Goal: Task Accomplishment & Management: Manage account settings

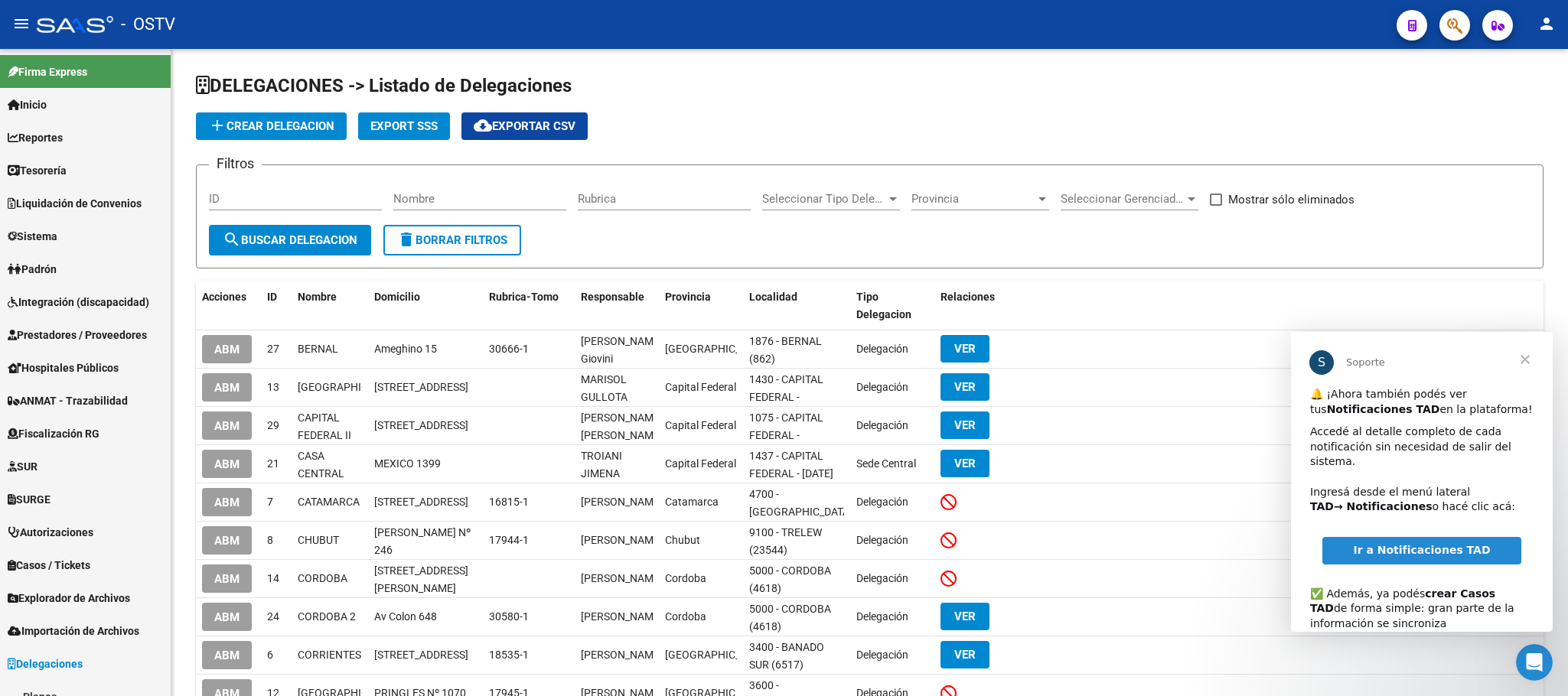
click at [1529, 362] on span "Cerrar" at bounding box center [1525, 360] width 55 height 55
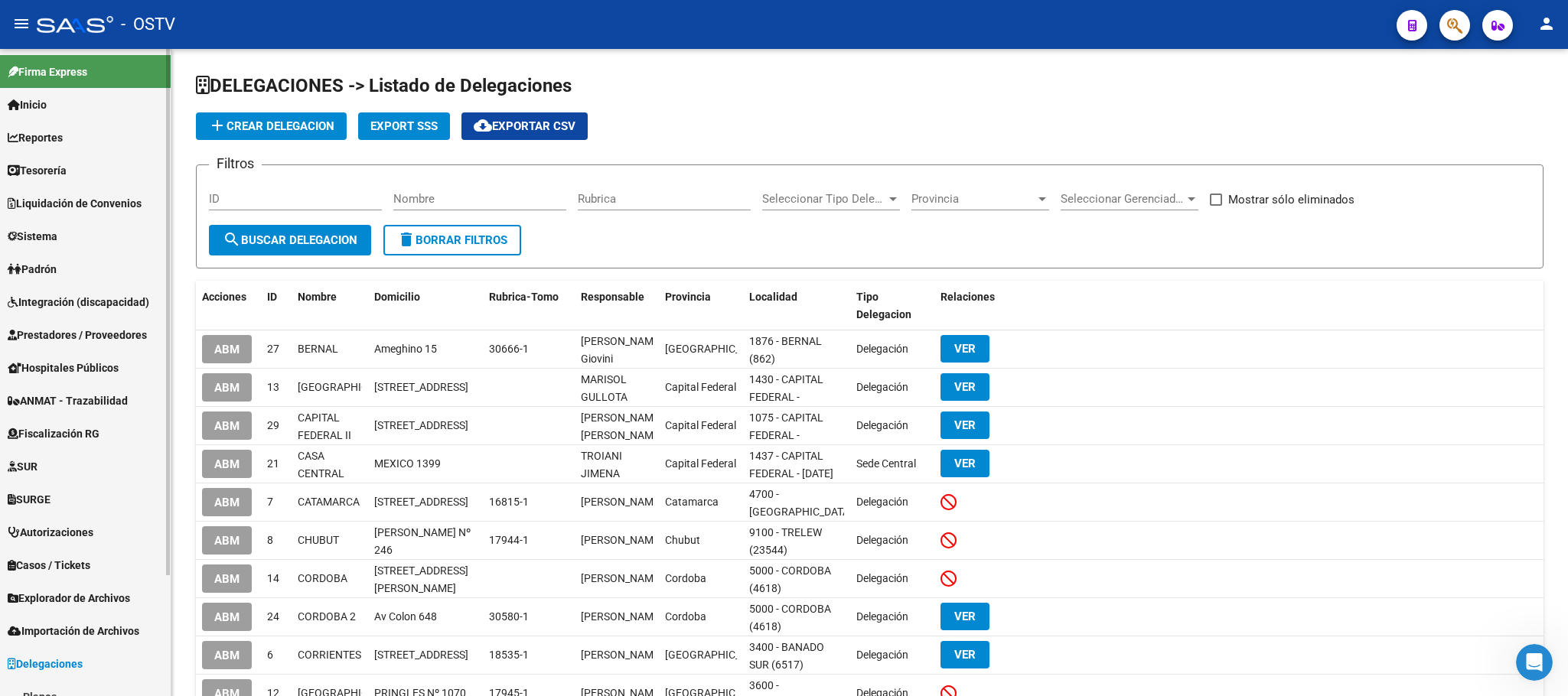
click at [33, 262] on span "Padrón" at bounding box center [32, 268] width 49 height 17
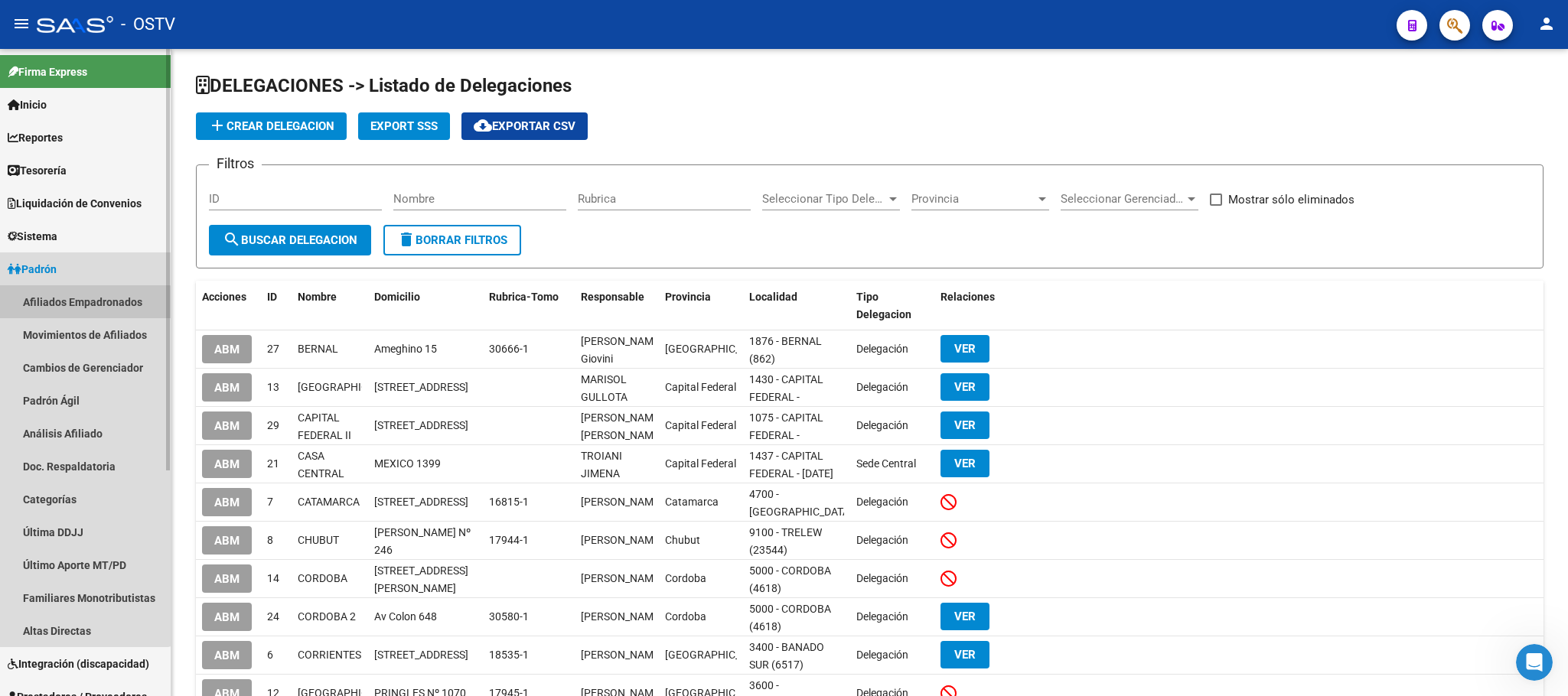
click at [73, 308] on link "Afiliados Empadronados" at bounding box center [85, 302] width 171 height 33
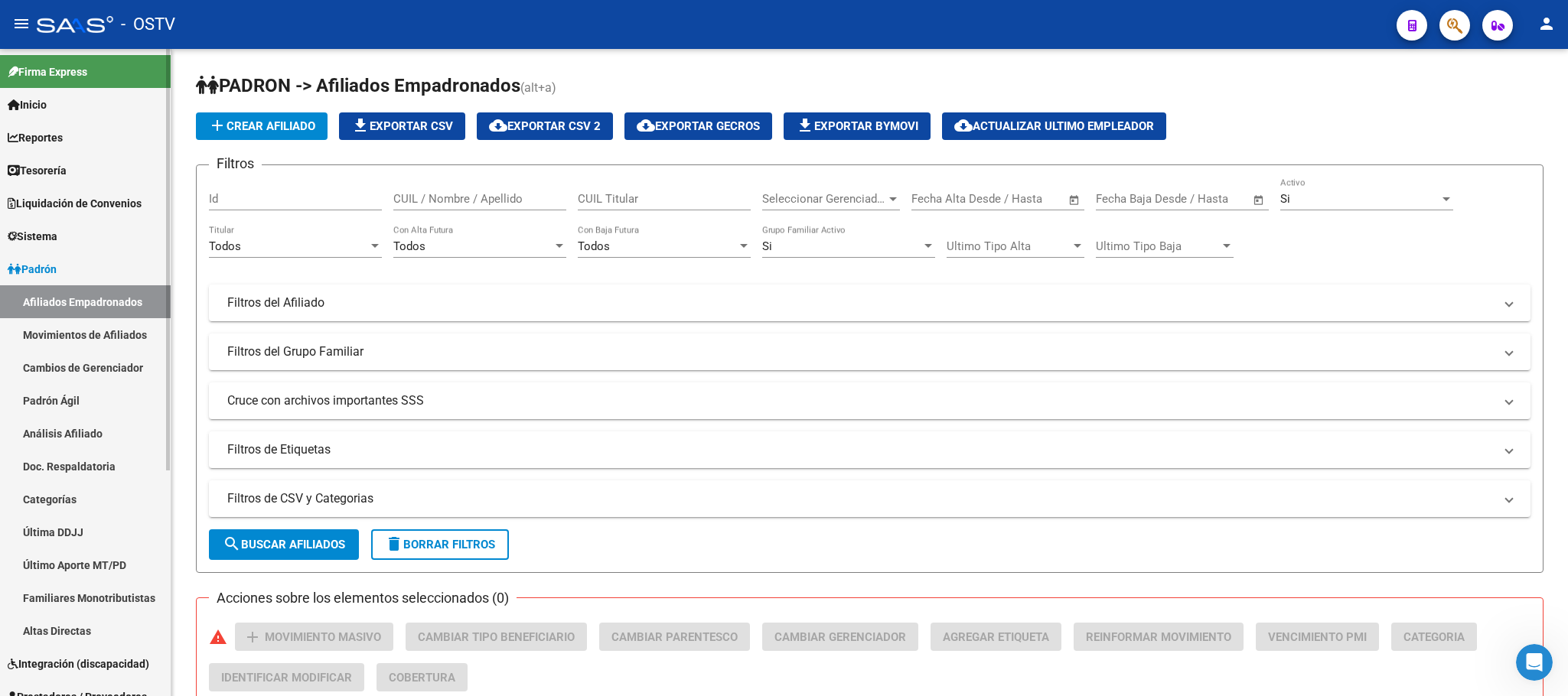
click at [51, 265] on span "Padrón" at bounding box center [32, 268] width 49 height 17
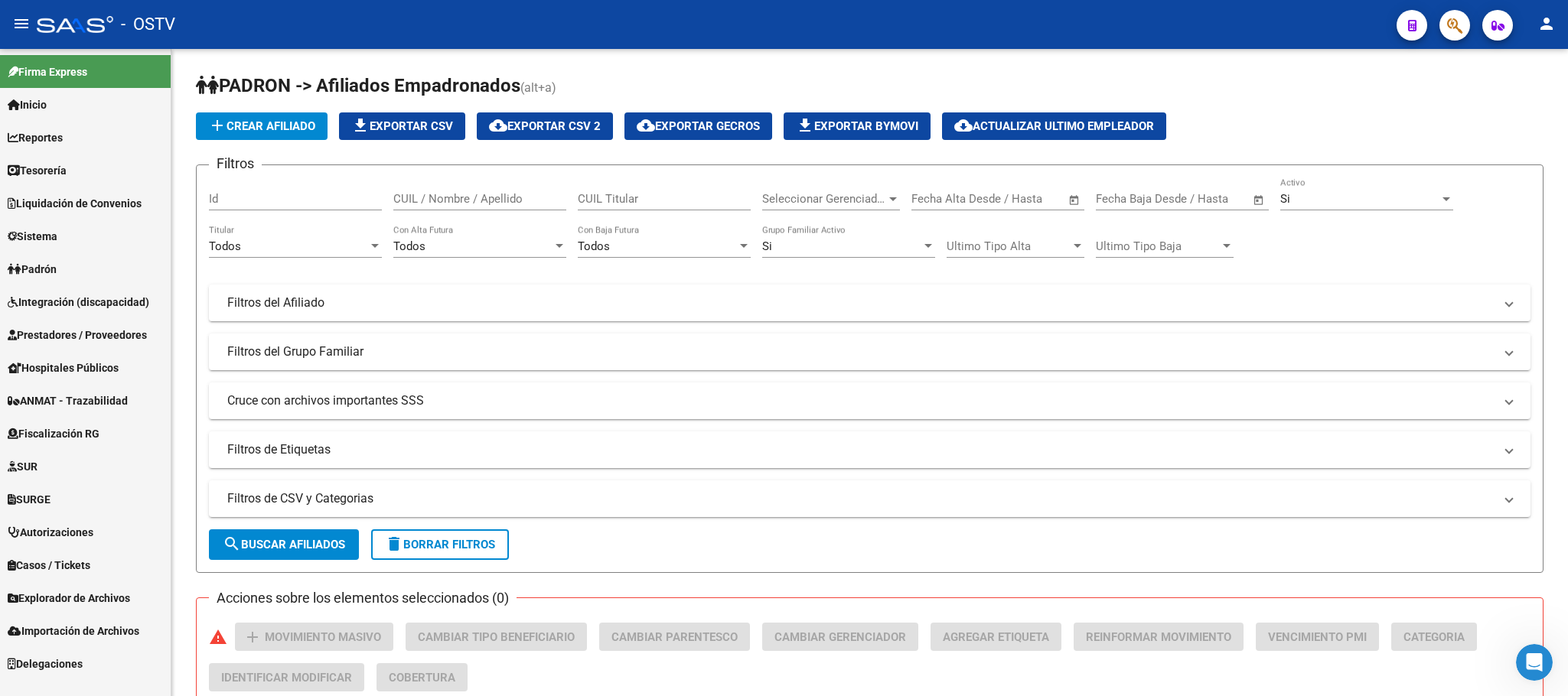
click at [55, 232] on span "Sistema" at bounding box center [32, 236] width 50 height 17
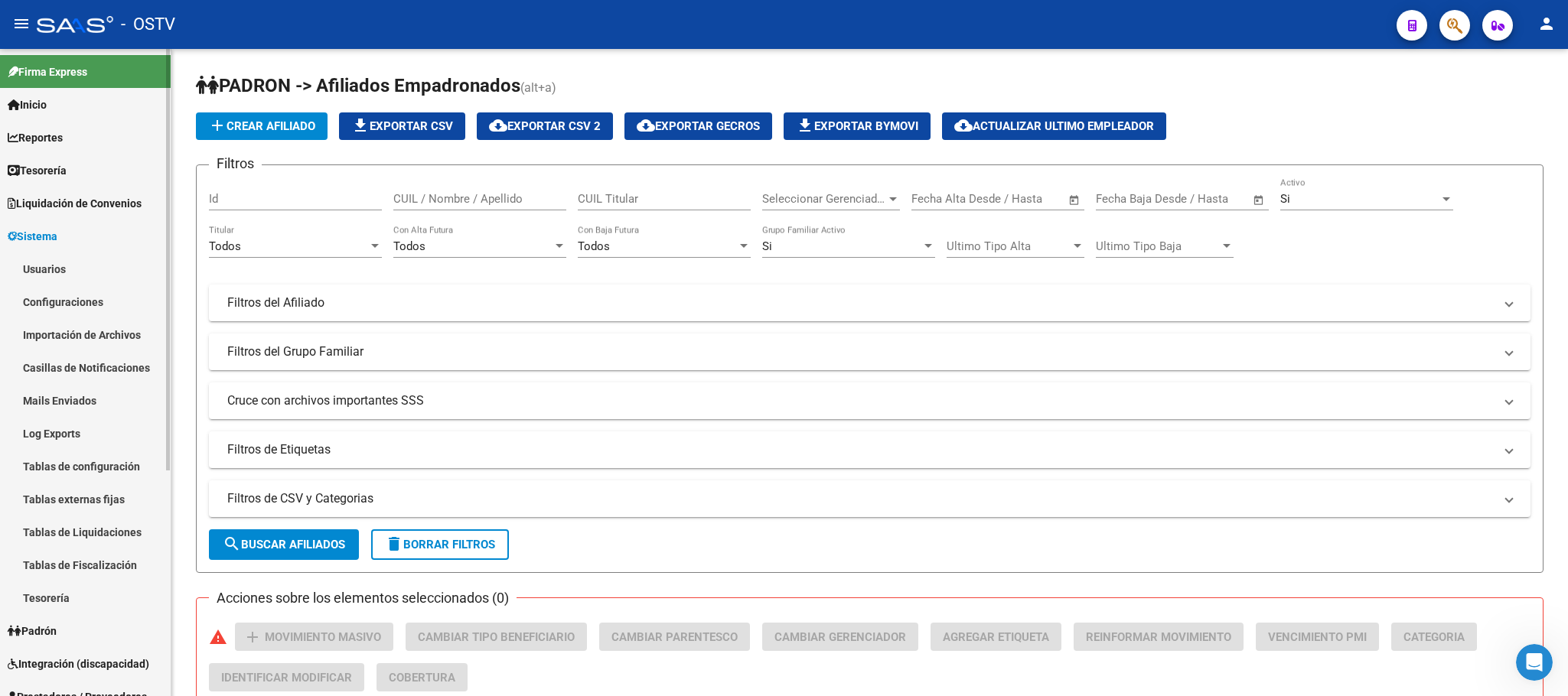
click at [65, 310] on link "Configuraciones" at bounding box center [85, 302] width 171 height 33
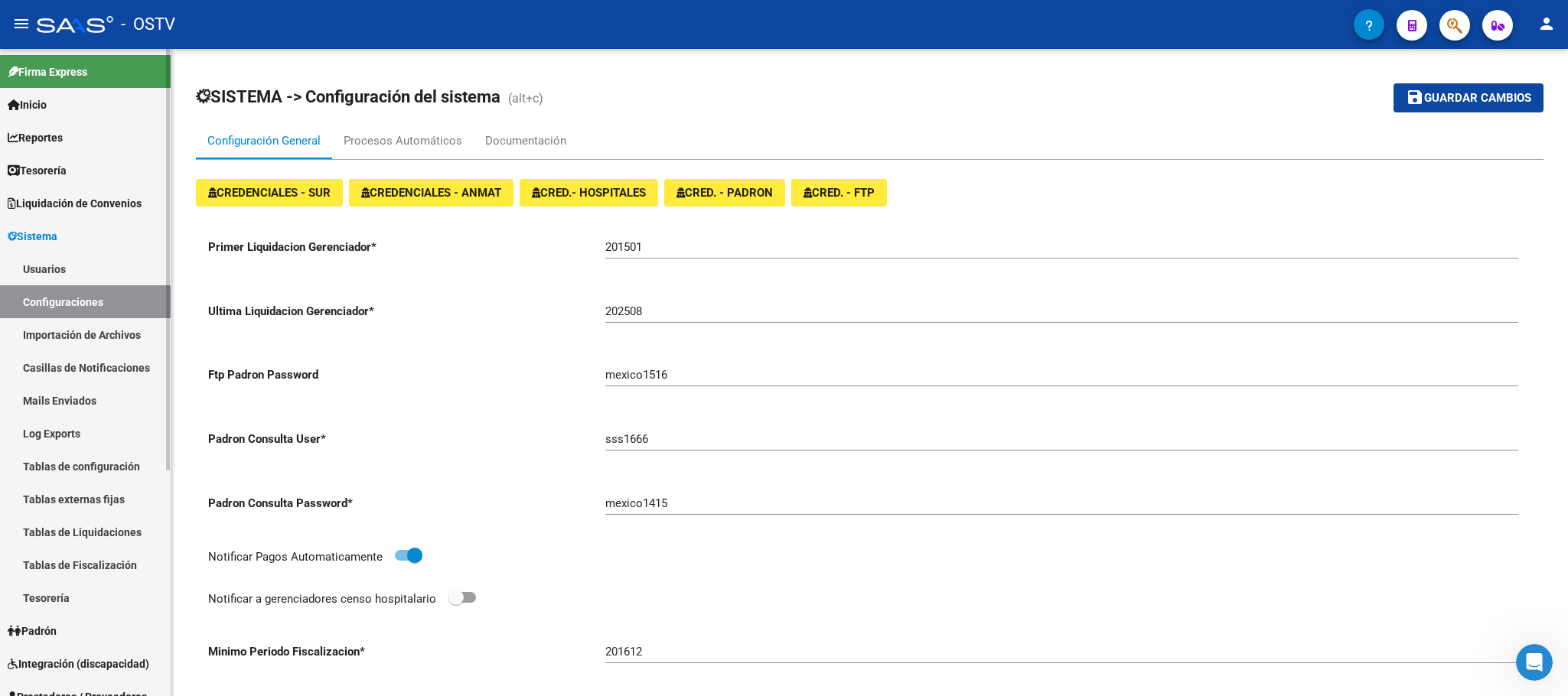
click at [57, 236] on span "Sistema" at bounding box center [32, 236] width 50 height 17
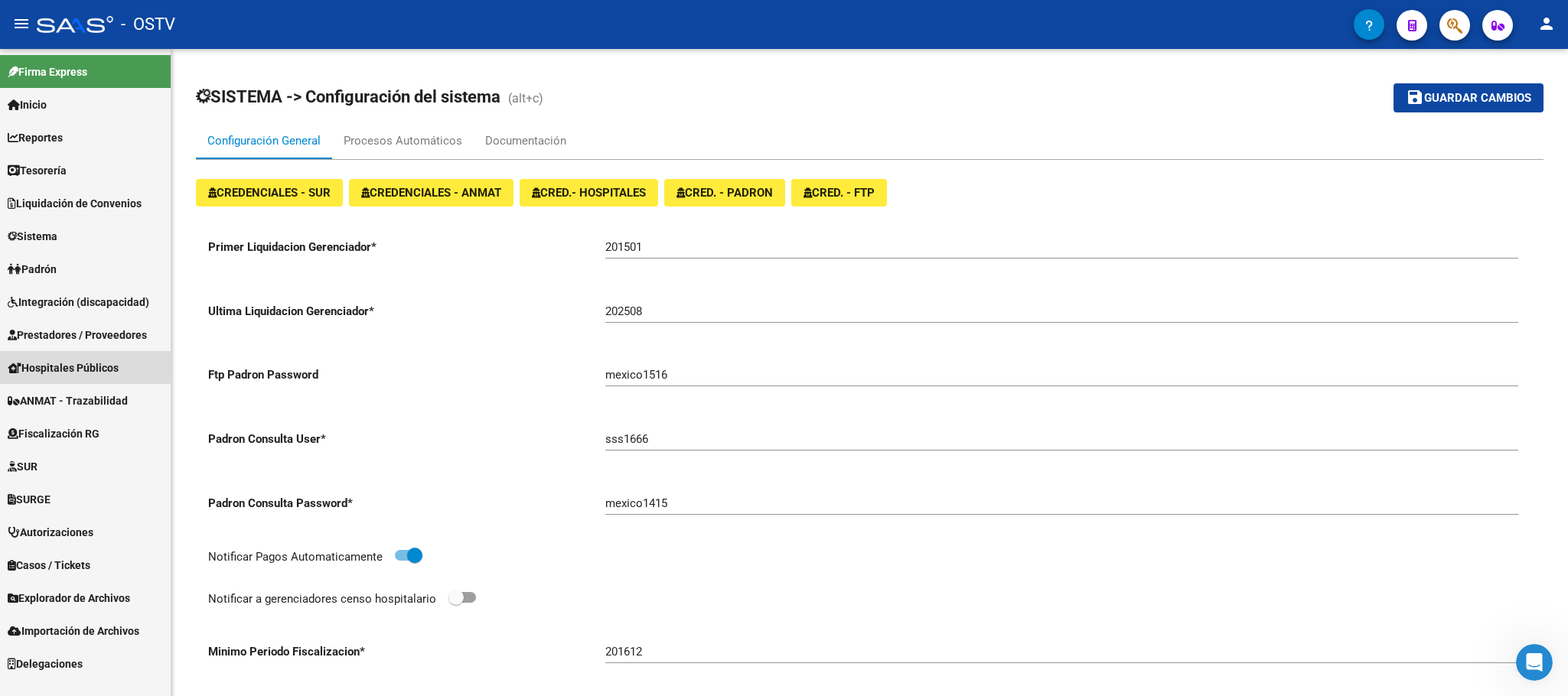
click at [58, 366] on span "Hospitales Públicos" at bounding box center [63, 368] width 111 height 17
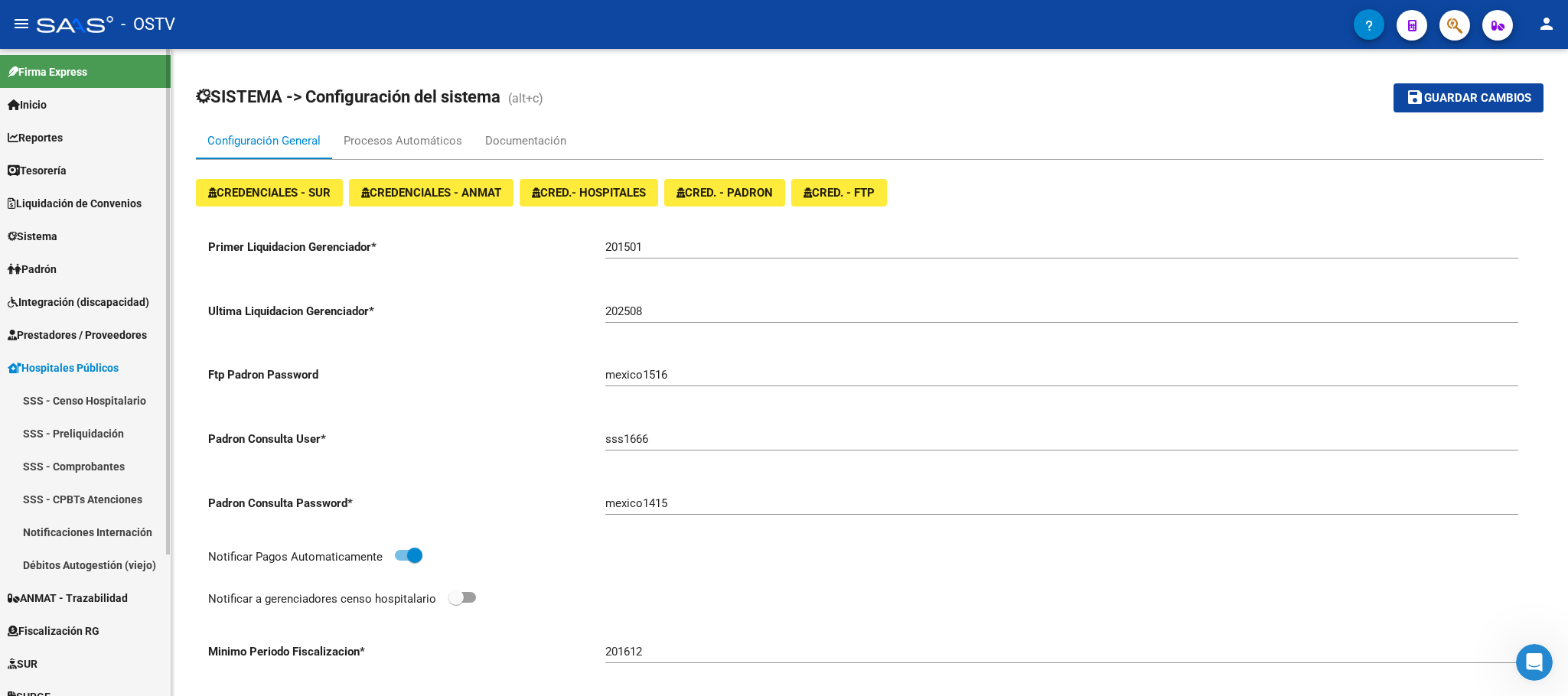
click at [69, 462] on link "SSS - Comprobantes" at bounding box center [85, 466] width 171 height 33
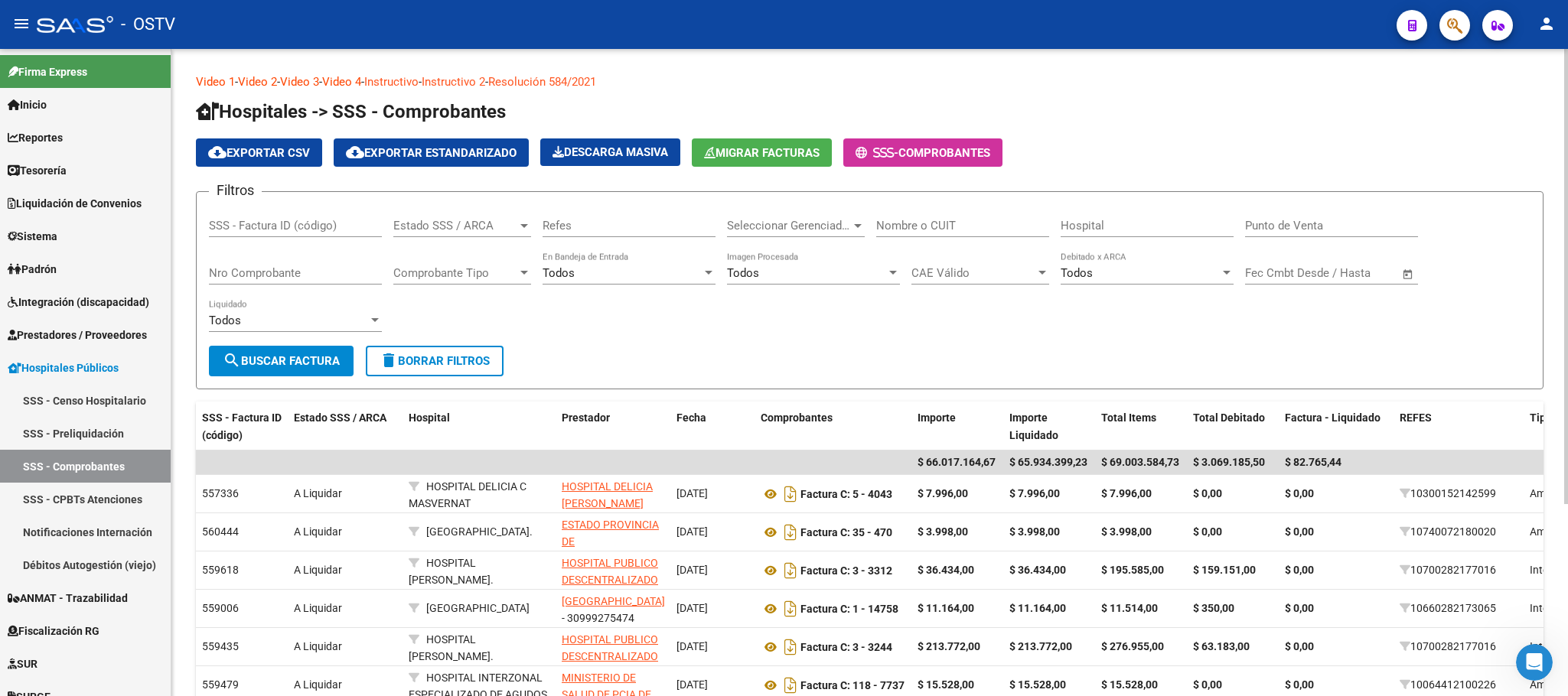
click at [336, 280] on input "Nro Comprobante" at bounding box center [295, 272] width 173 height 13
type input "7559"
click at [304, 350] on button "search Buscar Factura" at bounding box center [281, 361] width 145 height 31
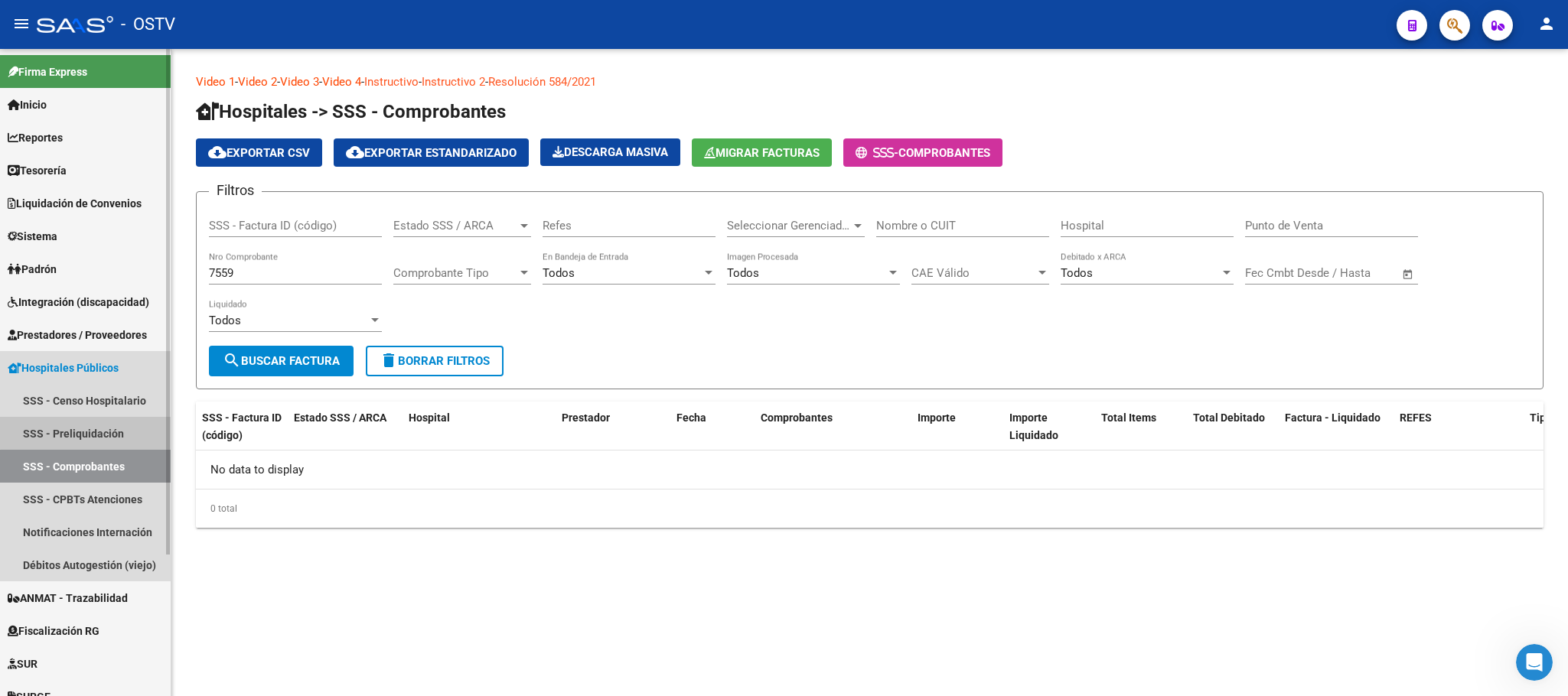
click at [115, 425] on link "SSS - Preliquidación" at bounding box center [85, 434] width 171 height 33
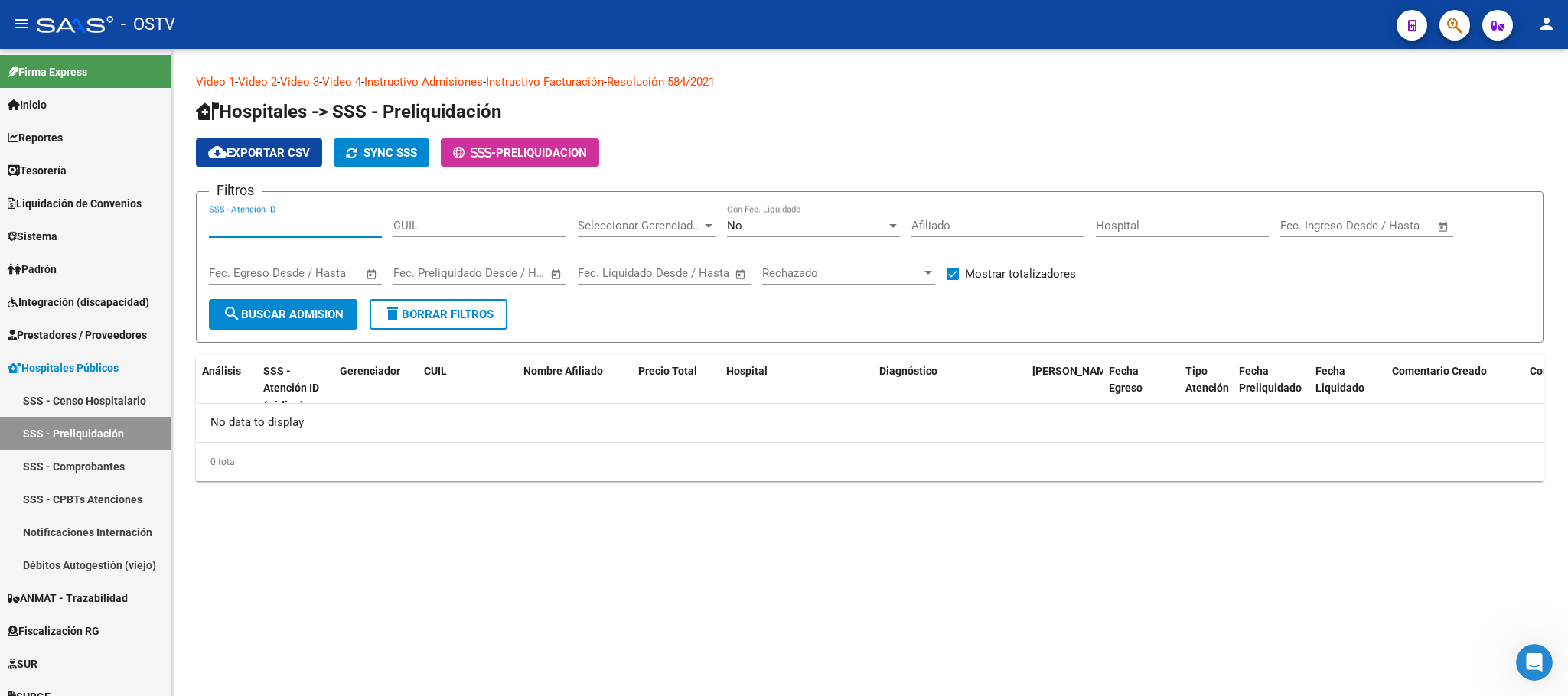
click at [324, 231] on input "SSS - Atención ID" at bounding box center [295, 225] width 173 height 13
type input "7559"
click at [306, 319] on span "search Buscar admision" at bounding box center [284, 314] width 121 height 13
click at [78, 497] on link "SSS - CPBTs Atenciones" at bounding box center [85, 499] width 171 height 33
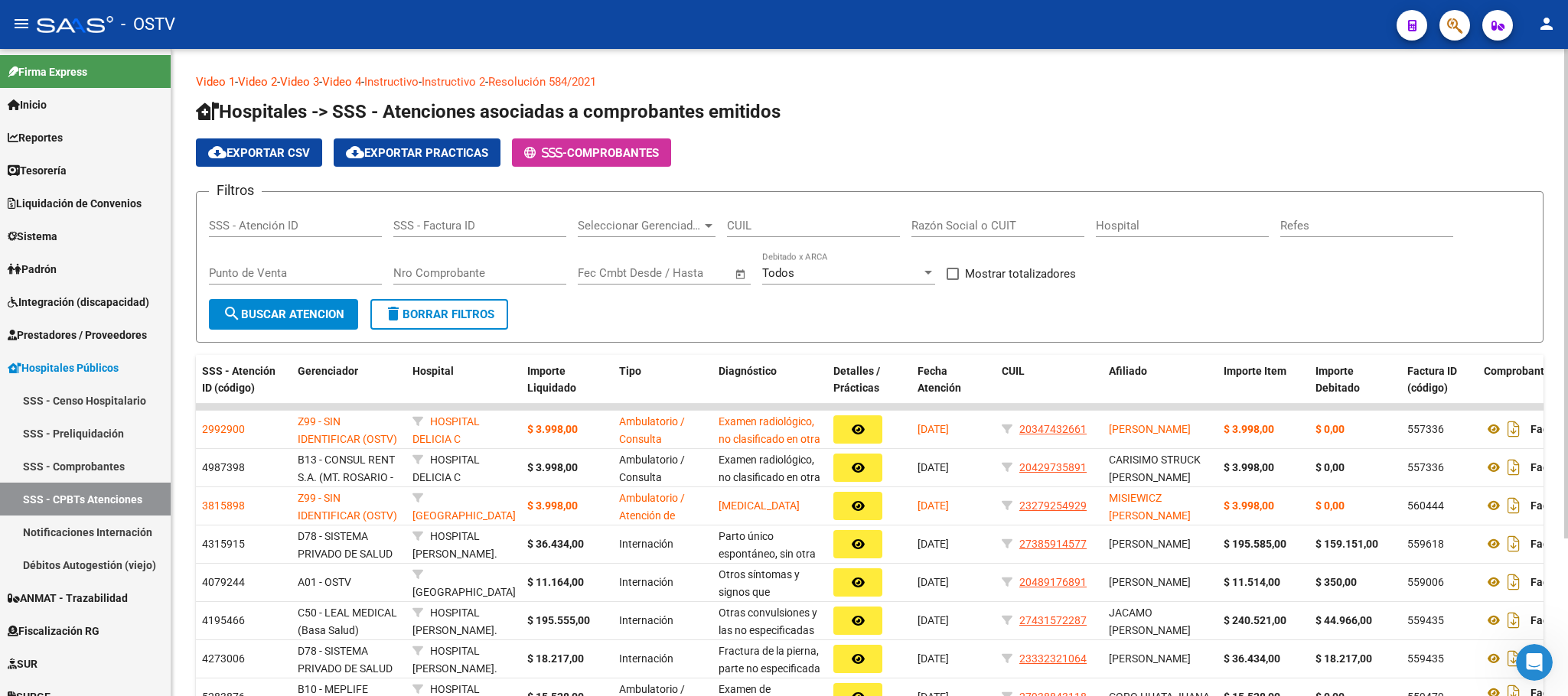
click at [442, 231] on input "SSS - Factura ID" at bounding box center [480, 225] width 173 height 13
click at [443, 271] on input "Nro Comprobante" at bounding box center [480, 272] width 173 height 13
type input "7559"
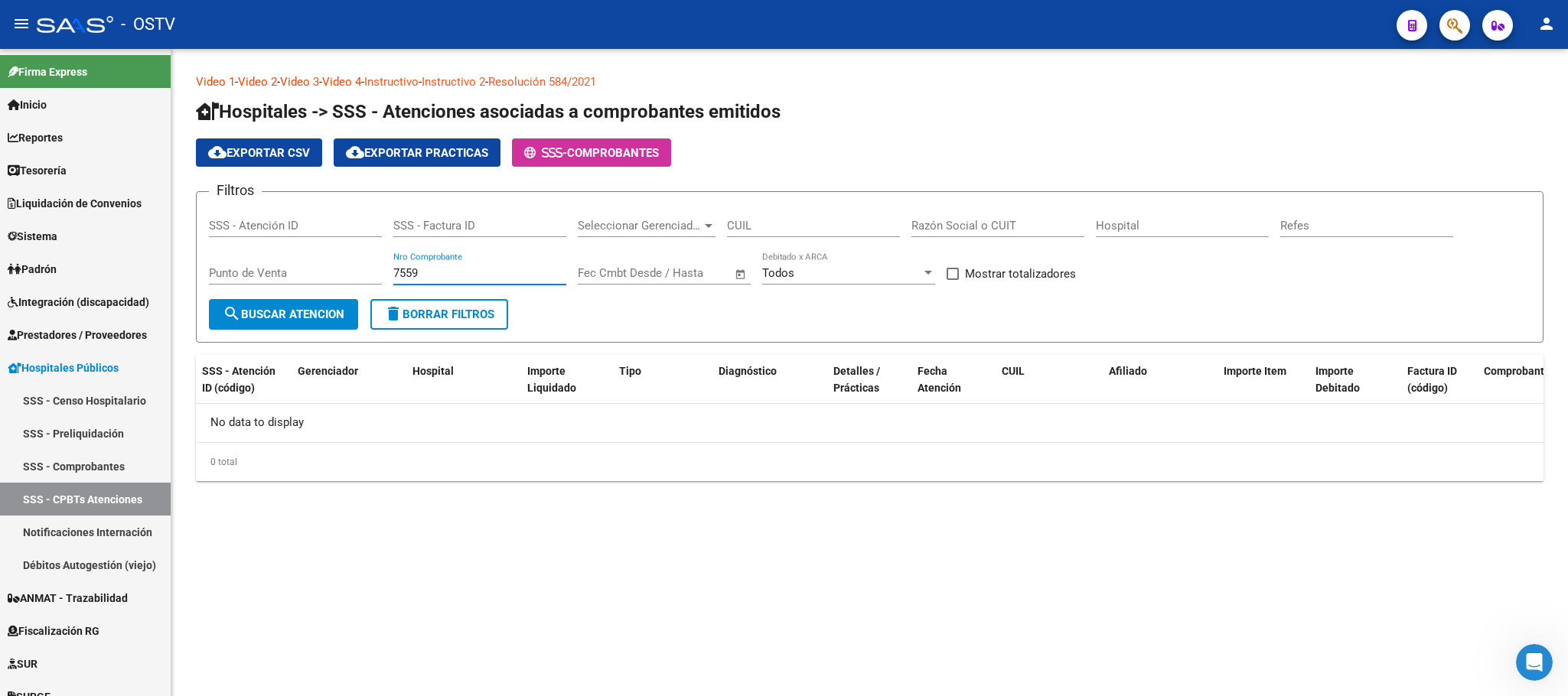
click at [443, 271] on input "7559" at bounding box center [480, 272] width 173 height 13
click at [444, 271] on input "7559" at bounding box center [480, 272] width 173 height 13
click at [444, 271] on input "Nro Comprobante" at bounding box center [480, 272] width 173 height 13
click at [961, 228] on input "Razón Social o CUIT" at bounding box center [998, 225] width 173 height 13
click at [1162, 221] on input "Hospital" at bounding box center [1183, 225] width 173 height 13
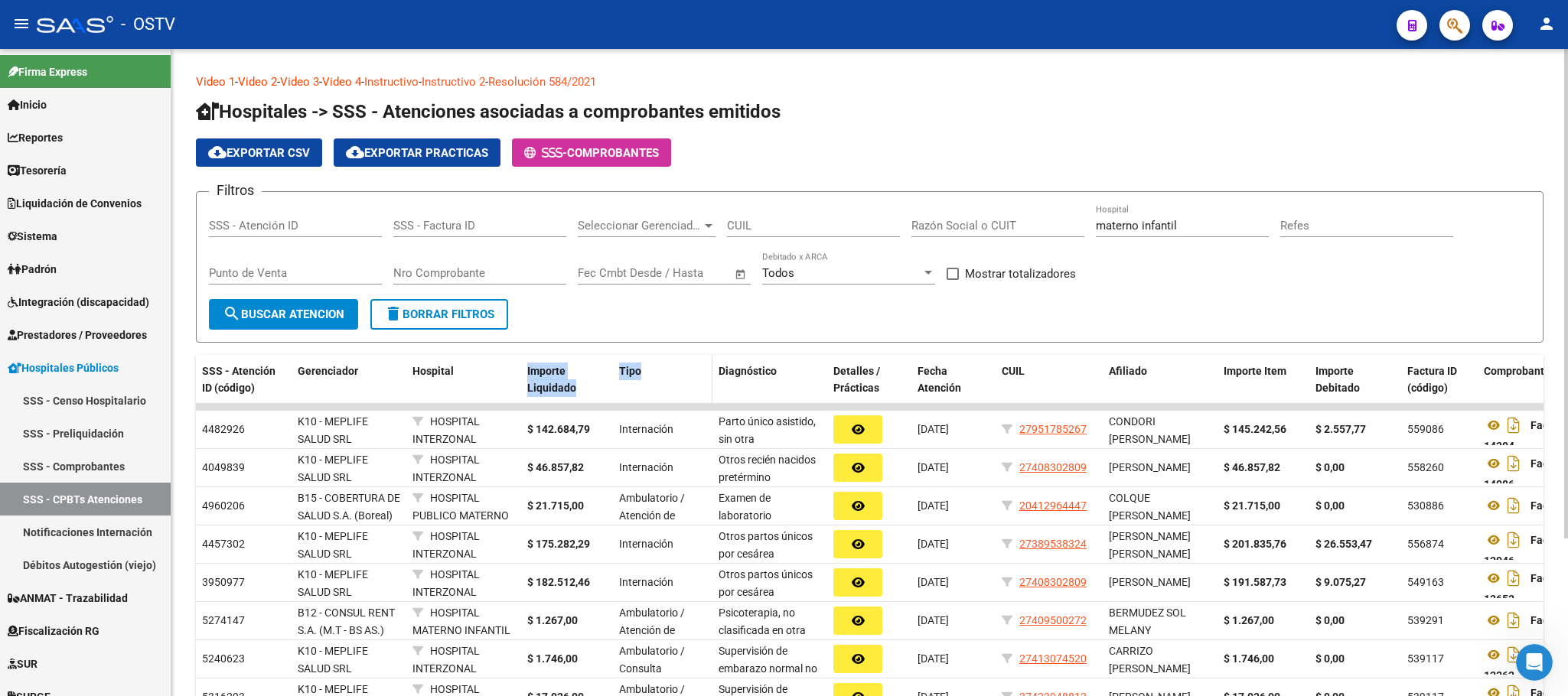
drag, startPoint x: 515, startPoint y: 370, endPoint x: 785, endPoint y: 372, distance: 270.0
click at [785, 372] on div "SSS - Atención ID (código) Gerenciador Hospital Importe Liquidado Tipo Diagnóst…" at bounding box center [1116, 380] width 1840 height 50
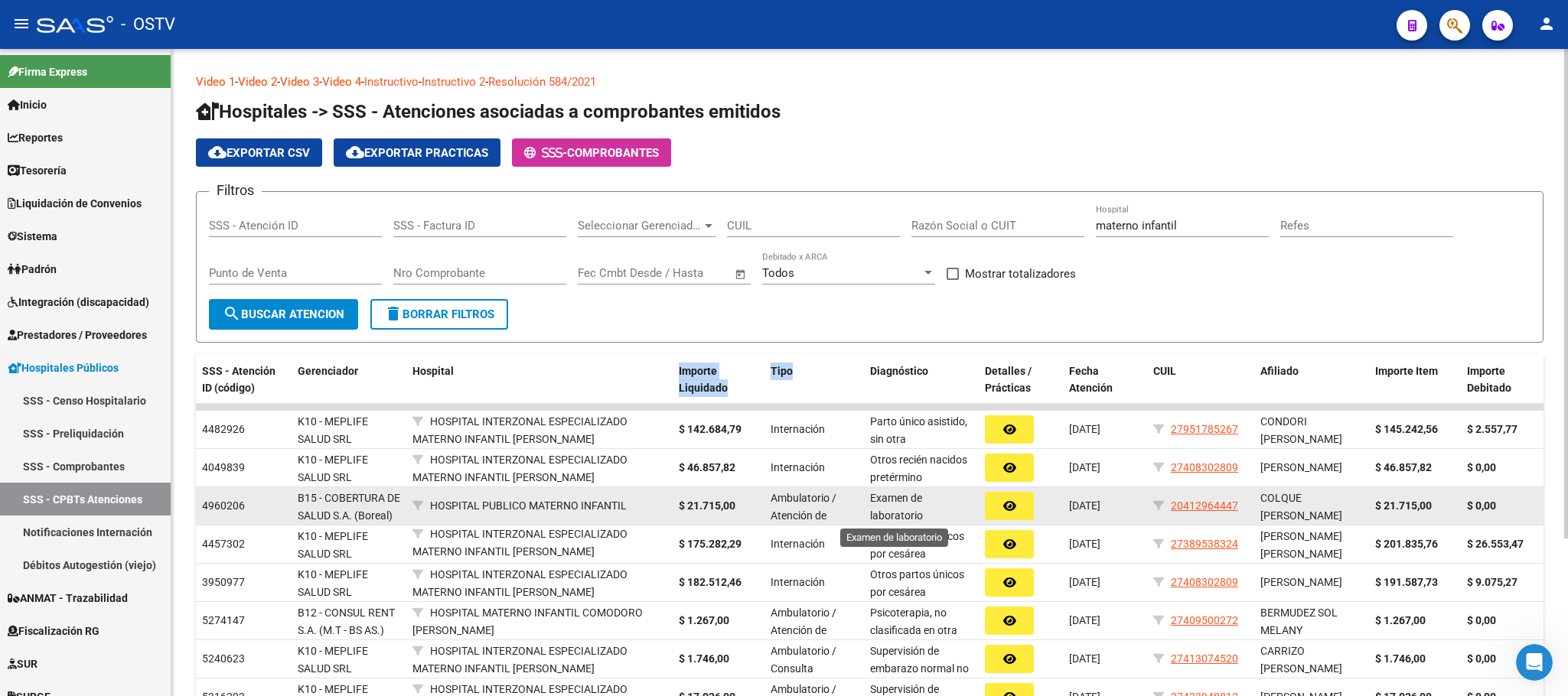
scroll to position [2, 0]
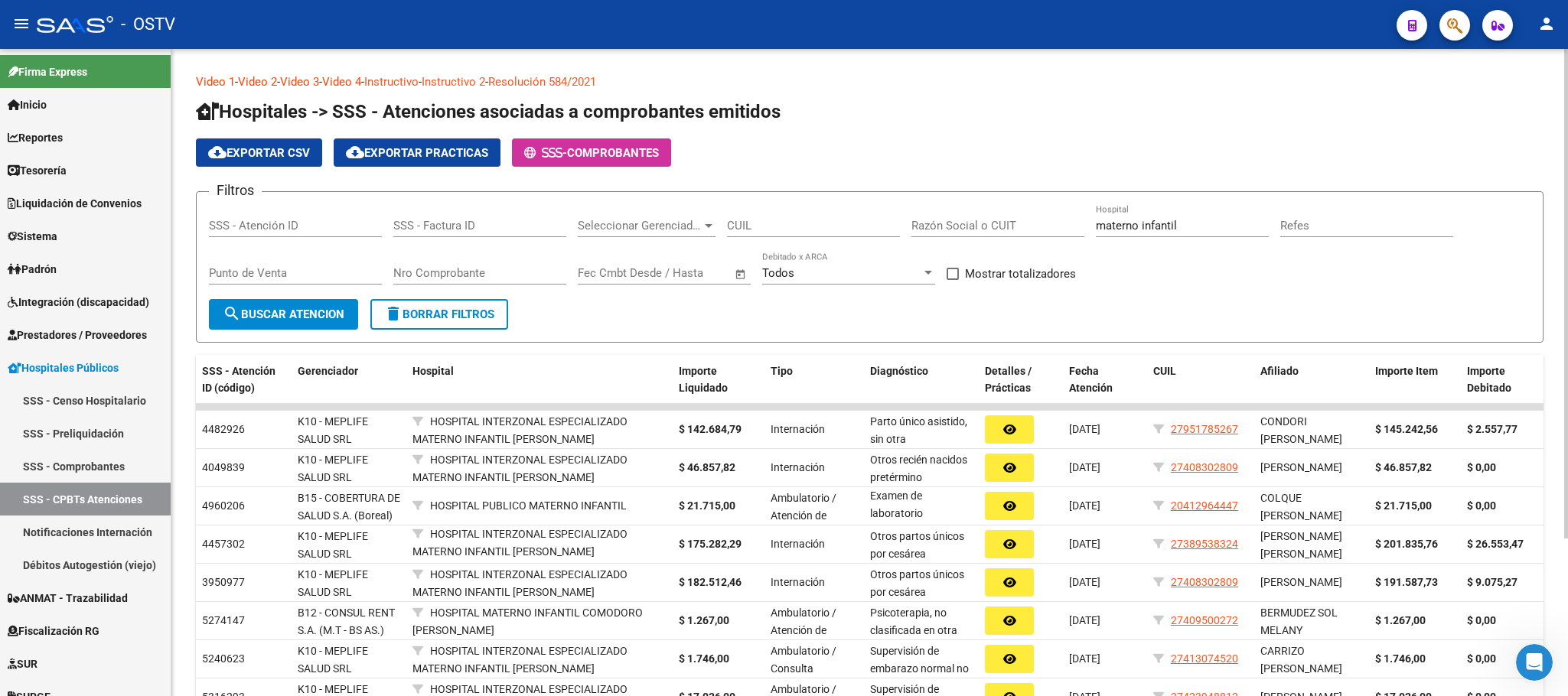
click at [1189, 219] on input "materno infantil" at bounding box center [1183, 225] width 173 height 13
type input "m"
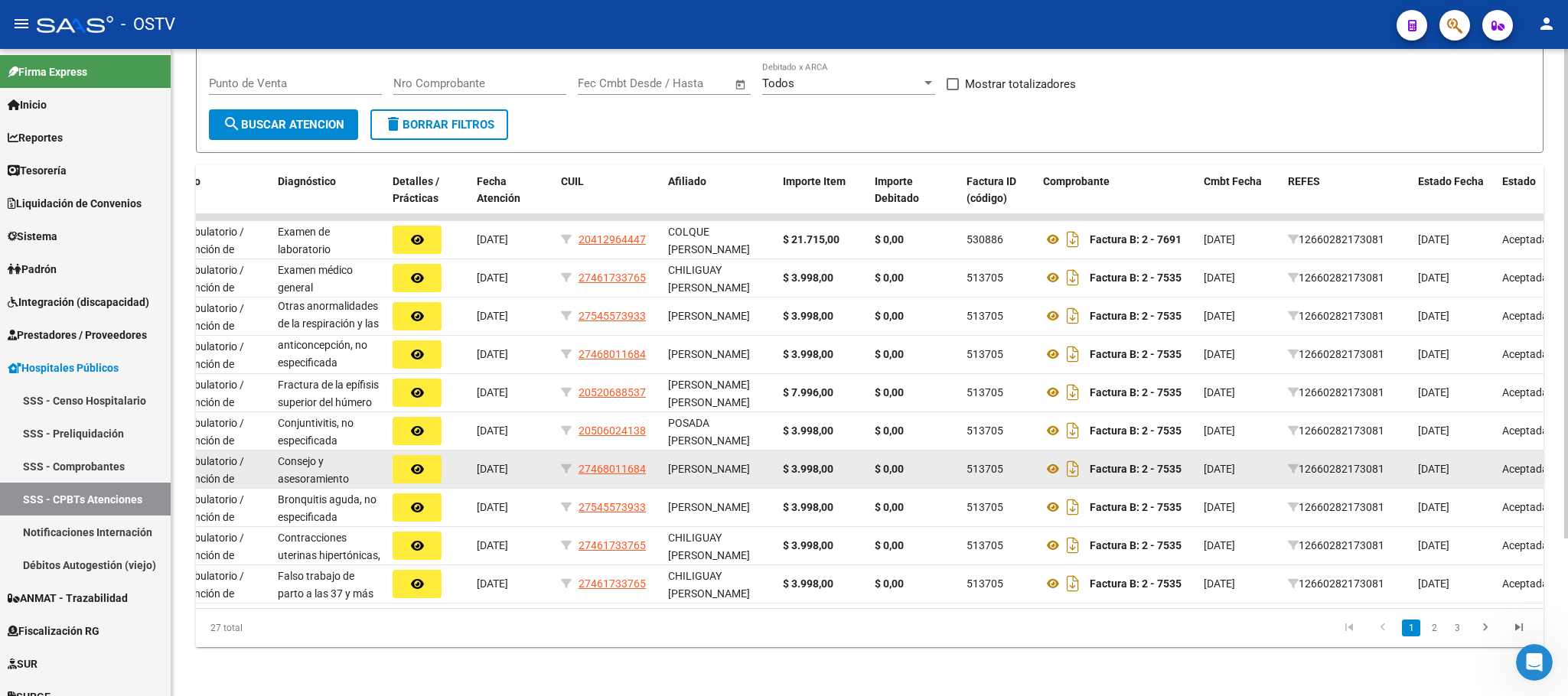
scroll to position [0, 0]
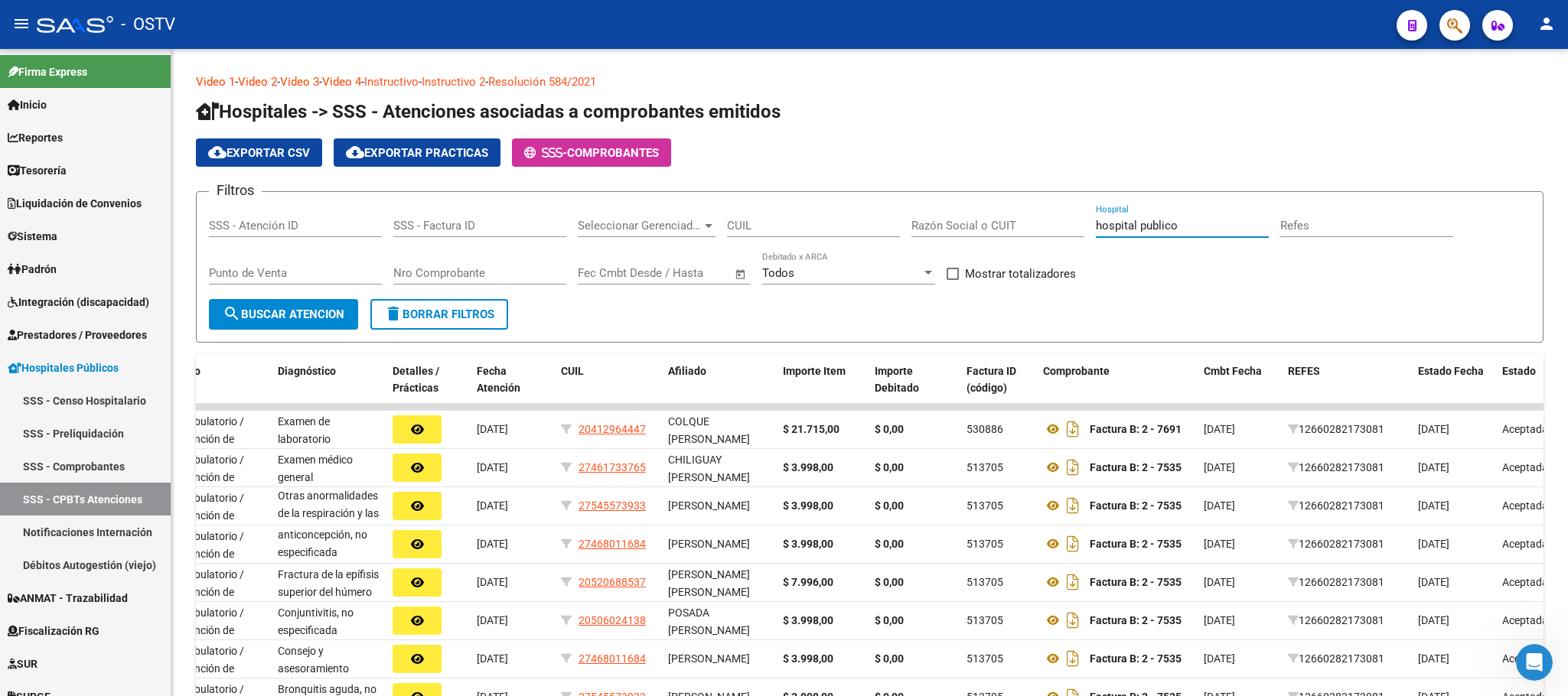
type input "hospital publico"
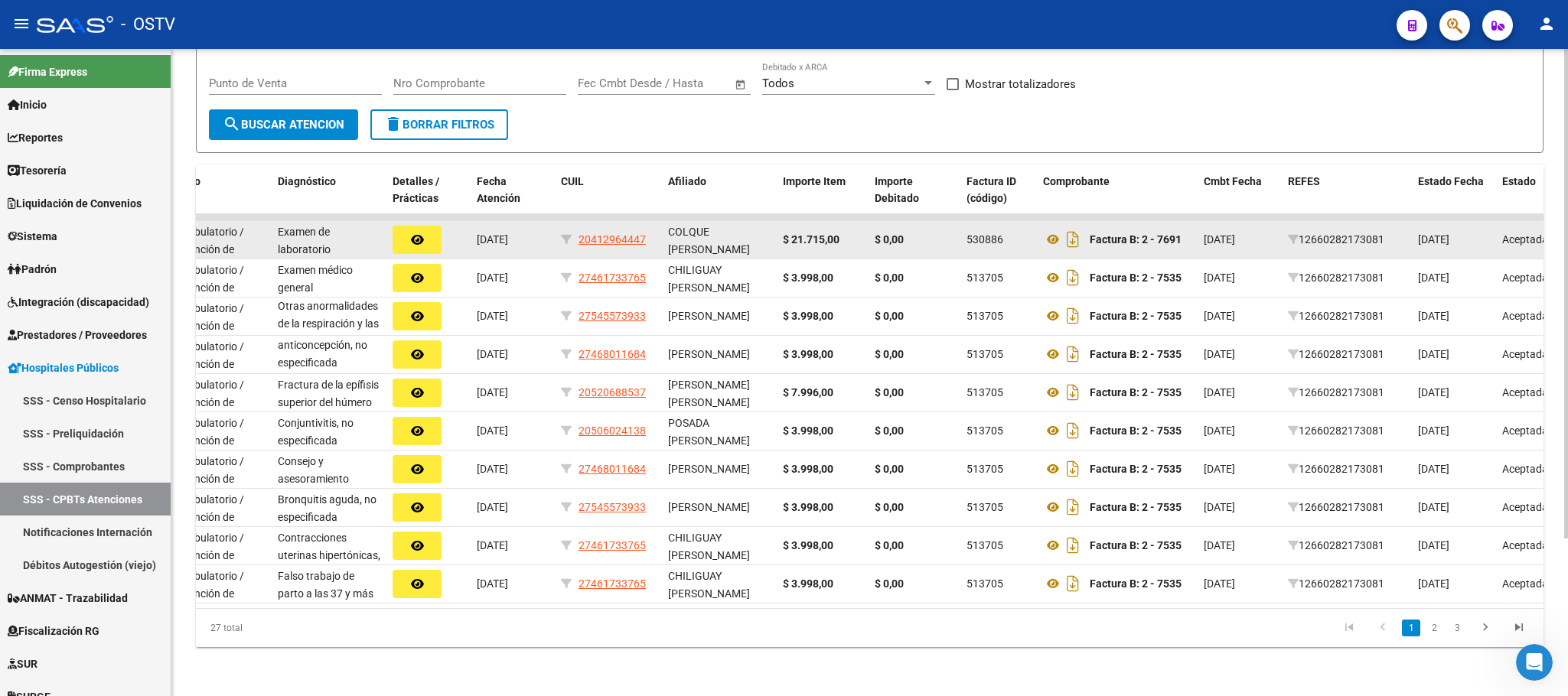
scroll to position [207, 0]
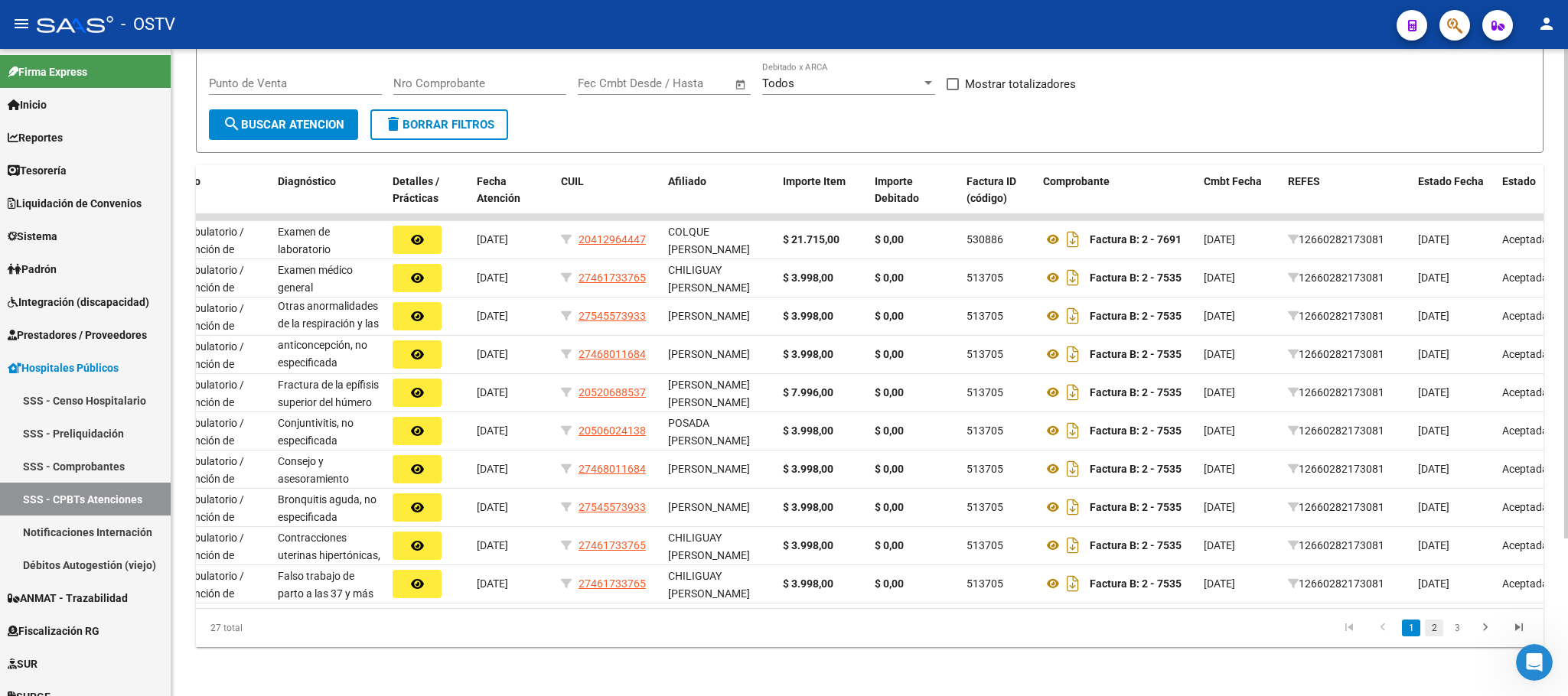
click at [1430, 635] on link "2" at bounding box center [1434, 628] width 18 height 17
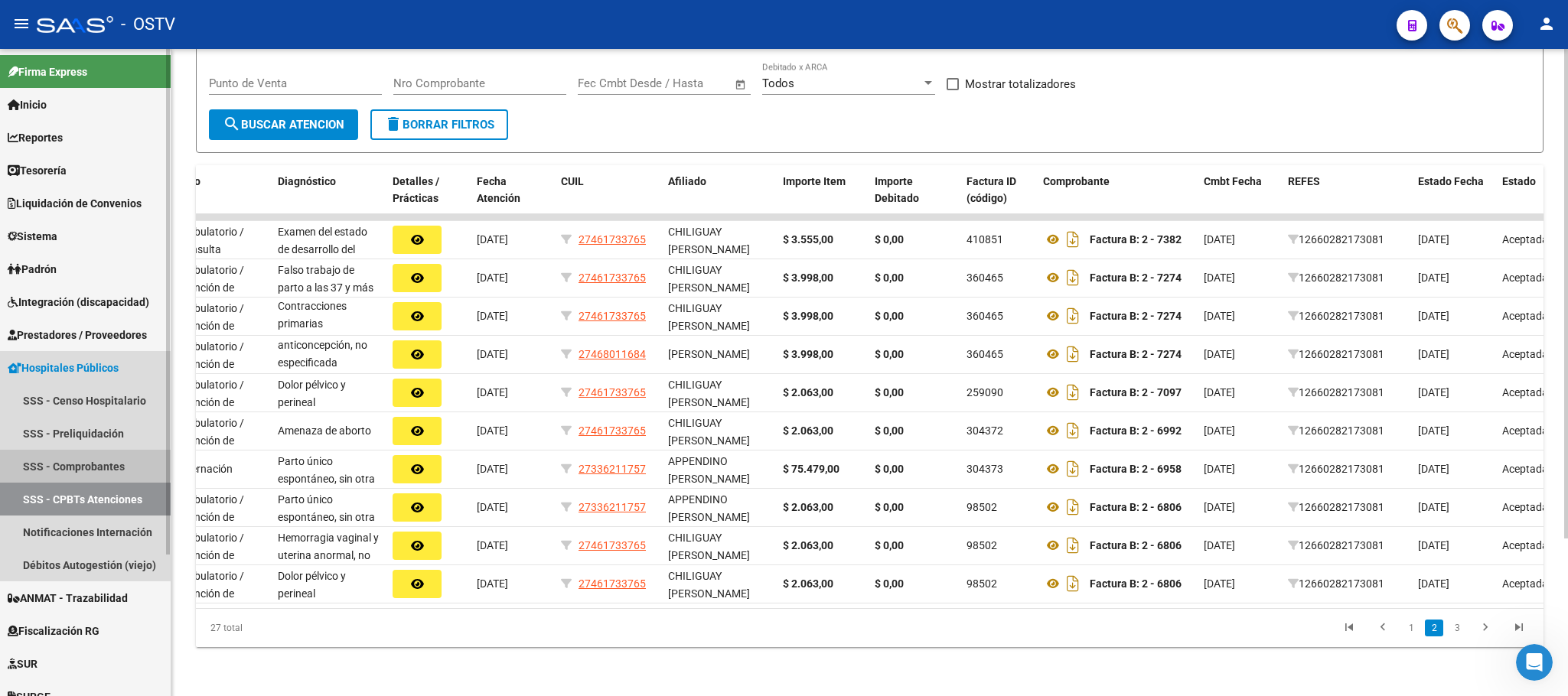
click at [46, 461] on link "SSS - Comprobantes" at bounding box center [85, 466] width 171 height 33
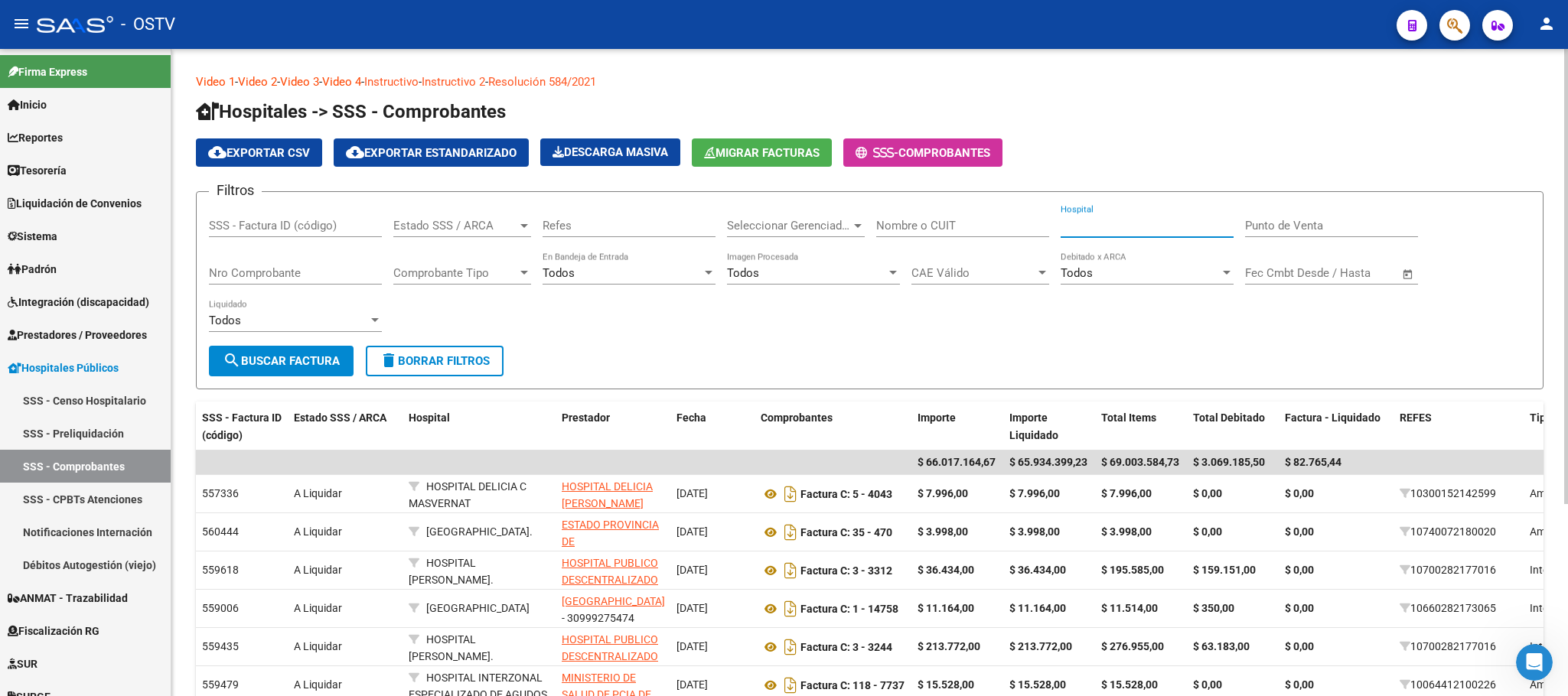
click at [1098, 226] on input "Hospital" at bounding box center [1147, 225] width 173 height 13
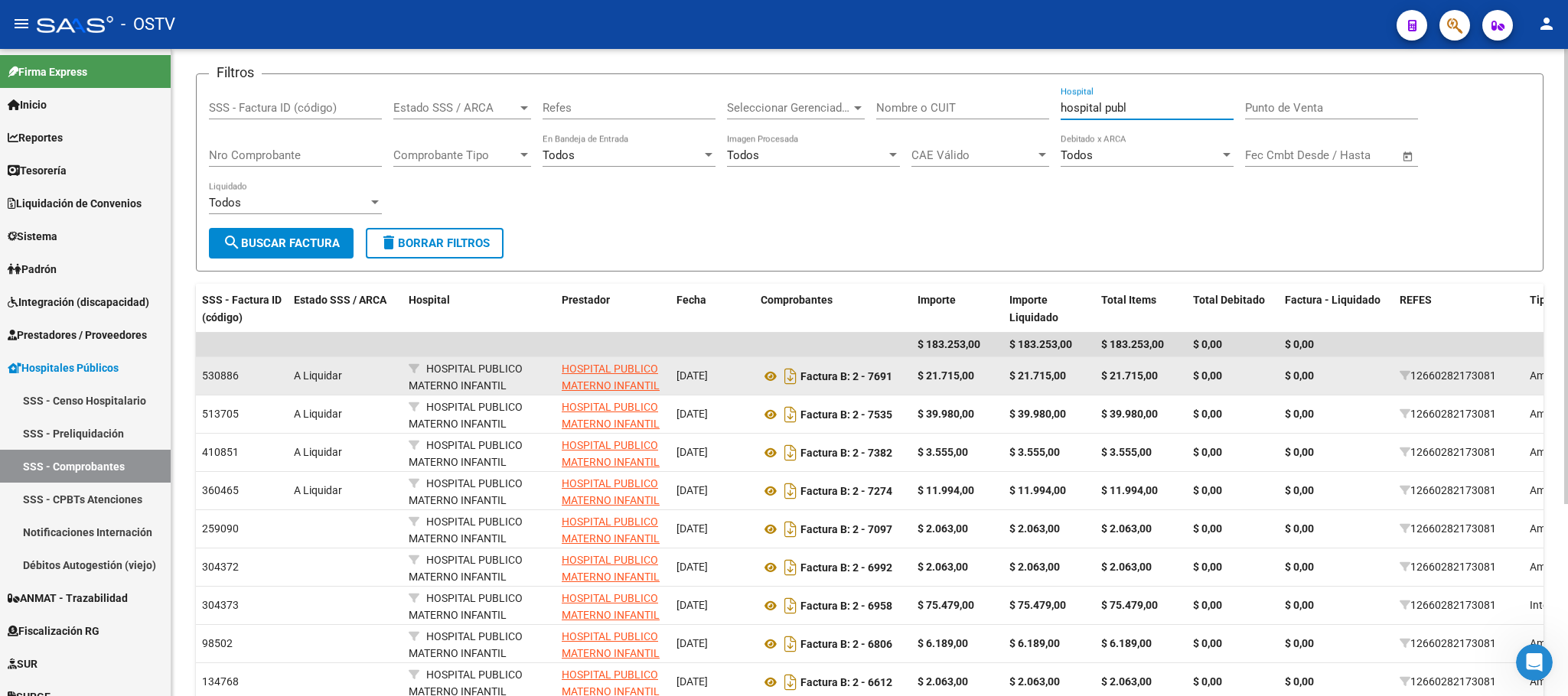
scroll to position [230, 0]
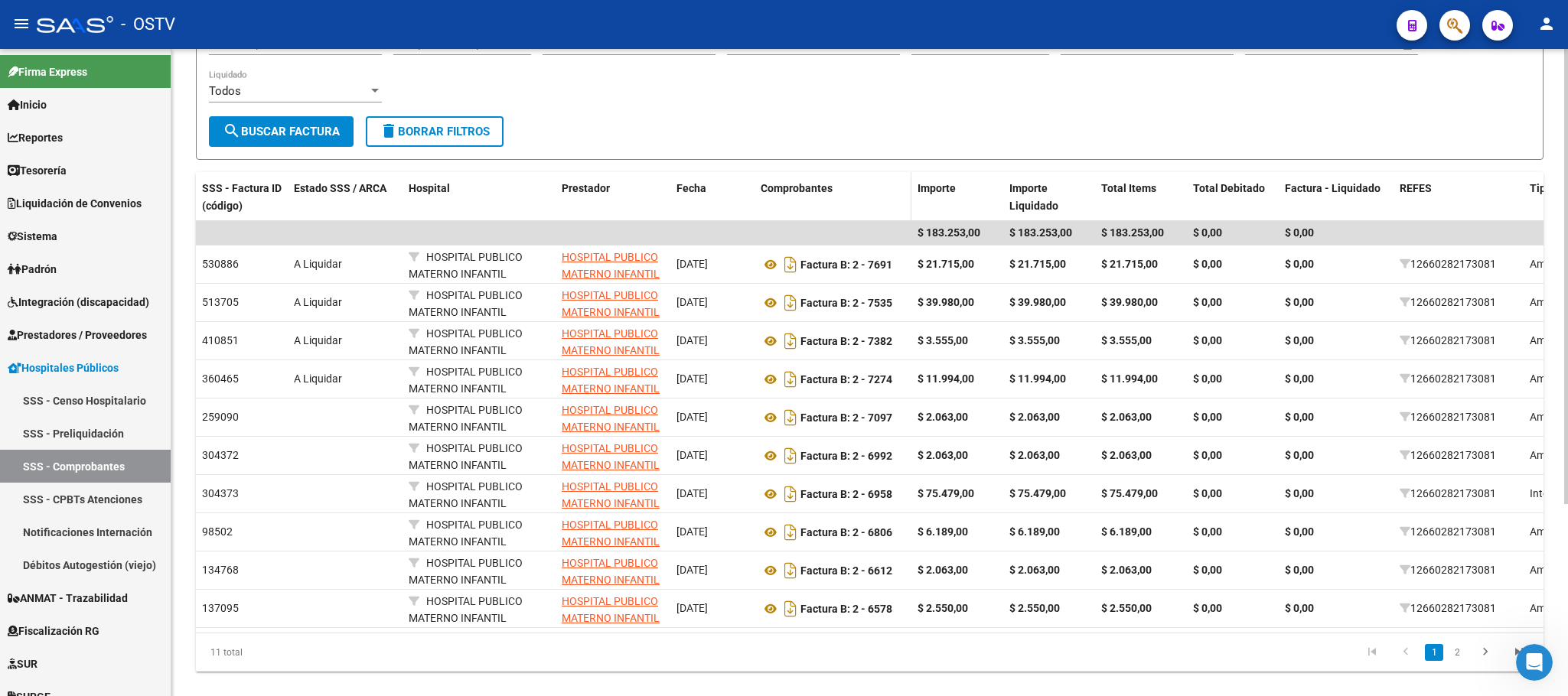
type input "hospital publ"
drag, startPoint x: 903, startPoint y: 187, endPoint x: 1119, endPoint y: 184, distance: 216.0
click at [1109, 187] on div "SSS - Factura ID (código) Estado SSS / ARCA Hospital Prestador Fecha Comprobant…" at bounding box center [1073, 232] width 1755 height 120
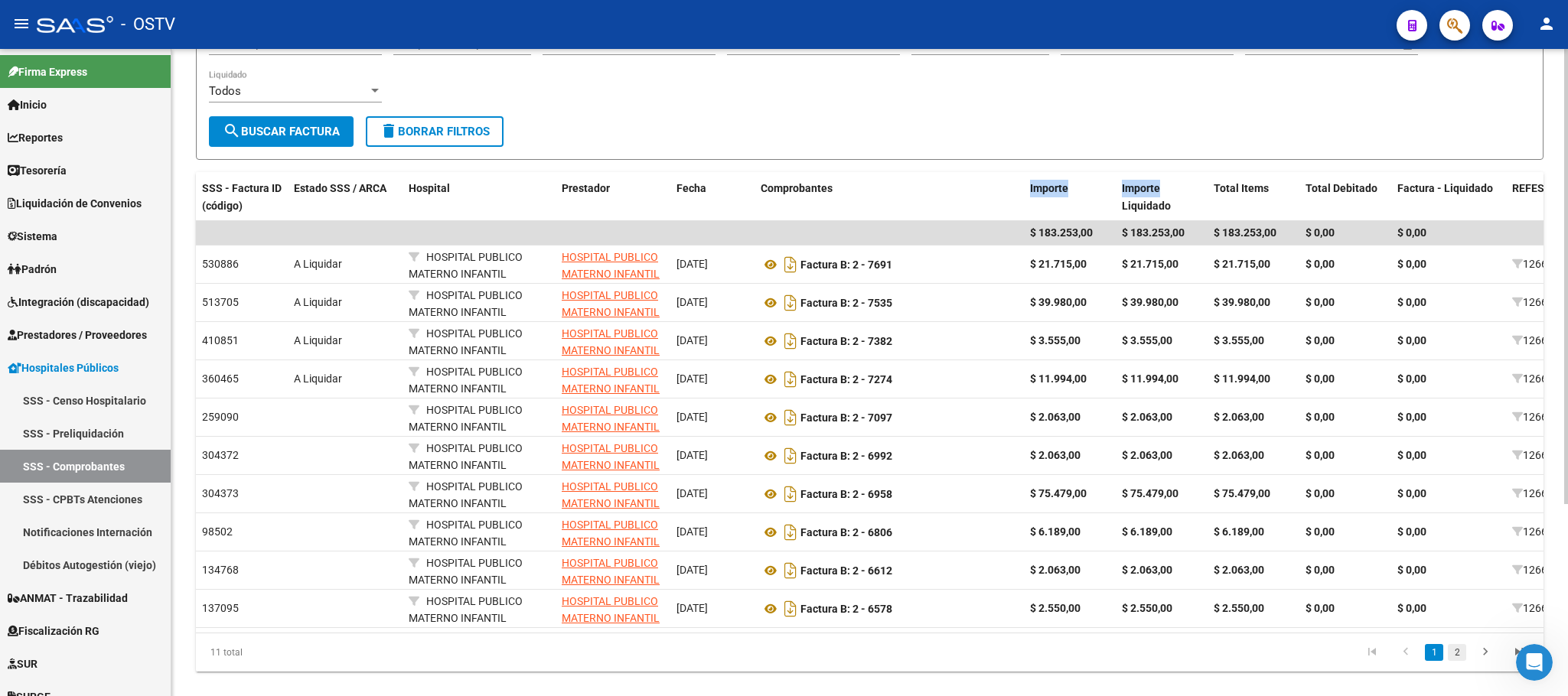
drag, startPoint x: 1455, startPoint y: 677, endPoint x: 971, endPoint y: 680, distance: 484.0
click at [1456, 661] on link "2" at bounding box center [1457, 652] width 18 height 17
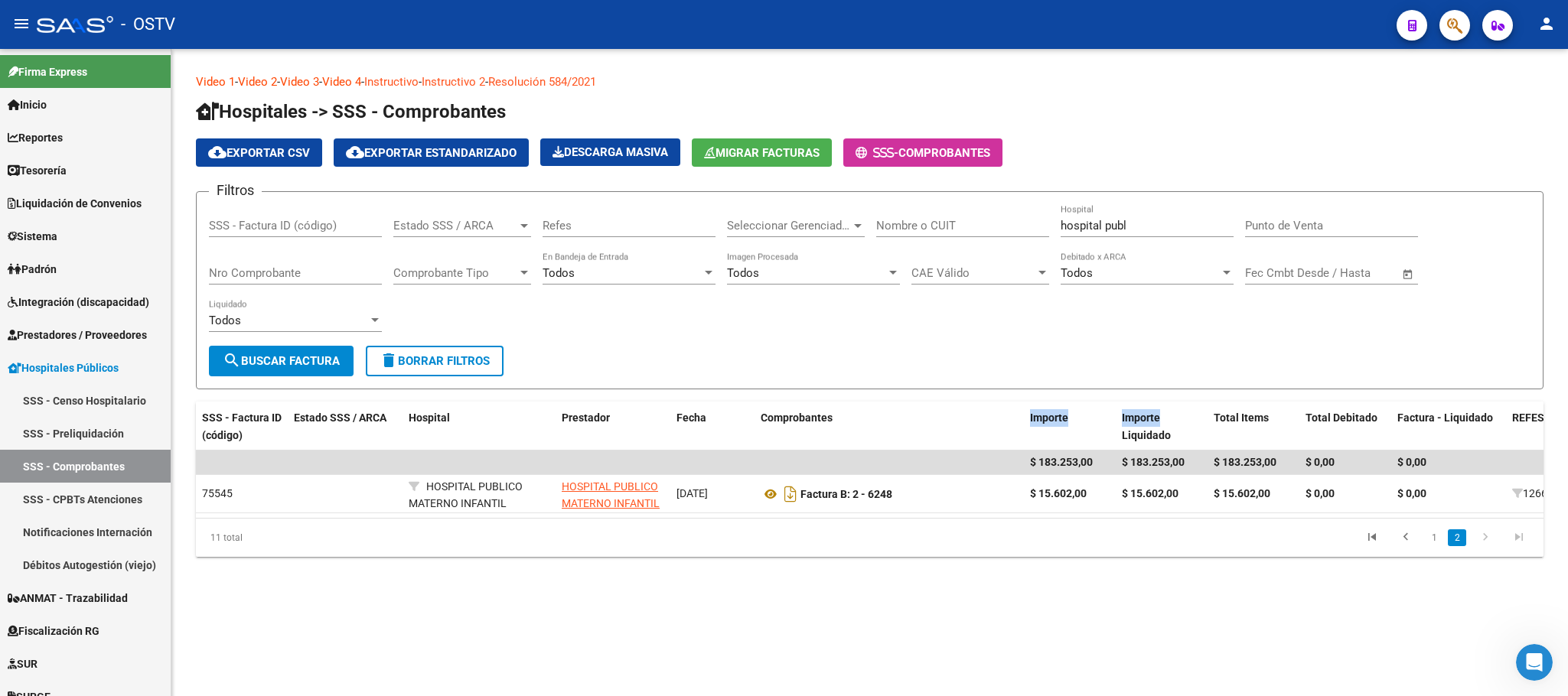
scroll to position [0, 0]
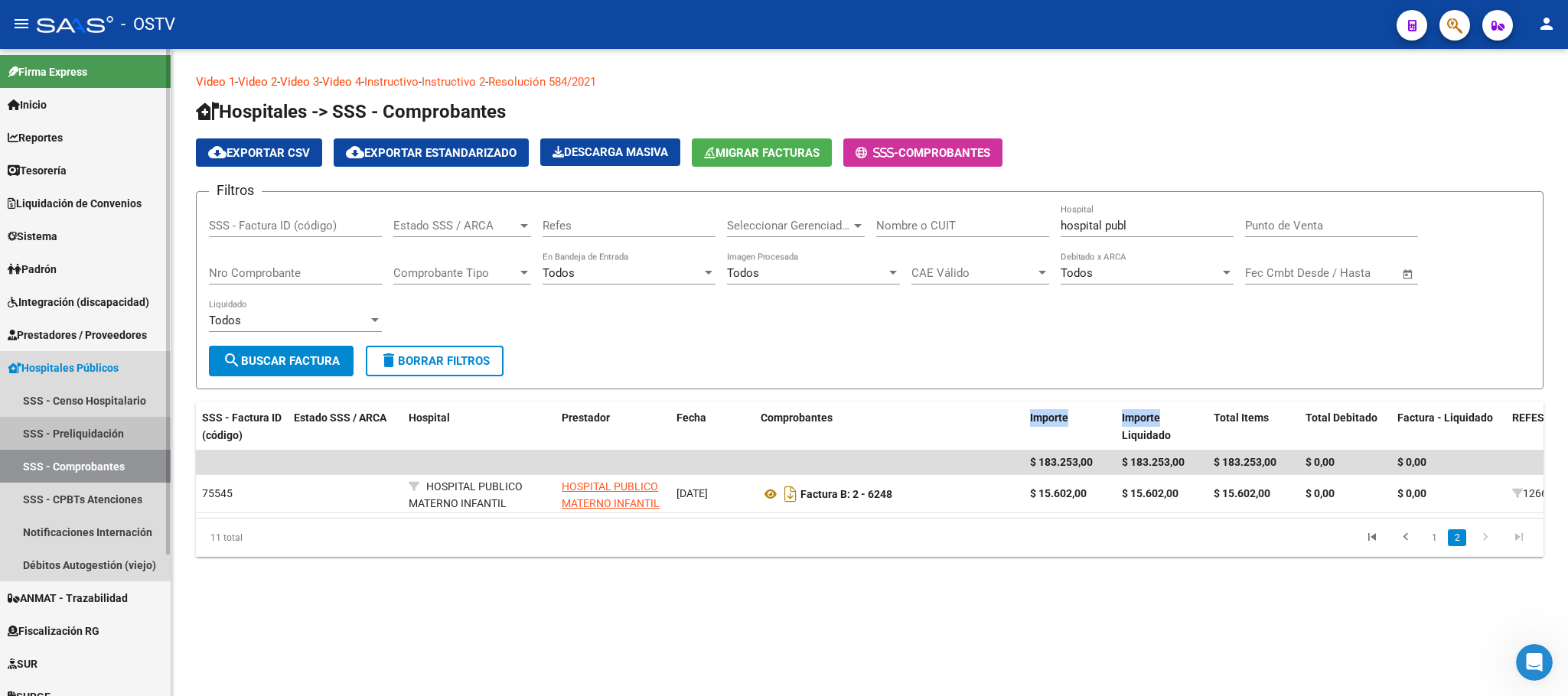
click at [110, 431] on link "SSS - Preliquidación" at bounding box center [85, 434] width 171 height 33
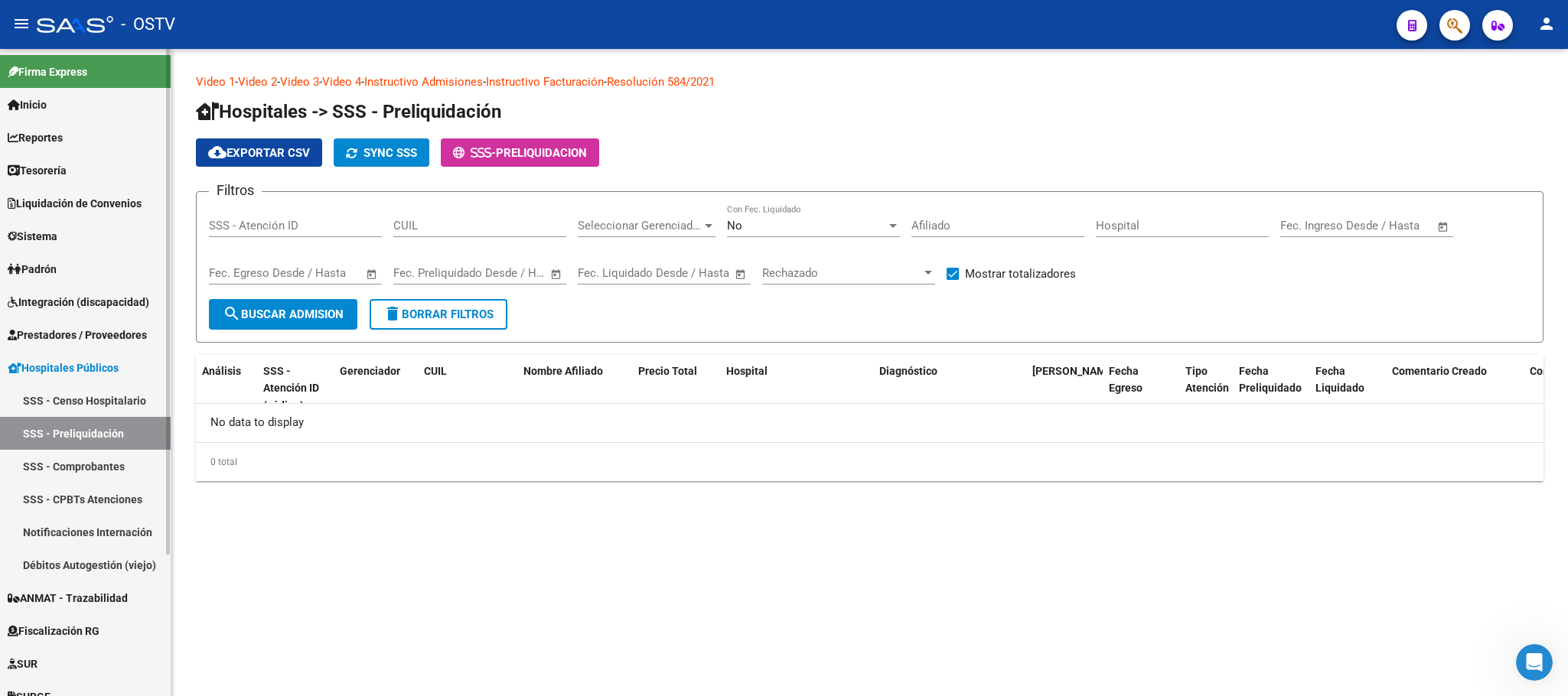
click at [97, 469] on link "SSS - Comprobantes" at bounding box center [85, 466] width 171 height 33
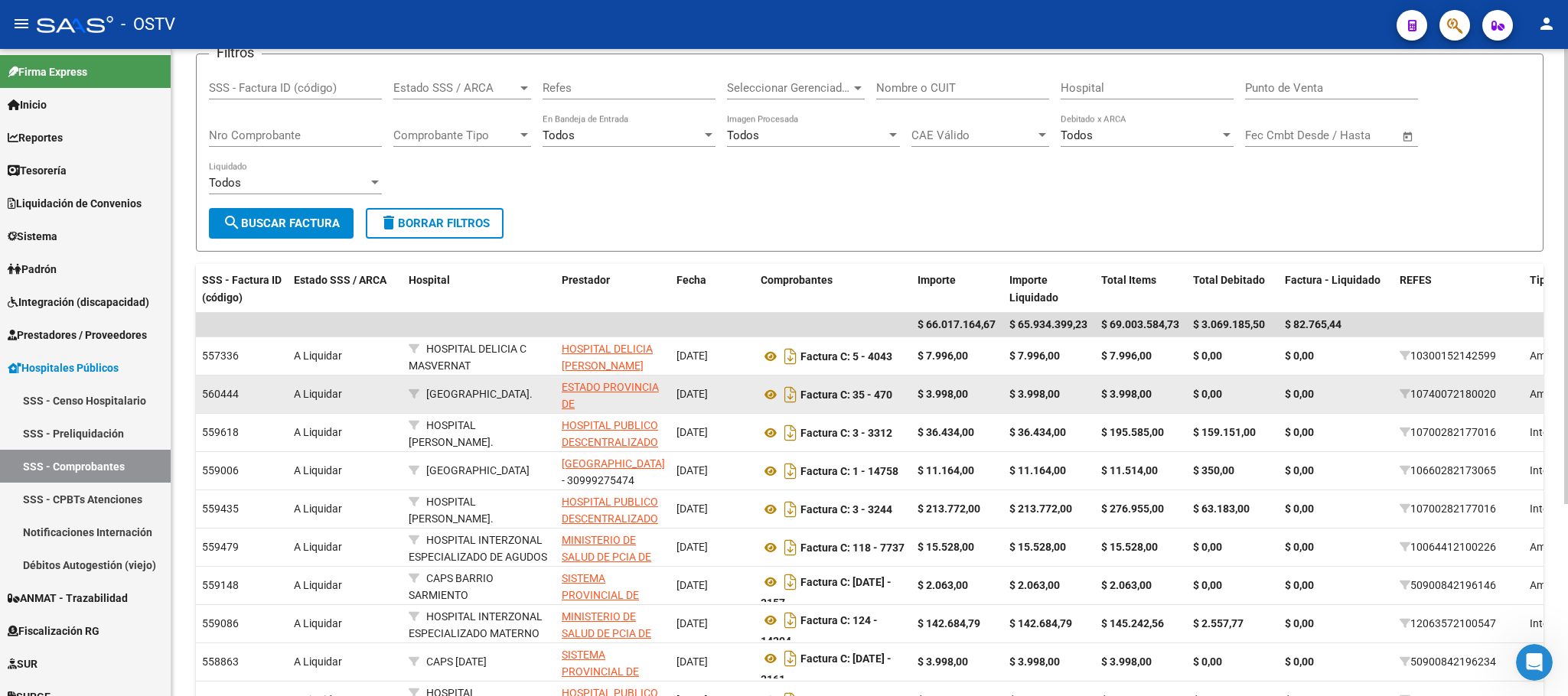
scroll to position [230, 0]
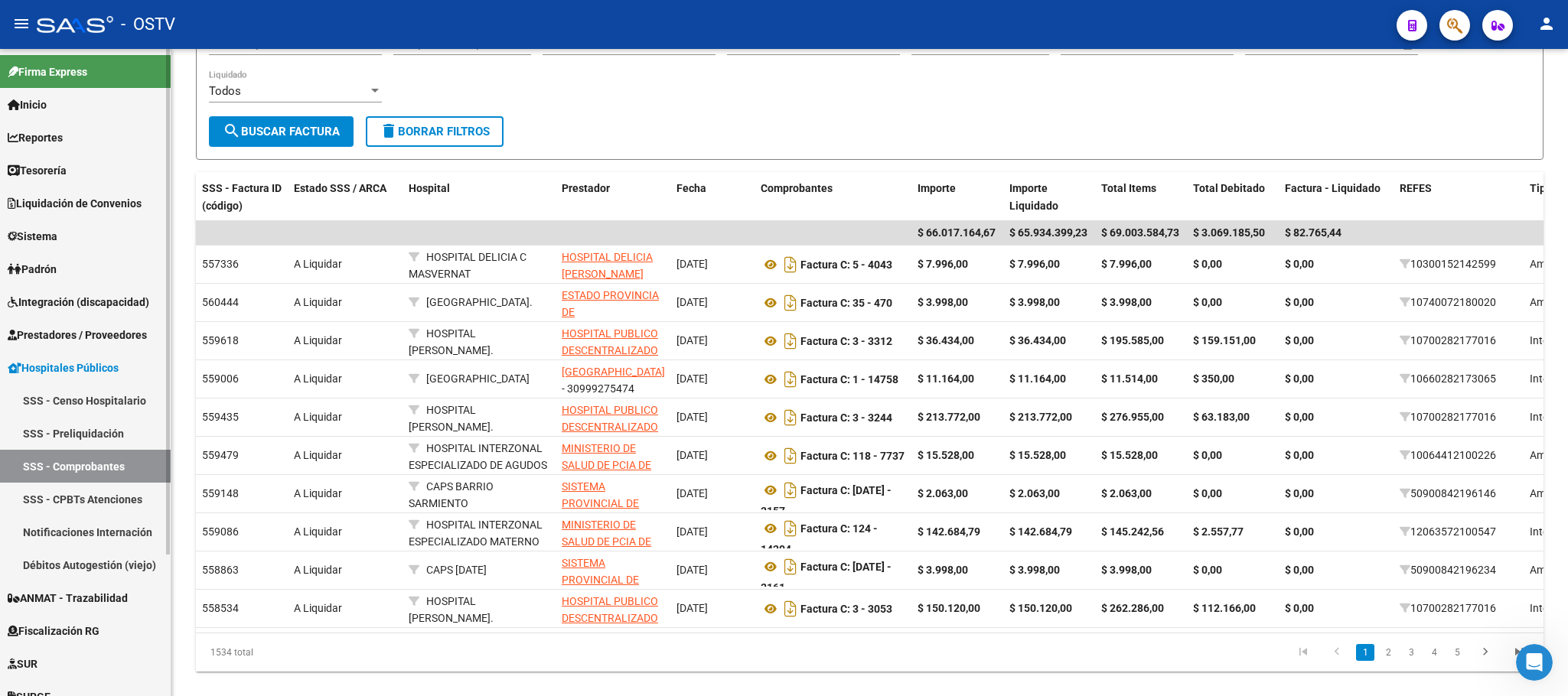
click at [73, 494] on link "SSS - CPBTs Atenciones" at bounding box center [85, 499] width 171 height 33
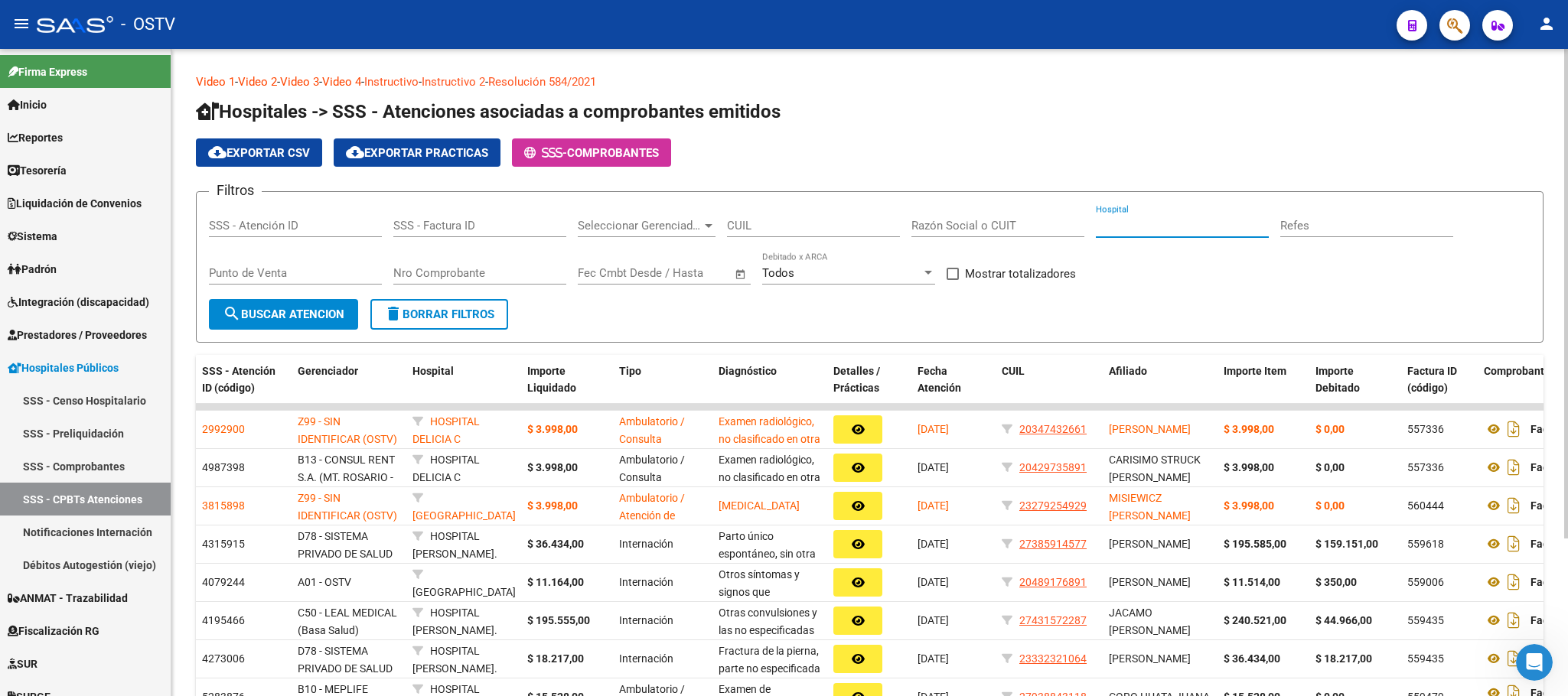
click at [1149, 228] on input "Hospital" at bounding box center [1183, 225] width 173 height 13
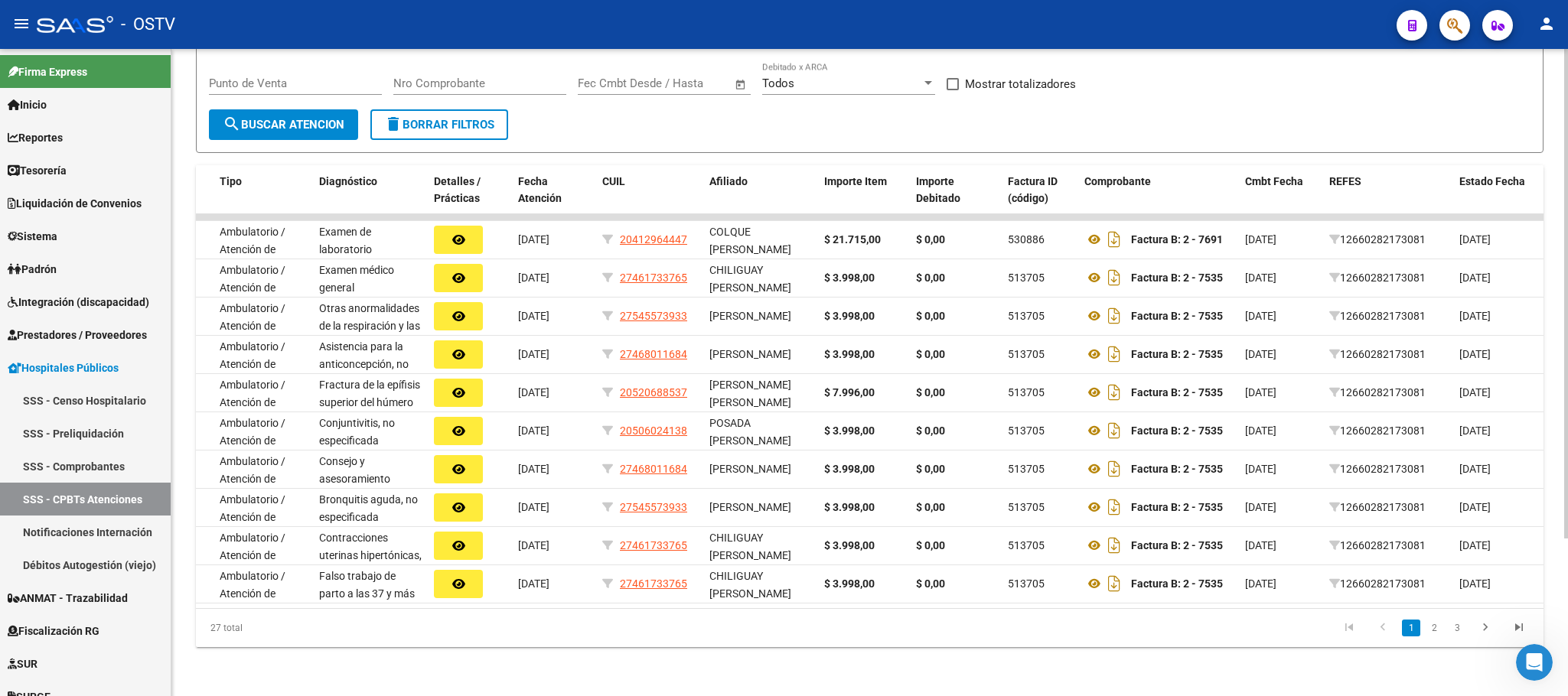
scroll to position [0, 492]
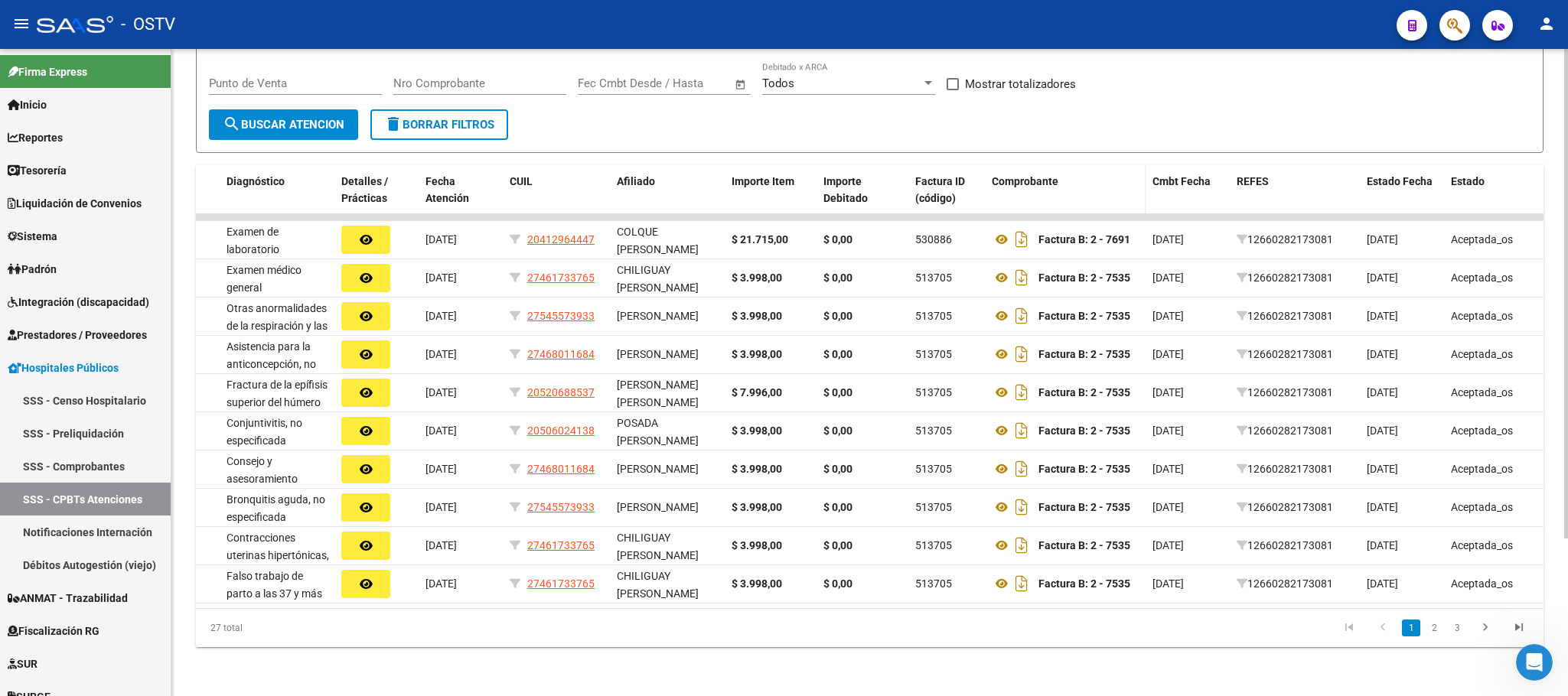
type input "hospital publico"
drag, startPoint x: 1141, startPoint y: 164, endPoint x: 1351, endPoint y: 164, distance: 210.0
click at [1351, 165] on div "SSS - Atención ID (código) Gerenciador Hospital Importe Liquidado Tipo Diagnóst…" at bounding box center [624, 191] width 1840 height 50
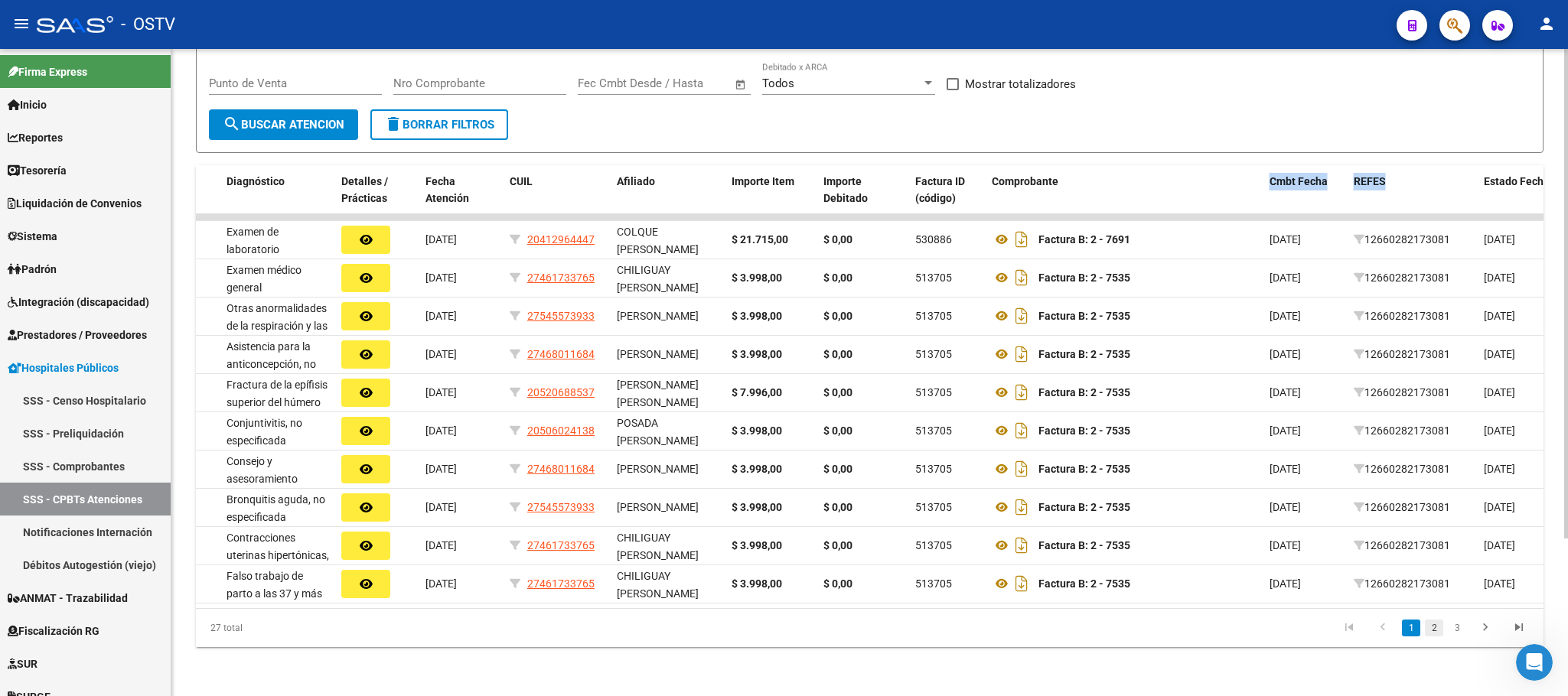
click at [1435, 629] on link "2" at bounding box center [1434, 628] width 18 height 17
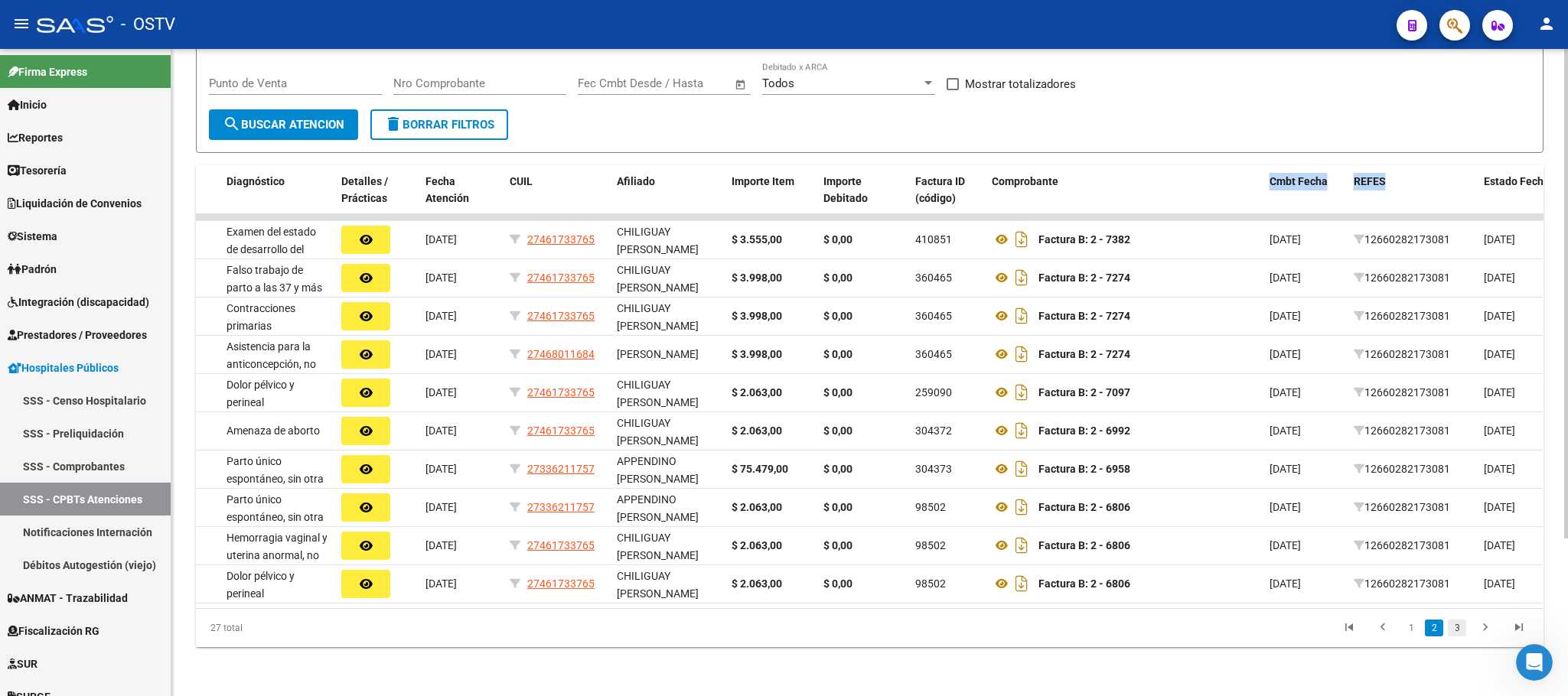
click at [1451, 625] on link "3" at bounding box center [1457, 628] width 18 height 17
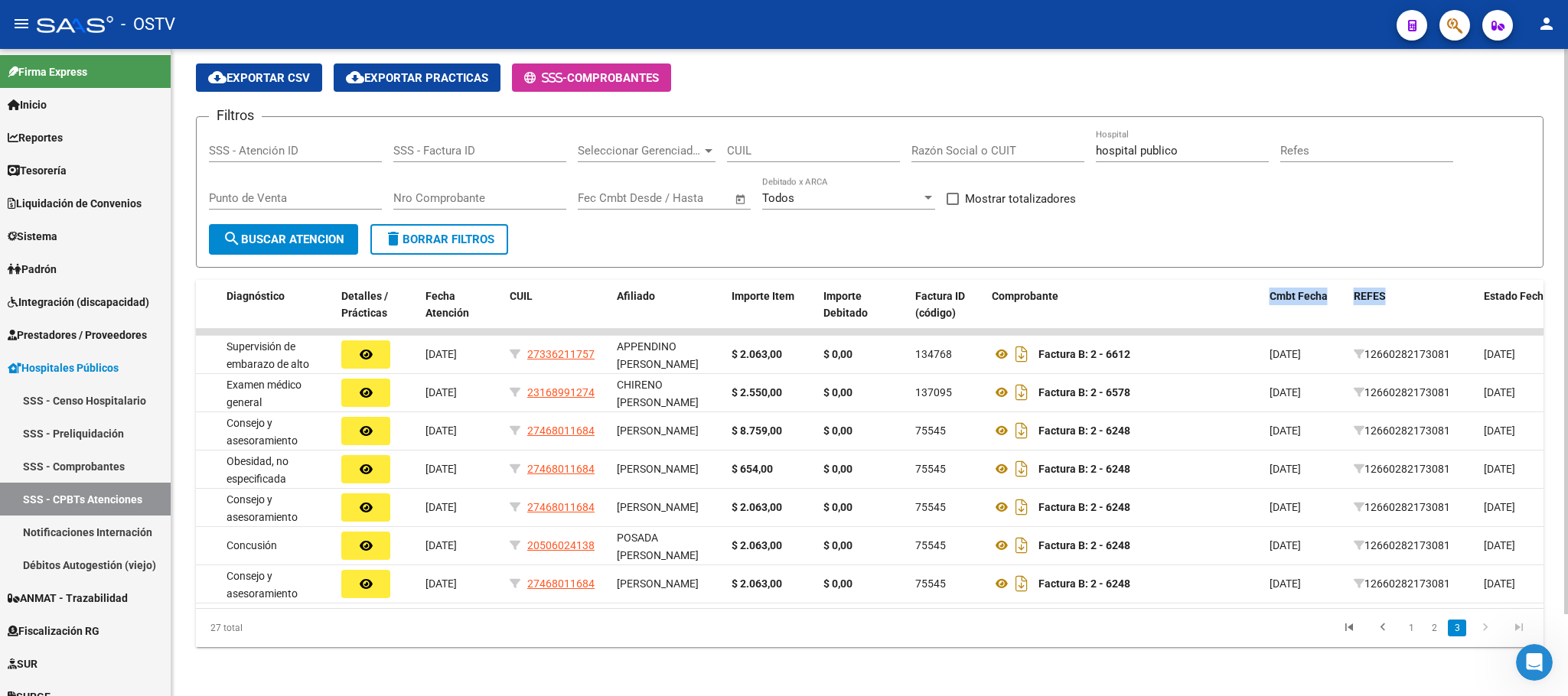
scroll to position [94, 0]
click at [1420, 624] on li "1" at bounding box center [1410, 628] width 23 height 26
click at [1418, 624] on link "1" at bounding box center [1410, 628] width 18 height 17
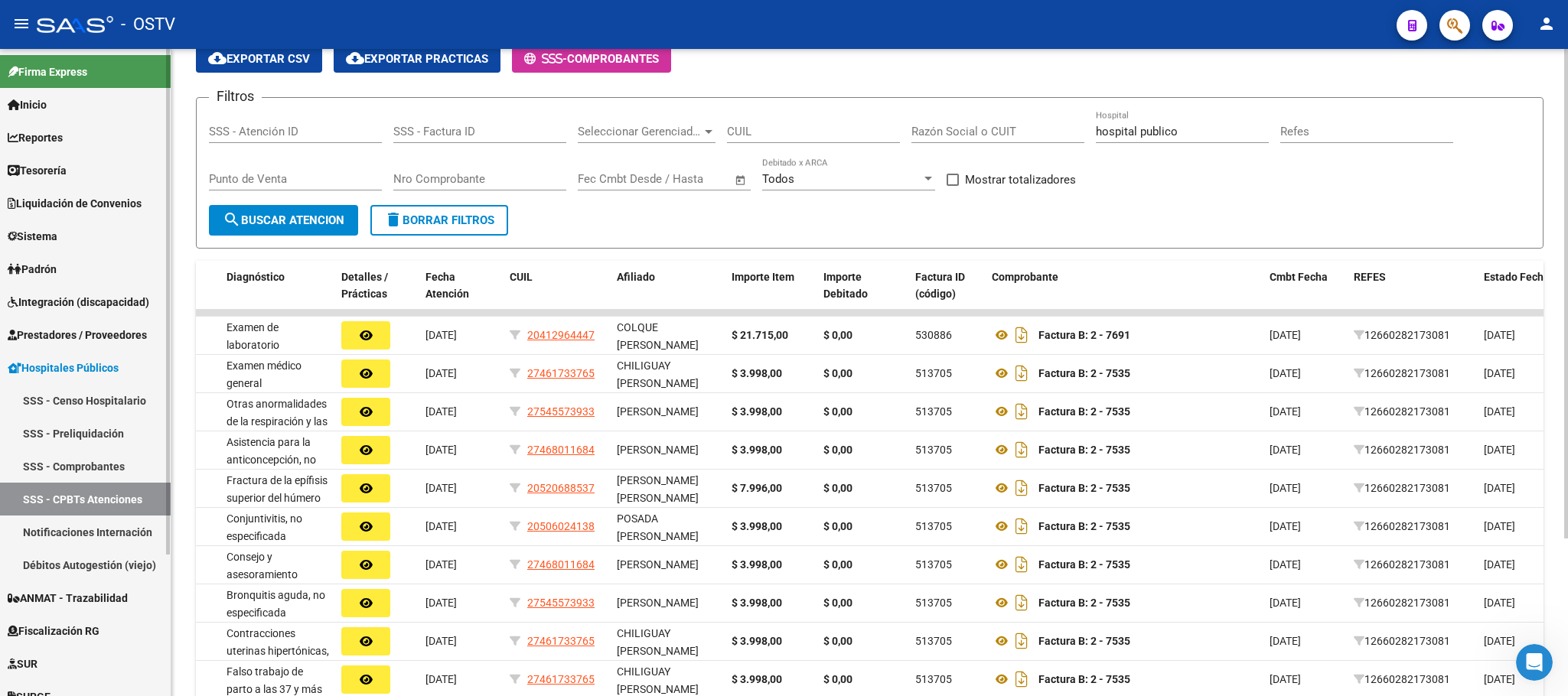
click at [61, 565] on link "Débitos Autogestión (viejo)" at bounding box center [85, 565] width 171 height 33
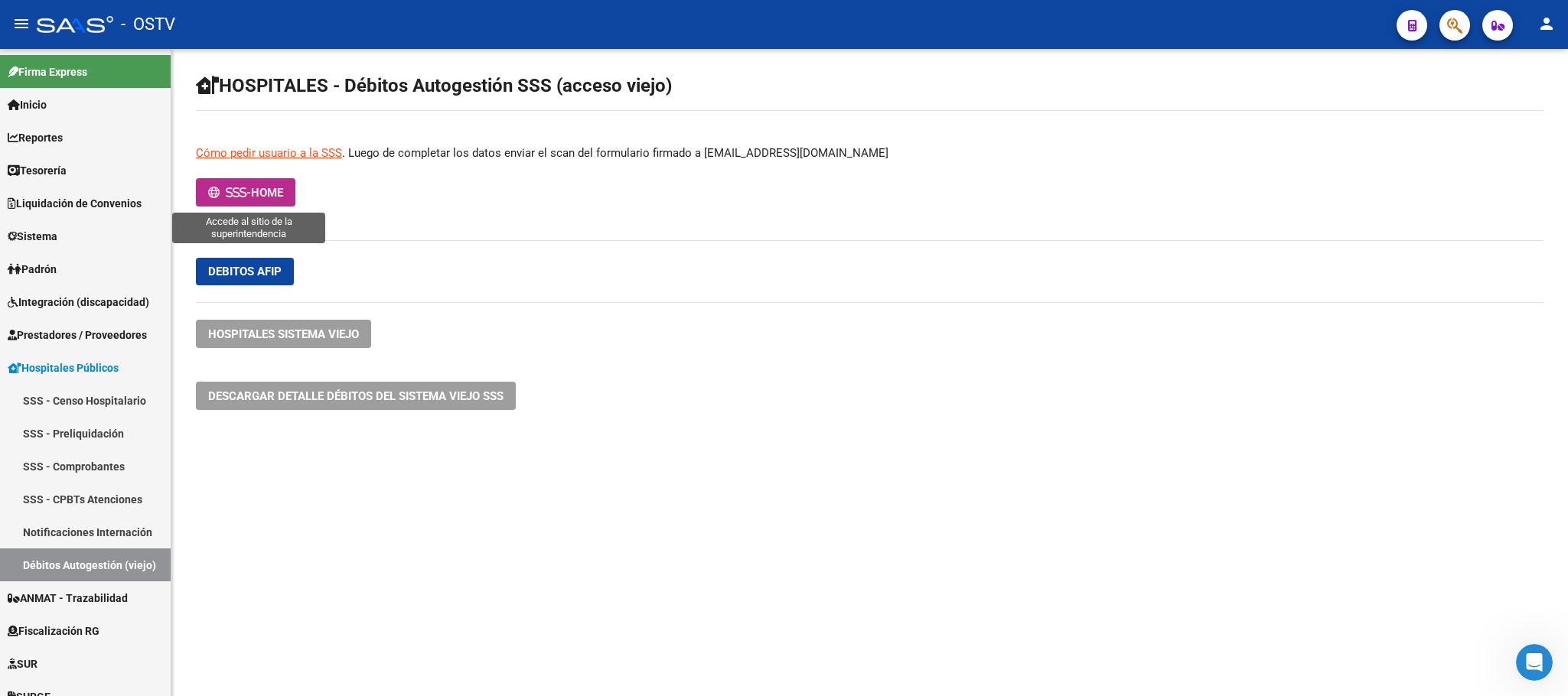
click at [247, 194] on span "-" at bounding box center [229, 192] width 43 height 13
click at [276, 191] on span "HOME" at bounding box center [267, 192] width 32 height 13
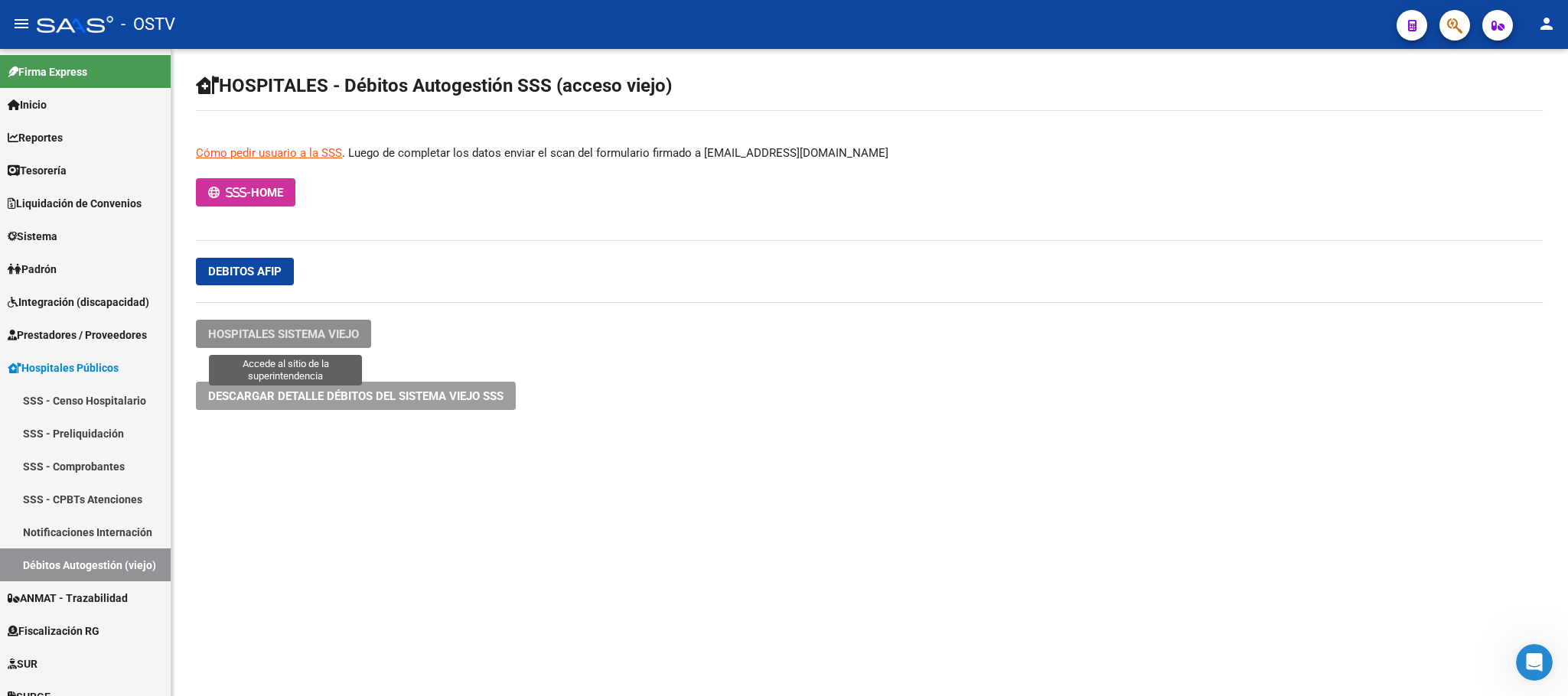
click at [266, 338] on span "HOSPITALES SISTEMA VIEJO" at bounding box center [283, 334] width 150 height 13
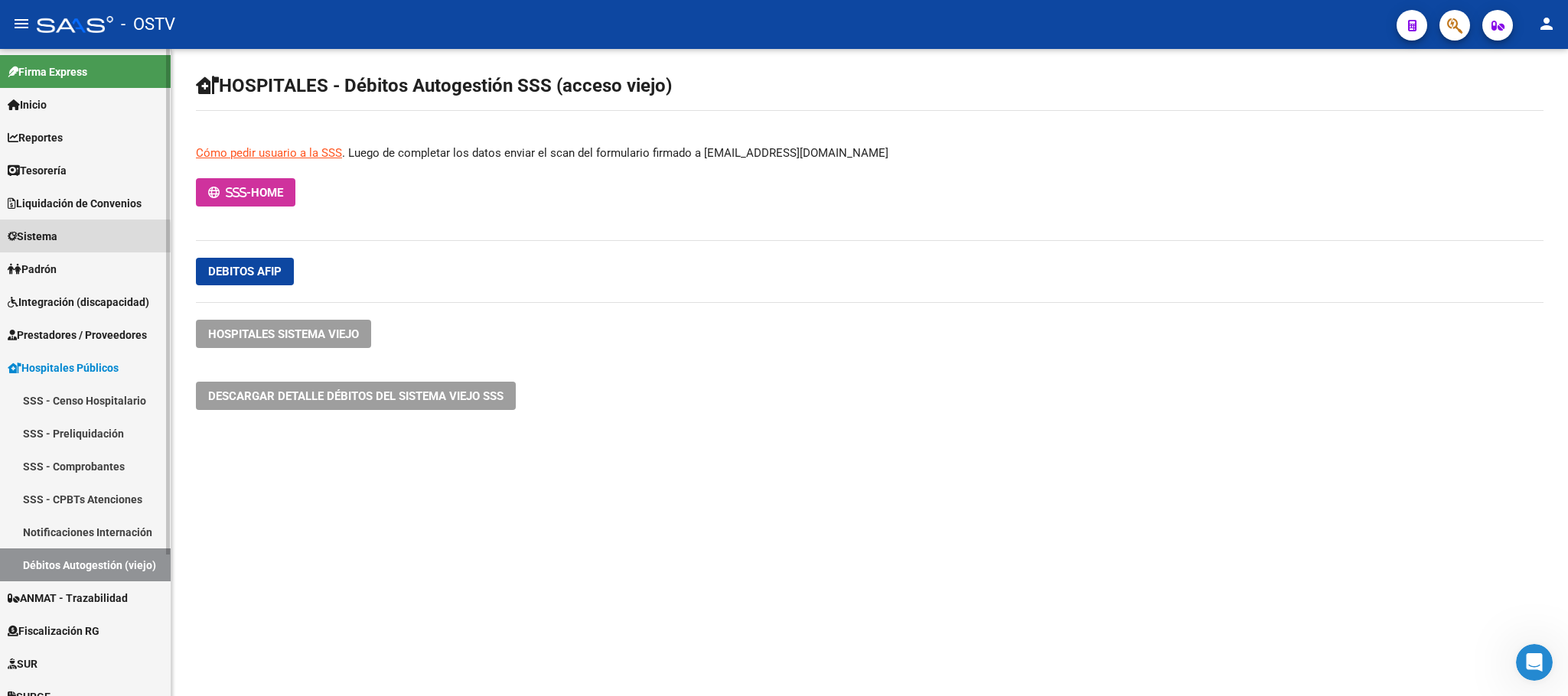
drag, startPoint x: 41, startPoint y: 242, endPoint x: 41, endPoint y: 276, distance: 34.0
click at [41, 243] on span "Sistema" at bounding box center [32, 236] width 50 height 17
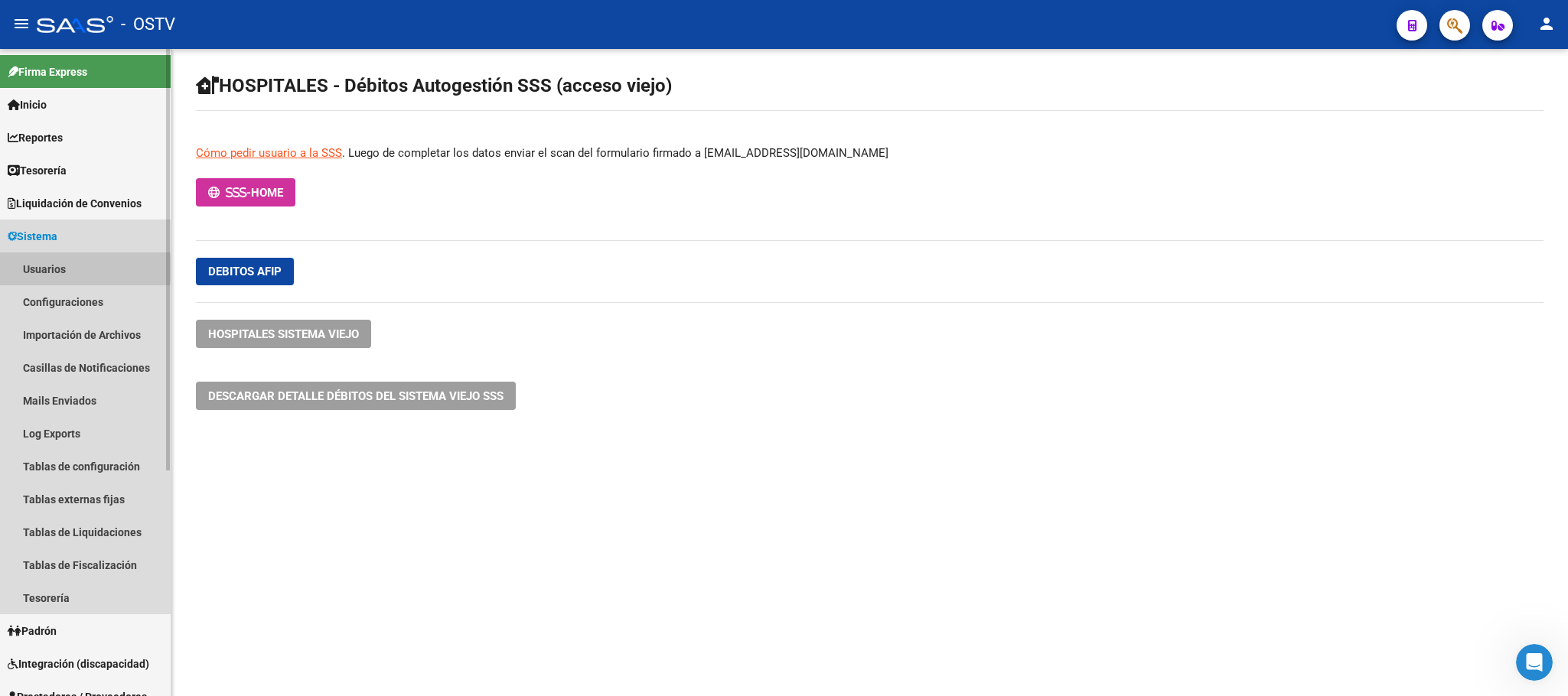
click at [46, 268] on link "Usuarios" at bounding box center [85, 269] width 171 height 33
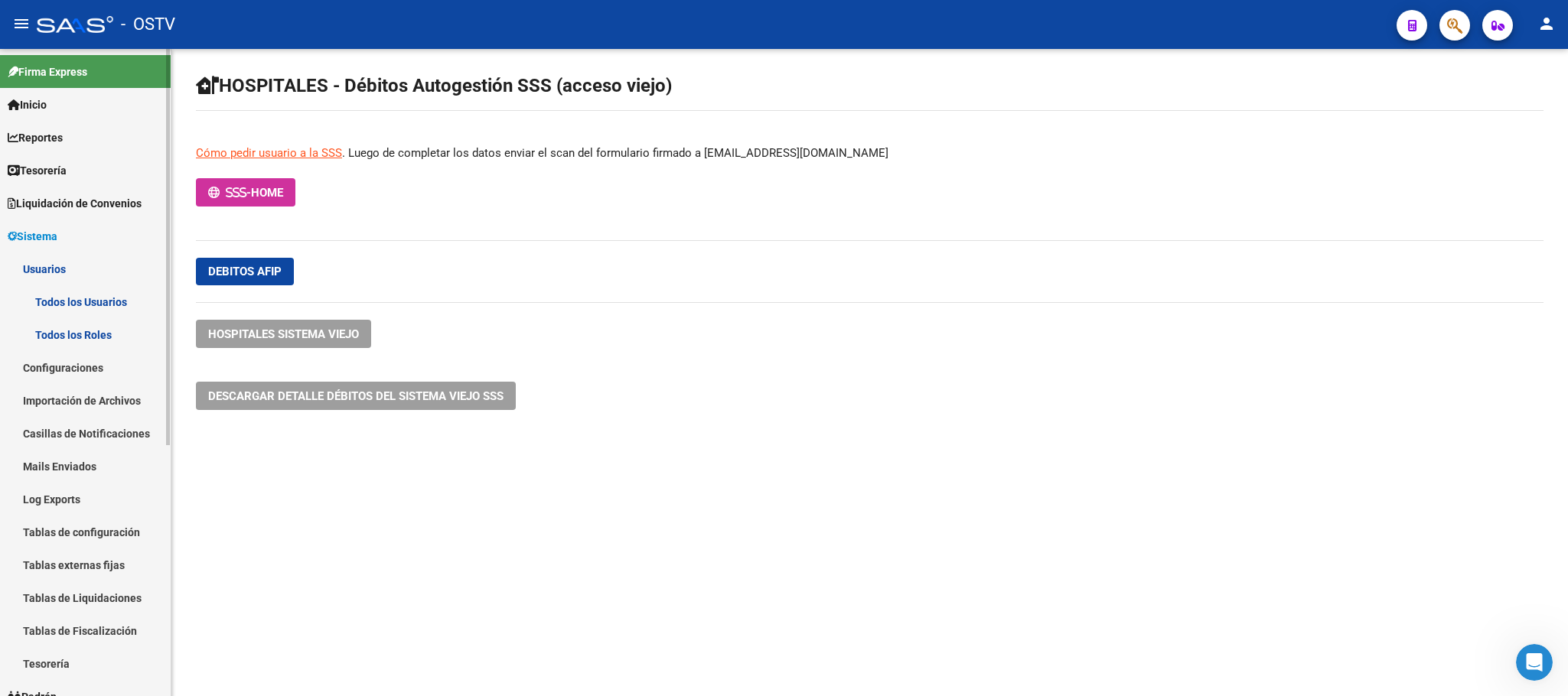
click at [116, 299] on link "Todos los Usuarios" at bounding box center [85, 302] width 171 height 33
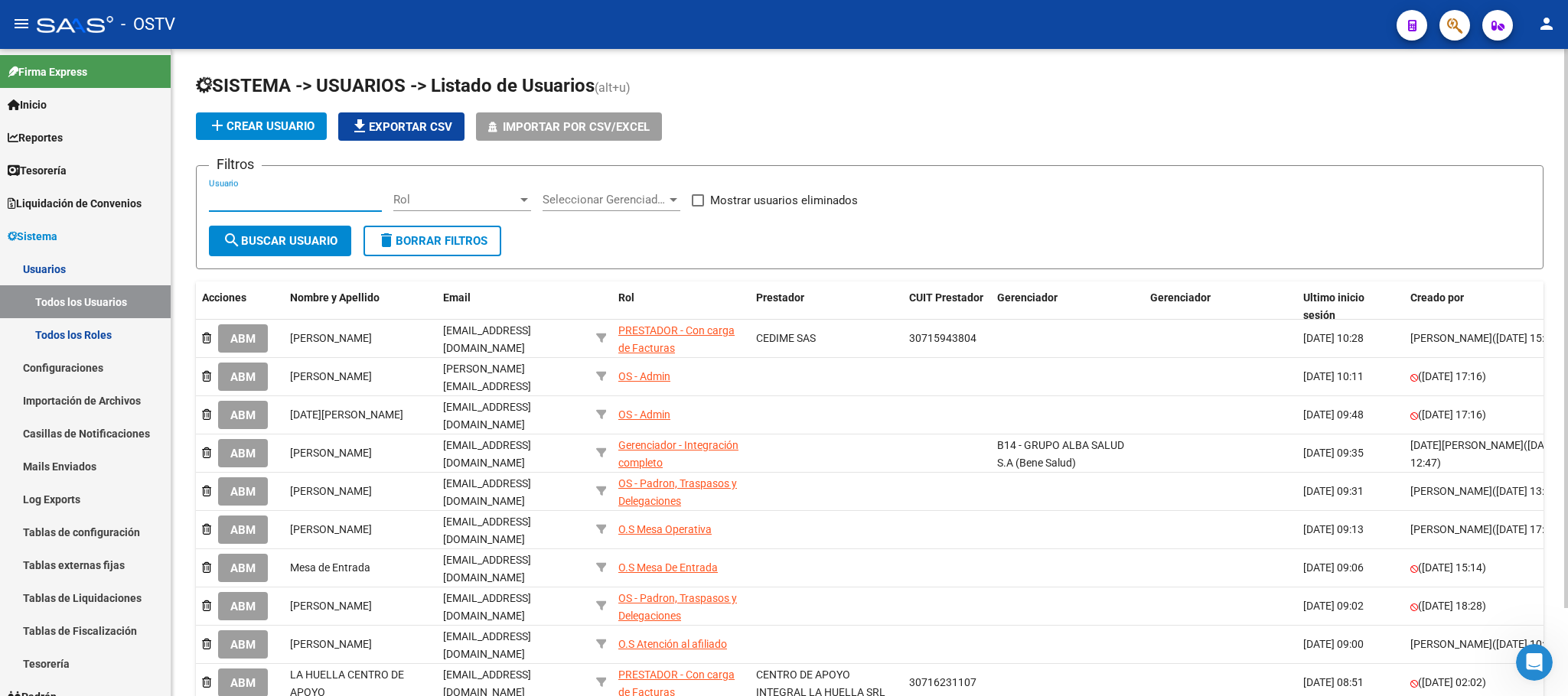
click at [298, 201] on input "Usuario" at bounding box center [295, 199] width 173 height 13
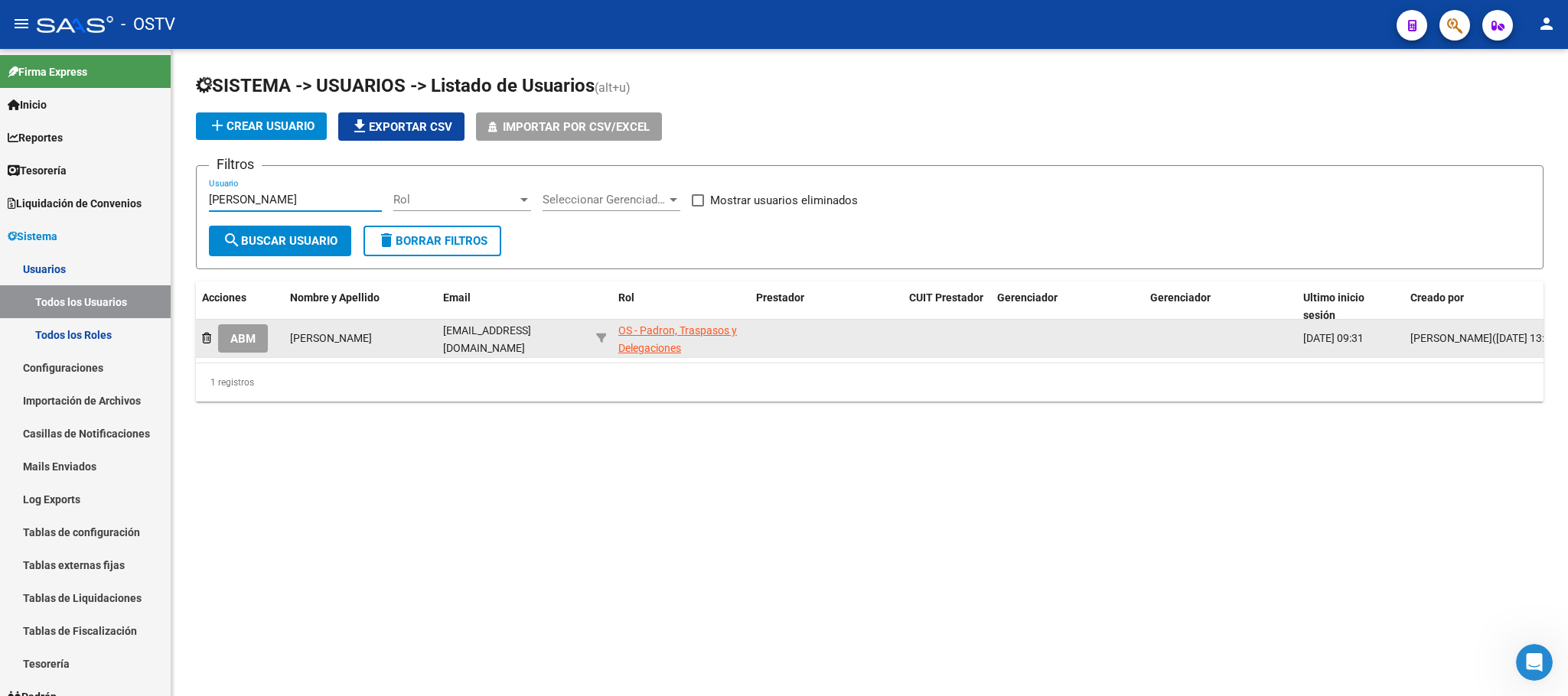
type input "nicole"
click at [648, 347] on div "OS - Padron, Traspasos y Delegaciones" at bounding box center [680, 339] width 125 height 35
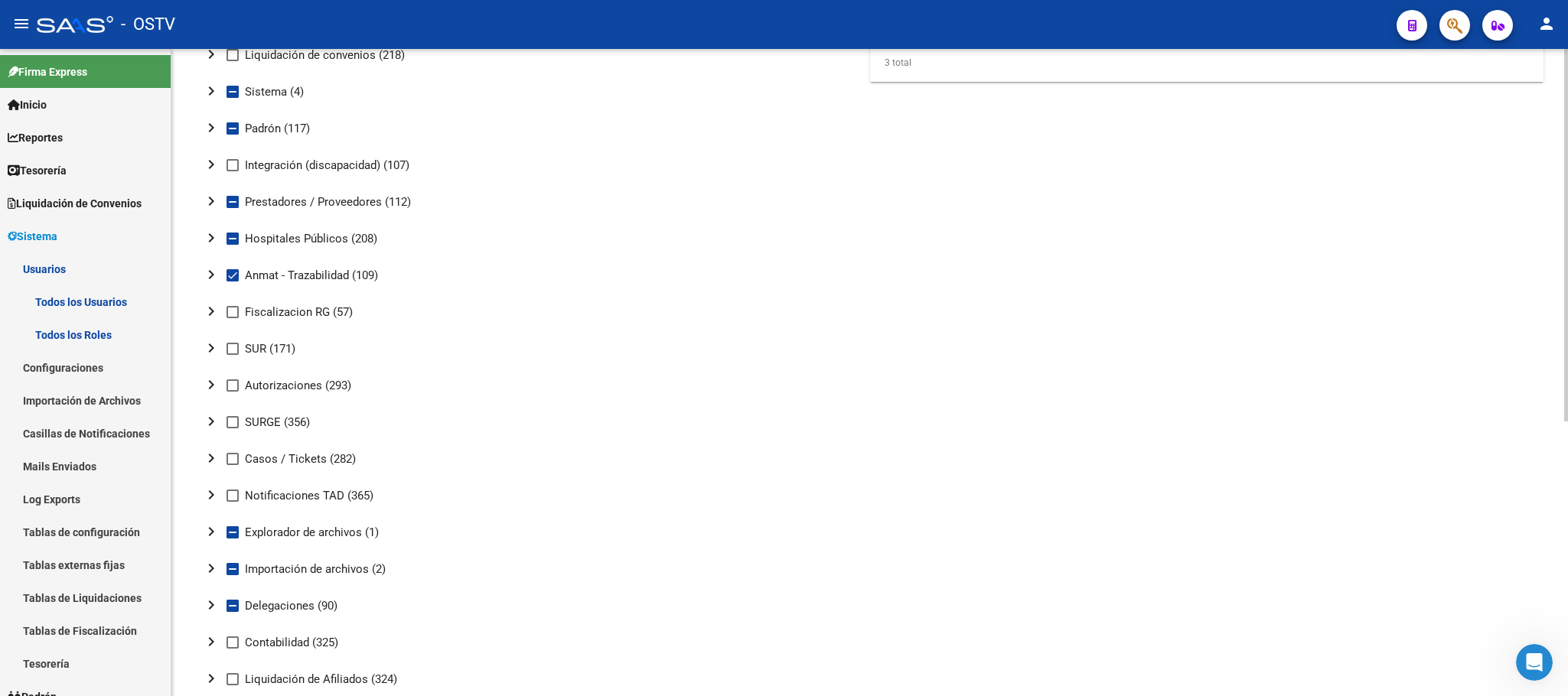
scroll to position [344, 0]
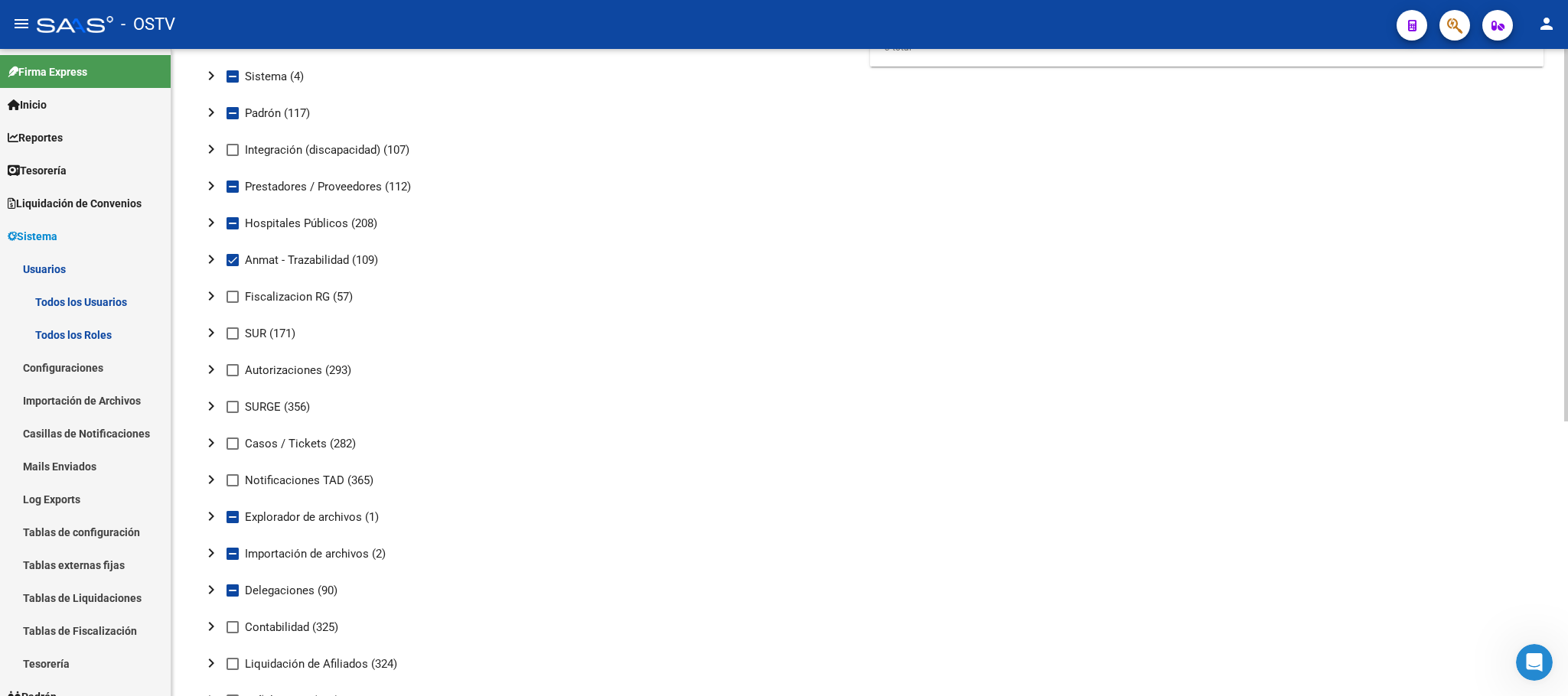
click at [212, 225] on mat-icon "chevron_right" at bounding box center [211, 222] width 18 height 18
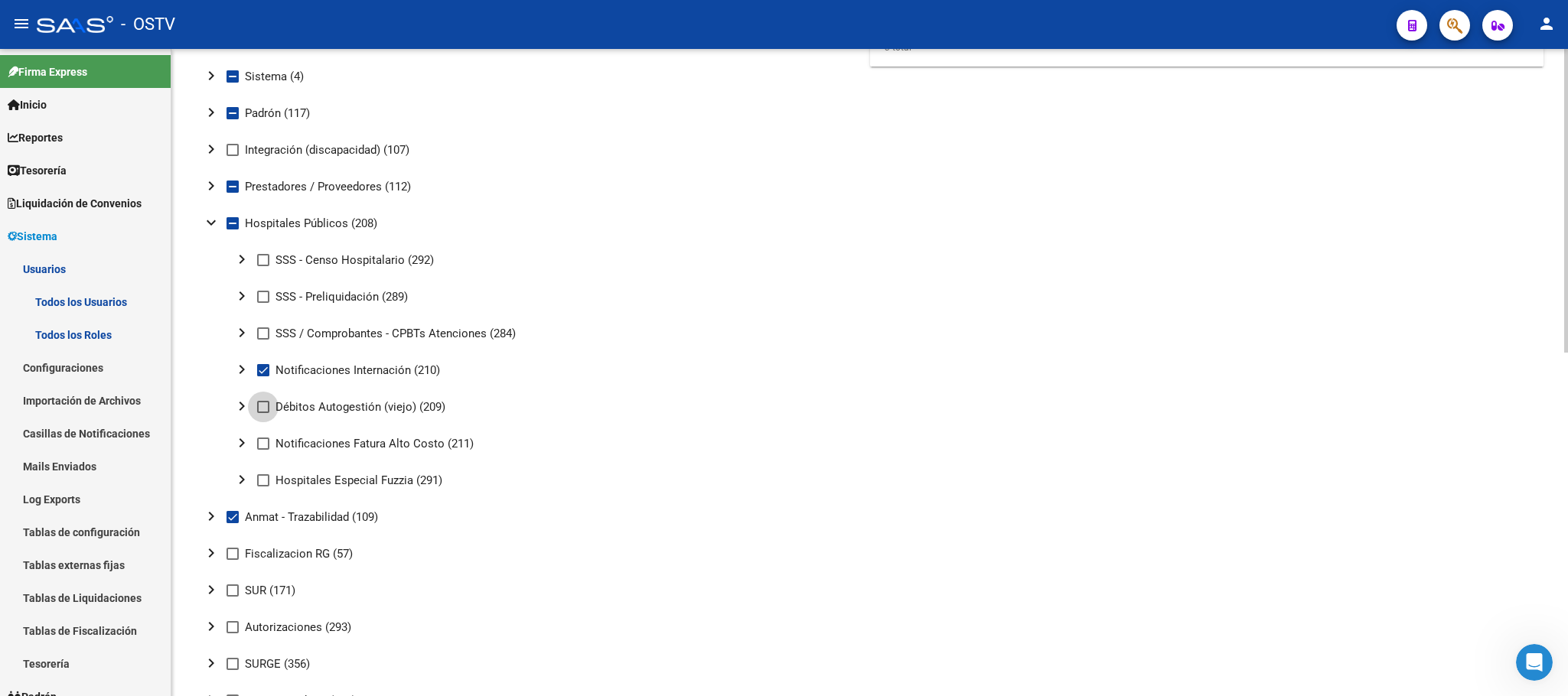
click at [261, 409] on span at bounding box center [264, 407] width 13 height 13
click at [262, 413] on input "Débitos Autogestión (viejo) (209)" at bounding box center [262, 413] width 1 height 1
checkbox input "true"
click at [266, 331] on span at bounding box center [264, 334] width 13 height 13
click at [263, 339] on input "SSS / Comprobantes - CPBTs Atenciones (284)" at bounding box center [262, 339] width 1 height 1
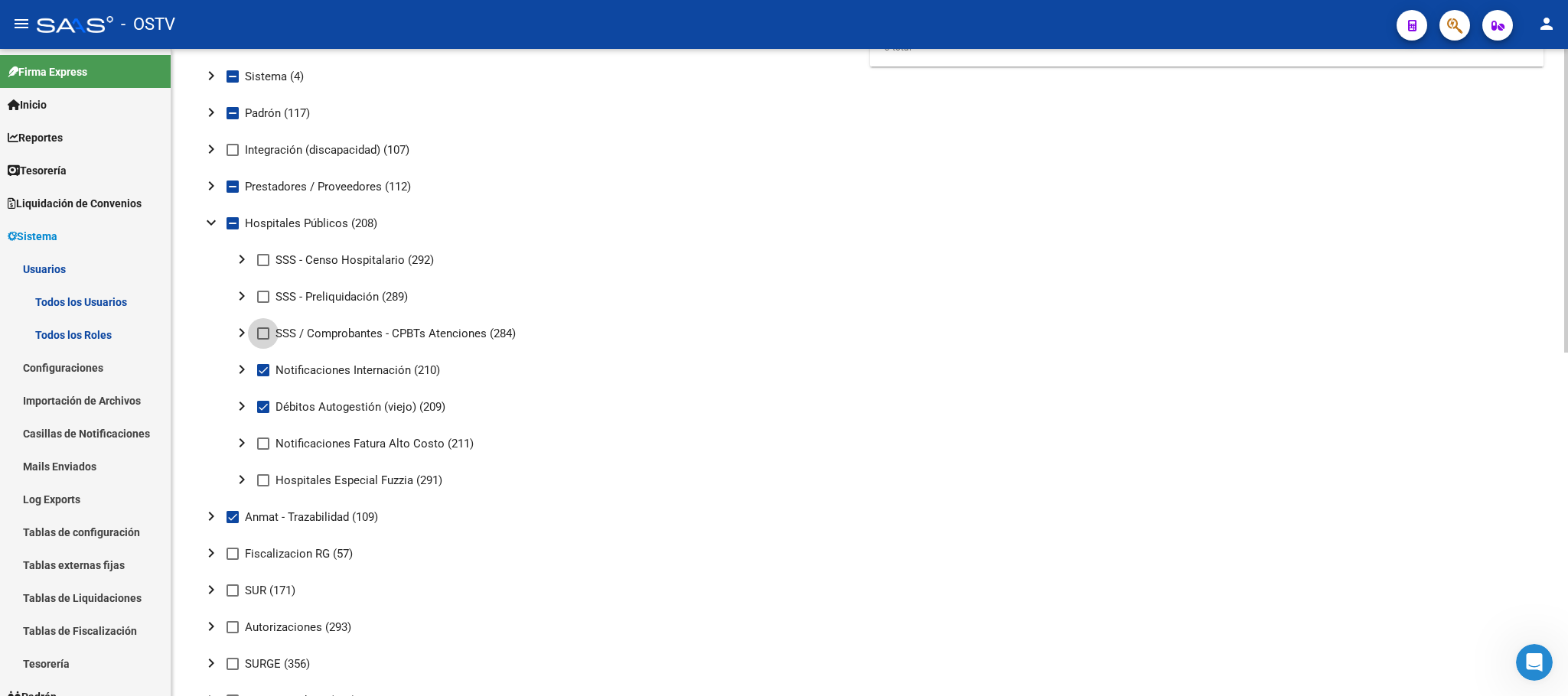
checkbox input "true"
click at [266, 299] on span at bounding box center [264, 297] width 13 height 13
click at [263, 303] on input "SSS - Preliquidación (289)" at bounding box center [262, 303] width 1 height 1
checkbox input "true"
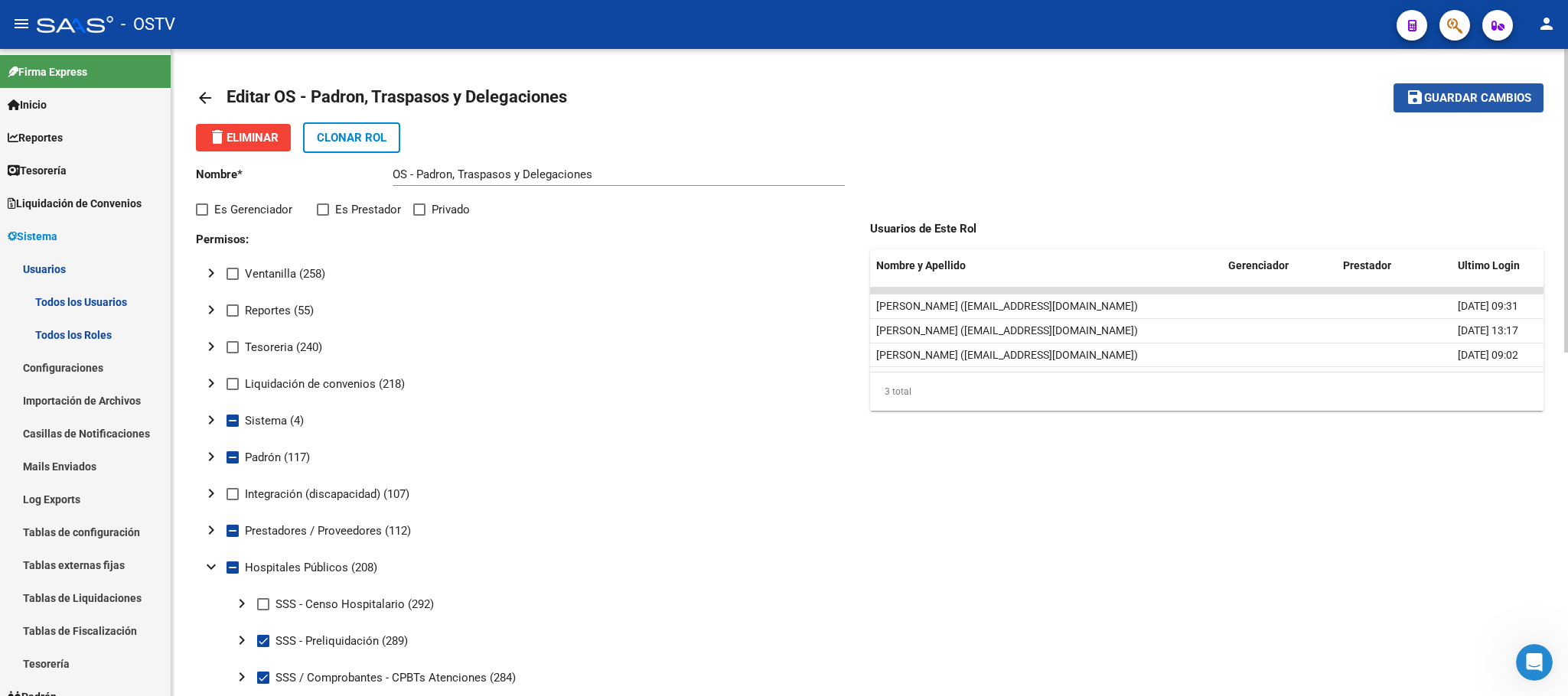
click at [1462, 103] on span "Guardar cambios" at bounding box center [1478, 98] width 107 height 13
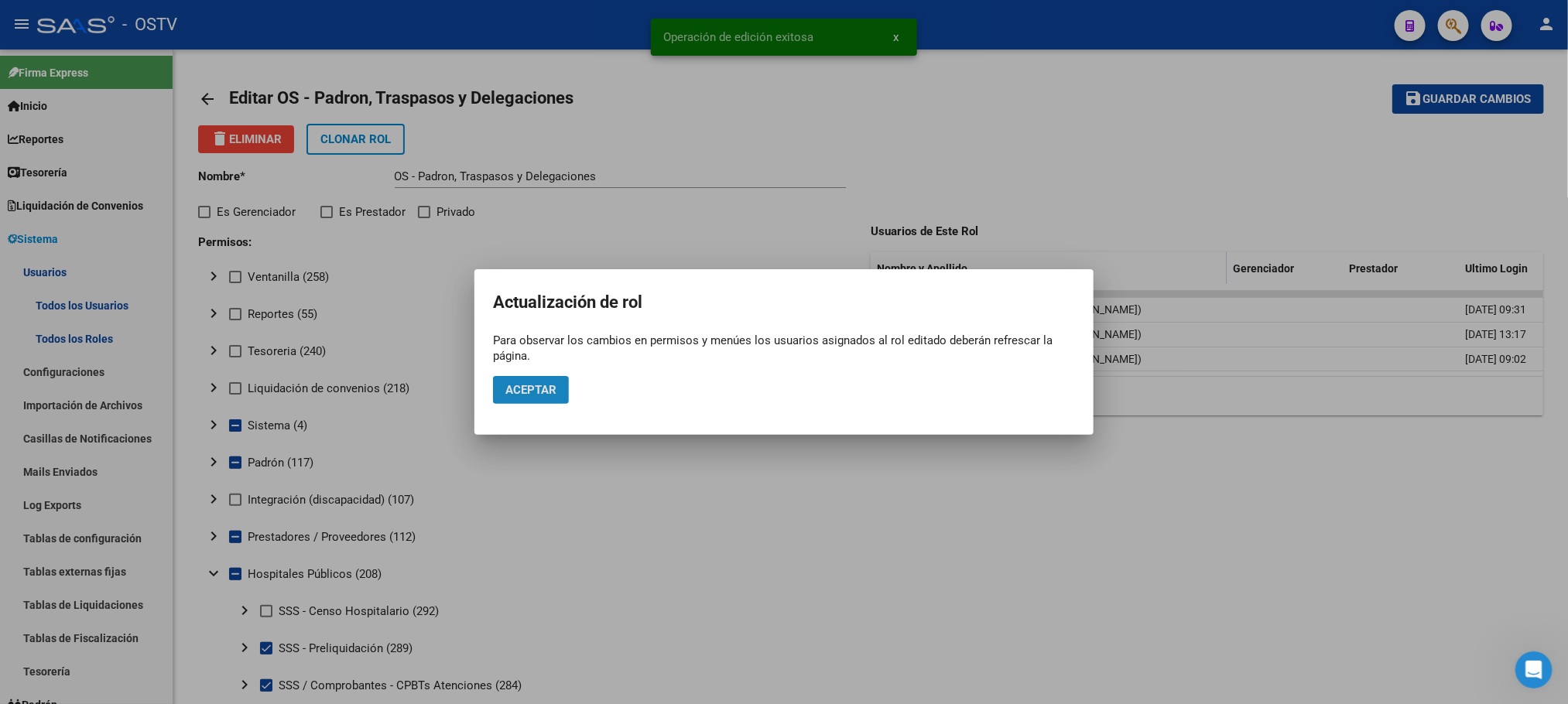
click at [508, 401] on button "Aceptar" at bounding box center [530, 389] width 76 height 28
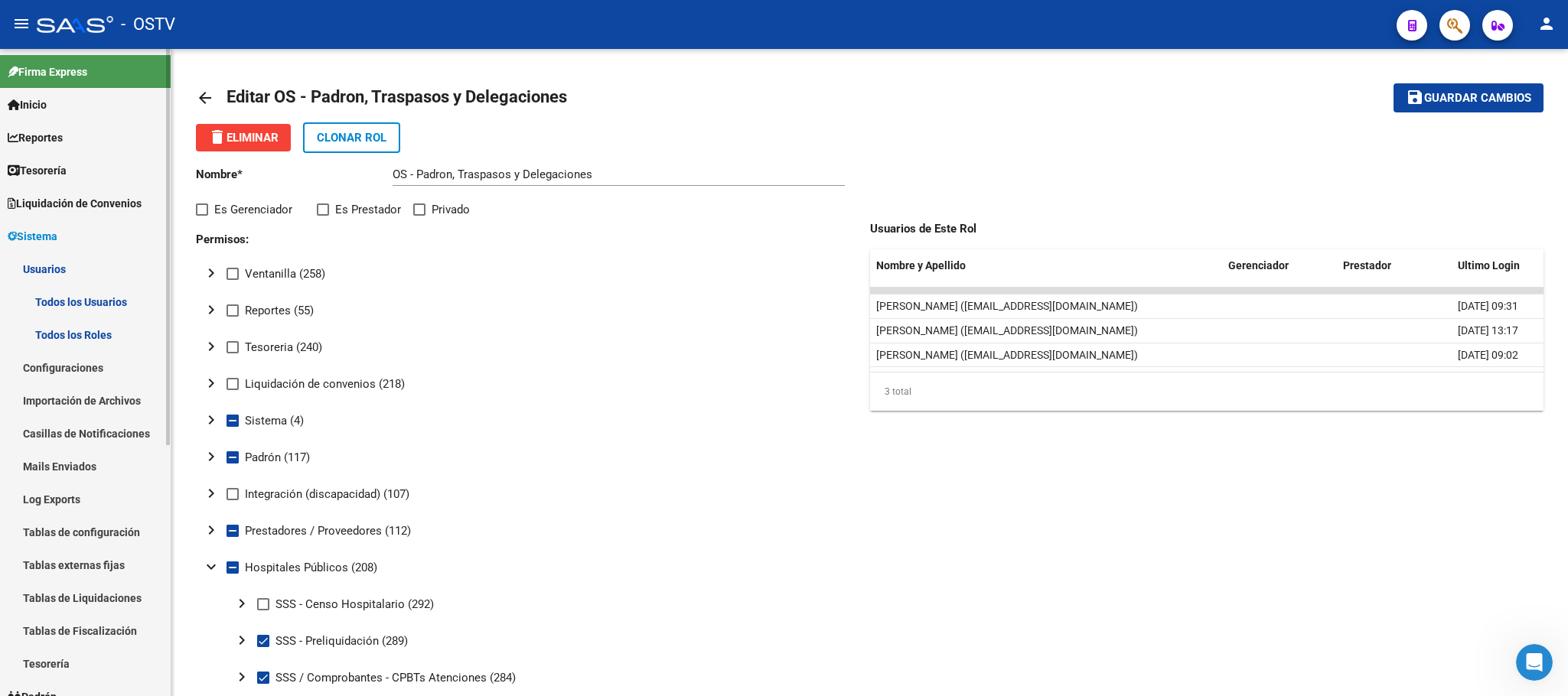
click at [57, 234] on span "Sistema" at bounding box center [32, 236] width 50 height 17
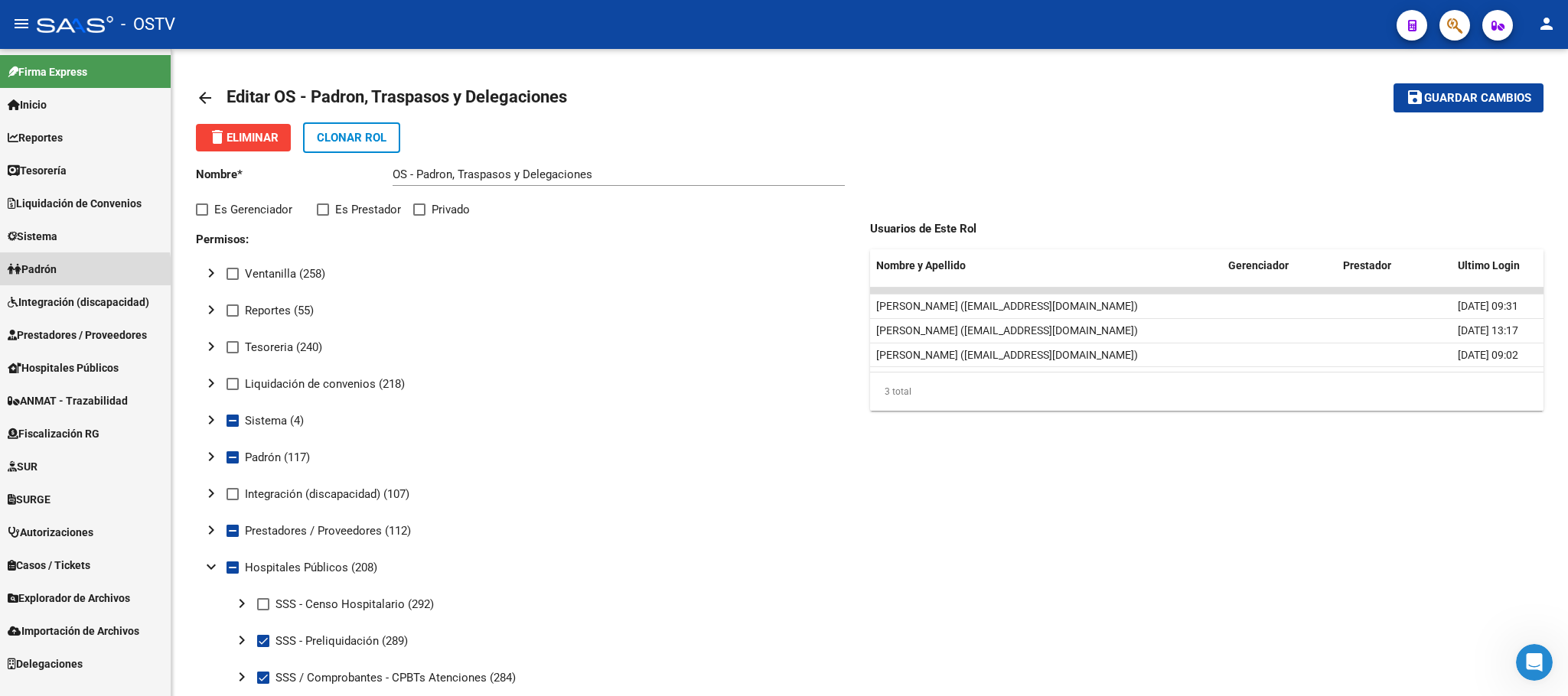
click at [48, 271] on span "Padrón" at bounding box center [32, 268] width 49 height 17
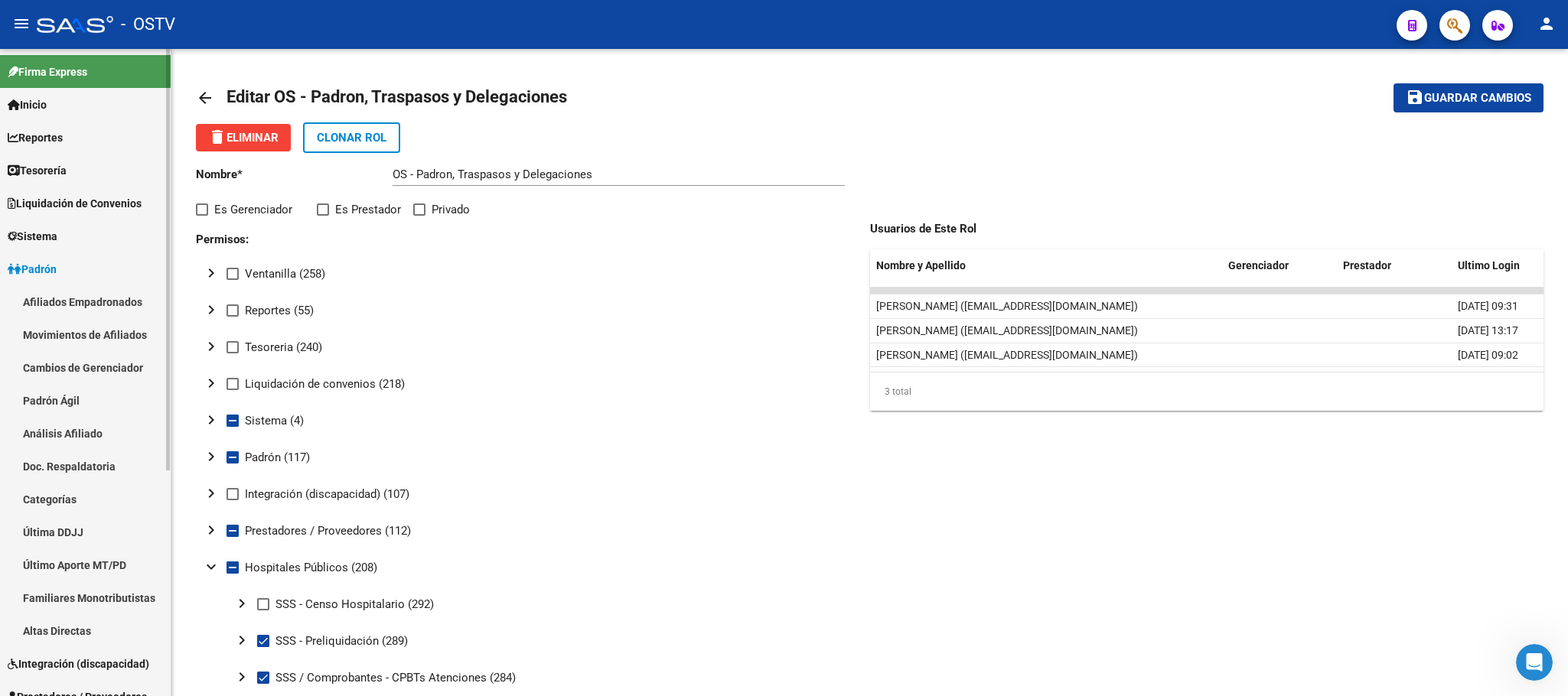
click at [35, 262] on span "Padrón" at bounding box center [32, 268] width 49 height 17
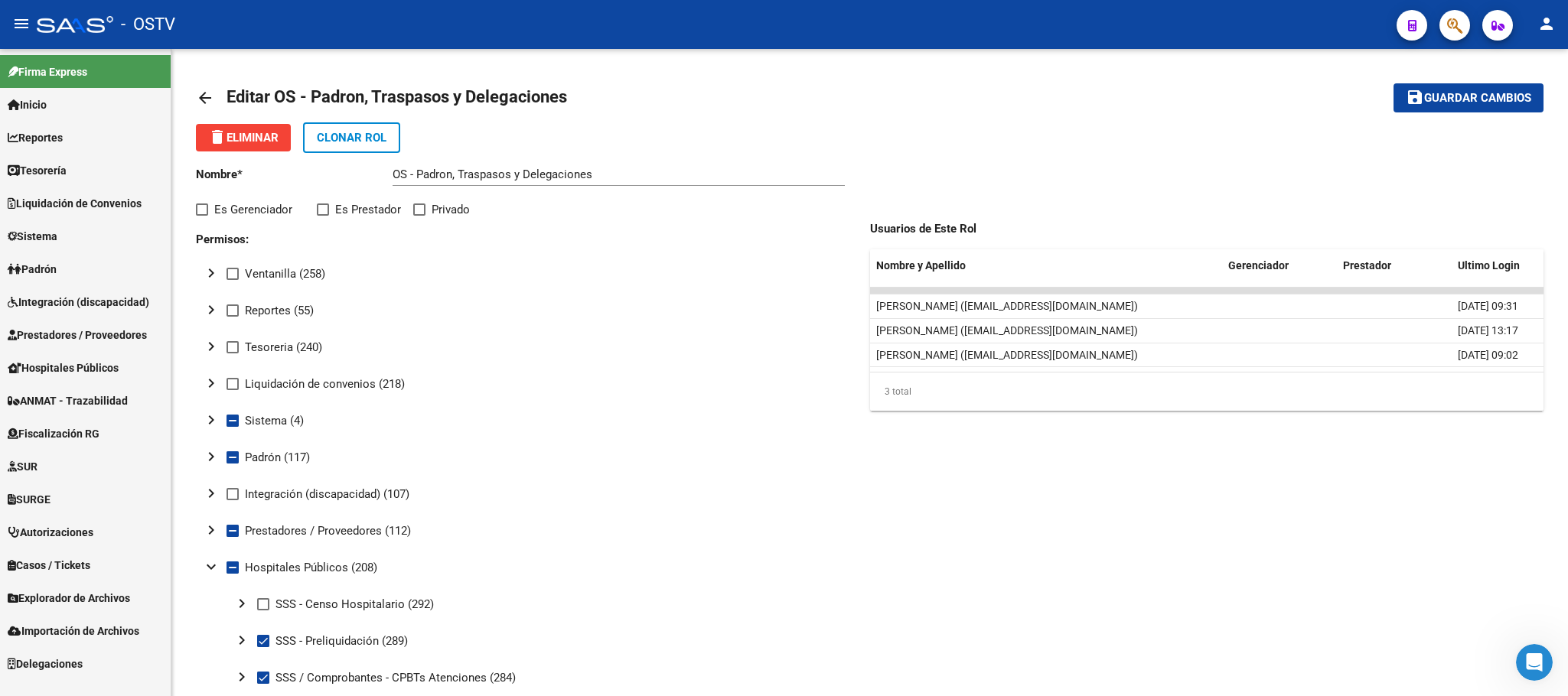
click at [65, 369] on span "Hospitales Públicos" at bounding box center [63, 368] width 111 height 17
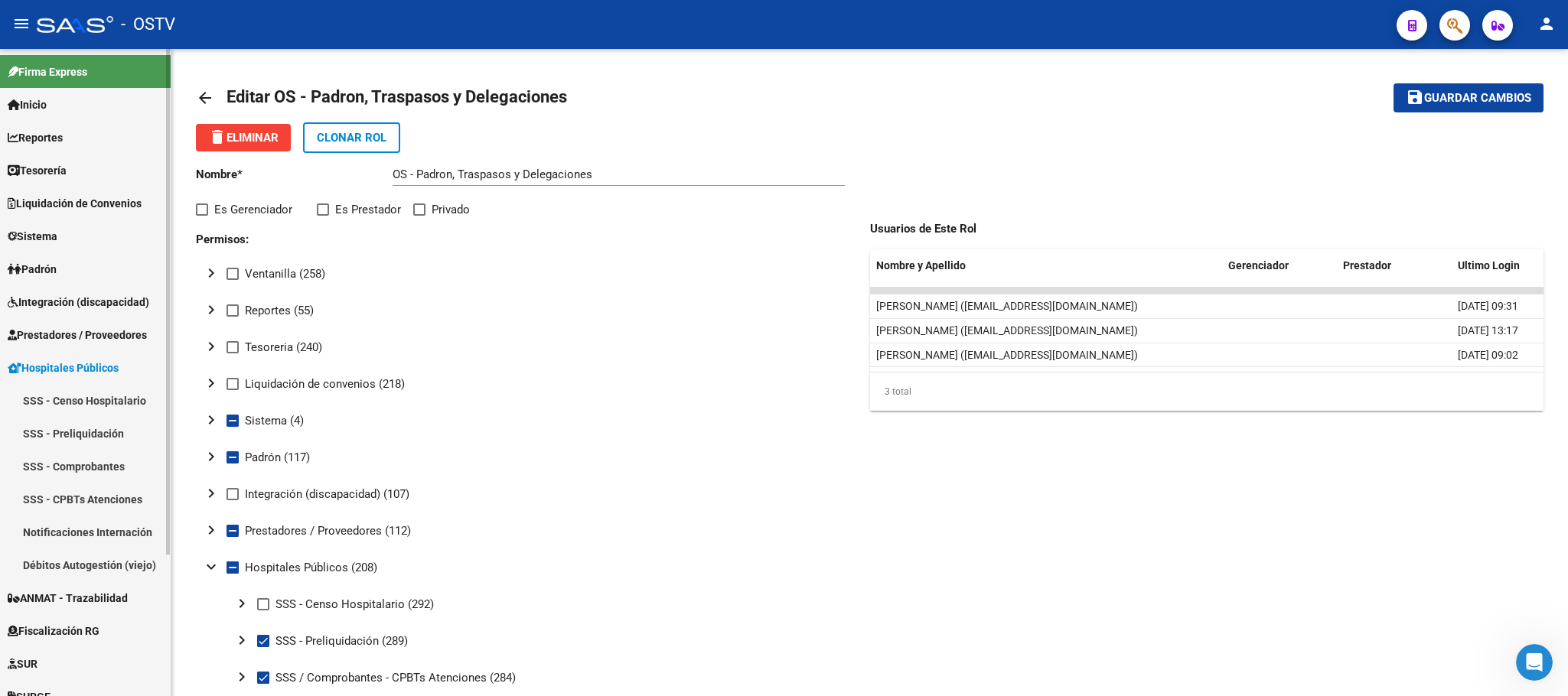
click at [83, 460] on link "SSS - Comprobantes" at bounding box center [85, 466] width 171 height 33
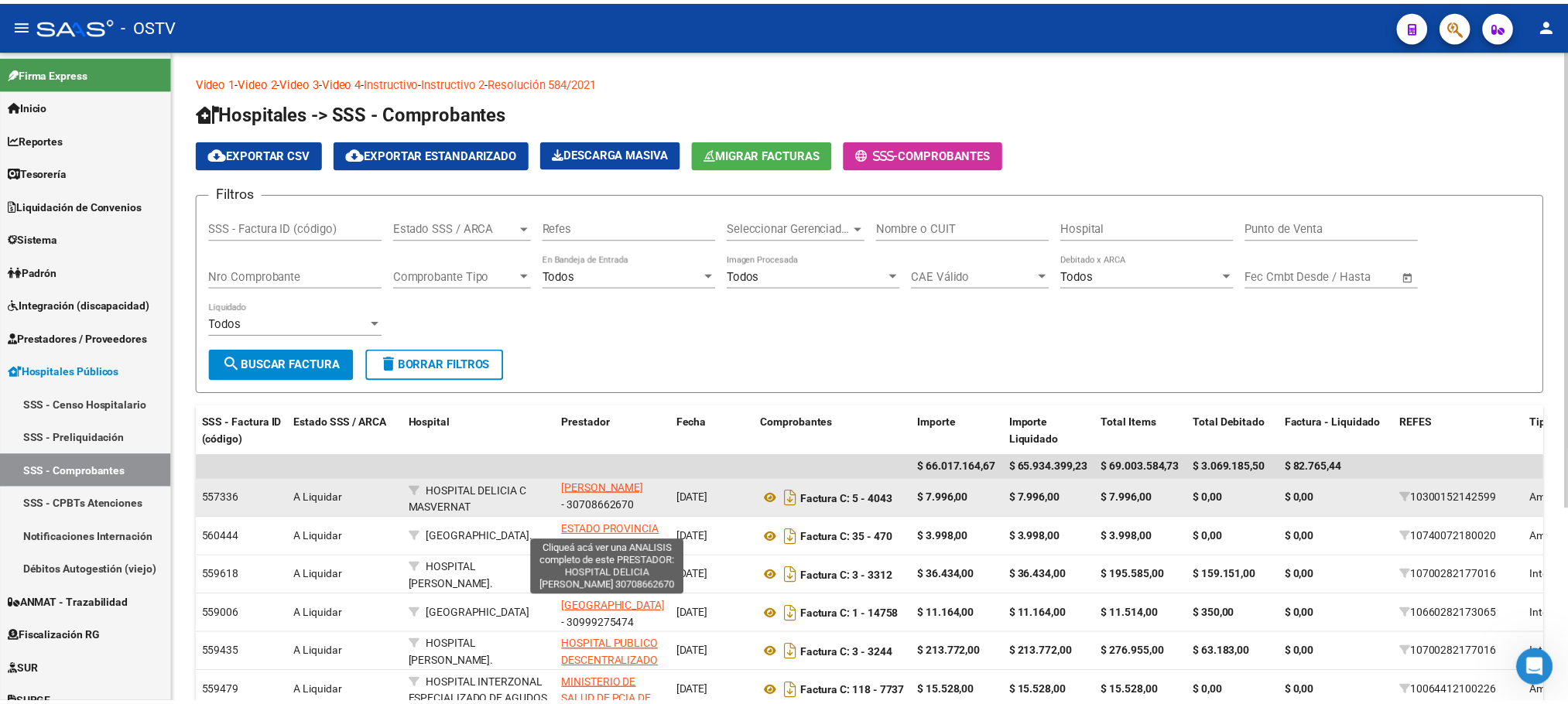
scroll to position [38, 0]
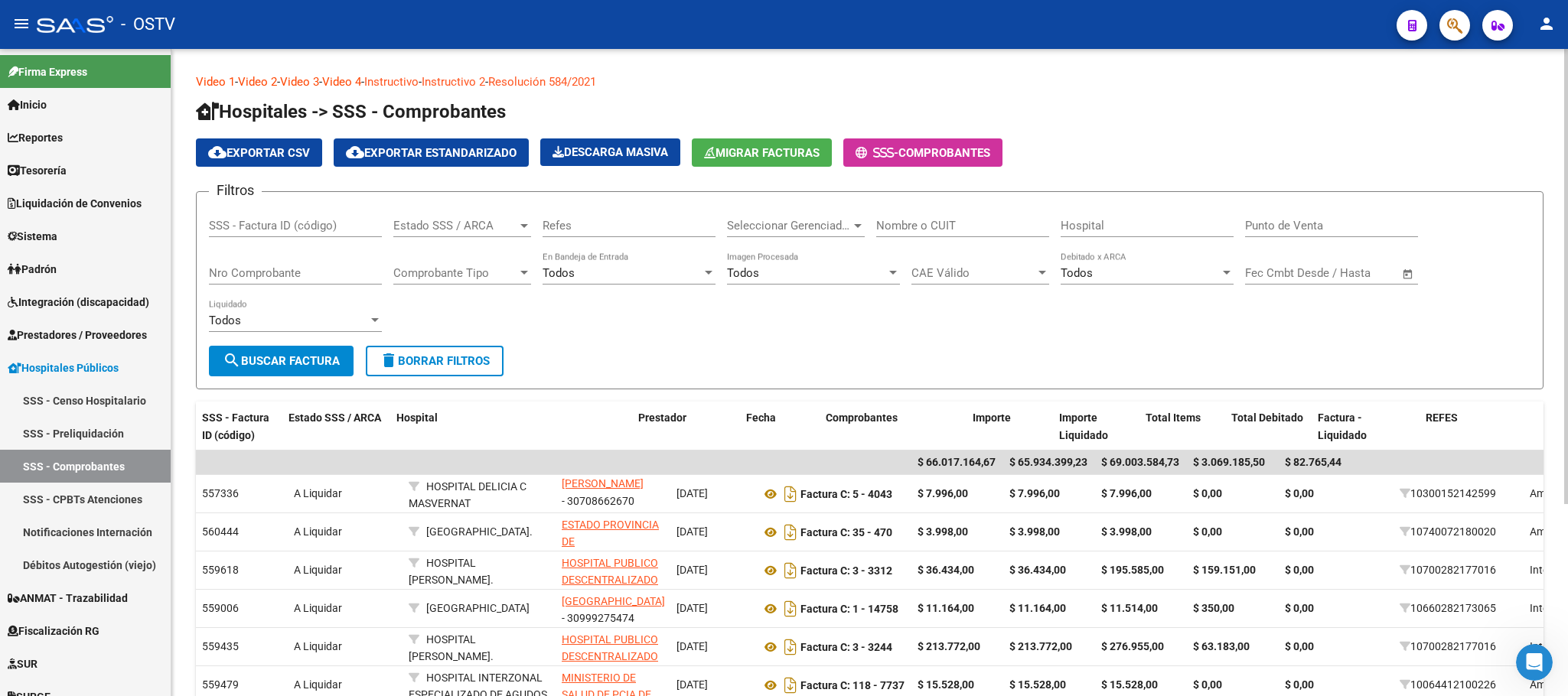
drag, startPoint x: 551, startPoint y: 423, endPoint x: 832, endPoint y: 372, distance: 285.6
click at [828, 374] on div "Video 1 - Video 2 - Video 3 - Video 4 - Instructivo - Instructivo 2 - Resolució…" at bounding box center [869, 487] width 1347 height 828
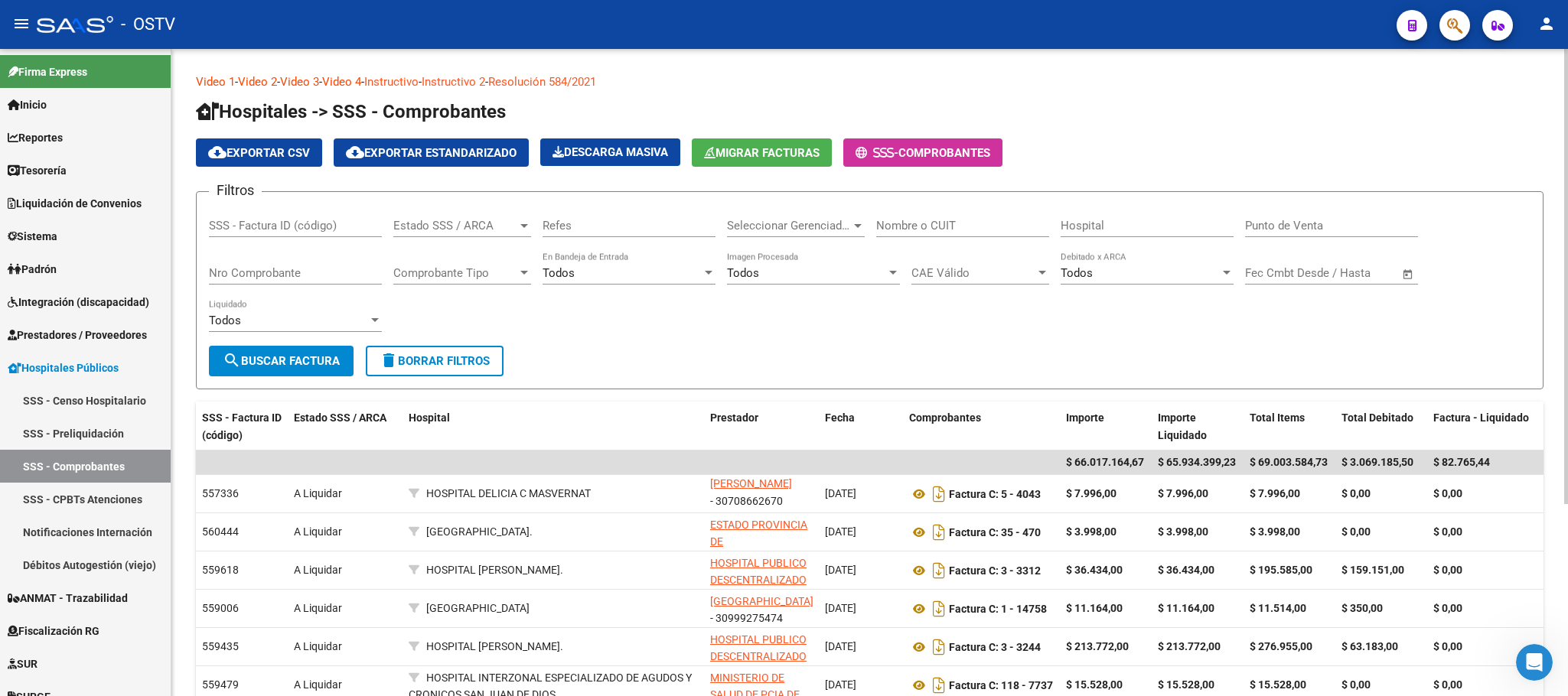
click at [1095, 231] on input "Hospital" at bounding box center [1147, 225] width 173 height 13
type input "salta"
click at [264, 369] on button "search Buscar Factura" at bounding box center [281, 361] width 145 height 31
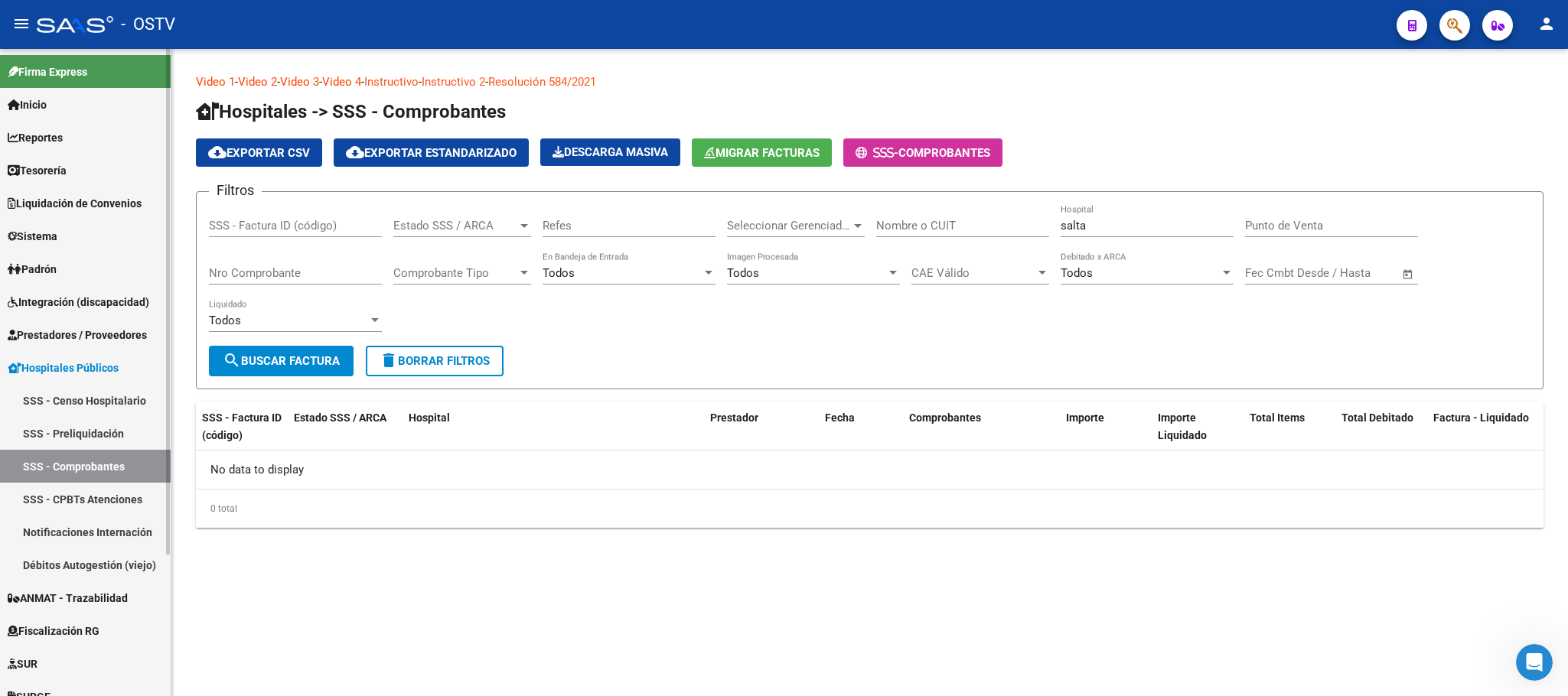
click at [90, 492] on link "SSS - CPBTs Atenciones" at bounding box center [85, 499] width 171 height 33
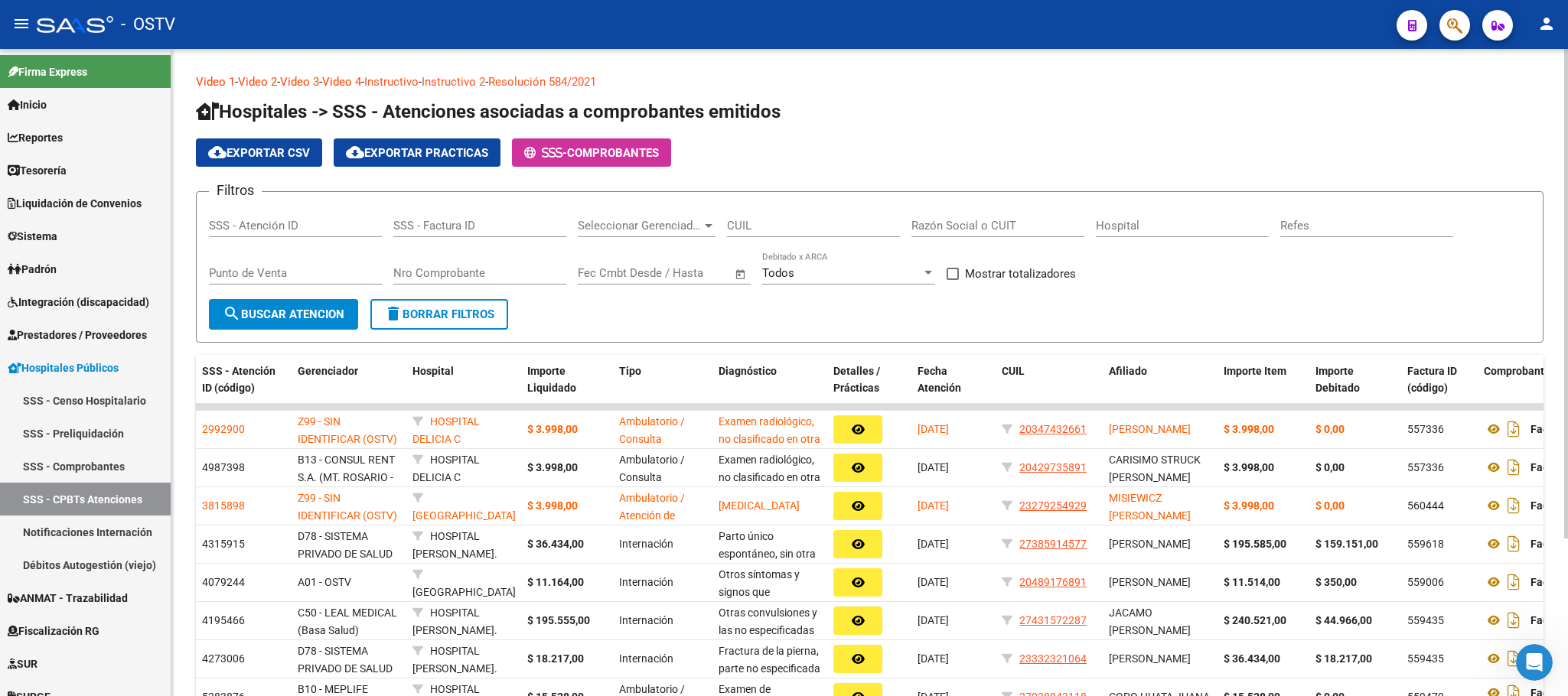
click at [1155, 228] on input "Hospital" at bounding box center [1183, 225] width 173 height 13
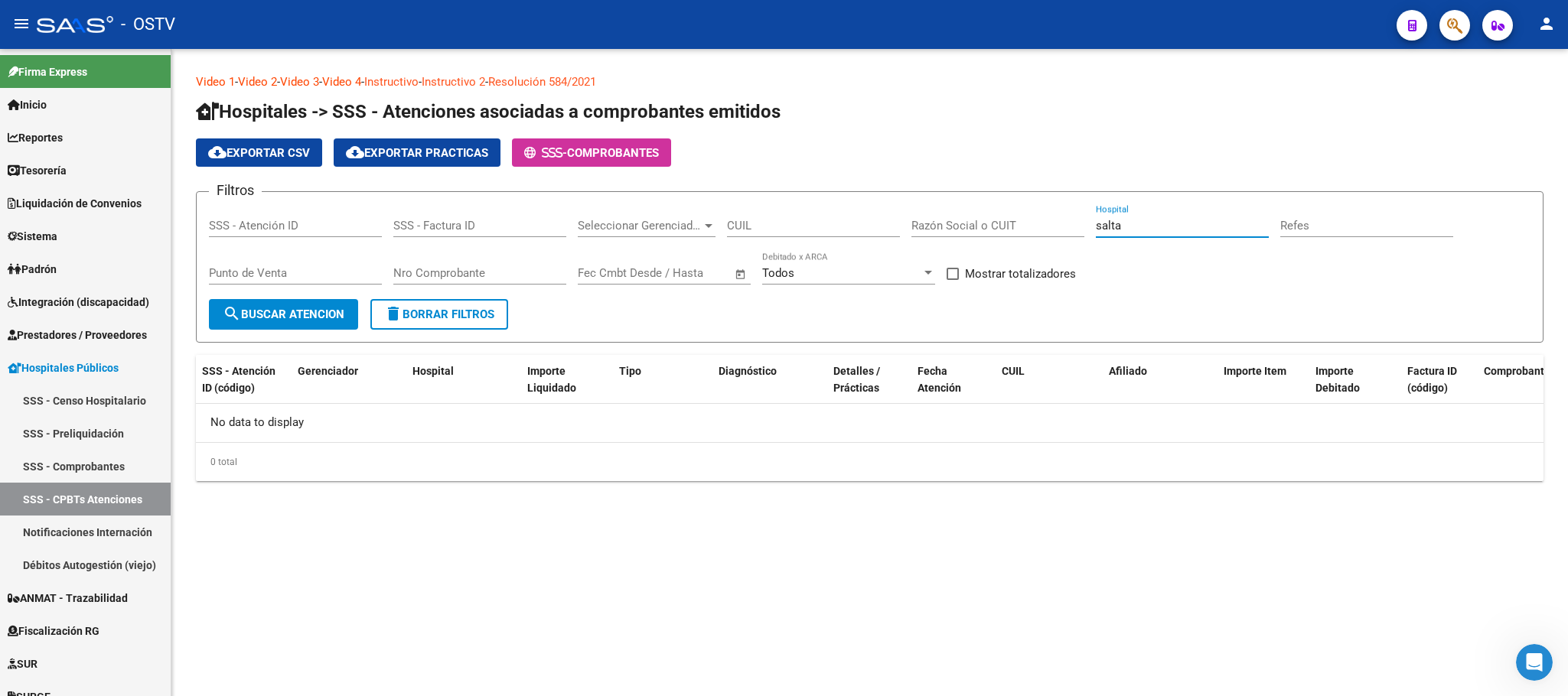
type input "salta"
click at [51, 272] on span "Padrón" at bounding box center [32, 268] width 49 height 17
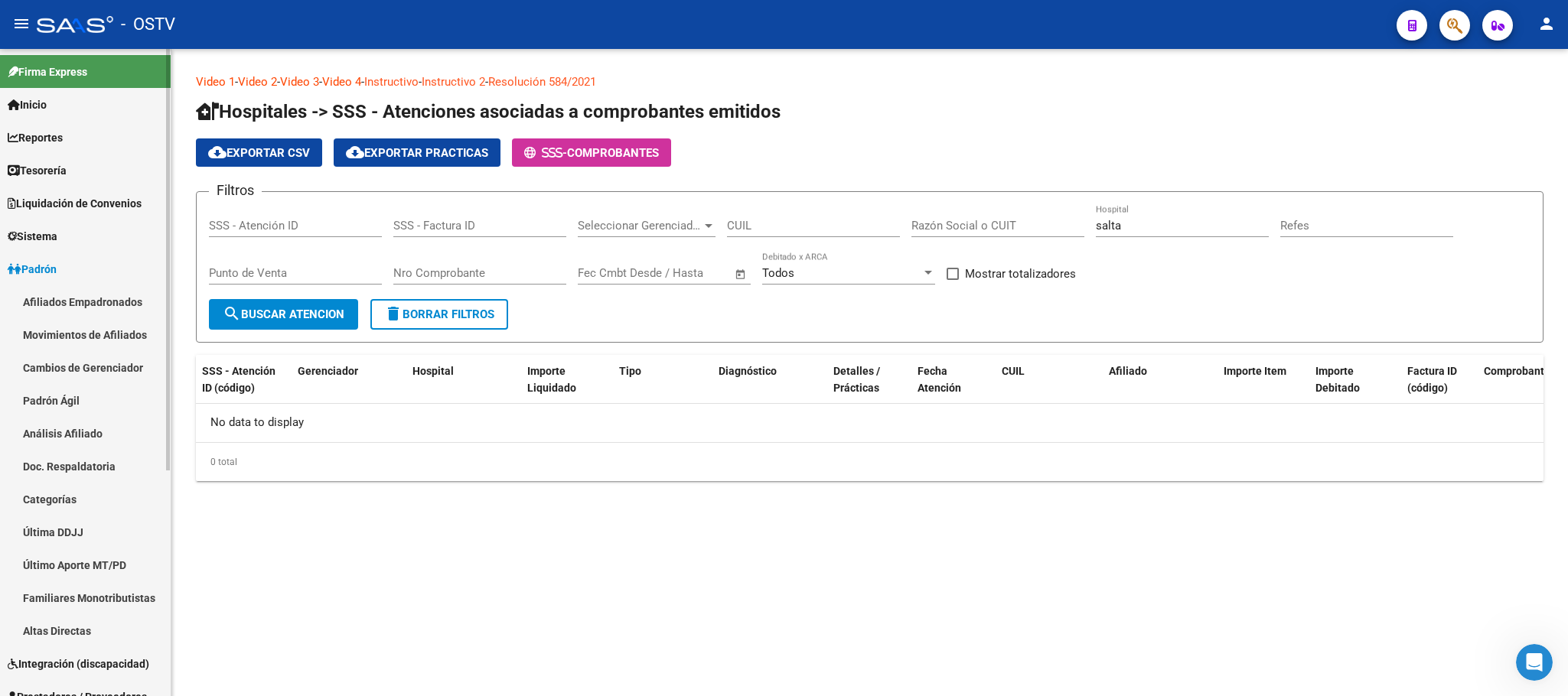
click at [60, 302] on link "Afiliados Empadronados" at bounding box center [85, 302] width 171 height 33
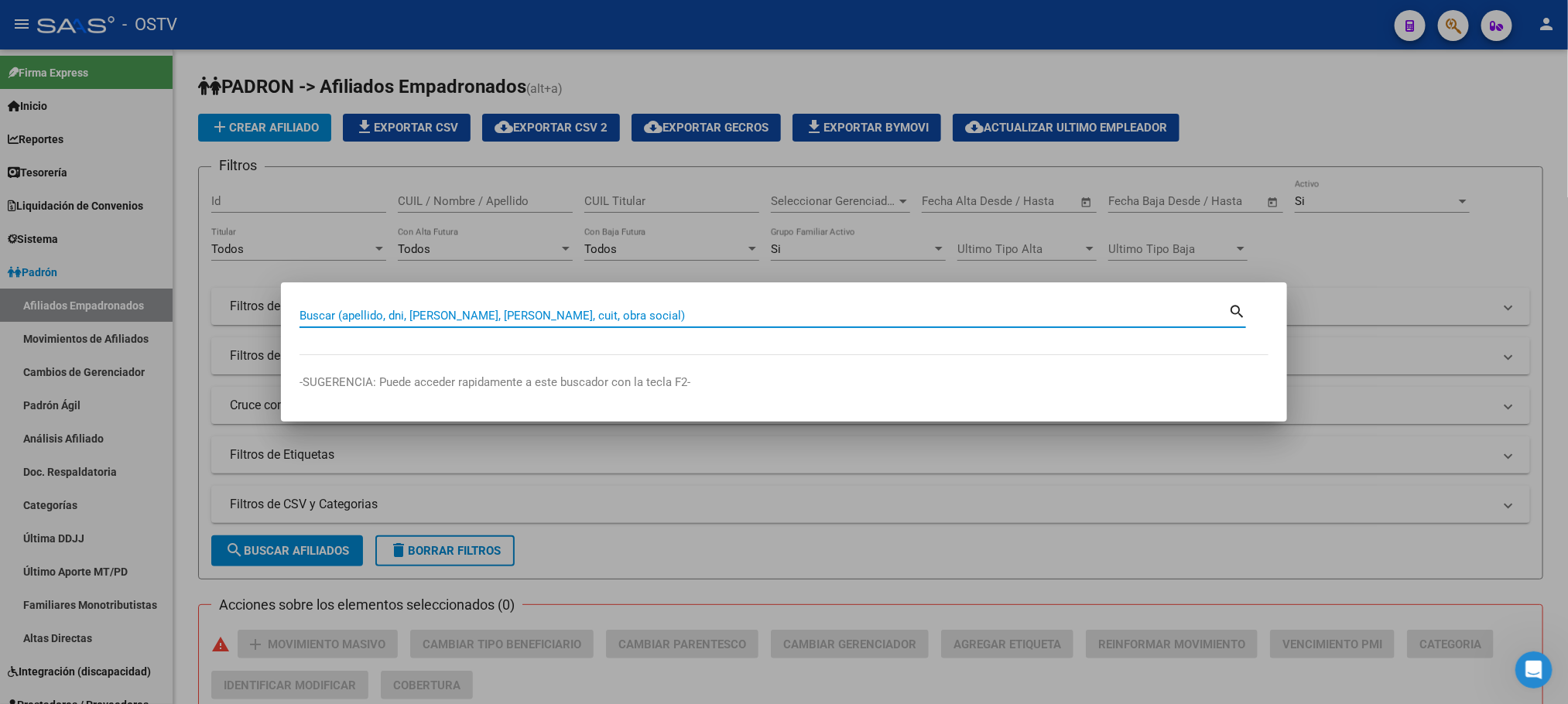
paste input "58597279"
type input "58597279"
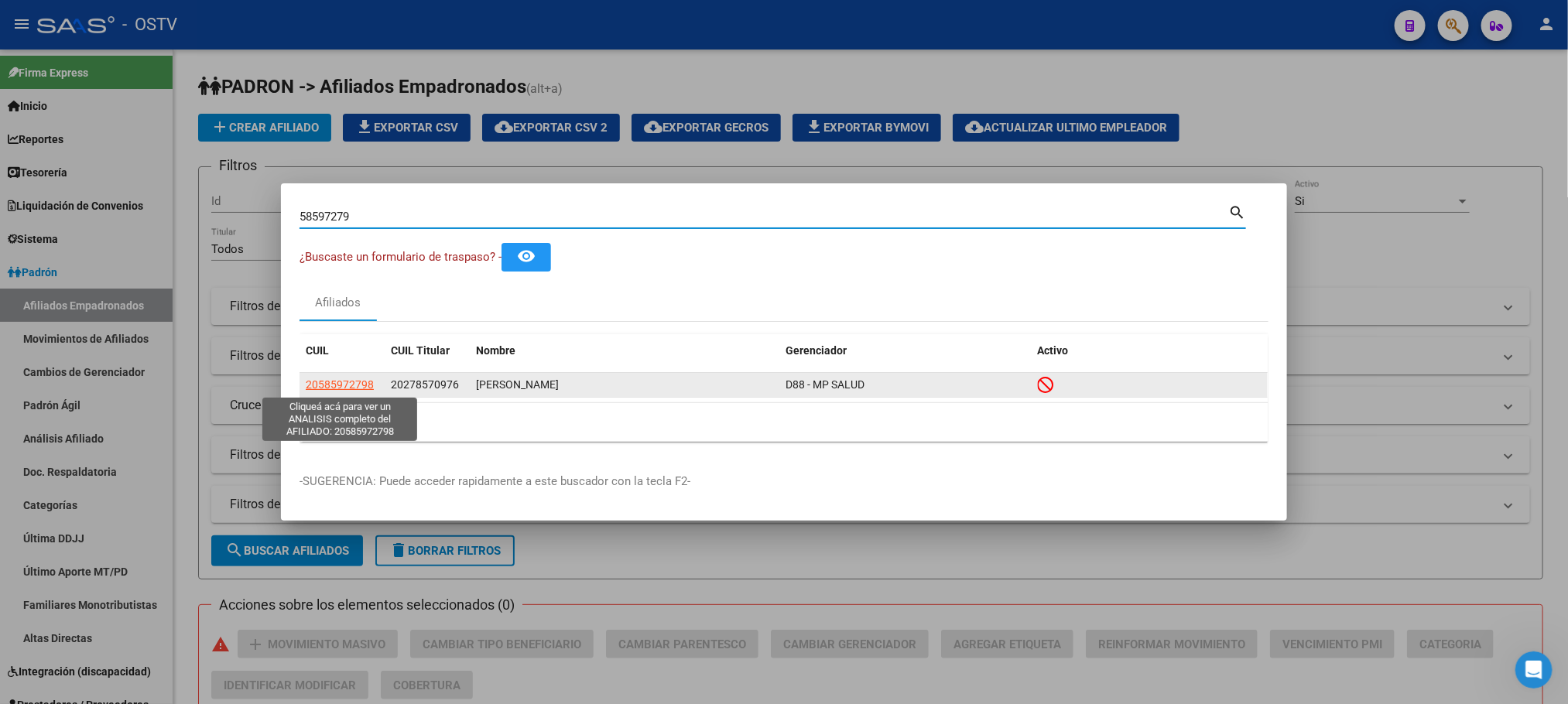
click at [333, 390] on span "20585972798" at bounding box center [340, 385] width 68 height 13
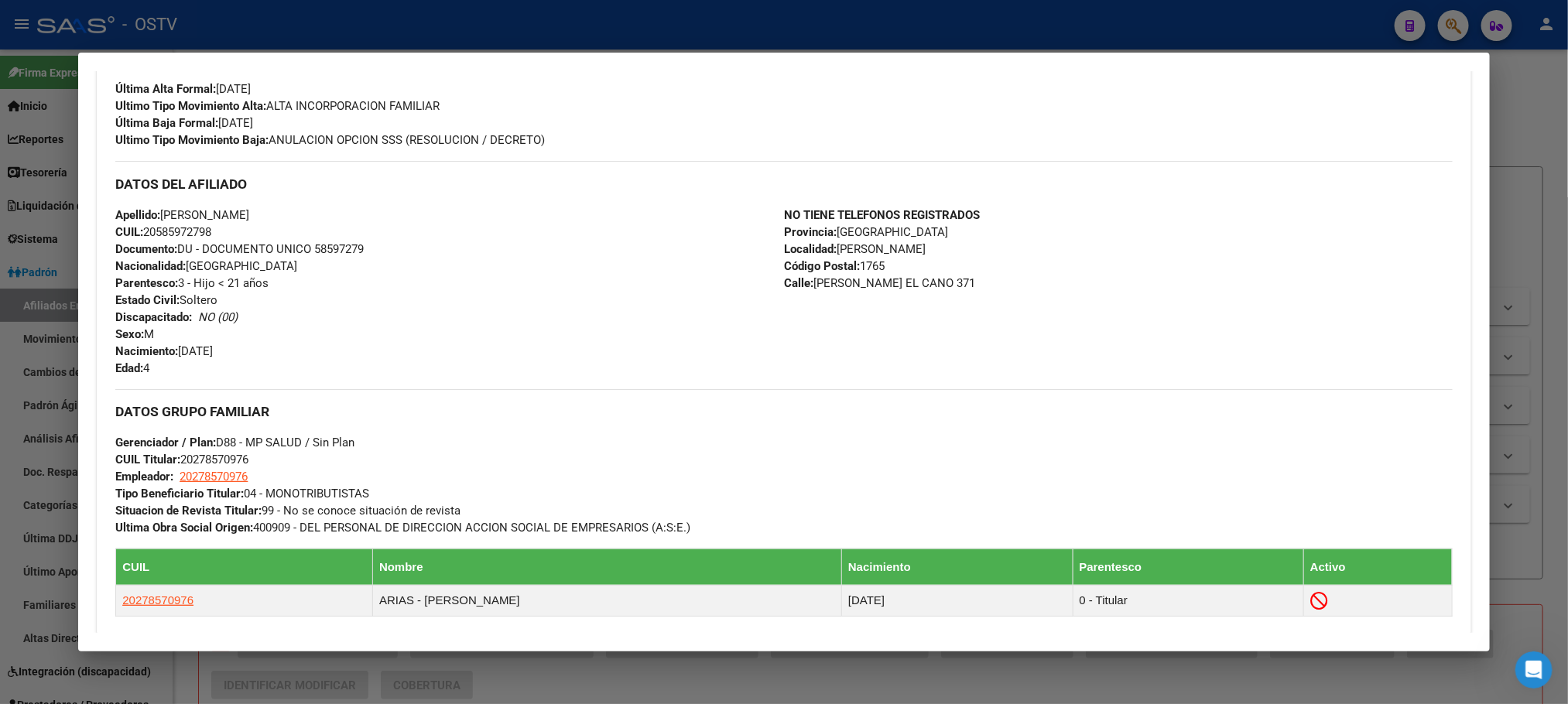
scroll to position [741, 0]
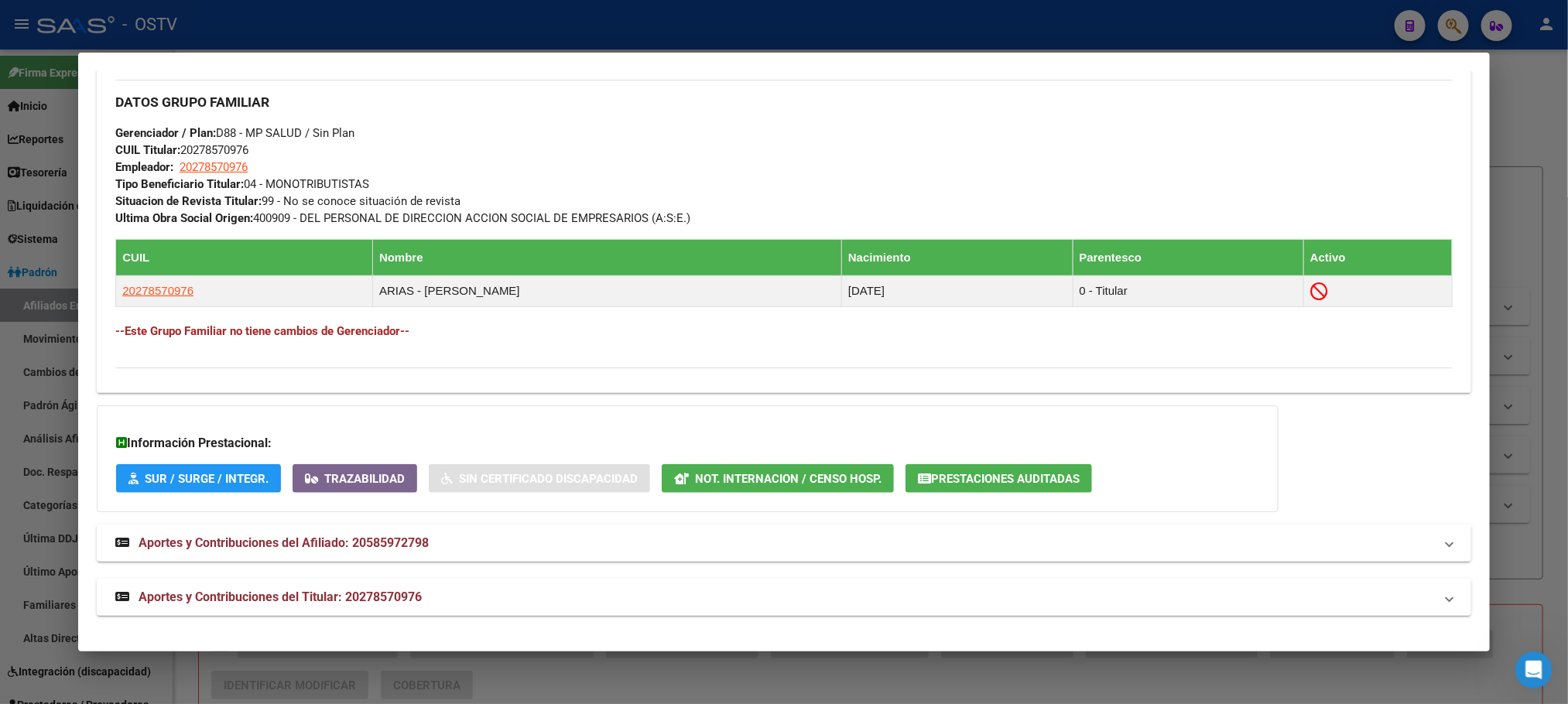
drag, startPoint x: 281, startPoint y: 601, endPoint x: 277, endPoint y: 565, distance: 36.2
click at [281, 600] on span "Aportes y Contribuciones del Titular: 20278570976" at bounding box center [280, 597] width 283 height 14
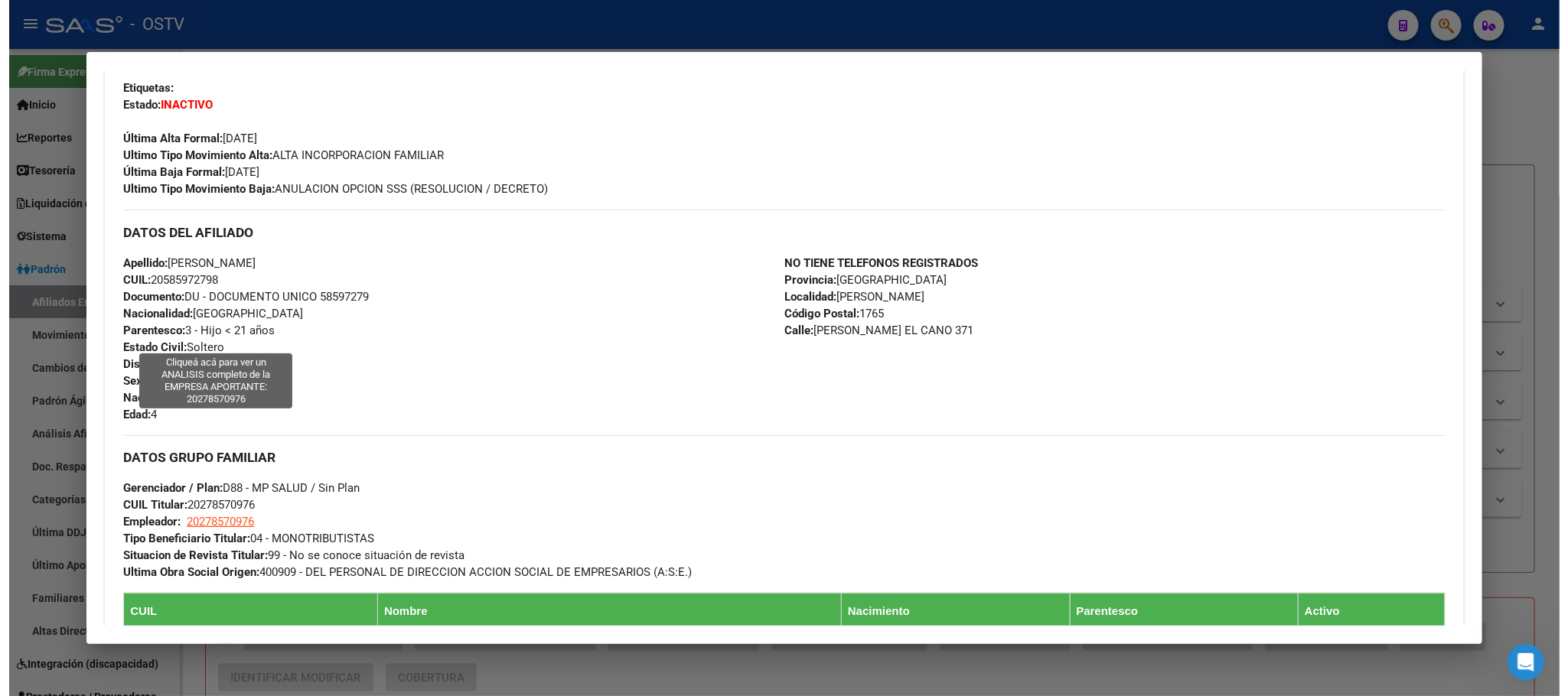
scroll to position [209, 0]
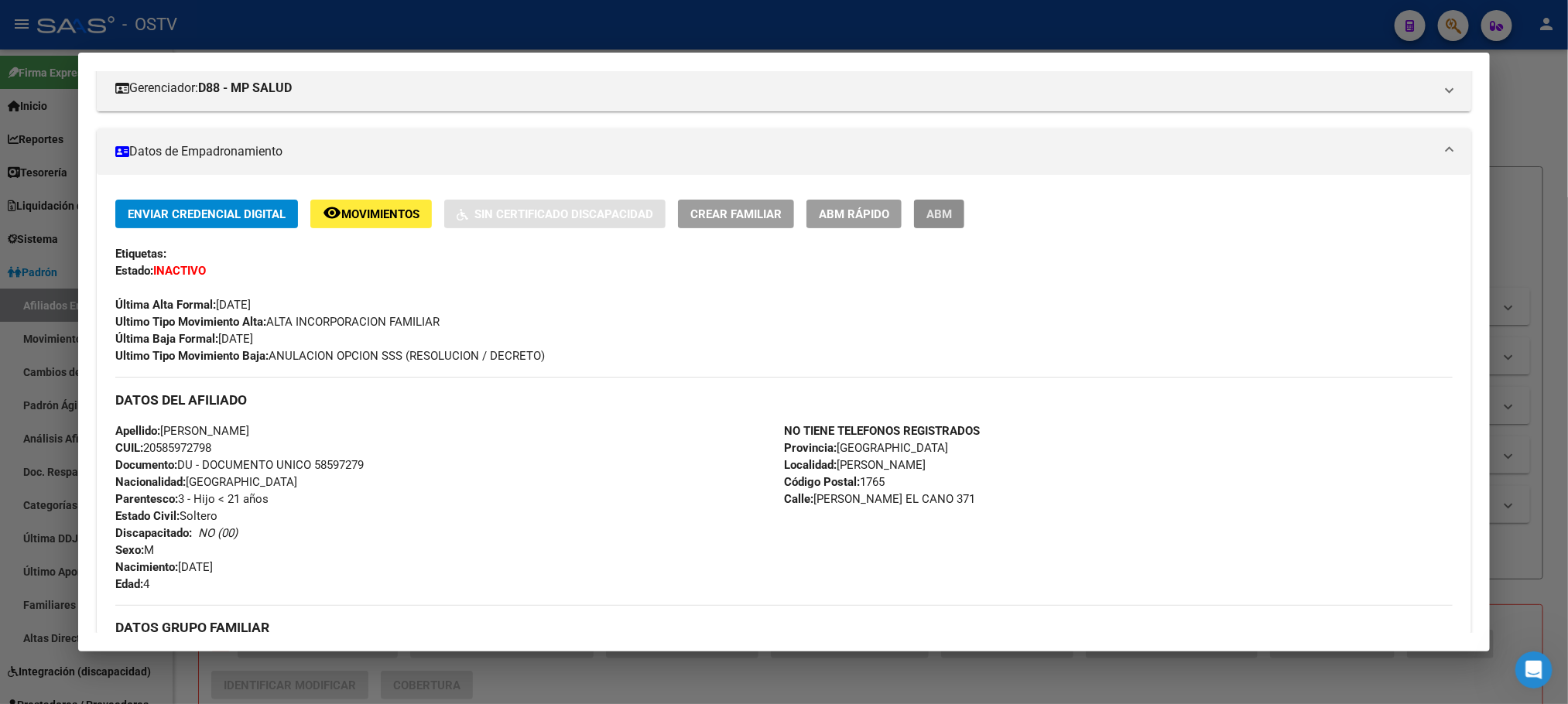
click at [932, 217] on span "ABM" at bounding box center [939, 213] width 25 height 14
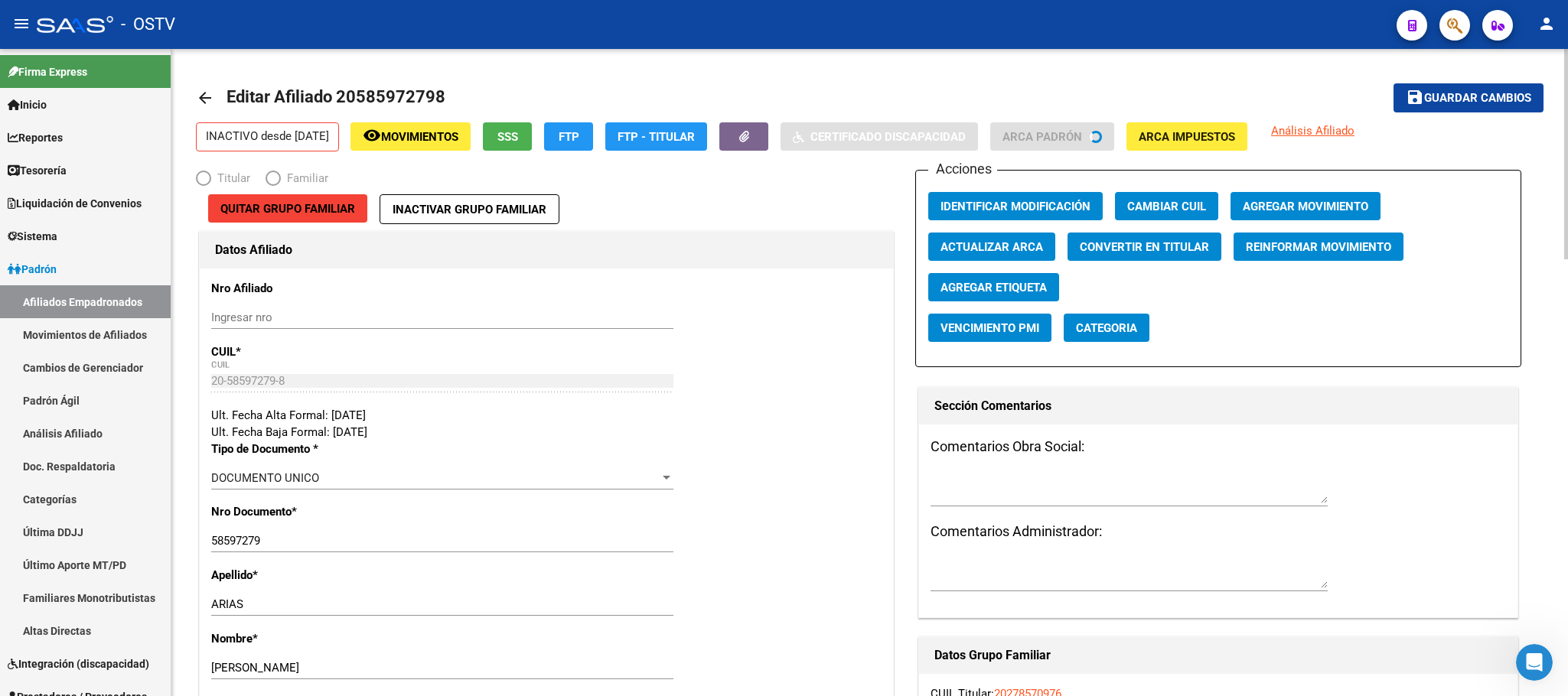
radio input "true"
type input "20-27857097-6"
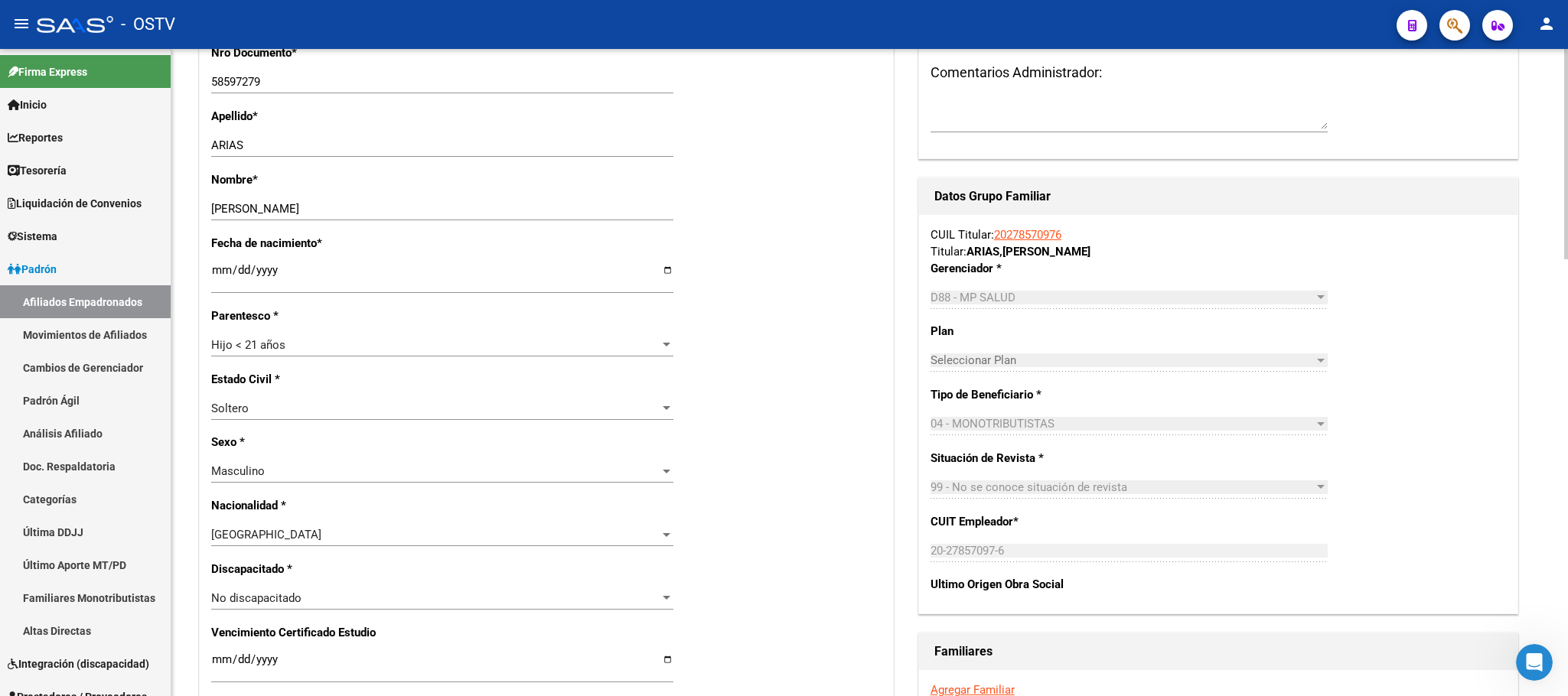
scroll to position [803, 0]
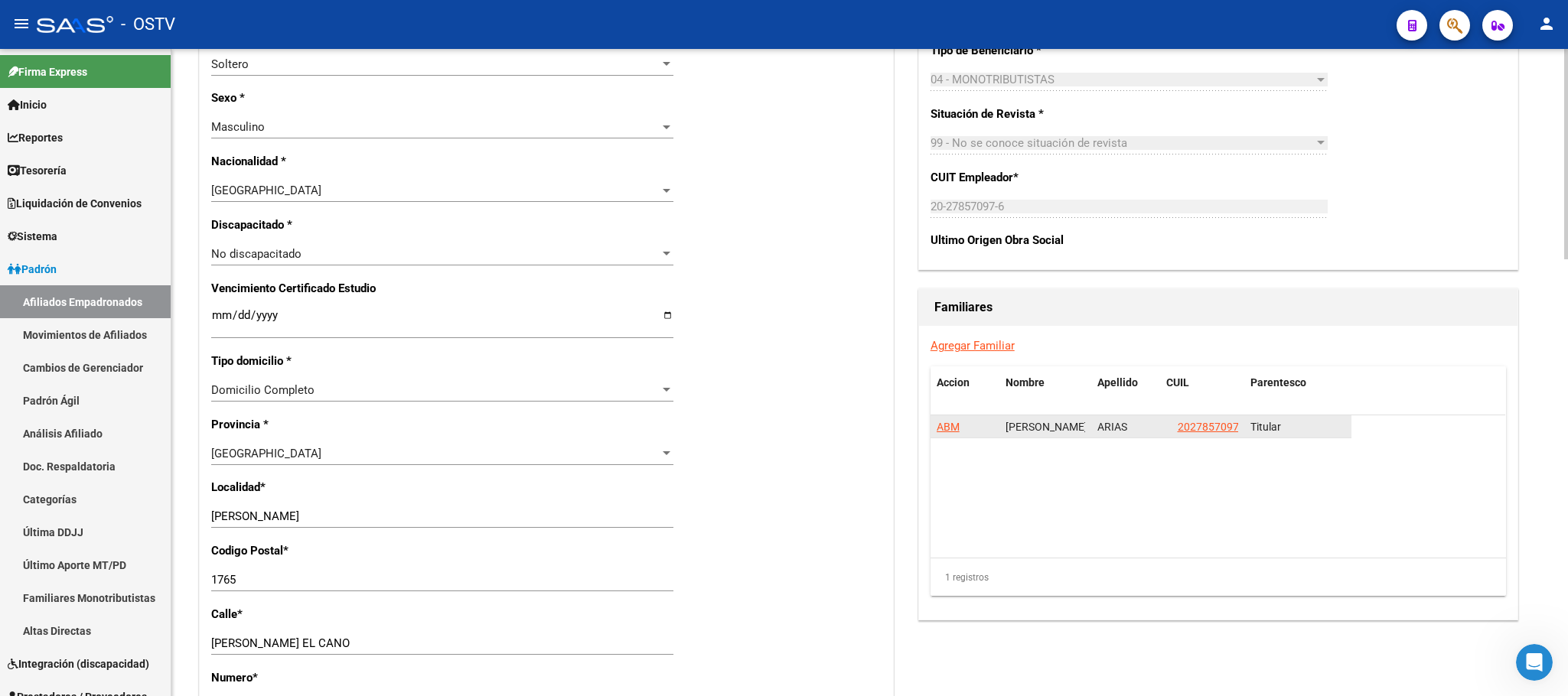
click at [951, 429] on span "ABM" at bounding box center [947, 427] width 23 height 13
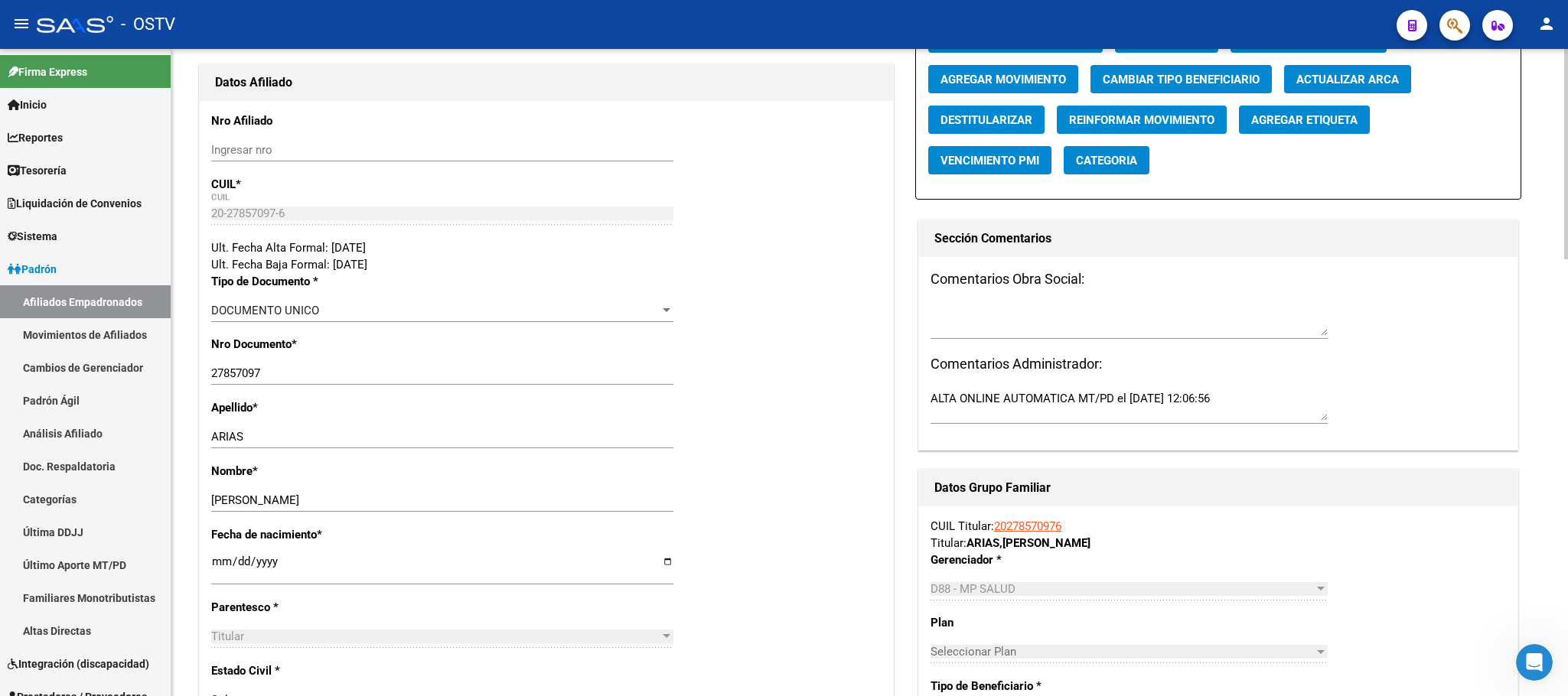
scroll to position [115, 0]
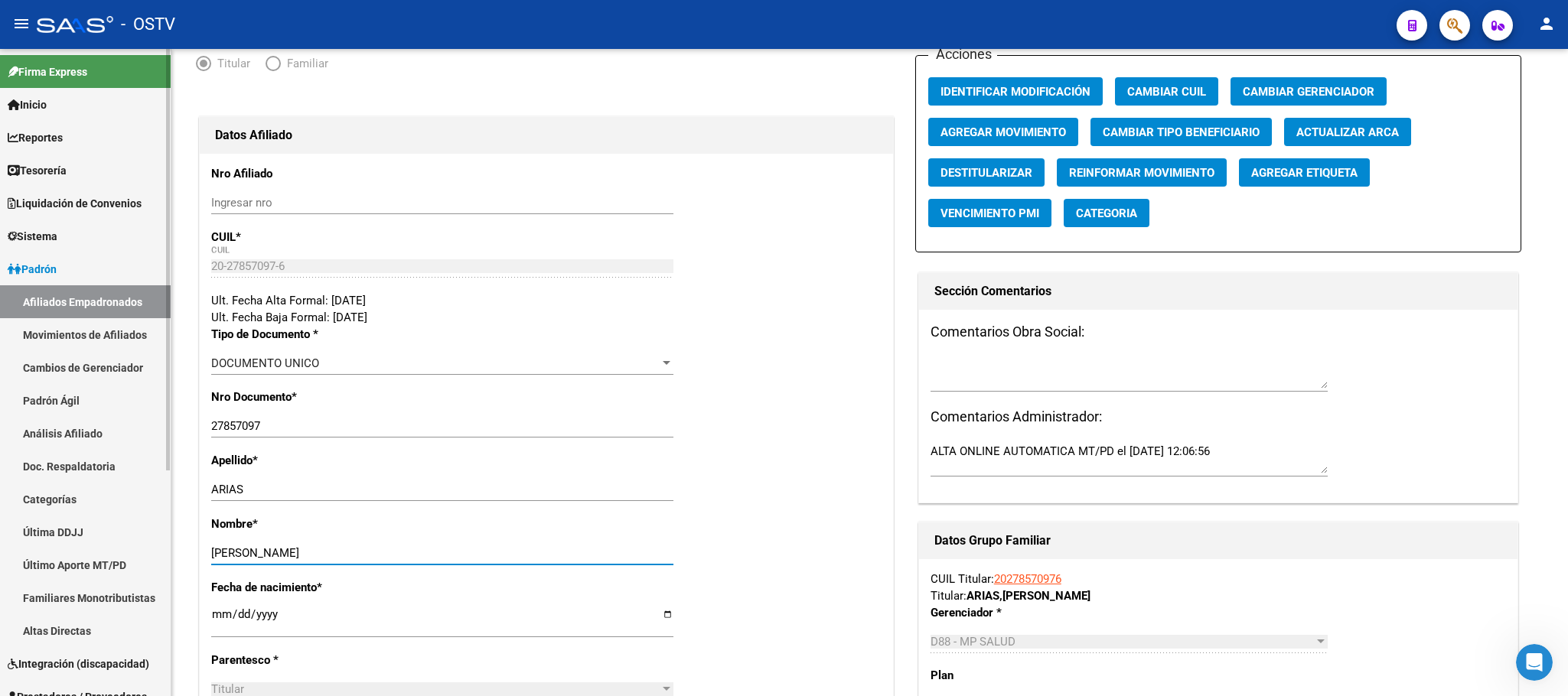
drag, startPoint x: 317, startPoint y: 552, endPoint x: 161, endPoint y: 554, distance: 156.0
click at [161, 554] on mat-sidenav-container "Firma Express Inicio Calendario SSS Instructivos Contacto OS Reportes Tablero d…" at bounding box center [784, 372] width 1568 height 647
click at [269, 494] on input "ARIAS" at bounding box center [442, 489] width 462 height 13
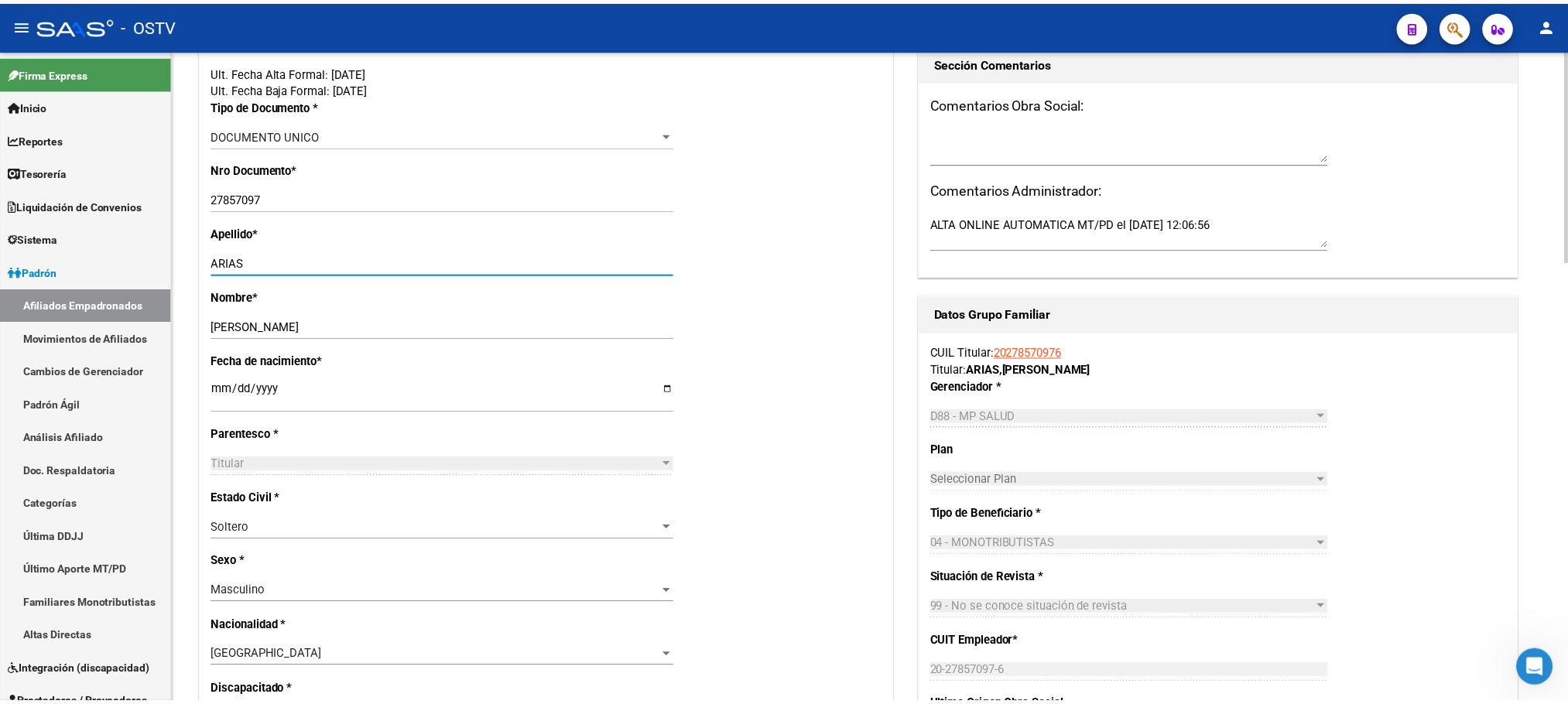
scroll to position [0, 0]
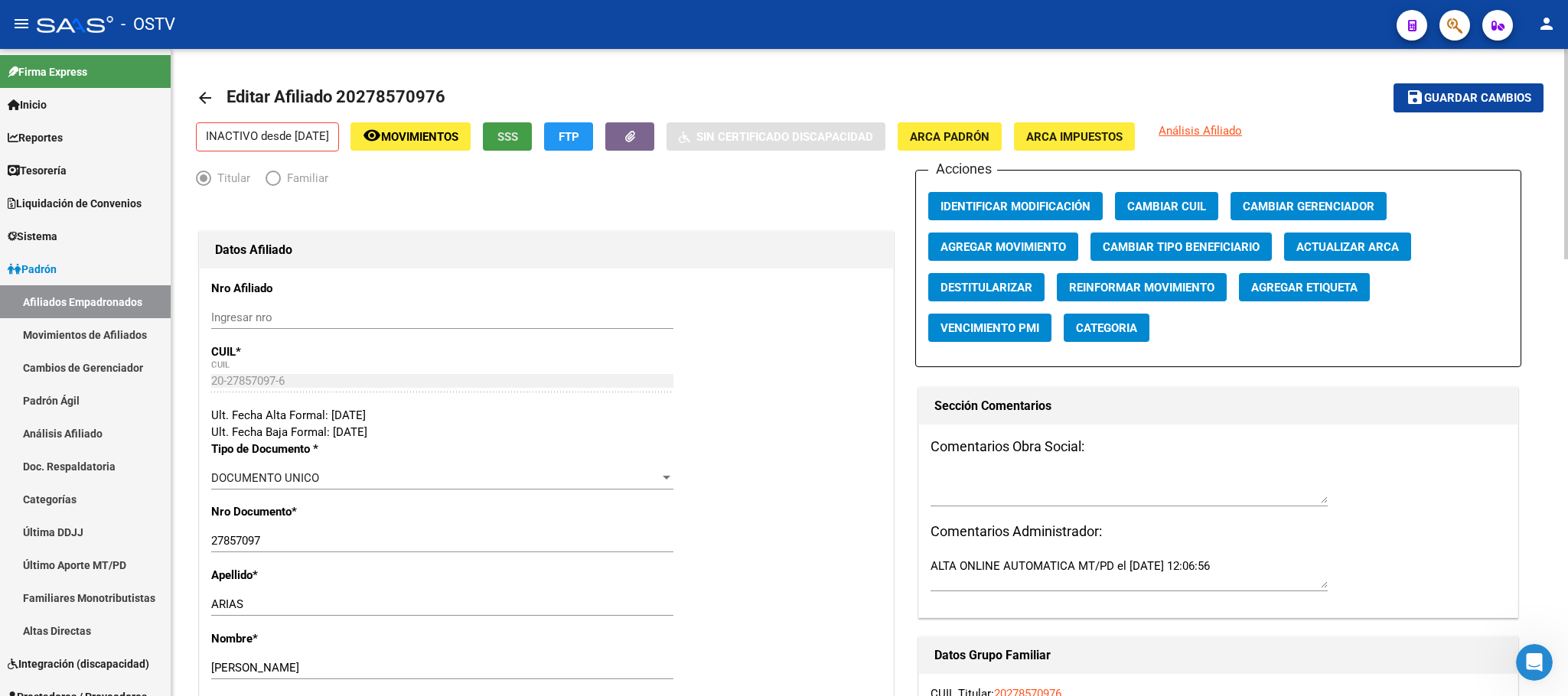
click at [525, 124] on button "SSS" at bounding box center [507, 136] width 49 height 28
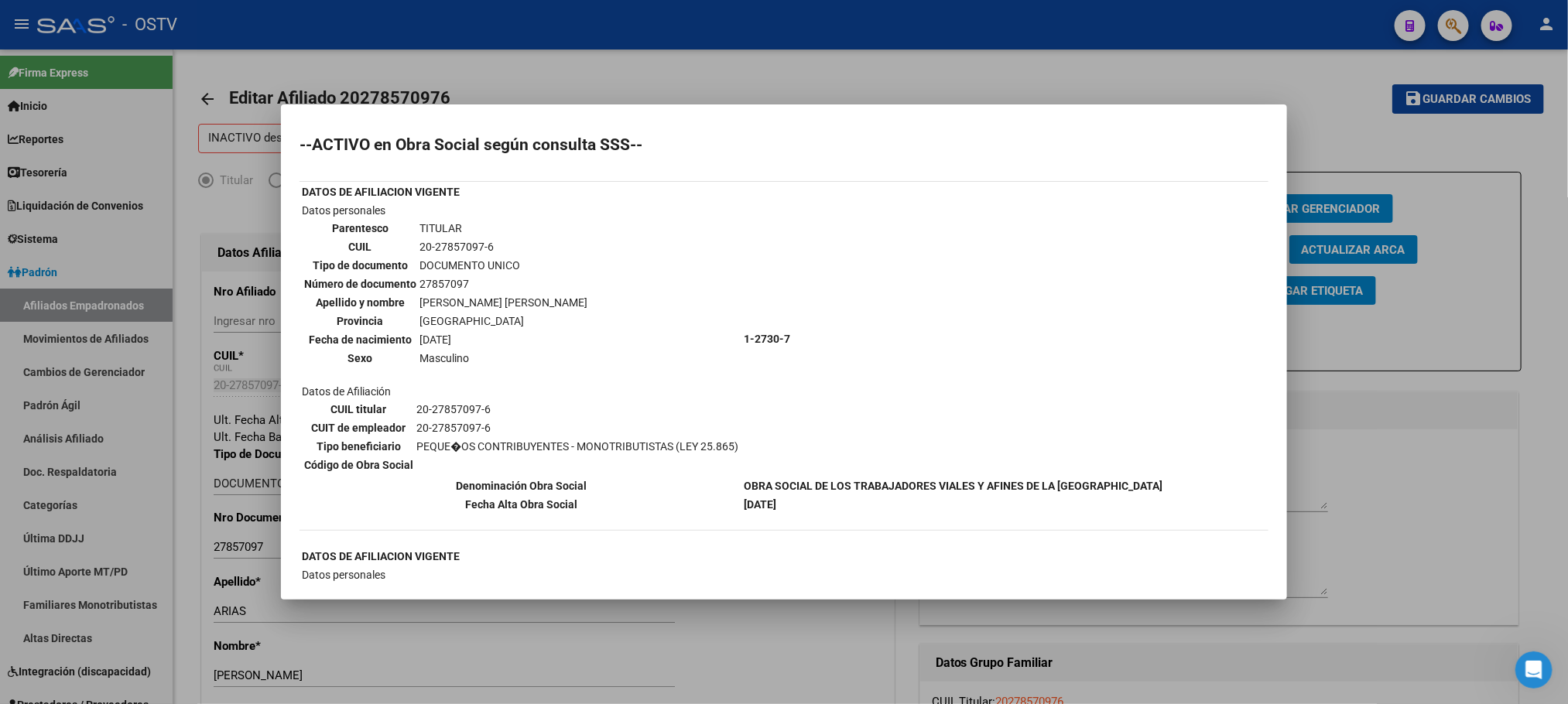
drag, startPoint x: 467, startPoint y: 284, endPoint x: 414, endPoint y: 284, distance: 53.0
click at [414, 284] on tr "Número de documento 27857097" at bounding box center [446, 284] width 285 height 17
drag, startPoint x: 196, startPoint y: 485, endPoint x: 213, endPoint y: 332, distance: 153.9
click at [195, 485] on div at bounding box center [784, 352] width 1568 height 704
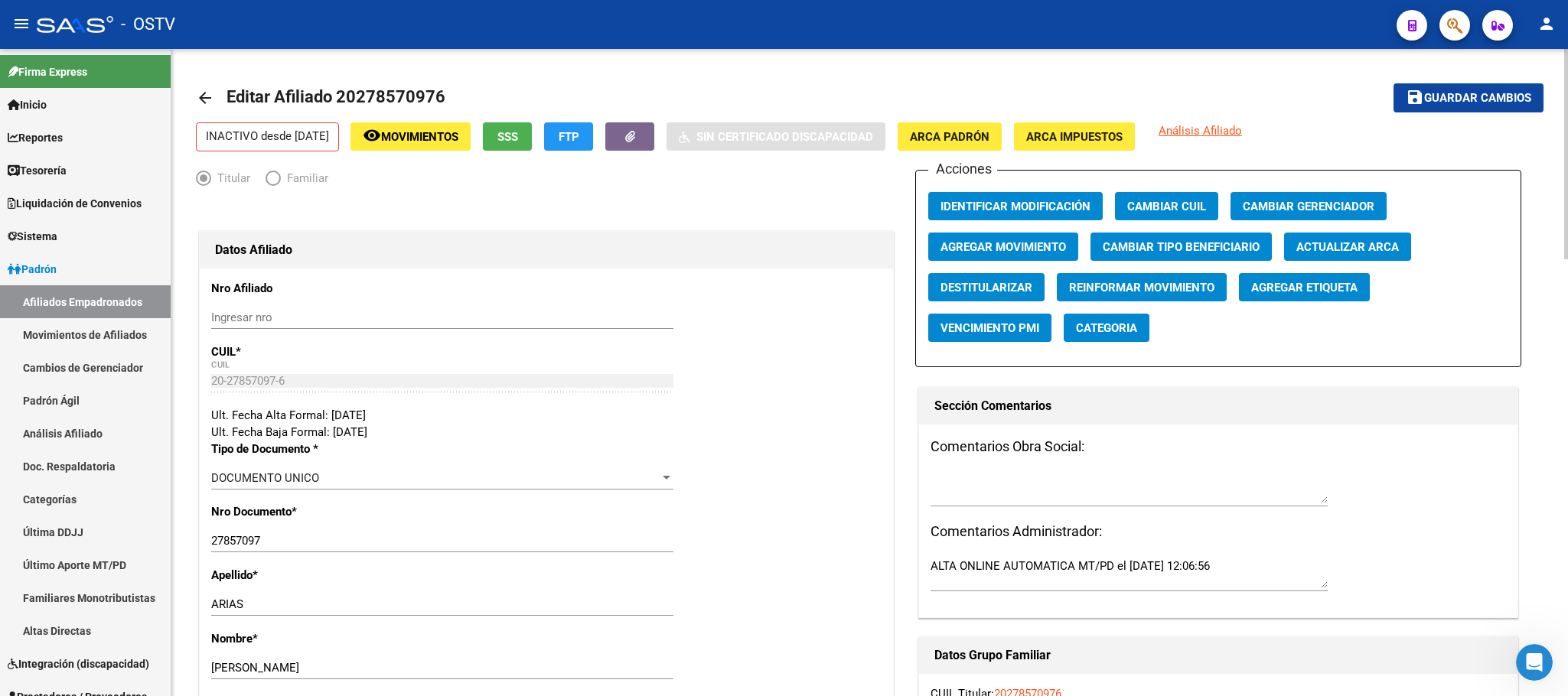
drag, startPoint x: 443, startPoint y: 94, endPoint x: 339, endPoint y: 101, distance: 104.2
click at [339, 101] on h1 "Editar Afiliado 20278570976" at bounding box center [338, 98] width 223 height 31
copy span "20278570976"
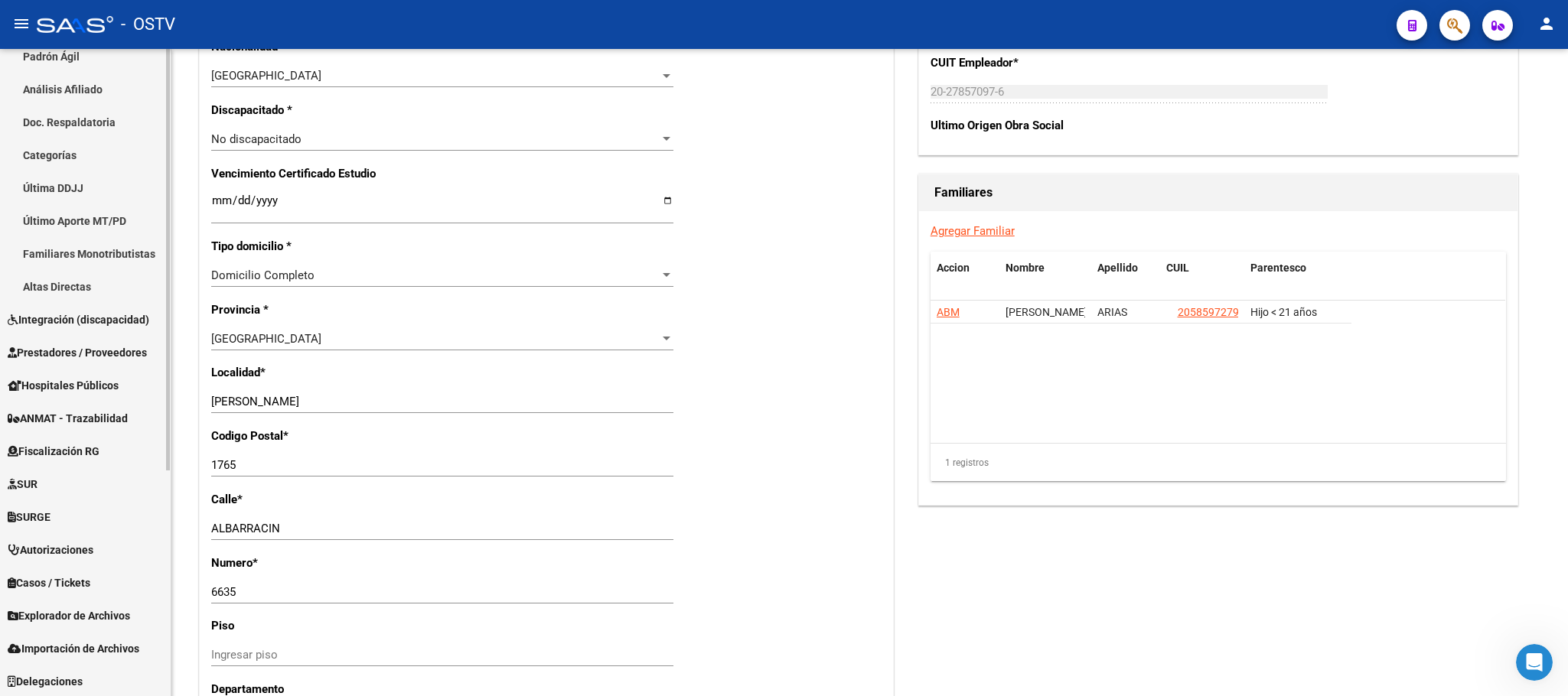
scroll to position [230, 0]
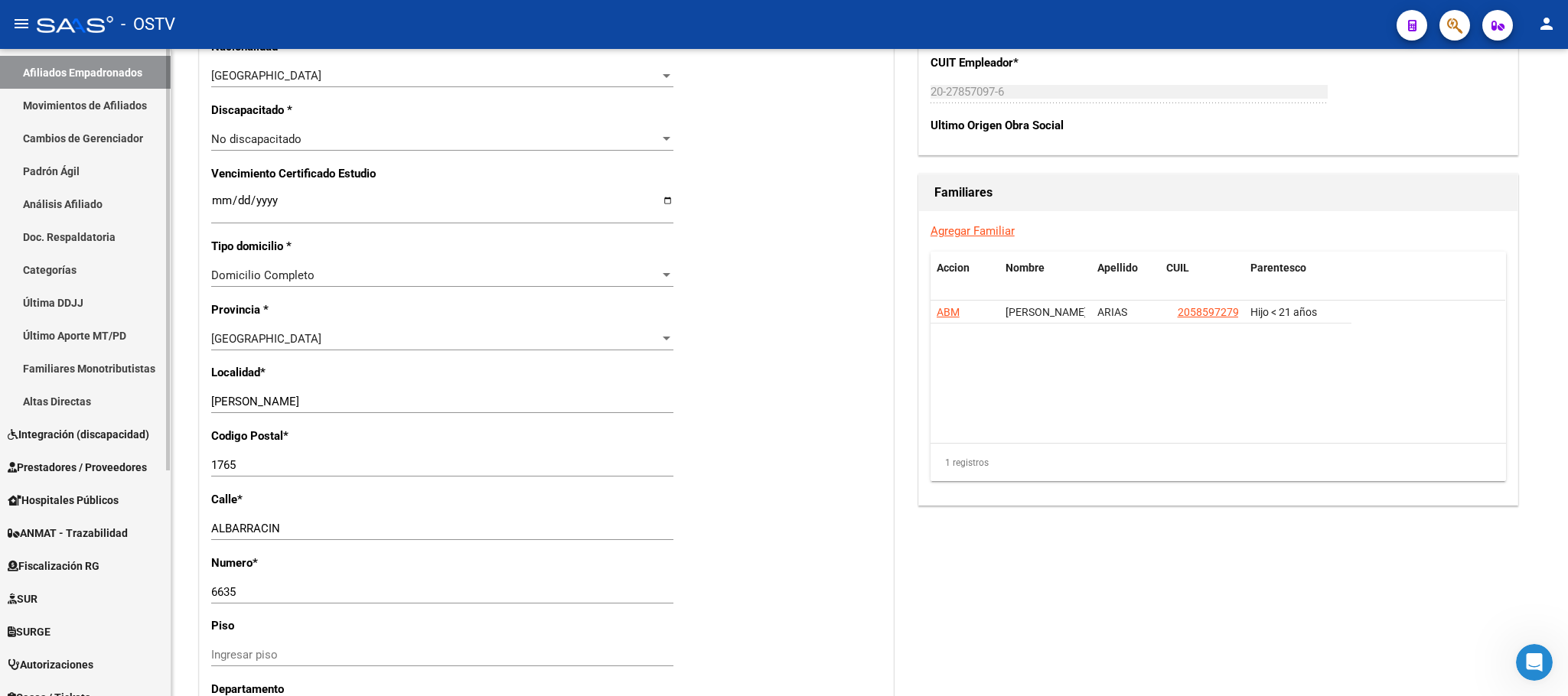
click at [69, 76] on link "Afiliados Empadronados" at bounding box center [85, 72] width 171 height 33
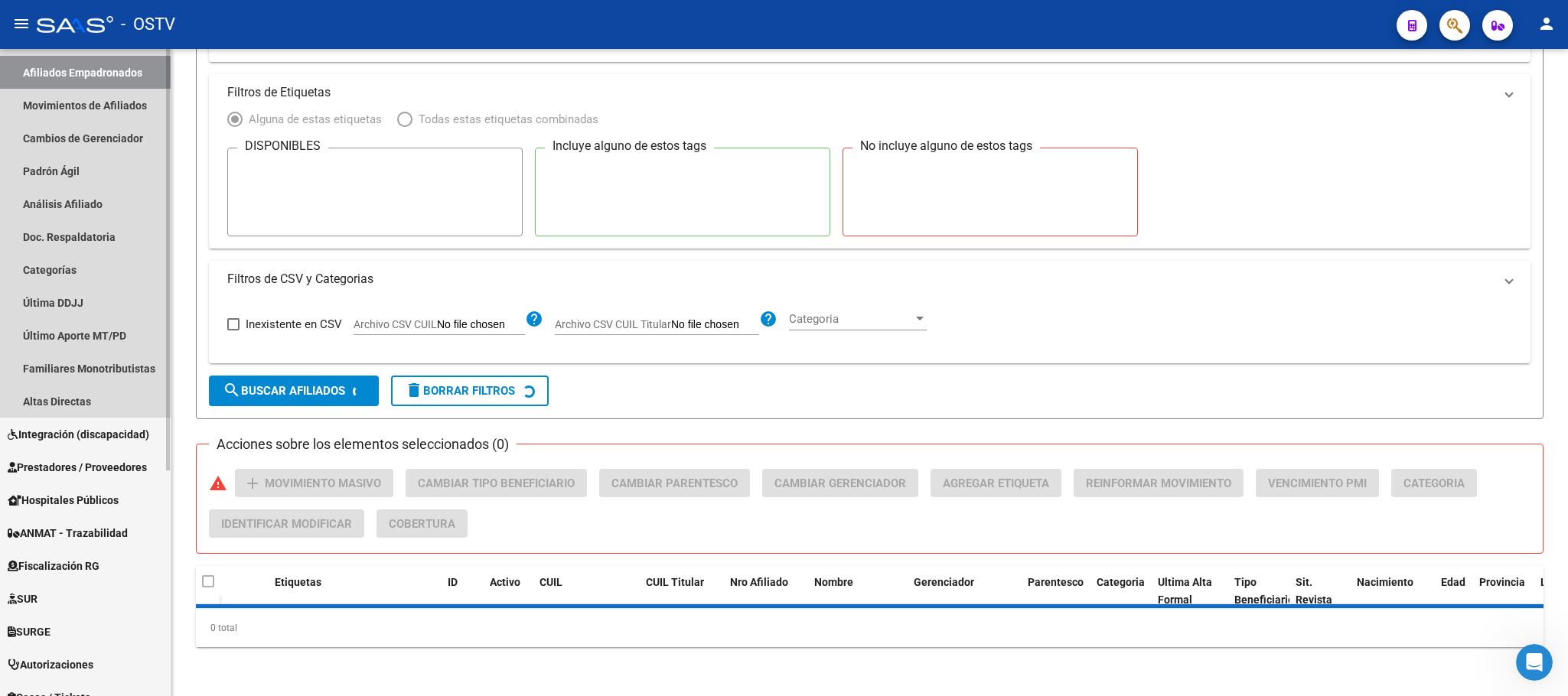
scroll to position [154, 0]
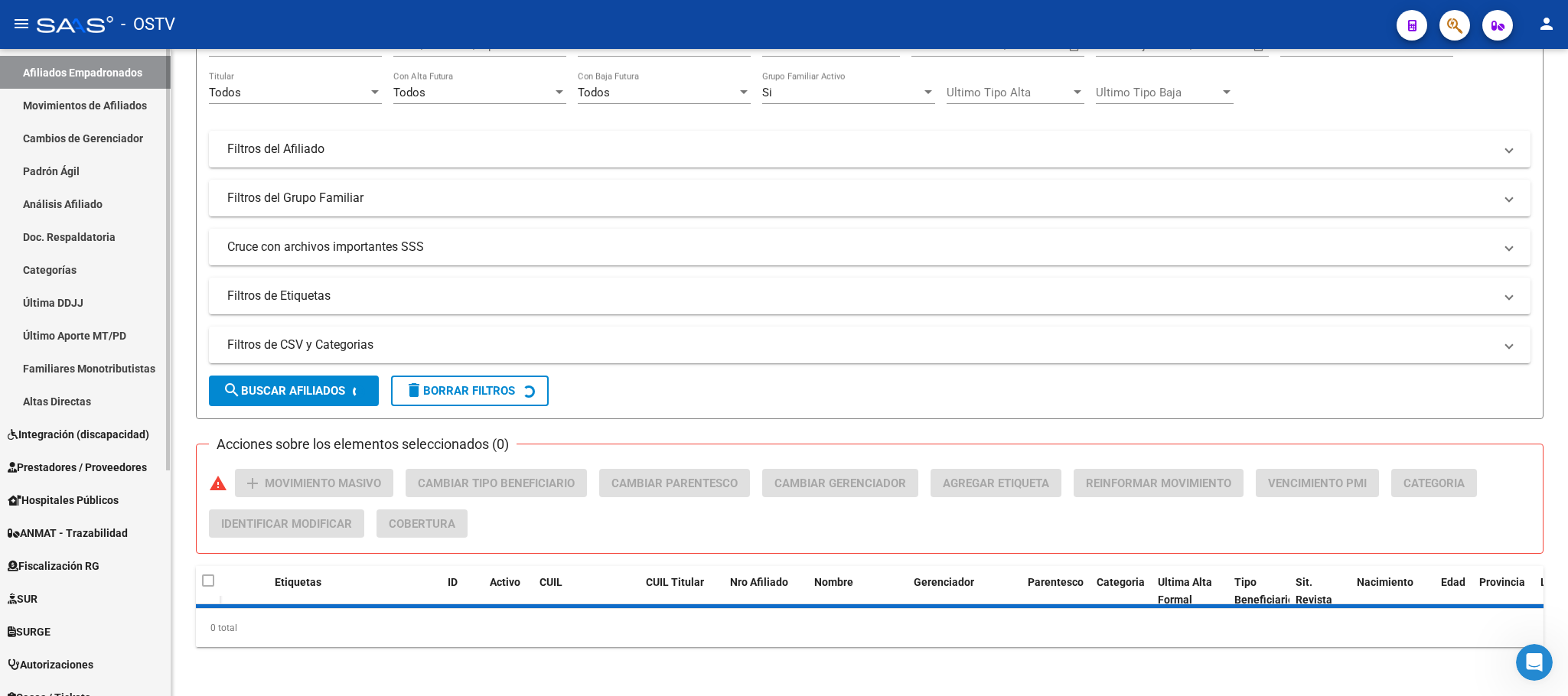
click at [80, 80] on link "Afiliados Empadronados" at bounding box center [85, 72] width 171 height 33
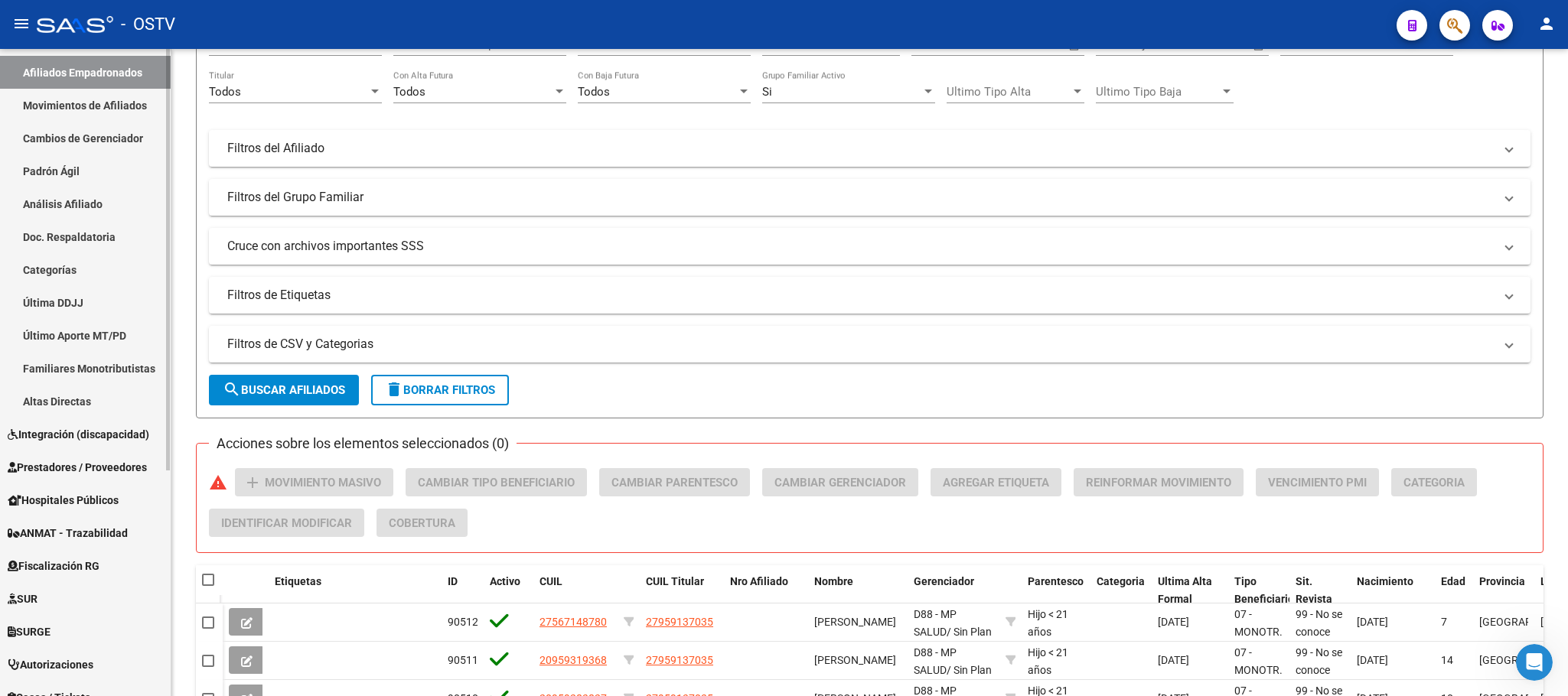
scroll to position [550, 0]
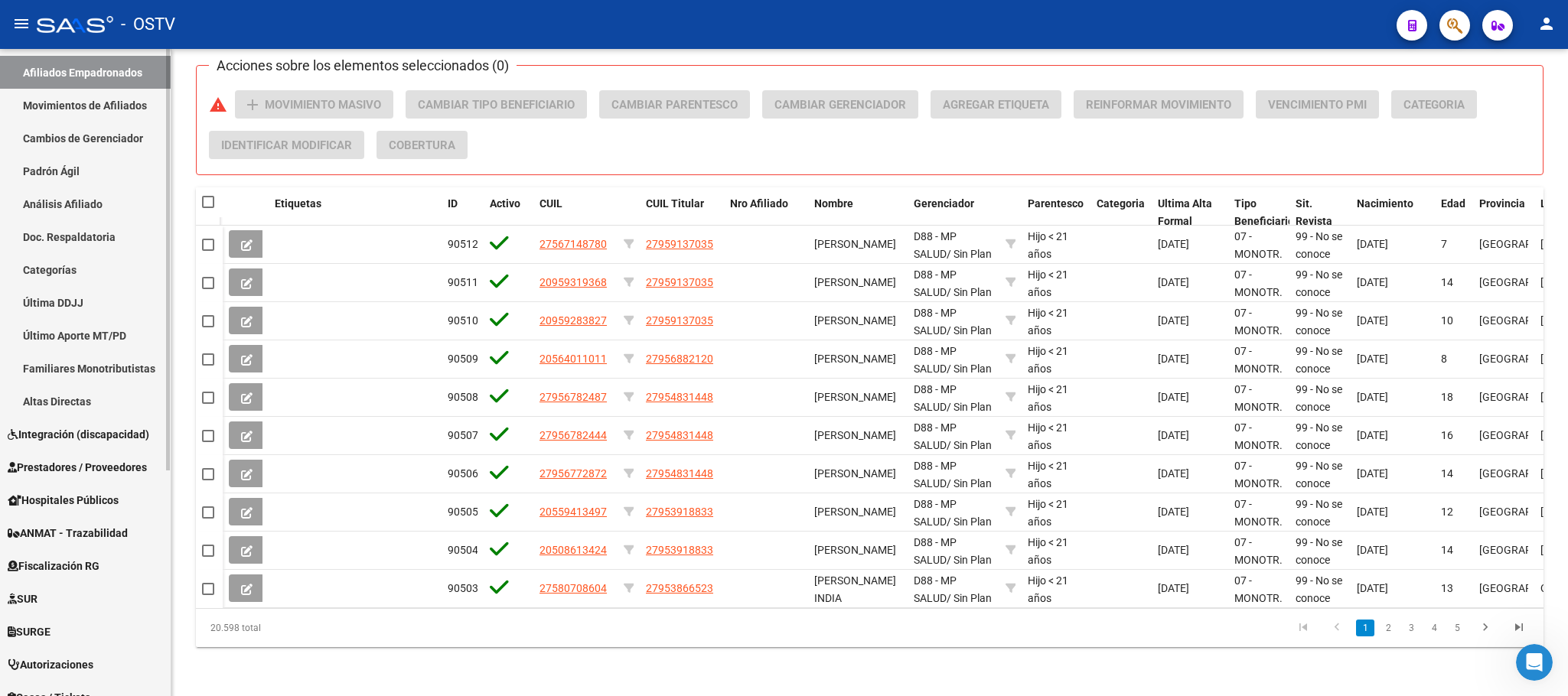
click at [87, 74] on link "Afiliados Empadronados" at bounding box center [85, 72] width 171 height 33
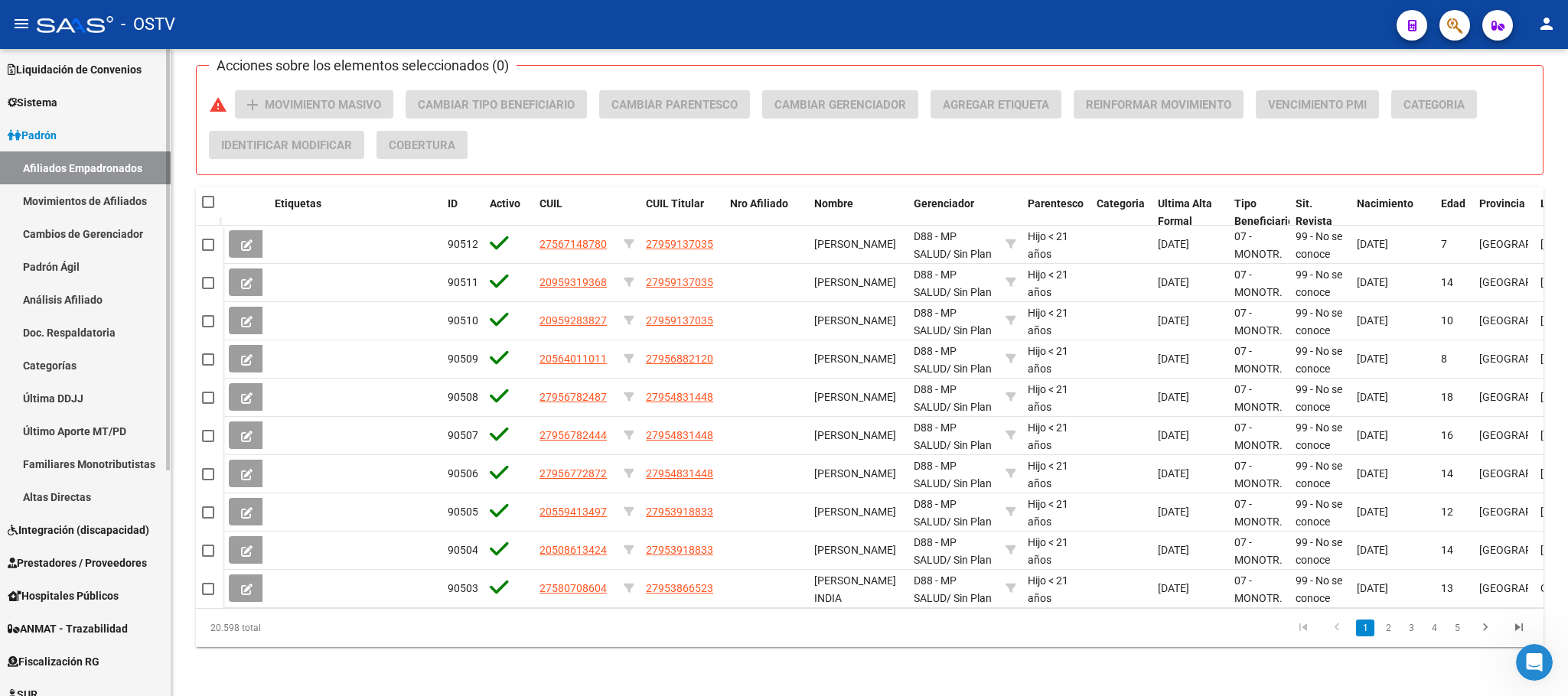
scroll to position [0, 0]
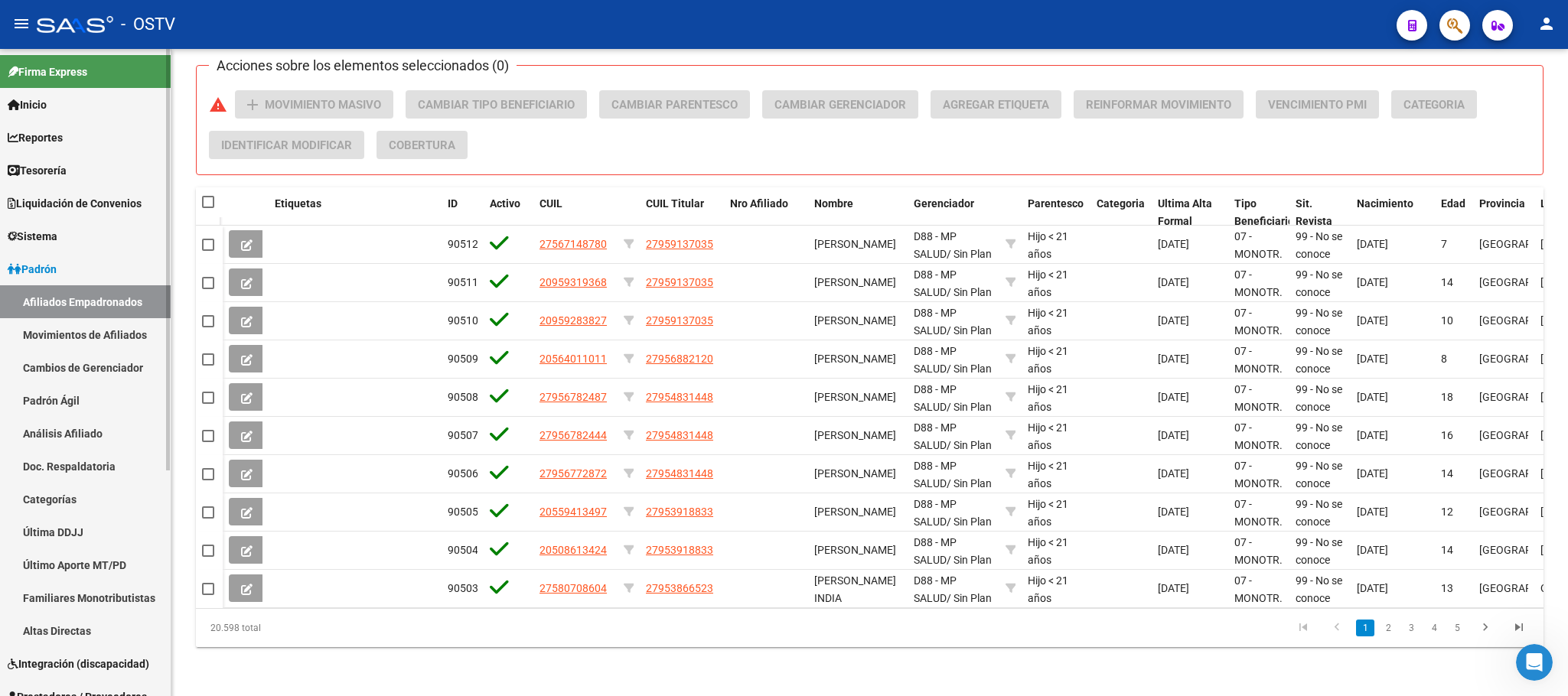
click at [53, 267] on span "Padrón" at bounding box center [32, 268] width 49 height 17
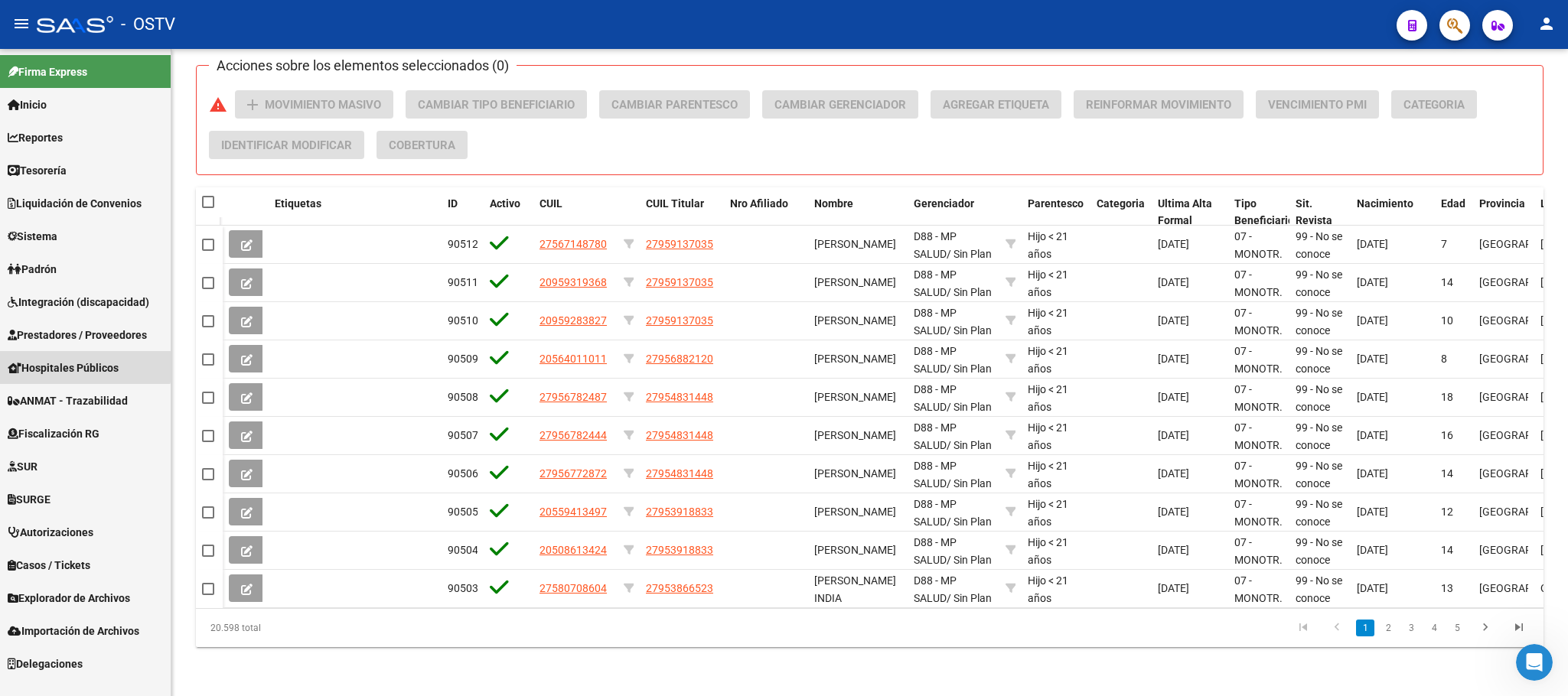
drag, startPoint x: 71, startPoint y: 361, endPoint x: 71, endPoint y: 427, distance: 66.0
click at [71, 363] on span "Hospitales Públicos" at bounding box center [63, 368] width 111 height 17
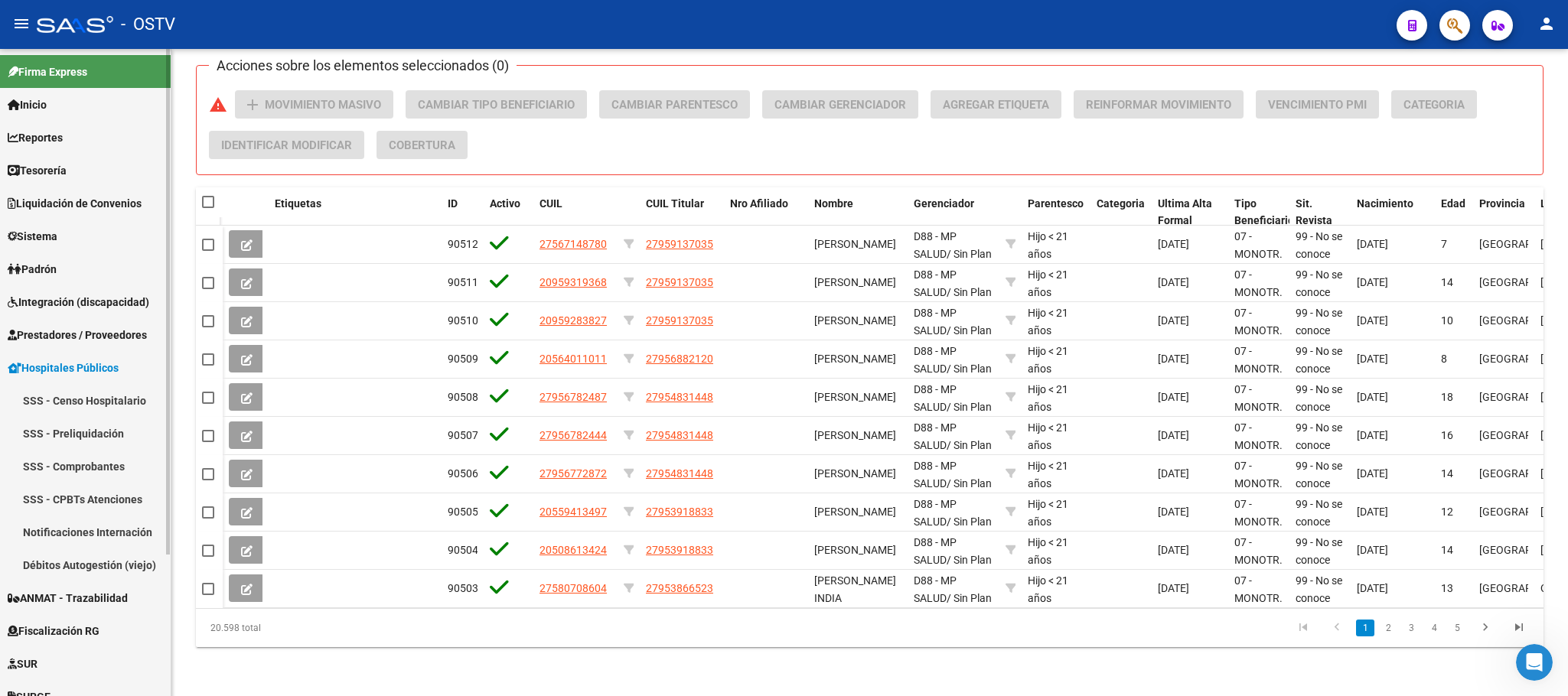
click at [78, 370] on span "Hospitales Públicos" at bounding box center [63, 368] width 111 height 17
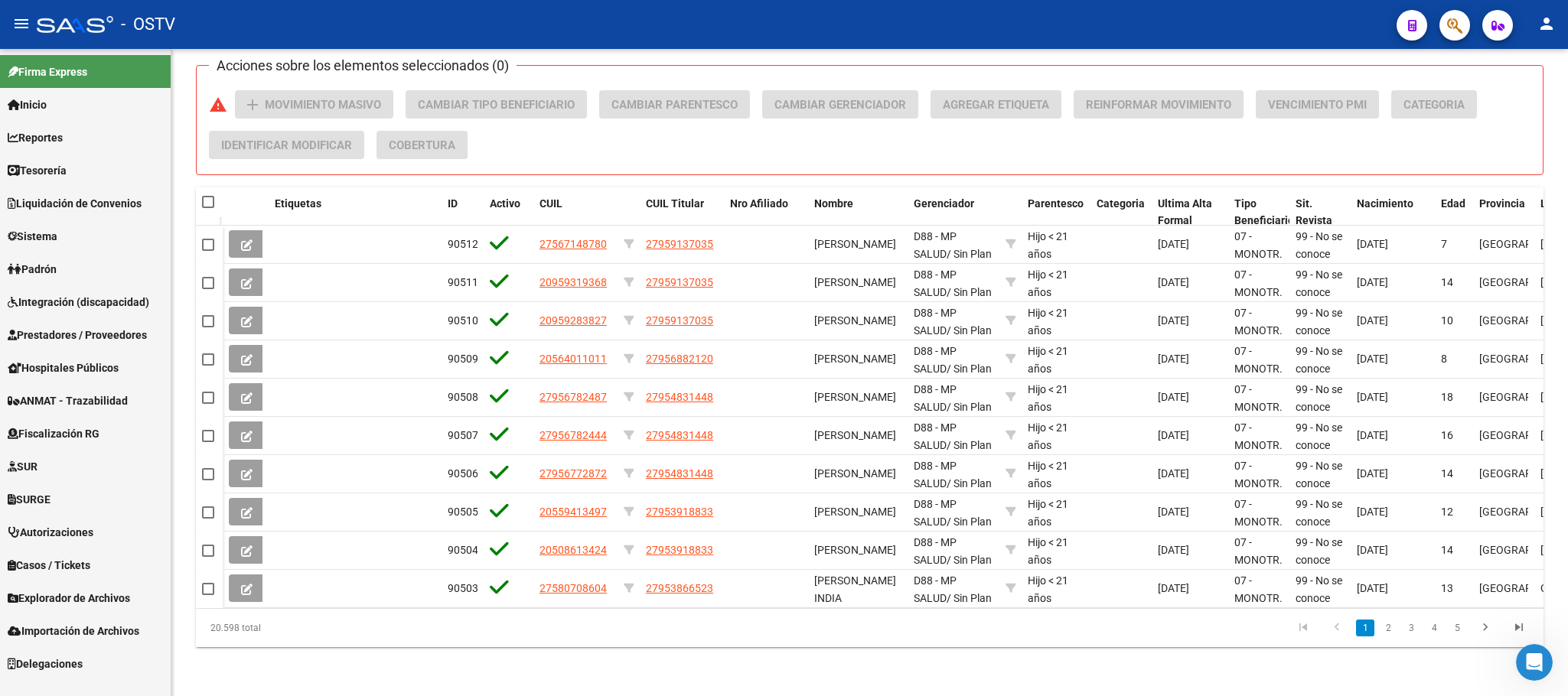
click at [46, 434] on span "Fiscalización RG" at bounding box center [54, 433] width 92 height 17
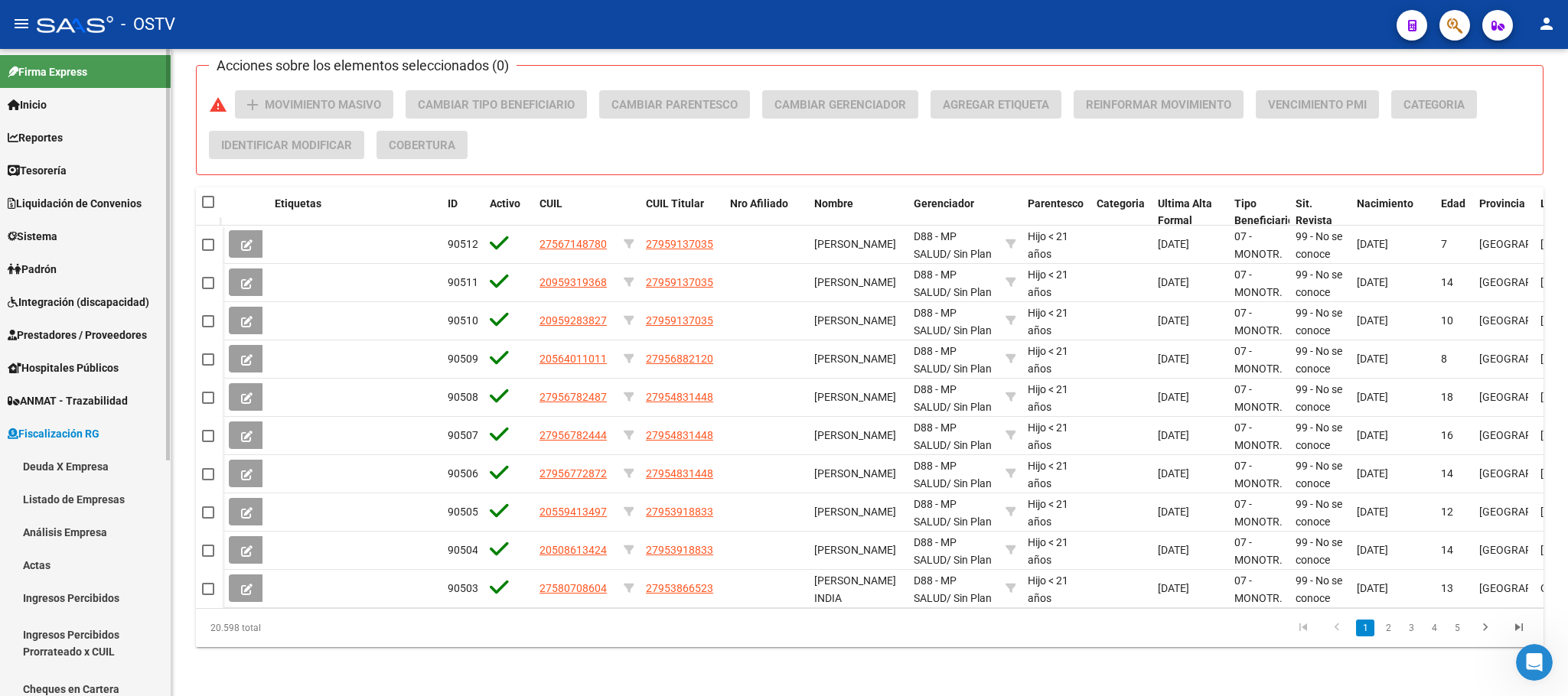
click at [67, 527] on link "Análisis Empresa" at bounding box center [85, 532] width 171 height 33
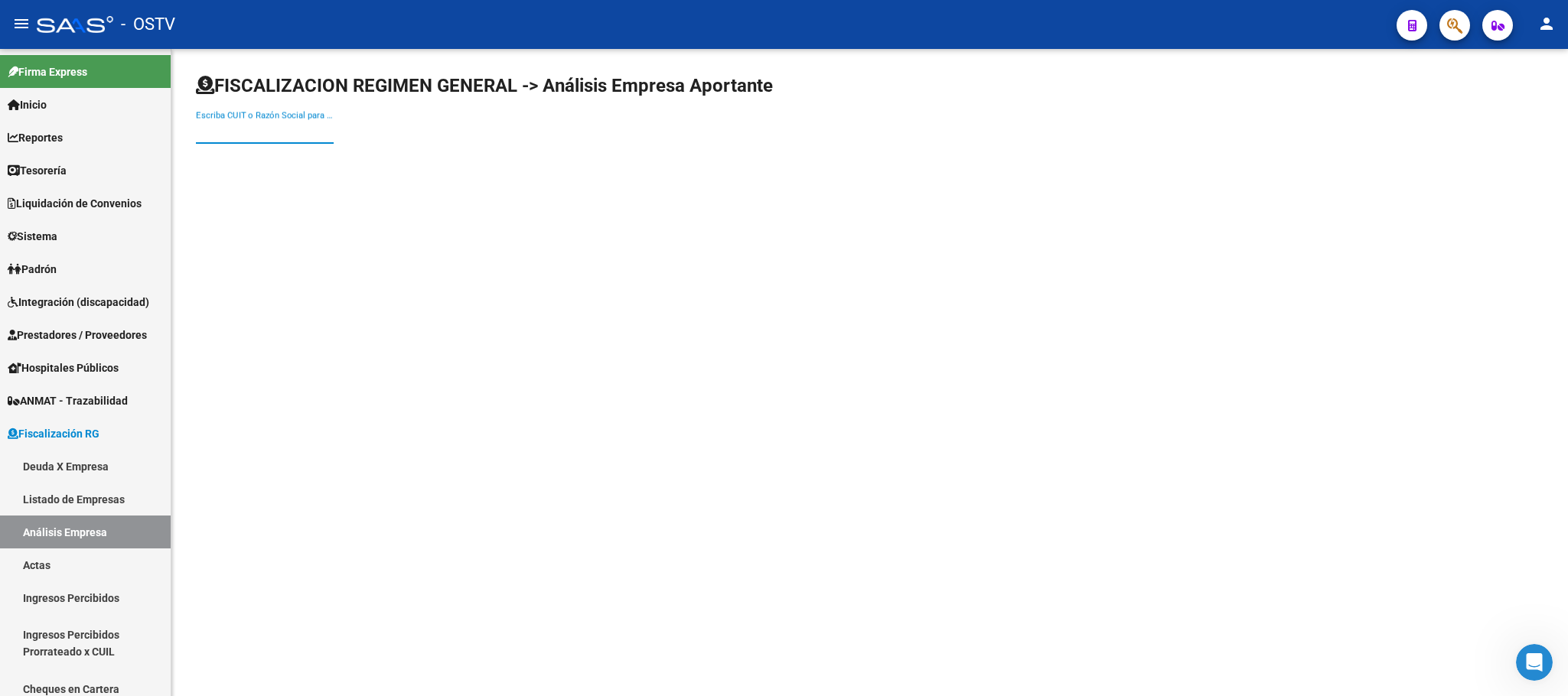
click at [278, 135] on input "Escriba CUIT o Razón Social para buscar" at bounding box center [265, 131] width 138 height 13
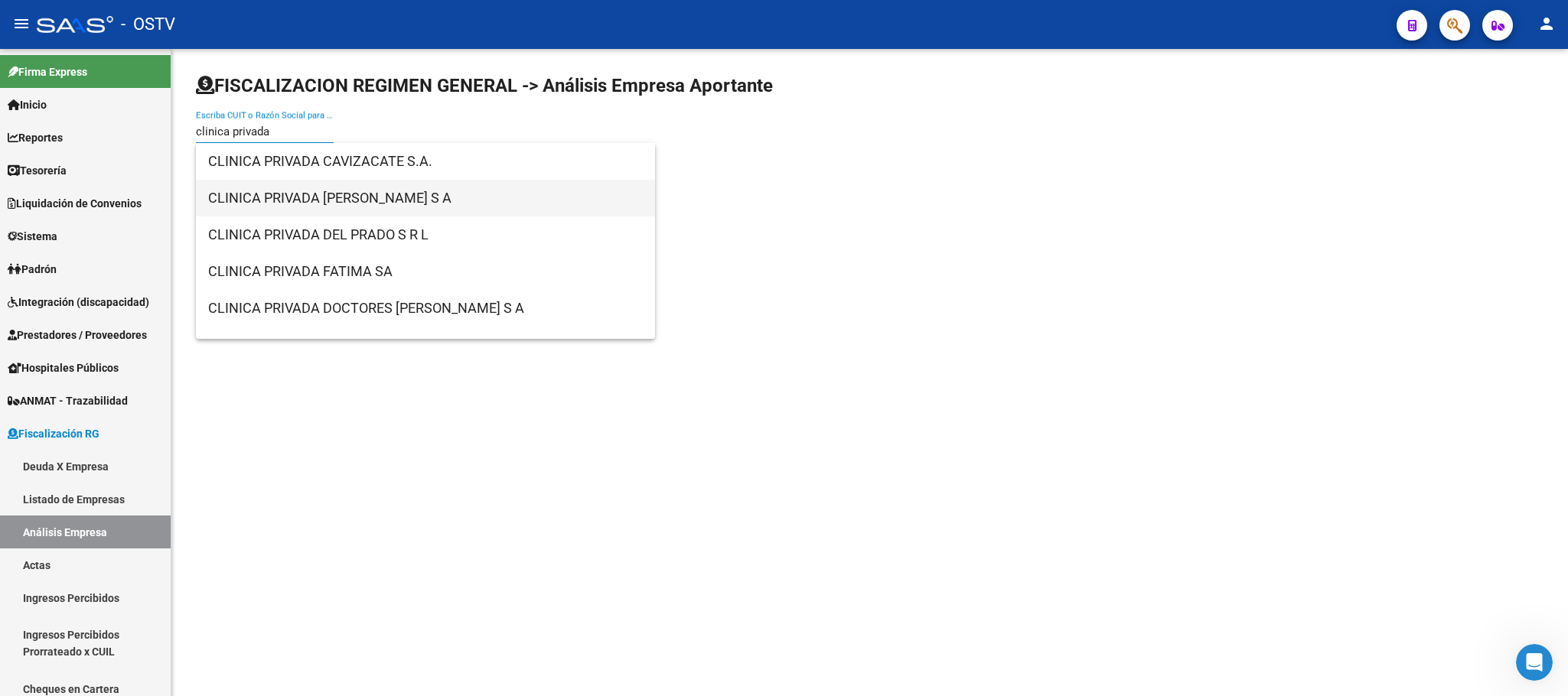
type input "clinica privada"
click at [314, 193] on span "CLINICA PRIVADA ALCORTA S A" at bounding box center [425, 198] width 435 height 37
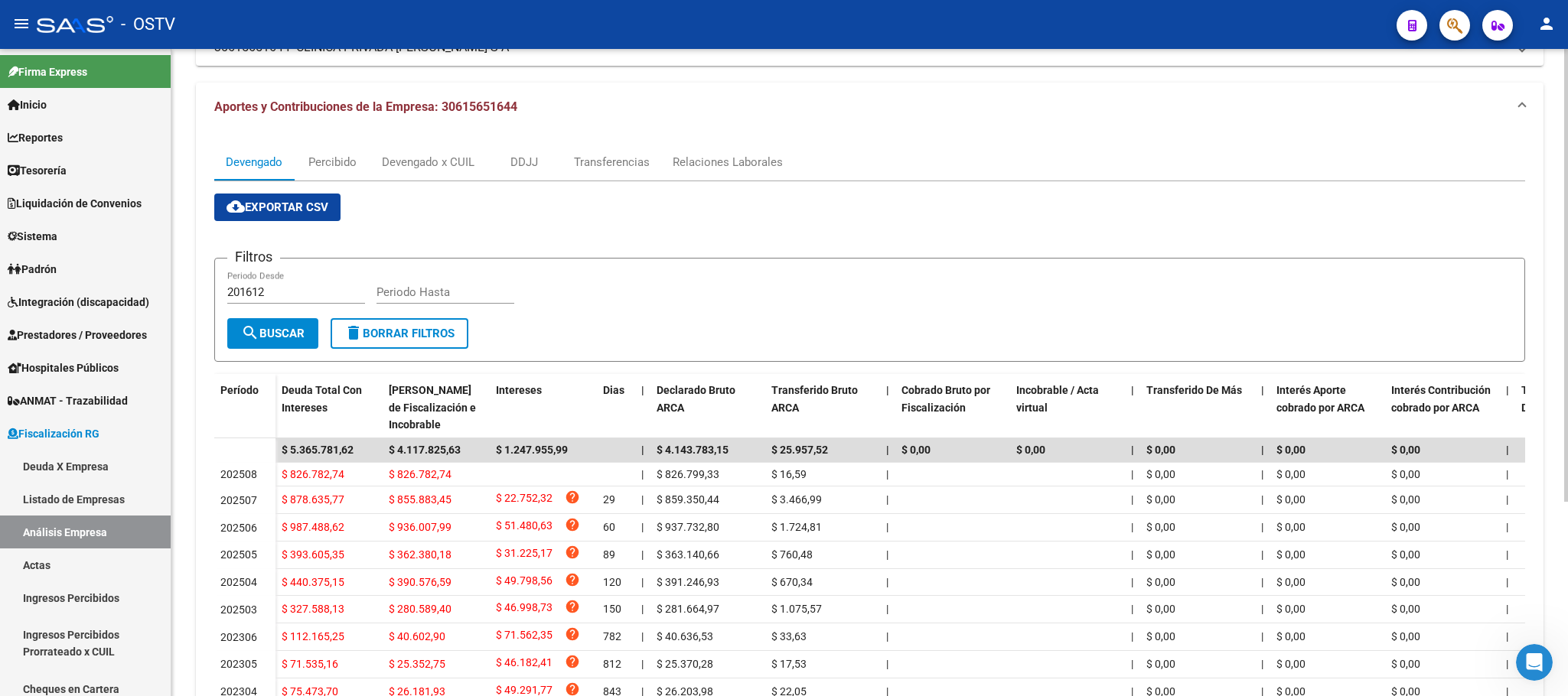
scroll to position [278, 0]
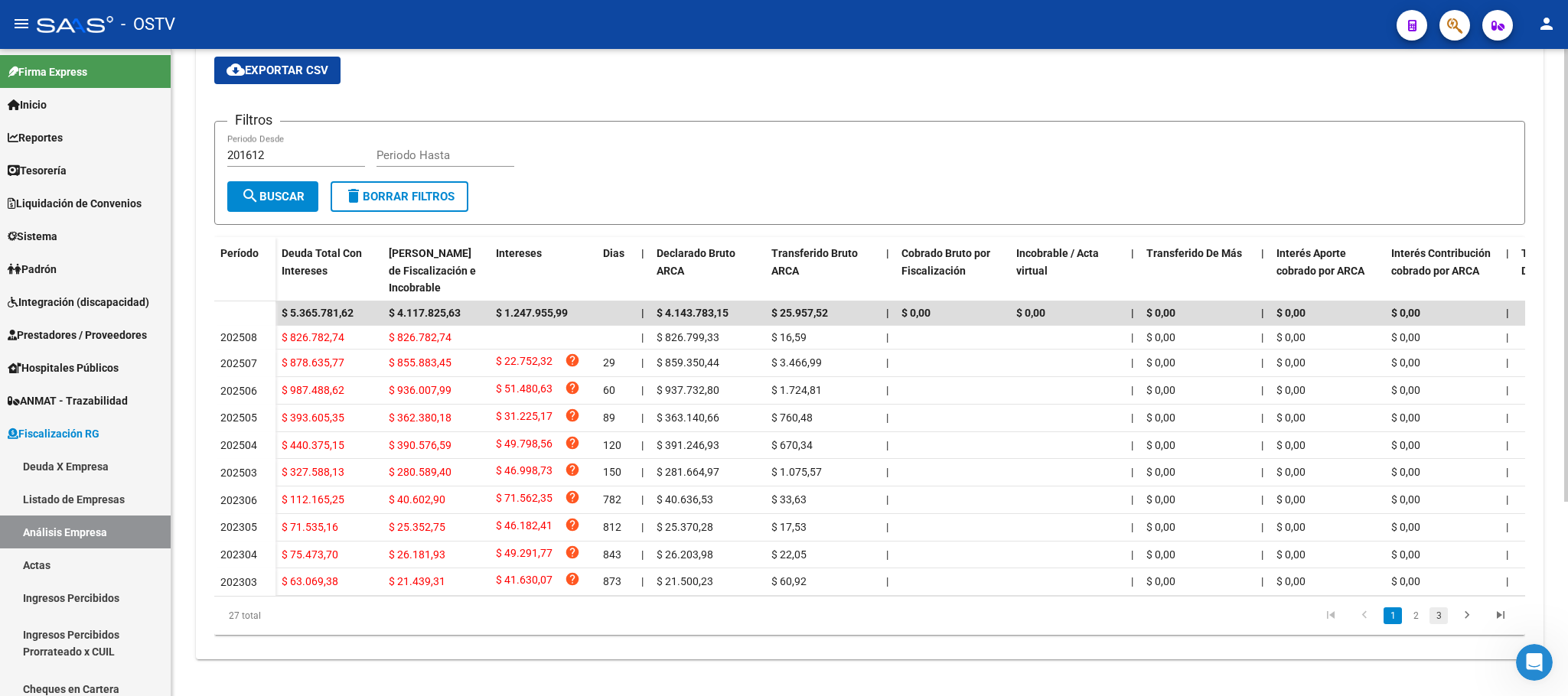
click at [1440, 622] on link "3" at bounding box center [1438, 616] width 18 height 17
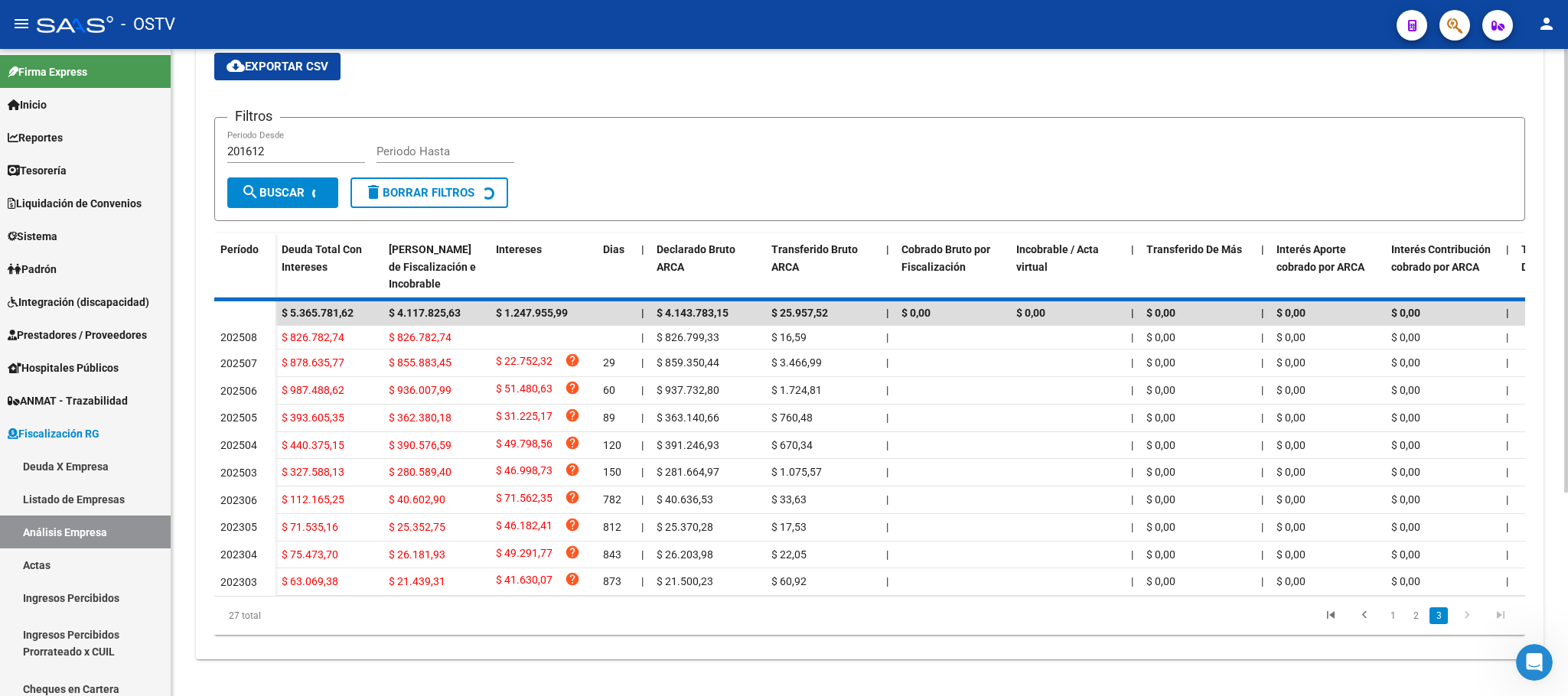
scroll to position [200, 0]
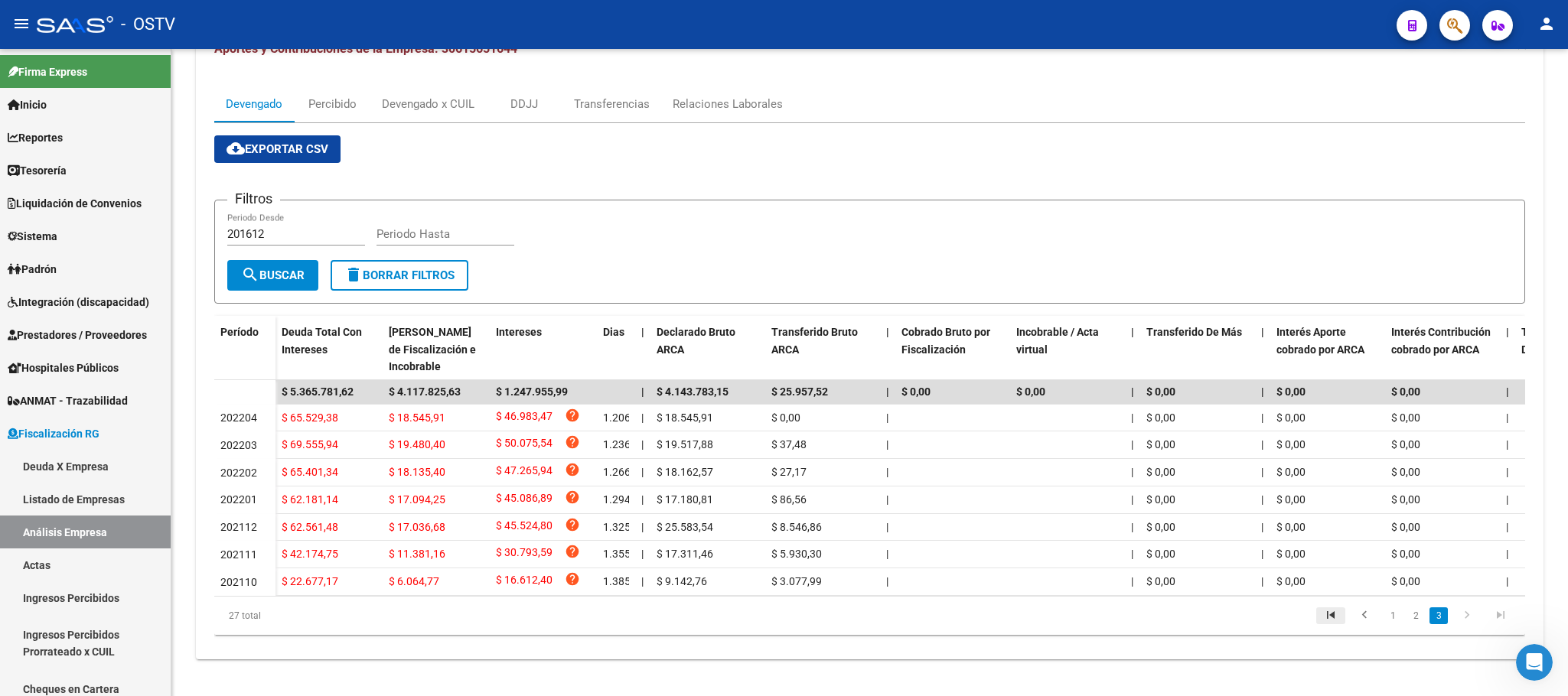
click at [1325, 622] on icon "go to first page" at bounding box center [1330, 617] width 20 height 18
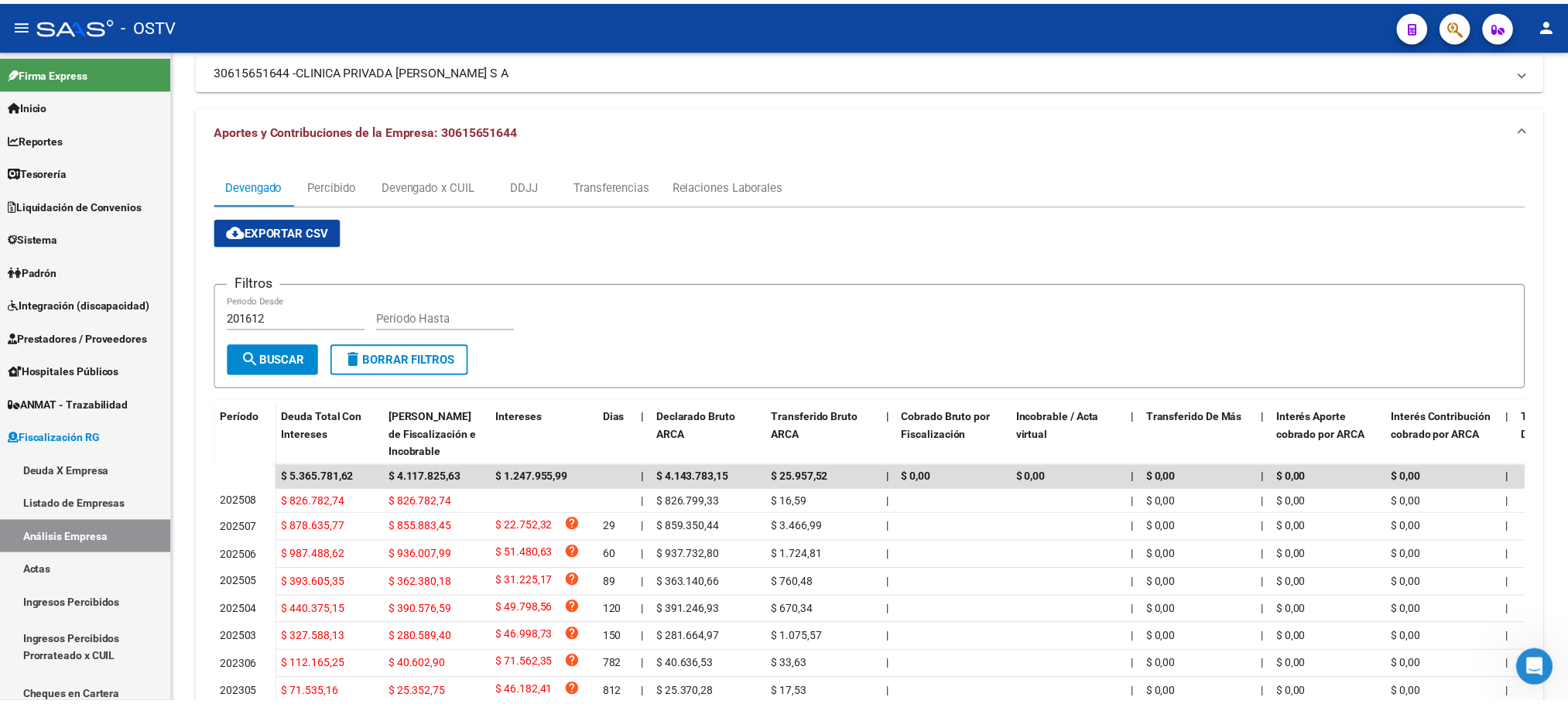
scroll to position [0, 0]
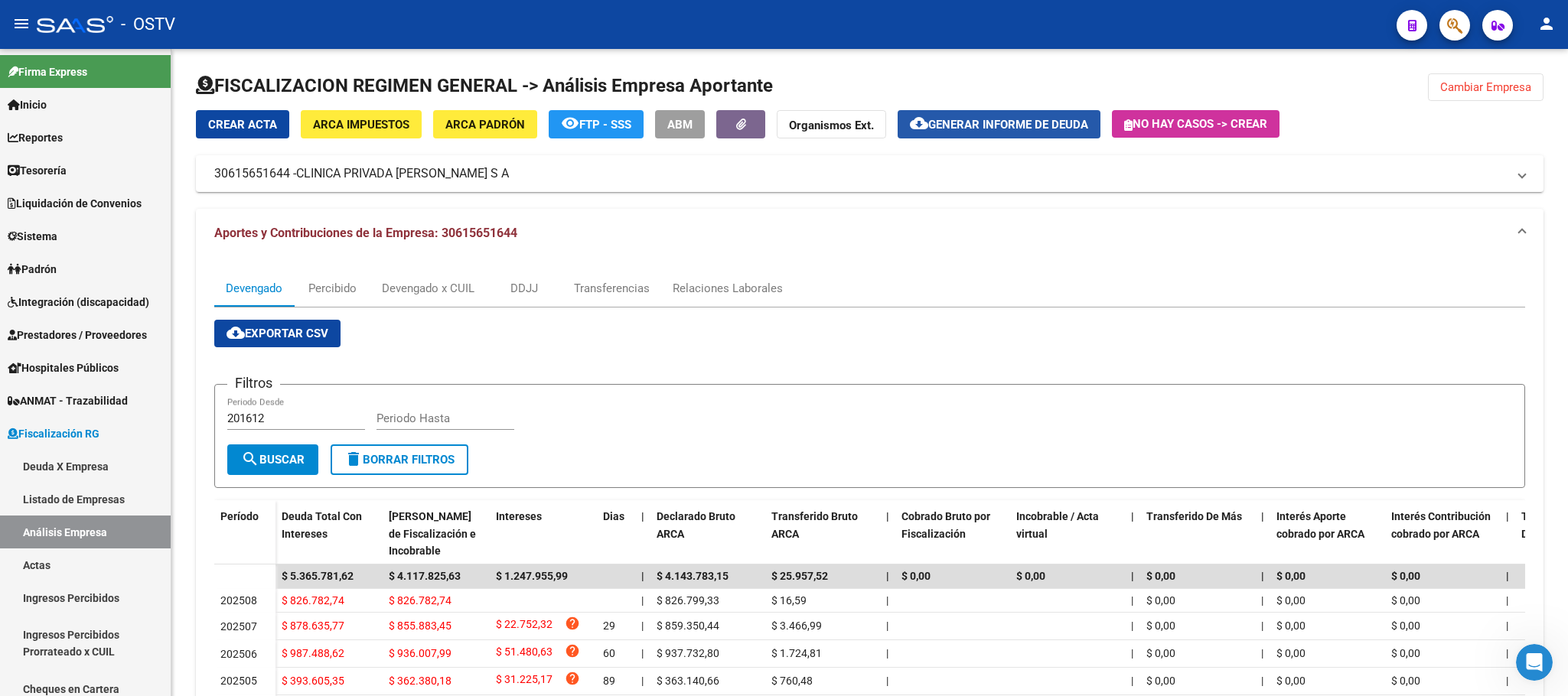
click at [1068, 122] on span "Generar informe de deuda" at bounding box center [1008, 124] width 160 height 13
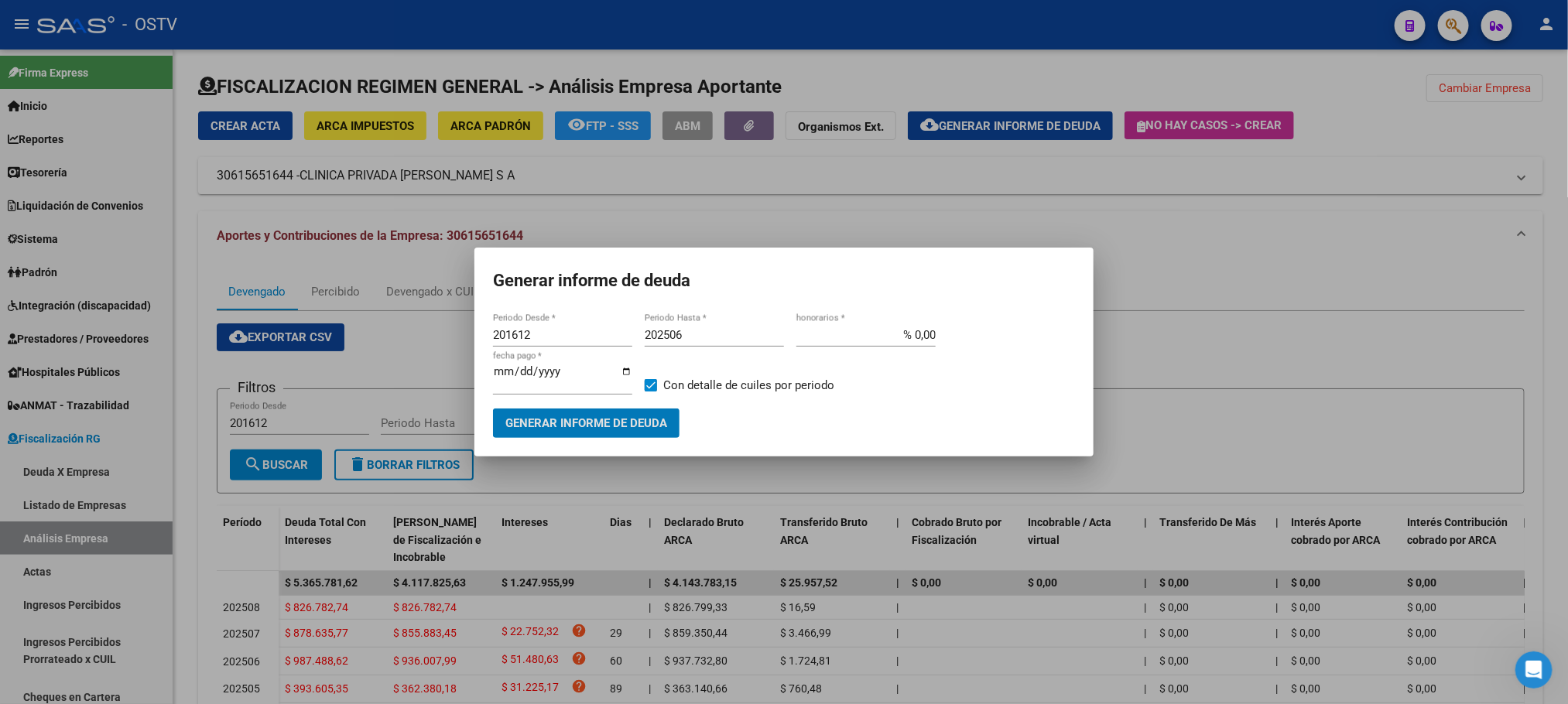
click at [557, 332] on input "201612" at bounding box center [562, 334] width 139 height 14
type input "202110"
type input "202508"
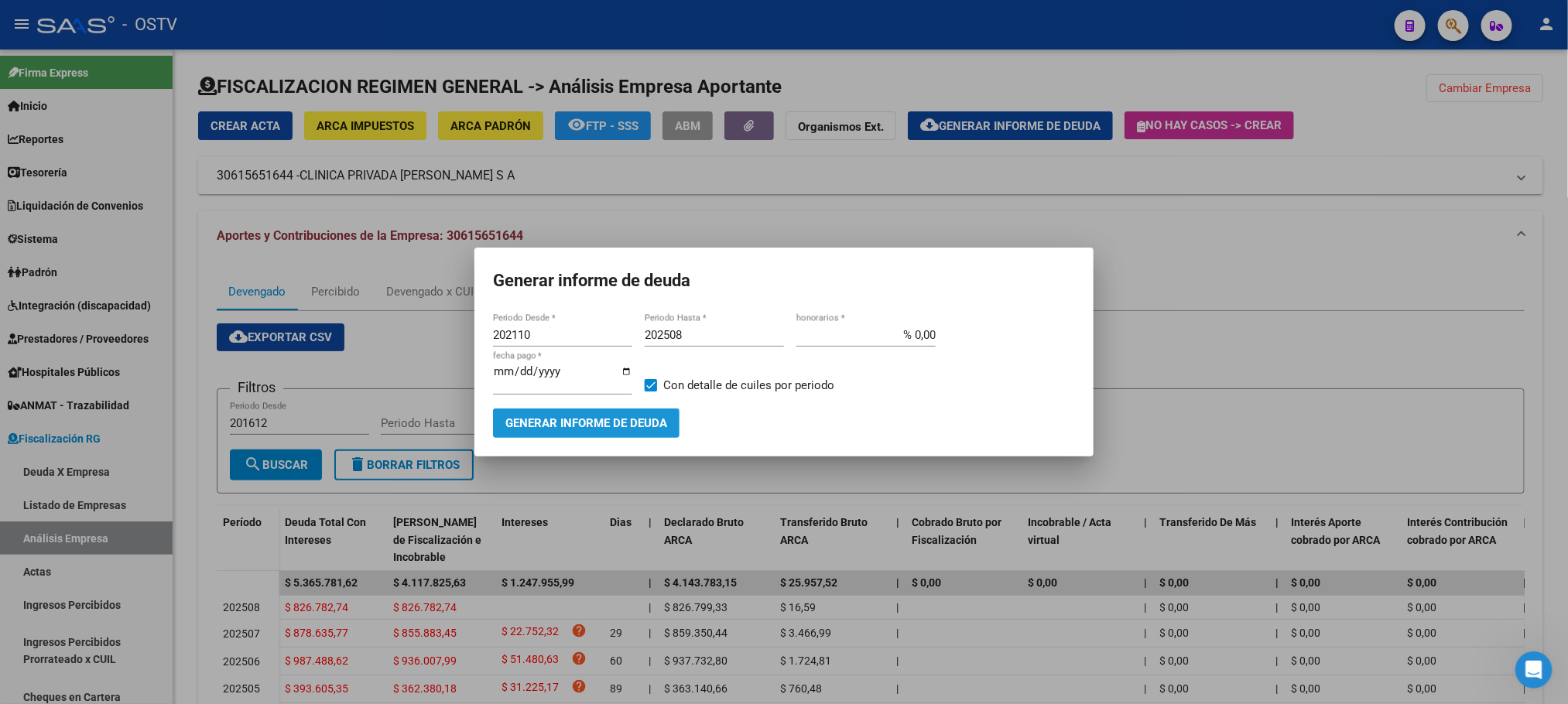
click at [557, 417] on span "Generar informe de deuda" at bounding box center [586, 424] width 162 height 14
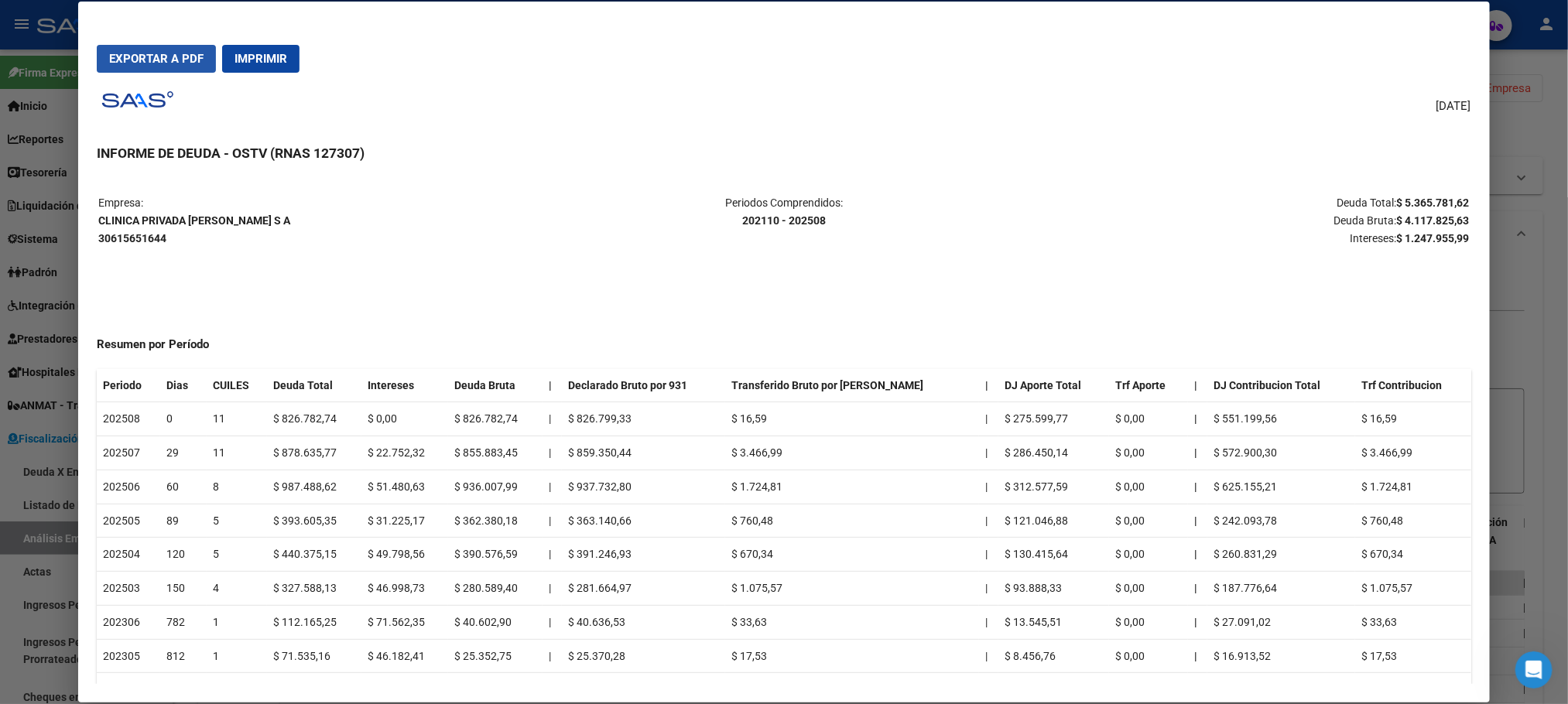
click at [154, 63] on span "Exportar a PDF" at bounding box center [156, 58] width 95 height 14
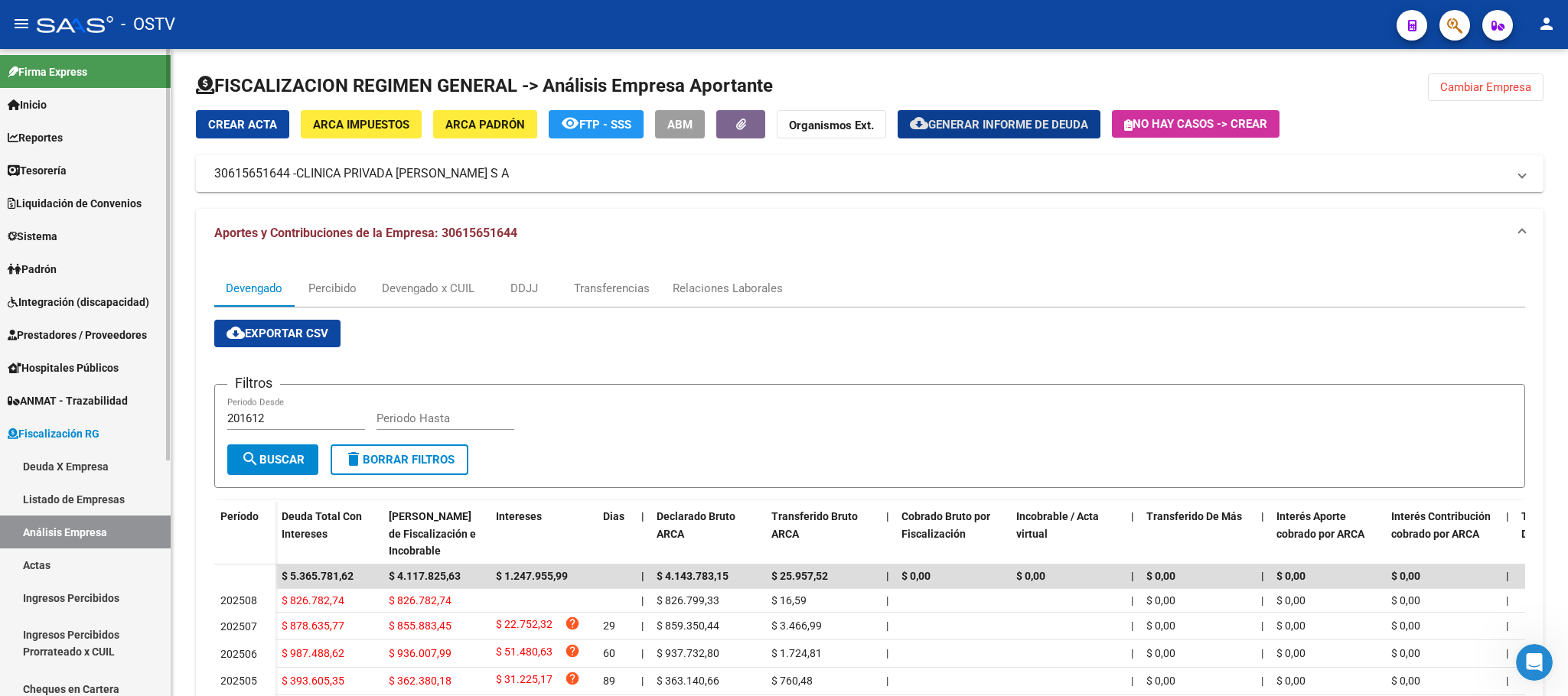
click at [49, 171] on span "Tesorería" at bounding box center [37, 170] width 59 height 17
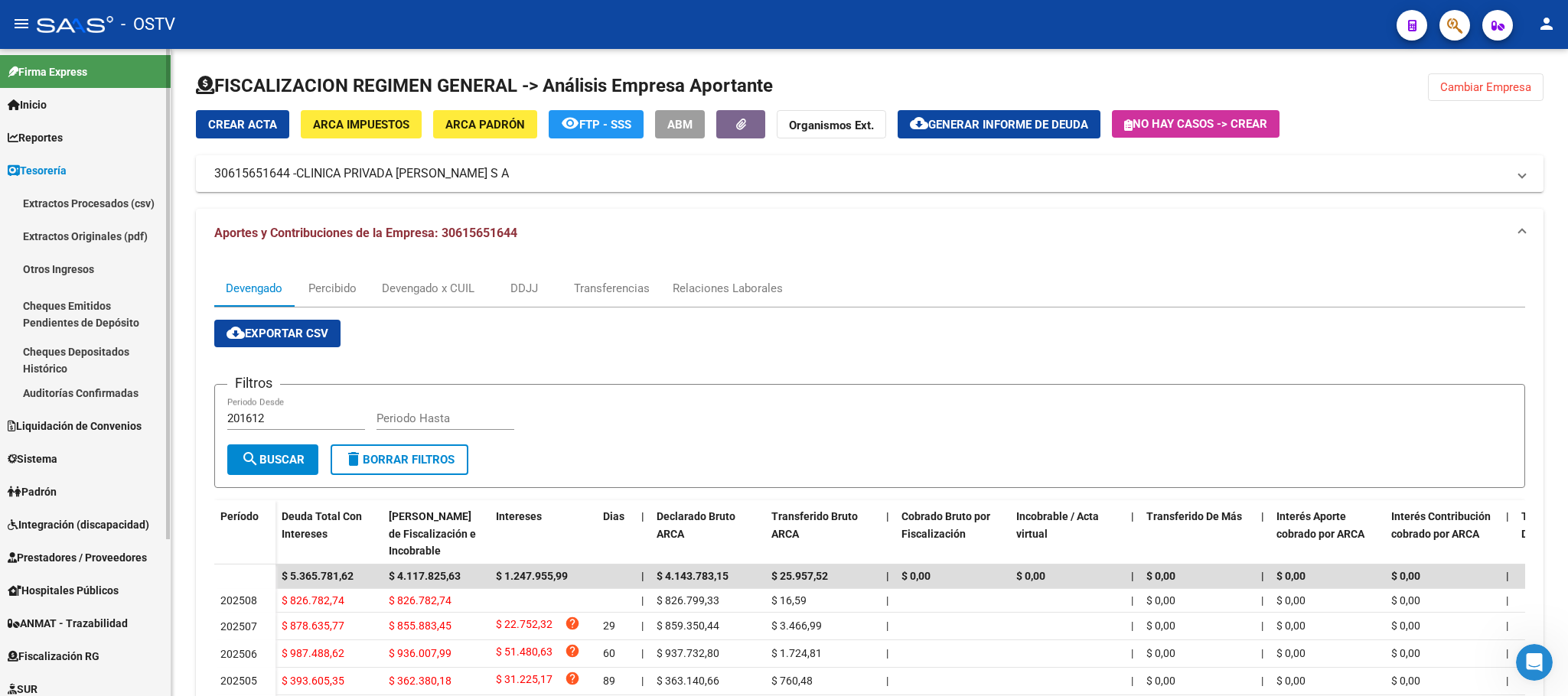
click at [72, 427] on span "Liquidación de Convenios" at bounding box center [75, 426] width 134 height 17
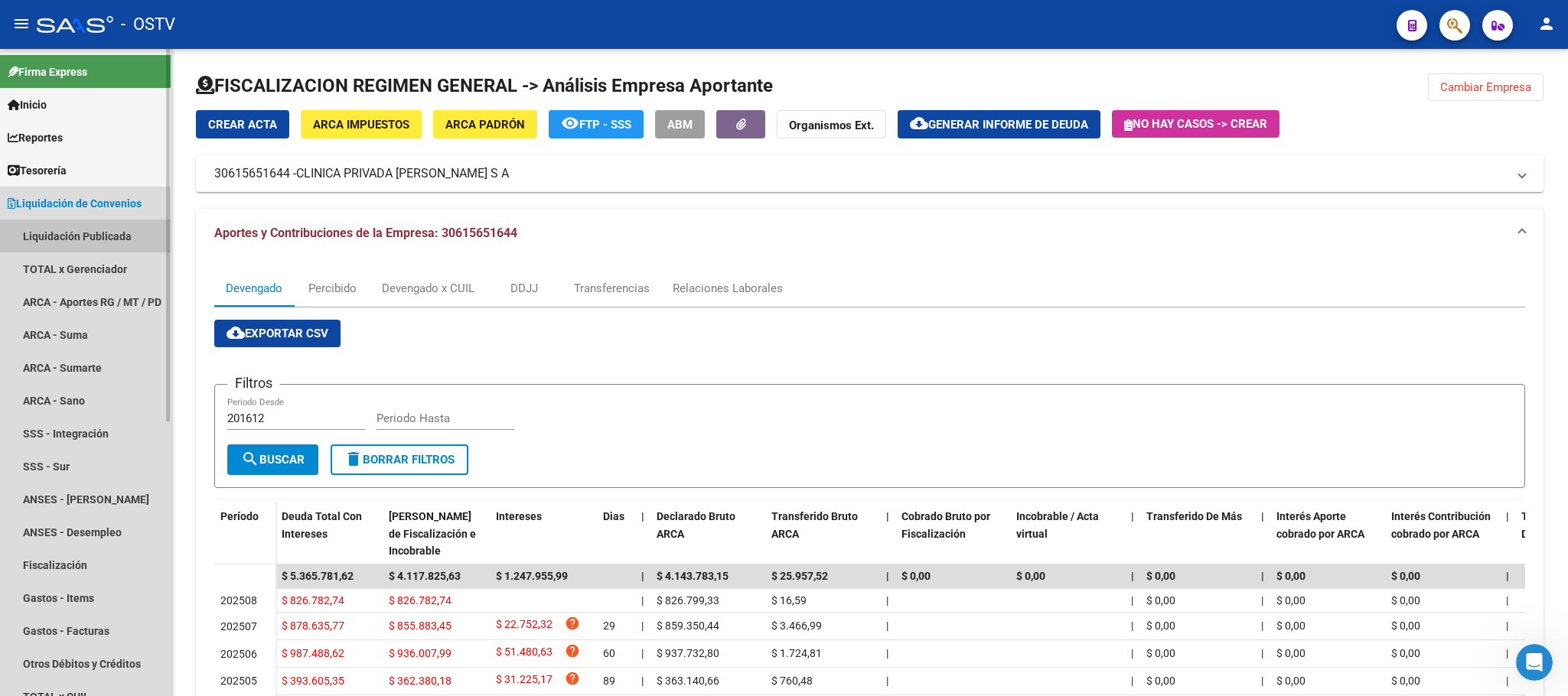
click at [76, 223] on link "Liquidación Publicada" at bounding box center [85, 236] width 171 height 33
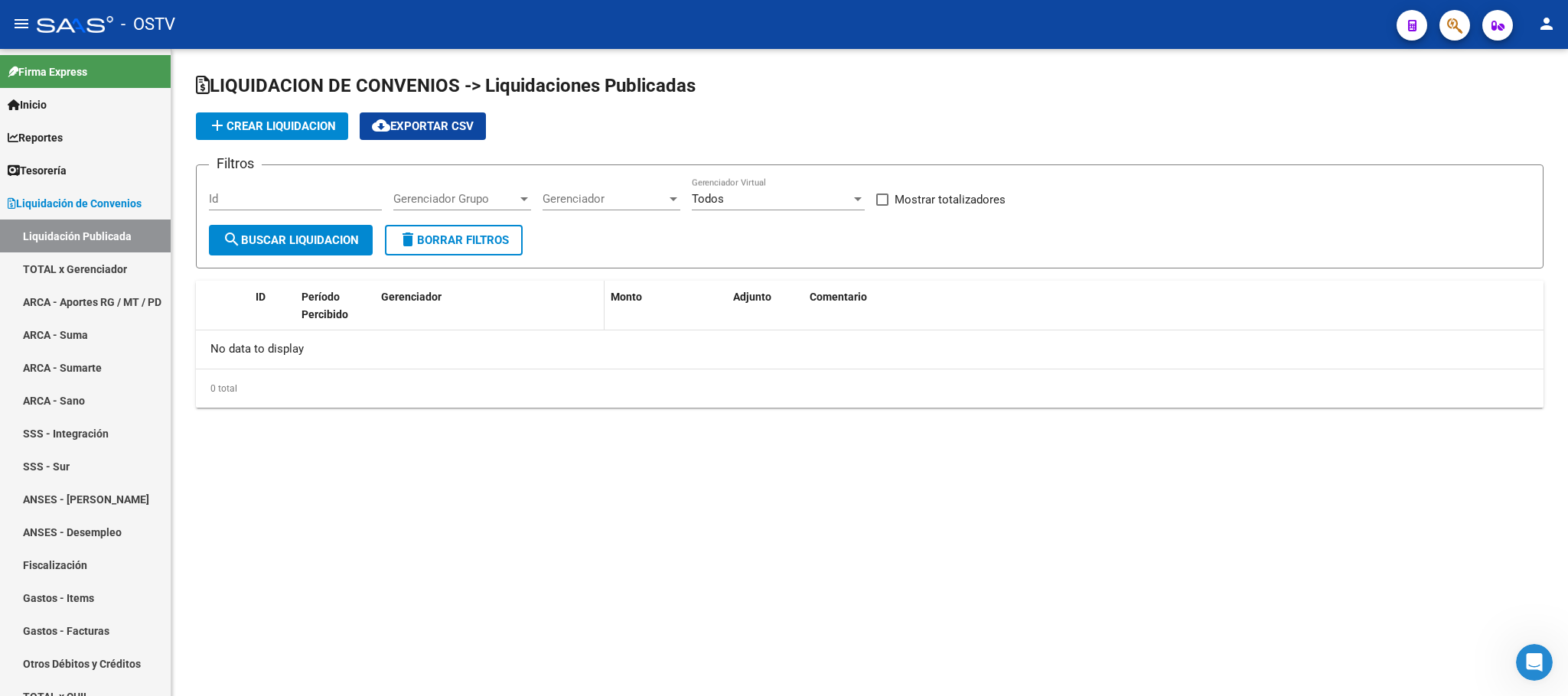
checkbox input "true"
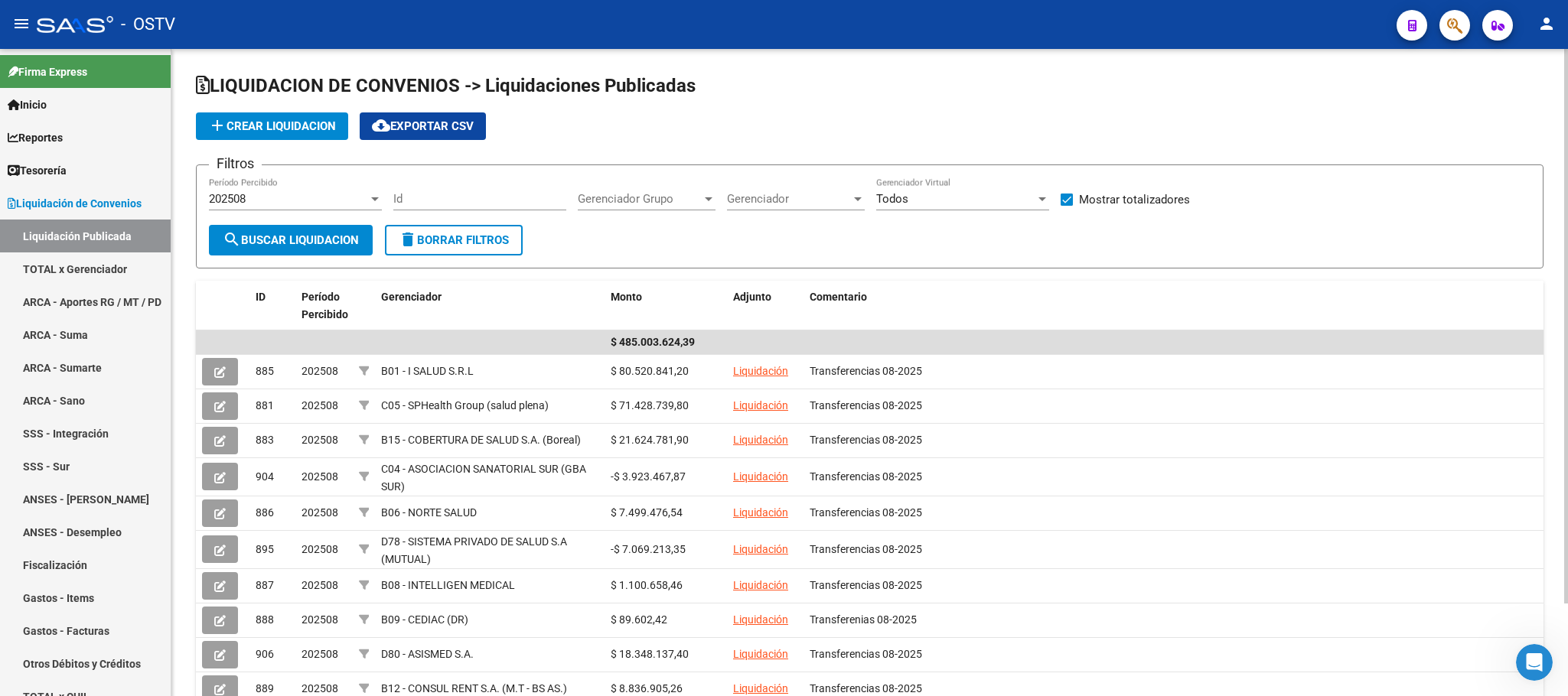
click at [744, 196] on span "Gerenciador" at bounding box center [788, 198] width 124 height 13
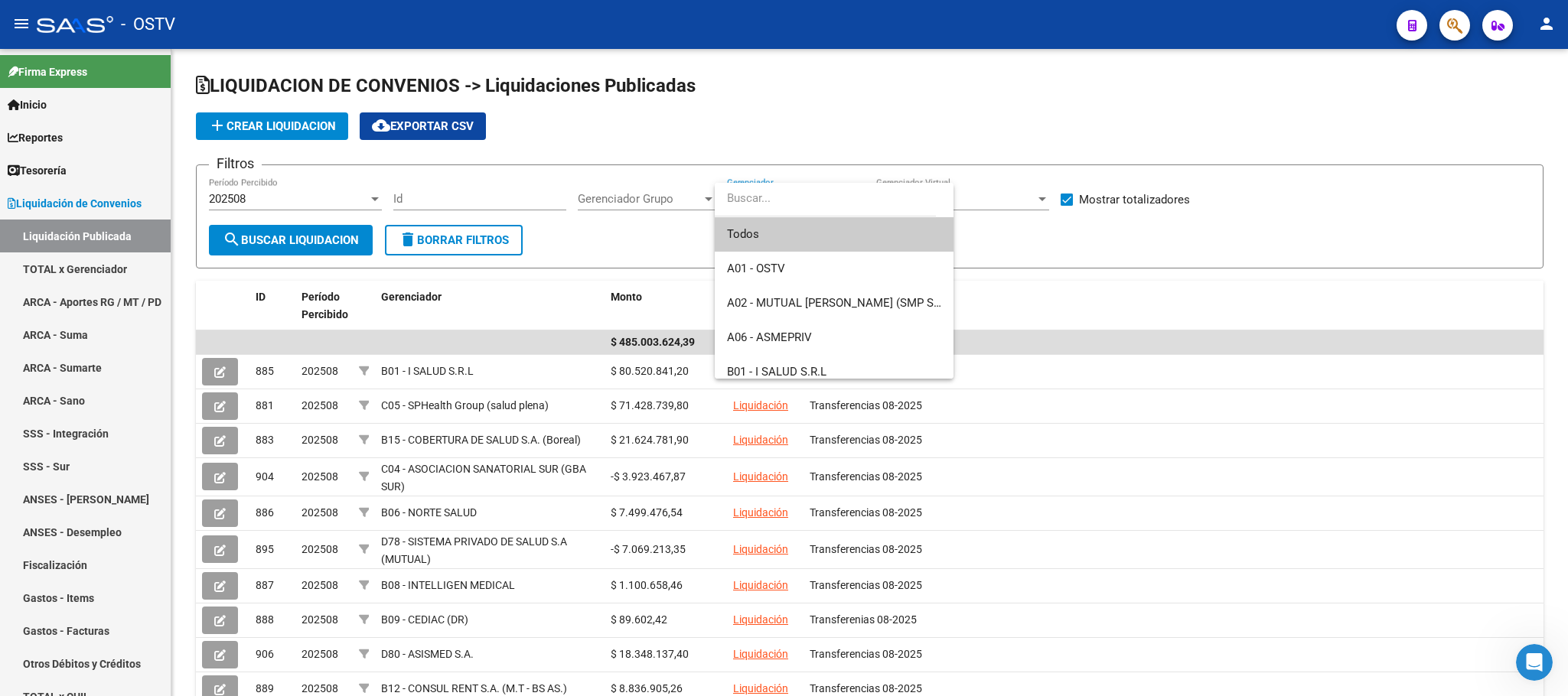
click at [668, 201] on div at bounding box center [784, 348] width 1568 height 696
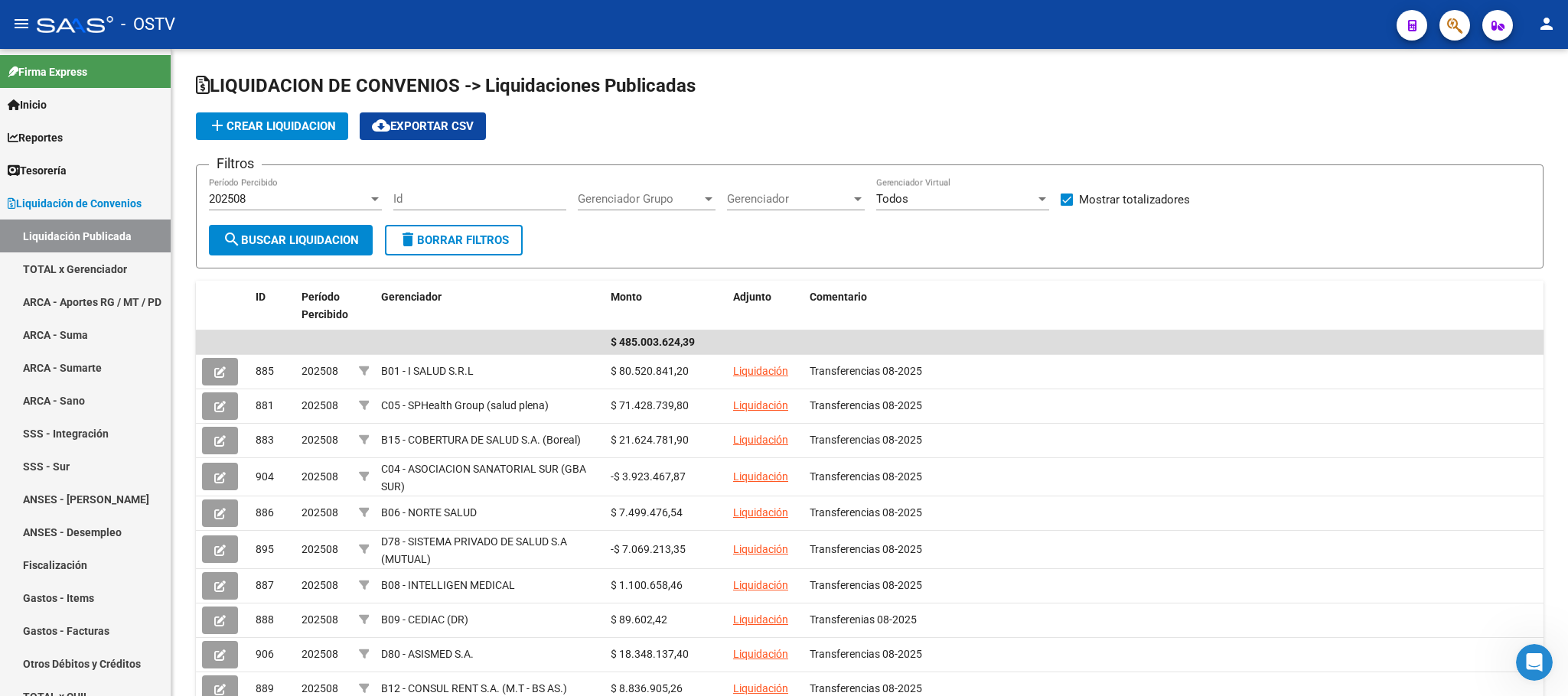
click at [668, 201] on span "Gerenciador Grupo" at bounding box center [639, 198] width 124 height 13
click at [668, 201] on input "dropdown search" at bounding box center [664, 198] width 198 height 35
click at [758, 202] on input "dropdown search" at bounding box center [664, 198] width 198 height 35
click at [797, 202] on div at bounding box center [784, 348] width 1568 height 696
click at [797, 202] on span "Gerenciador" at bounding box center [788, 198] width 124 height 13
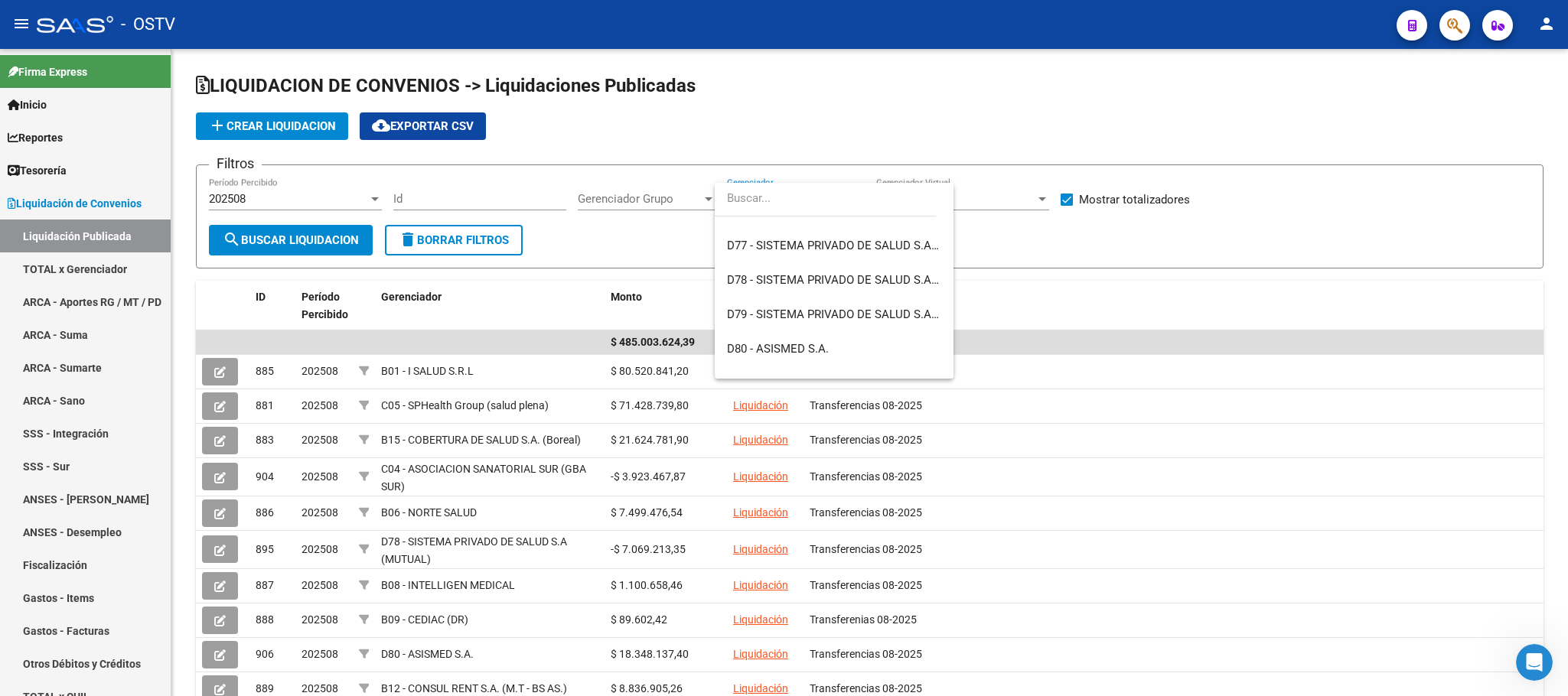
scroll to position [756, 0]
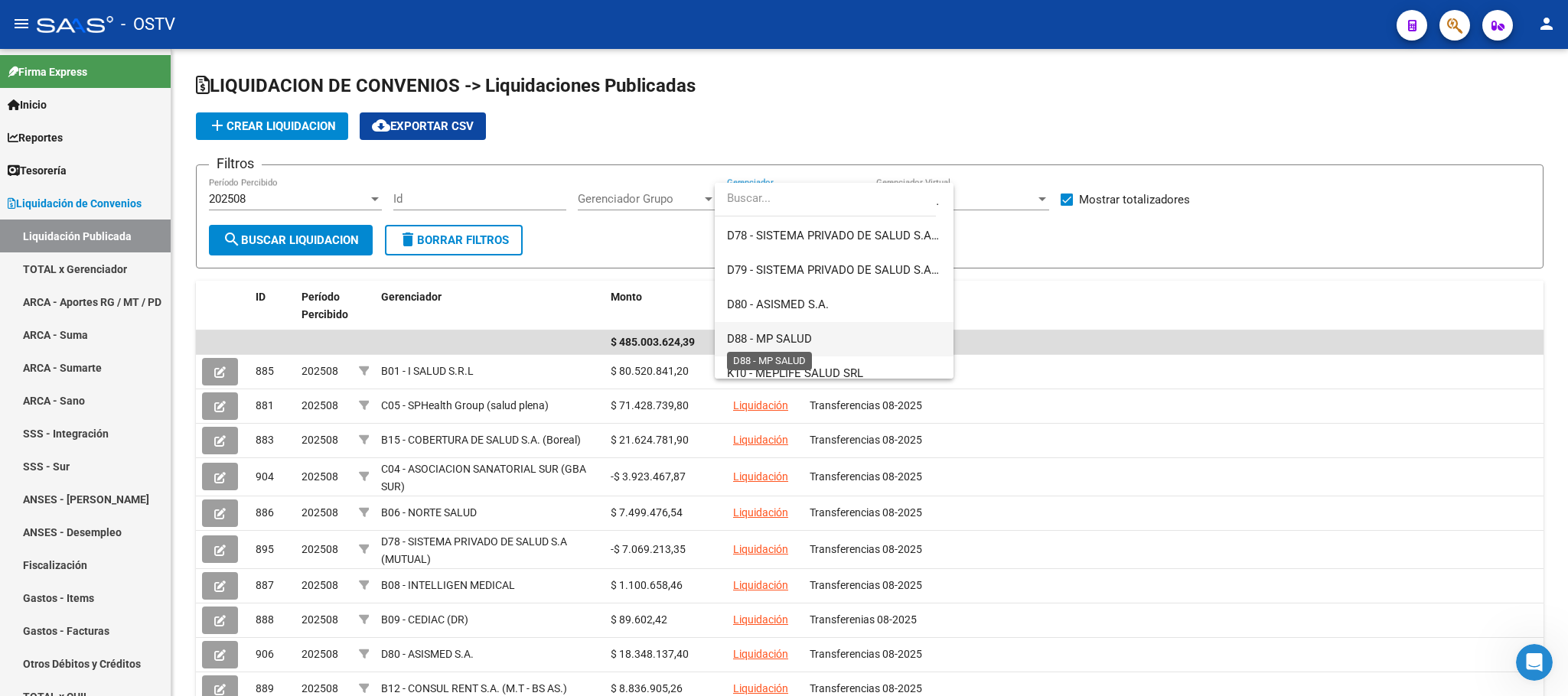
click at [795, 339] on span "D88 - MP SALUD" at bounding box center [769, 339] width 85 height 13
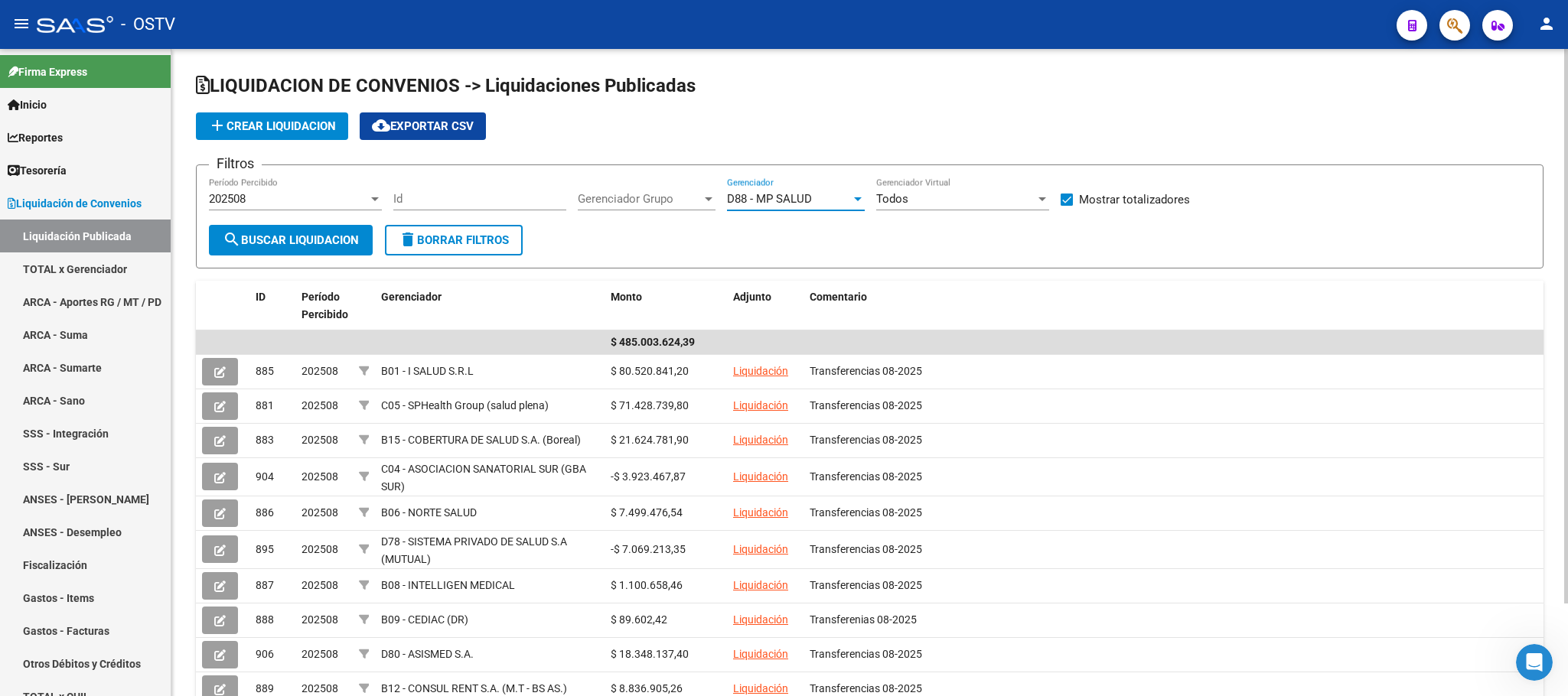
click at [854, 204] on div at bounding box center [858, 199] width 13 height 13
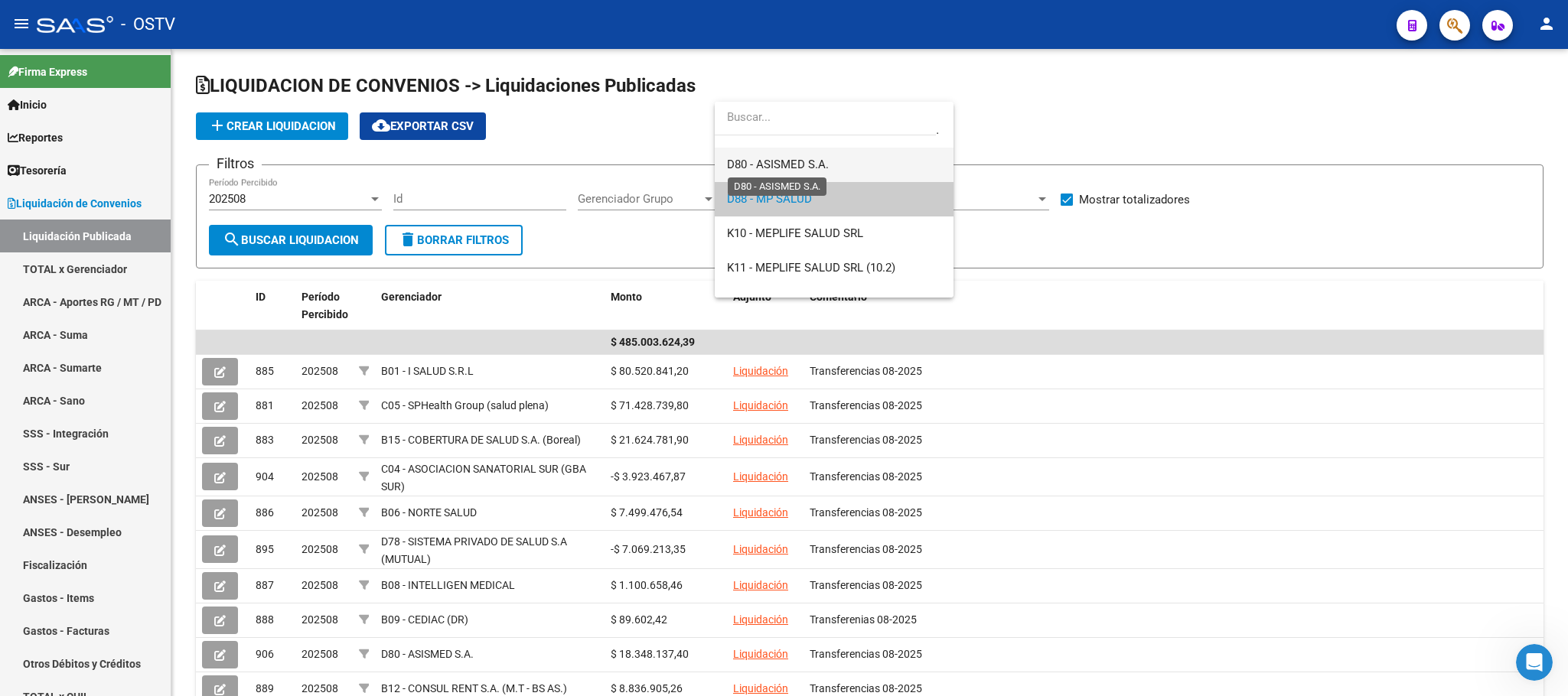
click at [797, 171] on span "D80 - ASISMED S.A." at bounding box center [777, 164] width 102 height 13
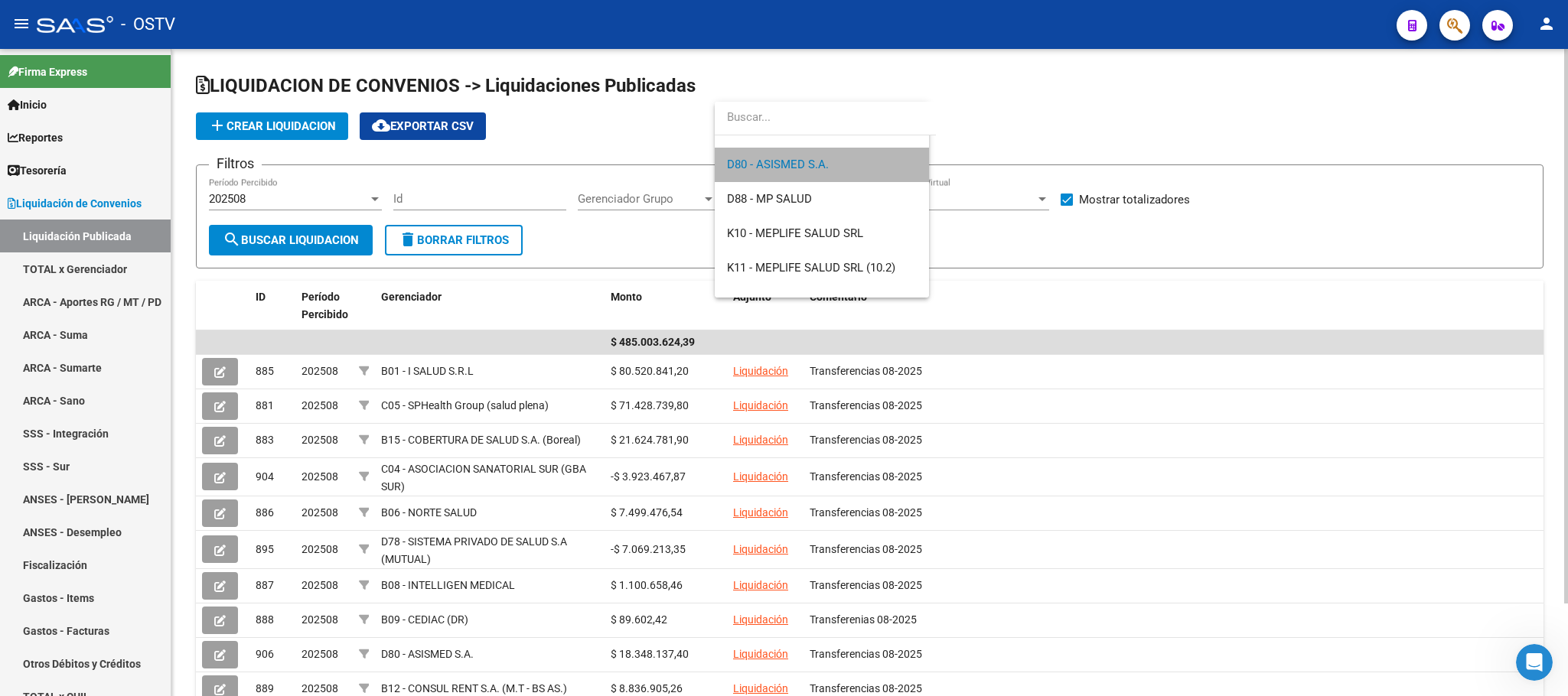
scroll to position [827, 0]
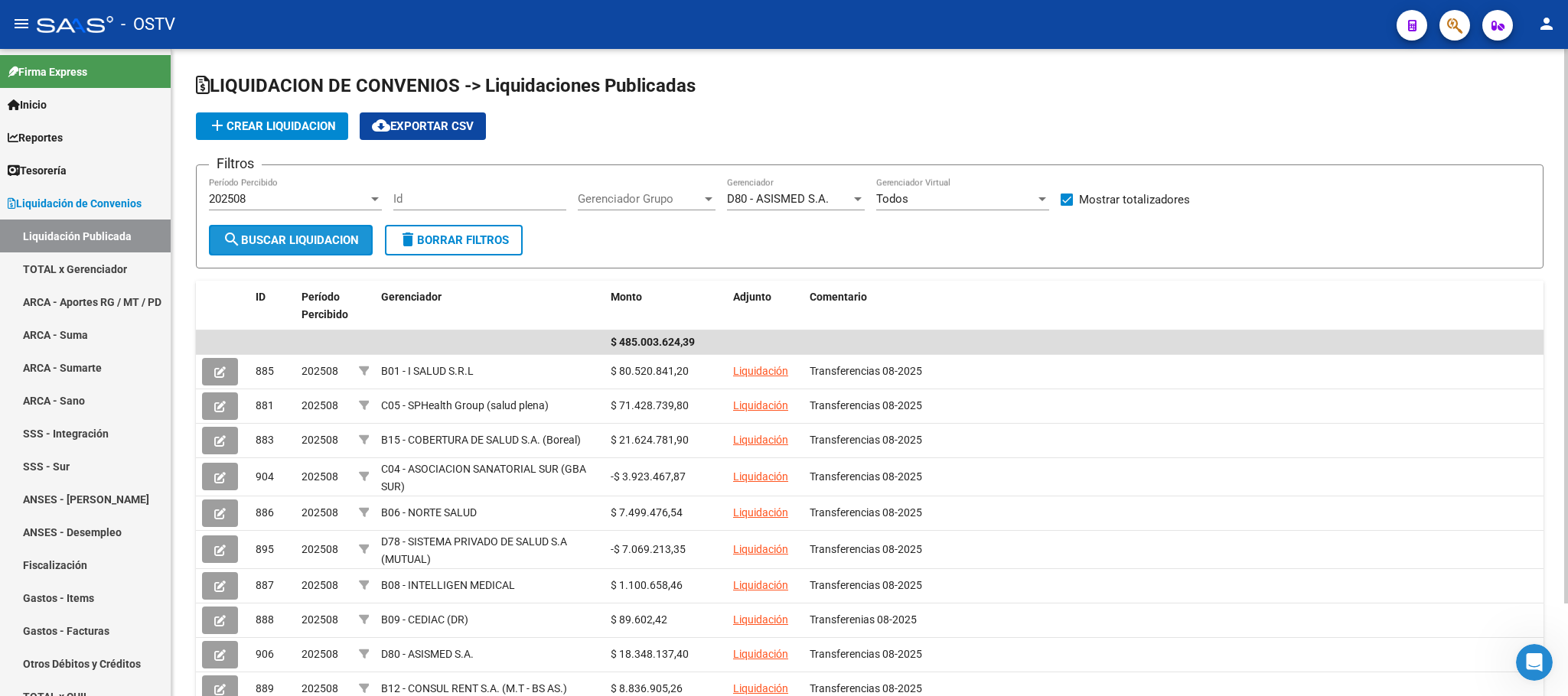
click at [340, 237] on span "search Buscar Liquidacion" at bounding box center [291, 239] width 136 height 13
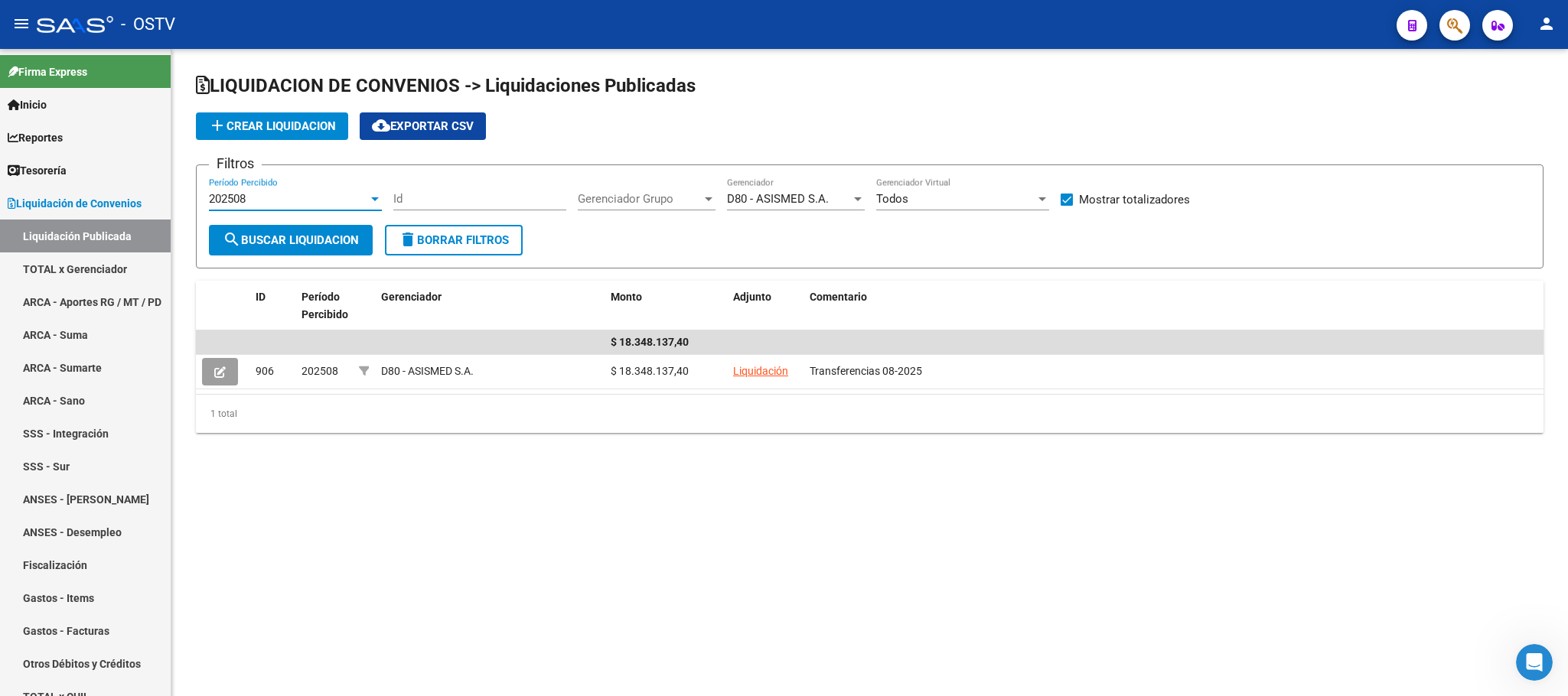
click at [326, 201] on div "202508" at bounding box center [288, 198] width 159 height 13
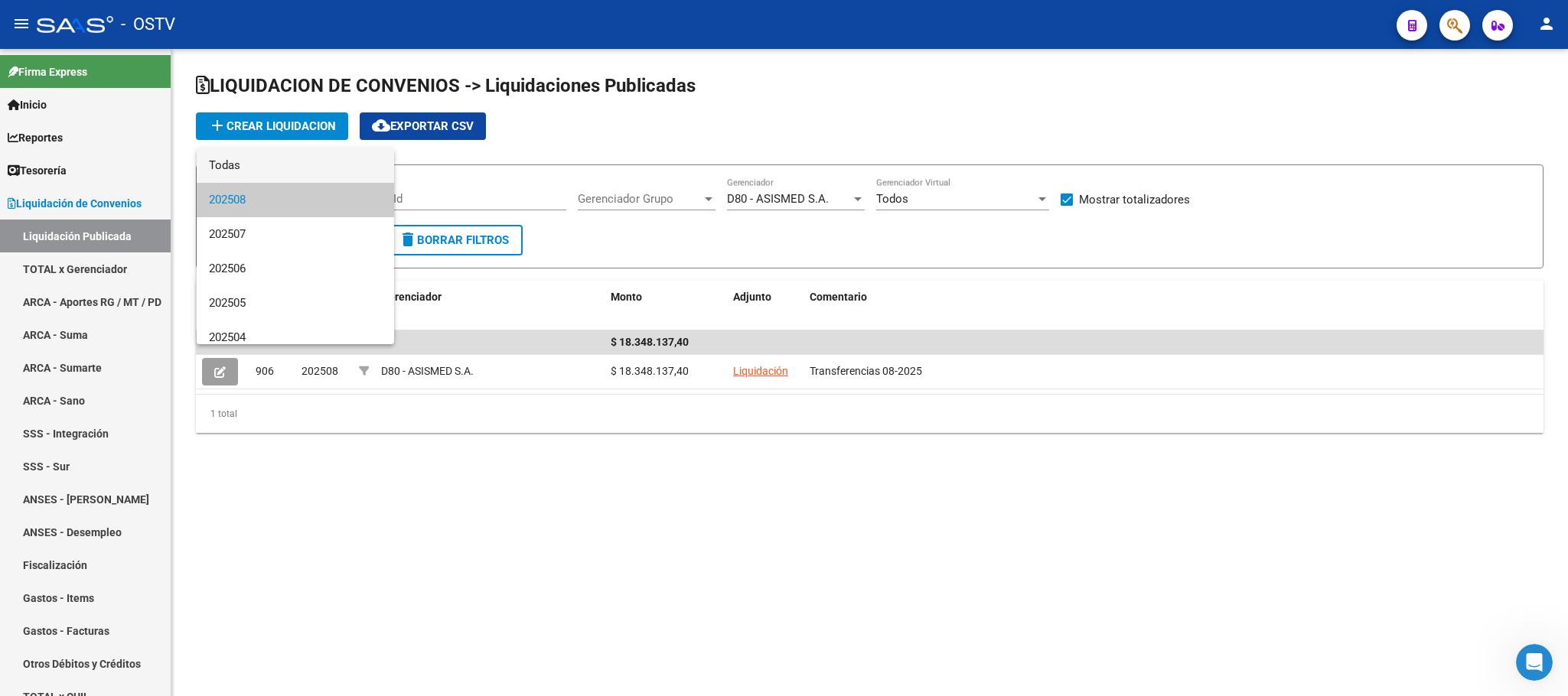
click at [339, 168] on span "Todas" at bounding box center [295, 166] width 173 height 35
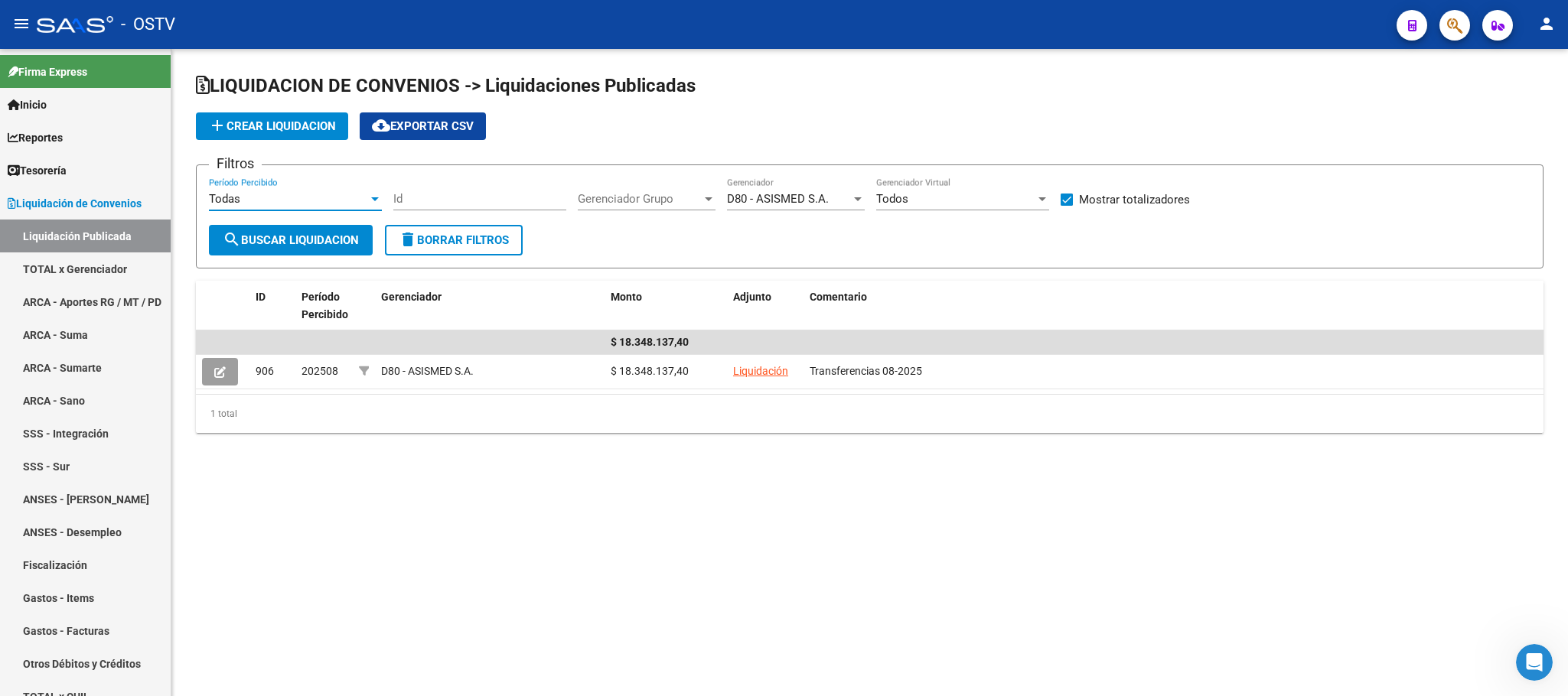
click at [302, 241] on span "search Buscar Liquidacion" at bounding box center [291, 239] width 136 height 13
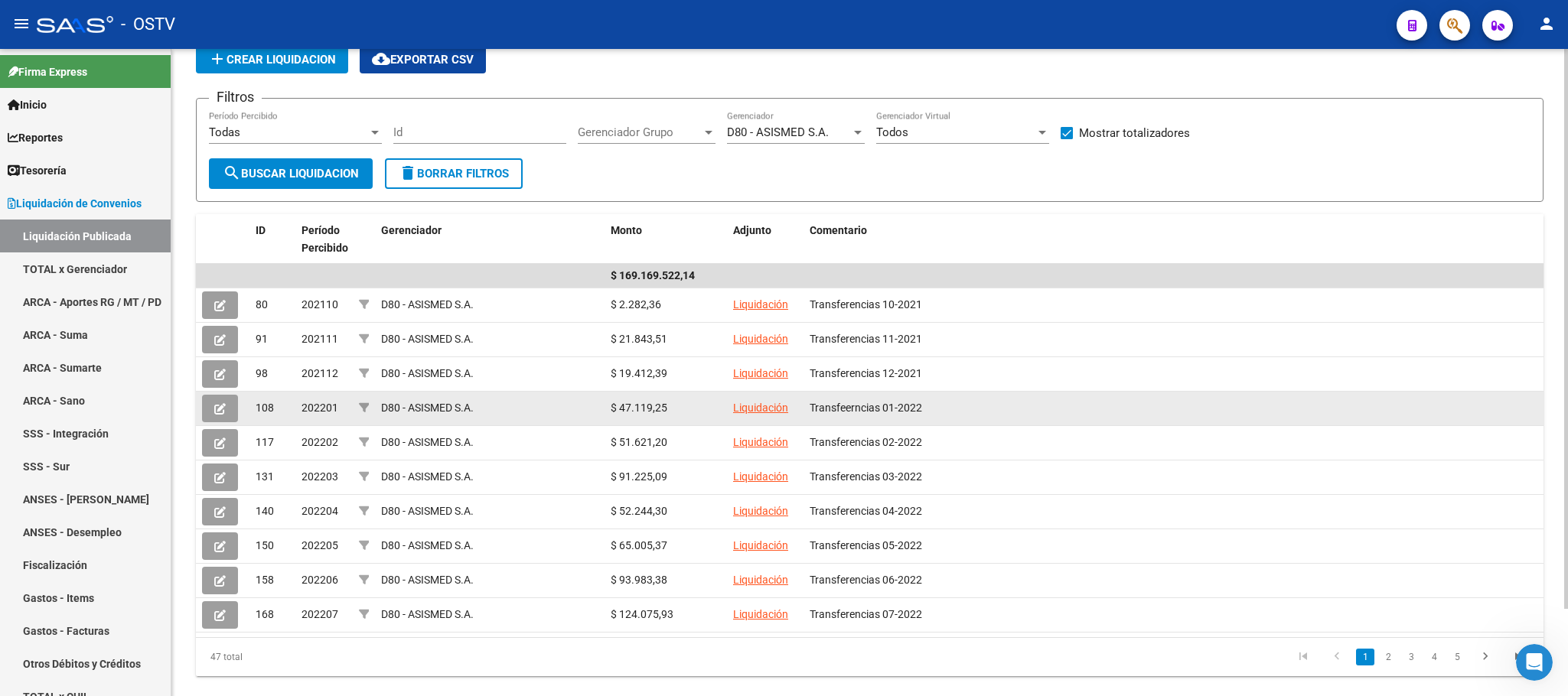
scroll to position [99, 0]
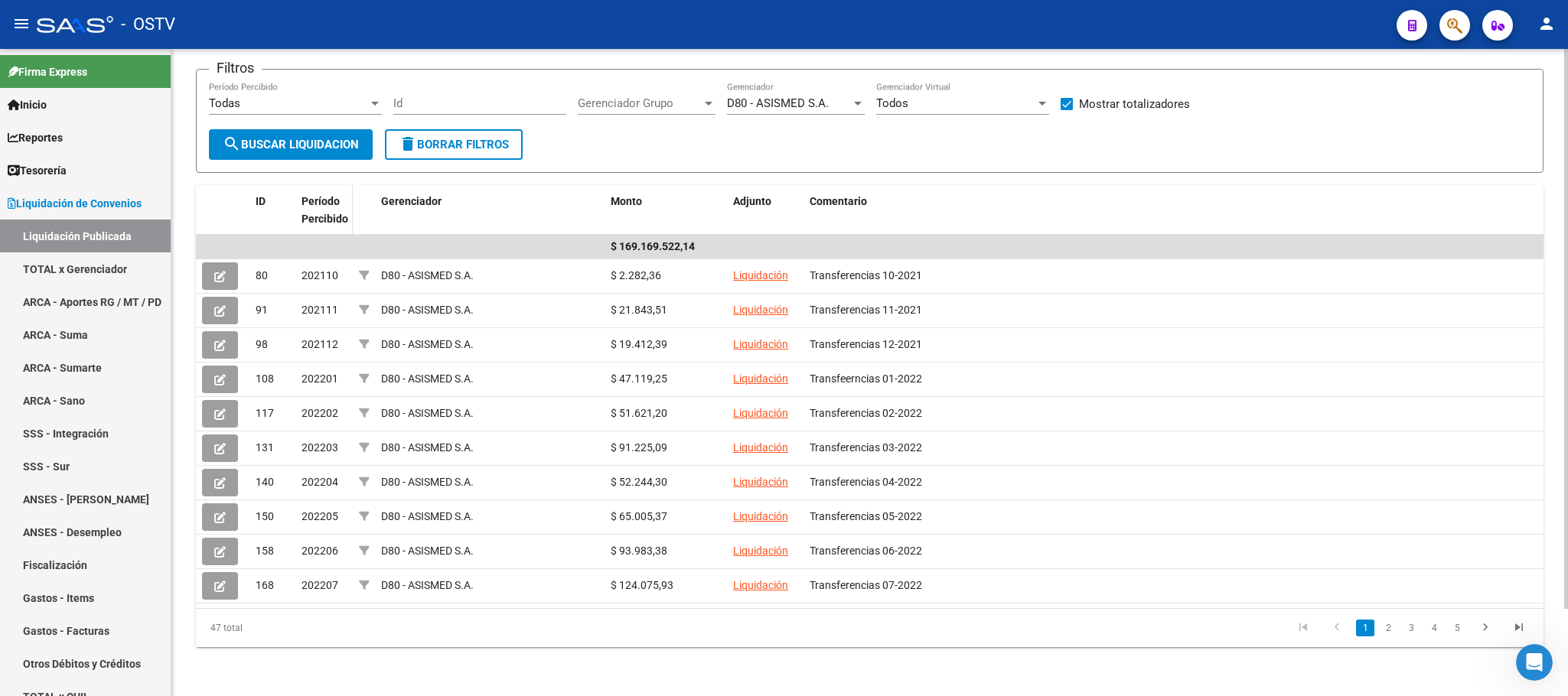
click at [310, 204] on span "Período Percibido" at bounding box center [324, 210] width 46 height 30
click at [311, 203] on span "Período Percibido" at bounding box center [324, 210] width 46 height 30
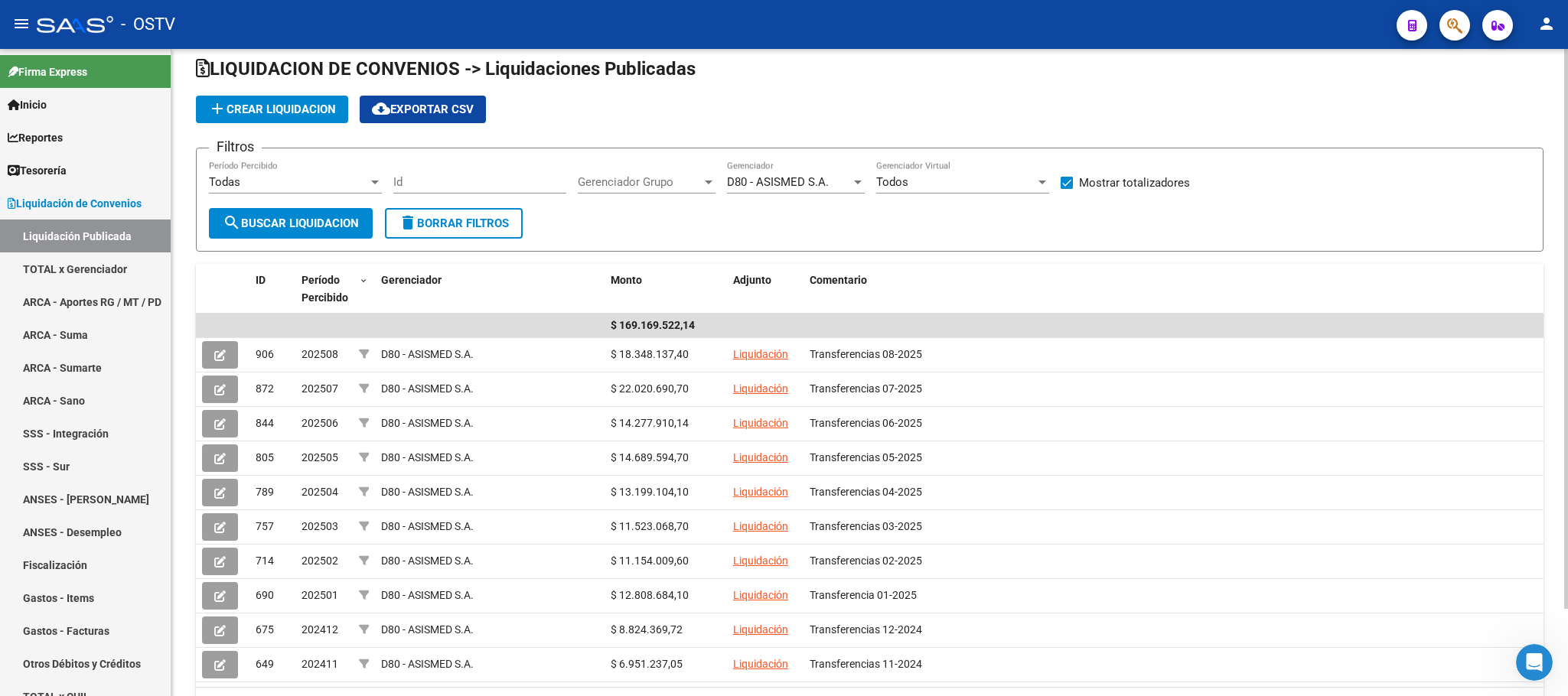
scroll to position [14, 0]
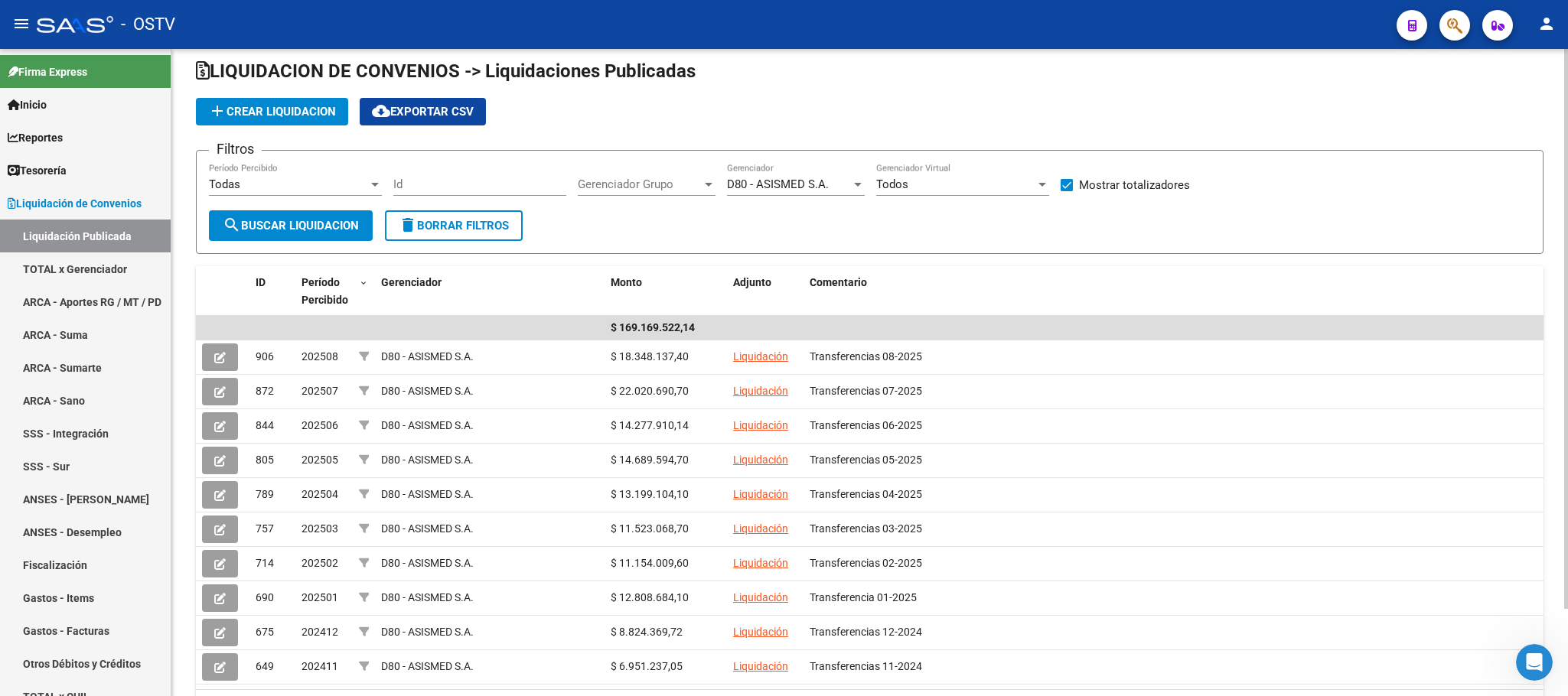
click at [1566, 226] on div at bounding box center [1566, 342] width 4 height 560
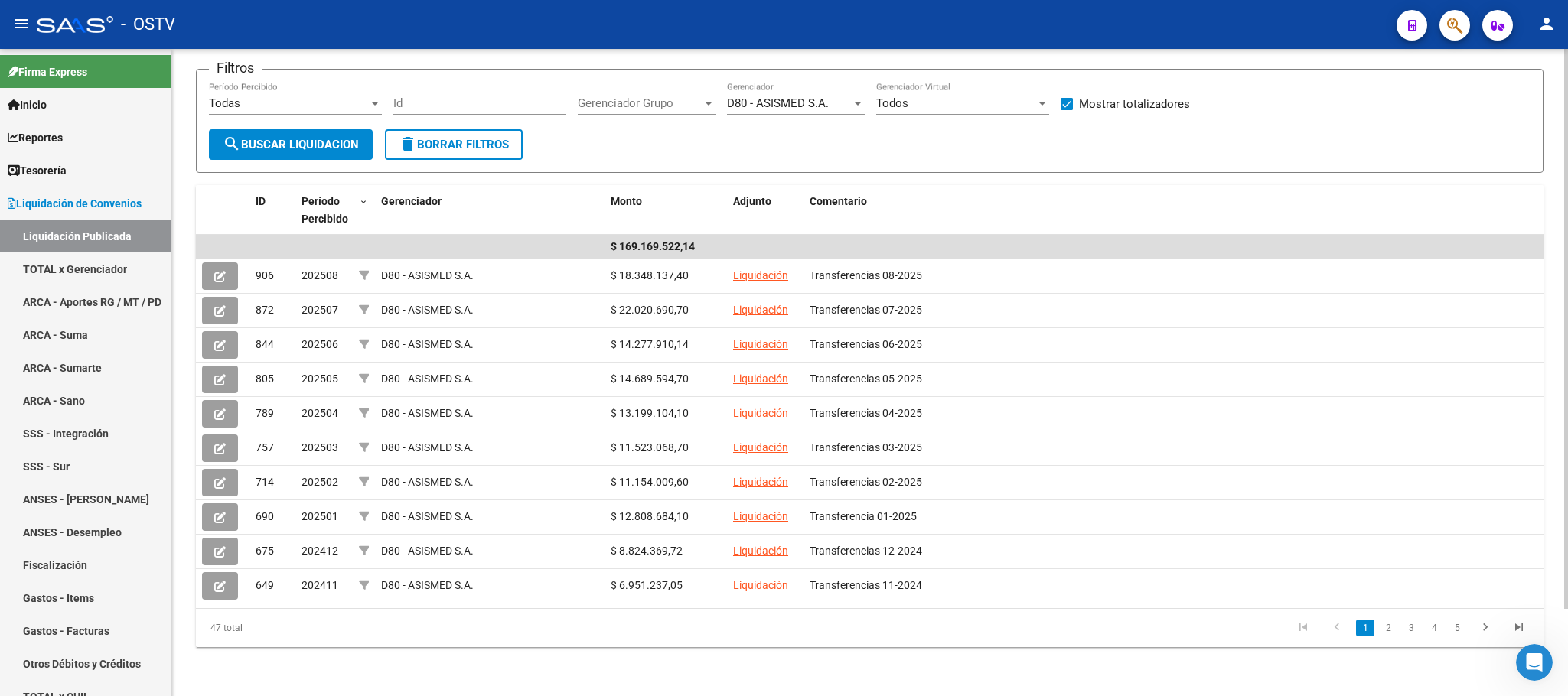
scroll to position [98, 0]
click at [1566, 304] on div at bounding box center [1566, 416] width 4 height 560
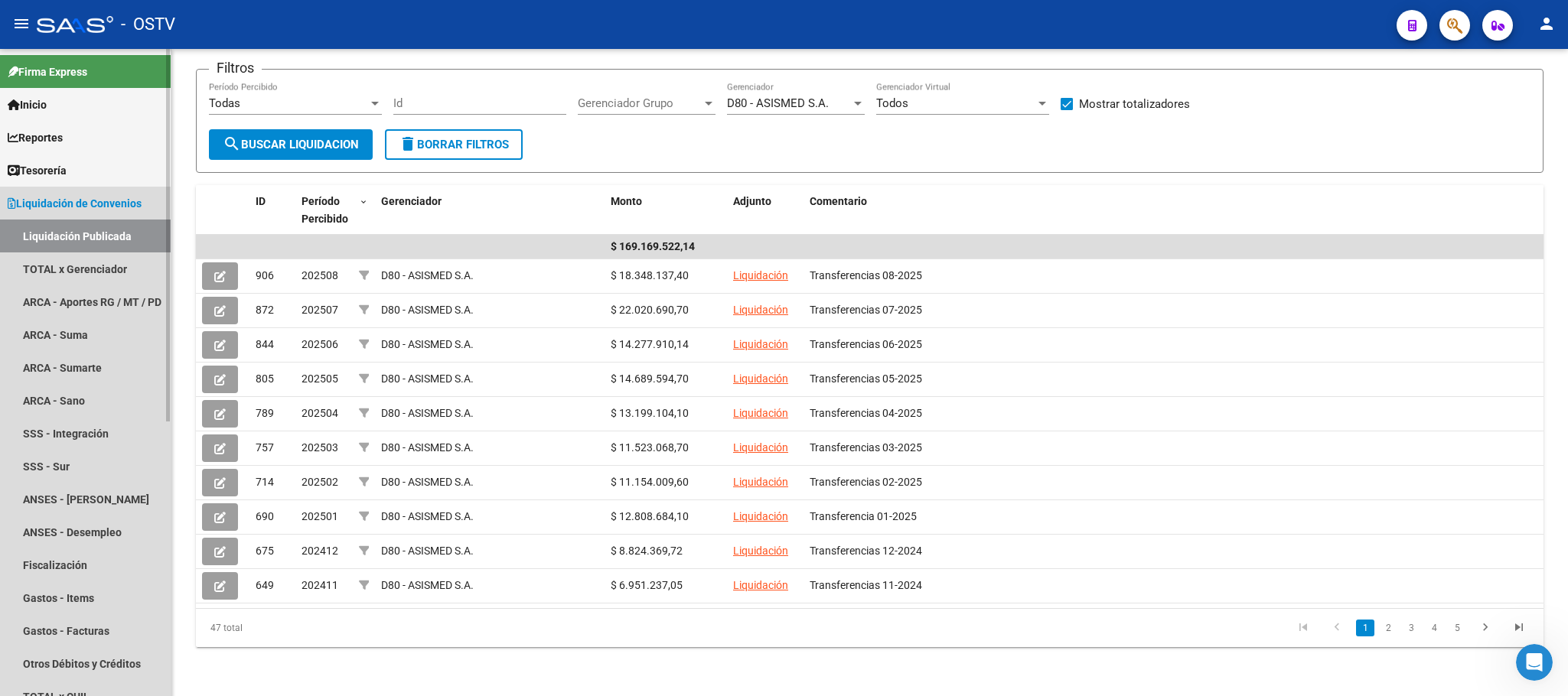
click at [65, 201] on span "Liquidación de Convenios" at bounding box center [75, 203] width 134 height 17
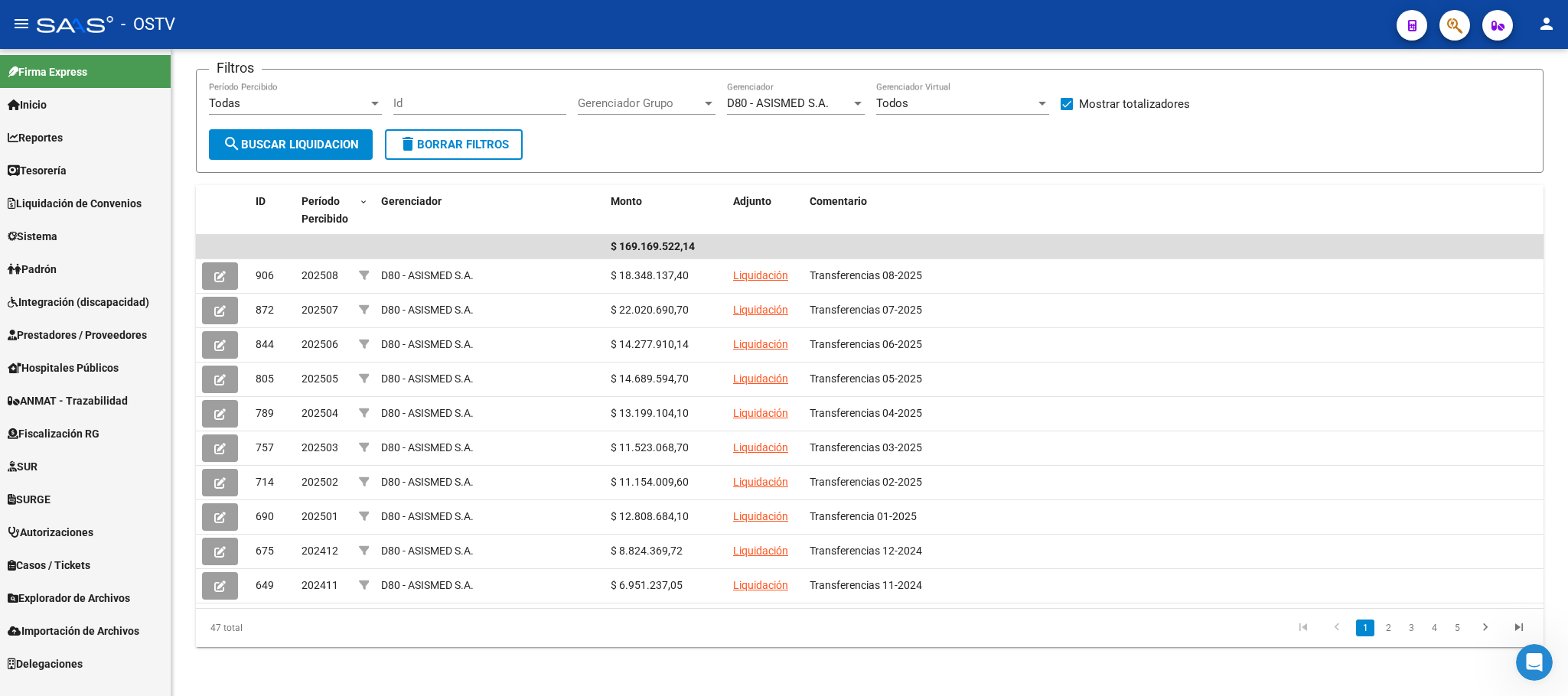
click at [55, 274] on span "Padrón" at bounding box center [32, 268] width 49 height 17
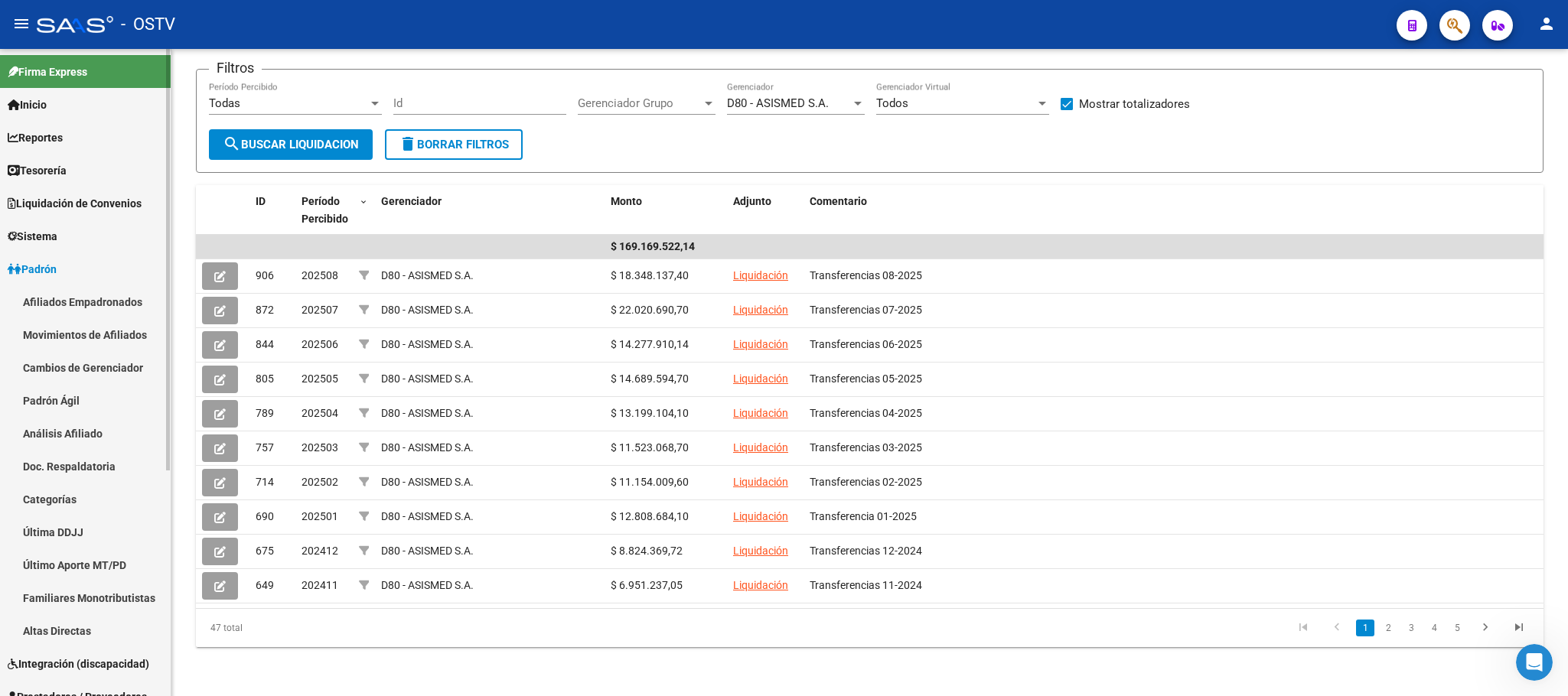
click at [57, 262] on span "Padrón" at bounding box center [32, 268] width 49 height 17
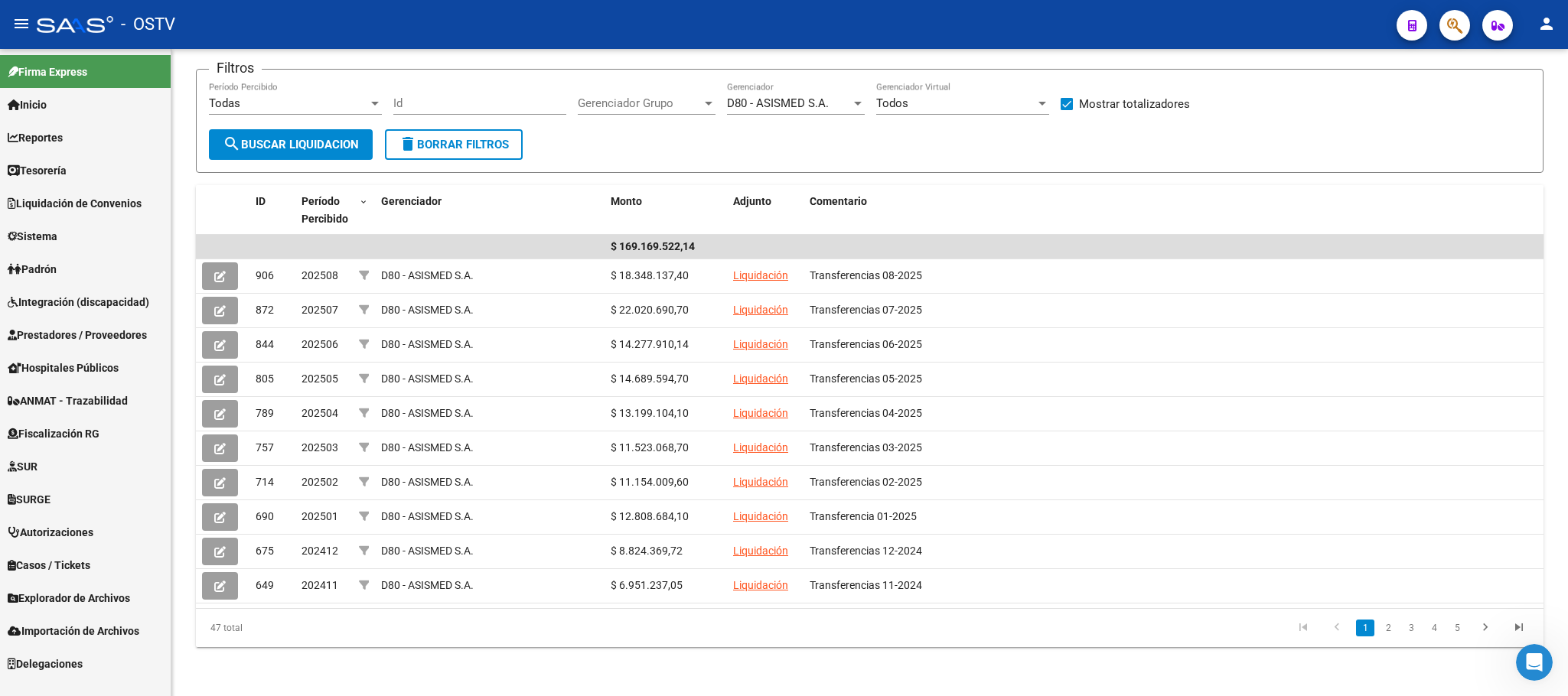
click at [68, 338] on span "Prestadores / Proveedores" at bounding box center [77, 335] width 139 height 17
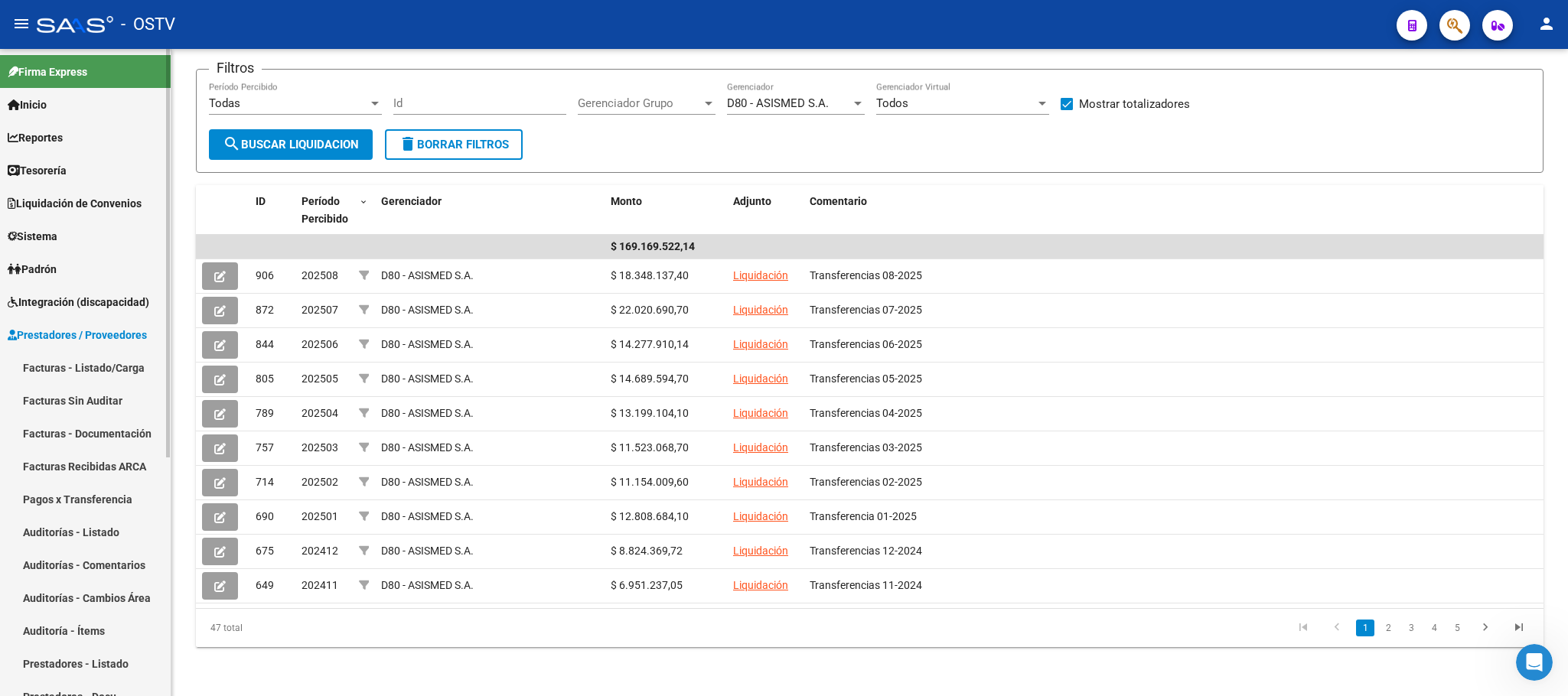
click at [58, 498] on link "Pagos x Transferencia" at bounding box center [85, 499] width 171 height 33
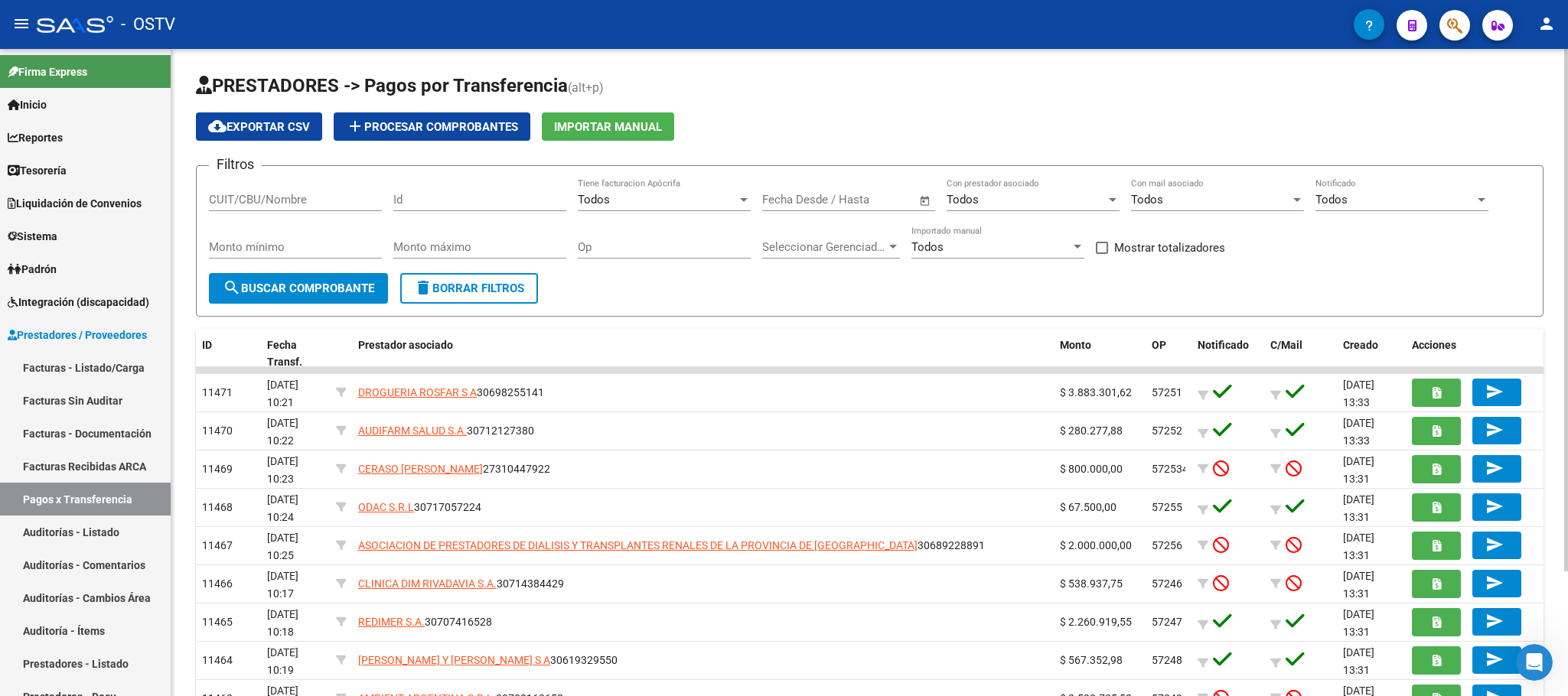
click at [306, 205] on input "CUIT/CBU/Nombre" at bounding box center [295, 199] width 173 height 13
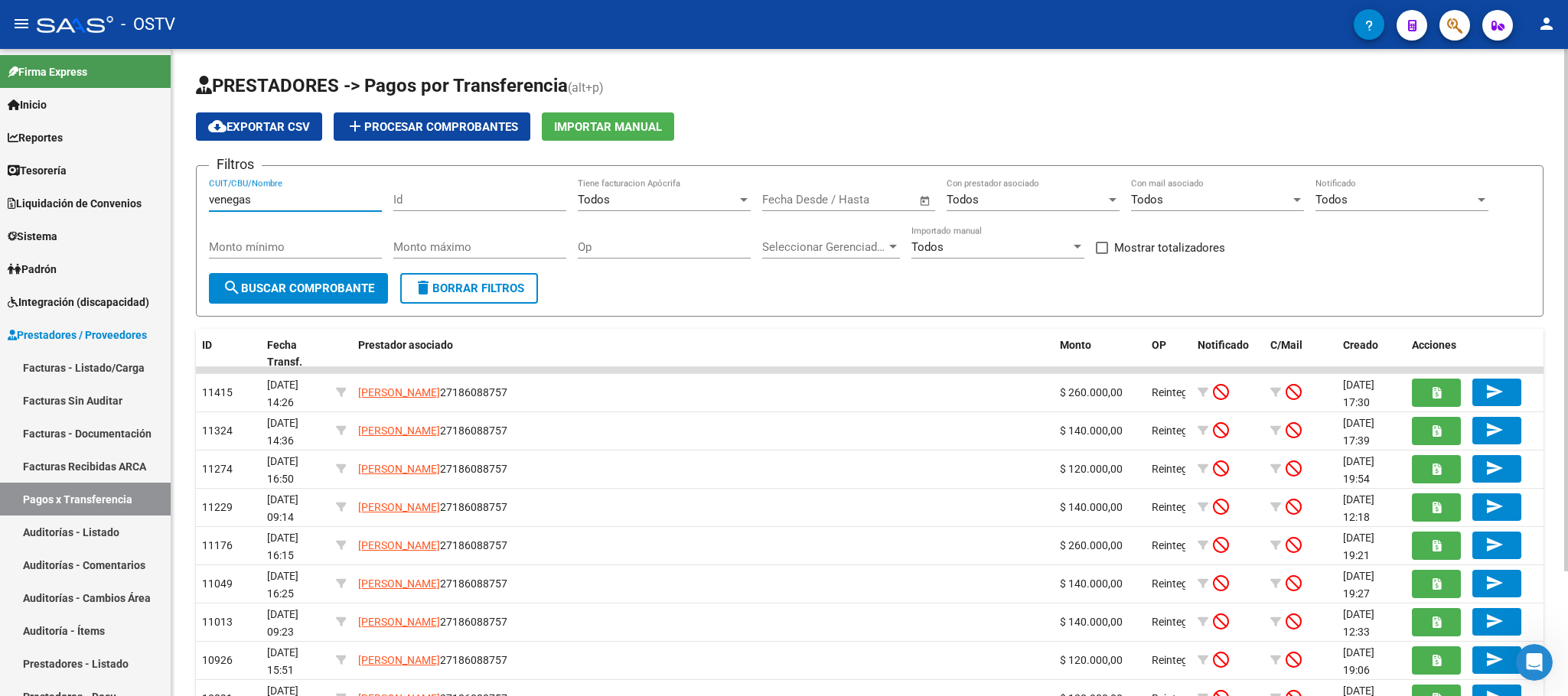
type input "venegas"
click at [918, 203] on span "Open calendar" at bounding box center [925, 200] width 37 height 37
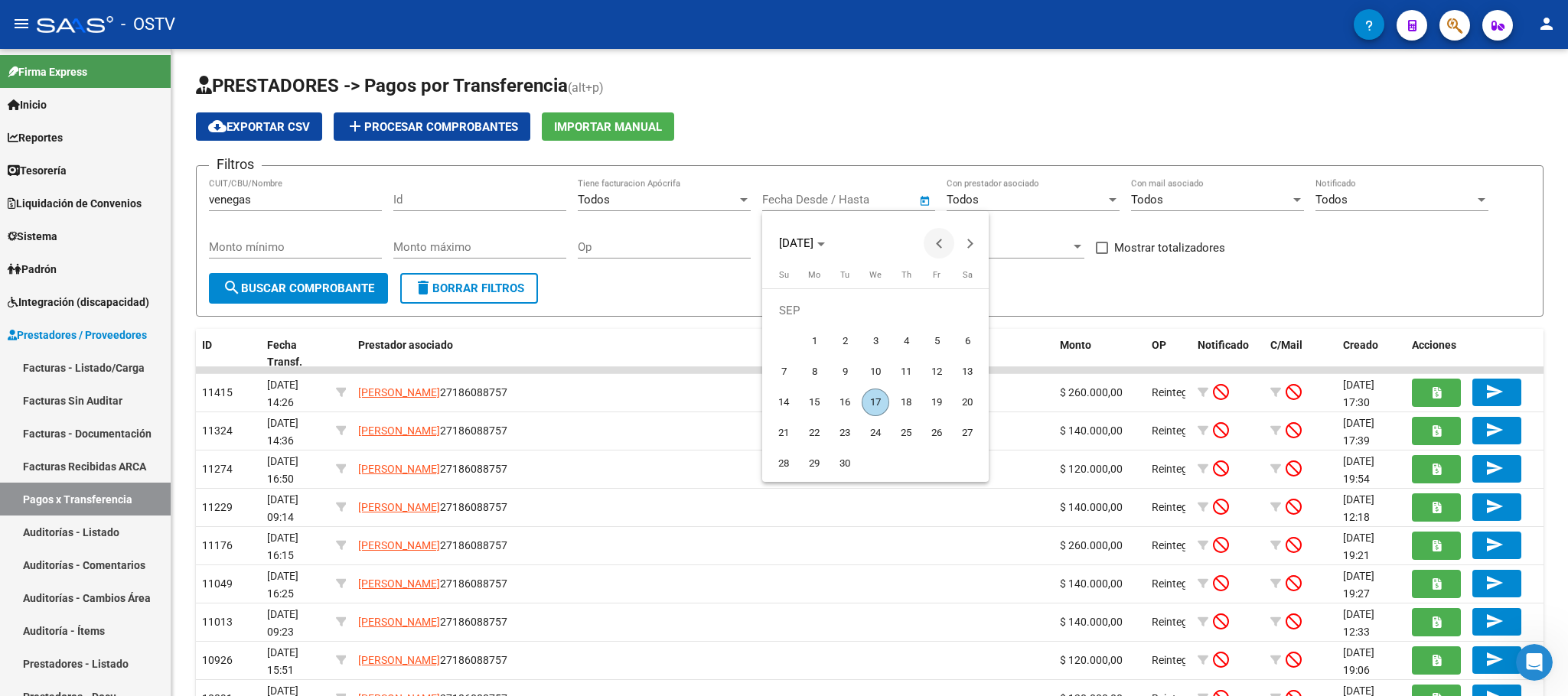
click at [935, 246] on span "Previous month" at bounding box center [939, 243] width 31 height 31
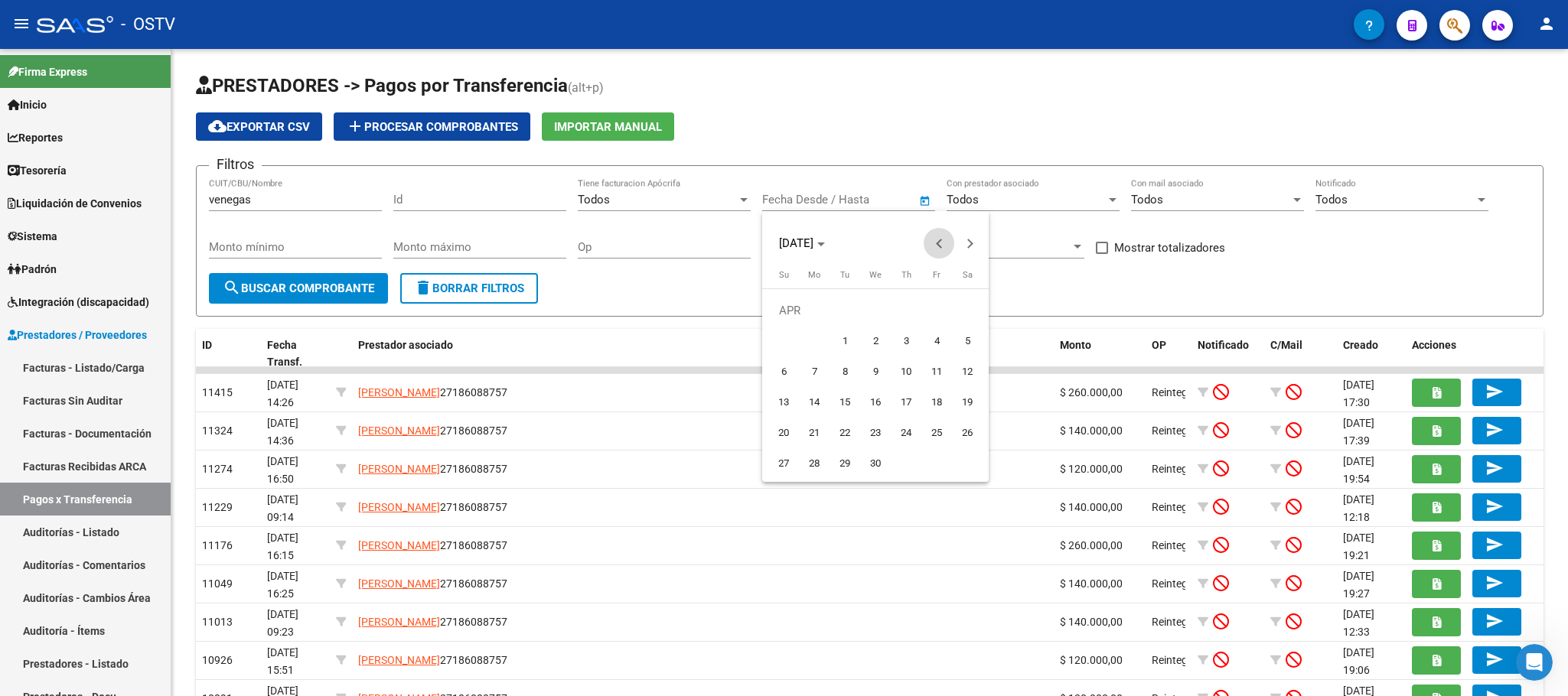
click at [935, 246] on span "Previous month" at bounding box center [939, 243] width 31 height 31
click at [966, 246] on button "Next month" at bounding box center [969, 243] width 31 height 31
click at [965, 249] on span "Next month" at bounding box center [969, 243] width 31 height 31
click at [836, 349] on span "1" at bounding box center [844, 341] width 28 height 28
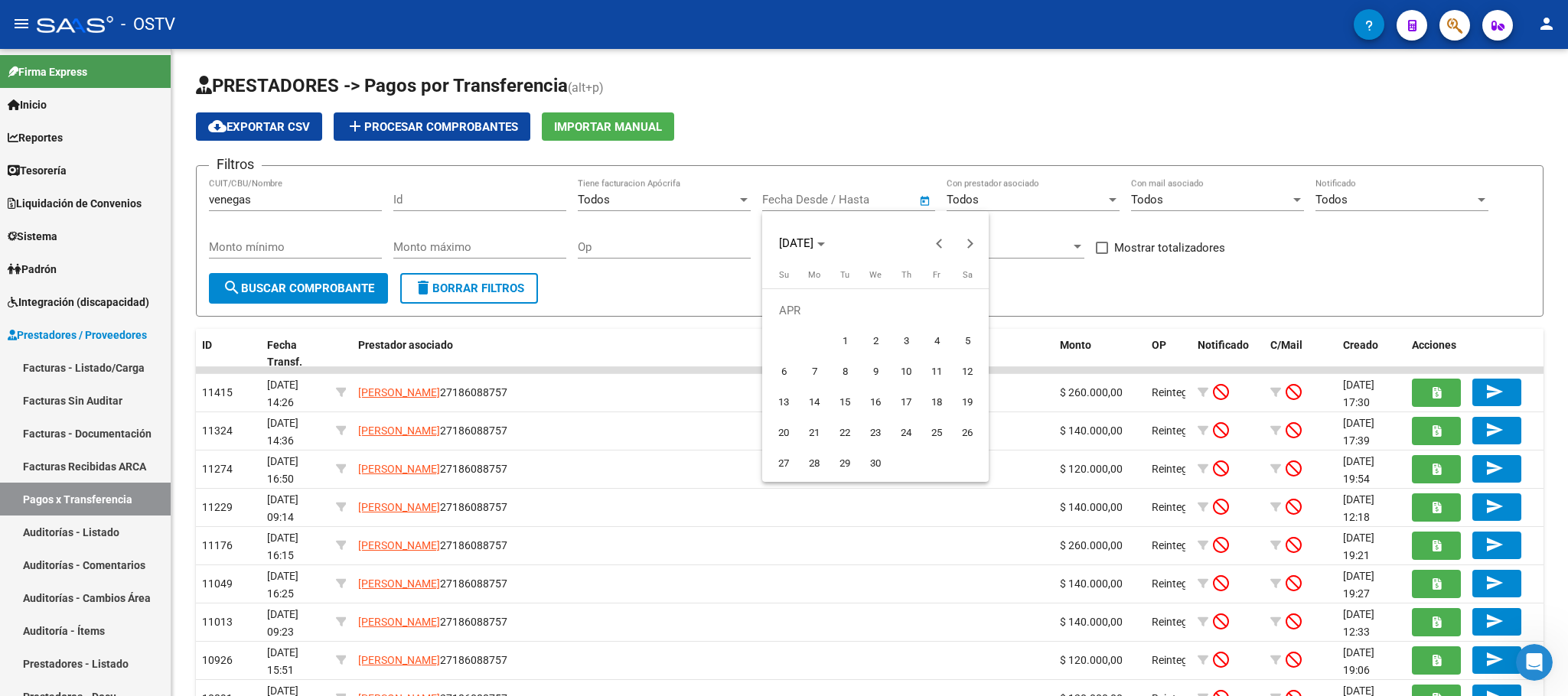
type input "01/04/2025"
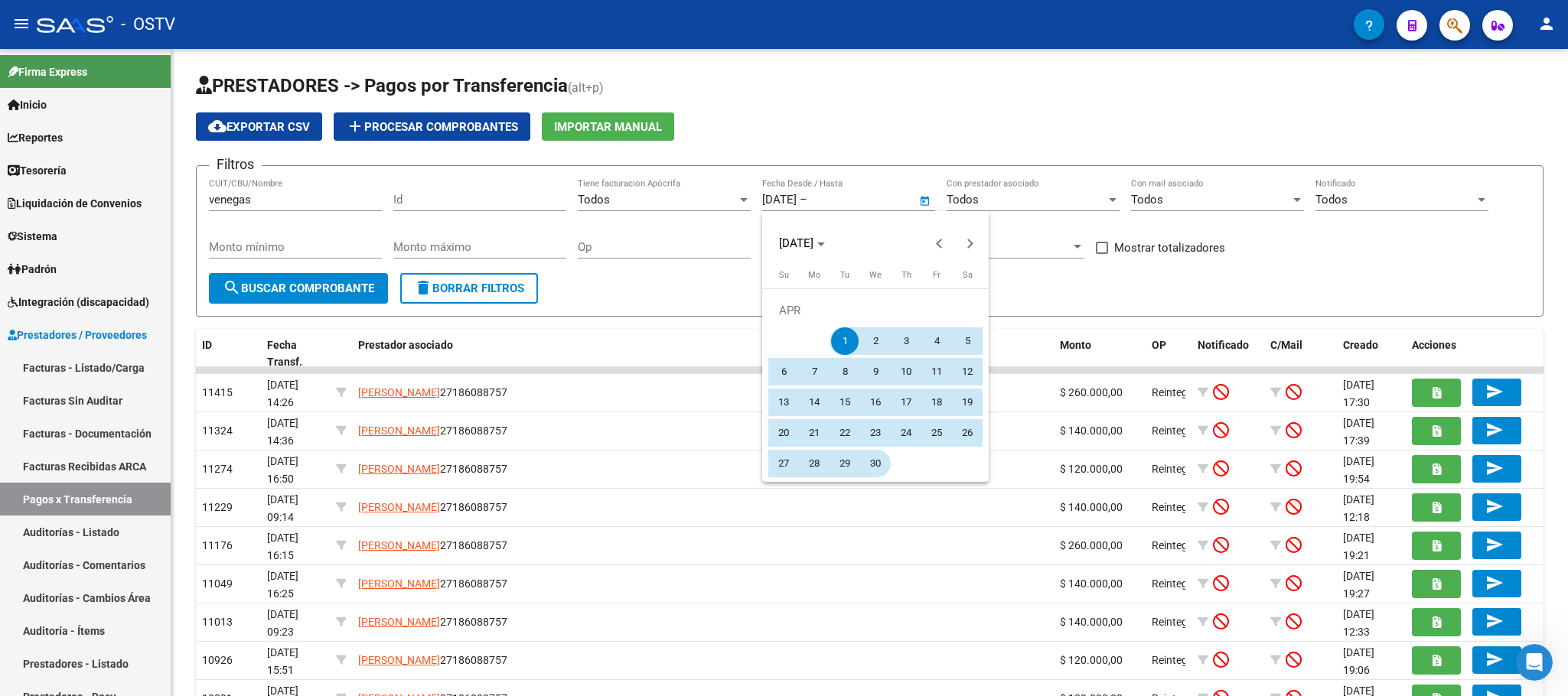
click at [876, 467] on span "30" at bounding box center [875, 463] width 28 height 28
type input "30/04/2025"
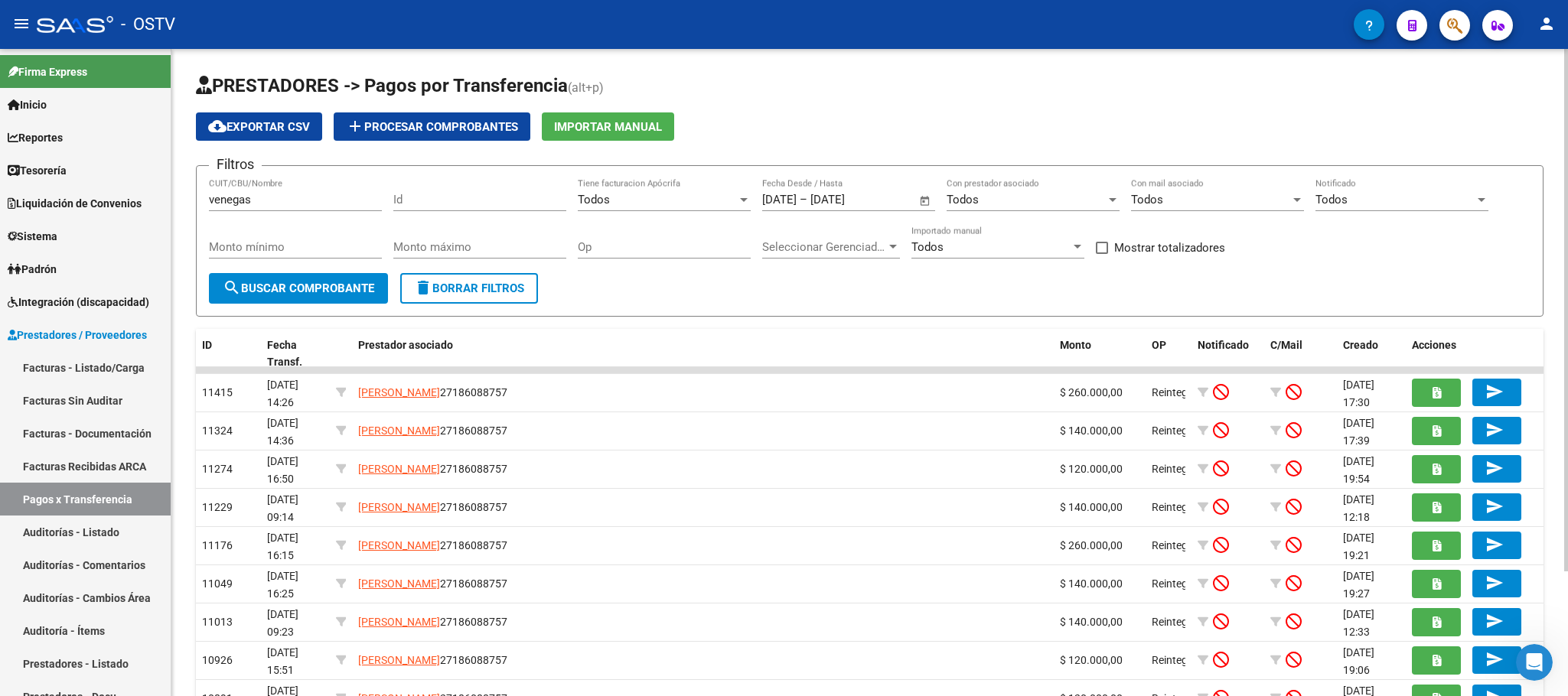
click at [317, 283] on span "search Buscar Comprobante" at bounding box center [298, 288] width 151 height 13
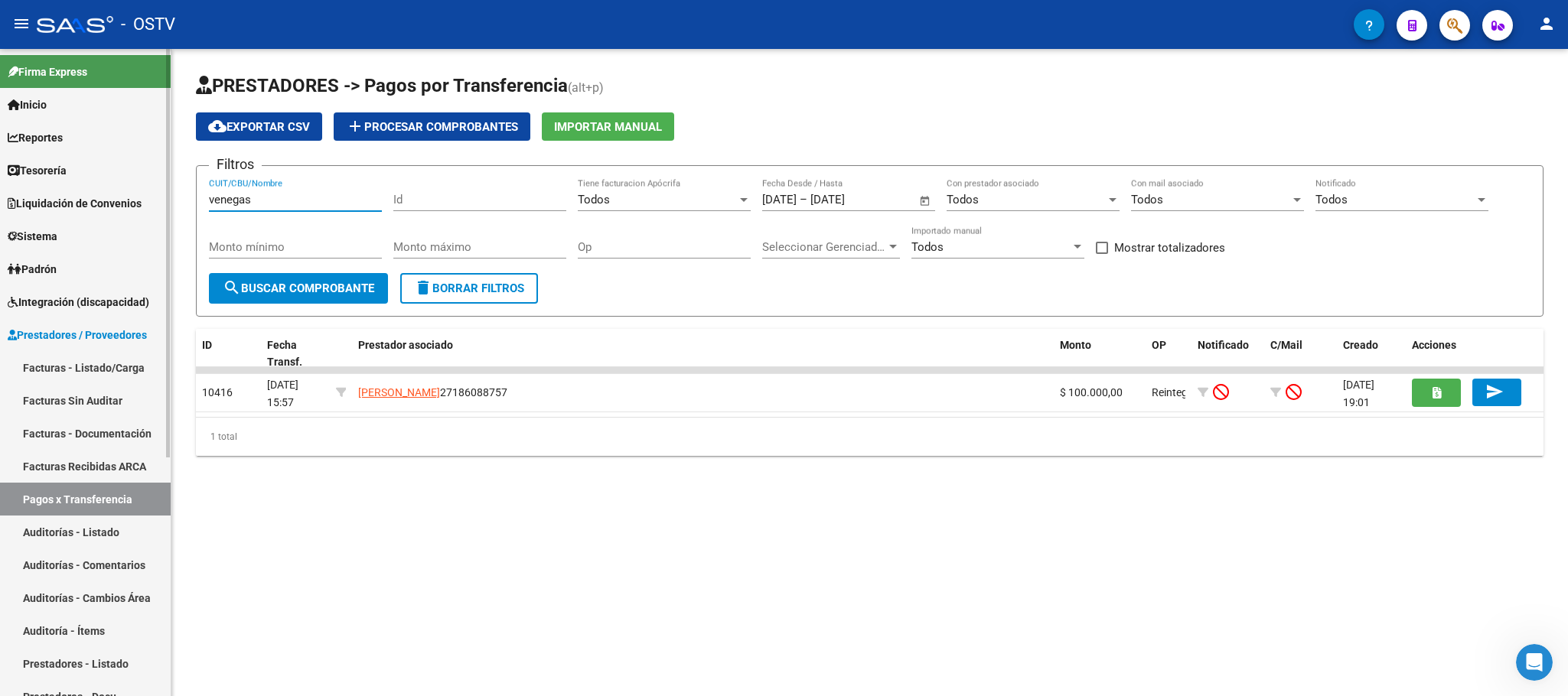
drag, startPoint x: 280, startPoint y: 200, endPoint x: 0, endPoint y: 180, distance: 280.7
click at [0, 184] on mat-sidenav-container "Firma Express Inicio Calendario SSS Instructivos Contacto OS Reportes Tablero d…" at bounding box center [784, 372] width 1568 height 647
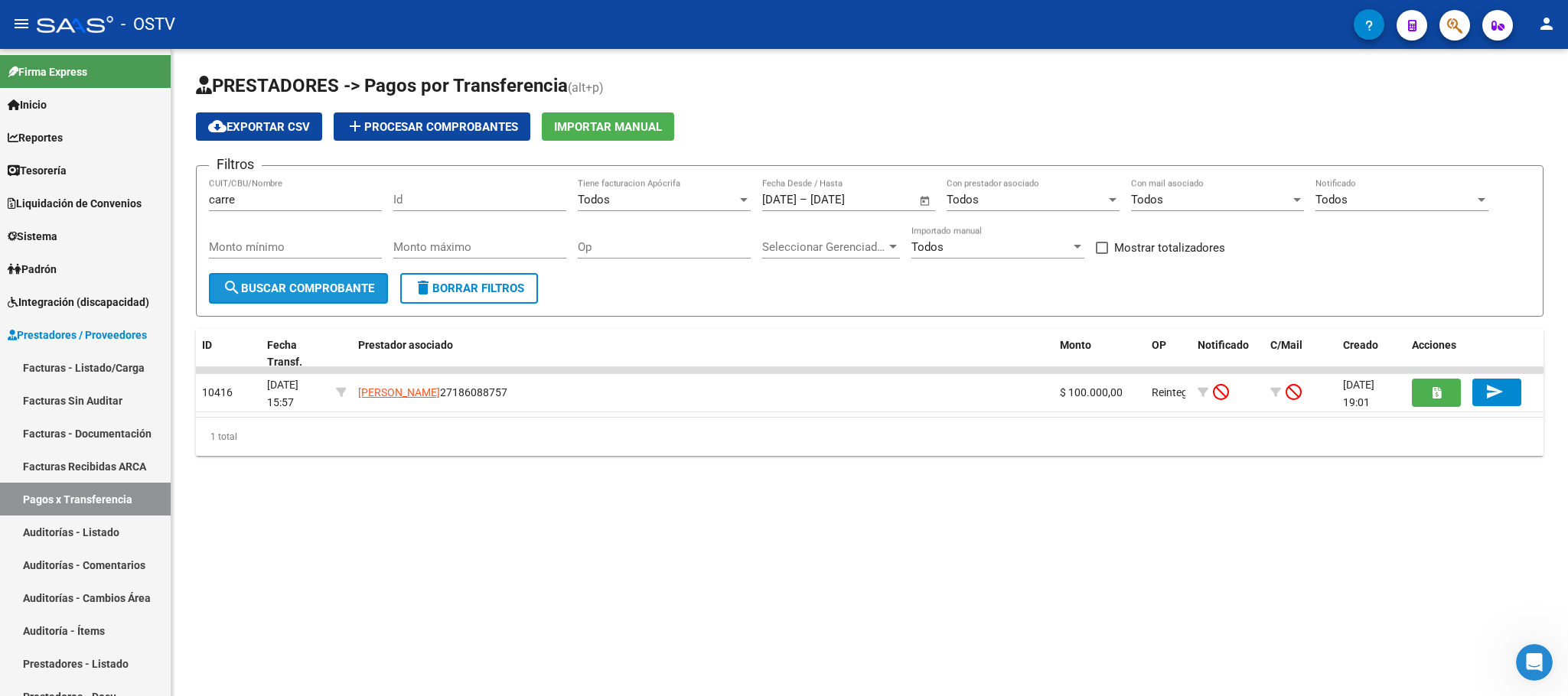
click at [283, 287] on span "search Buscar Comprobante" at bounding box center [298, 288] width 151 height 13
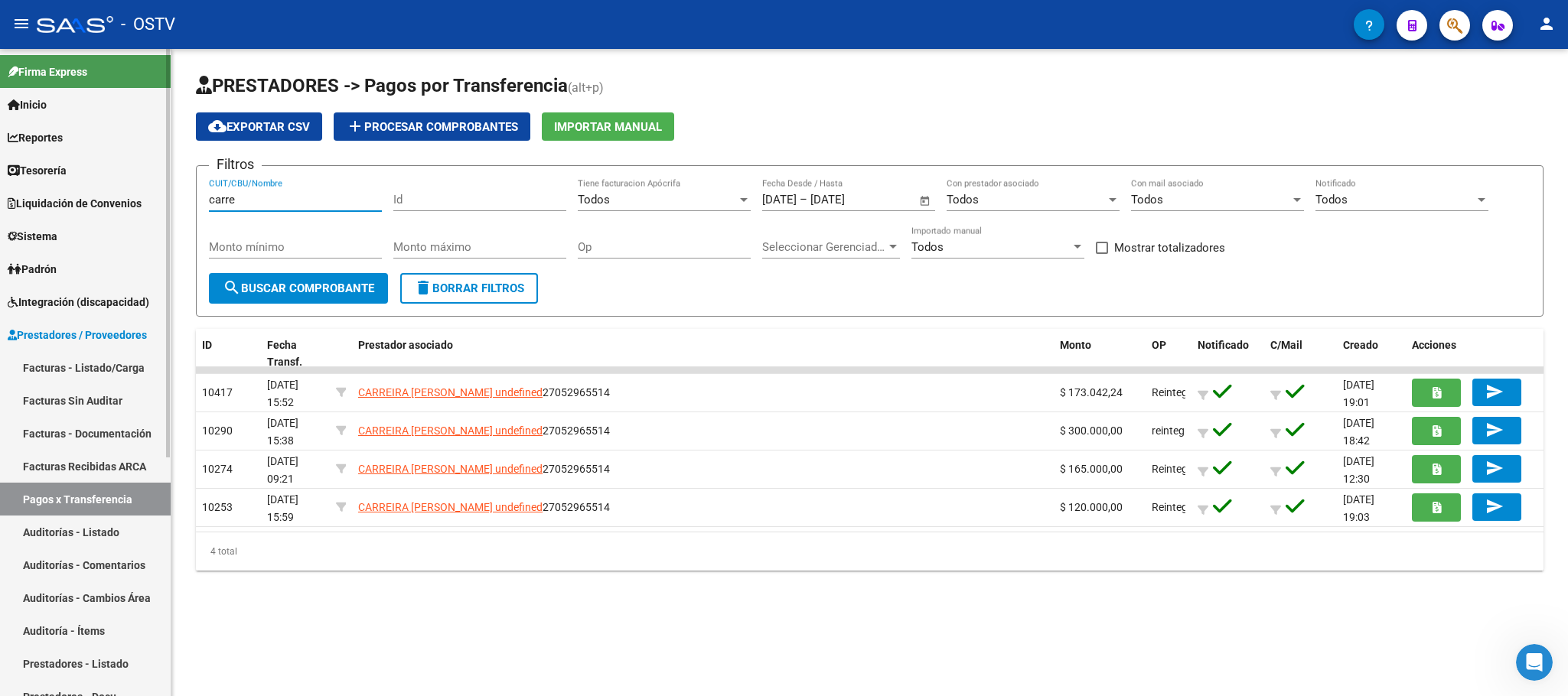
drag, startPoint x: 247, startPoint y: 205, endPoint x: 20, endPoint y: 207, distance: 227.0
click at [56, 207] on mat-sidenav-container "Firma Express Inicio Calendario SSS Instructivos Contacto OS Reportes Tablero d…" at bounding box center [784, 372] width 1568 height 647
type input "venega"
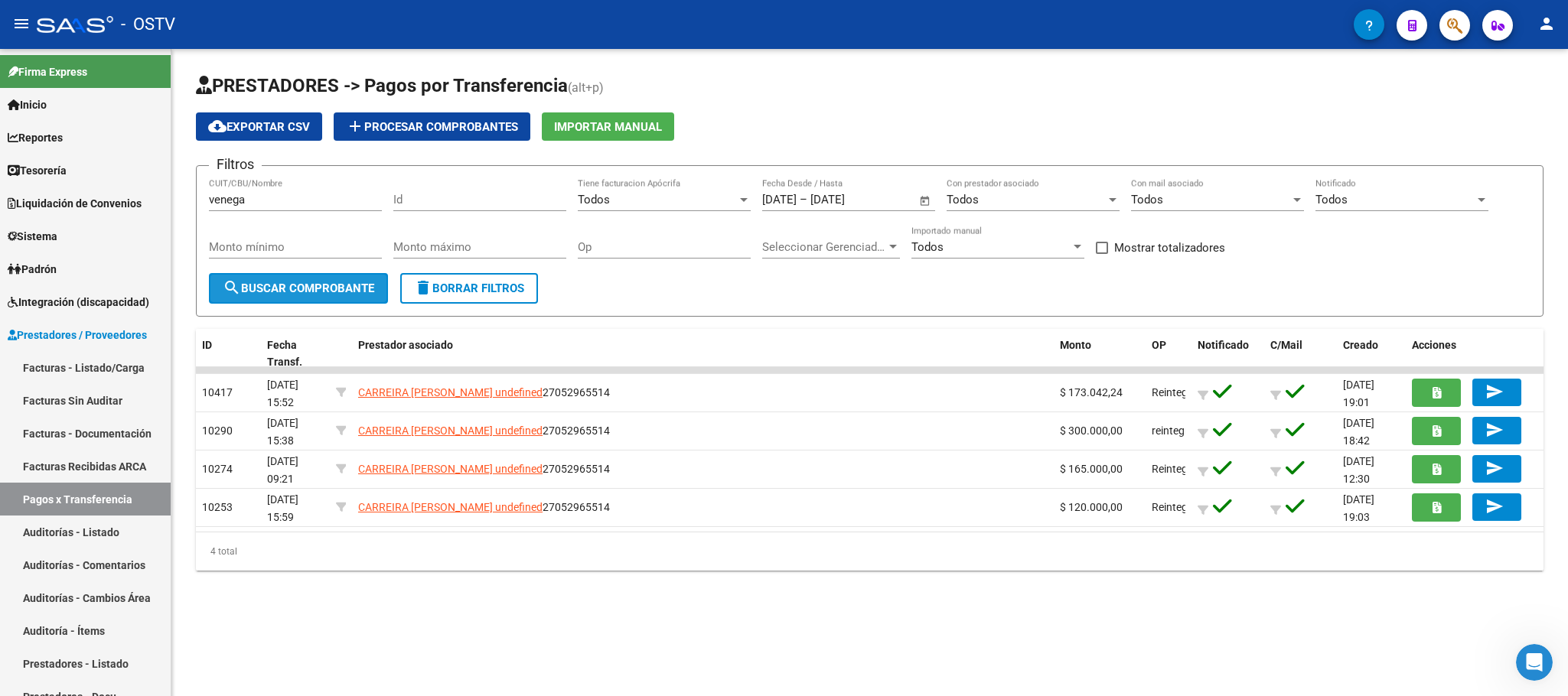
click at [321, 290] on span "search Buscar Comprobante" at bounding box center [298, 288] width 151 height 13
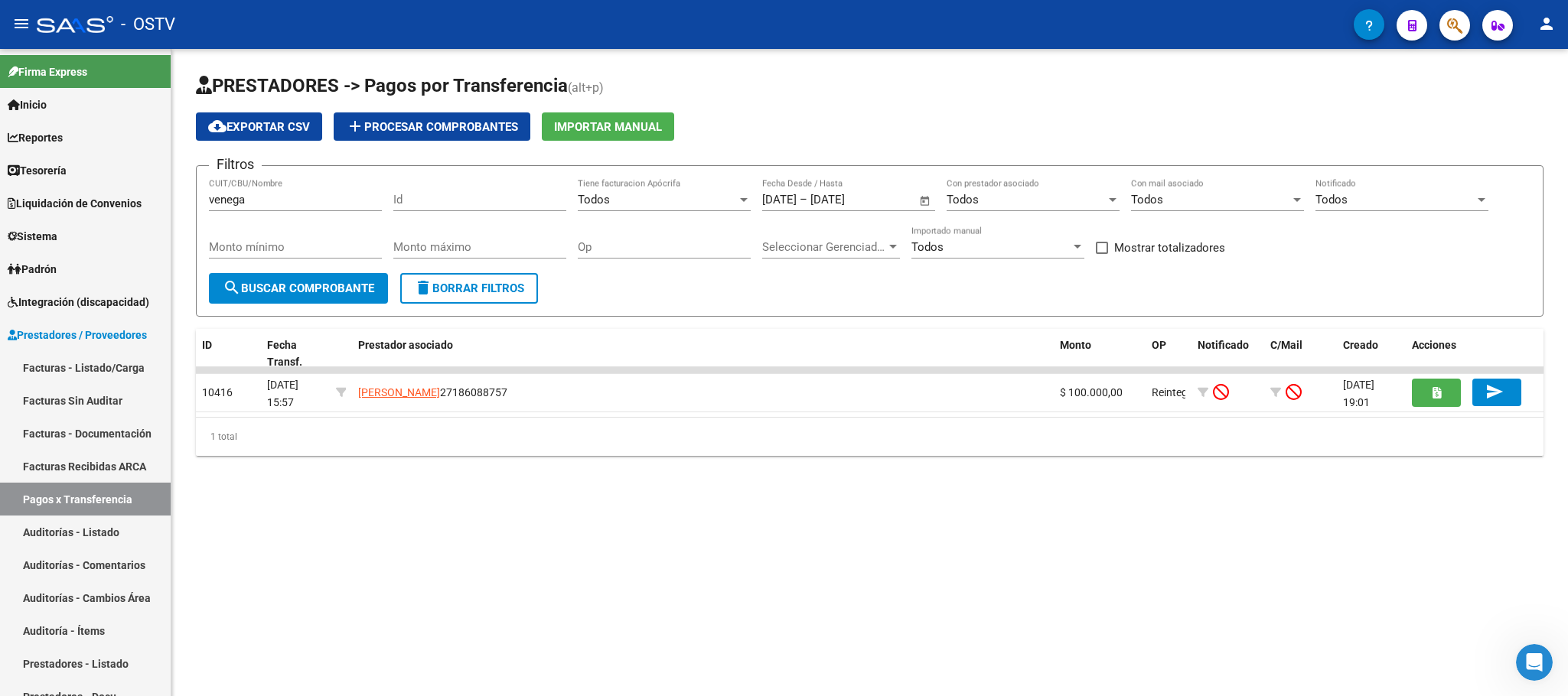
click at [462, 301] on button "delete Borrar Filtros" at bounding box center [469, 288] width 138 height 31
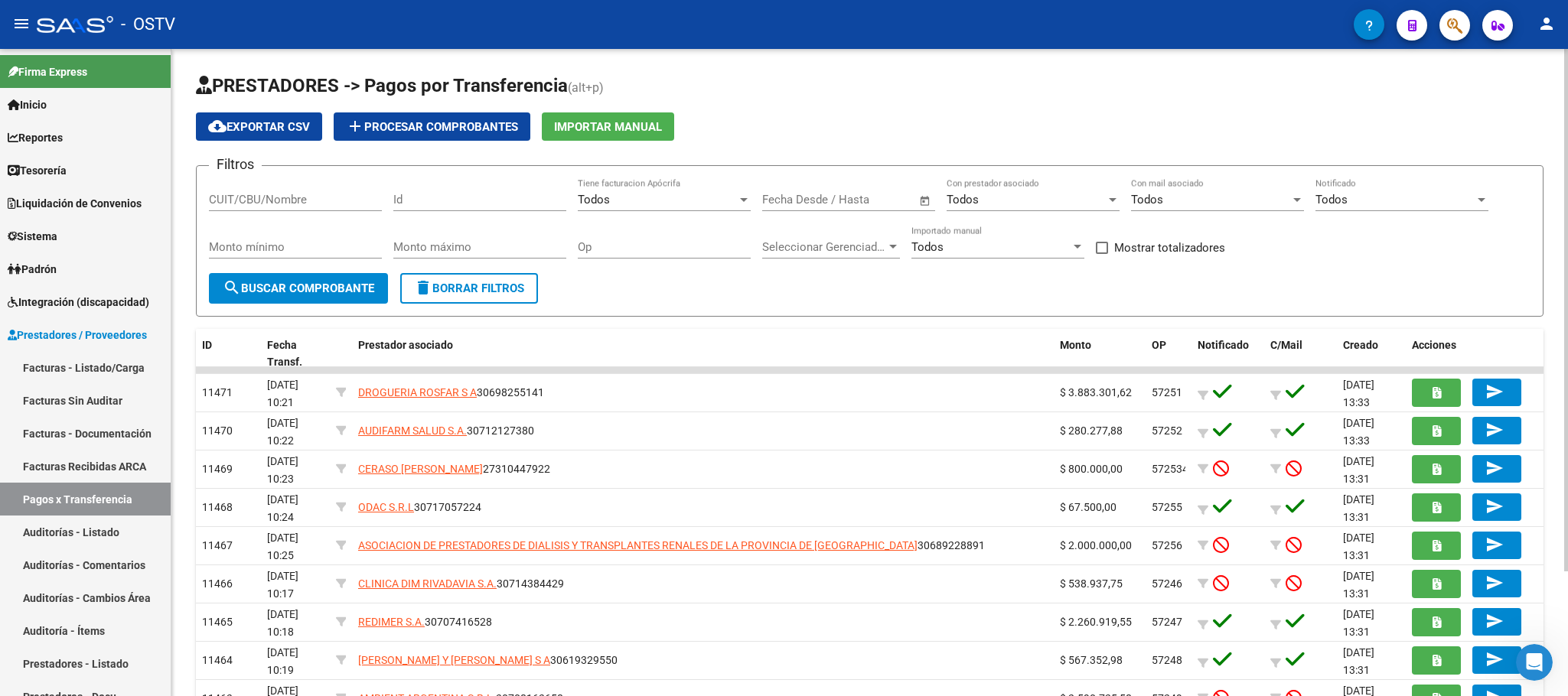
click at [310, 248] on input "Monto mínimo" at bounding box center [295, 246] width 173 height 13
type input "90000"
click at [276, 294] on span "search Buscar Comprobante" at bounding box center [298, 288] width 151 height 13
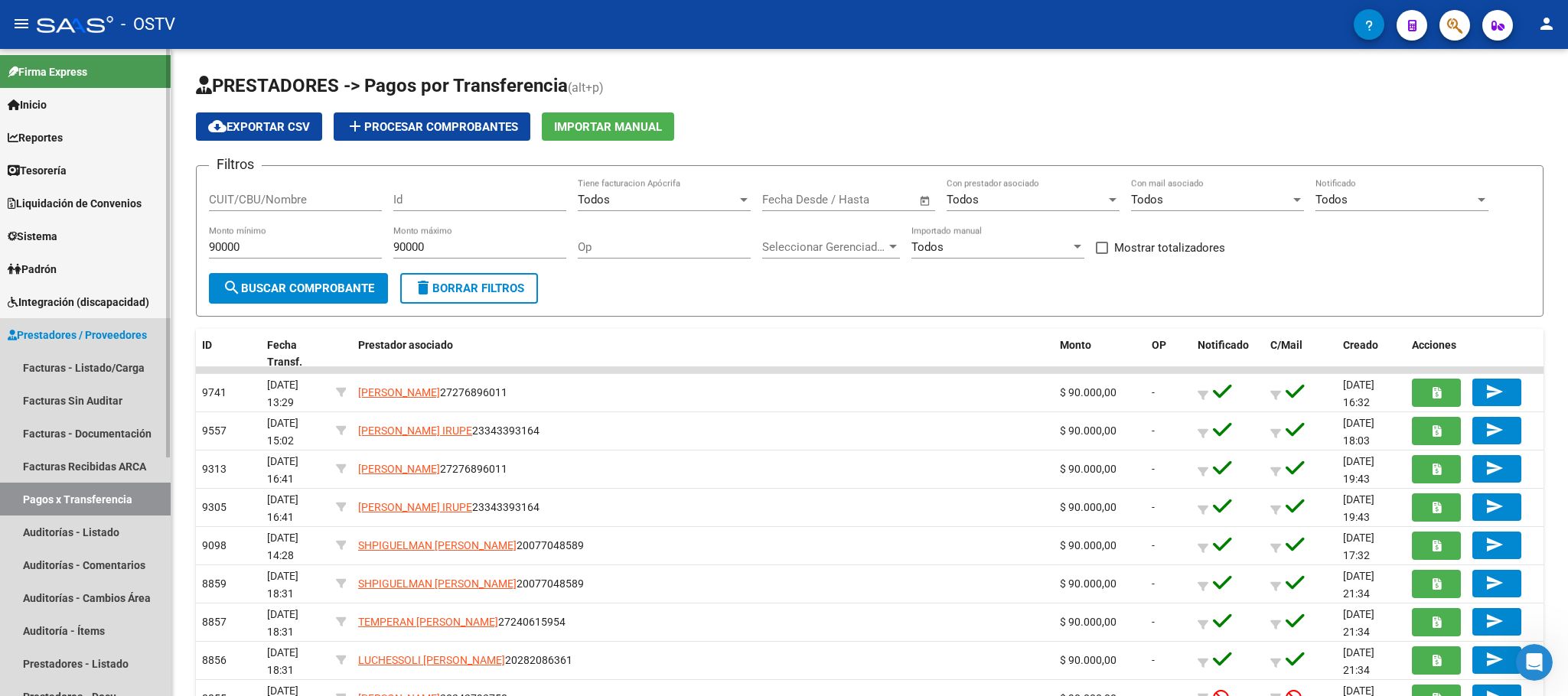
click at [53, 339] on span "Prestadores / Proveedores" at bounding box center [77, 335] width 139 height 17
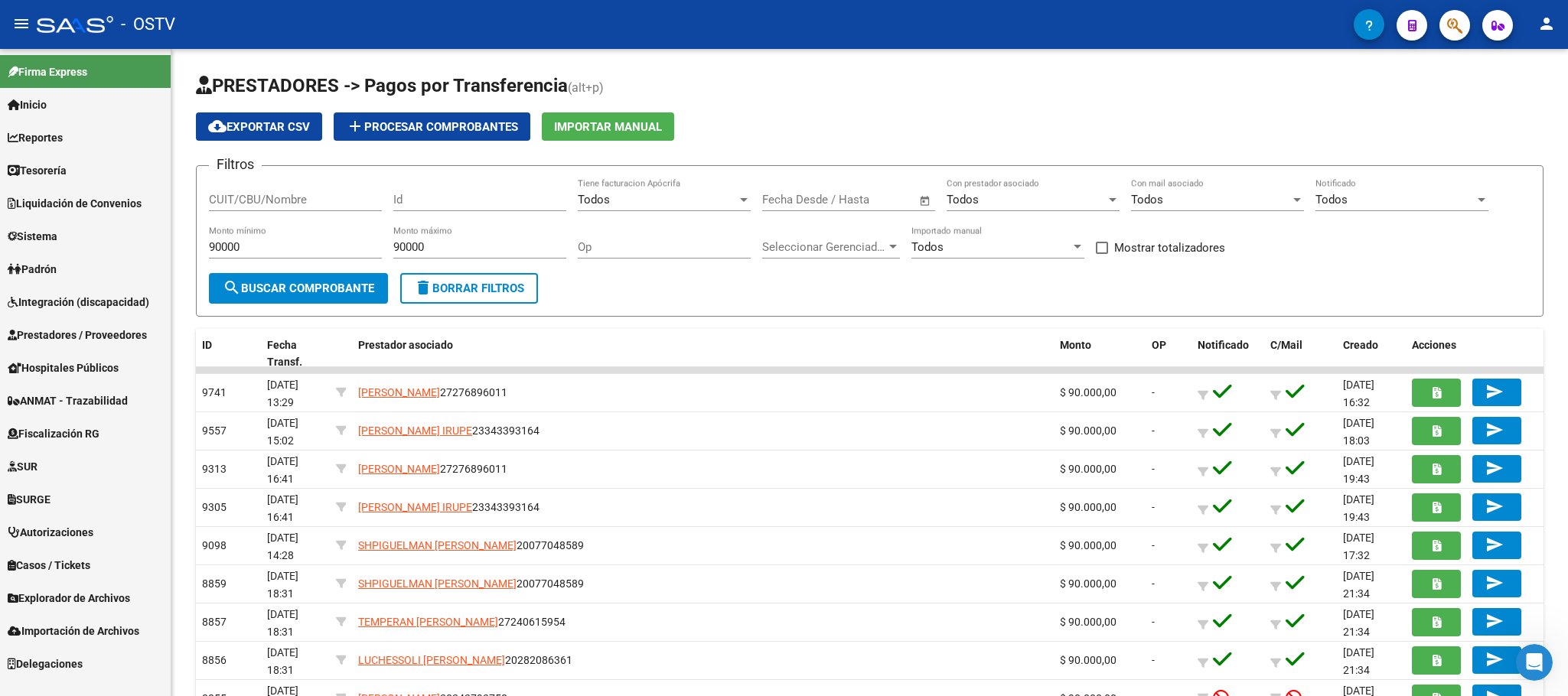
click at [57, 431] on span "Fiscalización RG" at bounding box center [54, 433] width 92 height 17
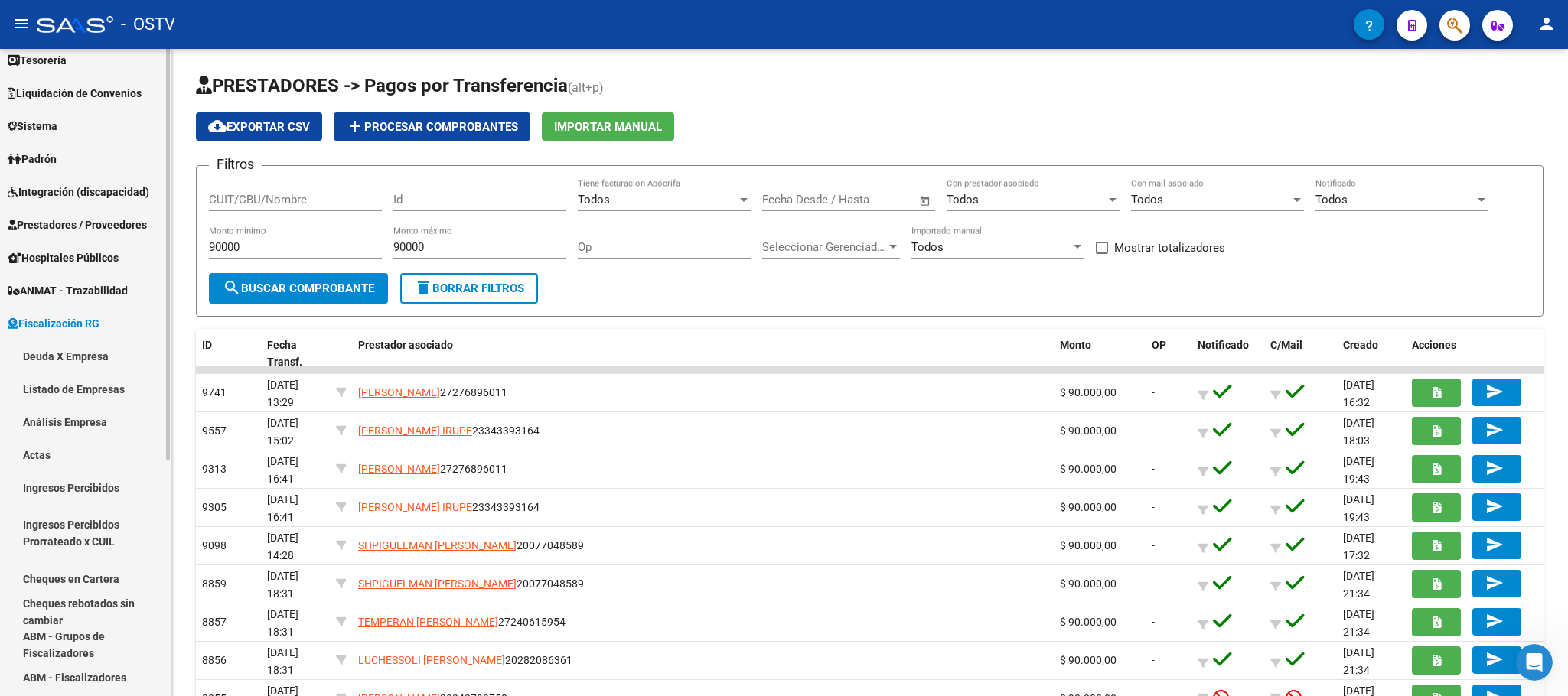
scroll to position [230, 0]
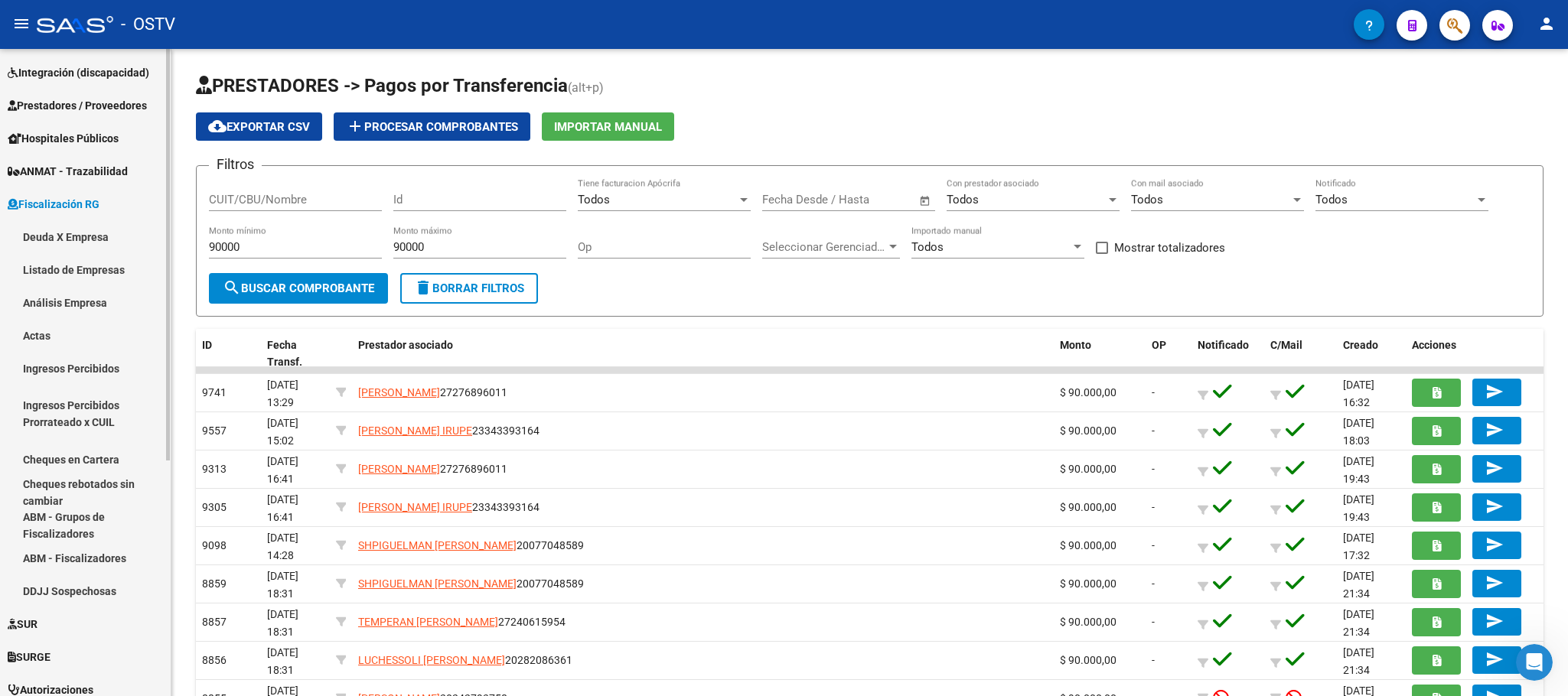
click at [53, 294] on link "Análisis Empresa" at bounding box center [85, 302] width 171 height 33
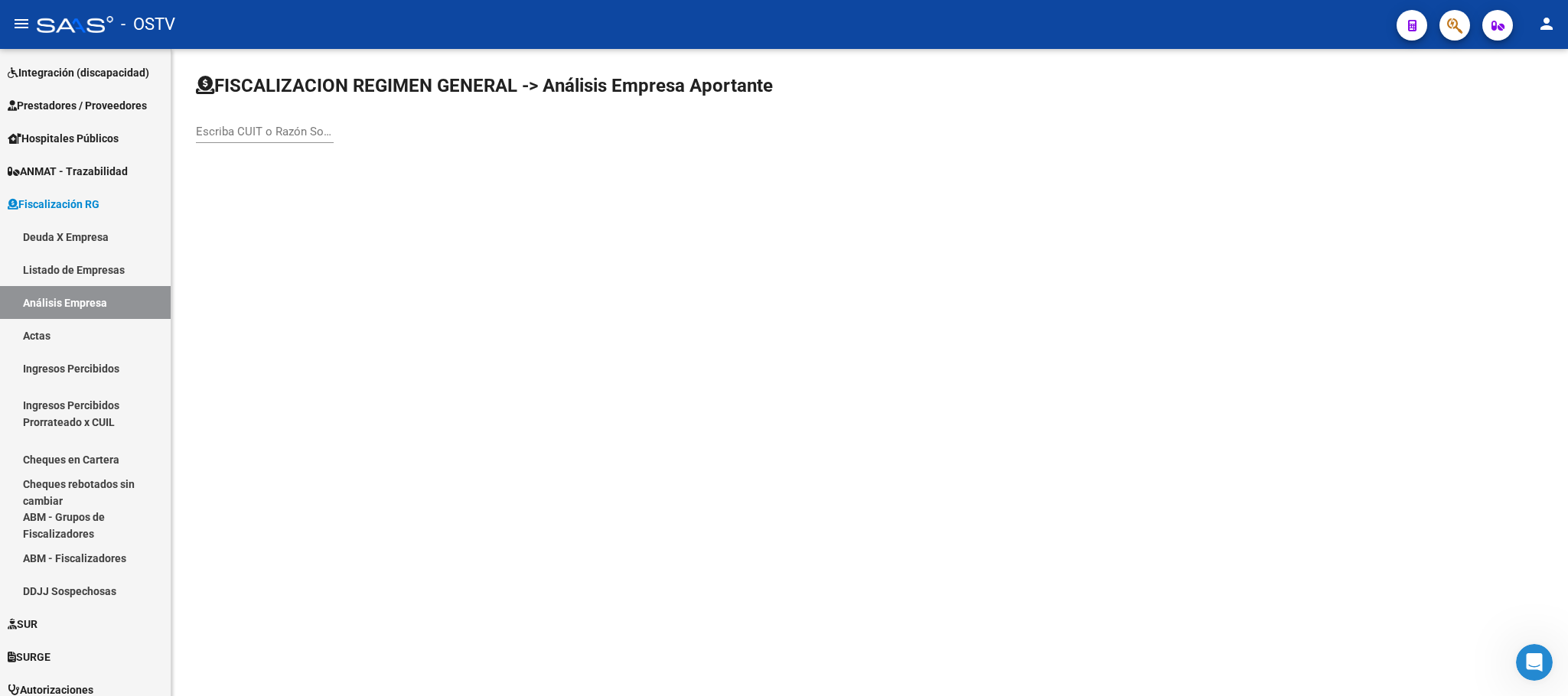
click at [262, 136] on input "Escriba CUIT o Razón Social para buscar" at bounding box center [265, 131] width 138 height 13
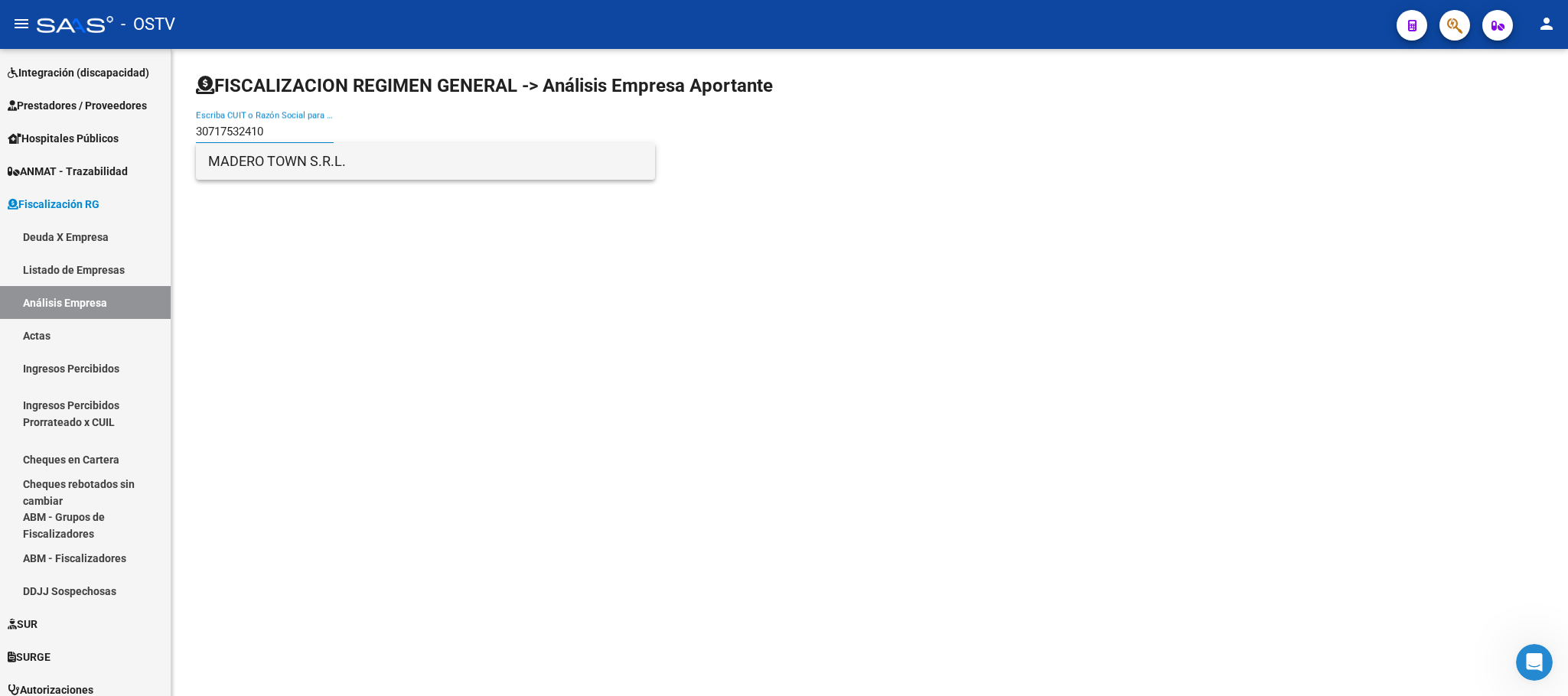
type input "30717532410"
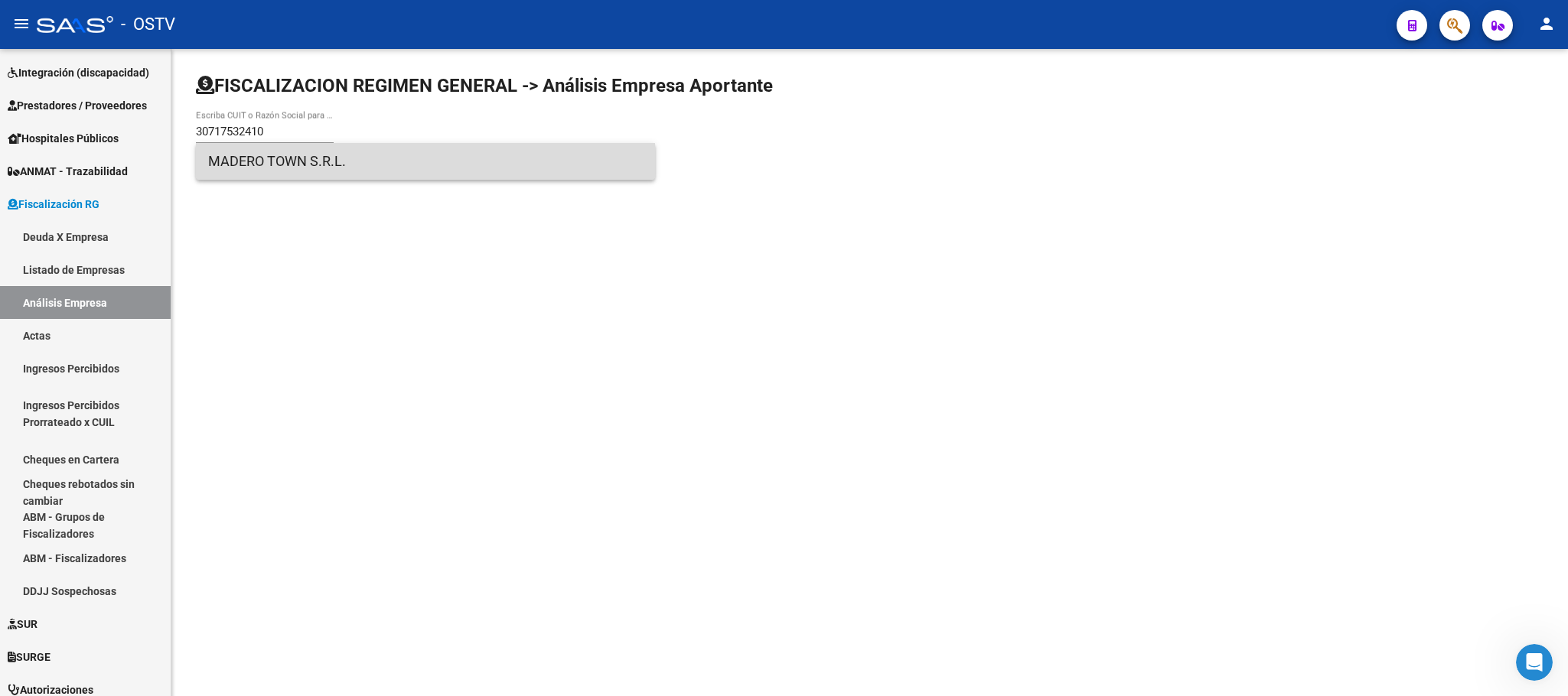
click at [254, 166] on span "MADERO TOWN S.R.L." at bounding box center [425, 161] width 435 height 37
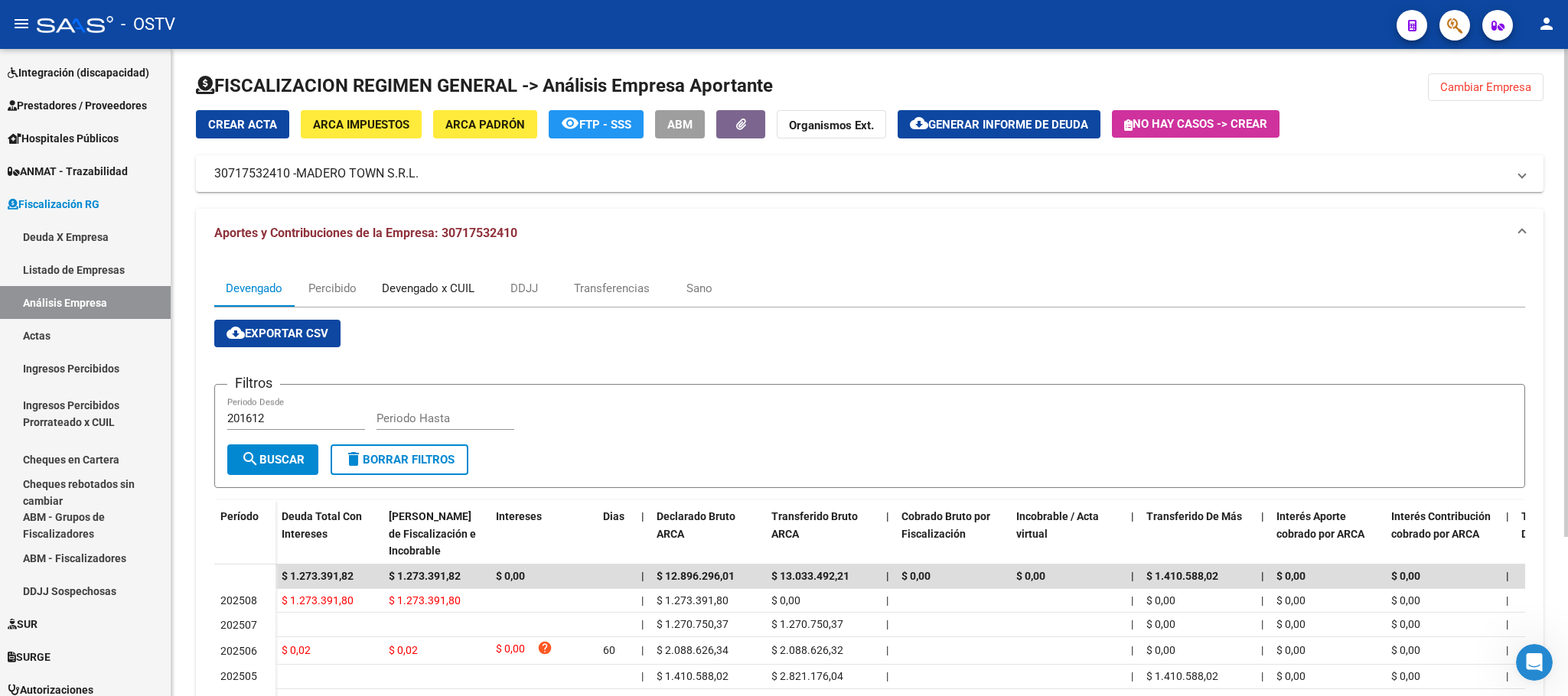
click at [441, 291] on div "Devengado x CUIL" at bounding box center [428, 288] width 93 height 17
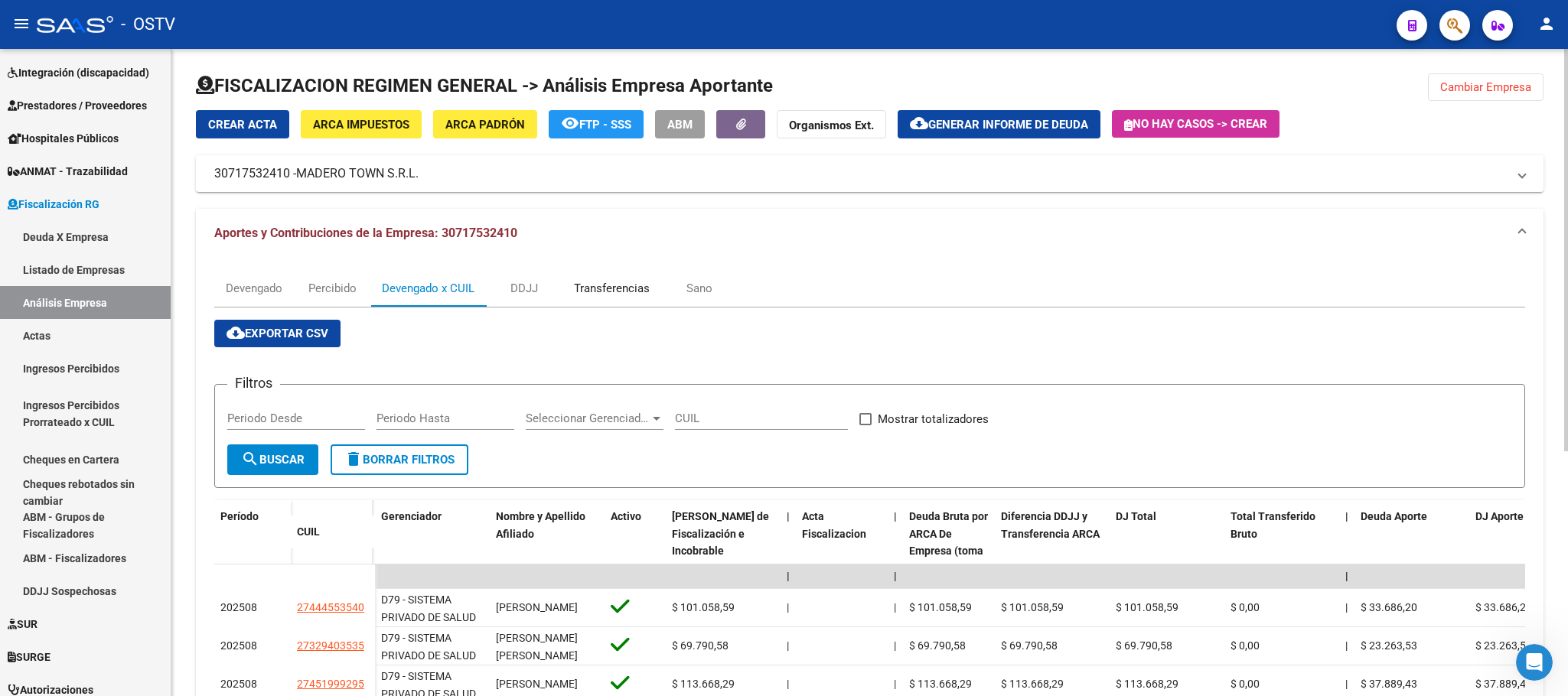
click at [636, 290] on div "Transferencias" at bounding box center [612, 288] width 76 height 17
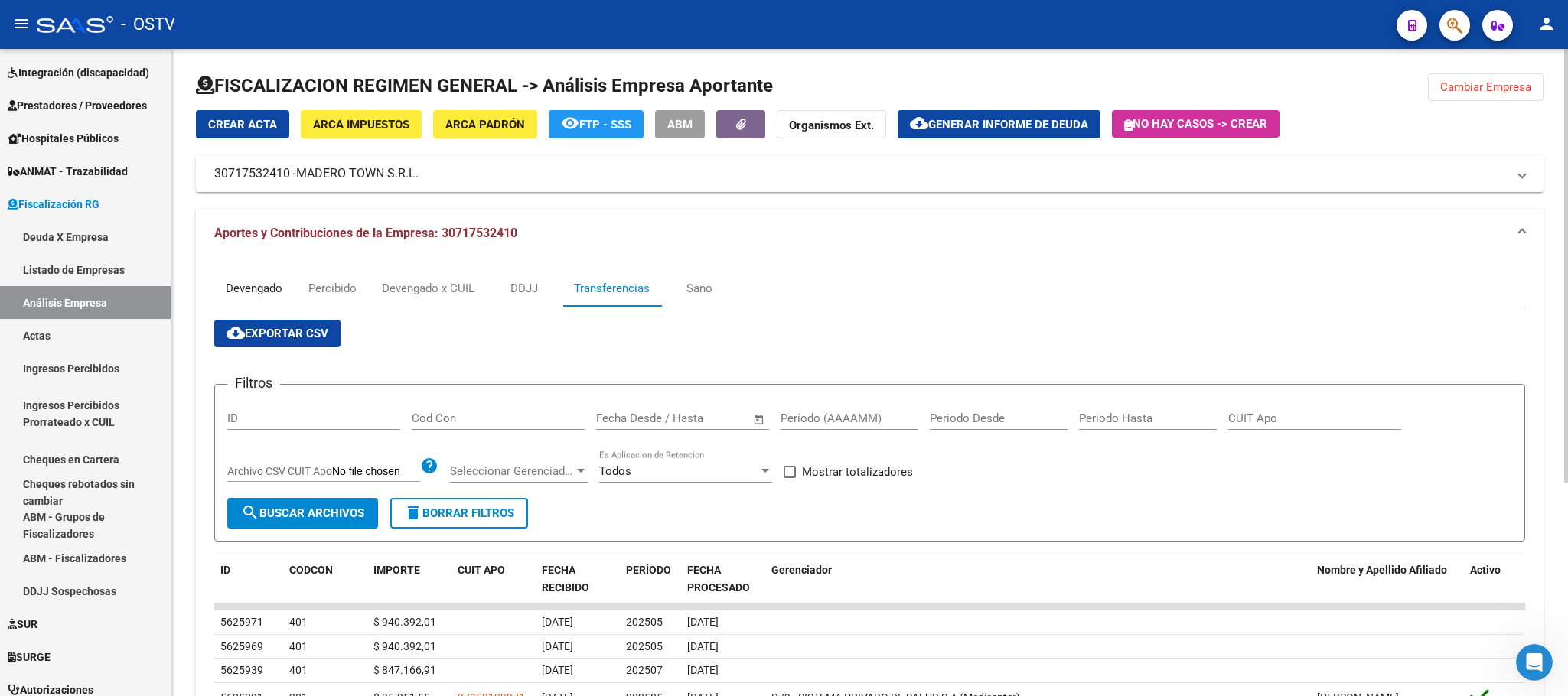
click at [272, 283] on div "Devengado" at bounding box center [254, 288] width 57 height 17
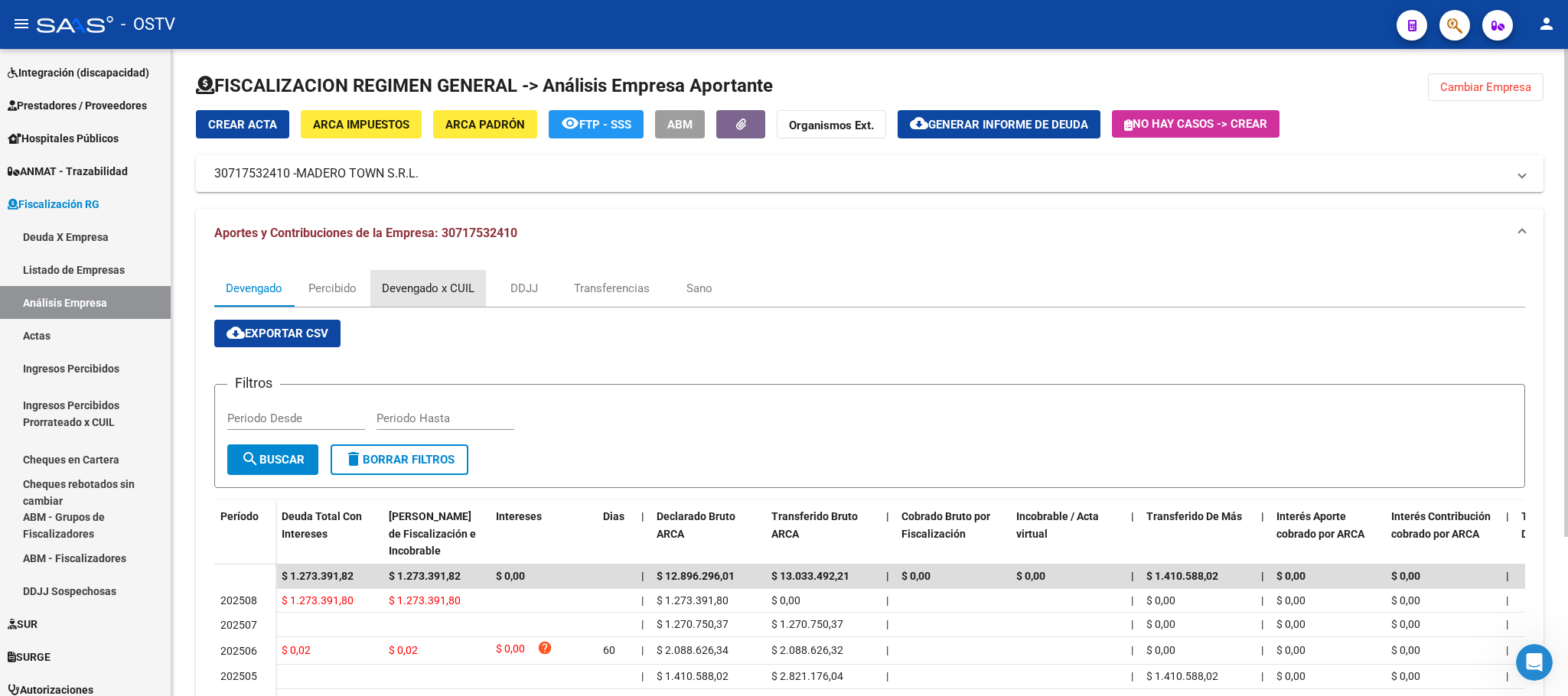
click at [427, 290] on div "Devengado x CUIL" at bounding box center [428, 288] width 93 height 17
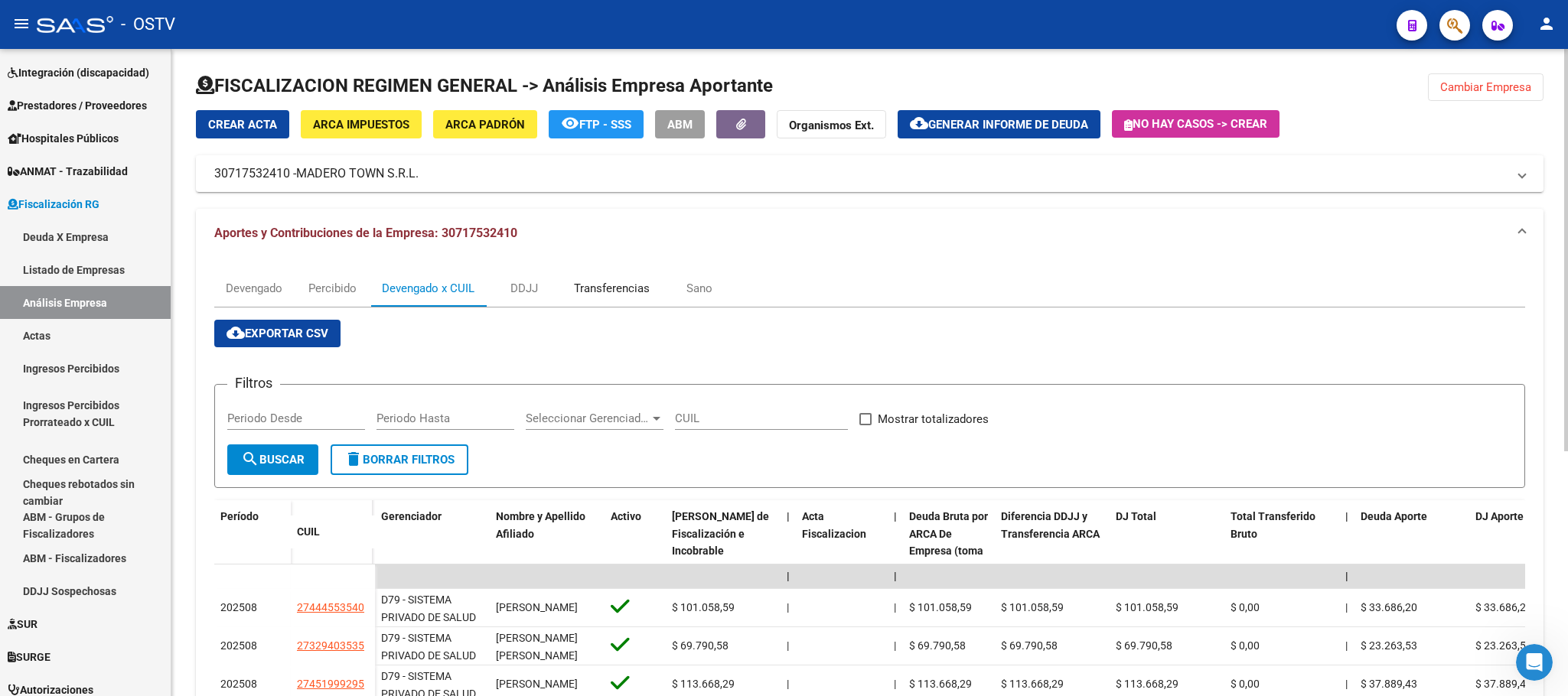
click at [618, 290] on div "Transferencias" at bounding box center [612, 288] width 76 height 17
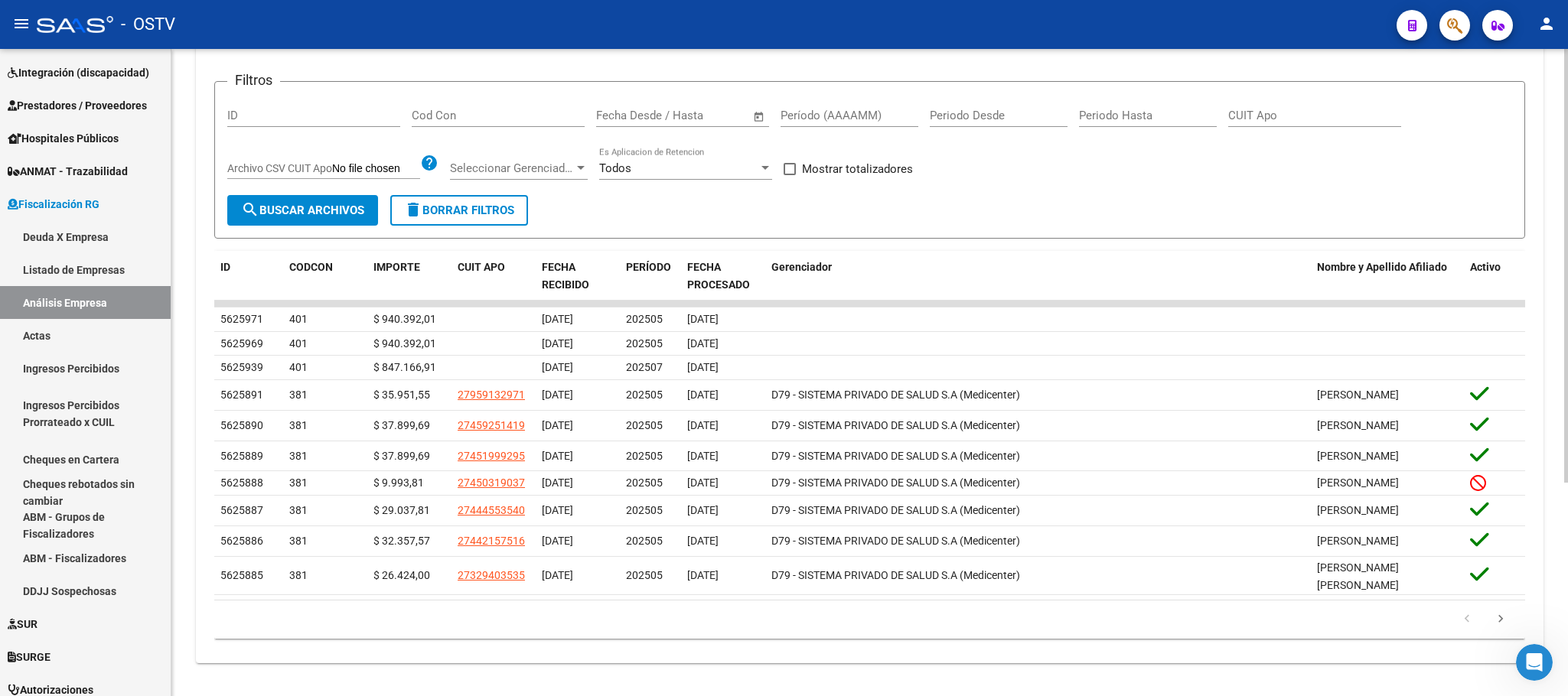
scroll to position [317, 0]
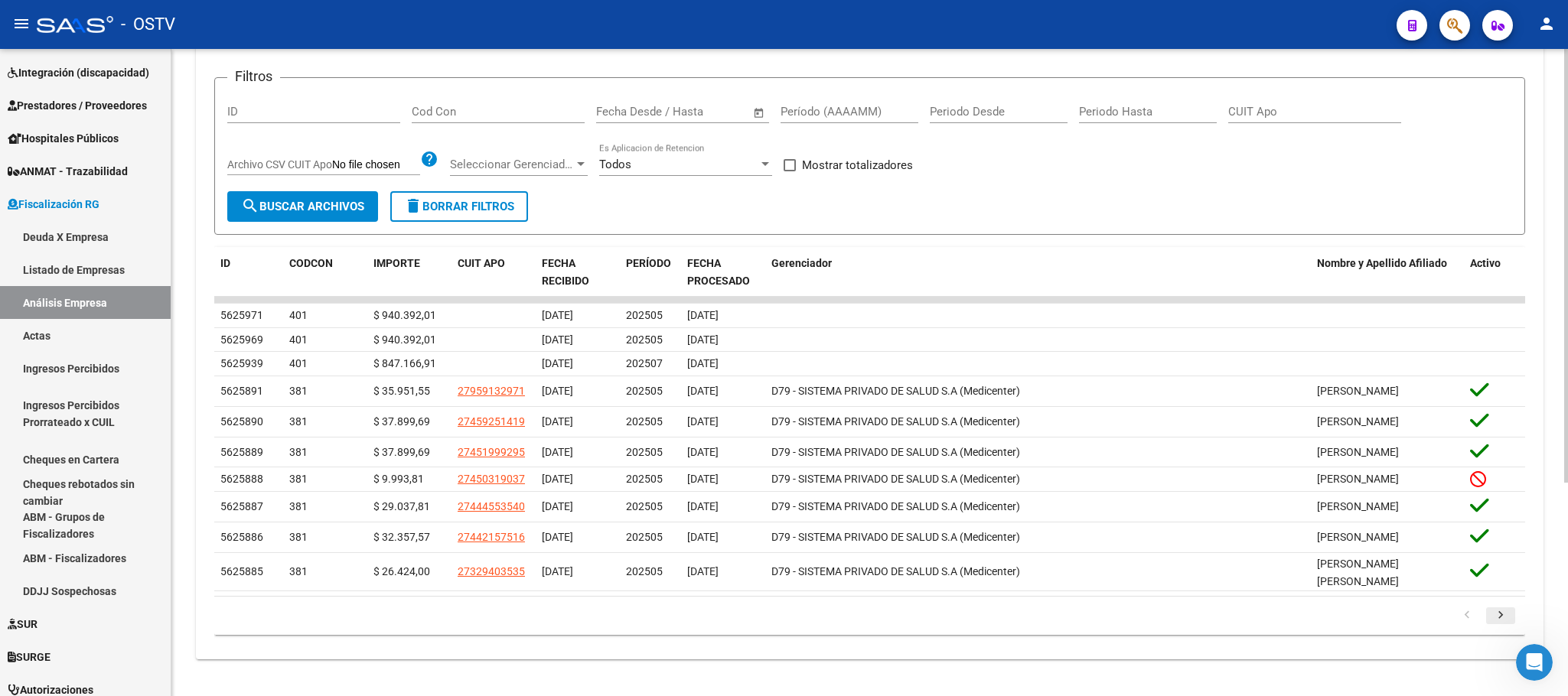
click at [1504, 618] on icon "go to next page" at bounding box center [1500, 617] width 20 height 18
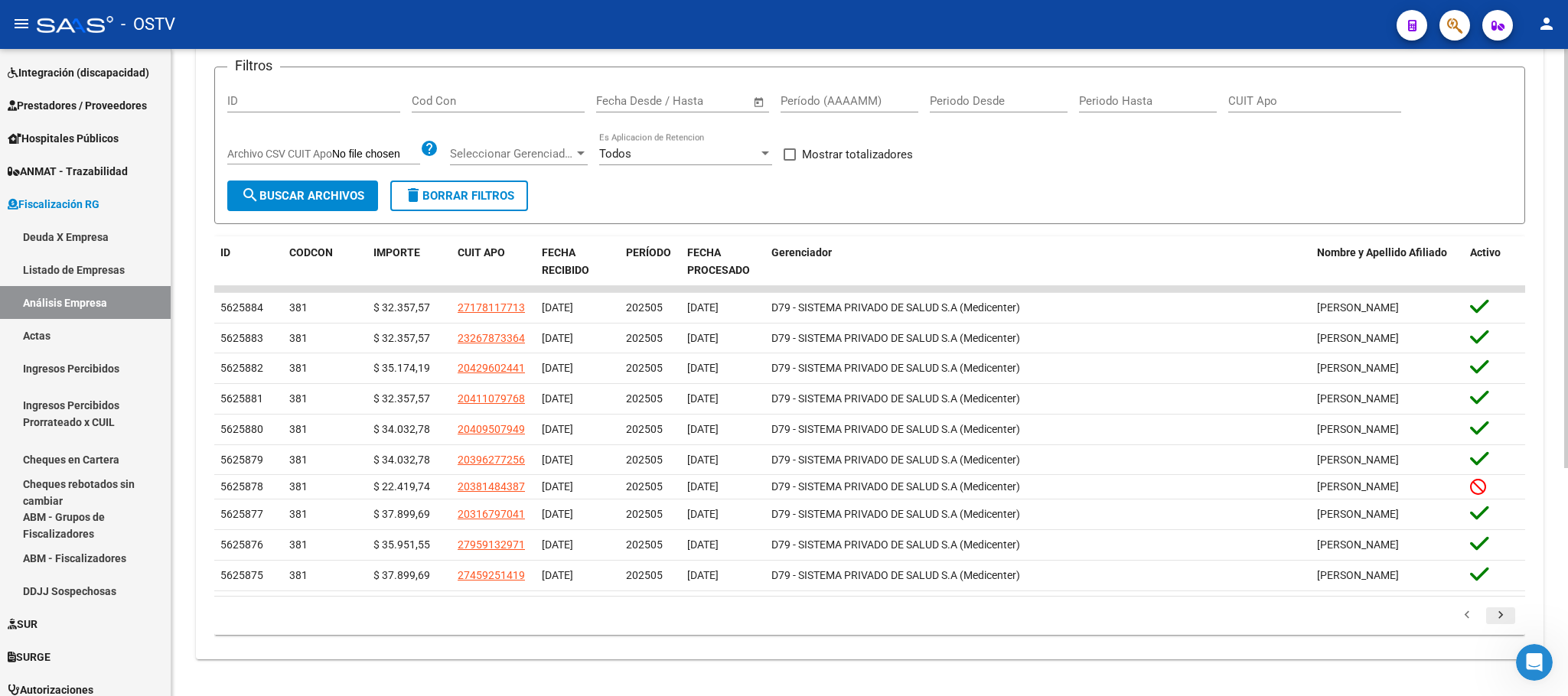
click at [1500, 627] on icon "go to next page" at bounding box center [1500, 617] width 20 height 18
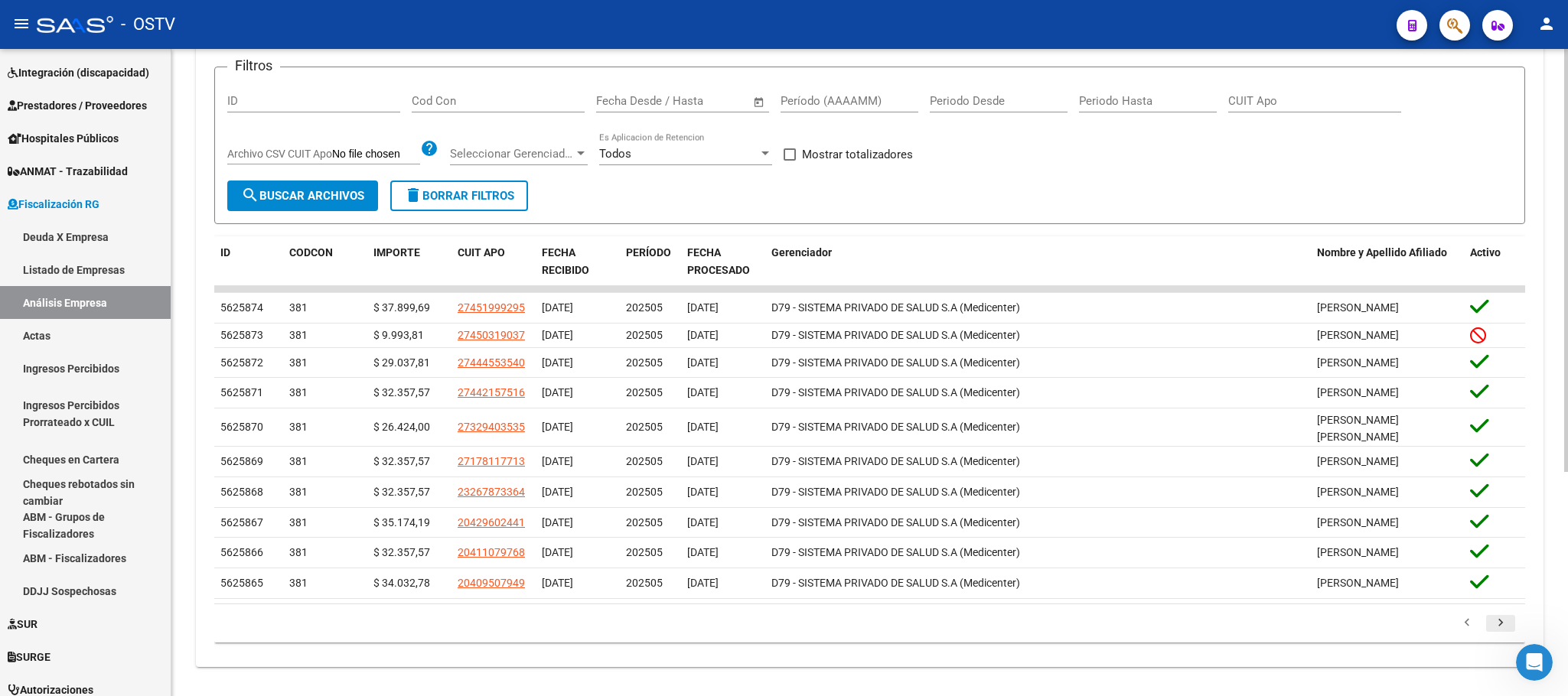
click at [1496, 635] on icon "go to next page" at bounding box center [1500, 624] width 20 height 18
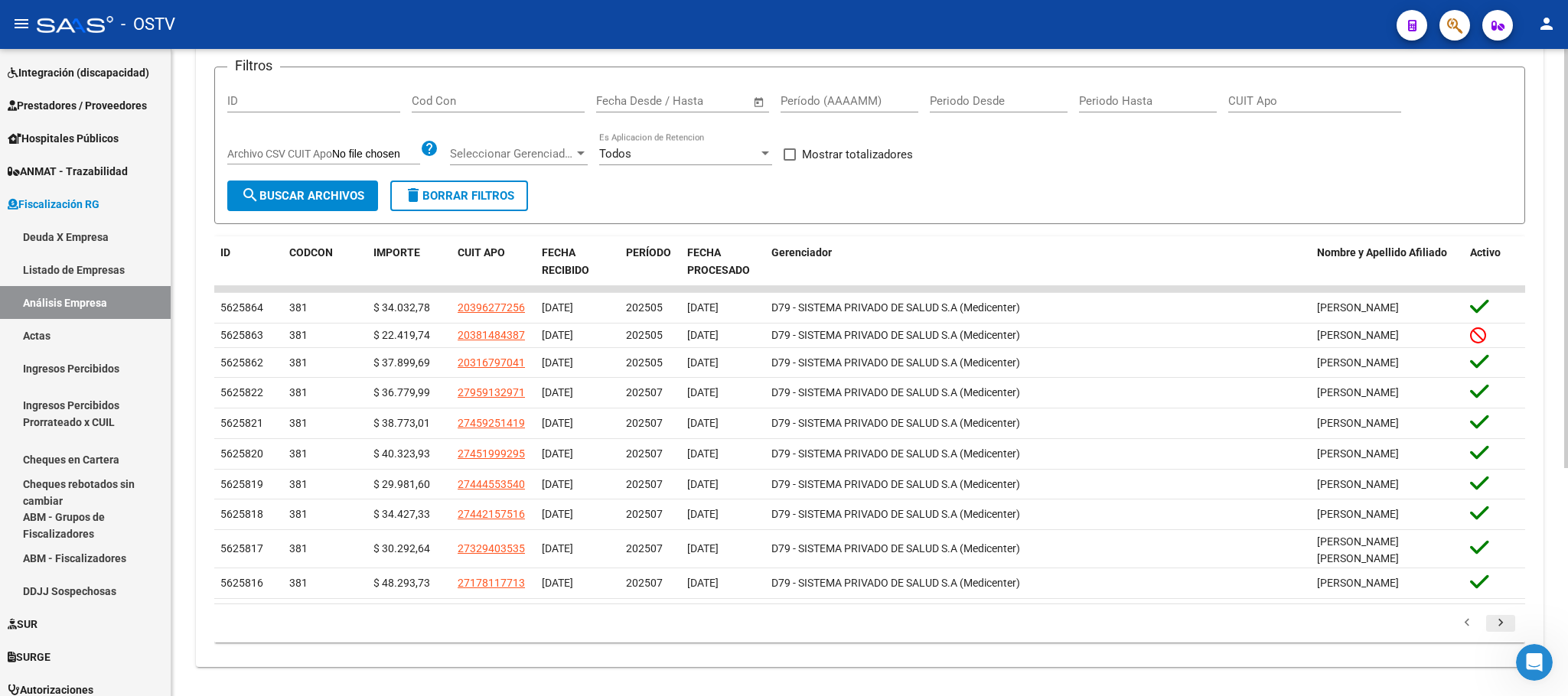
click at [1502, 635] on icon "go to next page" at bounding box center [1500, 624] width 20 height 18
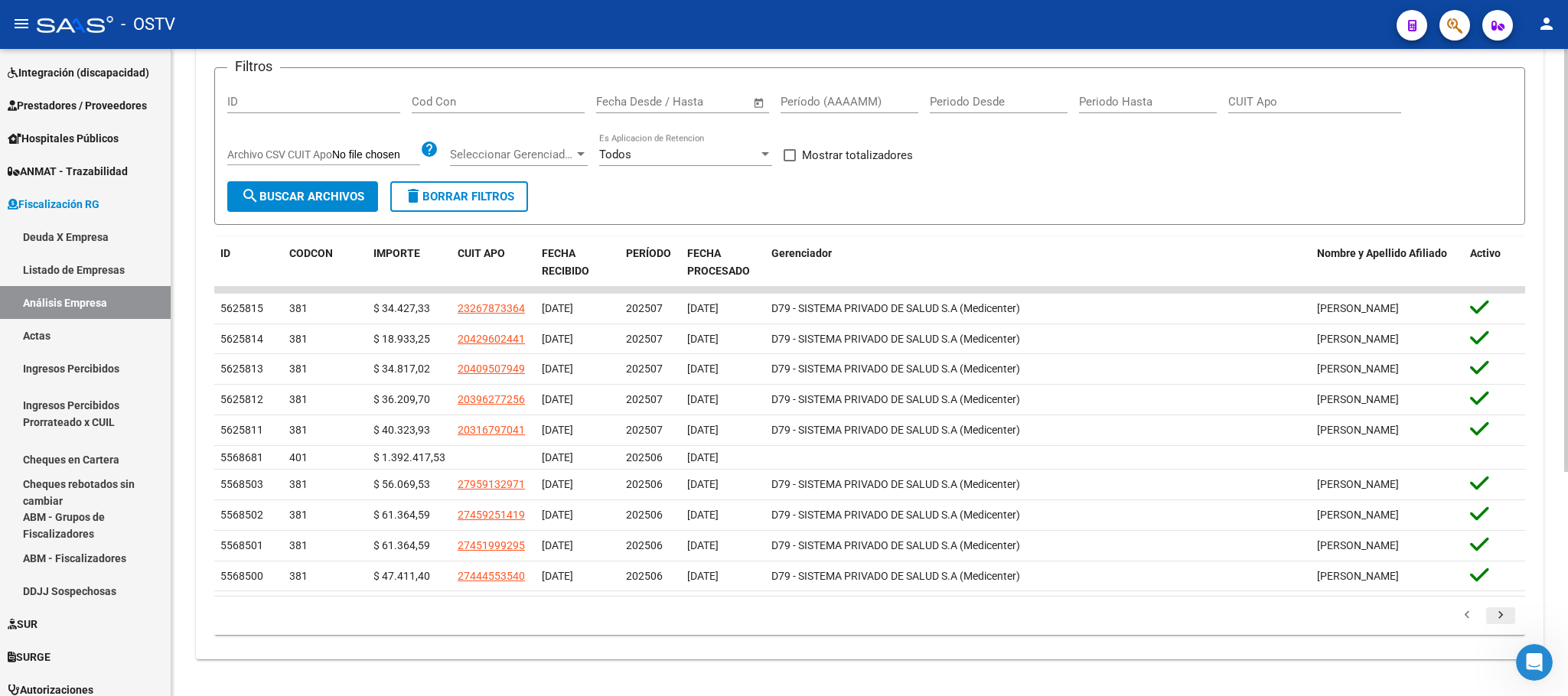
click at [1496, 627] on icon "go to next page" at bounding box center [1500, 617] width 20 height 18
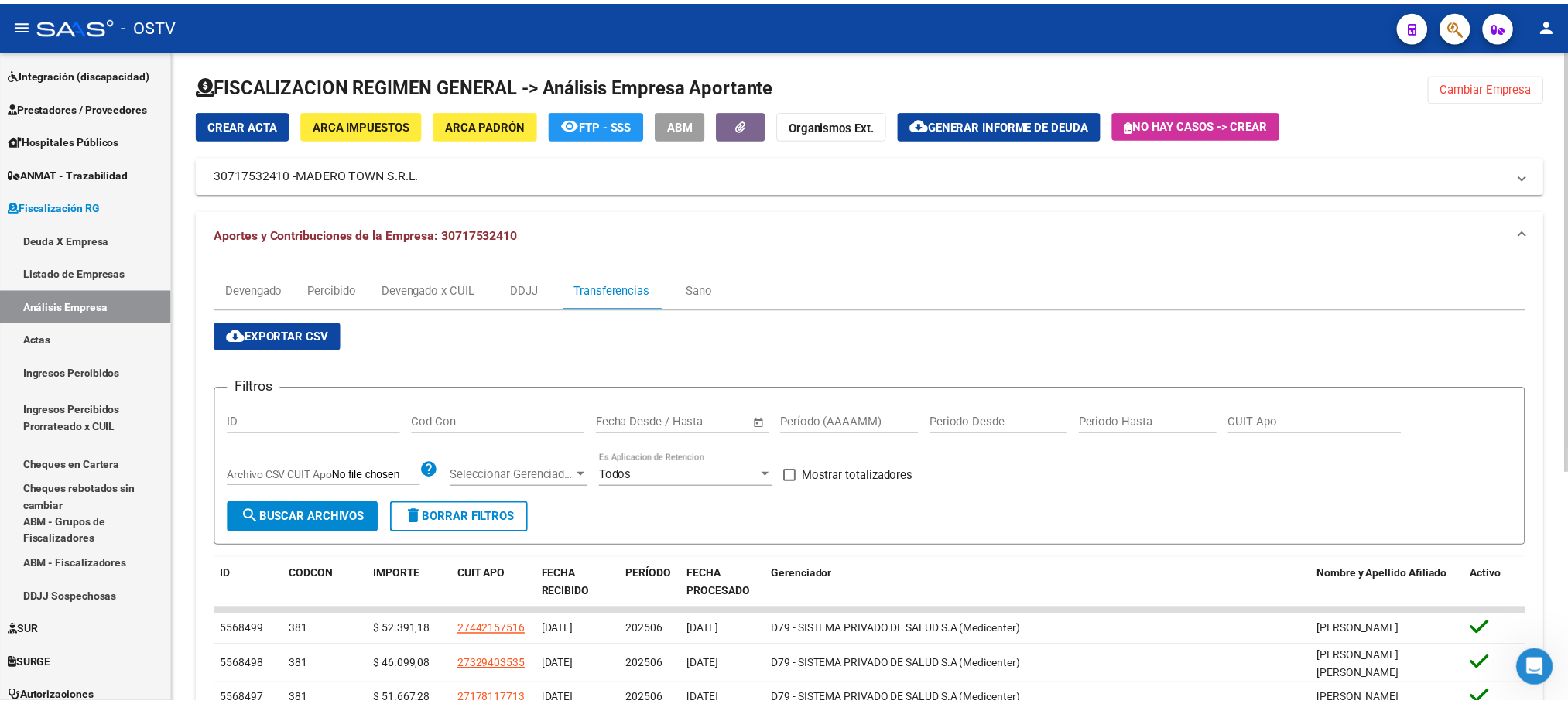
scroll to position [0, 0]
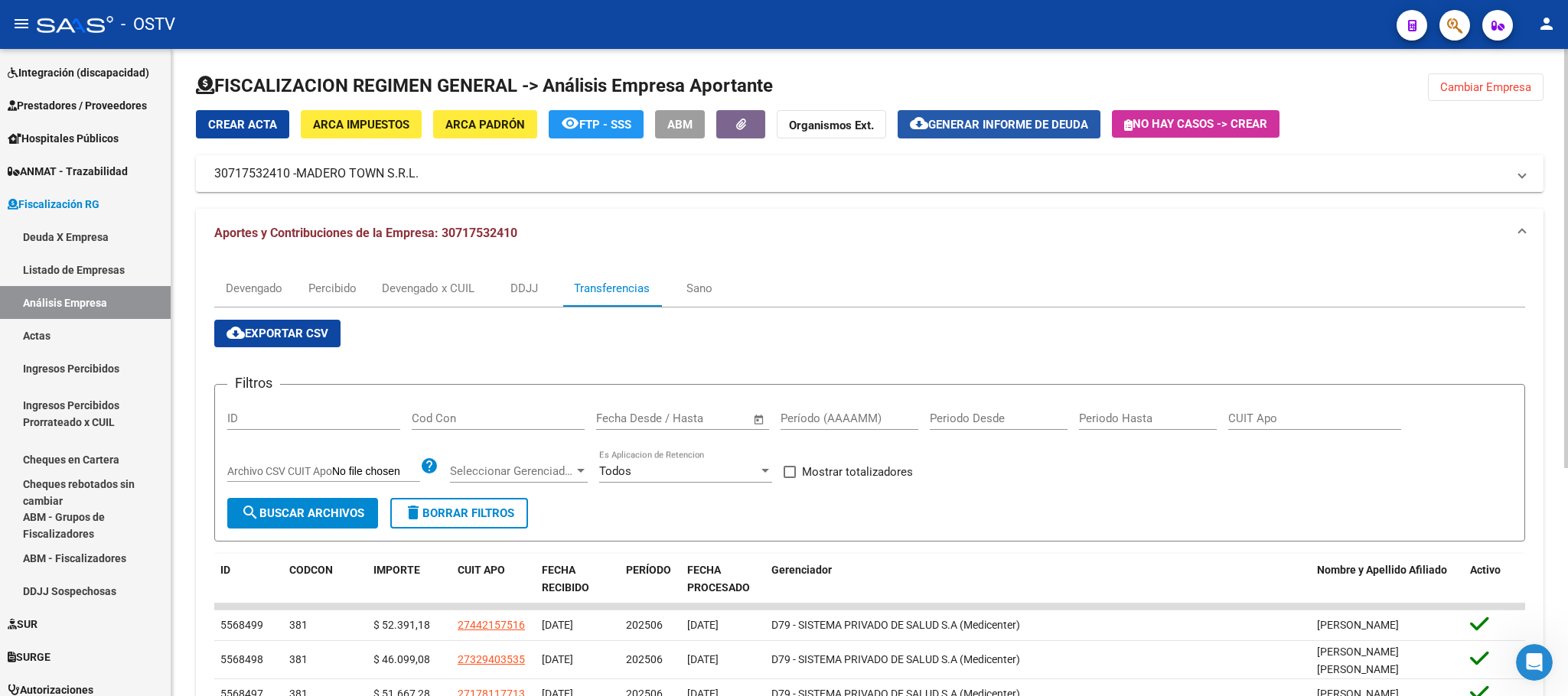
click at [936, 113] on button "cloud_download Generar informe de deuda" at bounding box center [999, 124] width 203 height 28
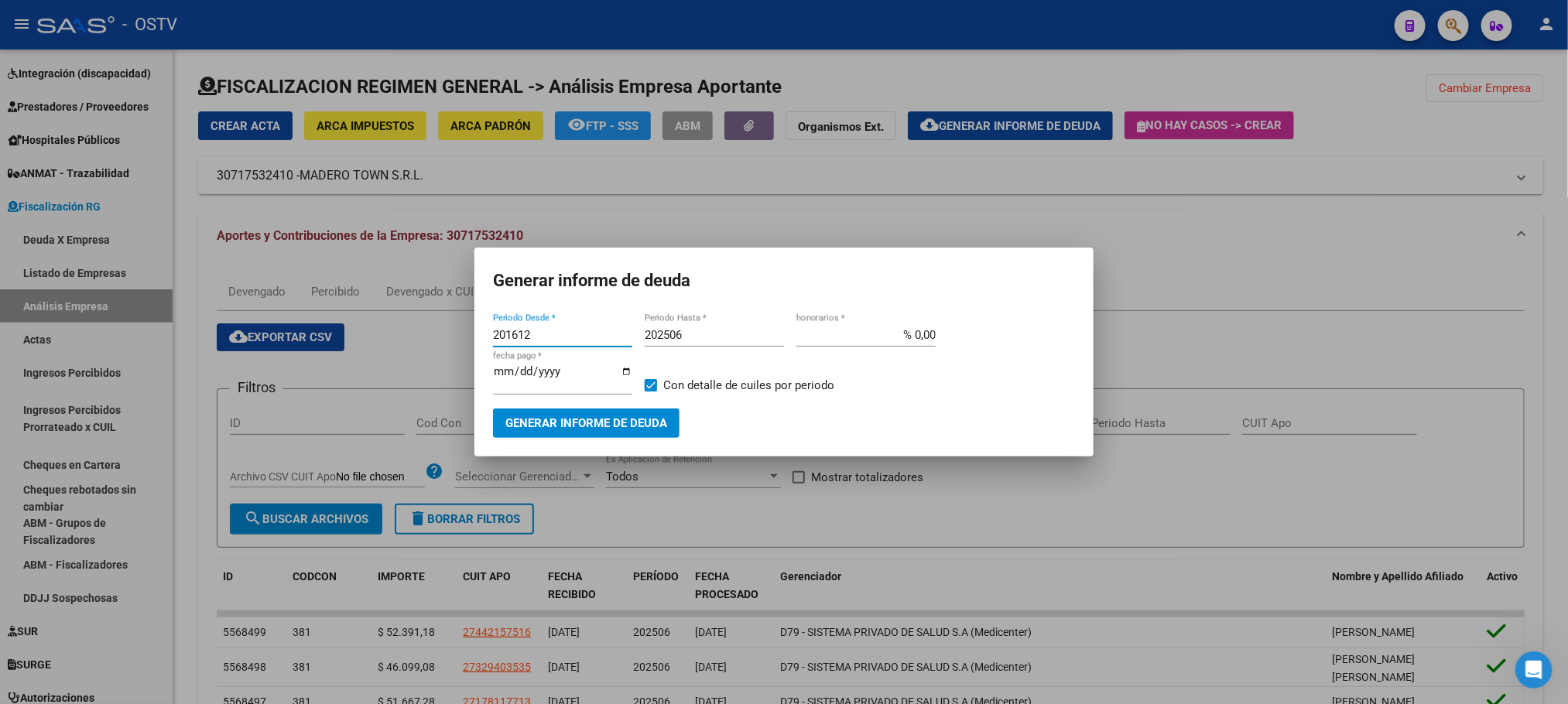
click at [558, 342] on input "201612" at bounding box center [562, 334] width 139 height 14
type input "202505"
type input "202508"
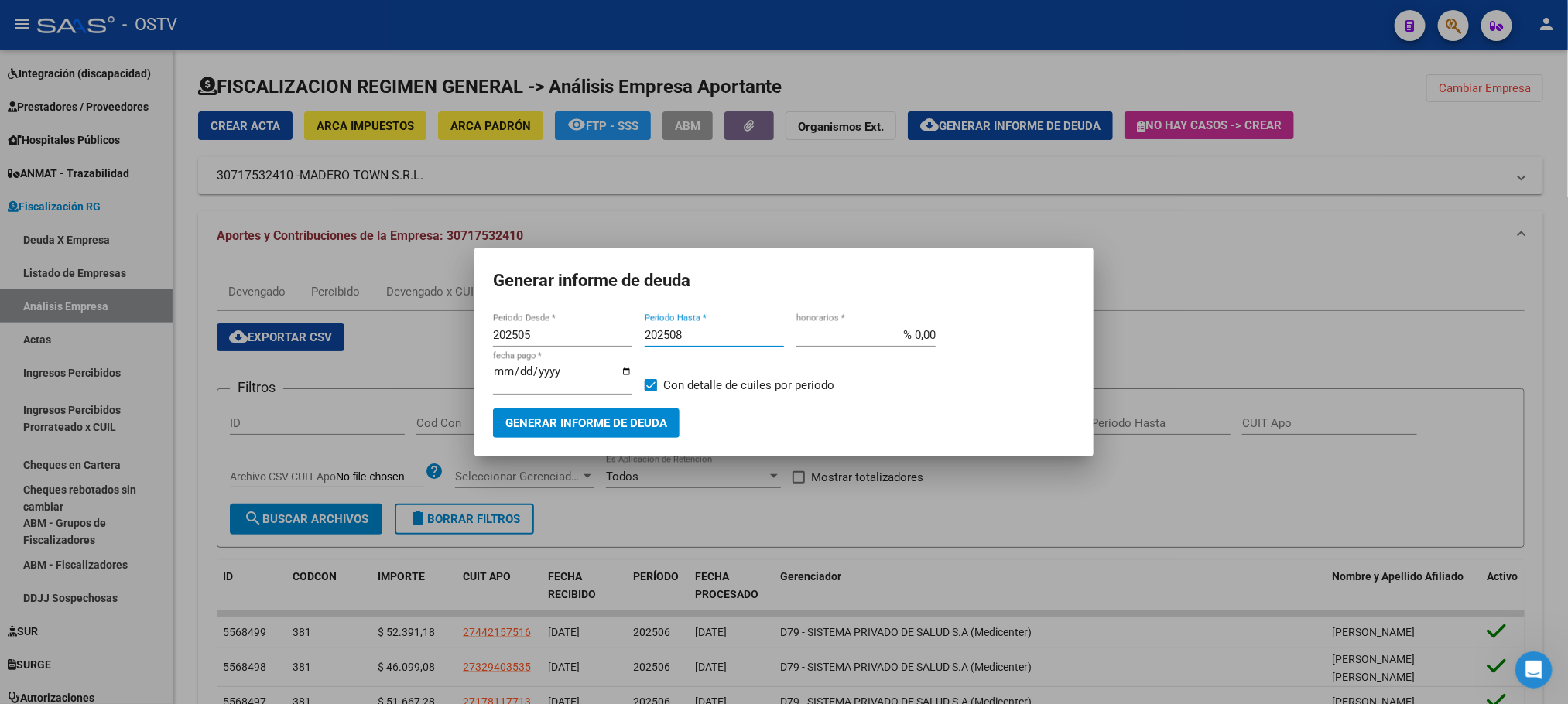
click at [596, 432] on button "Generar informe de deuda" at bounding box center [586, 423] width 186 height 29
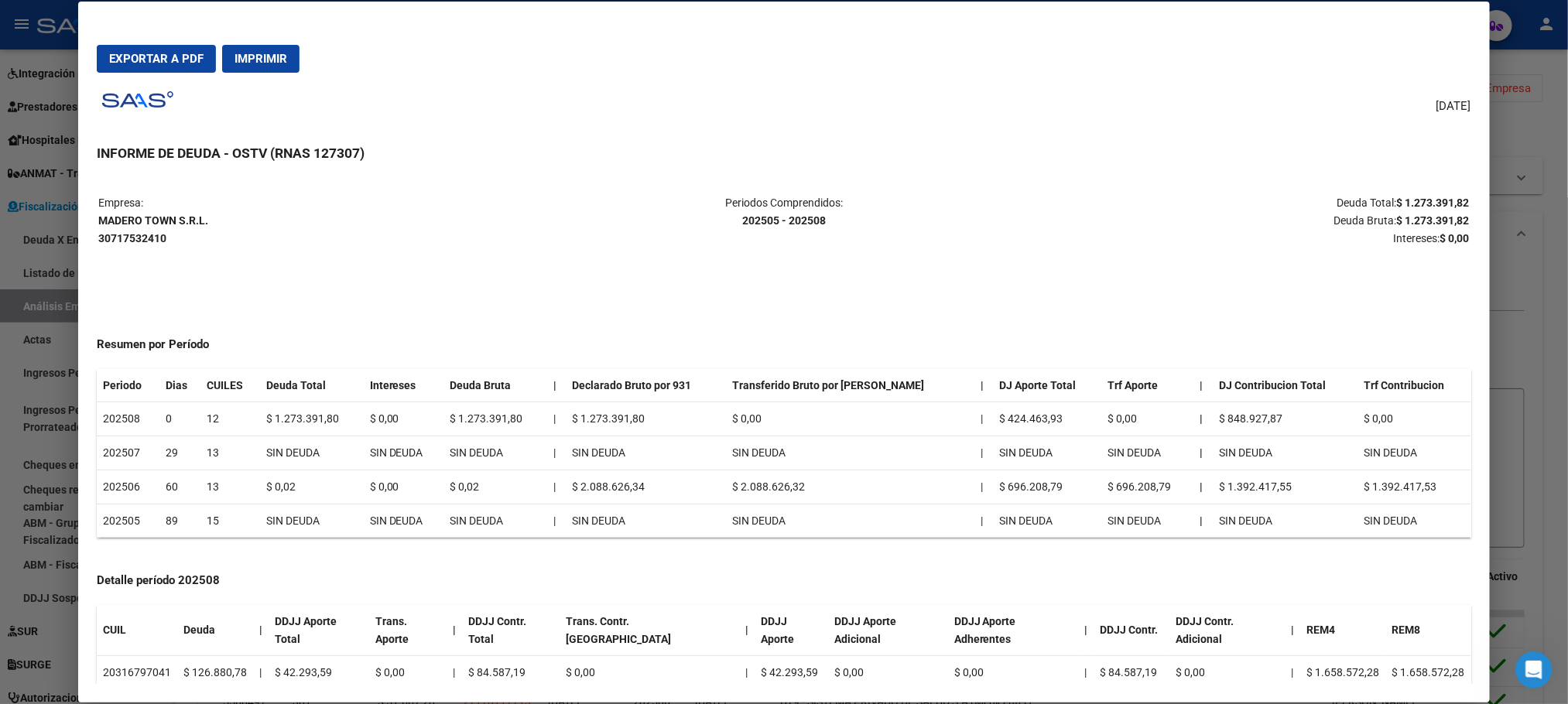
click at [1547, 323] on div at bounding box center [784, 352] width 1568 height 704
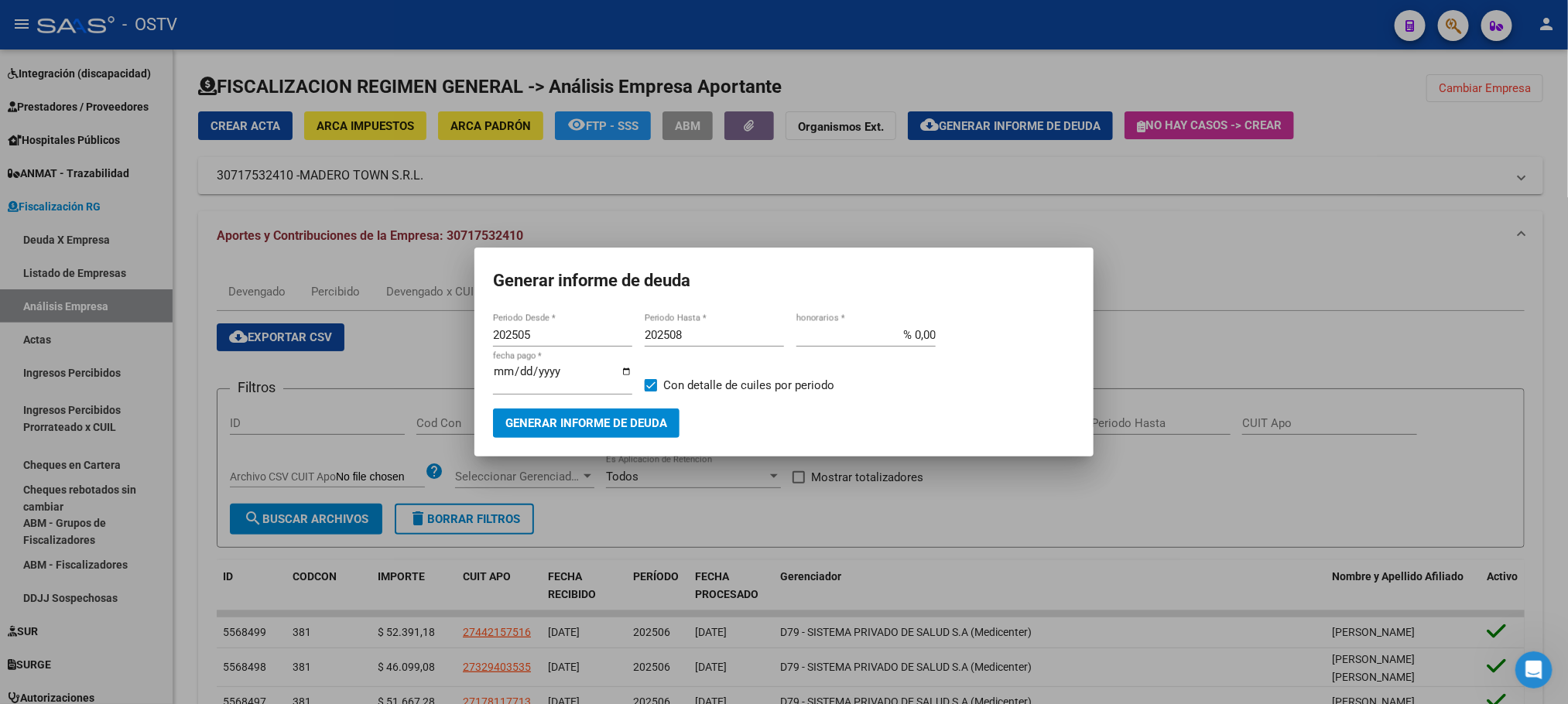
click at [186, 467] on div at bounding box center [784, 352] width 1568 height 704
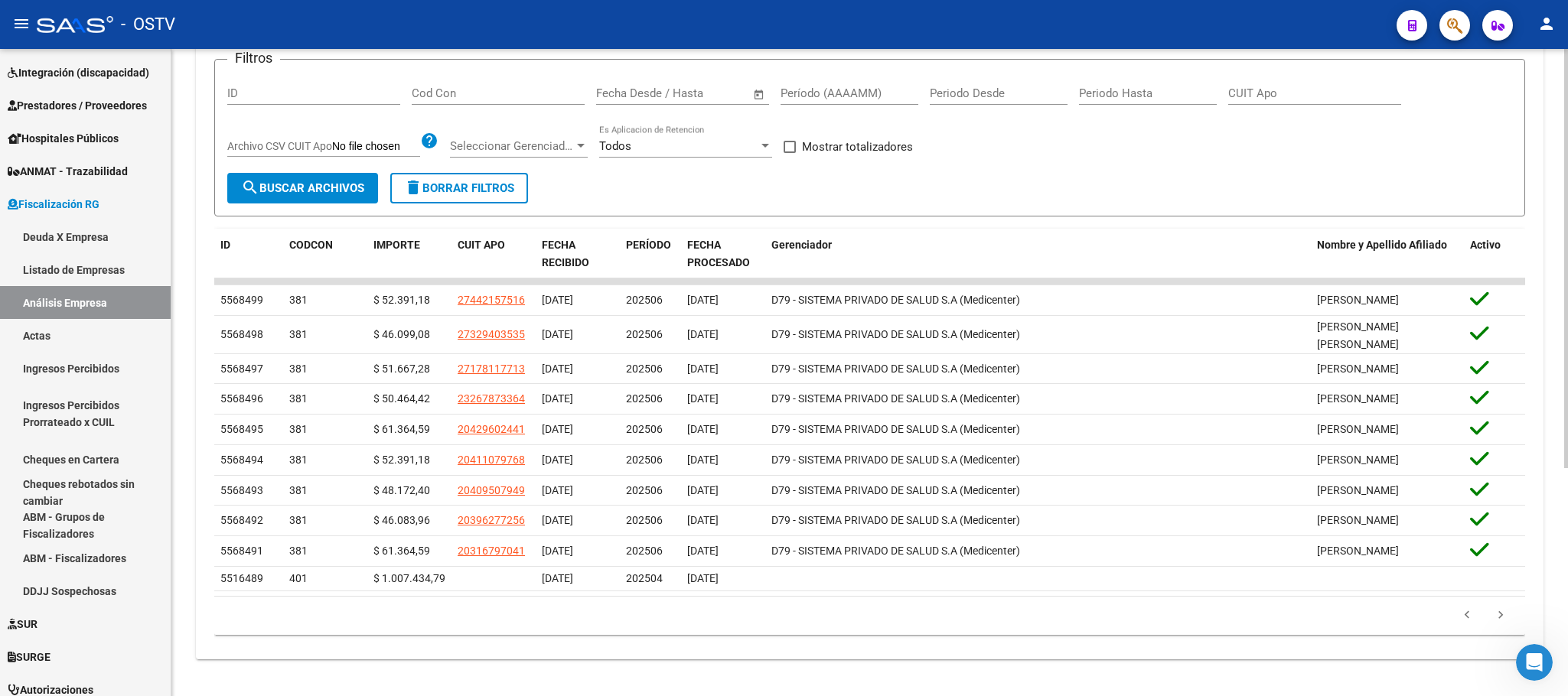
scroll to position [351, 0]
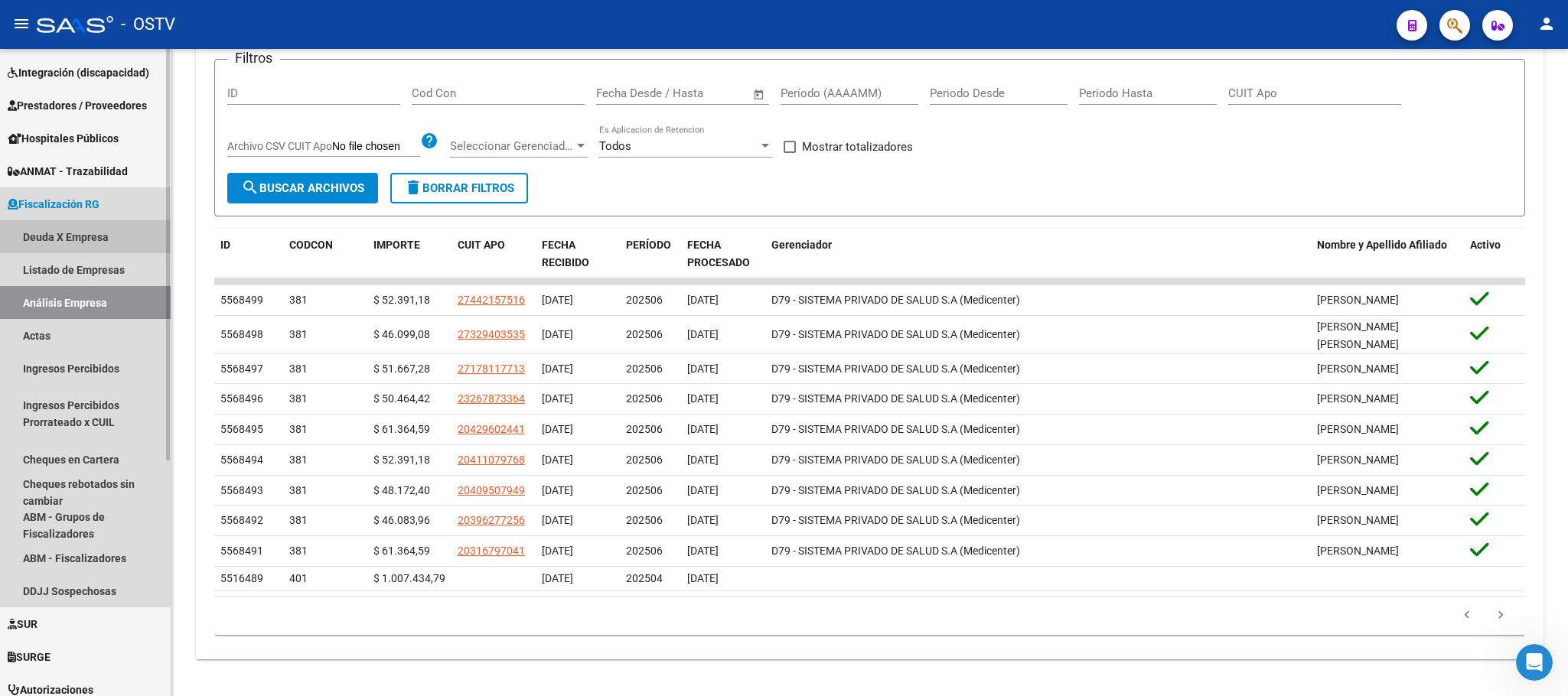
click at [92, 235] on link "Deuda X Empresa" at bounding box center [85, 237] width 171 height 33
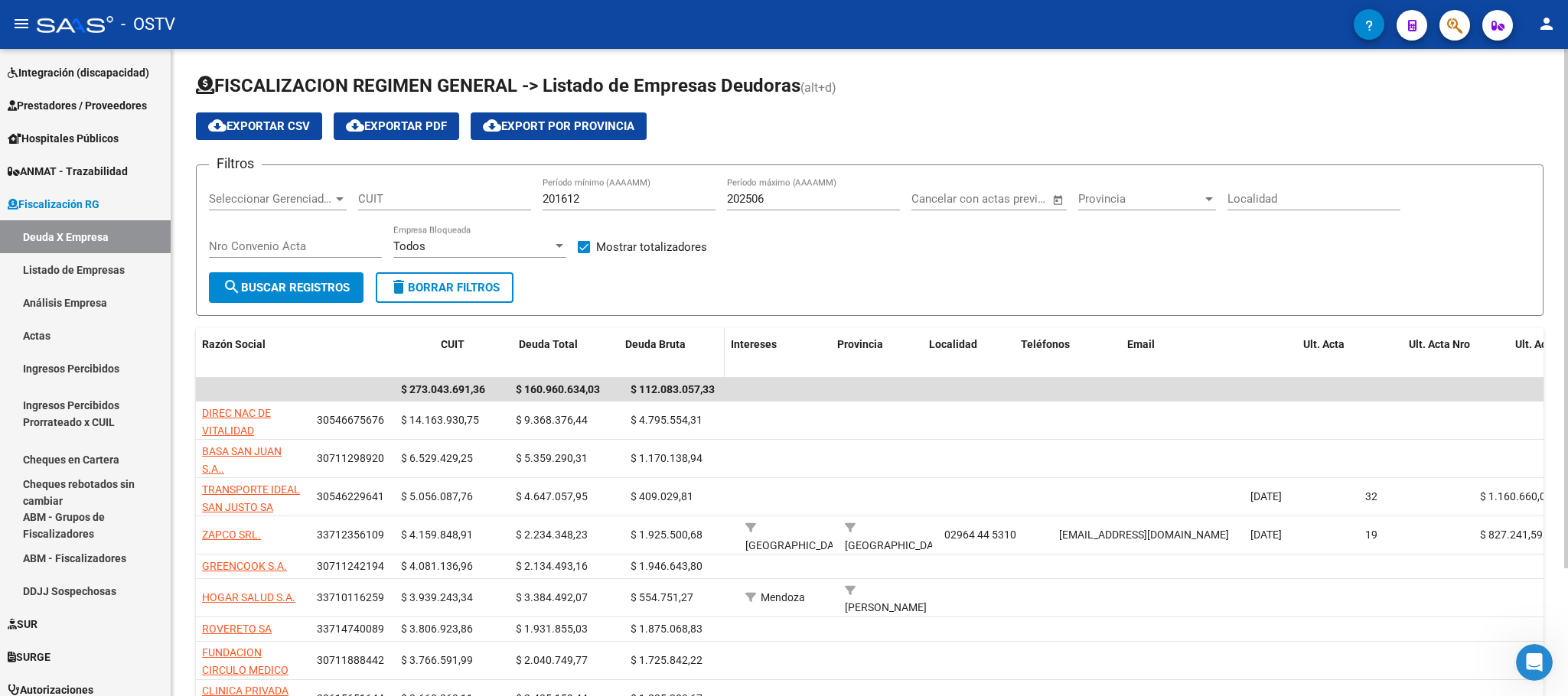
drag, startPoint x: 304, startPoint y: 359, endPoint x: 795, endPoint y: 351, distance: 491.1
click at [795, 351] on div "Razón Social CUIT Deuda Total Deuda Bruta Intereses Provincia Localidad Teléfon…" at bounding box center [1065, 354] width 1737 height 50
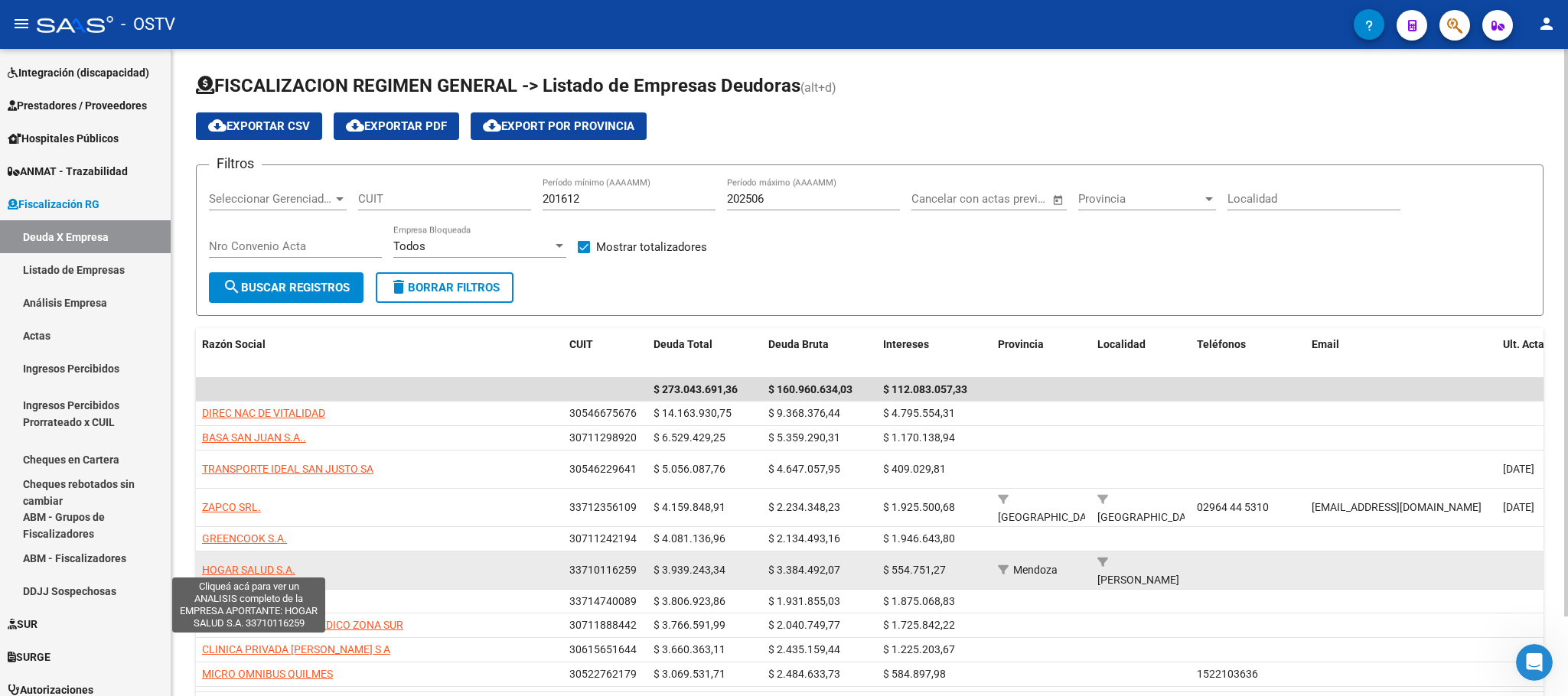
click at [262, 565] on span "HOGAR SALUD S.A." at bounding box center [249, 570] width 94 height 13
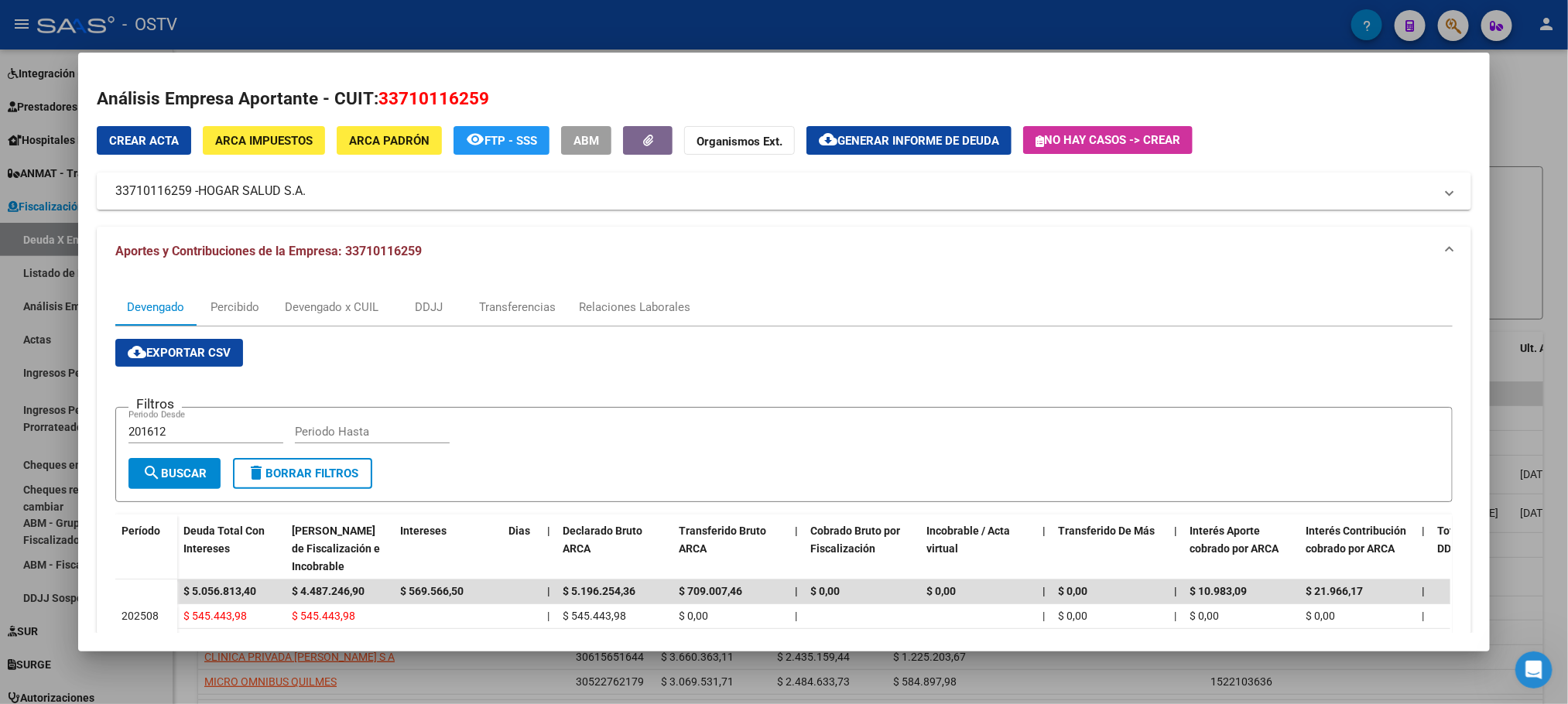
click at [249, 139] on span "ARCA Impuestos" at bounding box center [264, 140] width 97 height 14
click at [333, 310] on div "Devengado x CUIL" at bounding box center [332, 307] width 94 height 17
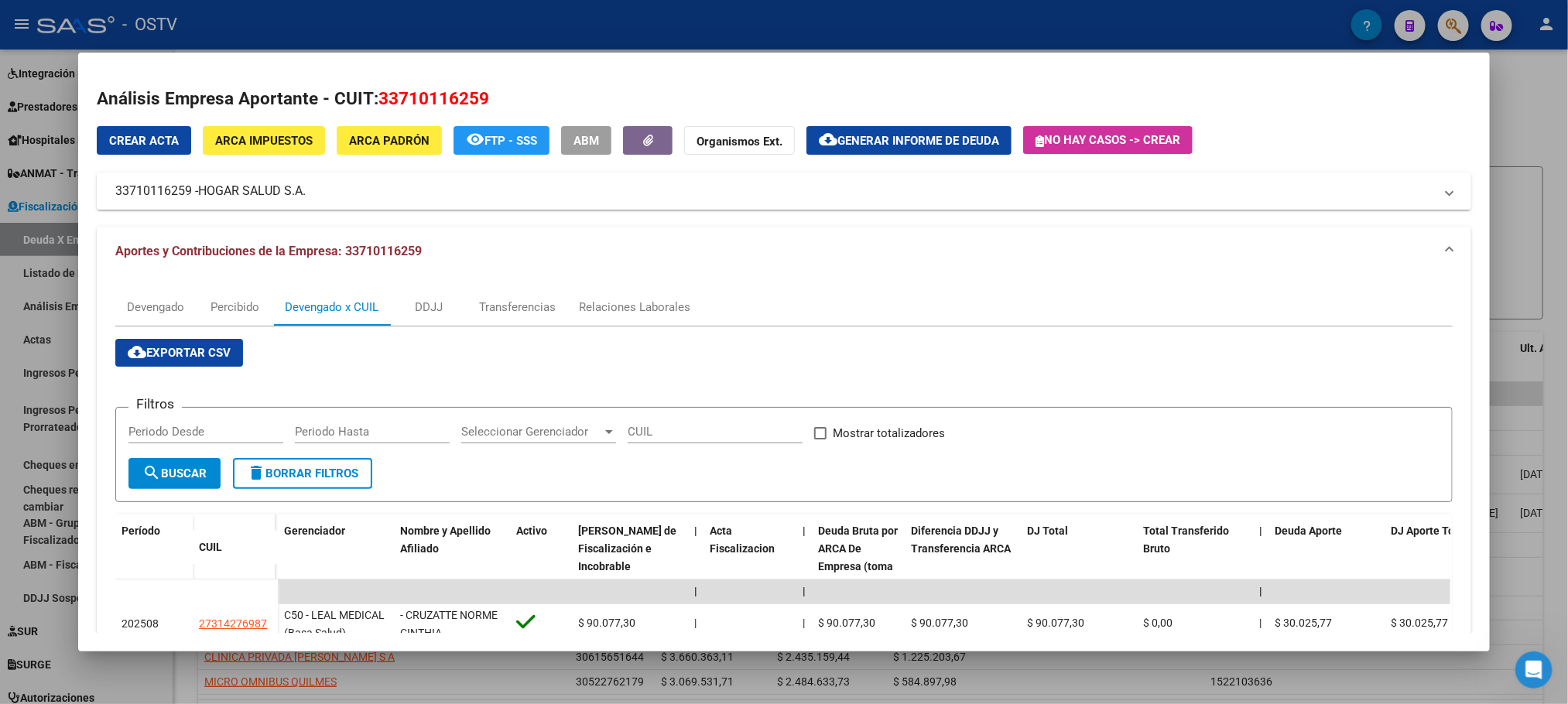
drag, startPoint x: 311, startPoint y: 186, endPoint x: 107, endPoint y: 186, distance: 204.0
click at [115, 186] on mat-panel-title "33710116259 - HOGAR SALUD S.A." at bounding box center [774, 190] width 1318 height 18
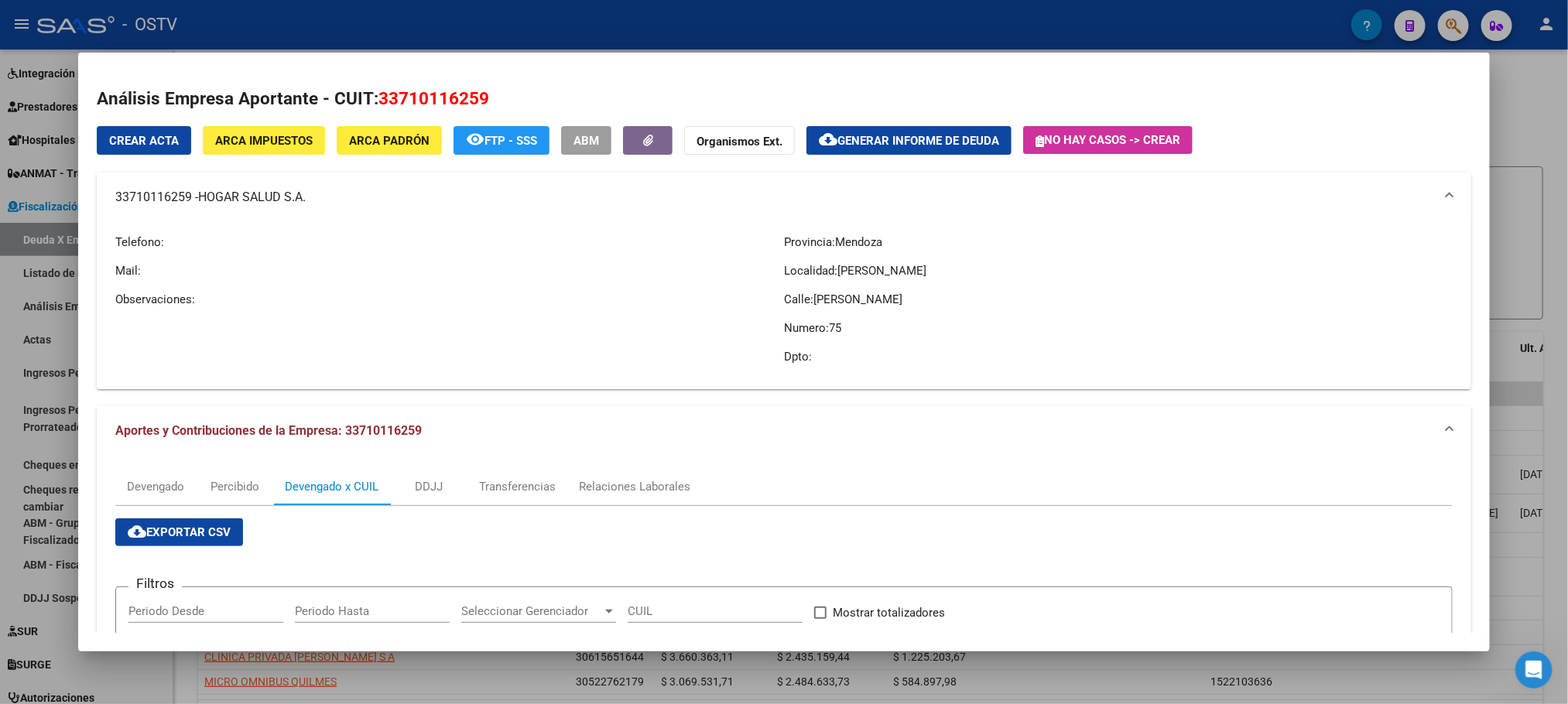
copy mat-panel-title "33710116259 -"
click at [186, 673] on div at bounding box center [784, 352] width 1568 height 704
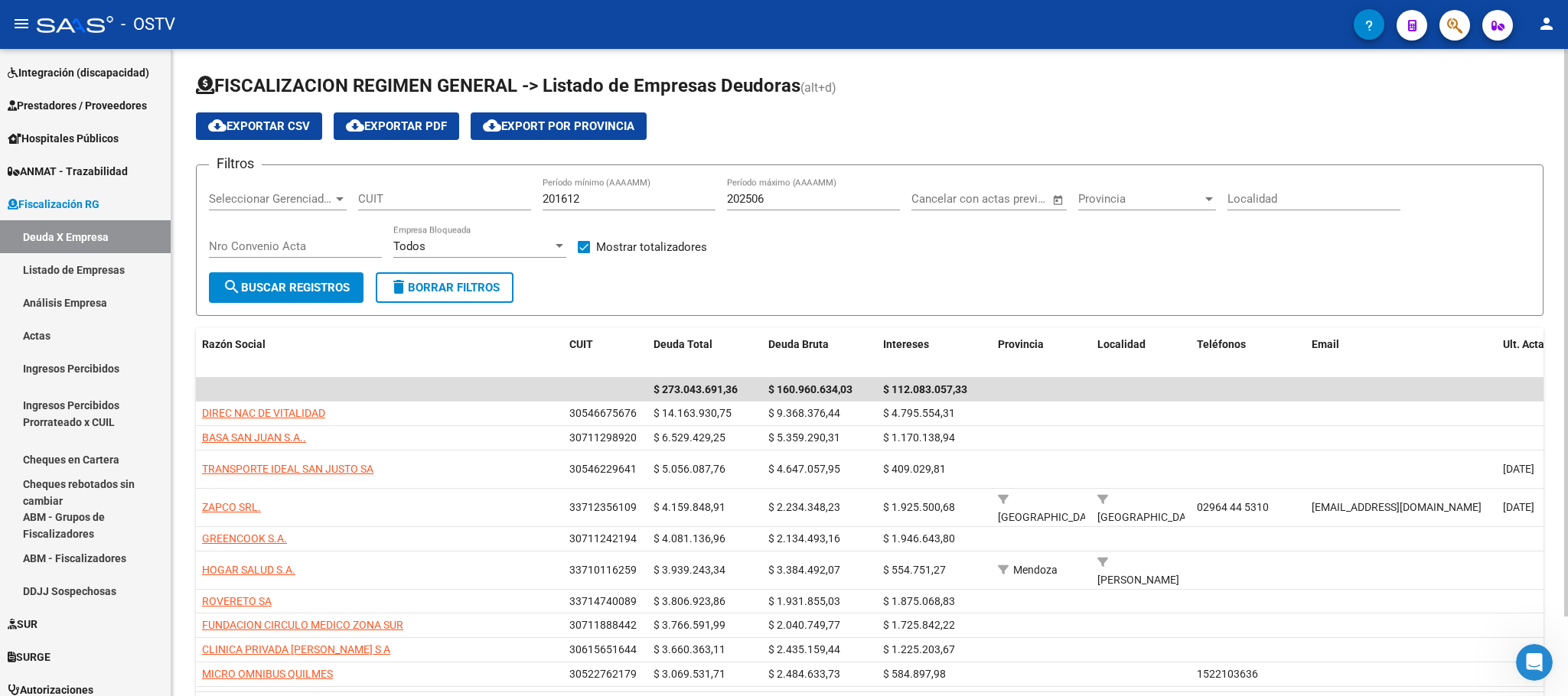
scroll to position [91, 0]
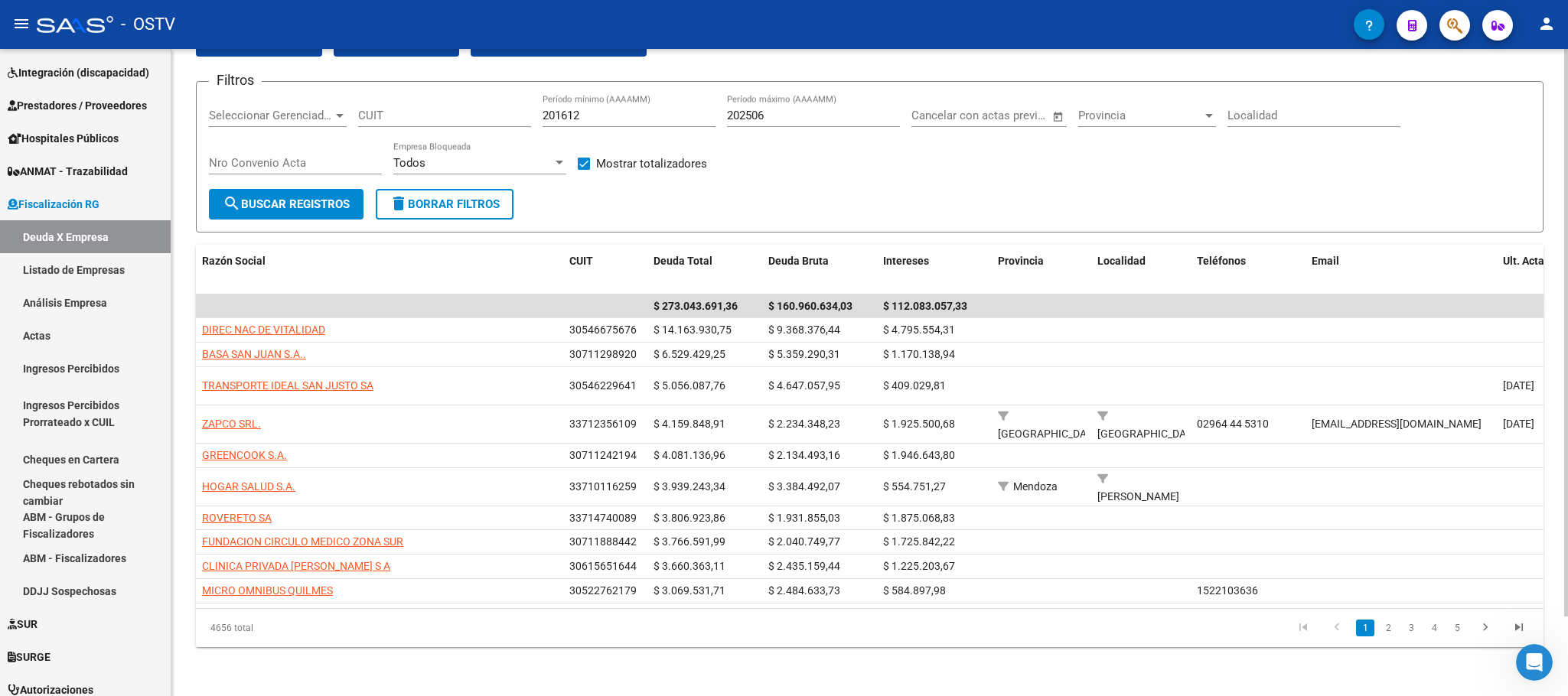
click at [310, 109] on span "Seleccionar Gerenciador" at bounding box center [270, 115] width 124 height 13
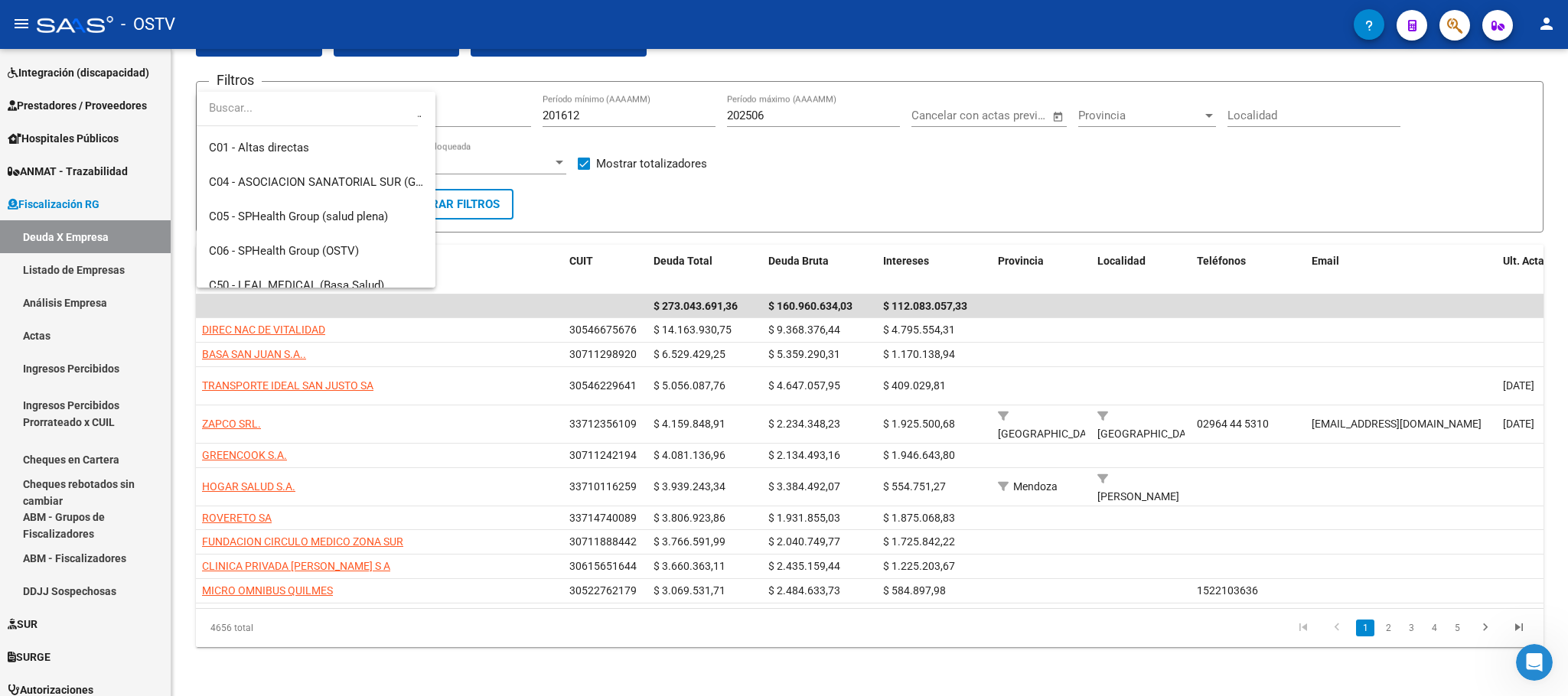
scroll to position [648, 0]
click at [326, 223] on span "C50 - LEAL MEDICAL (Basa Salud)" at bounding box center [296, 217] width 176 height 13
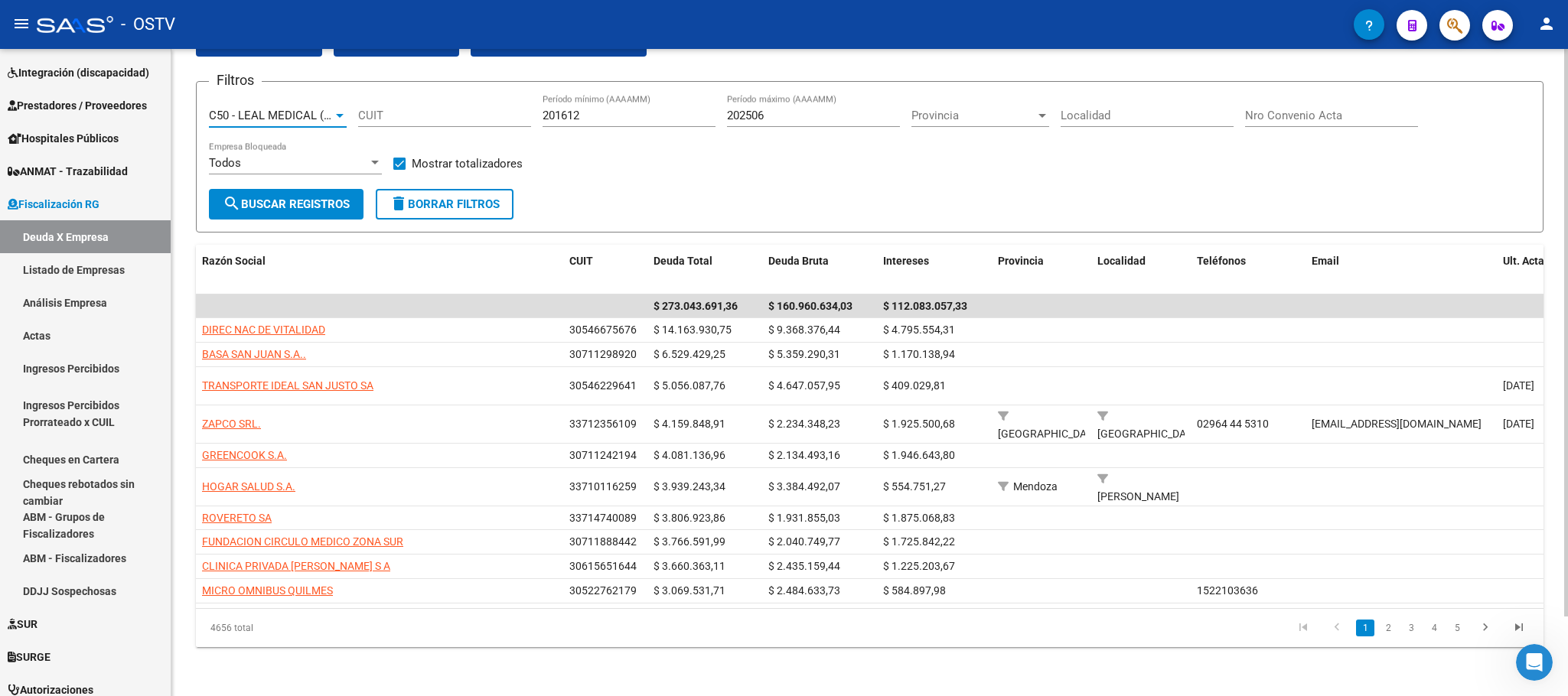
click at [276, 198] on span "search Buscar Registros" at bounding box center [286, 204] width 127 height 13
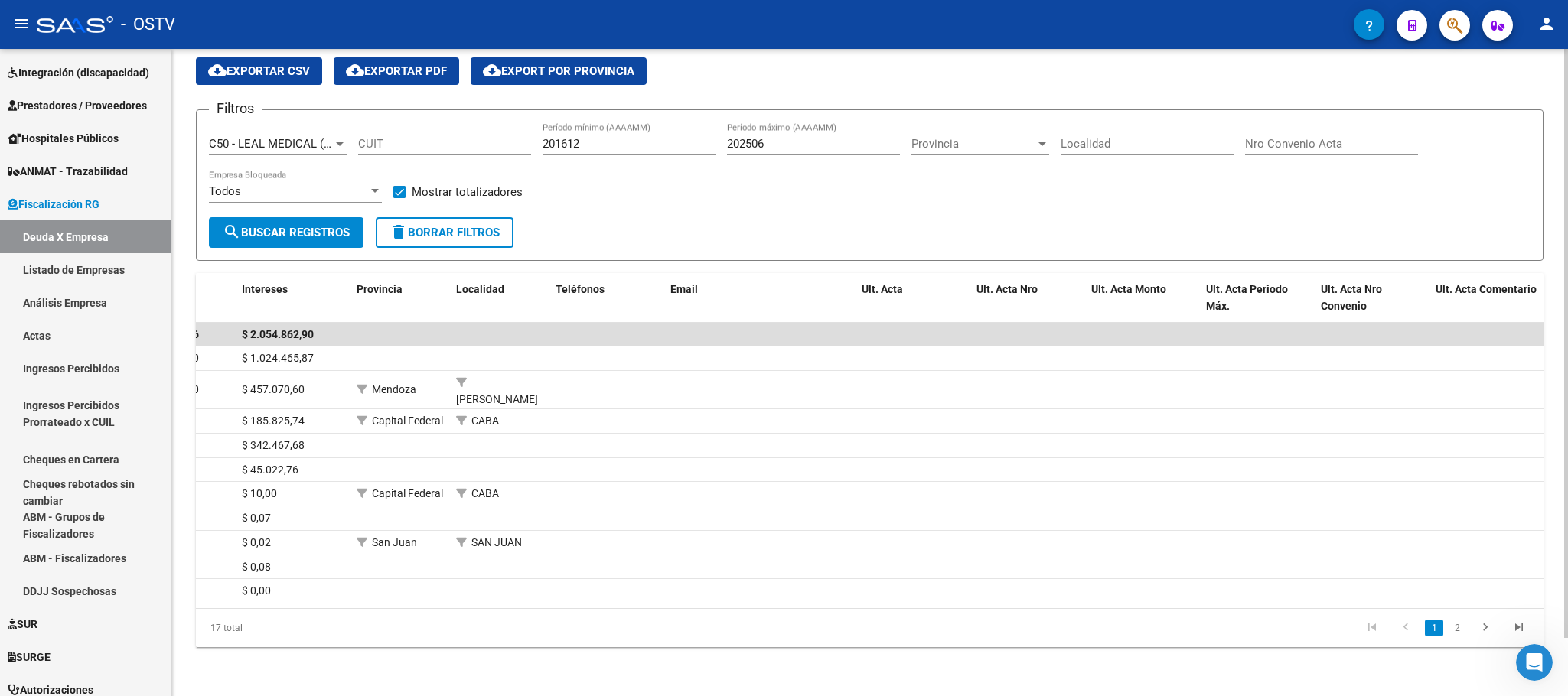
scroll to position [0, 0]
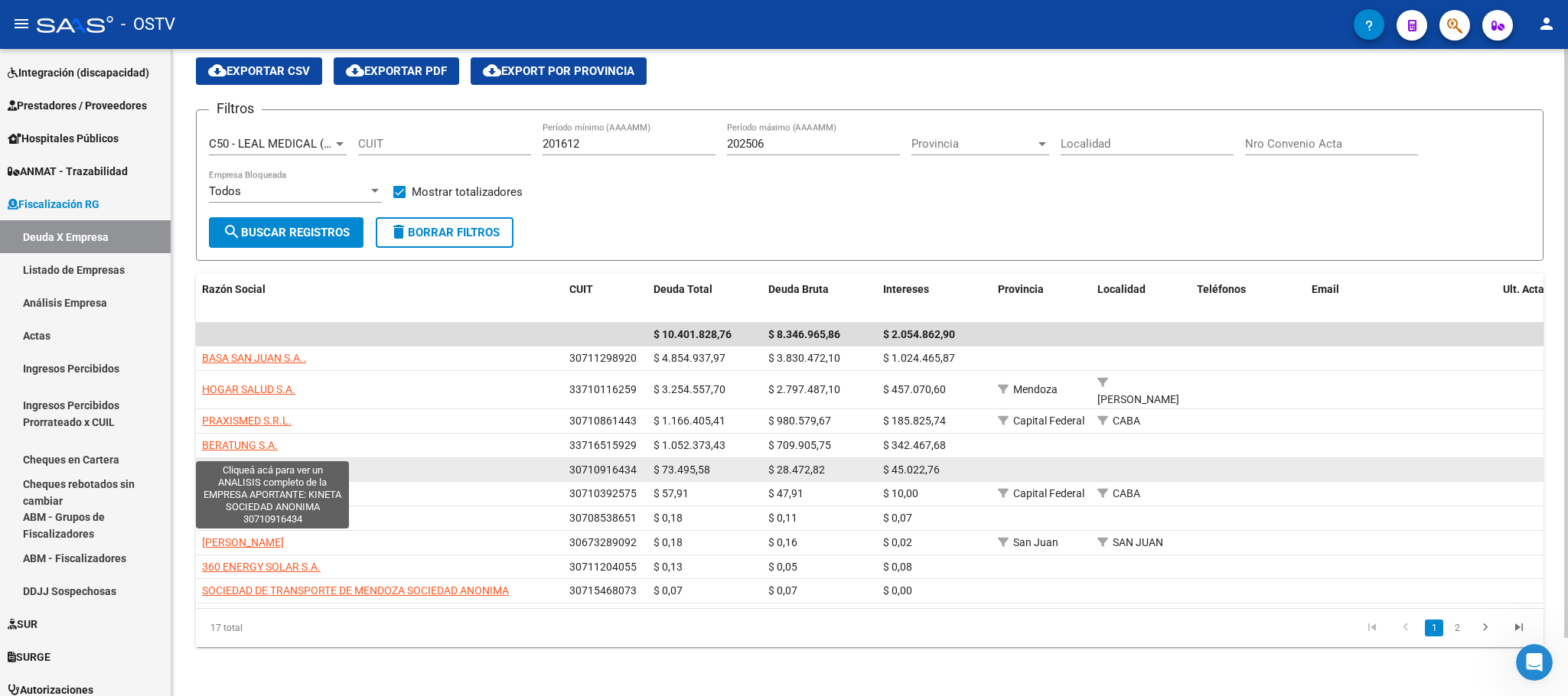
click at [267, 461] on app-link-go-to "KINETA SOCIEDAD ANONIMA" at bounding box center [272, 470] width 140 height 17
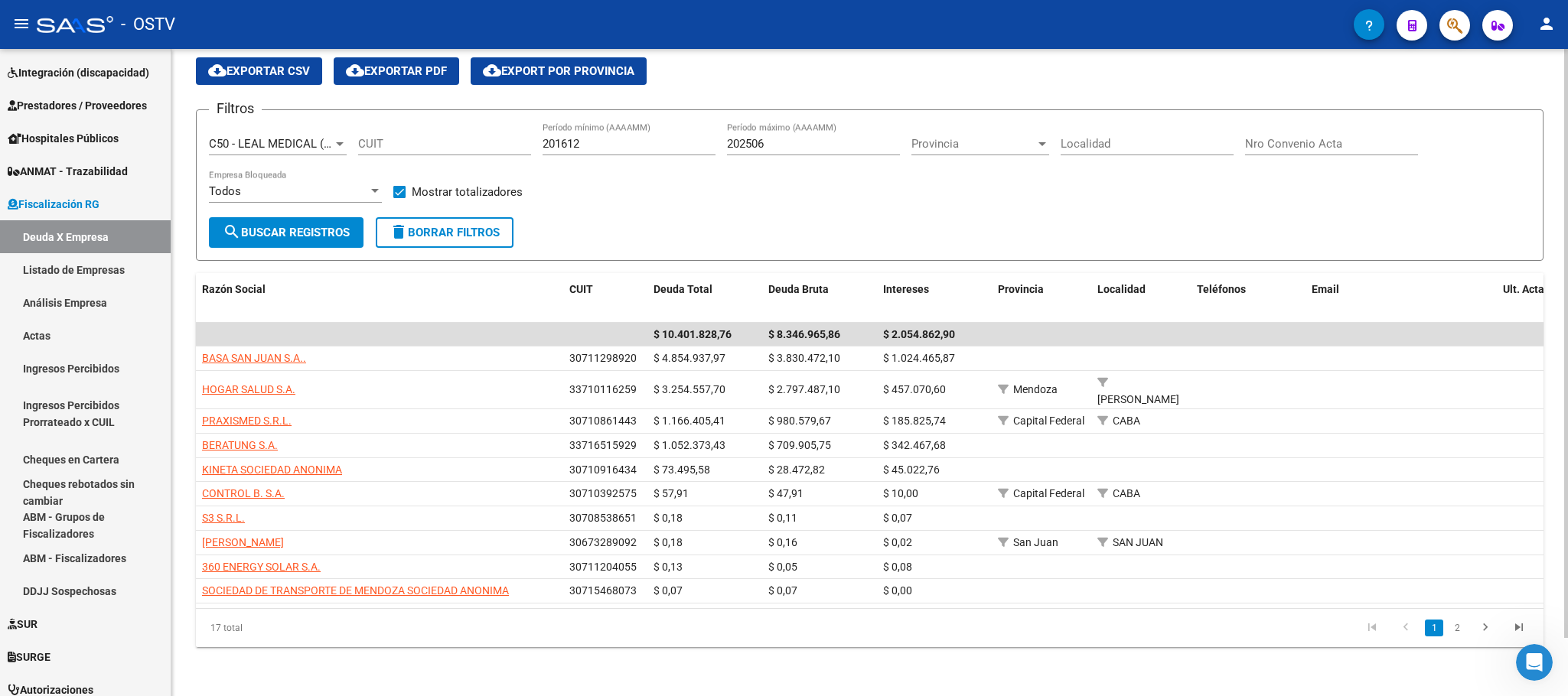
click at [306, 137] on span "C50 - LEAL MEDICAL (Basa Salud)" at bounding box center [296, 143] width 176 height 13
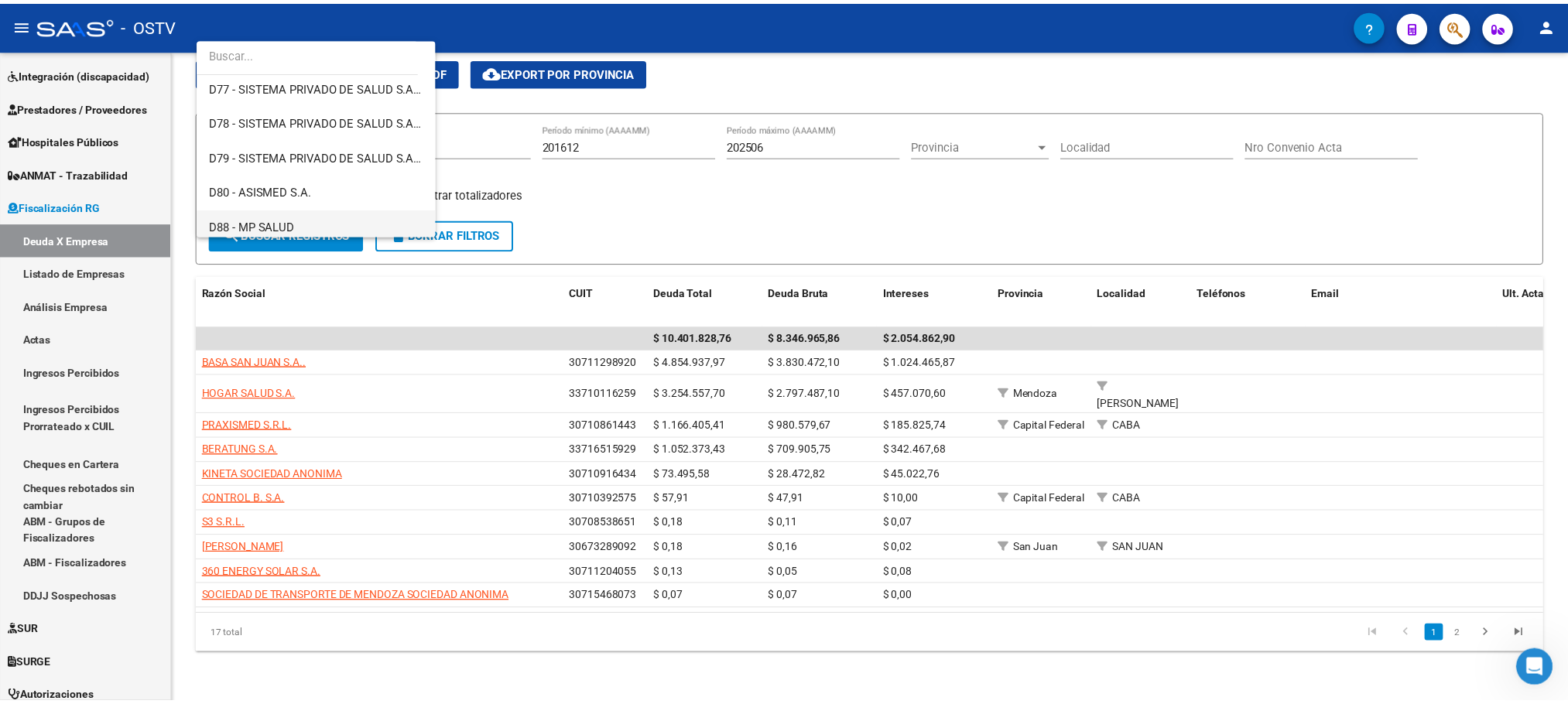
scroll to position [824, 0]
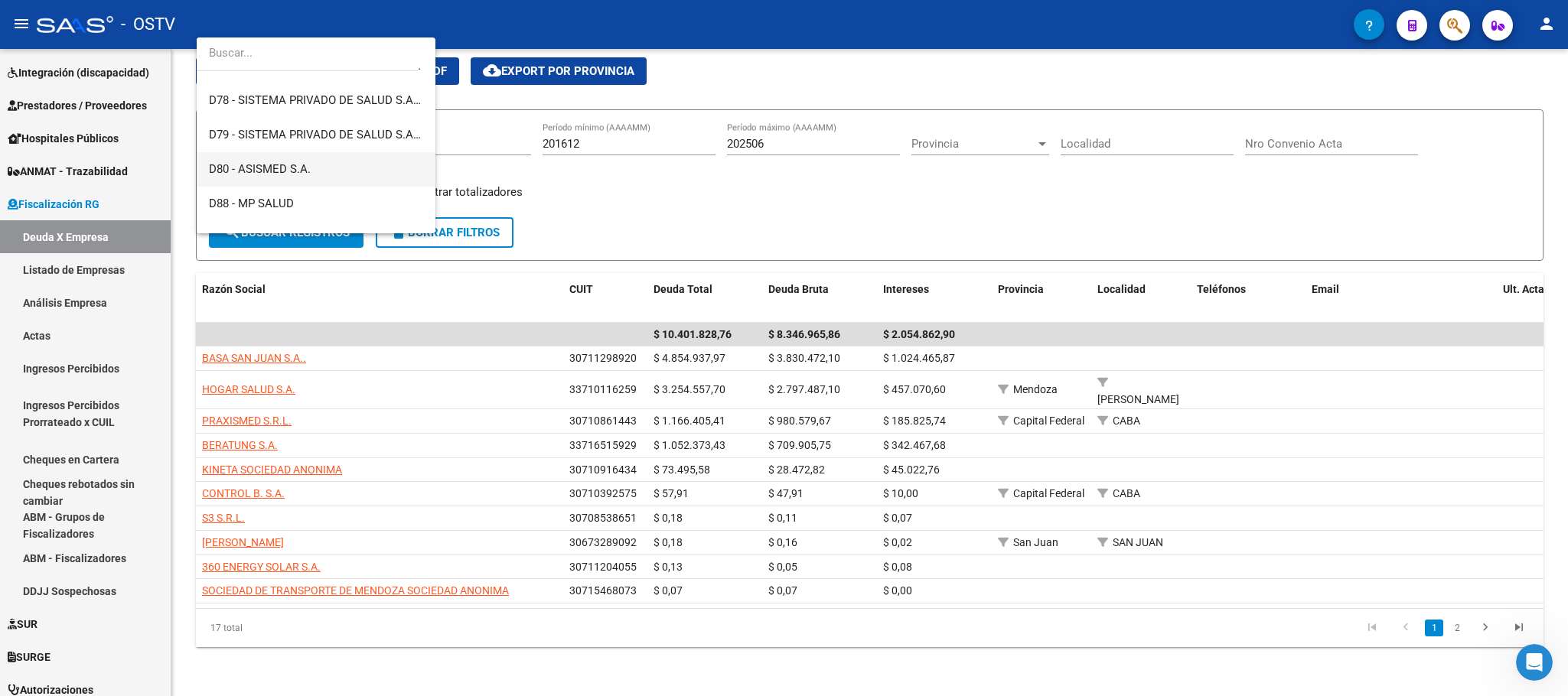
click at [319, 173] on span "D80 - ASISMED S.A." at bounding box center [316, 169] width 214 height 35
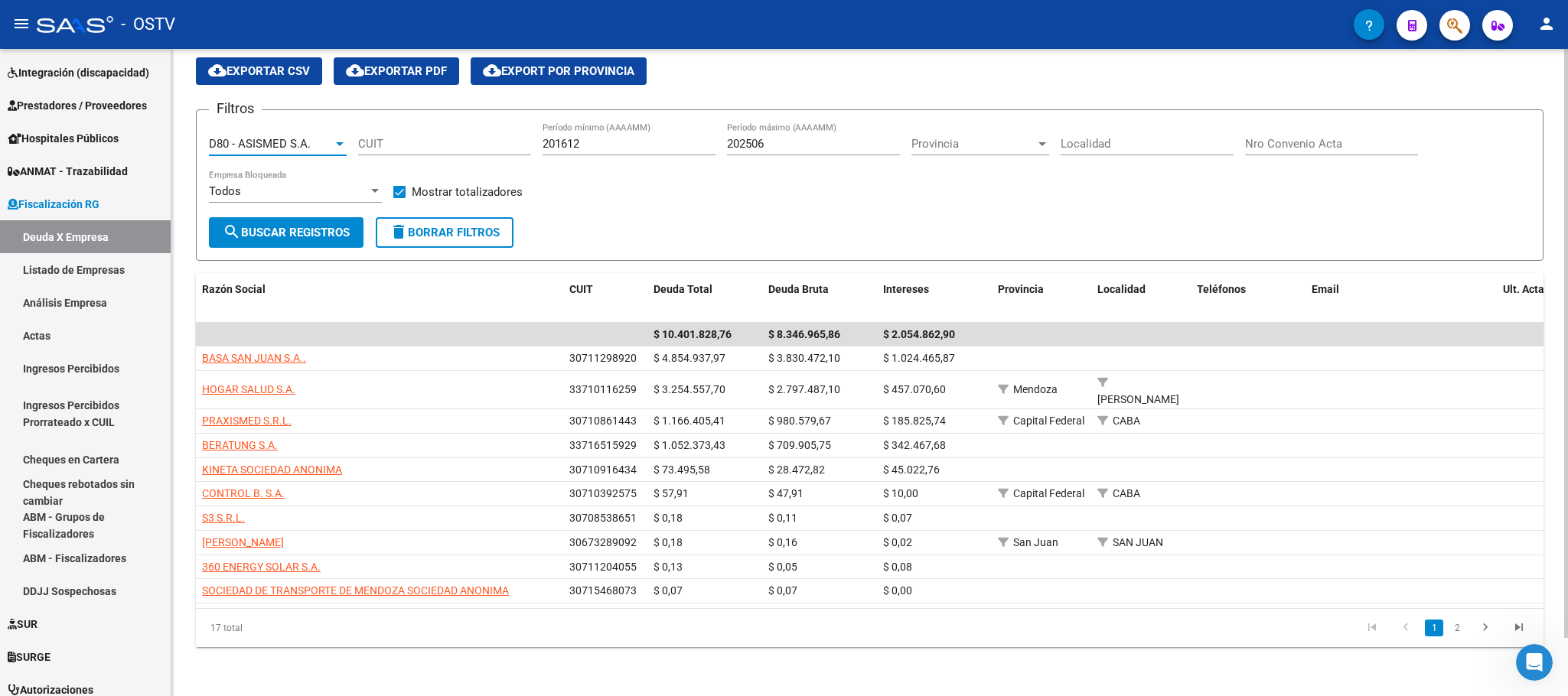
click at [284, 226] on span "search Buscar Registros" at bounding box center [286, 232] width 127 height 13
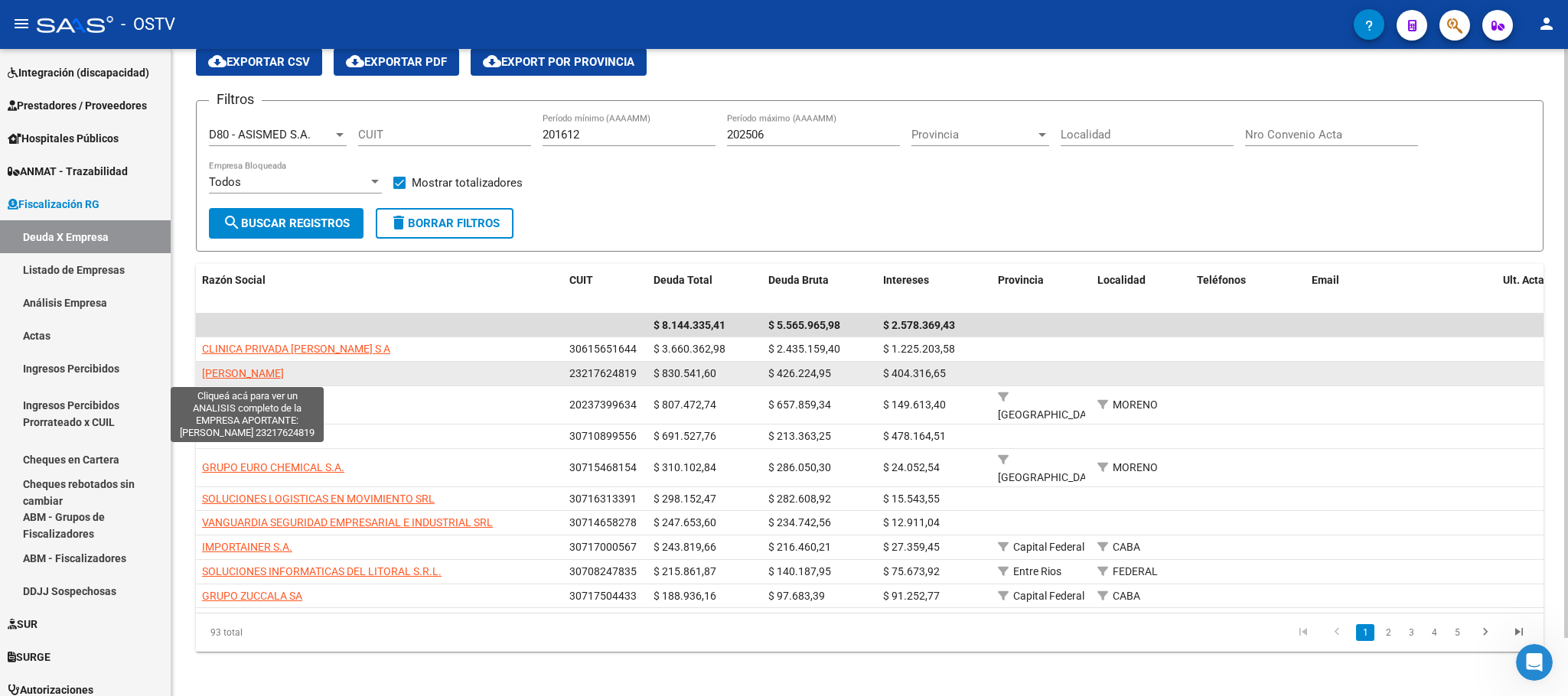
click at [267, 379] on span "TORRES MARCELO" at bounding box center [243, 373] width 82 height 13
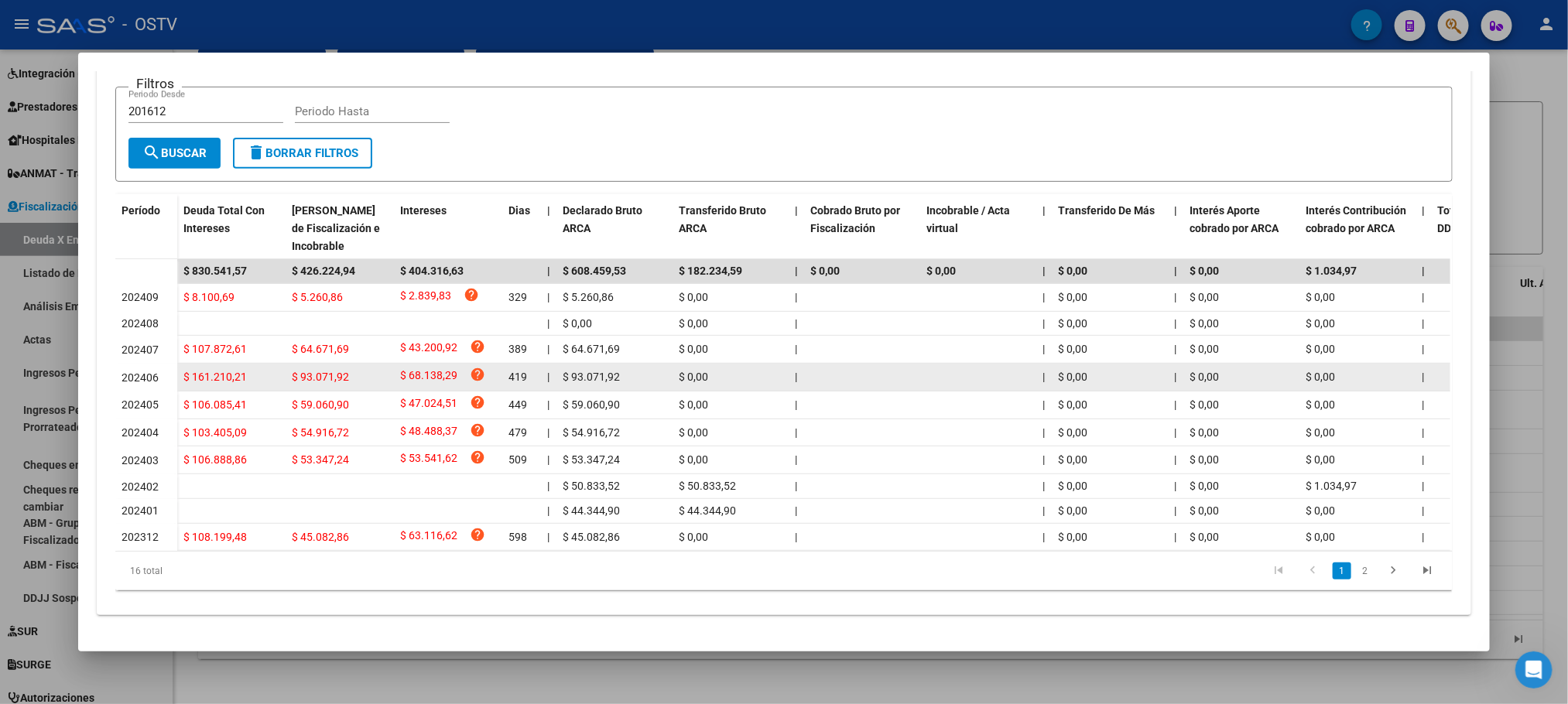
scroll to position [0, 0]
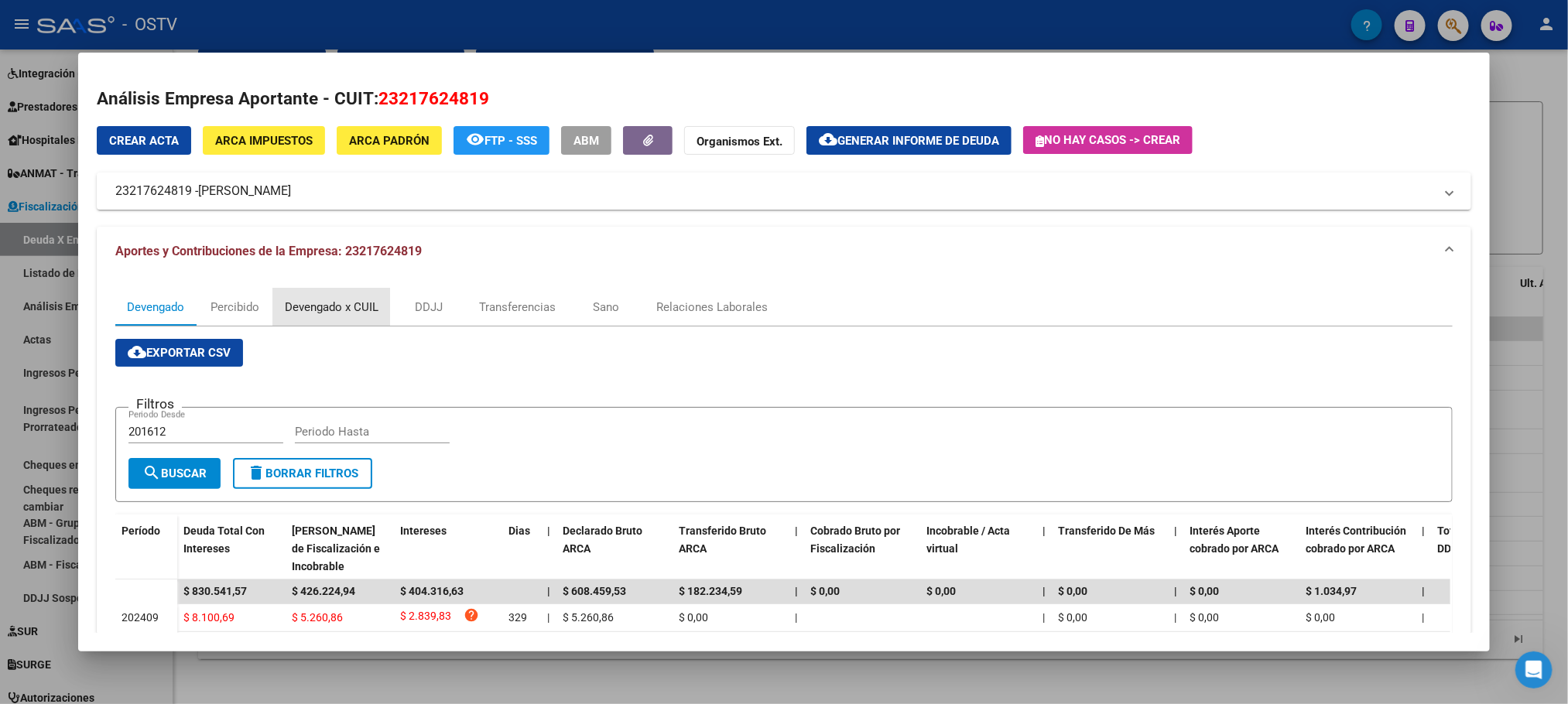
click at [305, 312] on div "Devengado x CUIL" at bounding box center [332, 307] width 94 height 17
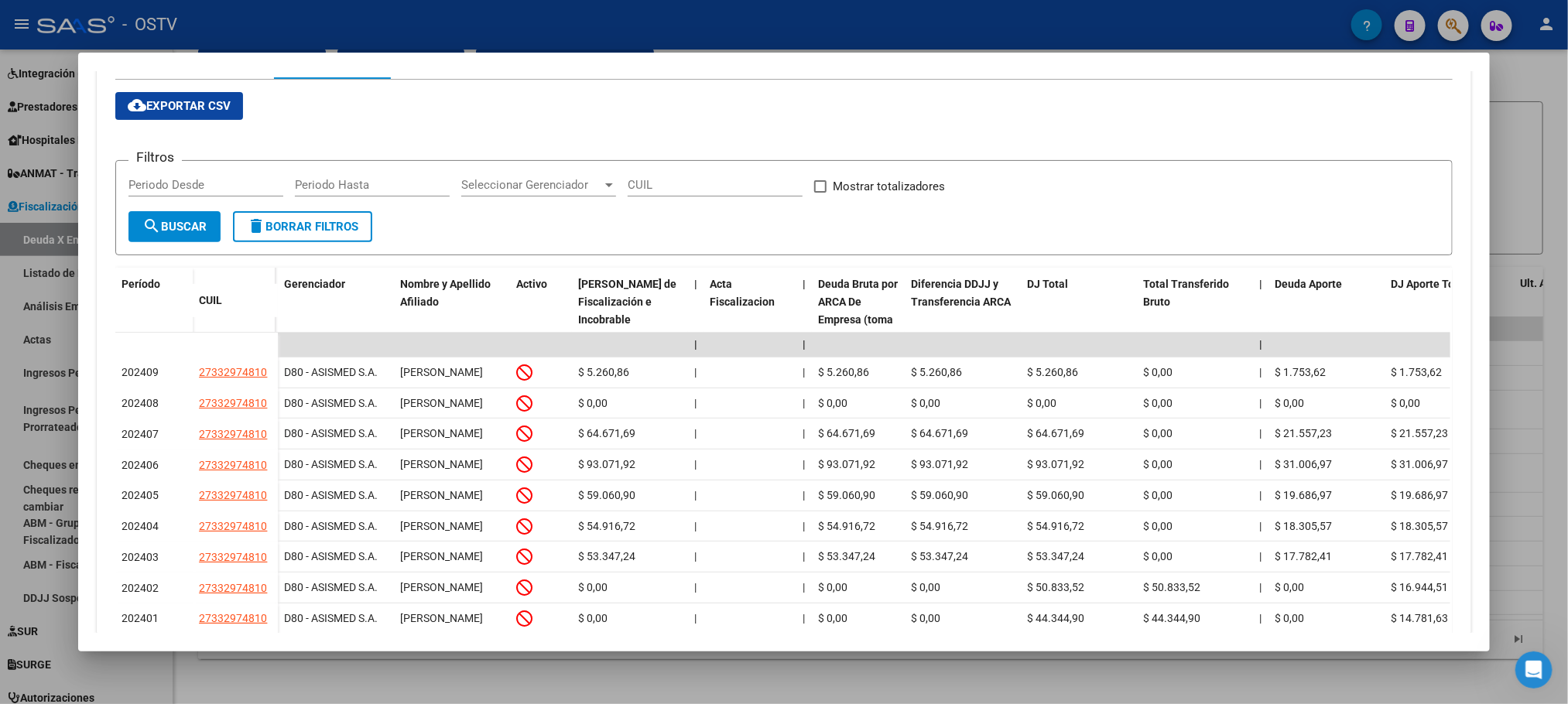
scroll to position [457, 0]
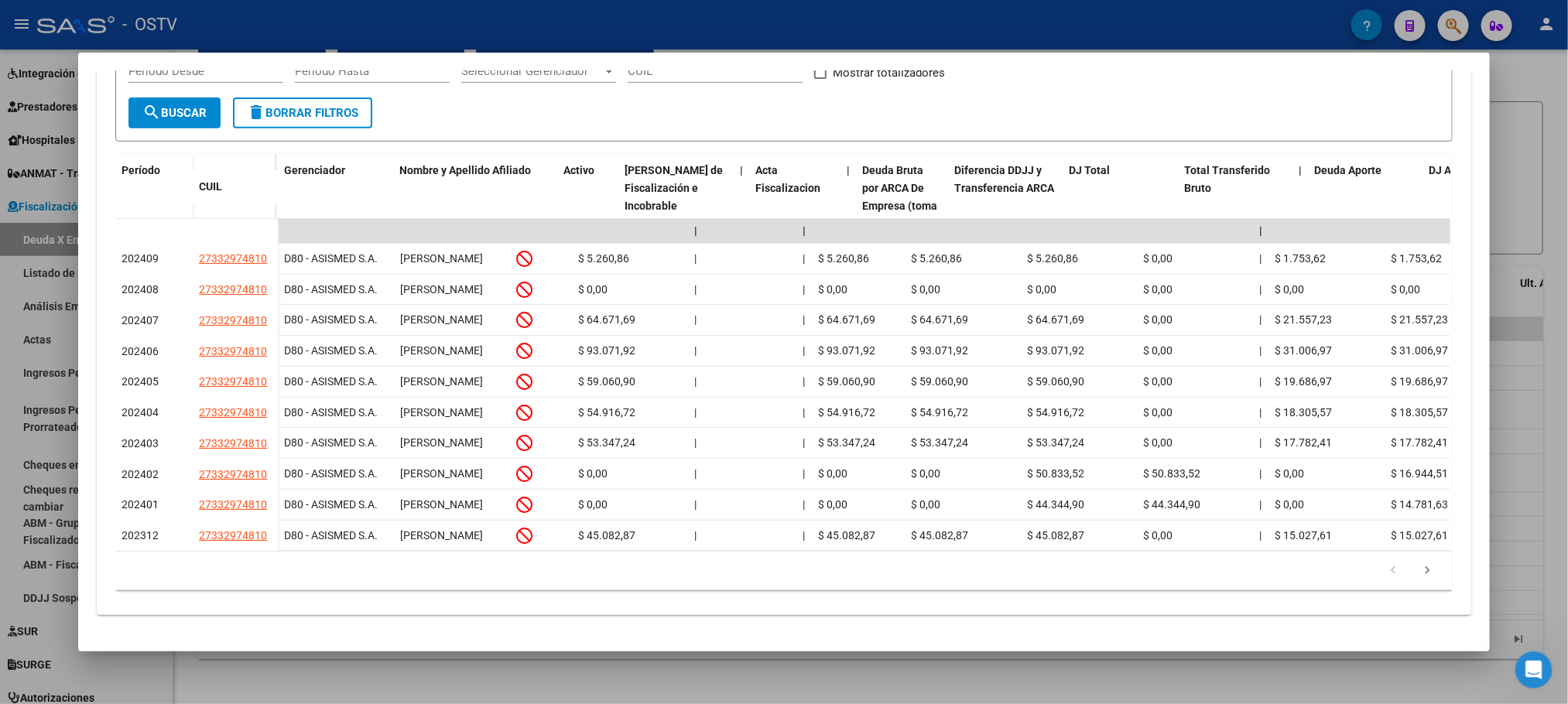
drag, startPoint x: 495, startPoint y: 84, endPoint x: 624, endPoint y: 89, distance: 129.1
click at [620, 89] on div "cloud_download Exportar CSV Filtros Periodo Desde Periodo Hasta Seleccionar Ger…" at bounding box center [784, 284] width 1336 height 612
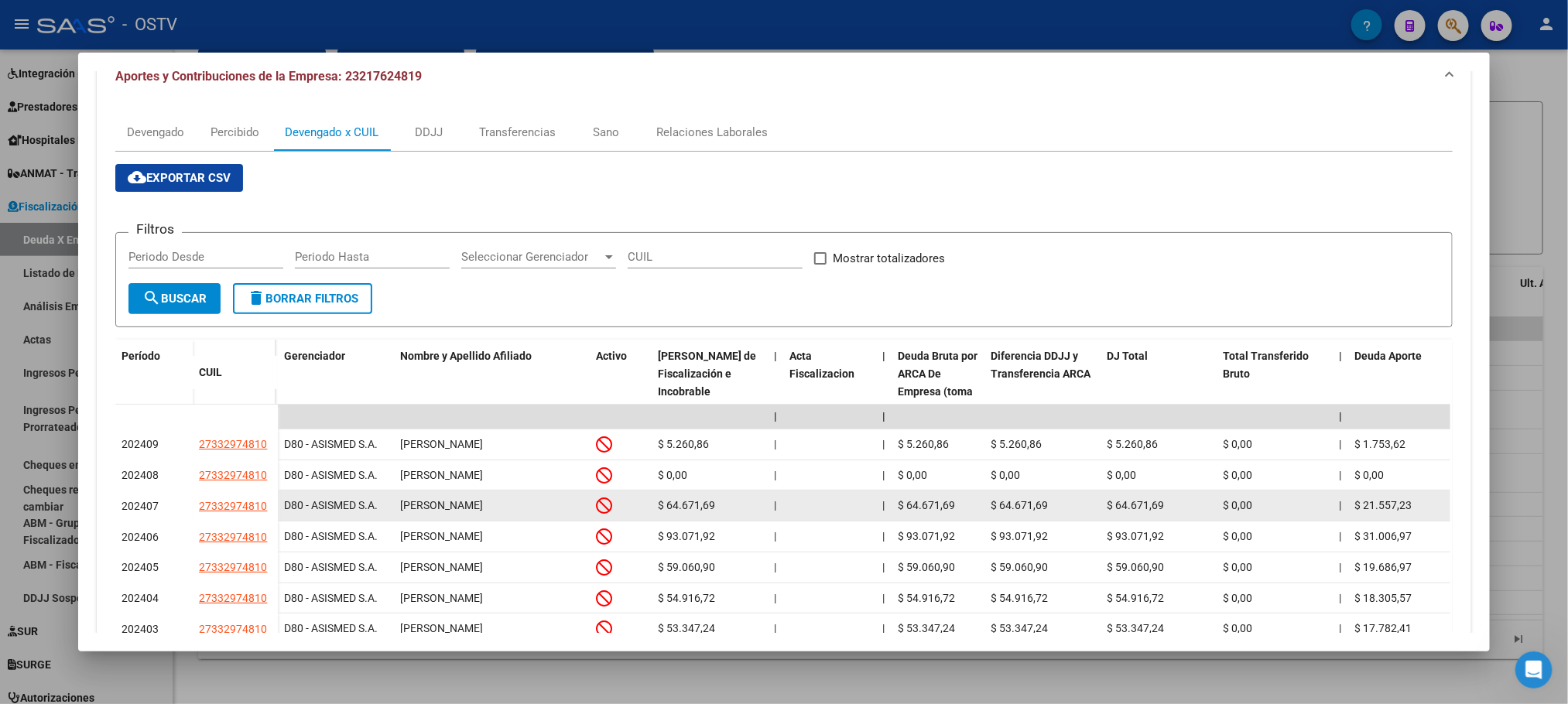
scroll to position [0, 0]
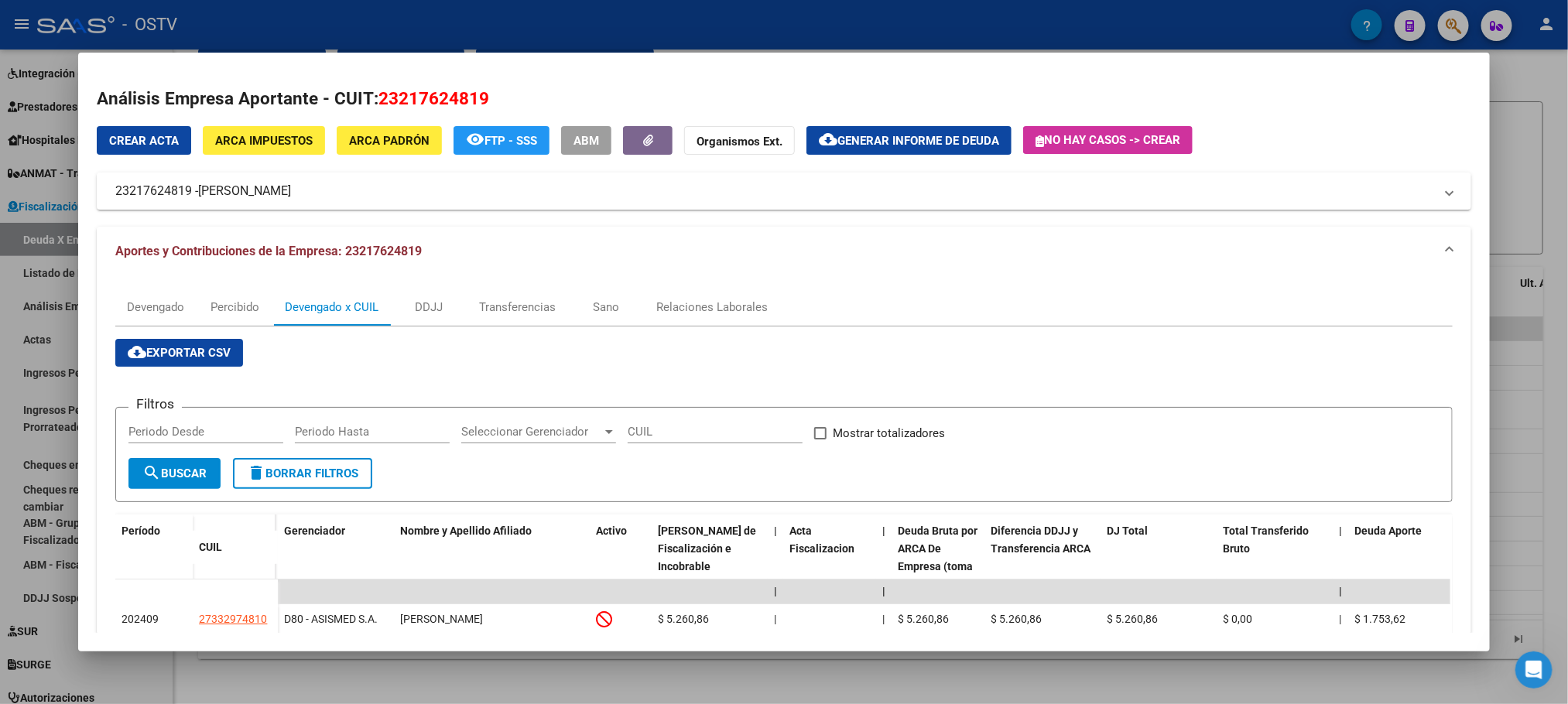
click at [240, 138] on span "ARCA Impuestos" at bounding box center [264, 140] width 97 height 14
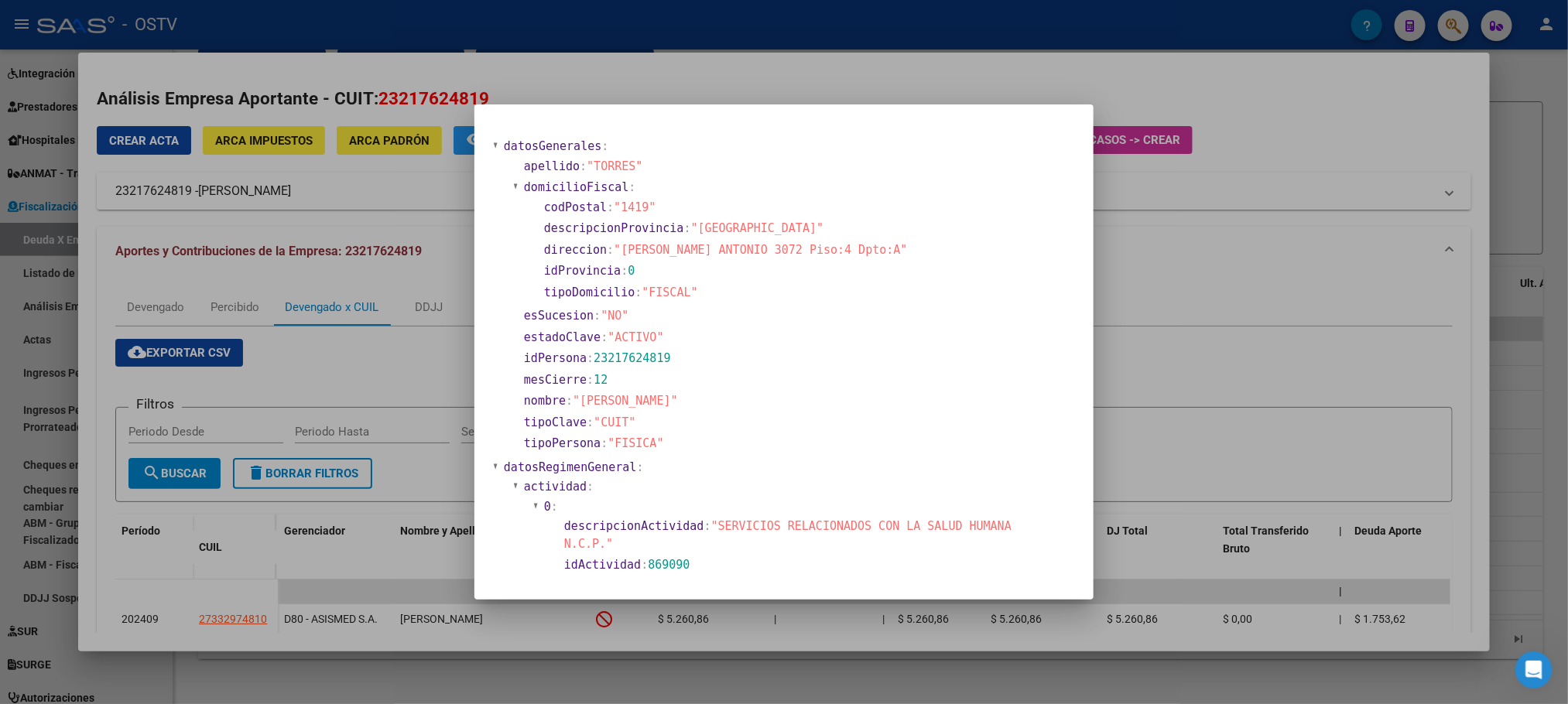
drag, startPoint x: 629, startPoint y: 251, endPoint x: 878, endPoint y: 256, distance: 249.1
click at [878, 256] on section "direccion : "LOPEZ CARLOS ANTONIO 3072 Piso:4 Dpto:A"" at bounding box center [806, 250] width 524 height 18
copy span "LOPEZ CARLOS ANTONIO 3072 Piso:4 Dpto:A"
click at [96, 262] on div at bounding box center [784, 352] width 1568 height 704
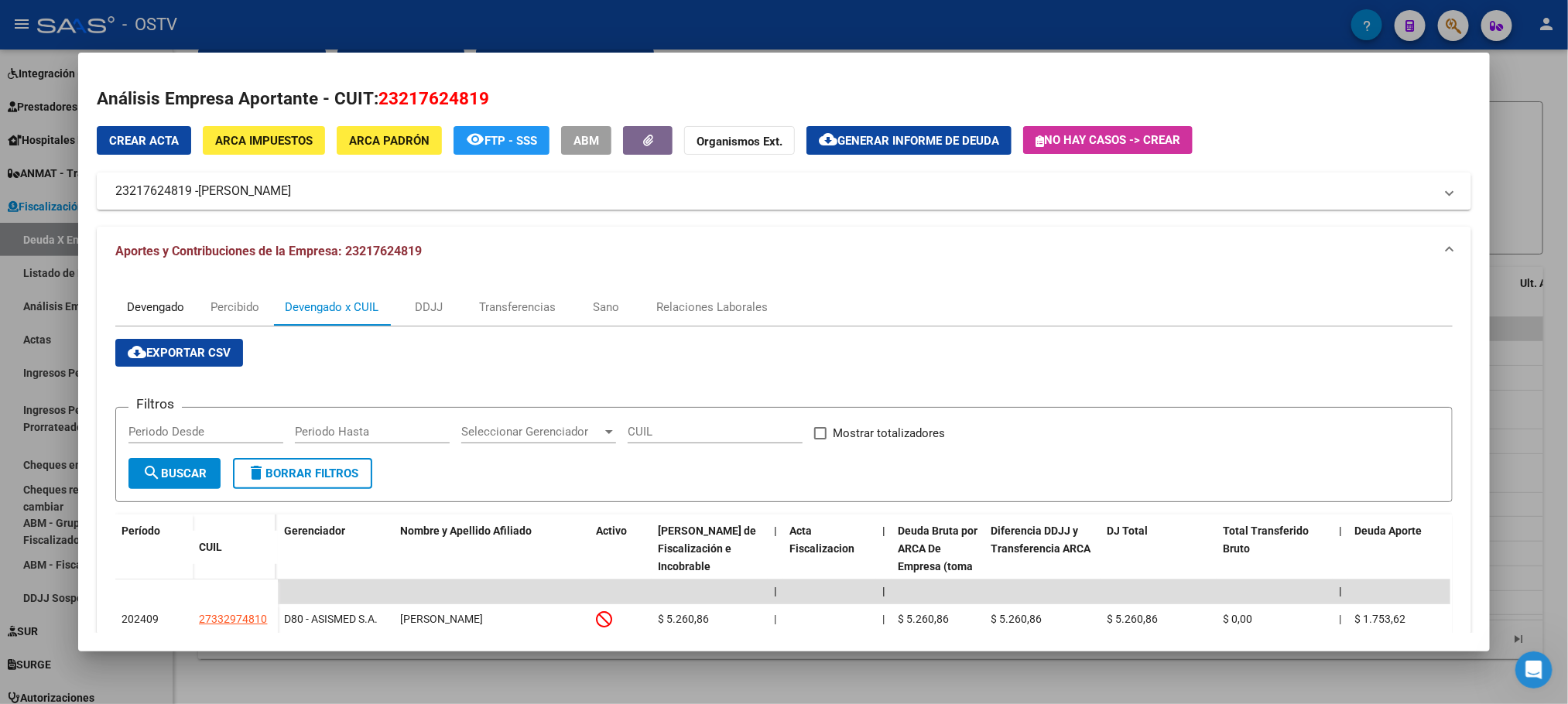
click at [170, 307] on div "Devengado" at bounding box center [155, 307] width 57 height 17
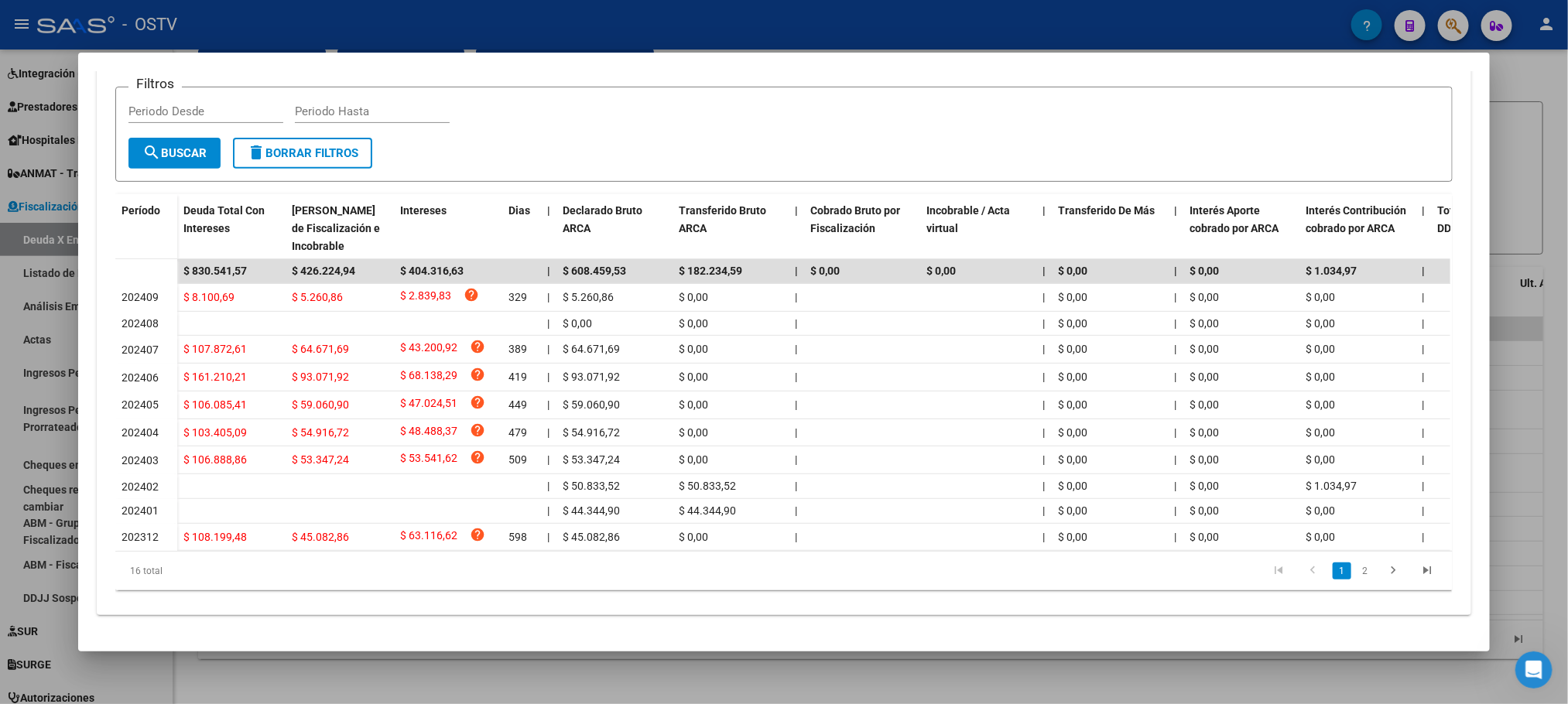
scroll to position [337, 0]
click at [200, 678] on div at bounding box center [784, 352] width 1568 height 704
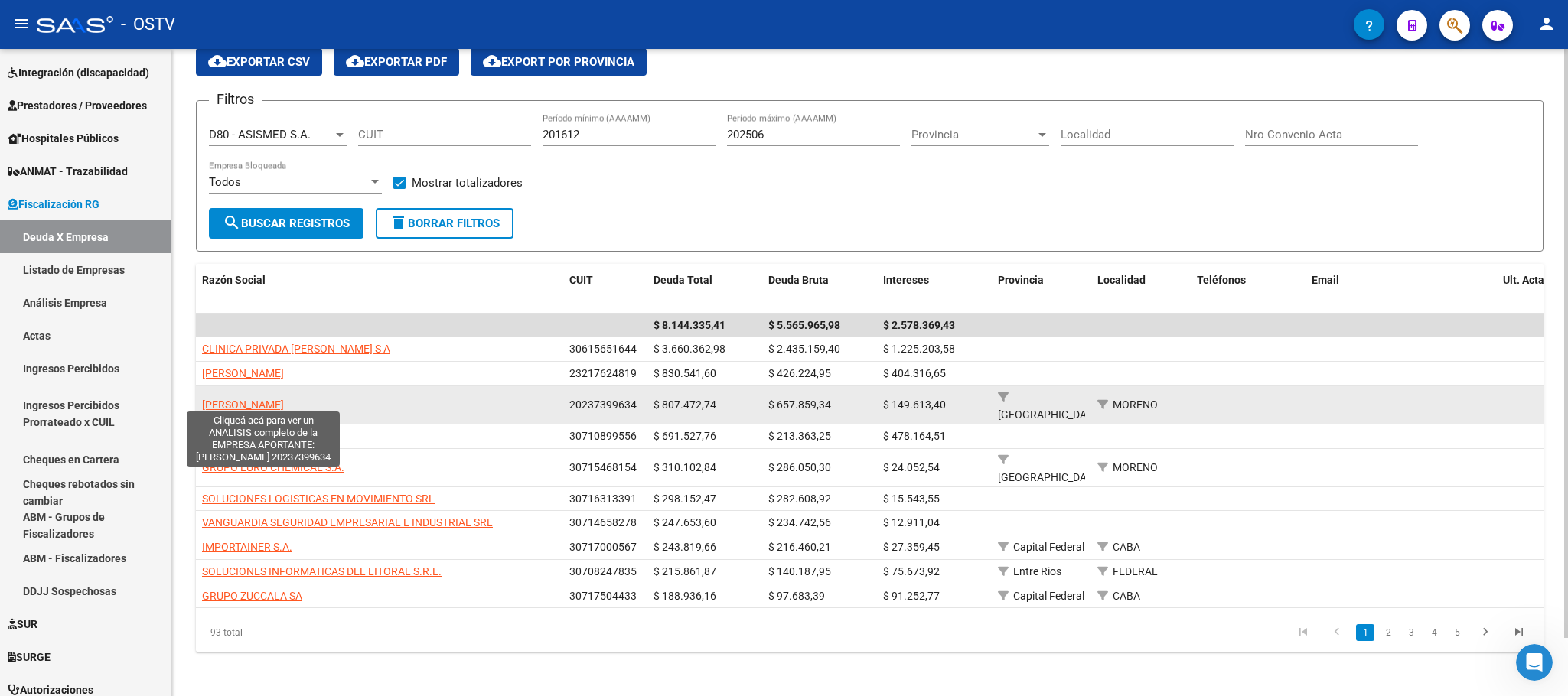
click at [239, 398] on span "MAIDANA NELSON ARIEL" at bounding box center [243, 405] width 82 height 13
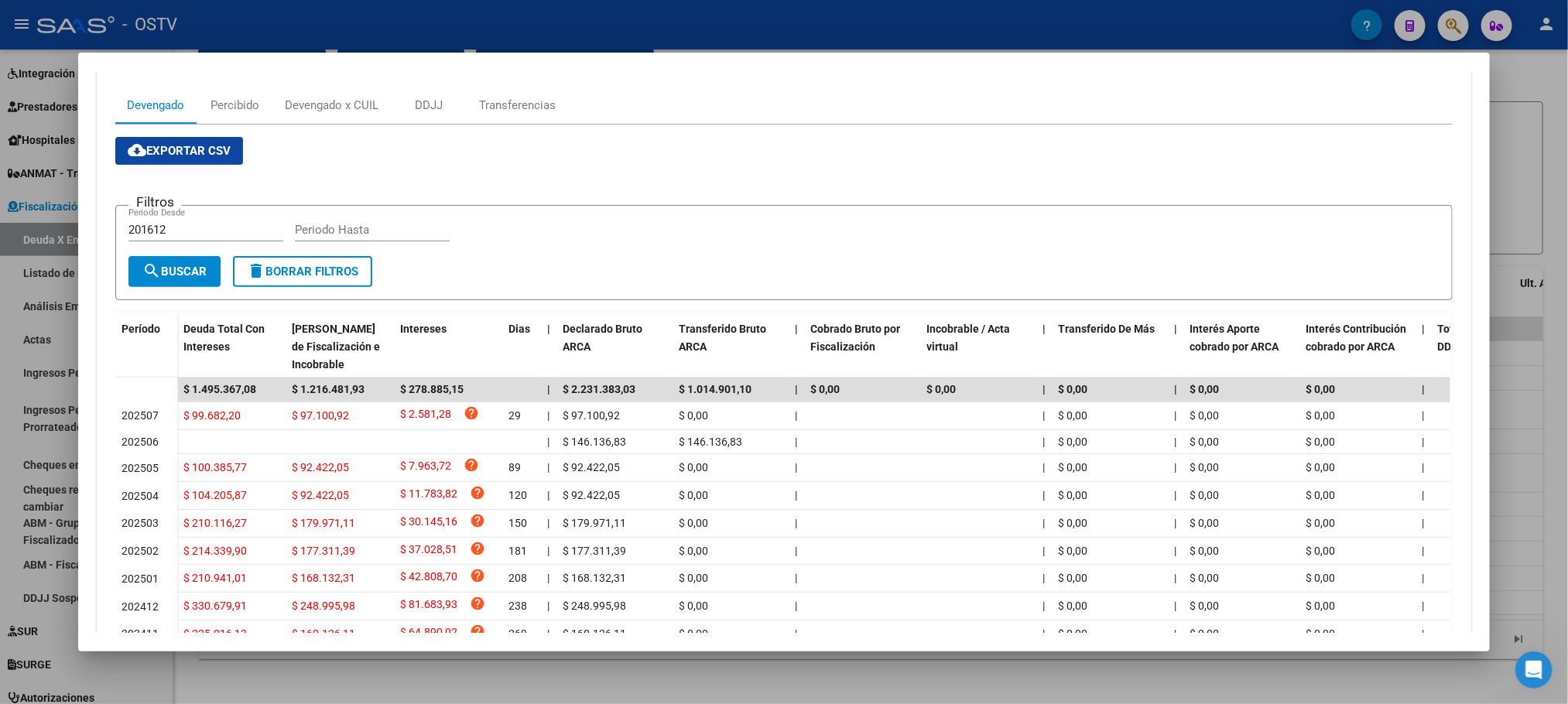
scroll to position [0, 0]
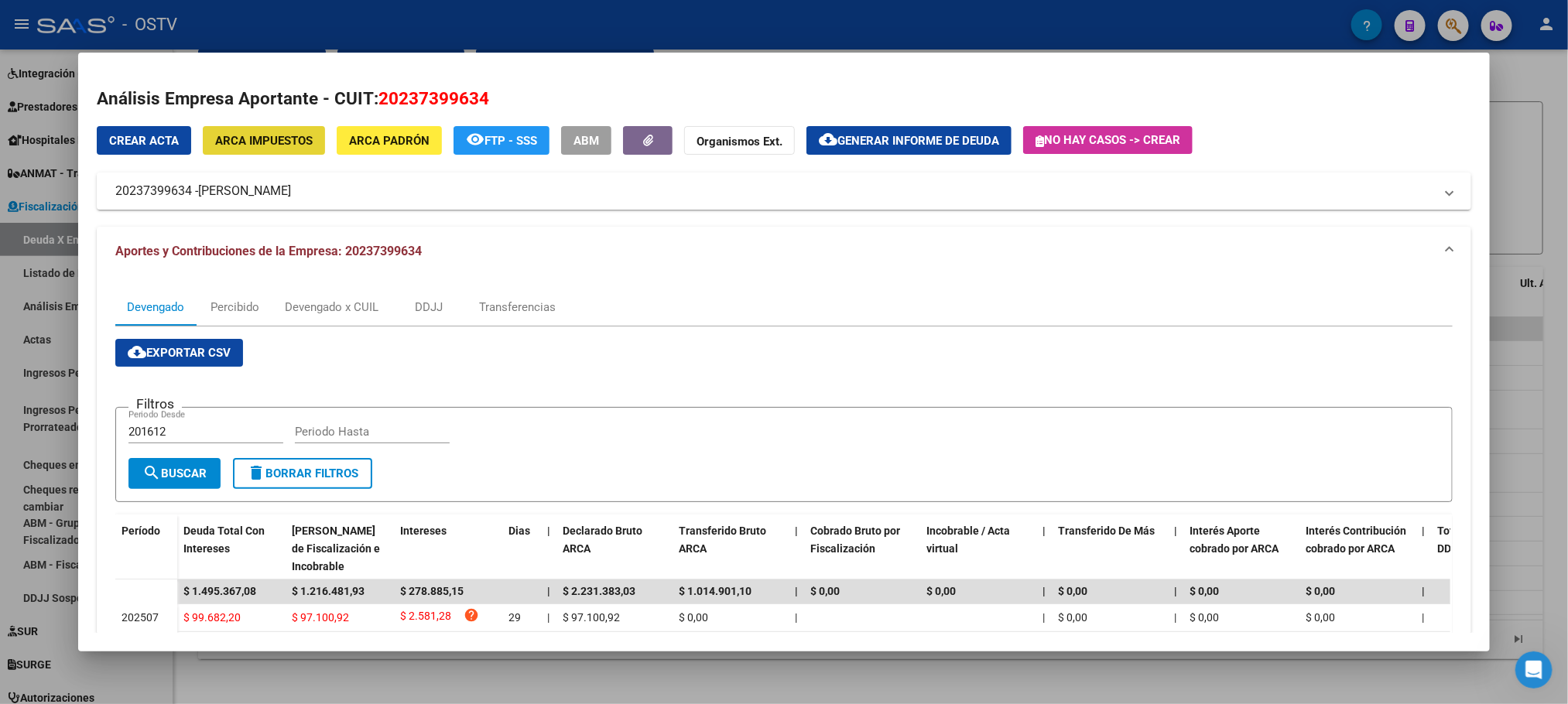
click at [265, 138] on span "ARCA Impuestos" at bounding box center [264, 140] width 97 height 14
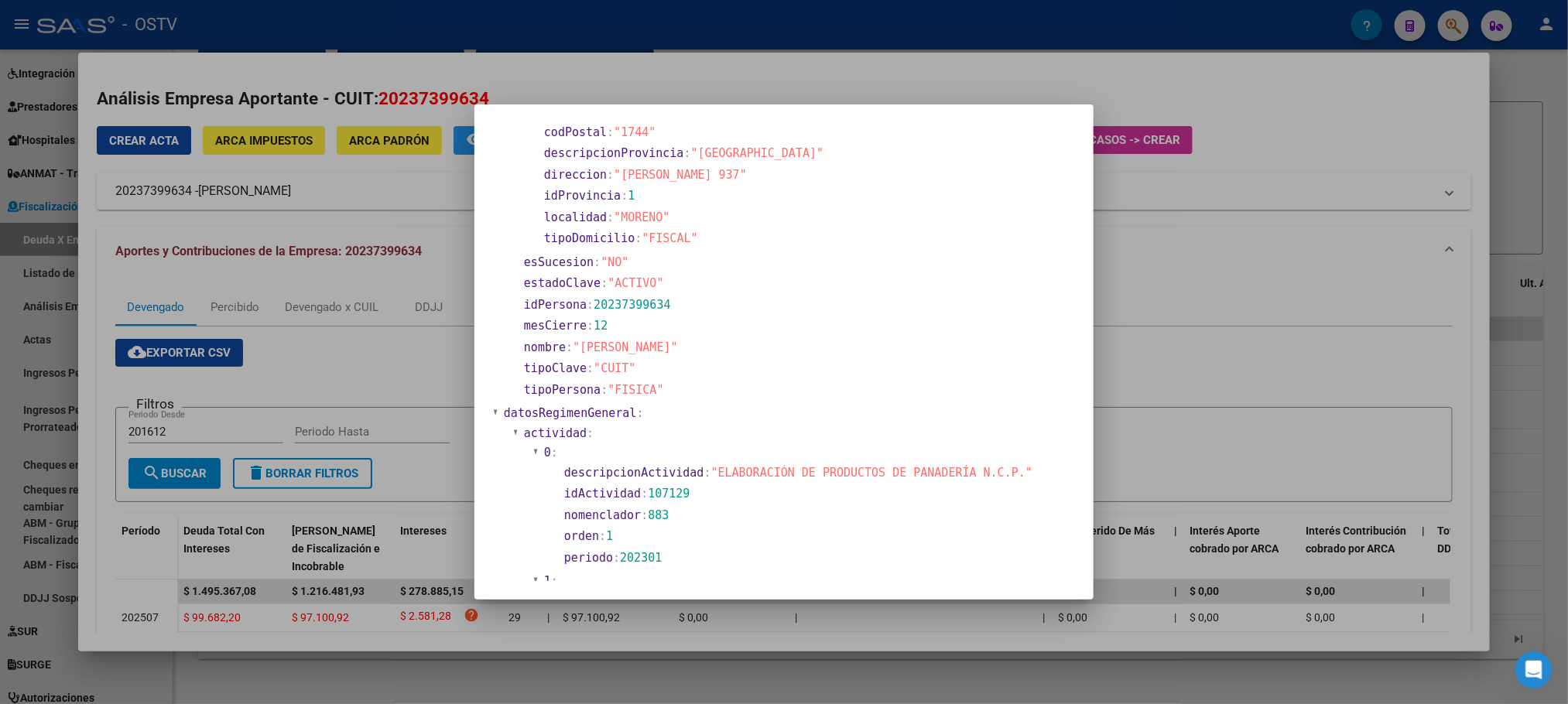
scroll to position [116, 0]
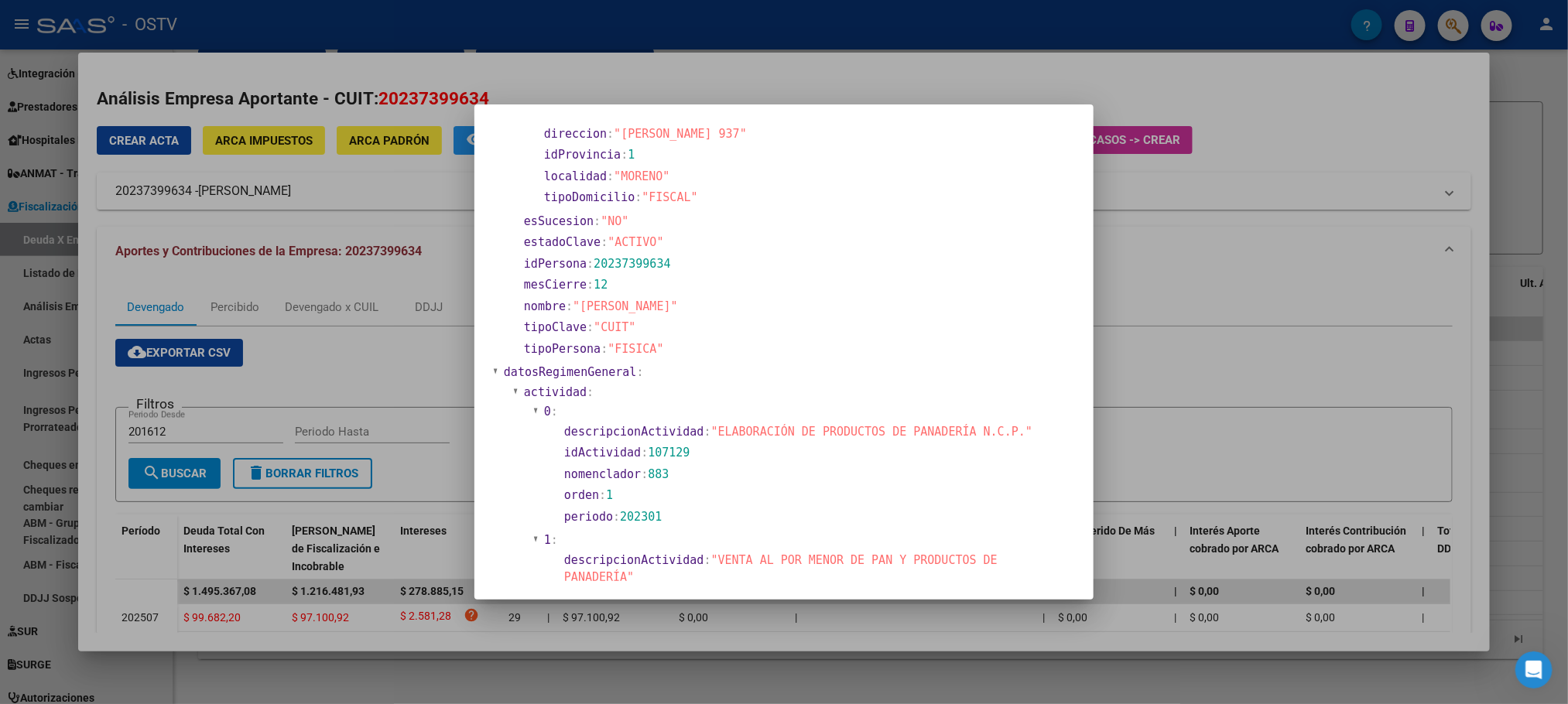
click at [184, 683] on div at bounding box center [784, 352] width 1568 height 704
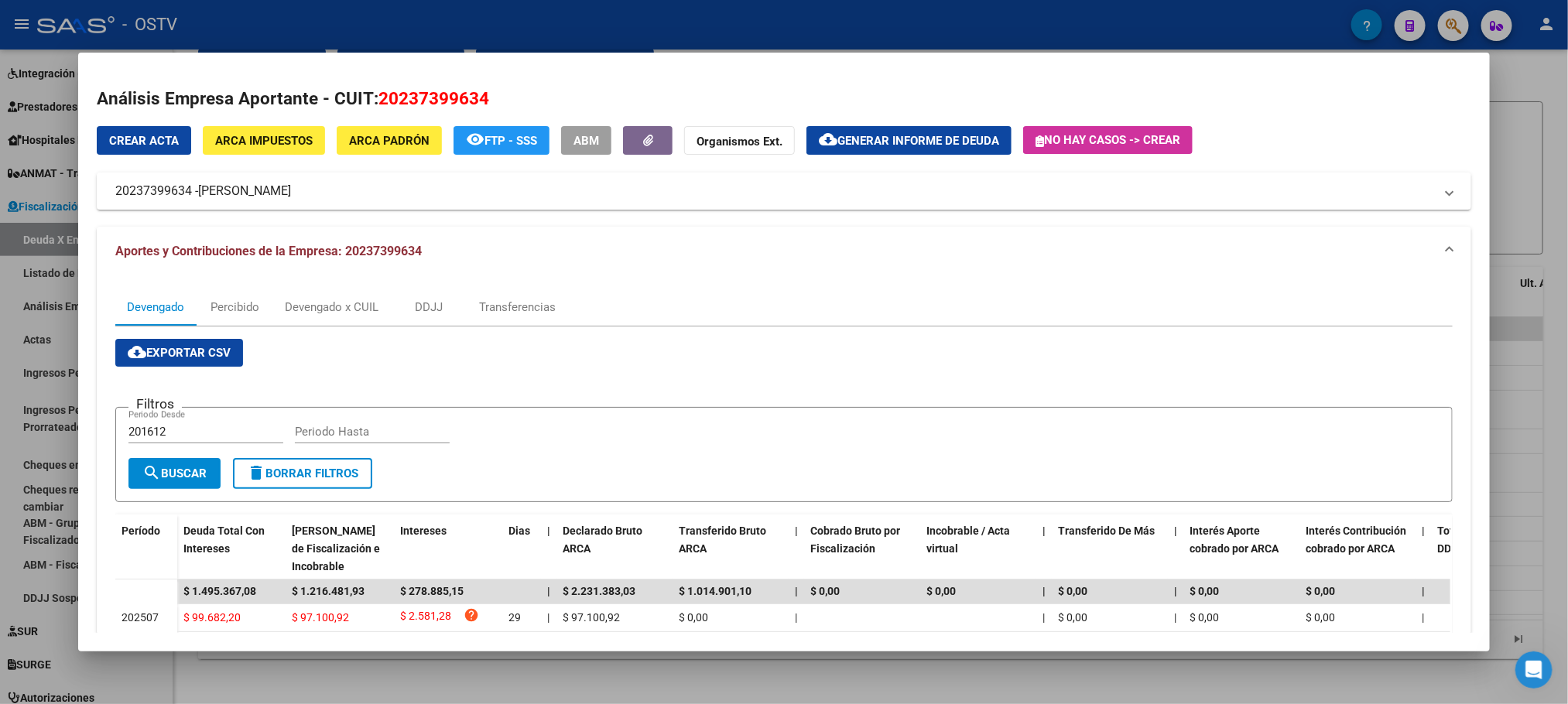
click at [186, 680] on div at bounding box center [784, 352] width 1568 height 704
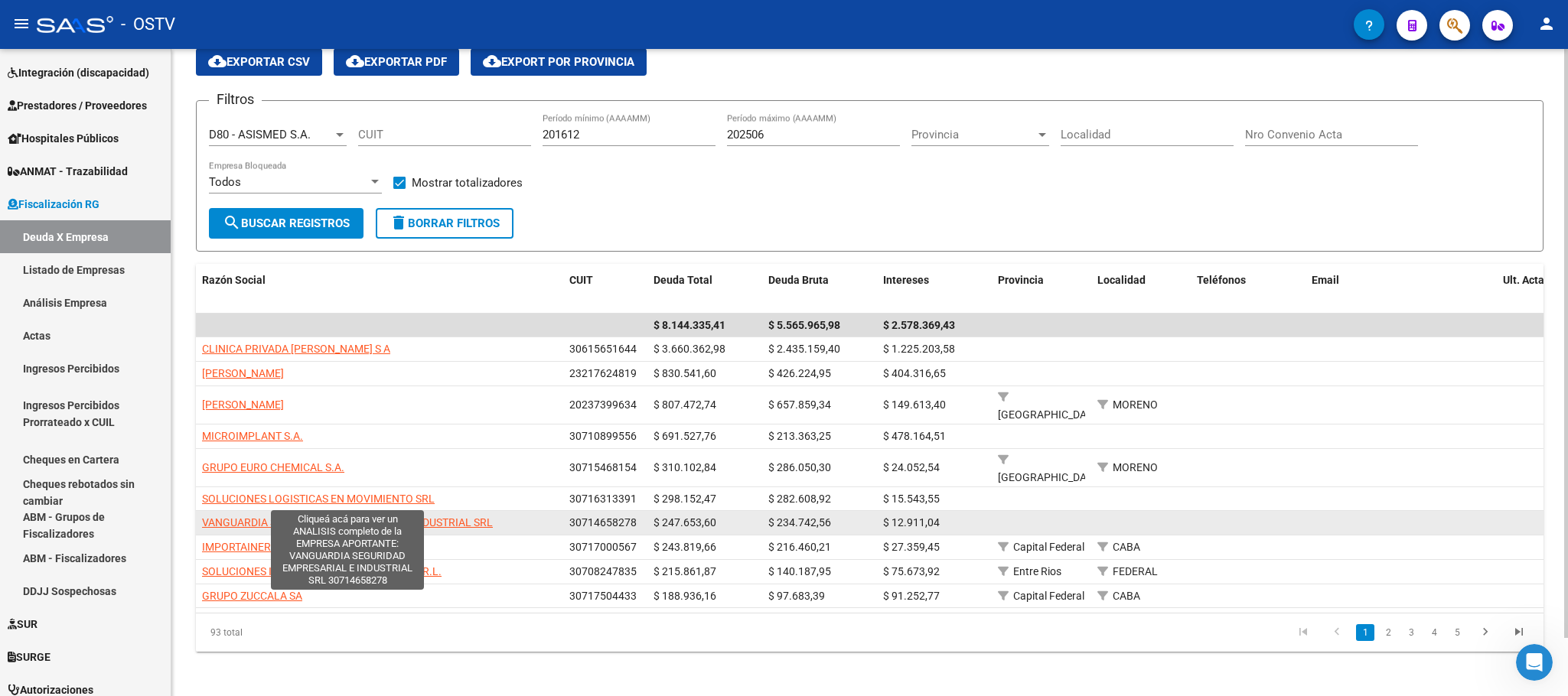
click at [301, 516] on span "VANGUARDIA SEGURIDAD EMPRESARIAL E INDUSTRIAL SRL" at bounding box center [347, 523] width 291 height 13
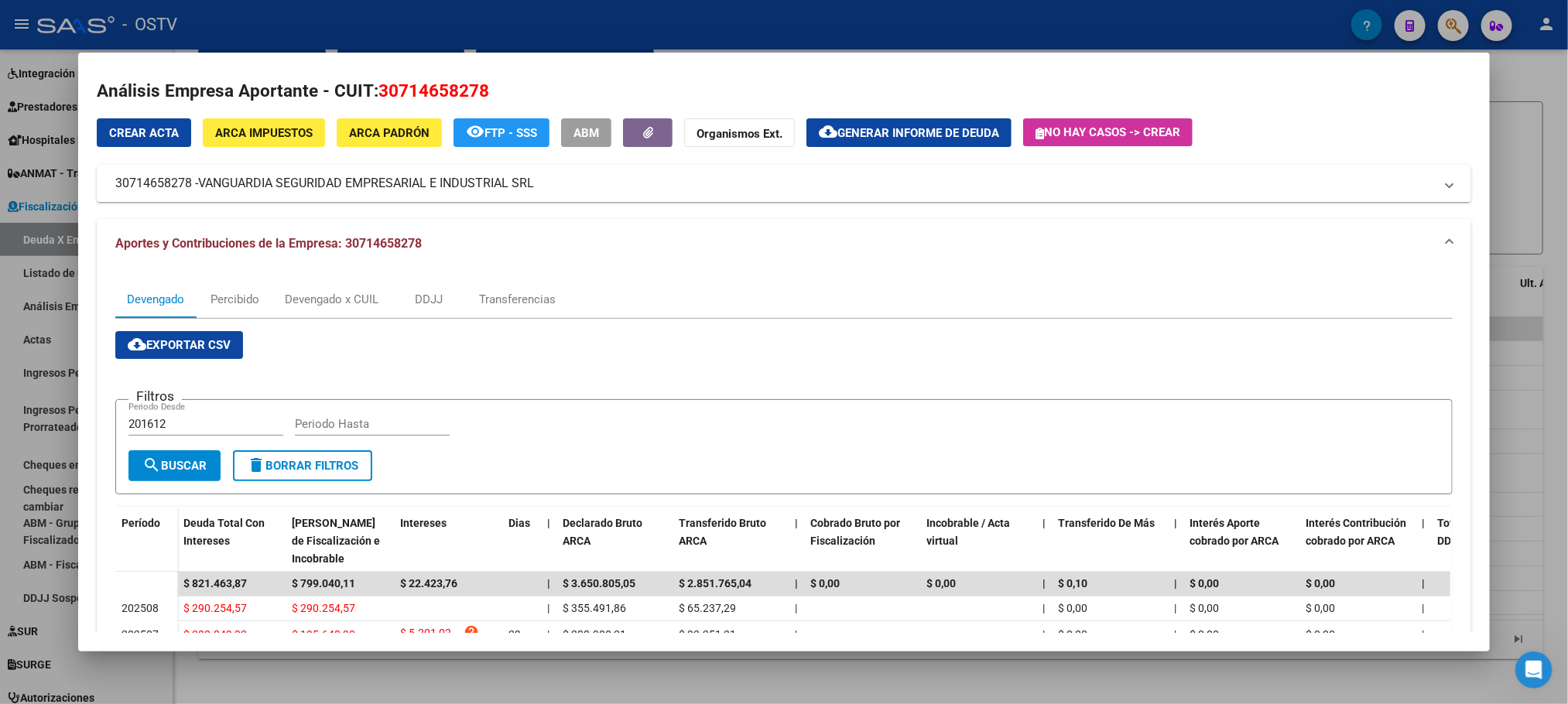
scroll to position [0, 0]
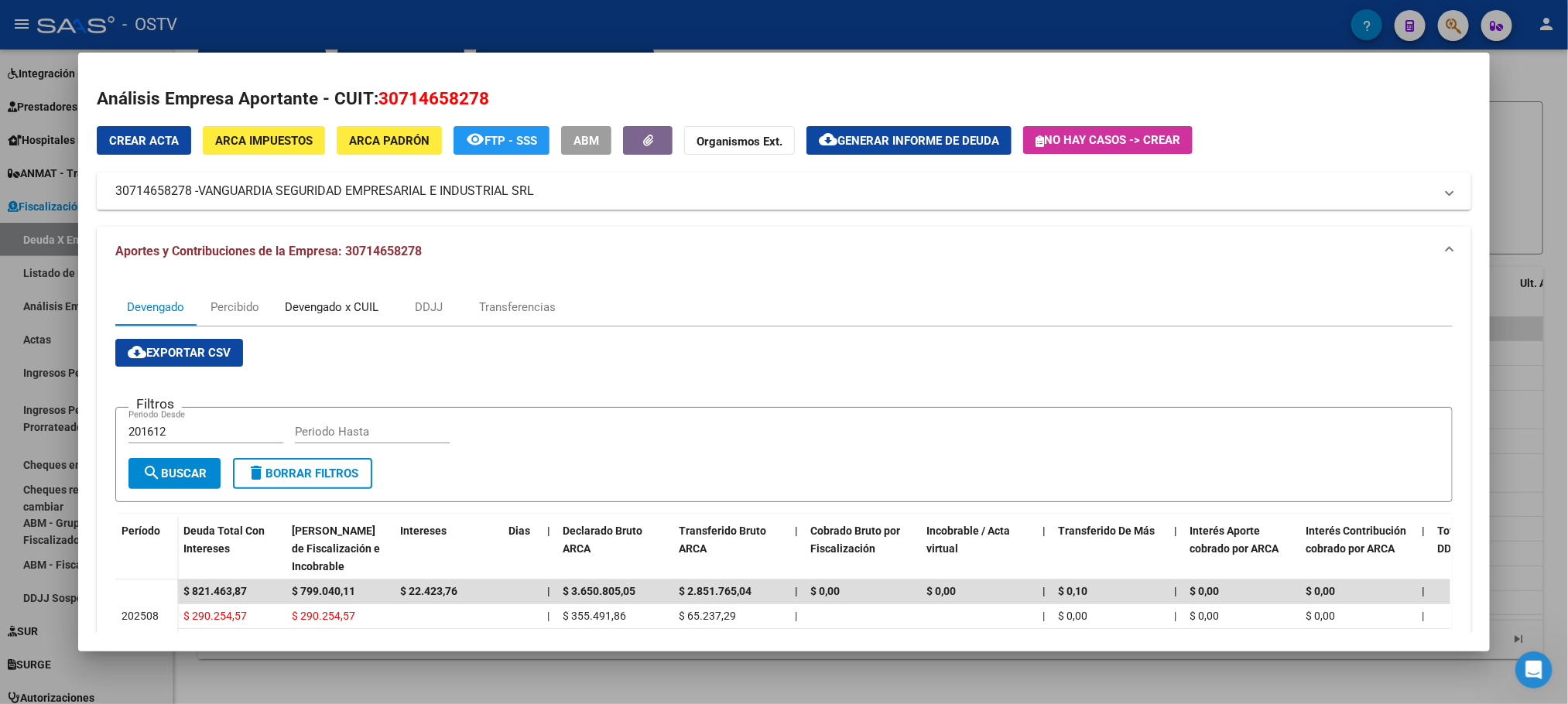
click at [348, 305] on div "Devengado x CUIL" at bounding box center [332, 307] width 94 height 17
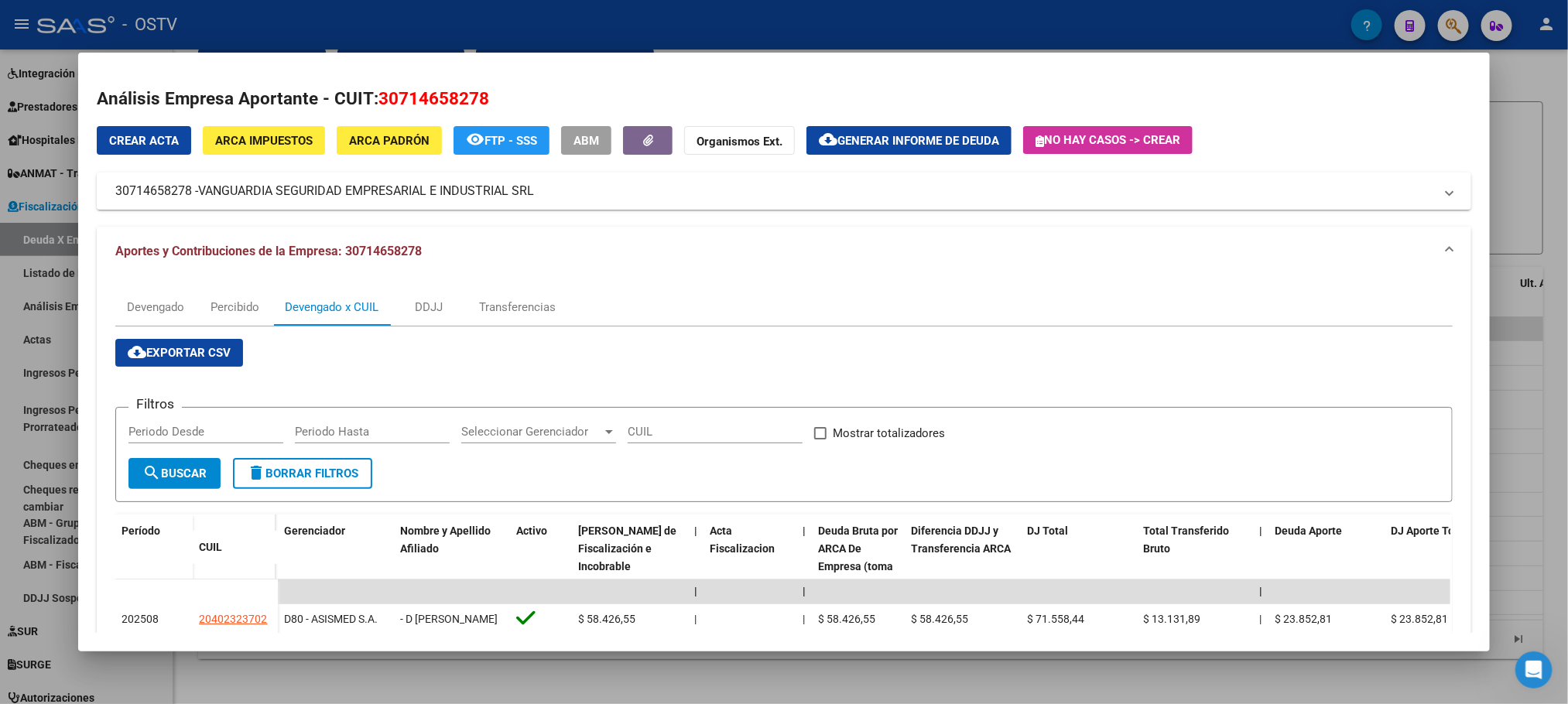
click at [244, 147] on span "ARCA Impuestos" at bounding box center [264, 140] width 97 height 14
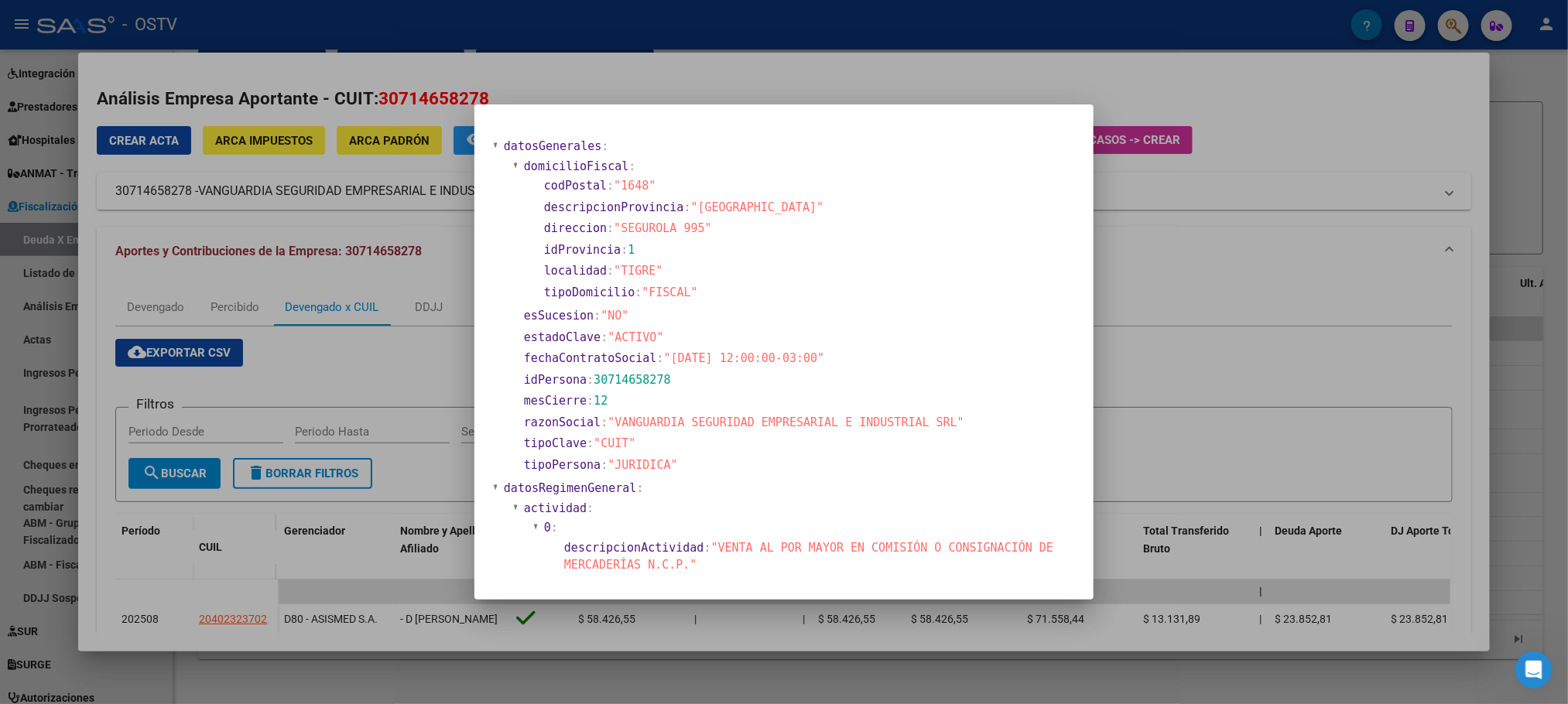
click at [297, 676] on div at bounding box center [784, 352] width 1568 height 704
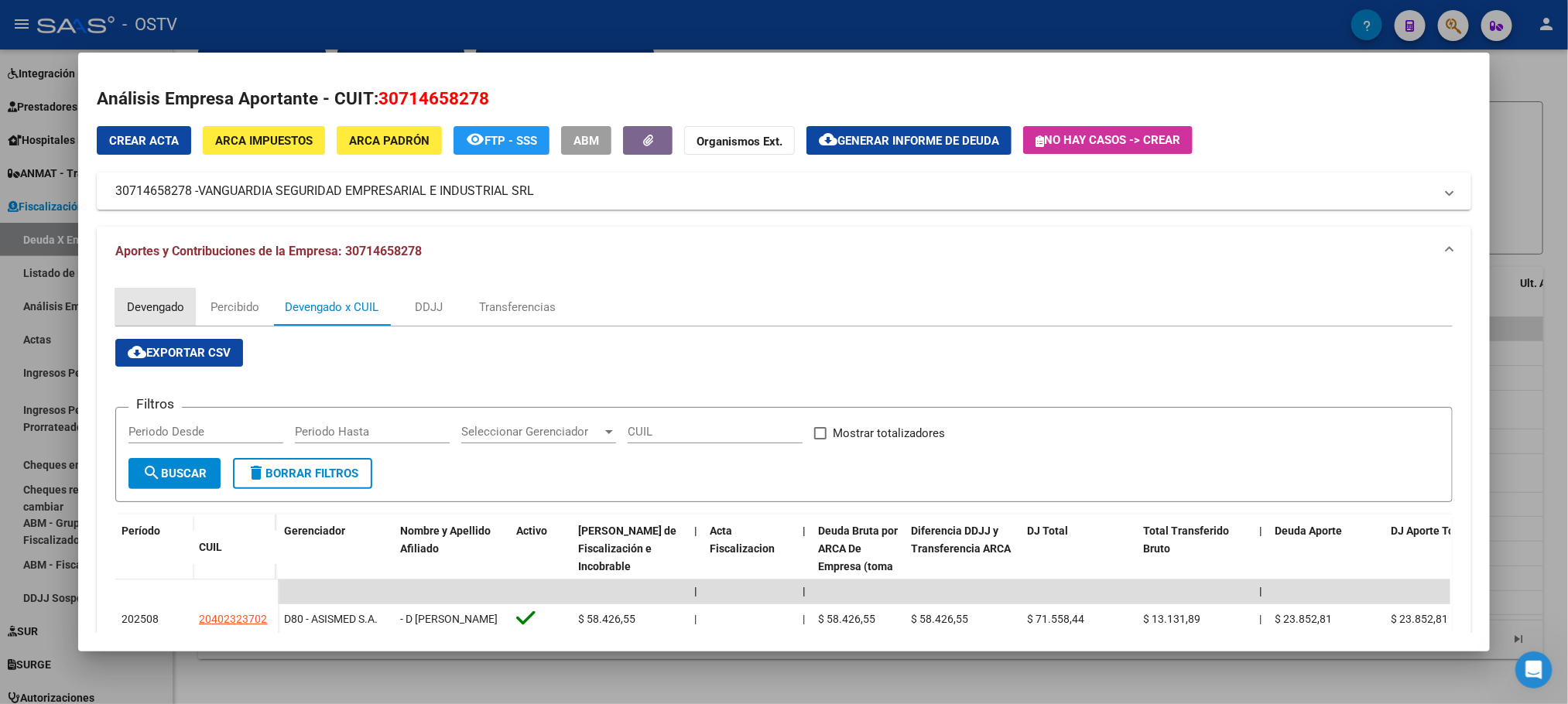
click at [132, 314] on div "Devengado" at bounding box center [155, 307] width 57 height 17
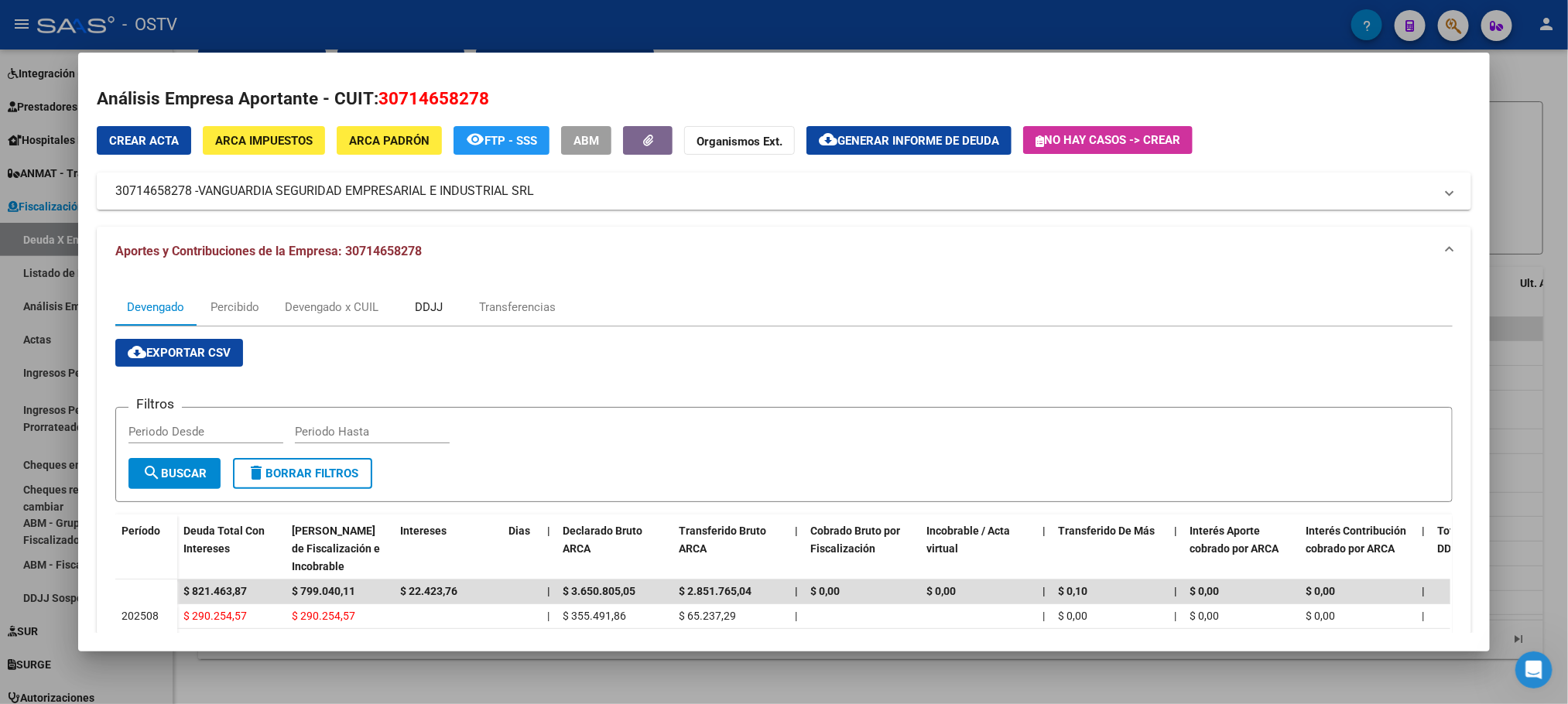
click at [418, 315] on div "DDJJ" at bounding box center [428, 307] width 77 height 37
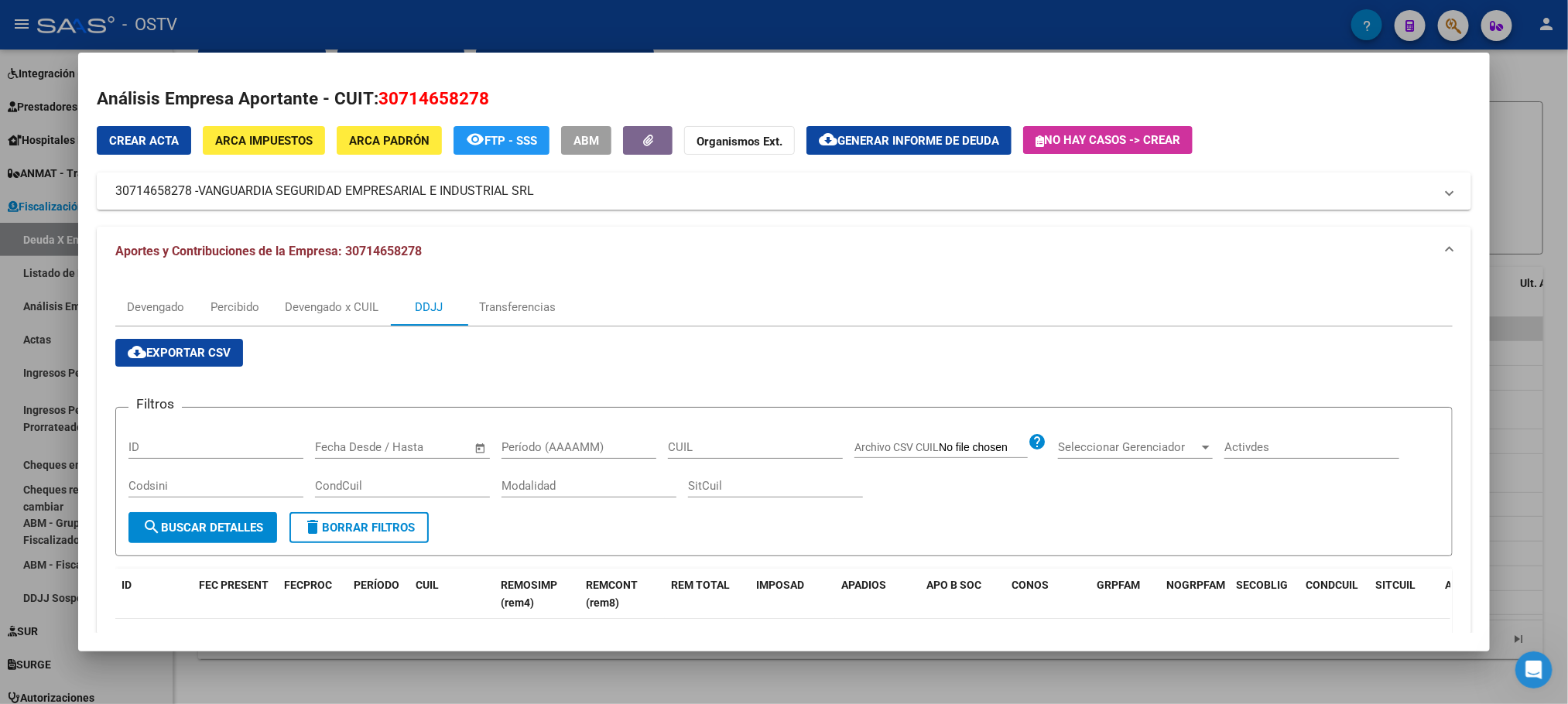
scroll to position [462, 0]
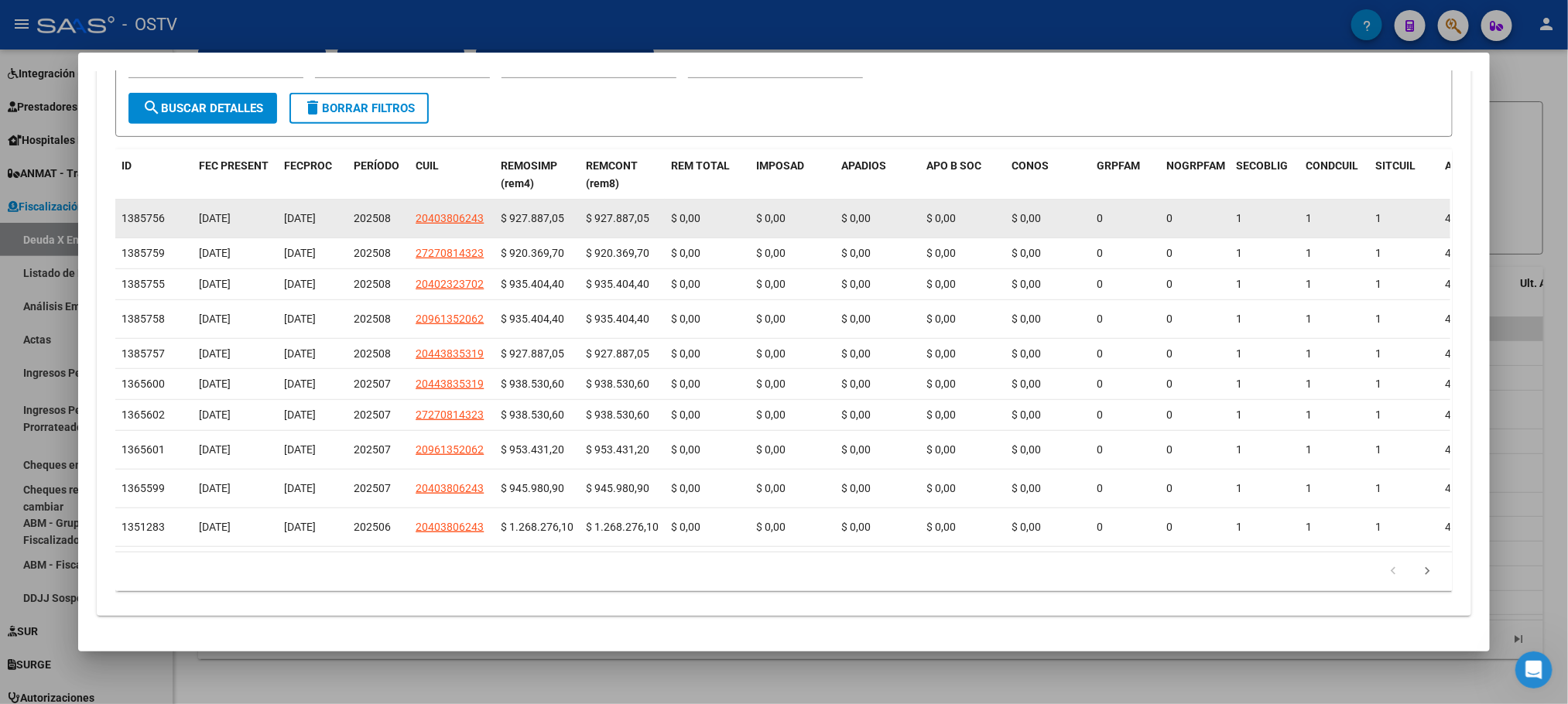
click at [449, 209] on app-link-go-to "20403806243" at bounding box center [450, 218] width 68 height 18
click at [451, 212] on span "20403806243" at bounding box center [450, 218] width 68 height 13
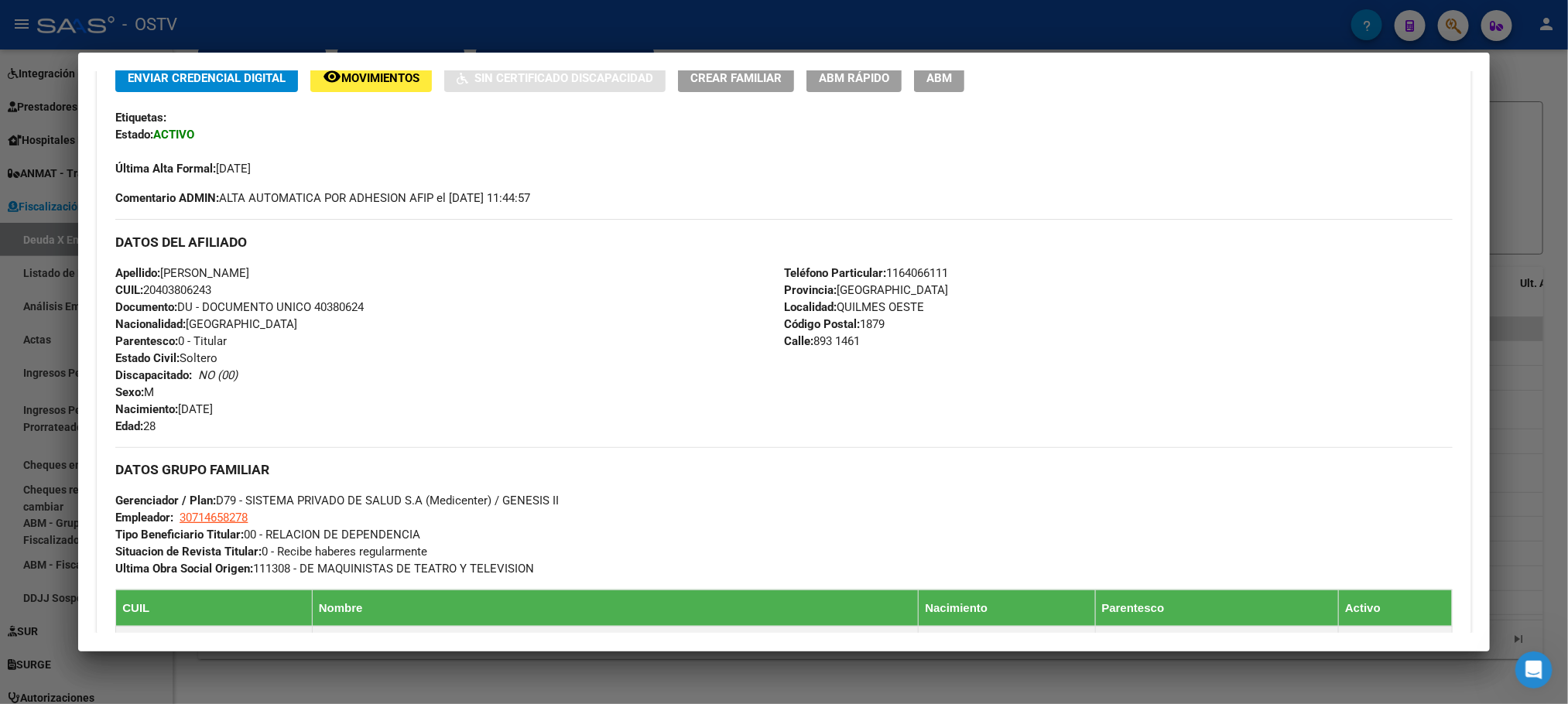
scroll to position [848, 0]
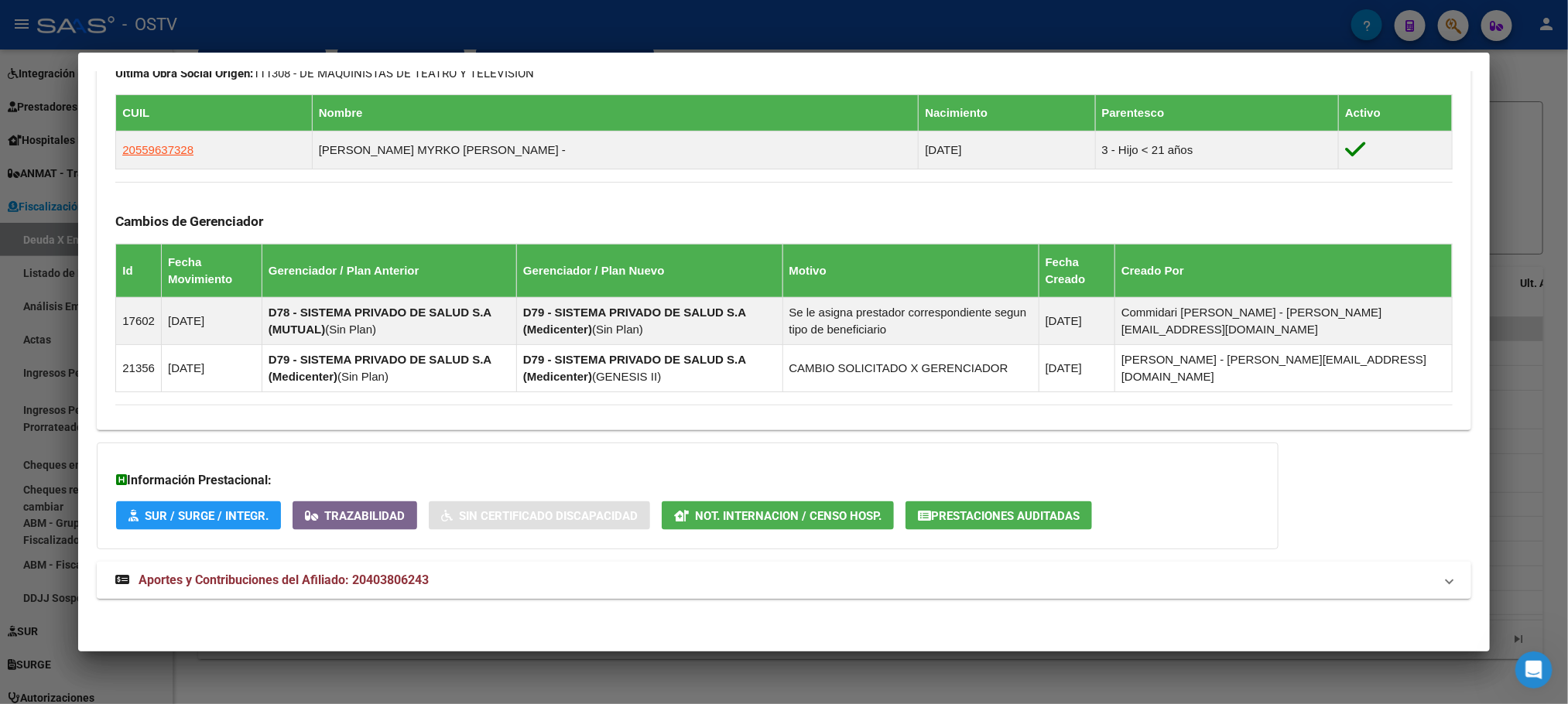
click at [376, 569] on mat-expansion-panel-header "Aportes y Contribuciones del Afiliado: 20403806243" at bounding box center [783, 581] width 1374 height 37
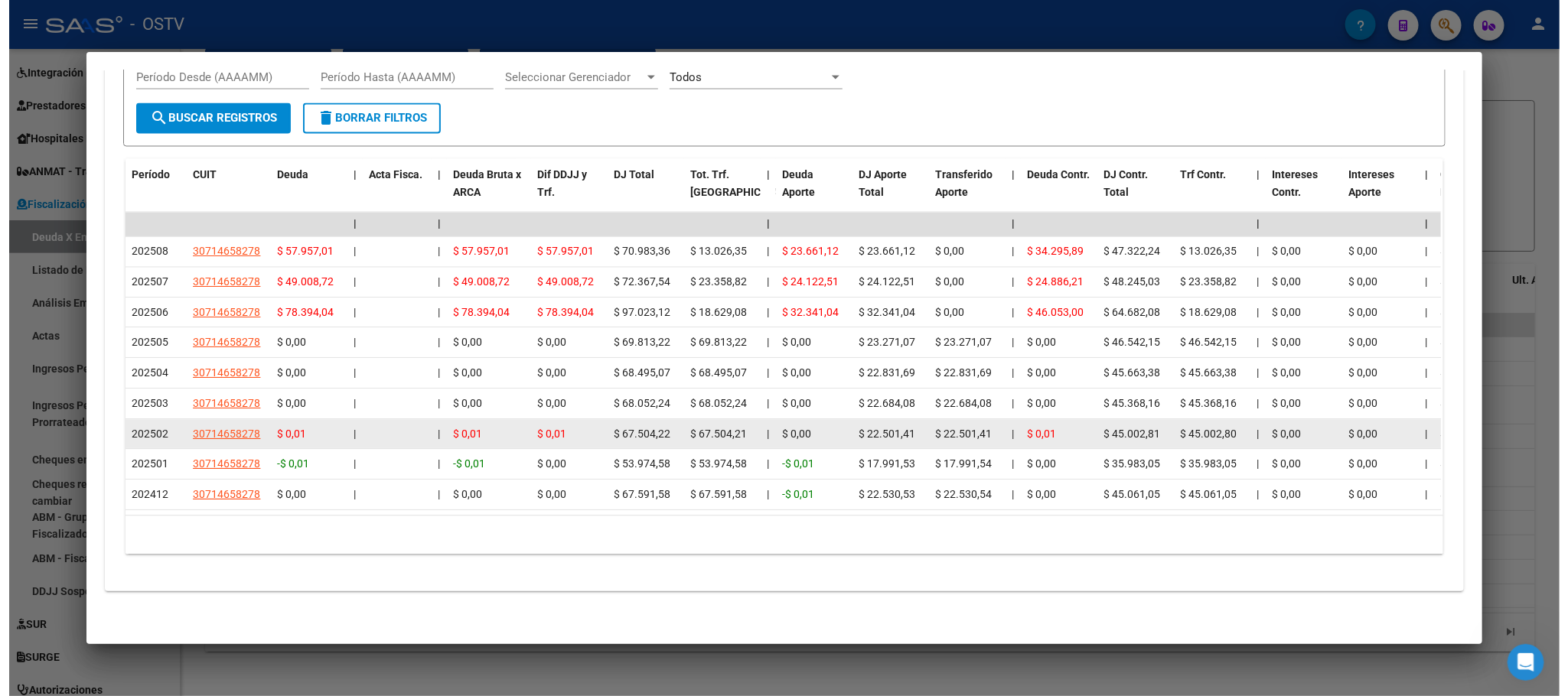
scroll to position [1451, 0]
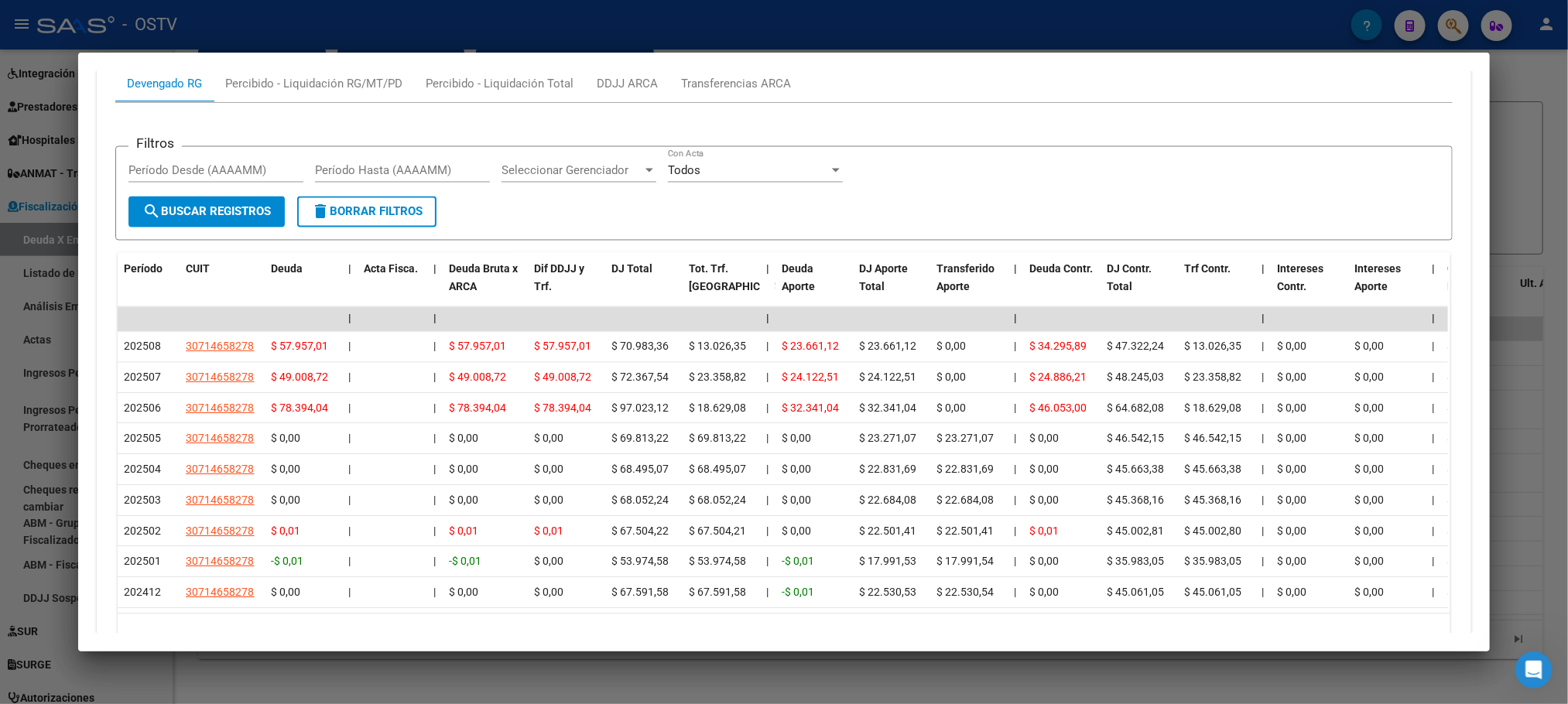
click at [411, 655] on div at bounding box center [784, 352] width 1568 height 704
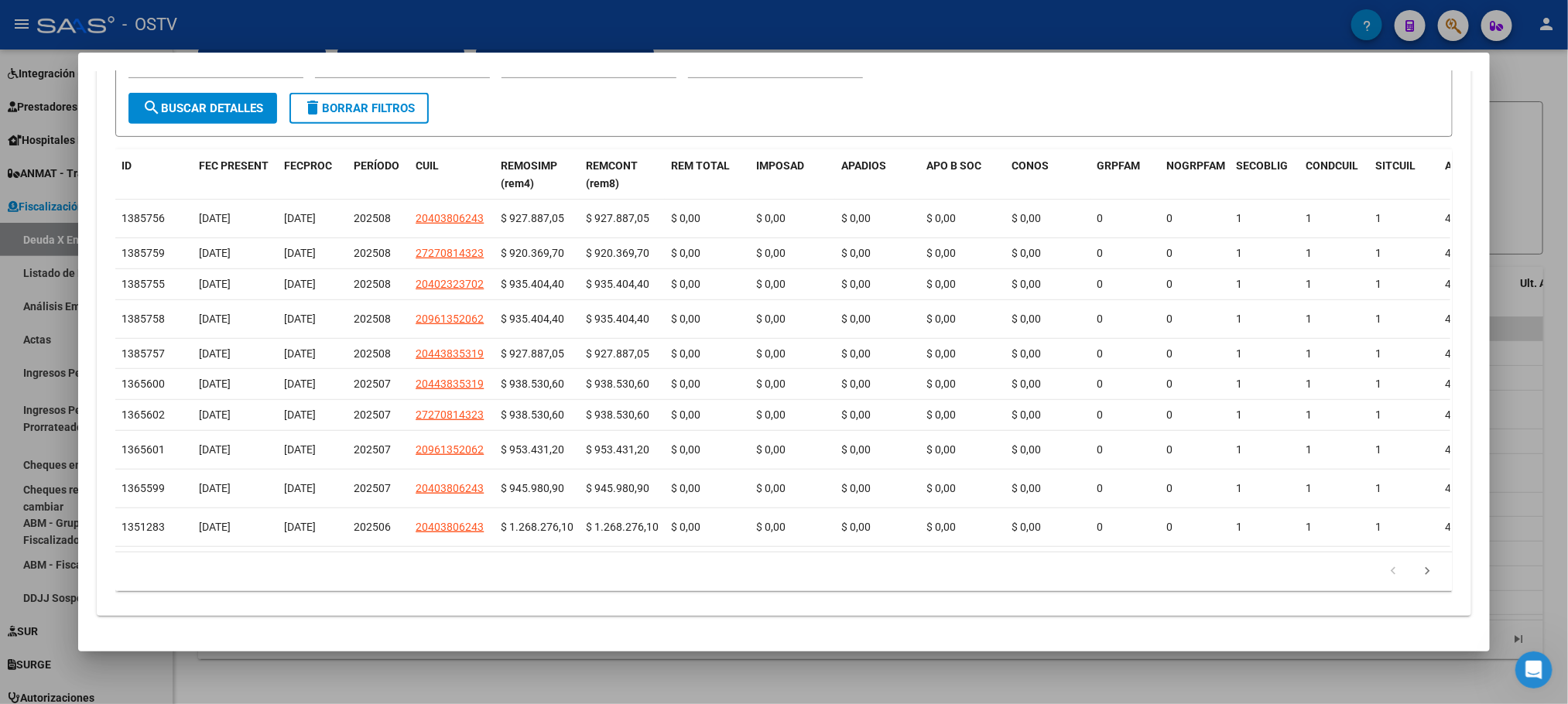
click at [412, 655] on div at bounding box center [784, 352] width 1568 height 704
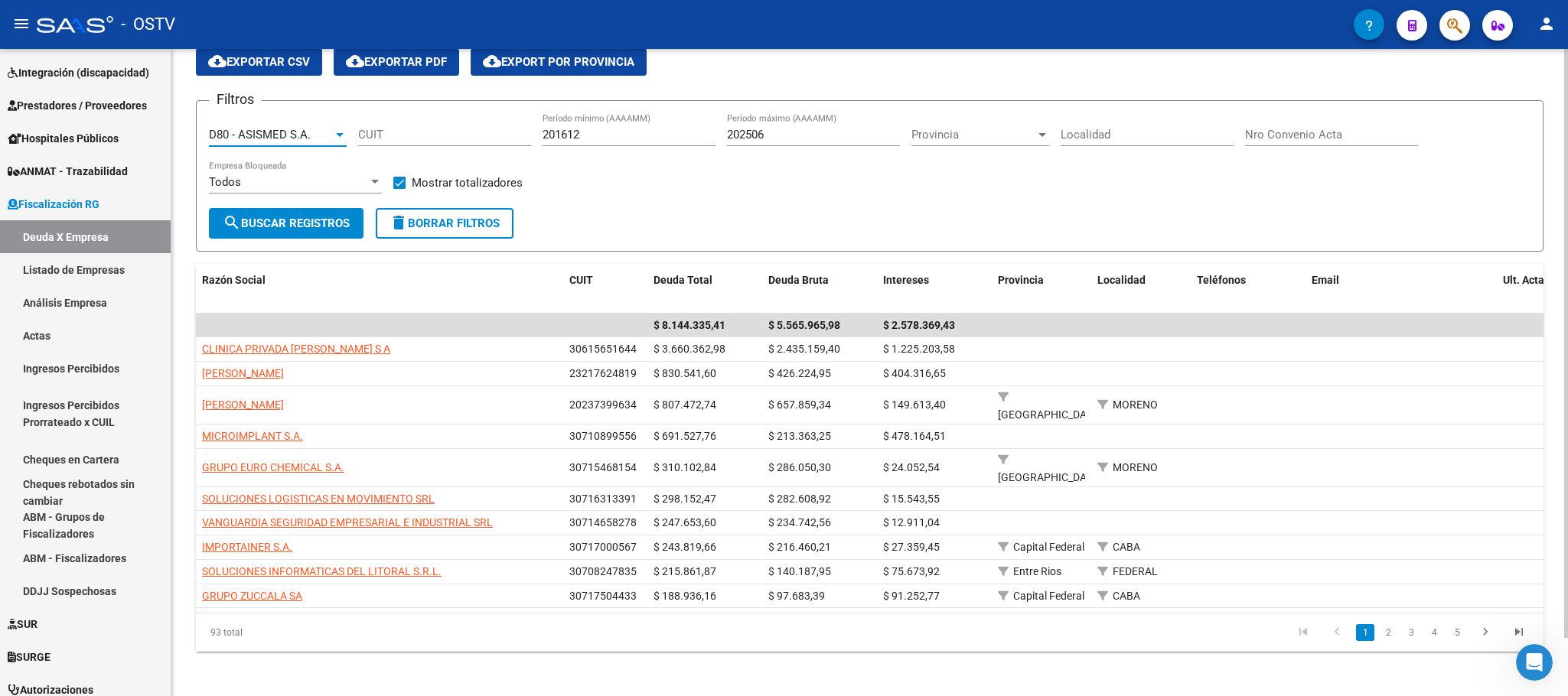
click at [304, 134] on span "D80 - ASISMED S.A." at bounding box center [259, 134] width 102 height 13
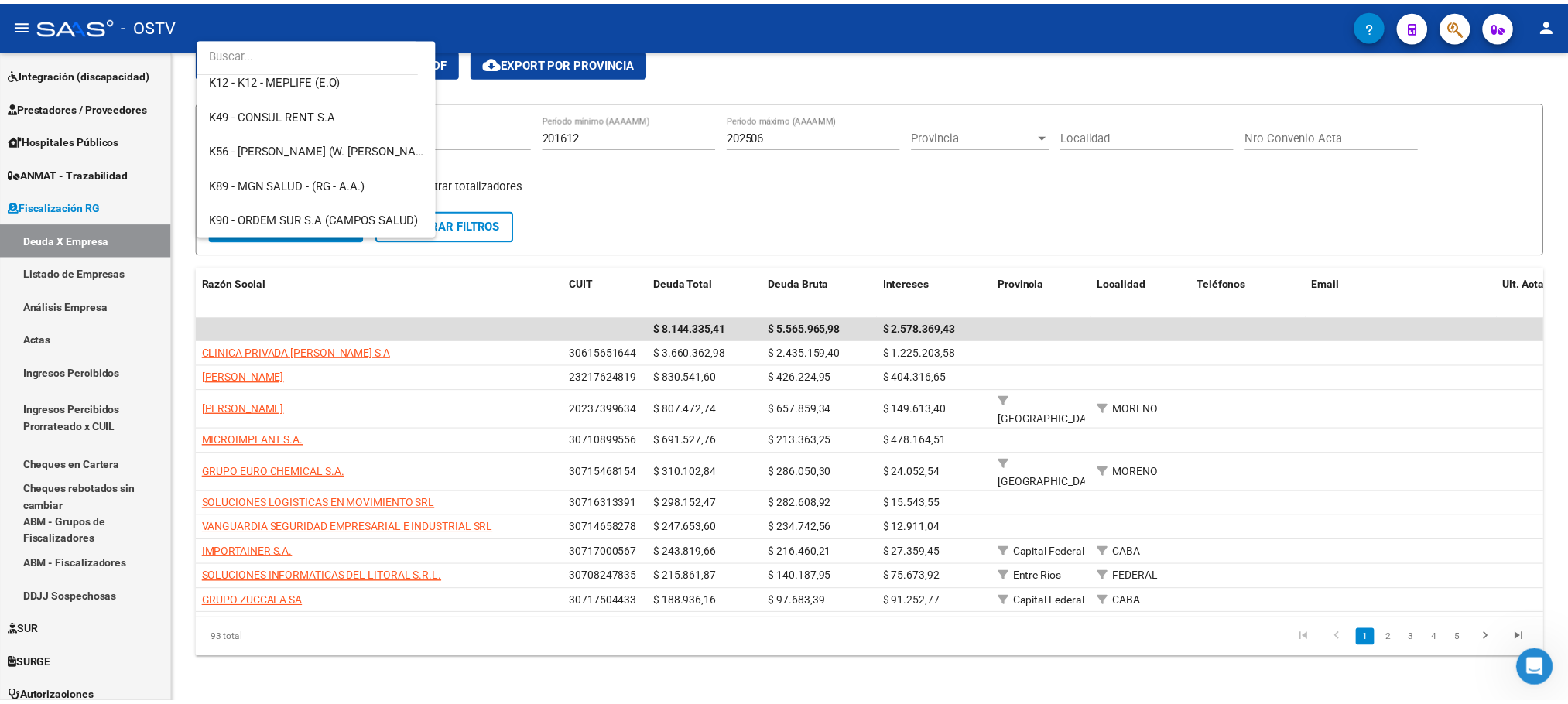
scroll to position [1085, 0]
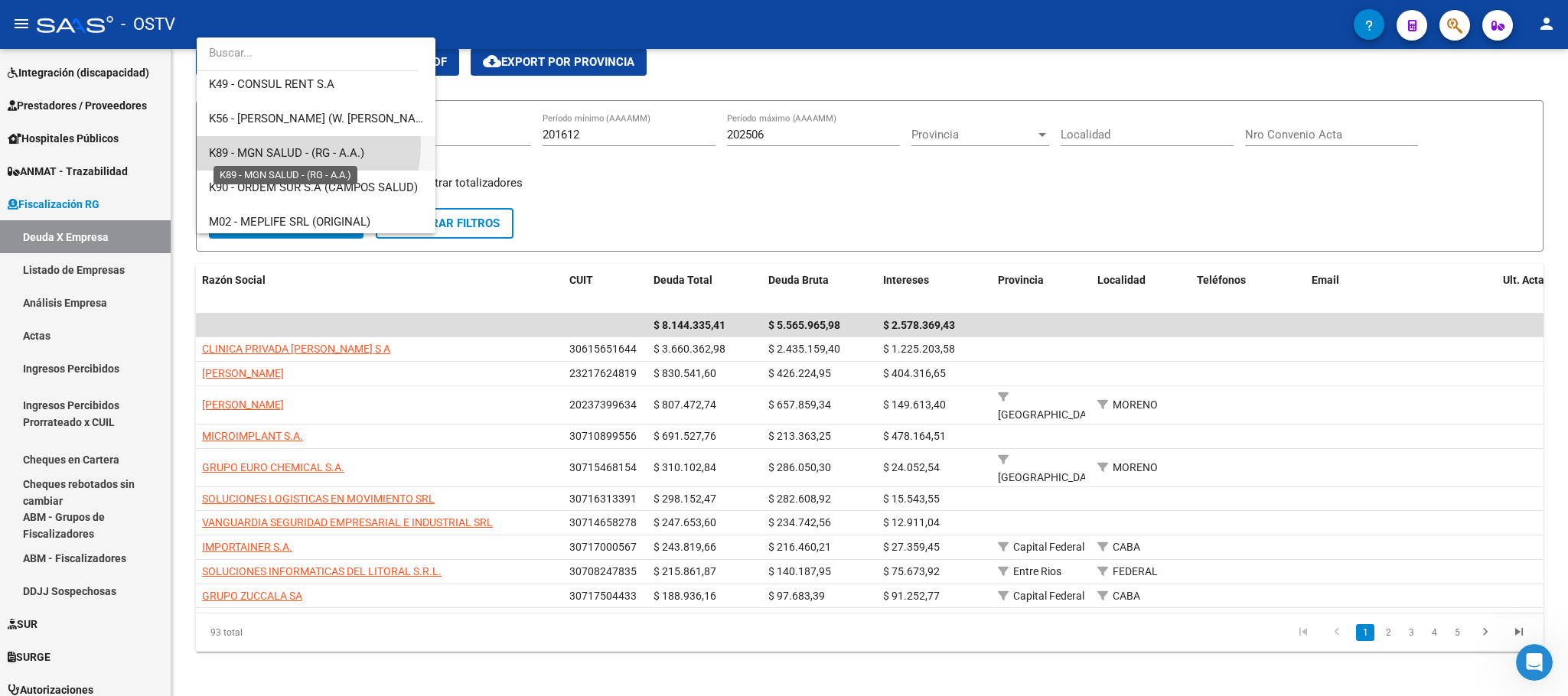
click at [292, 146] on span "K89 - MGN SALUD - (RG - A.A.)" at bounding box center [286, 153] width 155 height 13
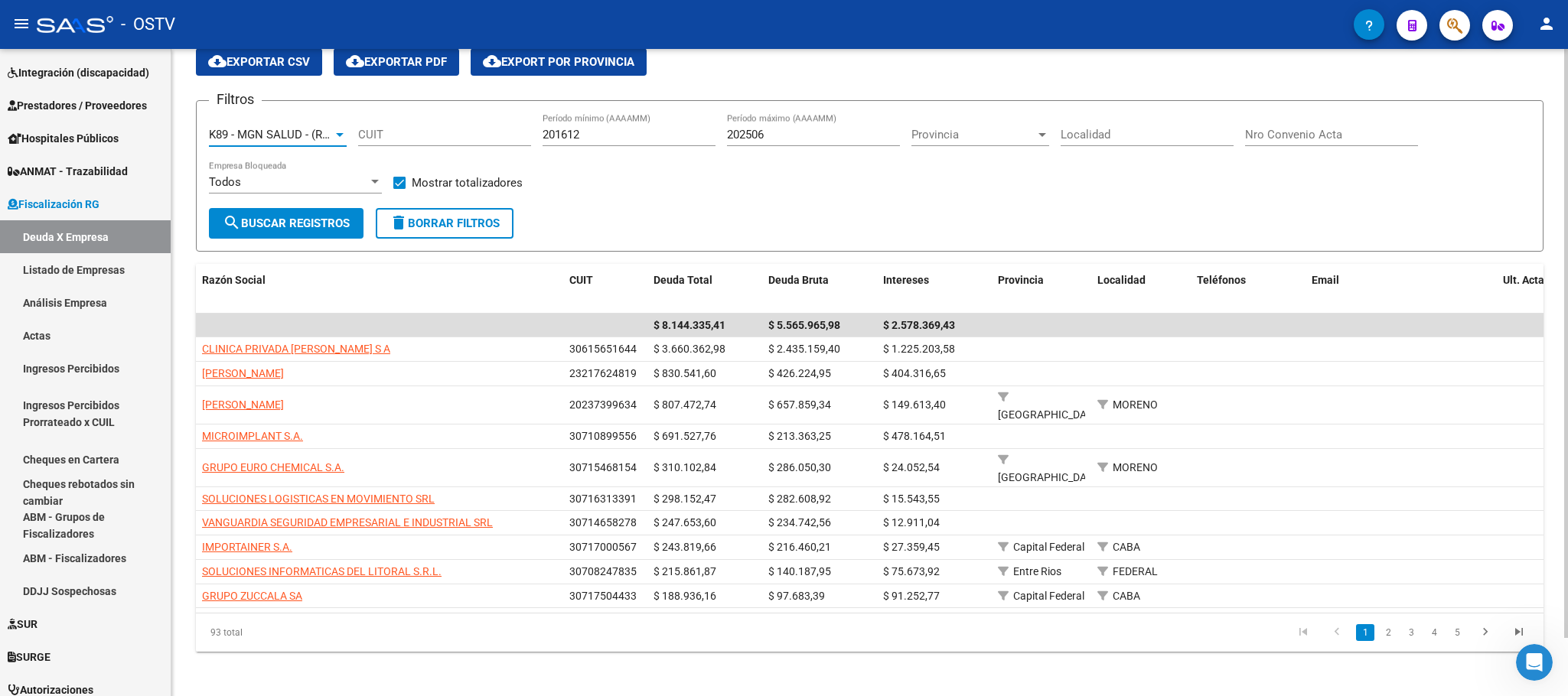
click at [274, 224] on span "search Buscar Registros" at bounding box center [286, 223] width 127 height 13
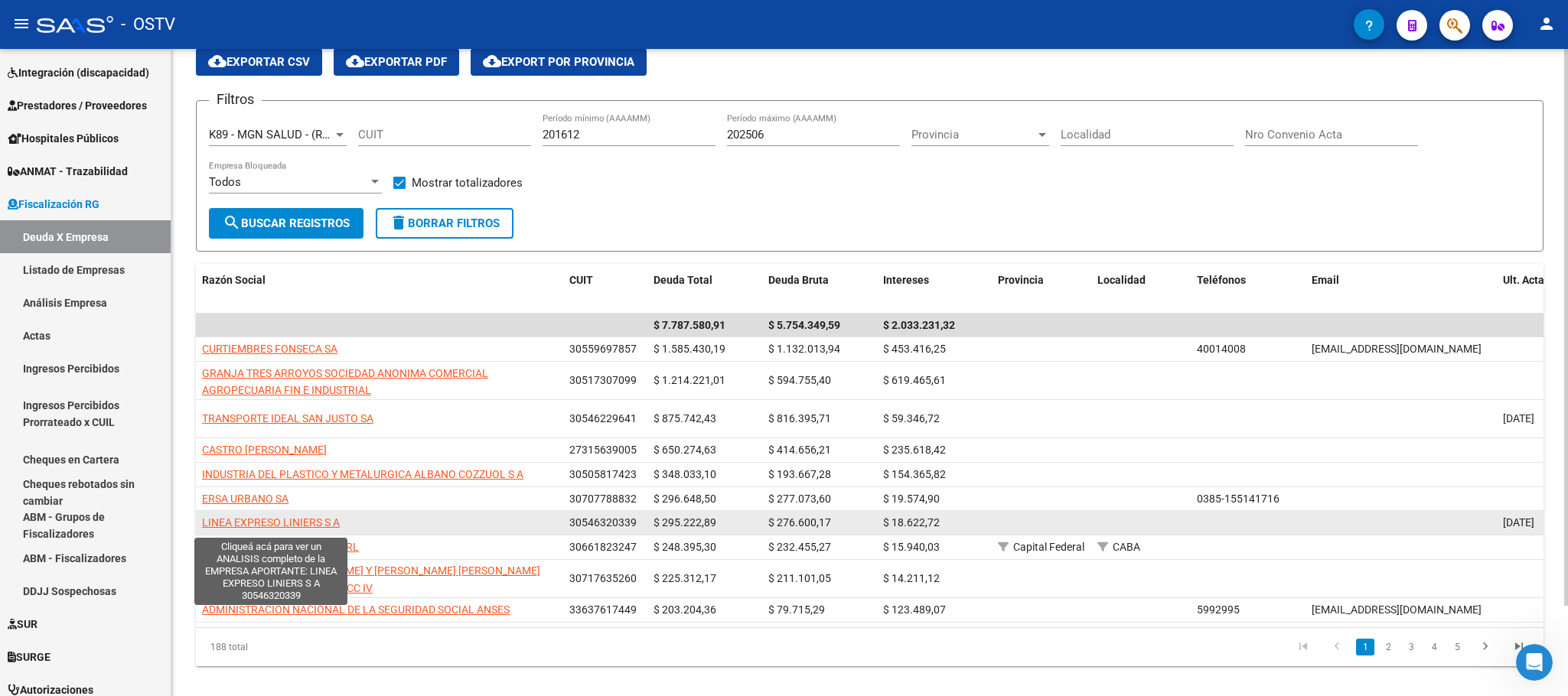
click at [253, 524] on span "LINEA EXPRESO LINIERS S A" at bounding box center [271, 523] width 138 height 13
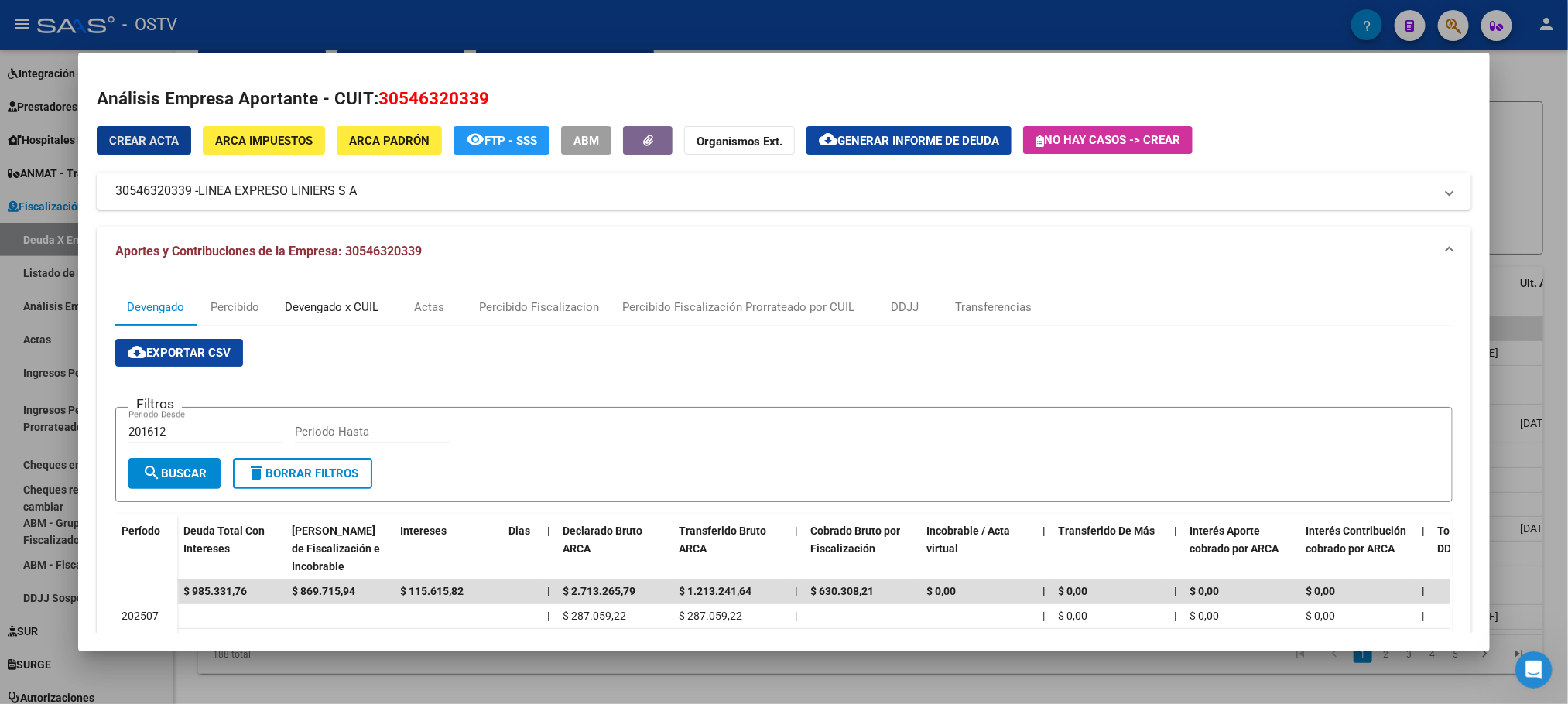
click at [355, 310] on div "Devengado x CUIL" at bounding box center [332, 307] width 94 height 17
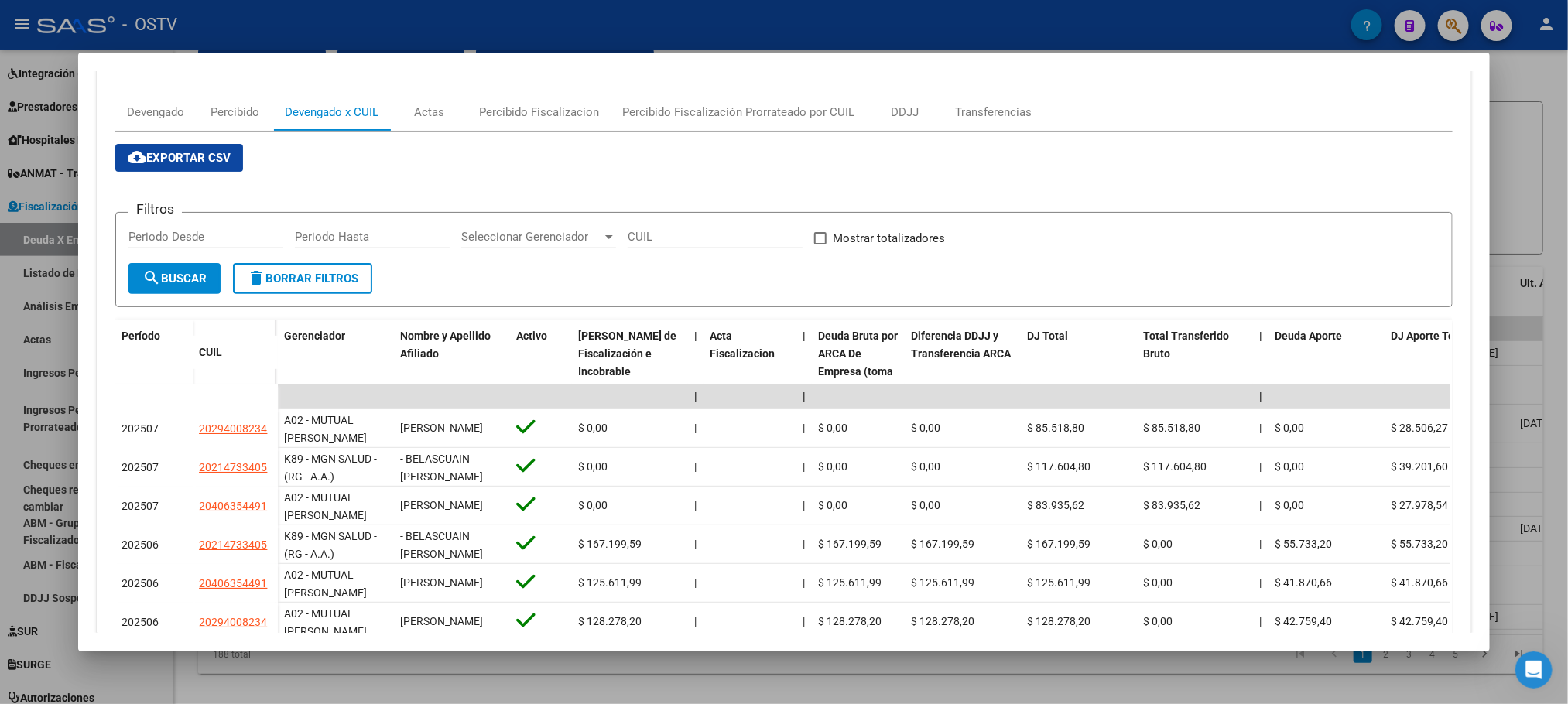
scroll to position [457, 0]
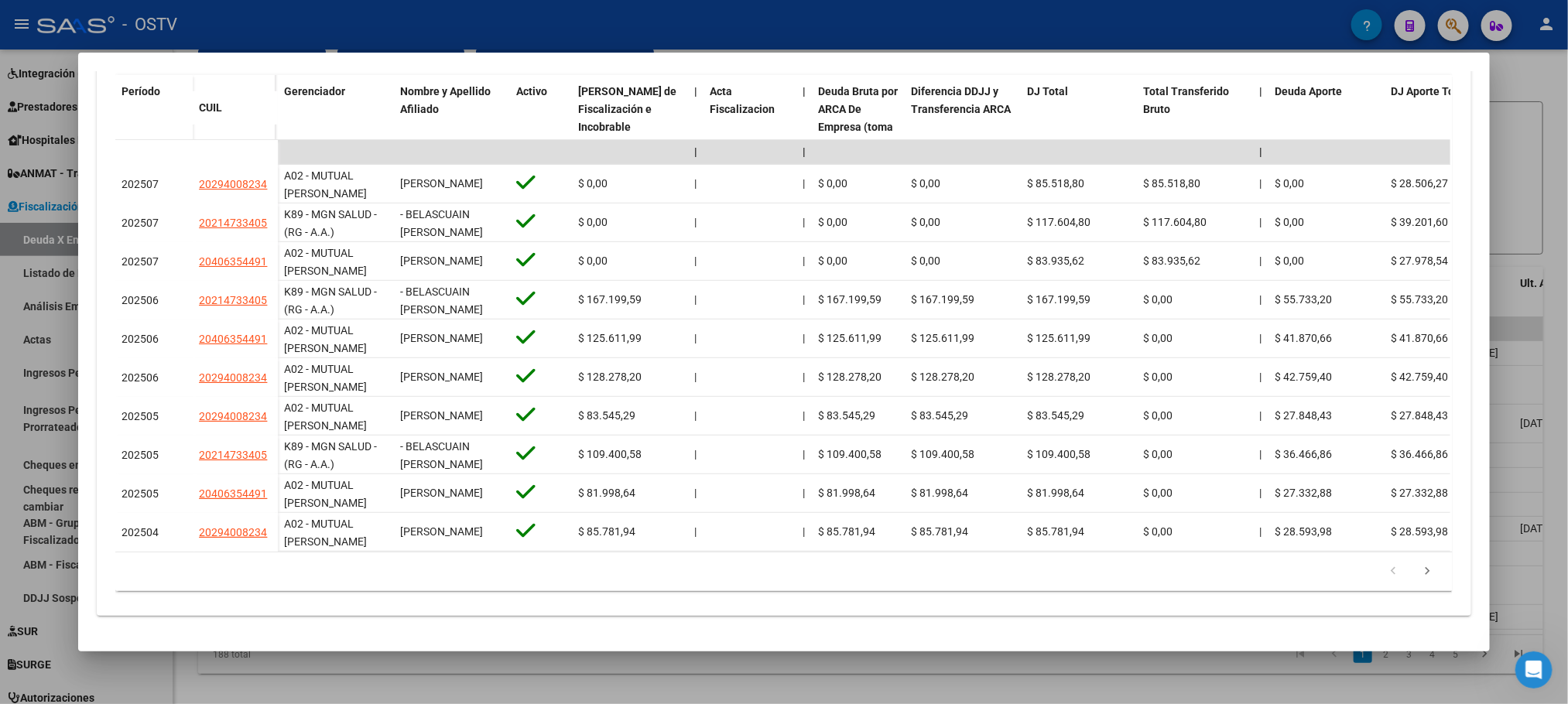
click at [389, 676] on div at bounding box center [784, 352] width 1568 height 704
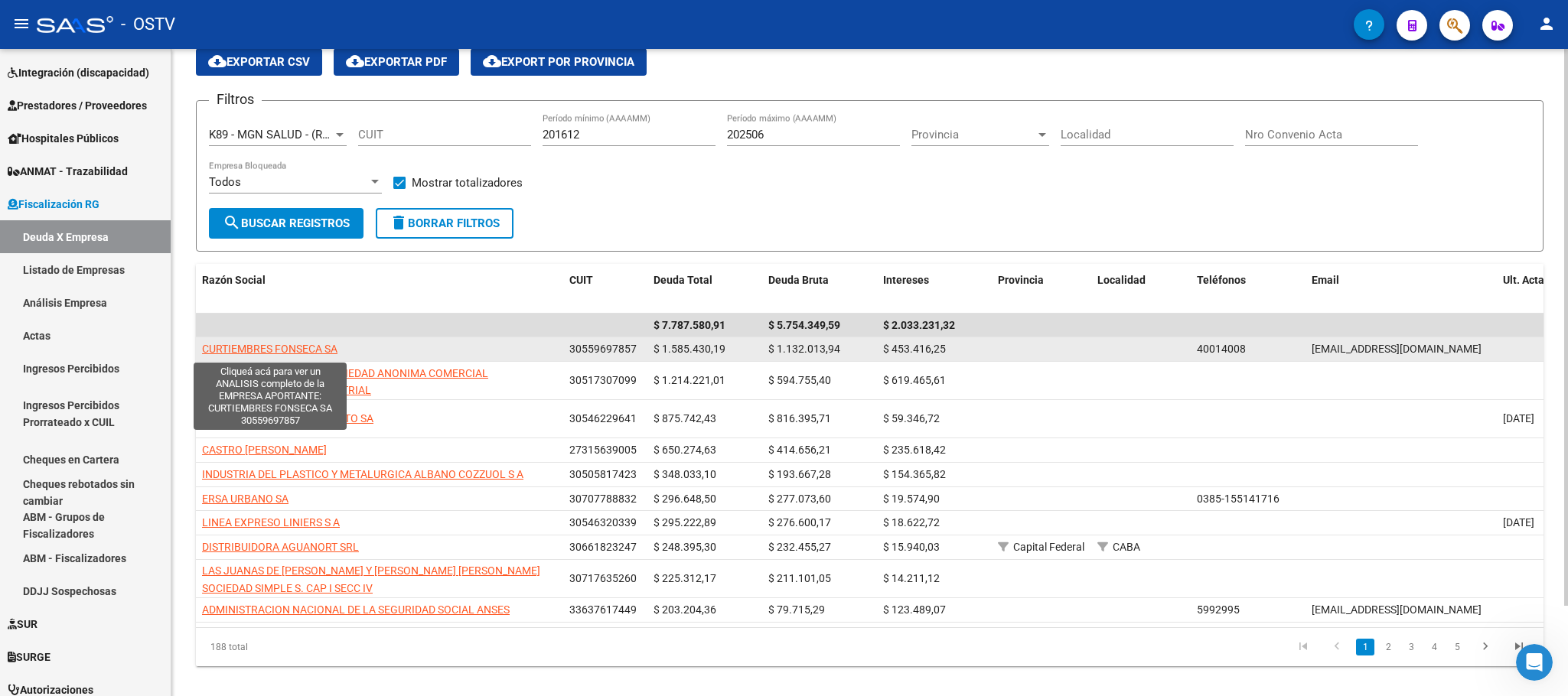
click at [292, 346] on span "CURTIEMBRES FONSECA SA" at bounding box center [270, 349] width 135 height 13
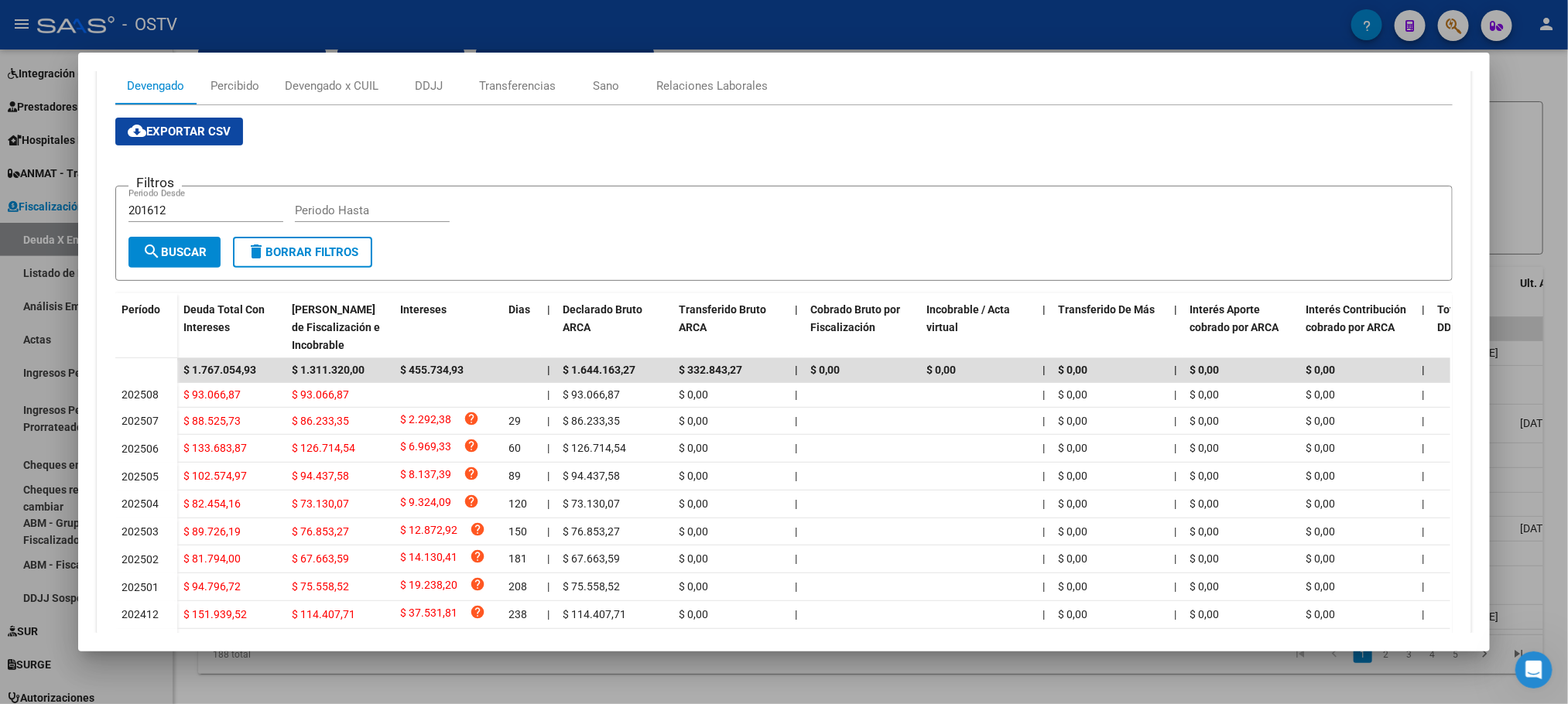
scroll to position [109, 0]
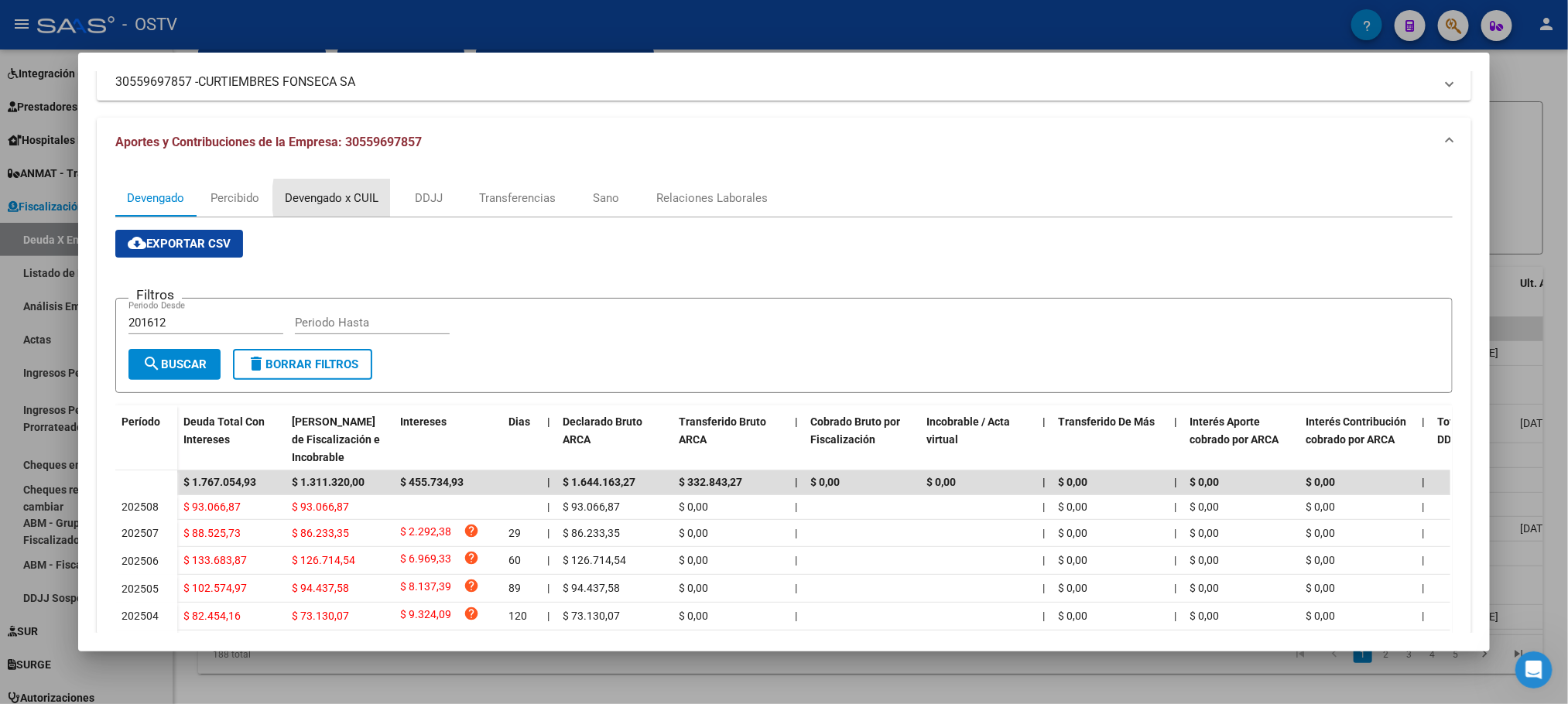
click at [367, 198] on div "Devengado x CUIL" at bounding box center [332, 198] width 94 height 17
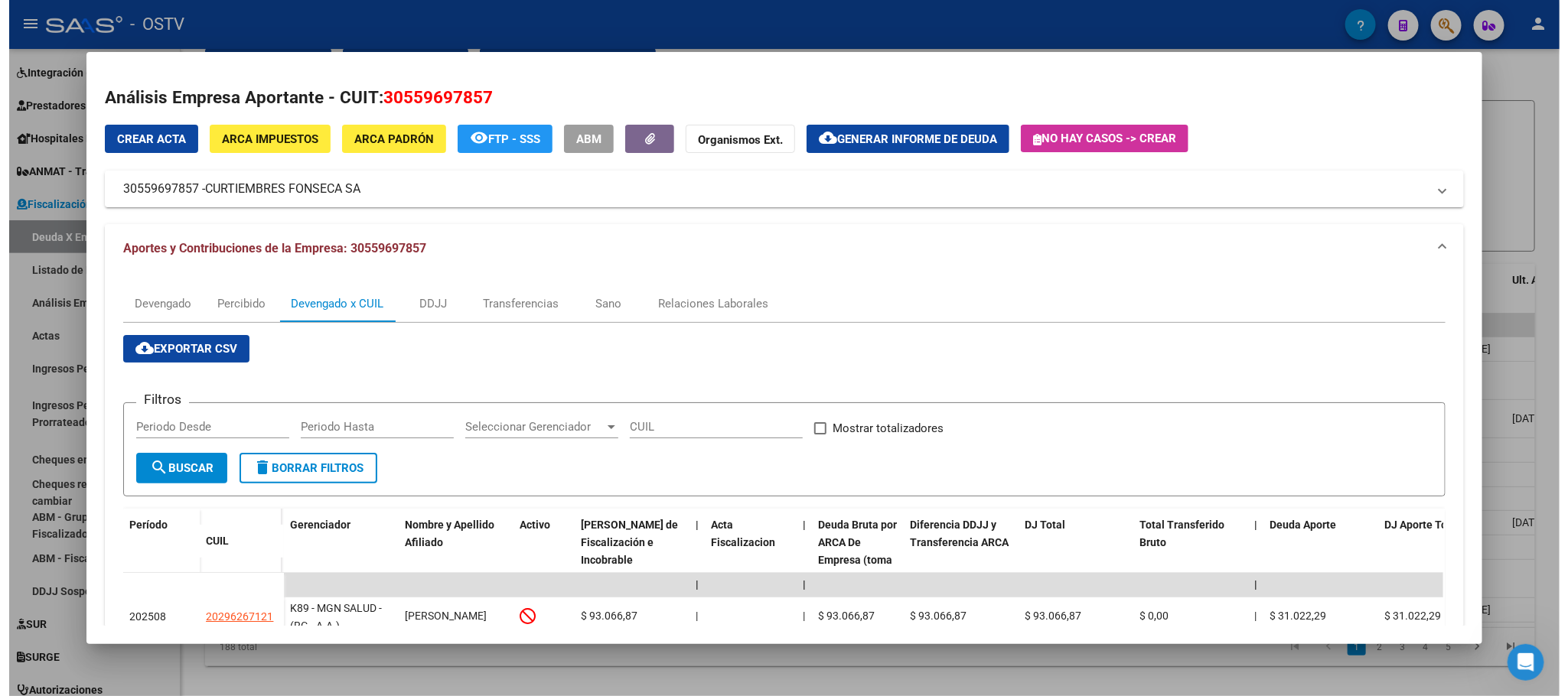
scroll to position [452, 0]
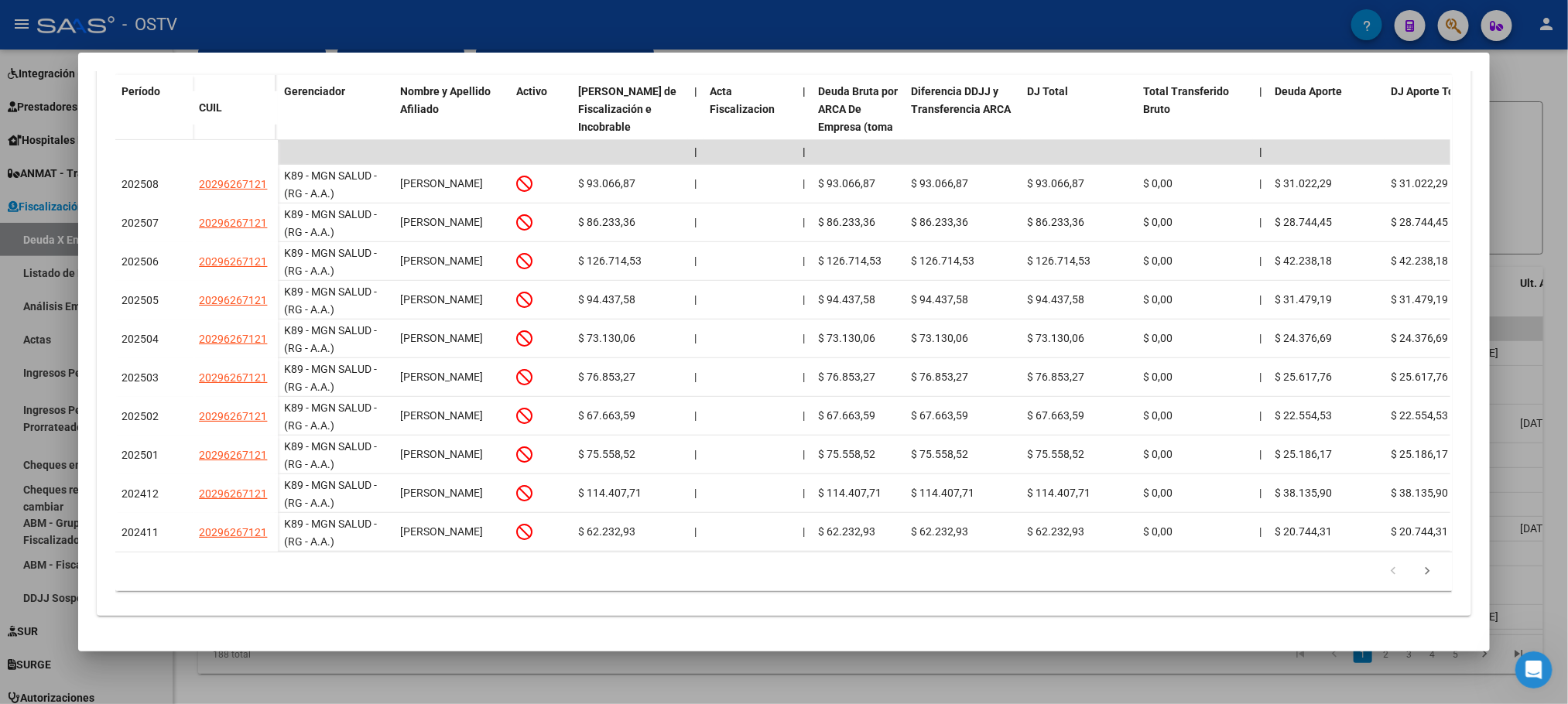
click at [202, 690] on div at bounding box center [784, 352] width 1568 height 704
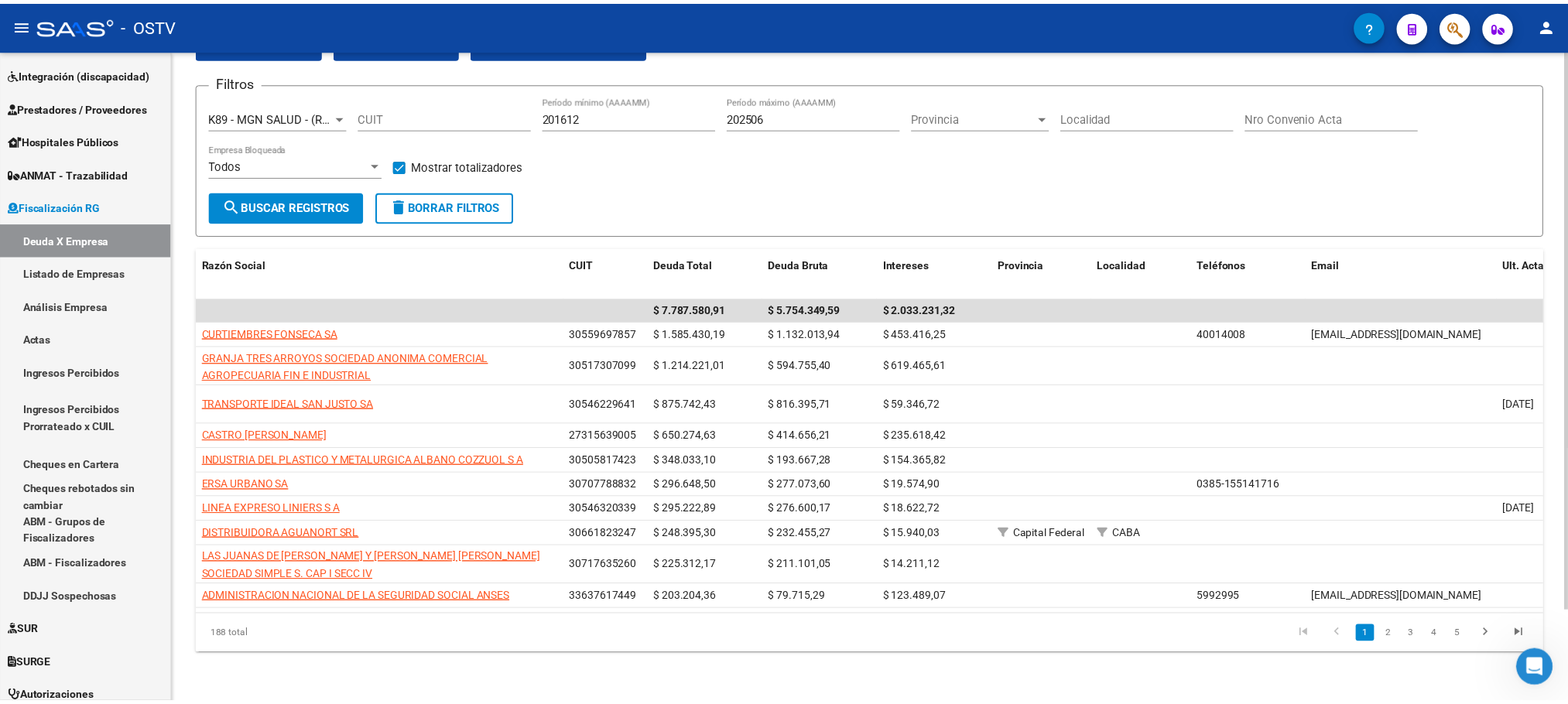
scroll to position [105, 0]
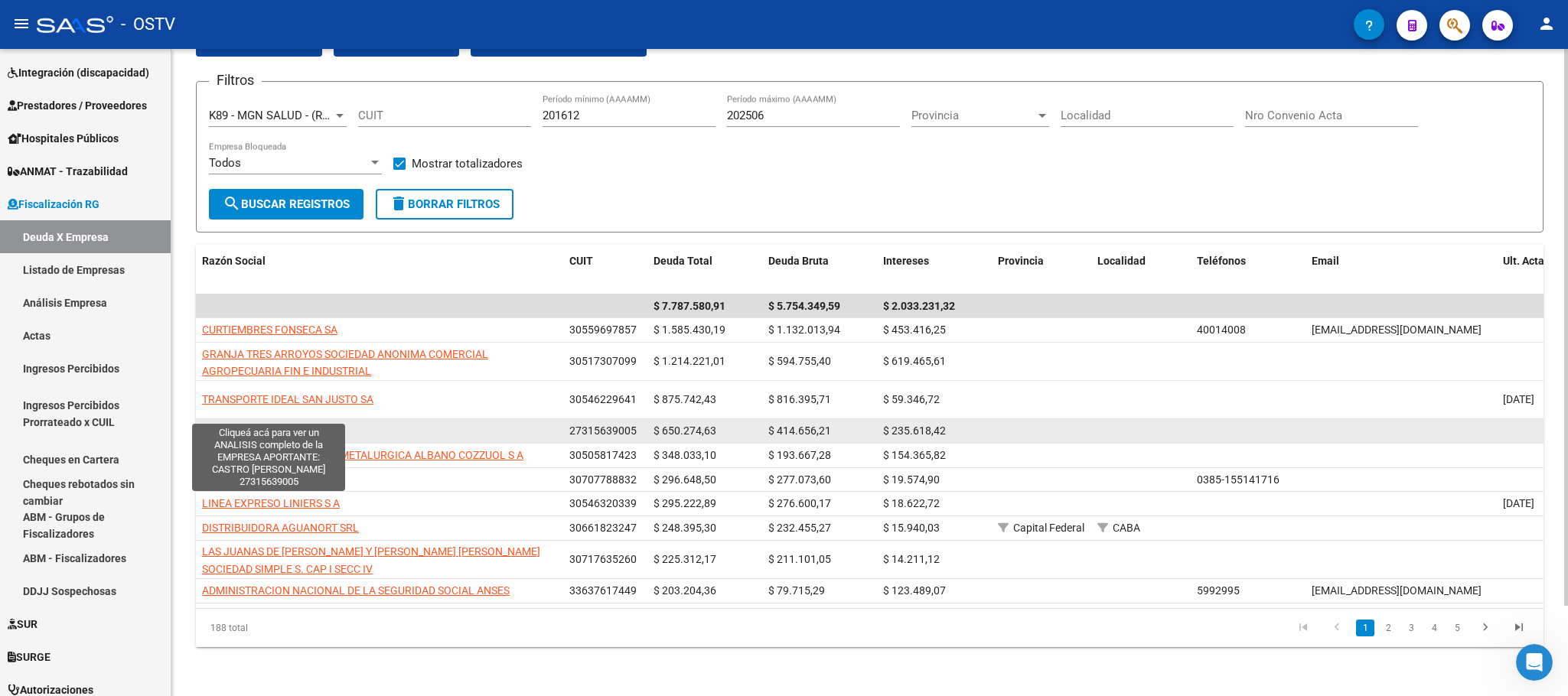
click at [230, 424] on span "CASTRO SONIA ELIZABETH" at bounding box center [265, 431] width 124 height 13
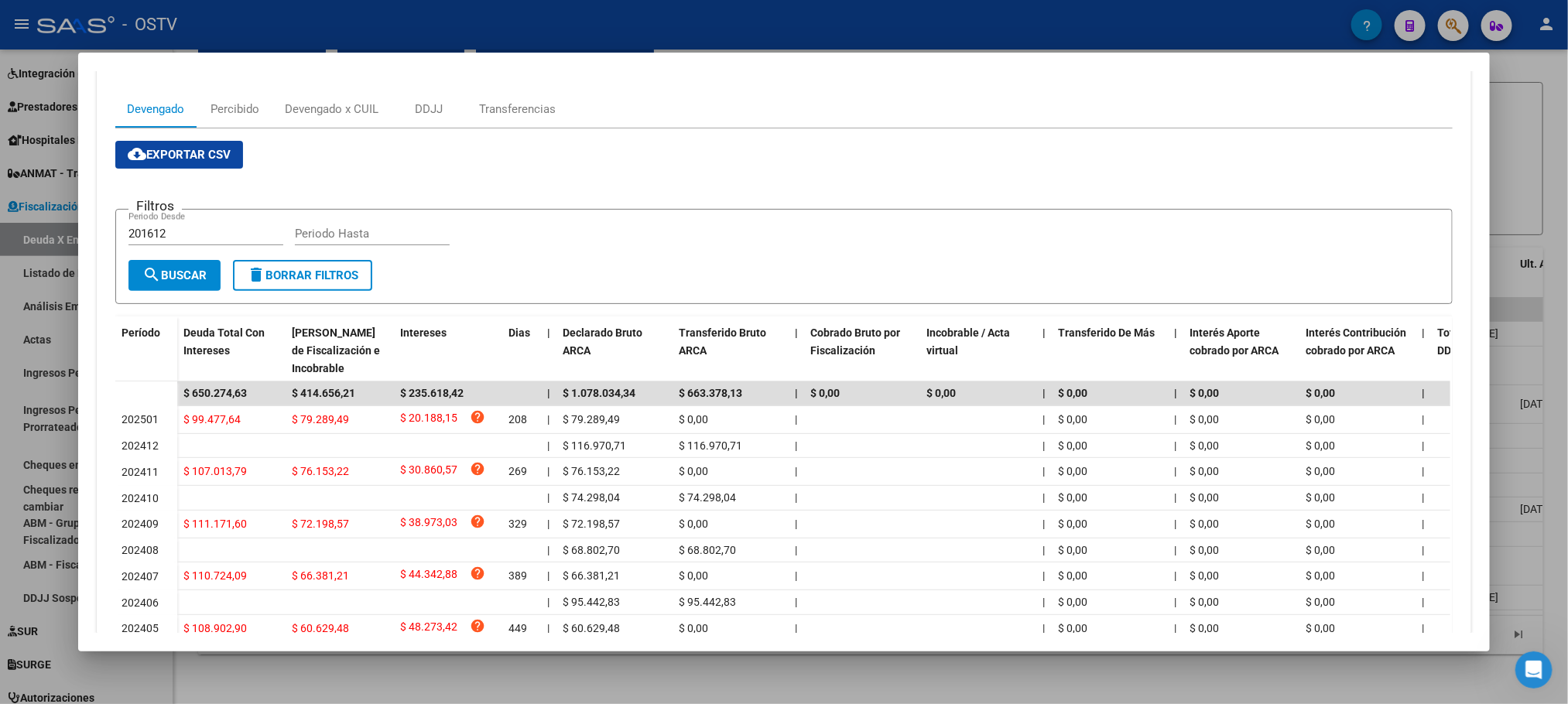
scroll to position [0, 0]
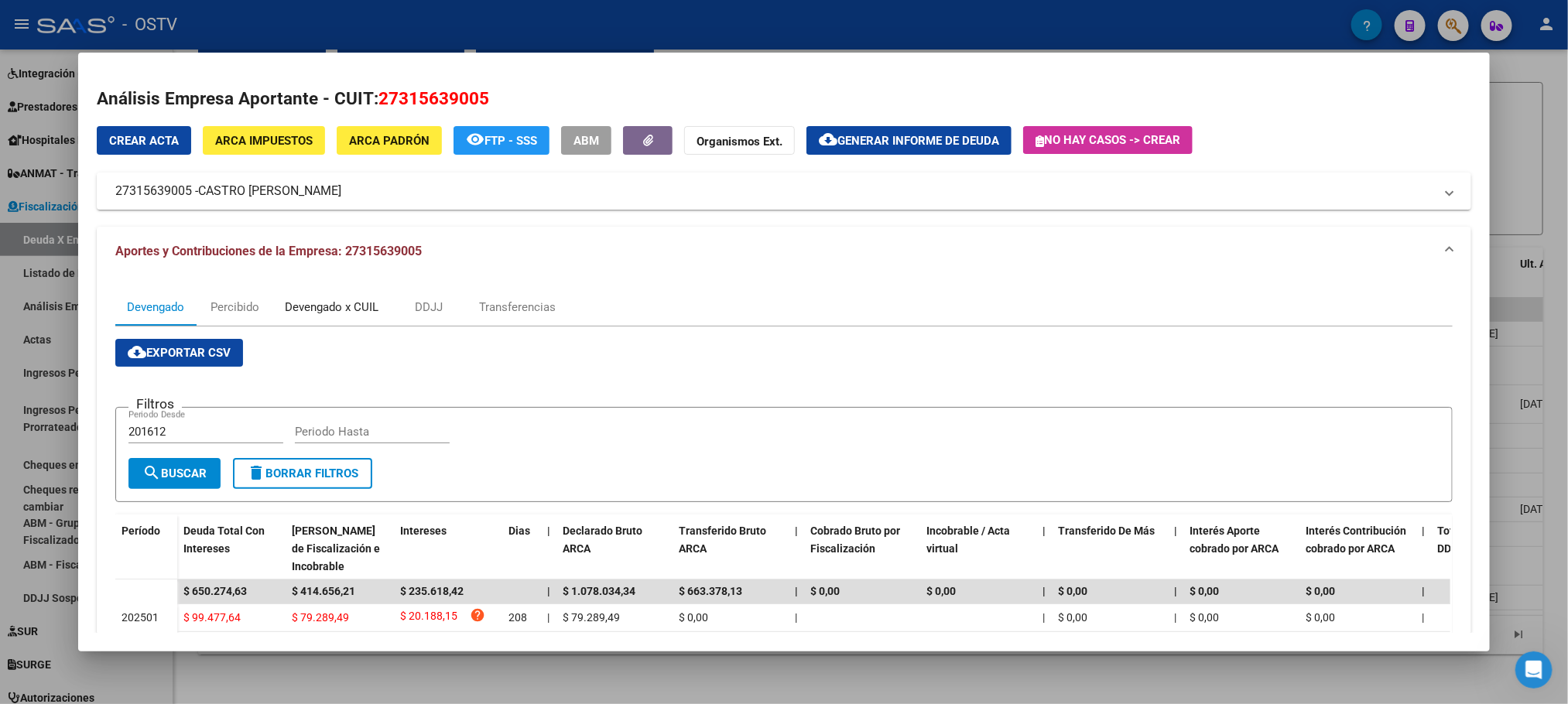
click at [295, 312] on div "Devengado x CUIL" at bounding box center [332, 307] width 94 height 17
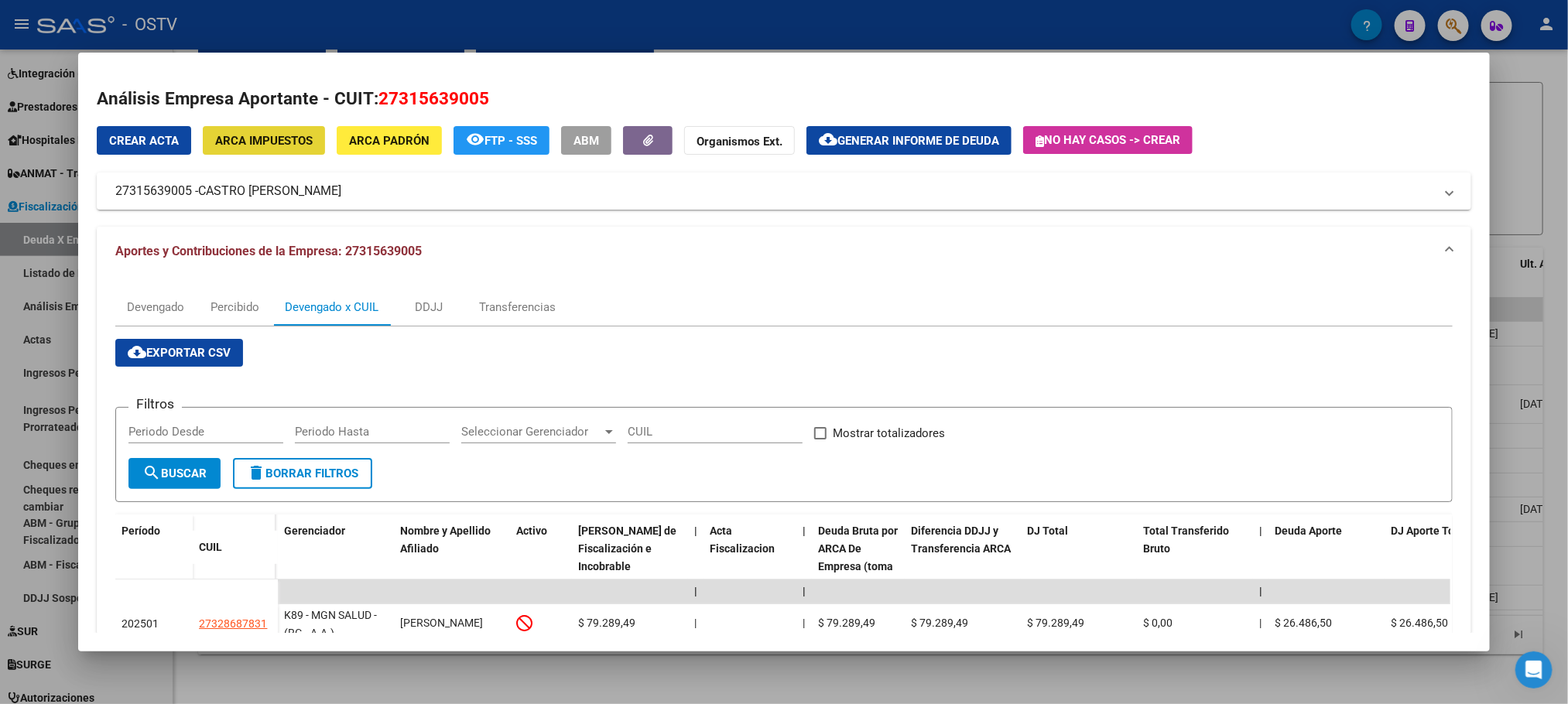
click at [277, 144] on span "ARCA Impuestos" at bounding box center [264, 140] width 97 height 14
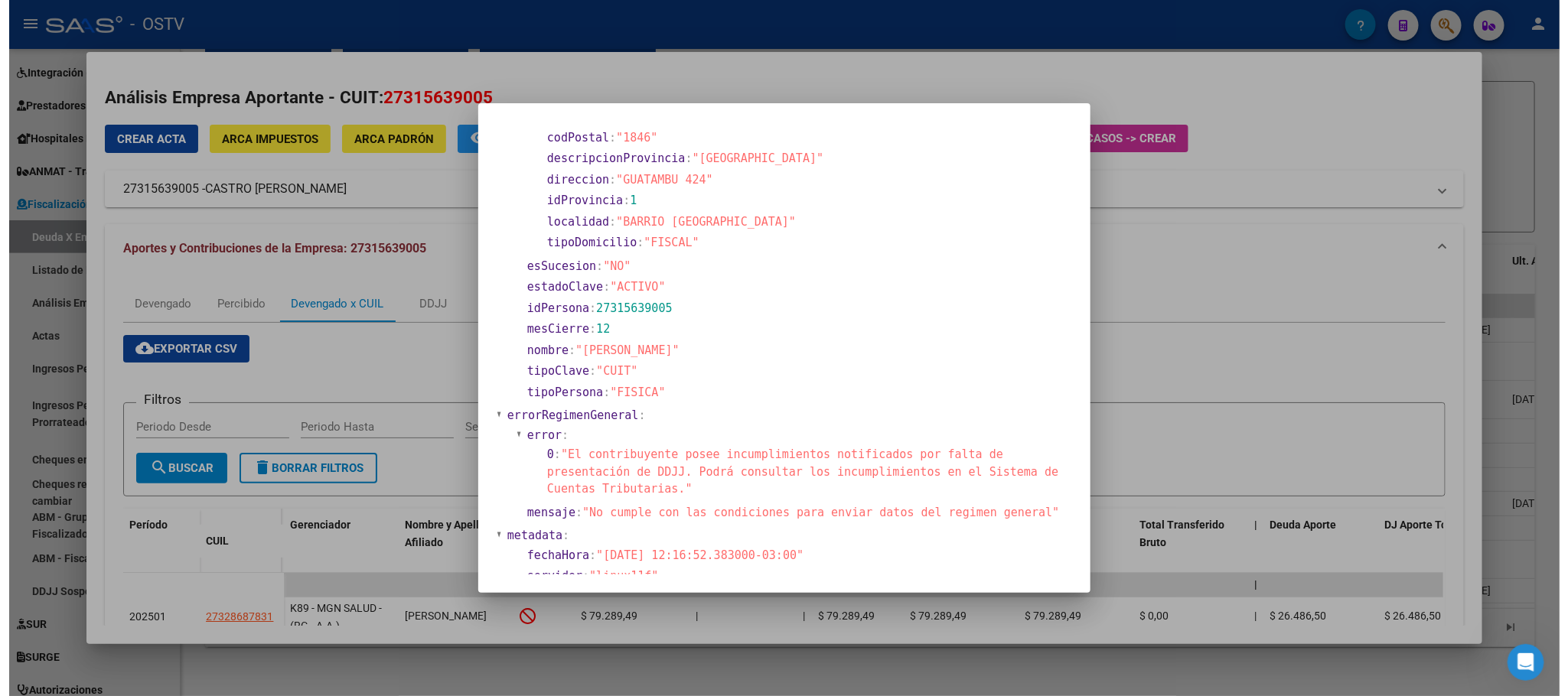
scroll to position [122, 0]
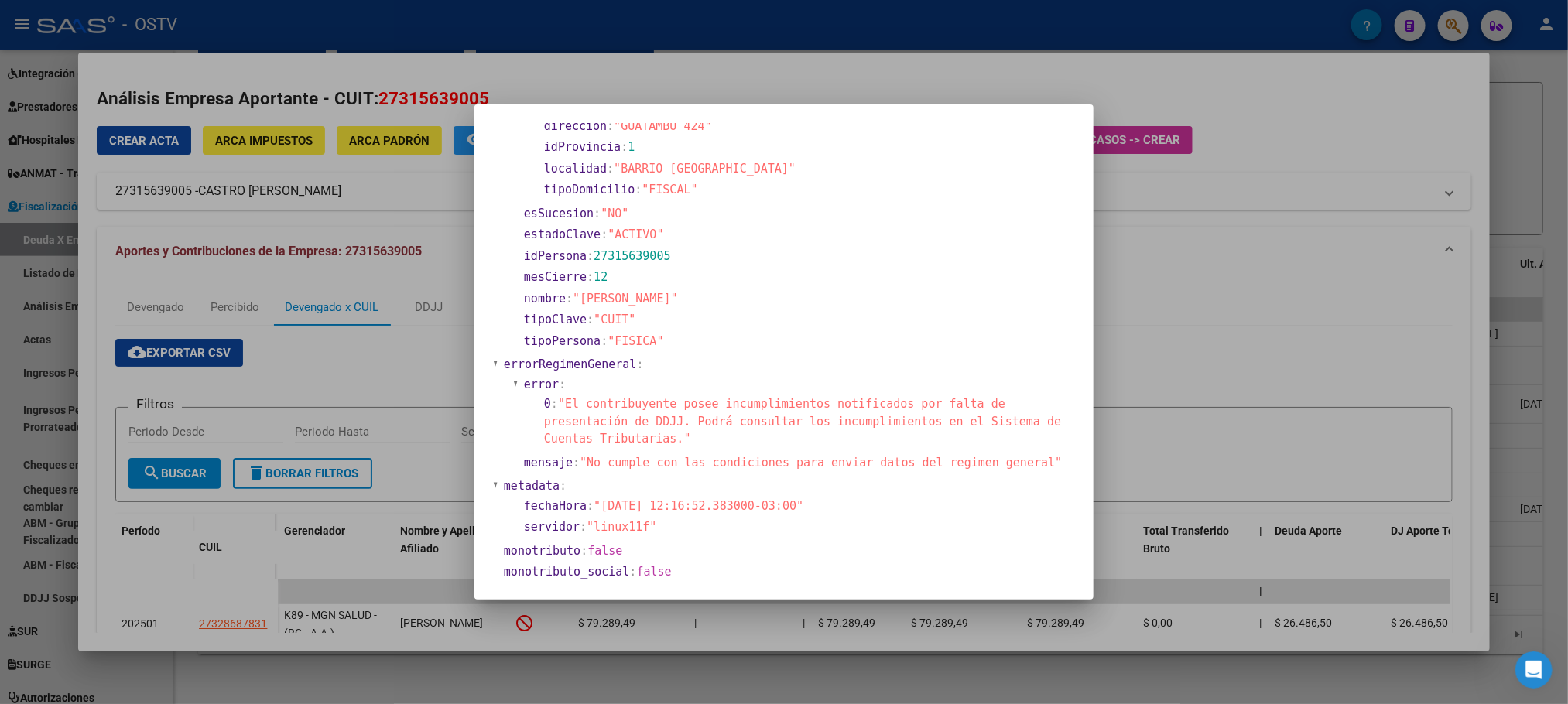
click at [221, 676] on div at bounding box center [784, 352] width 1568 height 704
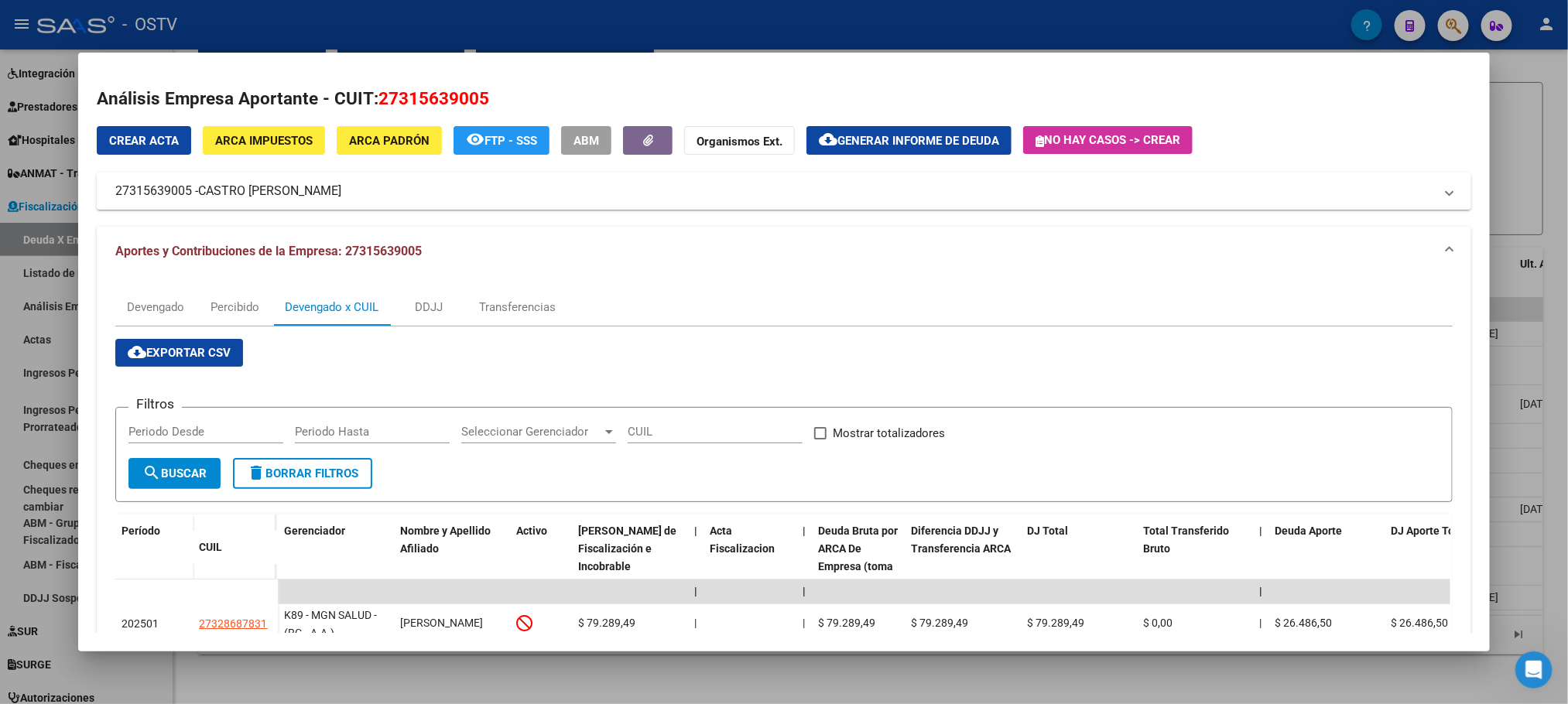
click at [186, 673] on div at bounding box center [784, 352] width 1568 height 704
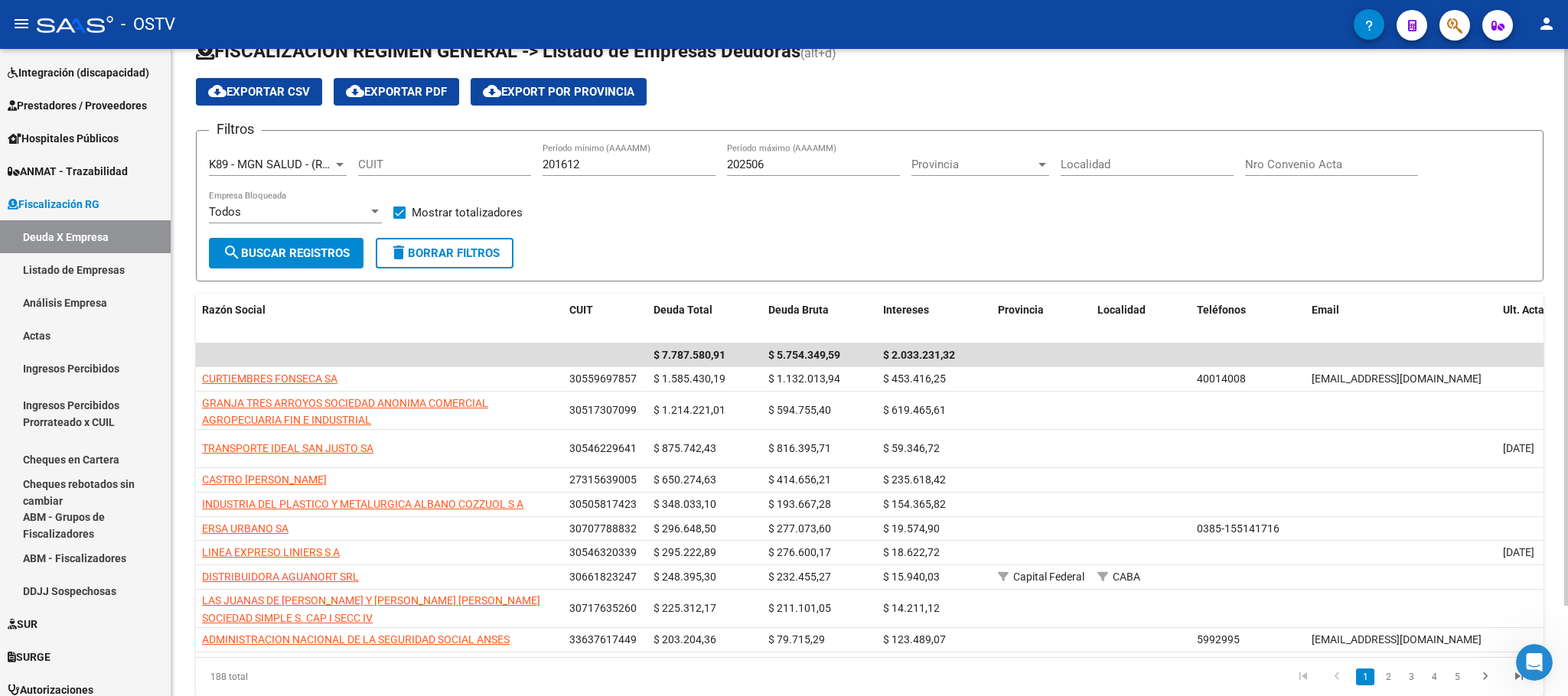
scroll to position [0, 0]
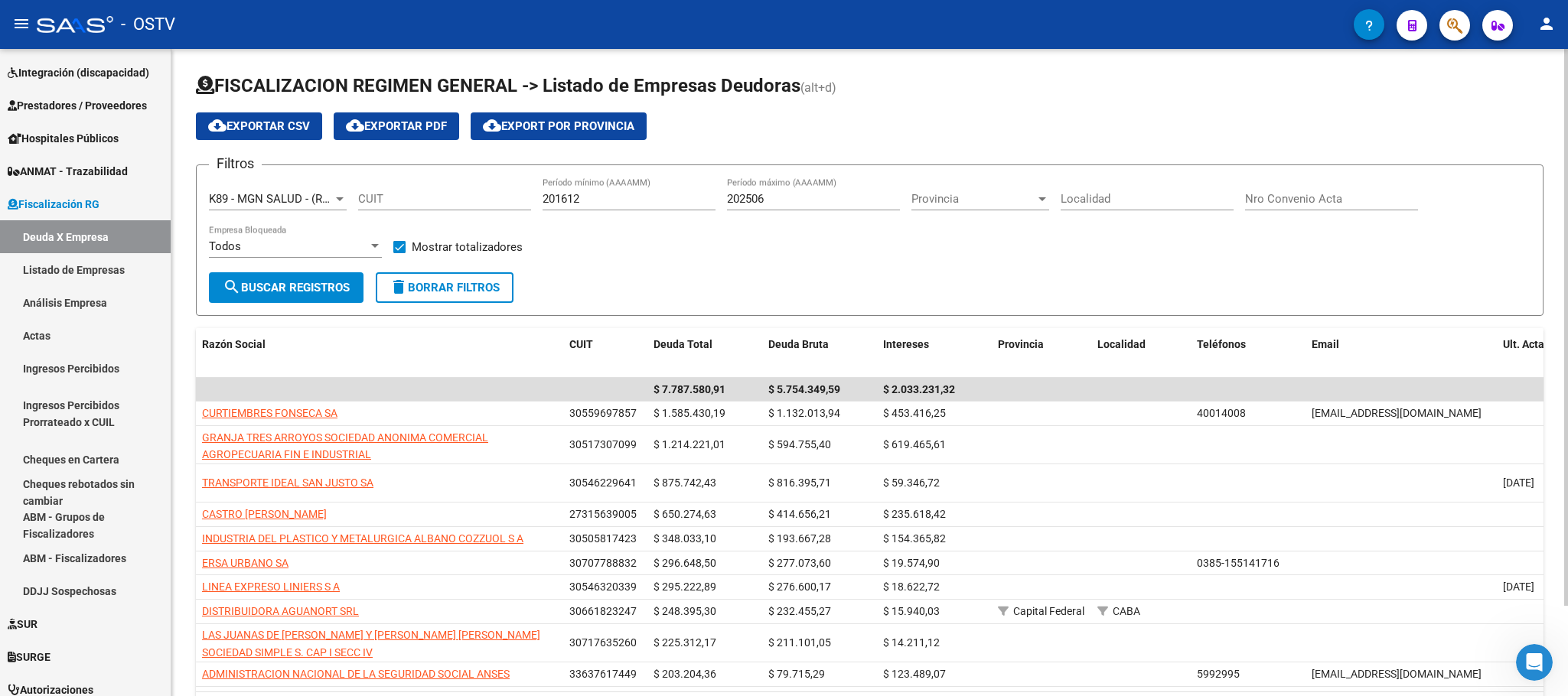
click at [273, 203] on span "K89 - MGN SALUD - (RG - A.A.)" at bounding box center [286, 198] width 155 height 13
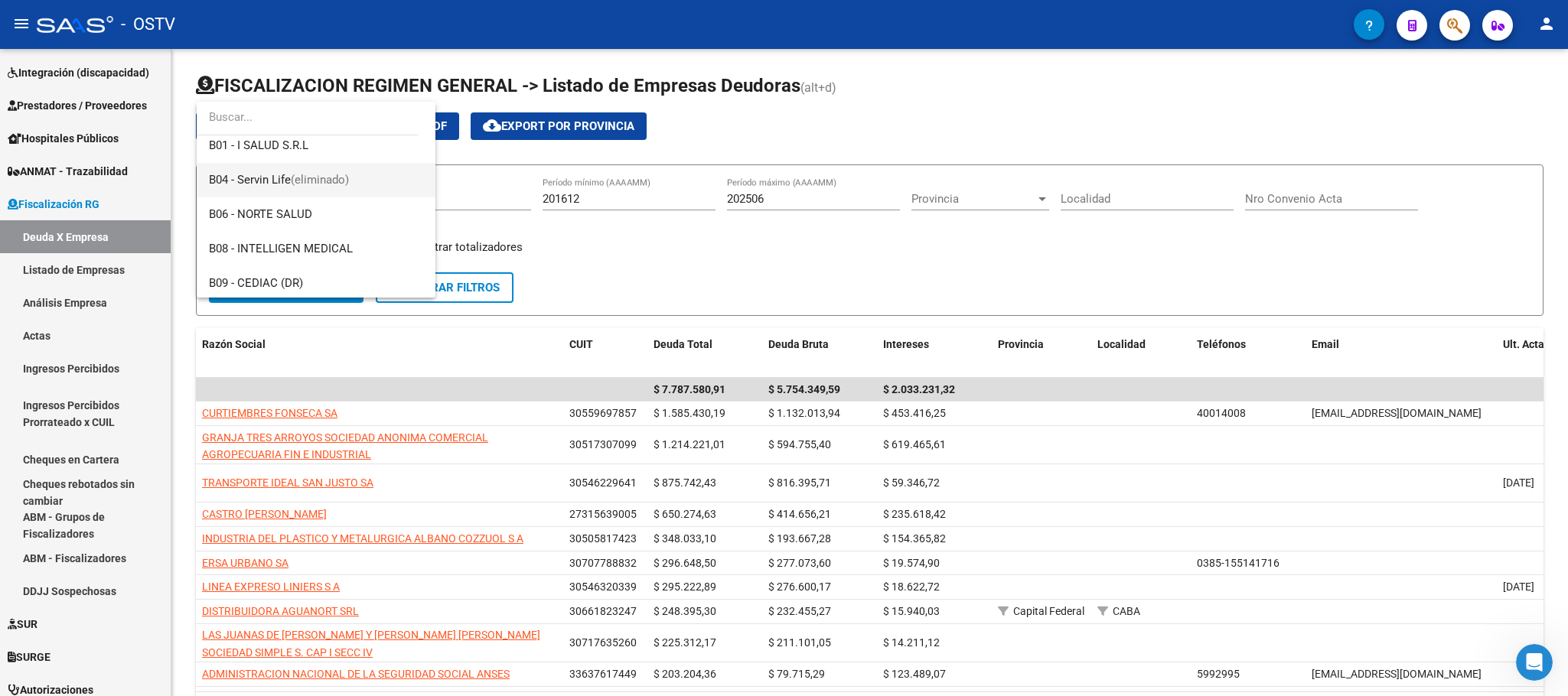
scroll to position [172, 0]
click at [279, 161] on span "B01 - I SALUD S.R.L" at bounding box center [316, 154] width 214 height 35
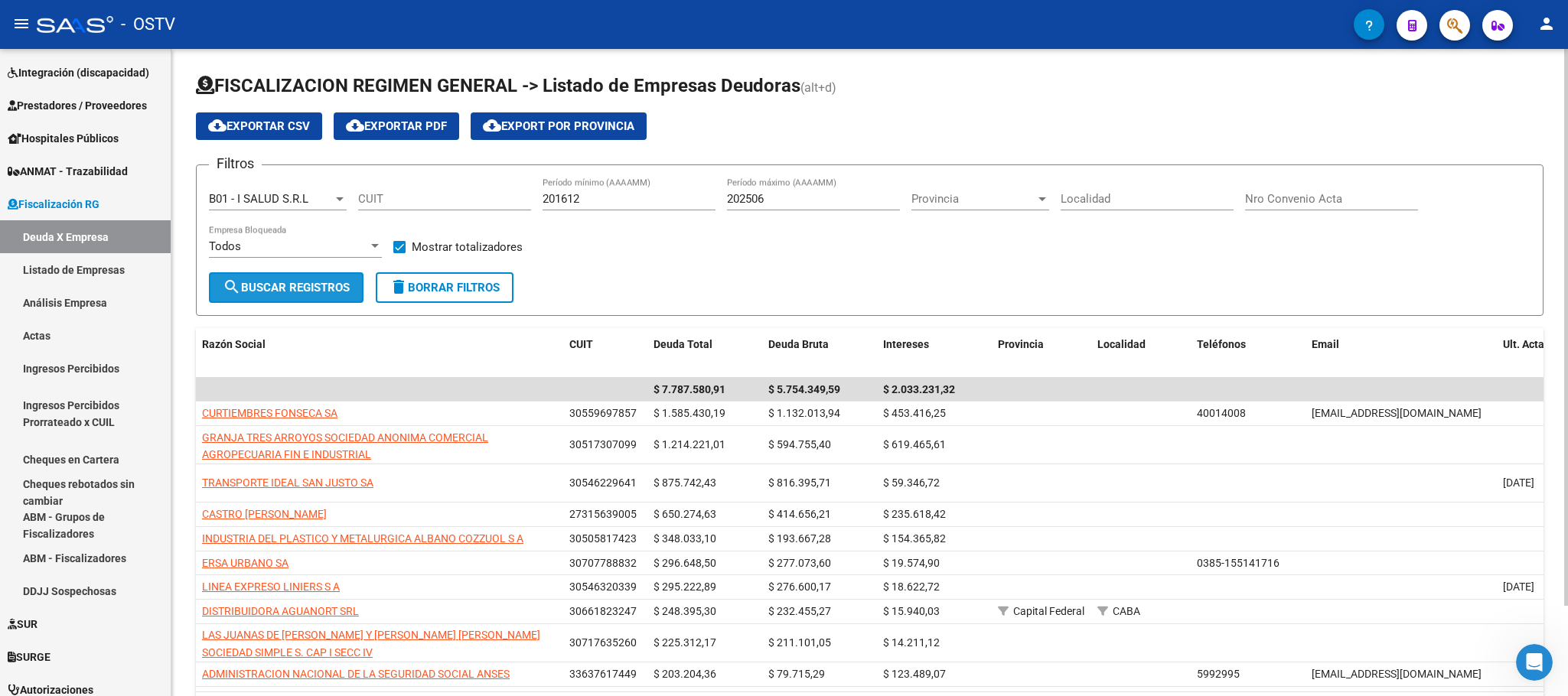
click at [259, 283] on span "search Buscar Registros" at bounding box center [286, 287] width 127 height 13
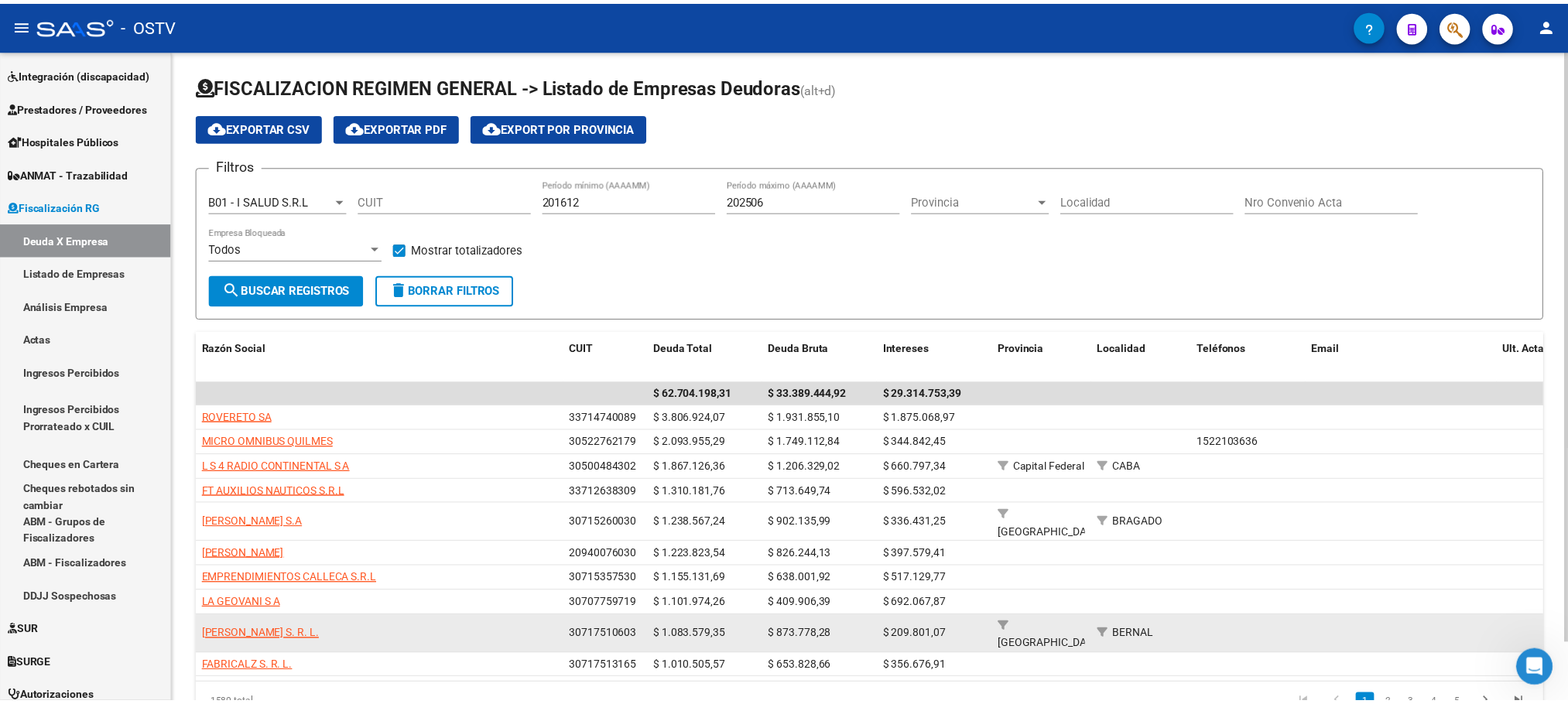
scroll to position [64, 0]
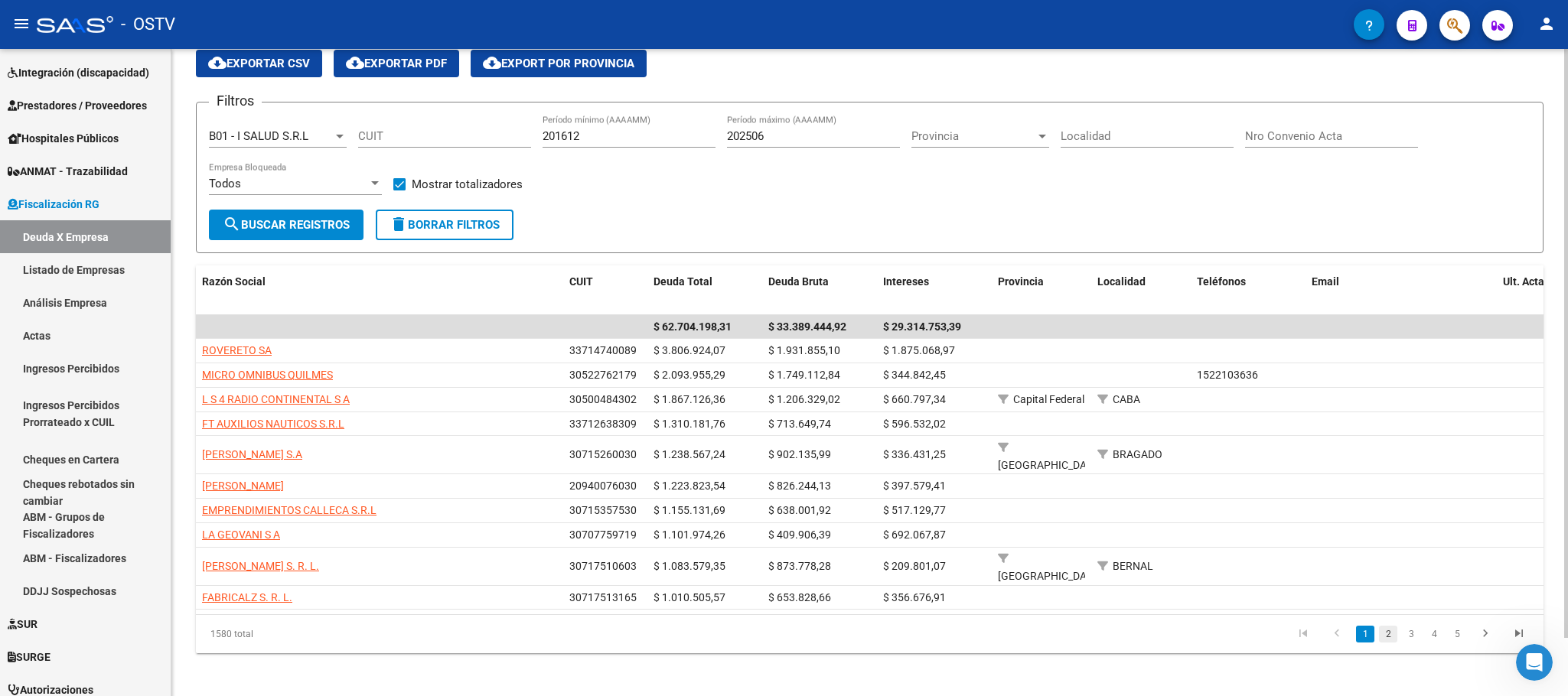
click at [1388, 626] on link "2" at bounding box center [1388, 634] width 18 height 17
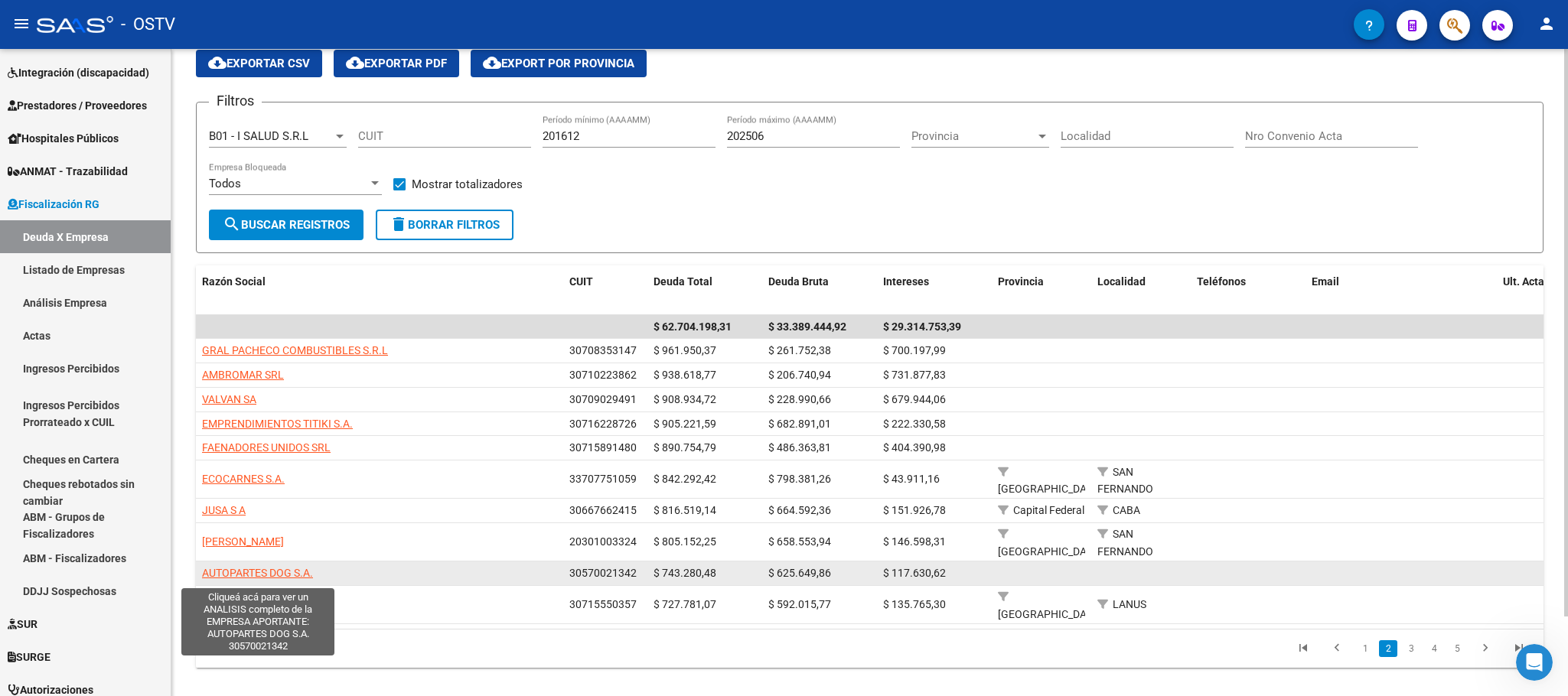
click at [228, 576] on span "AUTOPARTES DOG S.A." at bounding box center [258, 573] width 111 height 13
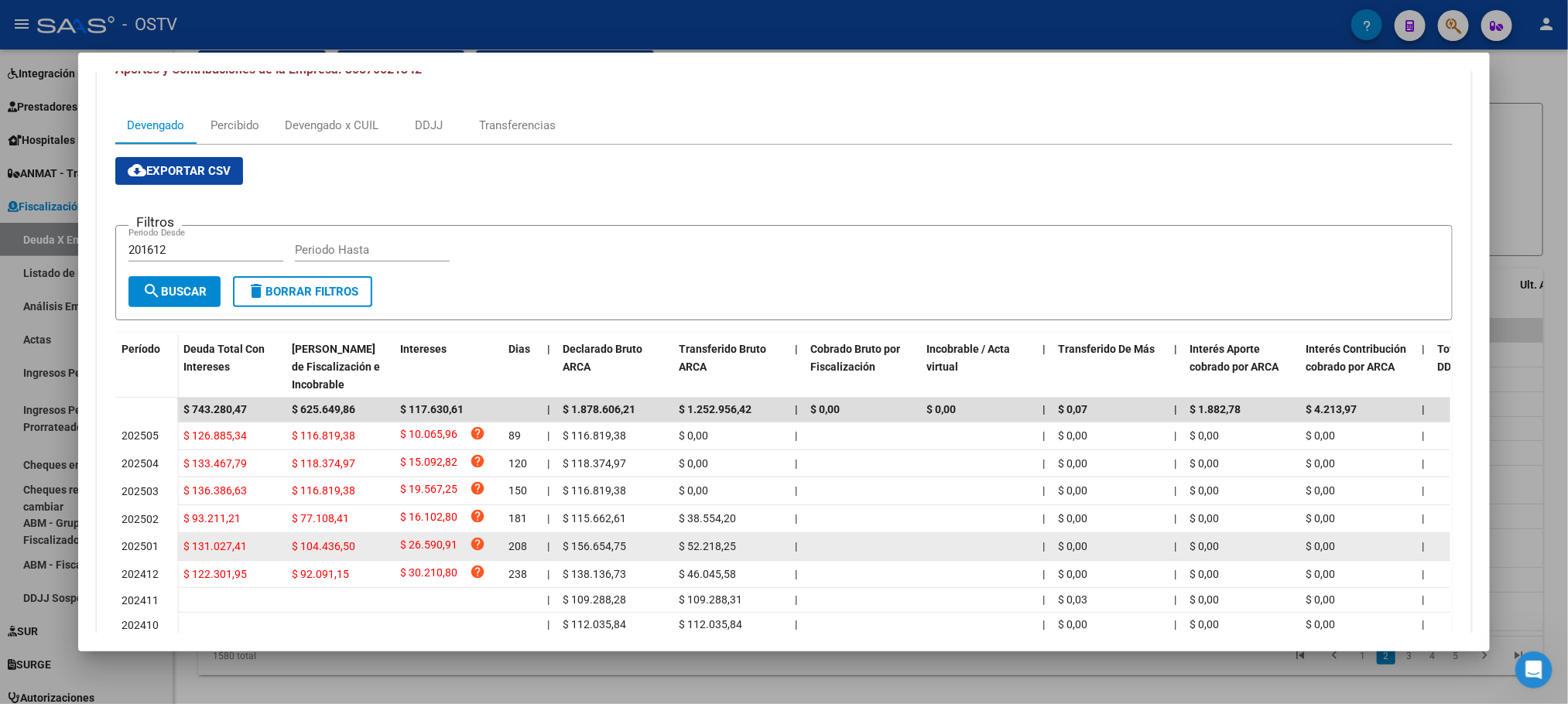
scroll to position [0, 0]
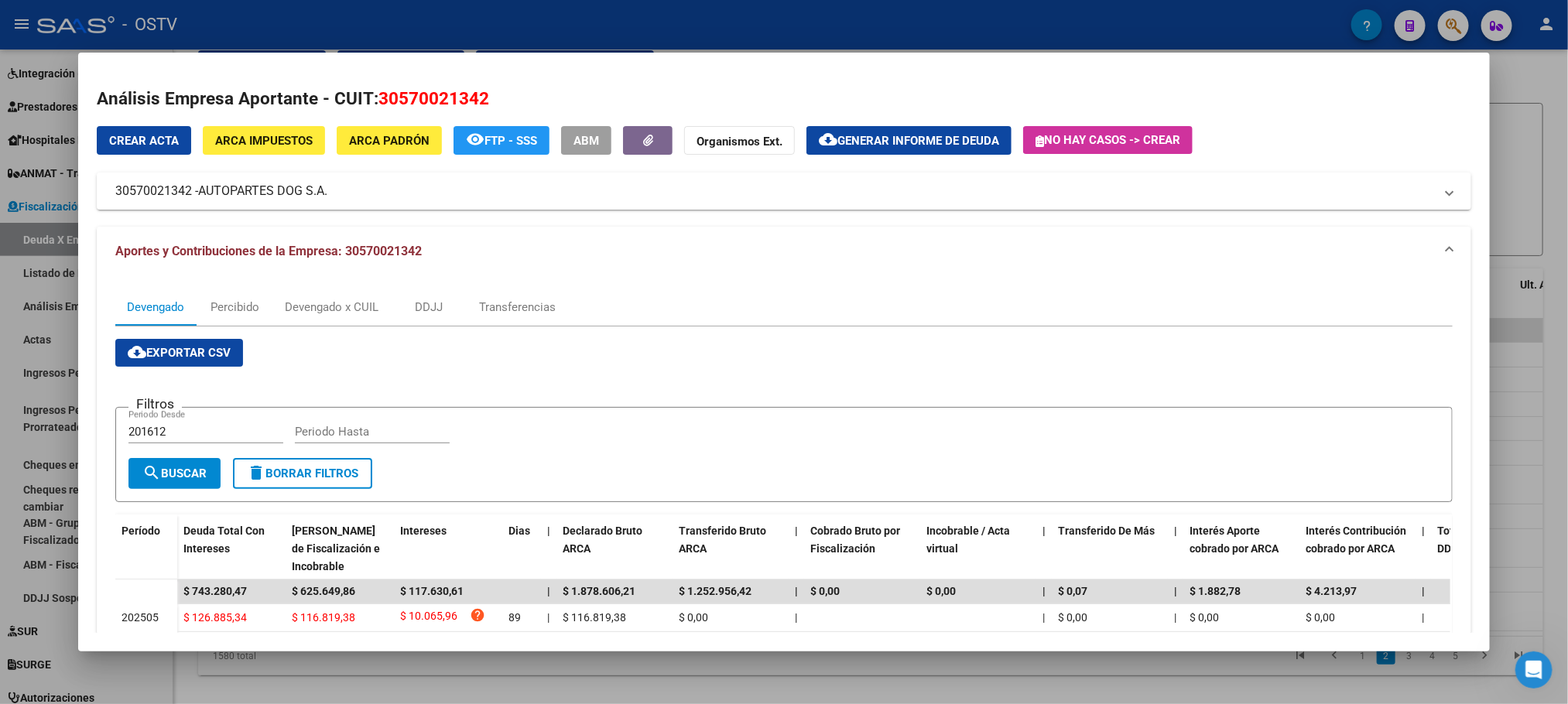
click at [252, 139] on span "ARCA Impuestos" at bounding box center [264, 140] width 97 height 14
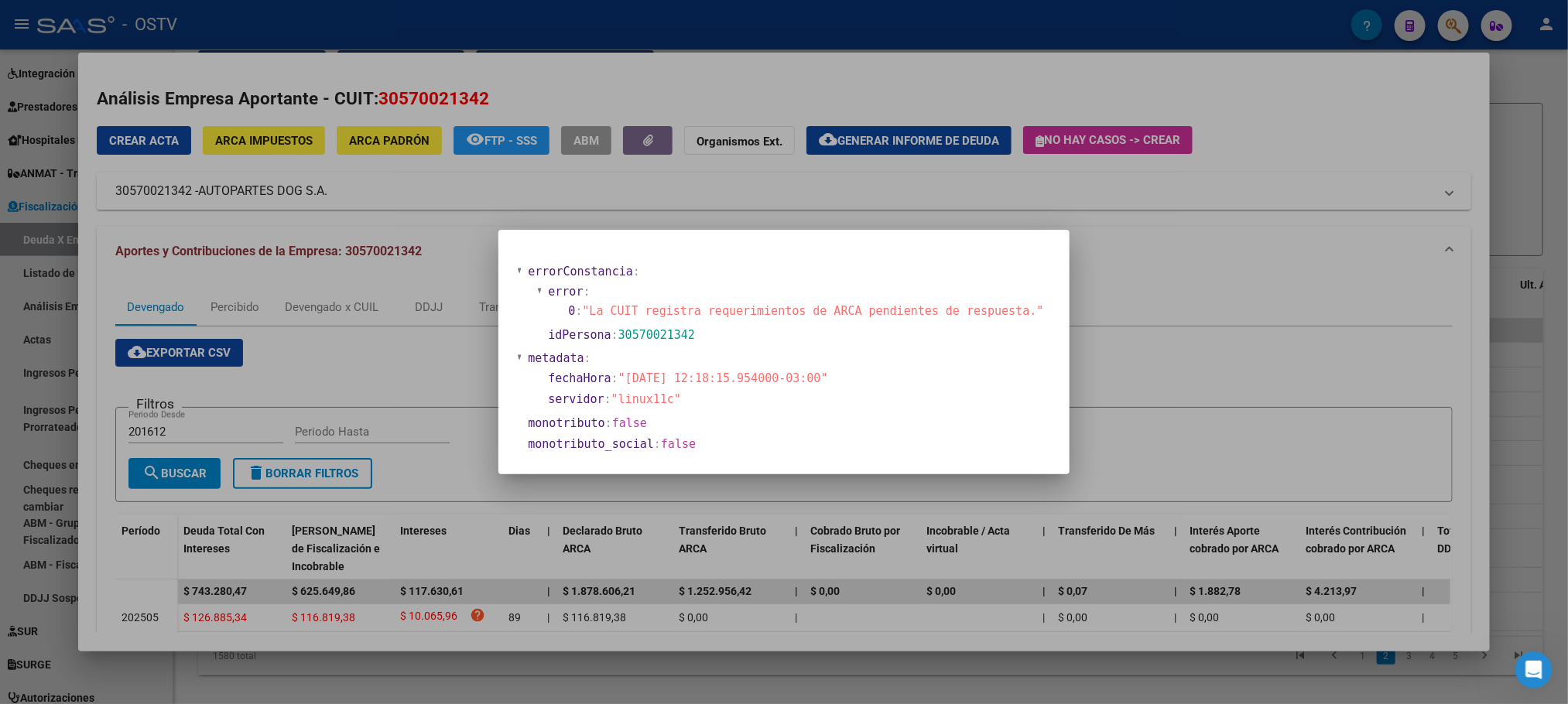
click at [623, 674] on div at bounding box center [784, 352] width 1568 height 704
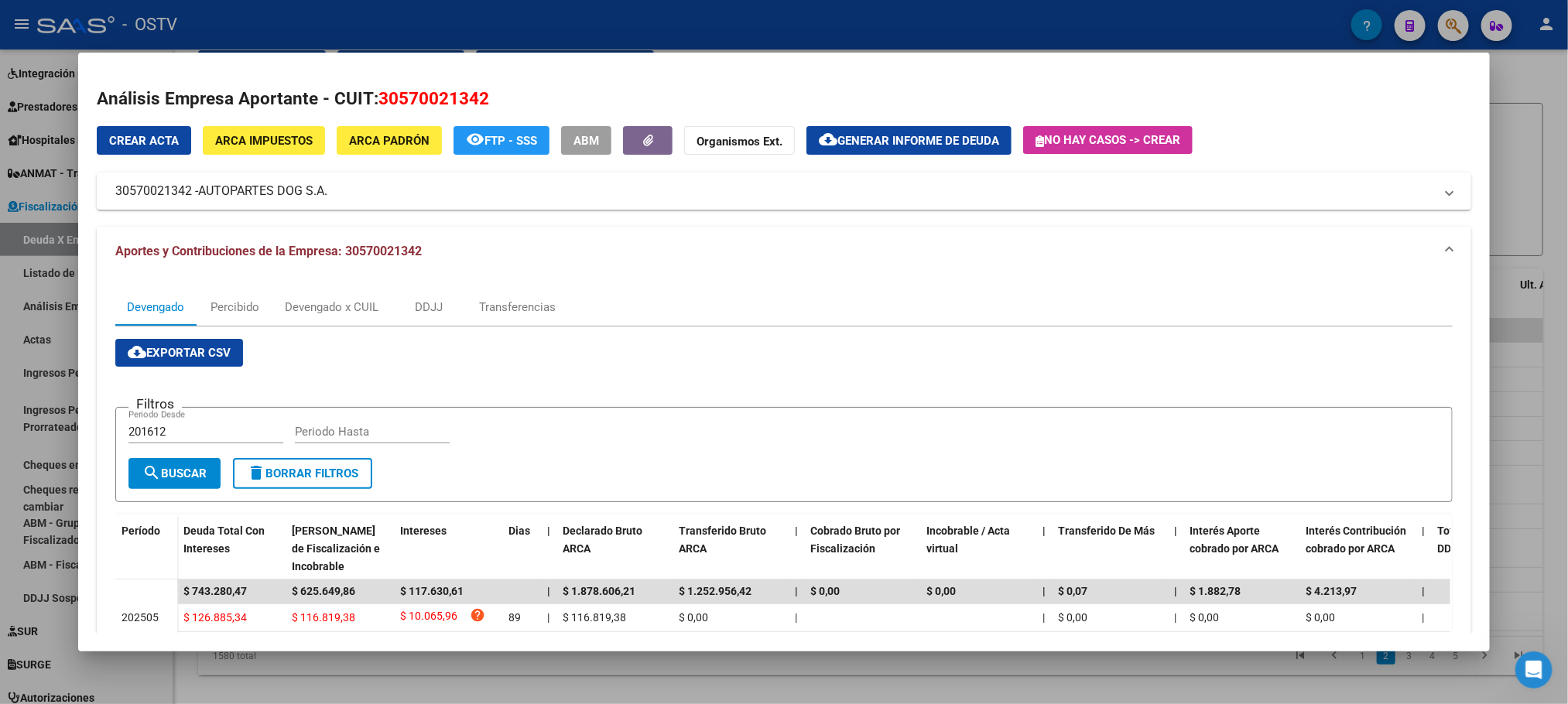
click at [623, 674] on div at bounding box center [784, 352] width 1568 height 704
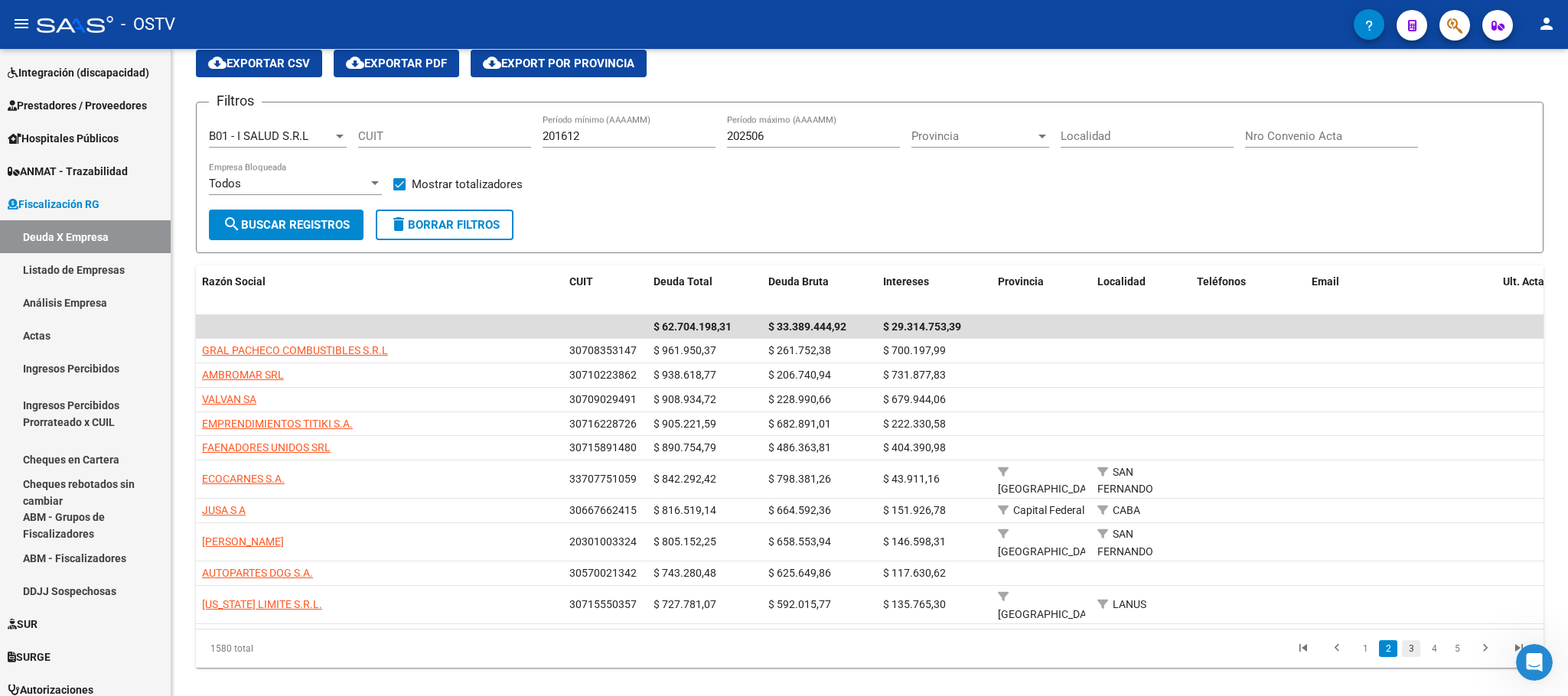
click at [1417, 655] on link "3" at bounding box center [1410, 648] width 18 height 17
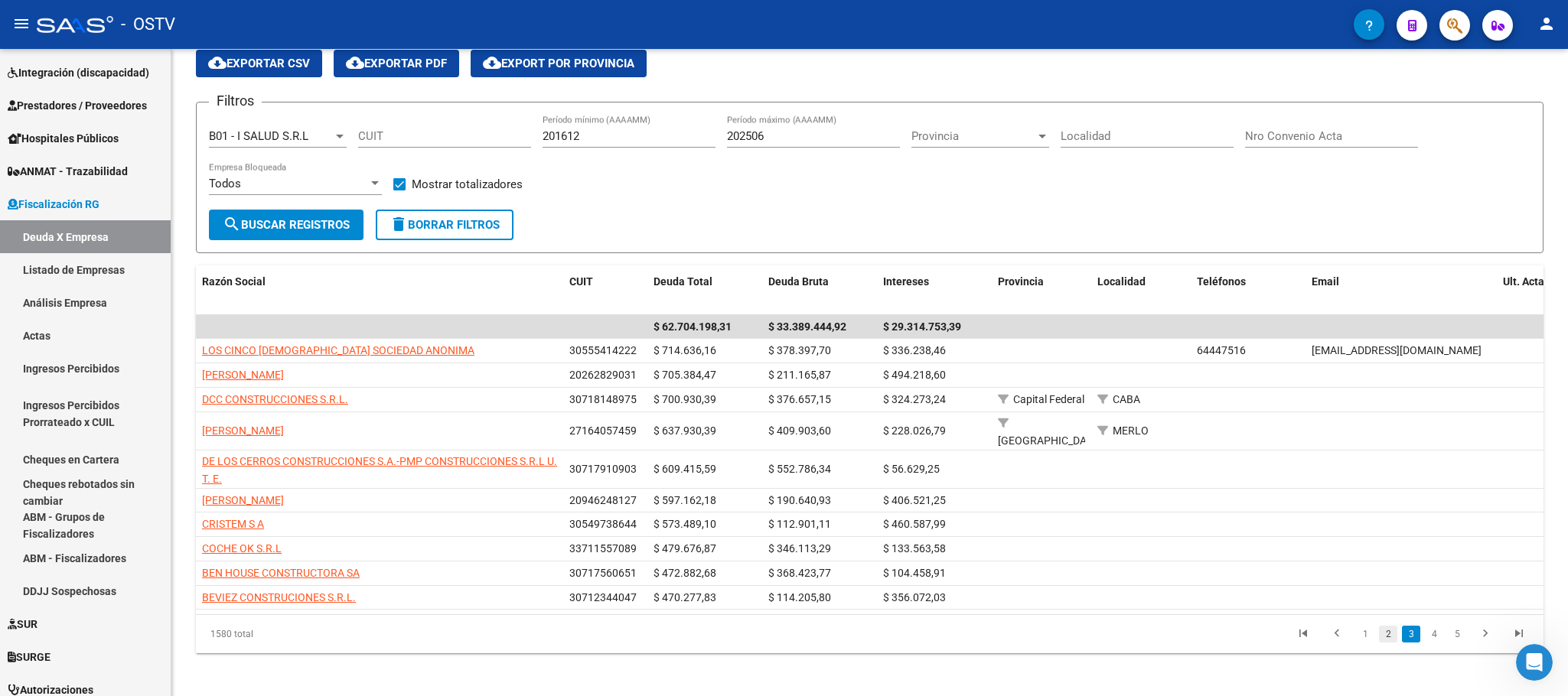
click at [1392, 642] on link "2" at bounding box center [1388, 634] width 18 height 17
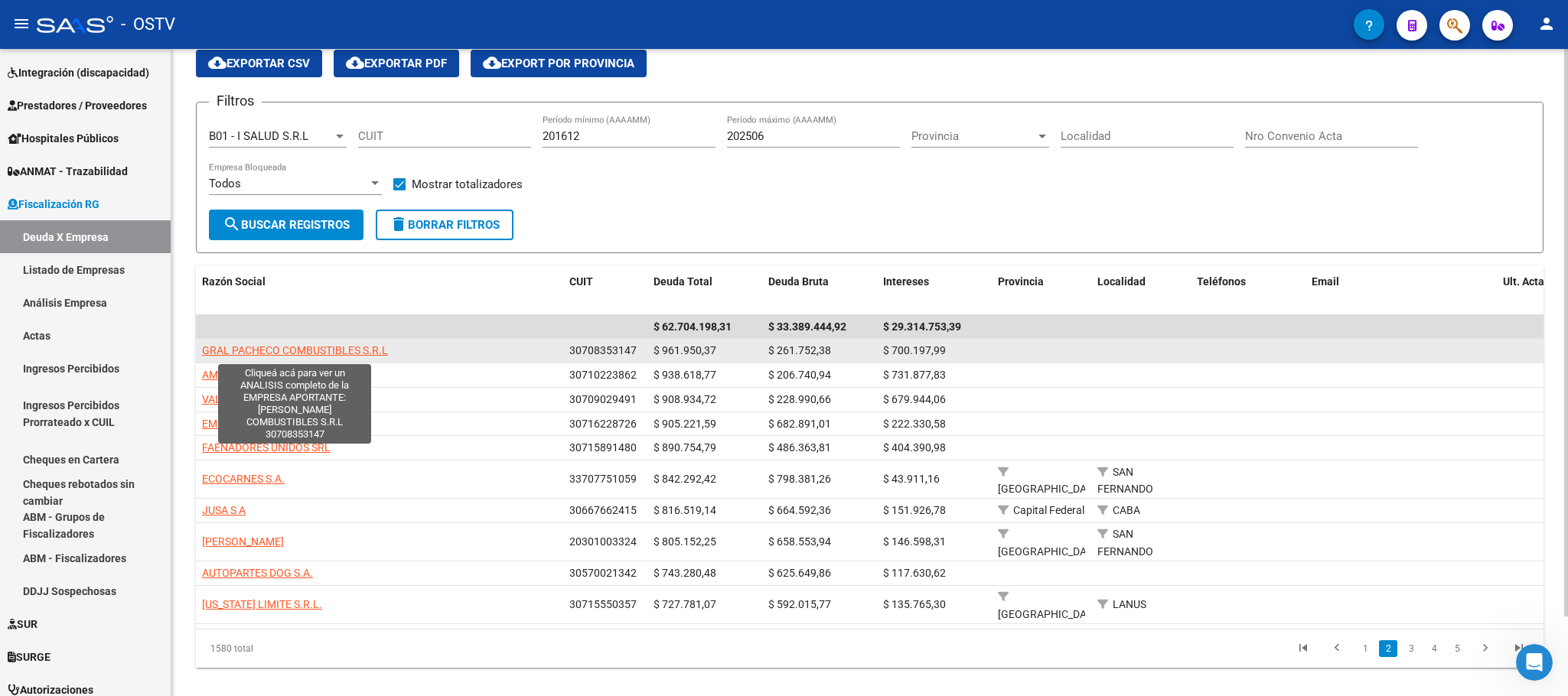
click at [276, 357] on span "GRAL PACHECO COMBUSTIBLES S.R.L" at bounding box center [295, 350] width 186 height 13
type textarea "30708353147"
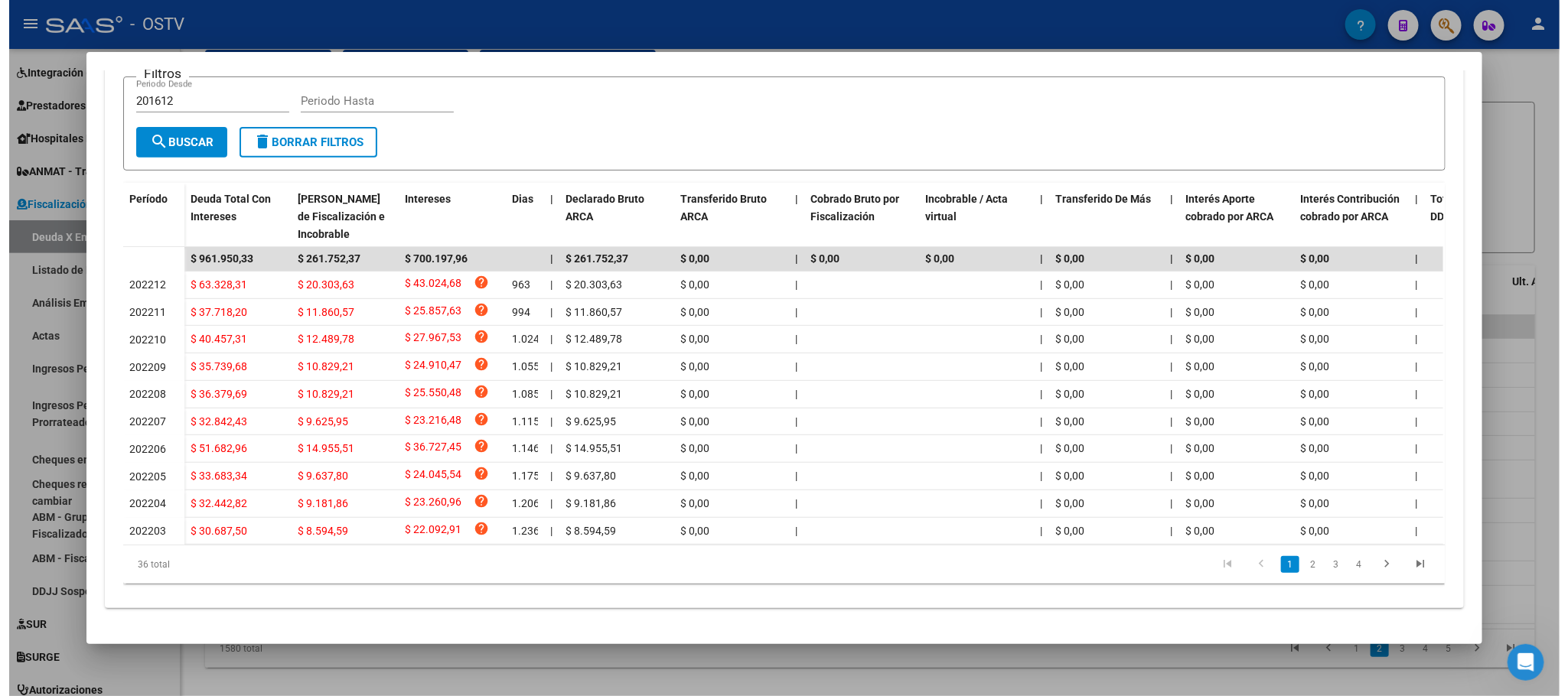
scroll to position [339, 0]
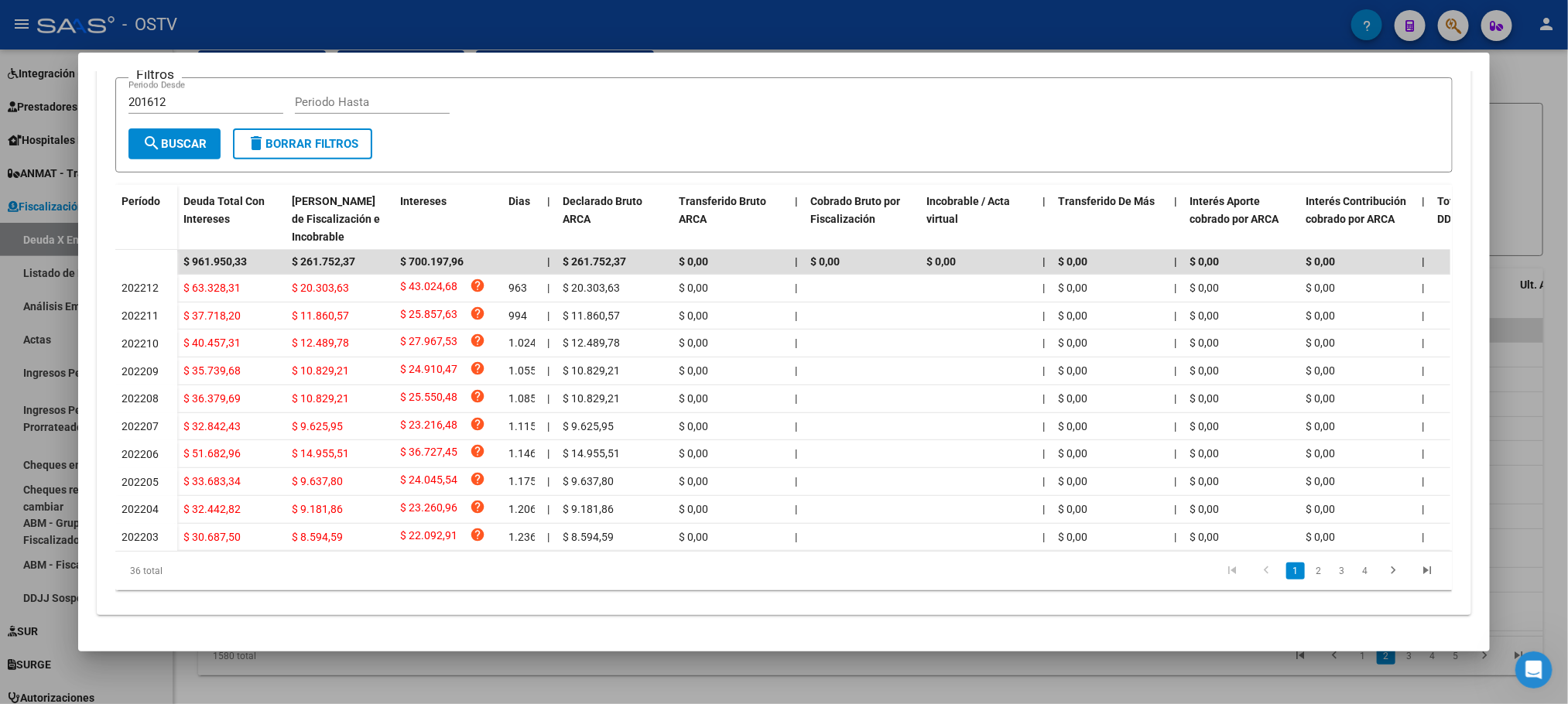
click at [363, 680] on div at bounding box center [784, 352] width 1568 height 704
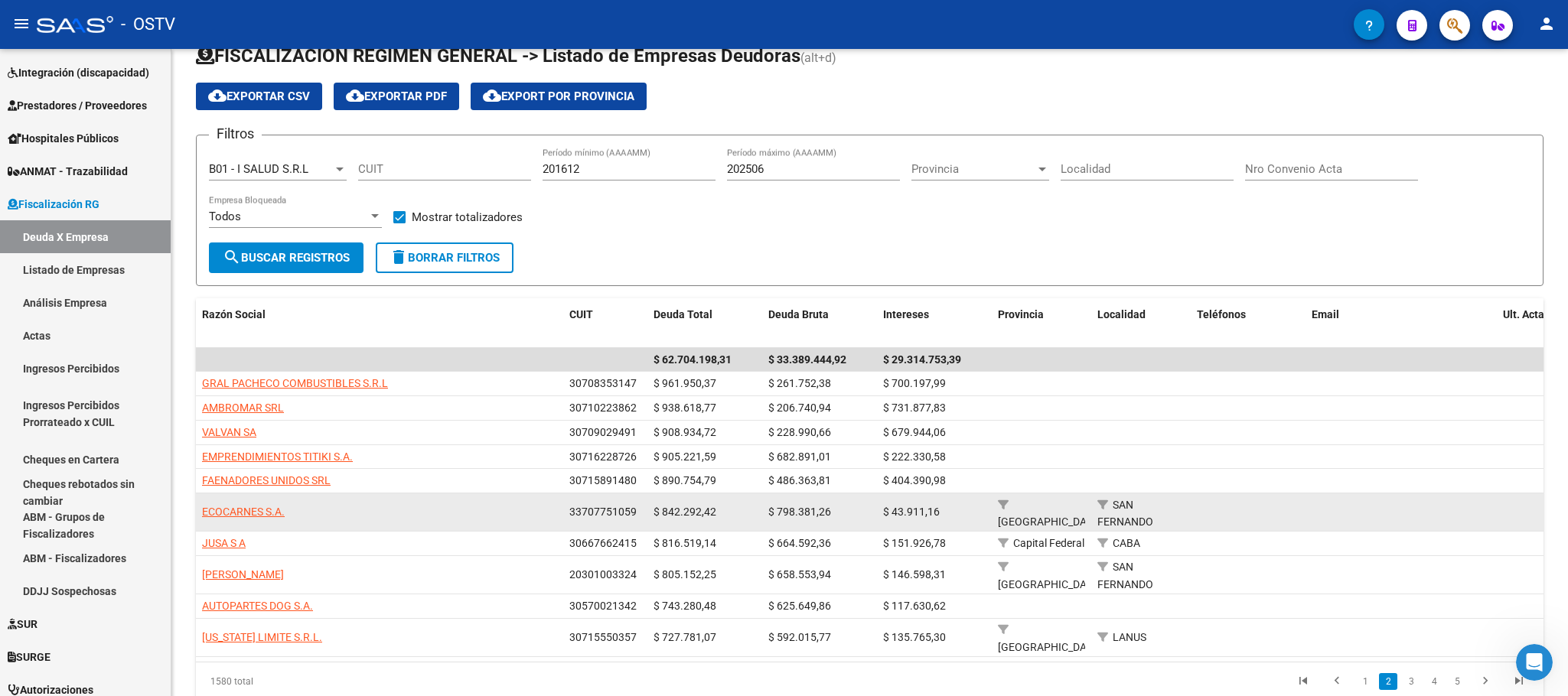
scroll to position [0, 0]
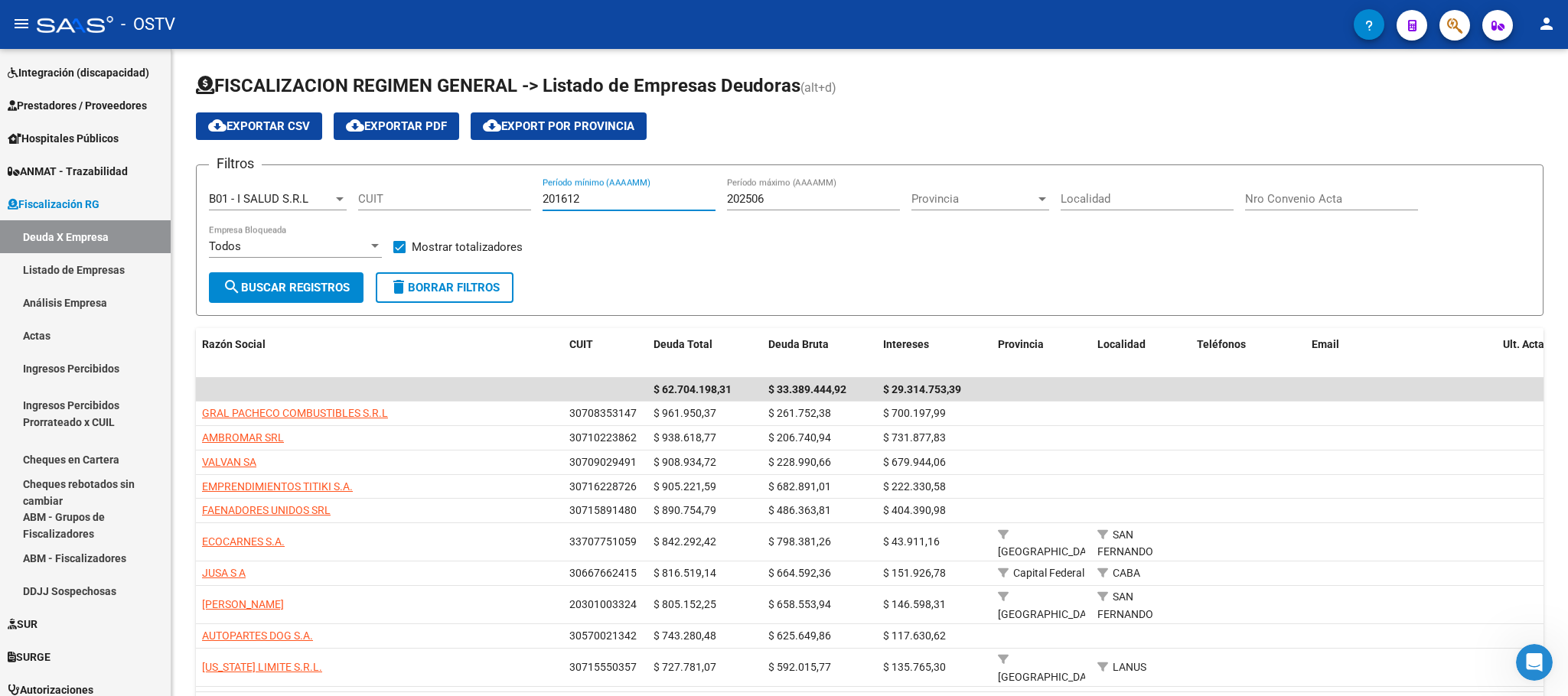
click at [602, 205] on input "201612" at bounding box center [629, 198] width 173 height 13
type input "202501"
click at [785, 191] on div "202506 Período máximo (AAAAMM)" at bounding box center [814, 194] width 173 height 33
click at [788, 204] on input "202506" at bounding box center [814, 198] width 173 height 13
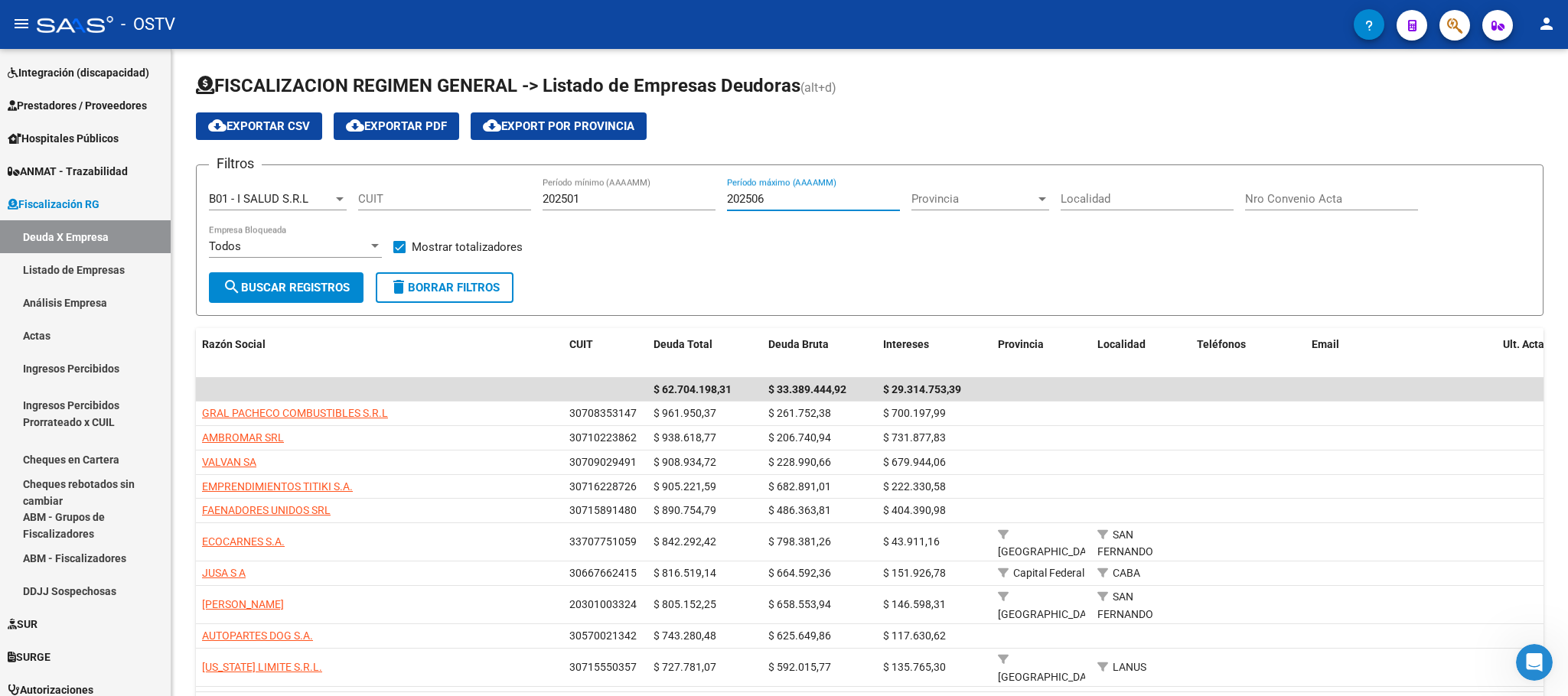
click at [788, 204] on input "202506" at bounding box center [814, 198] width 173 height 13
type input "202508"
click at [298, 287] on span "search Buscar Registros" at bounding box center [286, 287] width 127 height 13
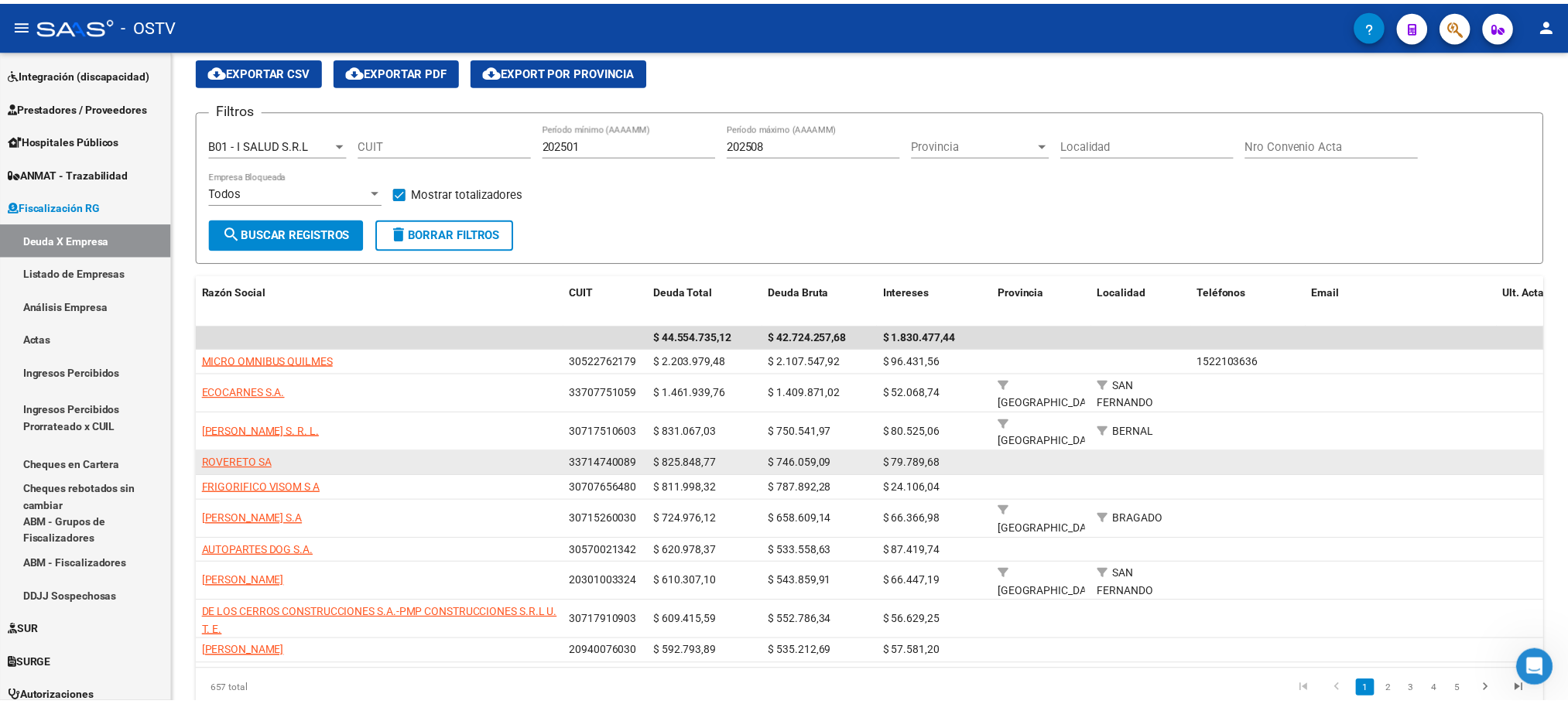
scroll to position [105, 0]
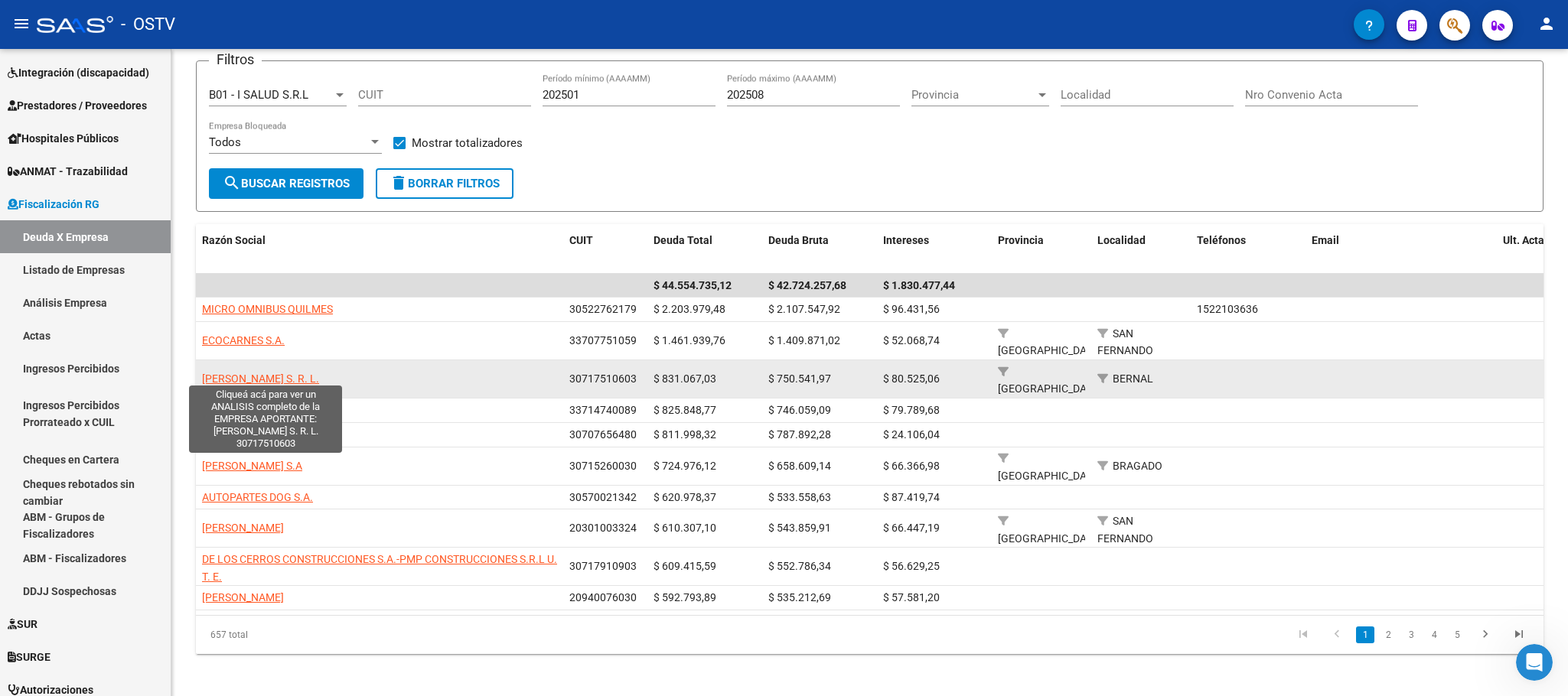
click at [256, 372] on span "CELIA CORBANESE S. R. L." at bounding box center [261, 379] width 117 height 13
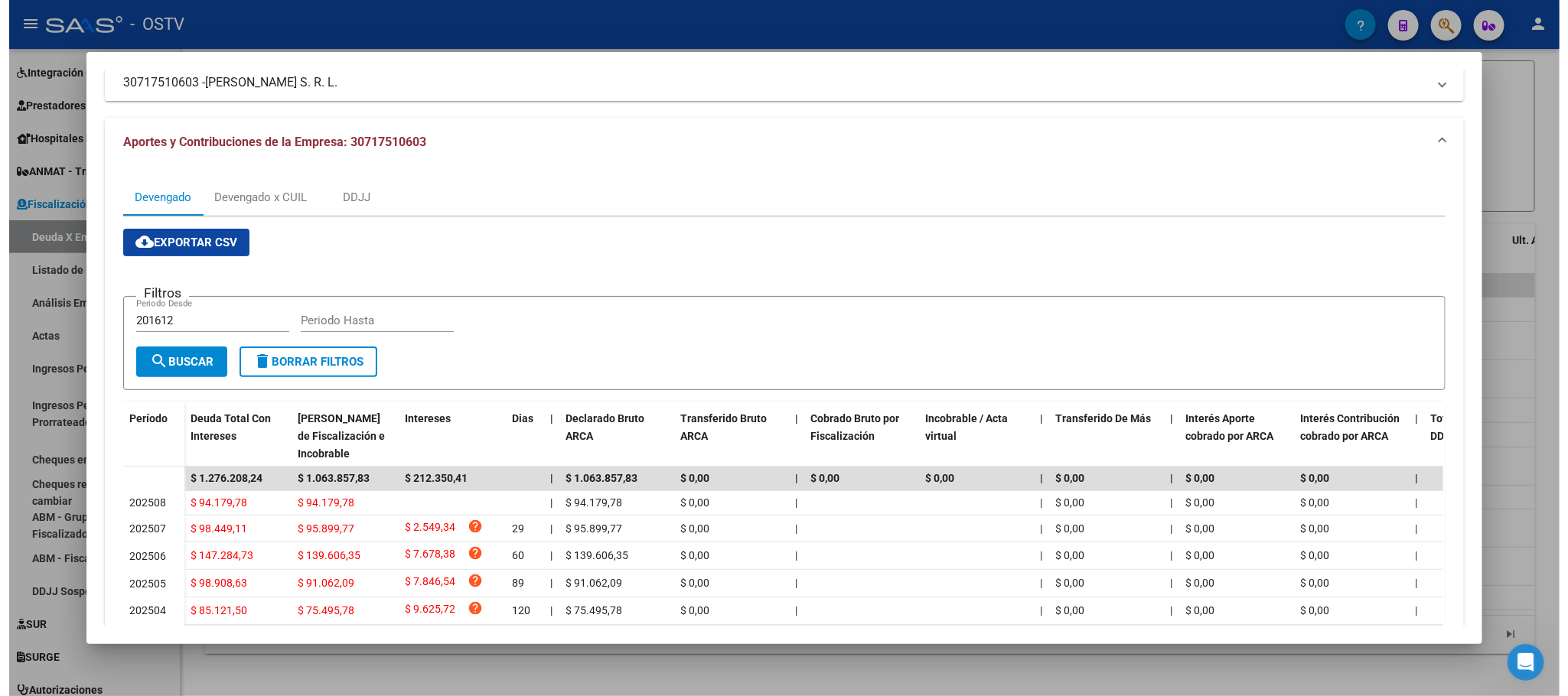
scroll to position [0, 0]
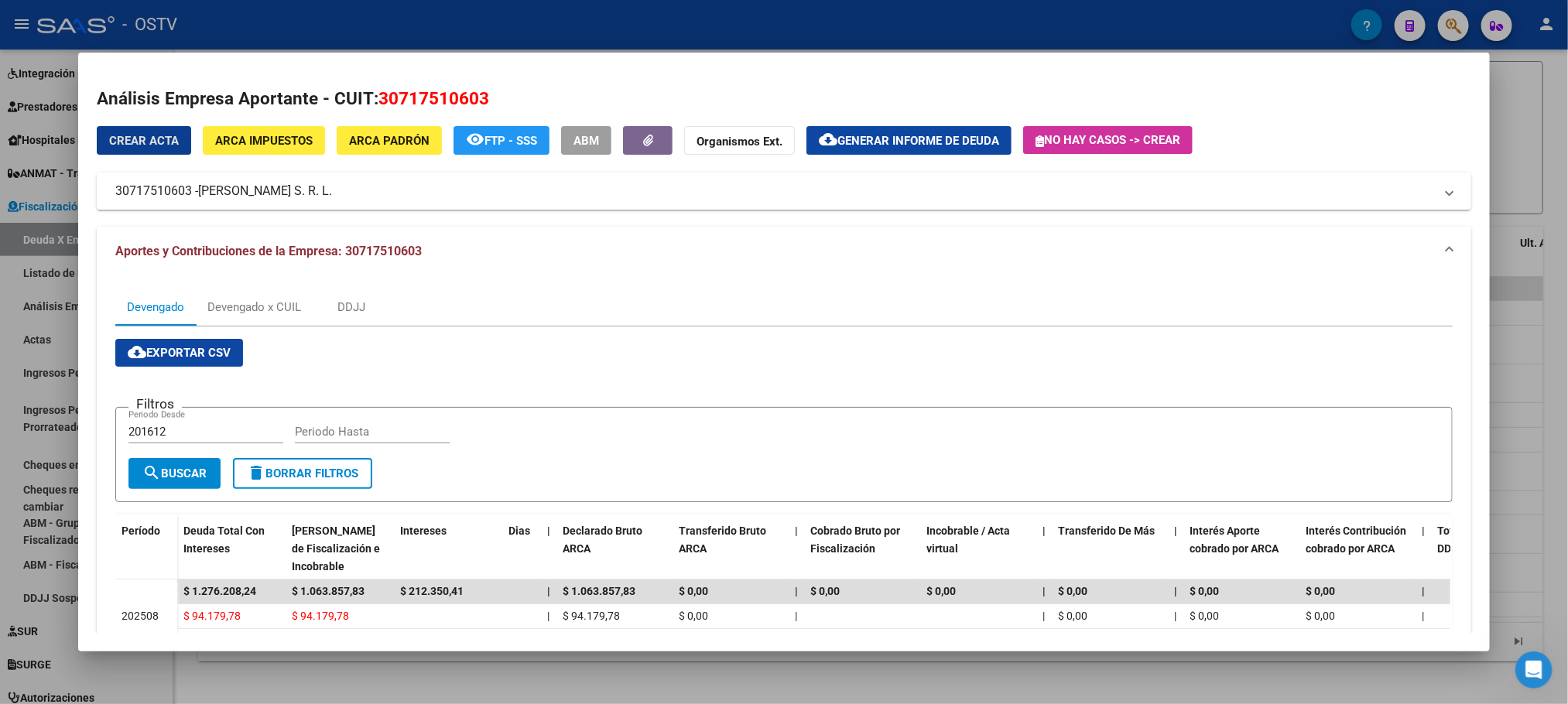
click at [281, 127] on button "ARCA Impuestos" at bounding box center [264, 140] width 123 height 29
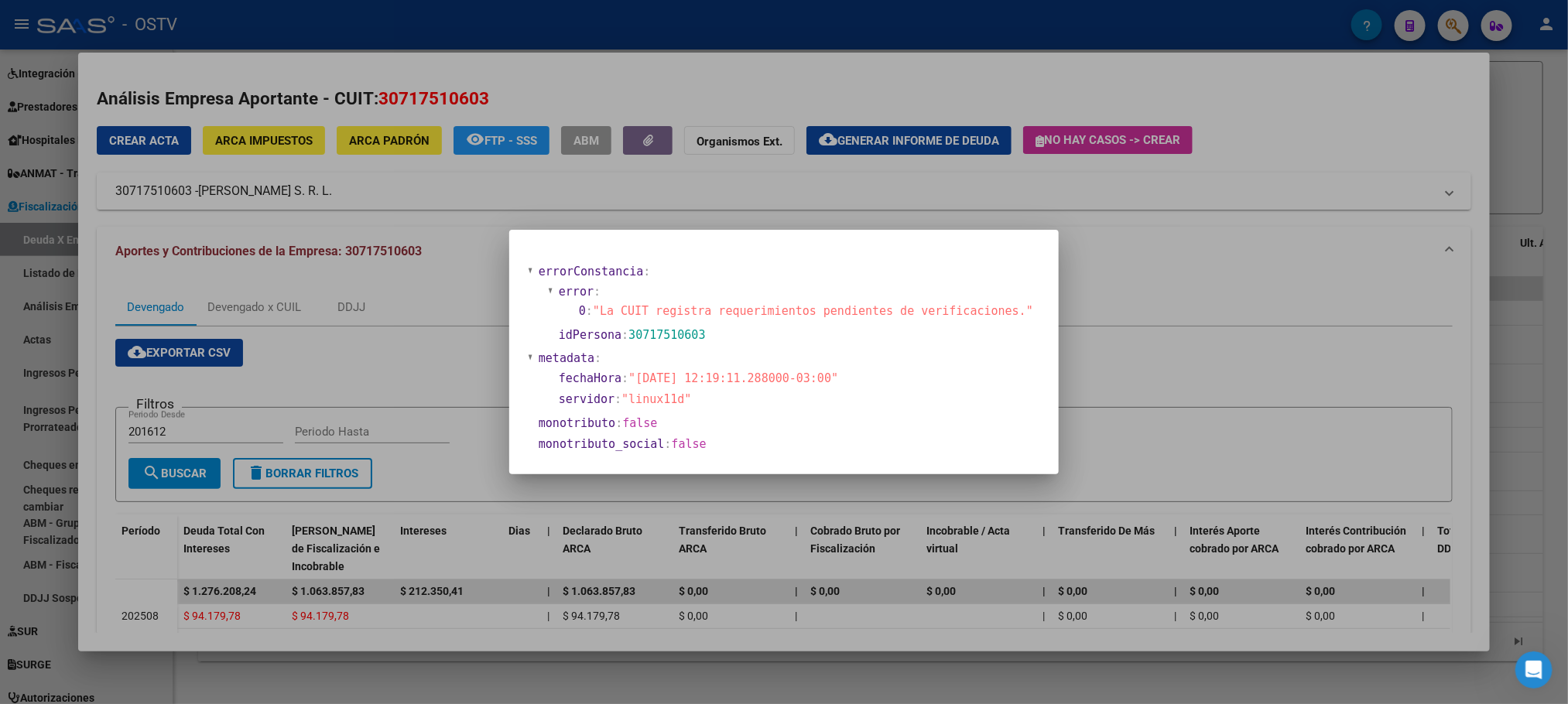
click at [659, 334] on span "30717510603" at bounding box center [667, 334] width 76 height 14
copy span "30717510603"
click at [239, 676] on div at bounding box center [784, 352] width 1568 height 704
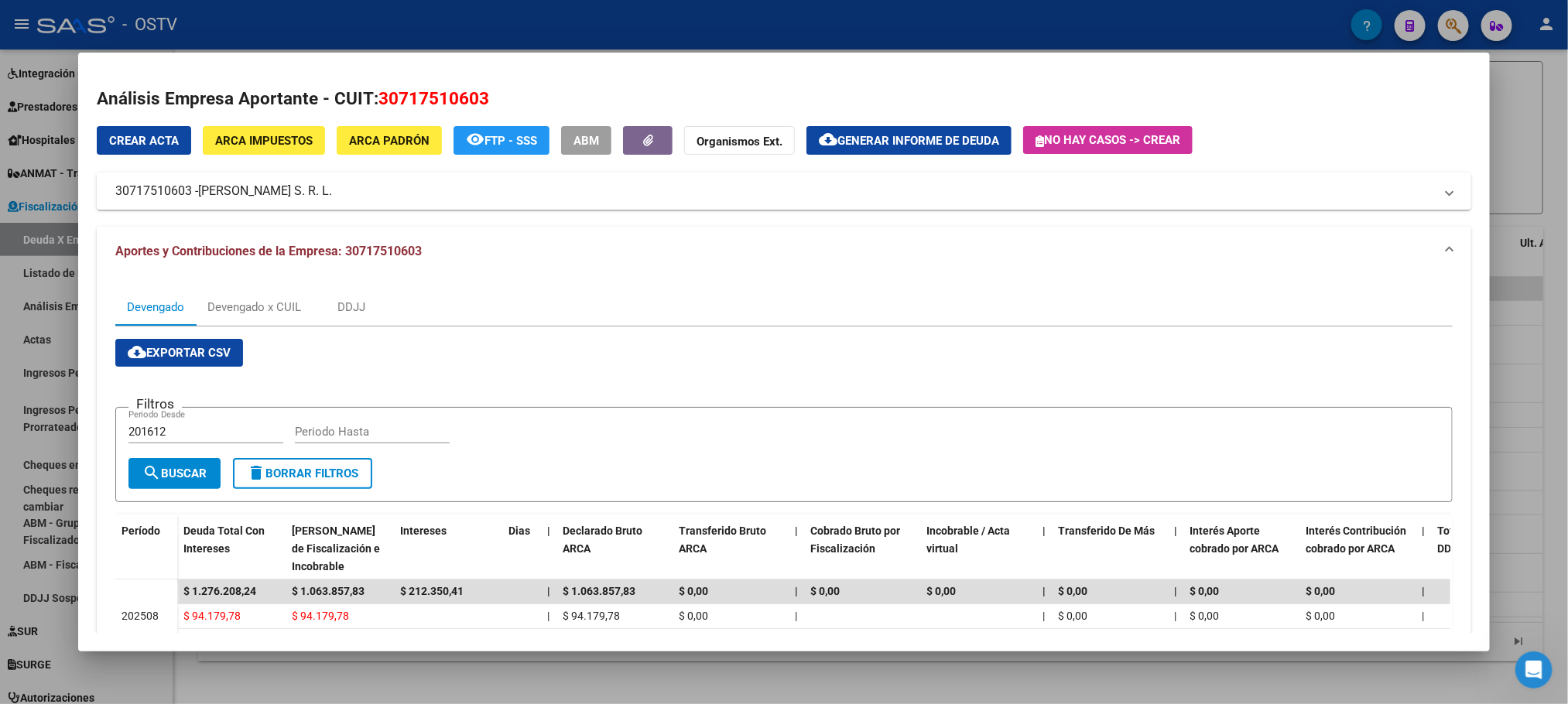
click at [239, 676] on div at bounding box center [784, 352] width 1568 height 704
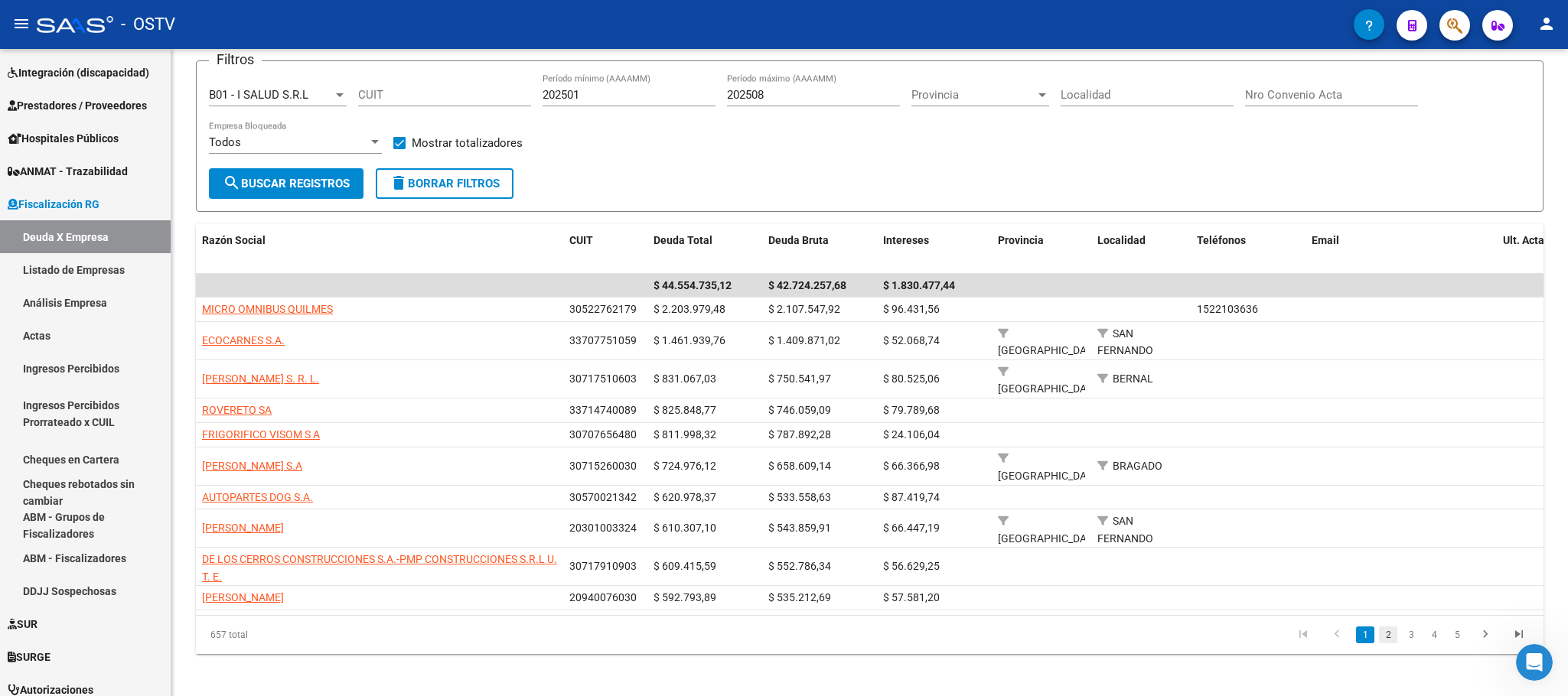
click at [1392, 632] on link "2" at bounding box center [1388, 635] width 18 height 17
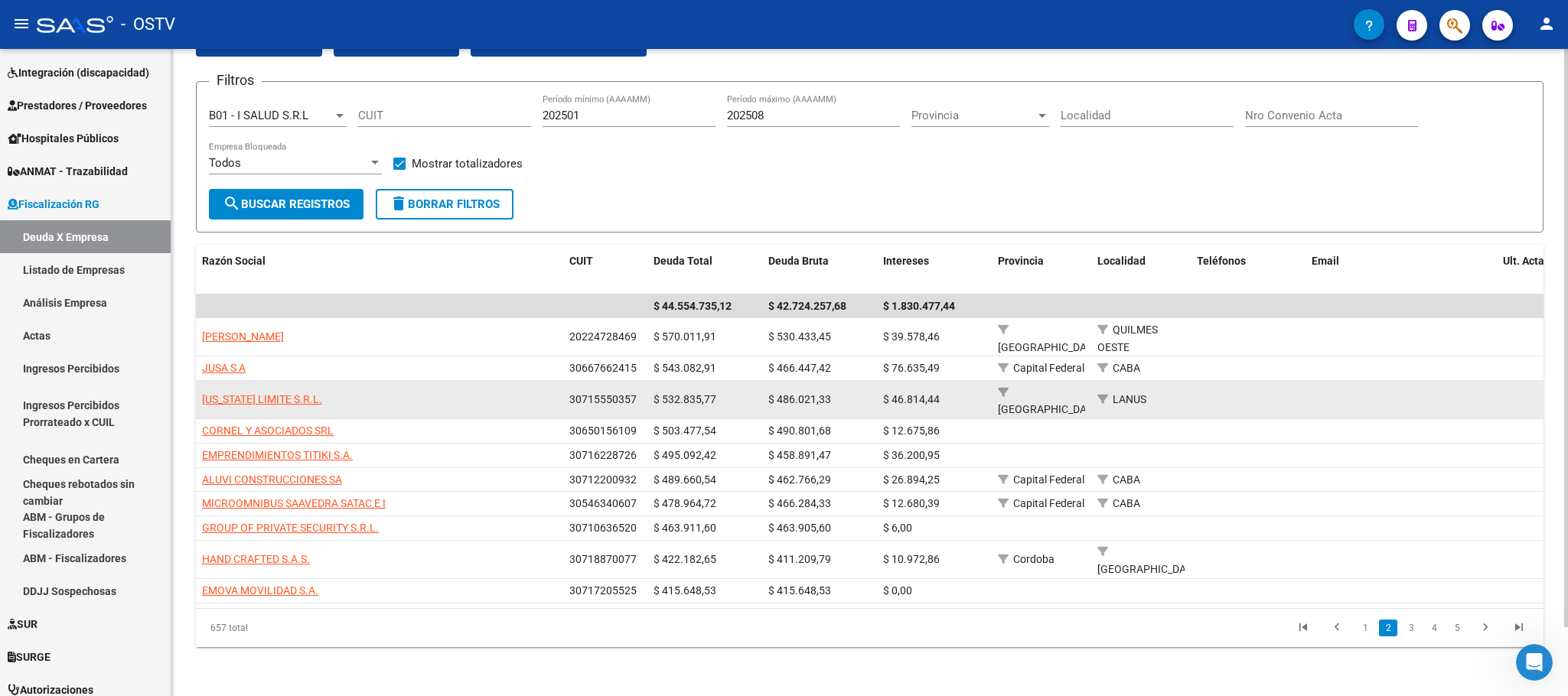
scroll to position [78, 0]
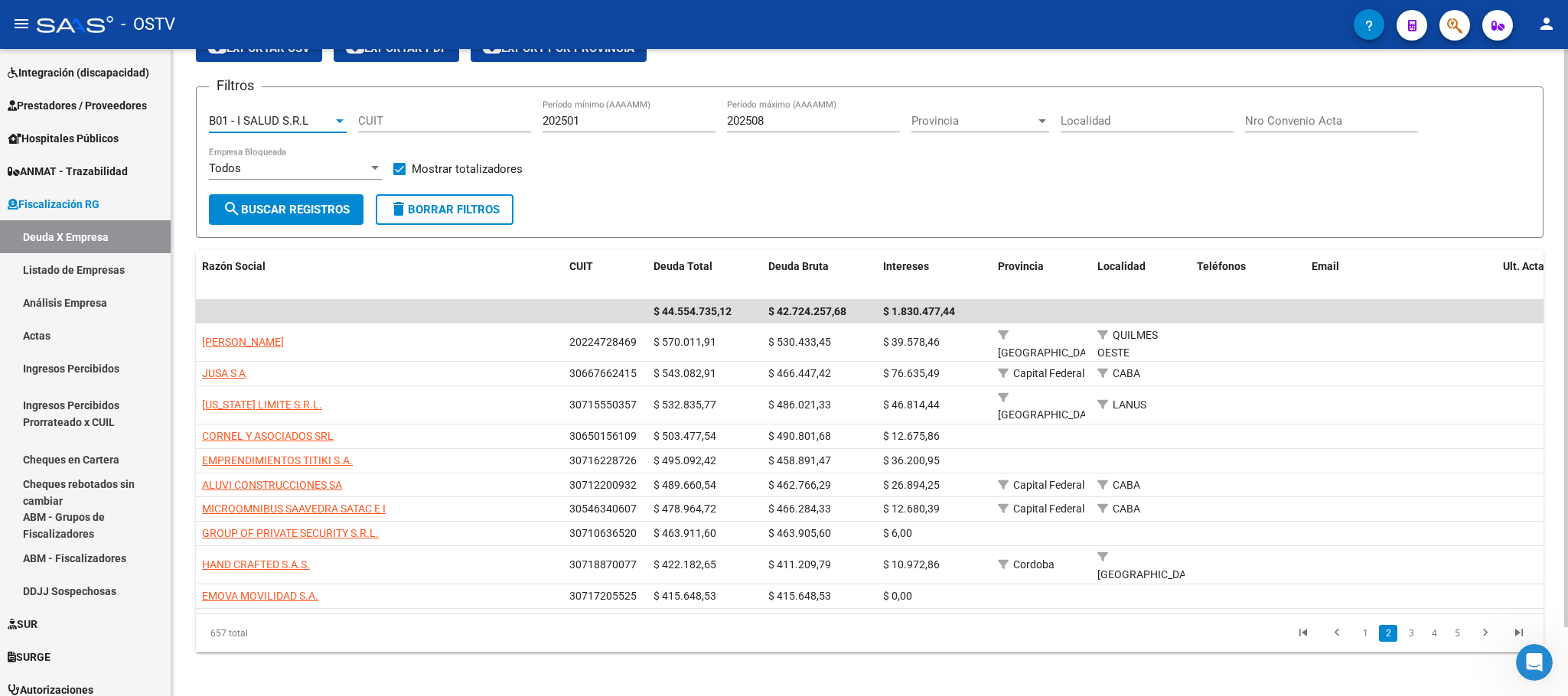
click at [299, 120] on span "B01 - I SALUD S.R.L" at bounding box center [258, 120] width 99 height 13
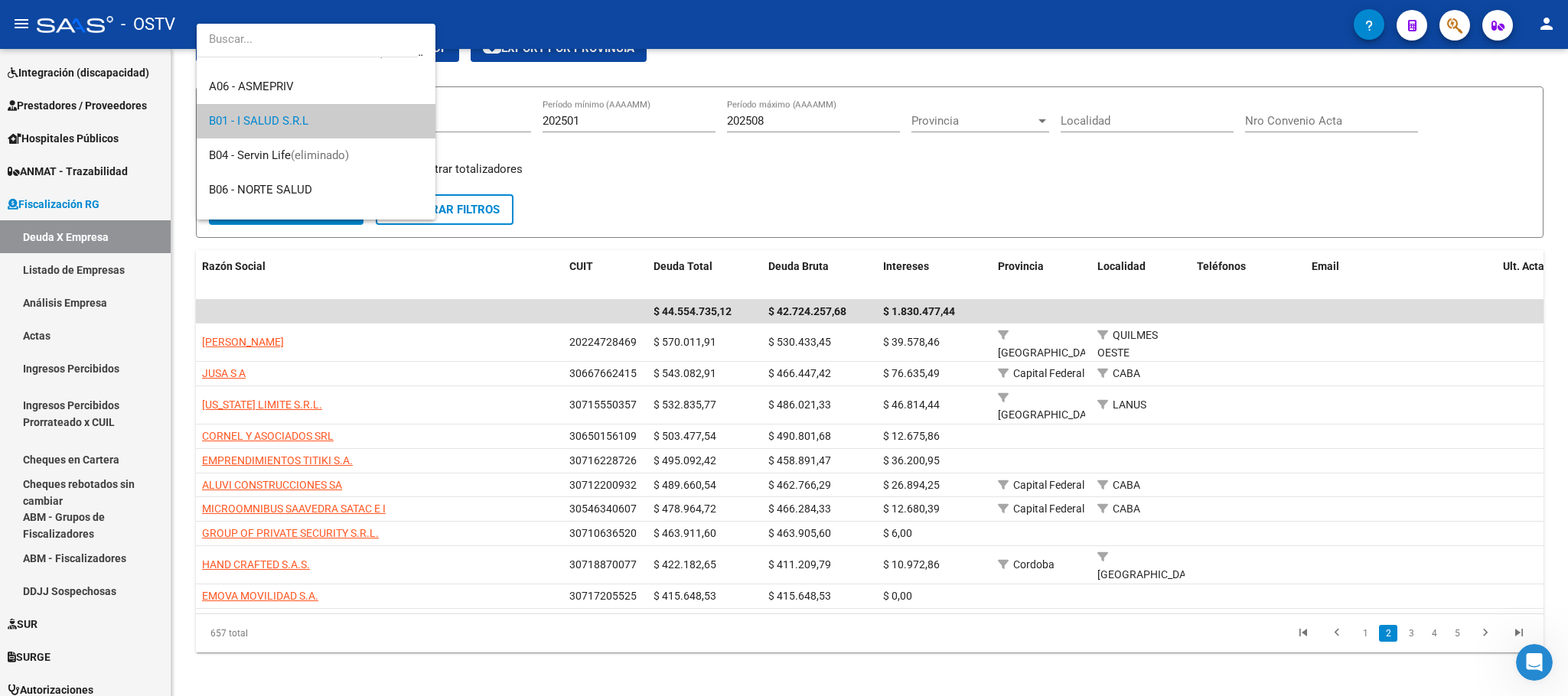
scroll to position [106, 0]
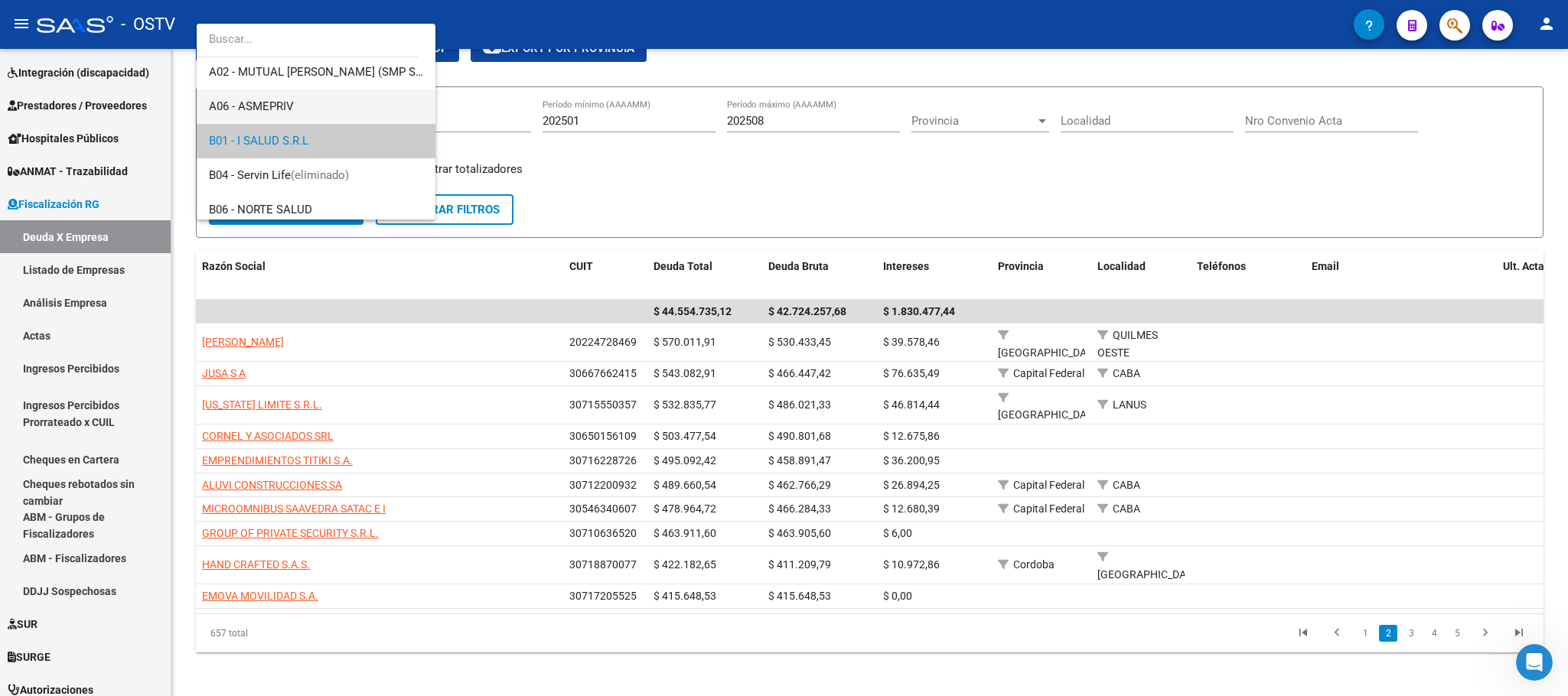
click at [269, 113] on span "A06 - ASMEPRIV" at bounding box center [316, 107] width 214 height 35
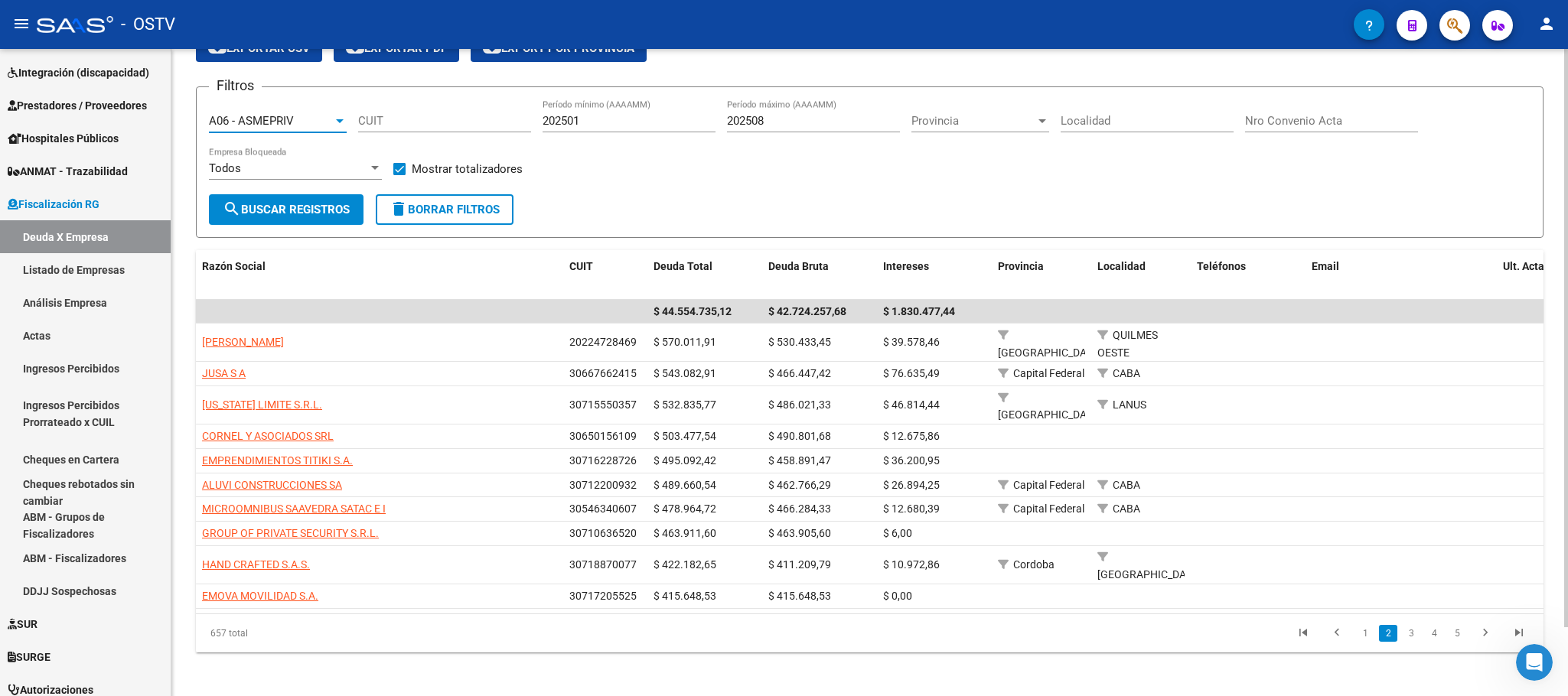
click at [254, 226] on form "Filtros A06 - ASMEPRIV Seleccionar Gerenciador CUIT 202501 Período mínimo (AAAA…" at bounding box center [869, 162] width 1347 height 151
click at [260, 211] on span "search Buscar Registros" at bounding box center [286, 209] width 127 height 13
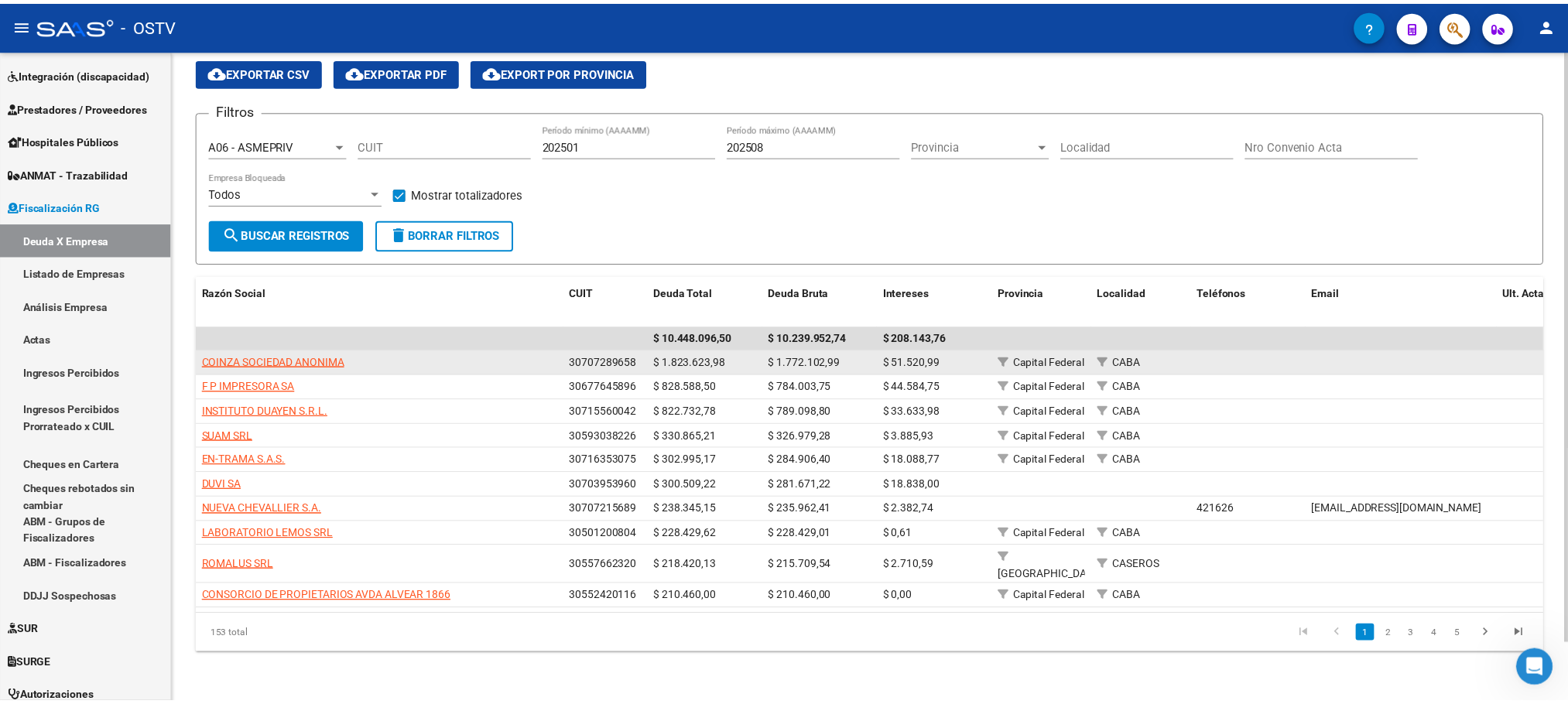
scroll to position [65, 0]
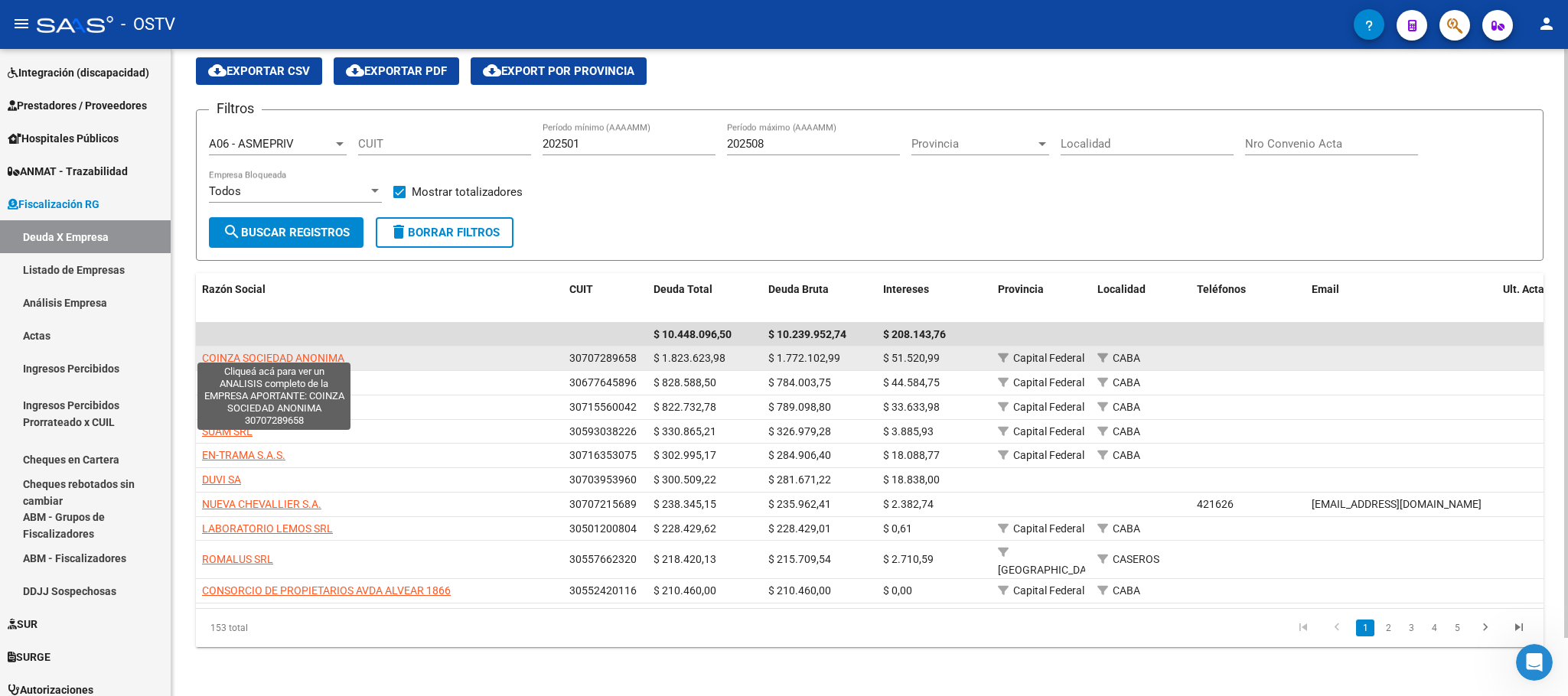
click at [261, 352] on span "COINZA SOCIEDAD ANONIMA" at bounding box center [273, 358] width 143 height 13
type textarea "30707289658"
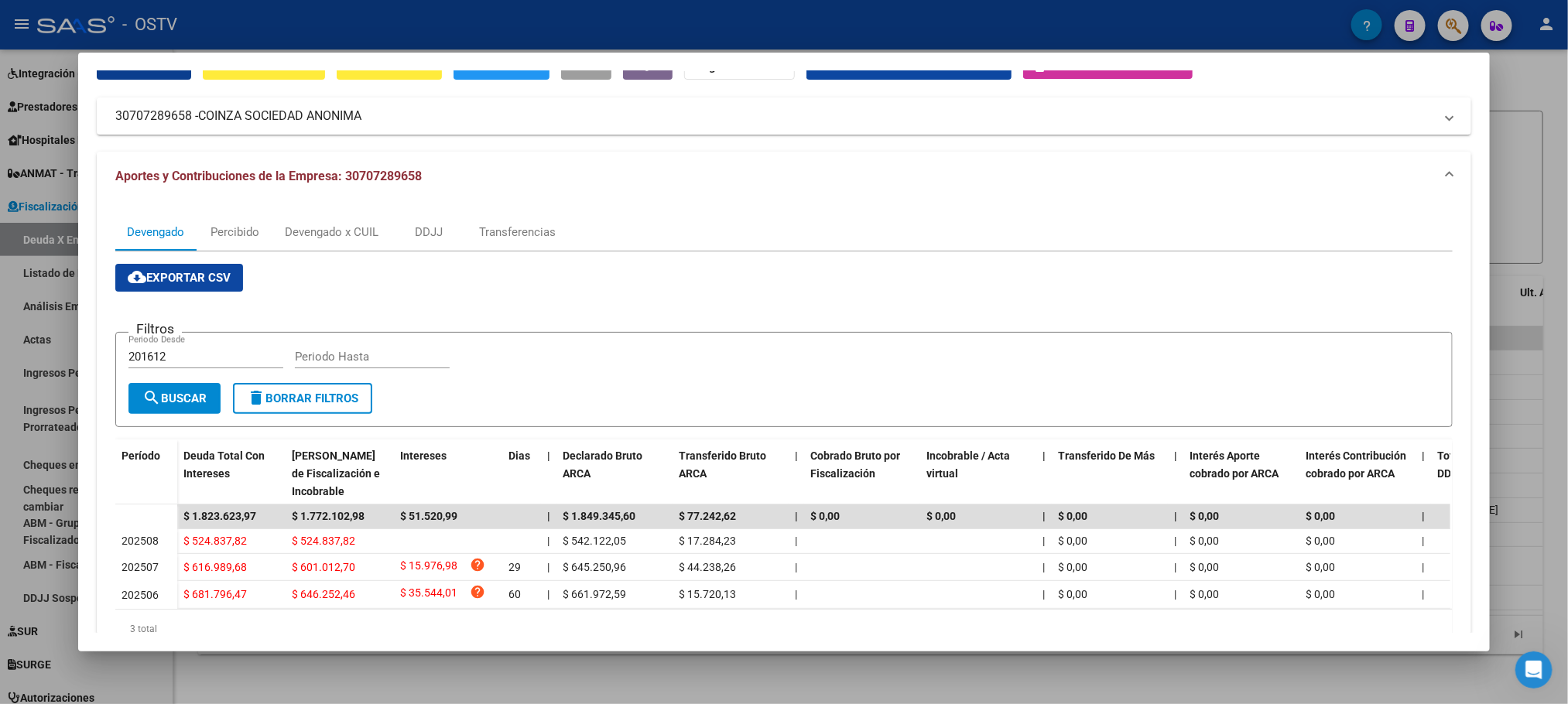
scroll to position [150, 0]
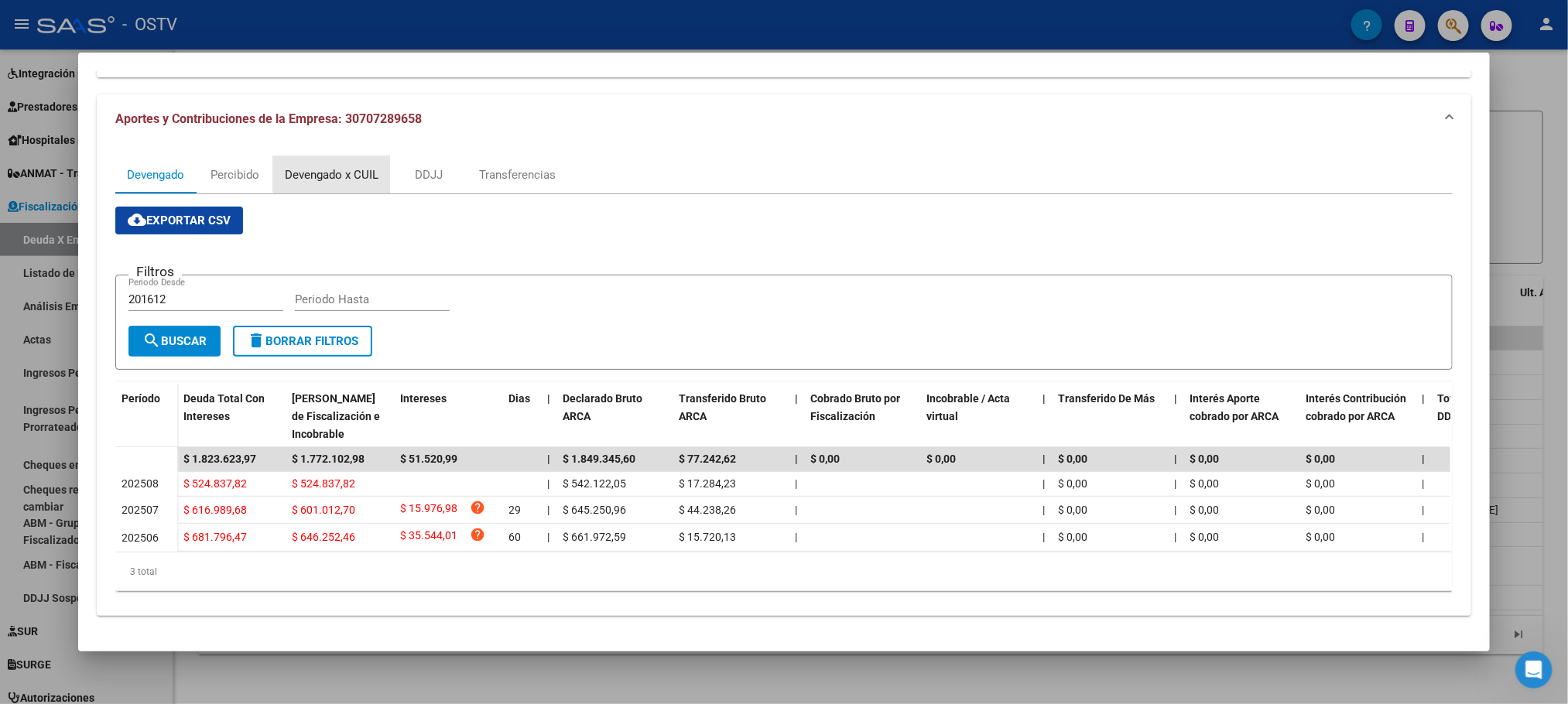
click at [327, 166] on div "Devengado x CUIL" at bounding box center [332, 174] width 94 height 17
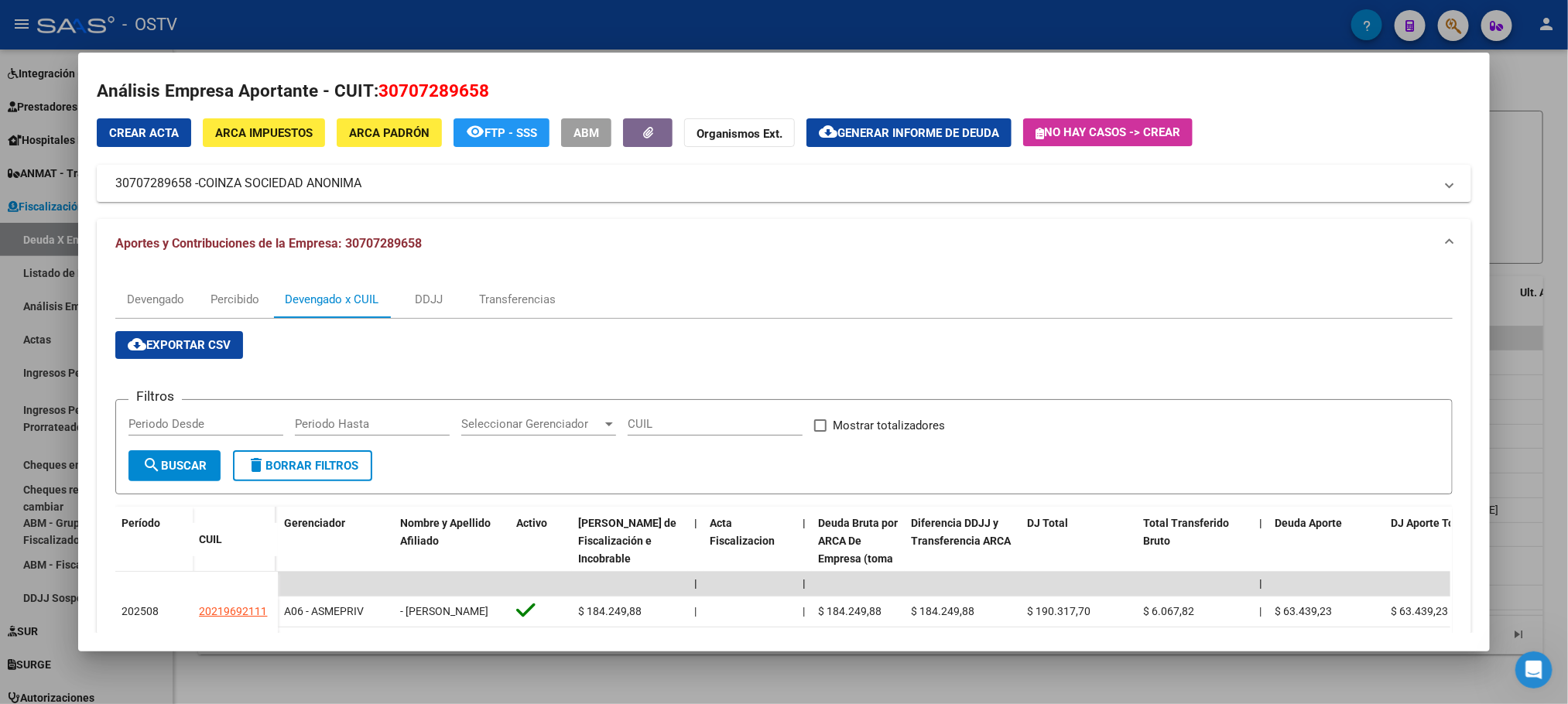
scroll to position [0, 0]
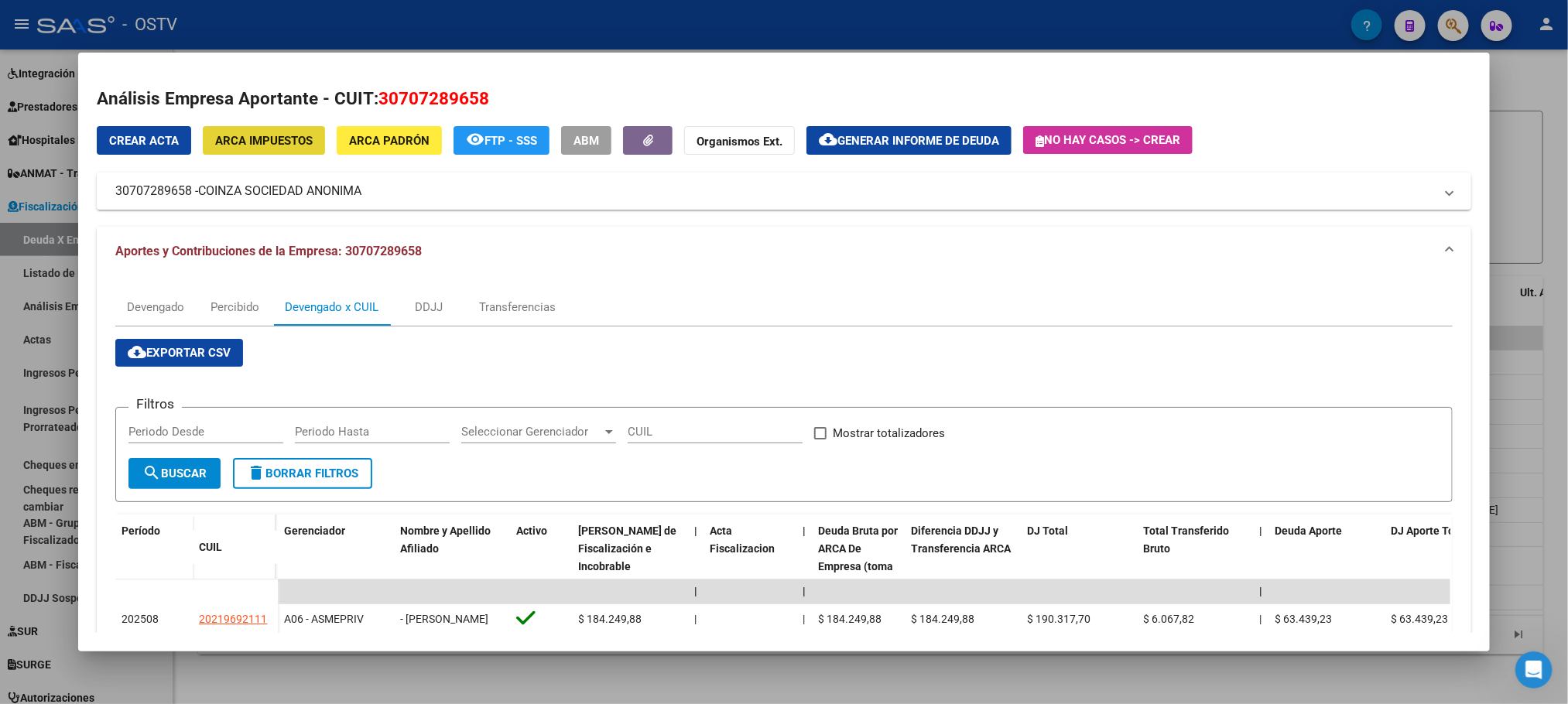
click at [264, 135] on span "ARCA Impuestos" at bounding box center [264, 140] width 97 height 14
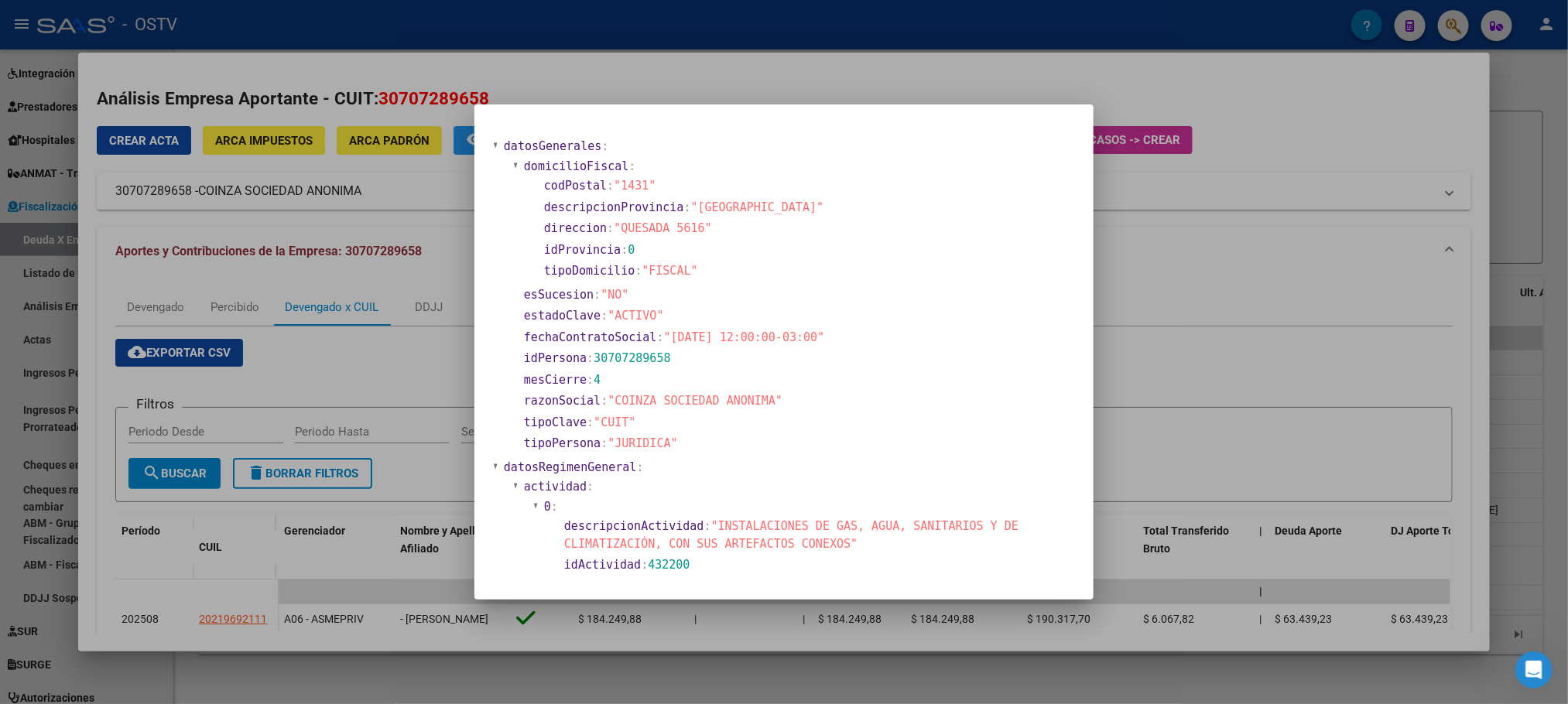
click at [253, 200] on div at bounding box center [784, 352] width 1568 height 704
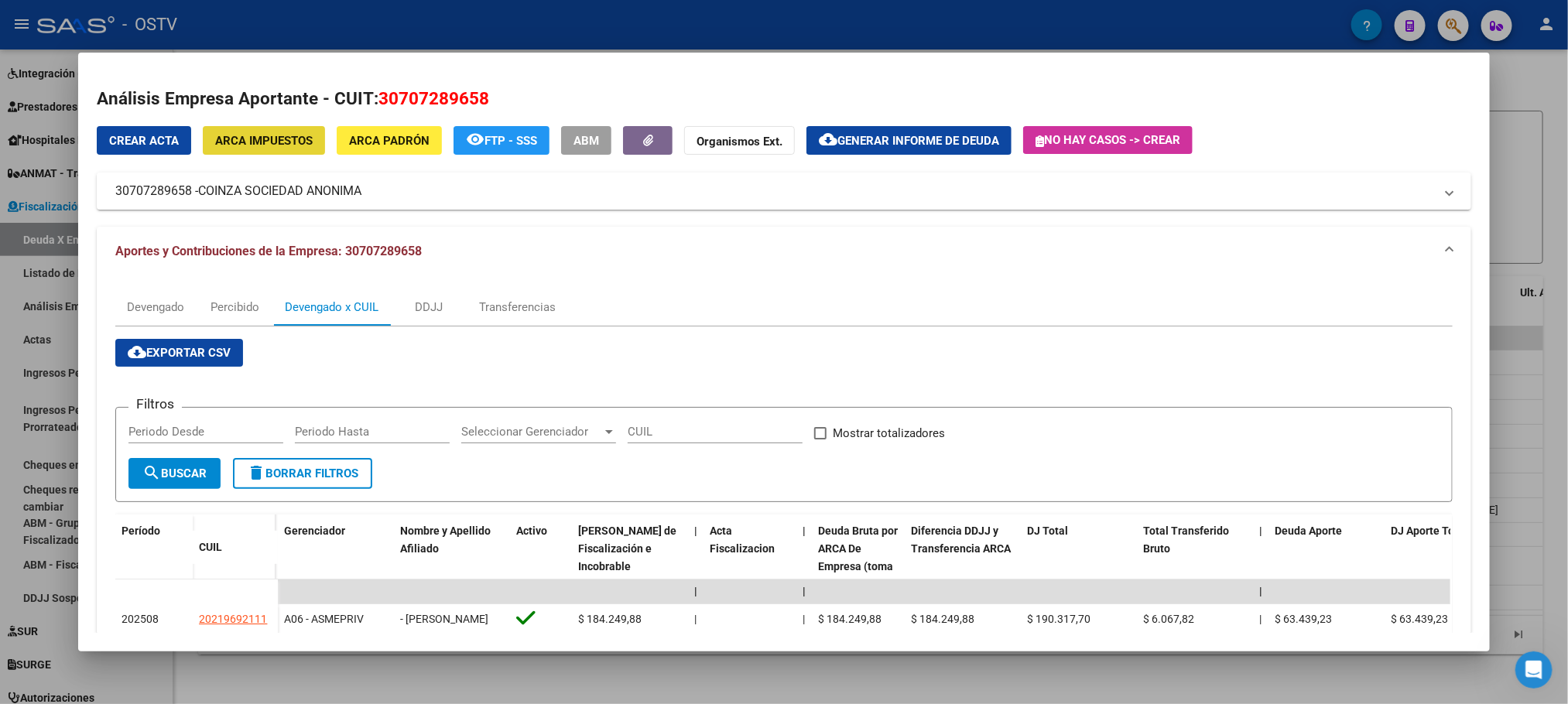
click at [283, 126] on button "ARCA Impuestos" at bounding box center [264, 140] width 123 height 29
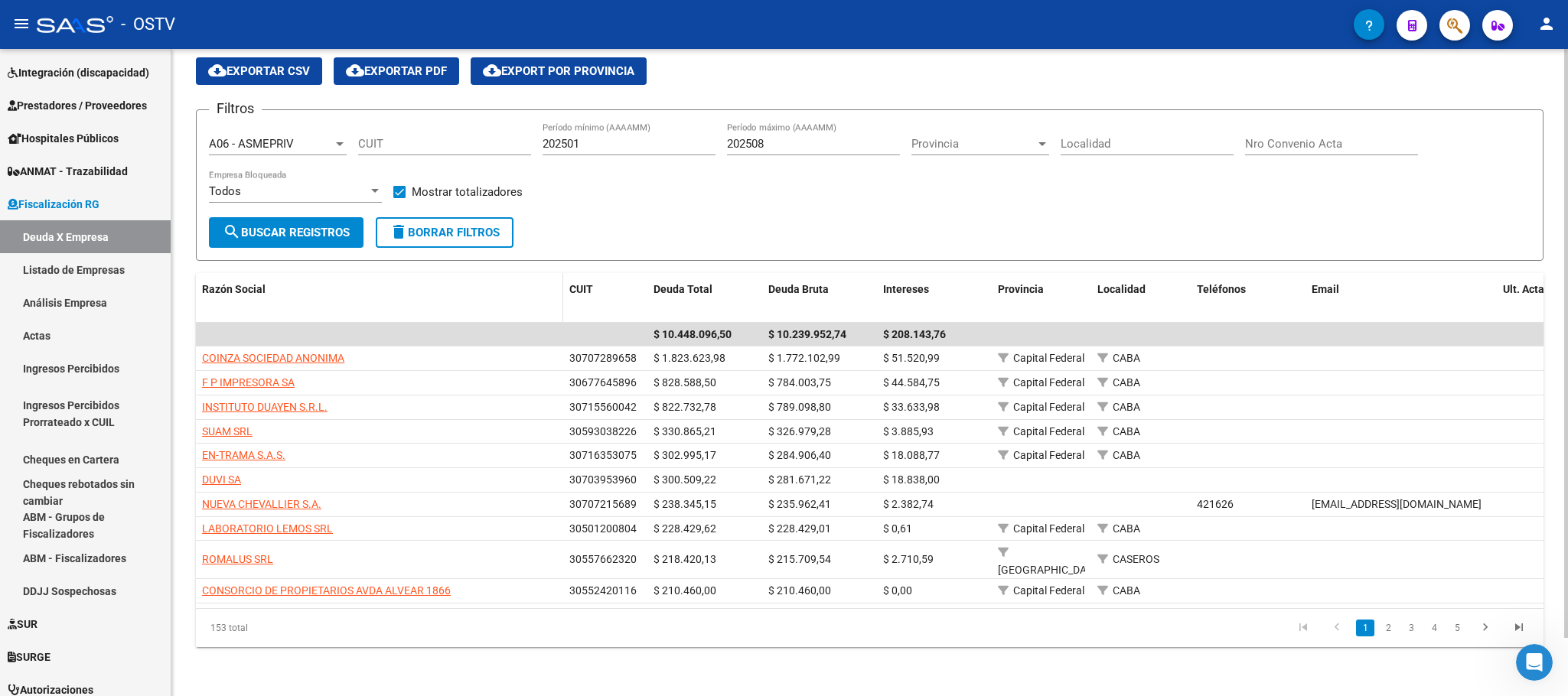
click at [314, 308] on datatable-header-cell "Razón Social" at bounding box center [380, 298] width 367 height 50
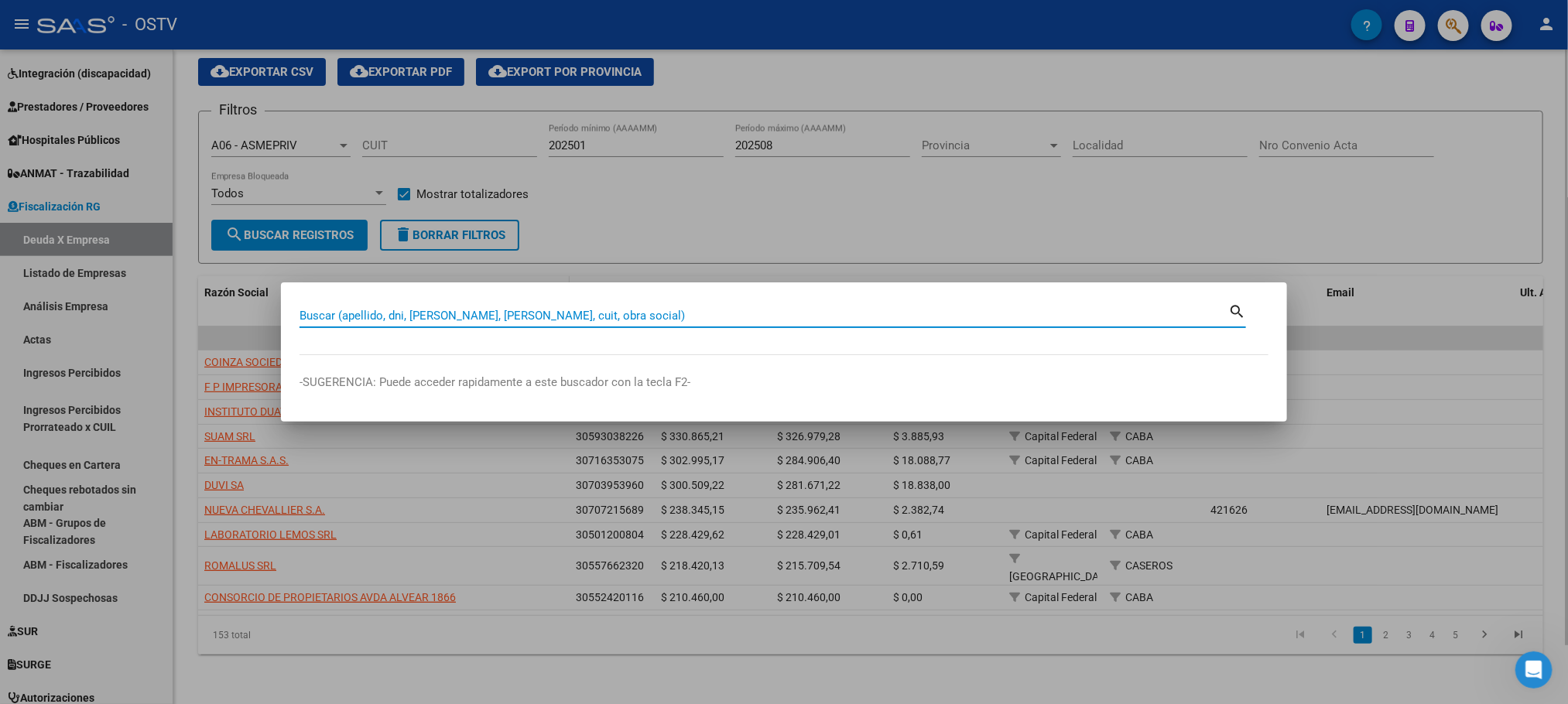
paste input "23171828619"
type input "23171828619"
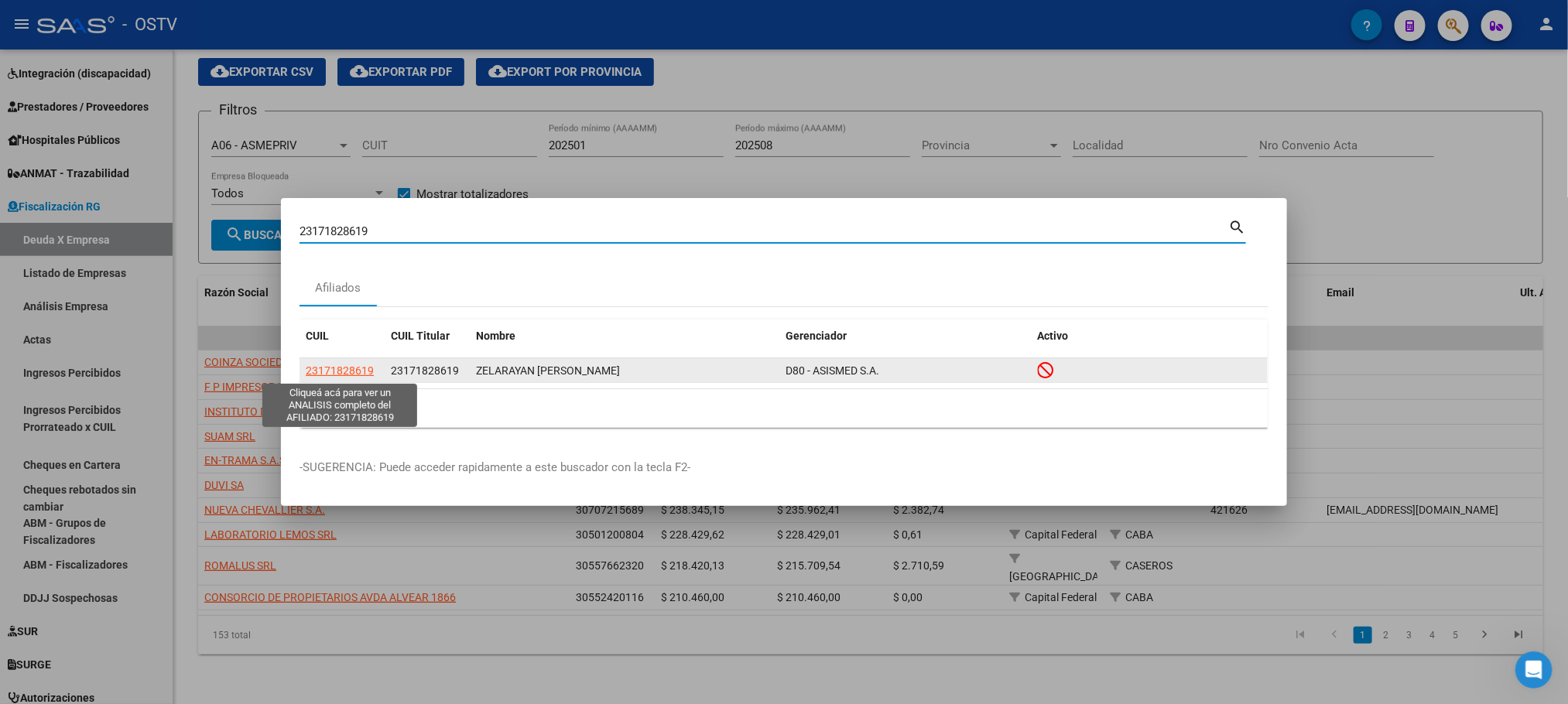
click at [344, 371] on span "23171828619" at bounding box center [340, 371] width 68 height 13
type textarea "23171828619"
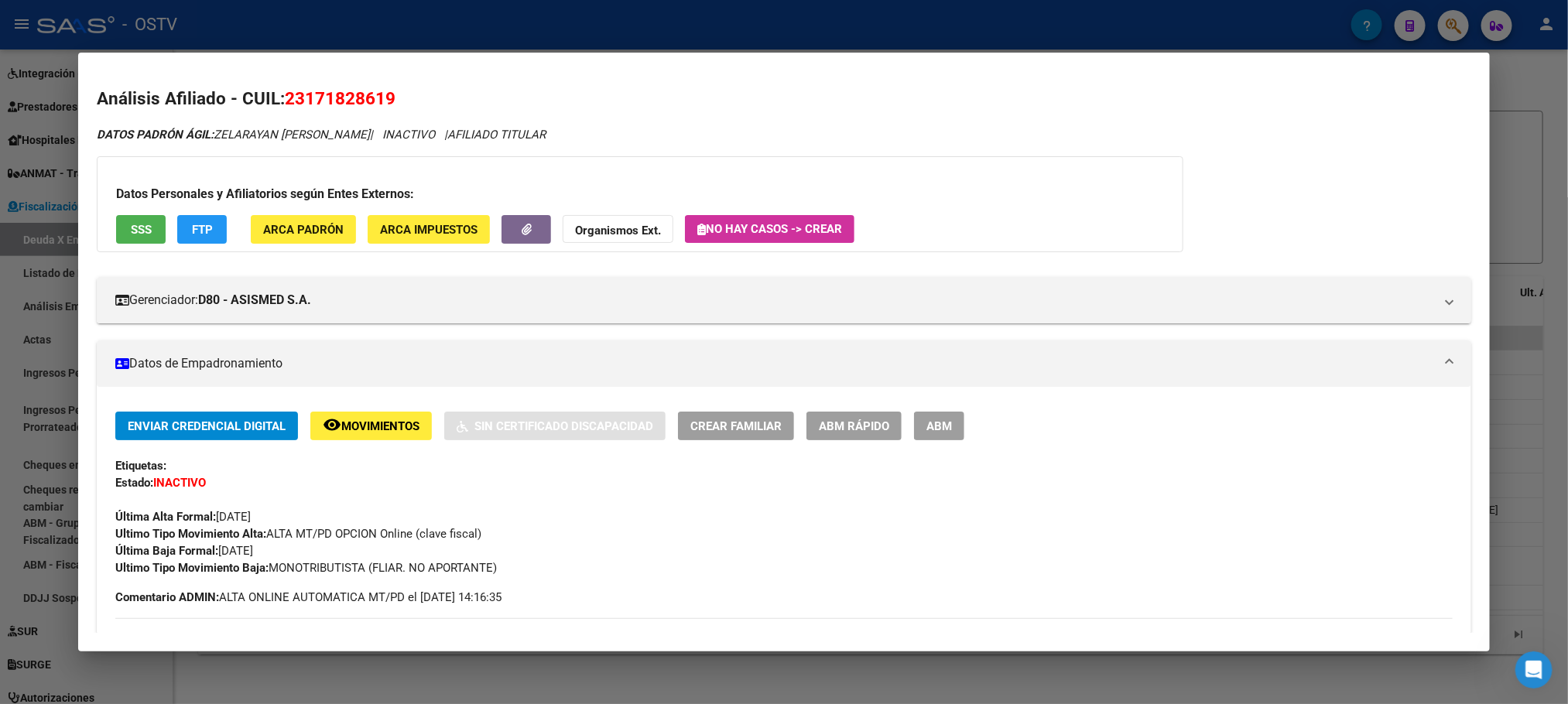
click at [934, 425] on span "ABM" at bounding box center [939, 426] width 25 height 14
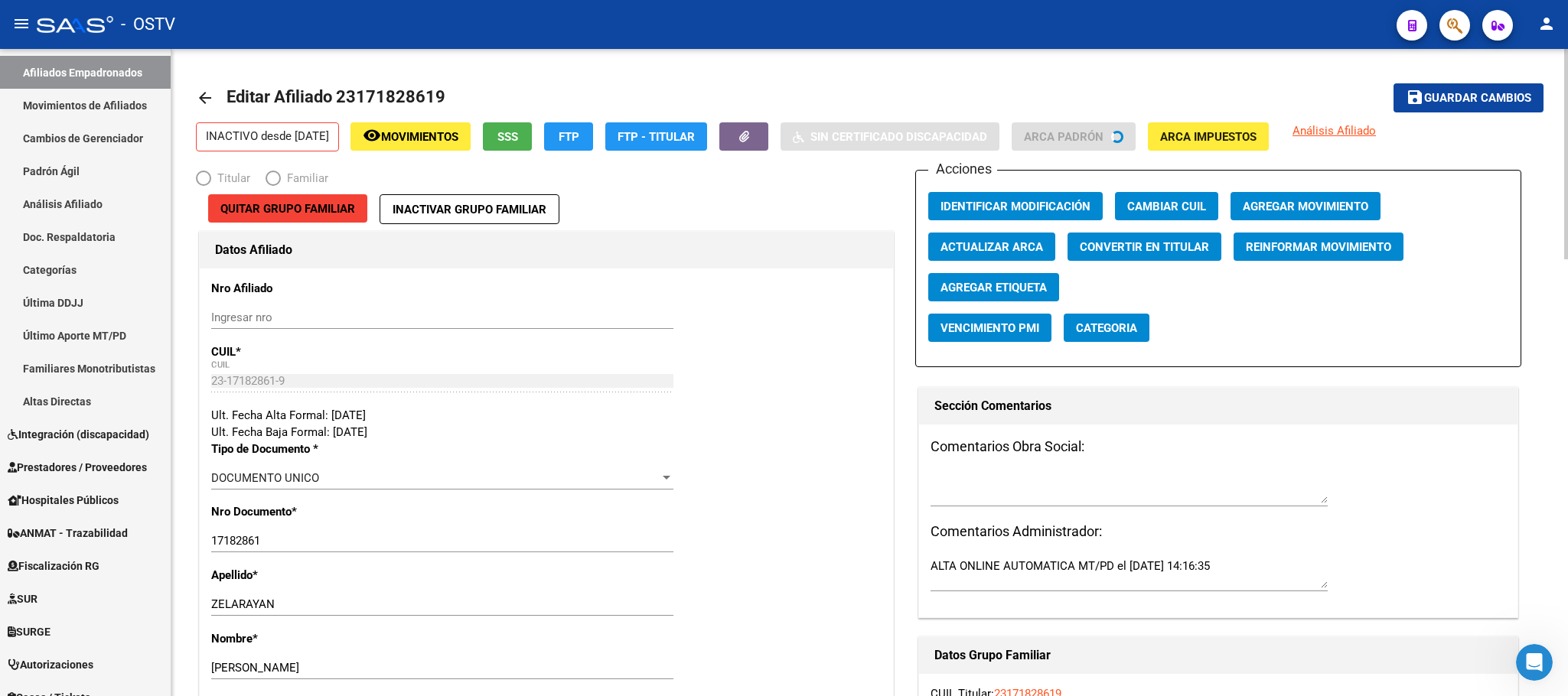
radio input "true"
type input "23-17182861-9"
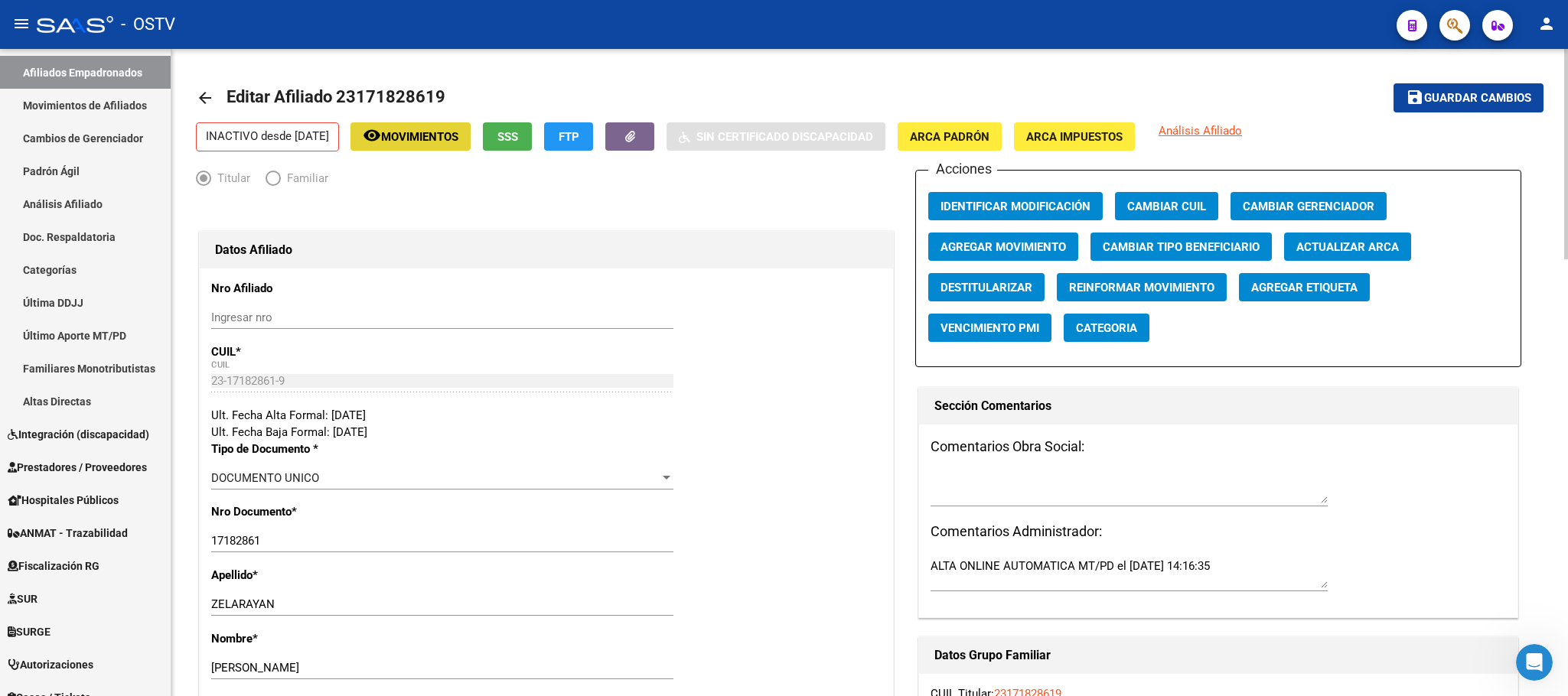
click at [432, 145] on button "remove_red_eye Movimientos" at bounding box center [410, 136] width 120 height 28
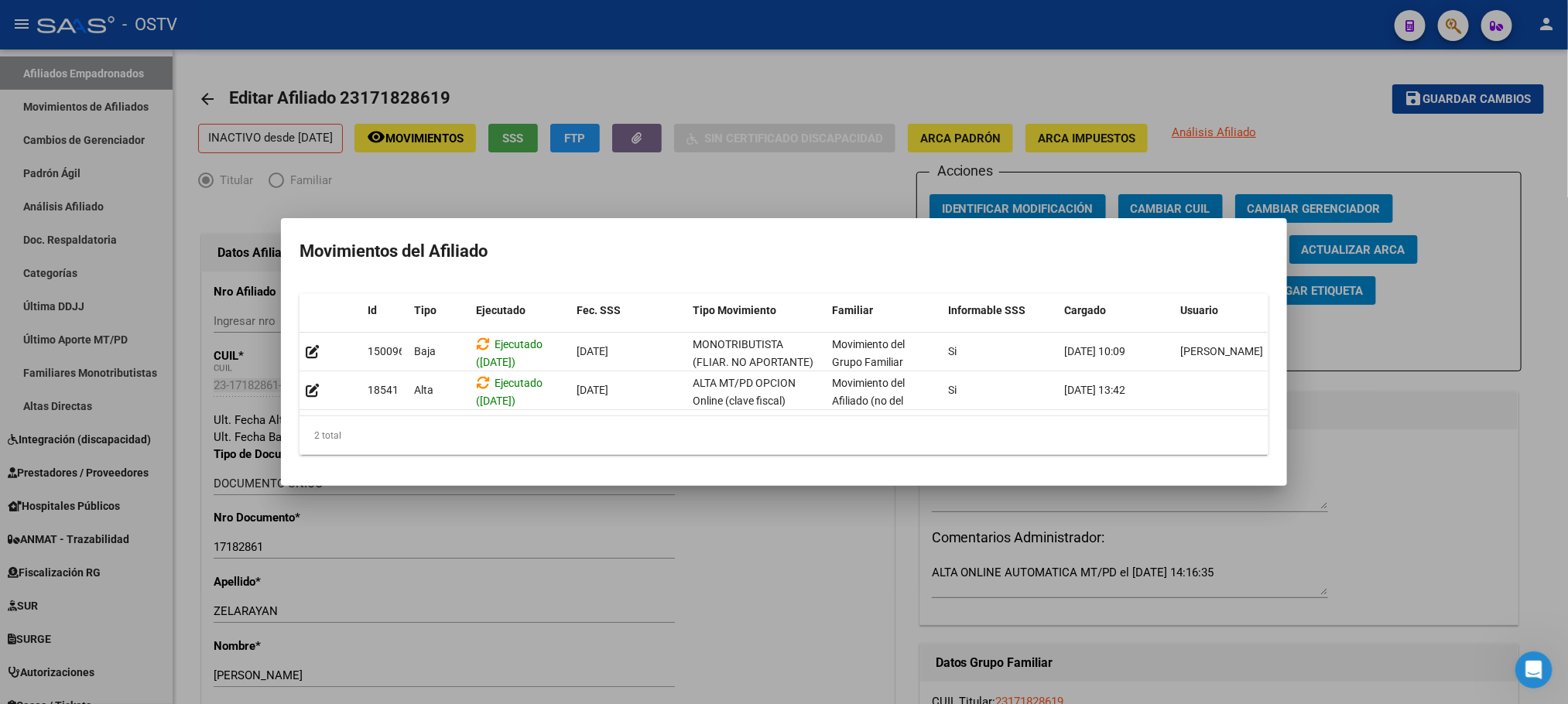
click at [848, 548] on div at bounding box center [784, 352] width 1568 height 704
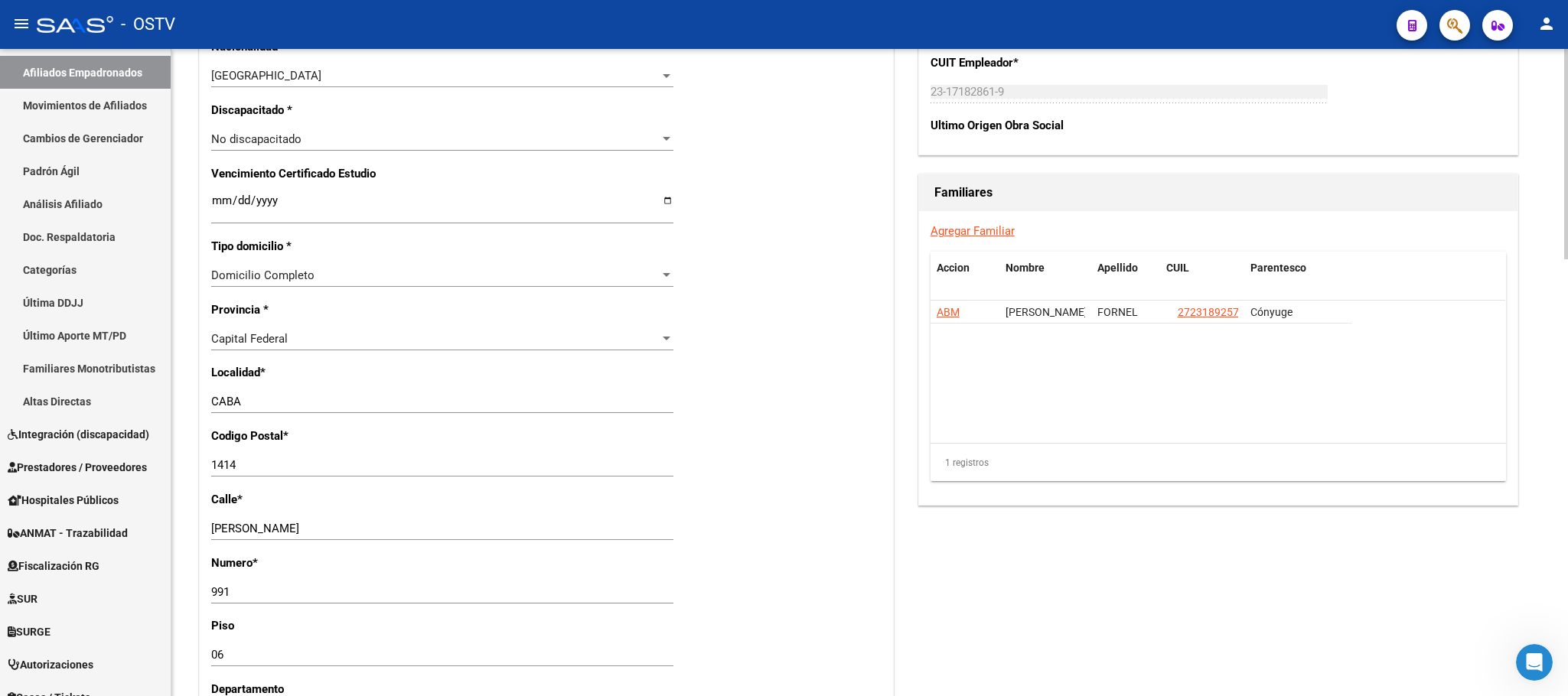
scroll to position [1346, 0]
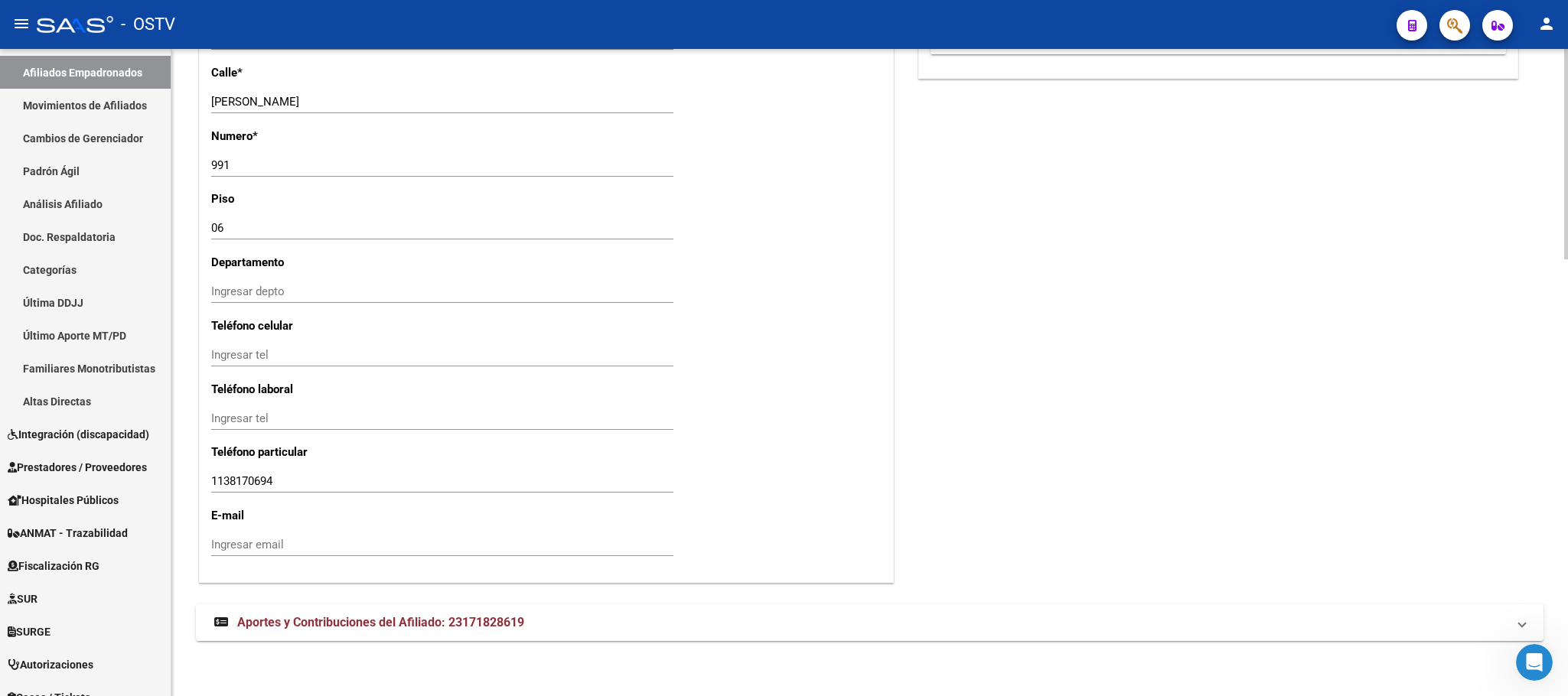
click at [484, 627] on span "Aportes y Contribuciones del Afiliado: 23171828619" at bounding box center [380, 622] width 287 height 14
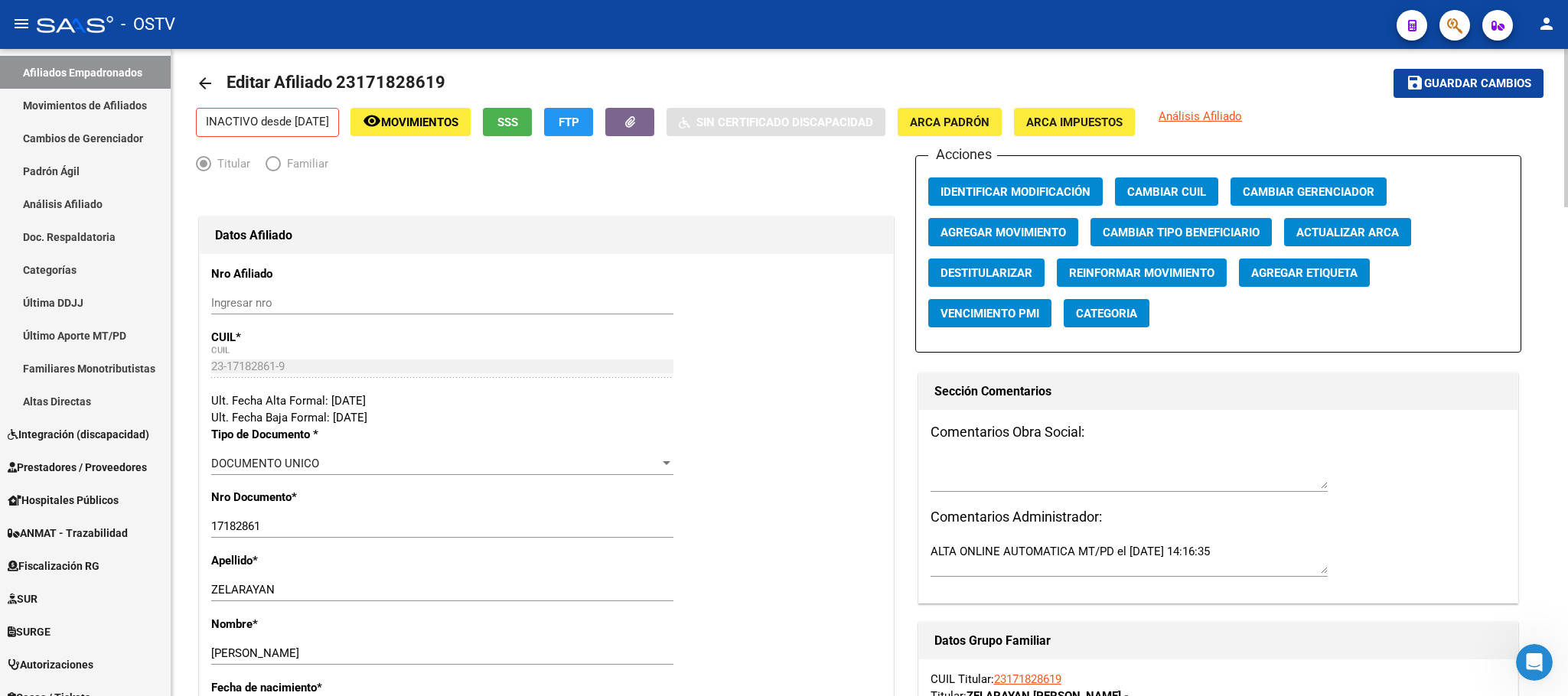
scroll to position [0, 0]
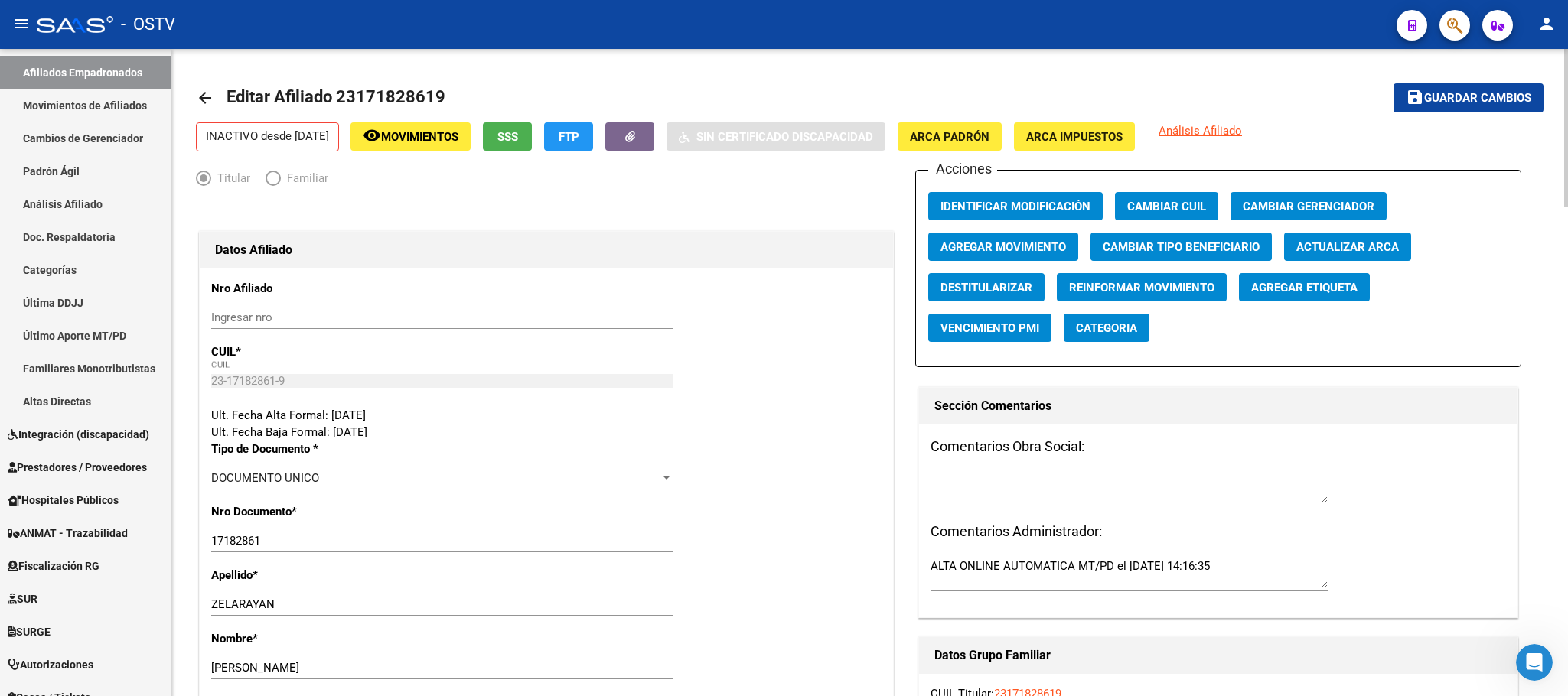
click at [443, 139] on span "Movimientos" at bounding box center [420, 136] width 77 height 13
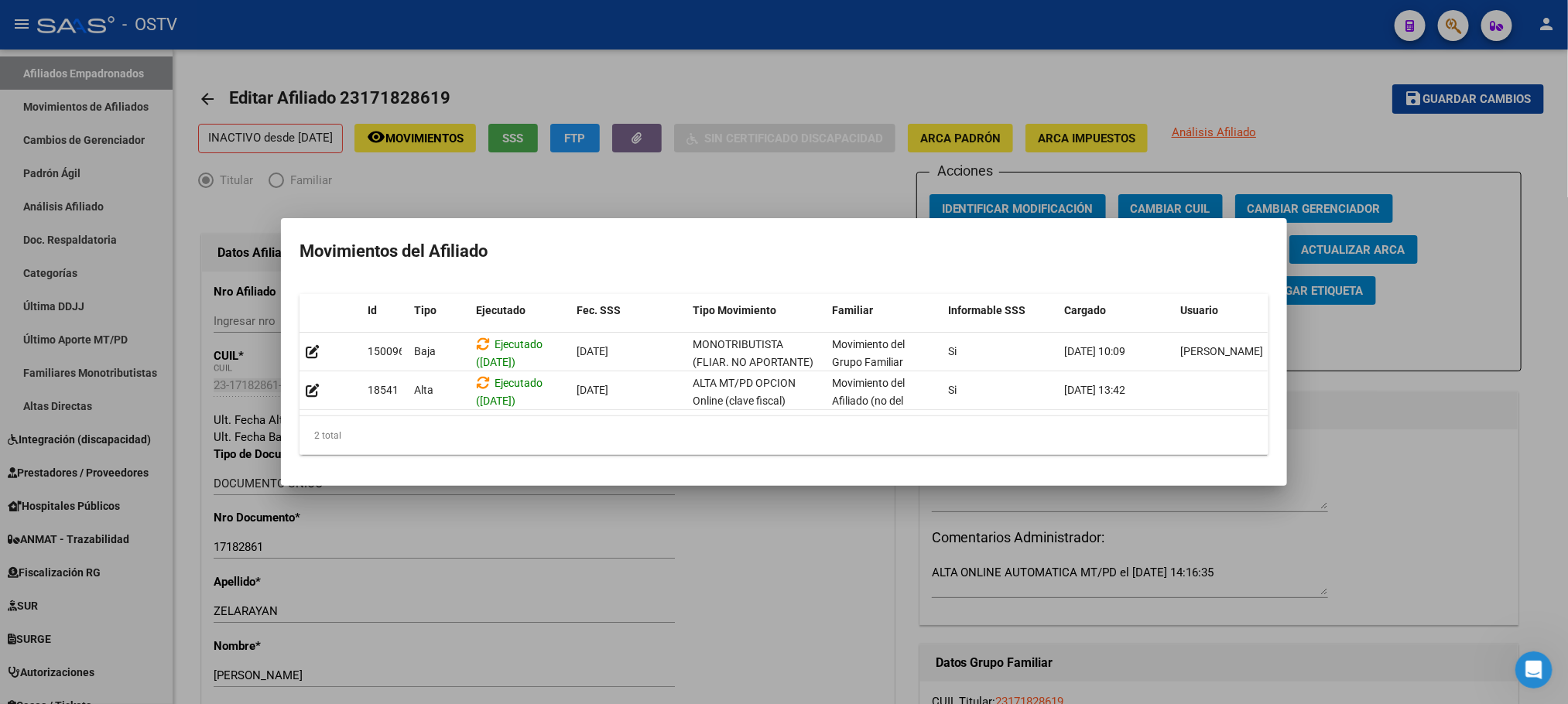
click at [797, 502] on div at bounding box center [784, 352] width 1568 height 704
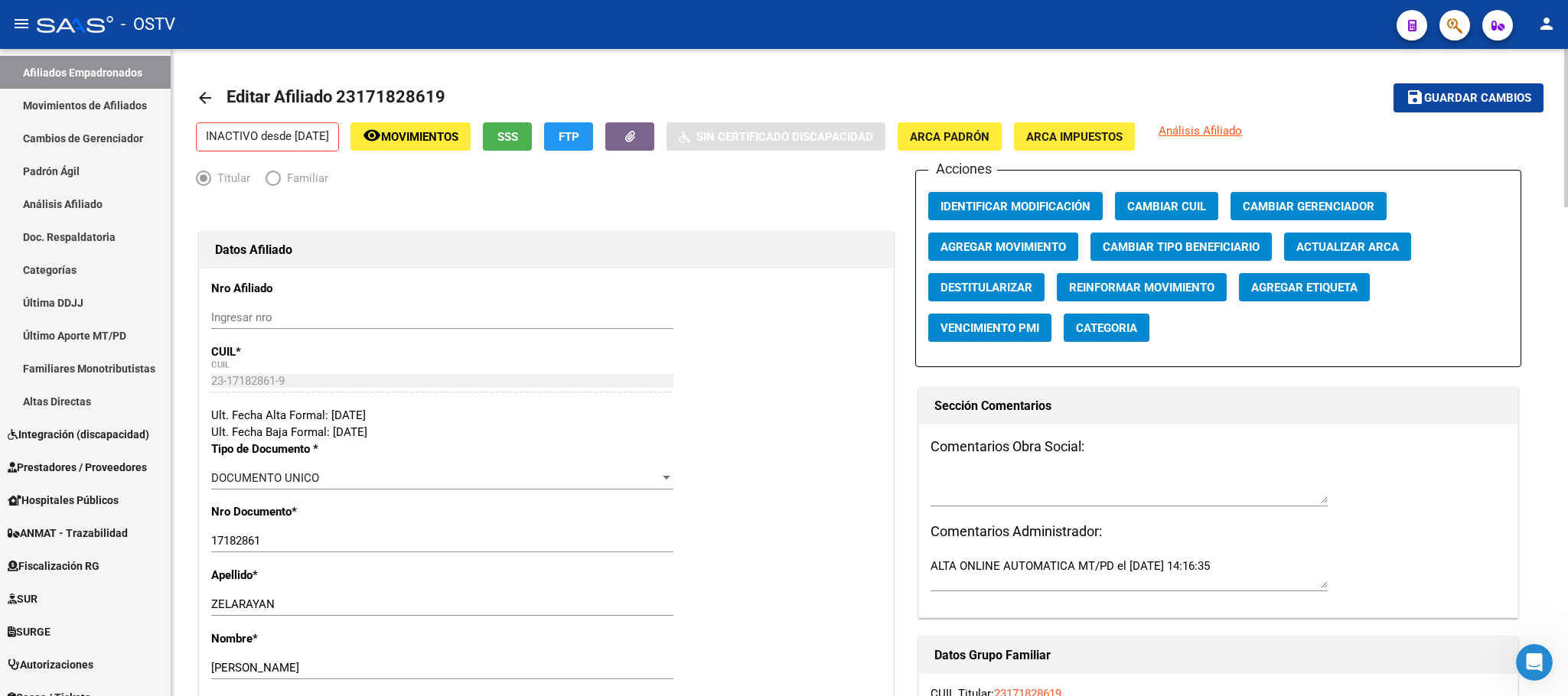
click at [518, 134] on span "SSS" at bounding box center [508, 136] width 20 height 13
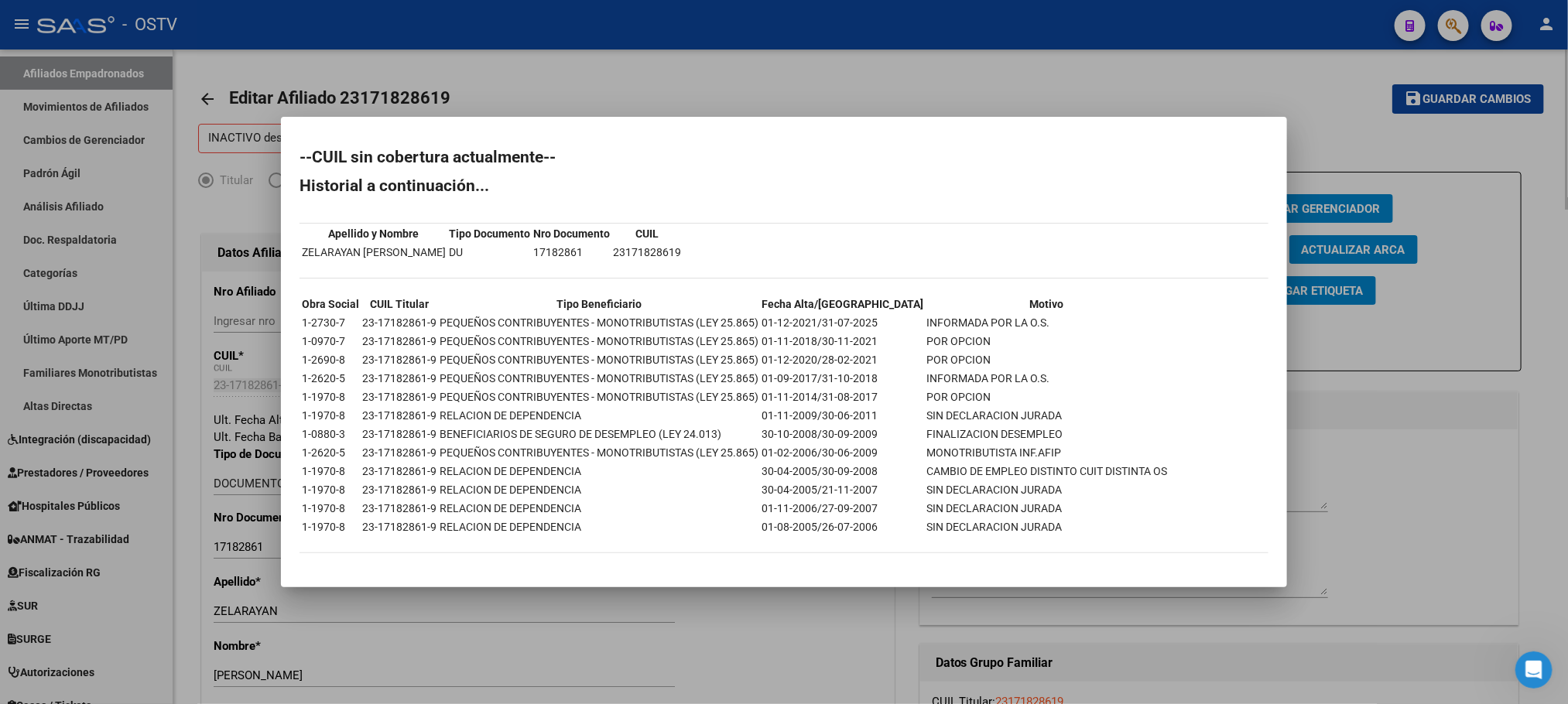
click at [721, 653] on div at bounding box center [784, 352] width 1568 height 704
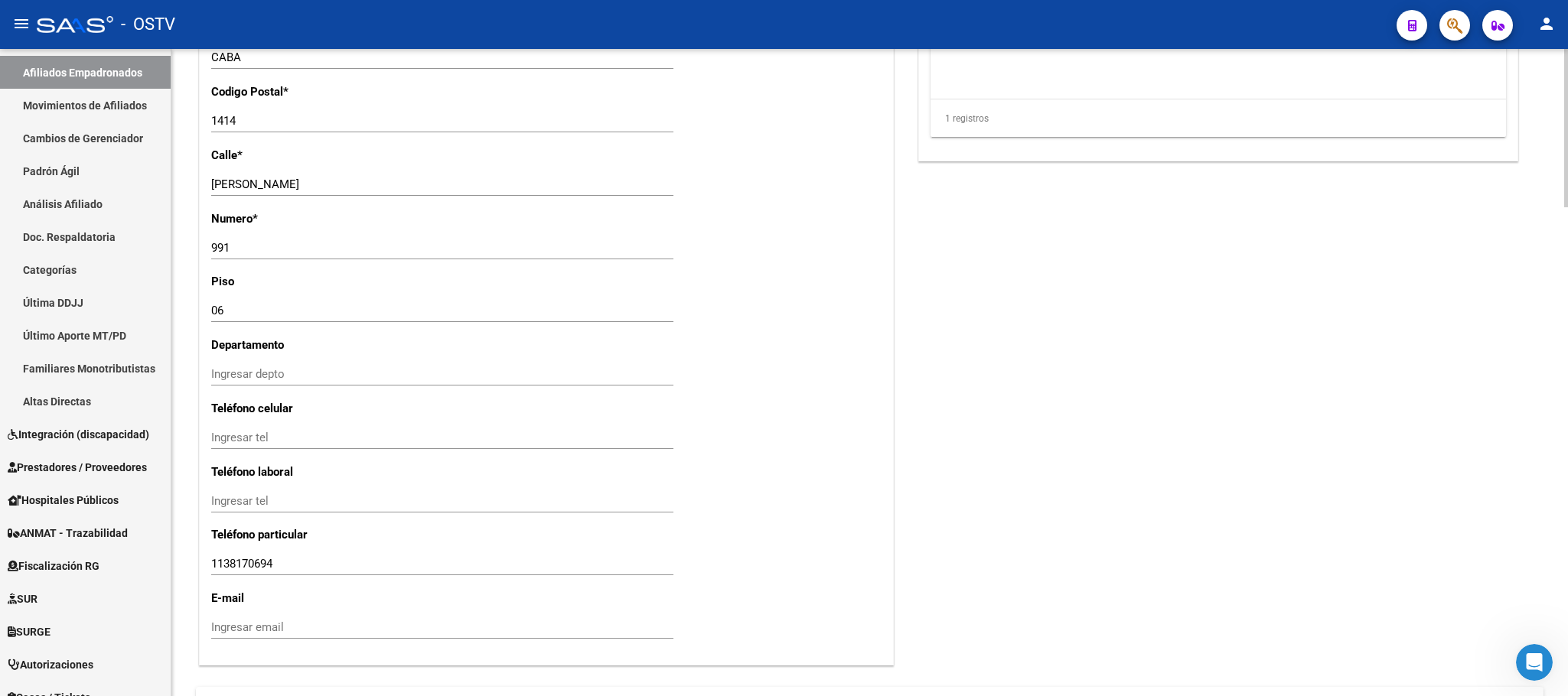
scroll to position [1836, 0]
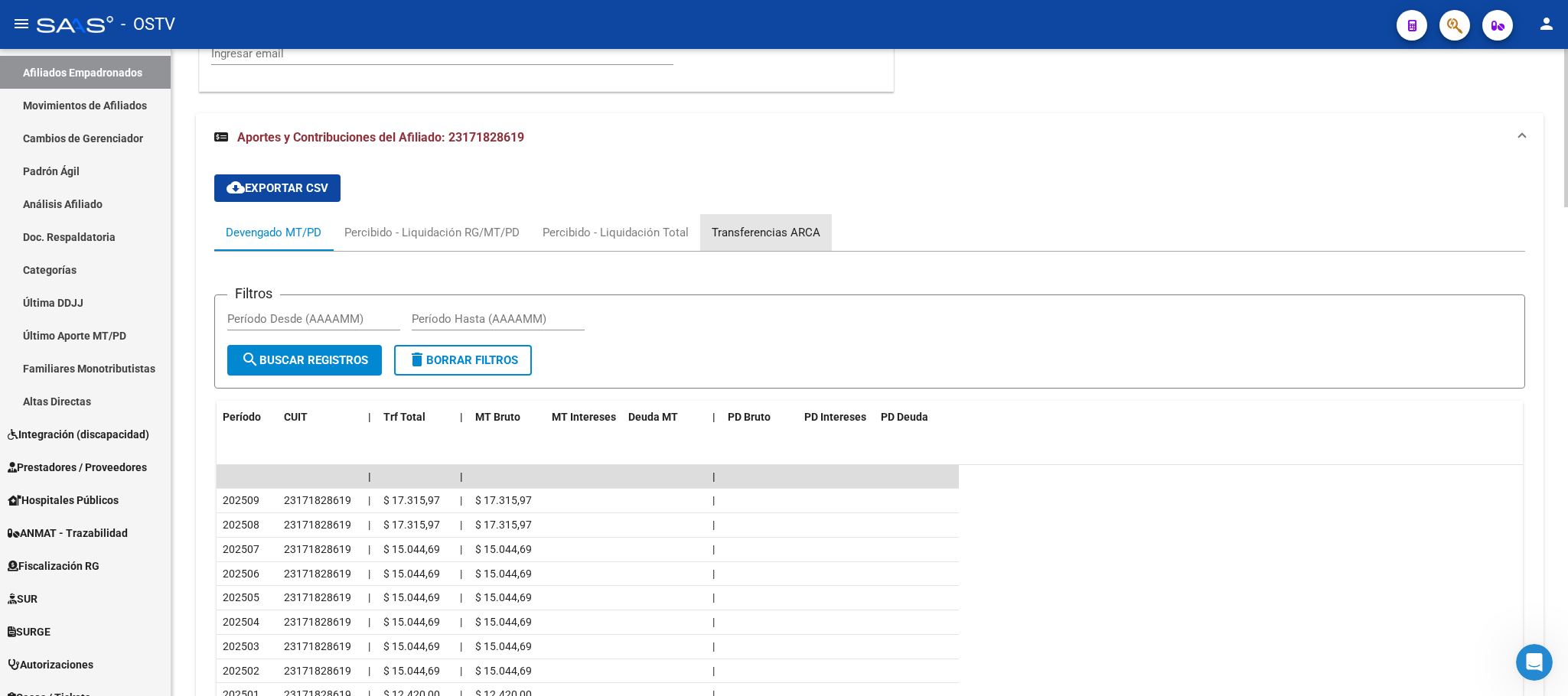
click at [763, 239] on div "Transferencias ARCA" at bounding box center [766, 232] width 109 height 17
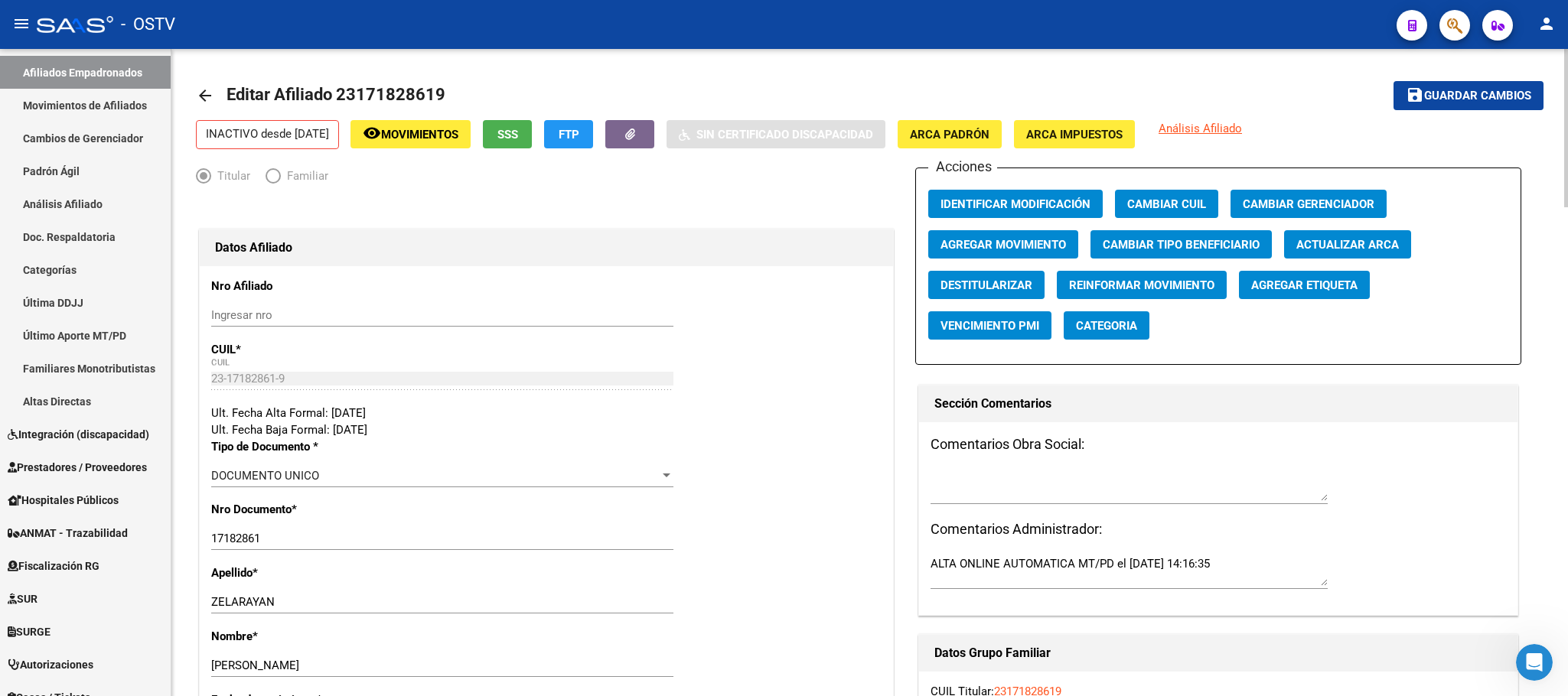
scroll to position [0, 0]
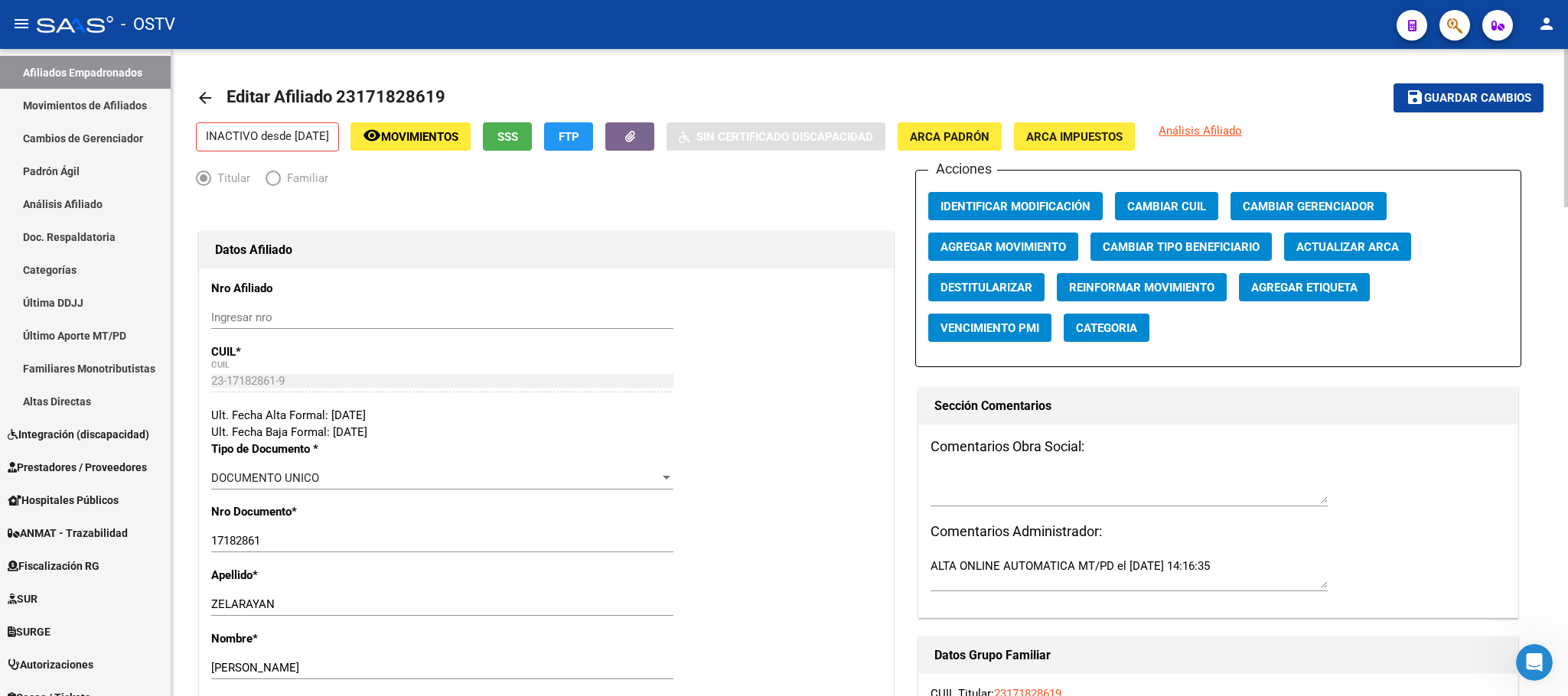
drag, startPoint x: 448, startPoint y: 98, endPoint x: 340, endPoint y: 96, distance: 108.0
click at [340, 96] on mat-toolbar-row "arrow_back Editar Afiliado 23171828619" at bounding box center [721, 98] width 1051 height 49
copy h1 "23171828619"
click at [580, 130] on span "FTP" at bounding box center [569, 136] width 20 height 13
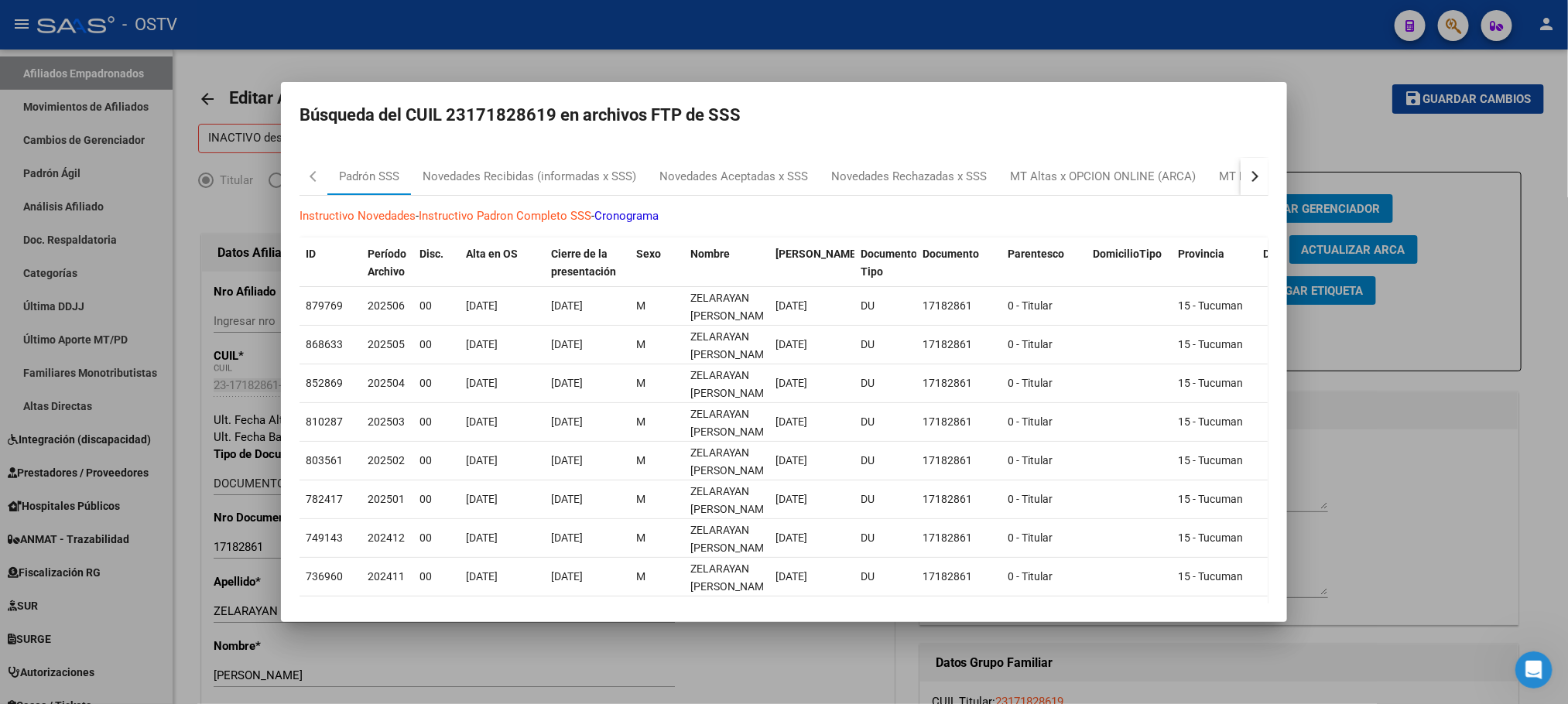
click at [1245, 181] on button "button" at bounding box center [1254, 176] width 28 height 37
click at [1195, 178] on div "MT Familiares" at bounding box center [1176, 177] width 74 height 18
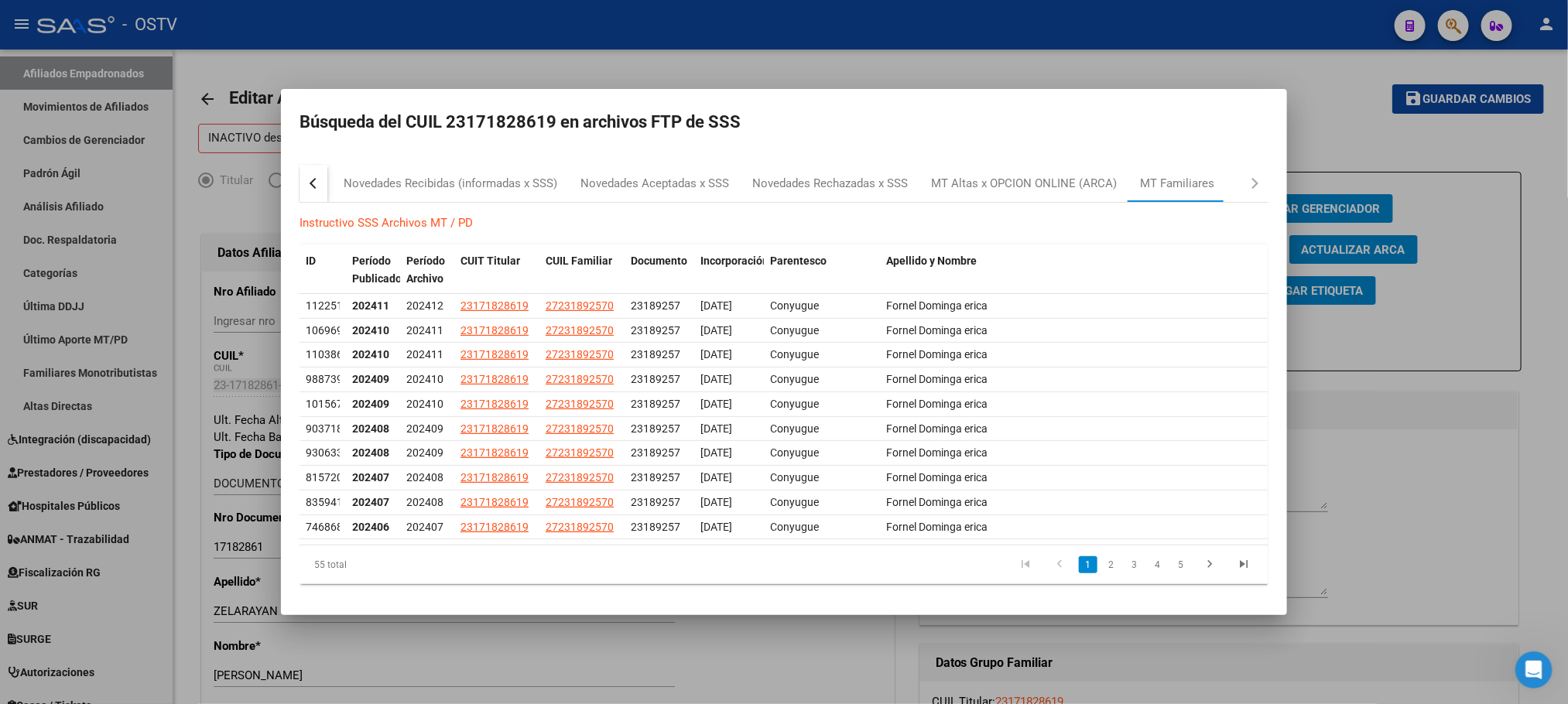
click at [866, 646] on div at bounding box center [784, 352] width 1568 height 704
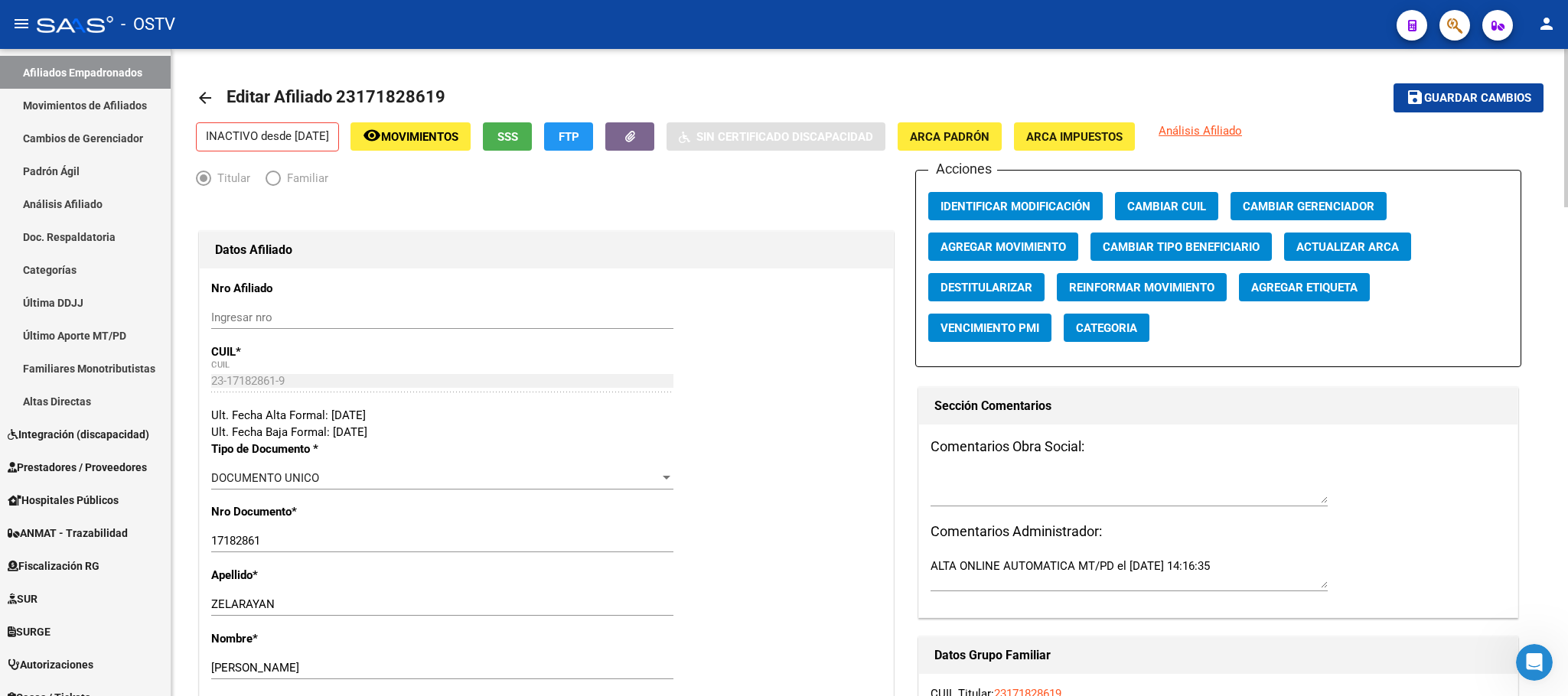
click at [1013, 246] on span "Agregar Movimiento" at bounding box center [1003, 246] width 125 height 13
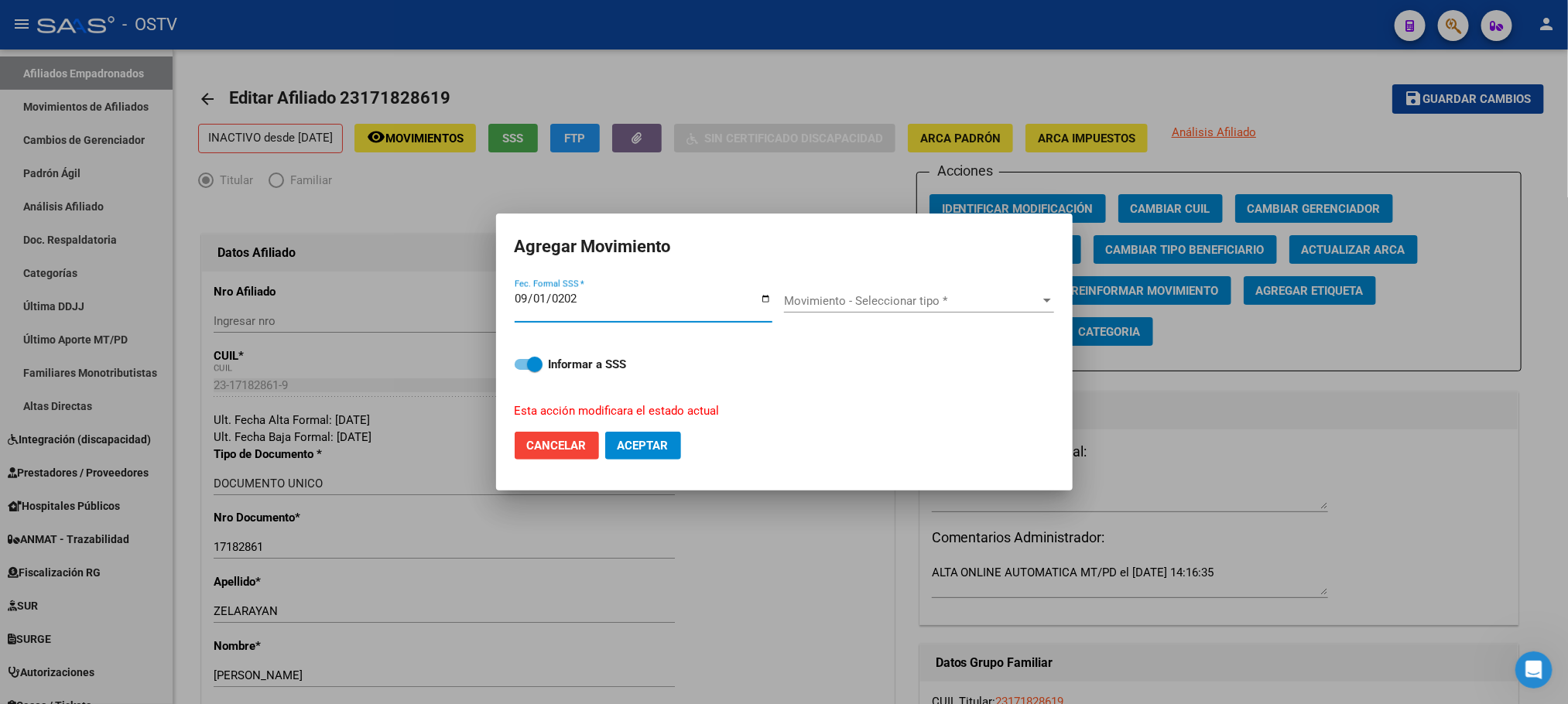
type input "2025-09-01"
click at [892, 312] on div "Movimiento - Seleccionar tipo * Movimiento - Seleccionar tipo *" at bounding box center [918, 308] width 270 height 38
click at [903, 288] on div "Movimiento - Seleccionar tipo * Movimiento - Seleccionar tipo *" at bounding box center [918, 307] width 270 height 60
click at [917, 287] on div "Movimiento - Seleccionar tipo * Movimiento - Seleccionar tipo *" at bounding box center [918, 307] width 270 height 60
click at [913, 299] on span "Movimiento - Seleccionar tipo *" at bounding box center [912, 300] width 256 height 14
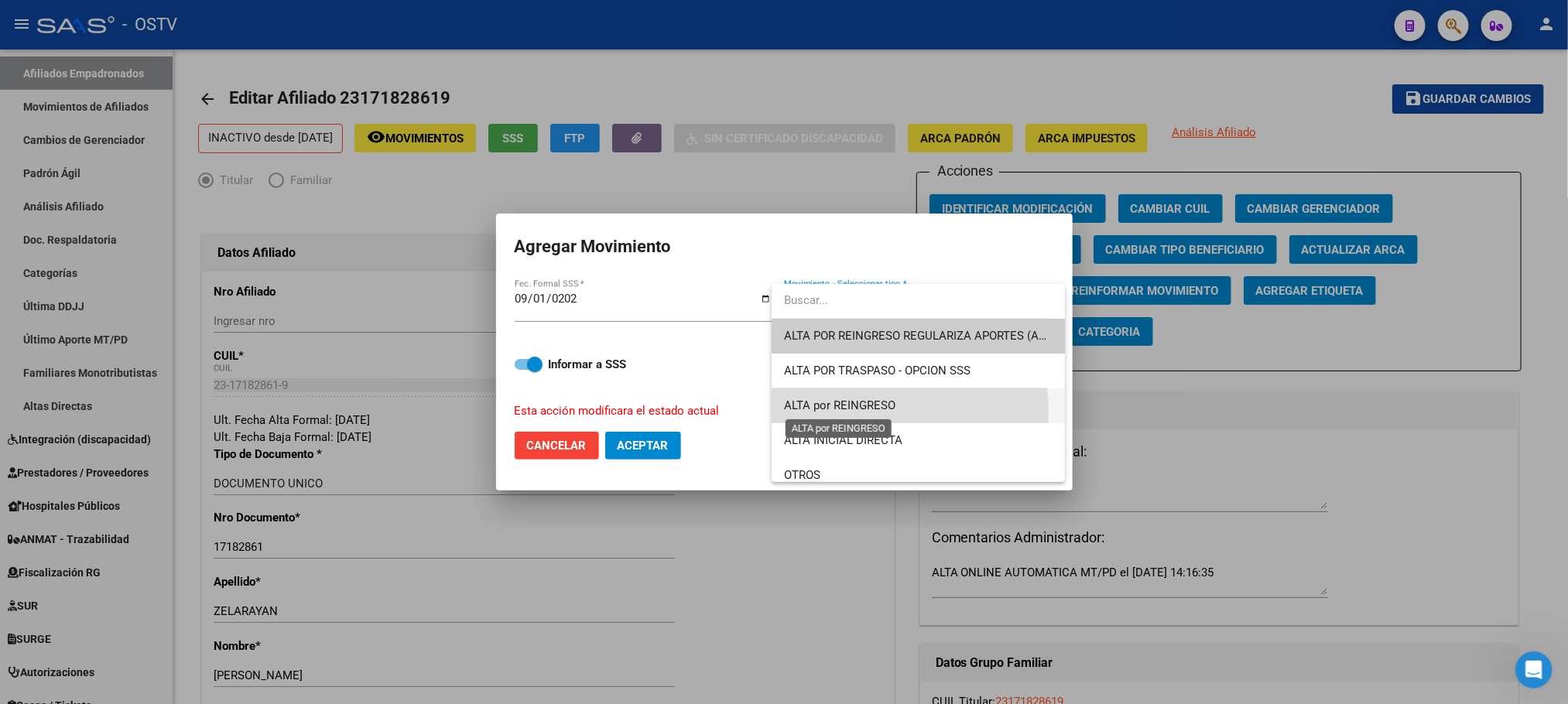
click at [866, 411] on span "ALTA por REINGRESO" at bounding box center [839, 405] width 111 height 14
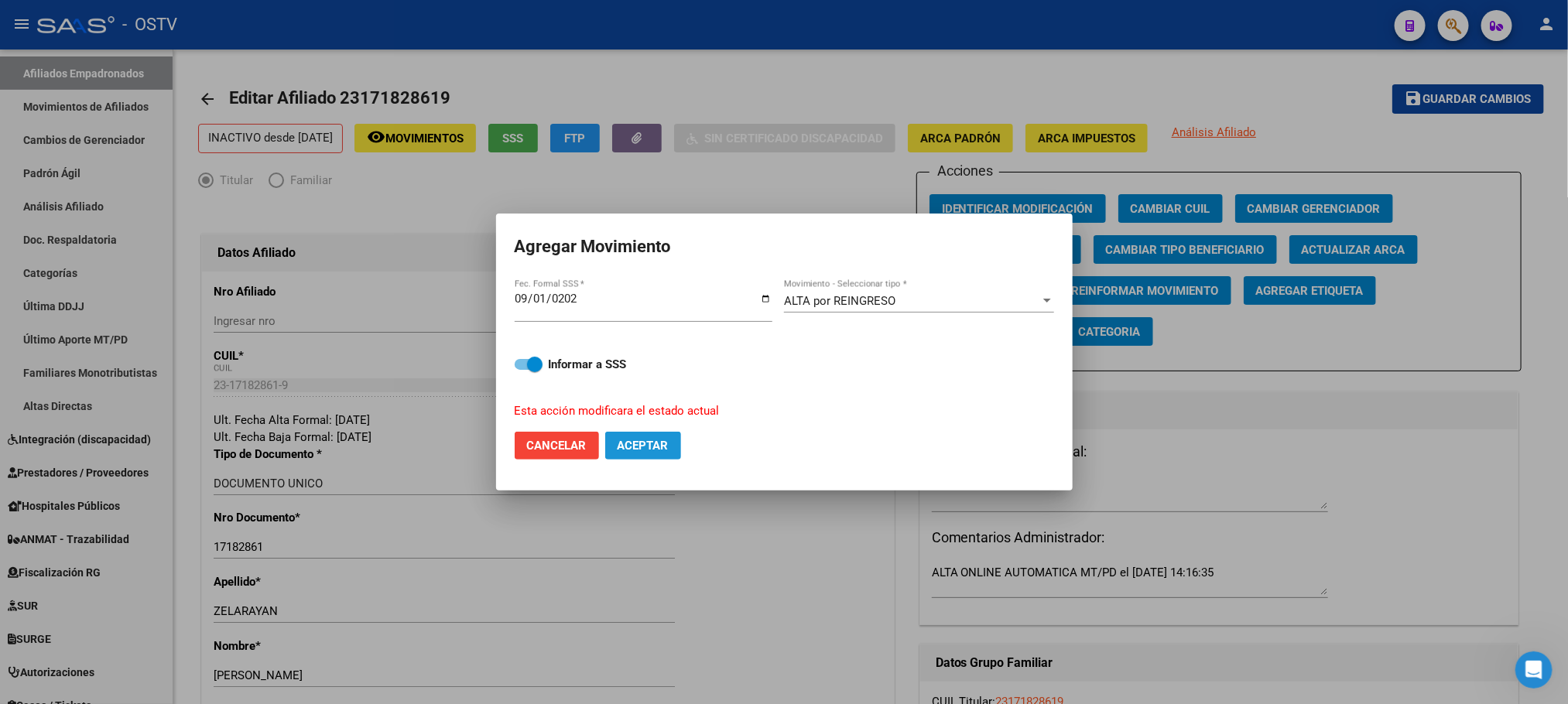
click at [630, 451] on span "Aceptar" at bounding box center [643, 445] width 51 height 14
checkbox input "false"
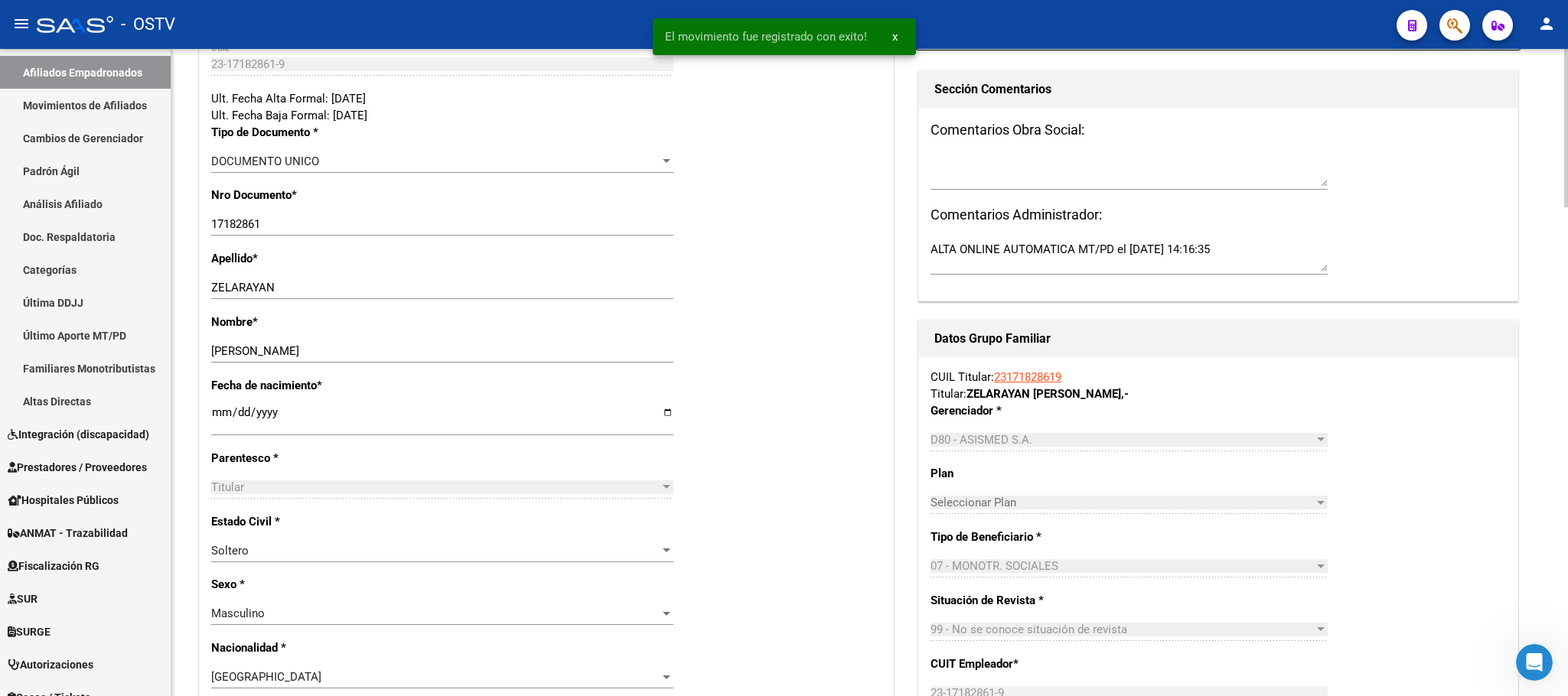
scroll to position [574, 0]
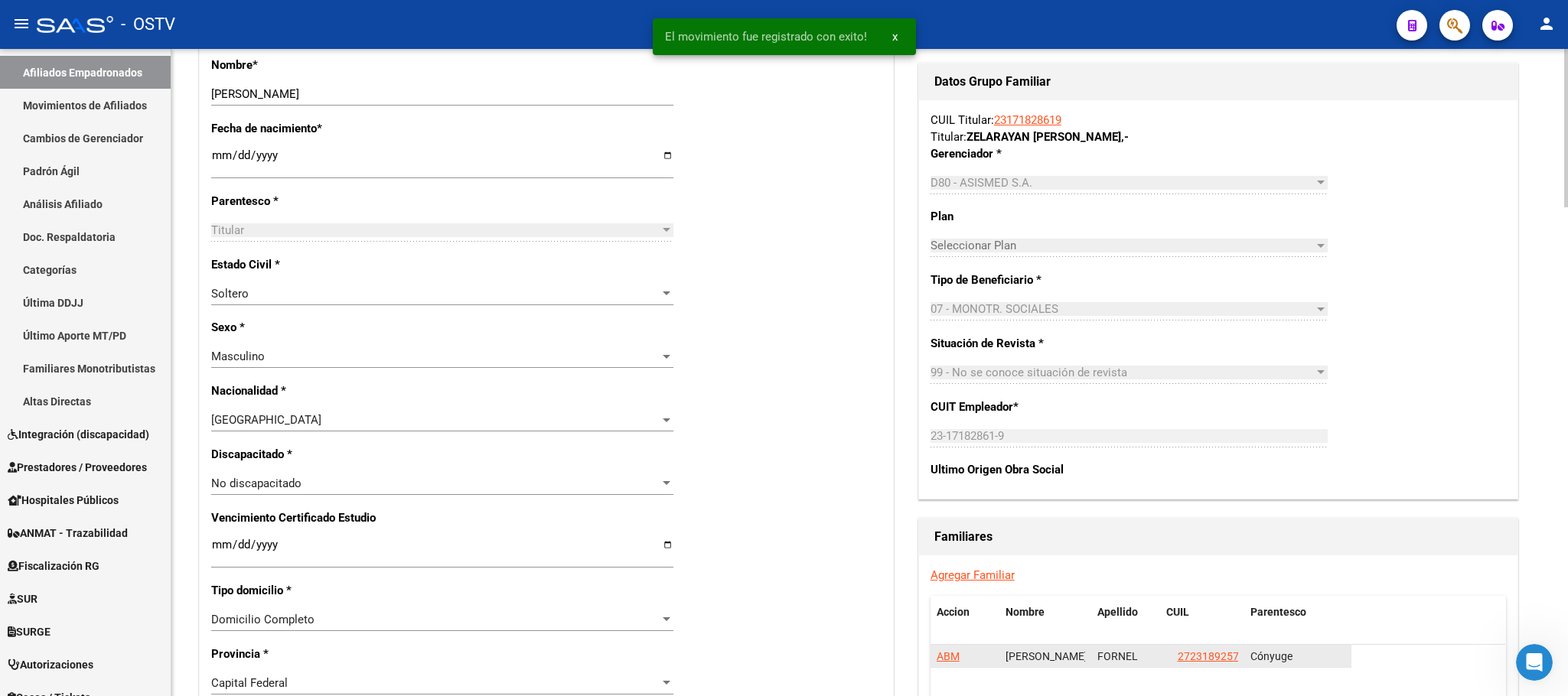
click at [948, 661] on span "ABM" at bounding box center [947, 657] width 23 height 13
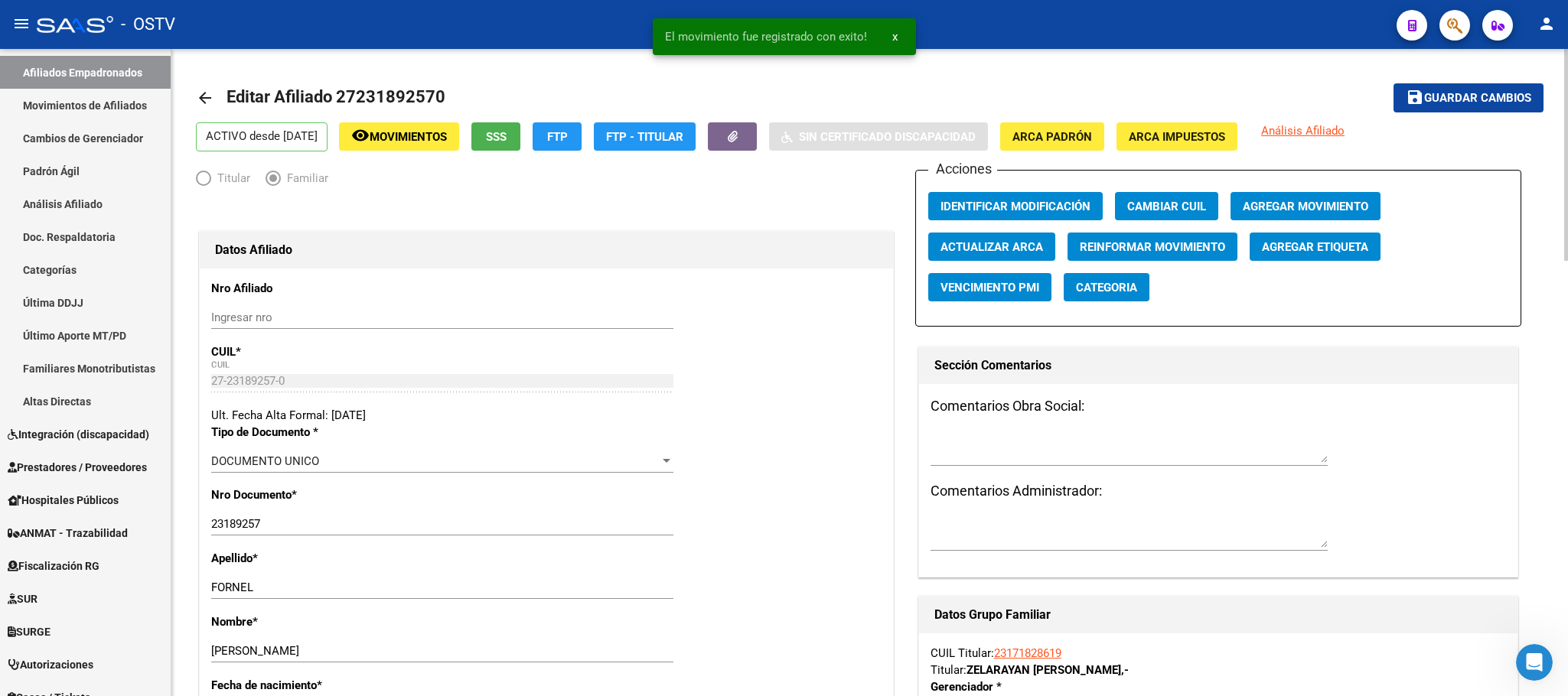
scroll to position [115, 0]
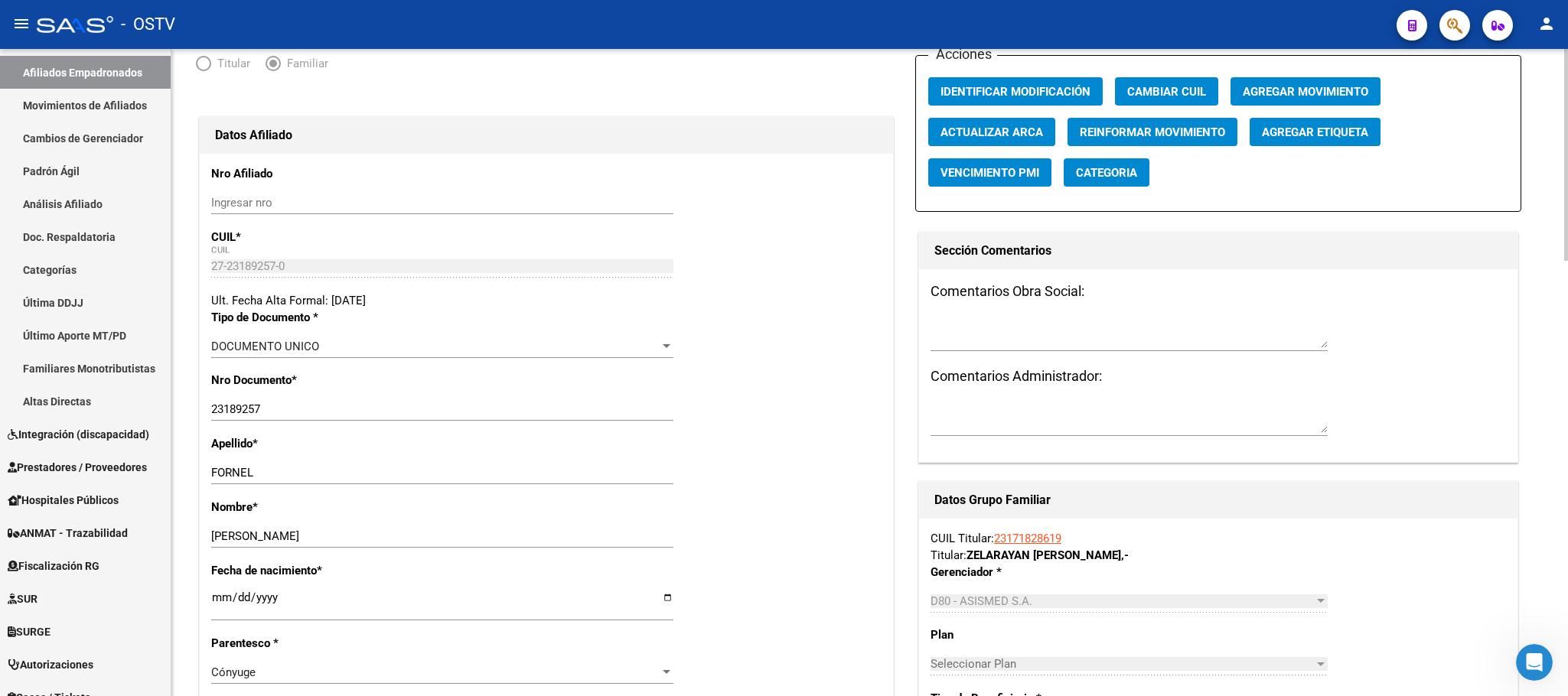
click at [1310, 96] on span "Agregar Movimiento" at bounding box center [1305, 91] width 125 height 13
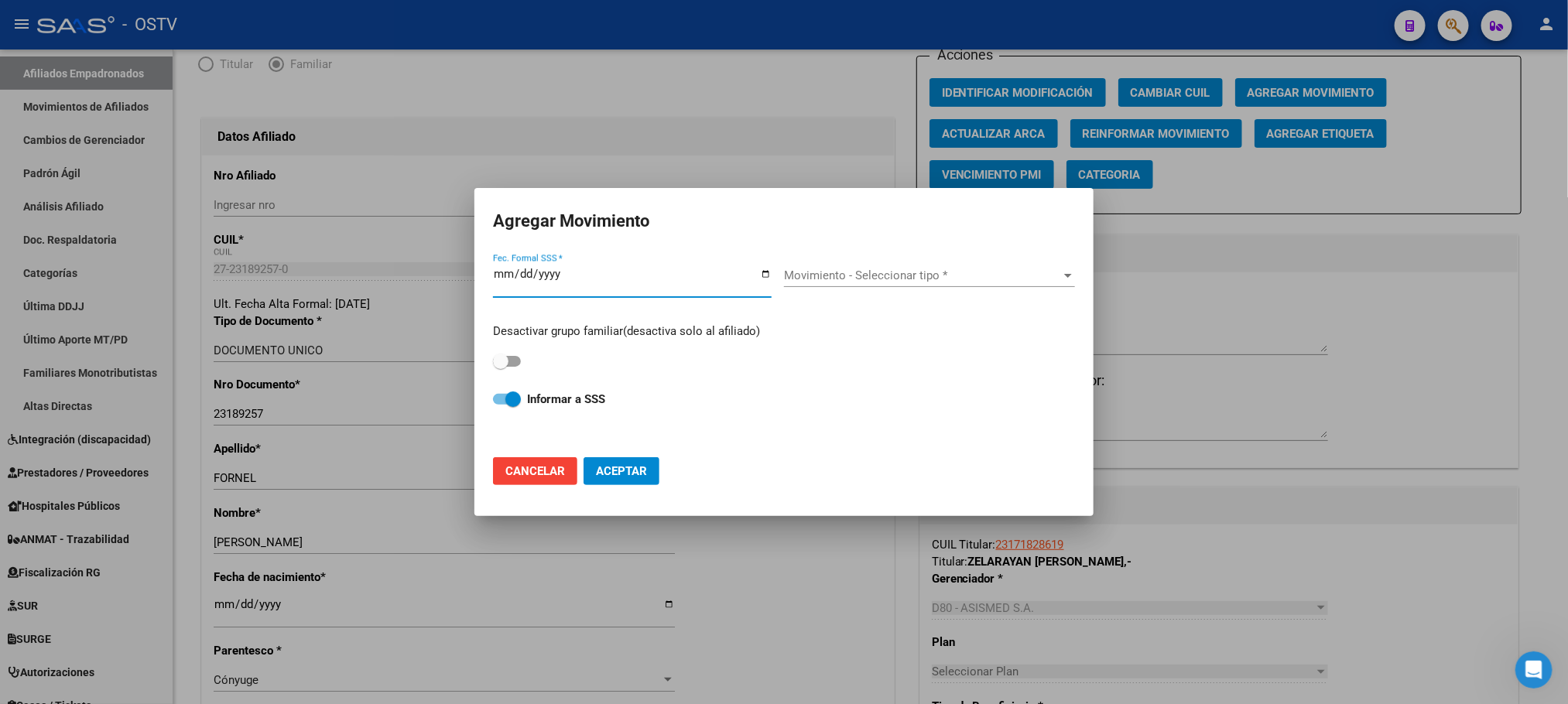
click at [534, 475] on span "Cancelar" at bounding box center [535, 471] width 60 height 14
checkbox input "false"
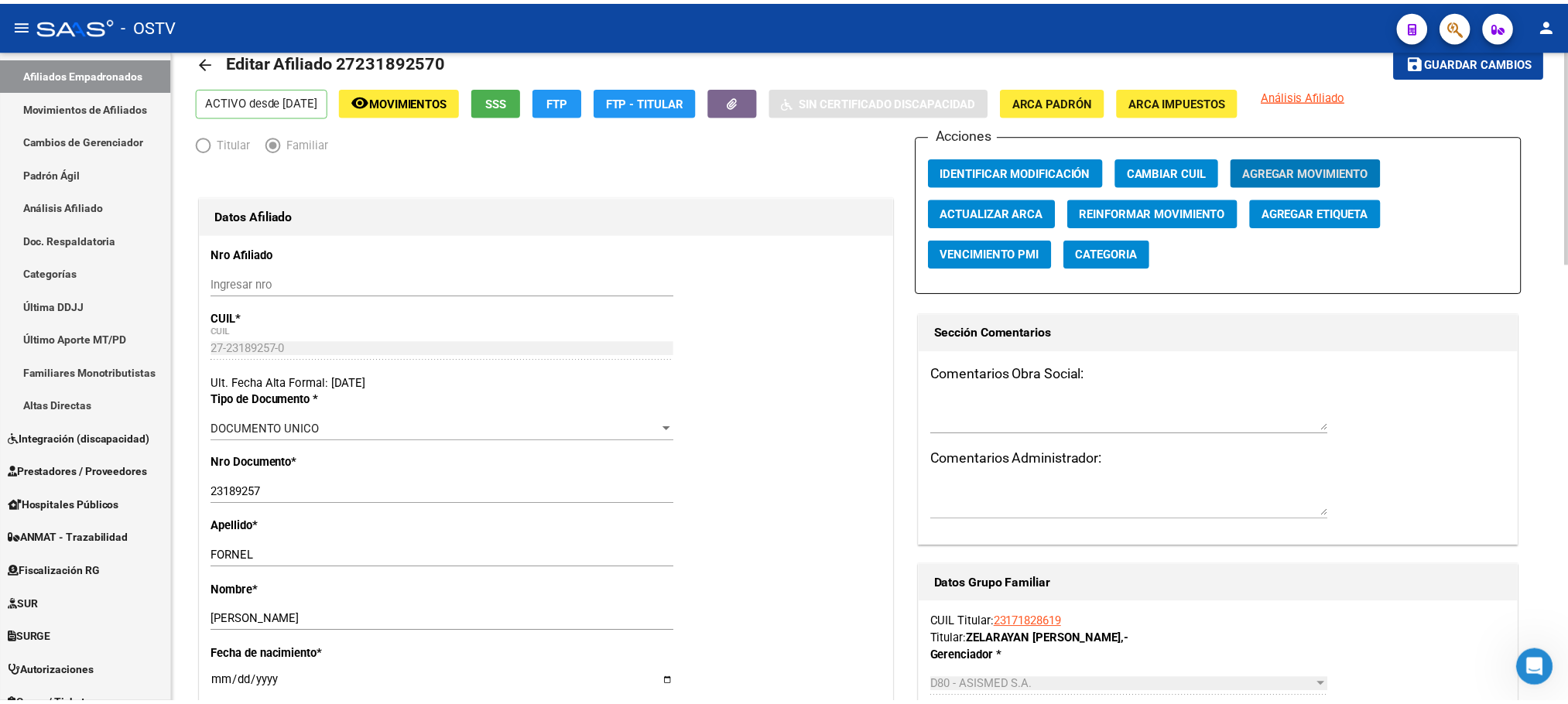
scroll to position [0, 0]
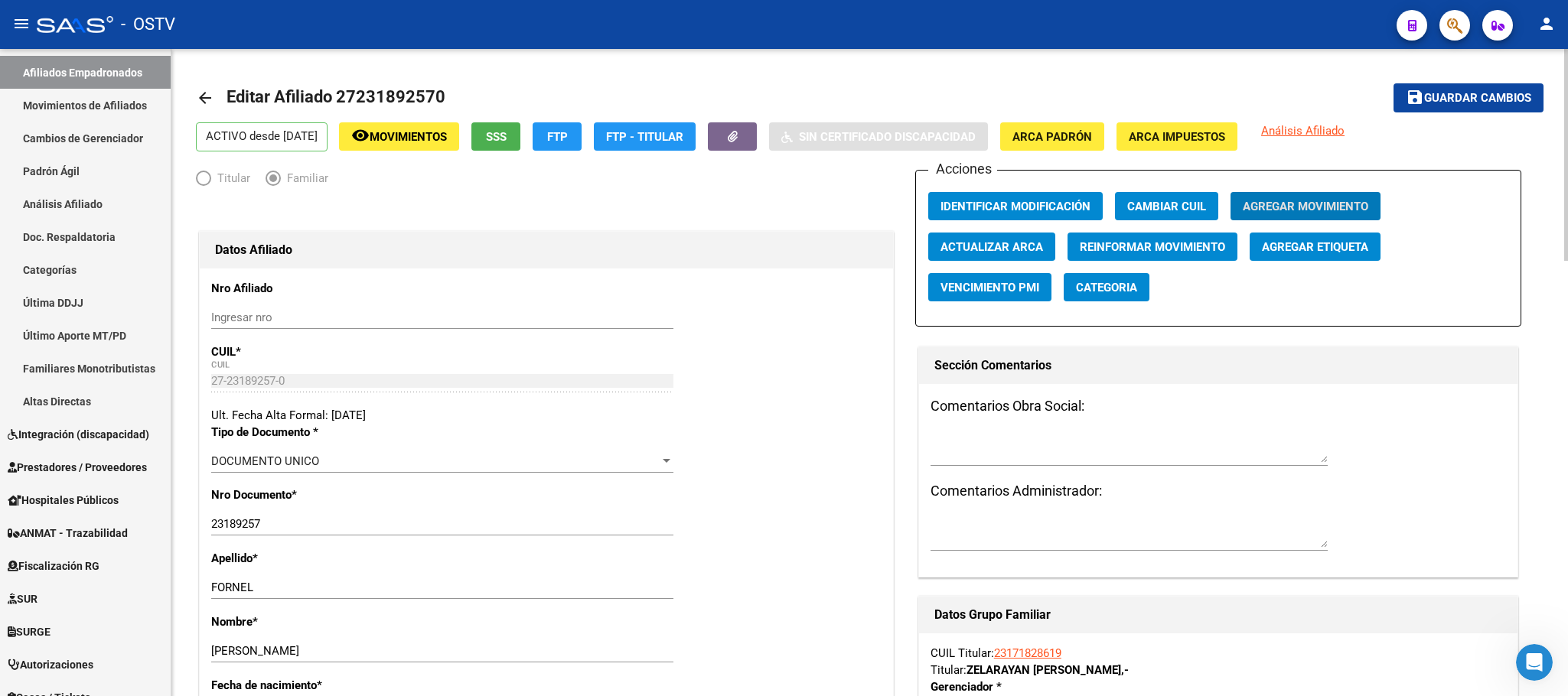
click at [430, 135] on span "Movimientos" at bounding box center [408, 136] width 77 height 13
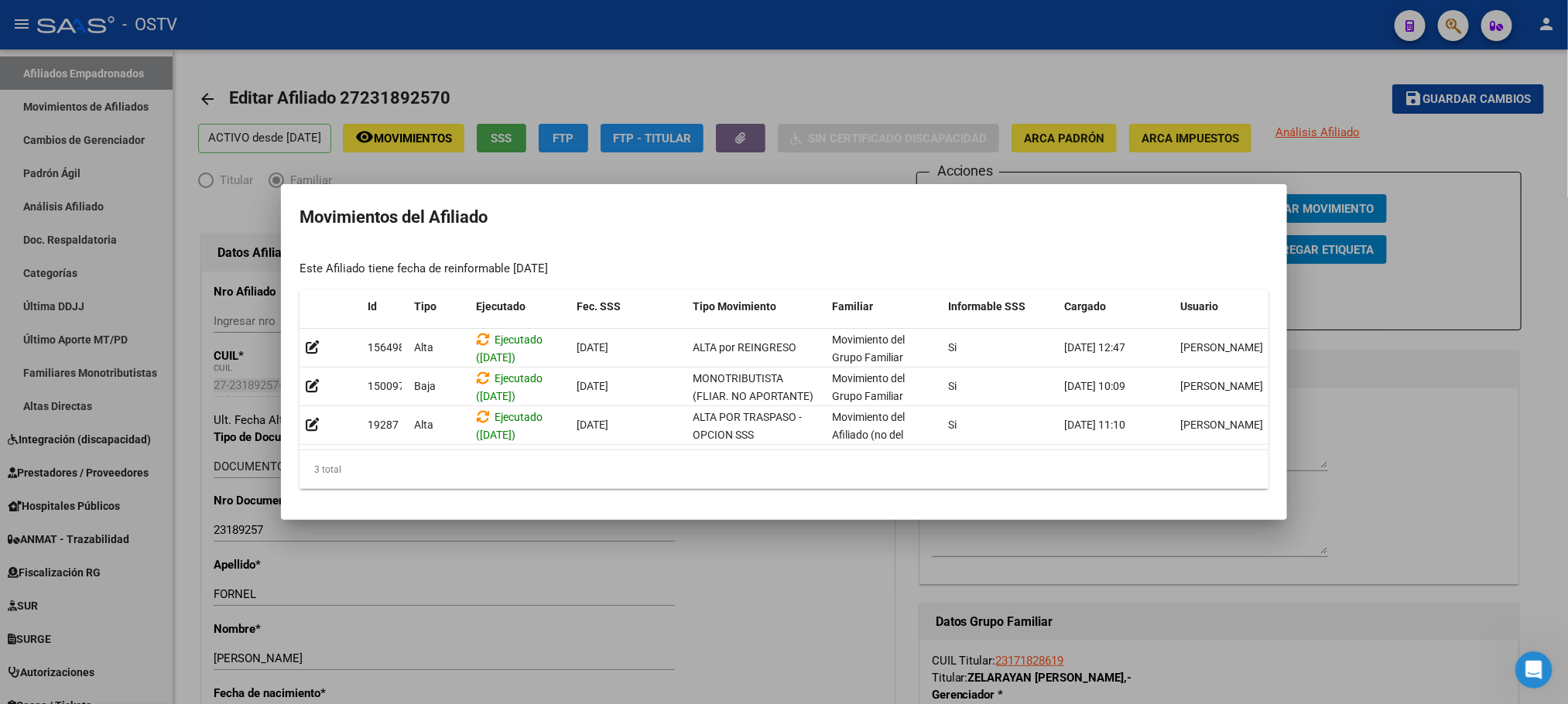
click at [671, 574] on div at bounding box center [784, 352] width 1568 height 704
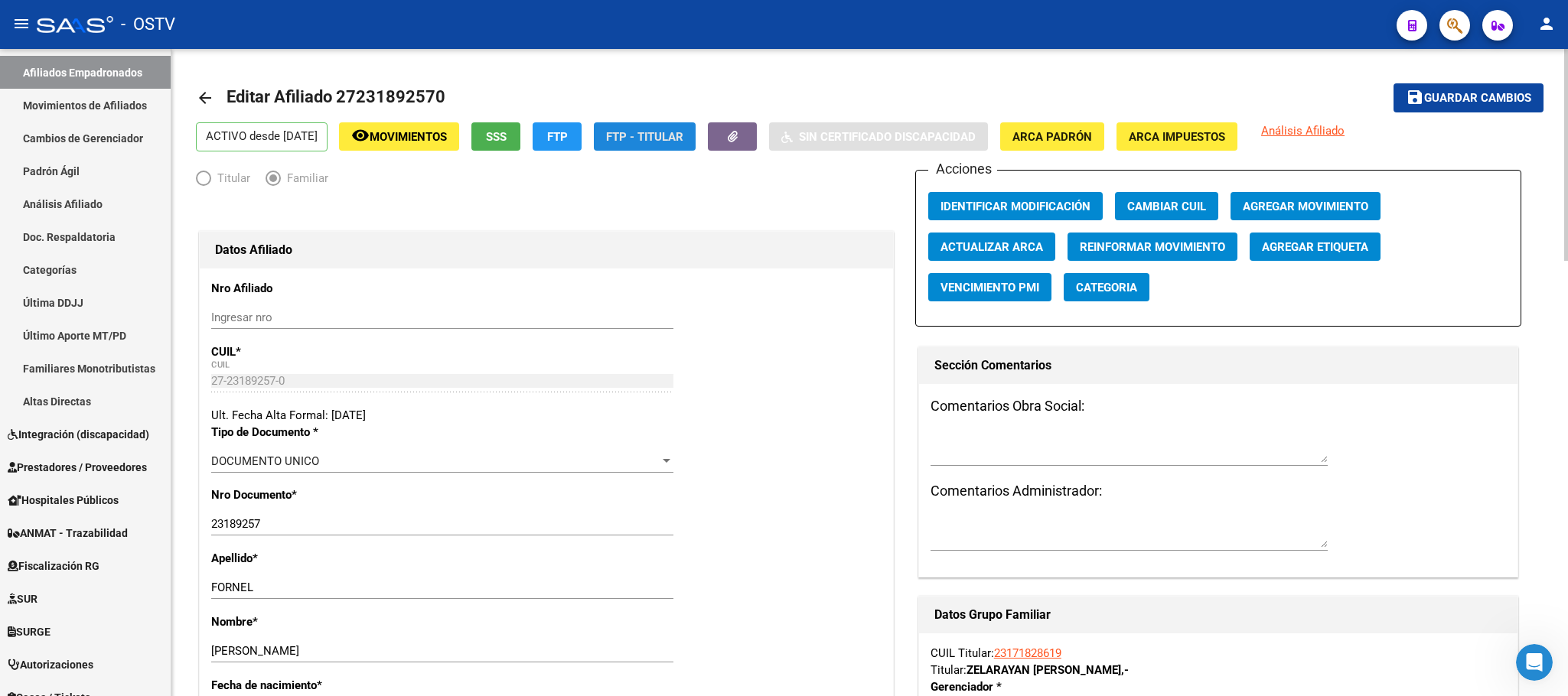
click at [643, 143] on span "FTP - Titular" at bounding box center [645, 136] width 77 height 13
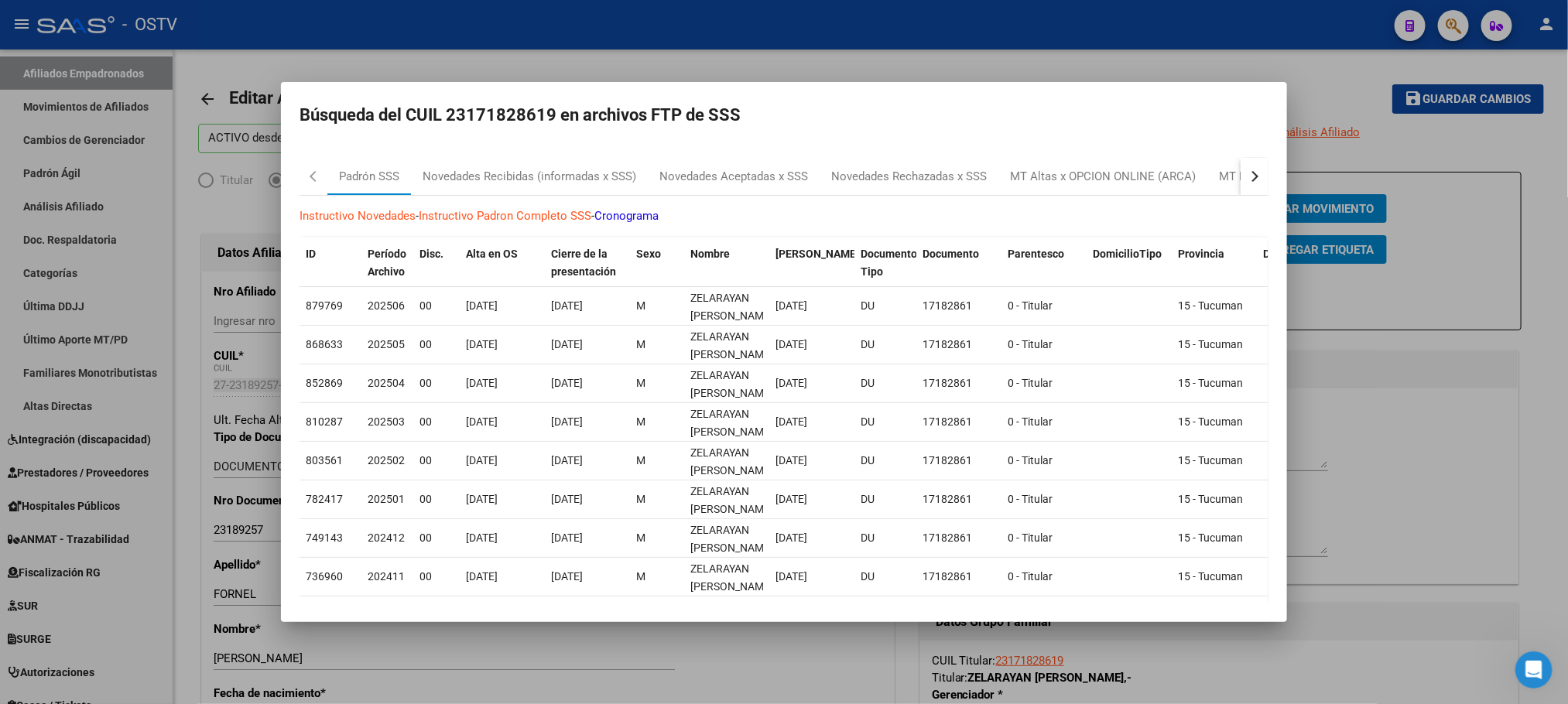
click at [1248, 175] on div "button" at bounding box center [1253, 177] width 11 height 11
click at [1173, 184] on div "MT Familiares" at bounding box center [1176, 177] width 74 height 18
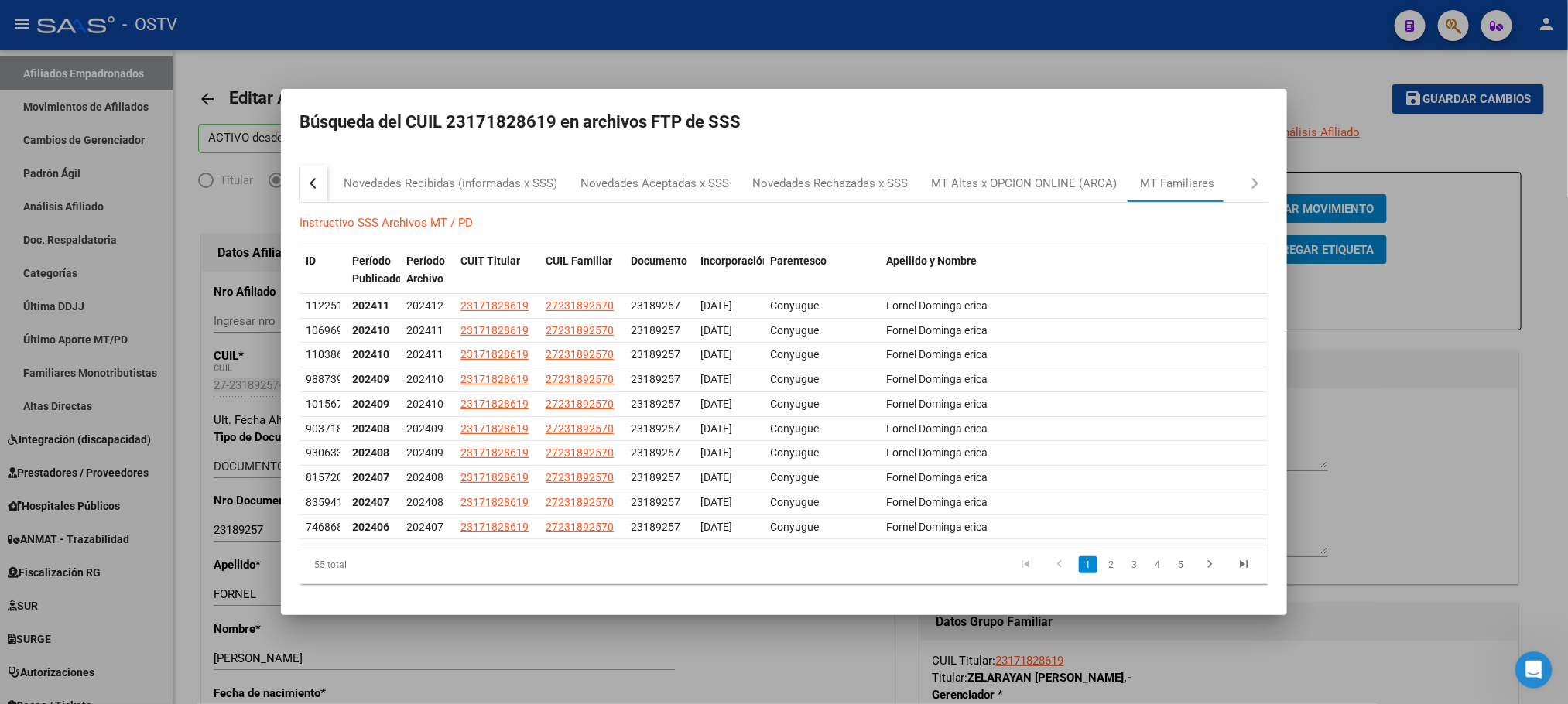
click at [797, 690] on div at bounding box center [784, 352] width 1568 height 704
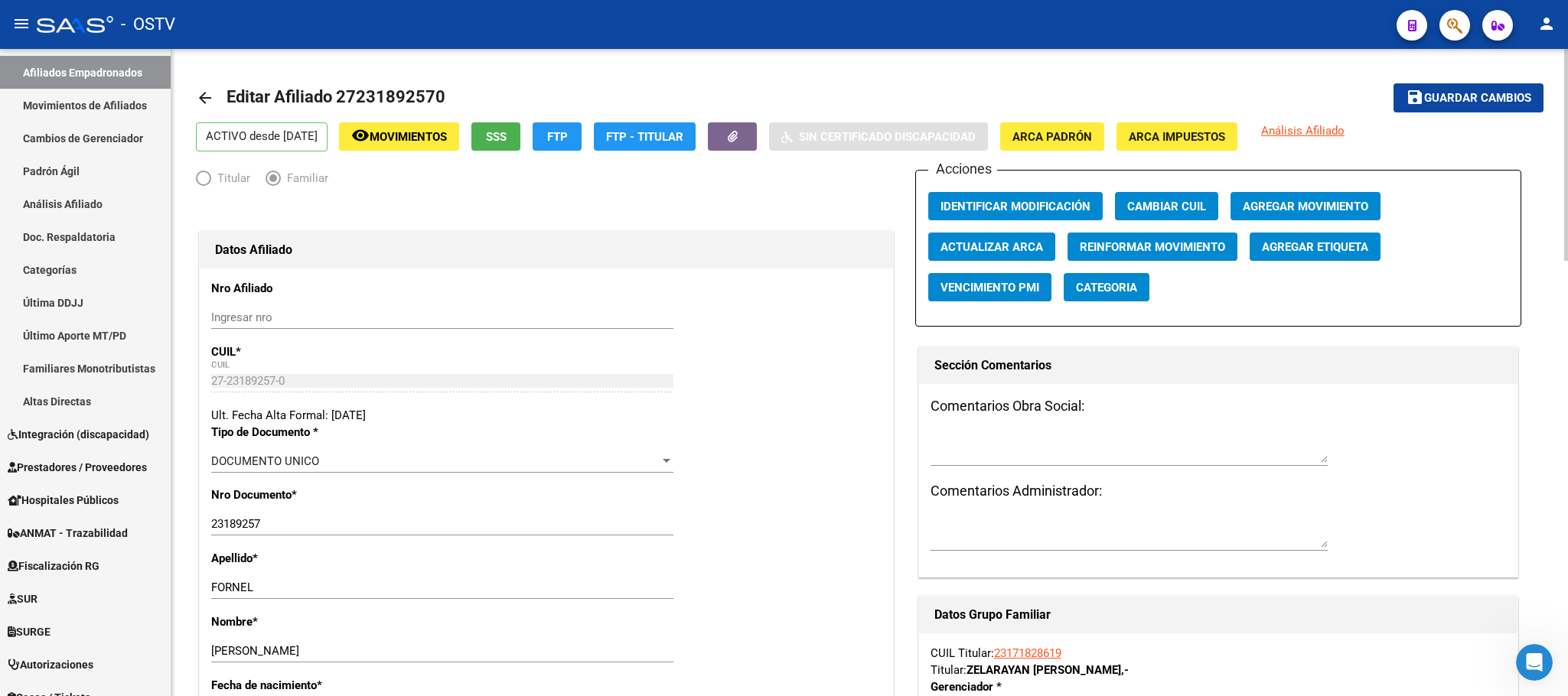
click at [1280, 205] on span "Agregar Movimiento" at bounding box center [1305, 206] width 125 height 13
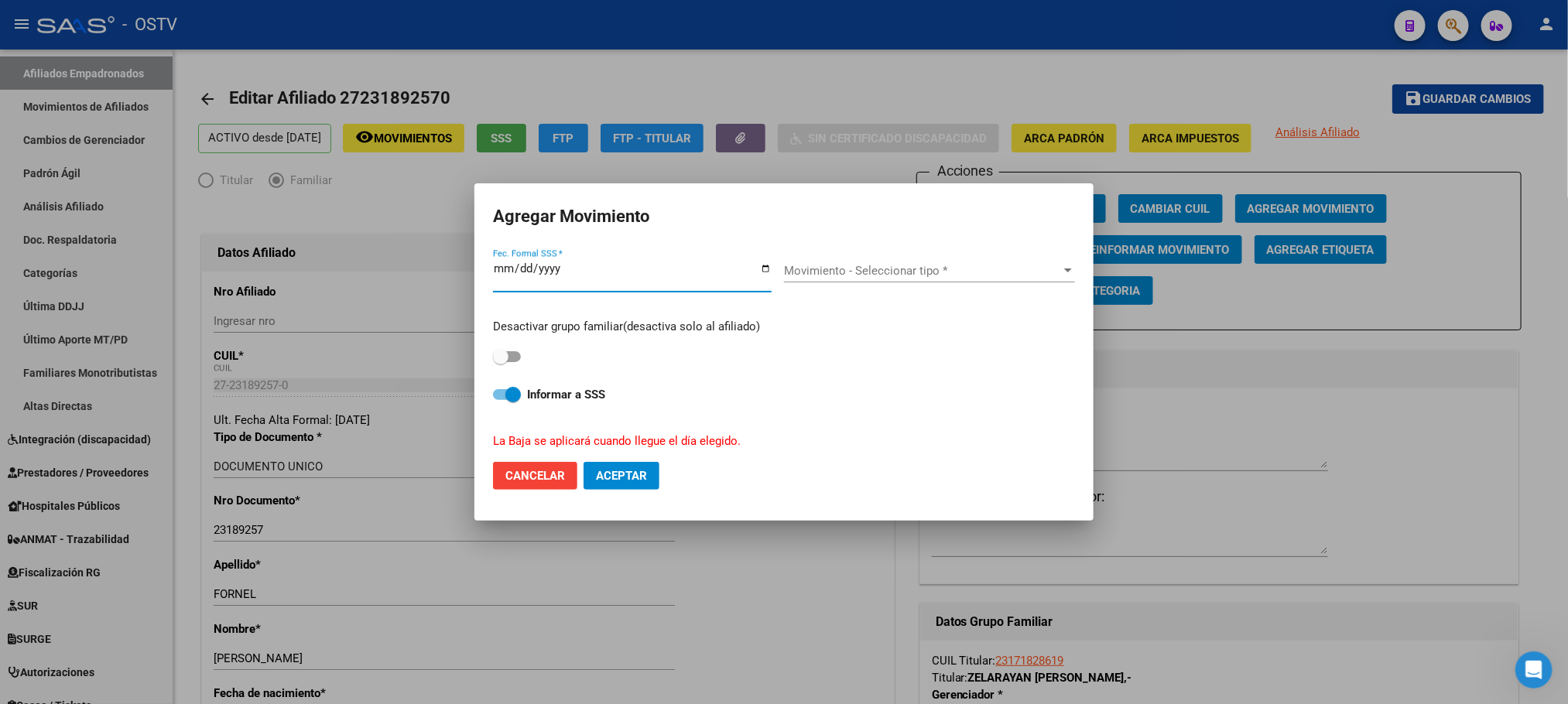
type input "2024-12-31"
click at [825, 269] on span "Movimiento - Seleccionar tipo *" at bounding box center [922, 270] width 277 height 14
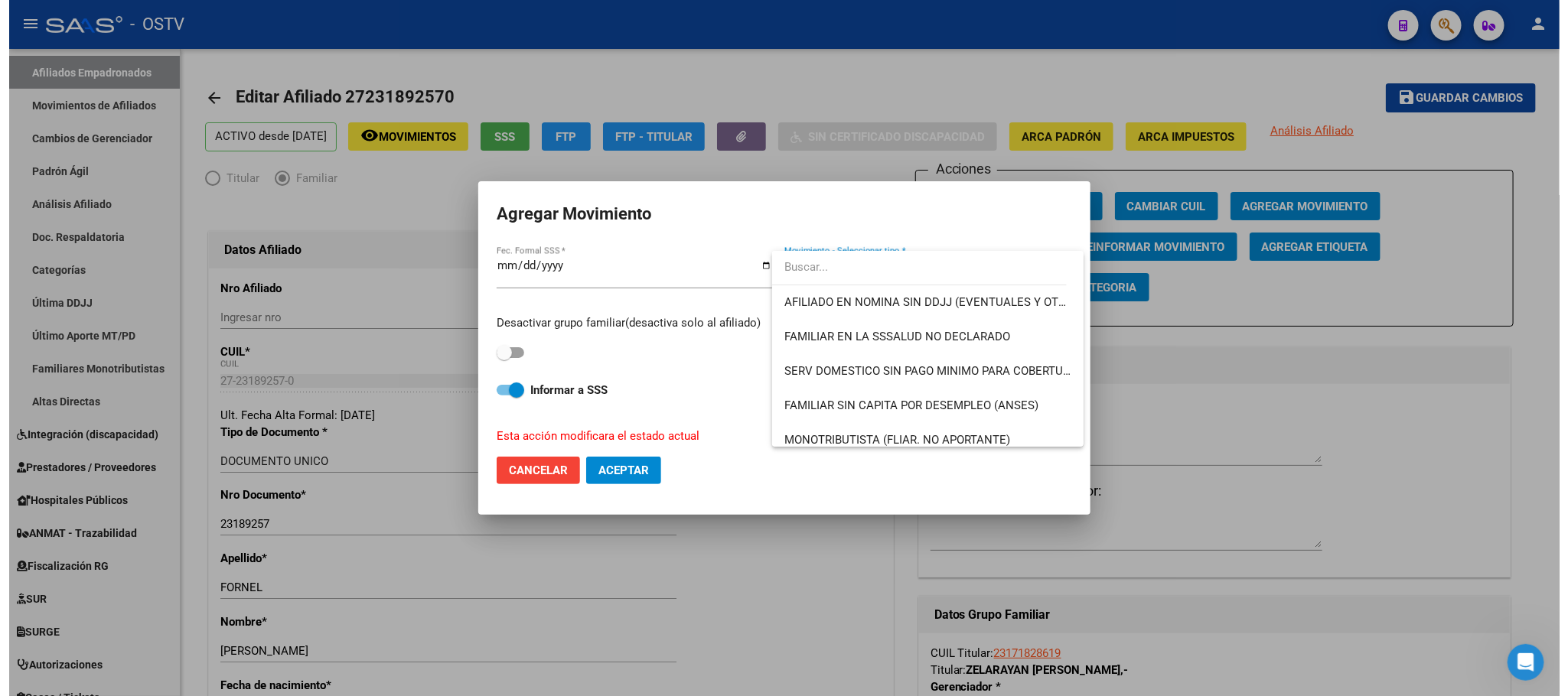
scroll to position [872, 0]
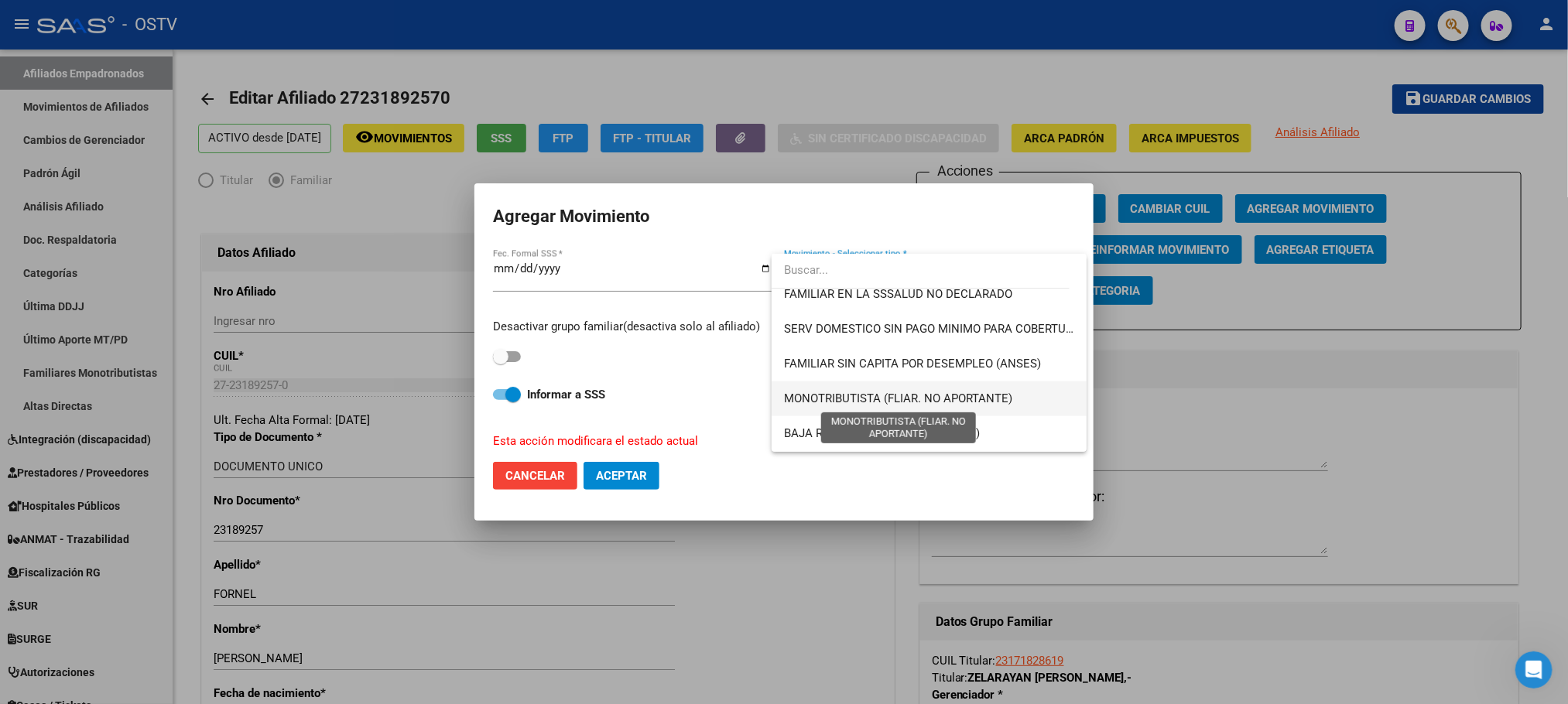
click at [932, 401] on span "MONOTRIBUTISTA (FLIAR. NO APORTANTE)" at bounding box center [897, 398] width 229 height 14
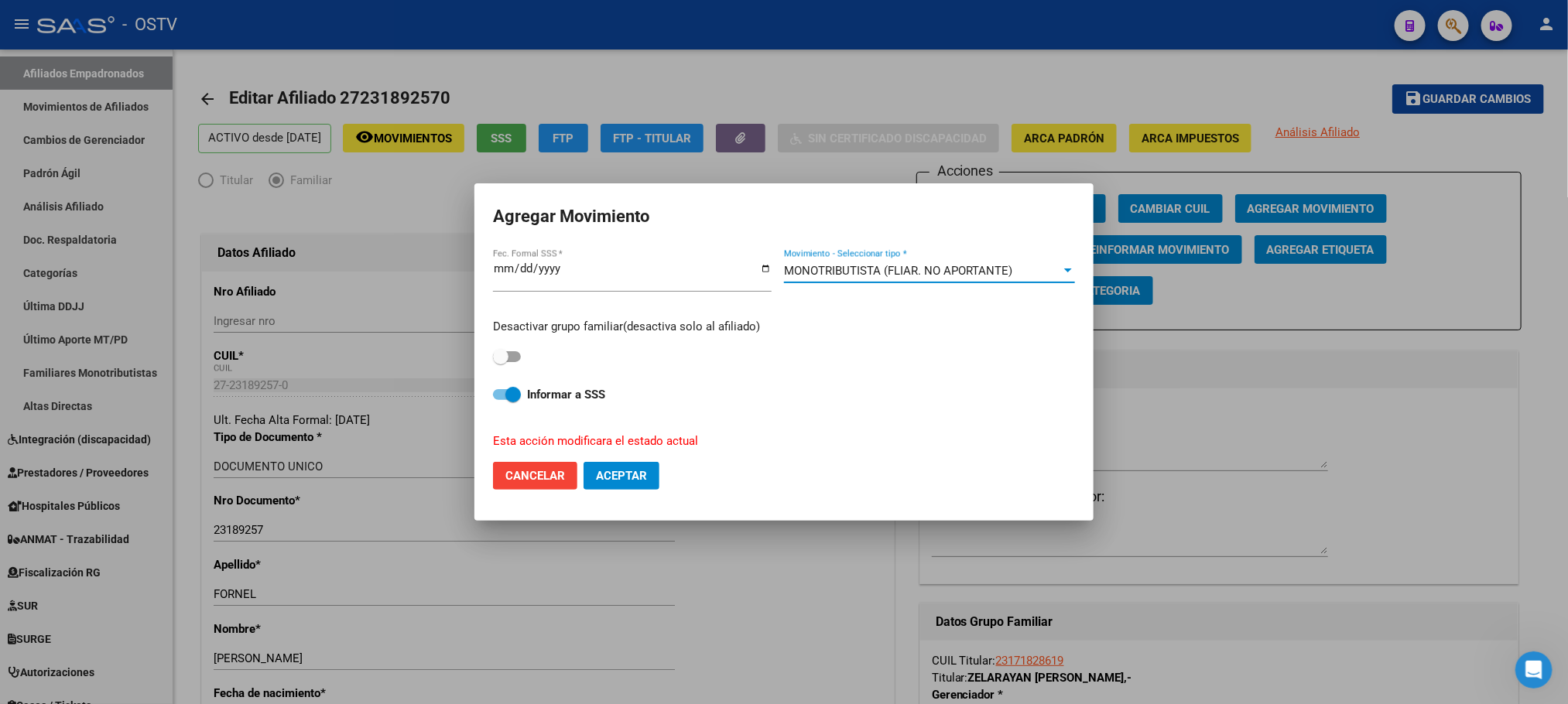
click at [616, 479] on span "Aceptar" at bounding box center [621, 475] width 51 height 14
checkbox input "false"
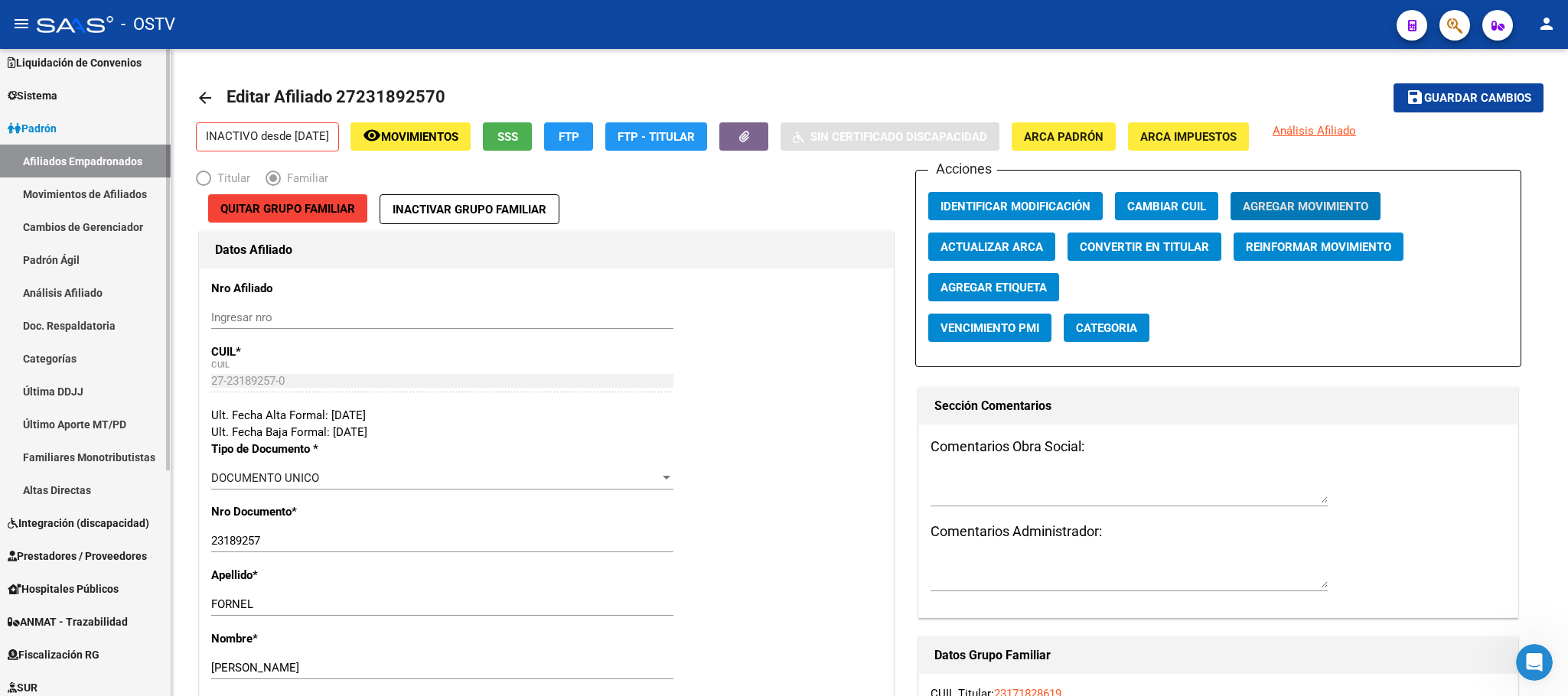
scroll to position [0, 0]
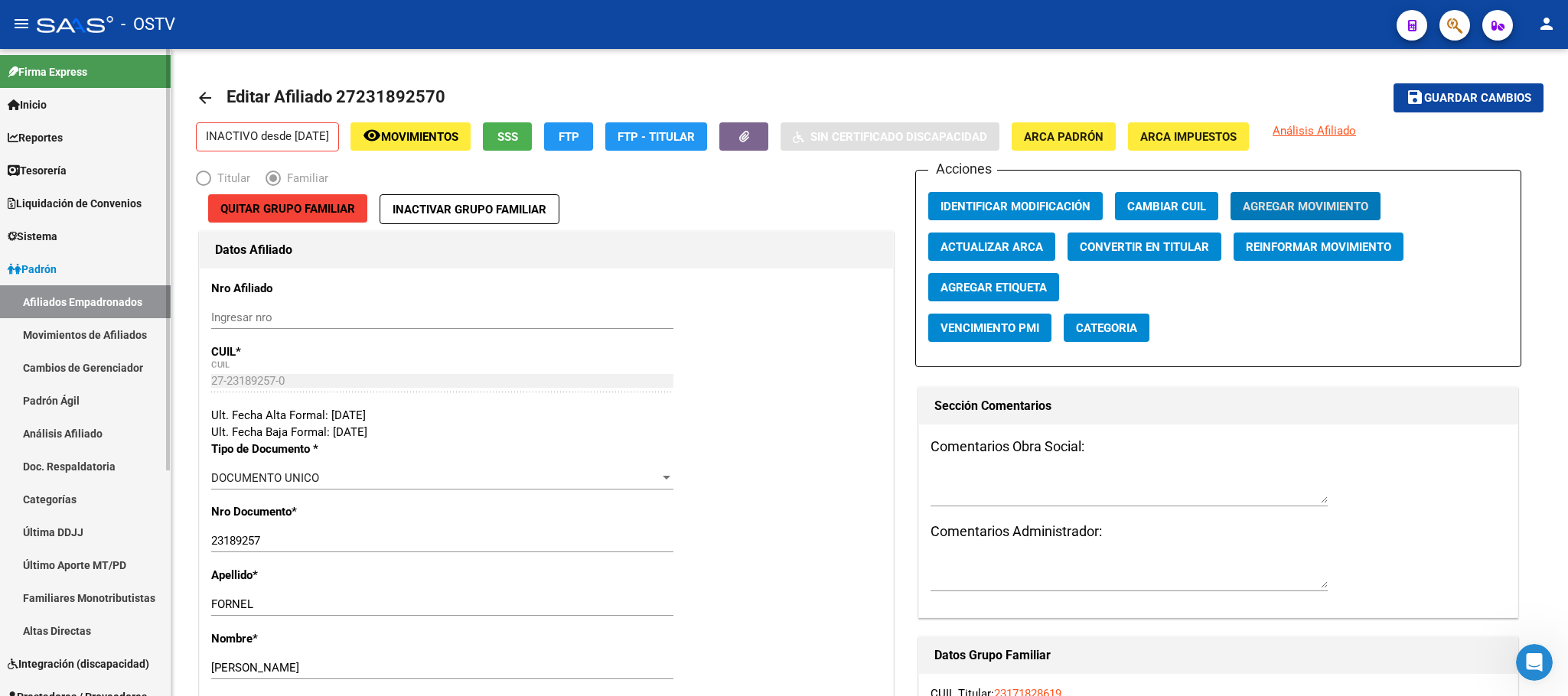
click at [57, 262] on span "Padrón" at bounding box center [32, 268] width 49 height 17
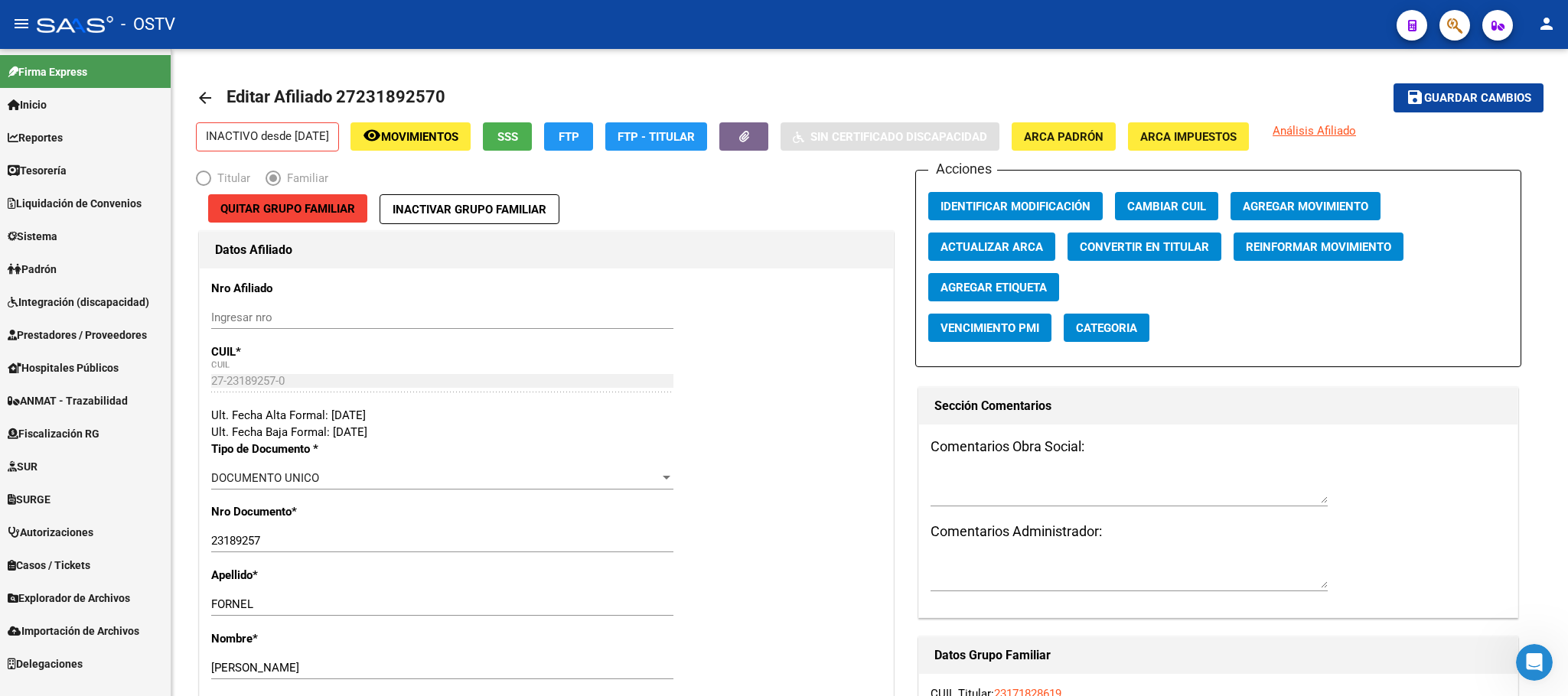
click at [74, 360] on span "Hospitales Públicos" at bounding box center [63, 368] width 111 height 17
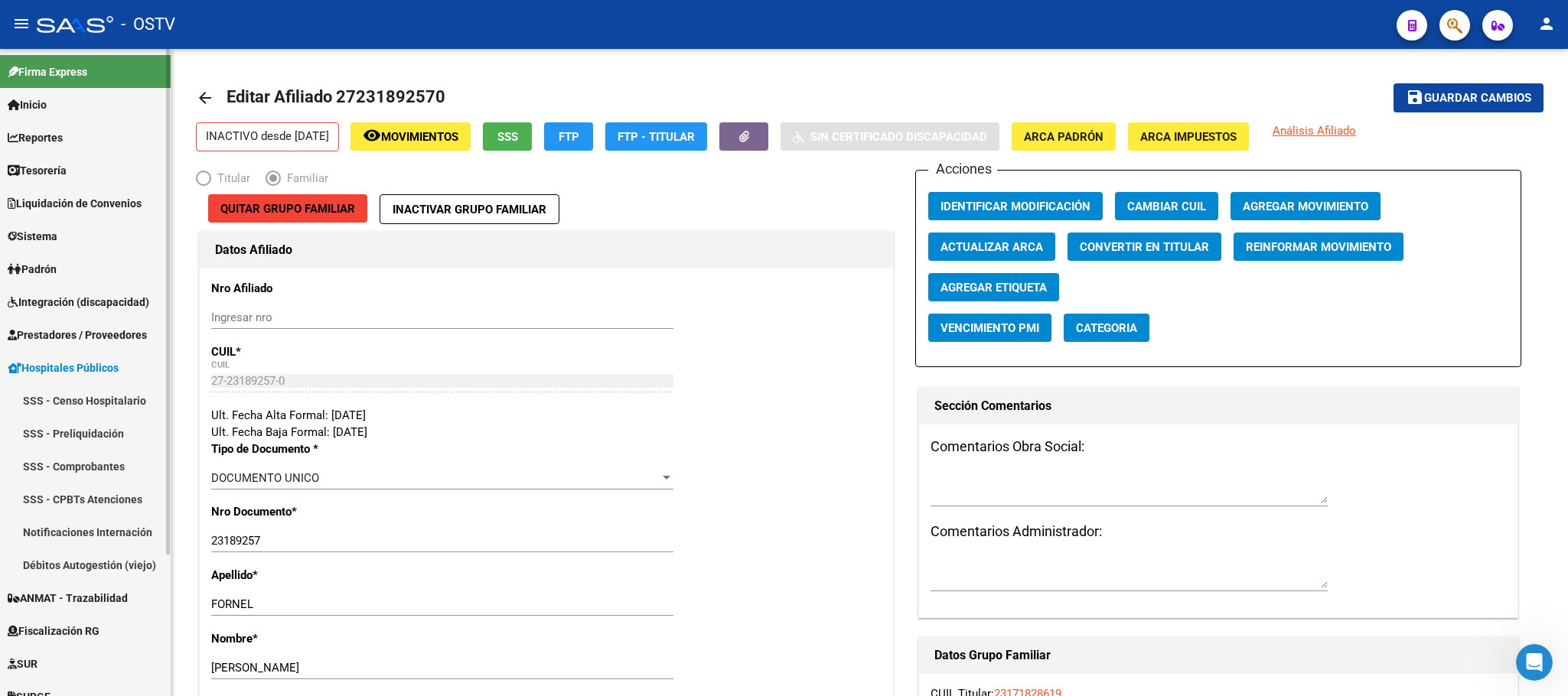
click at [76, 535] on link "Notificaciones Internación" at bounding box center [85, 532] width 171 height 33
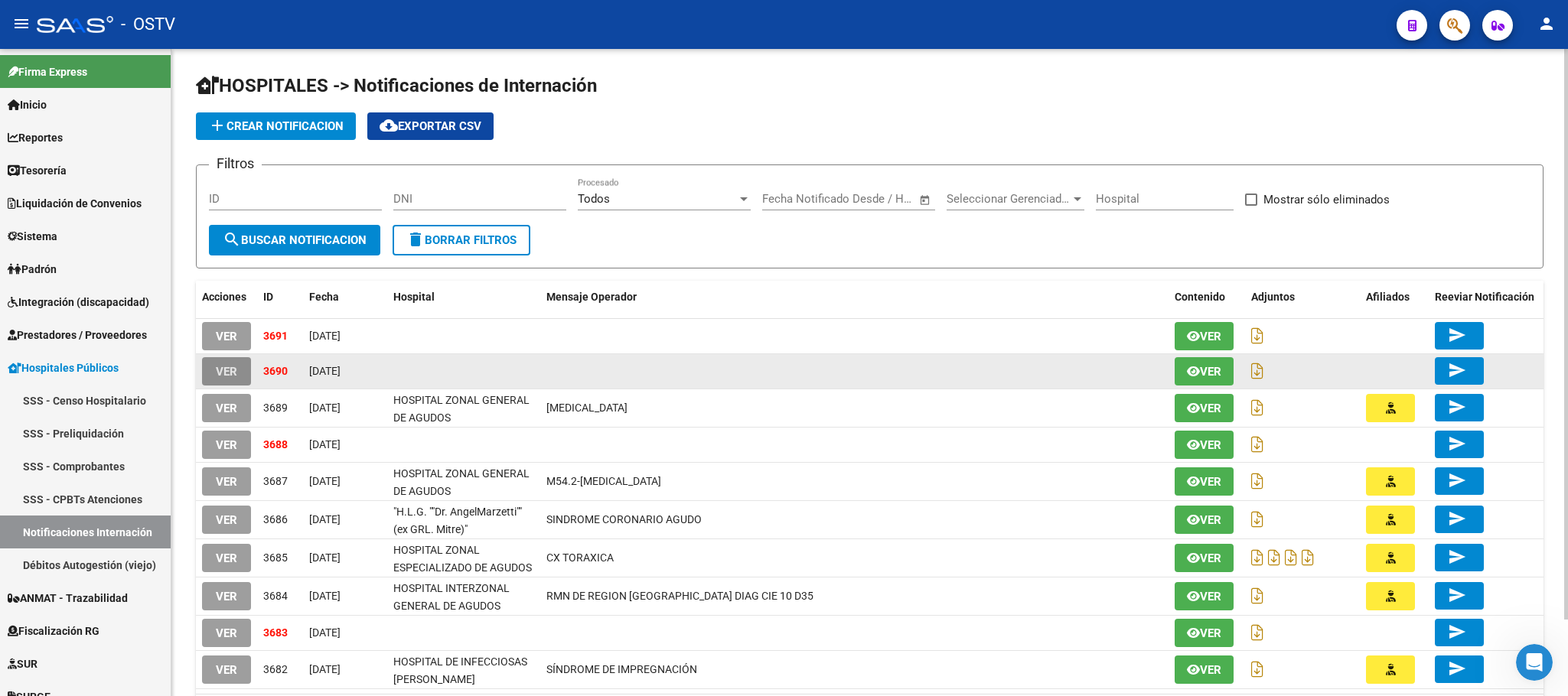
click at [212, 369] on button "VER" at bounding box center [227, 372] width 49 height 28
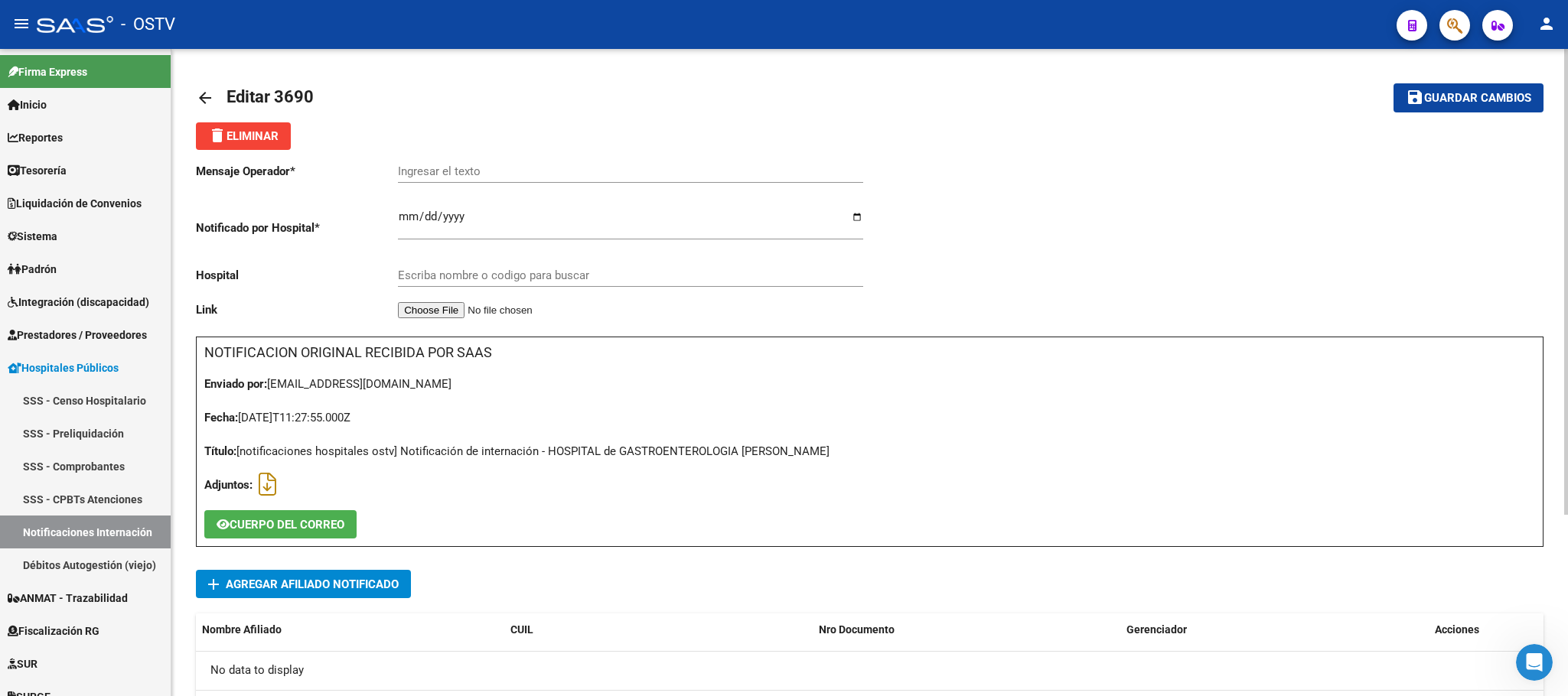
click at [320, 600] on app-add-notificacion-internacion-detalle "add Agregar Afiliado Notificado Nombre Afiliado CUIL Nro Documento Gerenciador …" at bounding box center [869, 650] width 1347 height 159
click at [321, 590] on span "add Agregar Afiliado Notificado" at bounding box center [303, 584] width 191 height 28
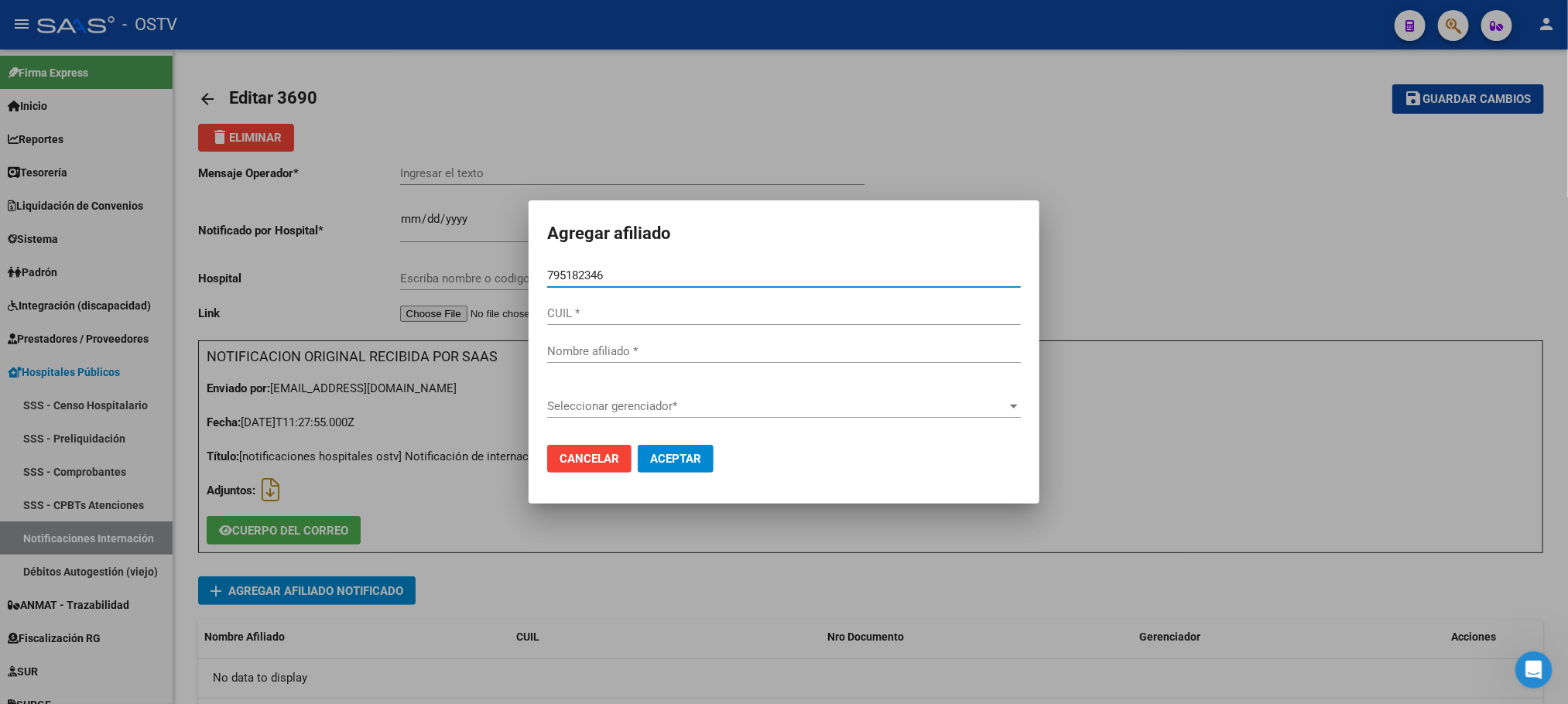
type input "95182346"
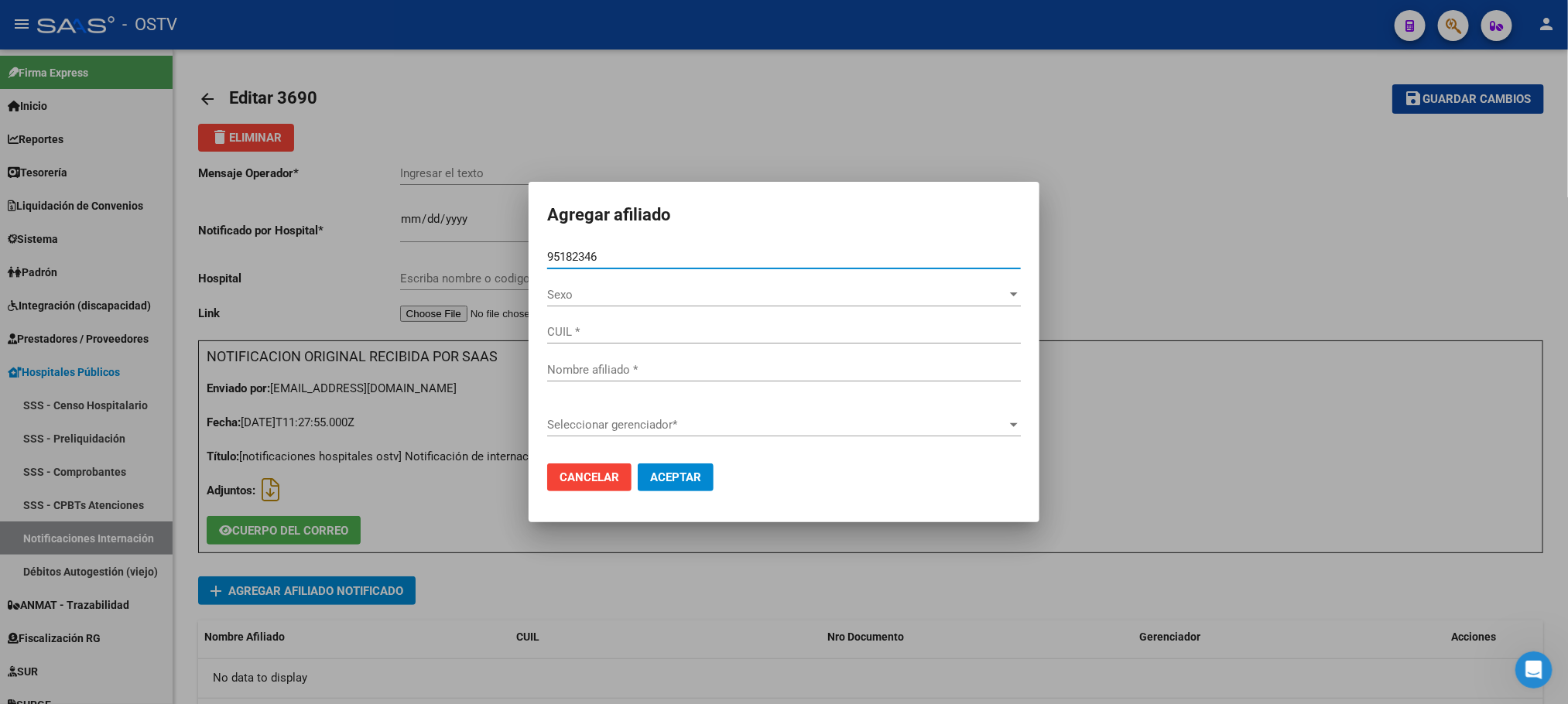
type input "27951823460"
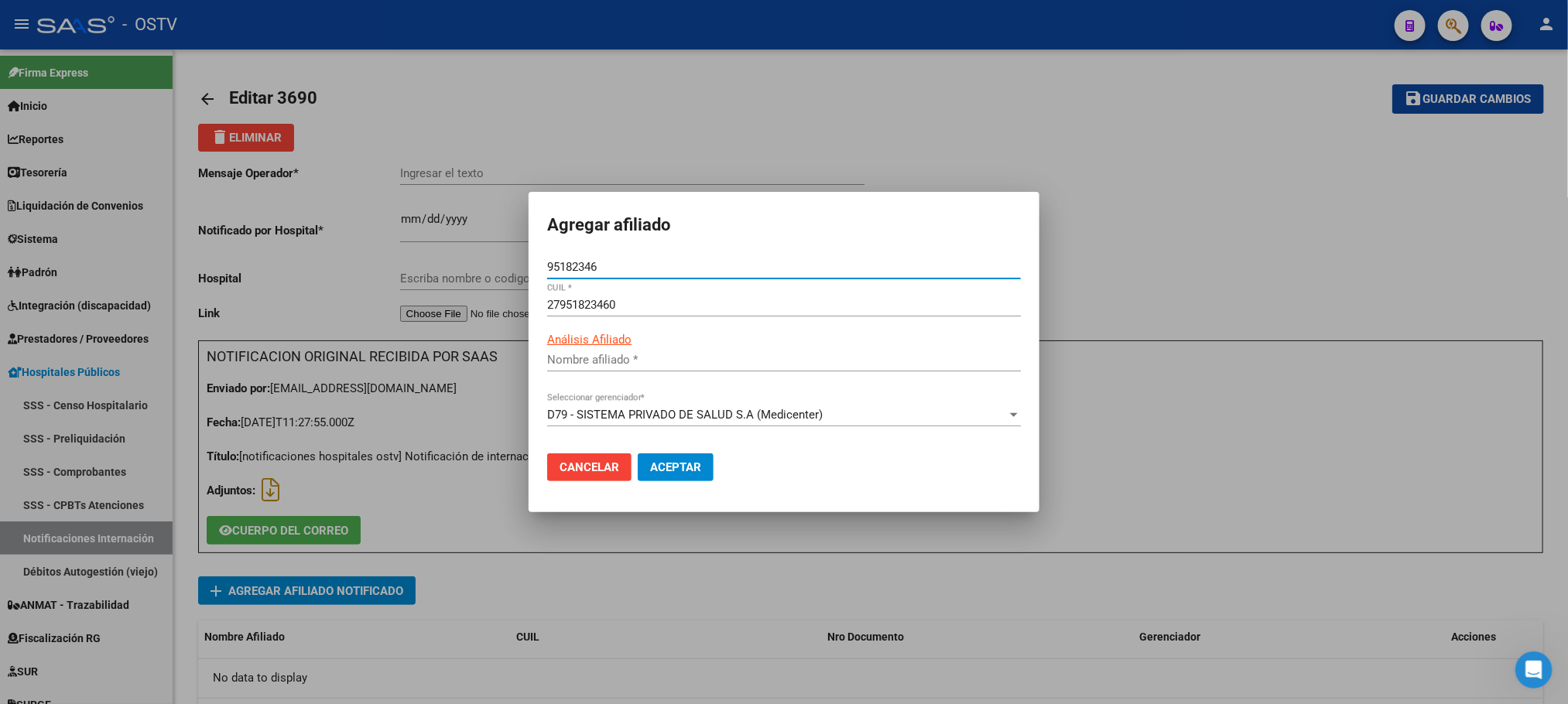
type input "[PERSON_NAME]"
type input "95182346"
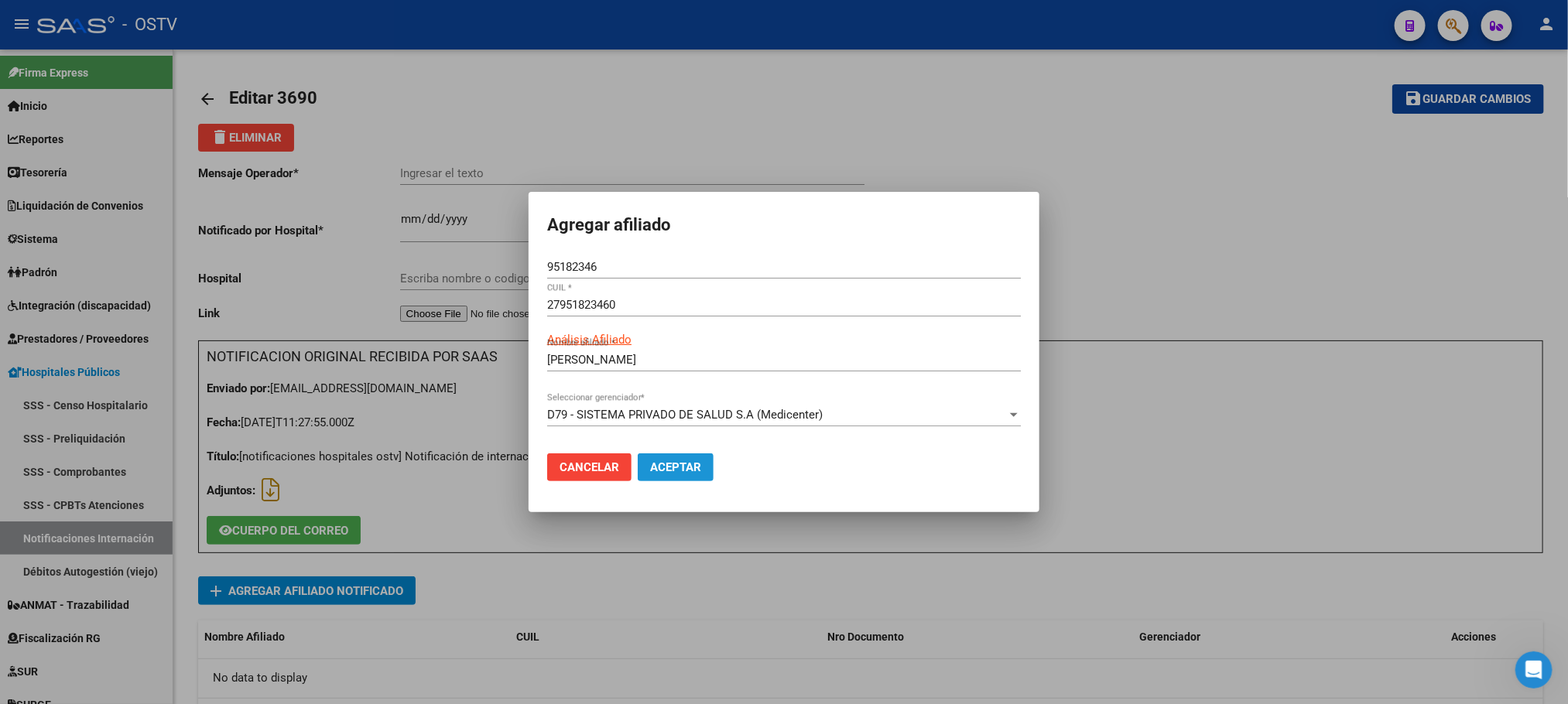
click at [659, 464] on span "Aceptar" at bounding box center [675, 467] width 51 height 14
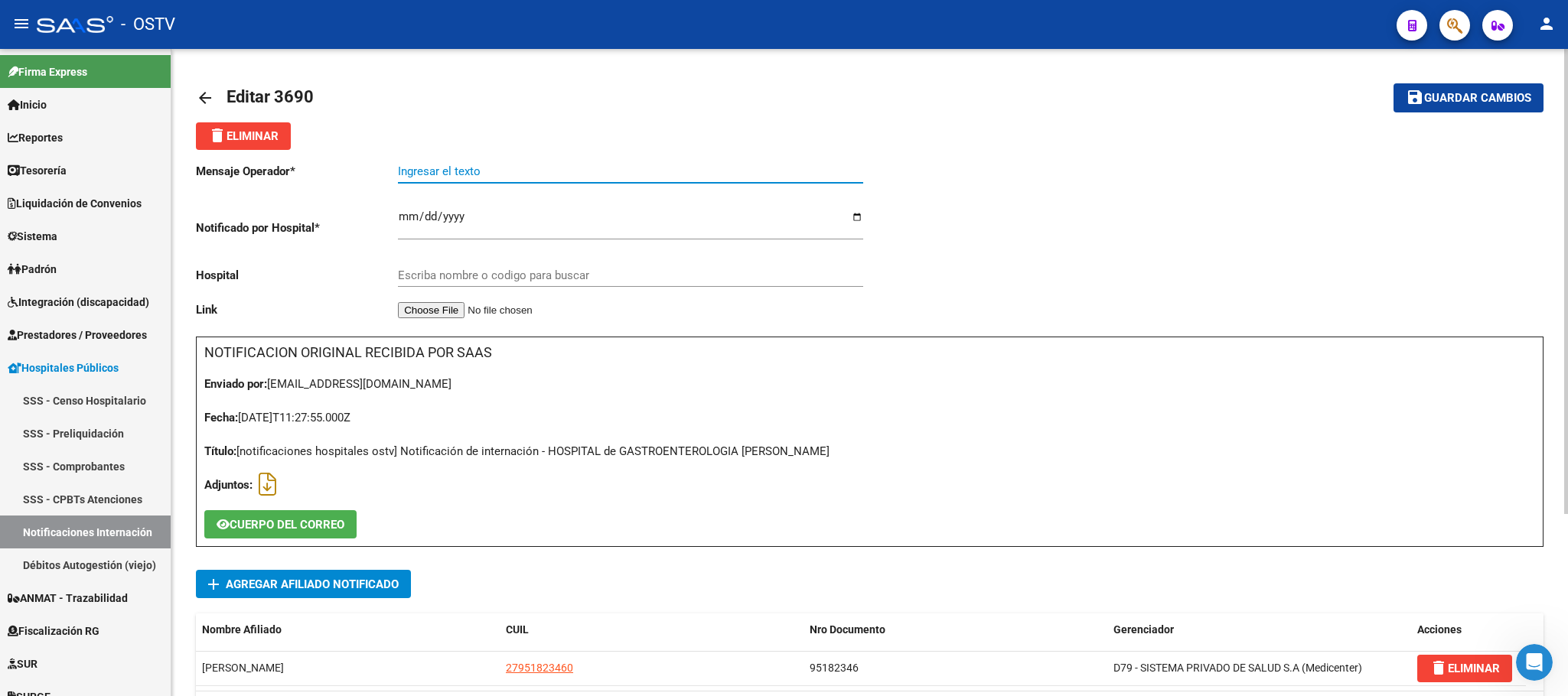
paste input "fistula [MEDICAL_DATA] vaginal"
type input "fistula [MEDICAL_DATA] vaginal"
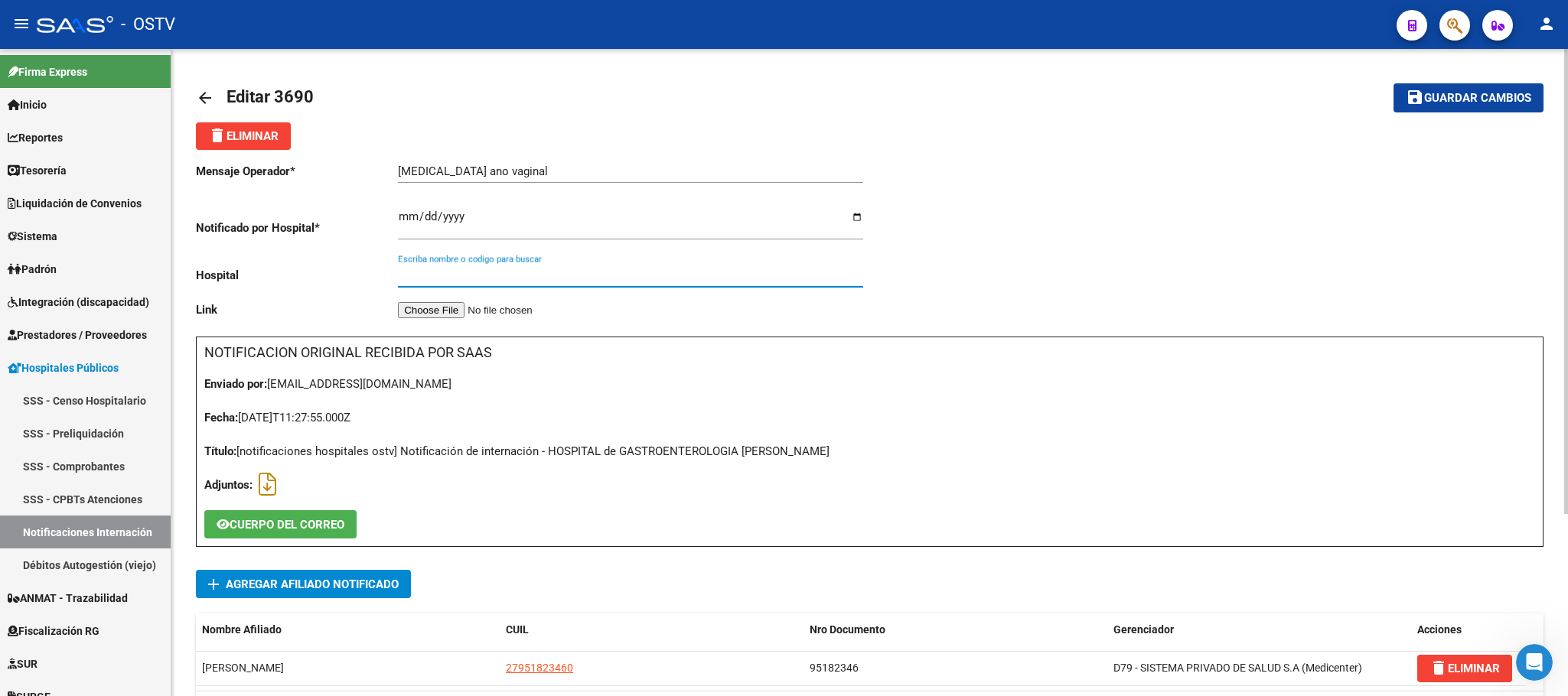
click at [495, 271] on input "Escriba nombre o codigo para buscar" at bounding box center [630, 275] width 465 height 13
type input "b"
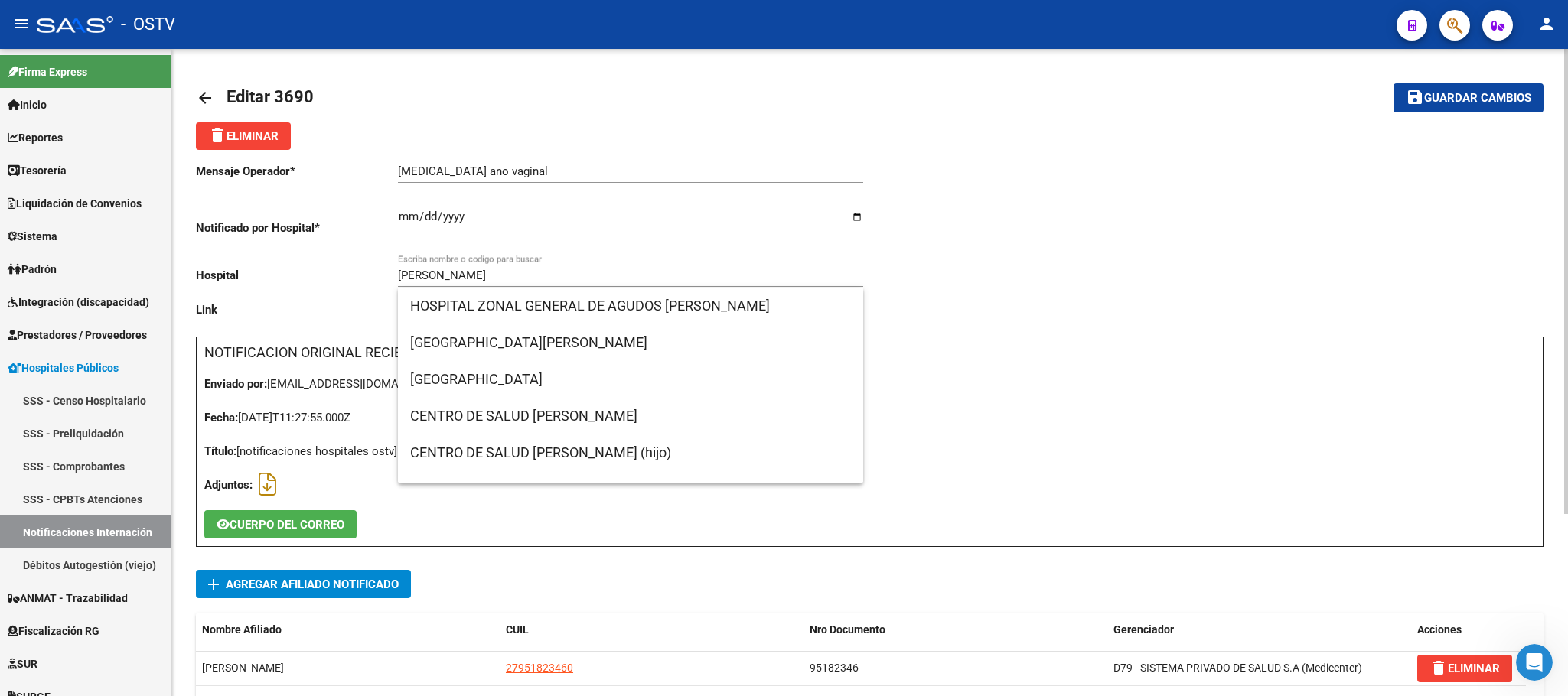
click at [526, 276] on input "[PERSON_NAME]" at bounding box center [630, 275] width 465 height 13
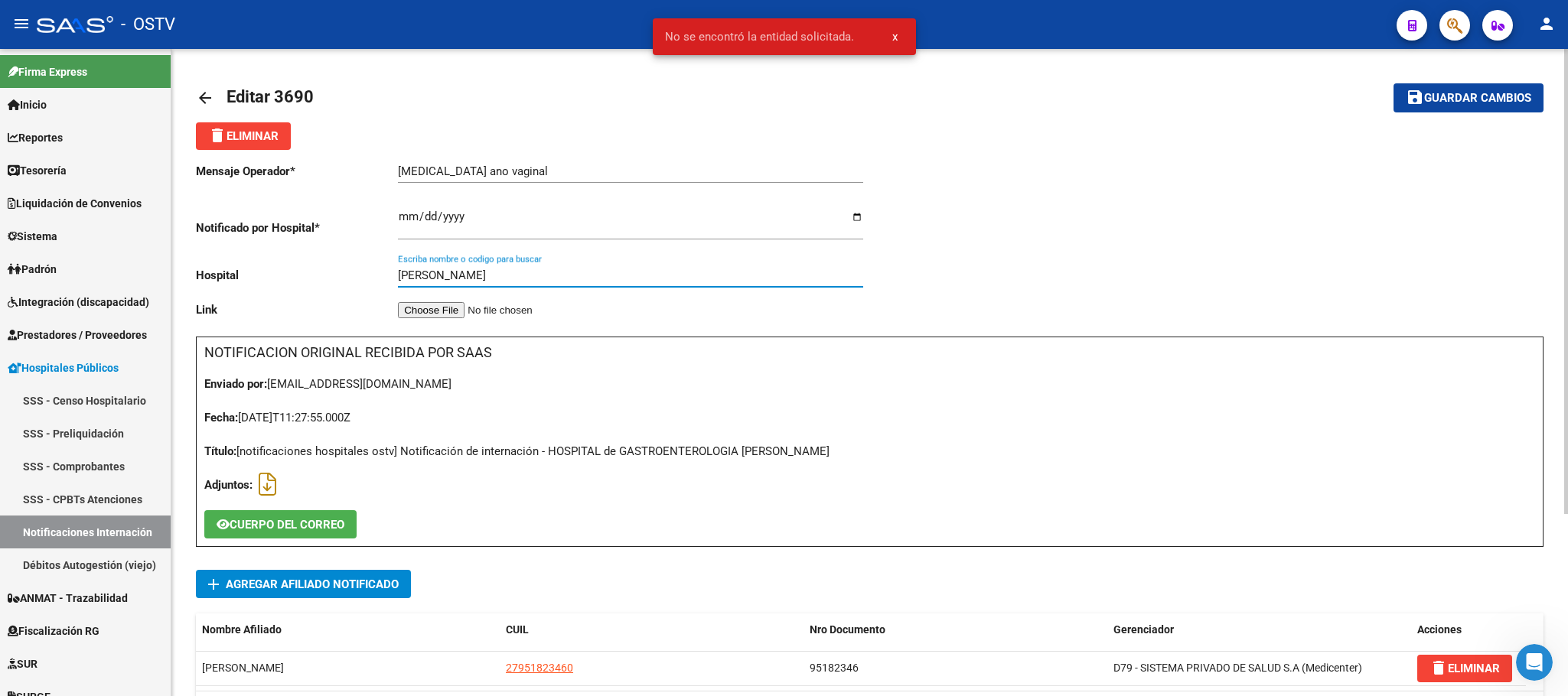
click at [526, 276] on input "carlos bono" at bounding box center [630, 275] width 465 height 13
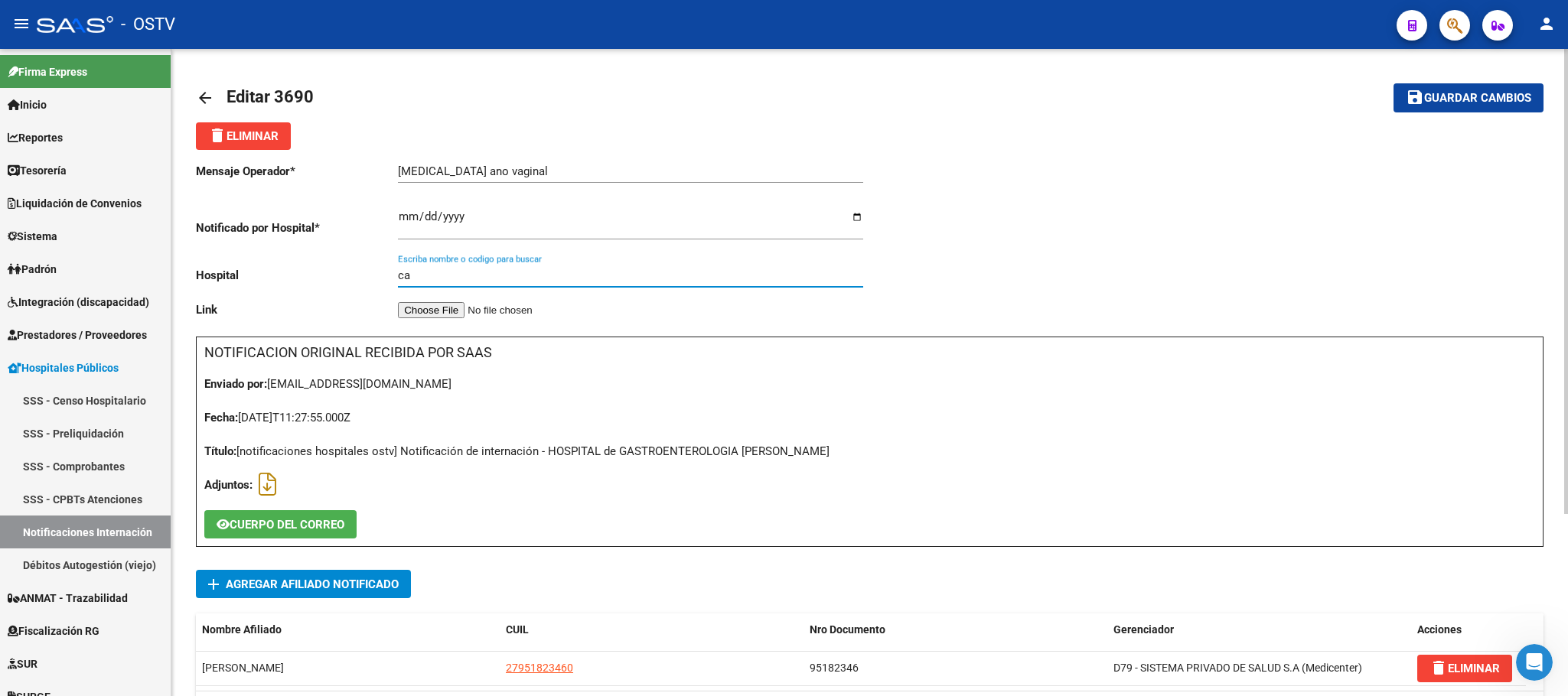
type input "c"
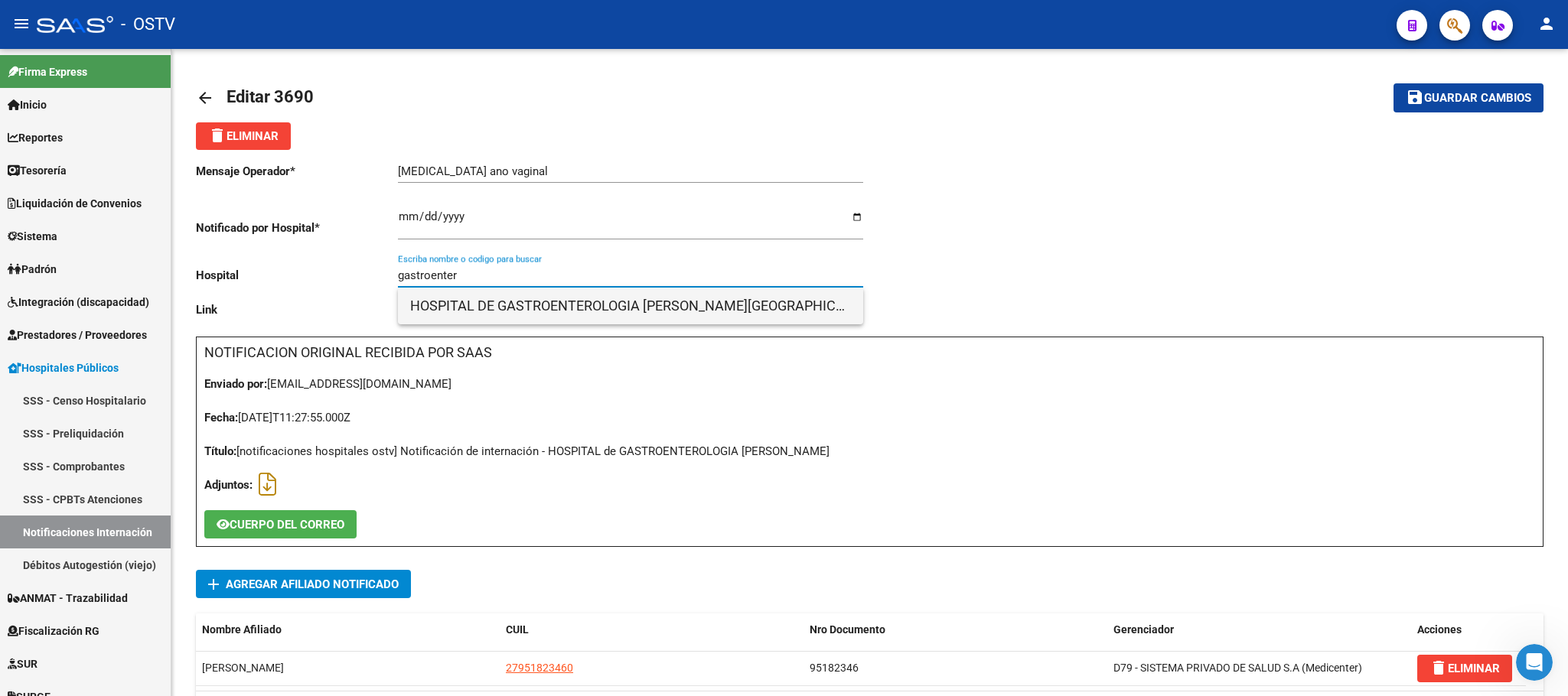
click at [480, 294] on span "HOSPITAL DE GASTROENTEROLOGIA [PERSON_NAME]" at bounding box center [631, 305] width 441 height 37
type input "HOSPITAL DE GASTROENTEROLOGIA [PERSON_NAME]"
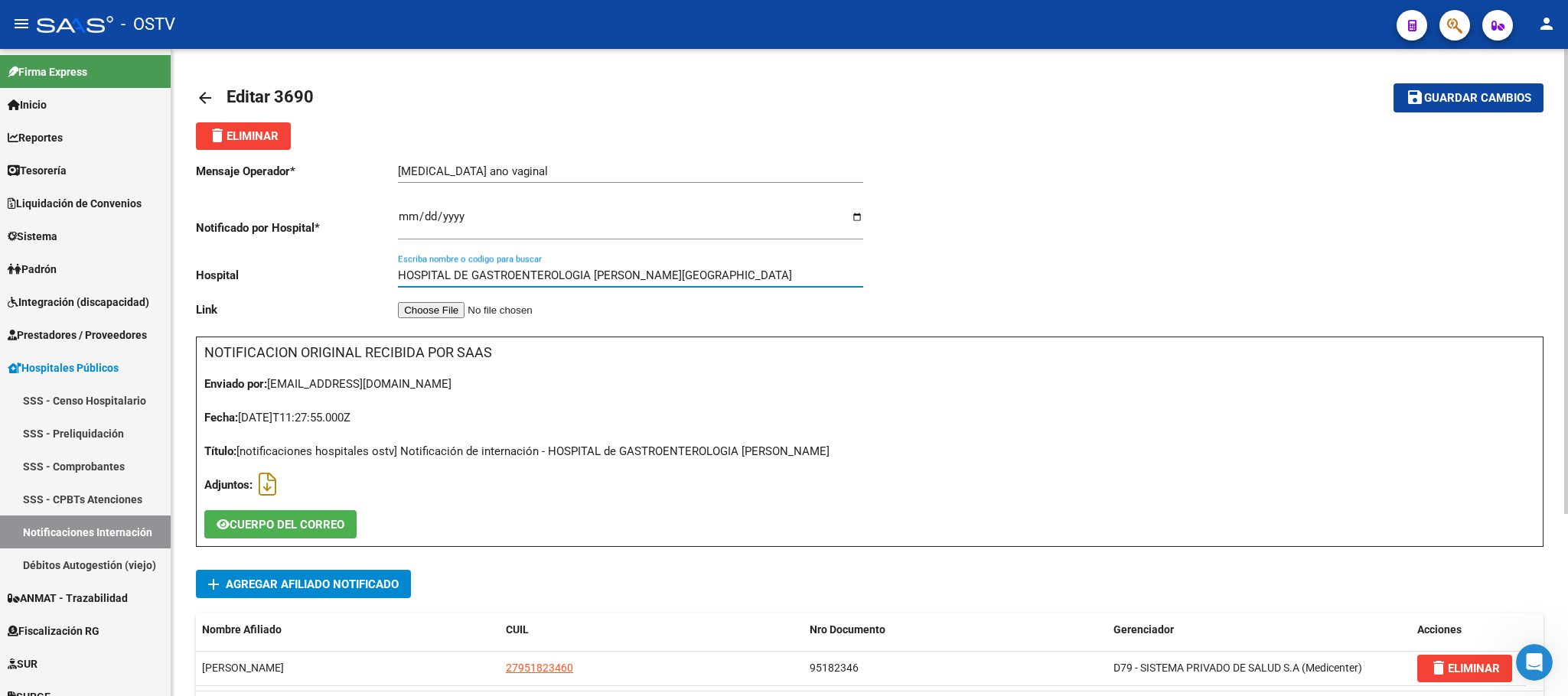
click at [1472, 92] on span "Guardar cambios" at bounding box center [1478, 98] width 107 height 13
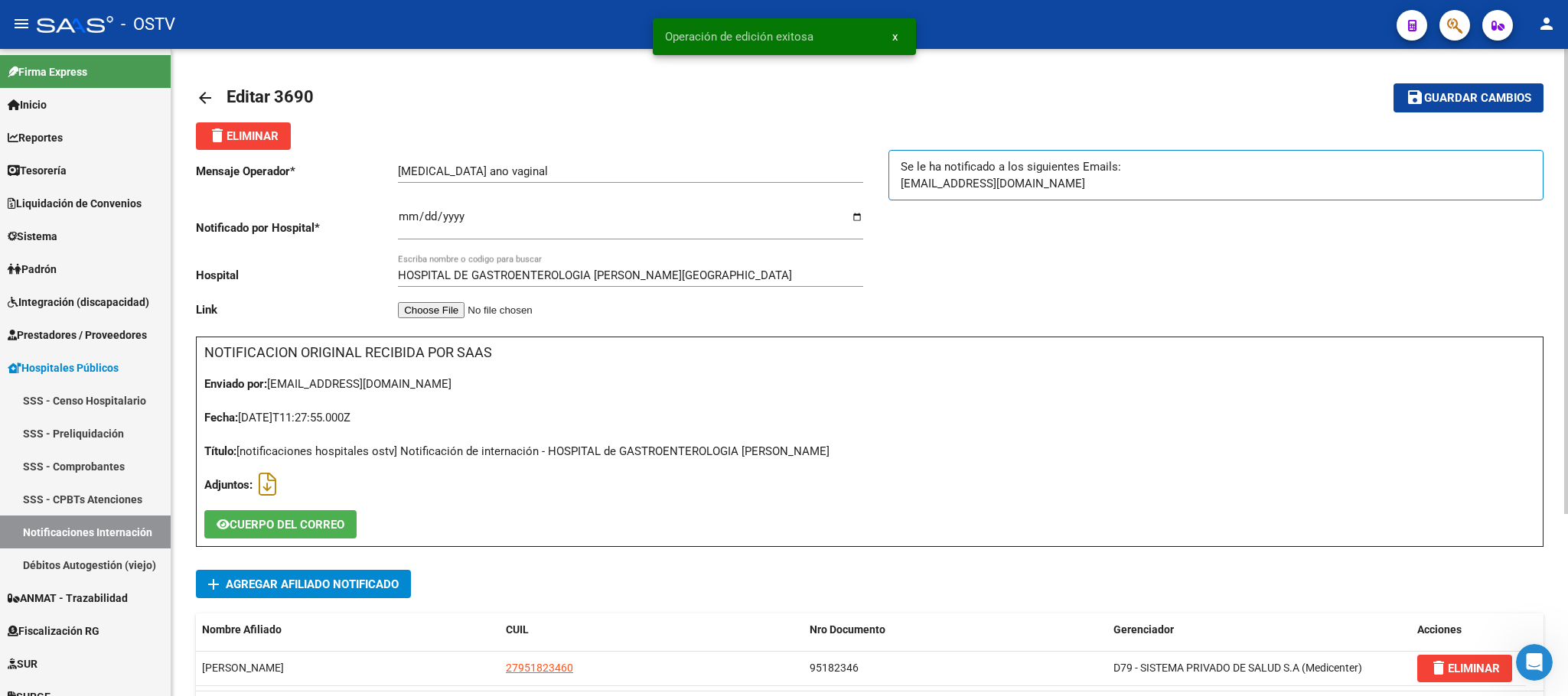
click at [203, 106] on mat-icon "arrow_back" at bounding box center [205, 98] width 18 height 18
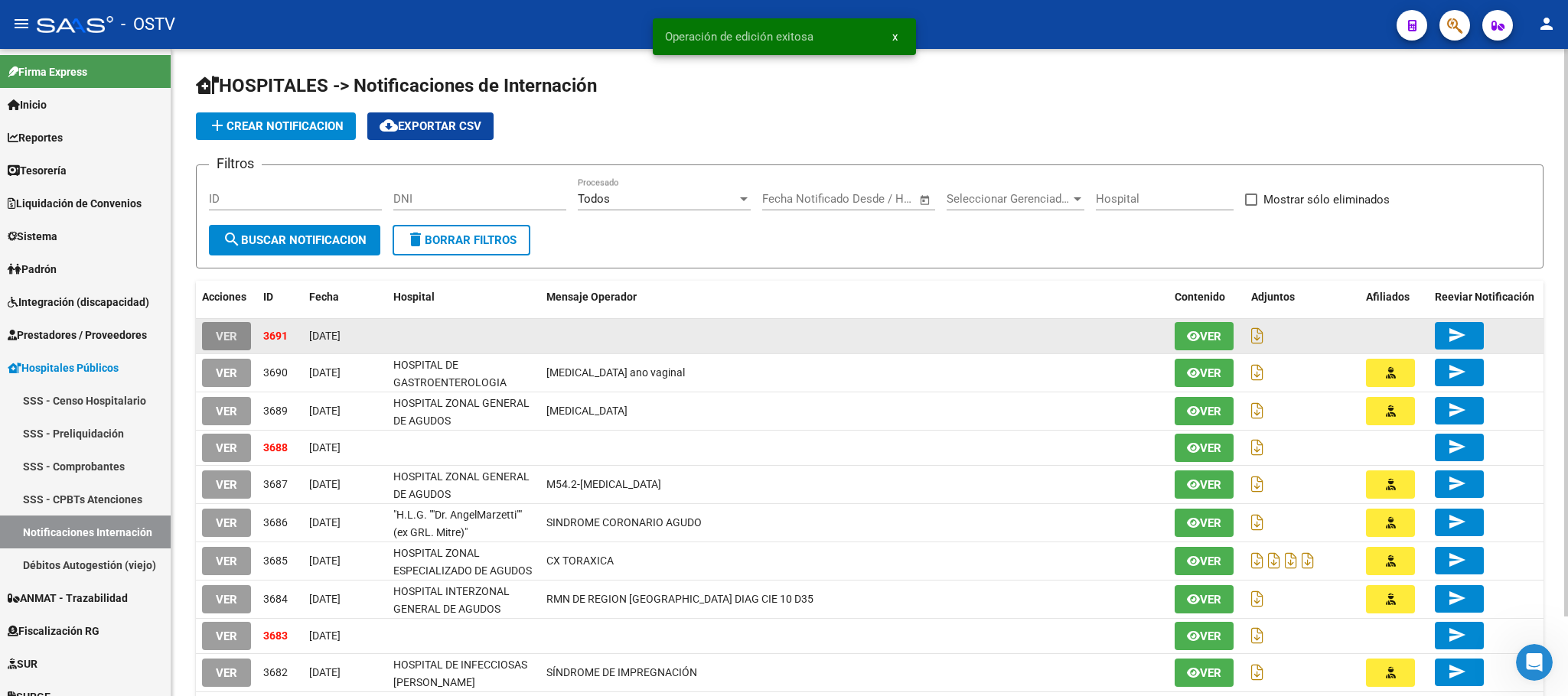
click at [223, 327] on button "VER" at bounding box center [227, 336] width 49 height 28
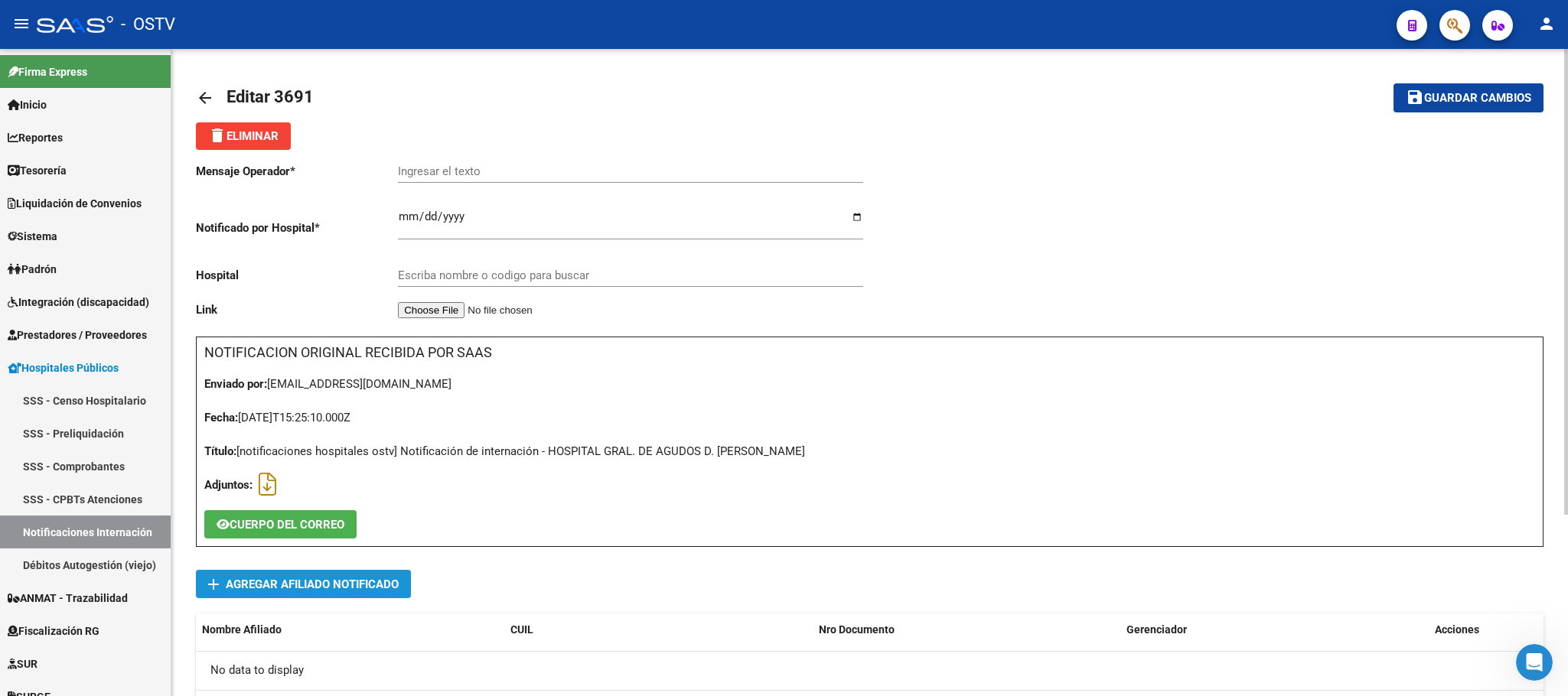
click at [329, 581] on span "Agregar Afiliado Notificado" at bounding box center [313, 584] width 173 height 13
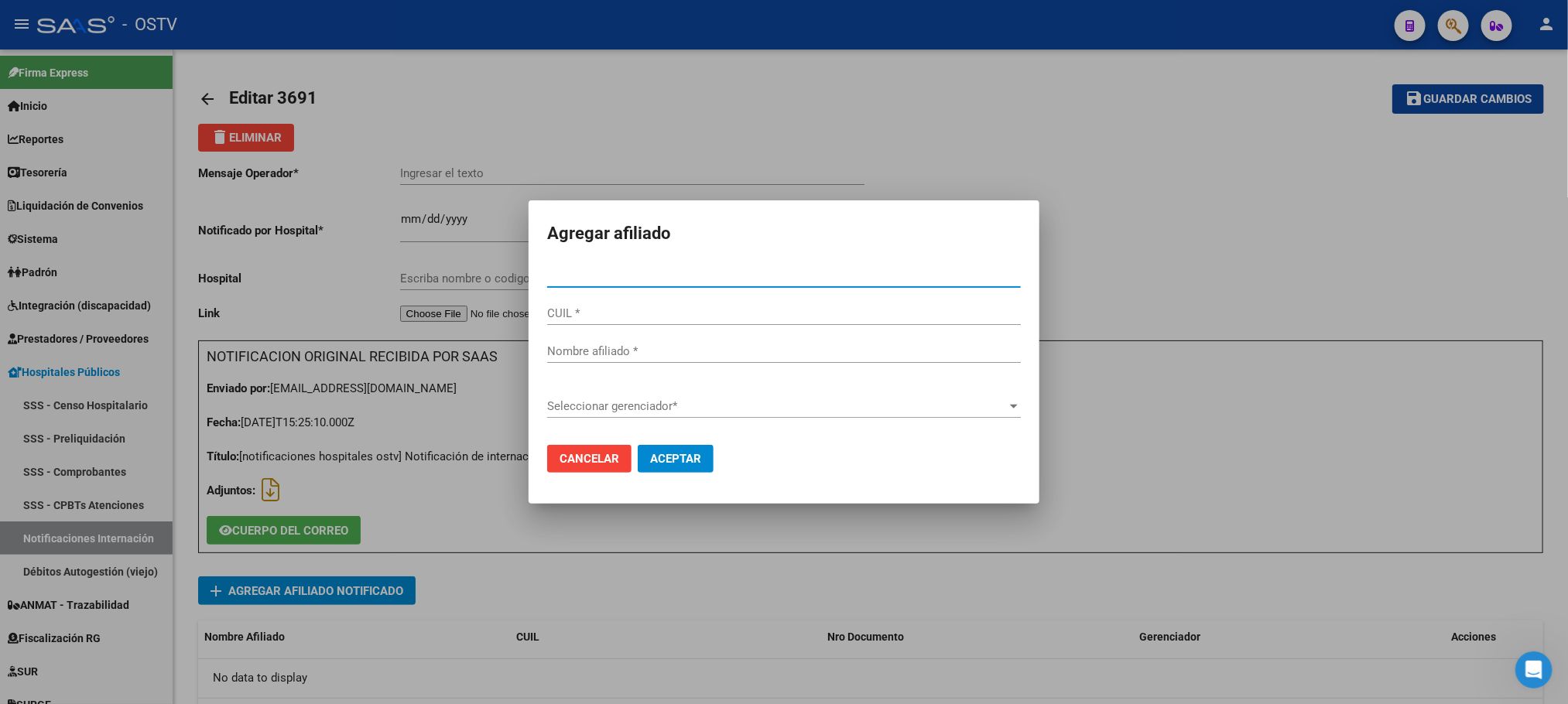
type input "23515983"
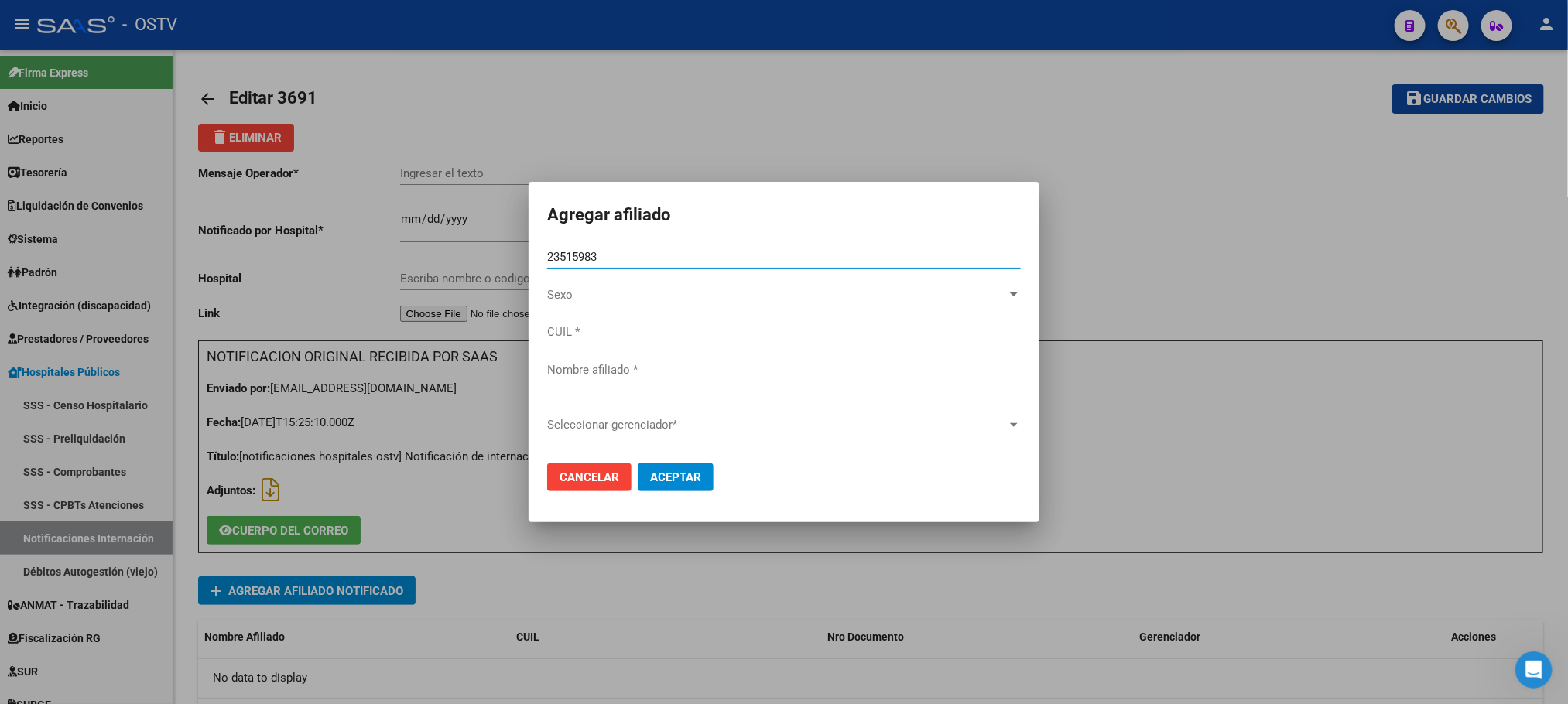
type input "27235159835"
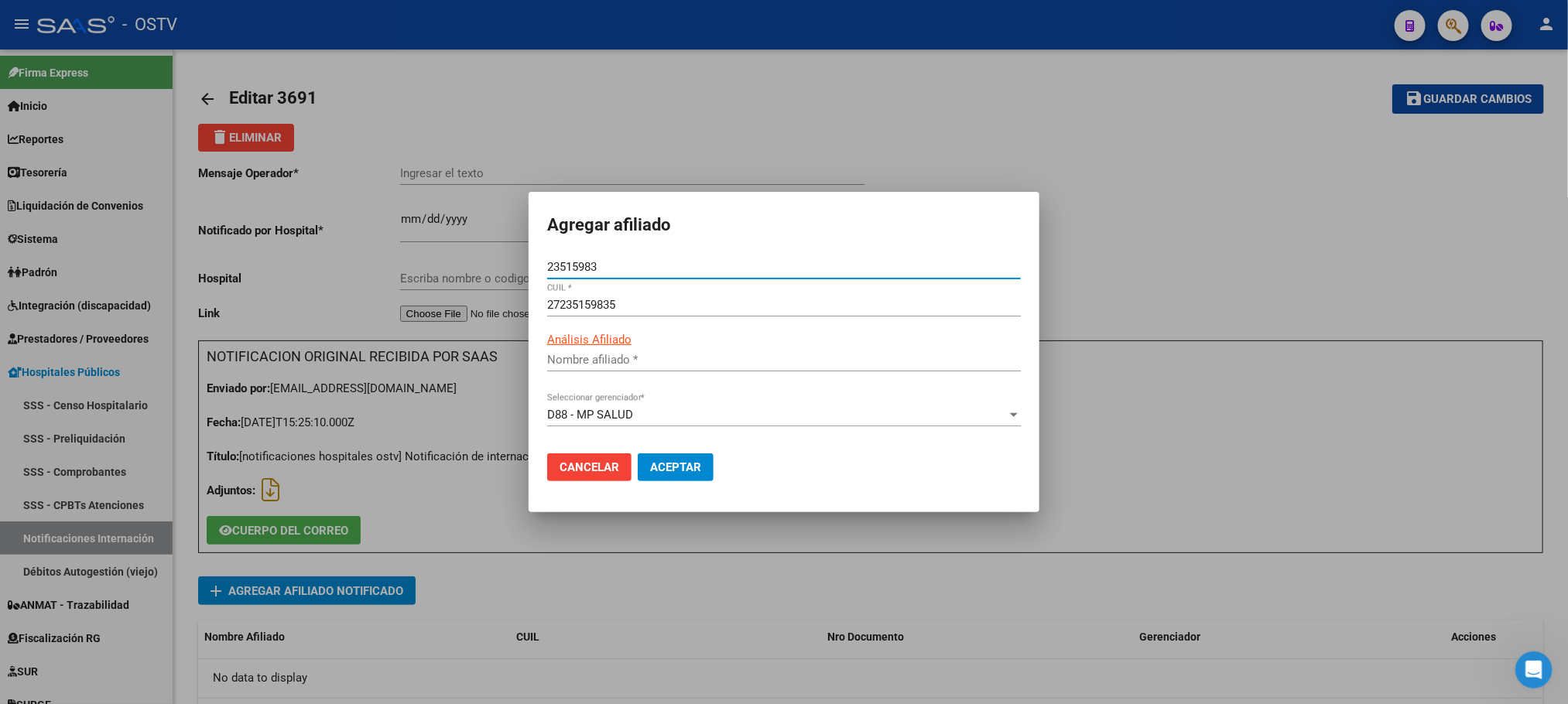
type input "SWOBODA ALEJANDRA CORINA"
type input "23515983"
click at [676, 462] on span "Aceptar" at bounding box center [675, 467] width 51 height 14
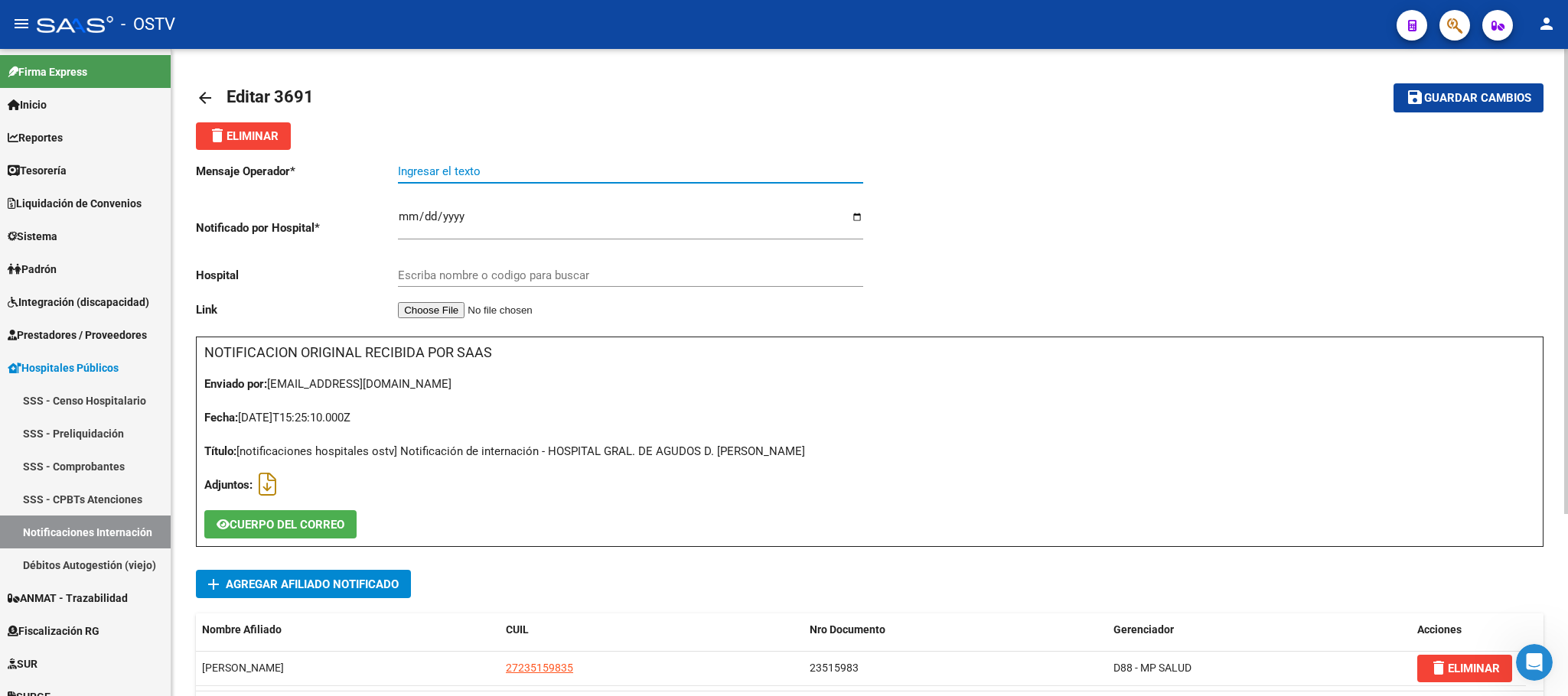
paste input "[MEDICAL_DATA] - MIOMATOSIS UTERINA (HIERROTERAPIA)"
type input "[MEDICAL_DATA] - MIOMATOSIS UTERINA (HIERROTERAPIA)"
click at [483, 279] on input "Escriba nombre o codigo para buscar" at bounding box center [630, 275] width 465 height 13
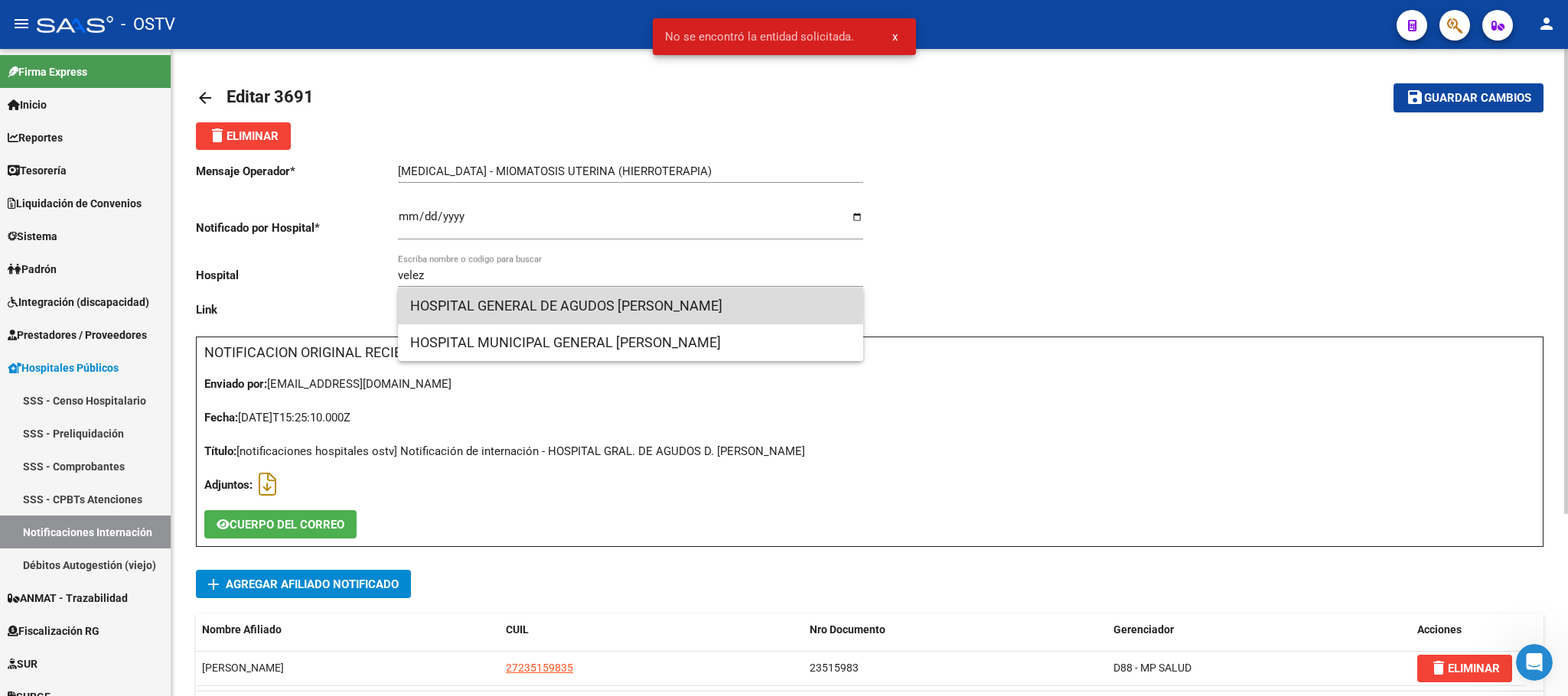
click at [473, 305] on span "HOSPITAL GENERAL DE AGUDOS [PERSON_NAME]" at bounding box center [631, 305] width 441 height 37
type input "HOSPITAL GENERAL DE AGUDOS [PERSON_NAME]"
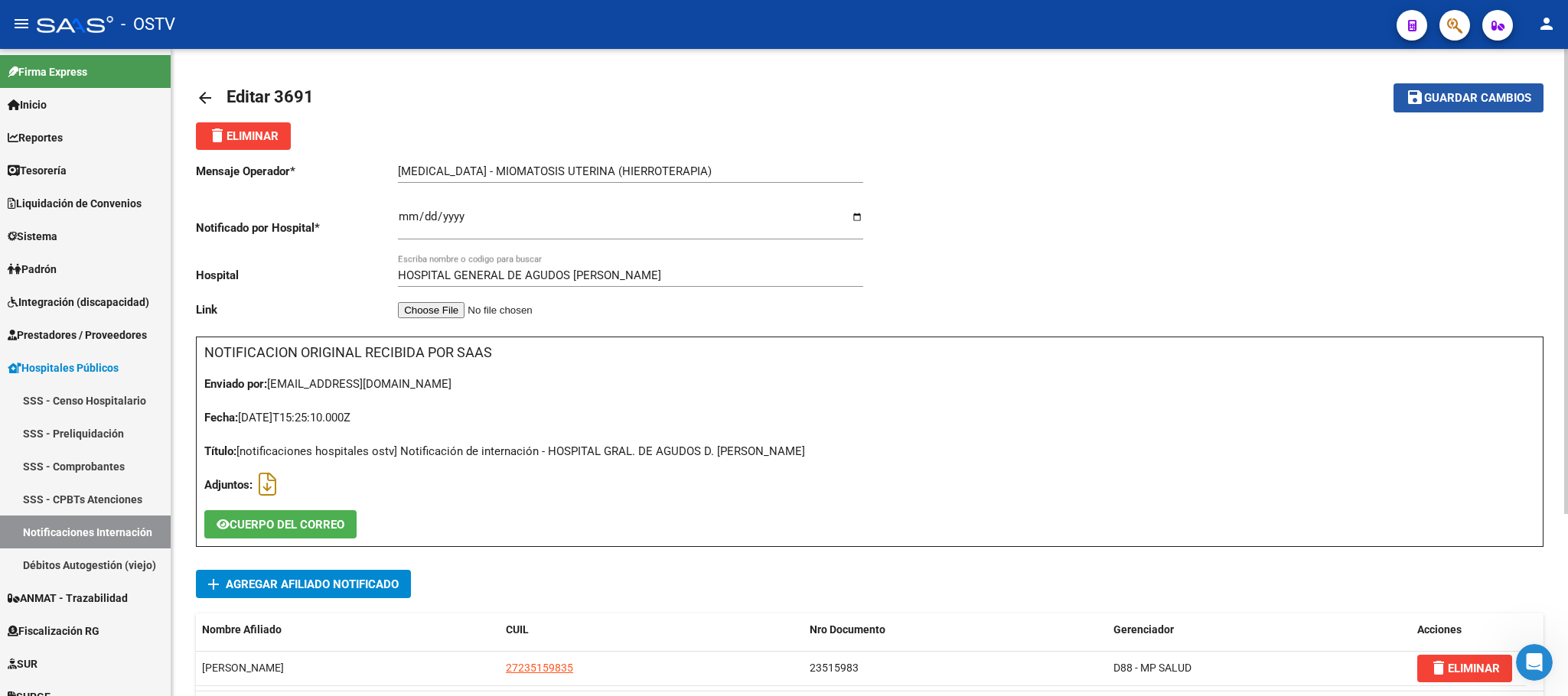
click at [1435, 99] on span "Guardar cambios" at bounding box center [1478, 98] width 107 height 13
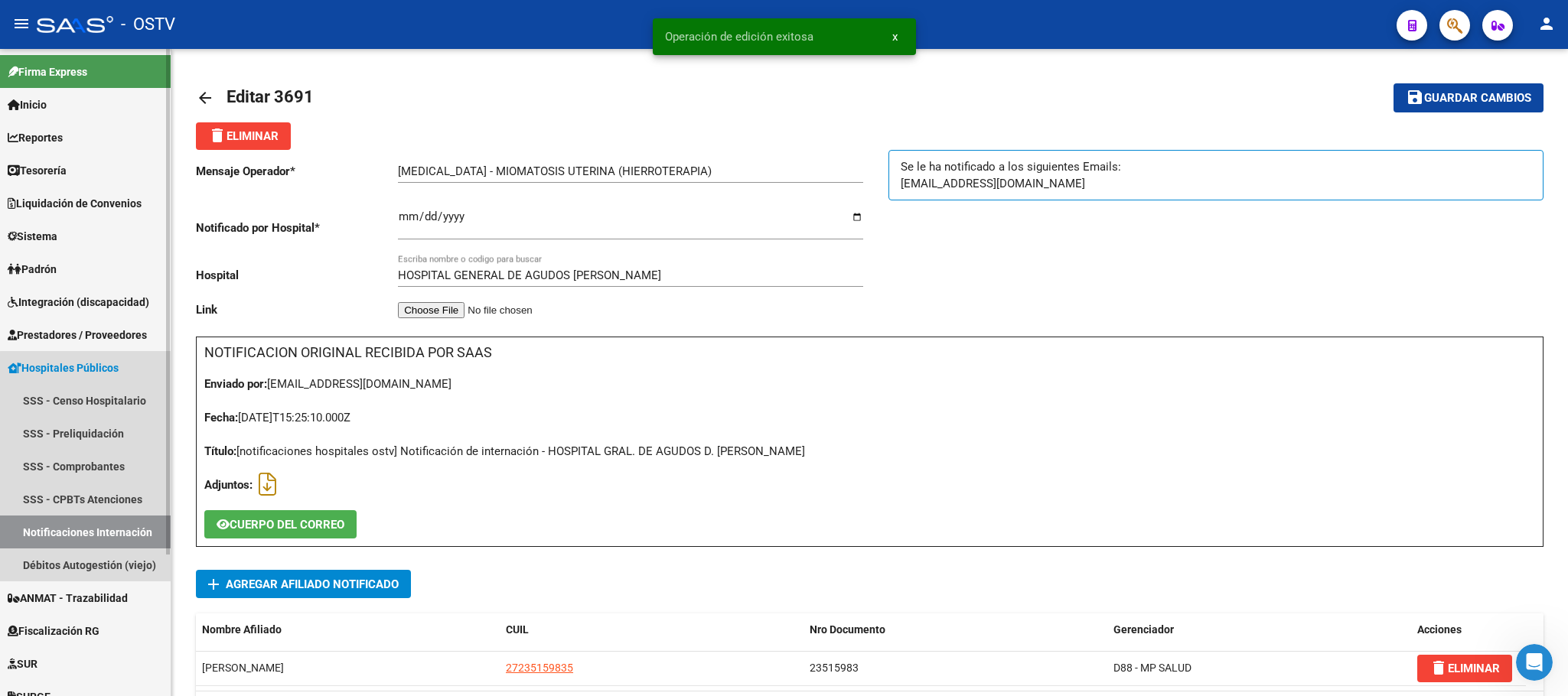
click at [87, 539] on link "Notificaciones Internación" at bounding box center [85, 532] width 171 height 33
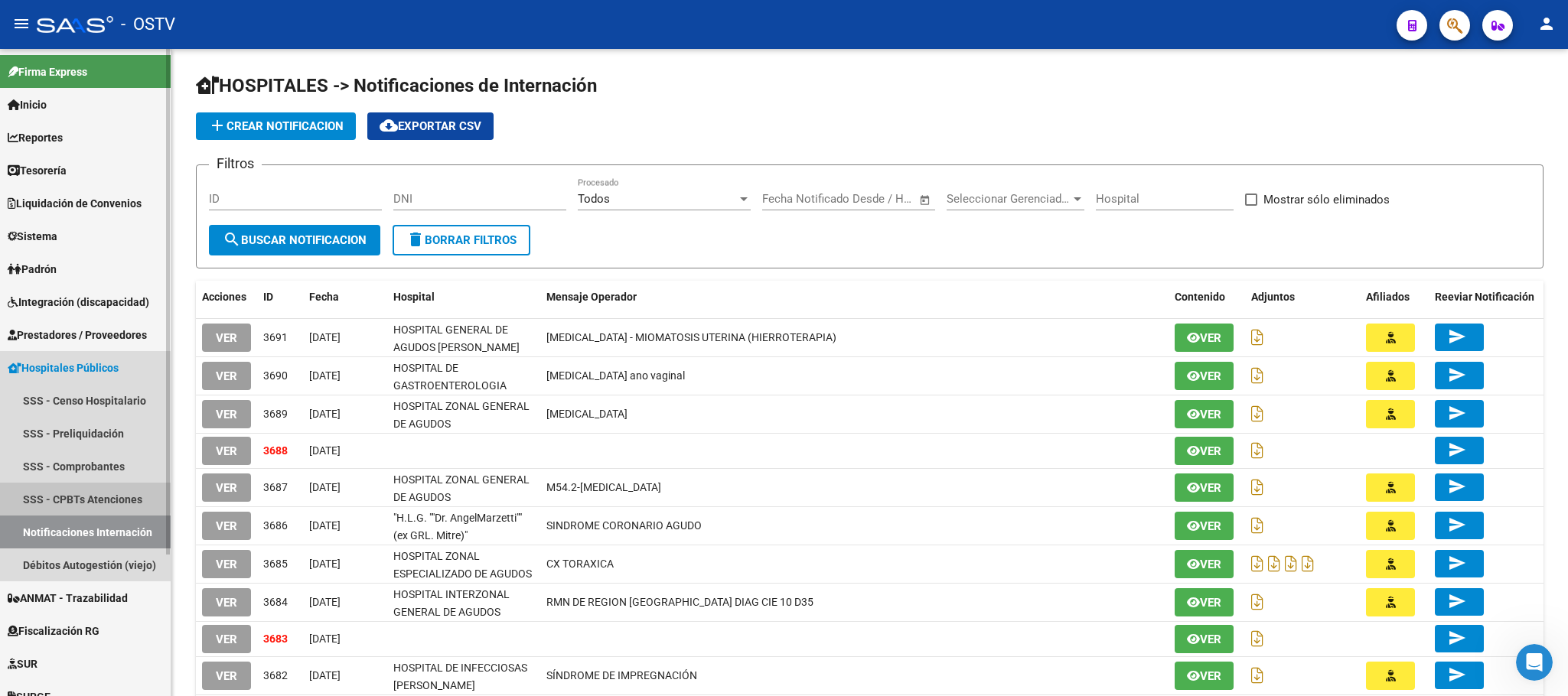
click at [65, 496] on link "SSS - CPBTs Atenciones" at bounding box center [85, 499] width 171 height 33
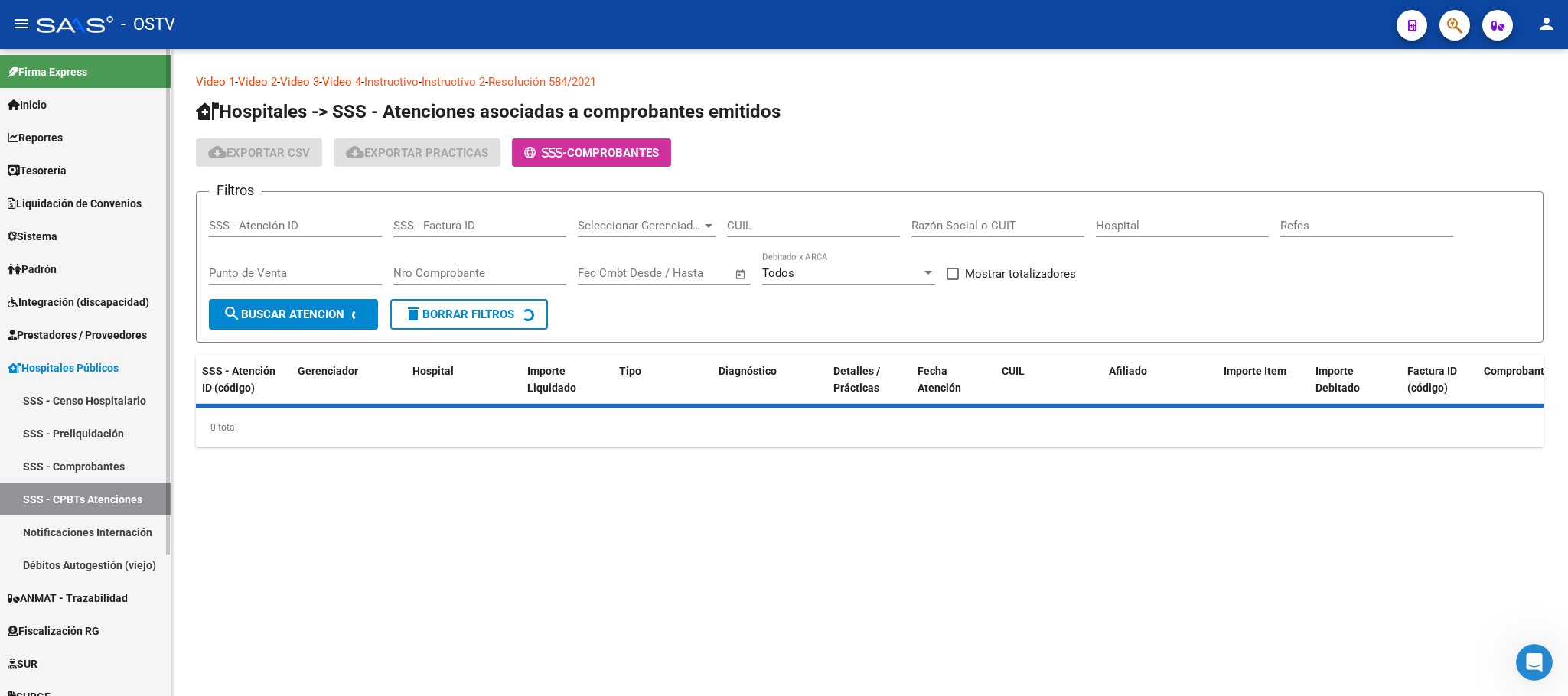
click at [74, 535] on link "Notificaciones Internación" at bounding box center [85, 532] width 171 height 33
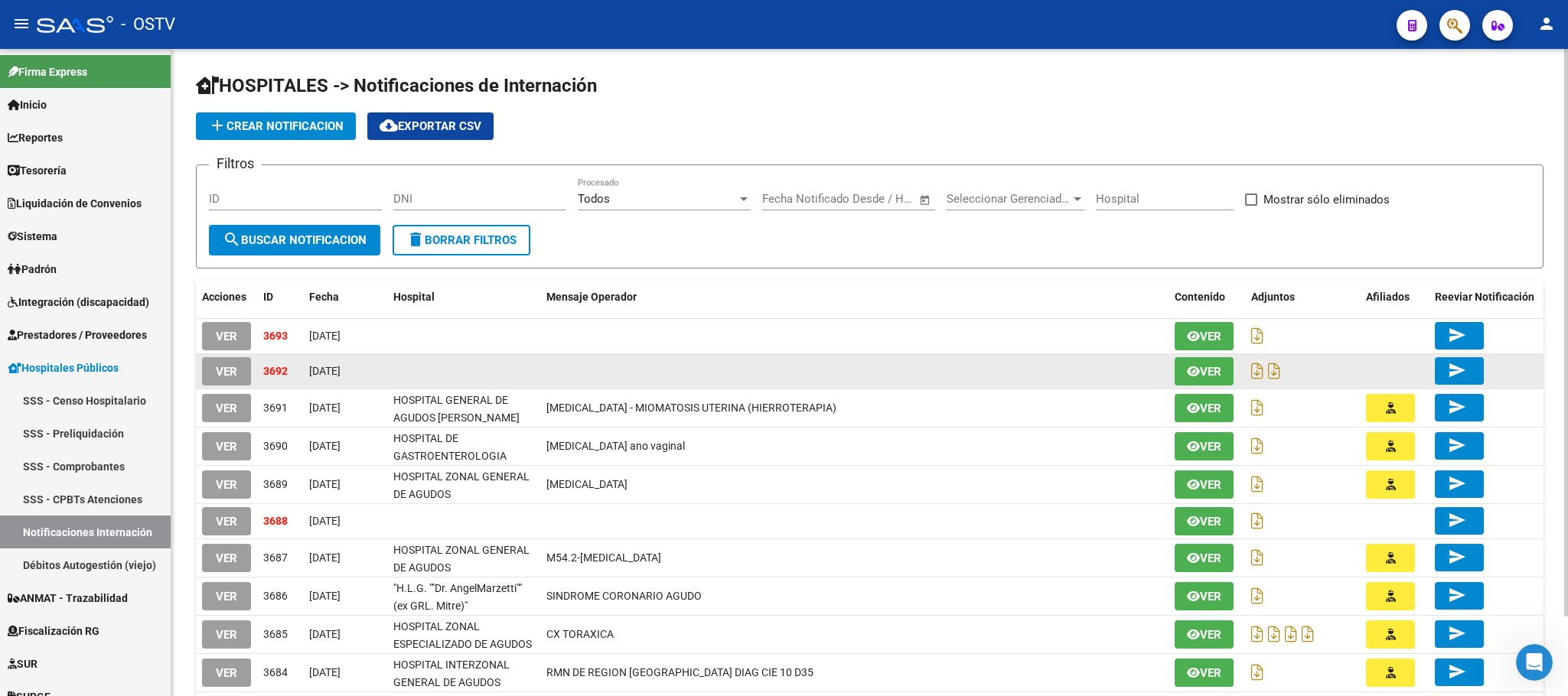
click at [223, 372] on span "VER" at bounding box center [226, 372] width 21 height 13
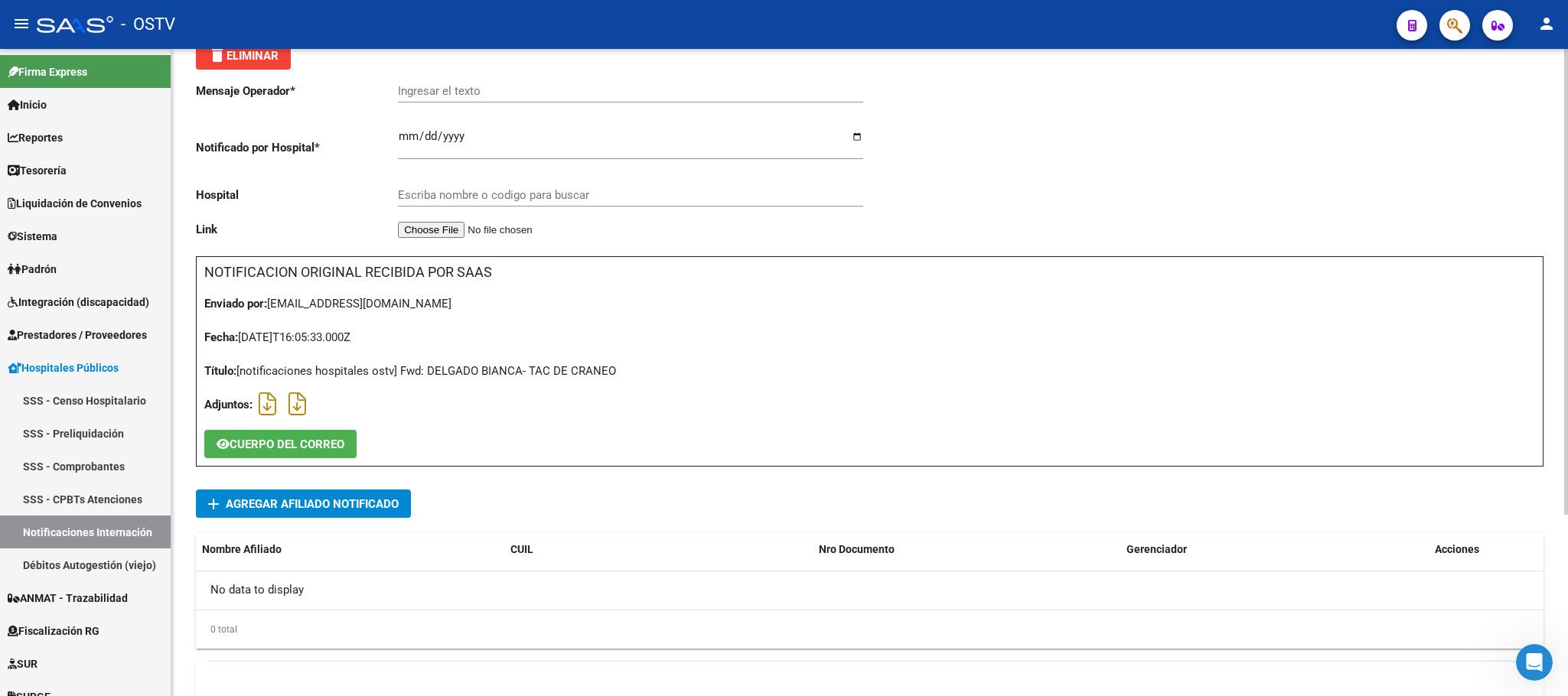
scroll to position [230, 0]
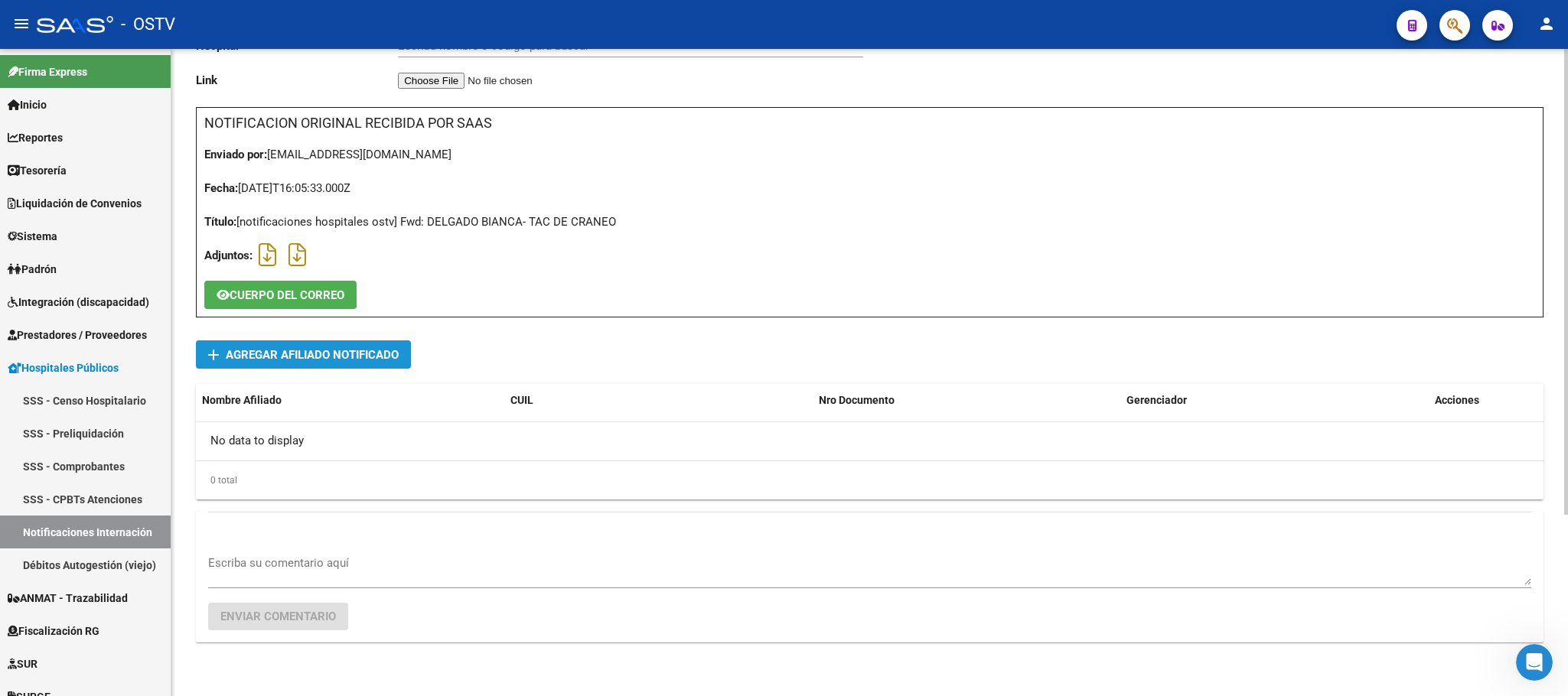
click at [327, 362] on span "Agregar Afiliado Notificado" at bounding box center [313, 354] width 173 height 13
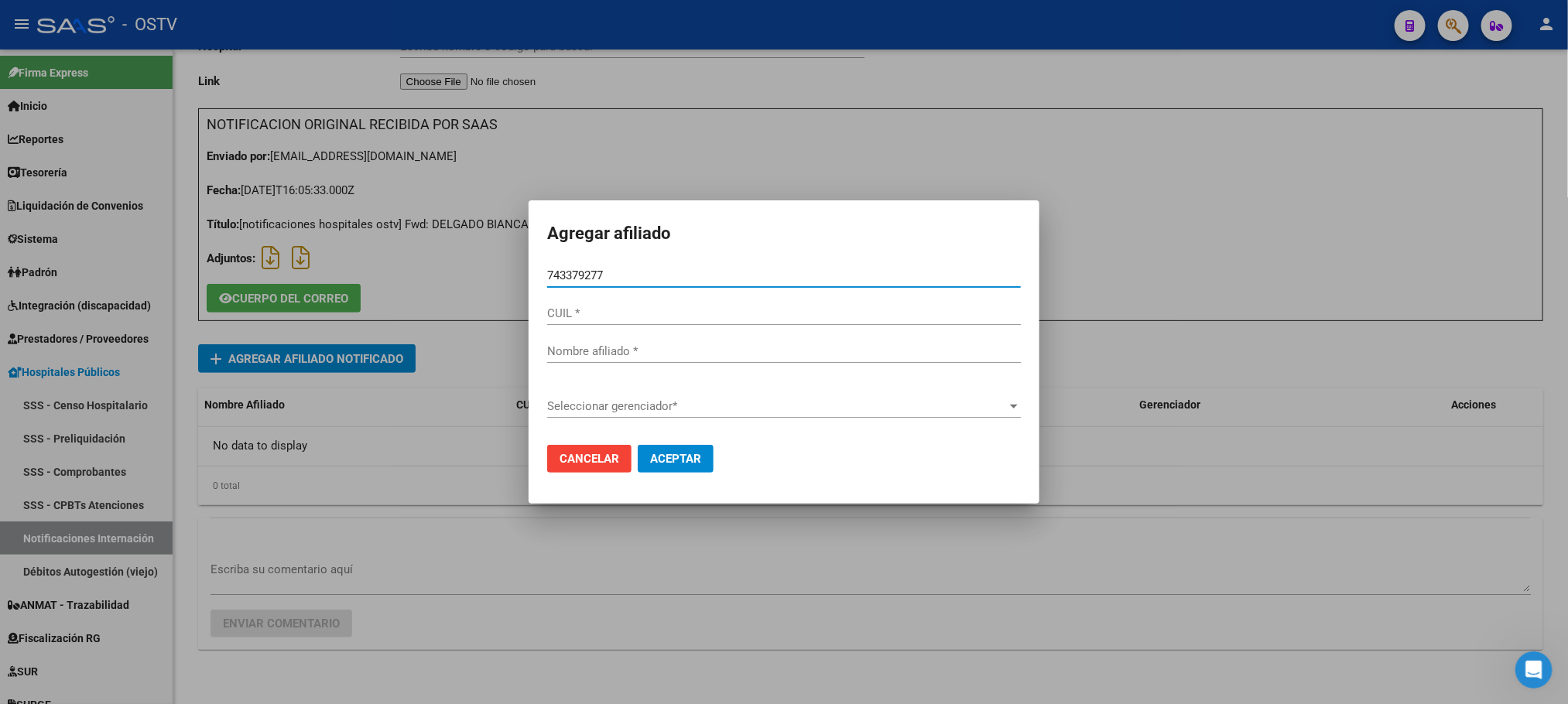
type input "43379277"
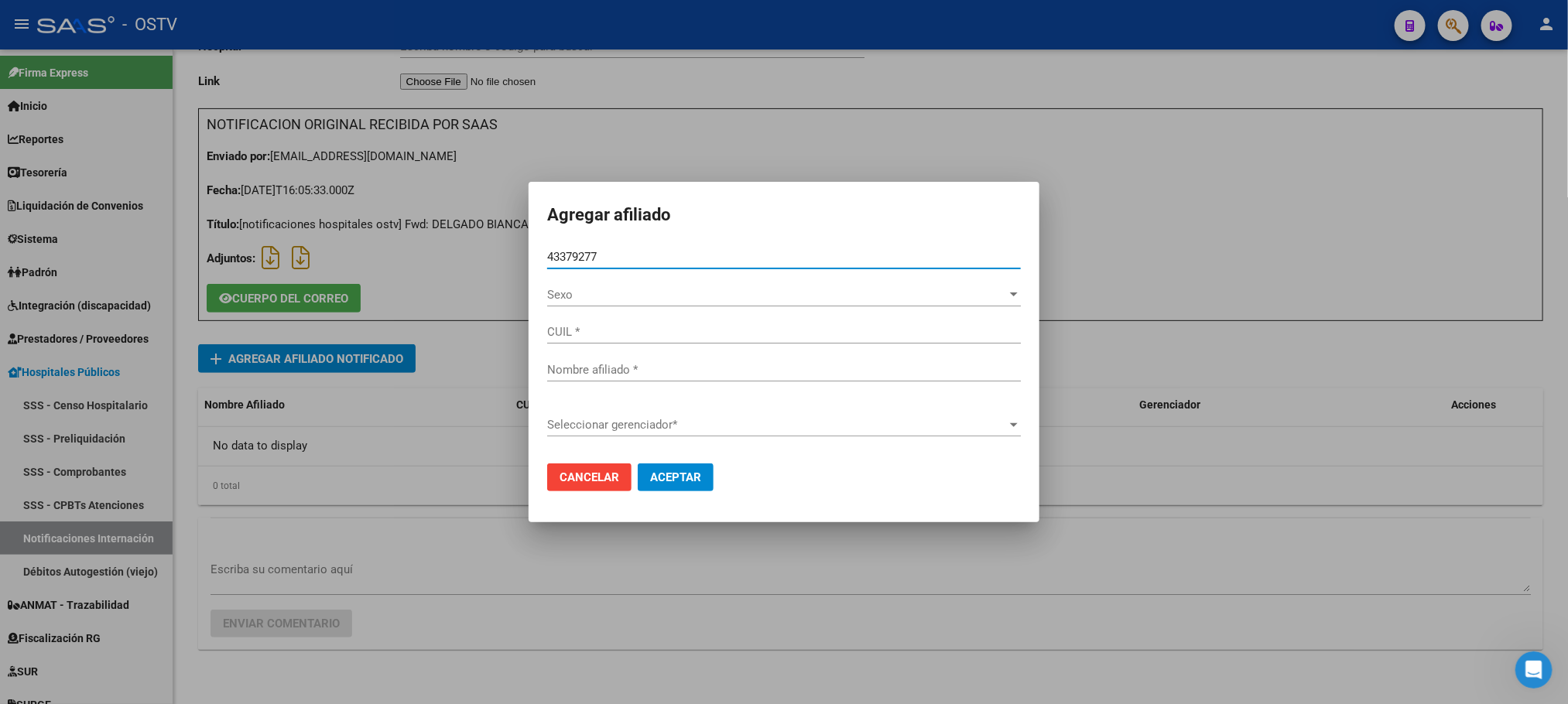
type input "27433792772"
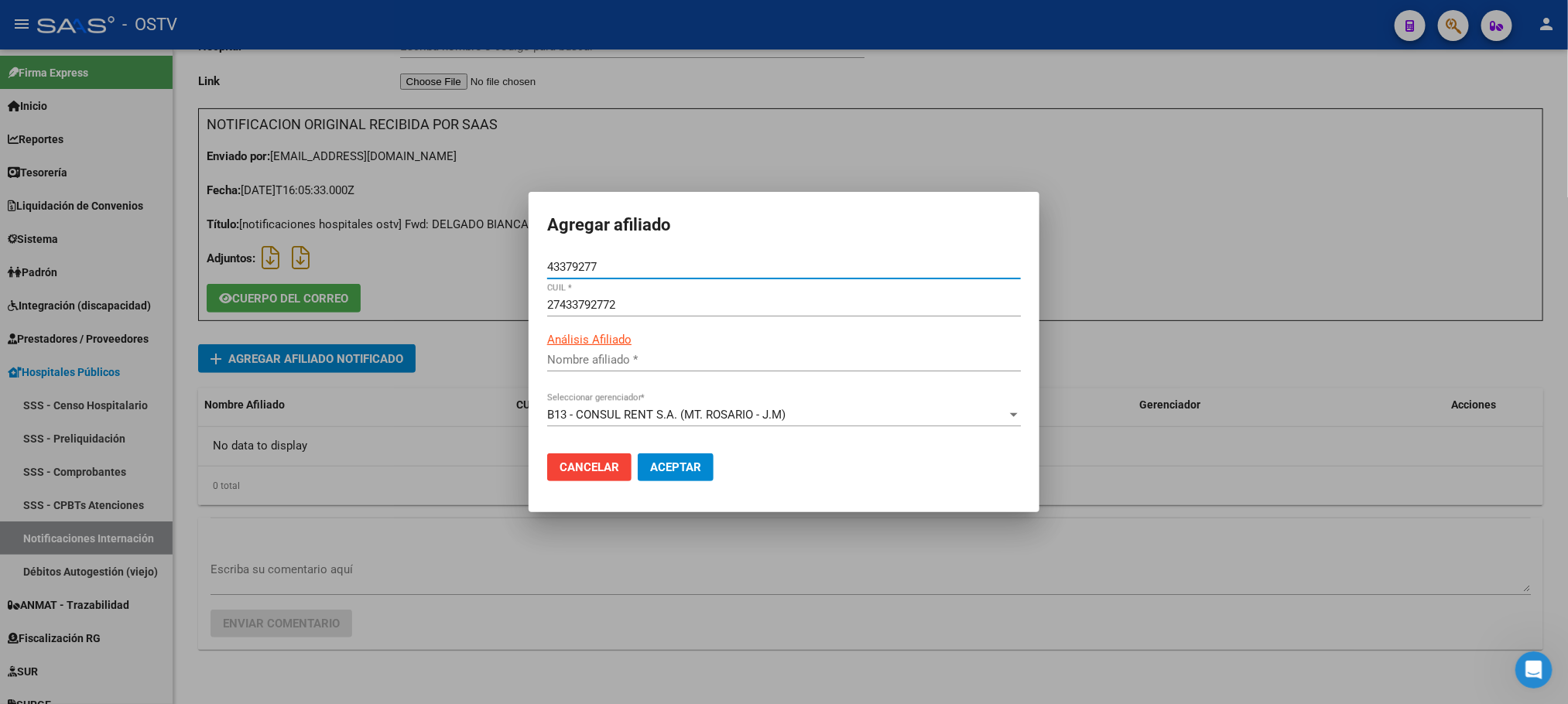
type input "DELGADO BIANCA NOELI"
type input "43379277"
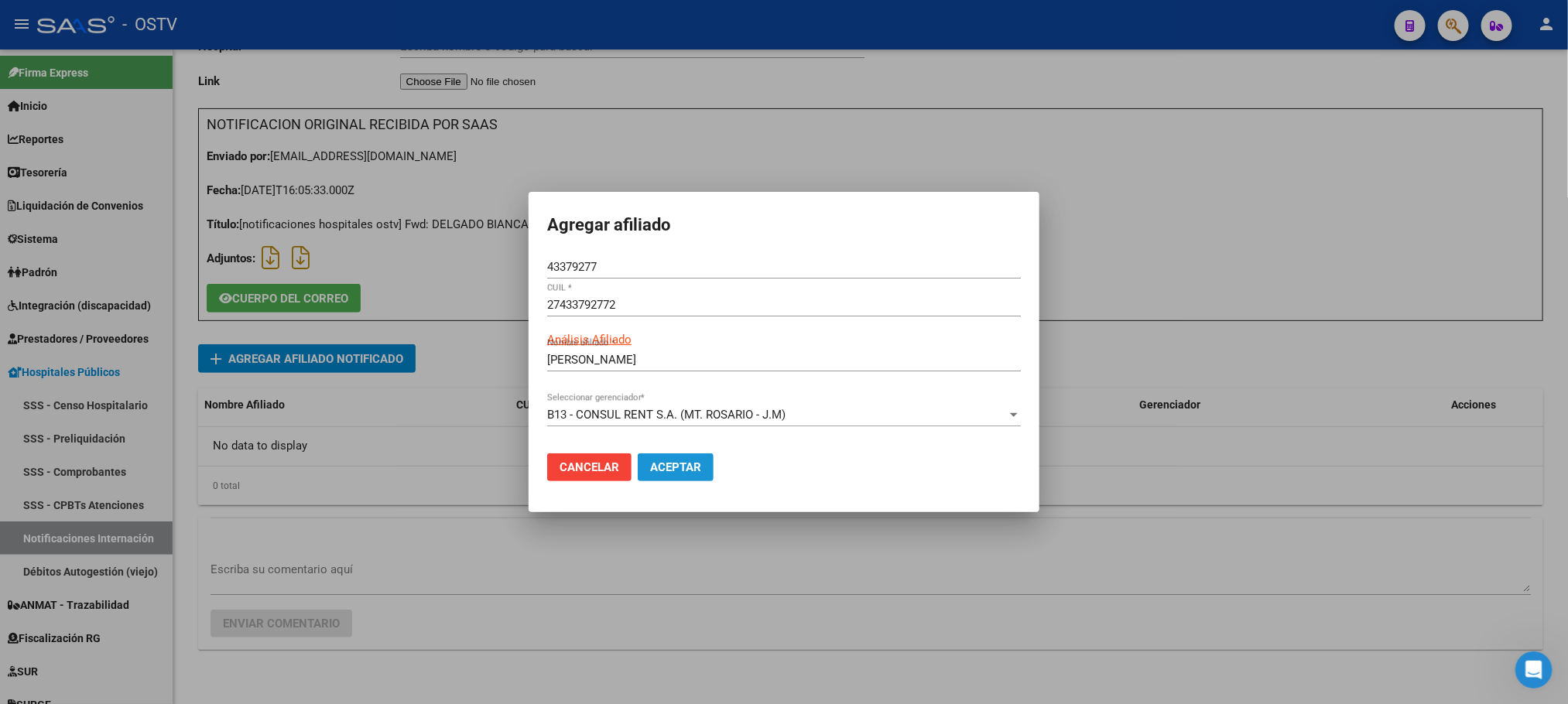
click at [693, 467] on span "Aceptar" at bounding box center [675, 467] width 51 height 14
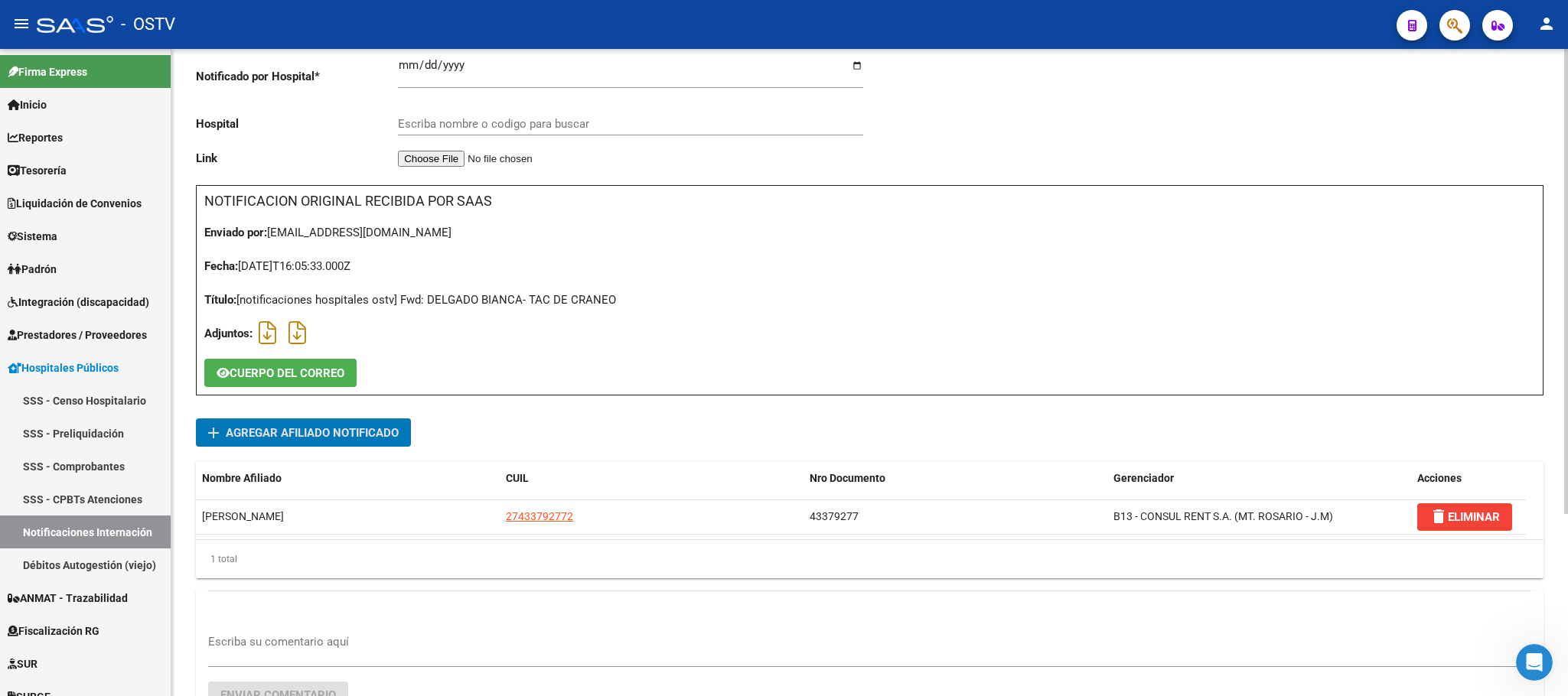
scroll to position [0, 0]
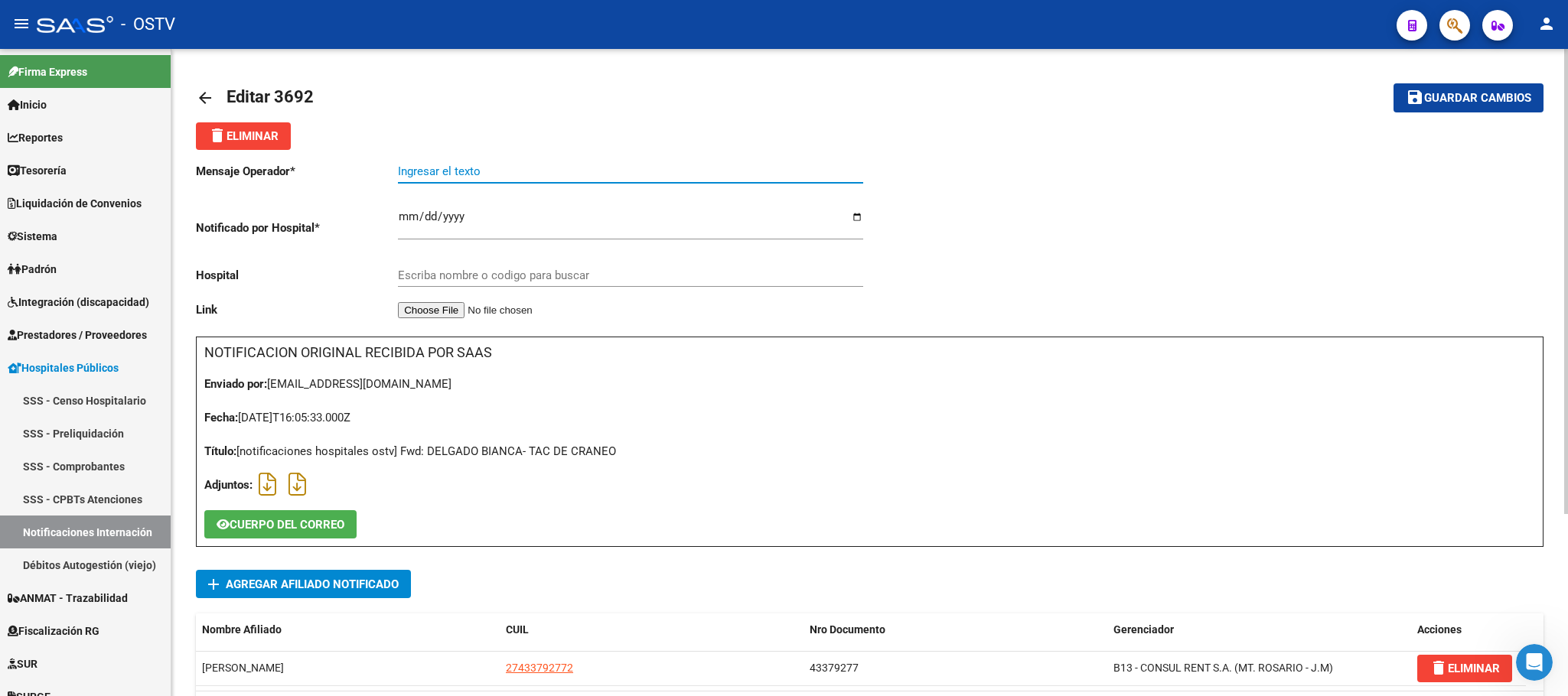
click at [480, 173] on input "Ingresar el texto" at bounding box center [630, 171] width 465 height 13
type input "TC CRANEO"
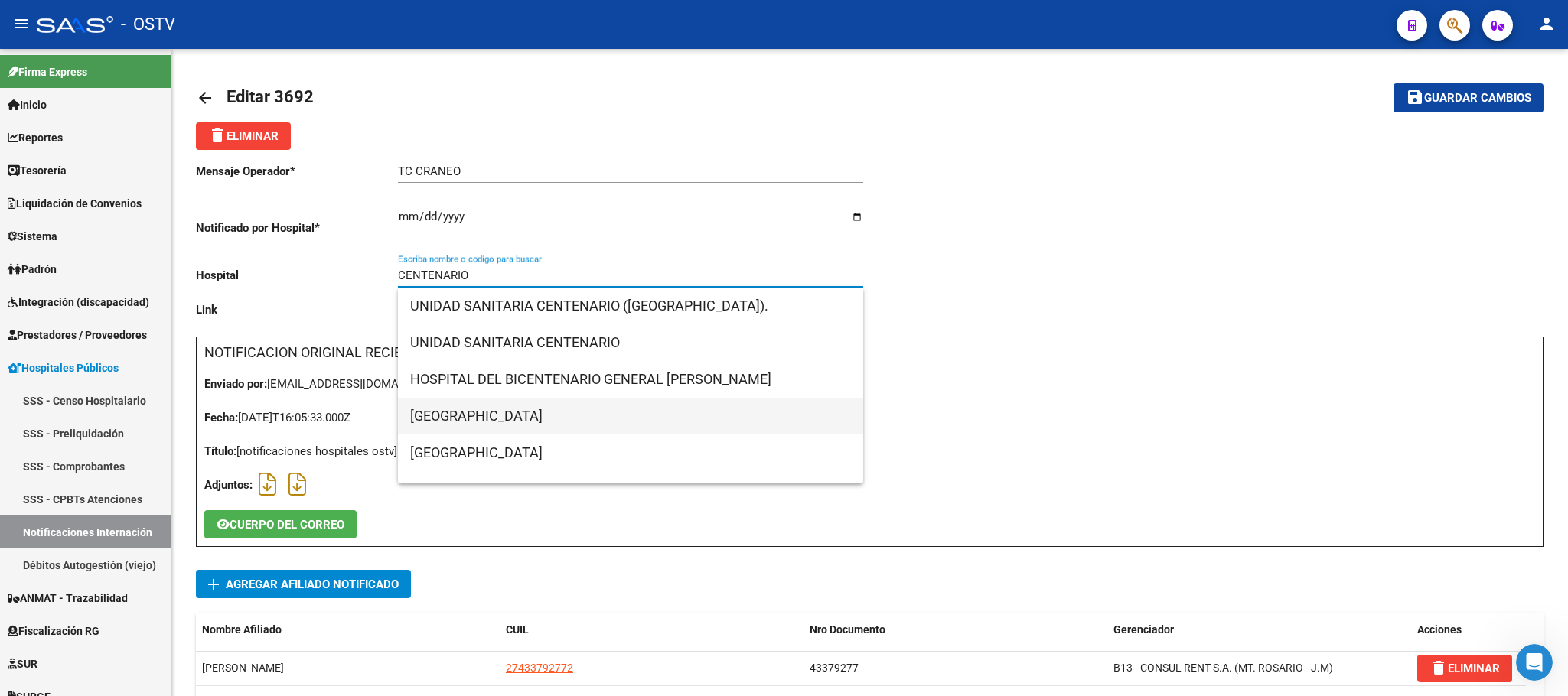
scroll to position [61, 0]
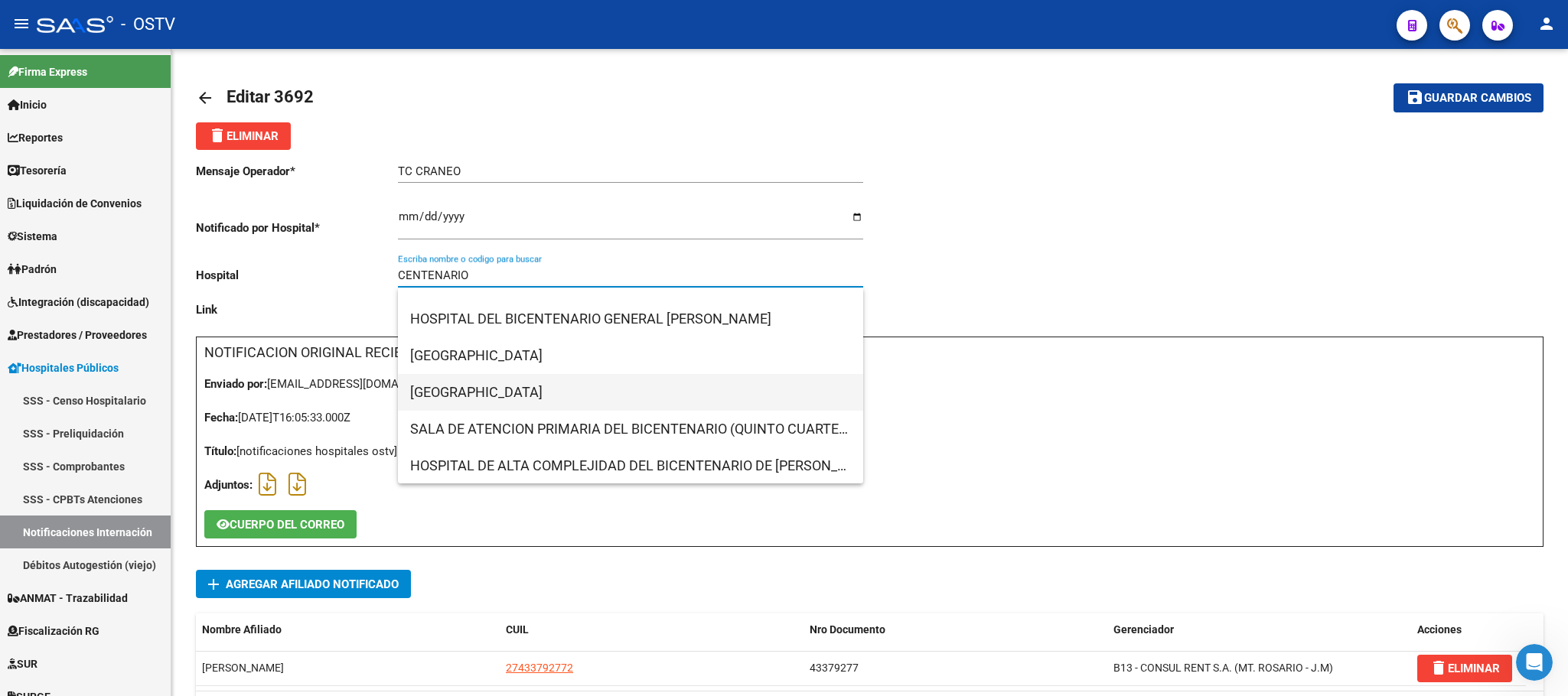
click at [531, 397] on span "[GEOGRAPHIC_DATA]" at bounding box center [631, 392] width 441 height 37
type input "[GEOGRAPHIC_DATA]"
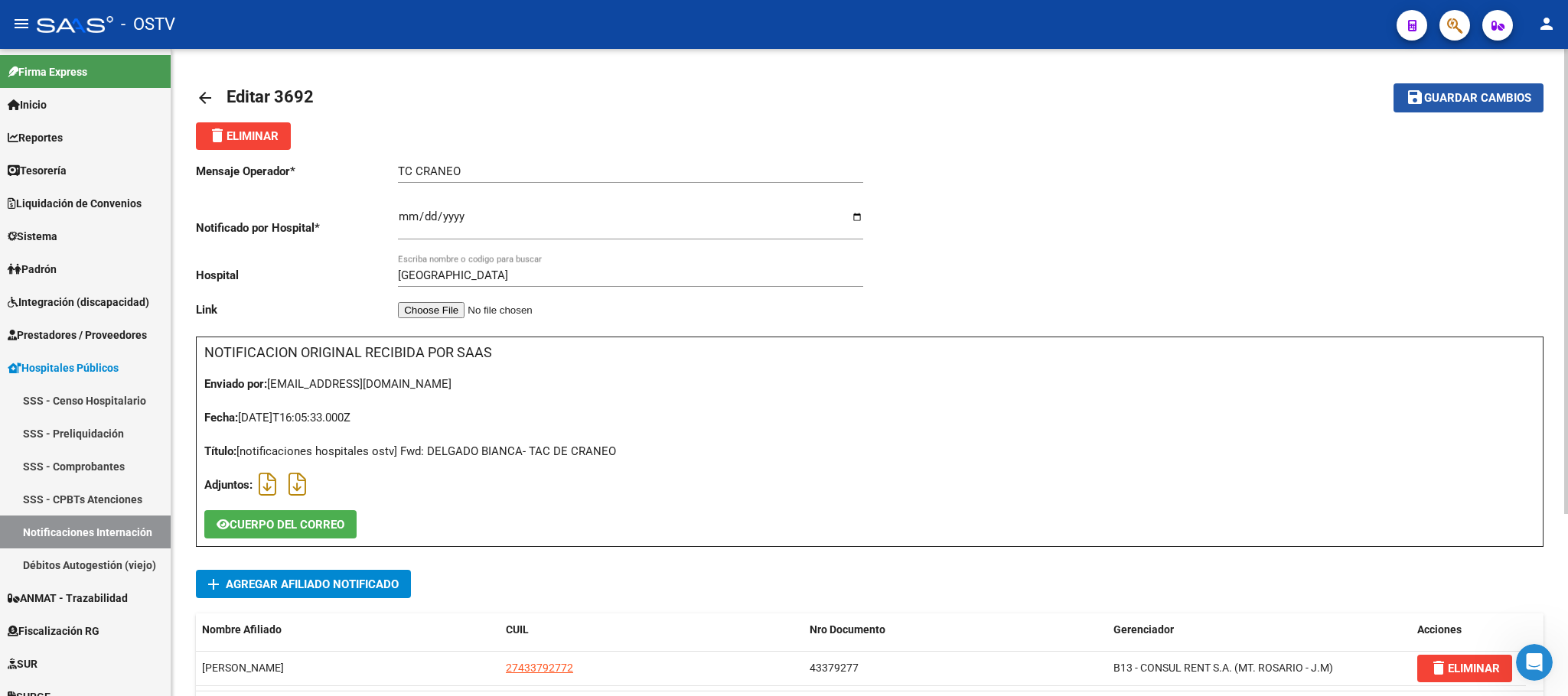
click at [1465, 109] on button "save Guardar cambios" at bounding box center [1469, 98] width 150 height 28
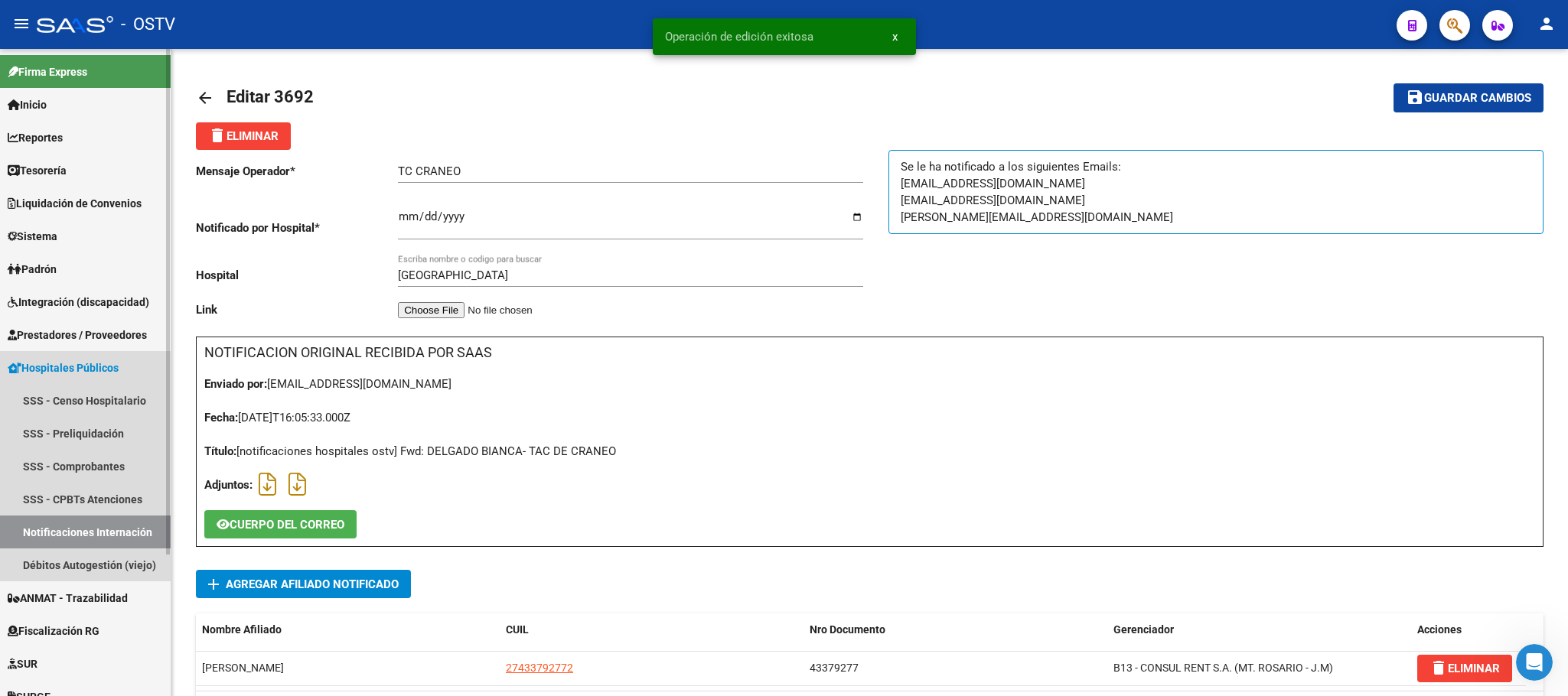
click at [93, 535] on link "Notificaciones Internación" at bounding box center [85, 532] width 171 height 33
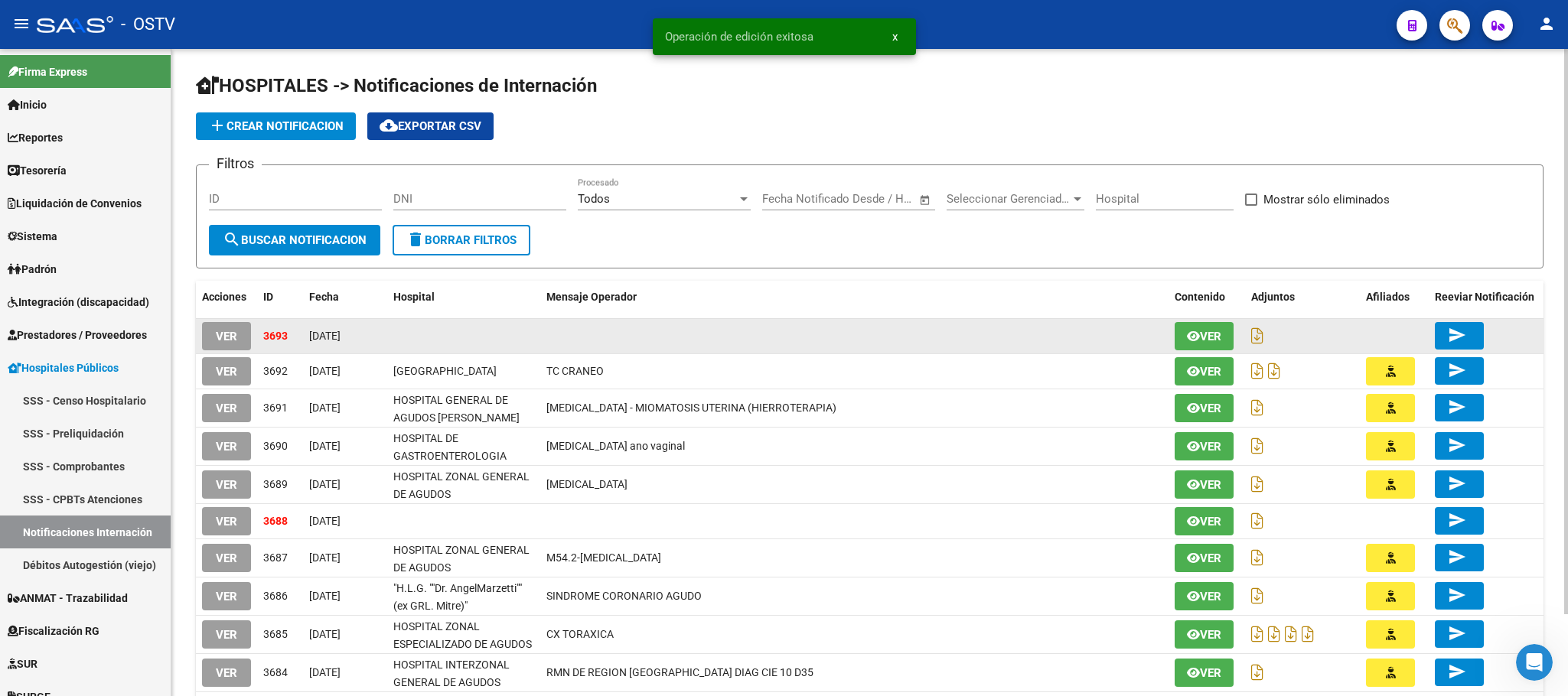
click at [217, 339] on span "VER" at bounding box center [226, 336] width 21 height 13
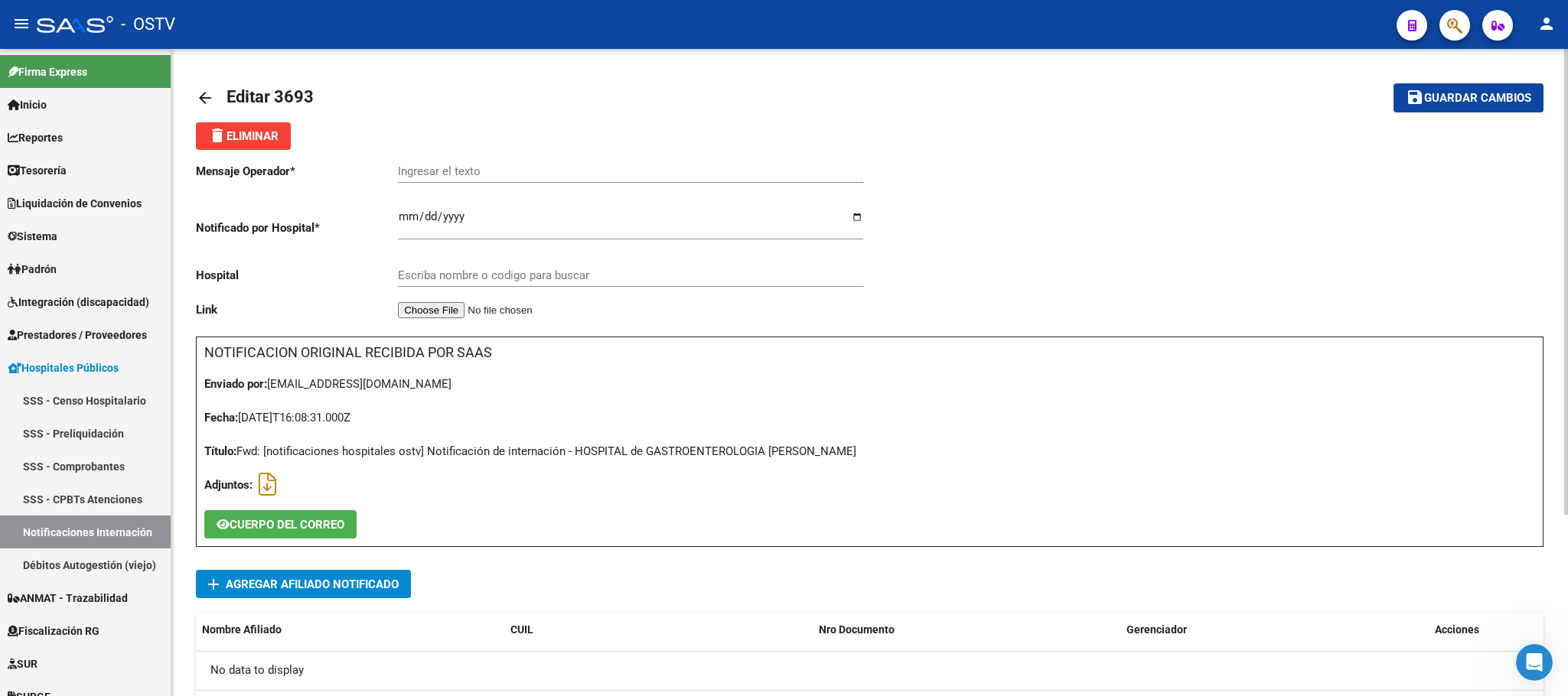
click at [287, 251] on div "Mensaje Operador * Ingresar el texto Notificado por Hospital * 2025-09-17 Ingre…" at bounding box center [533, 242] width 674 height 187
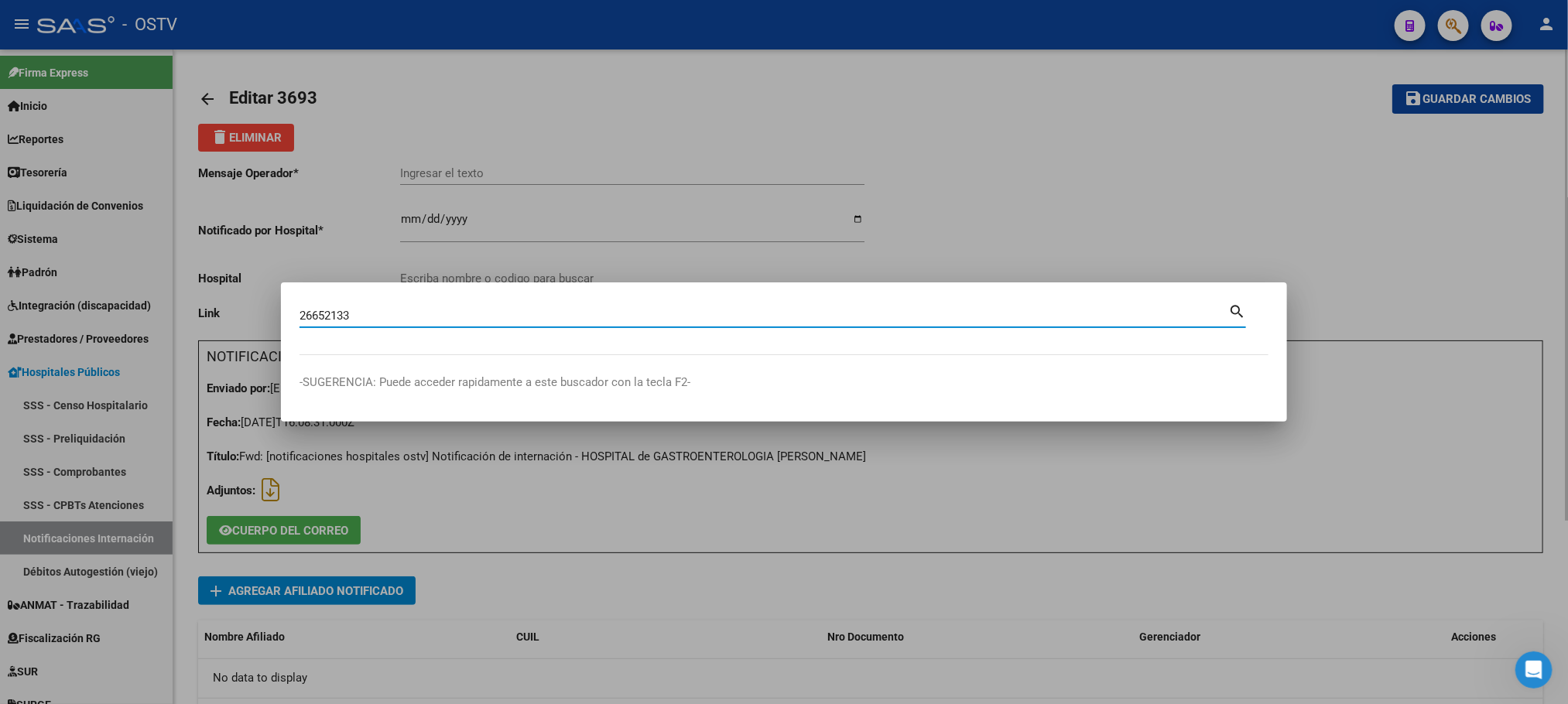
type input "26652133"
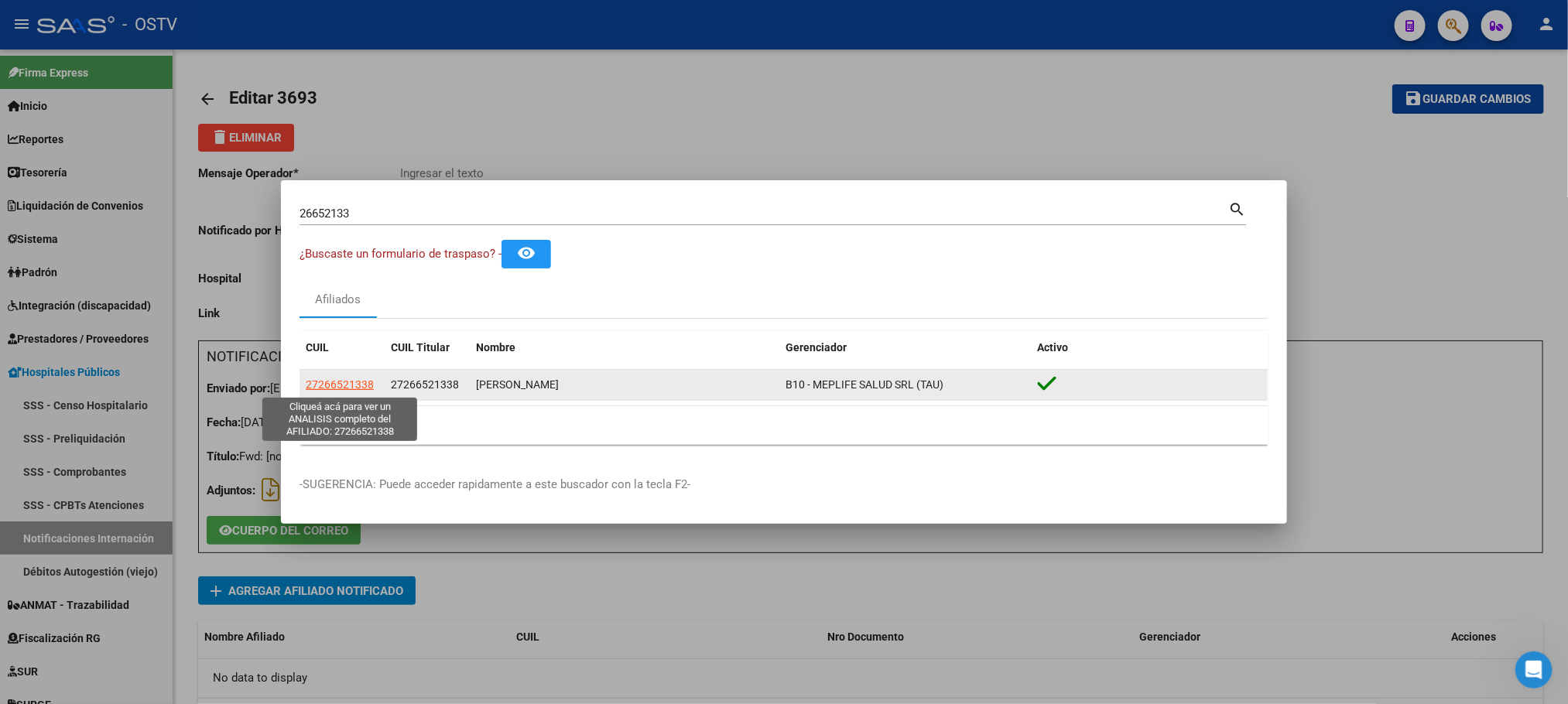
click at [335, 379] on span "27266521338" at bounding box center [340, 385] width 68 height 13
type textarea "27266521338"
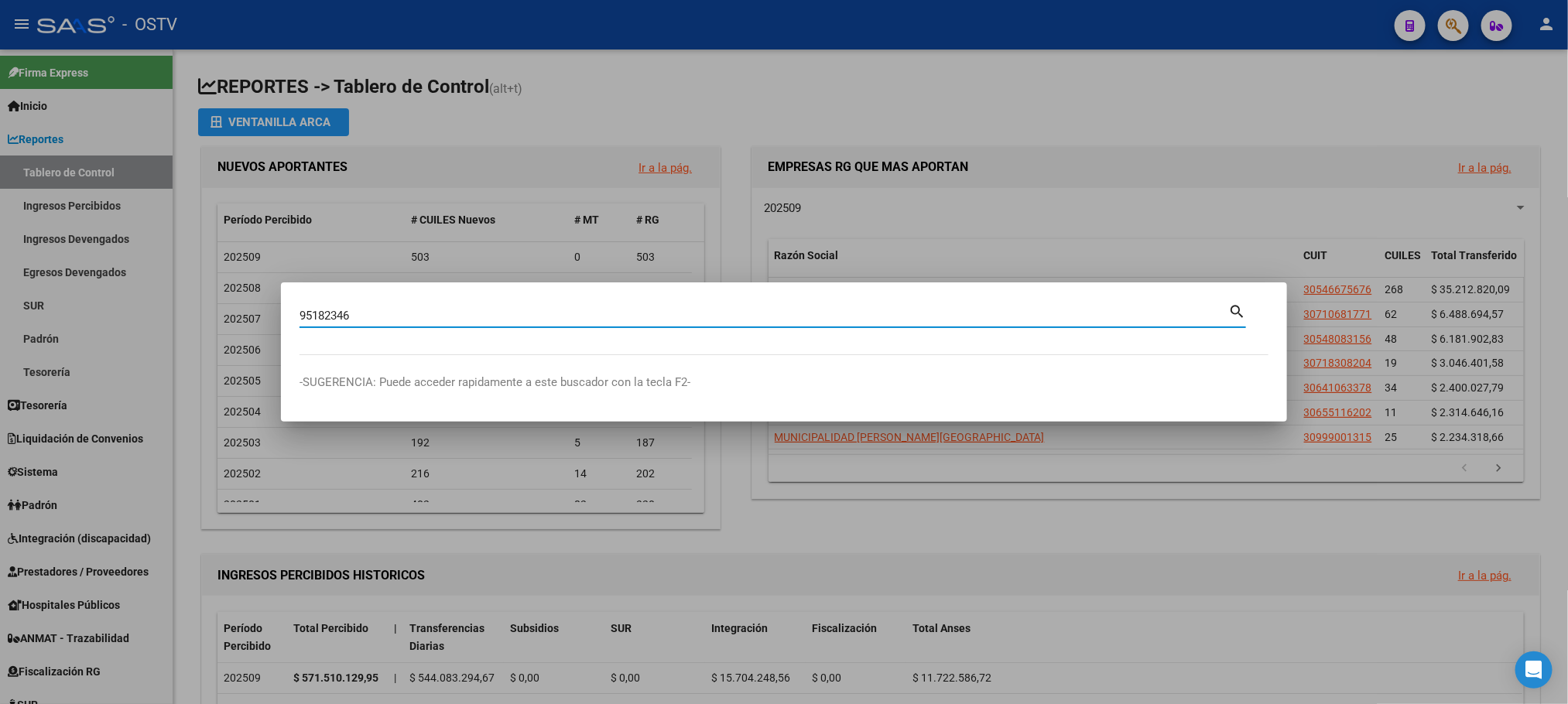
type input "95182346"
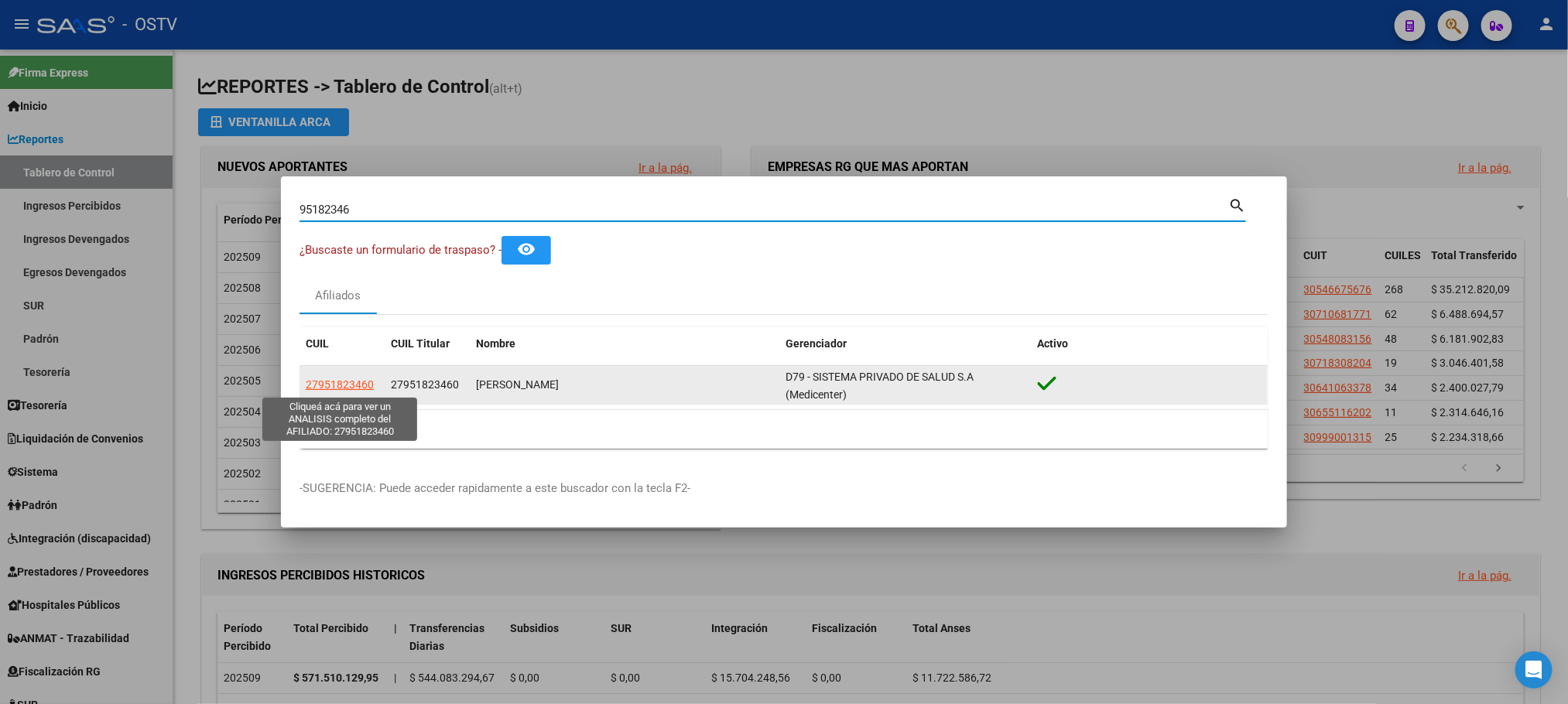
click at [334, 384] on span "27951823460" at bounding box center [340, 385] width 68 height 13
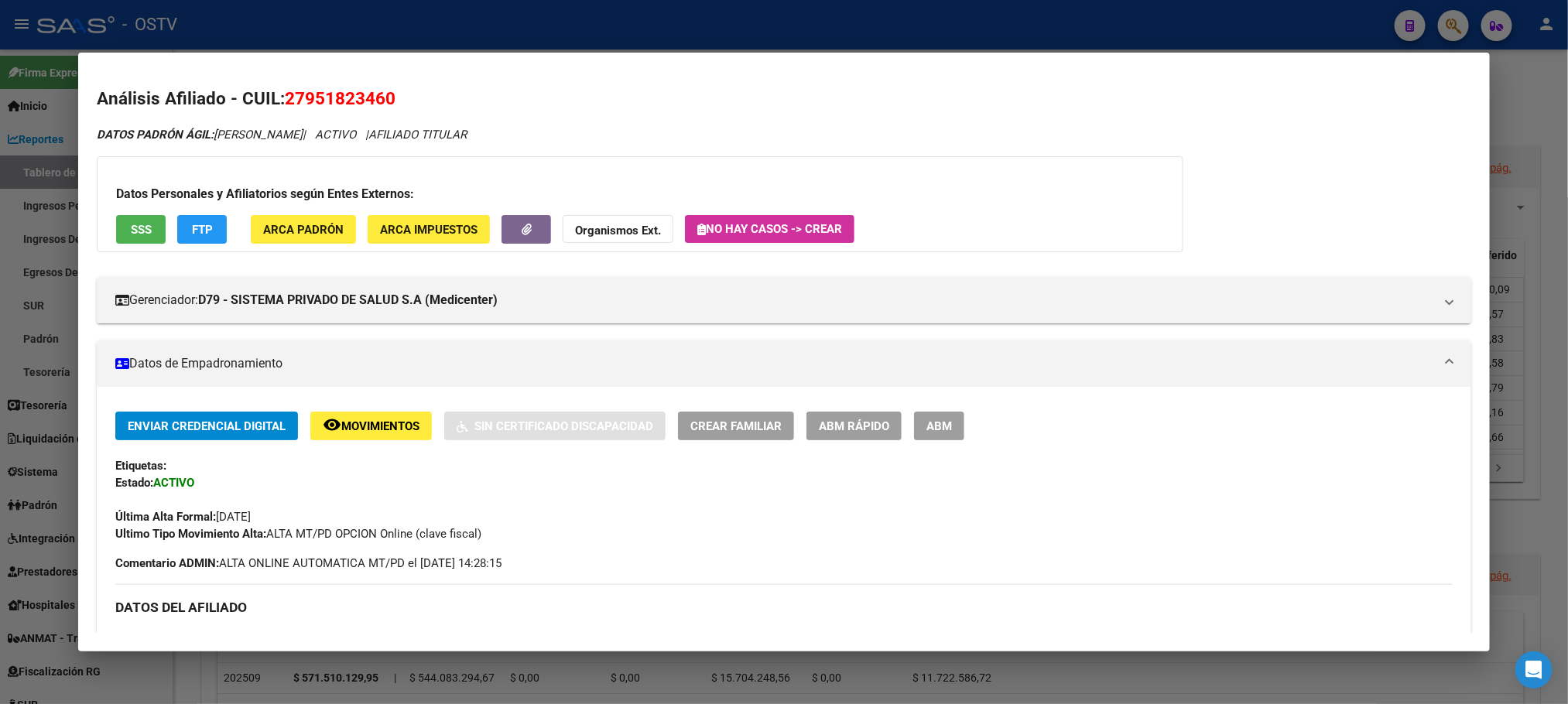
click at [934, 435] on button "ABM" at bounding box center [939, 426] width 50 height 29
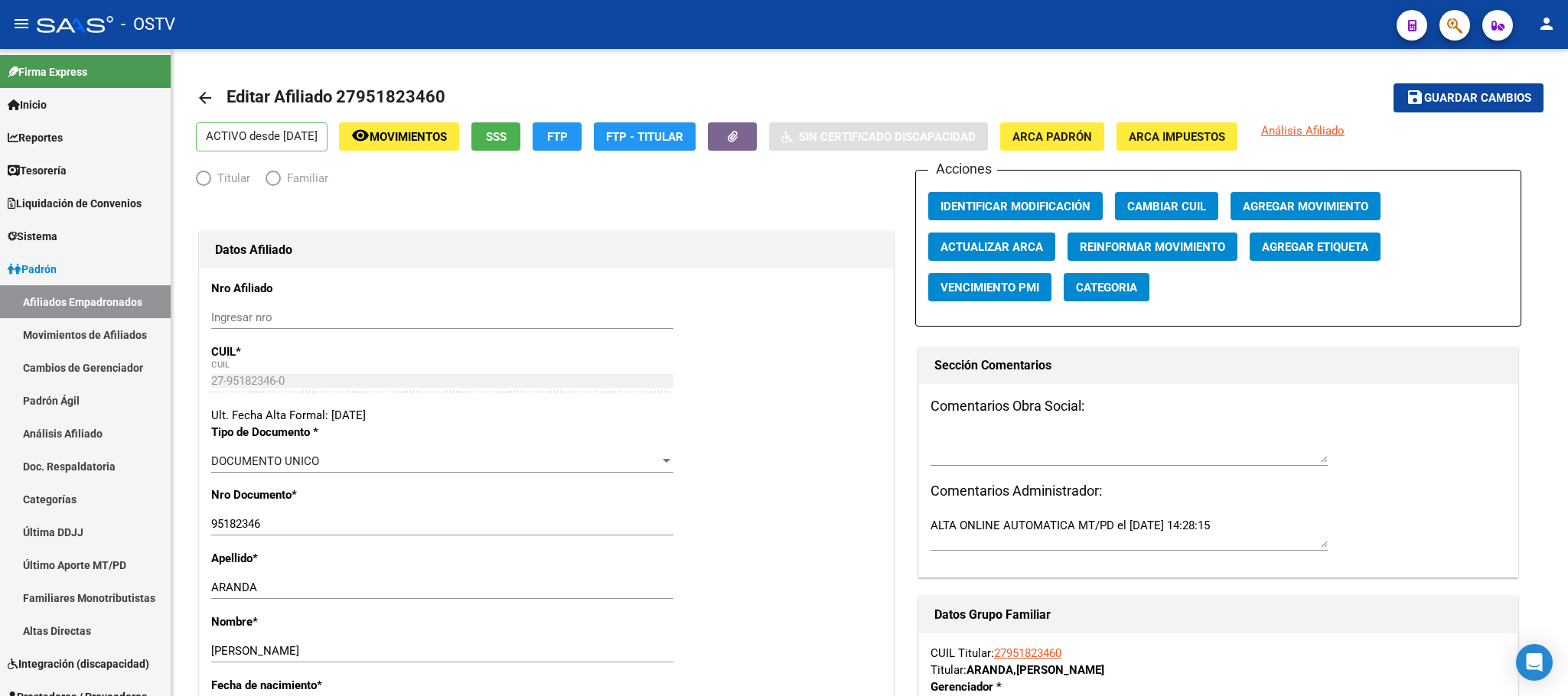
radio input "true"
type input "27-95182346-0"
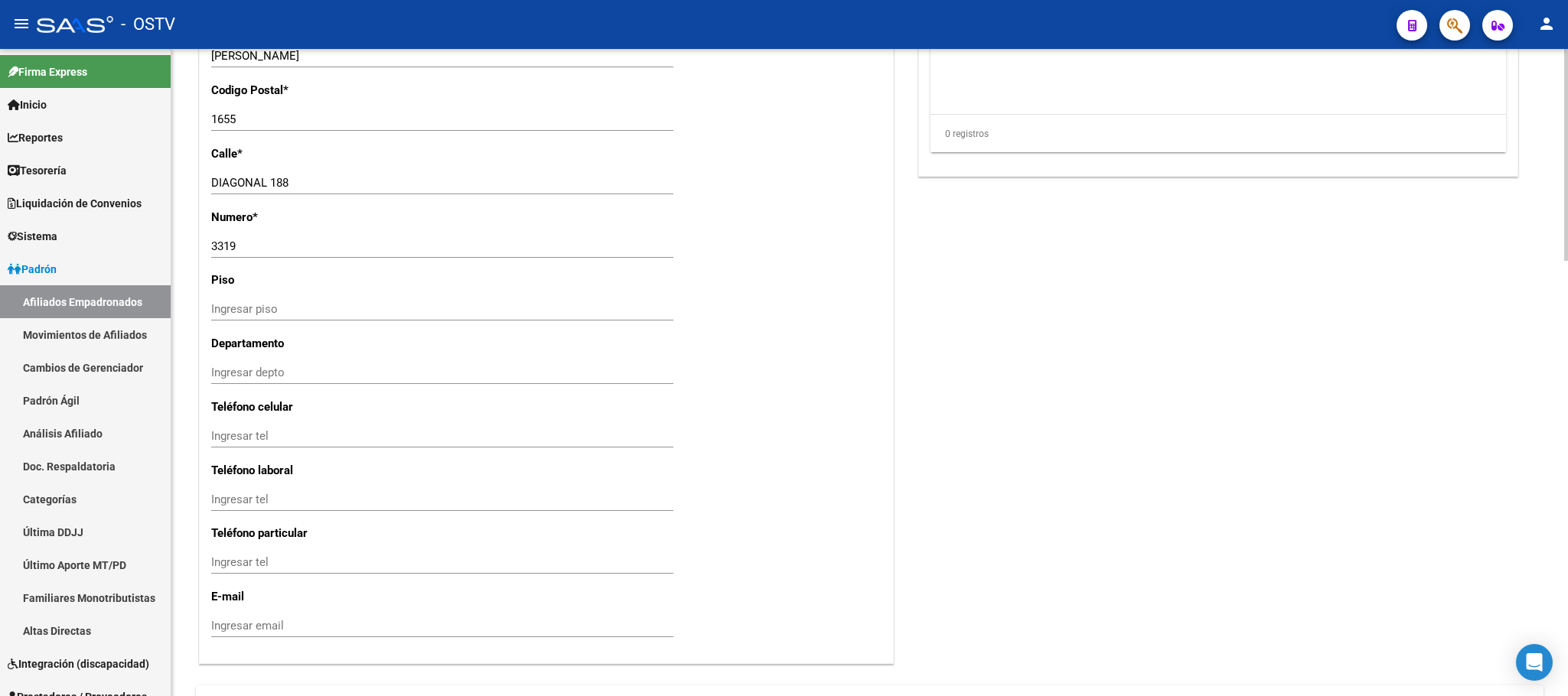
scroll to position [1329, 0]
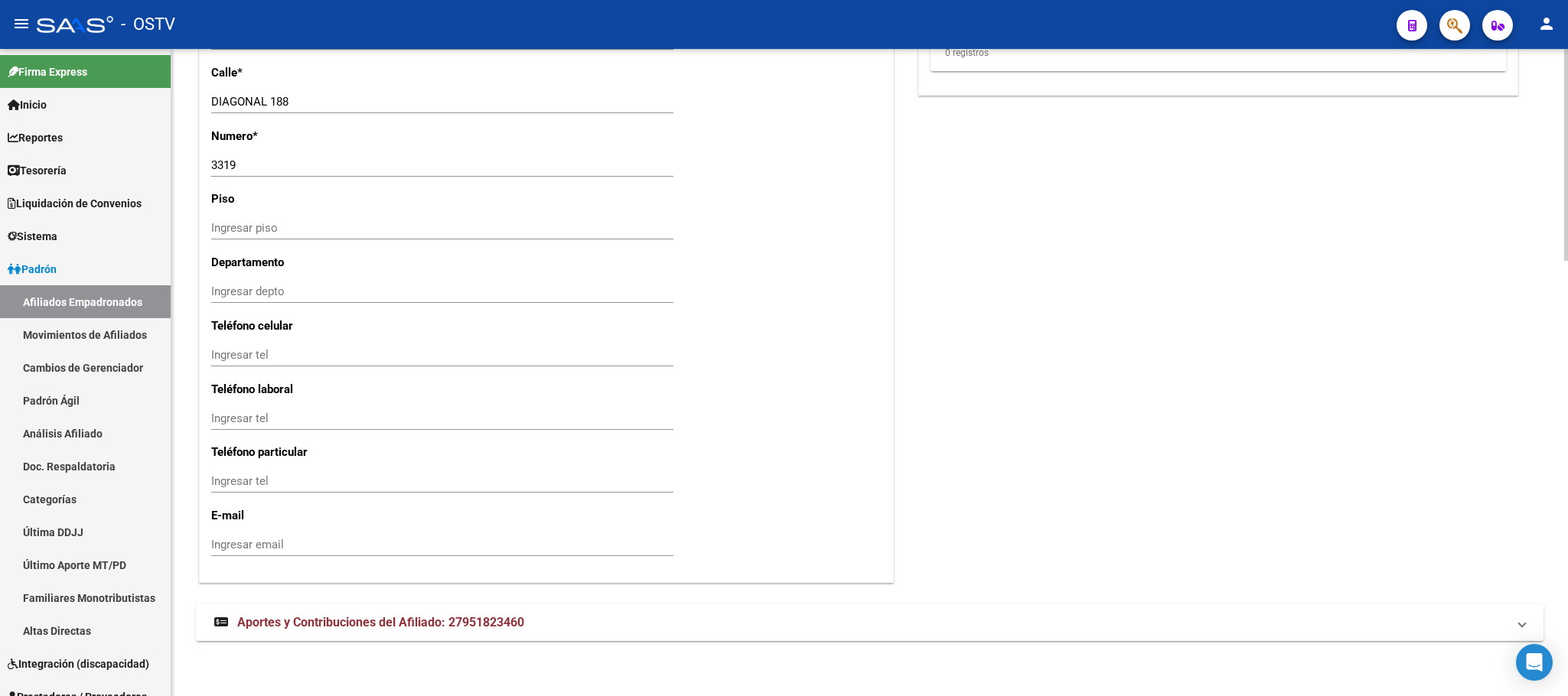
click at [528, 618] on mat-panel-title "Aportes y Contribuciones del Afiliado: 27951823460" at bounding box center [860, 622] width 1292 height 17
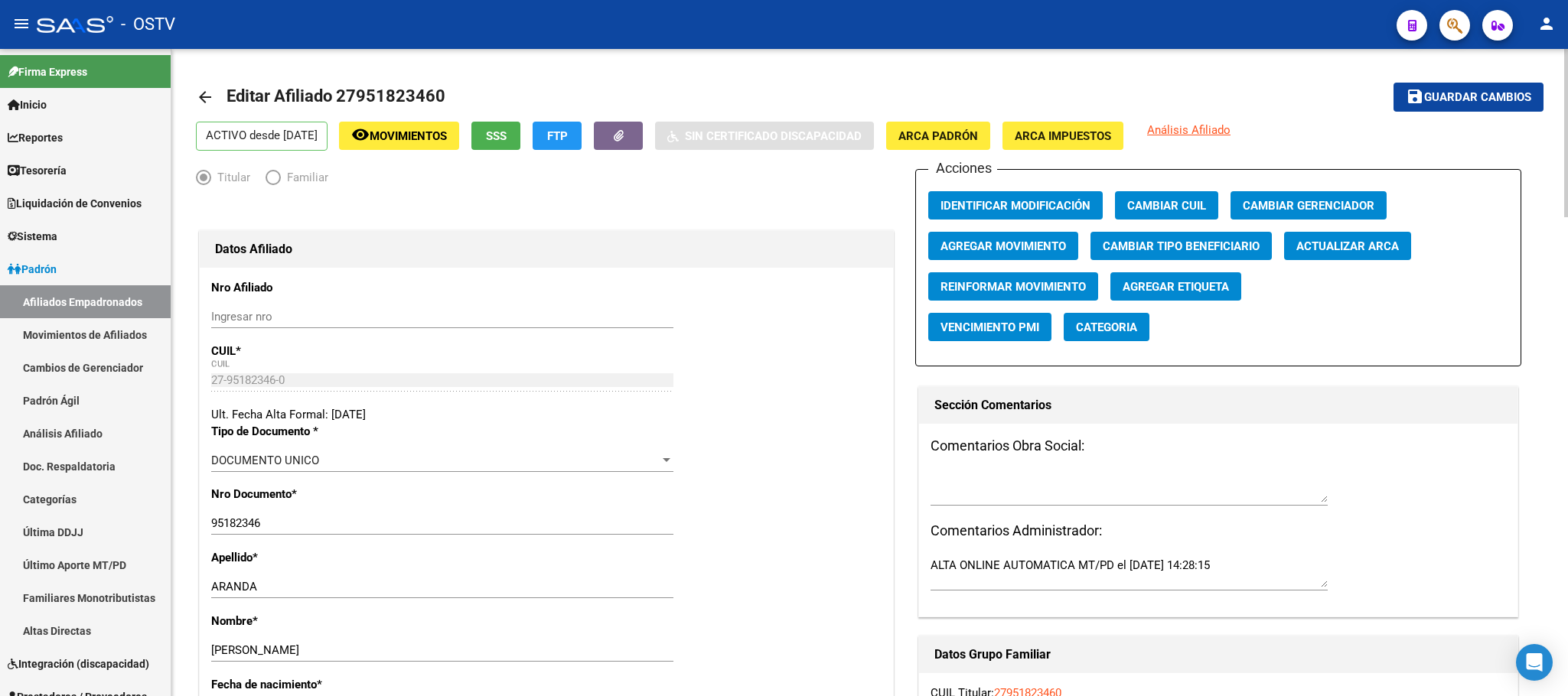
scroll to position [0, 0]
click at [506, 138] on span "SSS" at bounding box center [496, 136] width 20 height 13
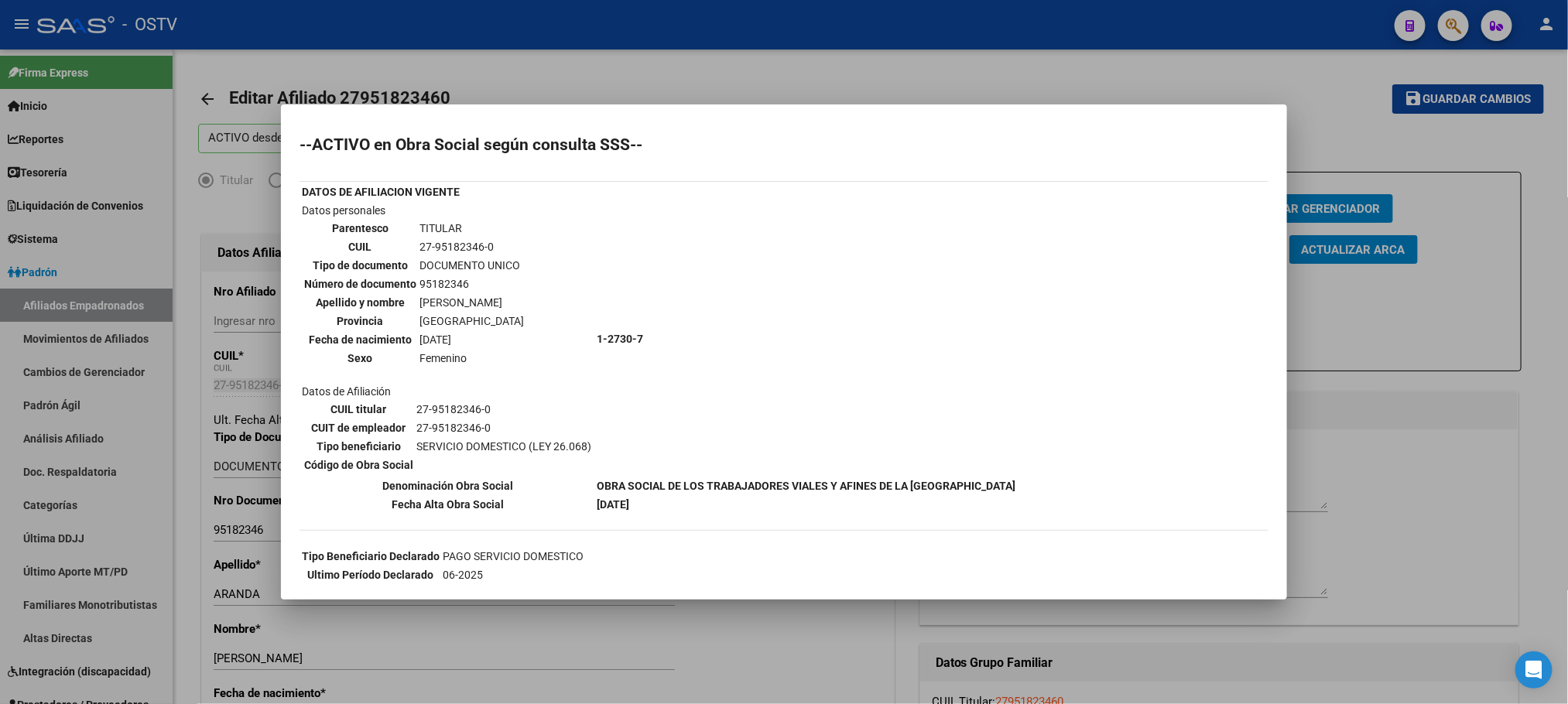
click at [205, 574] on div at bounding box center [784, 352] width 1568 height 704
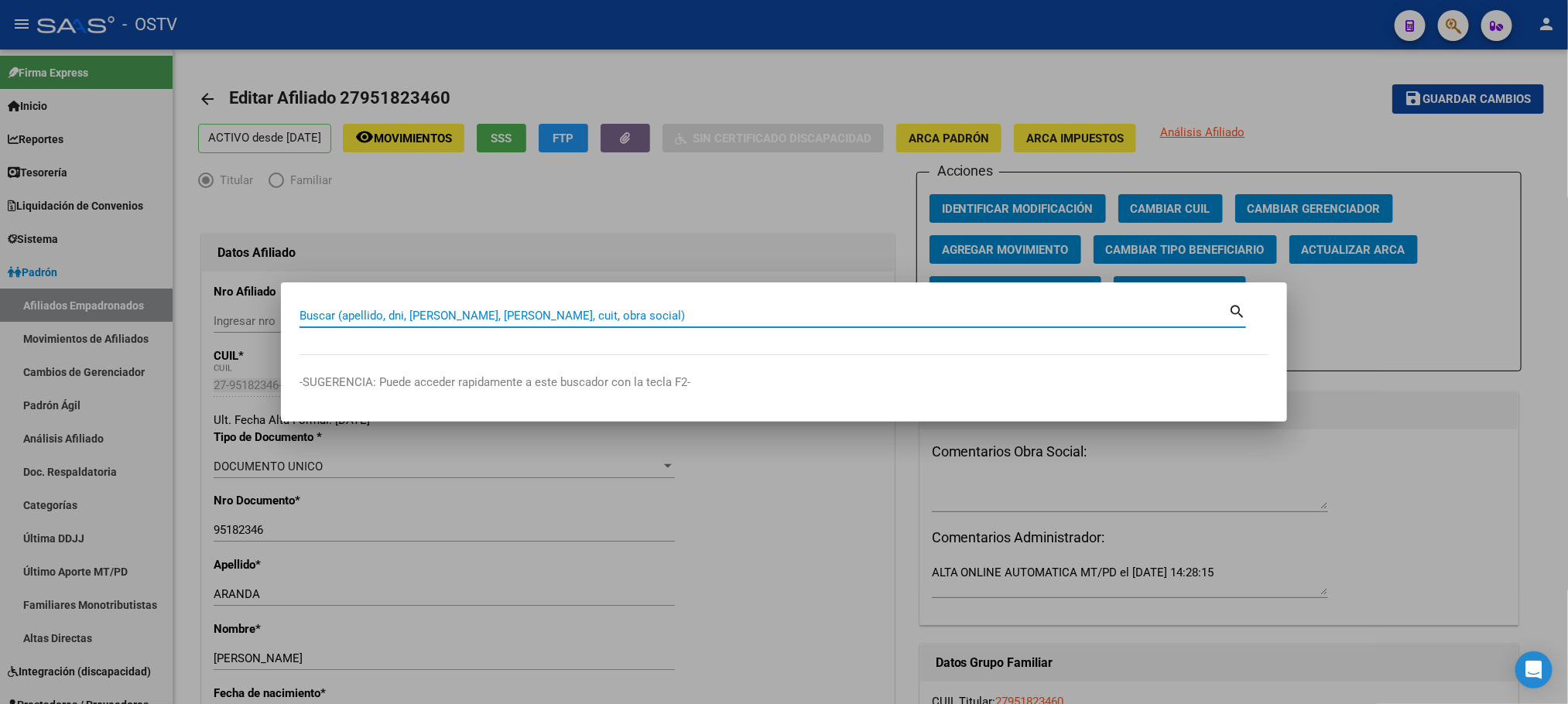
paste input "23515983"
type input "23515983"
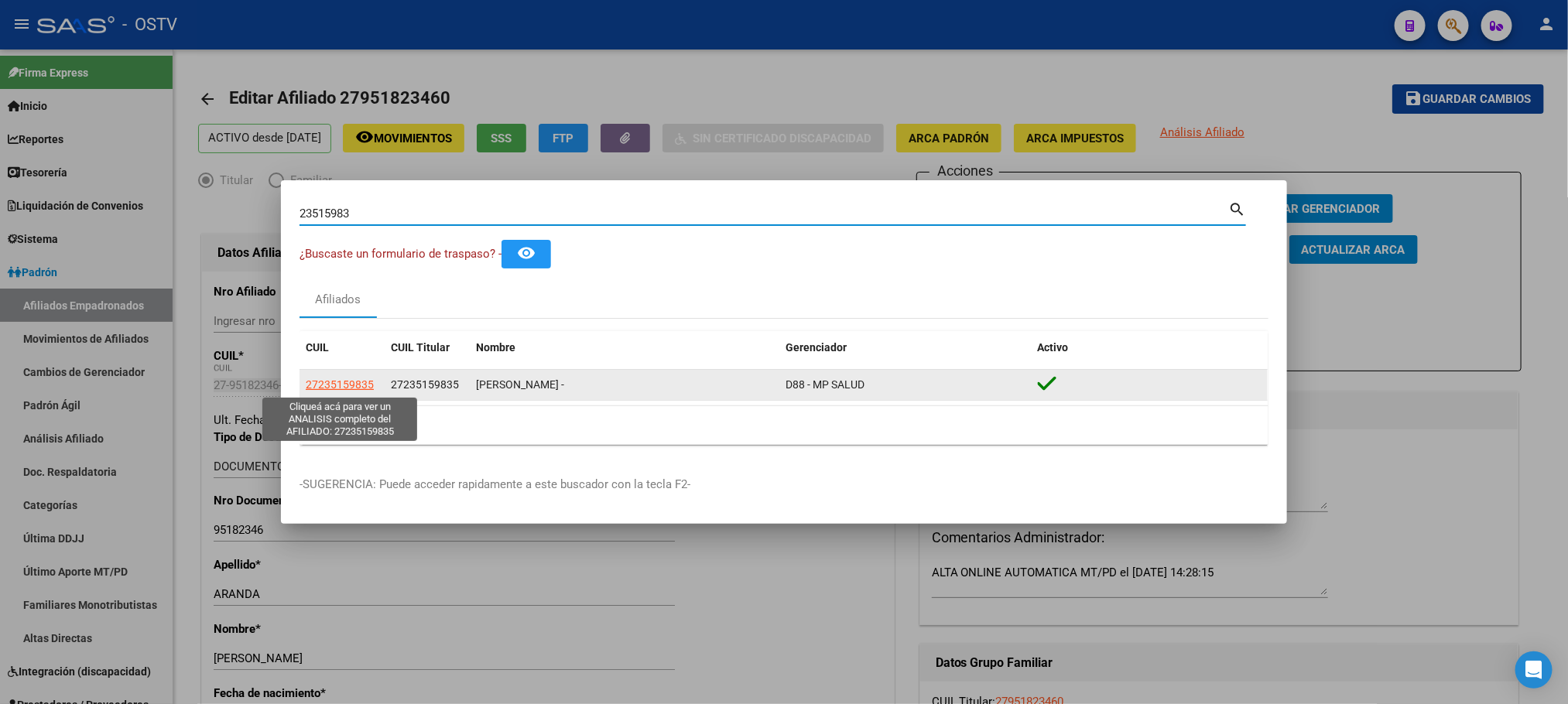
click at [354, 381] on span "27235159835" at bounding box center [340, 385] width 68 height 13
type textarea "27235159835"
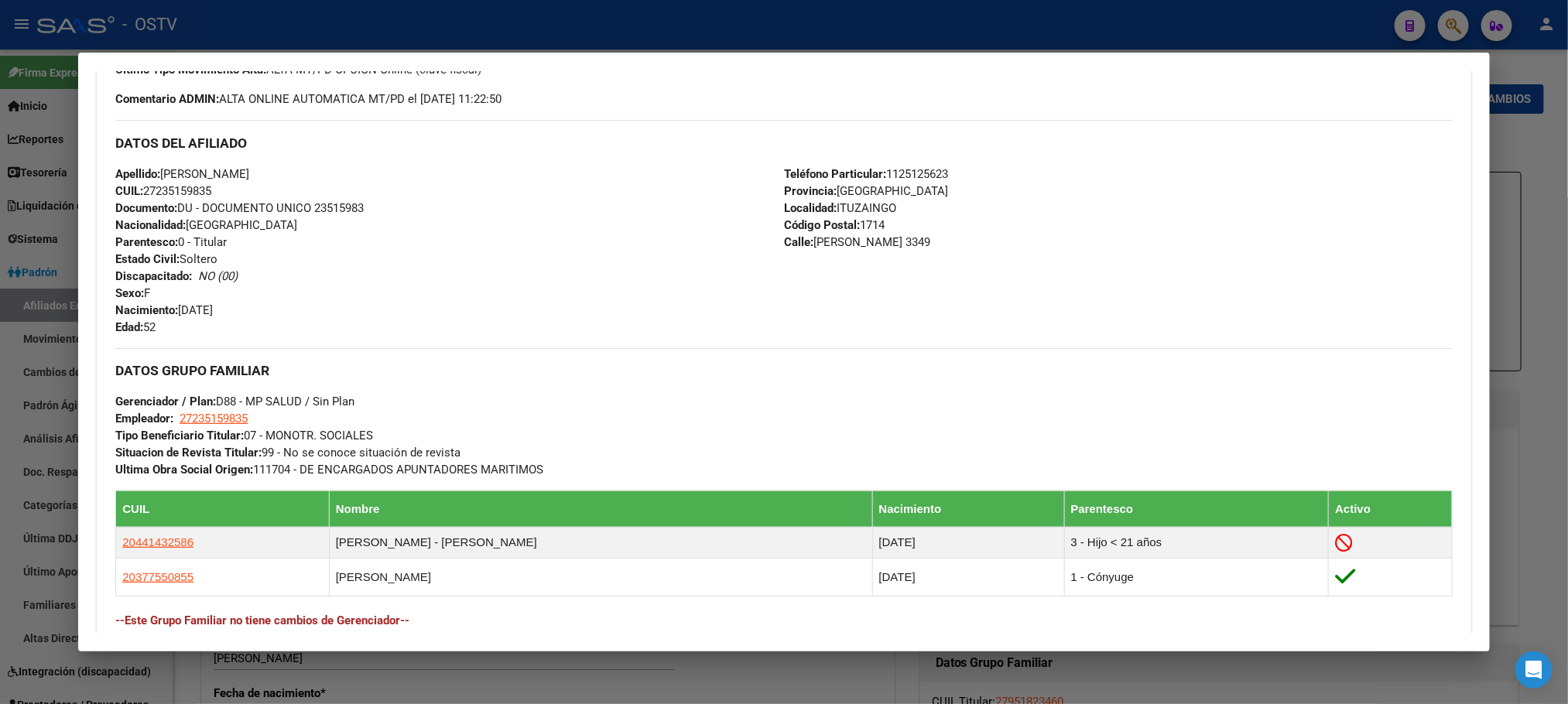
scroll to position [721, 0]
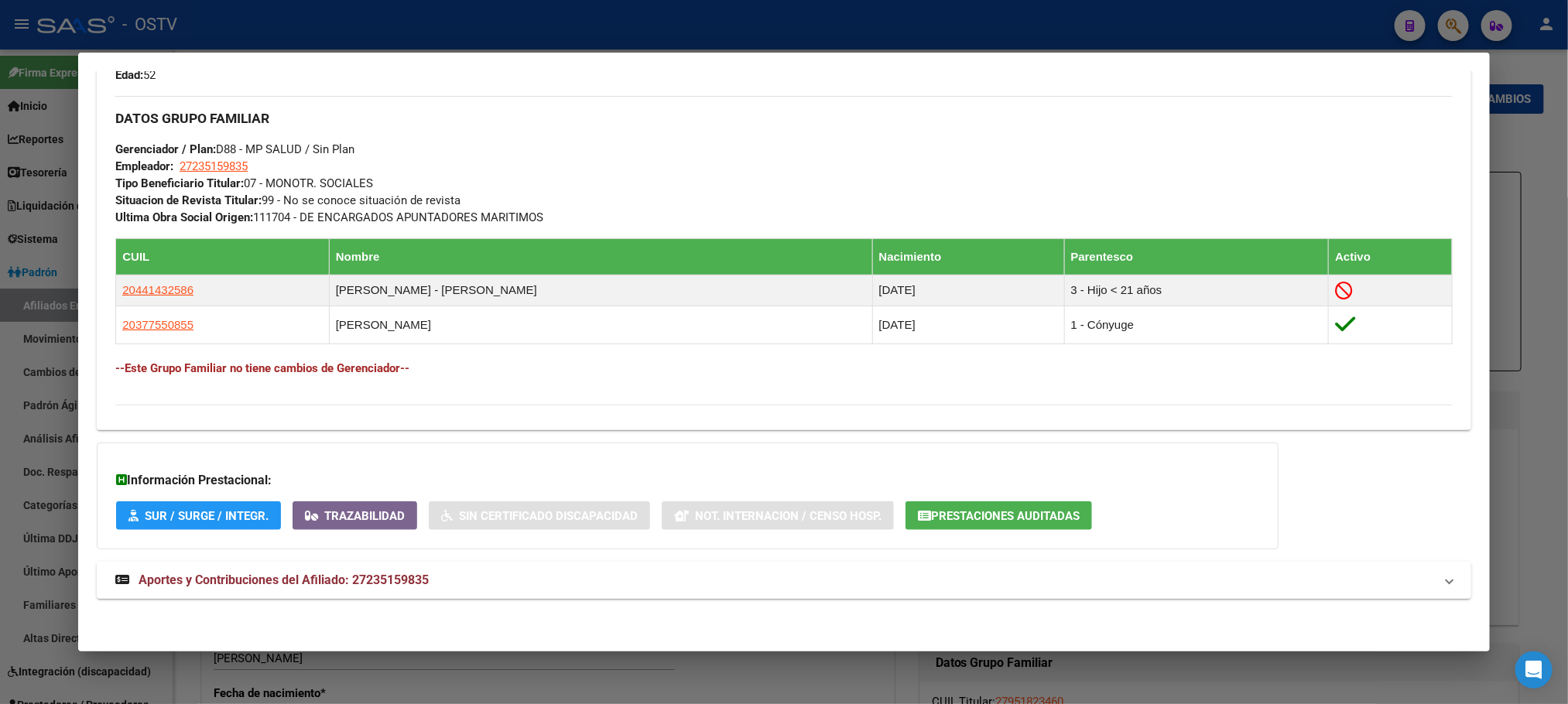
click at [388, 578] on span "Aportes y Contribuciones del Afiliado: 27235159835" at bounding box center [283, 580] width 290 height 14
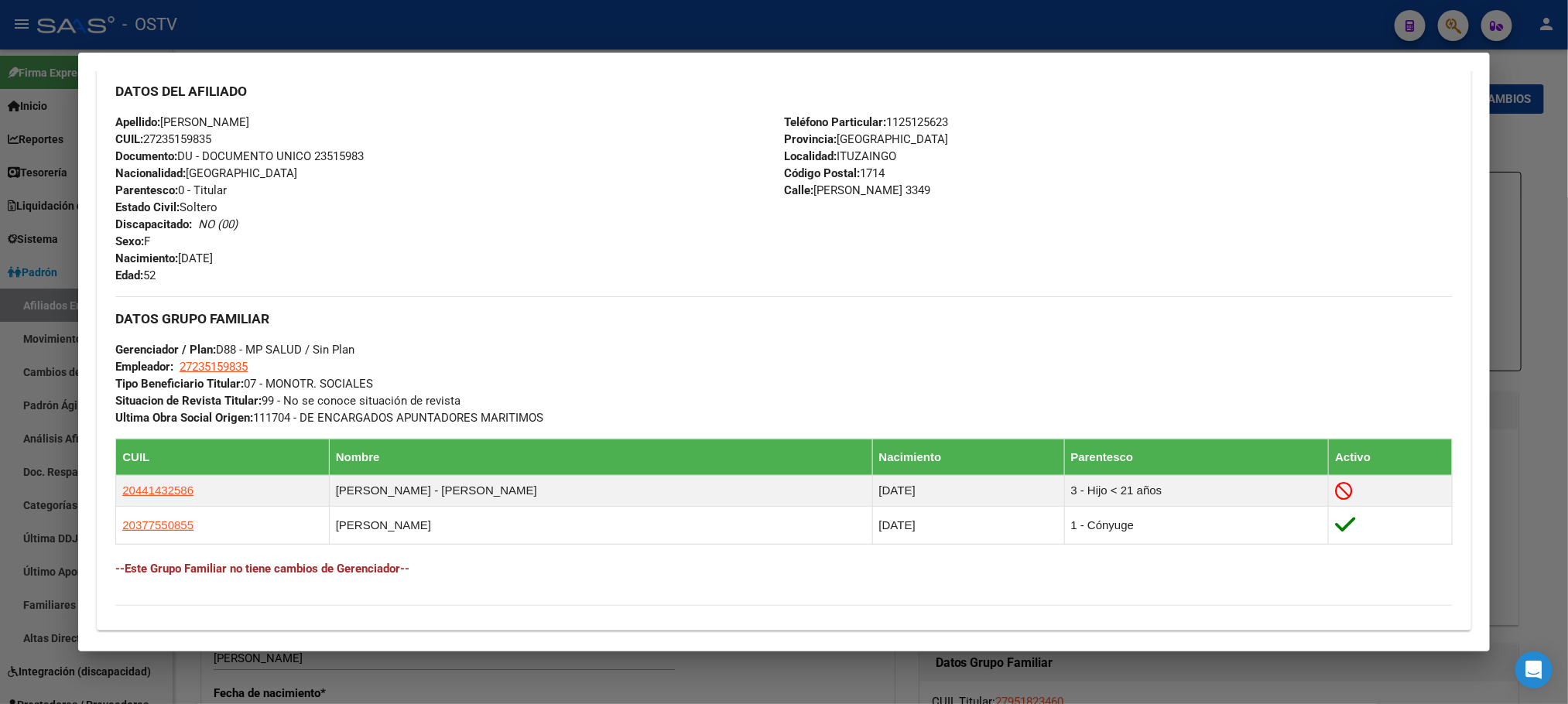
scroll to position [256, 0]
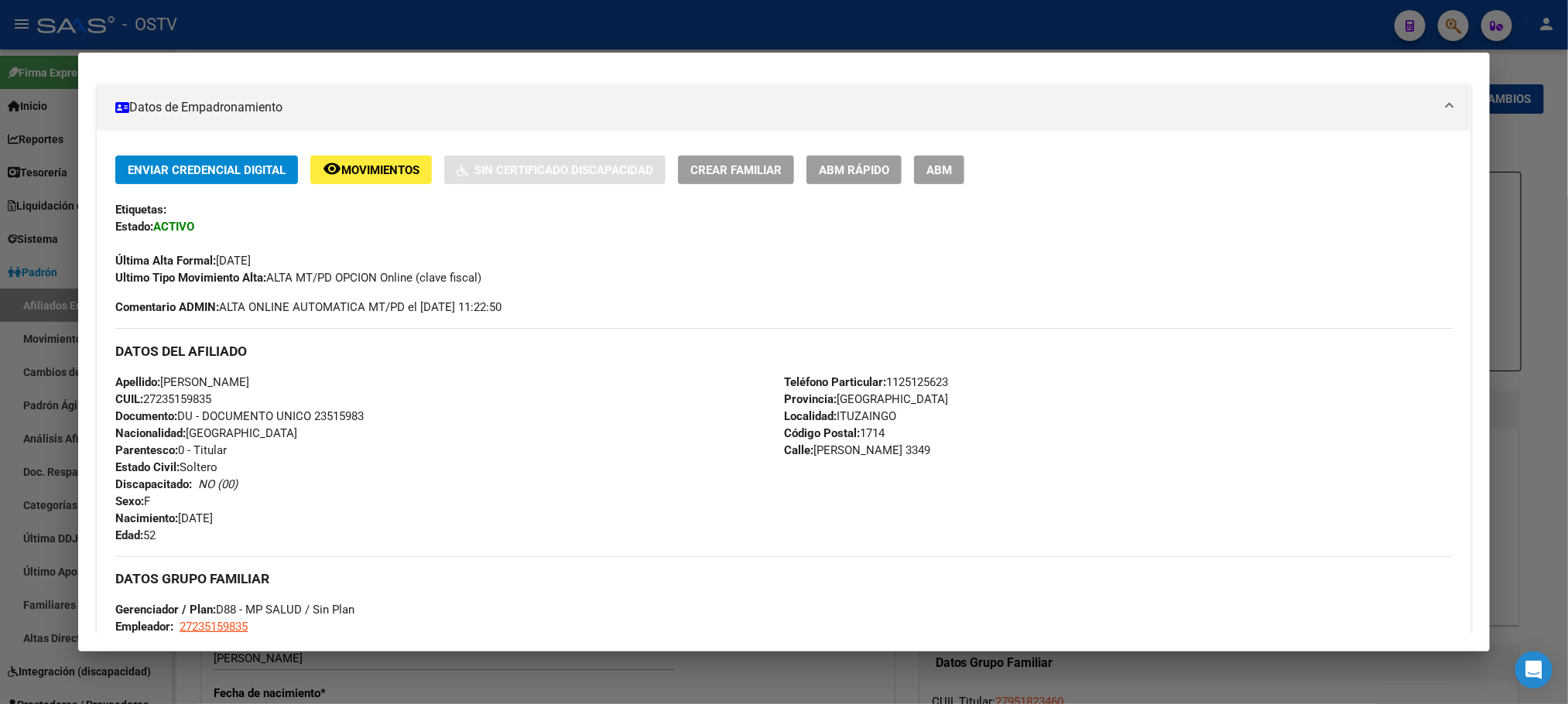
click at [342, 409] on span "Documento: DU - DOCUMENTO UNICO 23515983" at bounding box center [240, 416] width 248 height 14
drag, startPoint x: 342, startPoint y: 409, endPoint x: 335, endPoint y: 417, distance: 10.6
click at [335, 417] on span "Documento: DU - DOCUMENTO UNICO 23515983" at bounding box center [240, 416] width 248 height 14
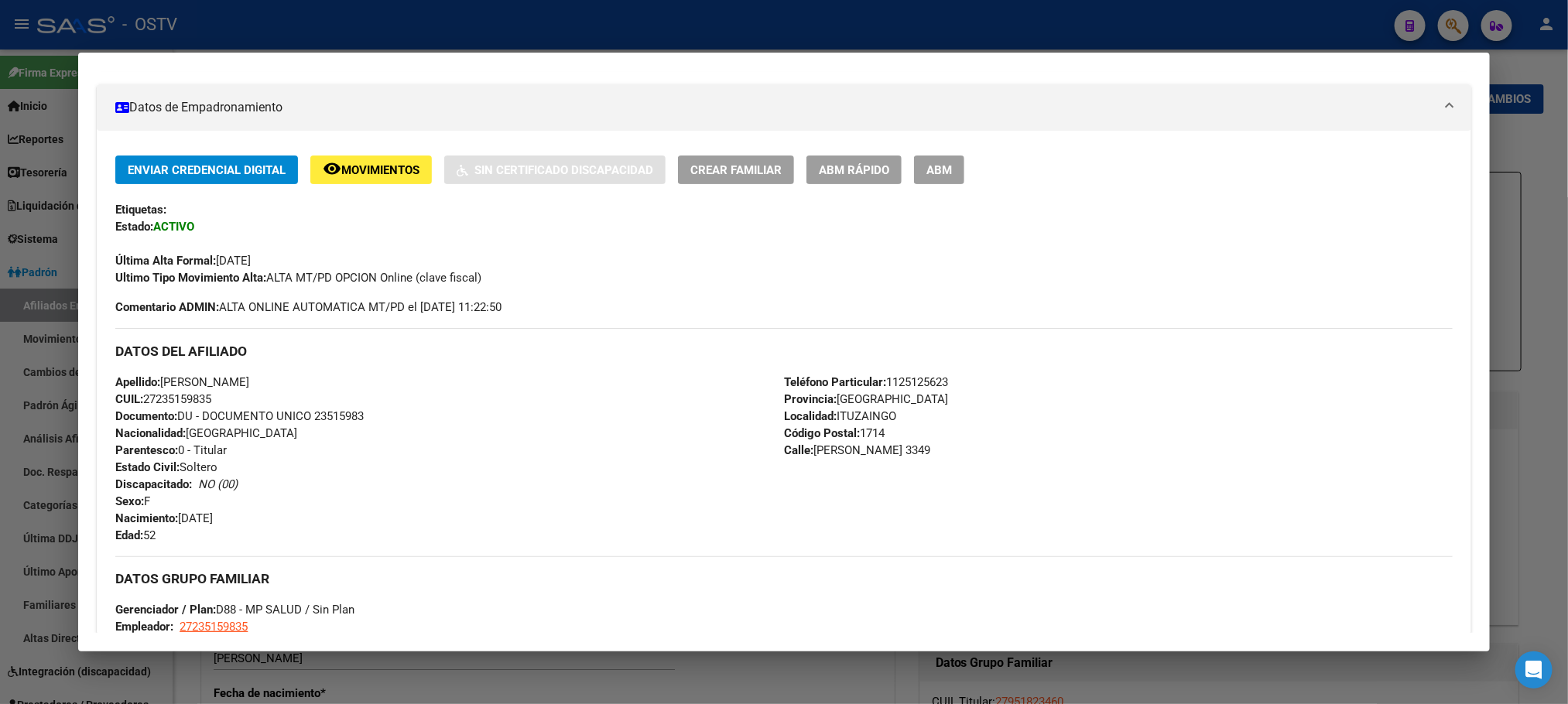
click at [335, 417] on span "Documento: DU - DOCUMENTO UNICO 23515983" at bounding box center [240, 416] width 248 height 14
click at [346, 417] on span "Documento: DU - DOCUMENTO UNICO 23515983" at bounding box center [240, 416] width 248 height 14
click at [358, 417] on span "Documento: DU - DOCUMENTO UNICO 23515983" at bounding box center [240, 416] width 248 height 14
drag, startPoint x: 307, startPoint y: 416, endPoint x: 360, endPoint y: 416, distance: 53.0
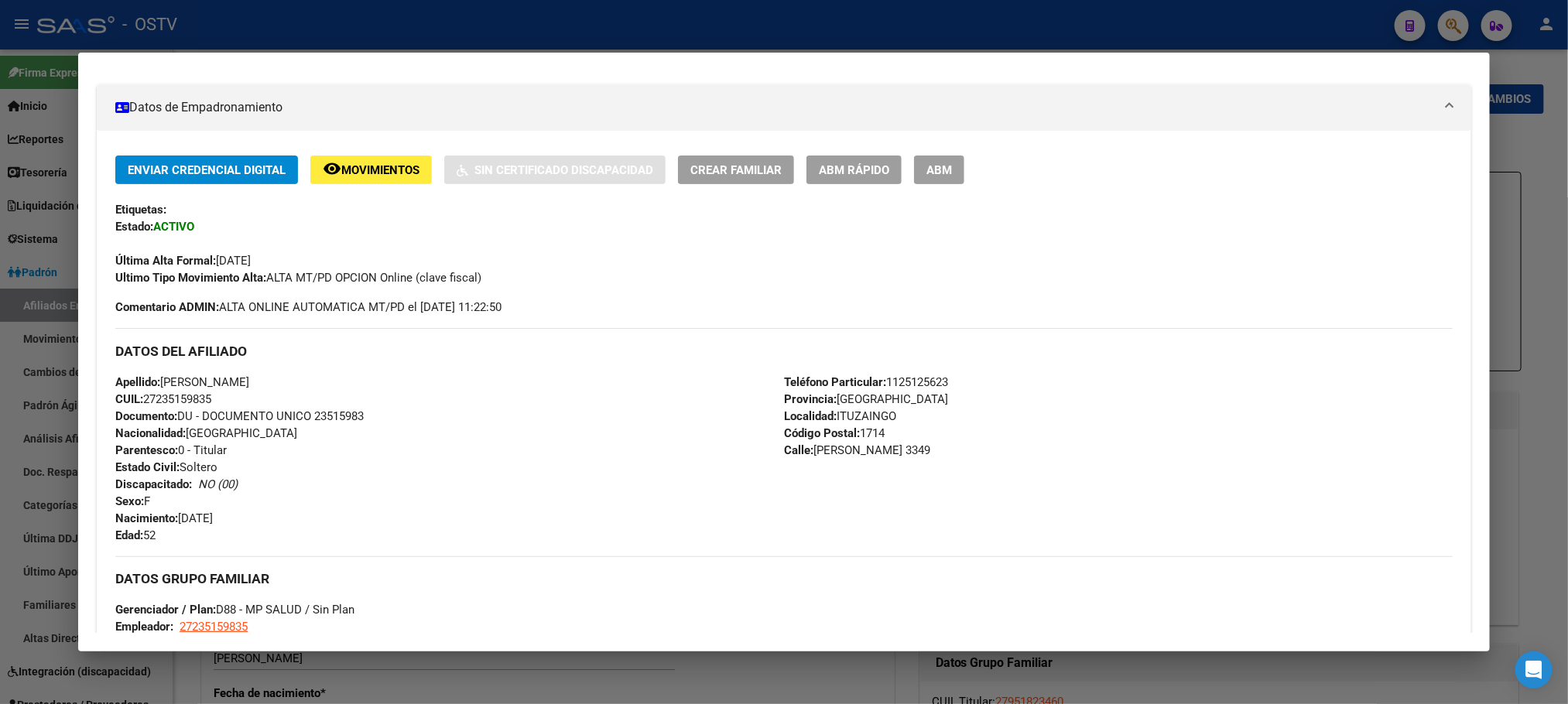
click at [360, 416] on span "Documento: DU - DOCUMENTO UNICO 23515983" at bounding box center [240, 416] width 248 height 14
copy span "23515983"
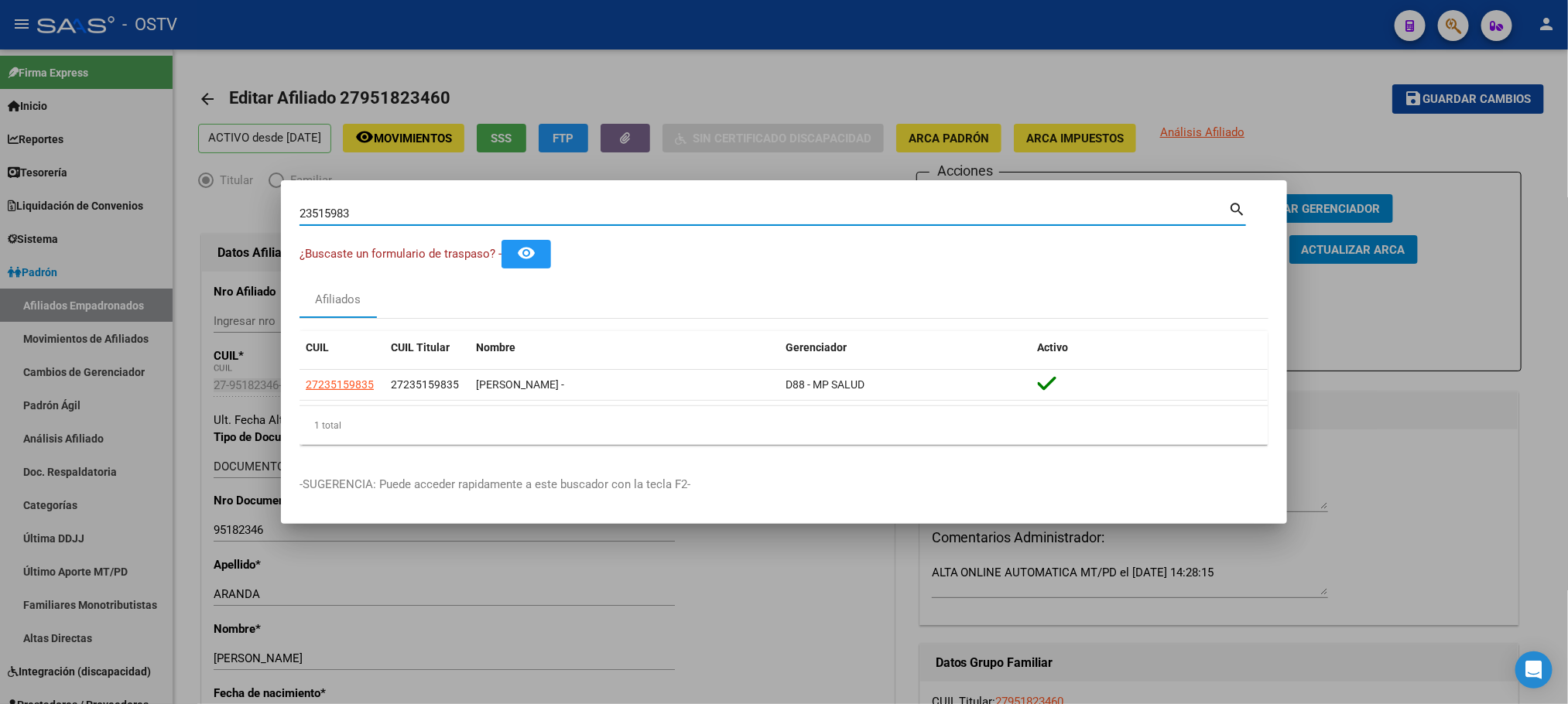
drag, startPoint x: 373, startPoint y: 219, endPoint x: 17, endPoint y: 214, distance: 356.0
click at [145, 212] on div "23515983 Buscar (apellido, dni, cuil, nro traspaso, cuit, obra social) search ¿…" at bounding box center [784, 352] width 1568 height 704
paste input "43379277"
type input "43379277"
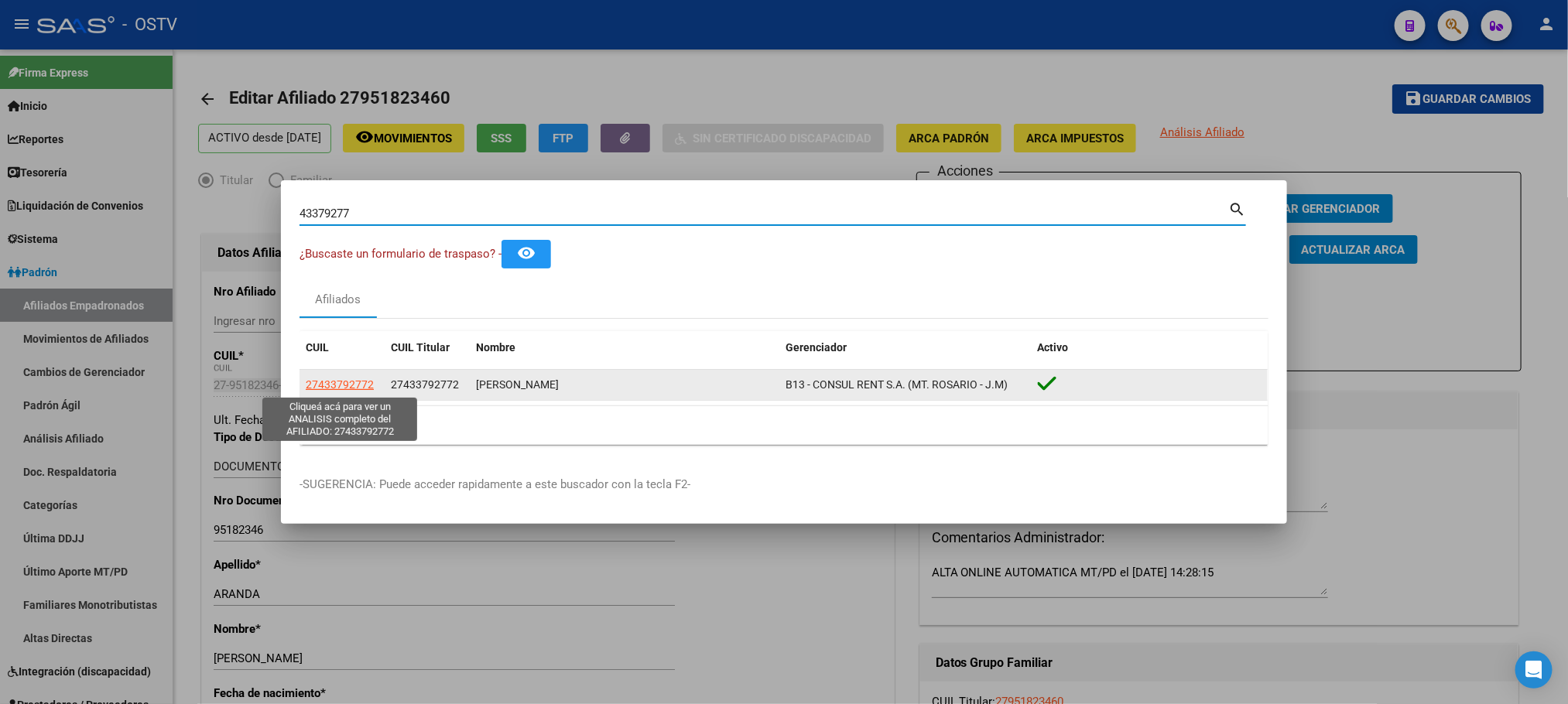
click at [332, 385] on span "27433792772" at bounding box center [340, 385] width 68 height 13
type textarea "27433792772"
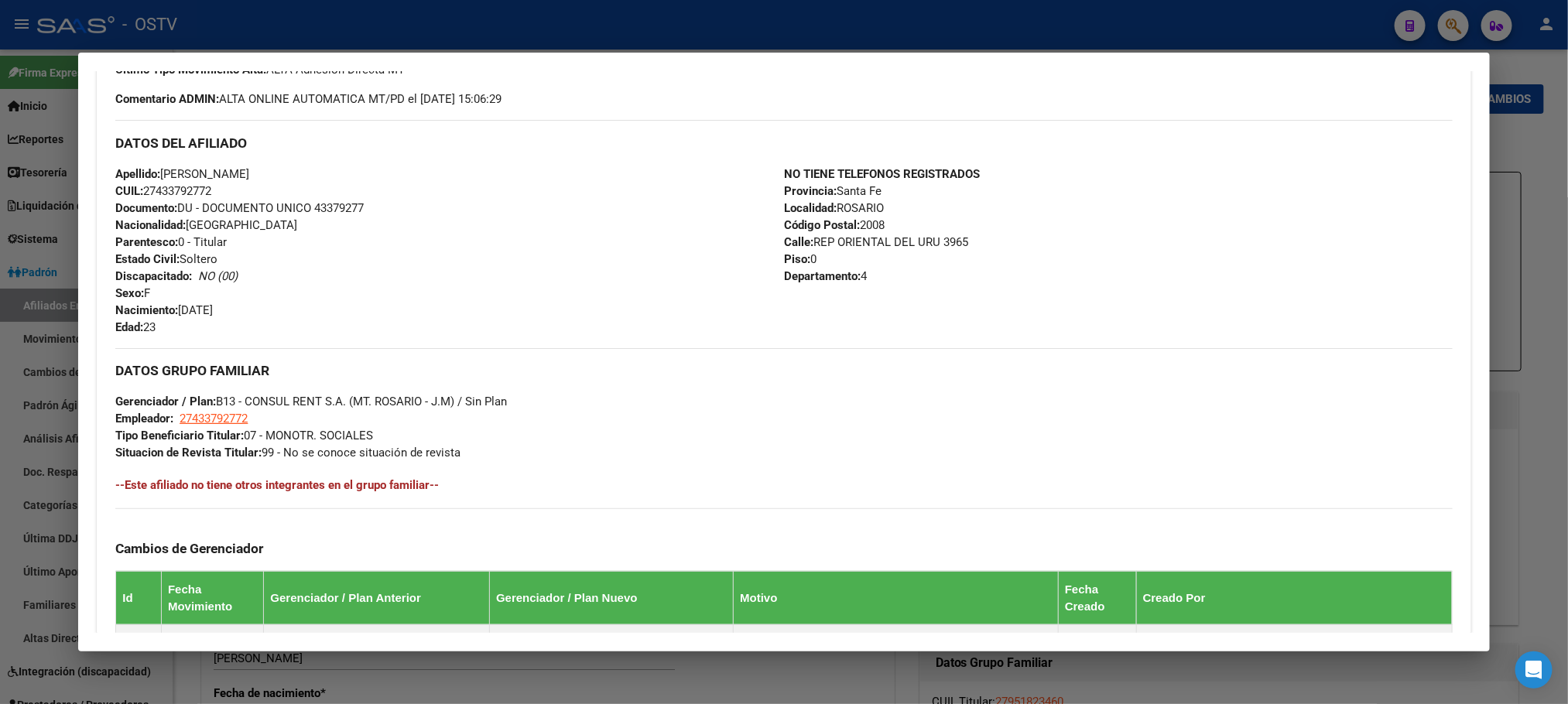
scroll to position [774, 0]
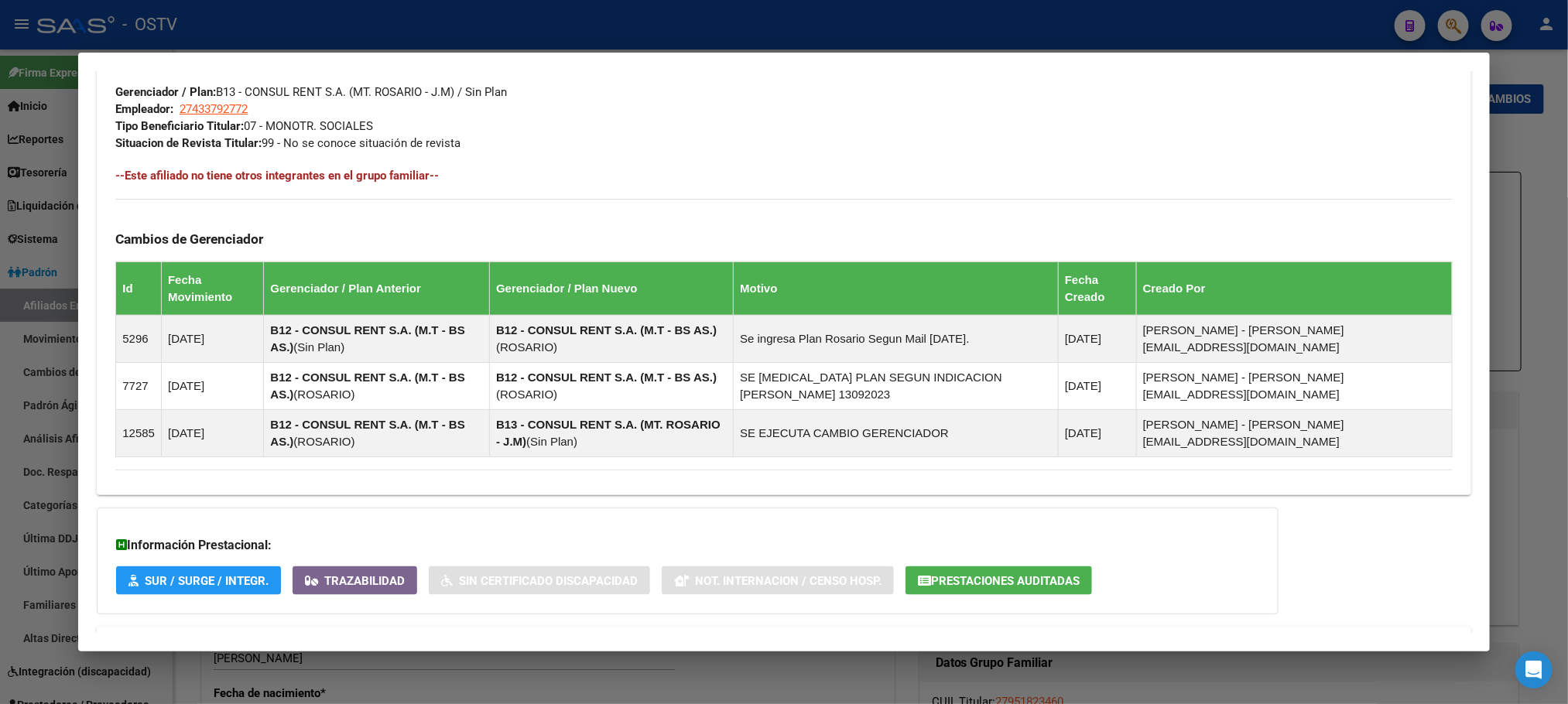
click at [363, 638] on span "Aportes y Contribuciones del Afiliado: 27433792772" at bounding box center [283, 645] width 290 height 14
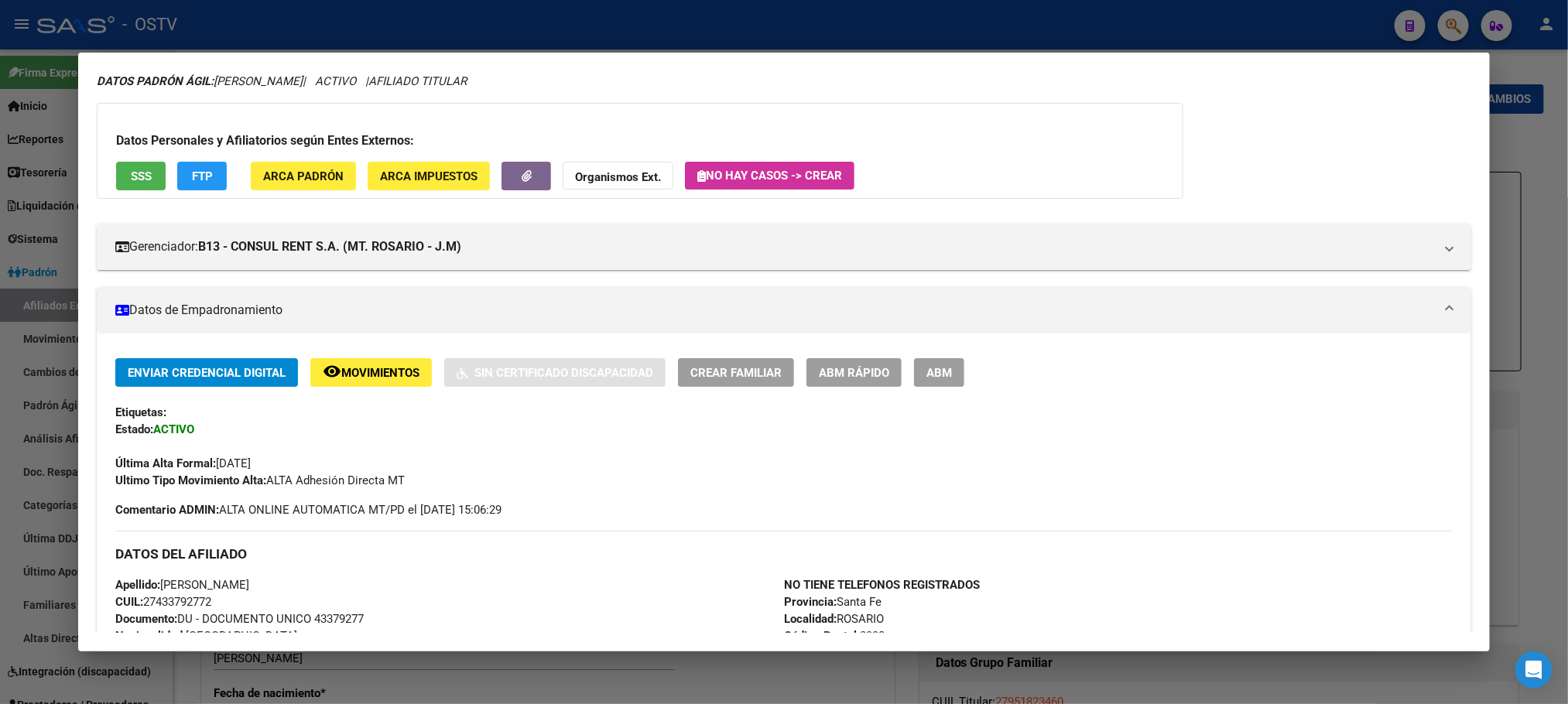
scroll to position [0, 0]
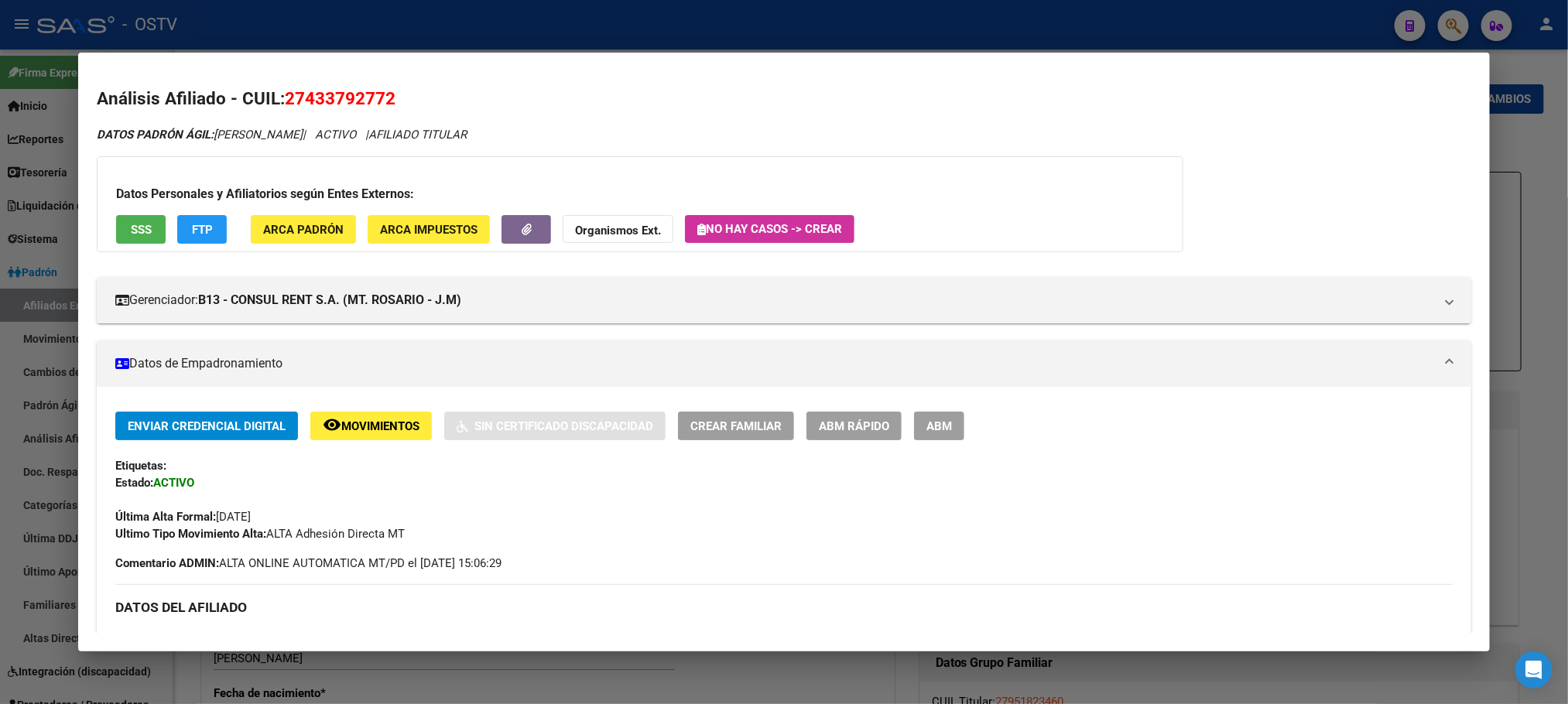
click at [139, 225] on span "SSS" at bounding box center [141, 229] width 21 height 14
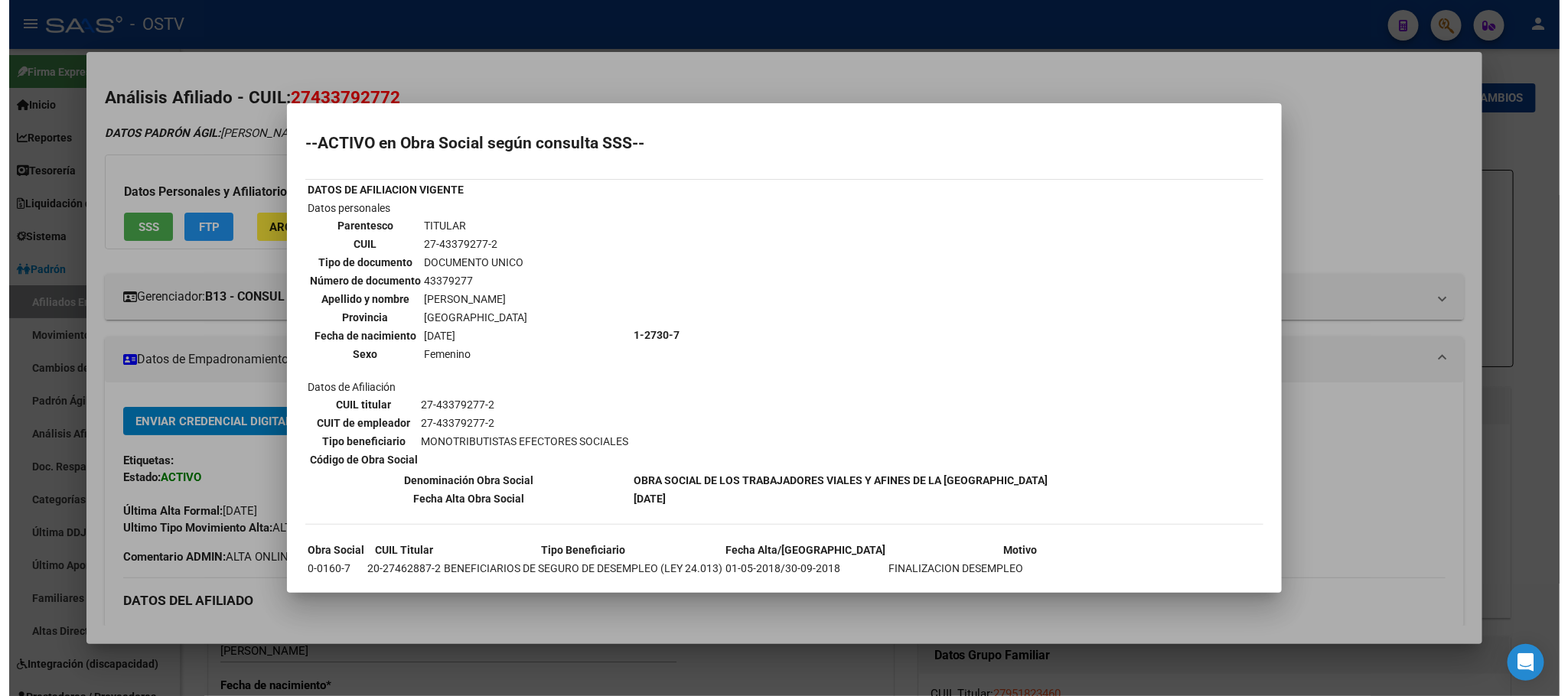
scroll to position [98, 0]
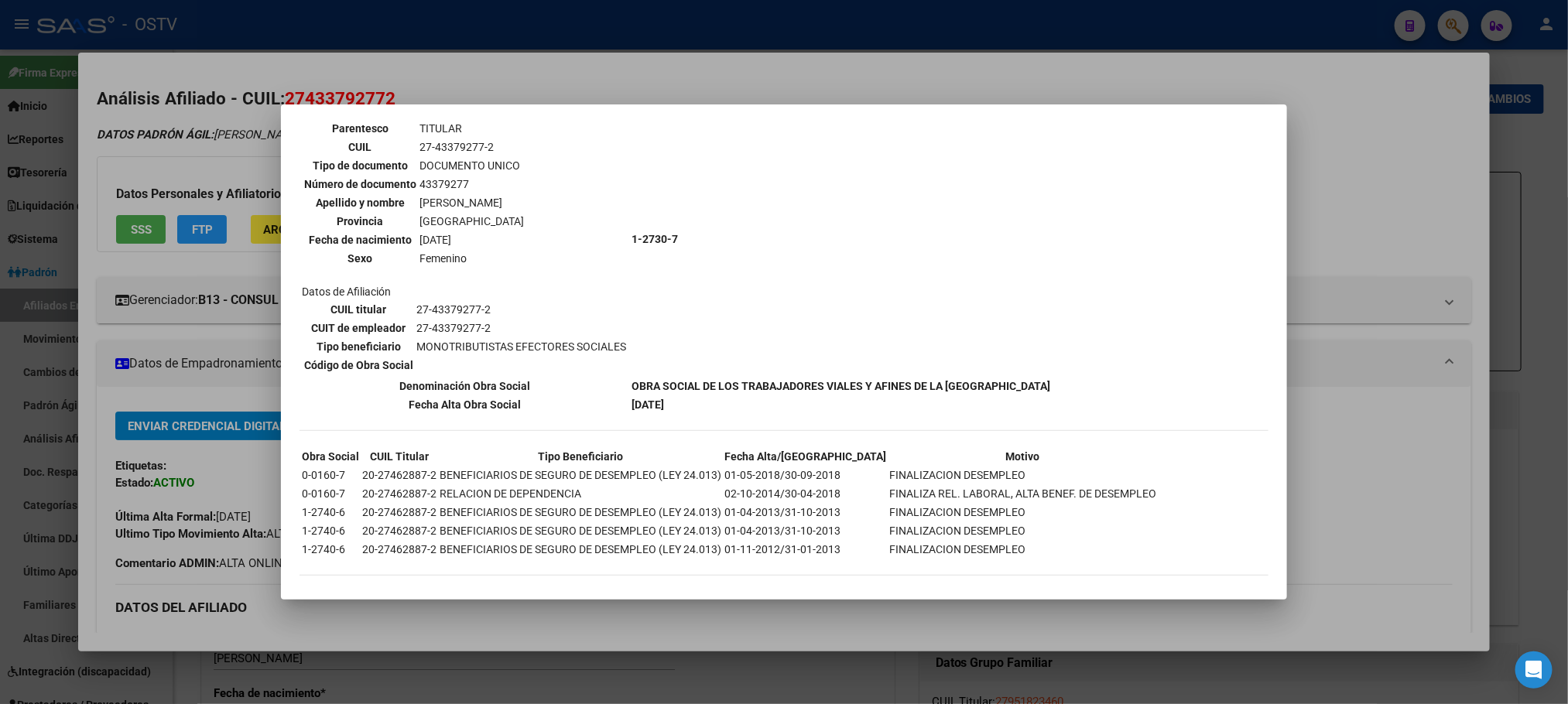
click at [896, 77] on div at bounding box center [784, 352] width 1568 height 704
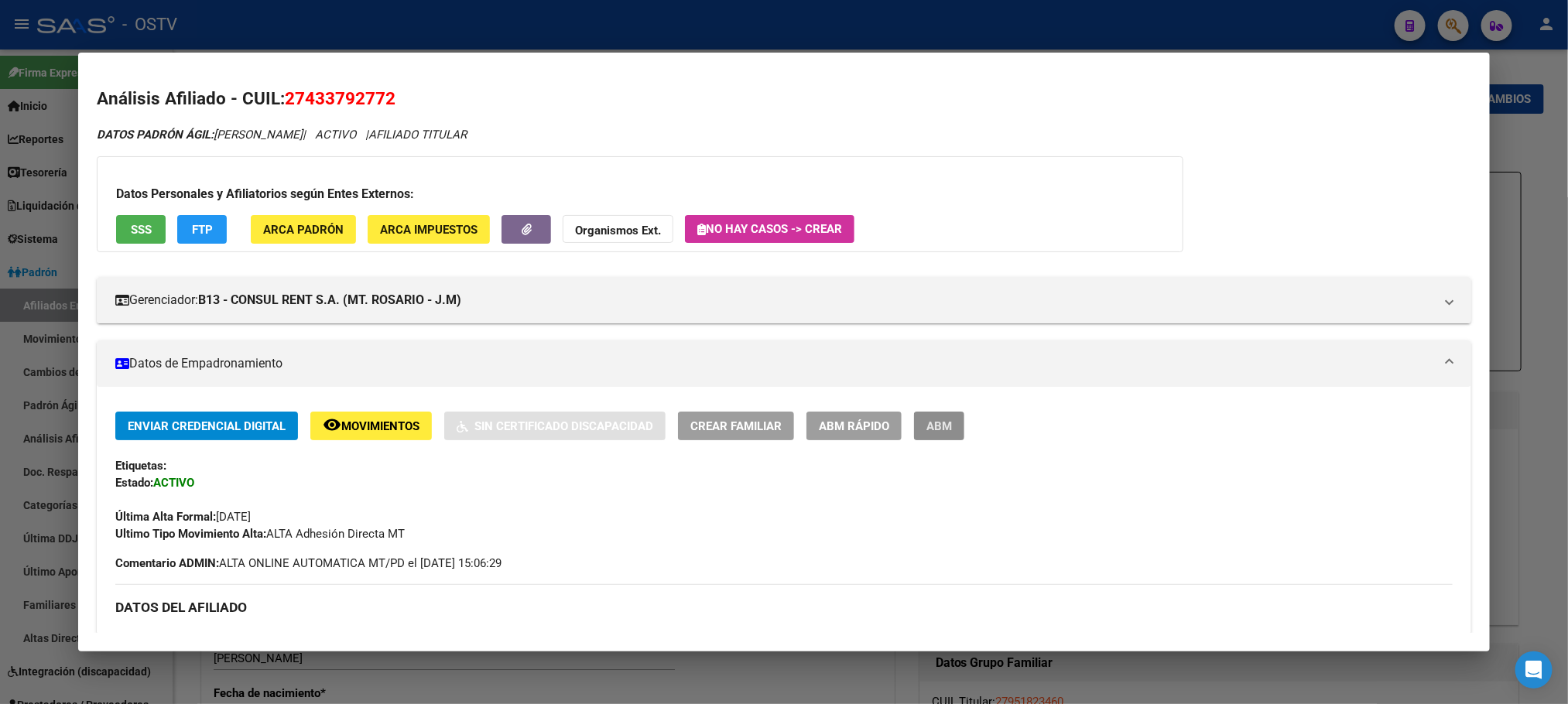
click at [931, 435] on button "ABM" at bounding box center [939, 426] width 50 height 29
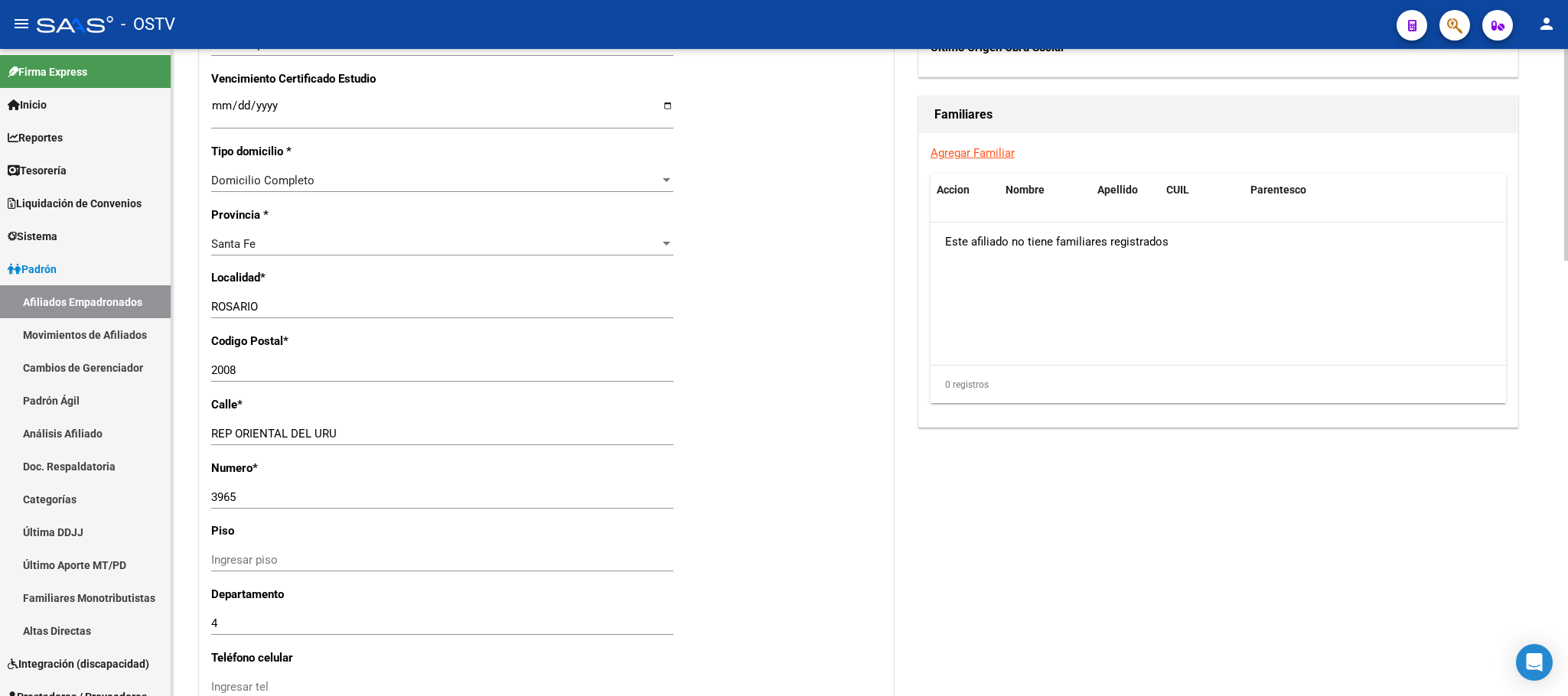
scroll to position [1329, 0]
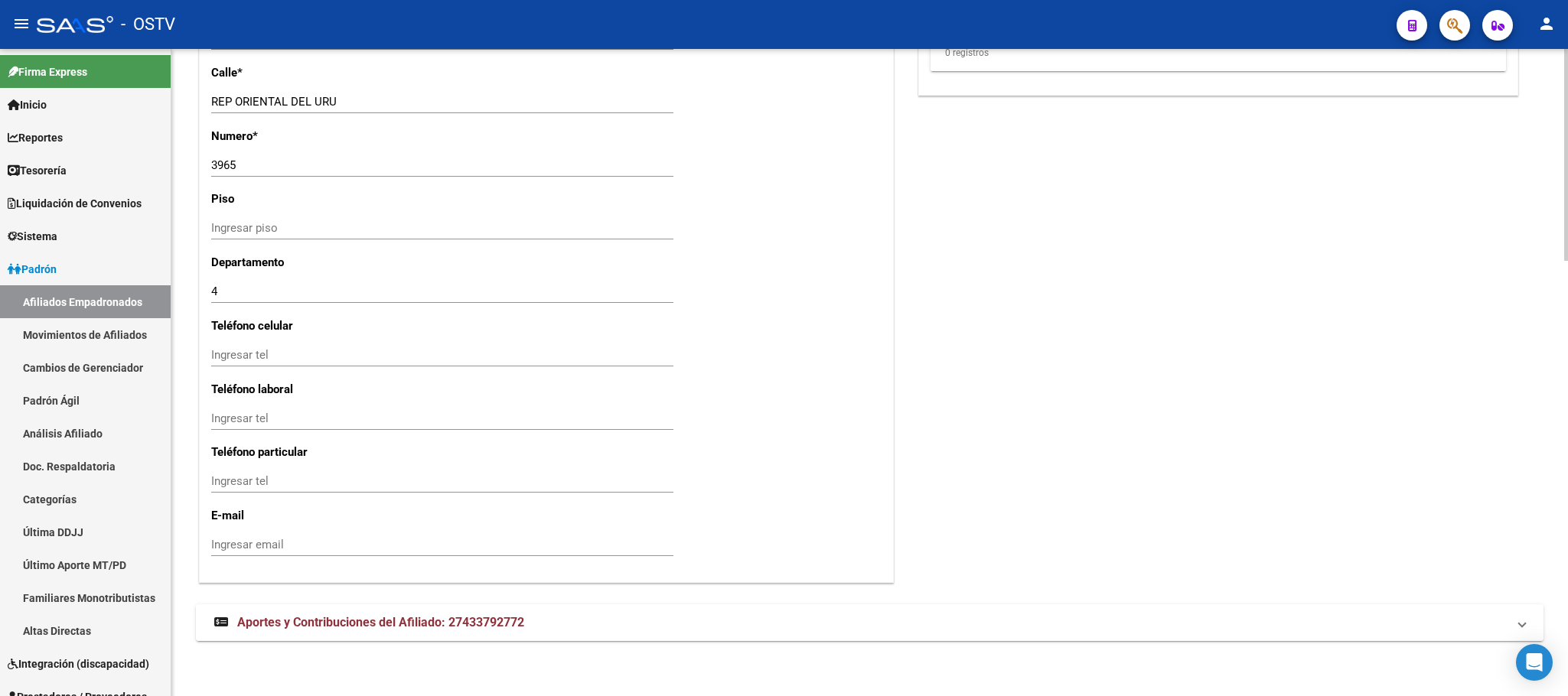
click at [444, 616] on span "Aportes y Contribuciones del Afiliado: 27433792772" at bounding box center [380, 622] width 287 height 14
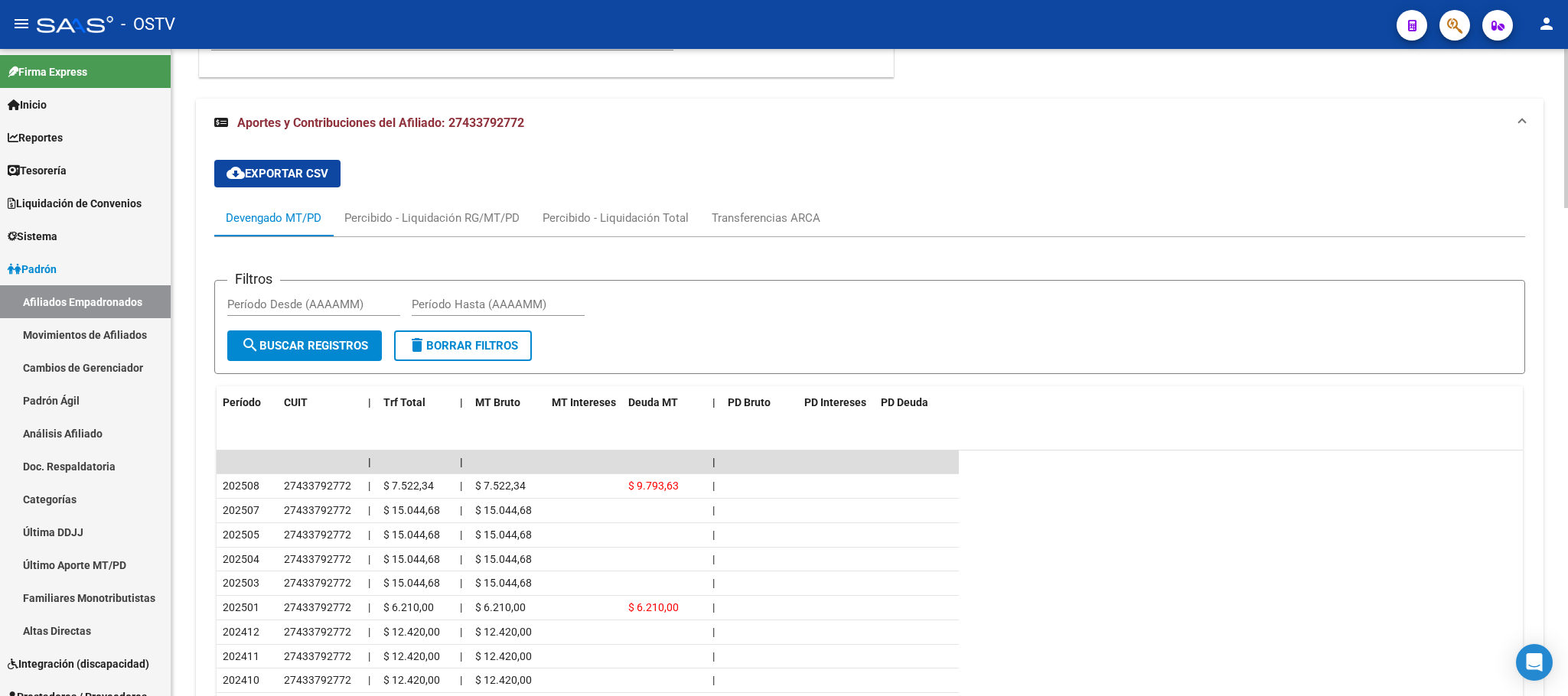
scroll to position [1984, 0]
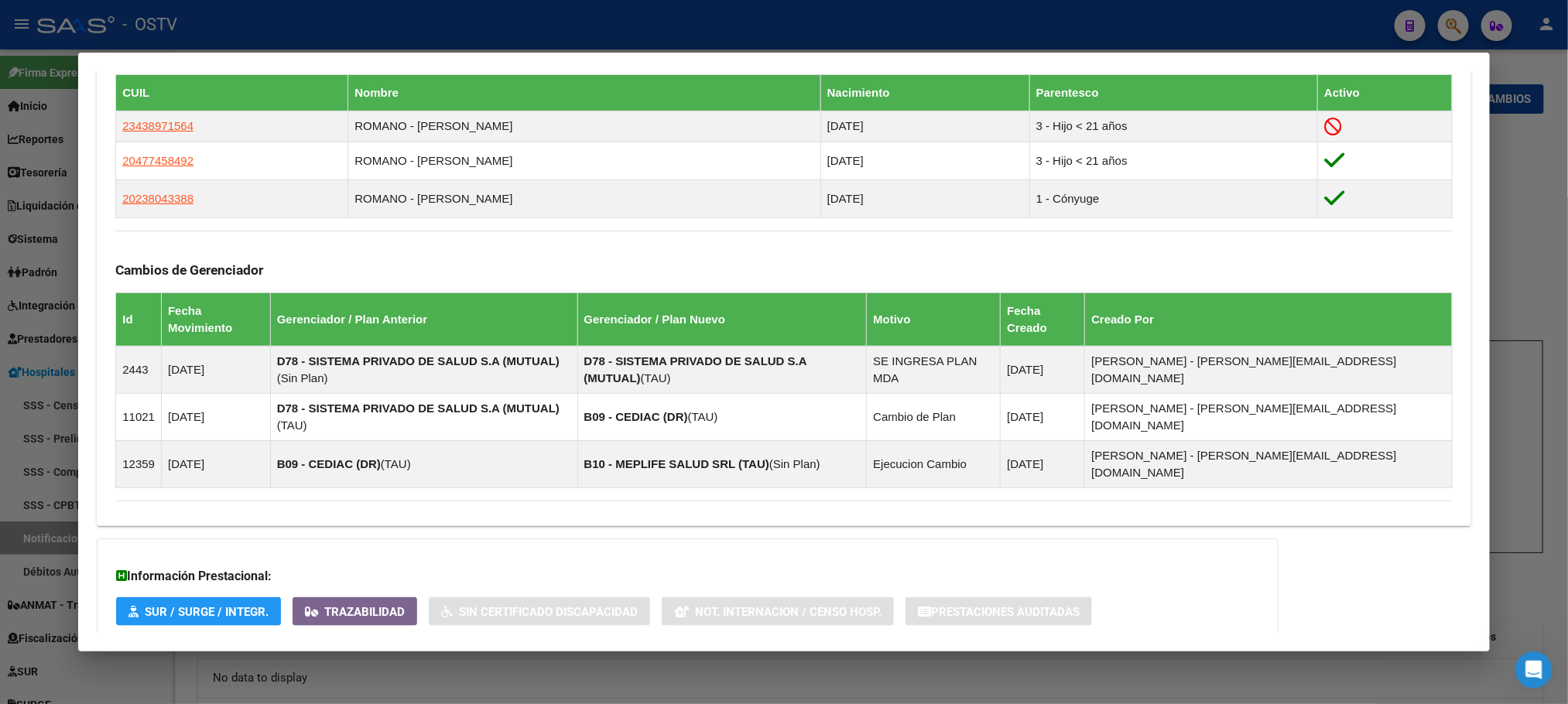
scroll to position [916, 0]
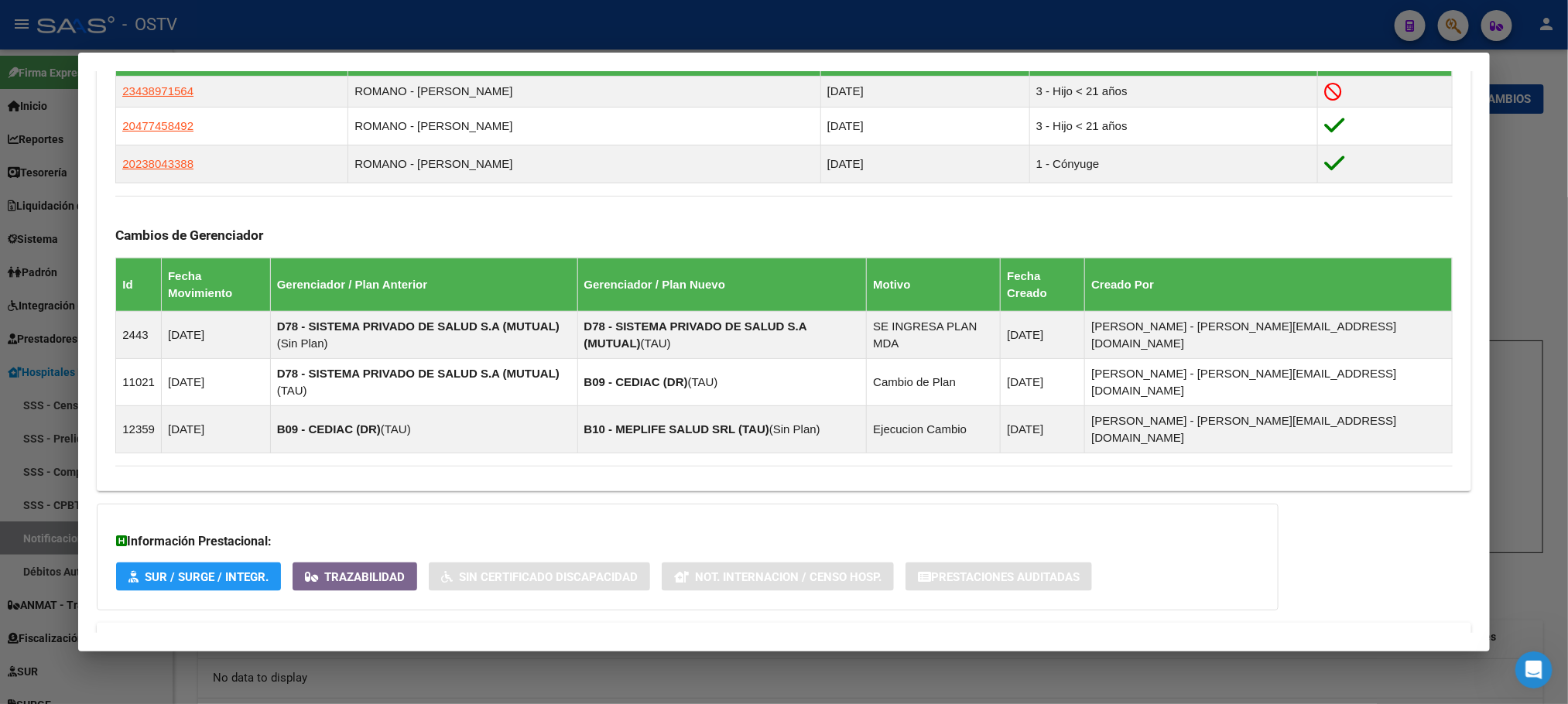
click at [315, 632] on strong "Aportes y Contribuciones del Afiliado: 27266521338" at bounding box center [272, 641] width 314 height 18
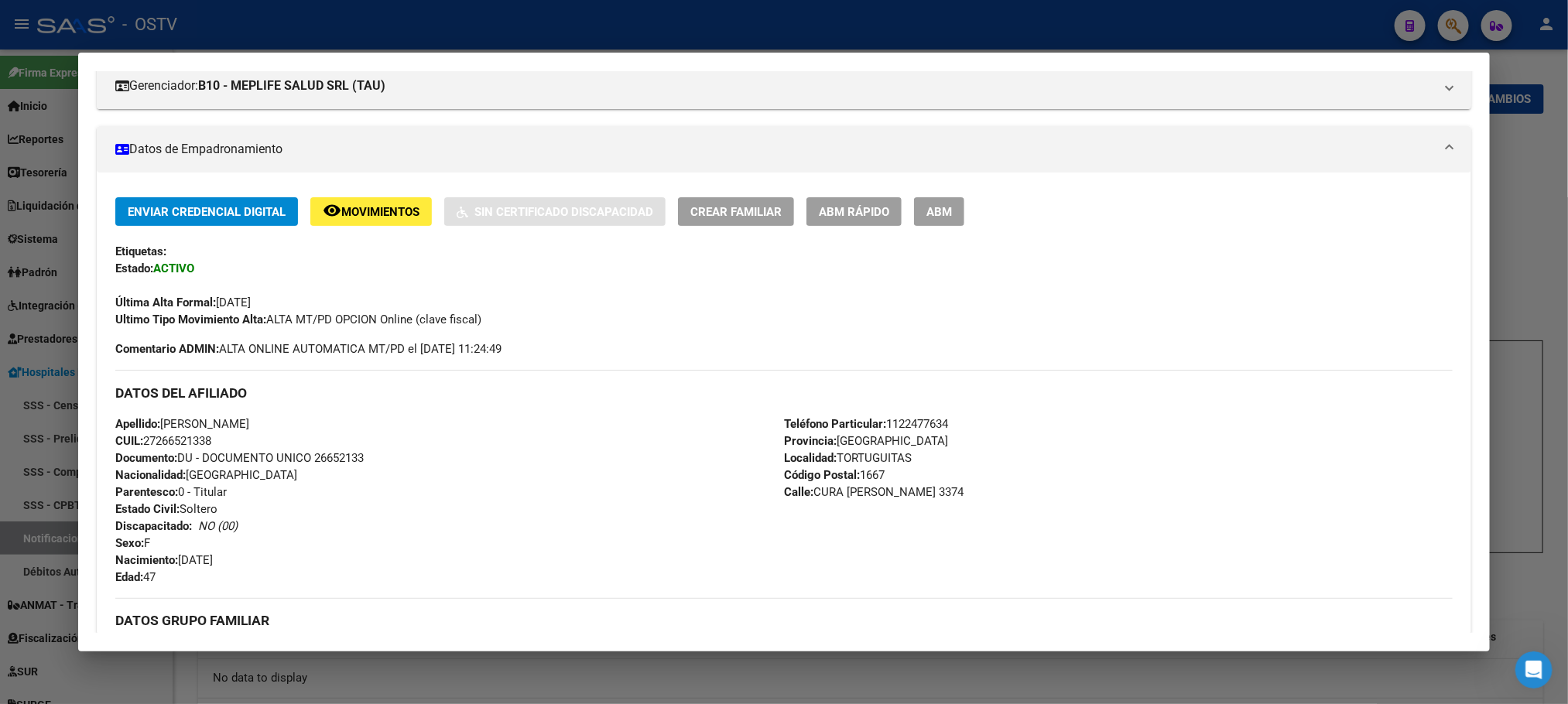
scroll to position [0, 0]
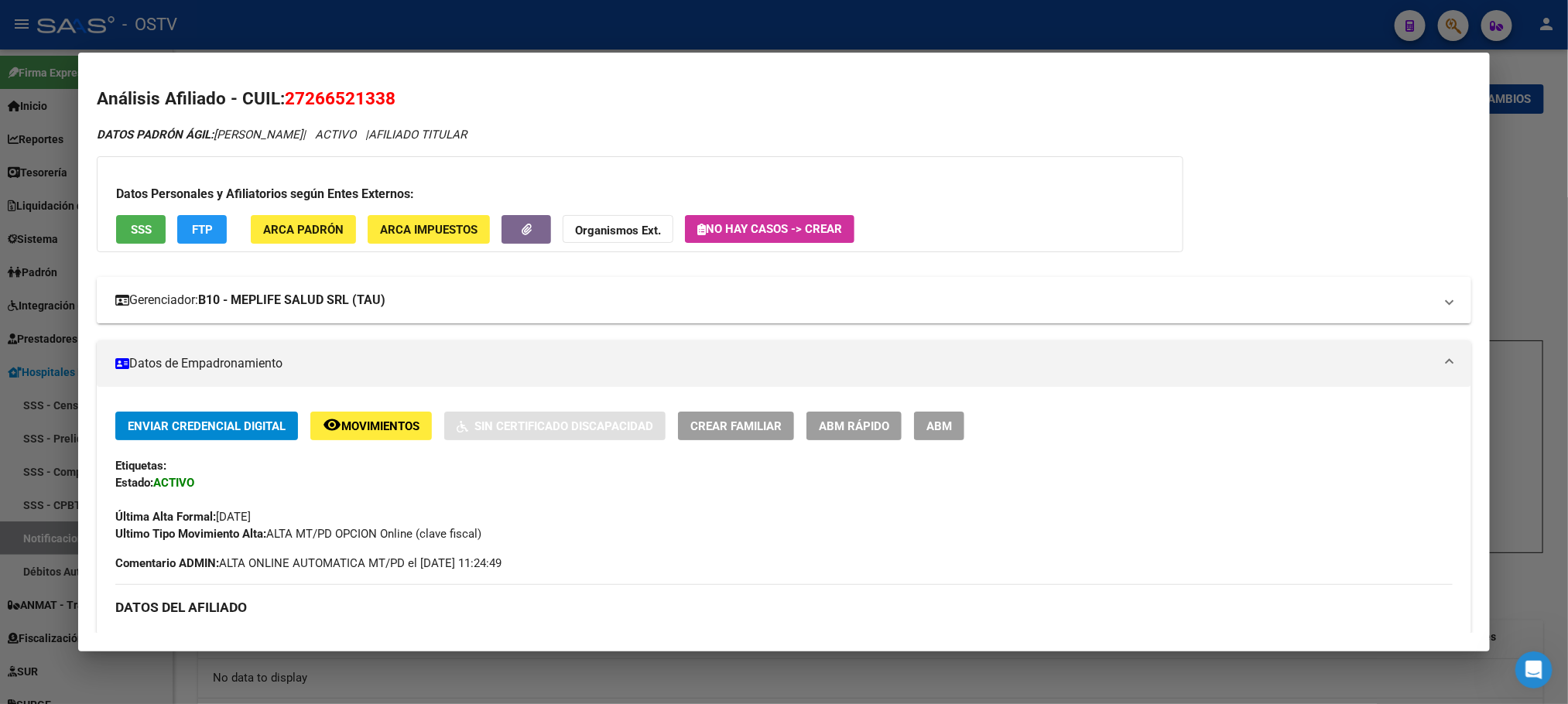
click at [252, 286] on mat-expansion-panel-header "Gerenciador: B10 - MEPLIFE SALUD SRL (TAU)" at bounding box center [783, 300] width 1374 height 46
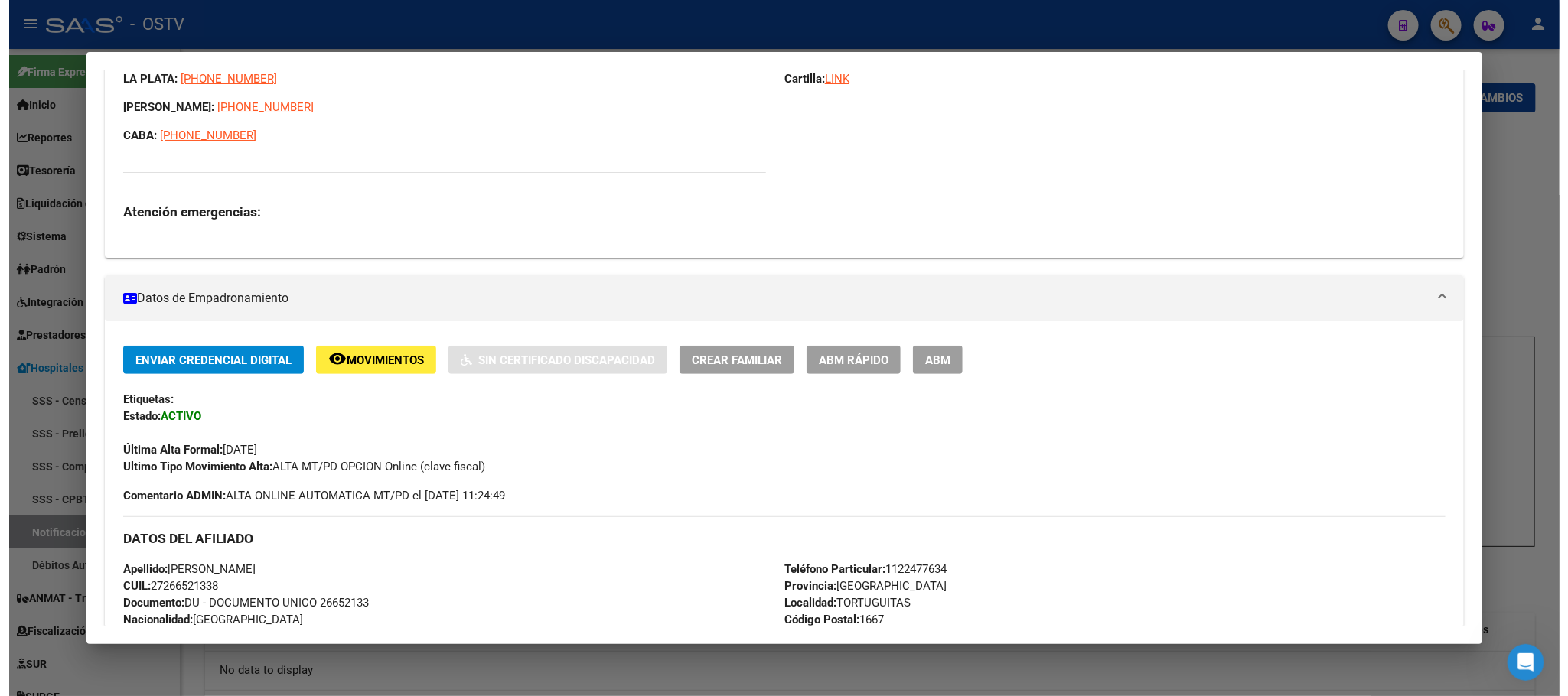
scroll to position [203, 0]
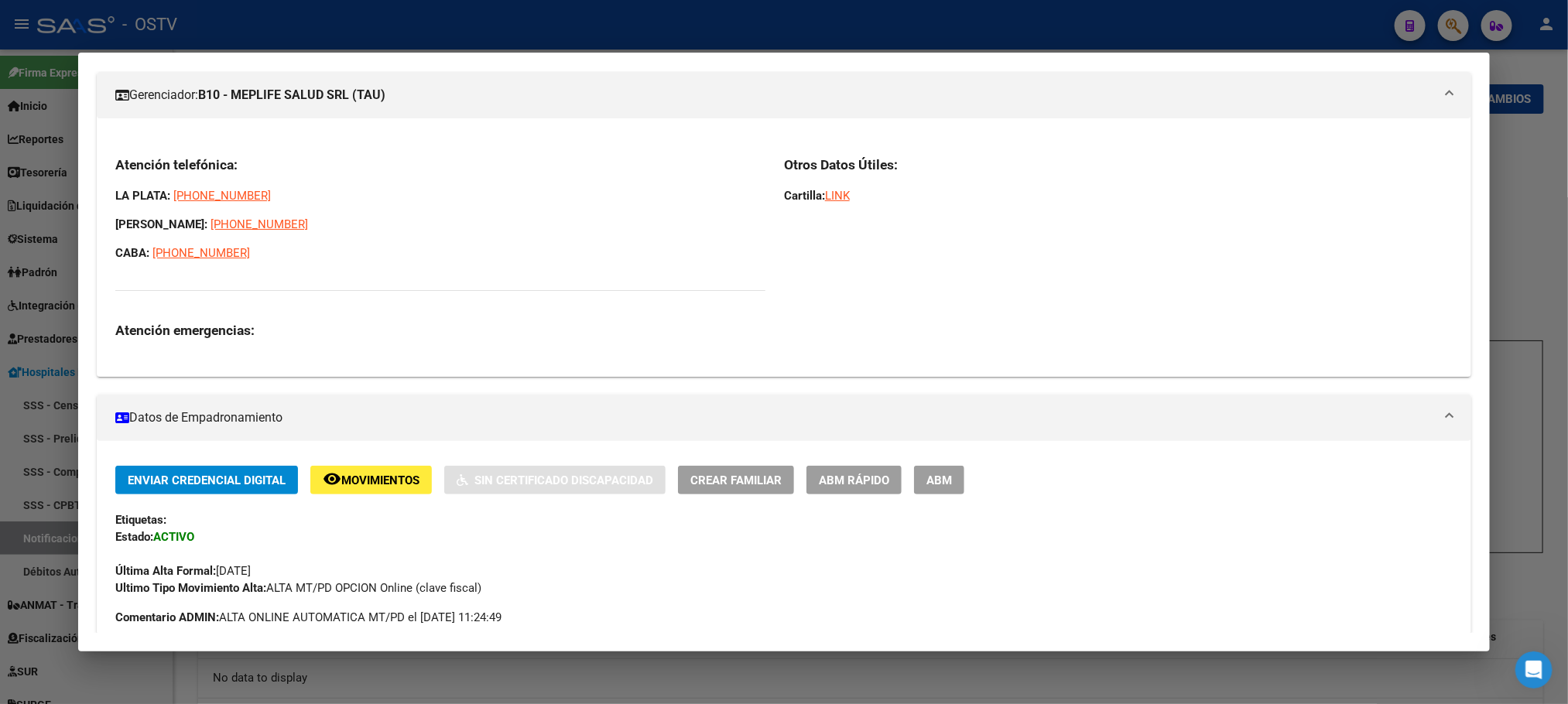
click at [189, 670] on div at bounding box center [784, 352] width 1568 height 704
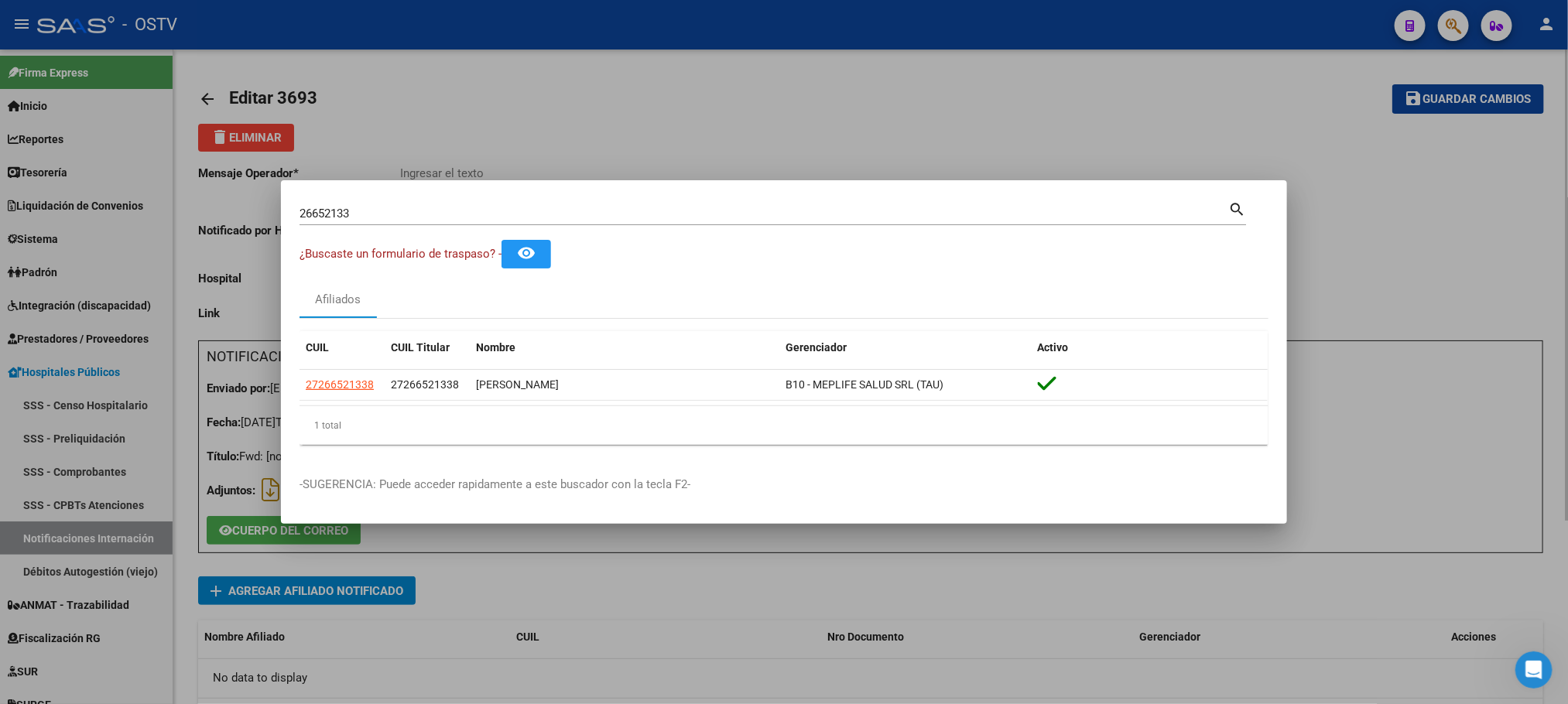
click at [184, 514] on div at bounding box center [784, 352] width 1568 height 704
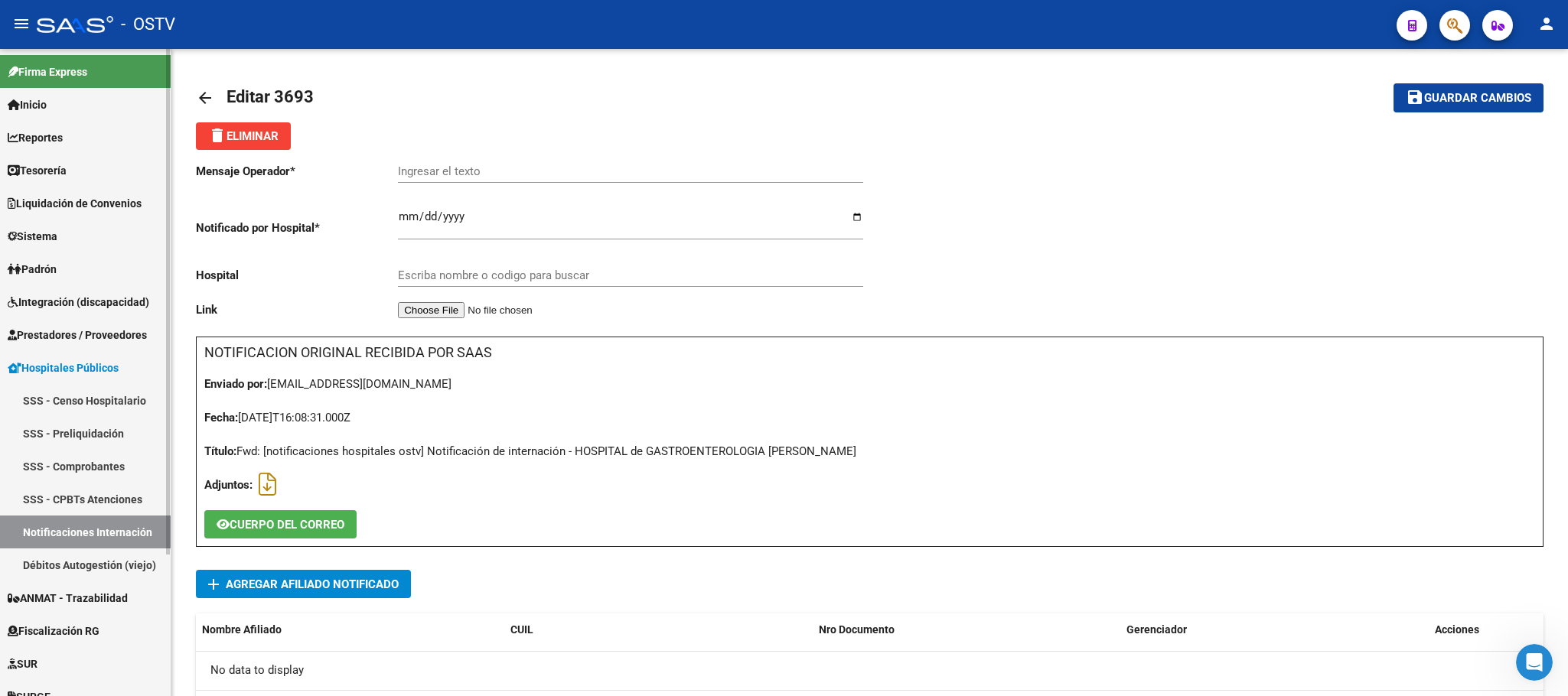
click at [98, 363] on span "Hospitales Públicos" at bounding box center [63, 368] width 111 height 17
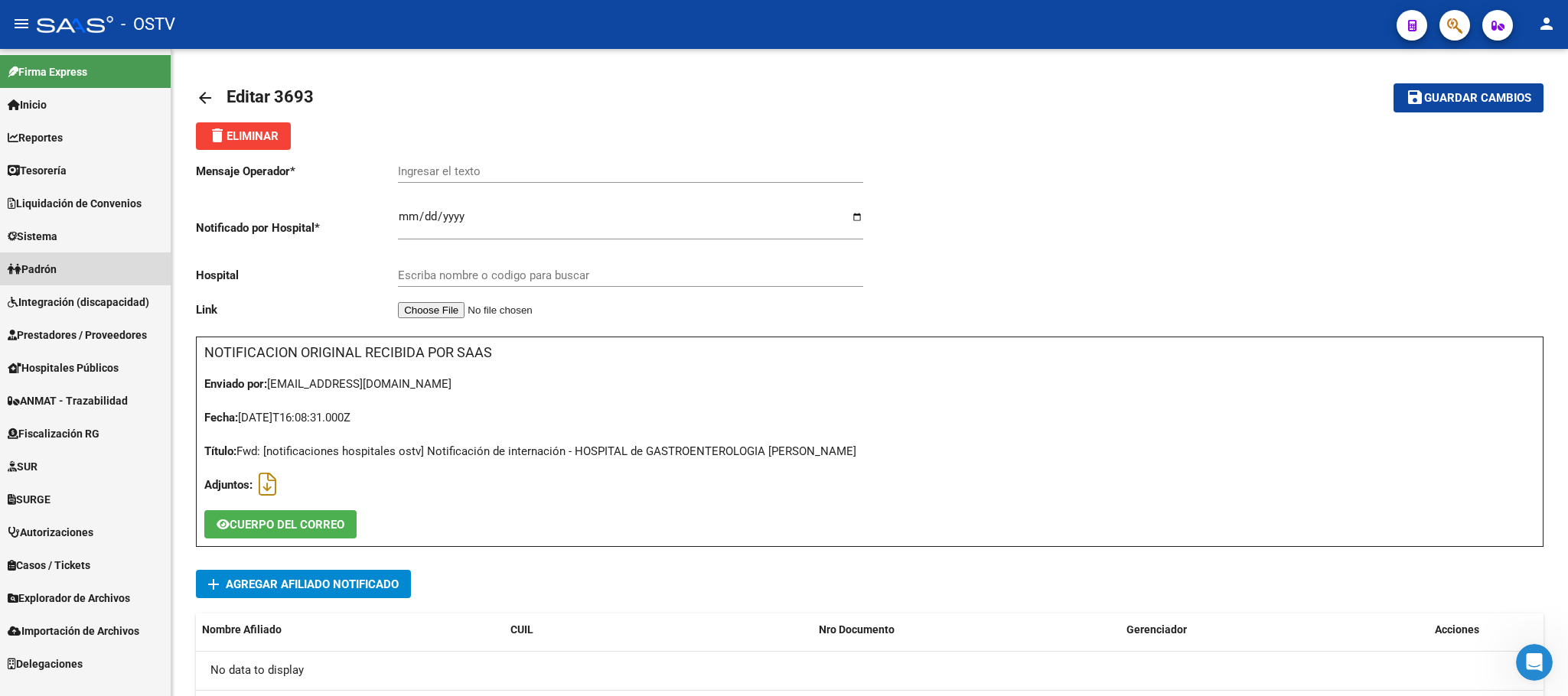
click at [73, 280] on link "Padrón" at bounding box center [85, 269] width 171 height 33
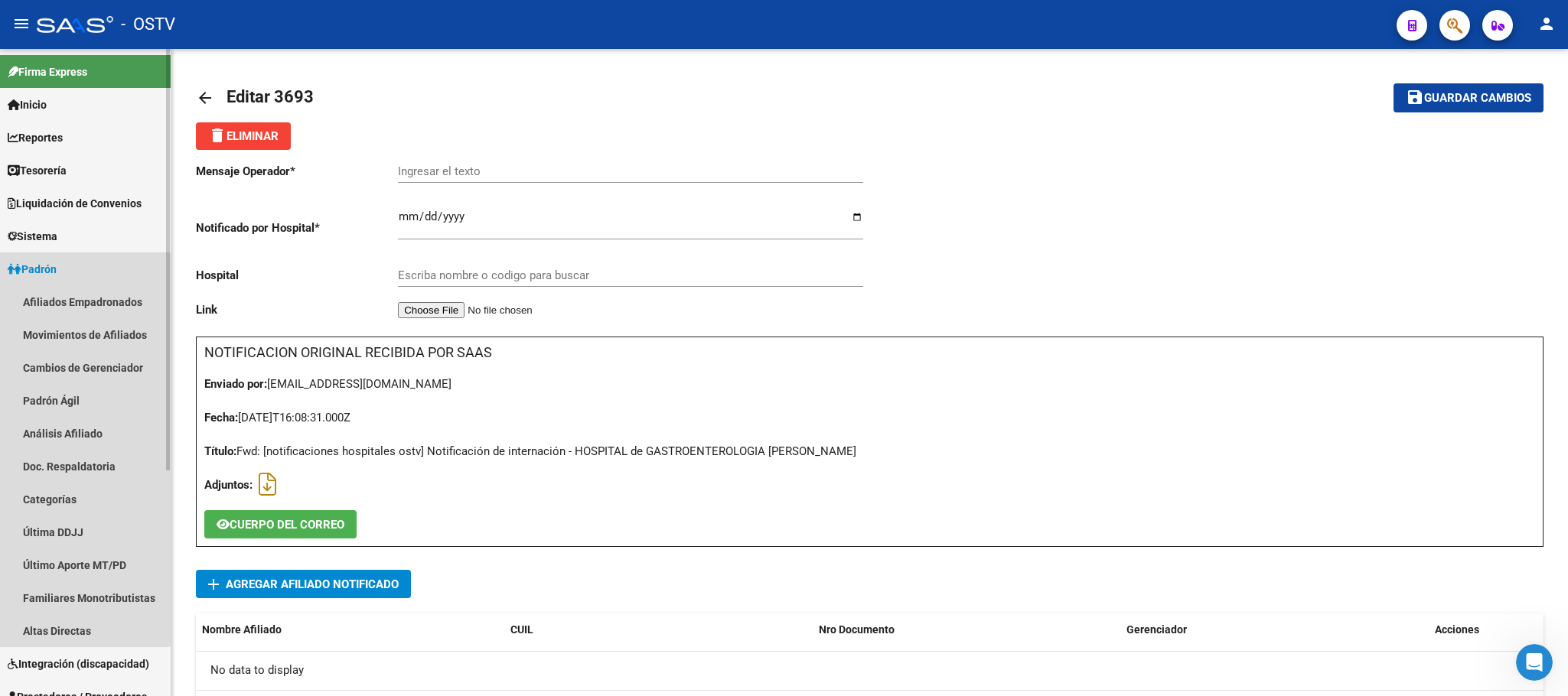
click at [53, 276] on span "Padrón" at bounding box center [32, 268] width 49 height 17
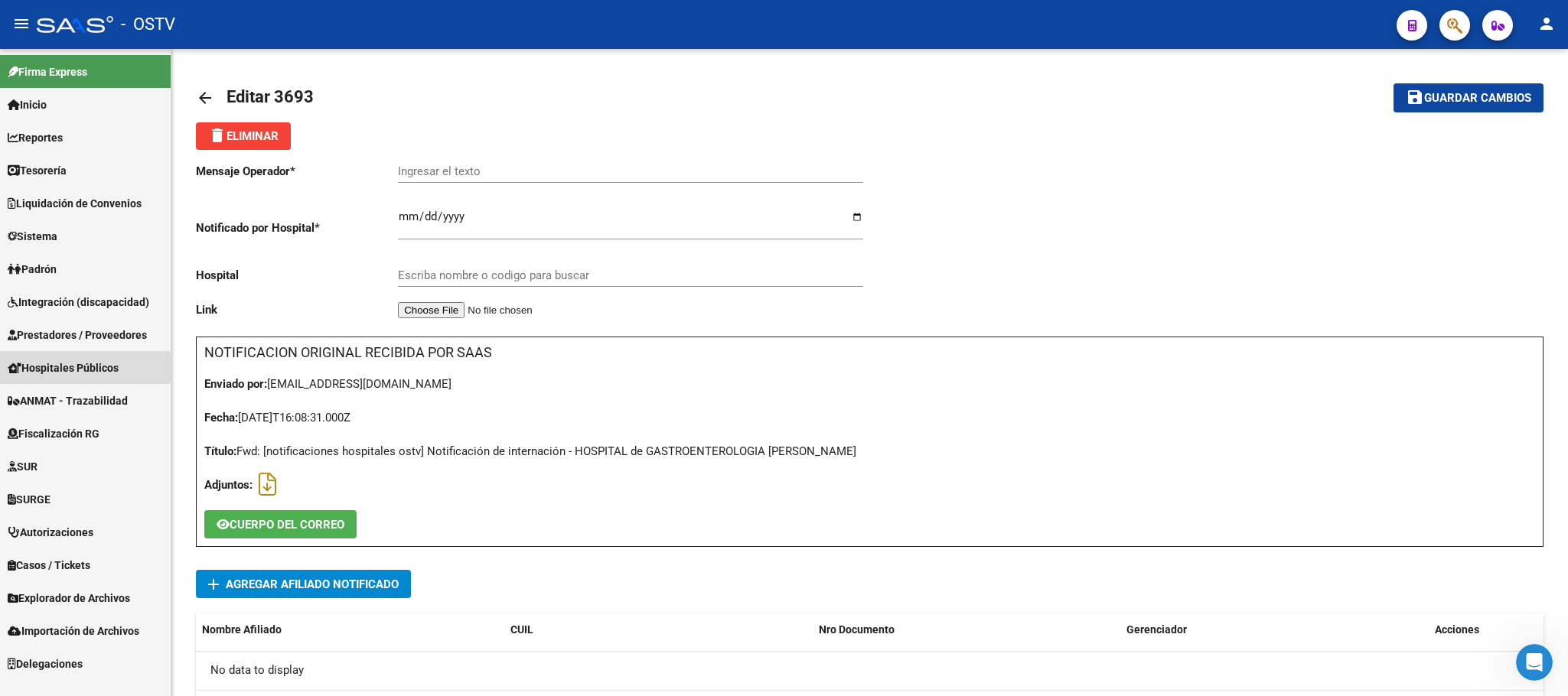
click at [68, 368] on span "Hospitales Públicos" at bounding box center [63, 368] width 111 height 17
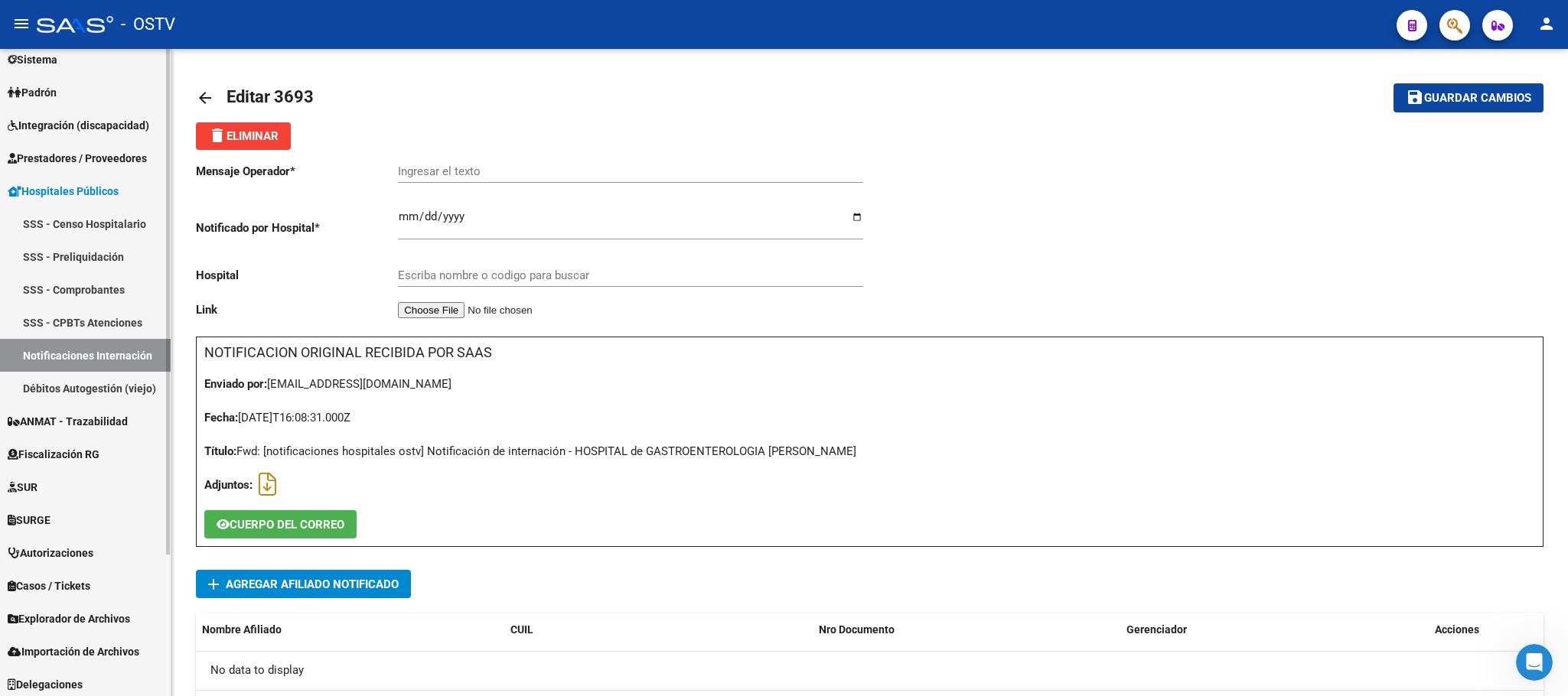
scroll to position [180, 0]
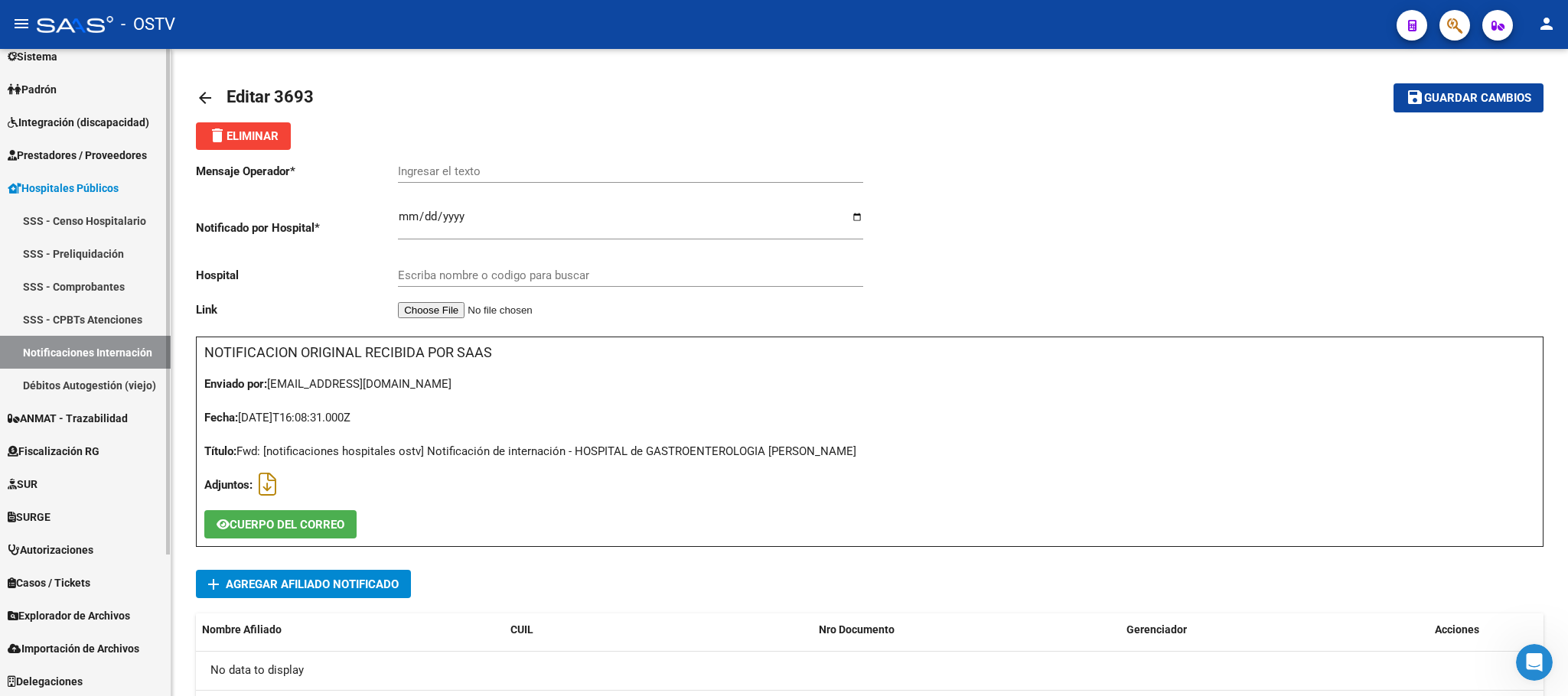
click at [56, 455] on span "Fiscalización RG" at bounding box center [54, 451] width 92 height 17
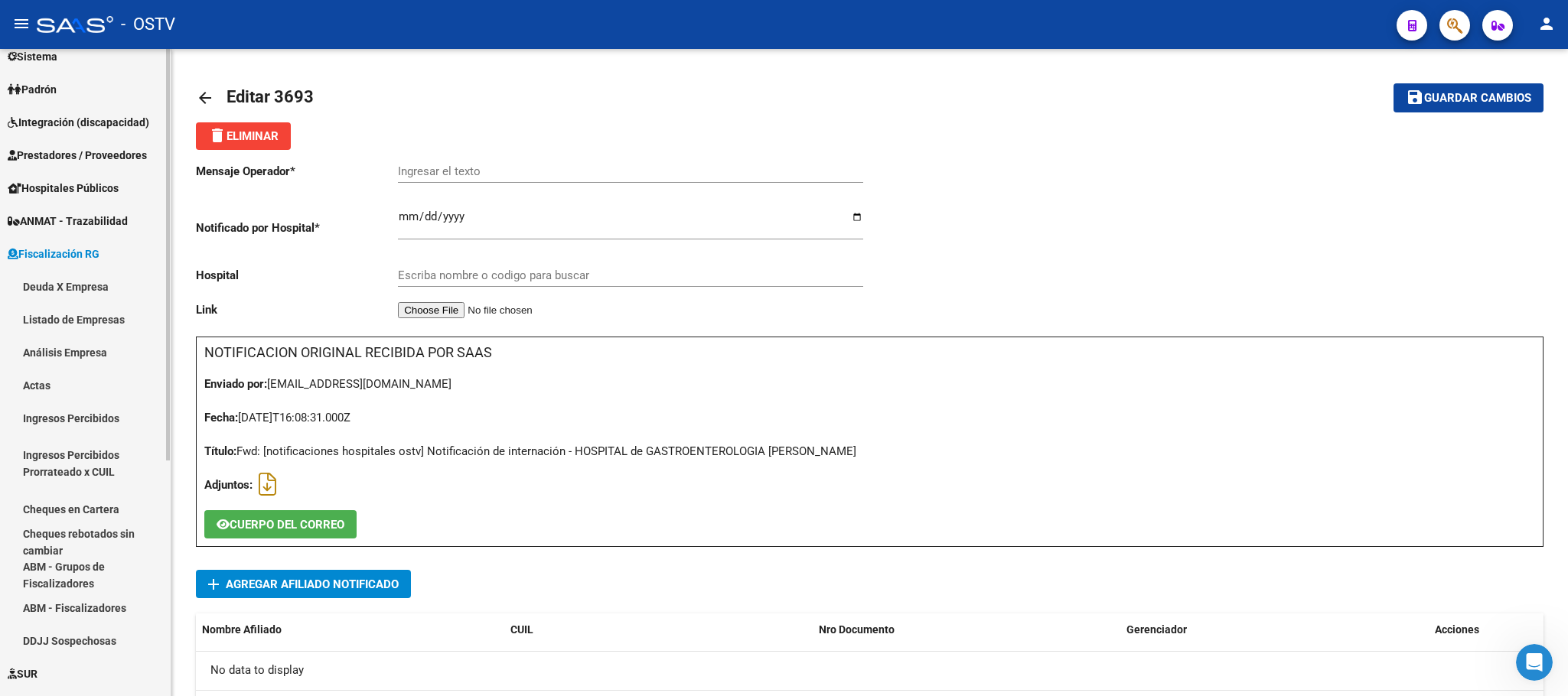
click at [65, 287] on link "Deuda X Empresa" at bounding box center [85, 287] width 171 height 33
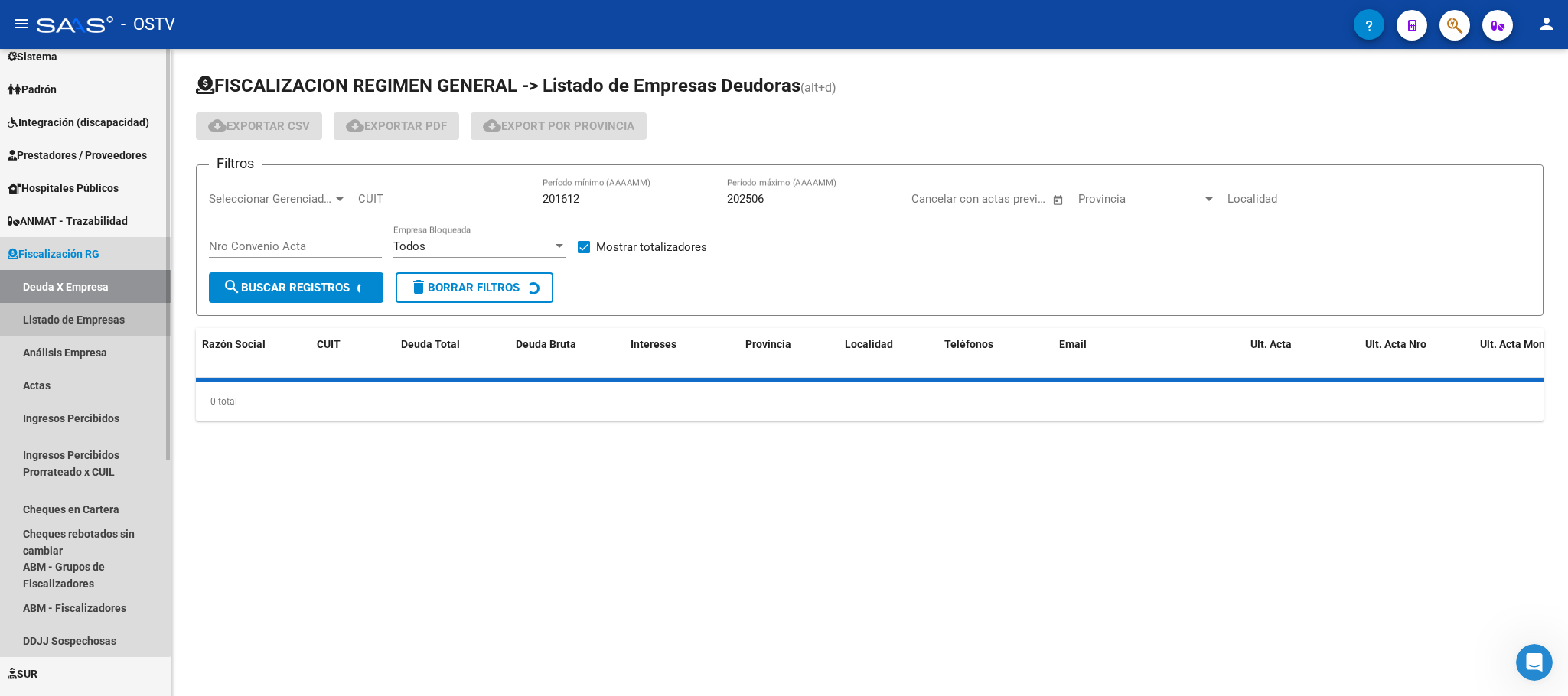
click at [81, 327] on link "Listado de Empresas" at bounding box center [85, 320] width 171 height 33
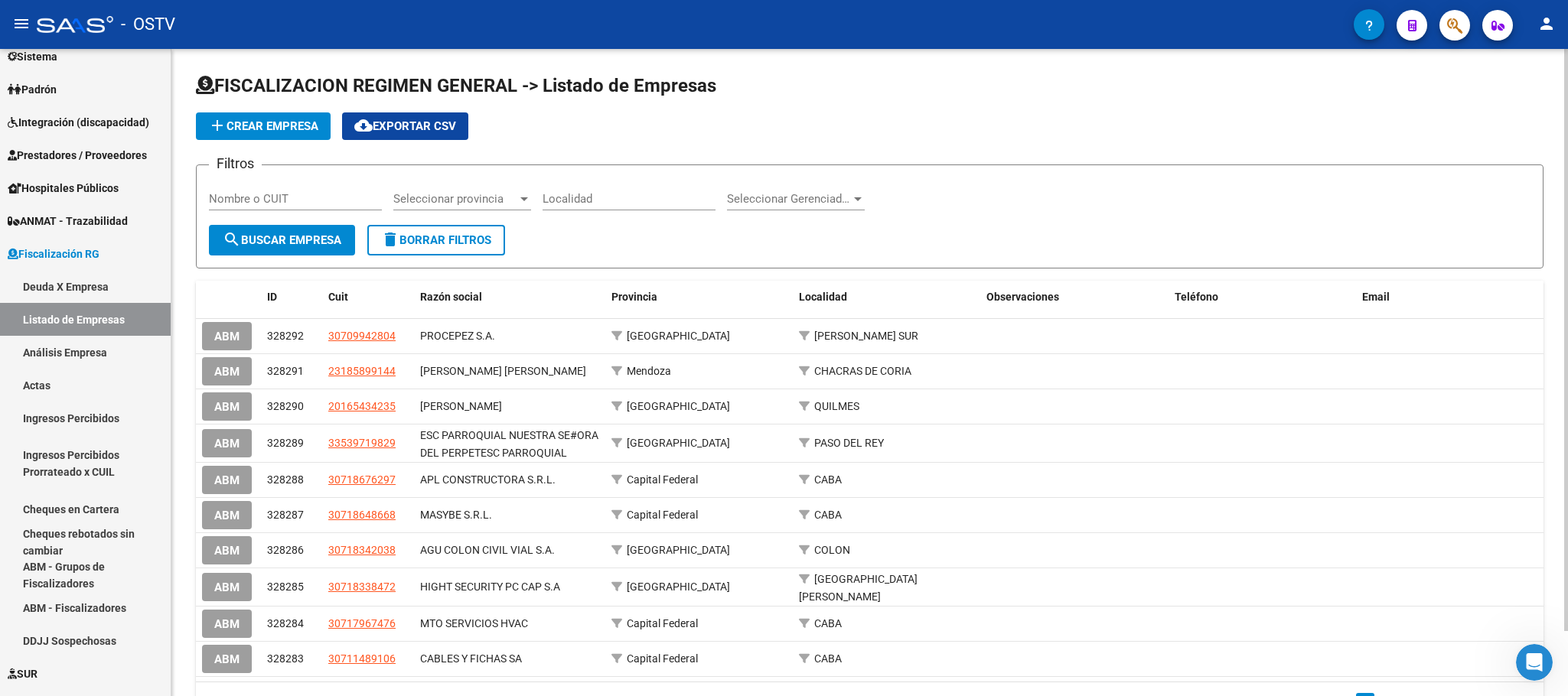
click at [758, 191] on div "Seleccionar Gerenciador Seleccionar Gerenciador" at bounding box center [795, 194] width 138 height 33
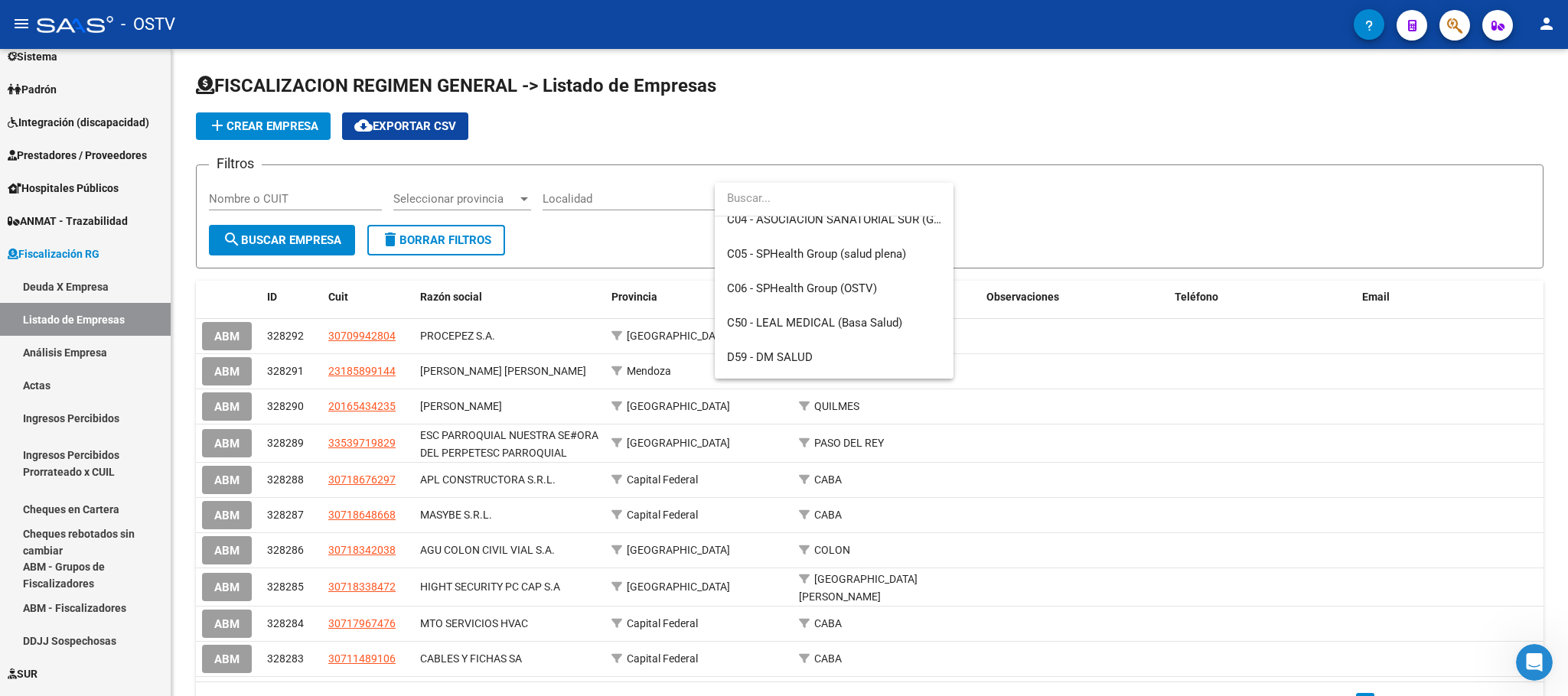
scroll to position [689, 0]
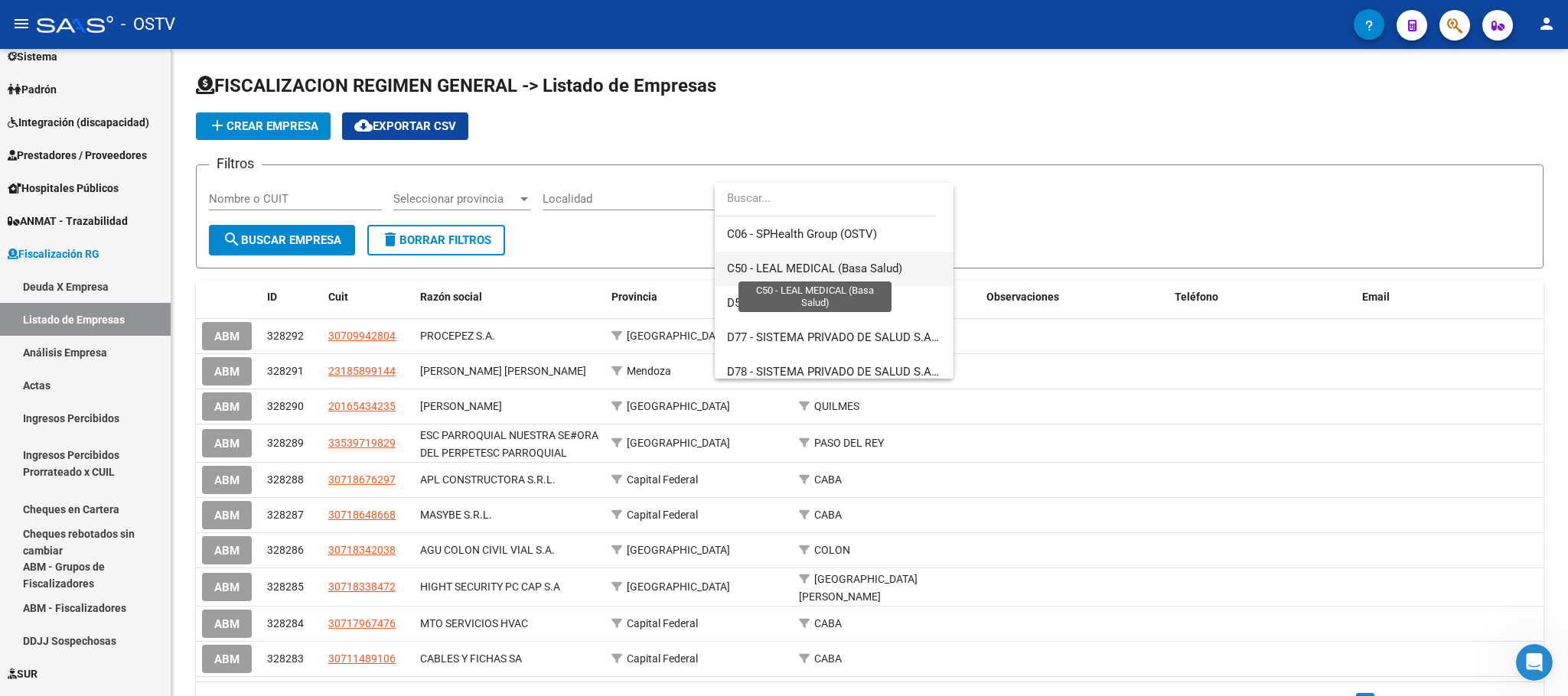
click at [788, 271] on span "C50 - LEAL MEDICAL (Basa Salud)" at bounding box center [814, 268] width 176 height 13
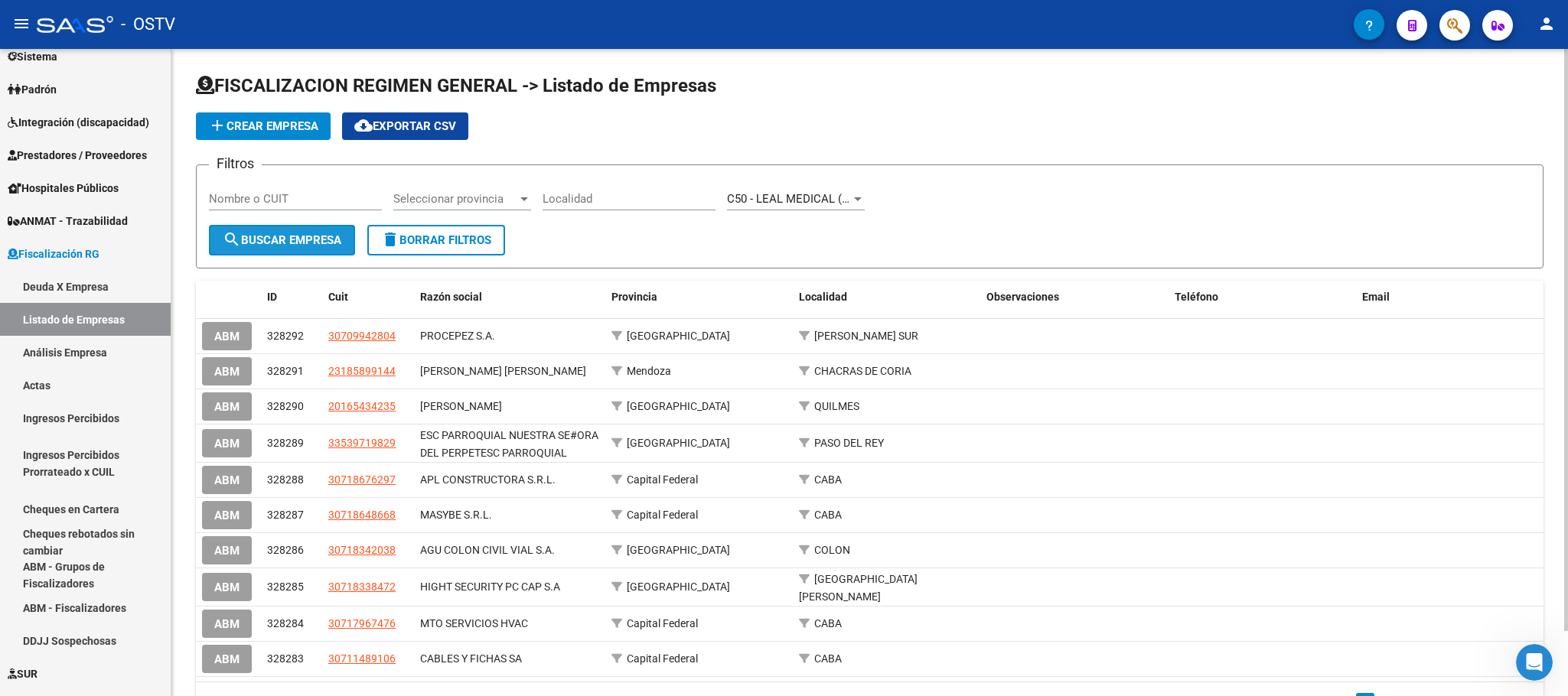
click at [289, 241] on span "search Buscar Empresa" at bounding box center [282, 239] width 119 height 13
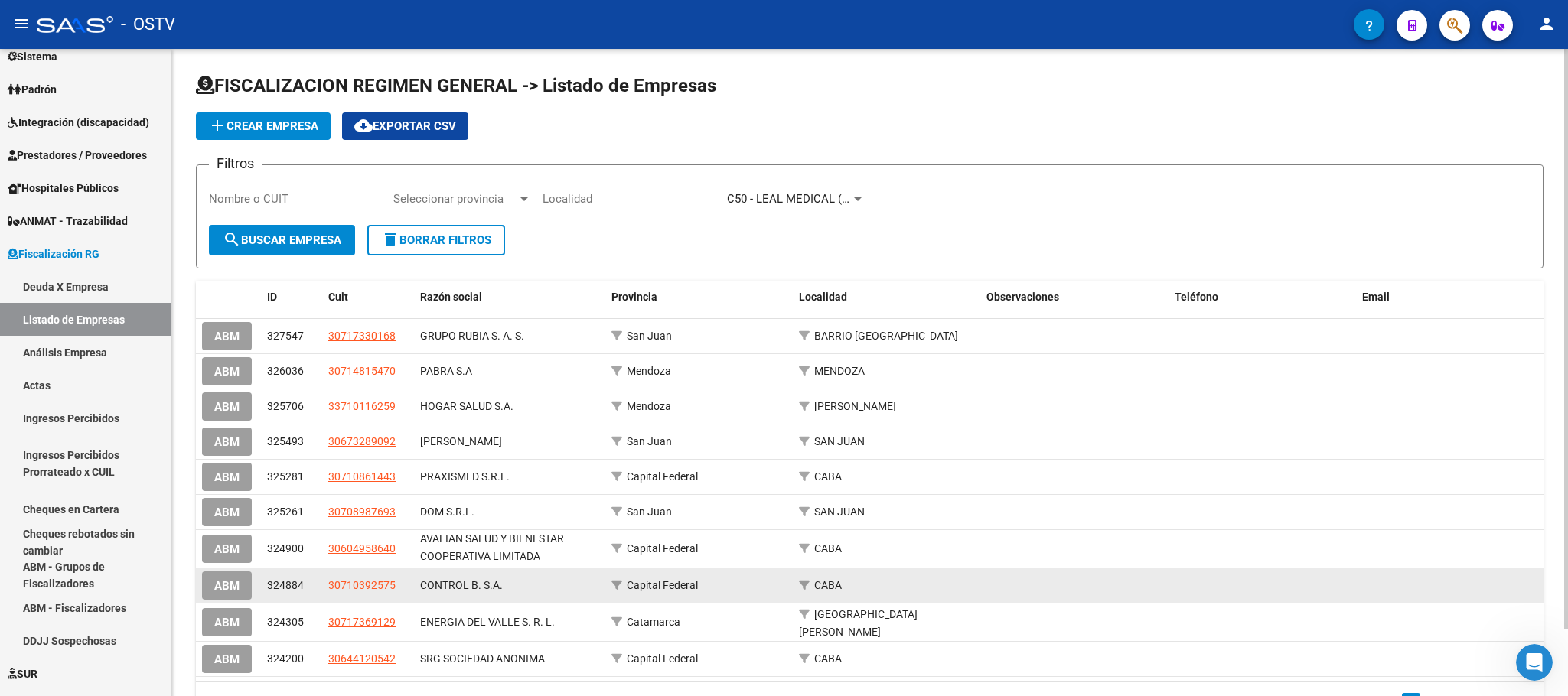
scroll to position [74, 0]
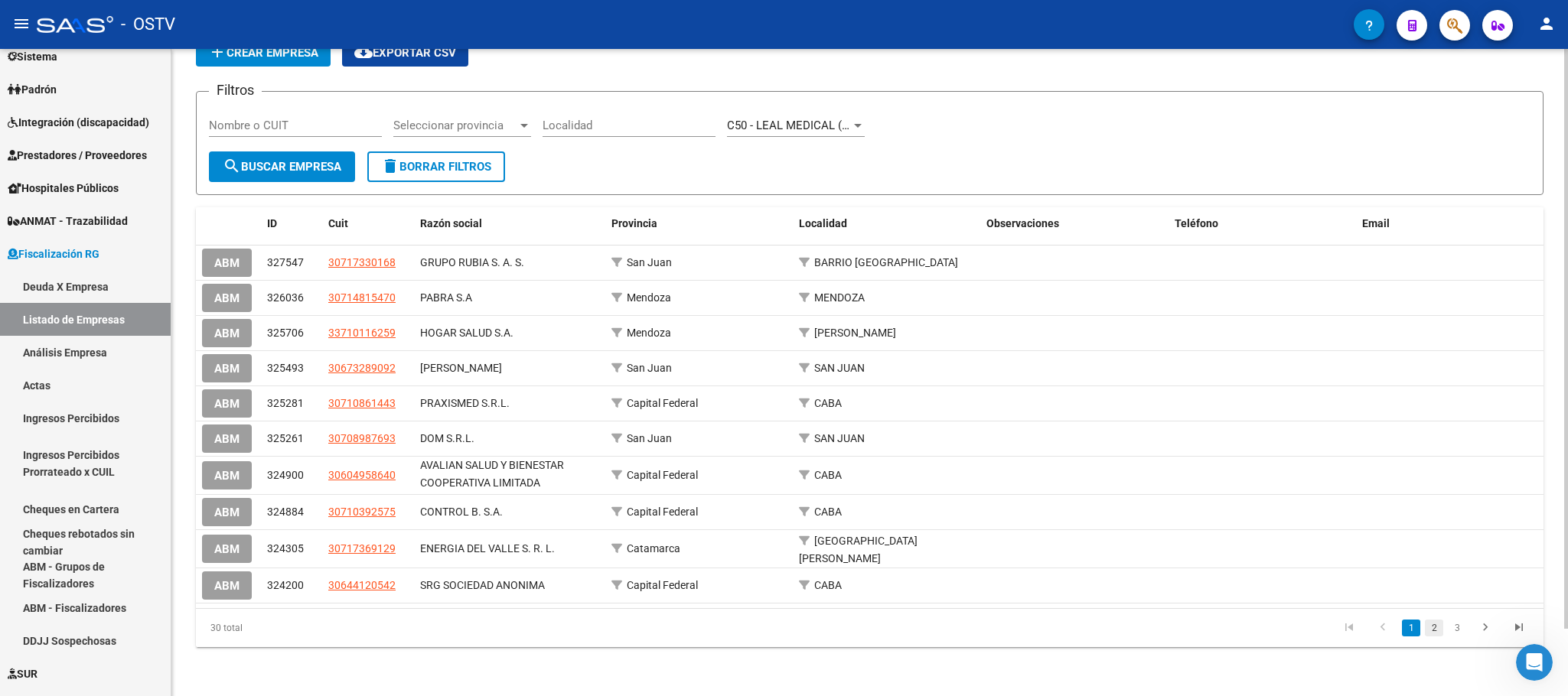
click at [1430, 635] on link "2" at bounding box center [1434, 628] width 18 height 17
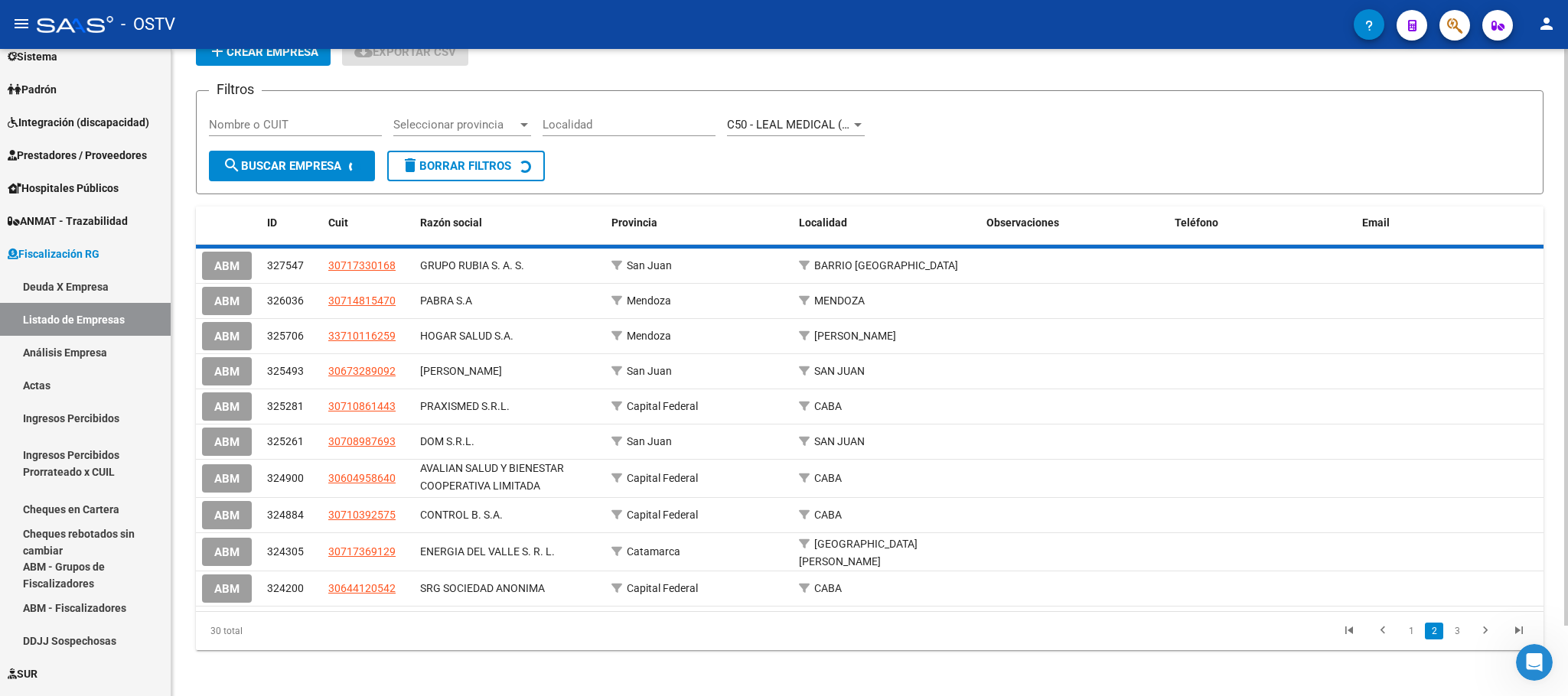
scroll to position [68, 0]
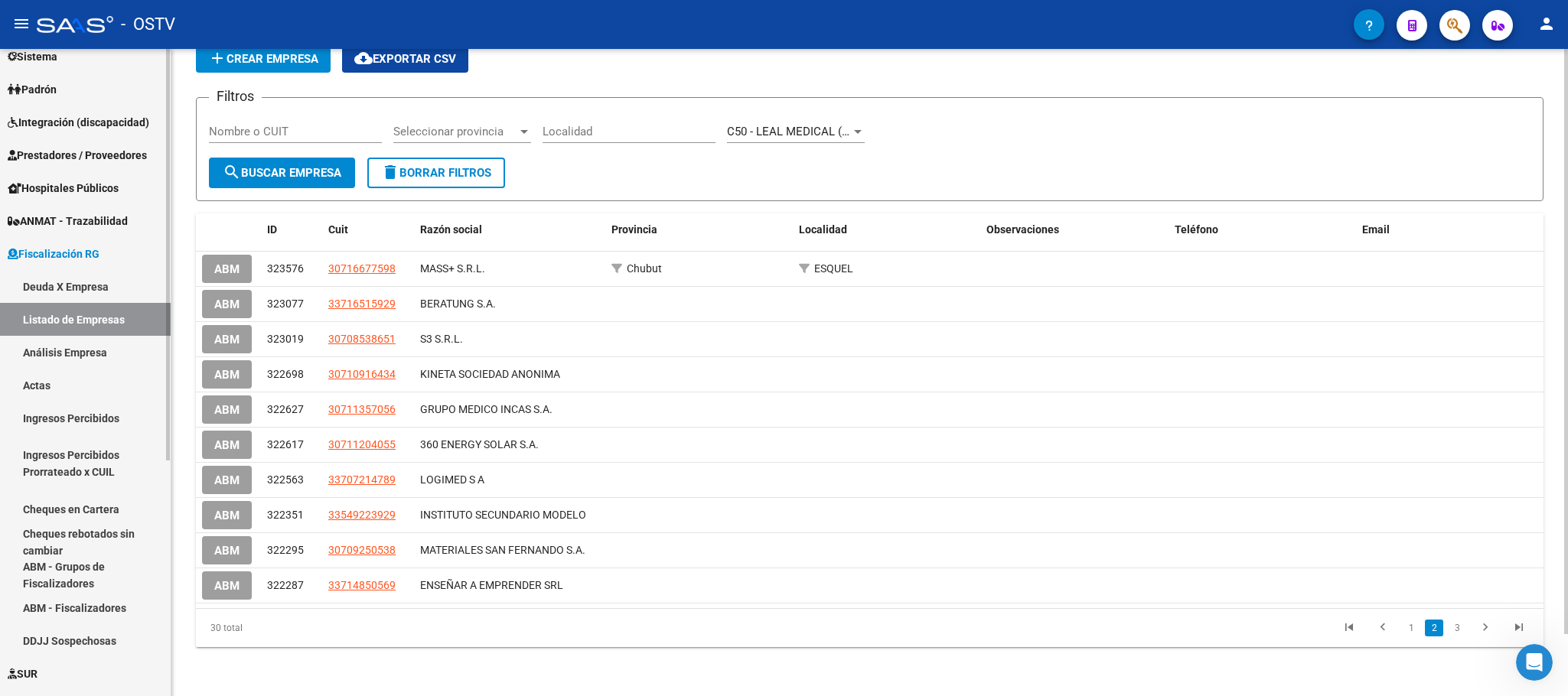
click at [69, 285] on link "Deuda X Empresa" at bounding box center [85, 287] width 171 height 33
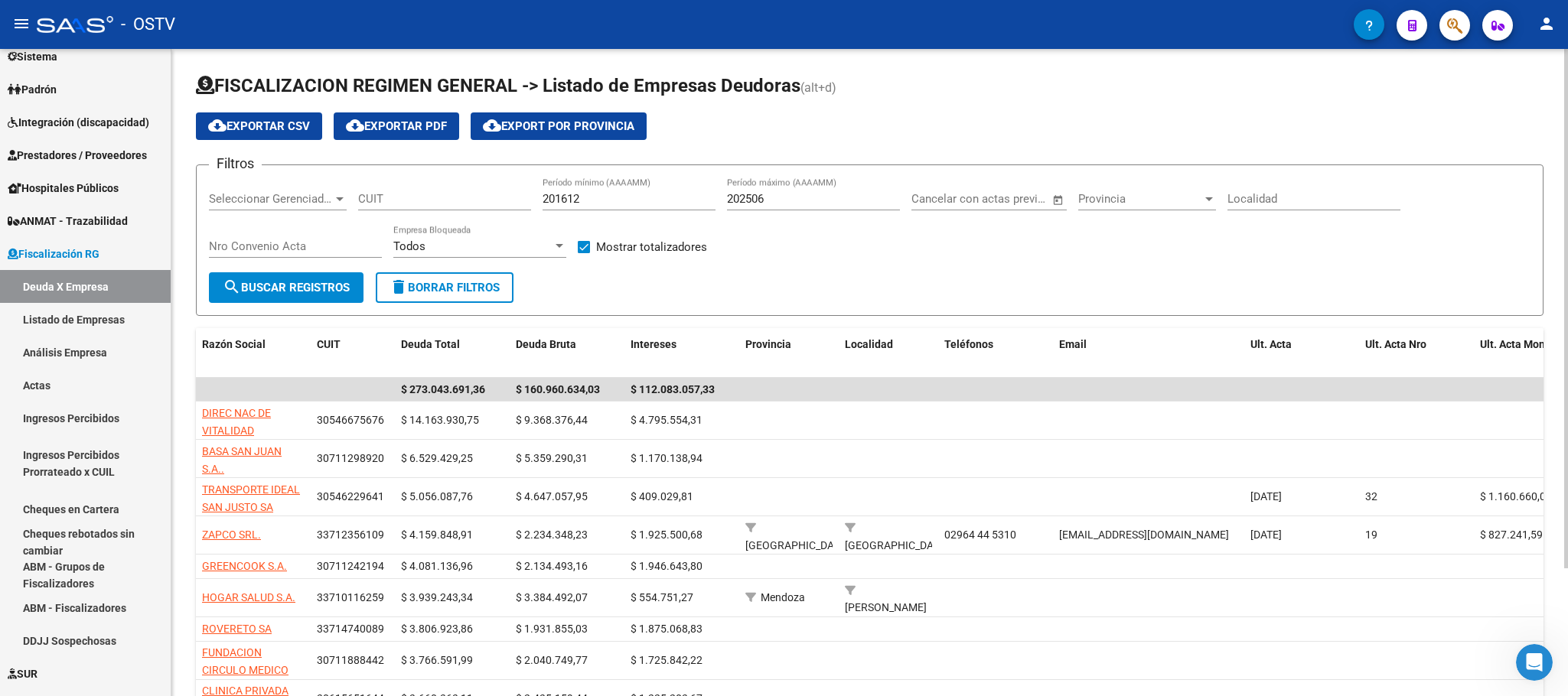
drag, startPoint x: 308, startPoint y: 213, endPoint x: 303, endPoint y: 198, distance: 15.8
click at [301, 213] on div "Seleccionar Gerenciador Seleccionar Gerenciador" at bounding box center [277, 201] width 138 height 47
click at [304, 198] on span "Seleccionar Gerenciador" at bounding box center [270, 198] width 124 height 13
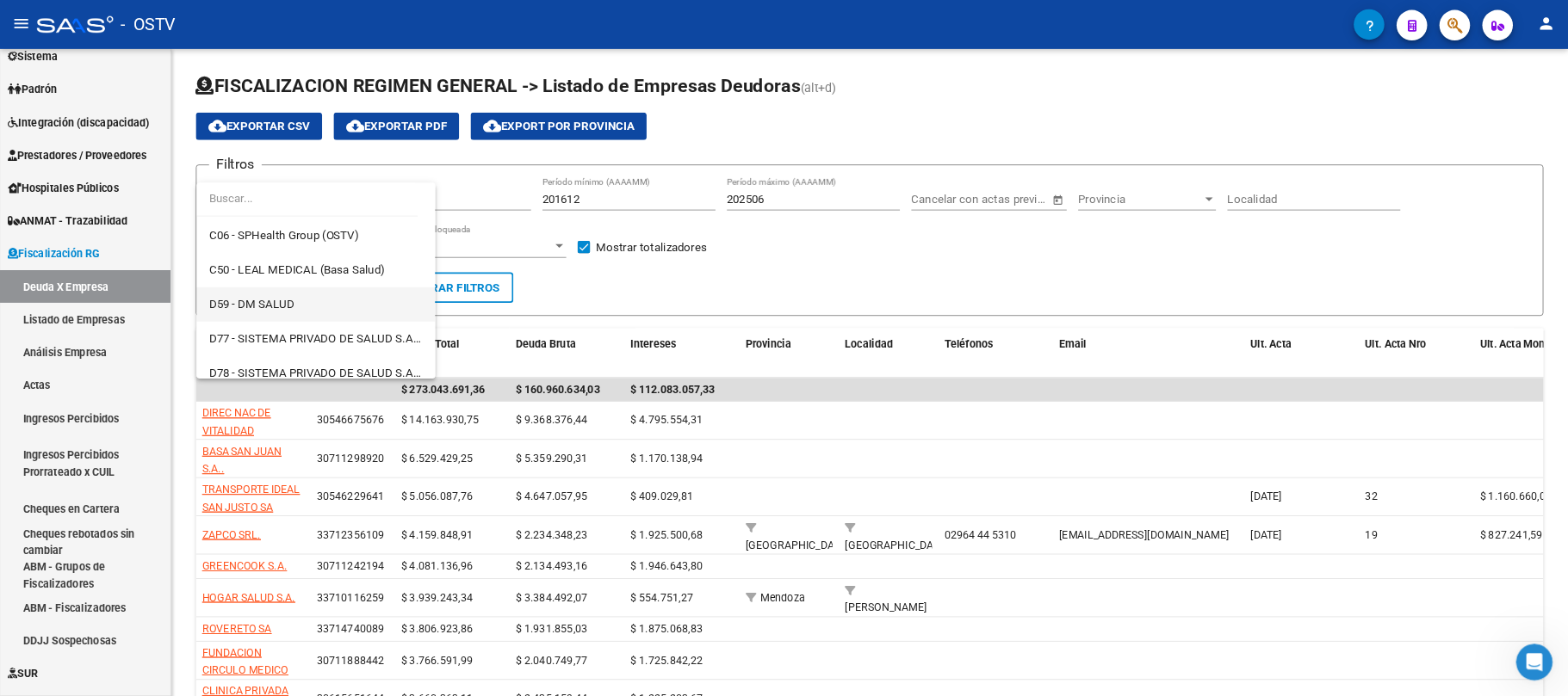
scroll to position [775, 0]
click at [290, 305] on span "C50 - LEAL MEDICAL (Basa Salud)" at bounding box center [333, 301] width 198 height 15
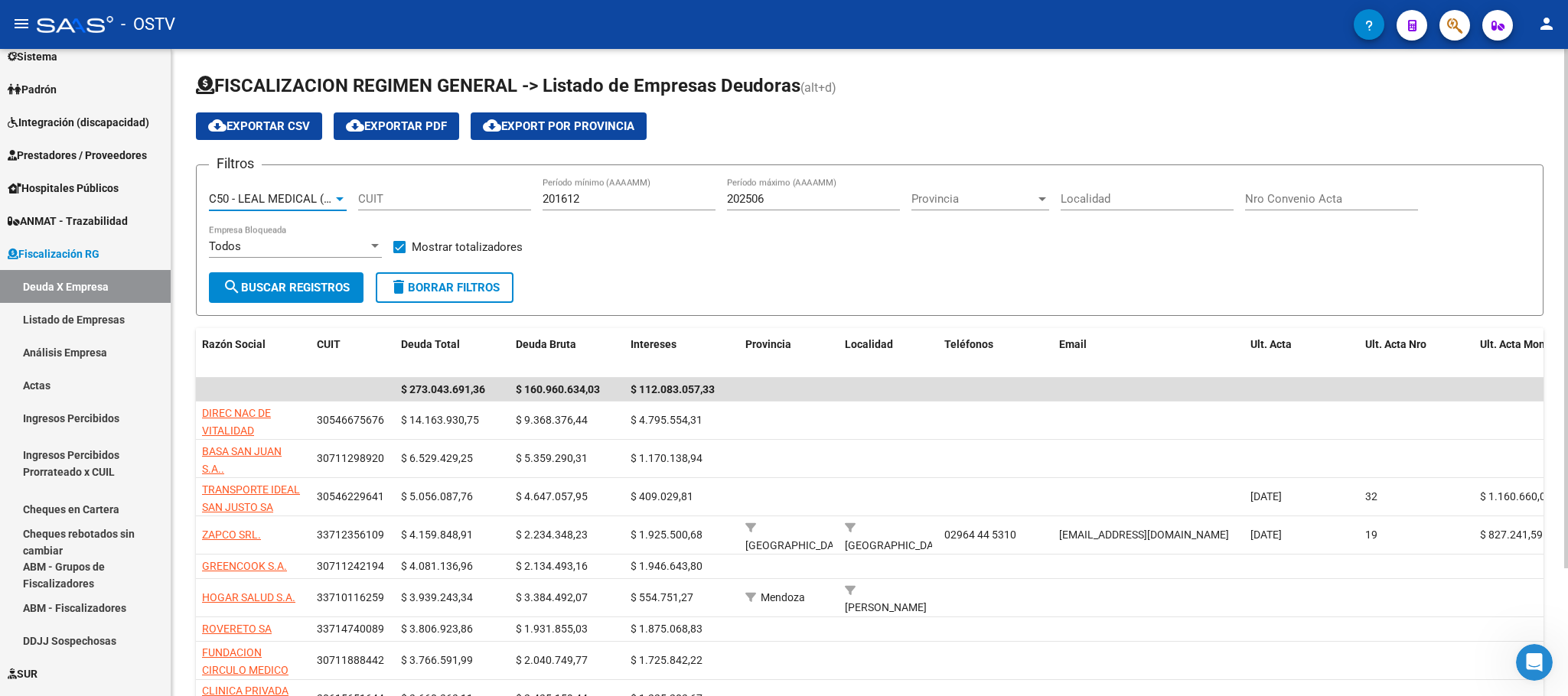
click at [258, 290] on span "search Buscar Registros" at bounding box center [286, 287] width 127 height 13
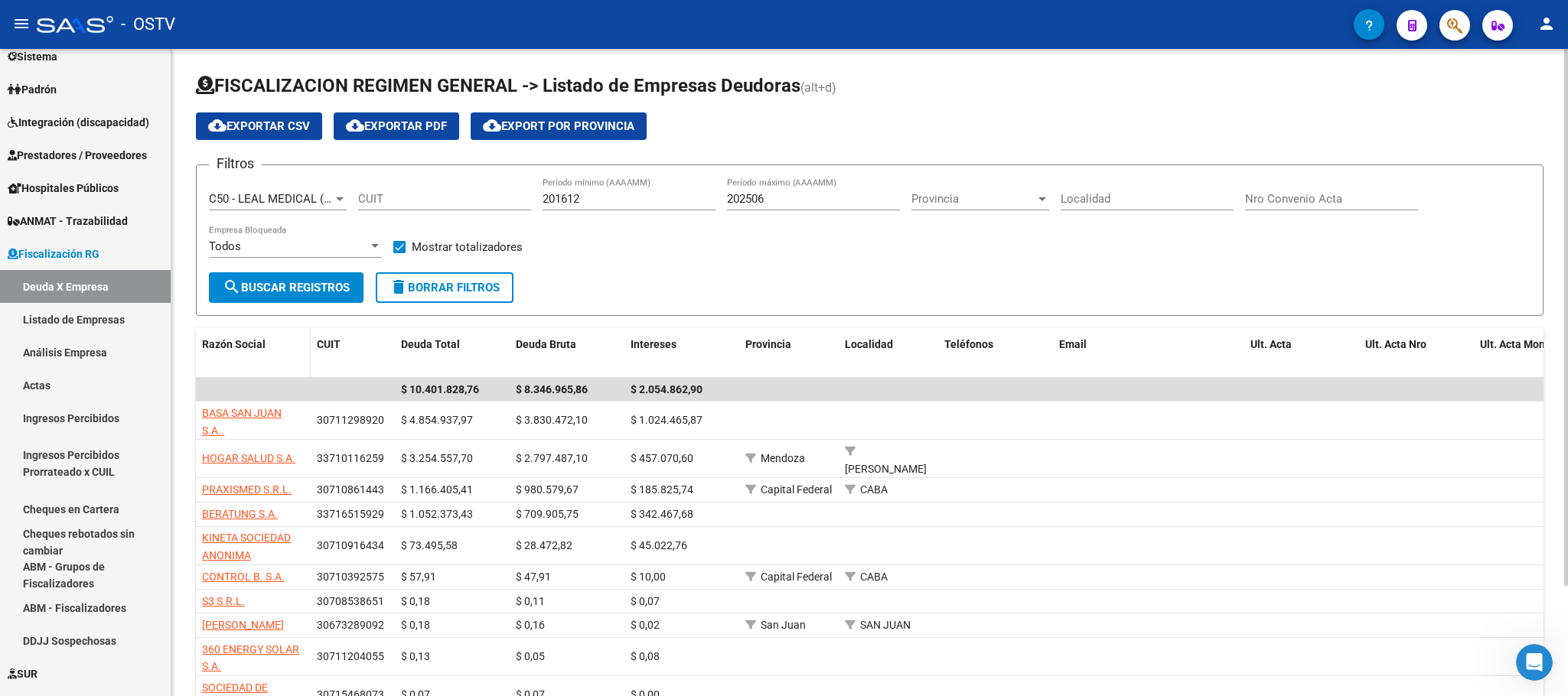
click at [301, 358] on datatable-header-cell "Razón Social" at bounding box center [254, 354] width 115 height 50
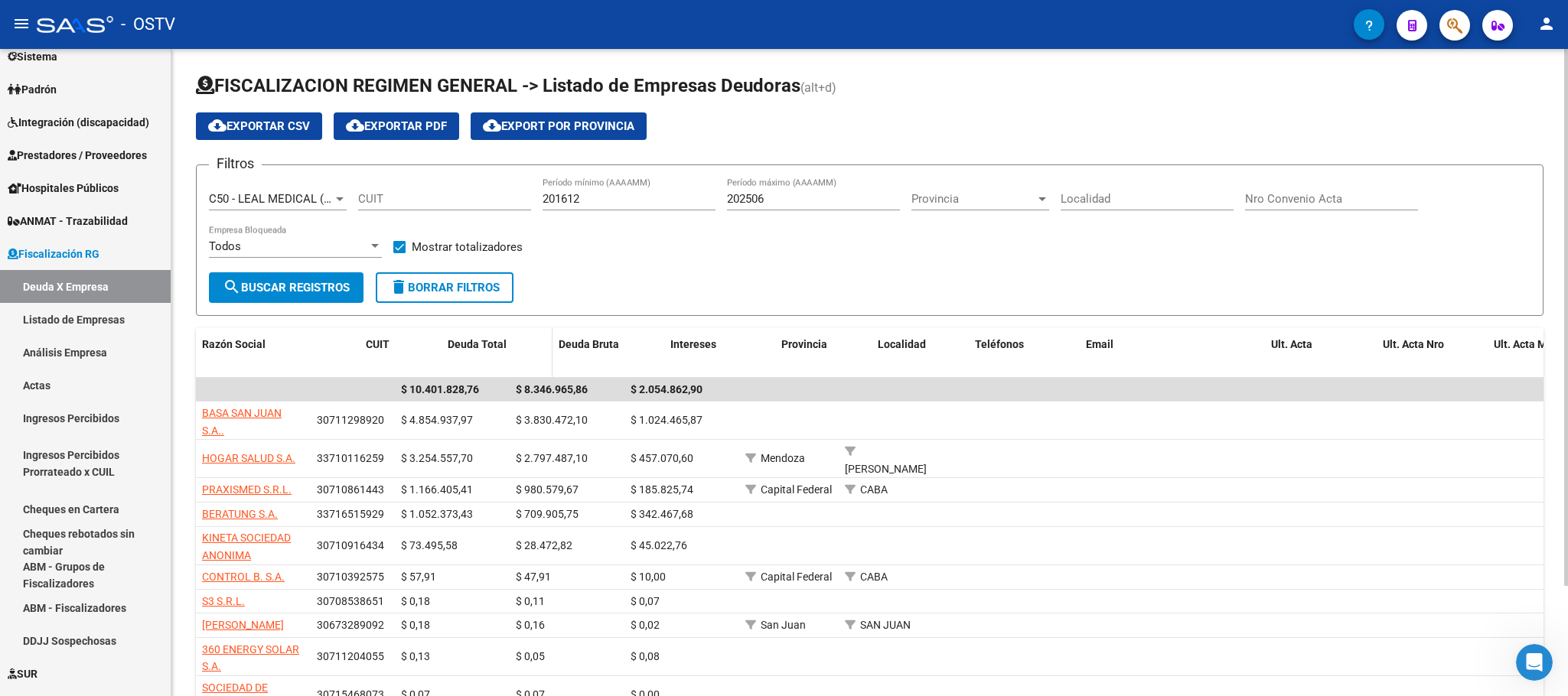
drag, startPoint x: 304, startPoint y: 361, endPoint x: 581, endPoint y: 364, distance: 277.0
click at [581, 364] on div "Razón Social CUIT Deuda Total Deuda Bruta Intereses Provincia Localidad Teléfon…" at bounding box center [1065, 354] width 1737 height 50
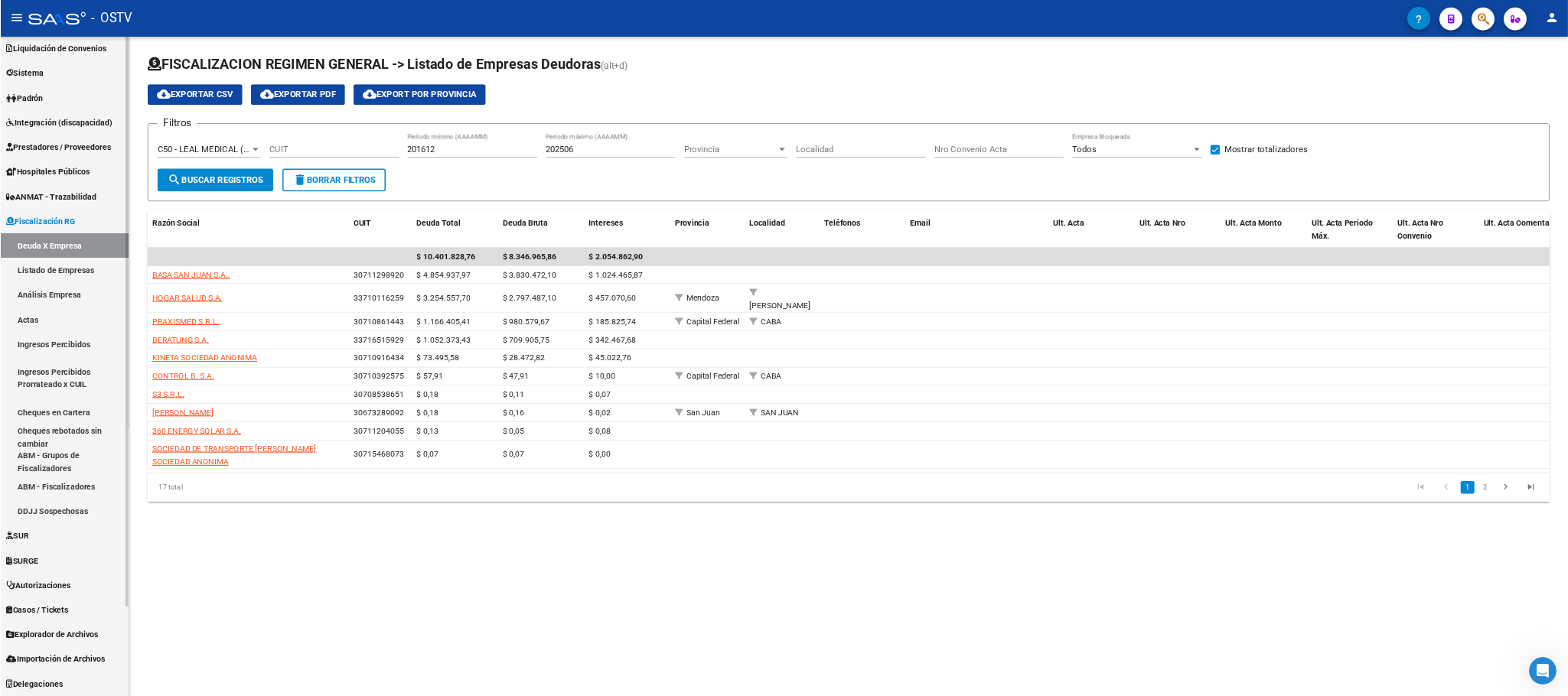
scroll to position [139, 0]
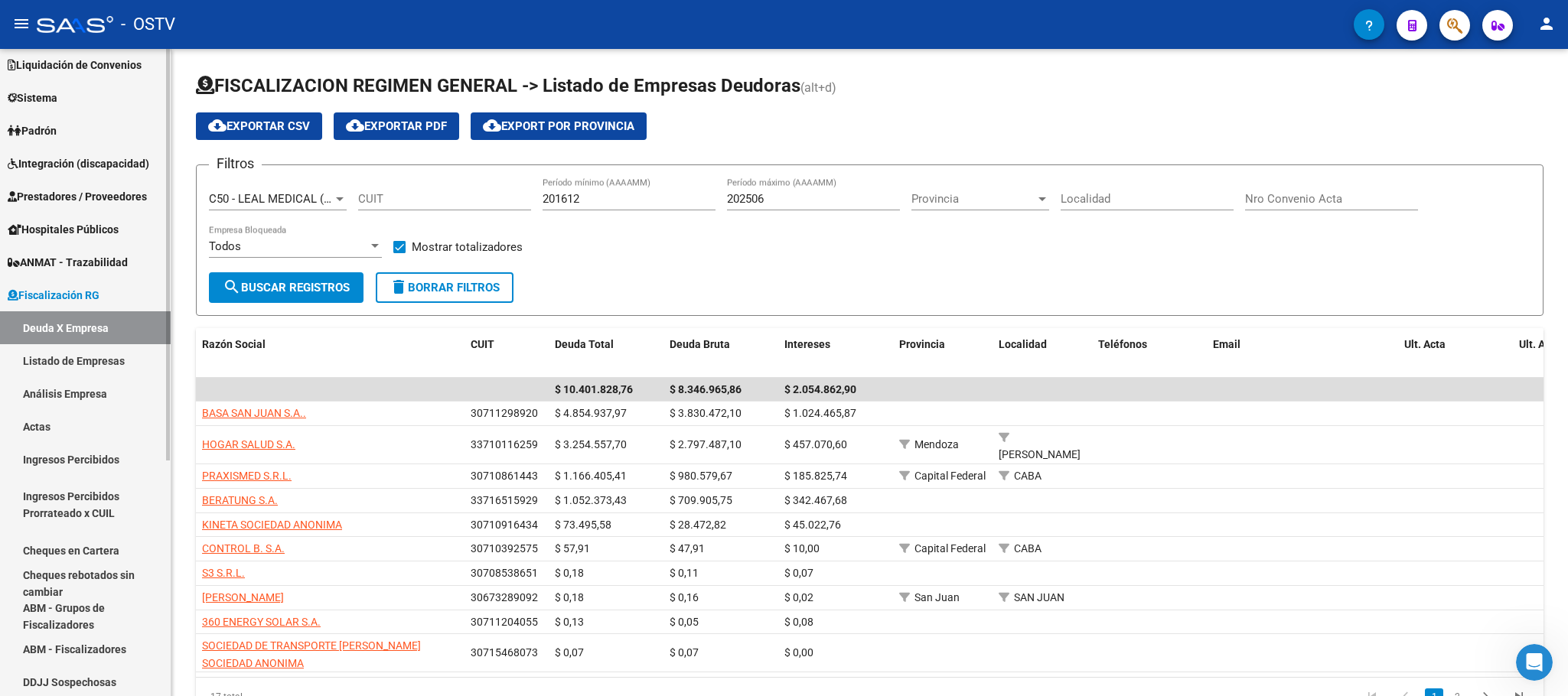
click at [95, 346] on link "Listado de Empresas" at bounding box center [85, 361] width 171 height 33
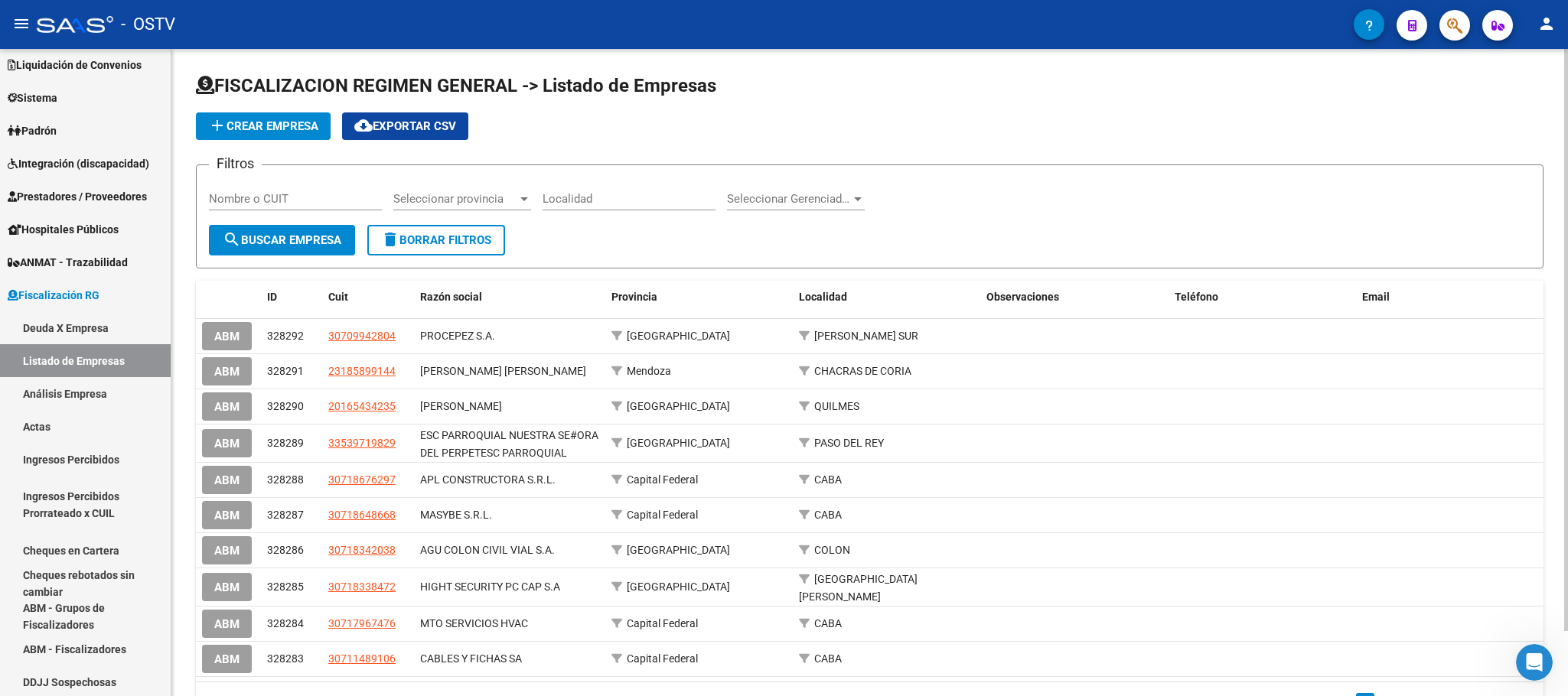
click at [778, 201] on span "Seleccionar Gerenciador" at bounding box center [788, 198] width 124 height 13
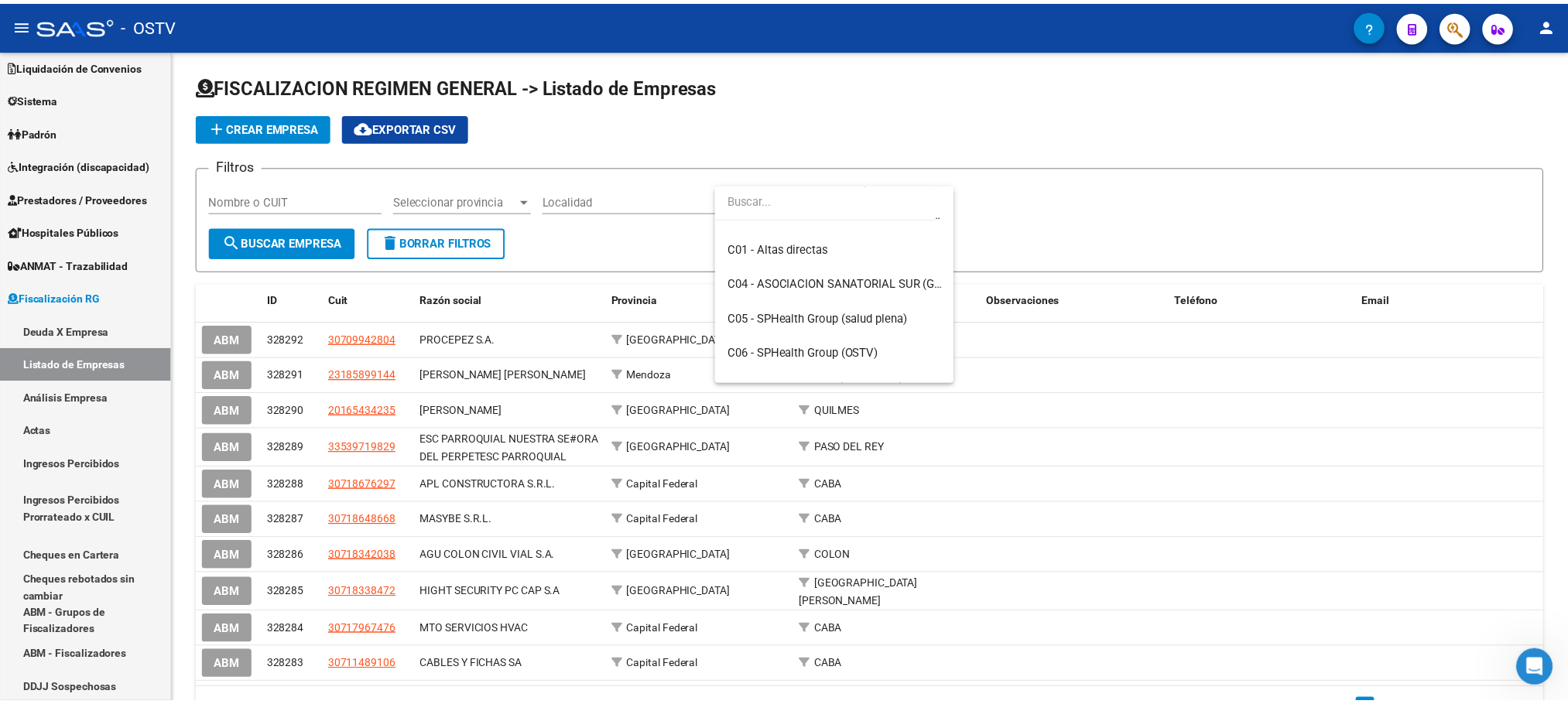
scroll to position [627, 0]
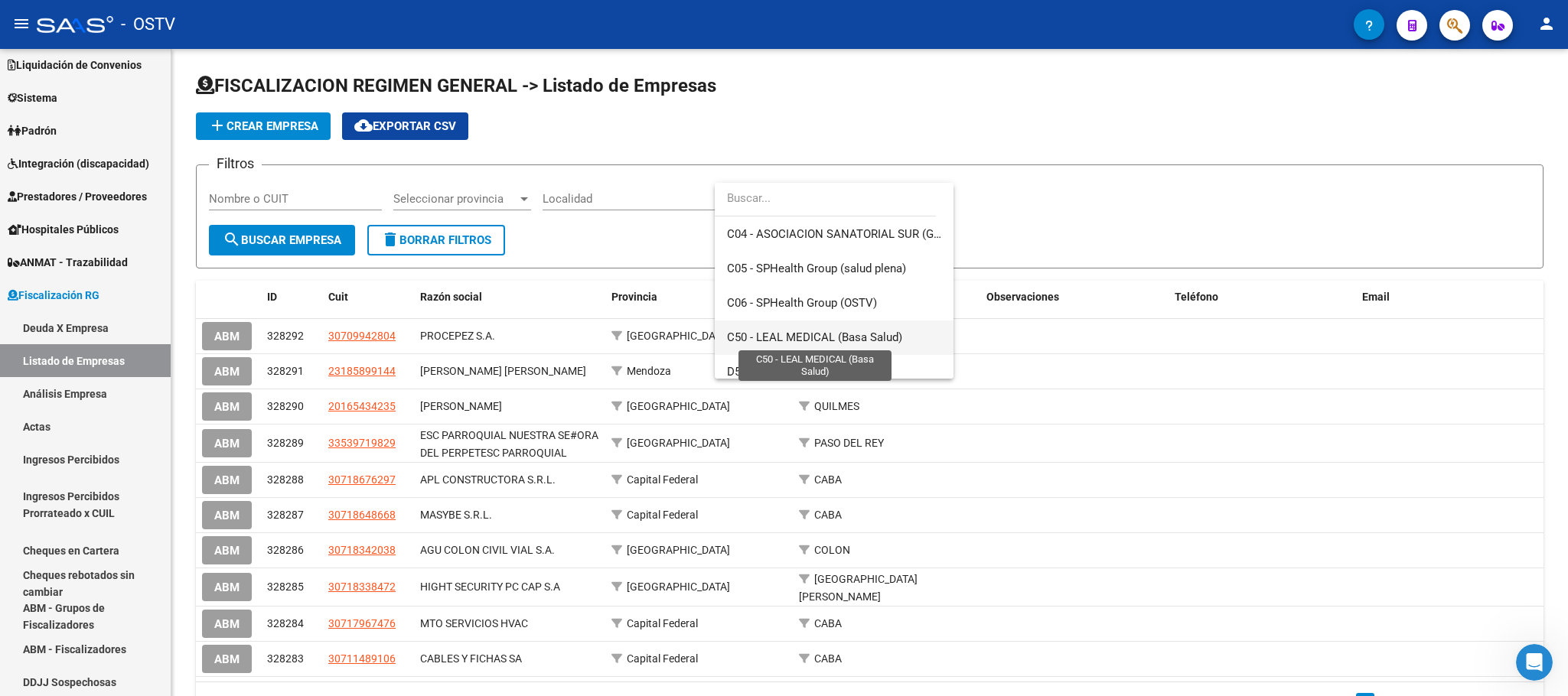
click at [839, 339] on span "C50 - LEAL MEDICAL (Basa Salud)" at bounding box center [814, 337] width 176 height 13
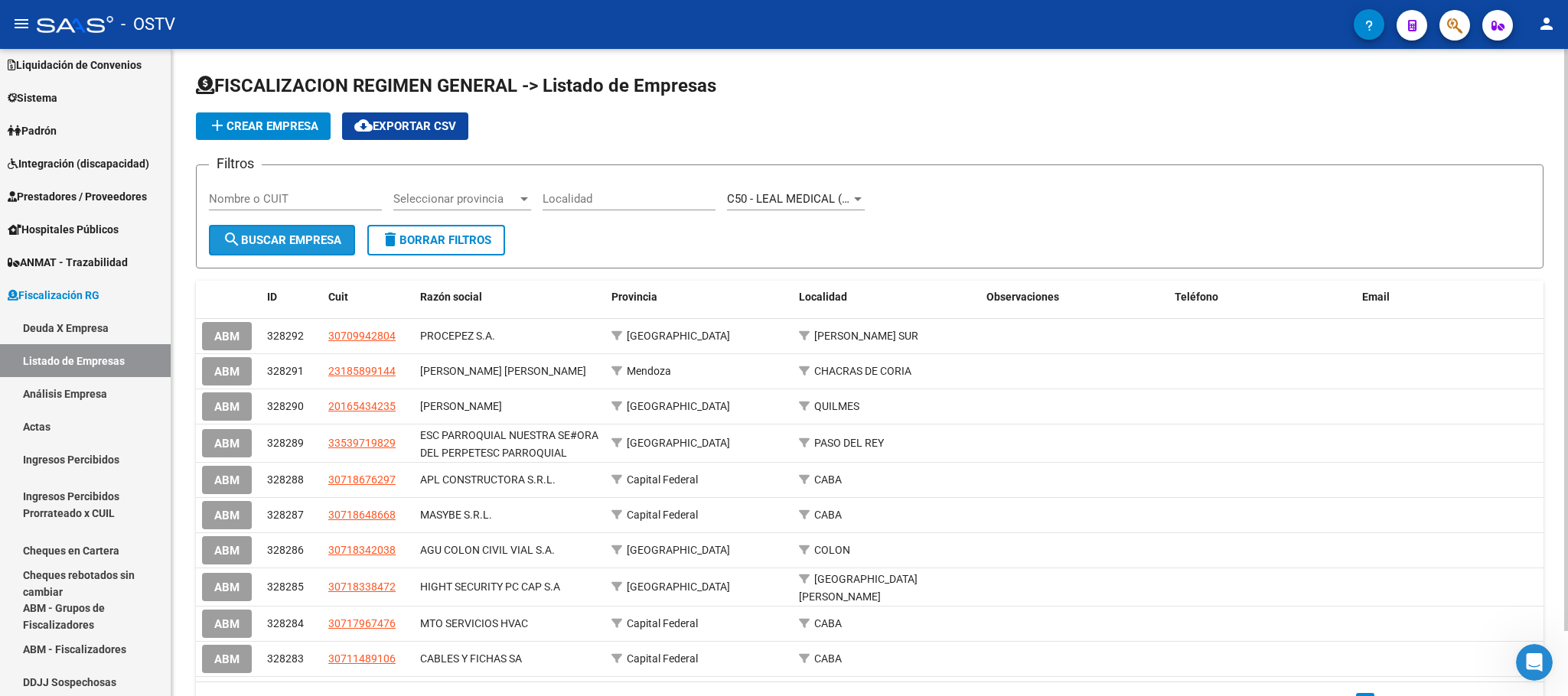
click at [313, 241] on span "search Buscar Empresa" at bounding box center [282, 239] width 119 height 13
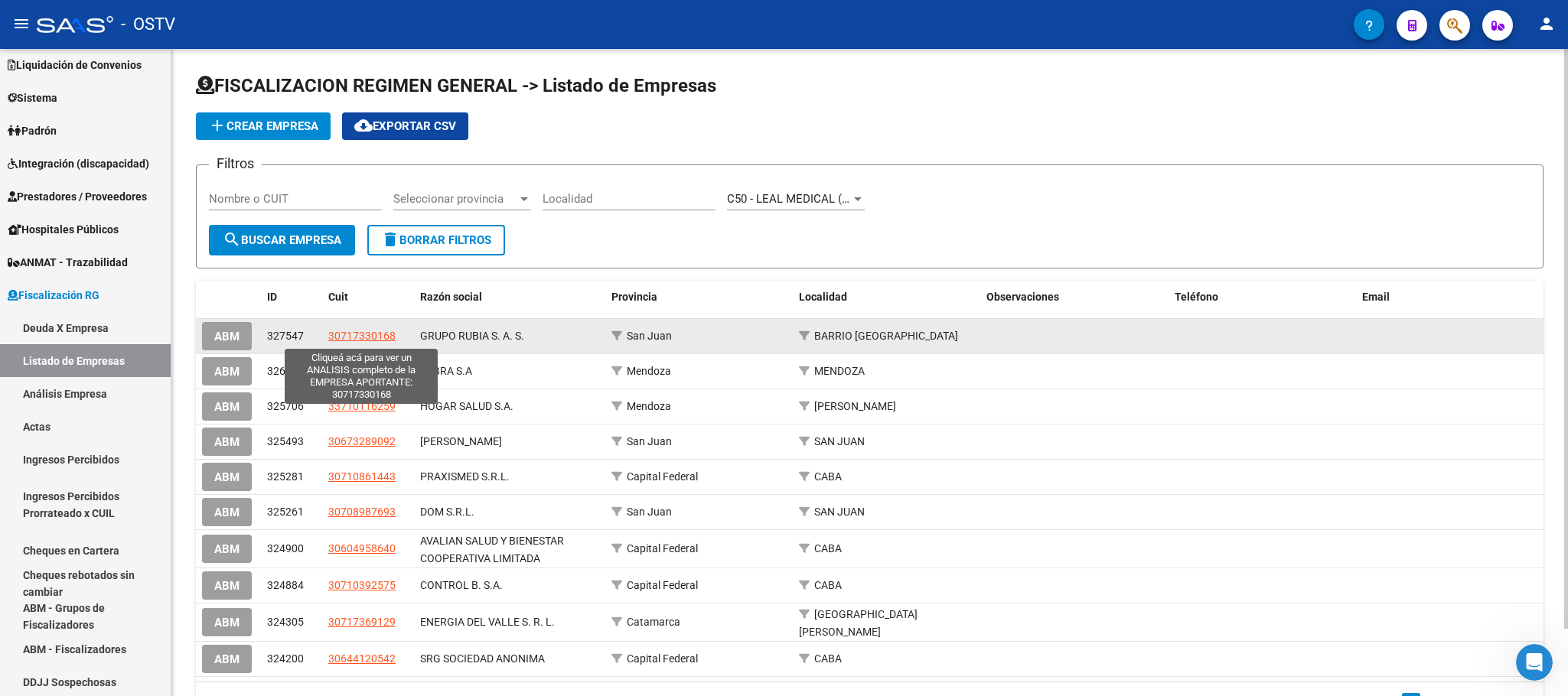
click at [380, 338] on span "30717330168" at bounding box center [362, 336] width 68 height 13
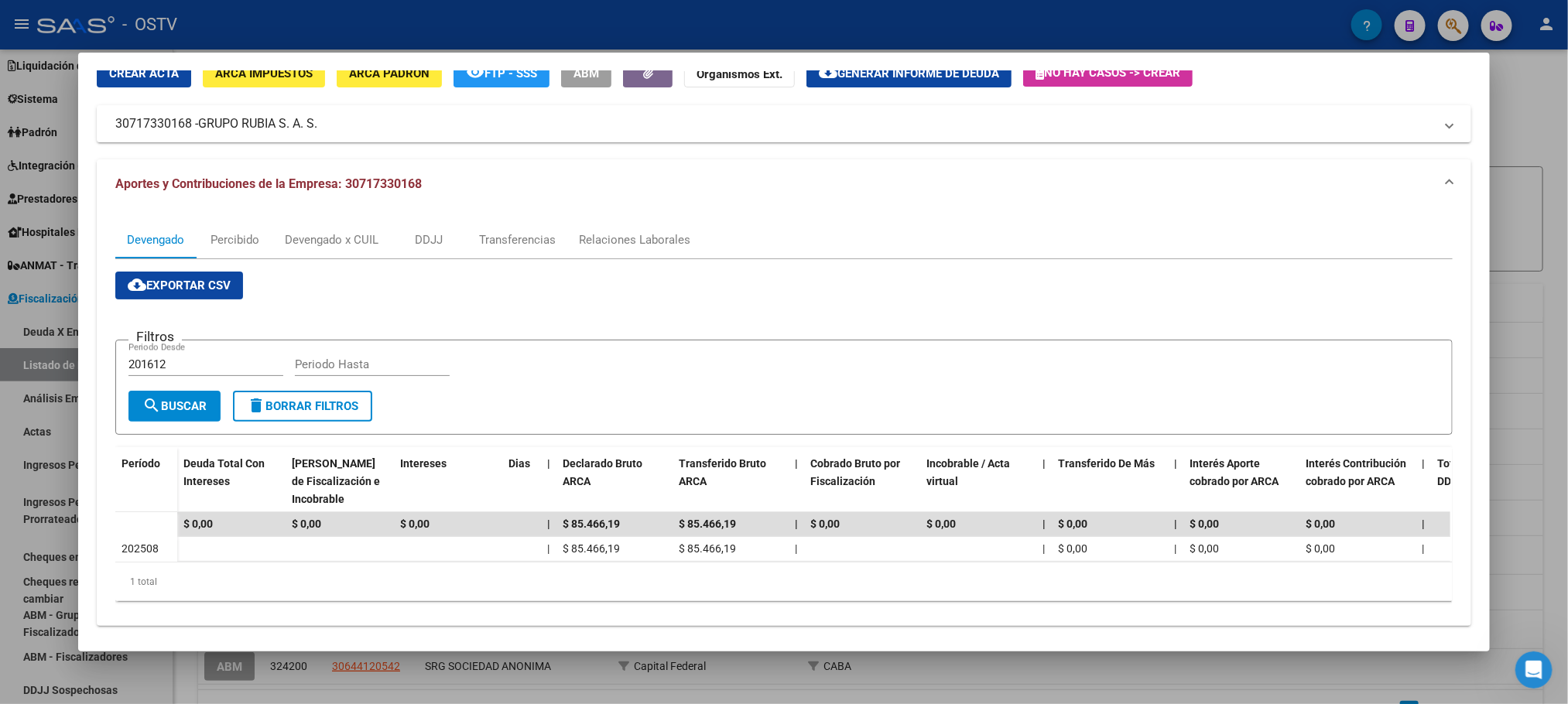
scroll to position [96, 0]
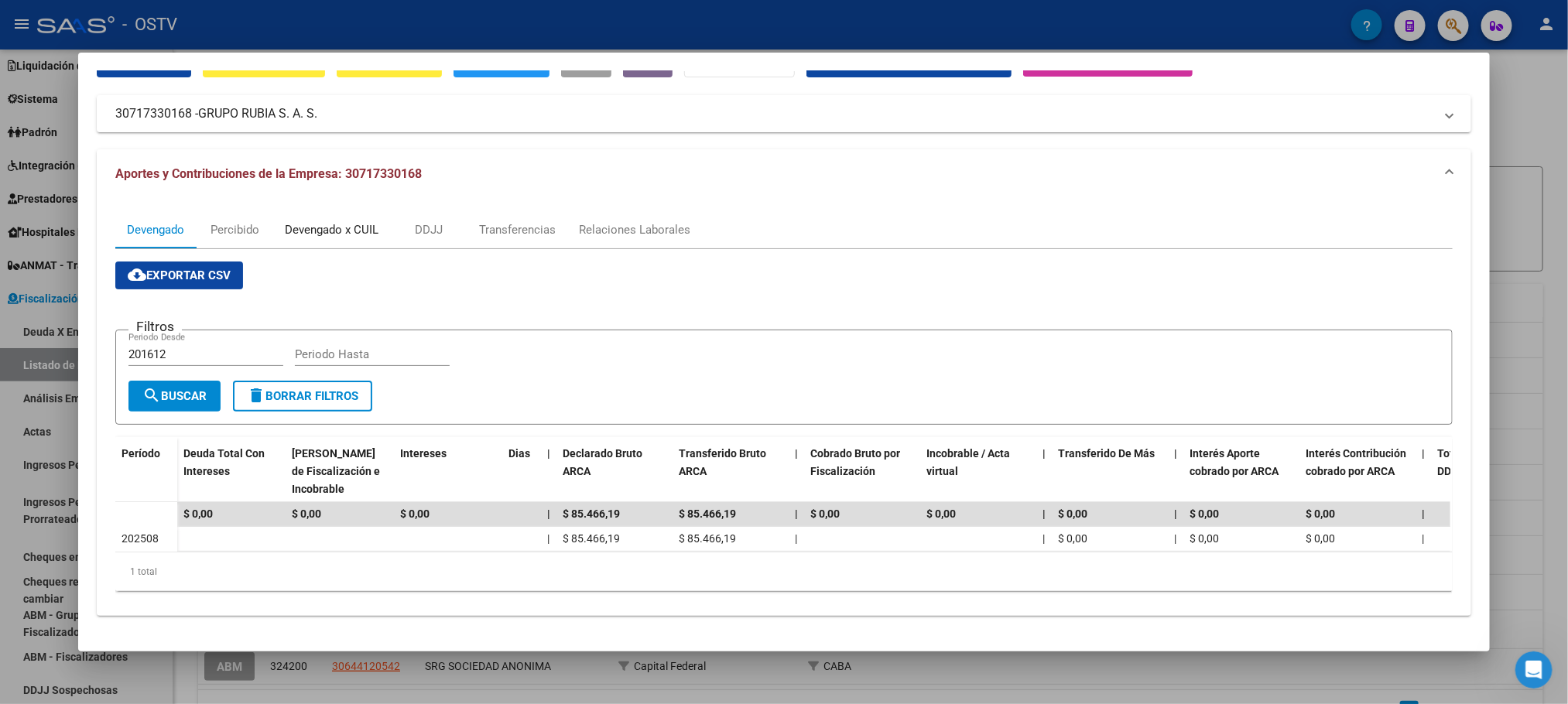
click at [332, 221] on div "Devengado x CUIL" at bounding box center [332, 229] width 94 height 17
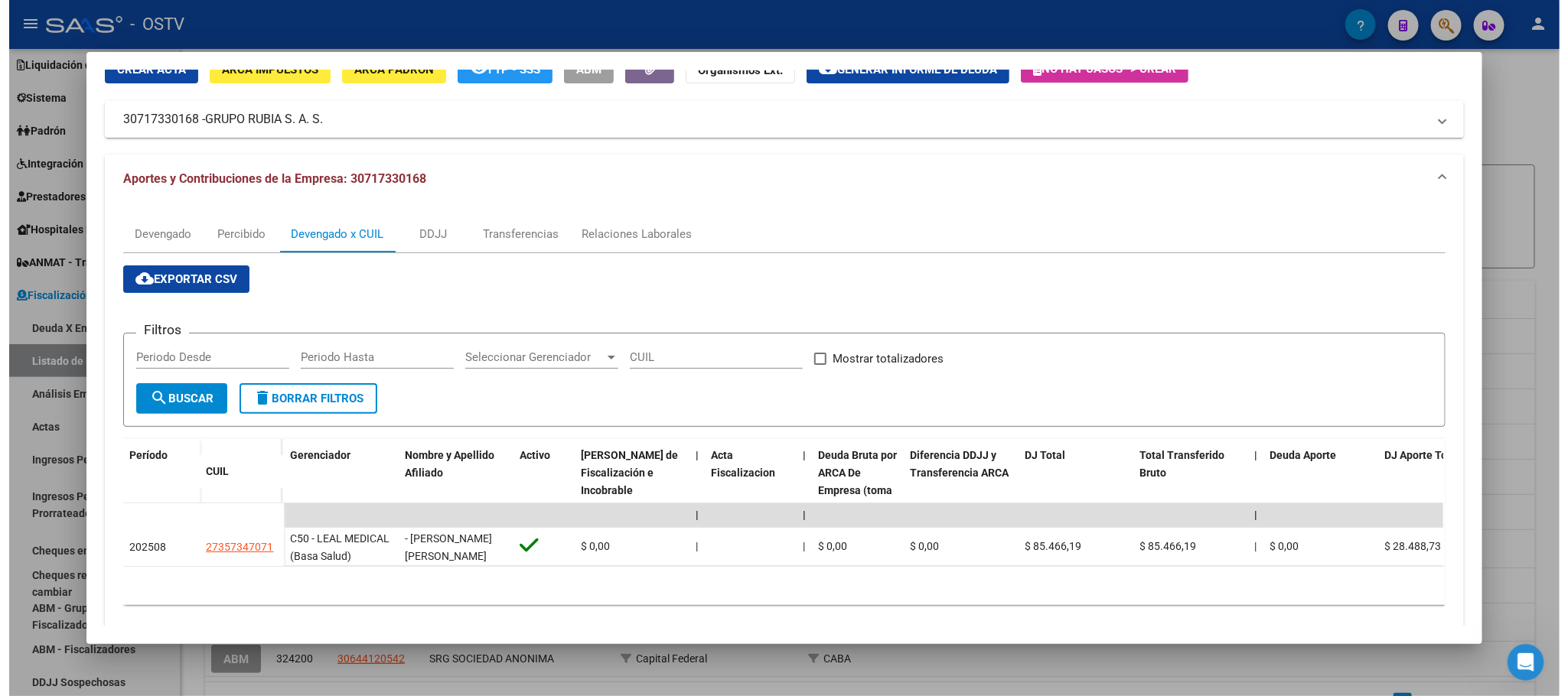
scroll to position [108, 0]
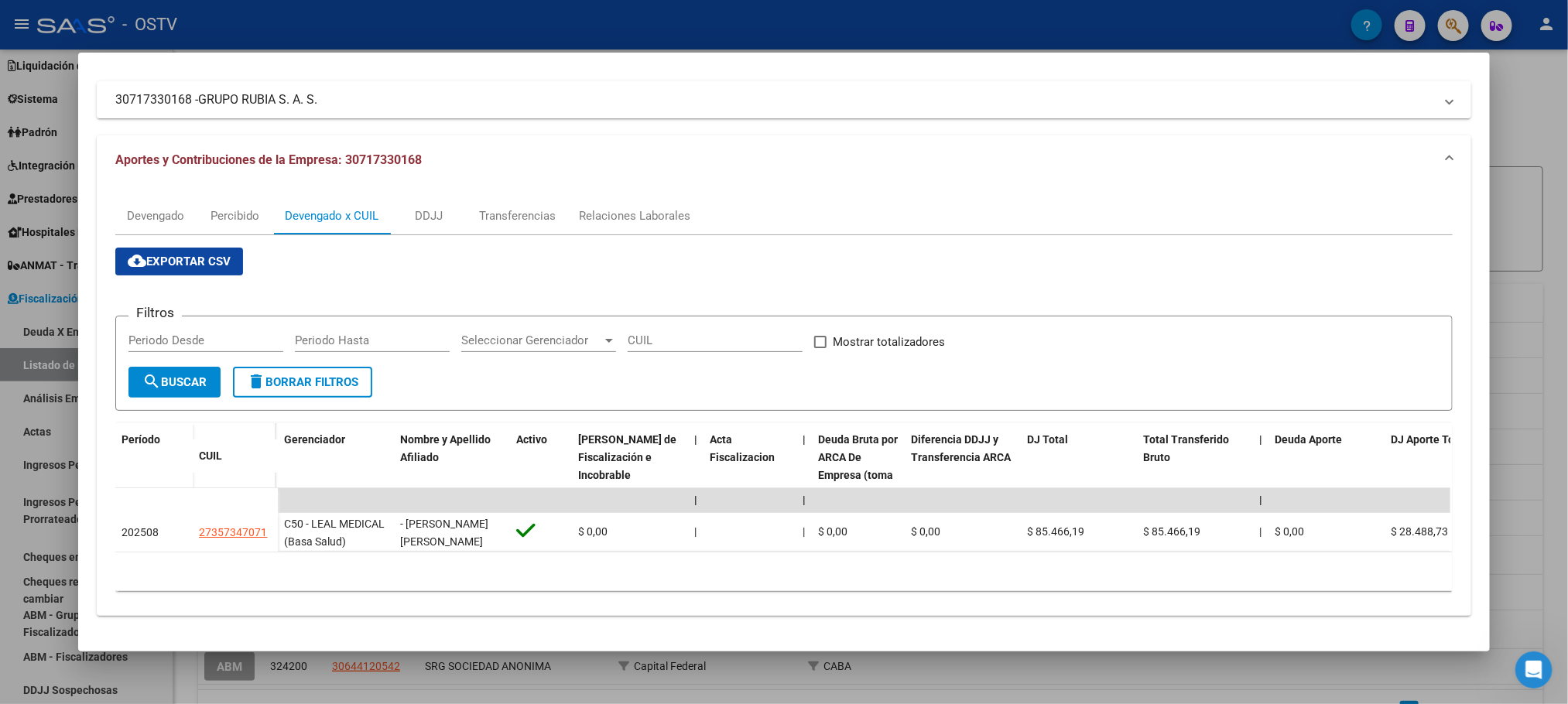
click at [183, 680] on div at bounding box center [784, 352] width 1568 height 704
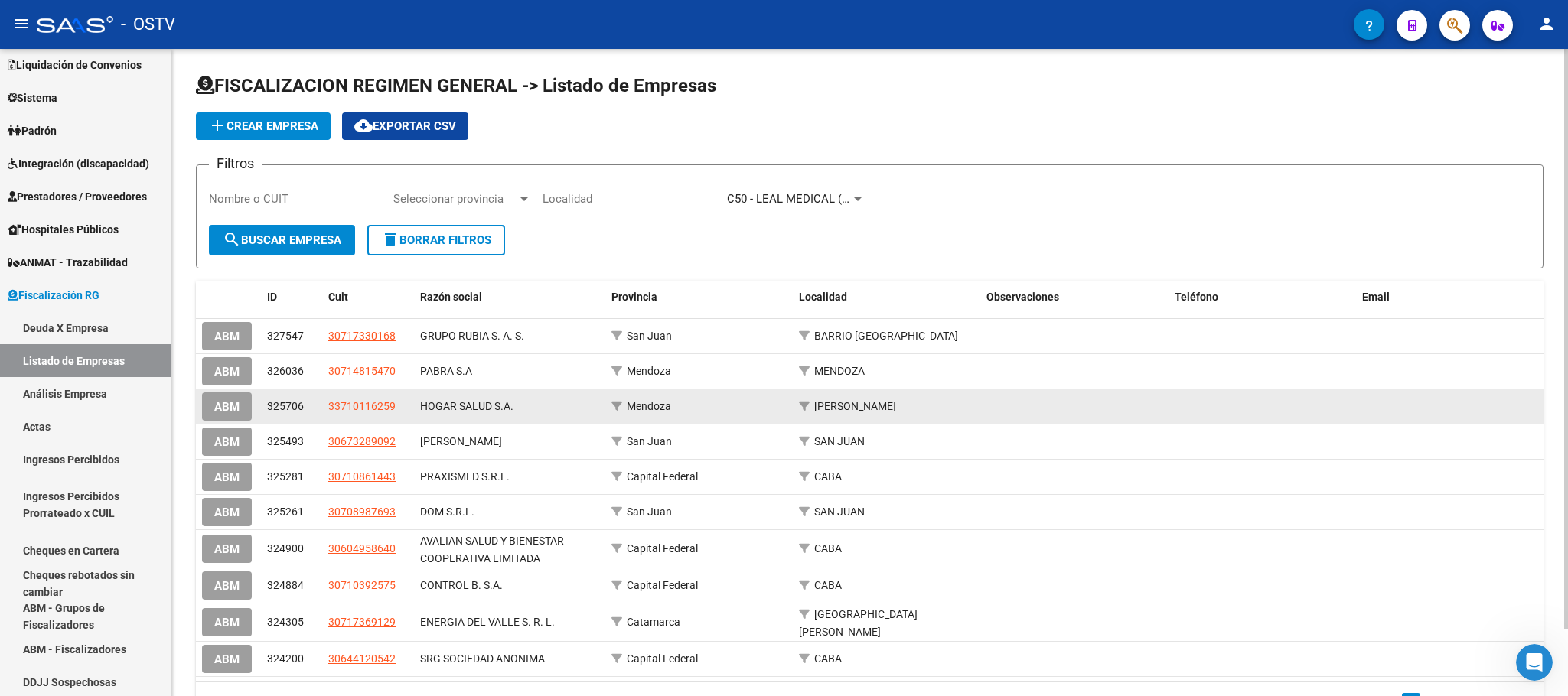
scroll to position [74, 0]
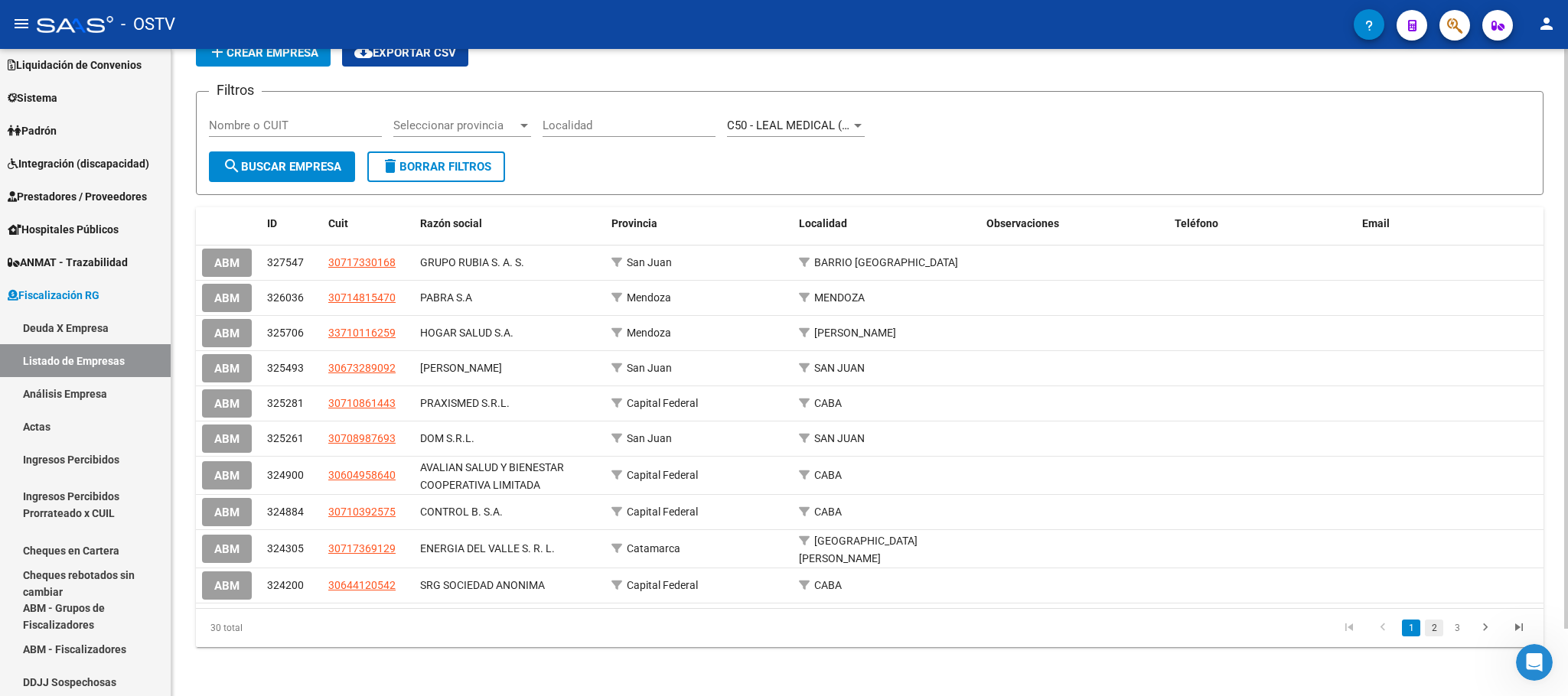
click at [1433, 629] on link "2" at bounding box center [1434, 628] width 18 height 17
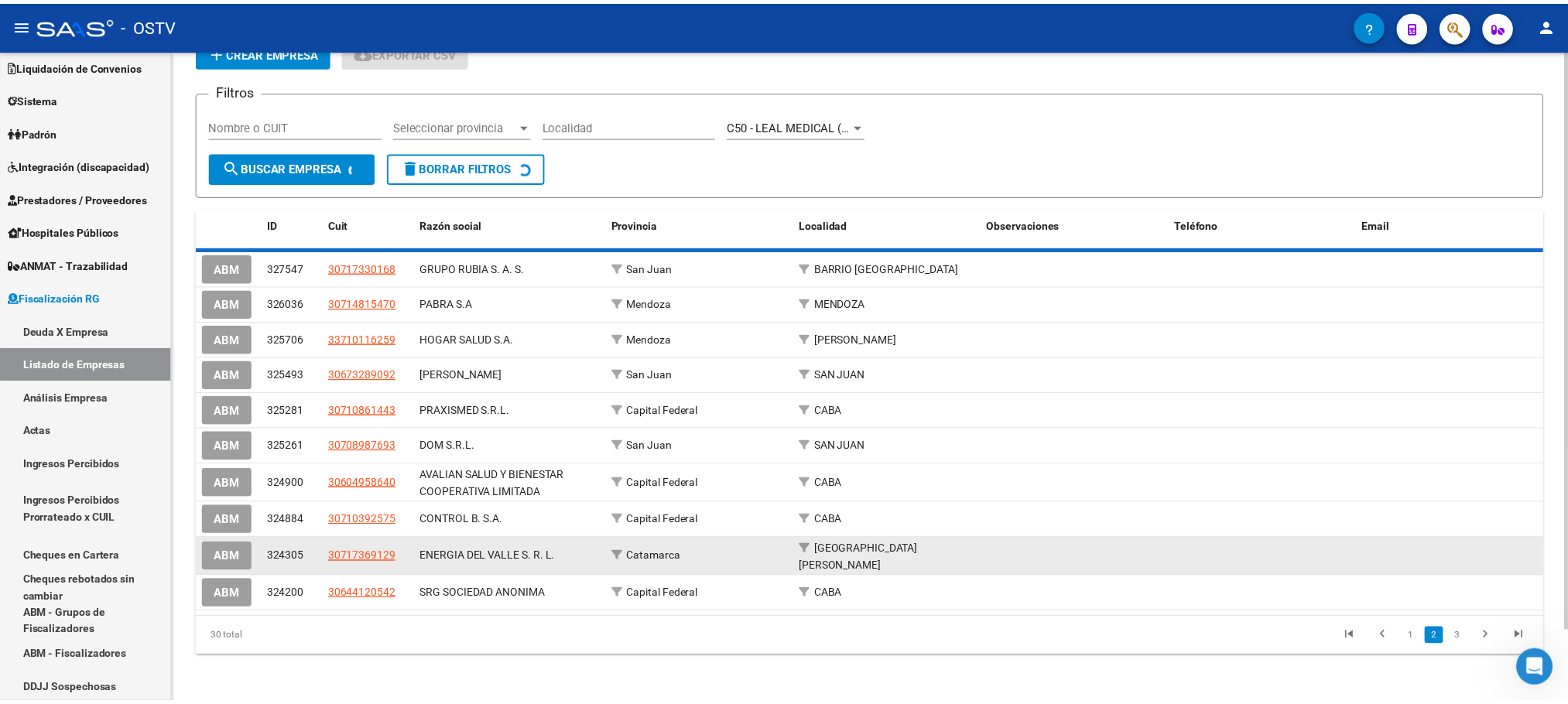
scroll to position [69, 0]
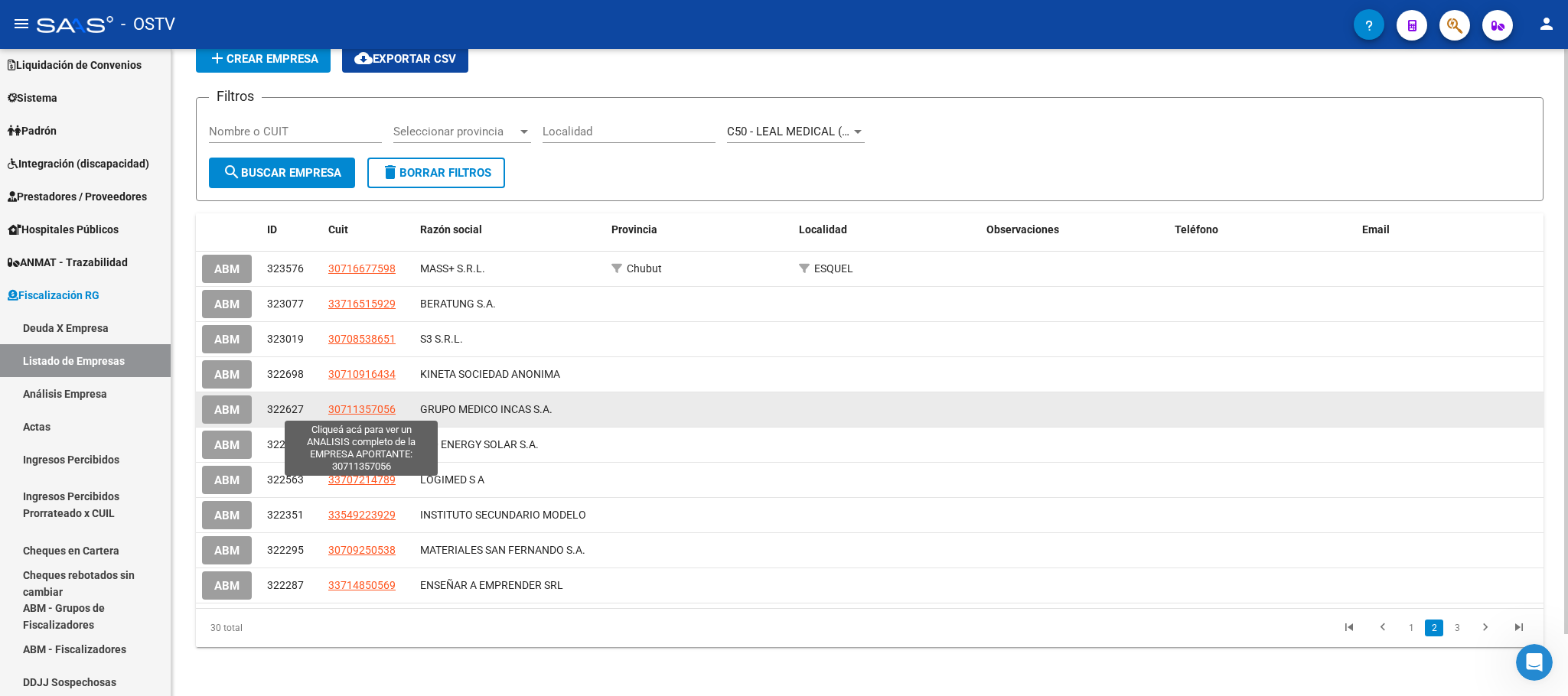
click at [357, 409] on span "30711357056" at bounding box center [362, 409] width 68 height 13
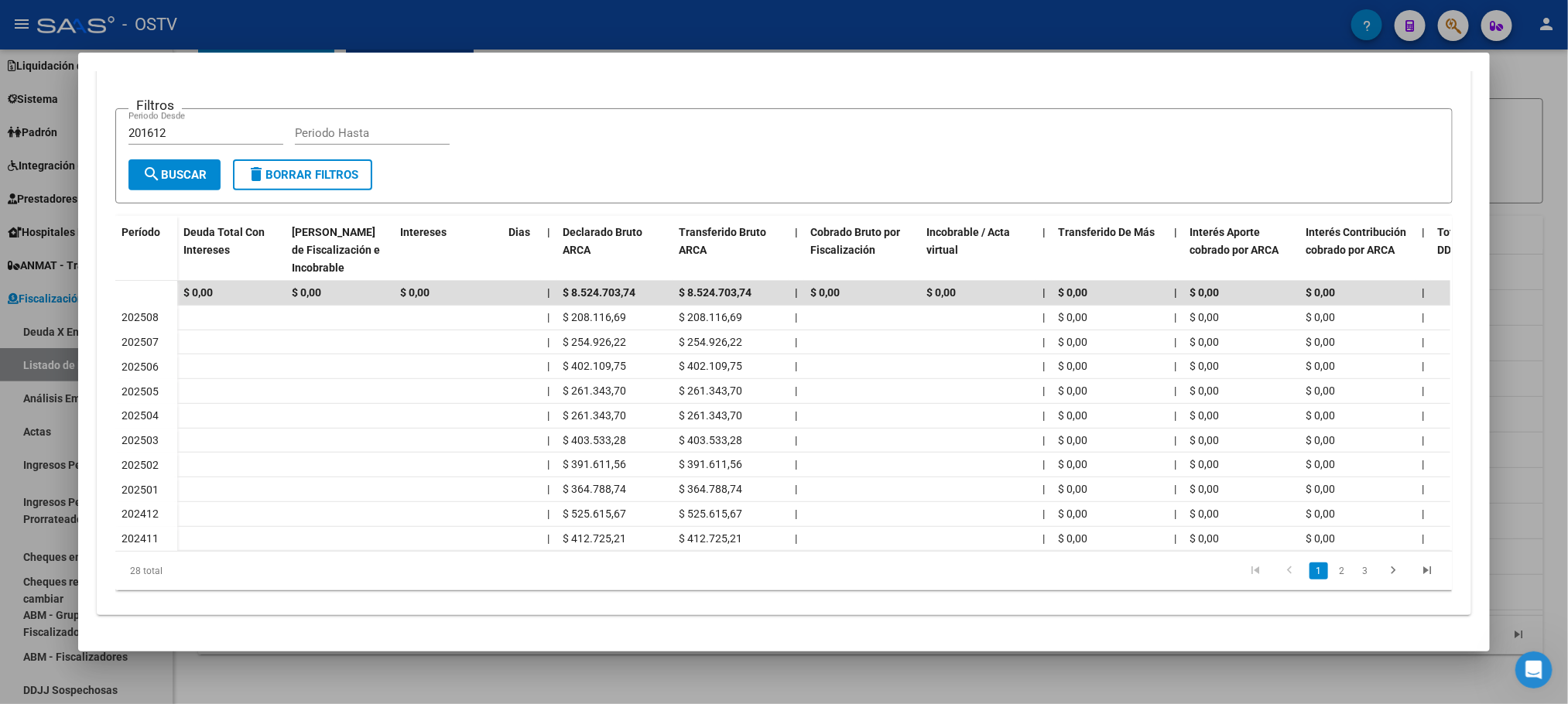
scroll to position [0, 0]
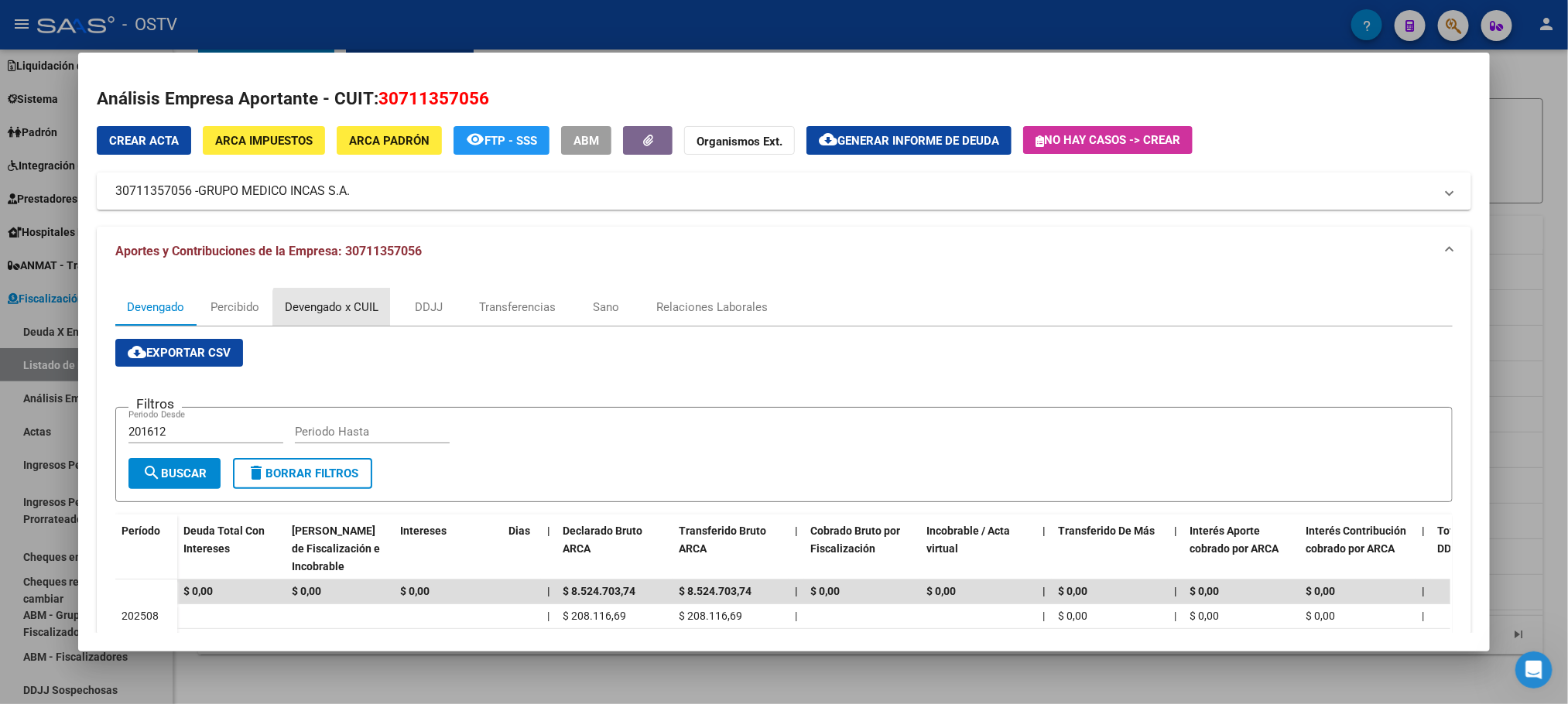
click at [334, 312] on div "Devengado x CUIL" at bounding box center [332, 307] width 94 height 17
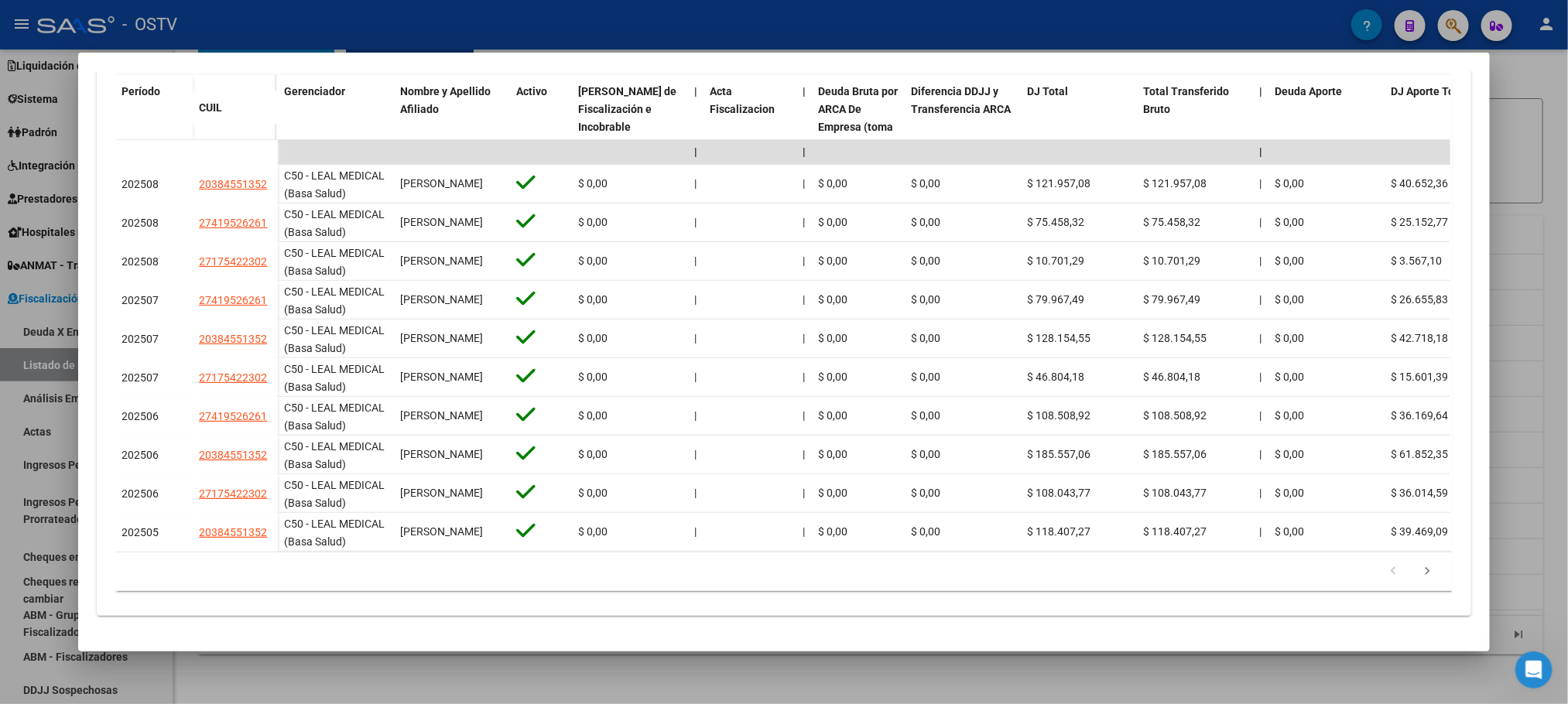
scroll to position [457, 0]
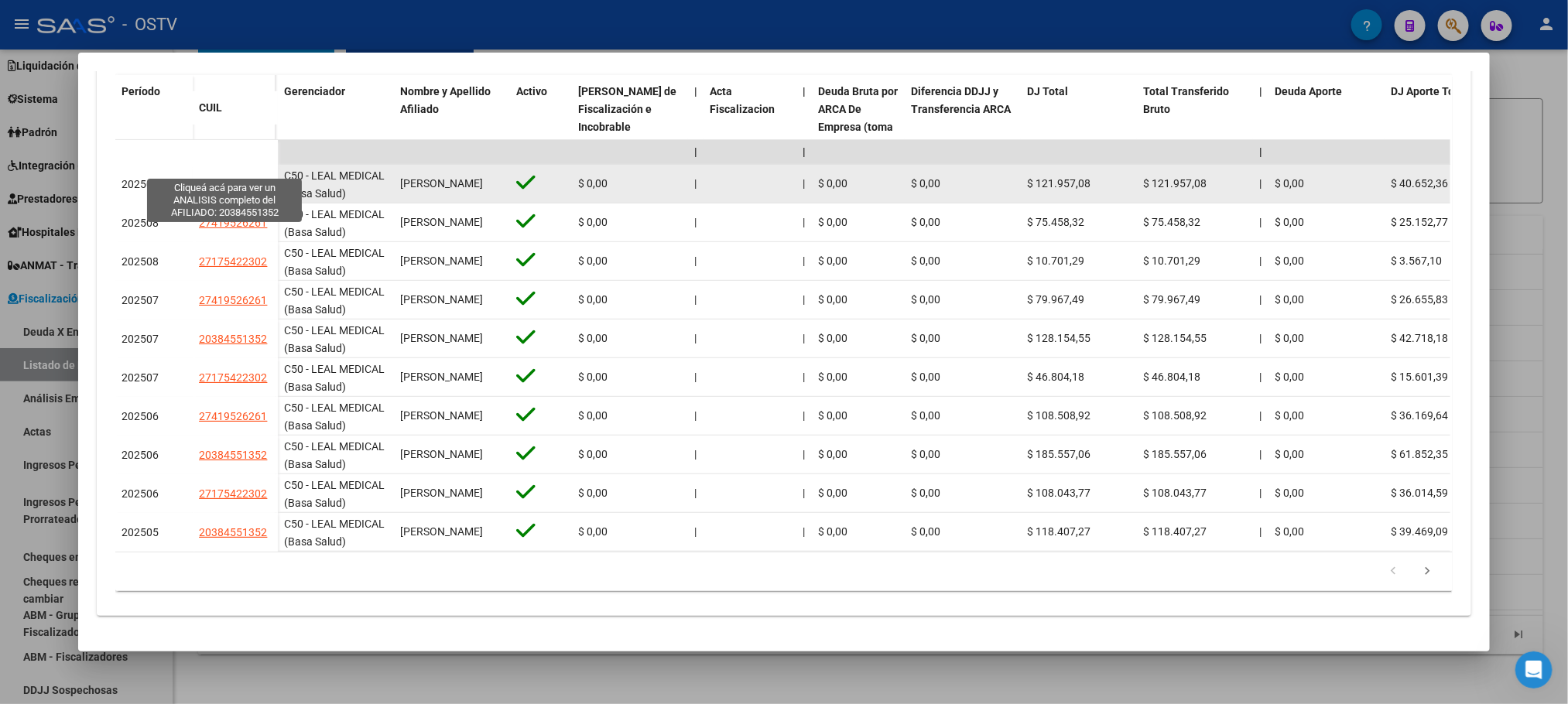
click at [211, 178] on span "20384551352" at bounding box center [233, 185] width 68 height 13
type textarea "20384551352"
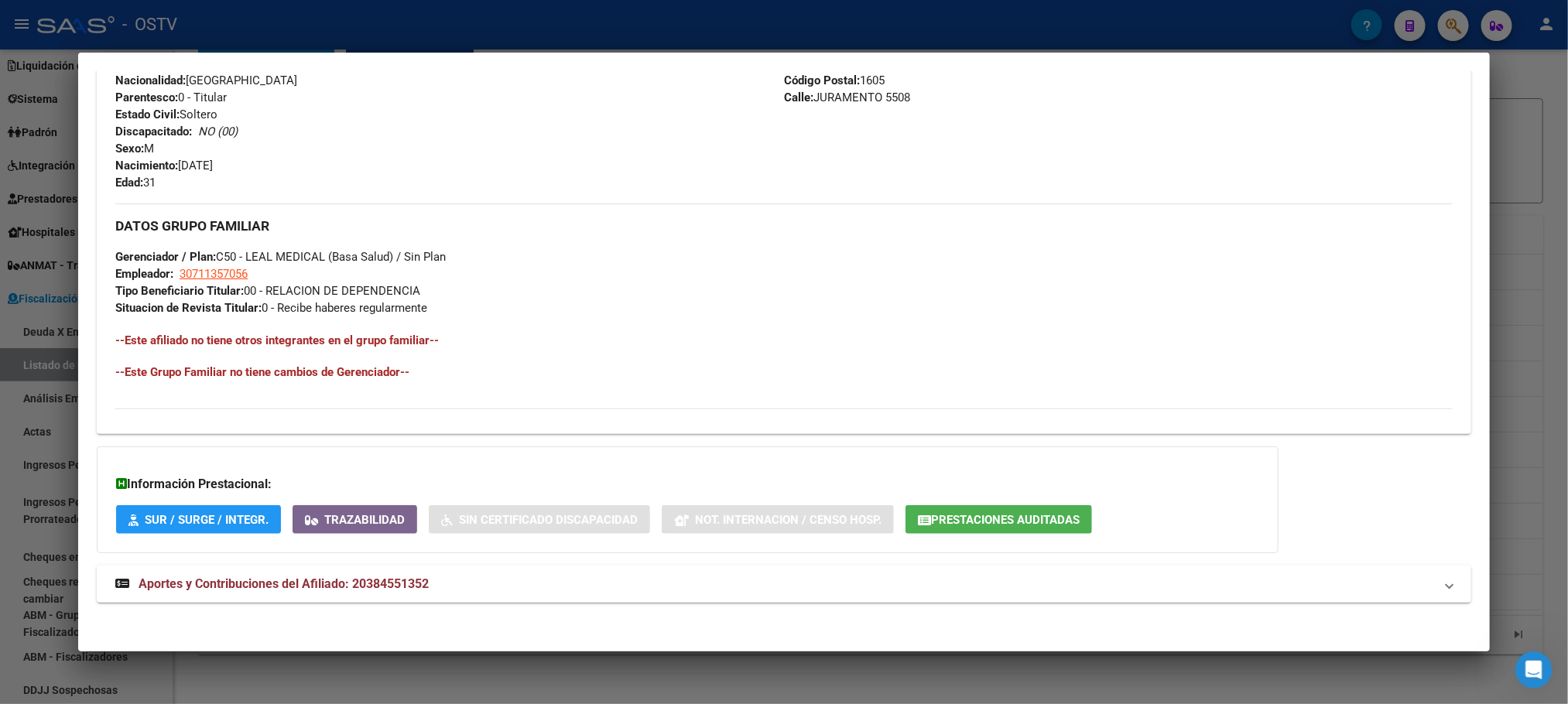
scroll to position [616, 0]
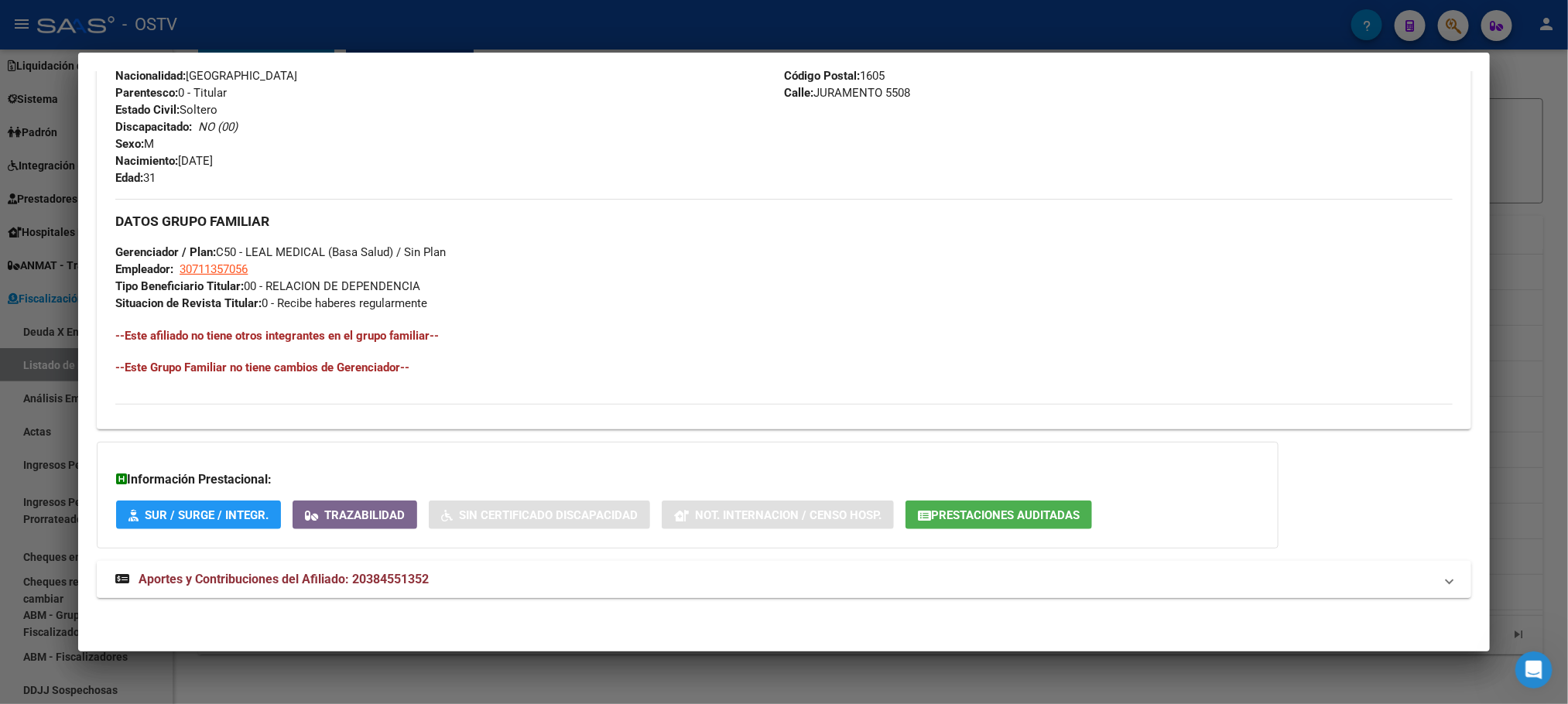
click at [391, 576] on span "Aportes y Contribuciones del Afiliado: 20384551352" at bounding box center [283, 579] width 290 height 14
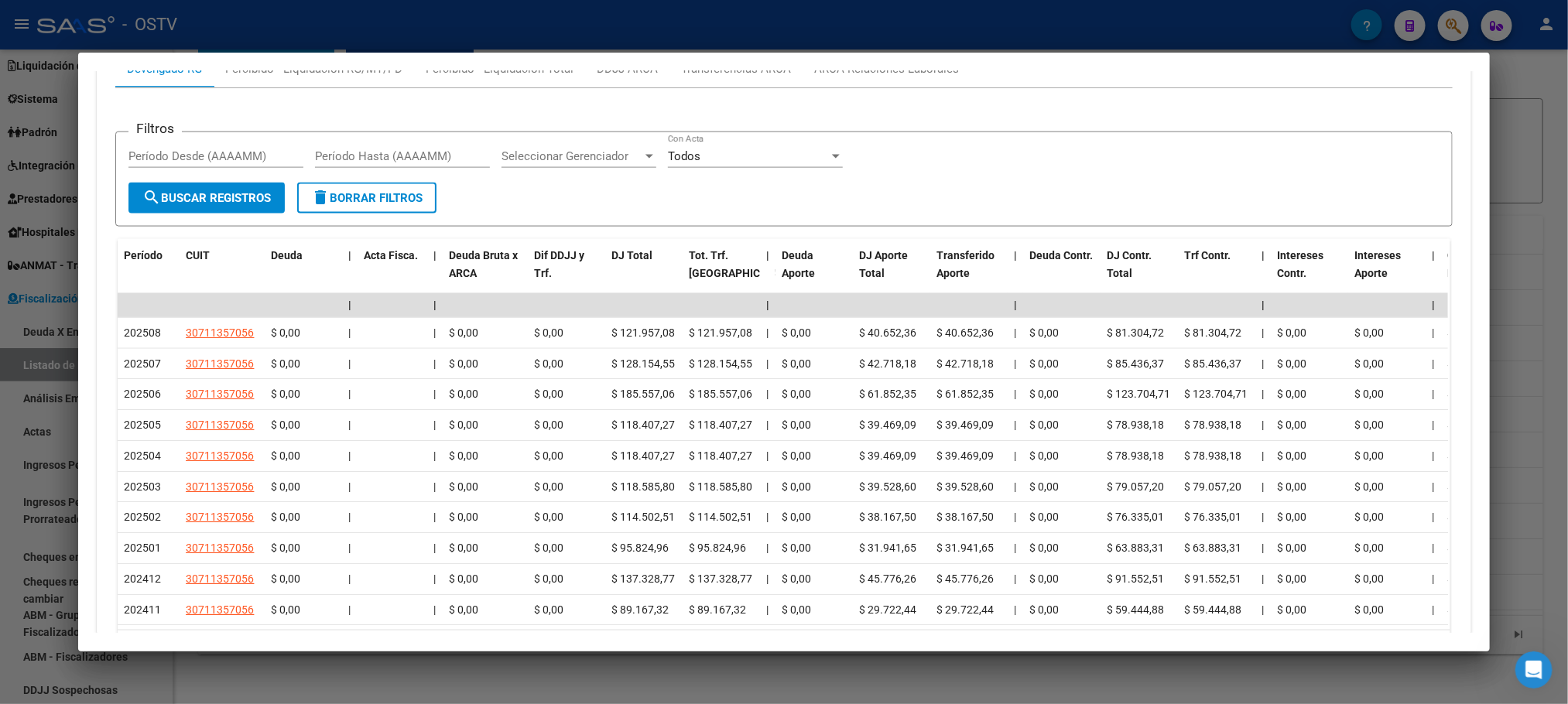
scroll to position [1354, 0]
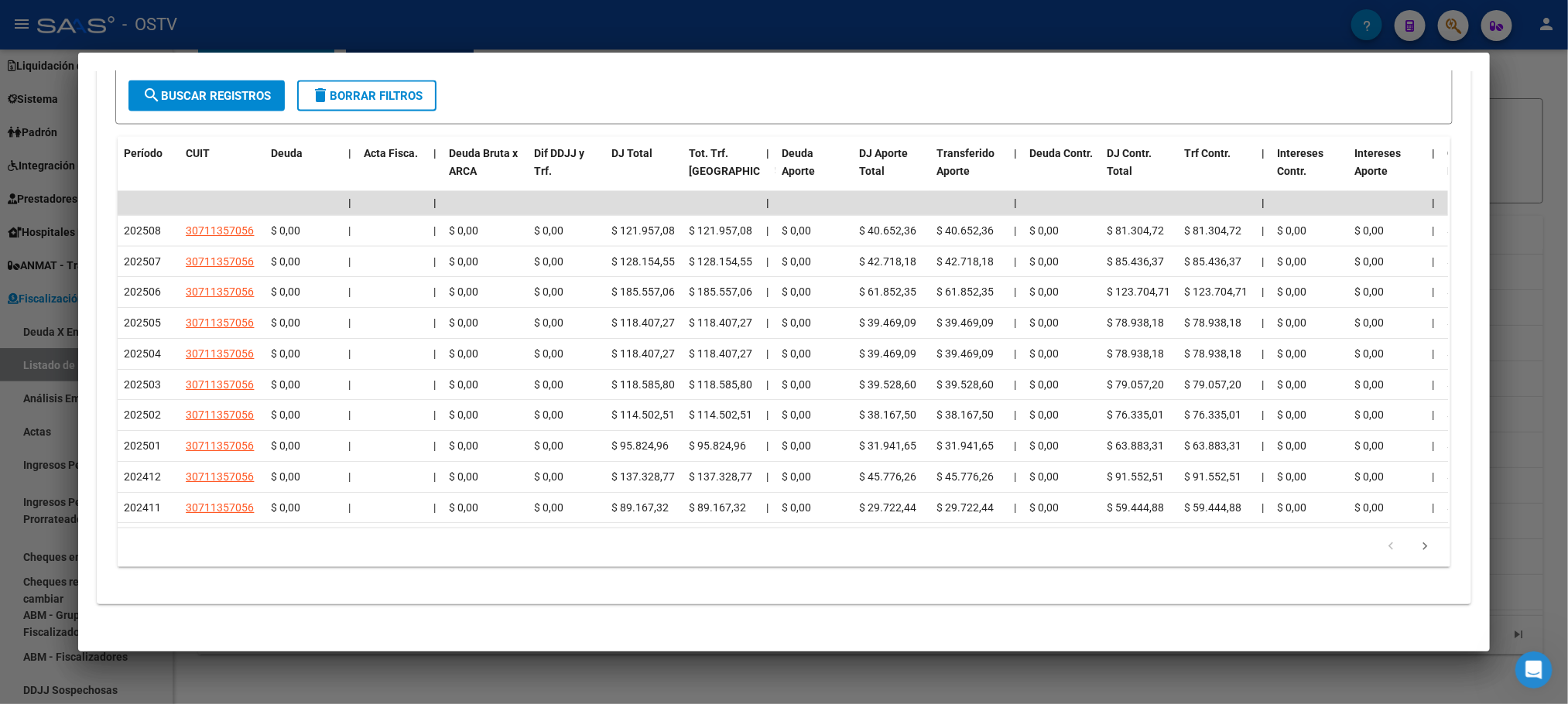
click at [379, 672] on div at bounding box center [784, 352] width 1568 height 704
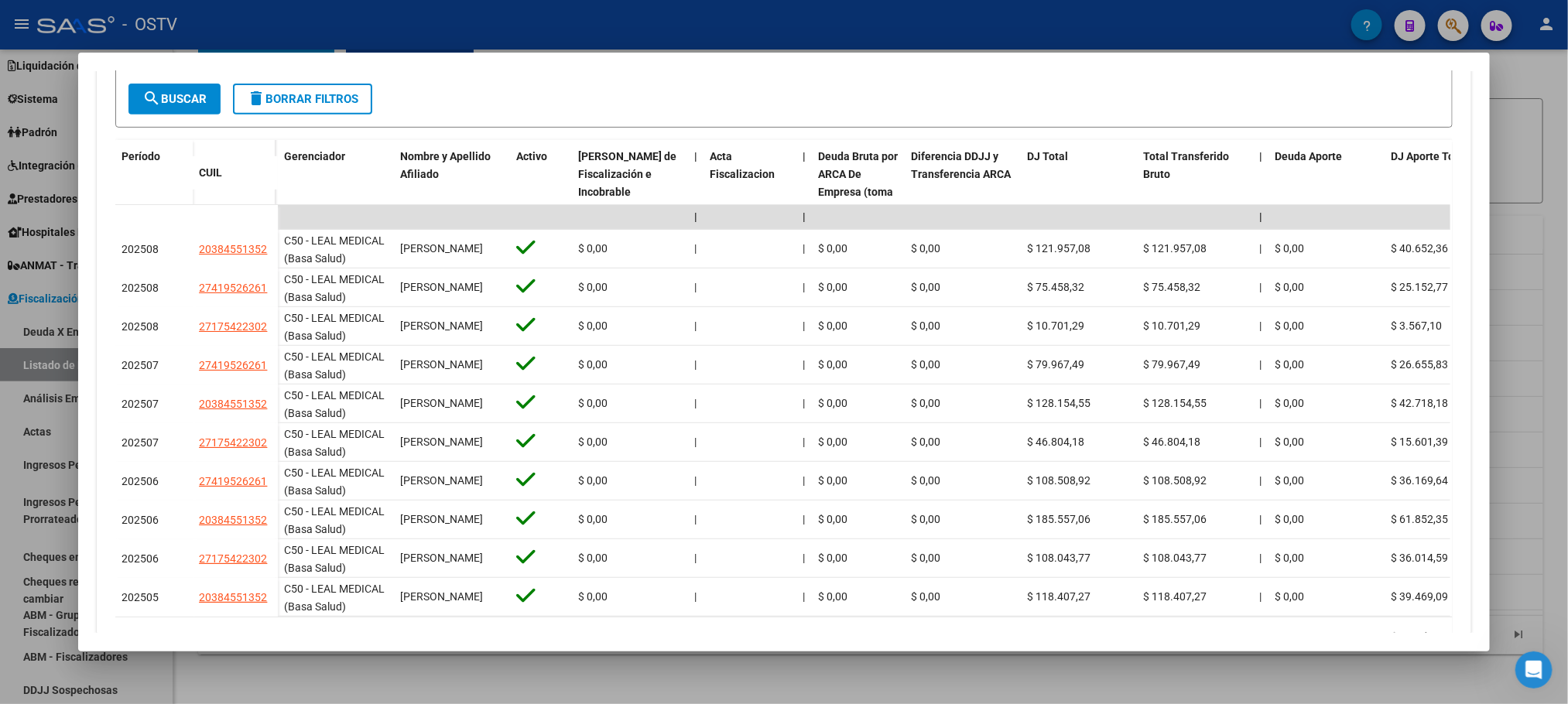
scroll to position [417, 0]
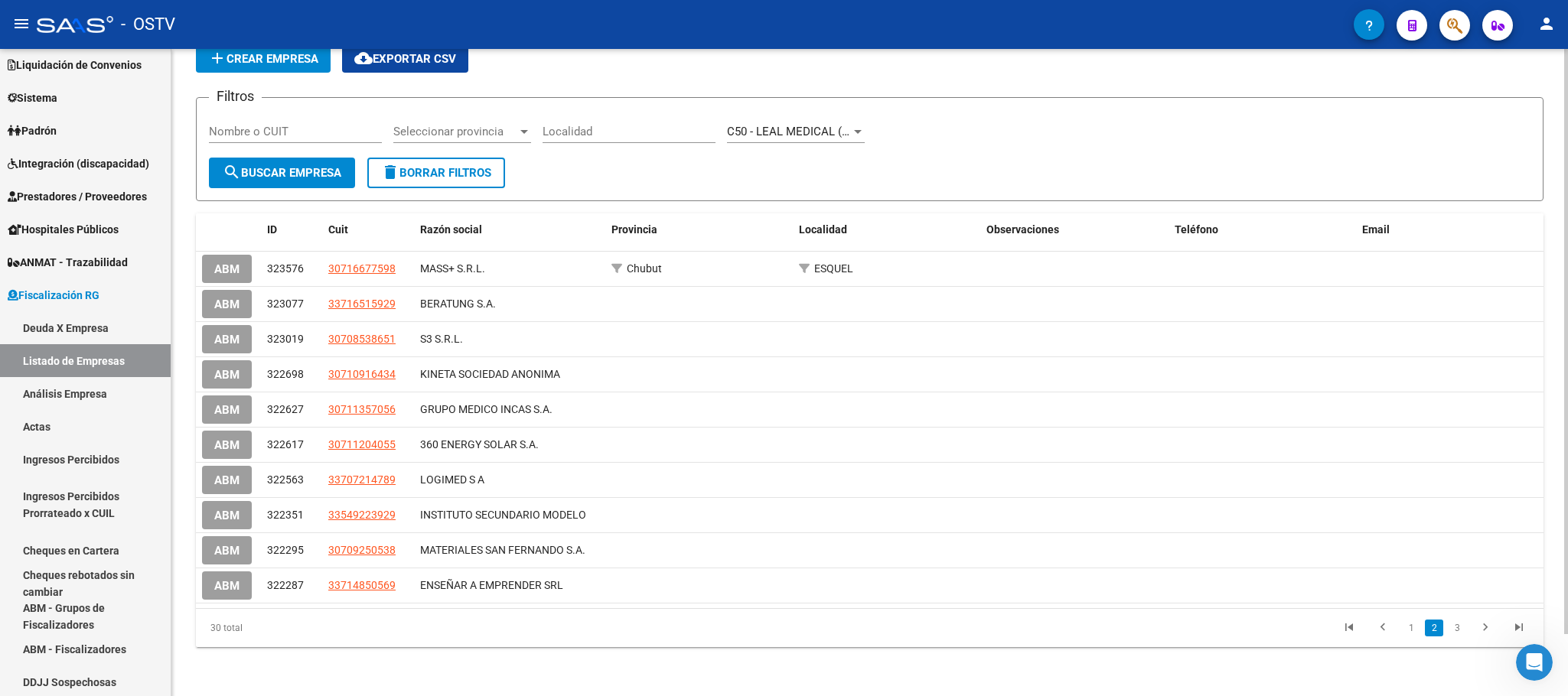
click at [194, 576] on div "FISCALIZACION REGIMEN GENERAL -> Listado de Empresas add Crear Empresa cloud_do…" at bounding box center [870, 339] width 1397 height 715
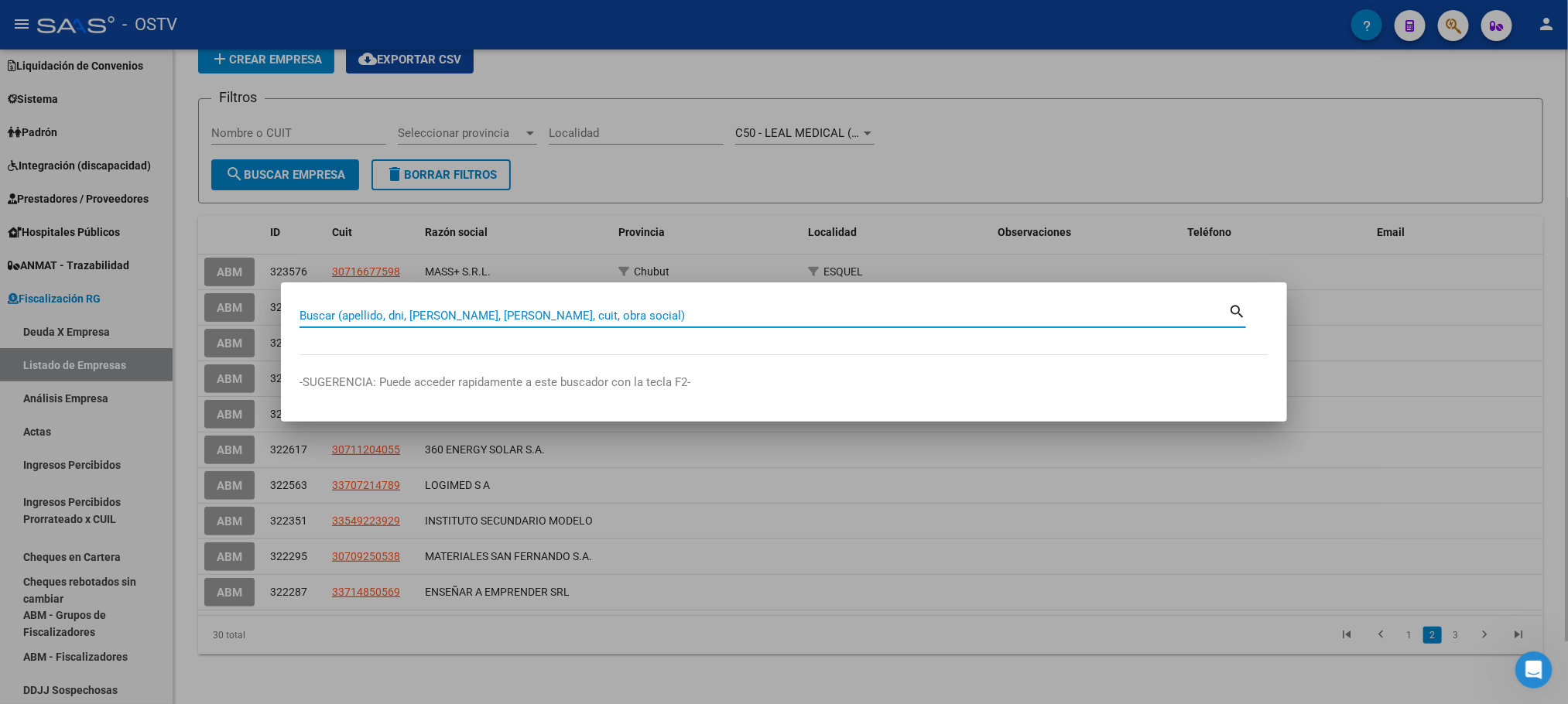
paste input "26652133"
type input "26652133"
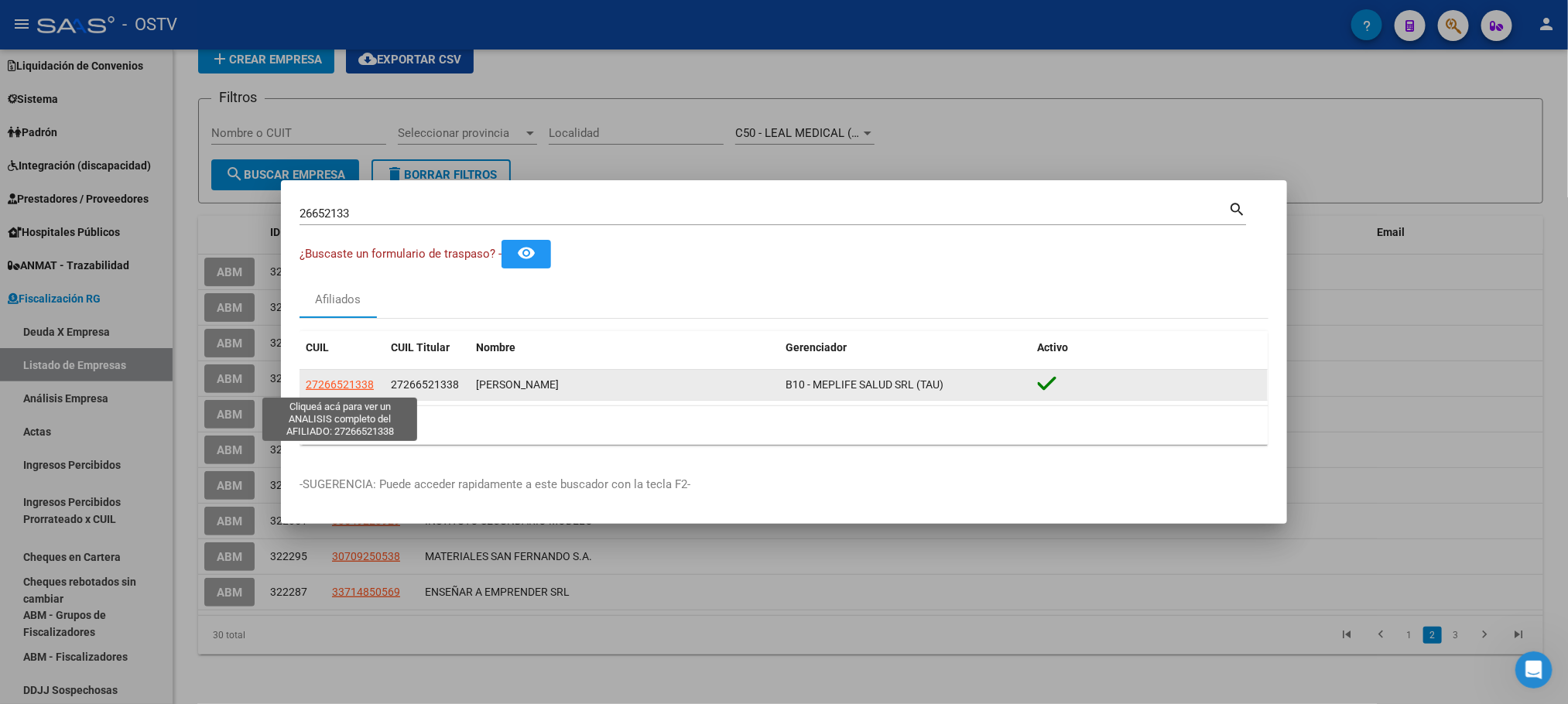
click at [346, 384] on span "27266521338" at bounding box center [340, 385] width 68 height 13
type textarea "27266521338"
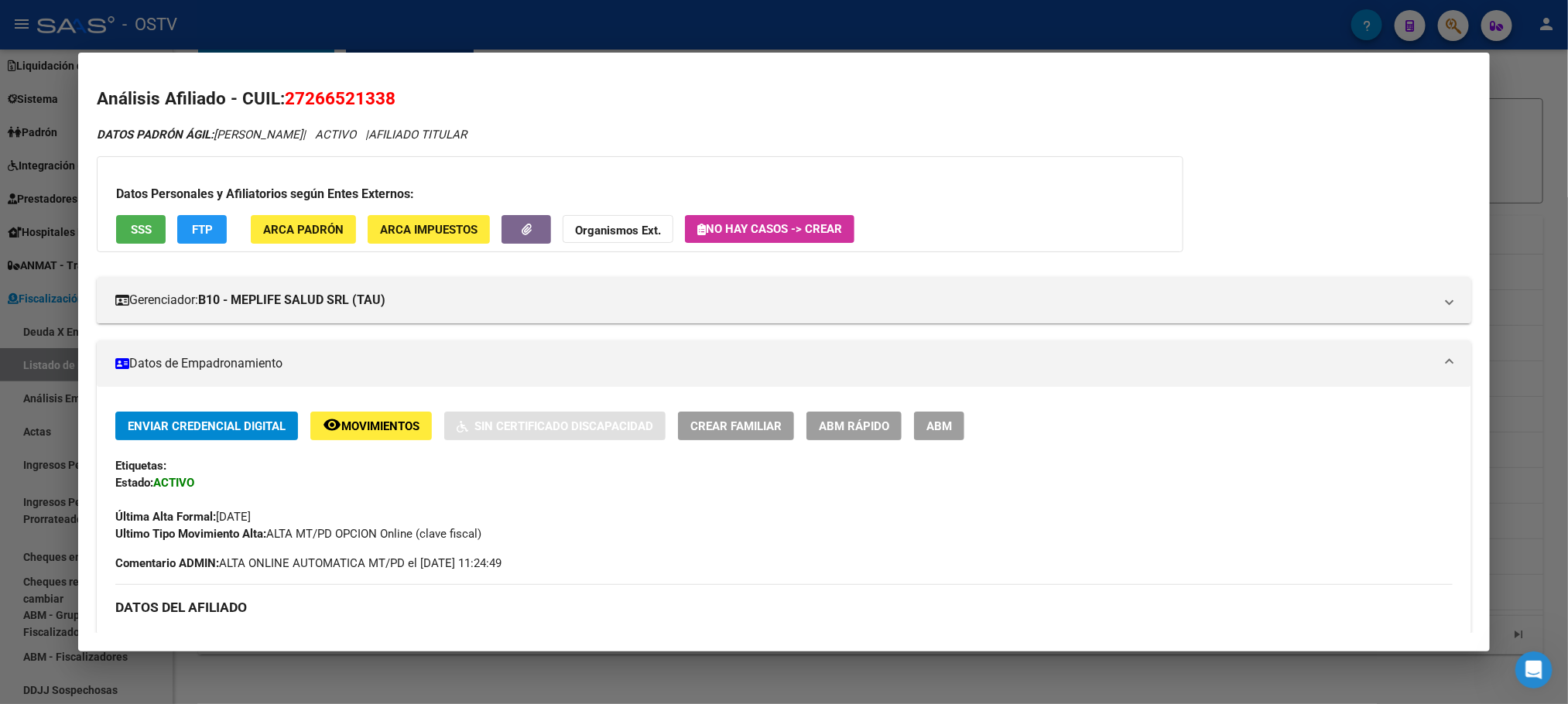
click at [945, 424] on span "ABM" at bounding box center [939, 426] width 25 height 14
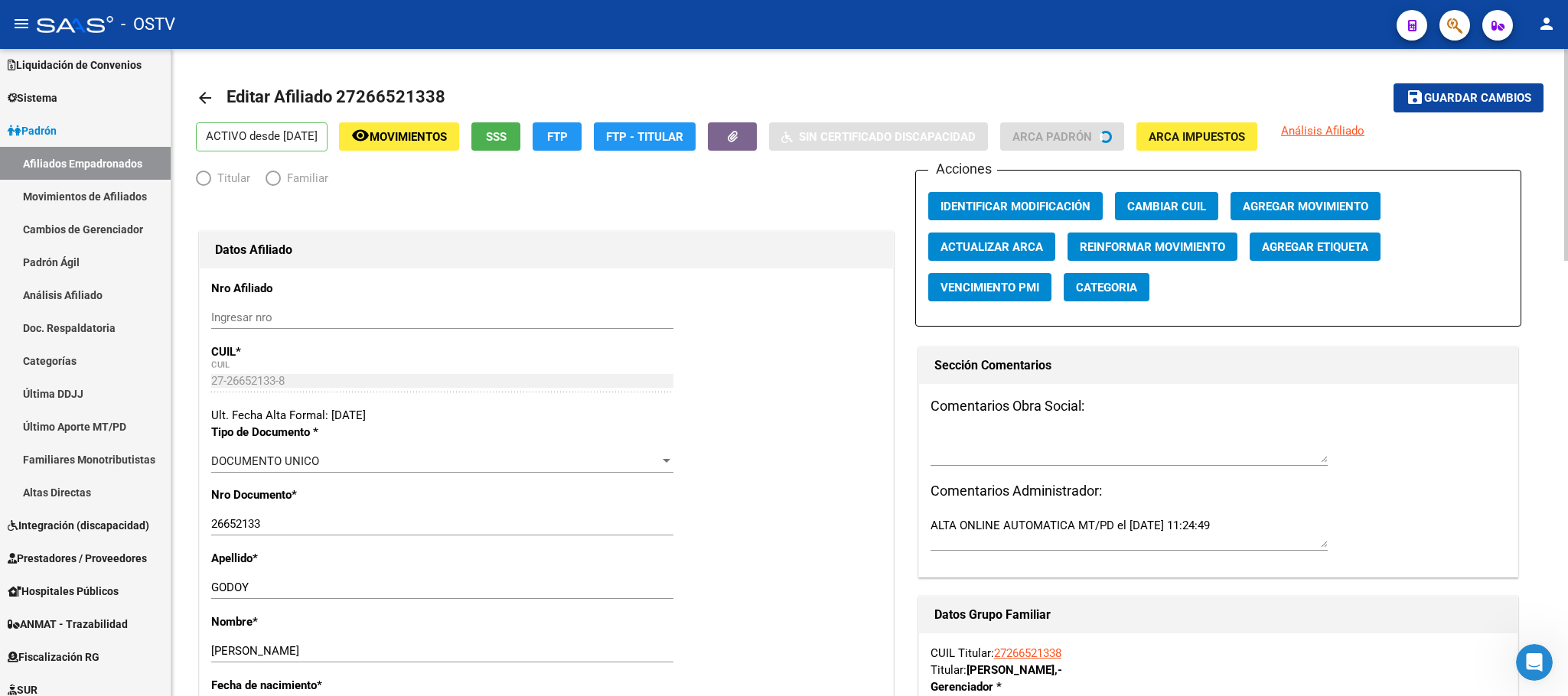
radio input "true"
type input "27-26652133-8"
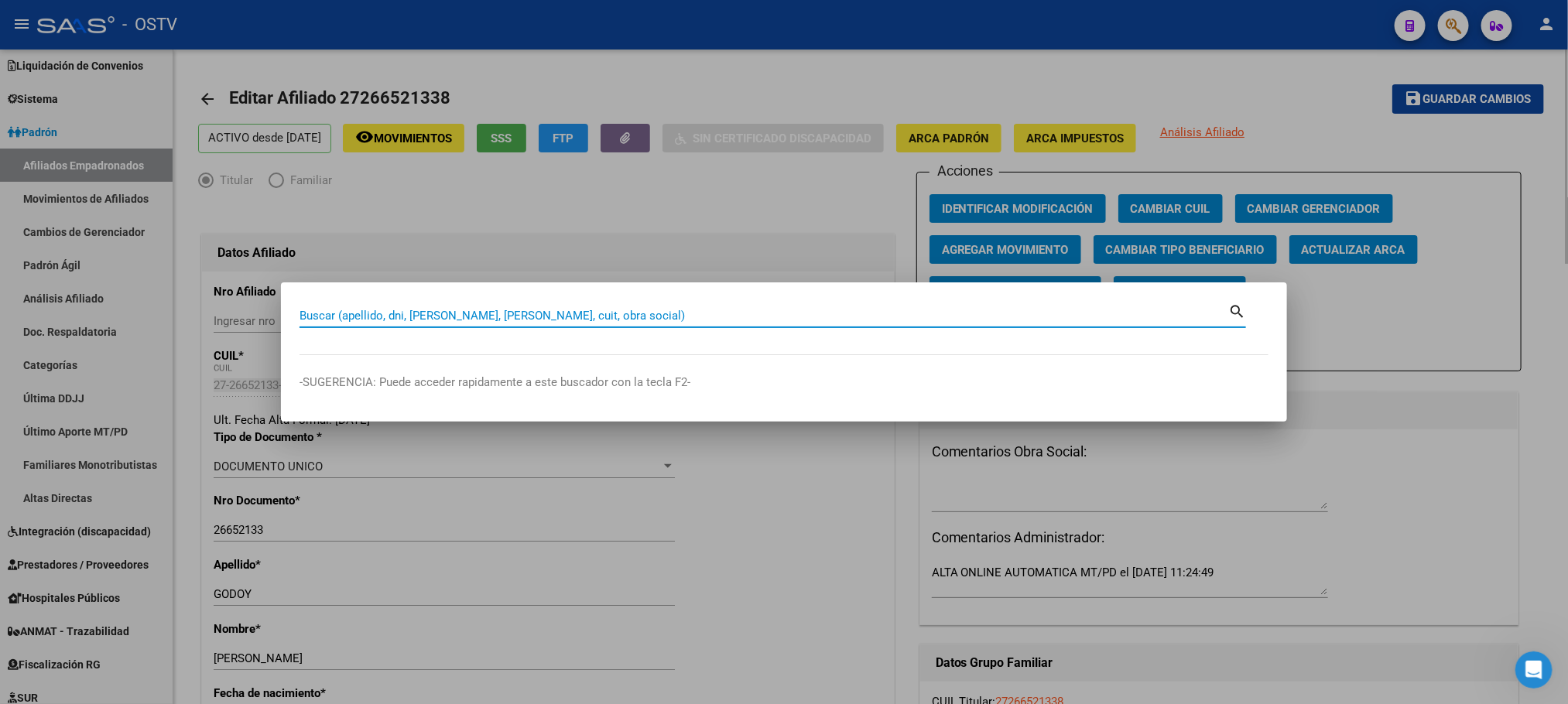
paste input "27266521338"
type input "27266521338"
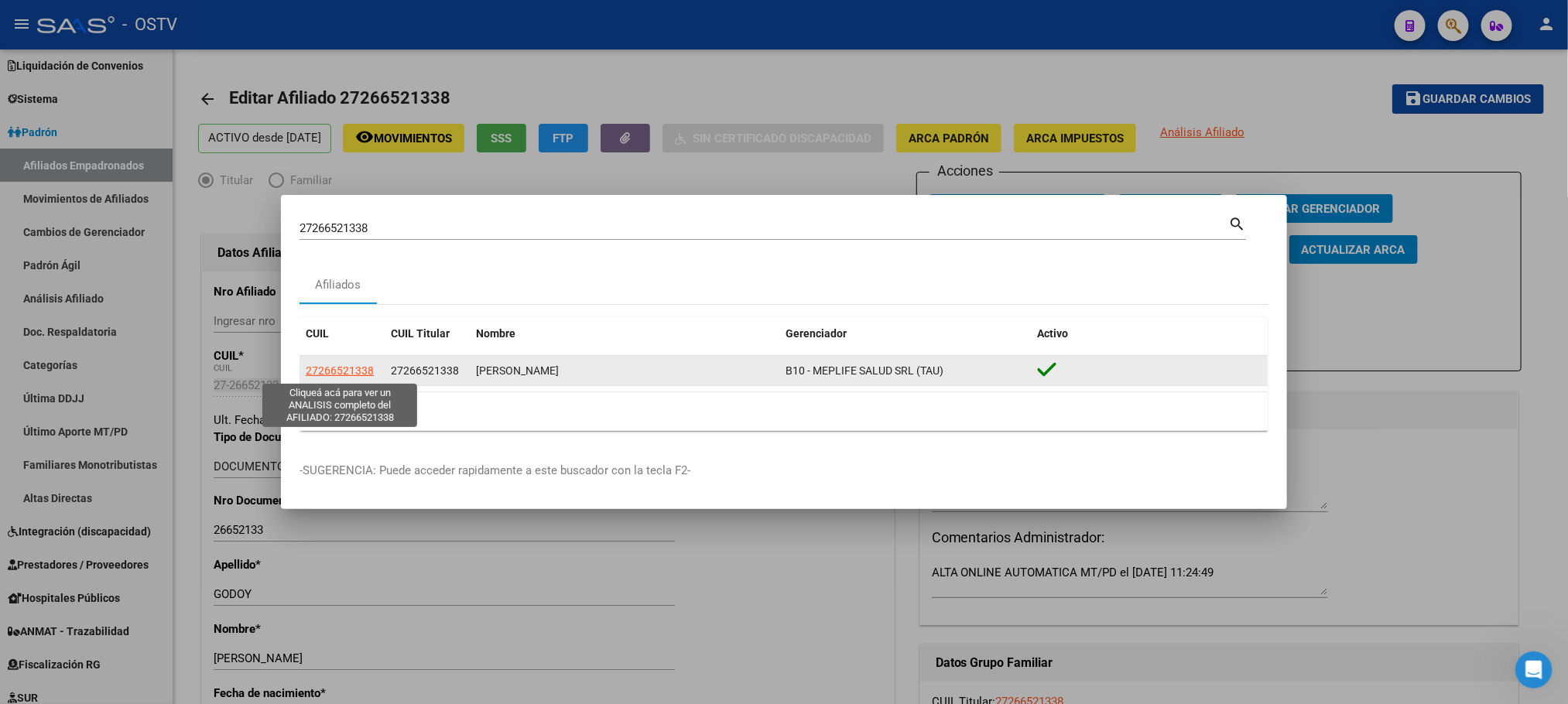
click at [344, 367] on span "27266521338" at bounding box center [340, 371] width 68 height 13
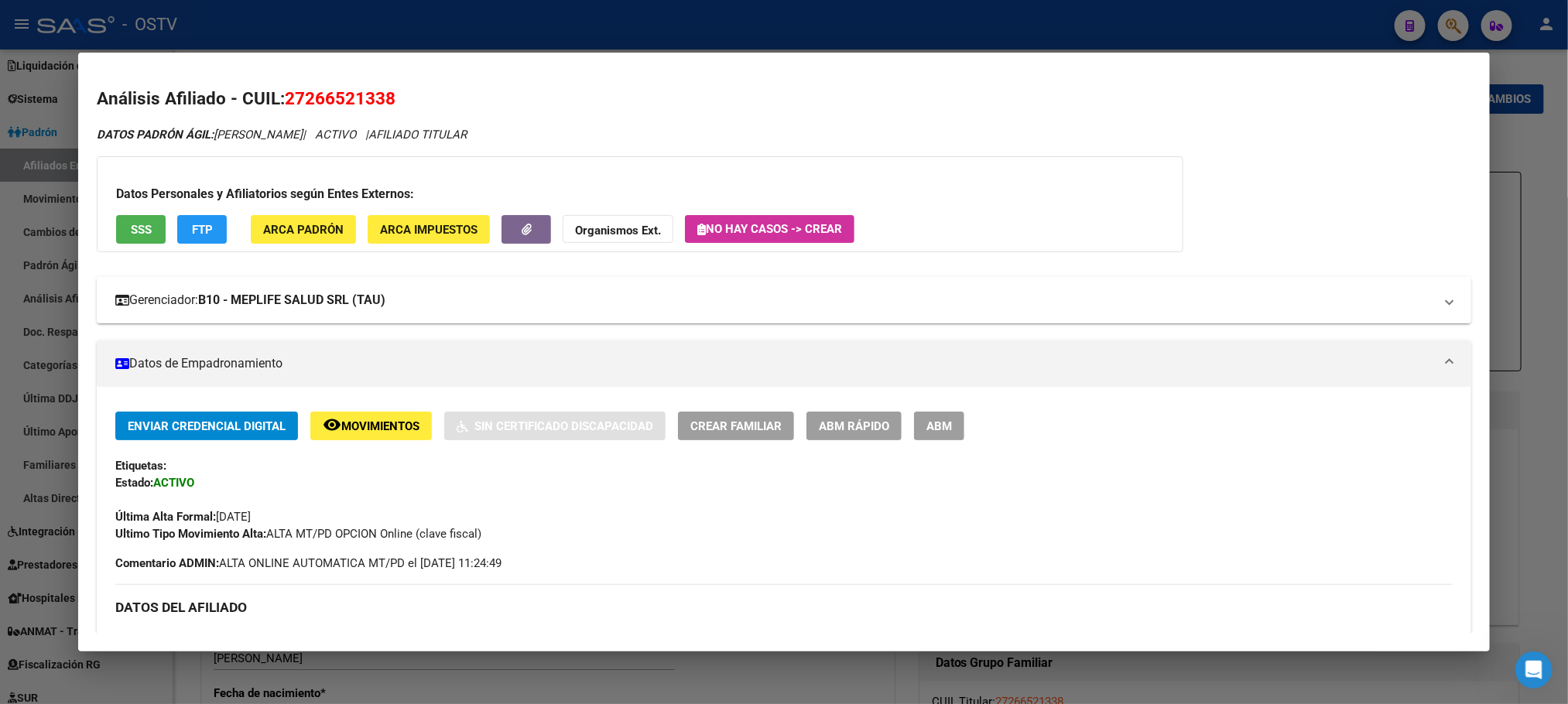
drag, startPoint x: 326, startPoint y: 315, endPoint x: 326, endPoint y: 342, distance: 27.0
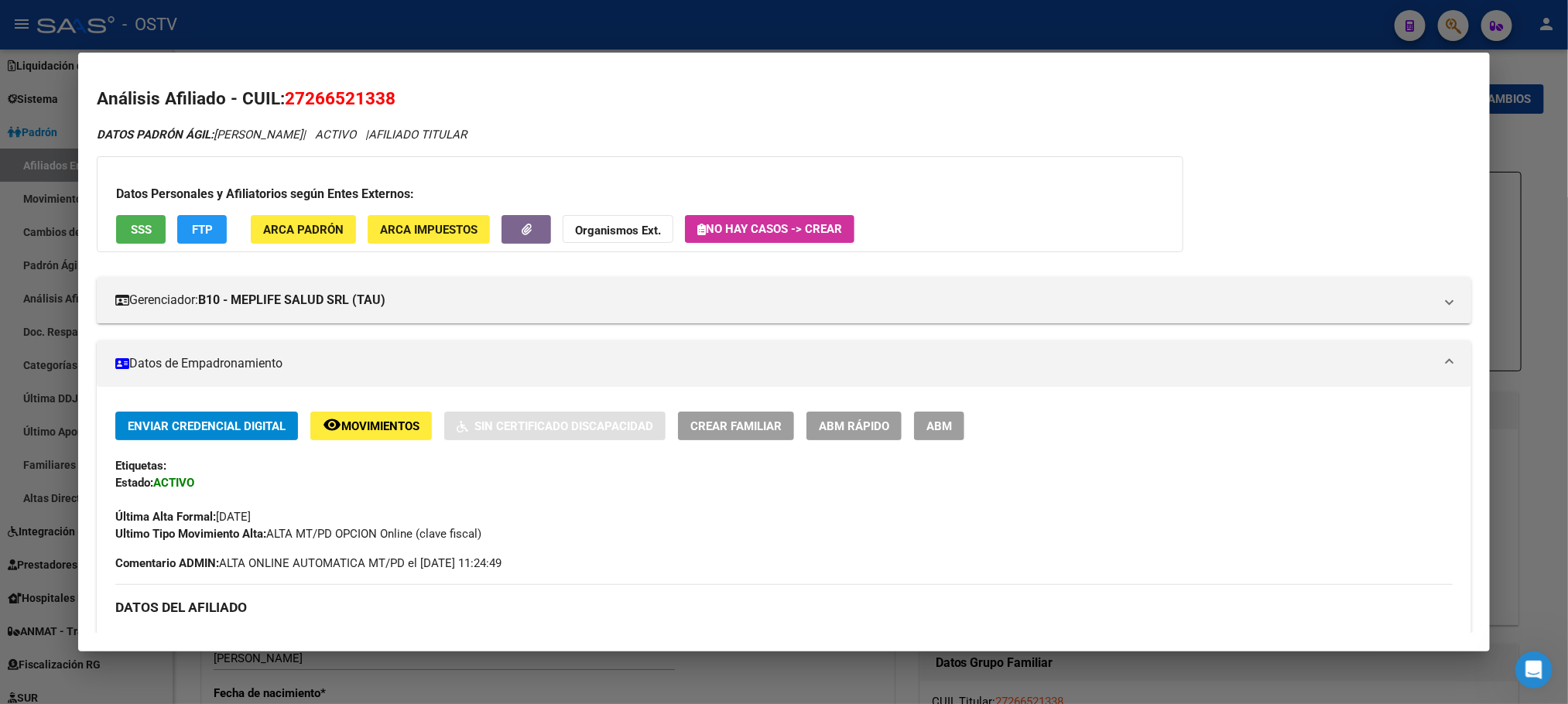
click at [326, 314] on mat-expansion-panel-header "Gerenciador: B10 - MEPLIFE SALUD SRL (TAU)" at bounding box center [783, 300] width 1374 height 46
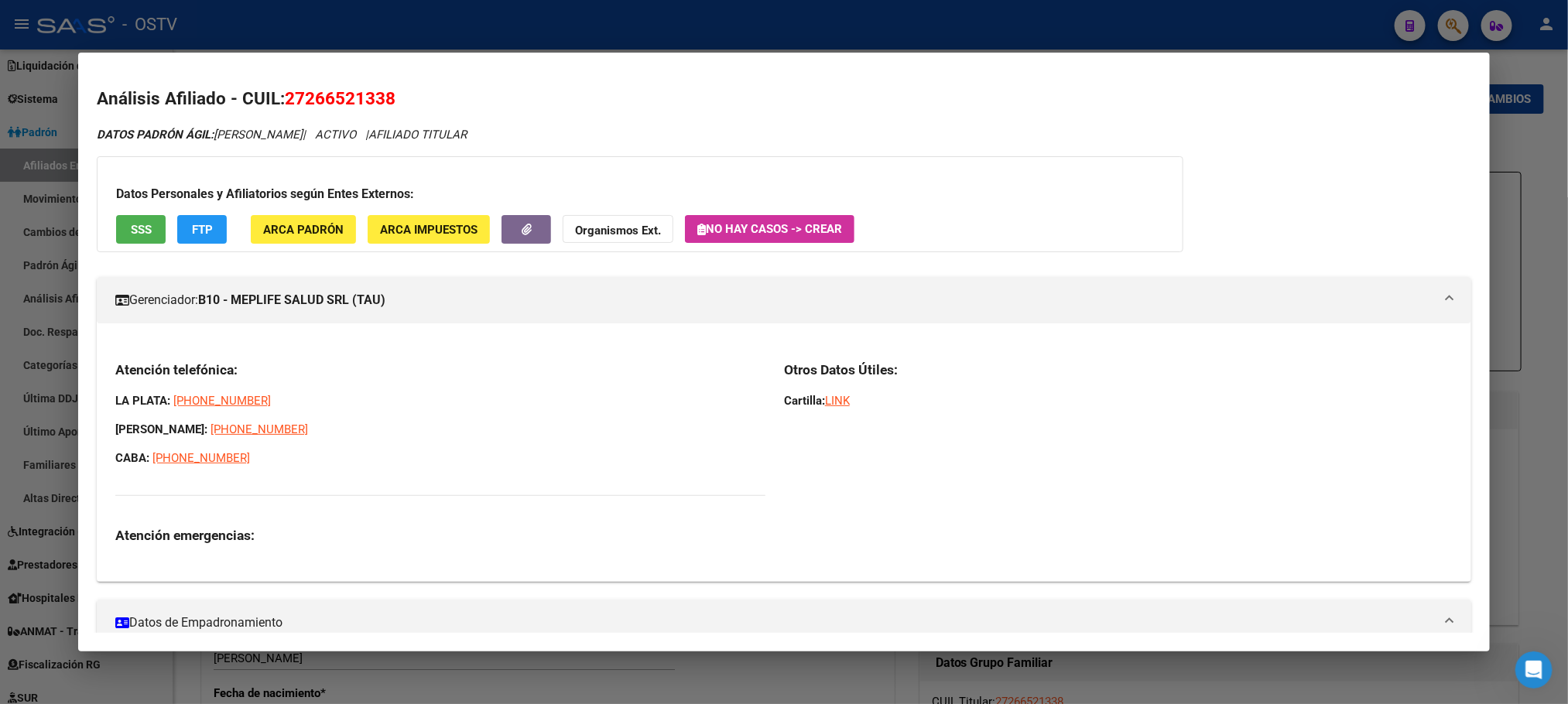
drag, startPoint x: 233, startPoint y: 460, endPoint x: 98, endPoint y: 463, distance: 135.0
click at [98, 463] on div "Atención telefónica: LA PLATA: 221 6769380 MAR DEL PLATA: 2234 95-2907 CABA: 08…" at bounding box center [783, 459] width 1374 height 221
copy span "CABA: 0800-444-0418"
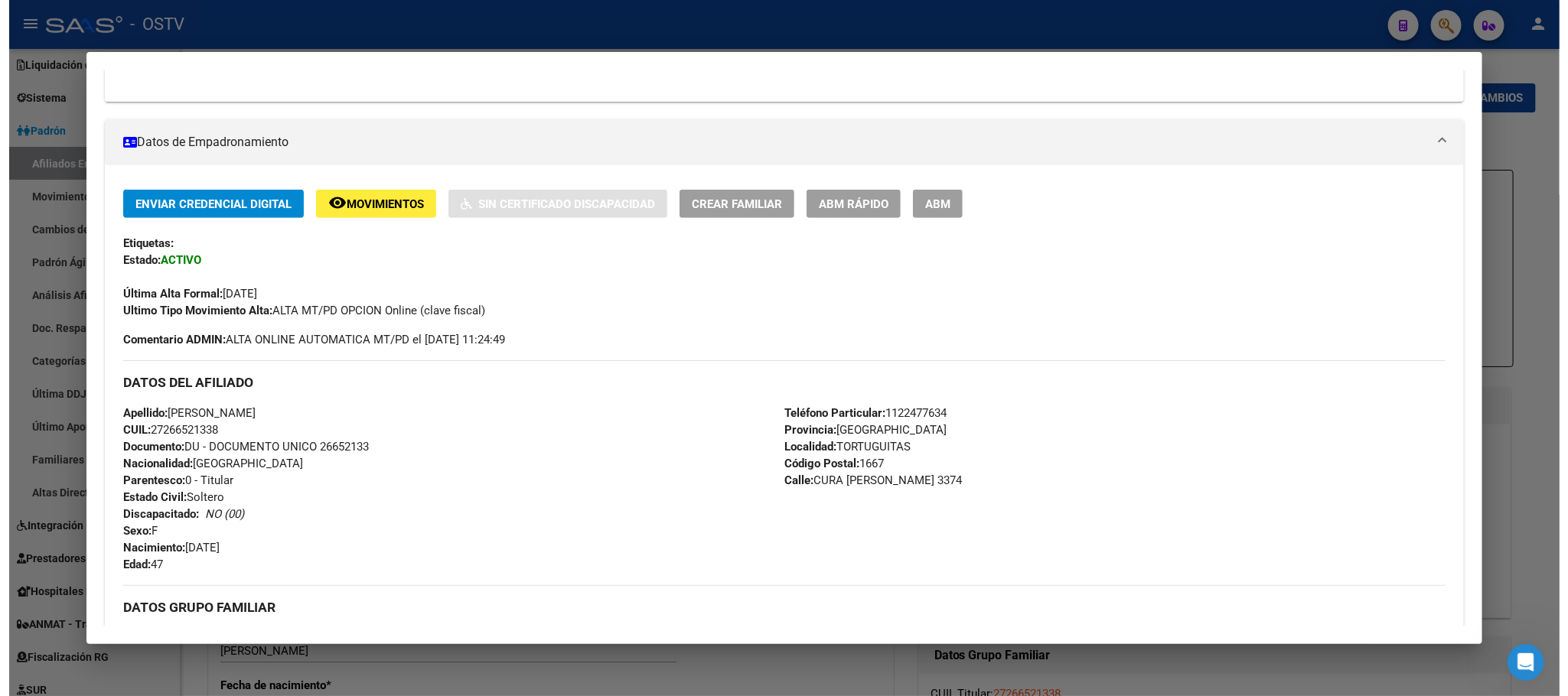
scroll to position [14, 0]
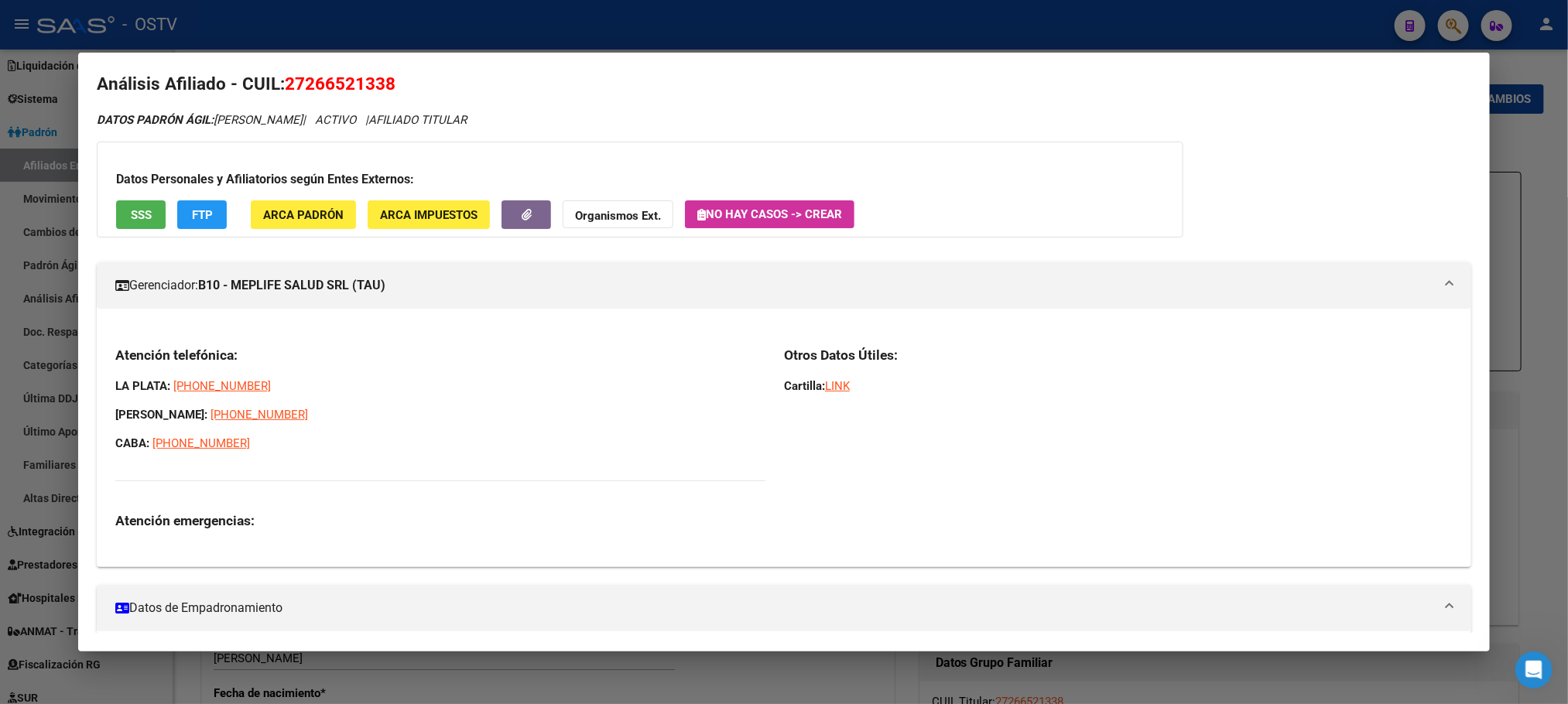
click at [635, 690] on div at bounding box center [784, 352] width 1568 height 704
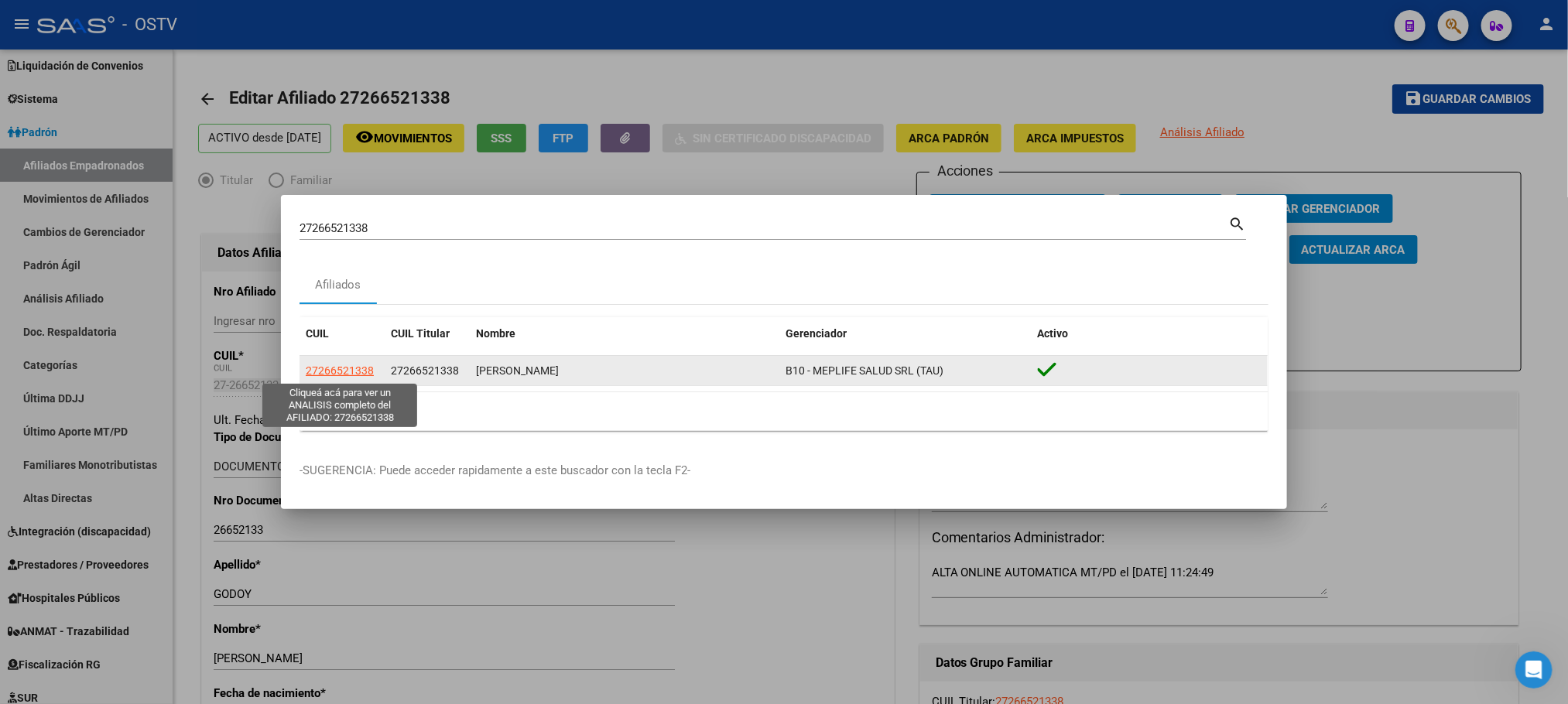
click at [334, 365] on span "27266521338" at bounding box center [340, 371] width 68 height 13
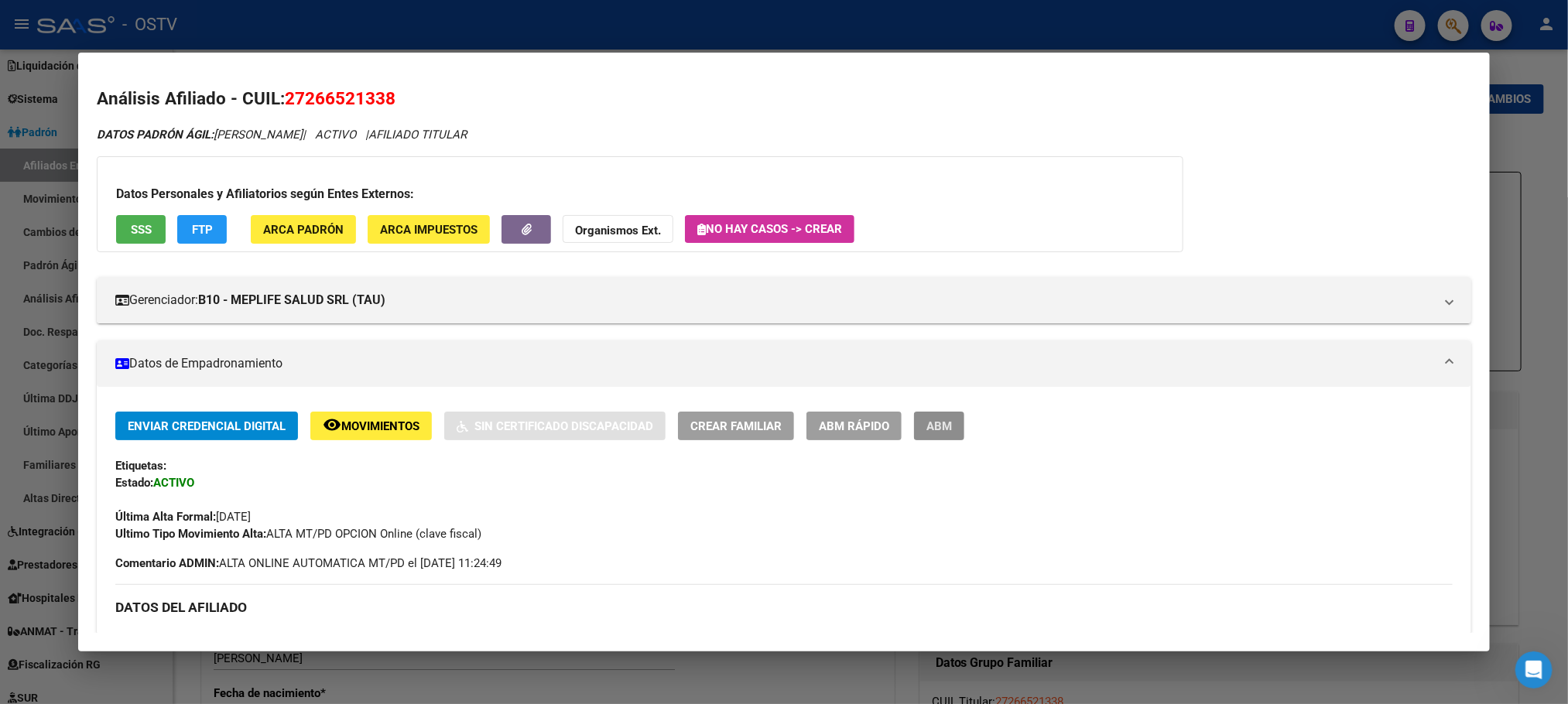
click at [944, 414] on button "ABM" at bounding box center [939, 426] width 50 height 29
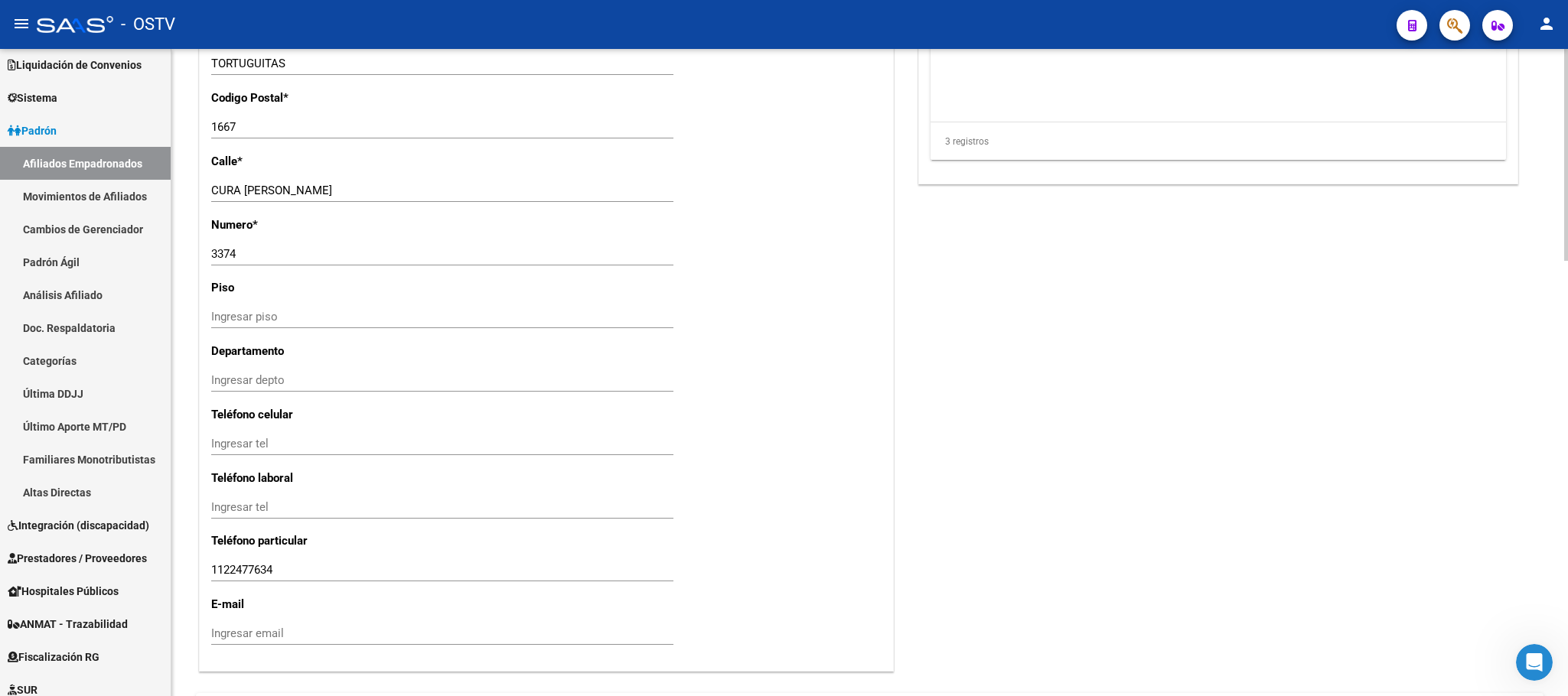
scroll to position [1329, 0]
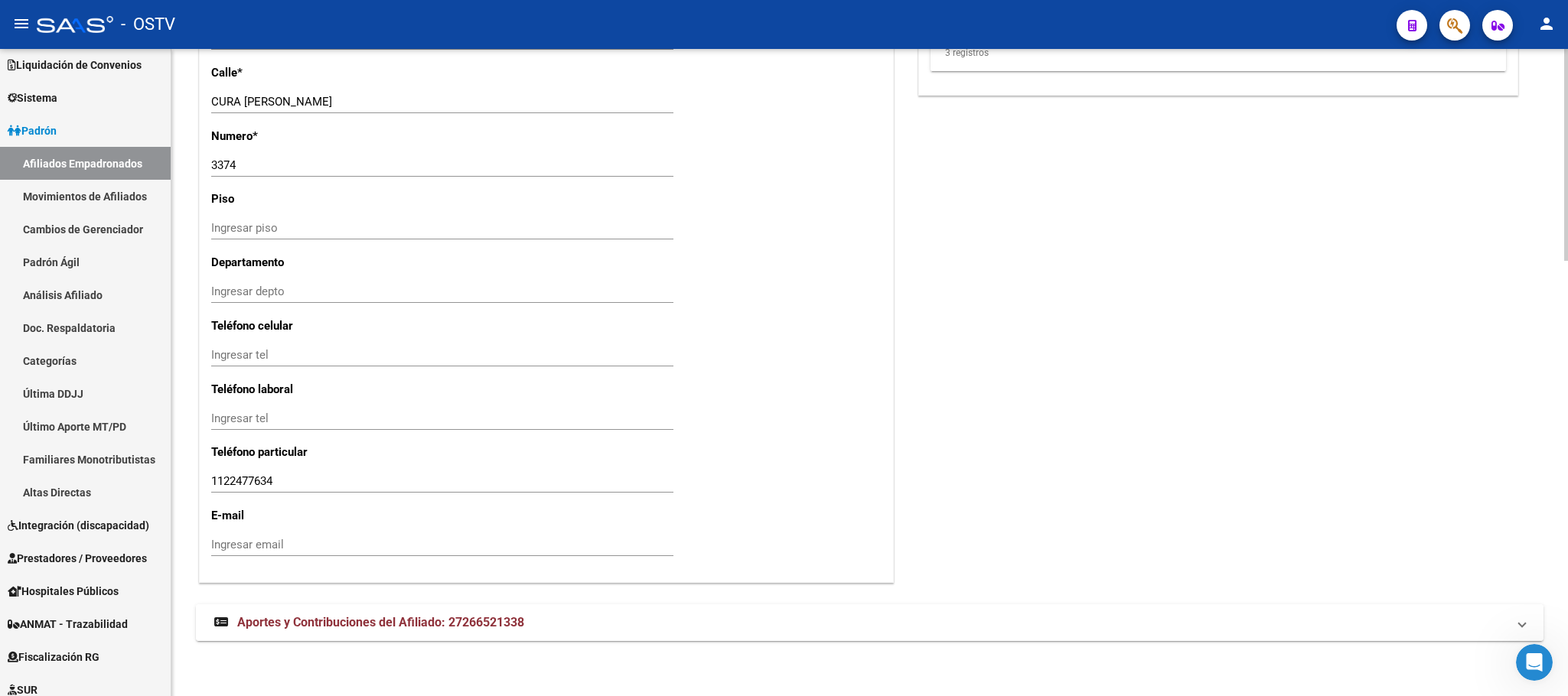
click at [480, 620] on span "Aportes y Contribuciones del Afiliado: 27266521338" at bounding box center [380, 622] width 287 height 14
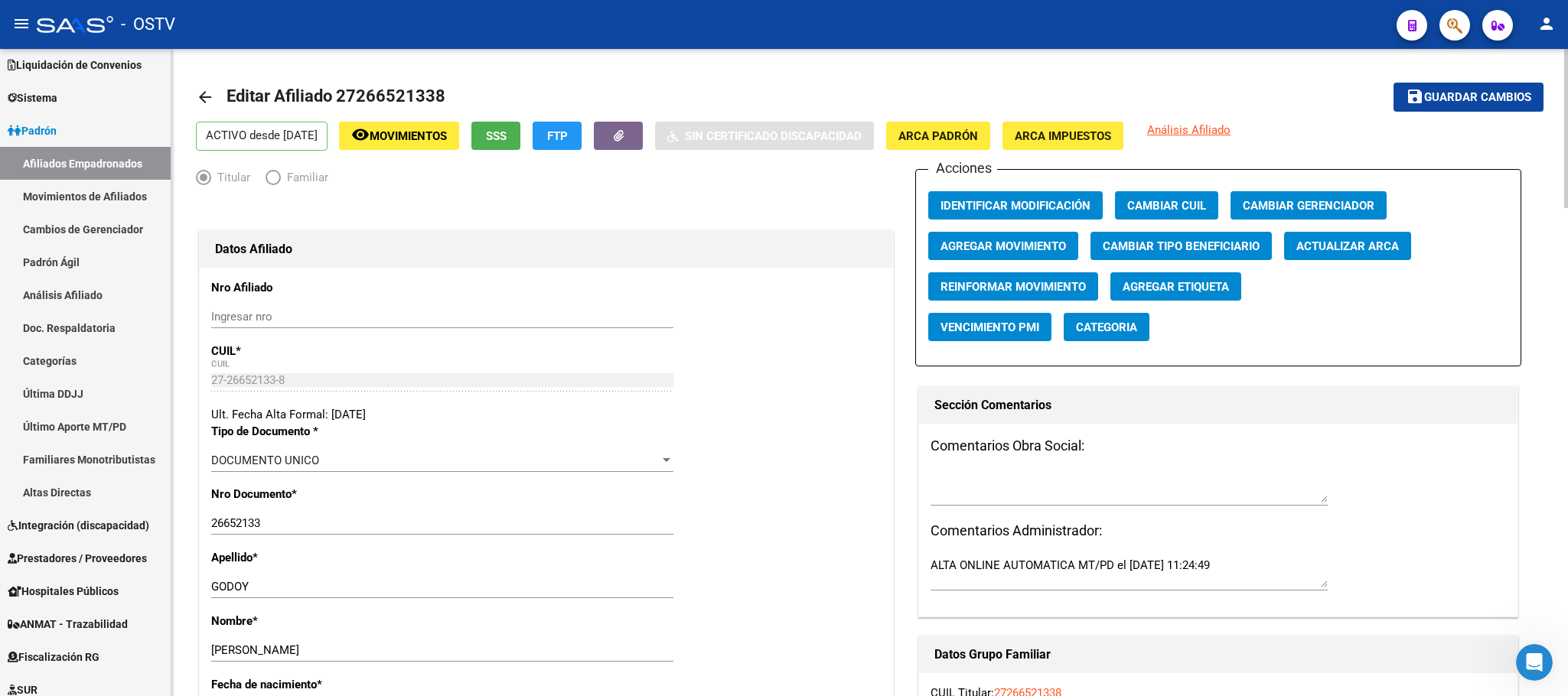
scroll to position [0, 0]
drag, startPoint x: 447, startPoint y: 103, endPoint x: 347, endPoint y: 96, distance: 100.2
click at [338, 96] on mat-toolbar-row "arrow_back Editar Afiliado 27266521338" at bounding box center [721, 98] width 1051 height 49
copy h1 "27266521338"
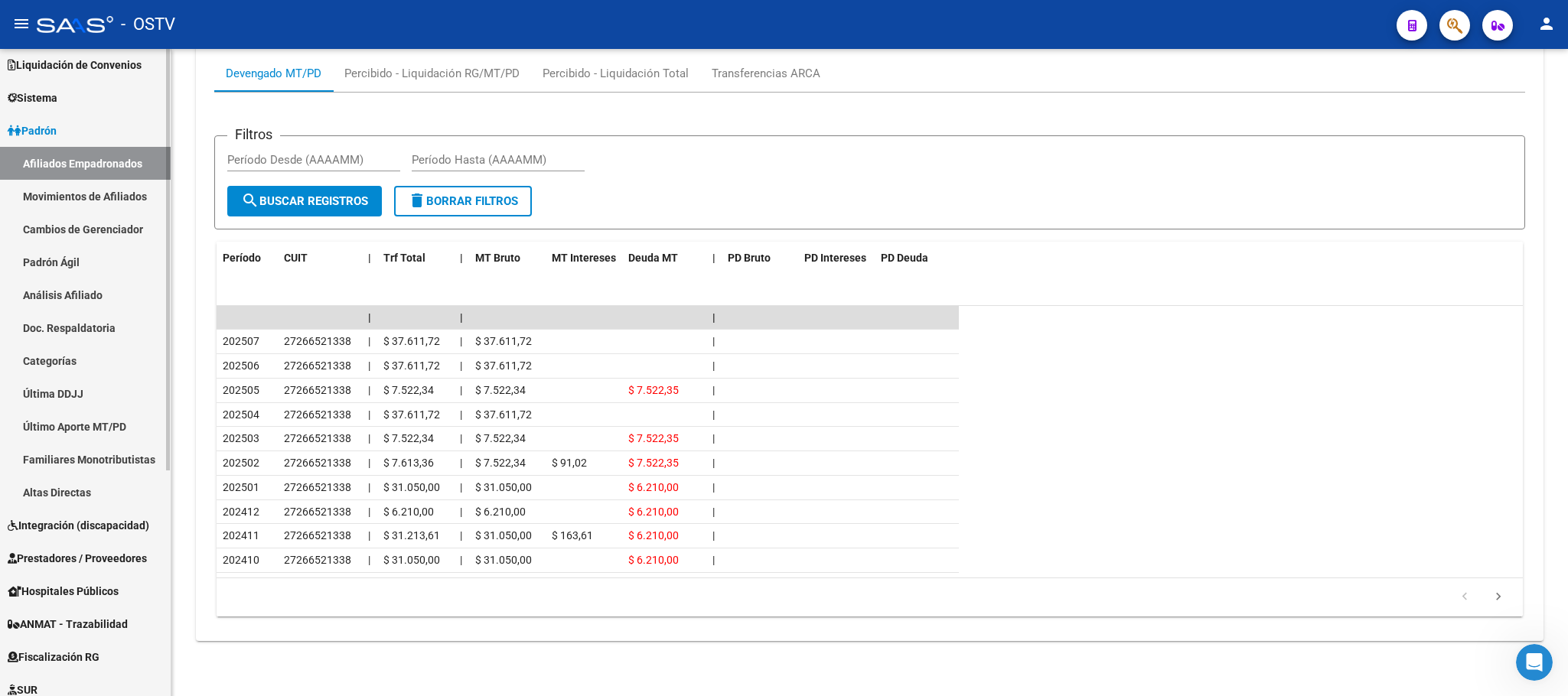
scroll to position [345, 0]
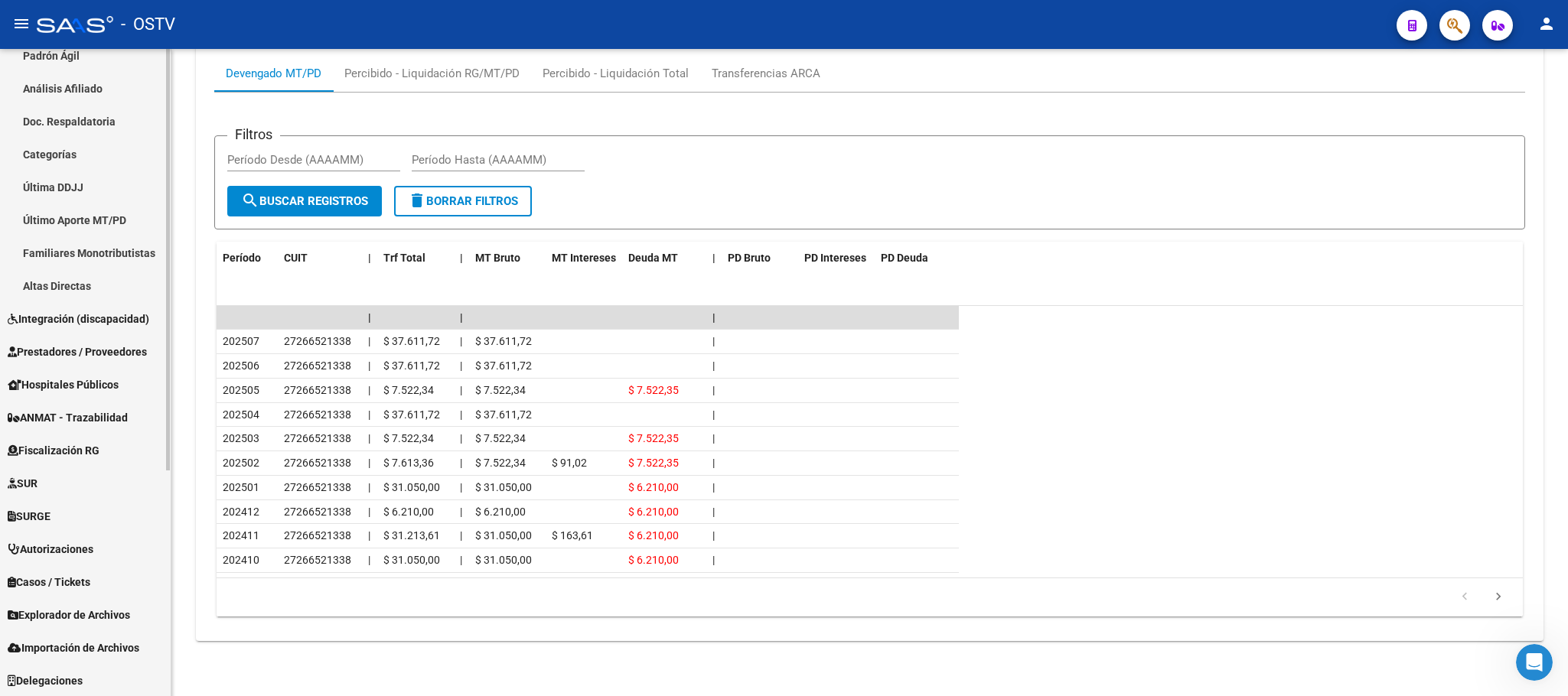
click at [73, 450] on span "Fiscalización RG" at bounding box center [54, 450] width 92 height 17
click at [73, 448] on span "Fiscalización RG" at bounding box center [54, 450] width 92 height 17
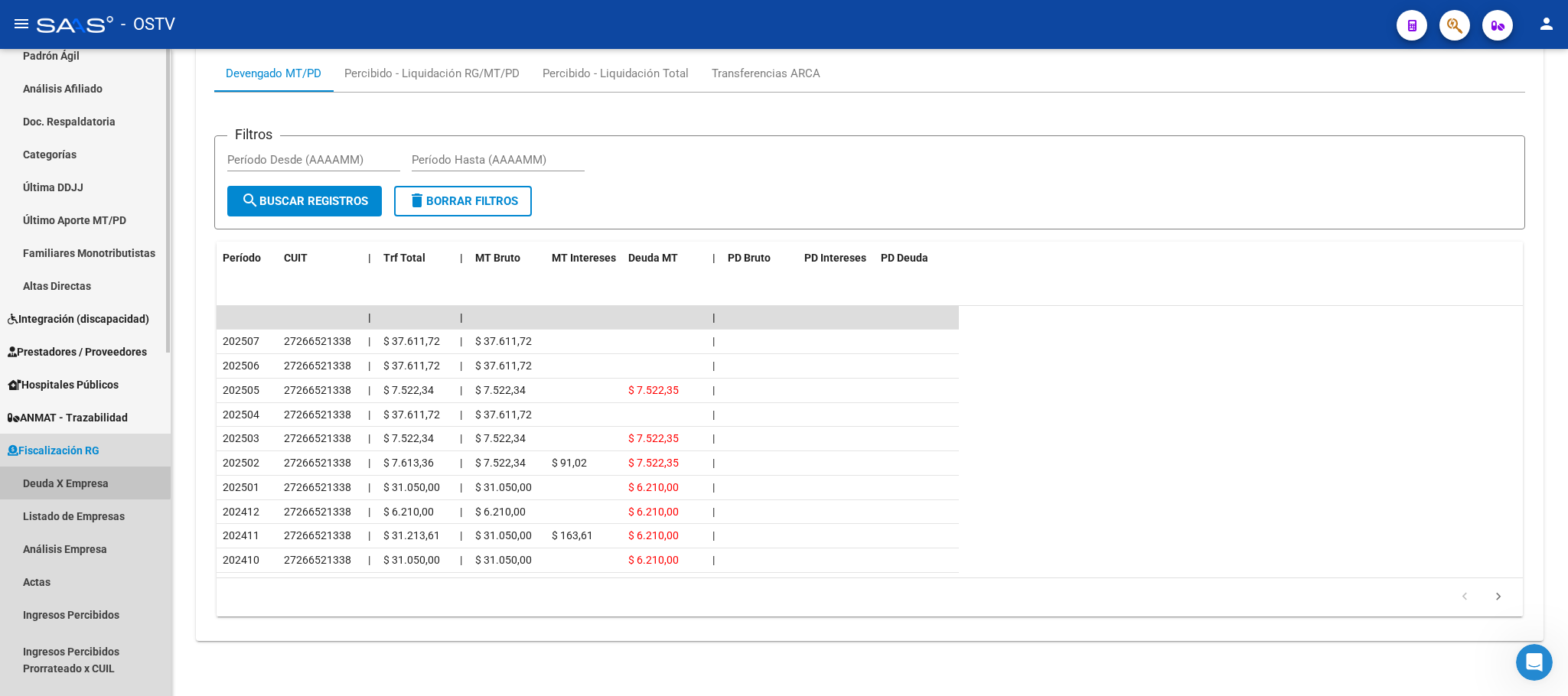
click at [71, 476] on link "Deuda X Empresa" at bounding box center [85, 483] width 171 height 33
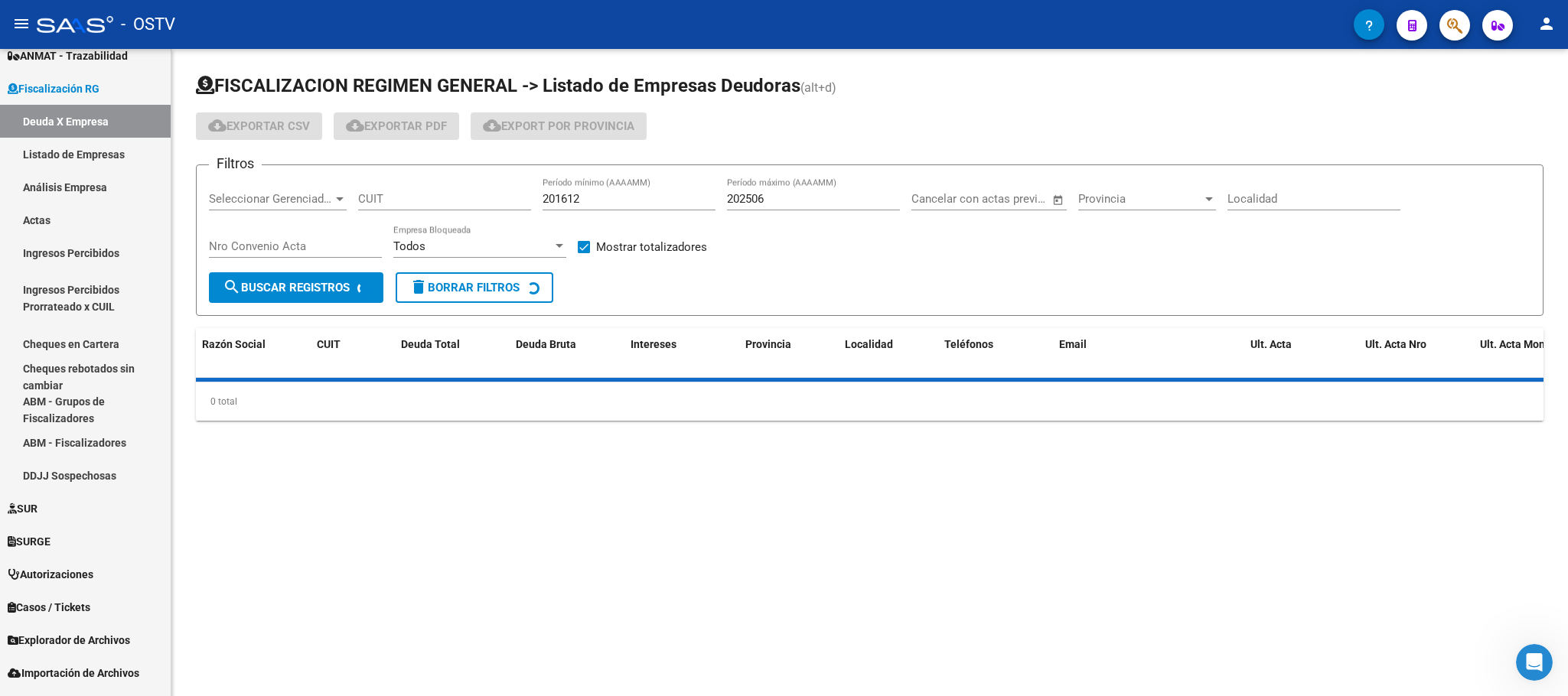
click at [324, 182] on div "Seleccionar Gerenciador Seleccionar Gerenciador" at bounding box center [277, 194] width 138 height 33
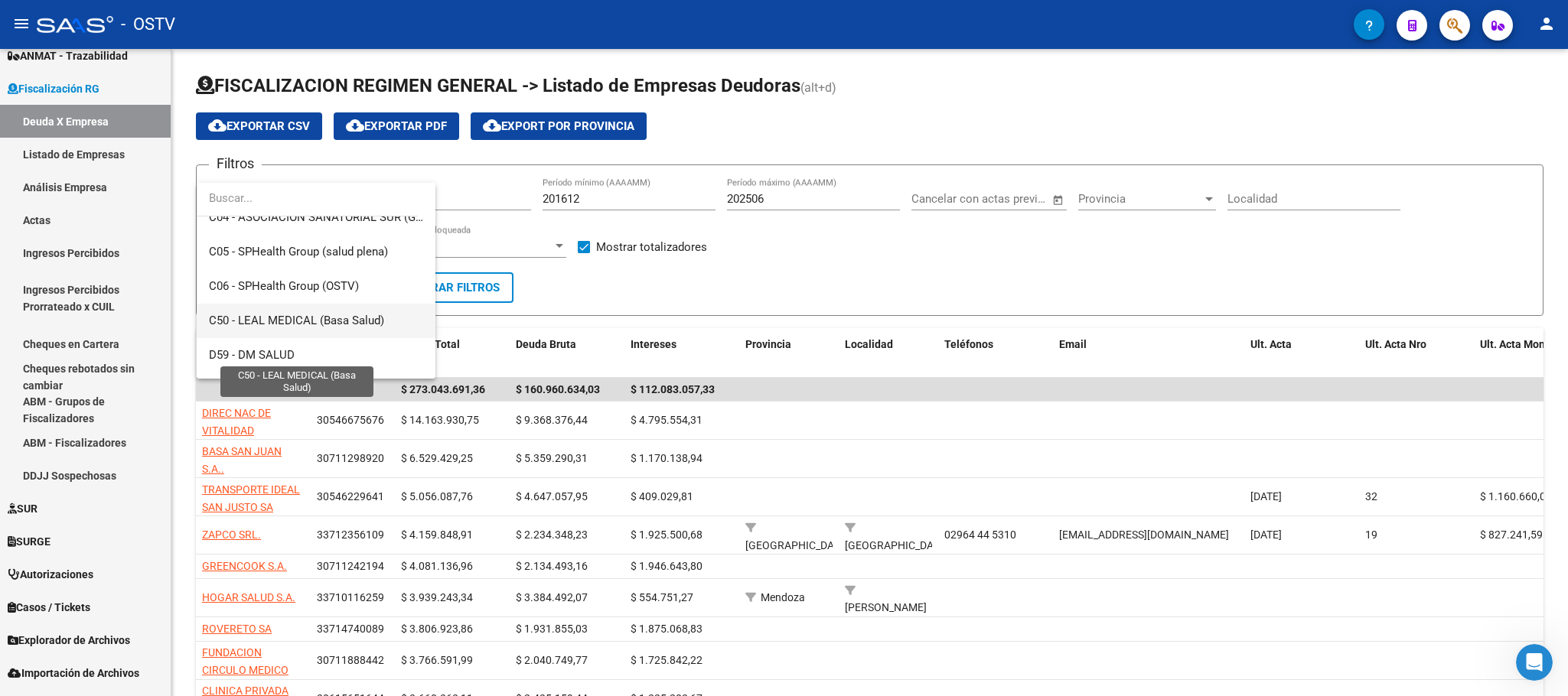
scroll to position [689, 0]
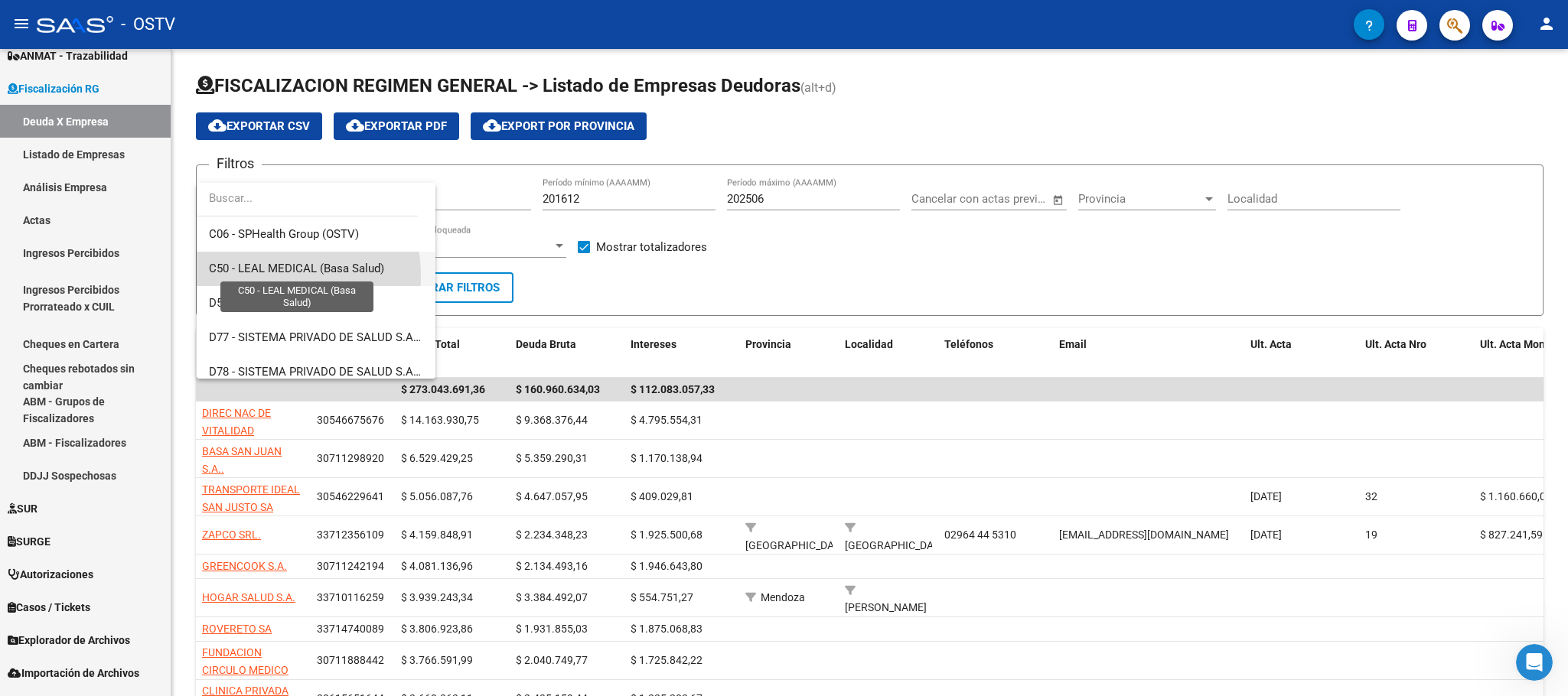
click at [276, 276] on span "C50 - LEAL MEDICAL (Basa Salud)" at bounding box center [296, 268] width 176 height 13
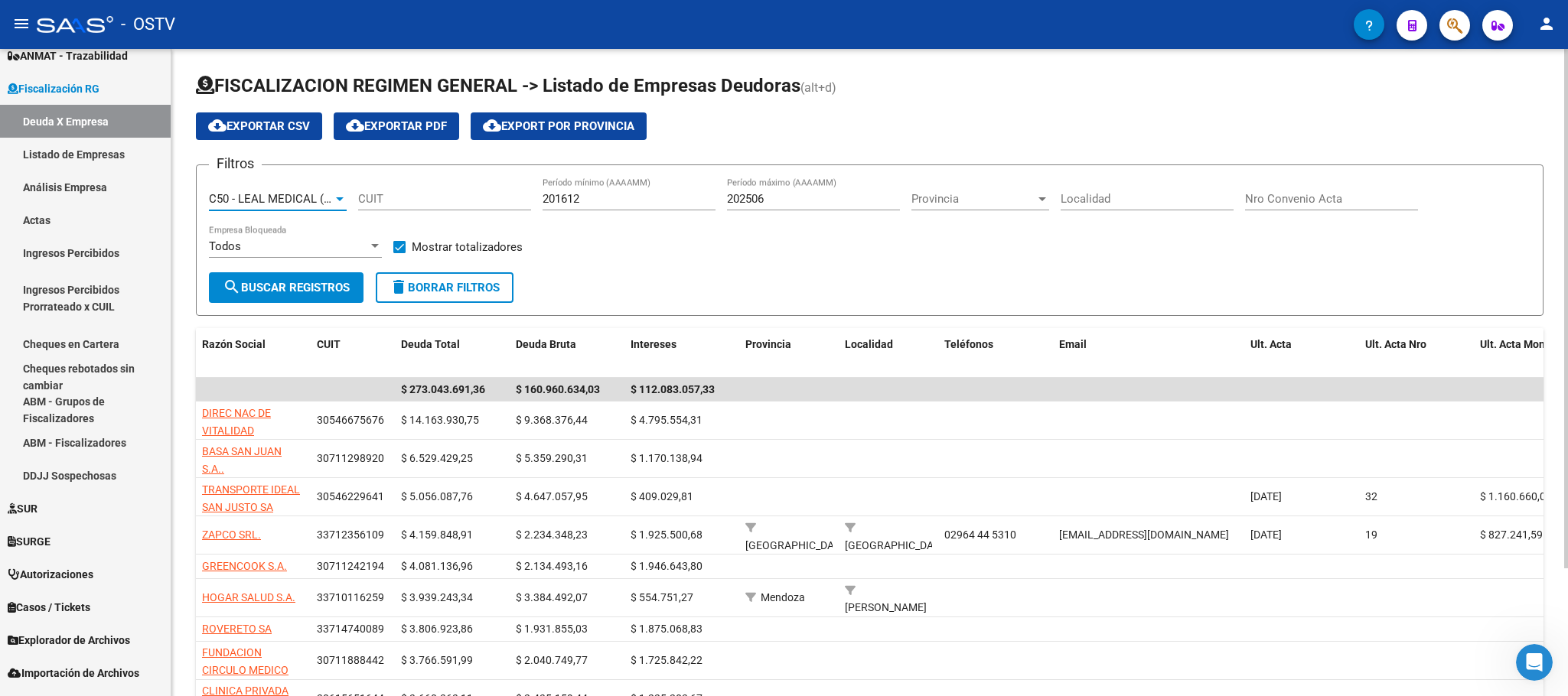
click at [285, 289] on span "search Buscar Registros" at bounding box center [286, 287] width 127 height 13
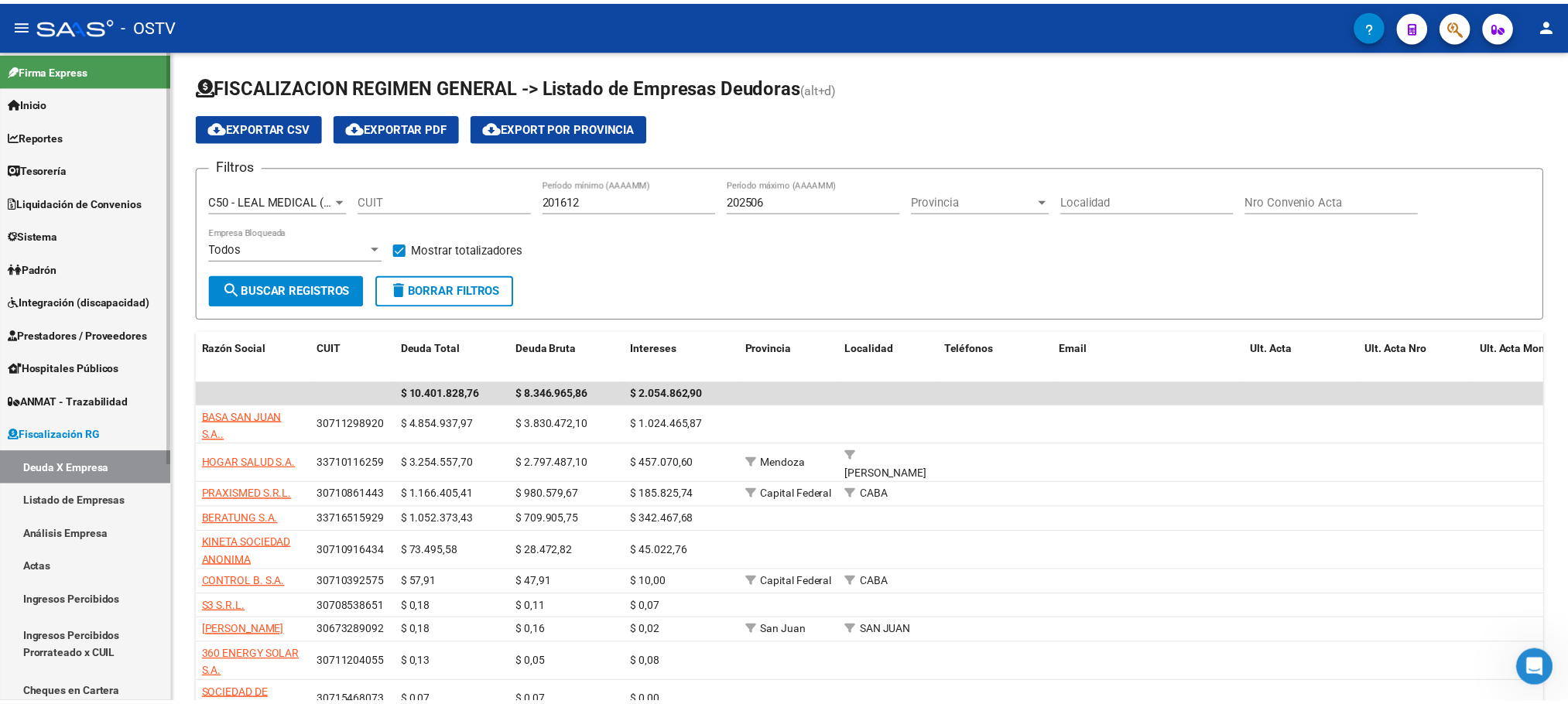
scroll to position [1, 0]
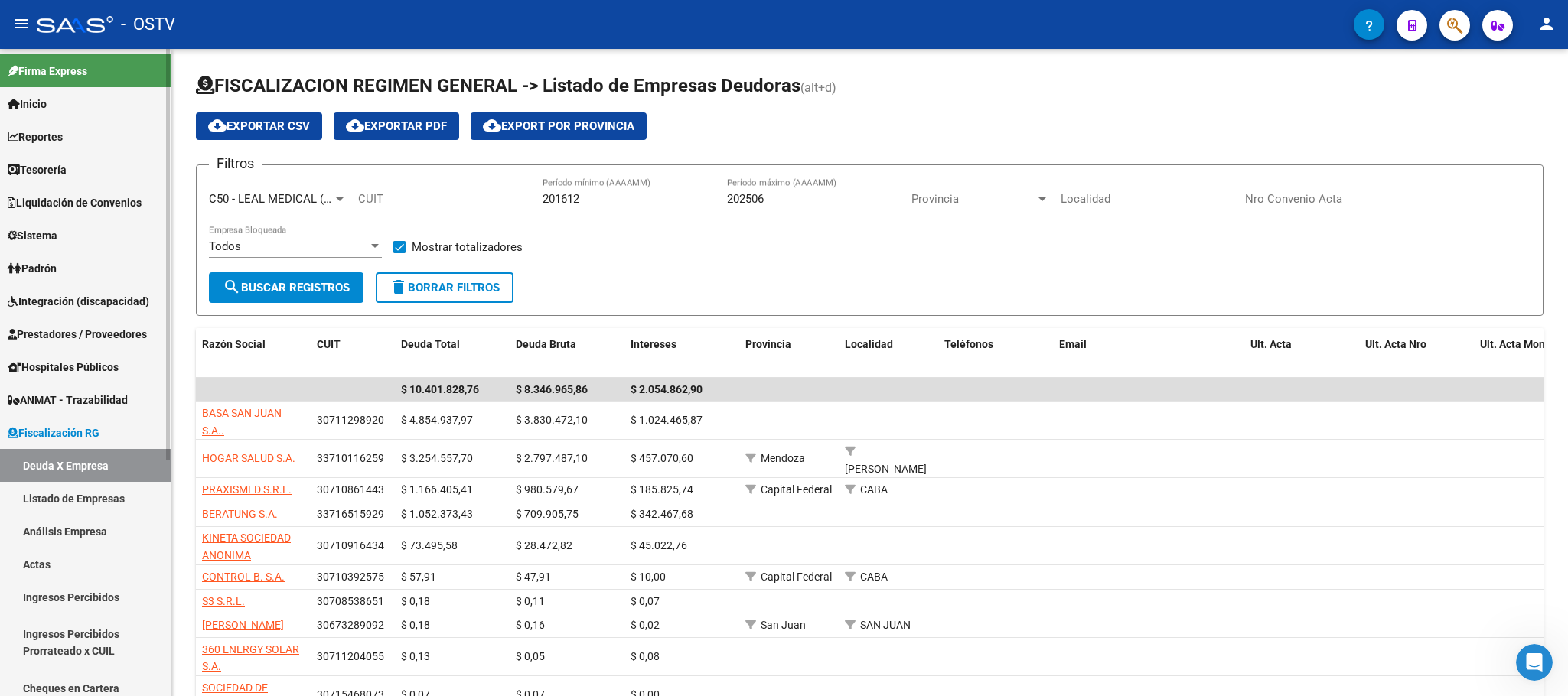
click at [54, 265] on span "Padrón" at bounding box center [32, 268] width 49 height 17
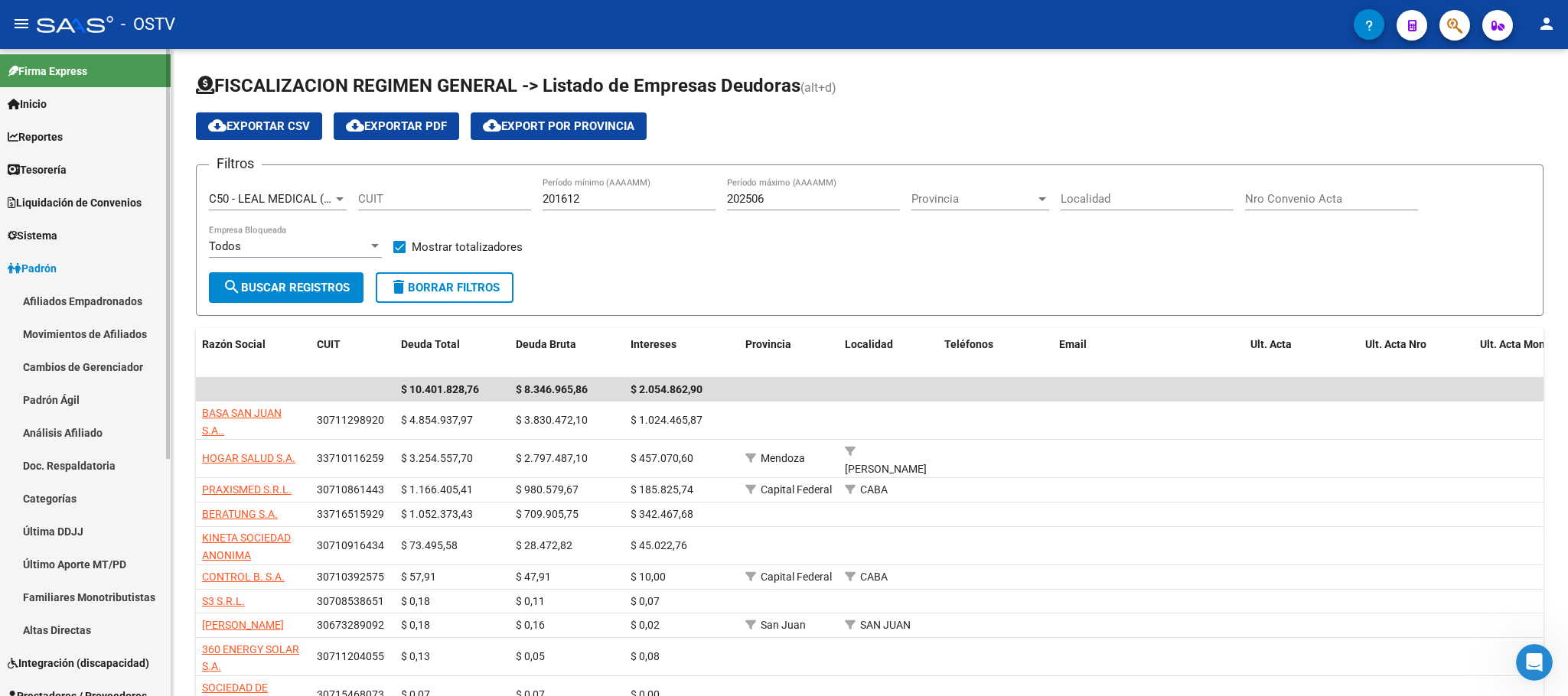
click at [61, 294] on link "Afiliados Empadronados" at bounding box center [85, 302] width 171 height 33
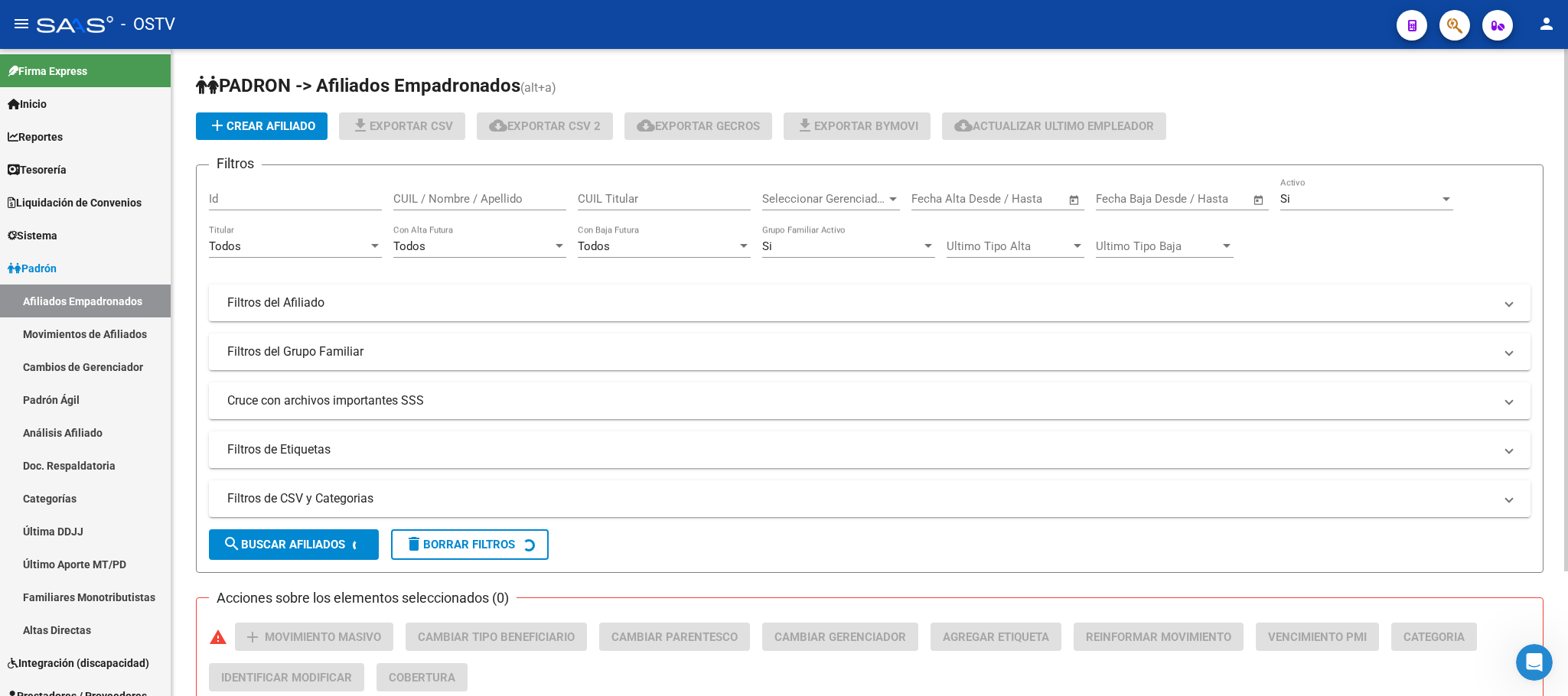
click at [194, 420] on div "PADRON -> Afiliados Empadronados (alt+a) add Crear Afiliado file_download Expor…" at bounding box center [870, 449] width 1397 height 801
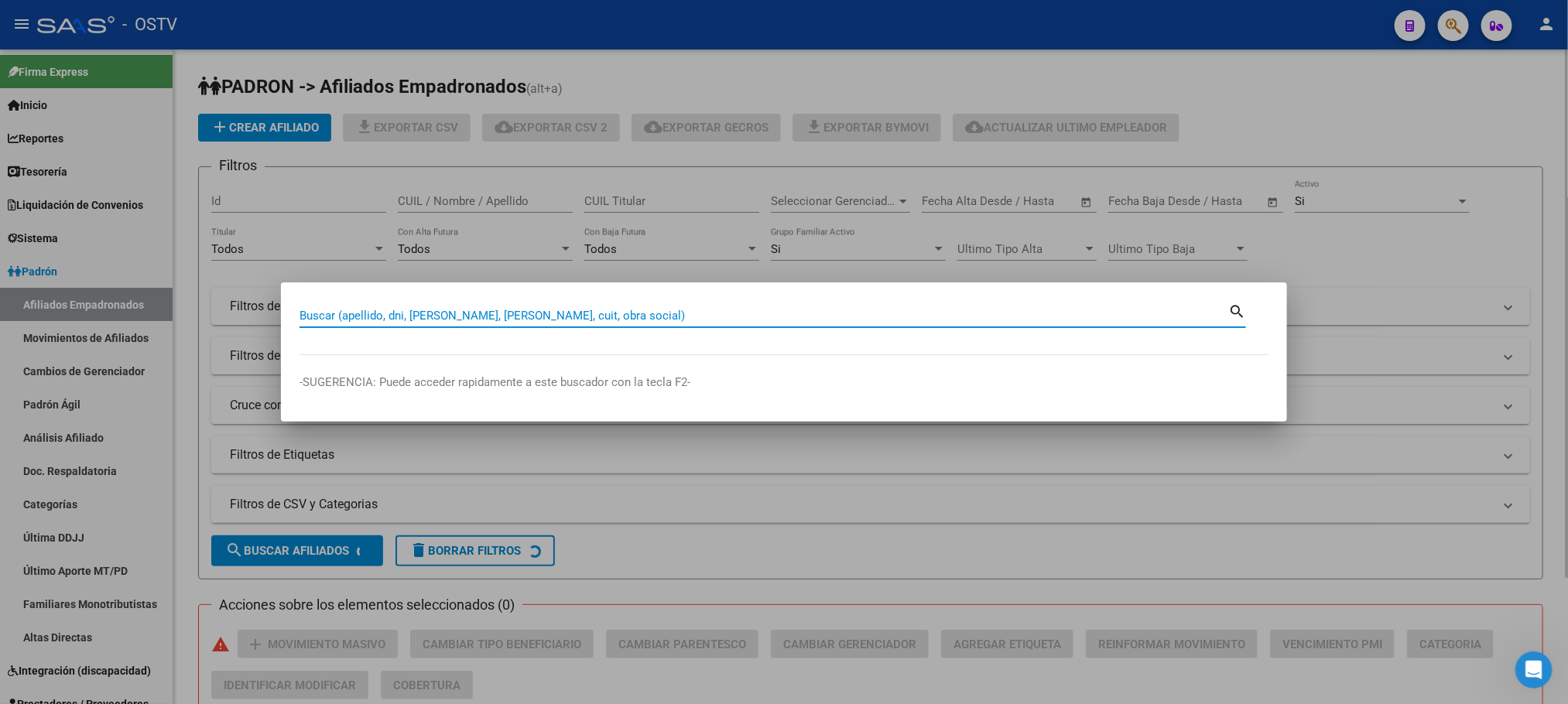
paste input "95182346"
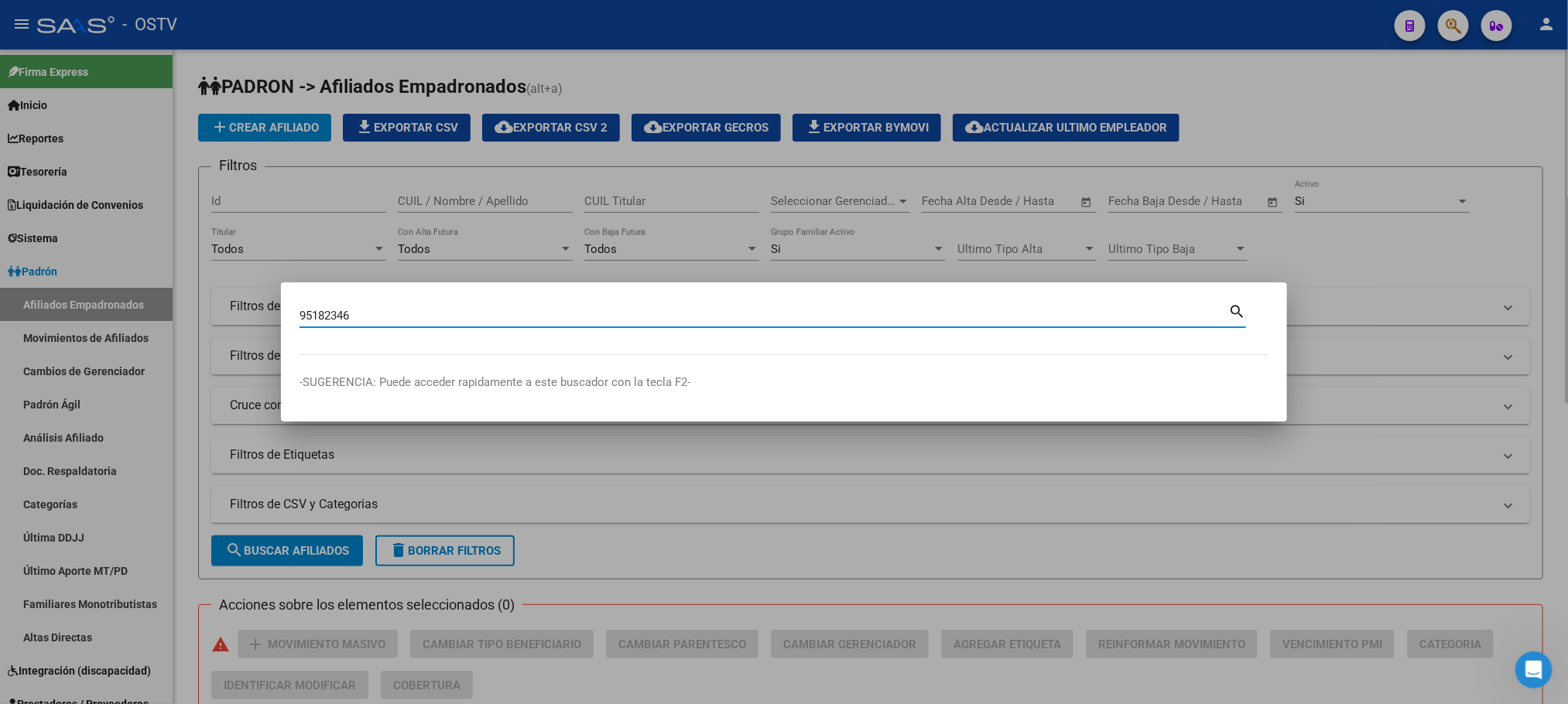
type input "95182346"
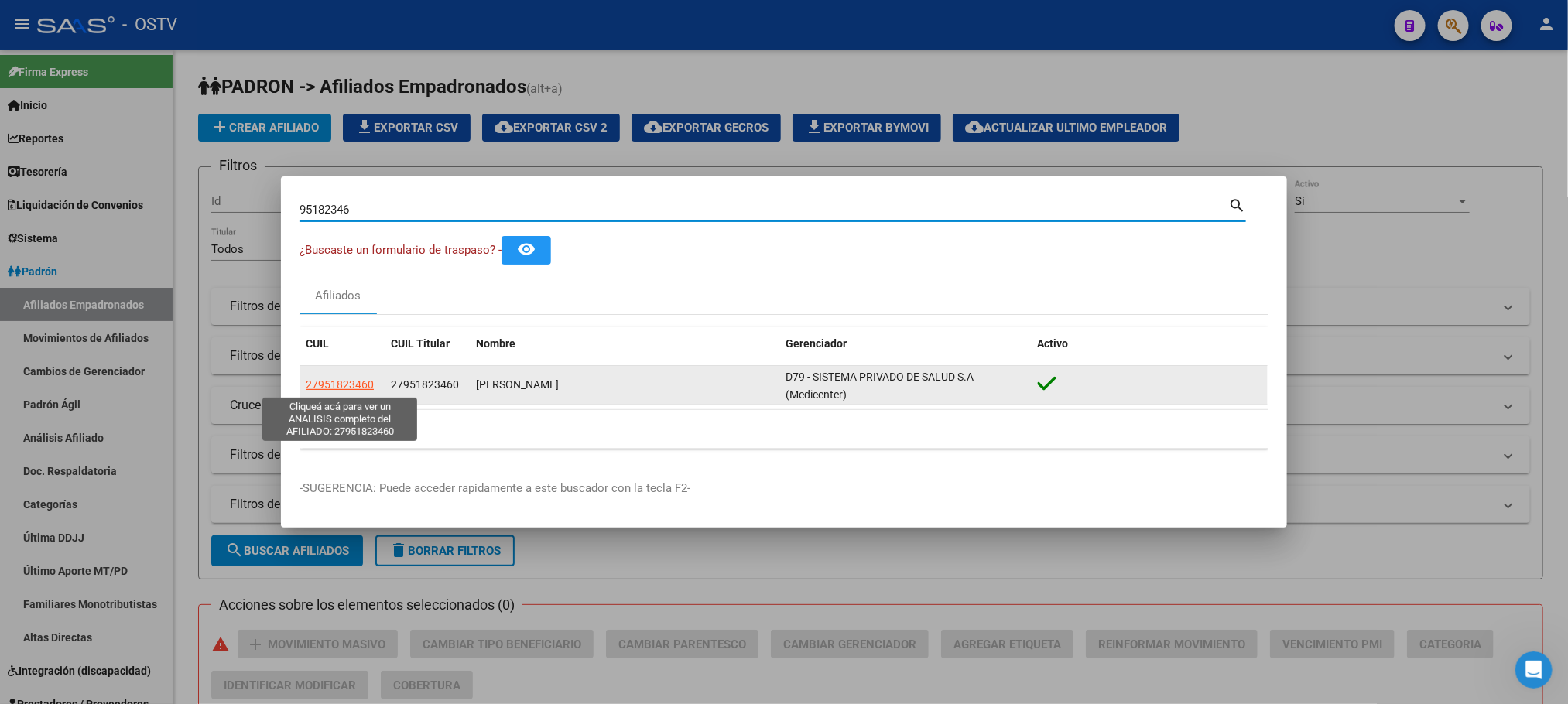
click at [342, 379] on span "27951823460" at bounding box center [340, 385] width 68 height 13
type textarea "27951823460"
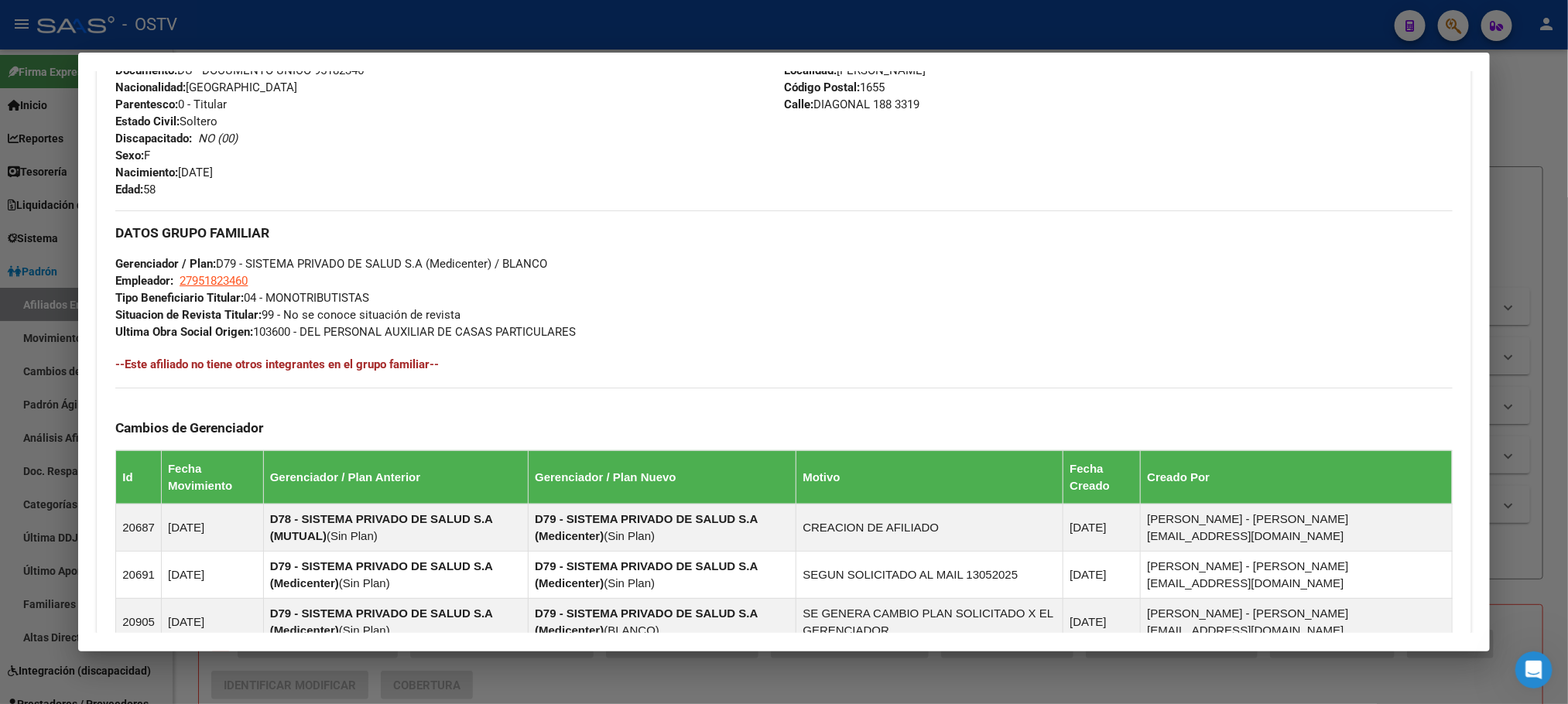
scroll to position [860, 0]
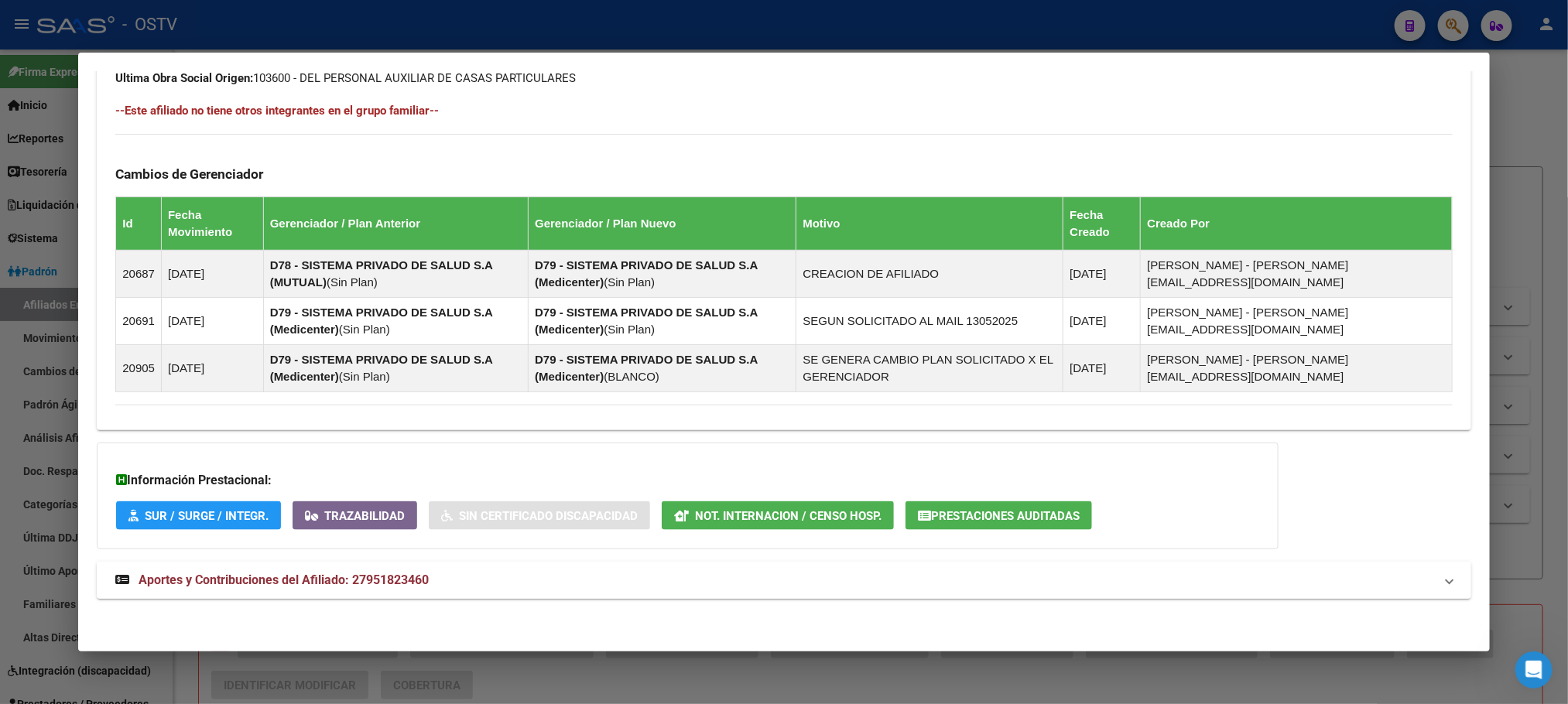
click at [361, 573] on span "Aportes y Contribuciones del Afiliado: 27951823460" at bounding box center [283, 580] width 290 height 14
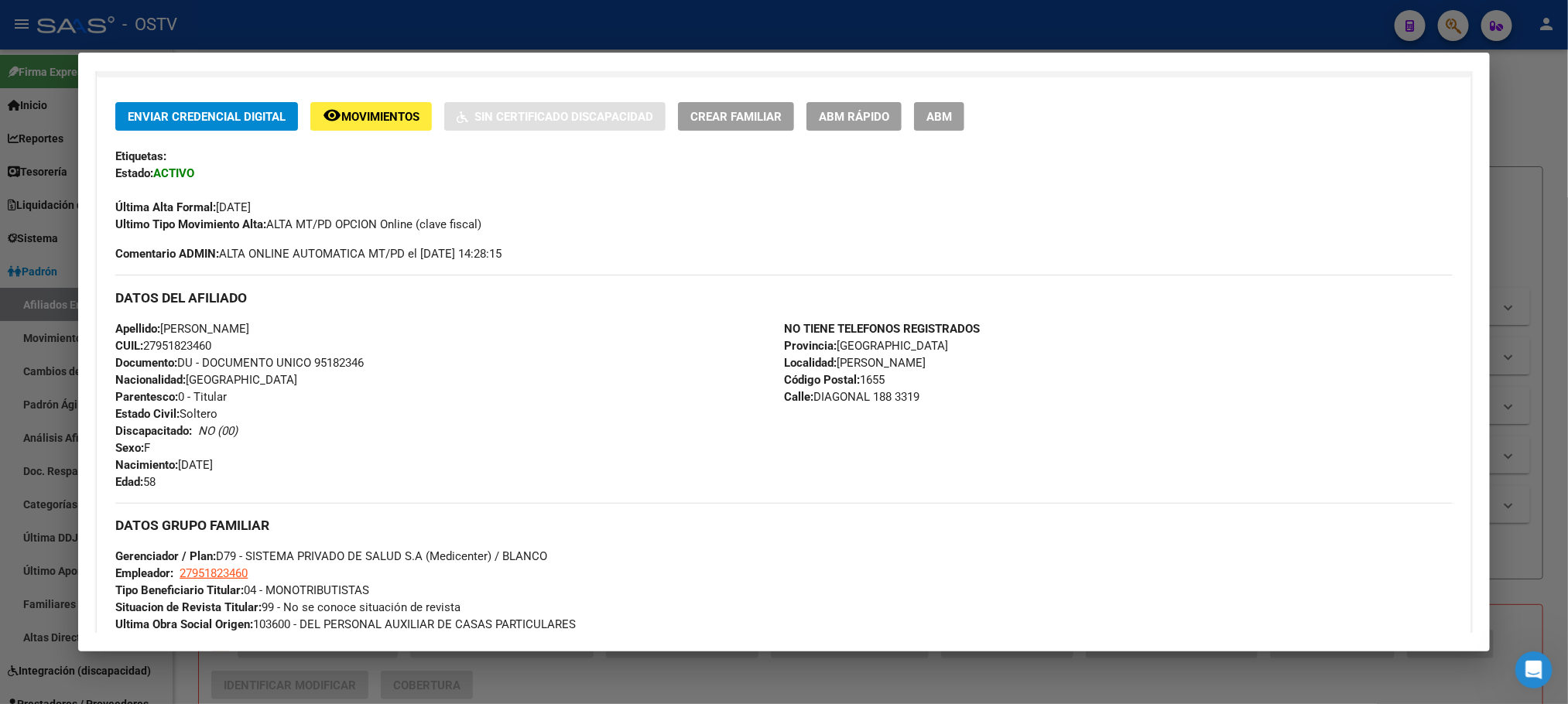
scroll to position [0, 0]
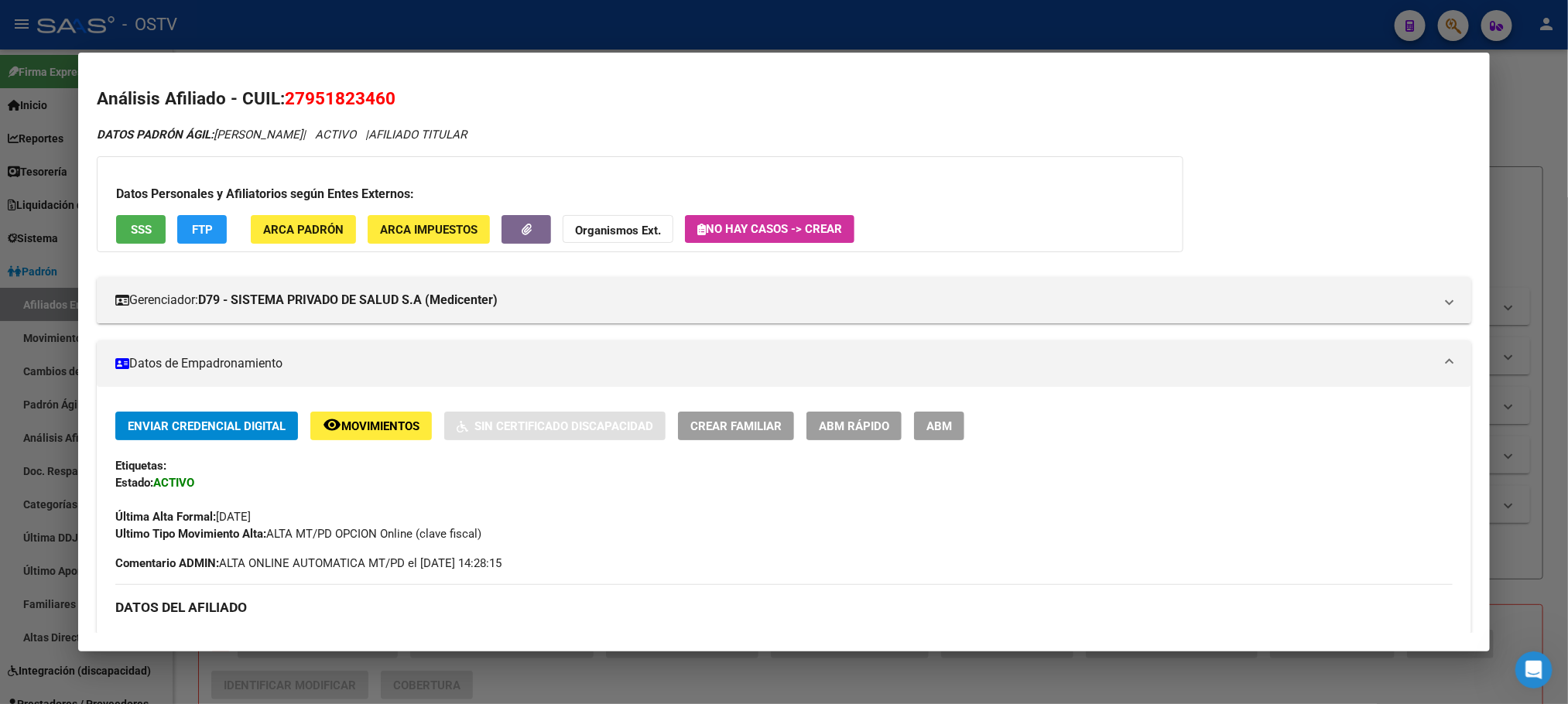
drag, startPoint x: 280, startPoint y: 96, endPoint x: 384, endPoint y: 96, distance: 104.0
click at [384, 96] on span "27951823460" at bounding box center [340, 98] width 111 height 20
copy span "27951823460"
click at [926, 430] on span "ABM" at bounding box center [939, 426] width 25 height 14
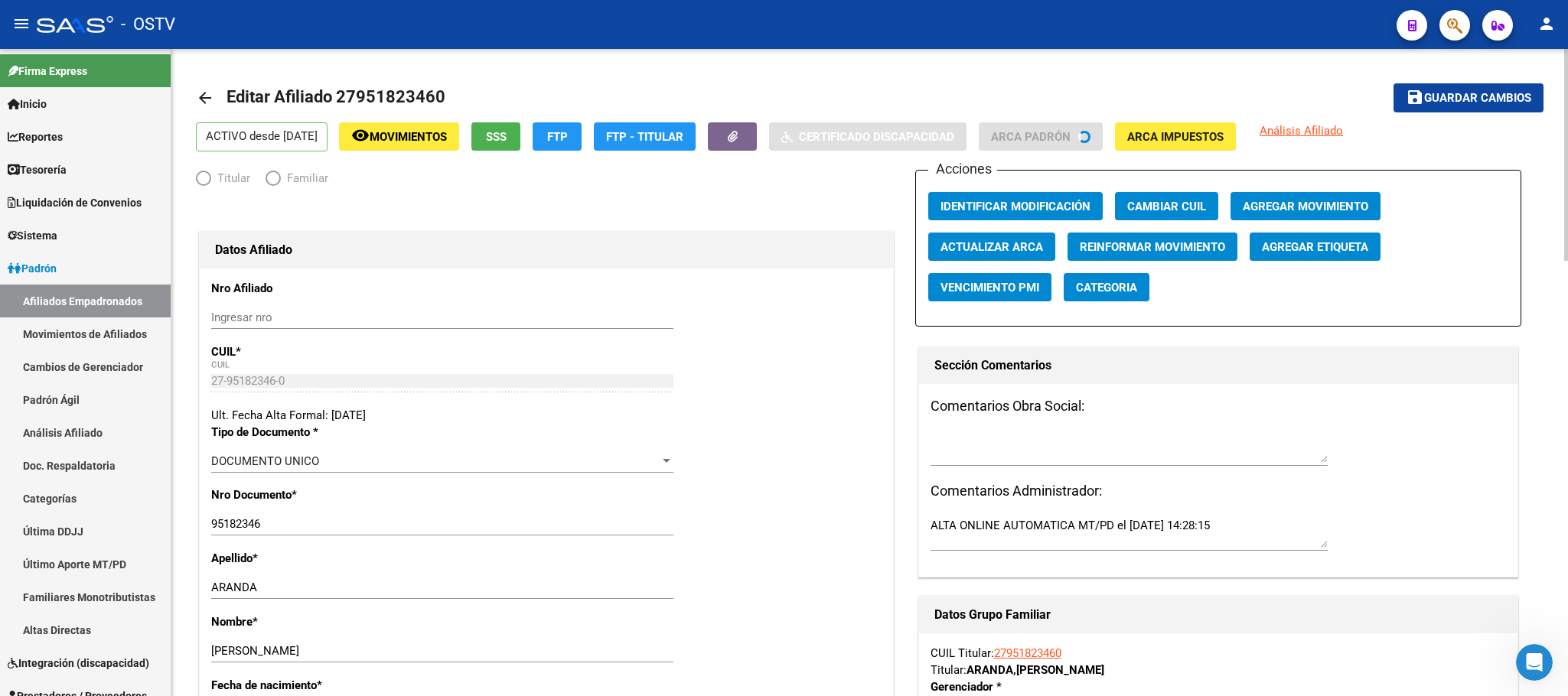
radio input "true"
type input "27-95182346-0"
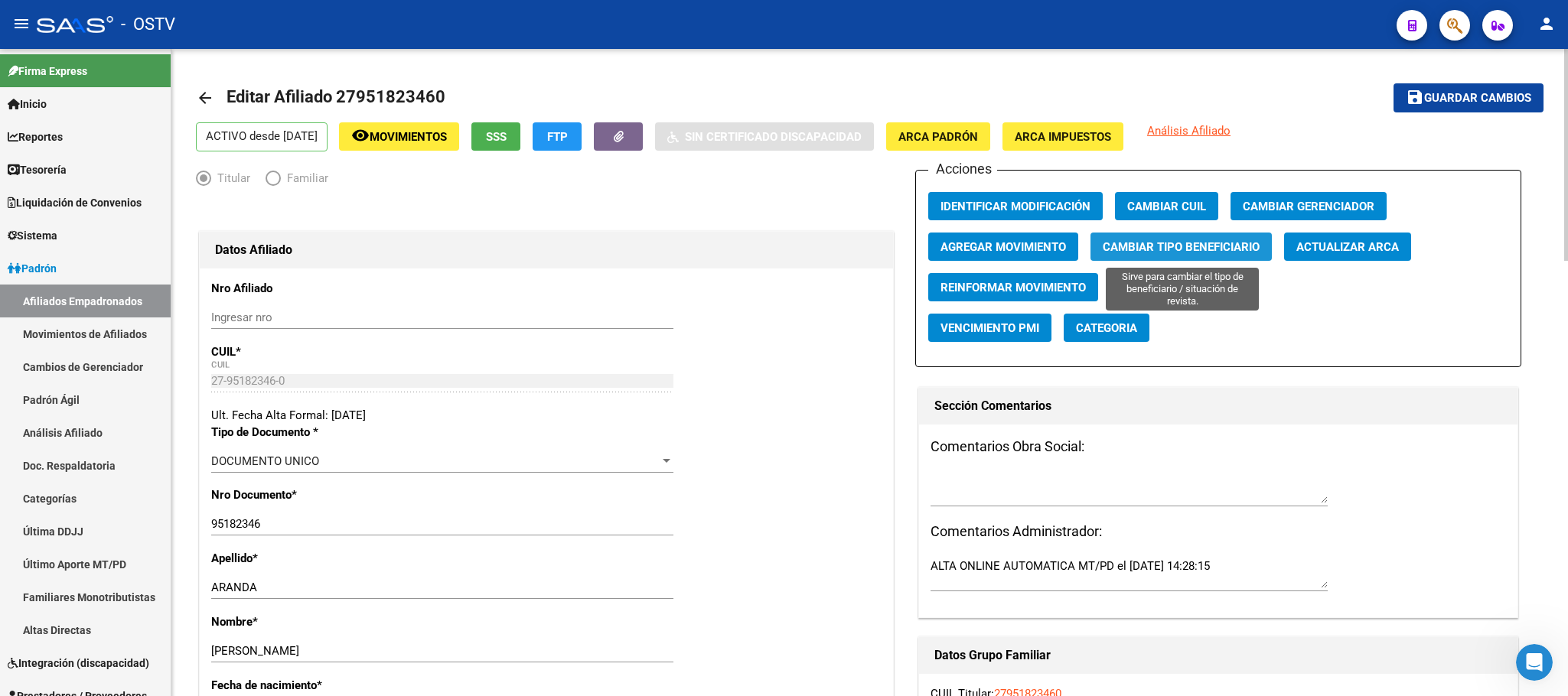
click at [1172, 253] on span "Cambiar Tipo Beneficiario" at bounding box center [1181, 246] width 157 height 13
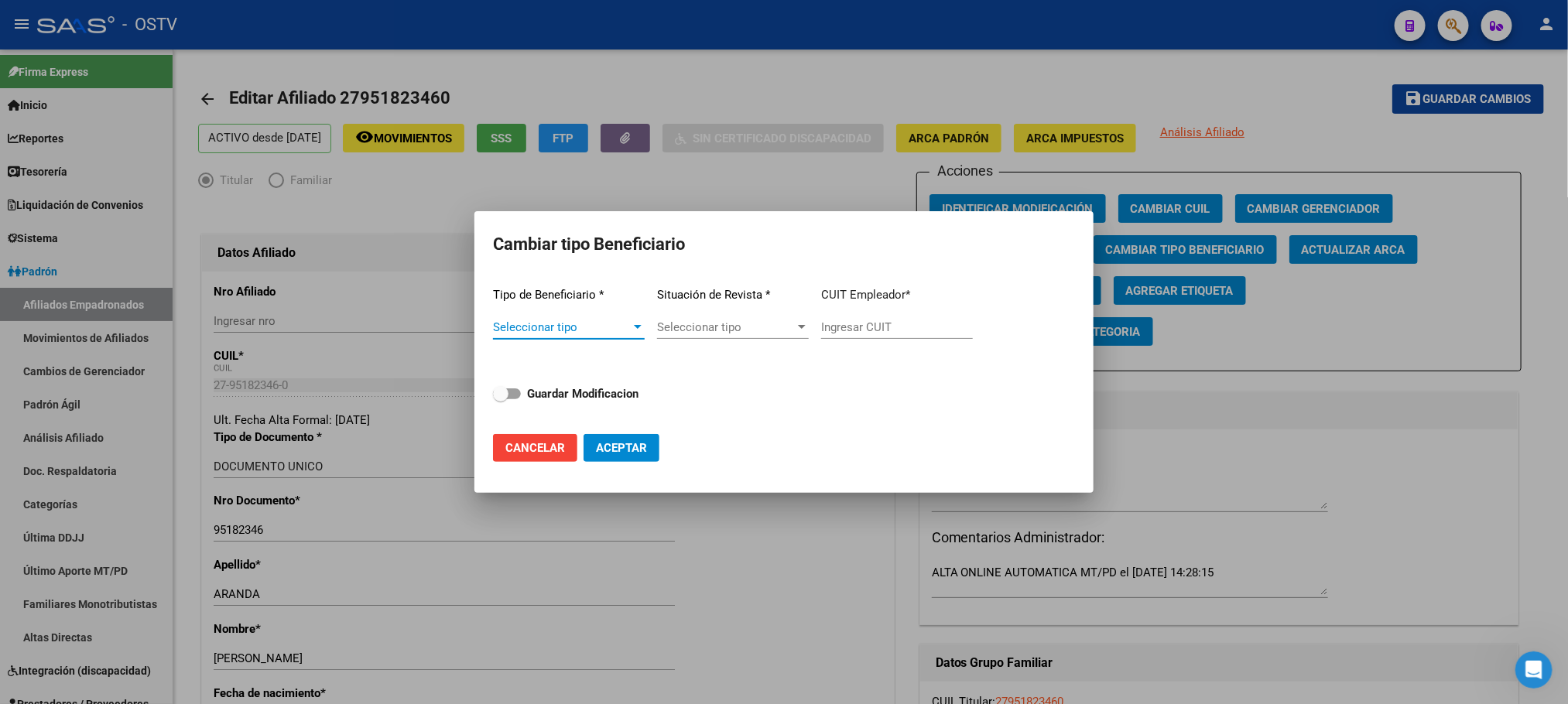
click at [612, 325] on span "Seleccionar tipo" at bounding box center [561, 327] width 138 height 14
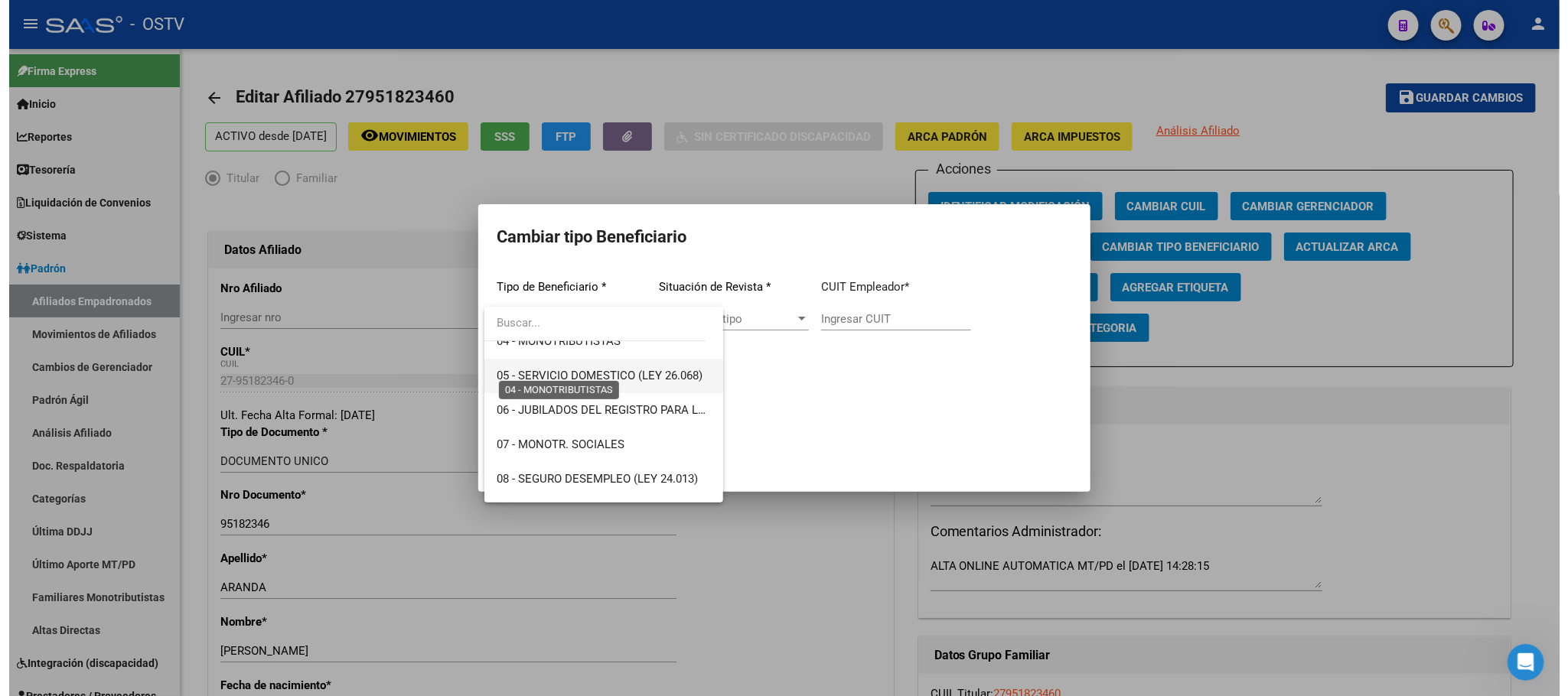
scroll to position [115, 0]
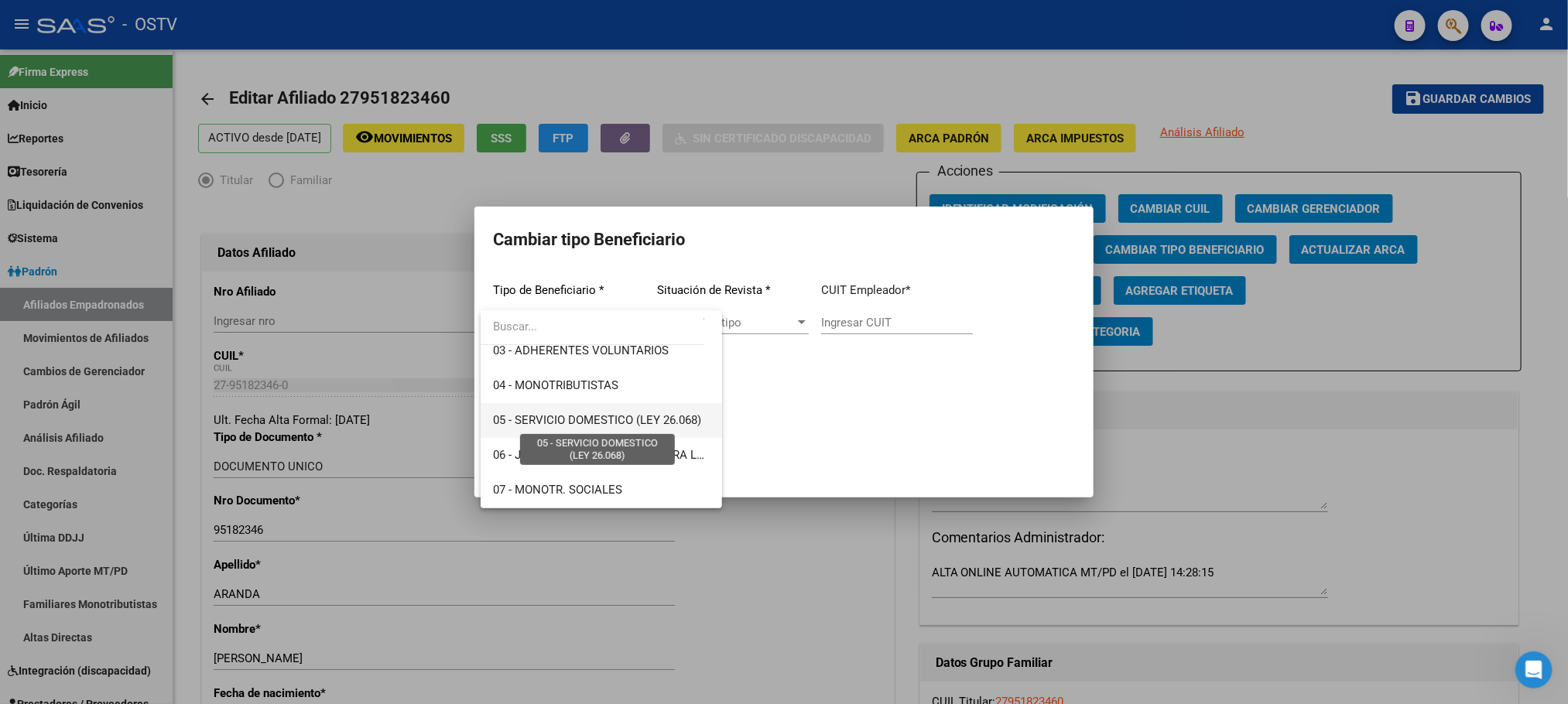
click at [604, 417] on span "05 - SERVICIO DOMESTICO (LEY 26.068)" at bounding box center [596, 420] width 208 height 14
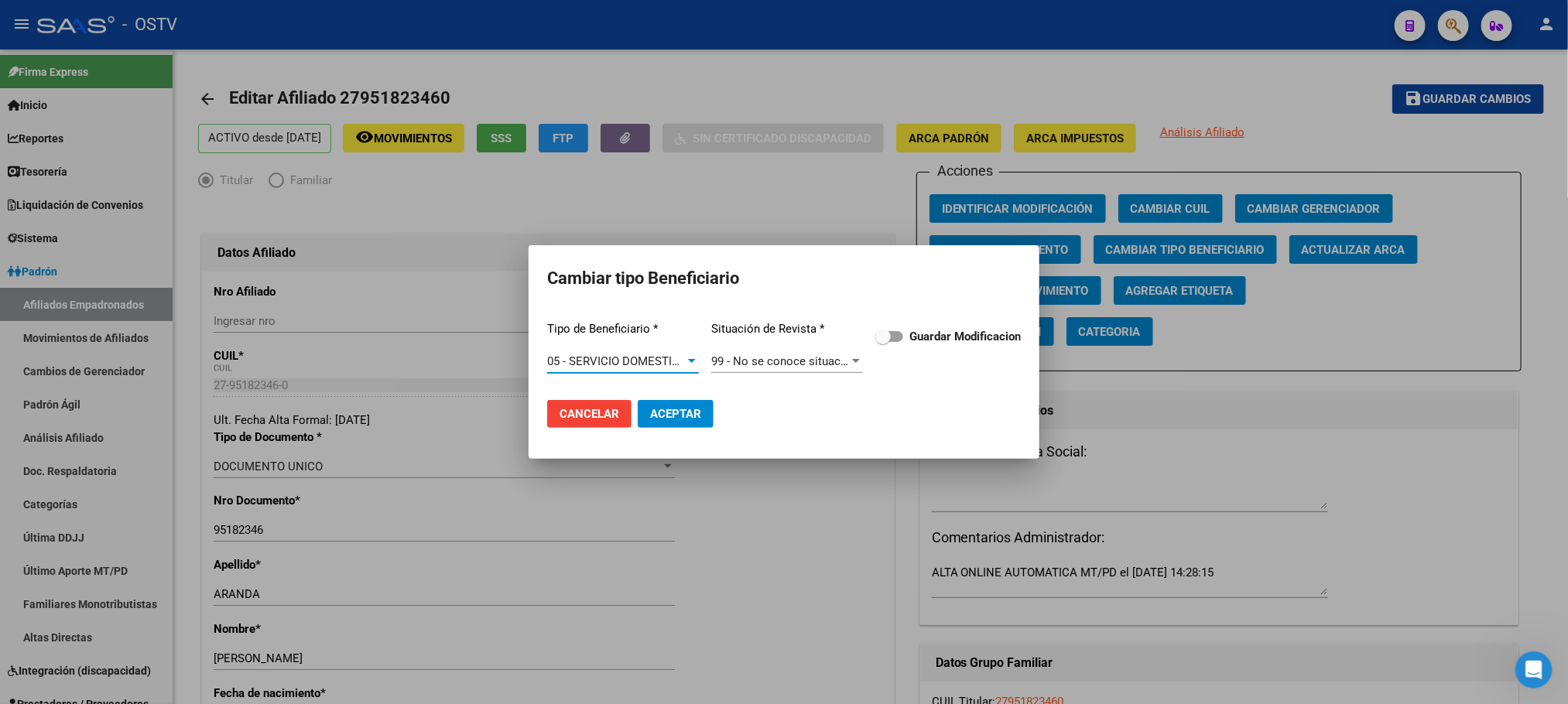
click at [698, 418] on span "Aceptar" at bounding box center [675, 413] width 51 height 14
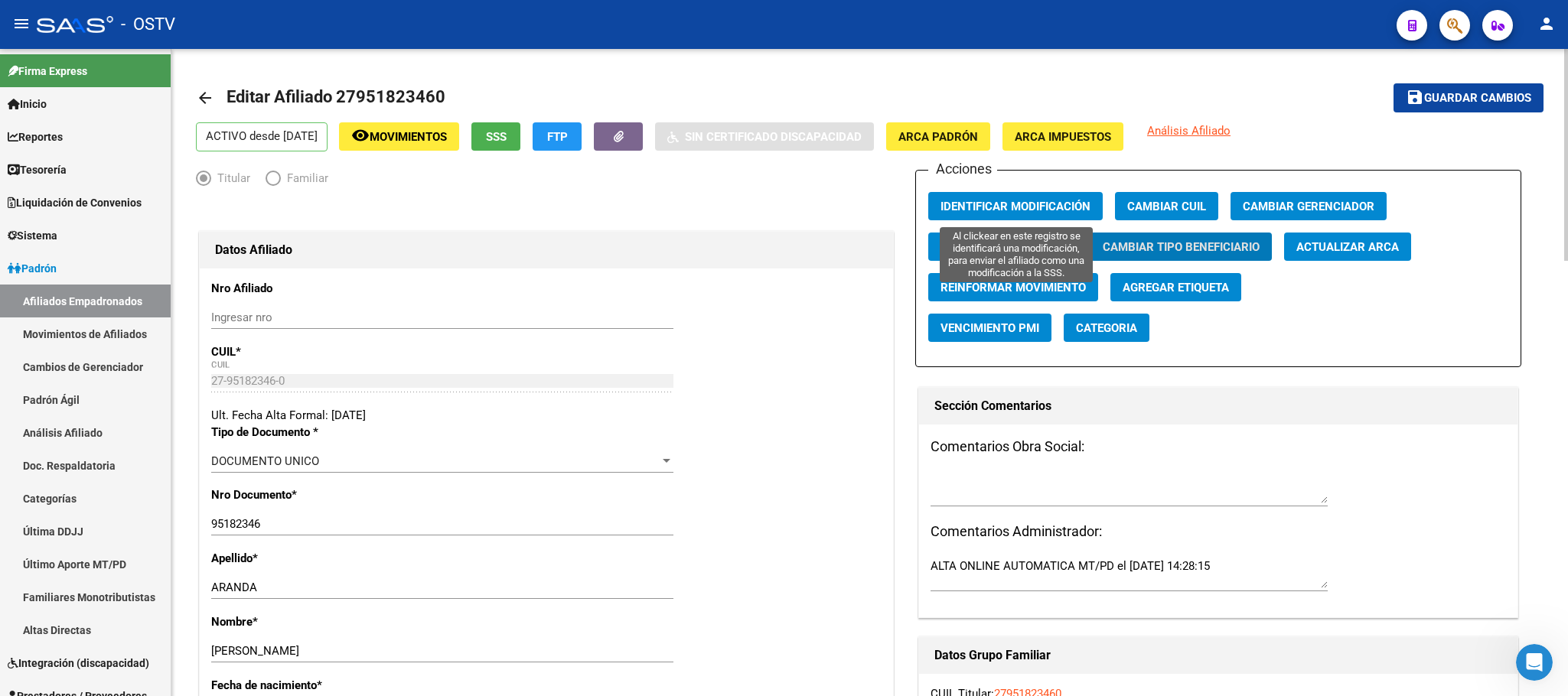
click at [1034, 209] on span "Identificar Modificación" at bounding box center [1015, 206] width 150 height 13
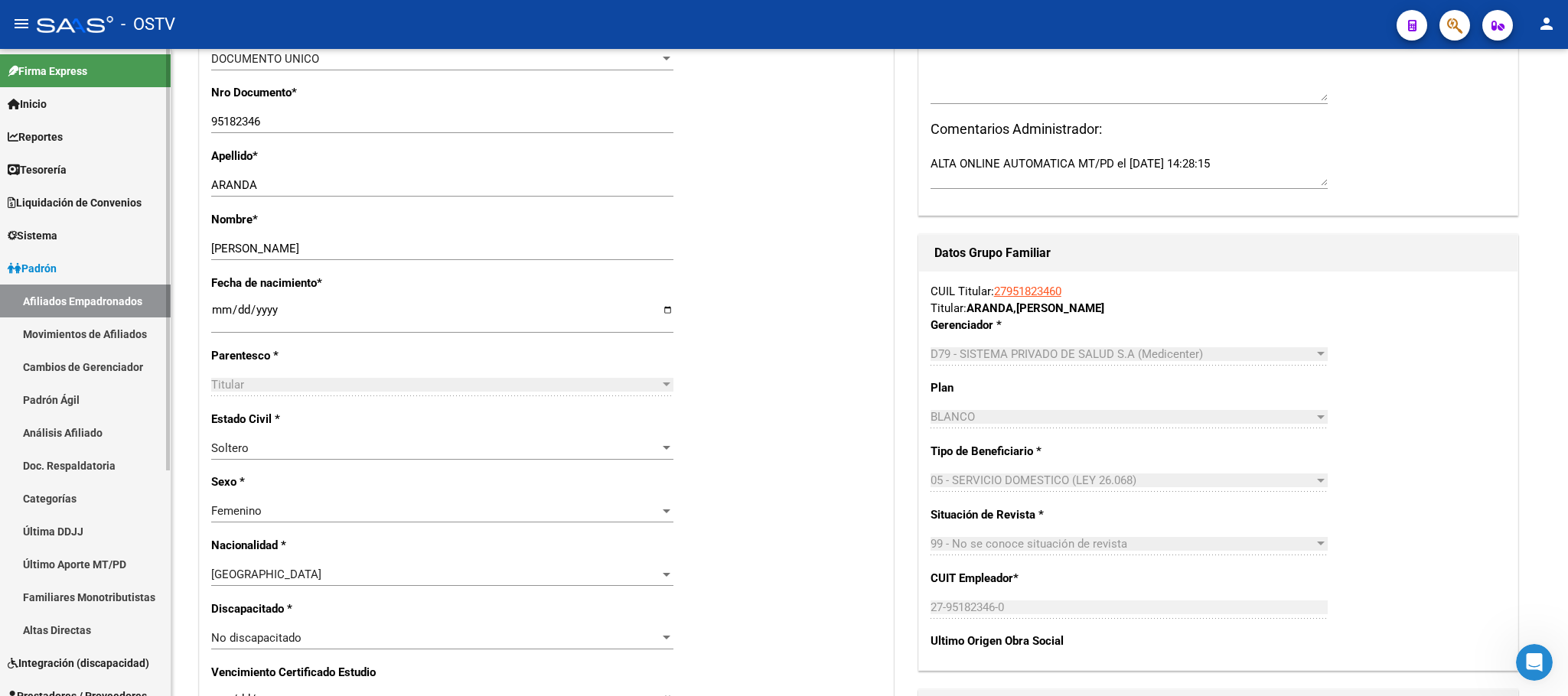
scroll to position [689, 0]
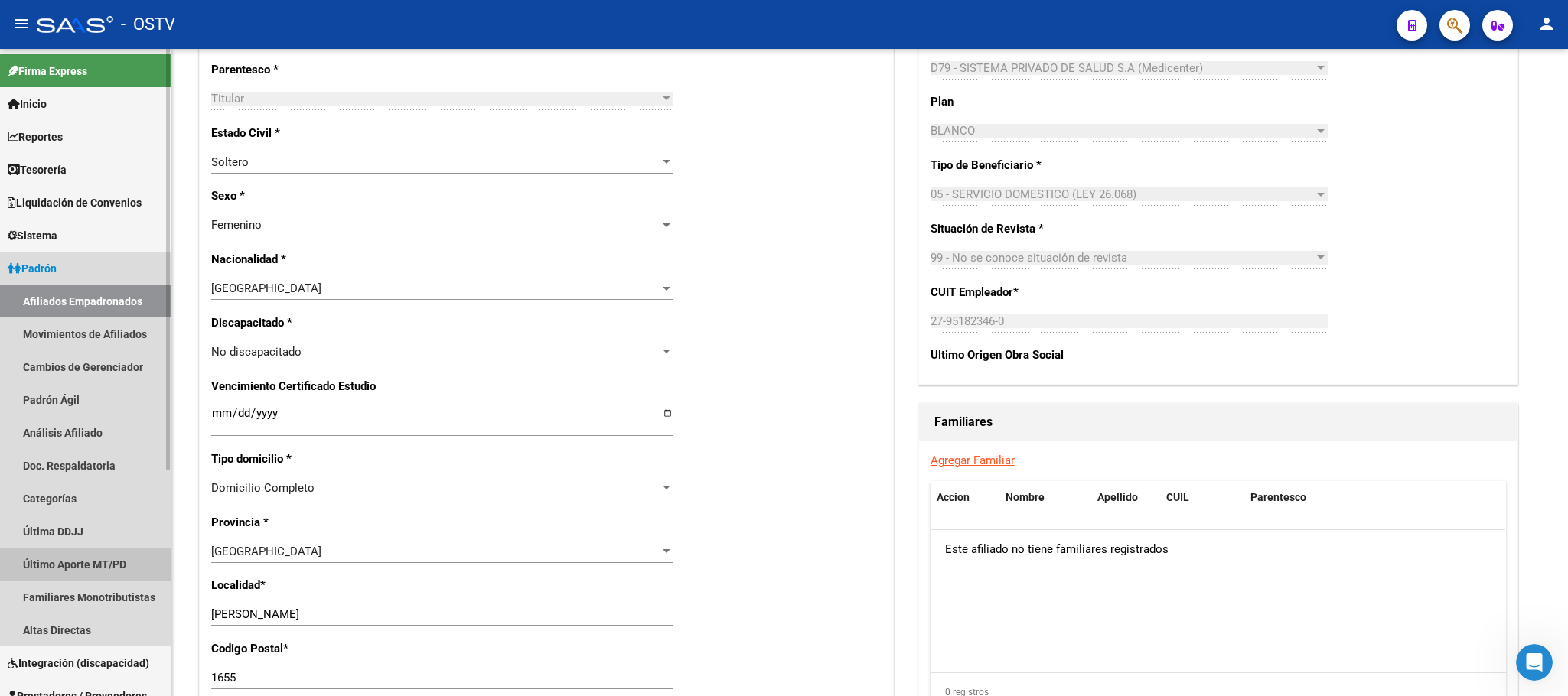
click at [76, 565] on link "Último Aporte MT/PD" at bounding box center [85, 565] width 171 height 33
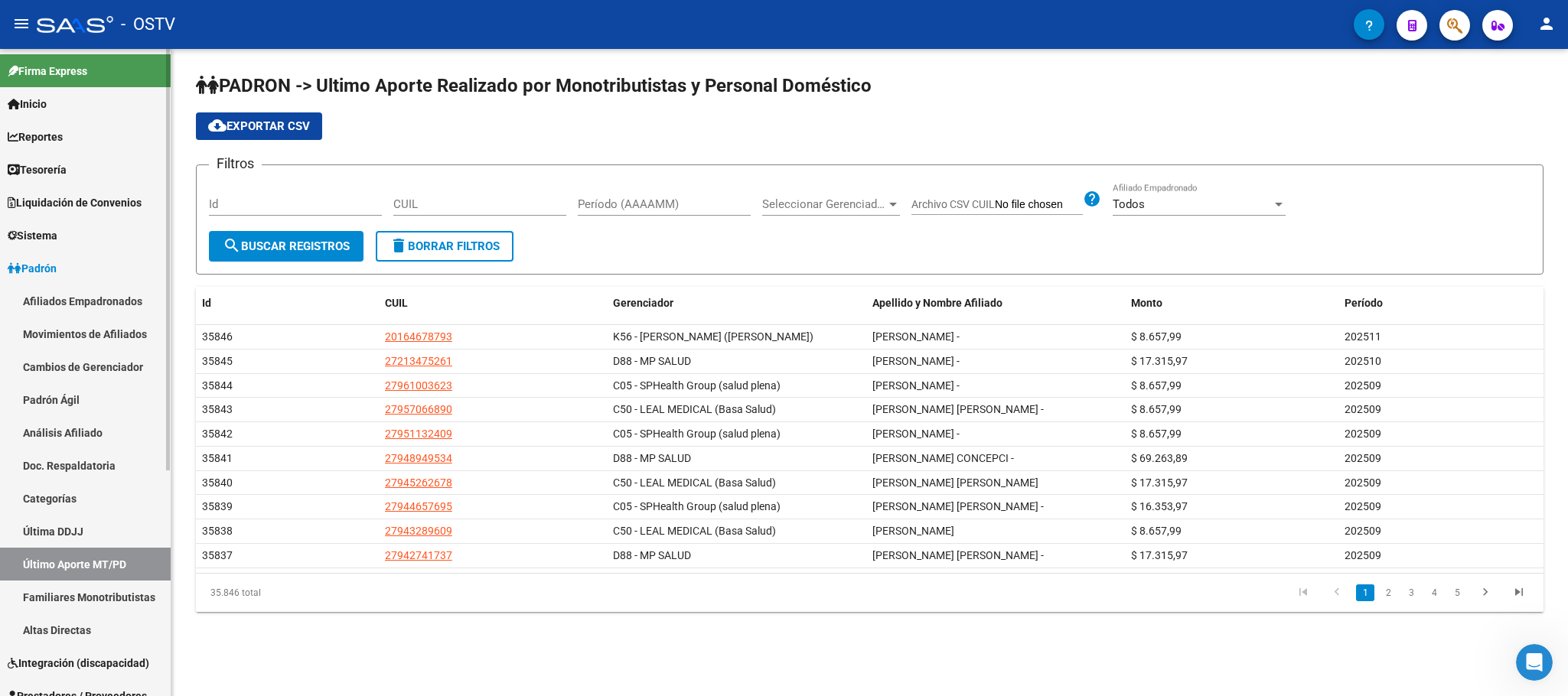
click at [92, 600] on link "Familiares Monotributistas" at bounding box center [85, 598] width 171 height 33
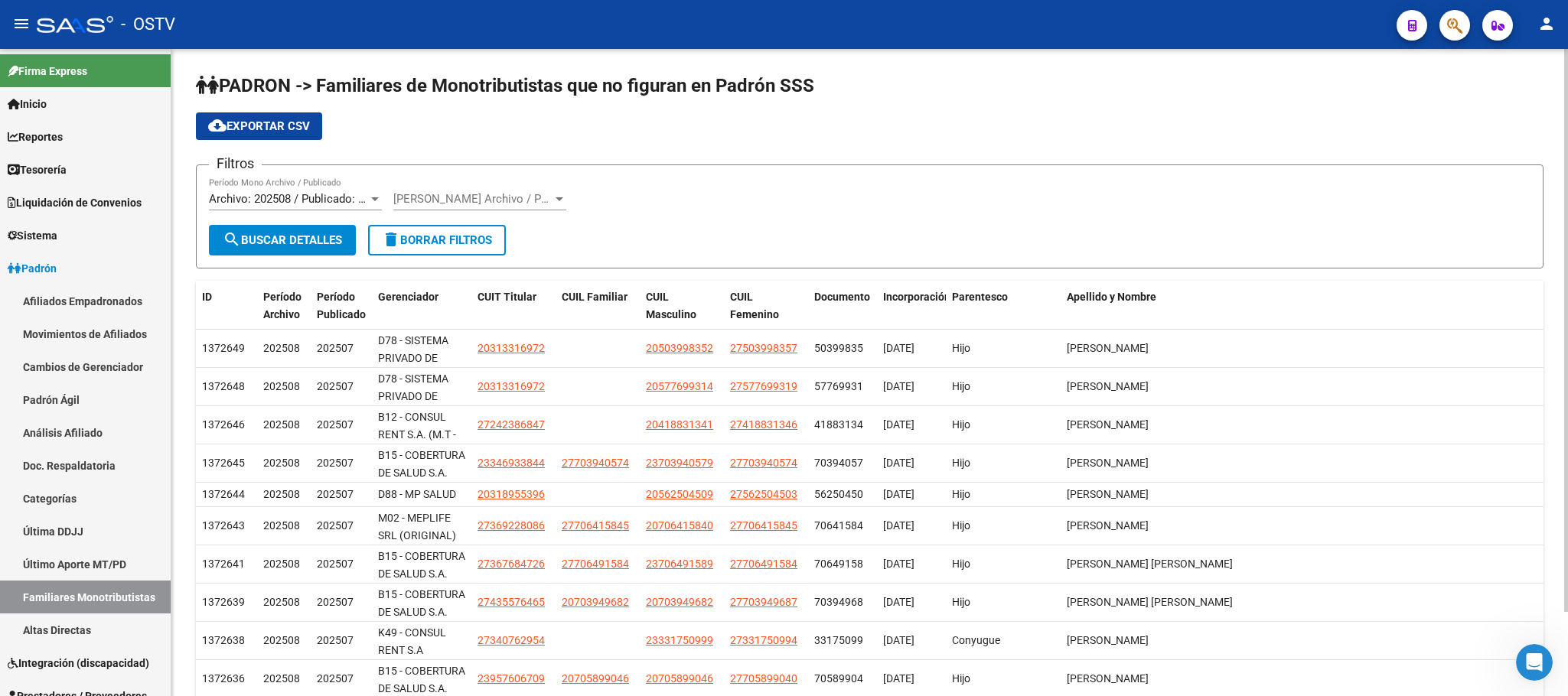
click at [458, 200] on span "Período Padron Archivo / Publicado" at bounding box center [473, 198] width 159 height 13
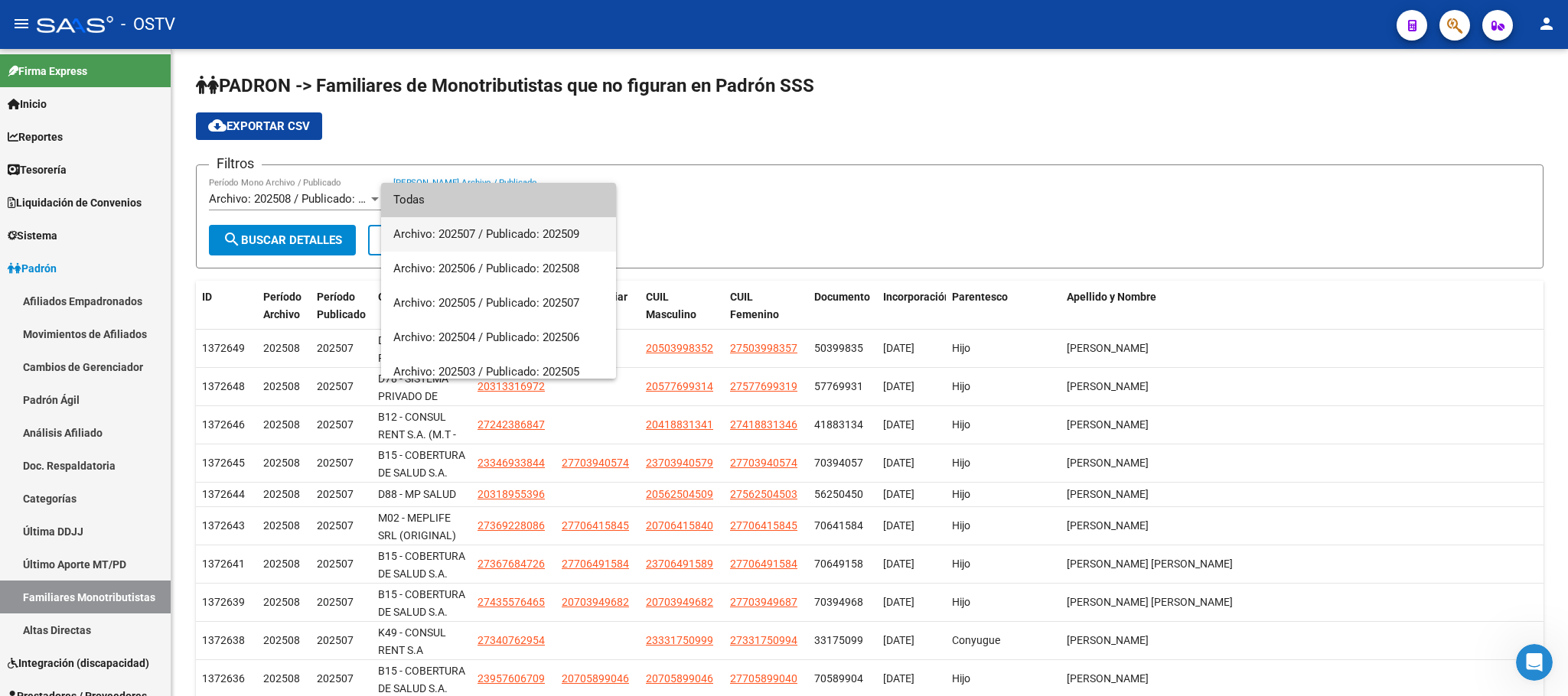
click at [475, 239] on span "Archivo: 202507 / Publicado: 202509" at bounding box center [499, 235] width 210 height 35
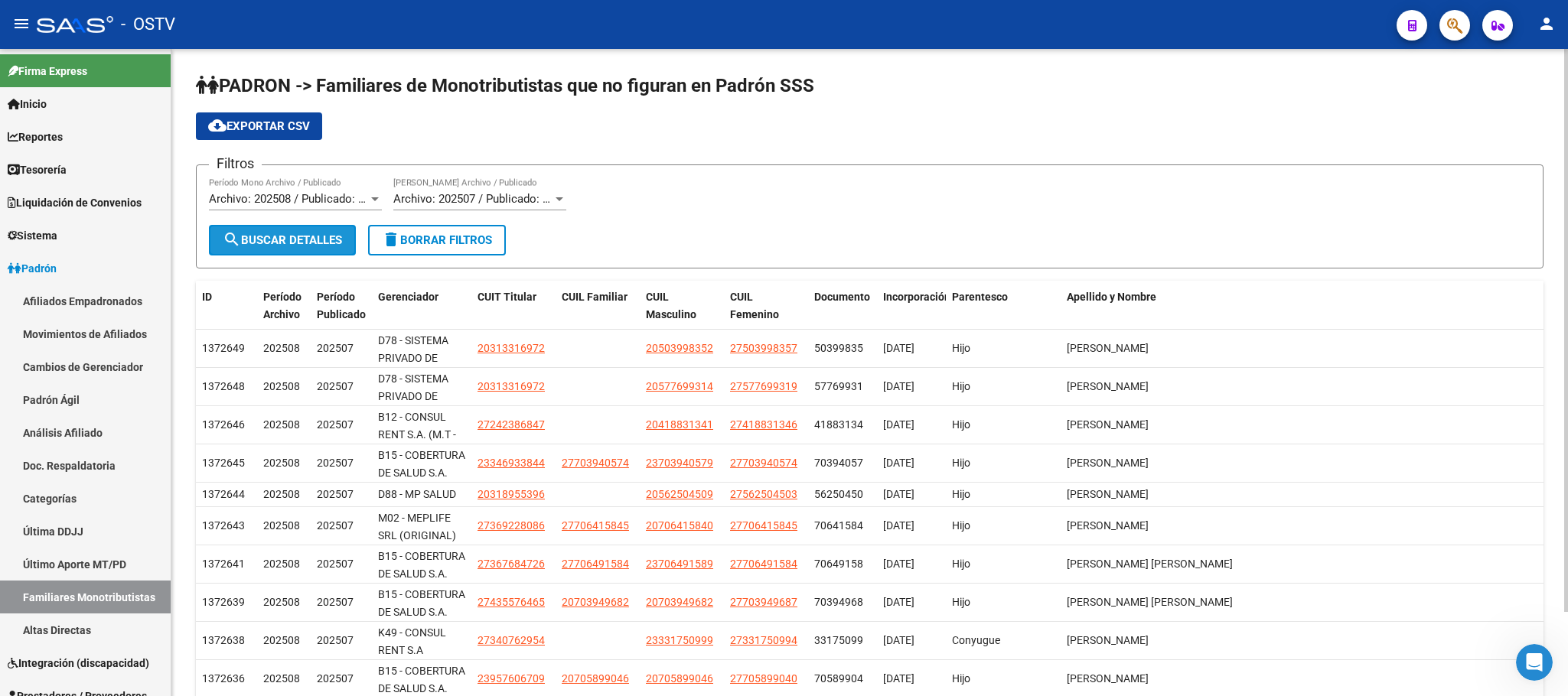
click at [339, 244] on span "search Buscar Detalles" at bounding box center [283, 239] width 120 height 13
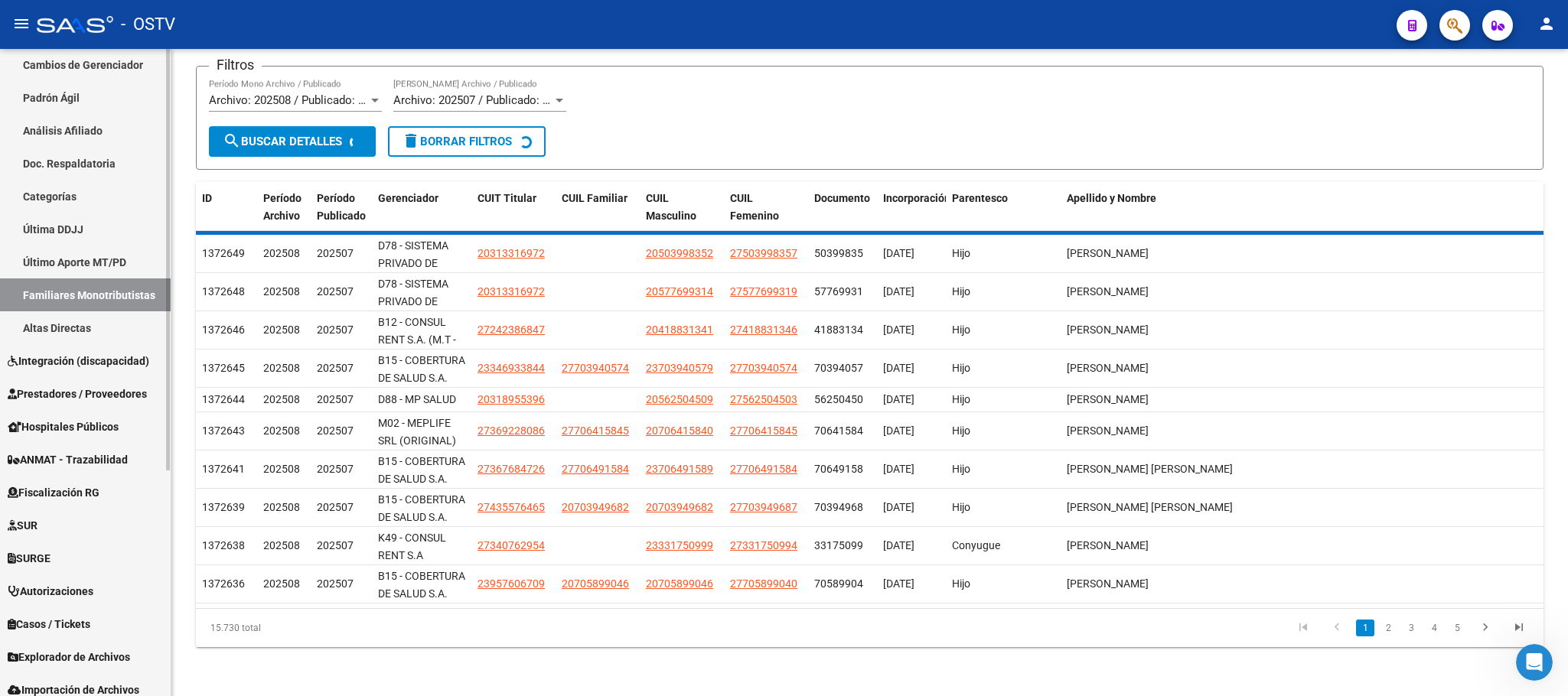
scroll to position [345, 0]
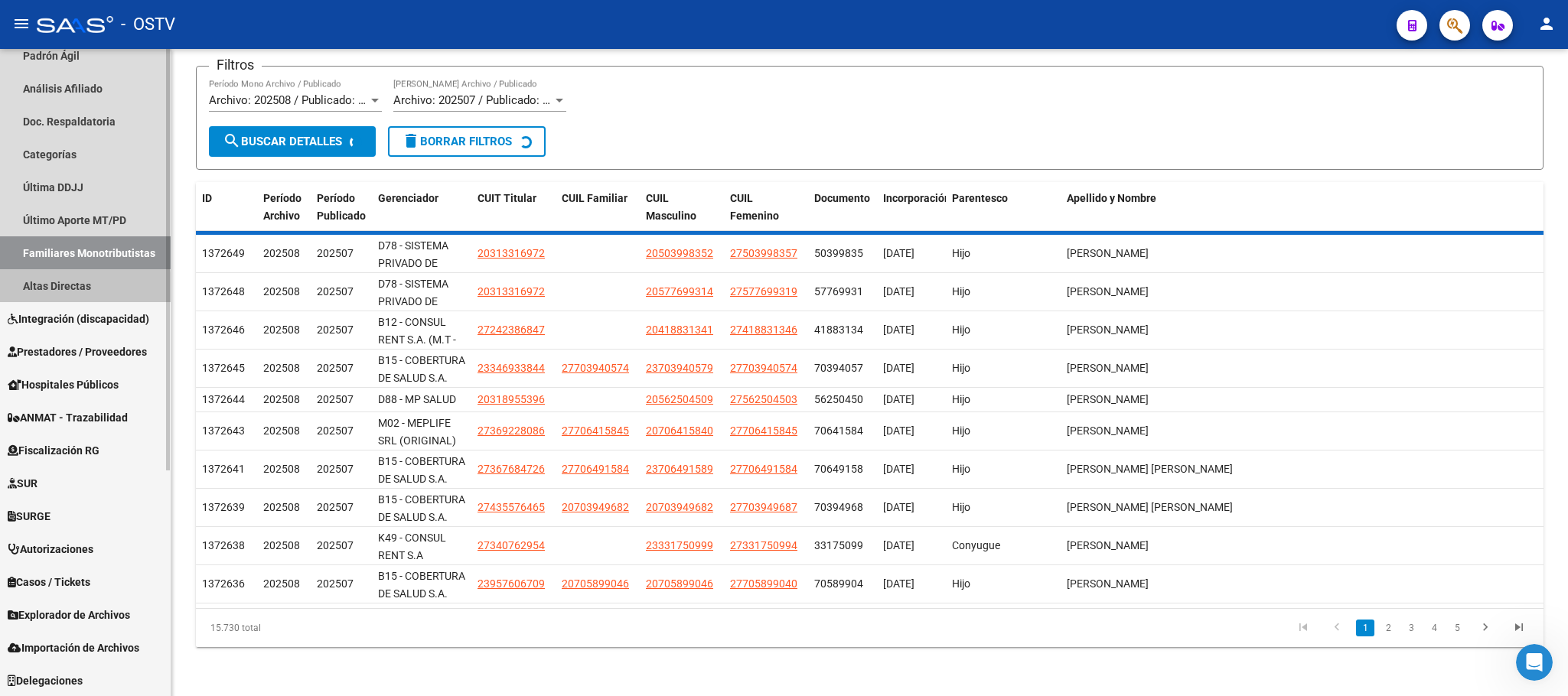
click at [69, 289] on link "Altas Directas" at bounding box center [85, 286] width 171 height 33
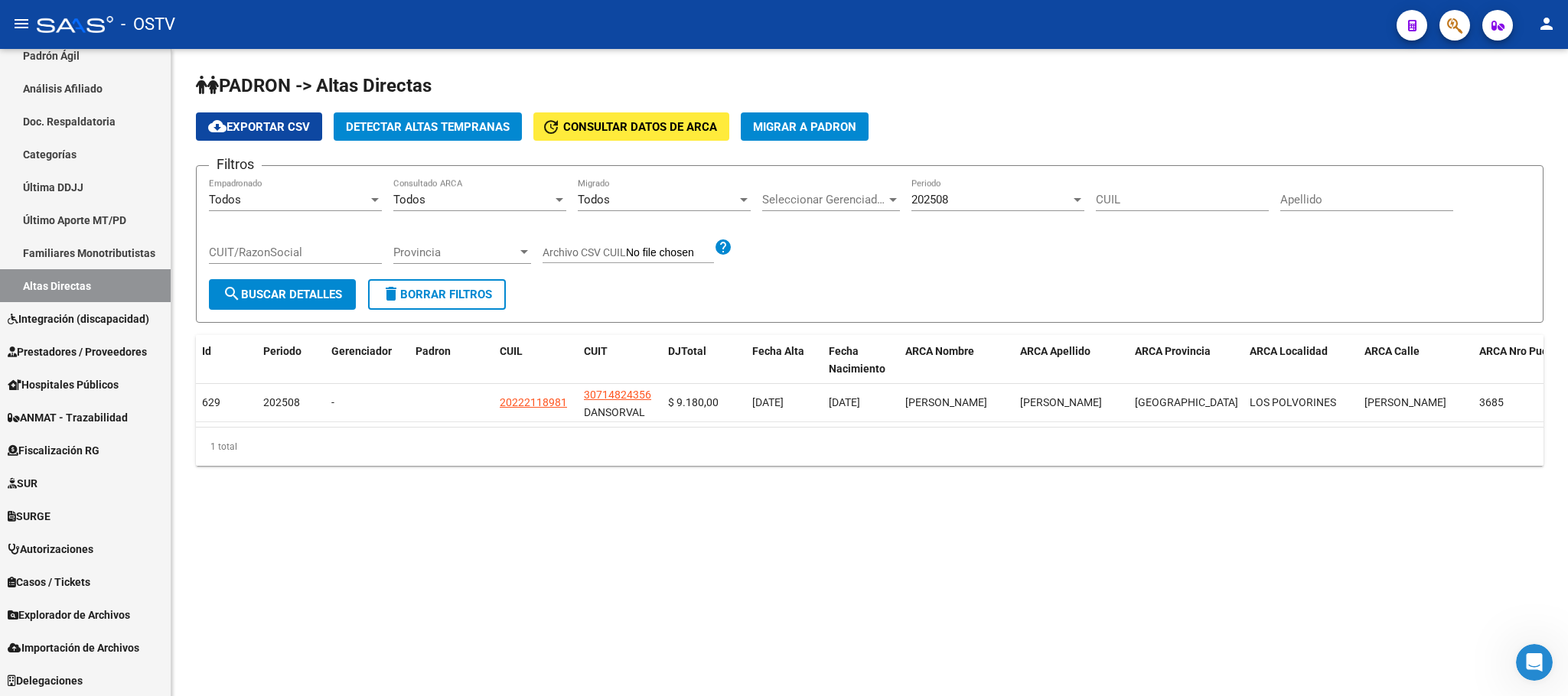
click at [432, 131] on span "Detectar Altas Tempranas" at bounding box center [428, 127] width 164 height 13
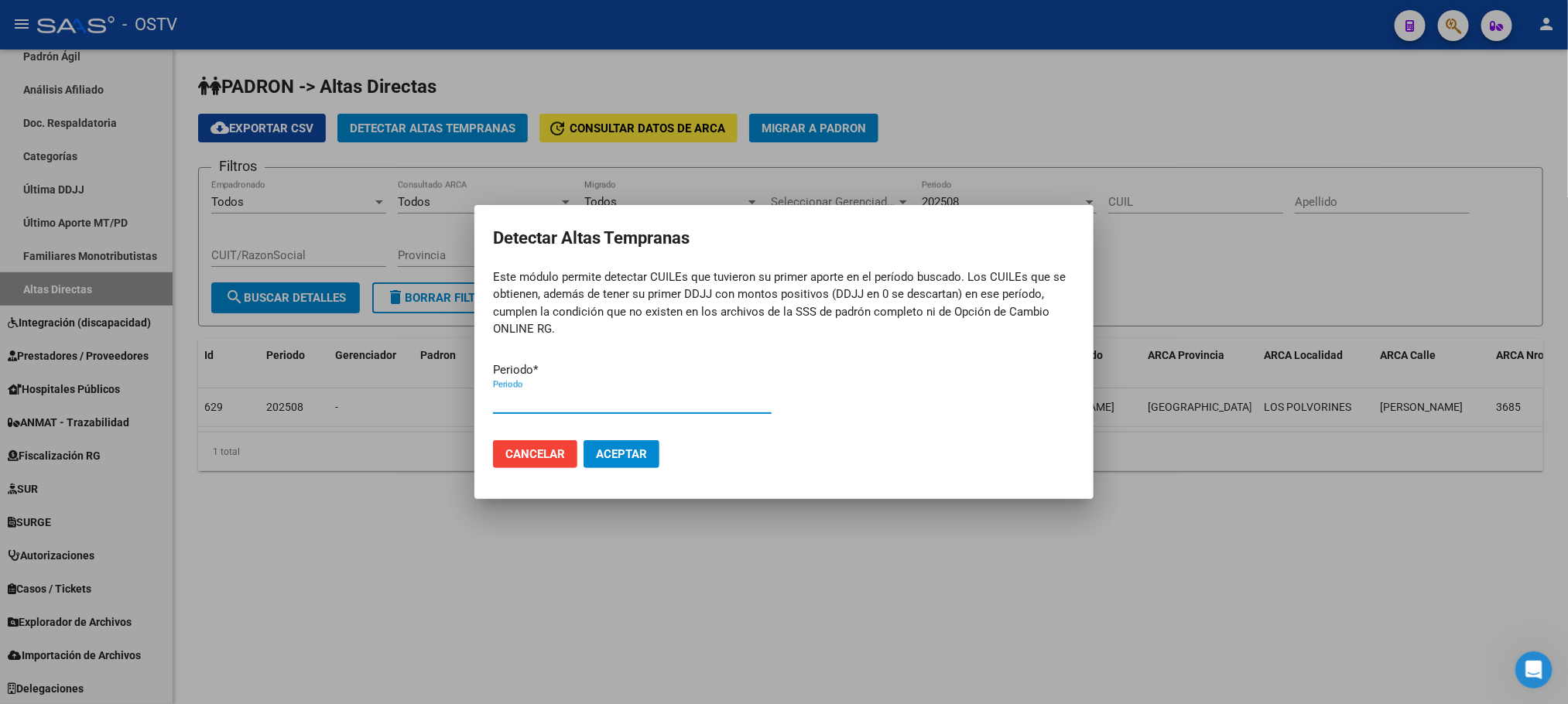
click at [574, 404] on input "Periodo" at bounding box center [632, 401] width 279 height 14
type input "202508"
click at [618, 463] on button "Aceptar" at bounding box center [621, 454] width 76 height 28
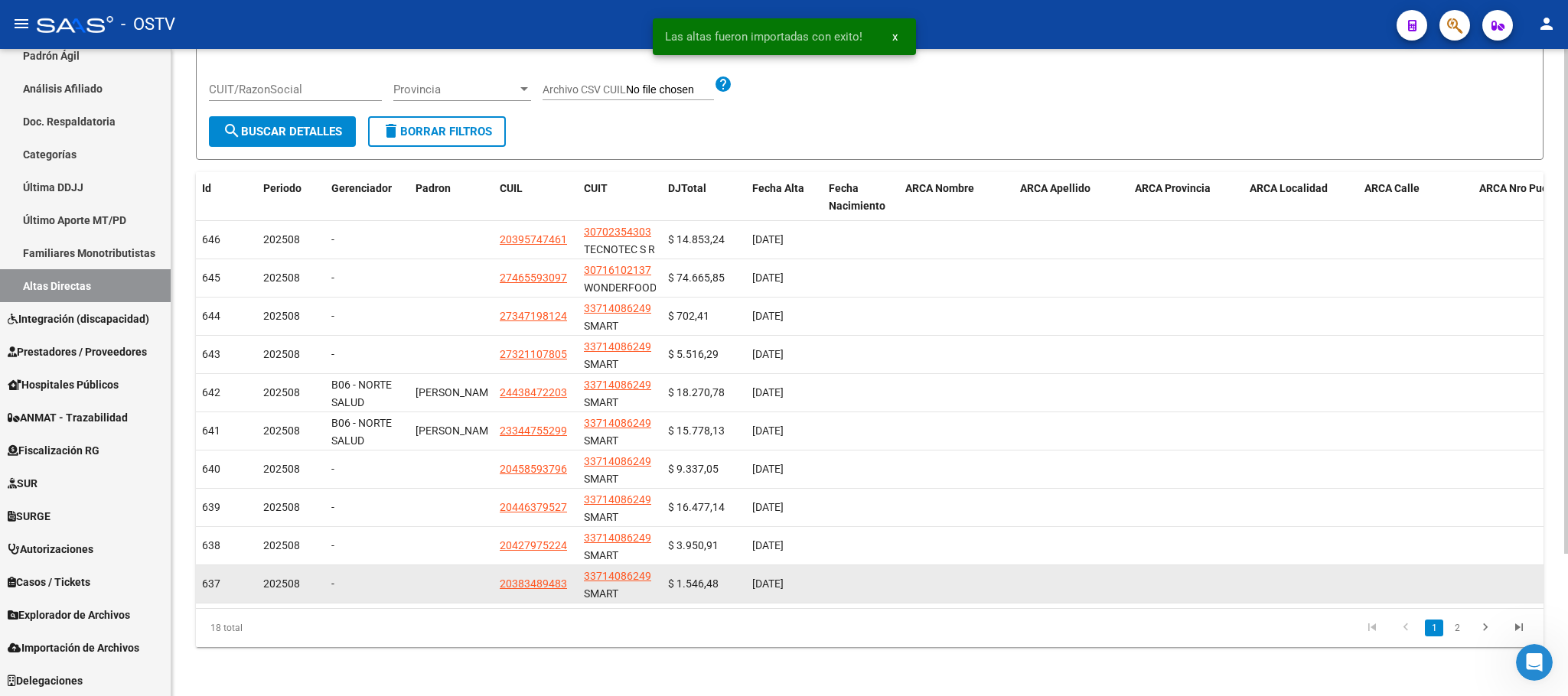
scroll to position [181, 0]
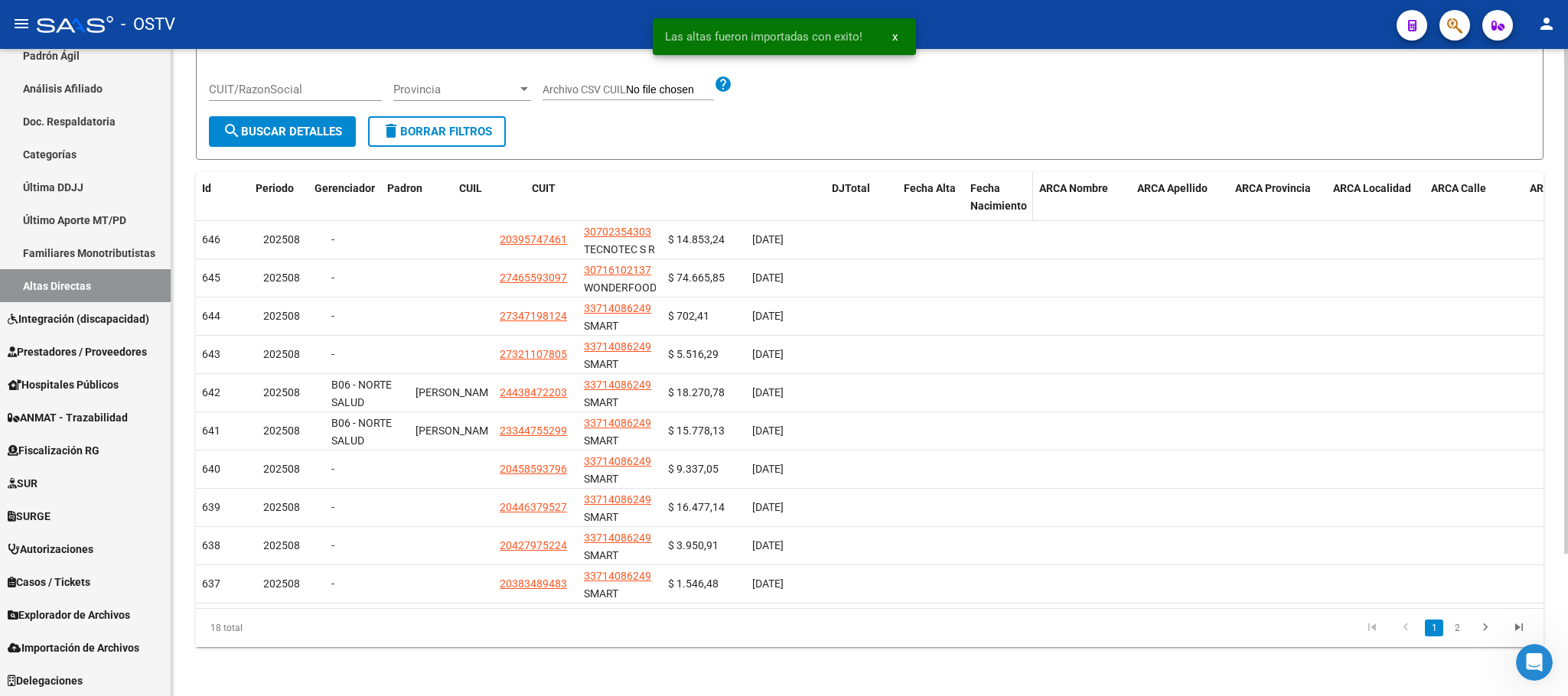
drag, startPoint x: 657, startPoint y: 179, endPoint x: 1070, endPoint y: 172, distance: 413.1
click at [1066, 172] on div "Id Periodo Gerenciador Padron CUIL CUIT DJTotal Fecha Alta Fecha Nacimiento ARC…" at bounding box center [1006, 198] width 1622 height 50
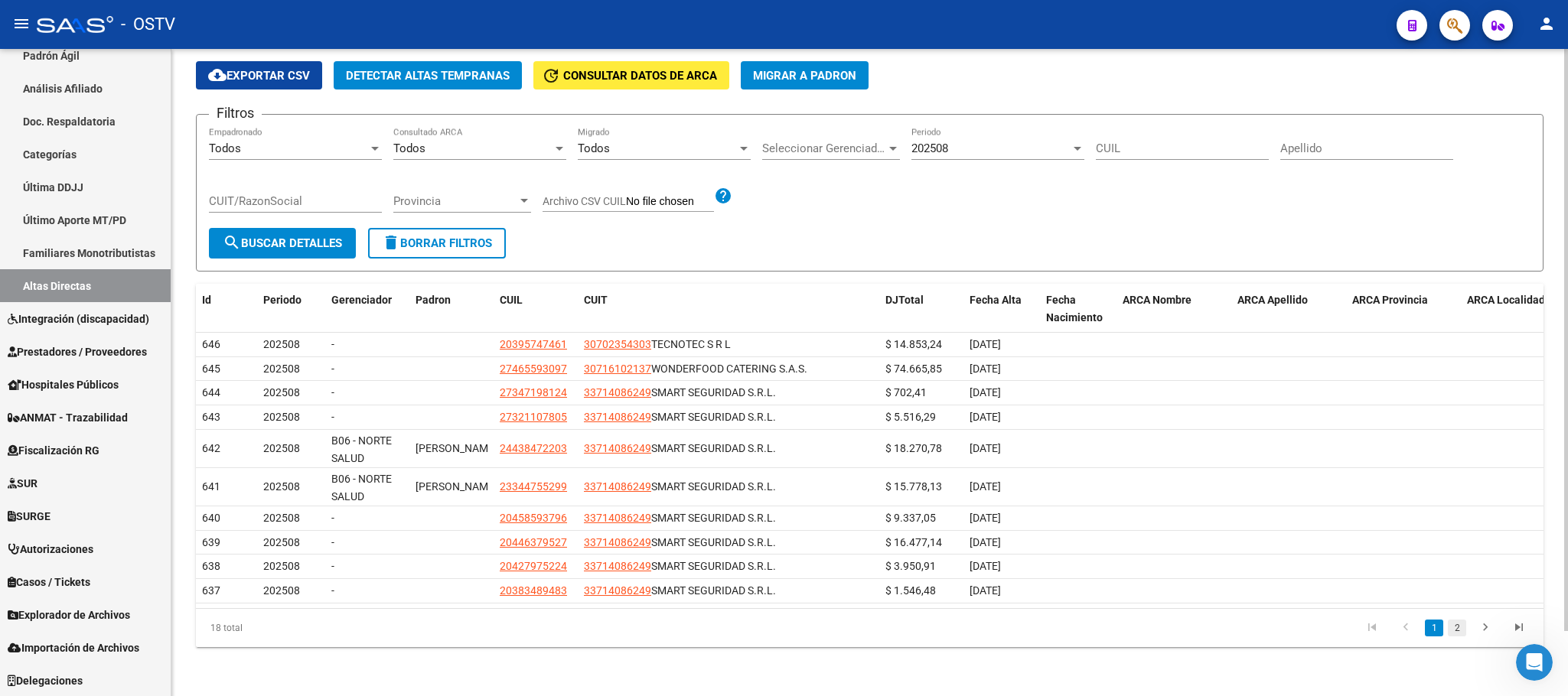
click at [1453, 634] on link "2" at bounding box center [1457, 628] width 18 height 17
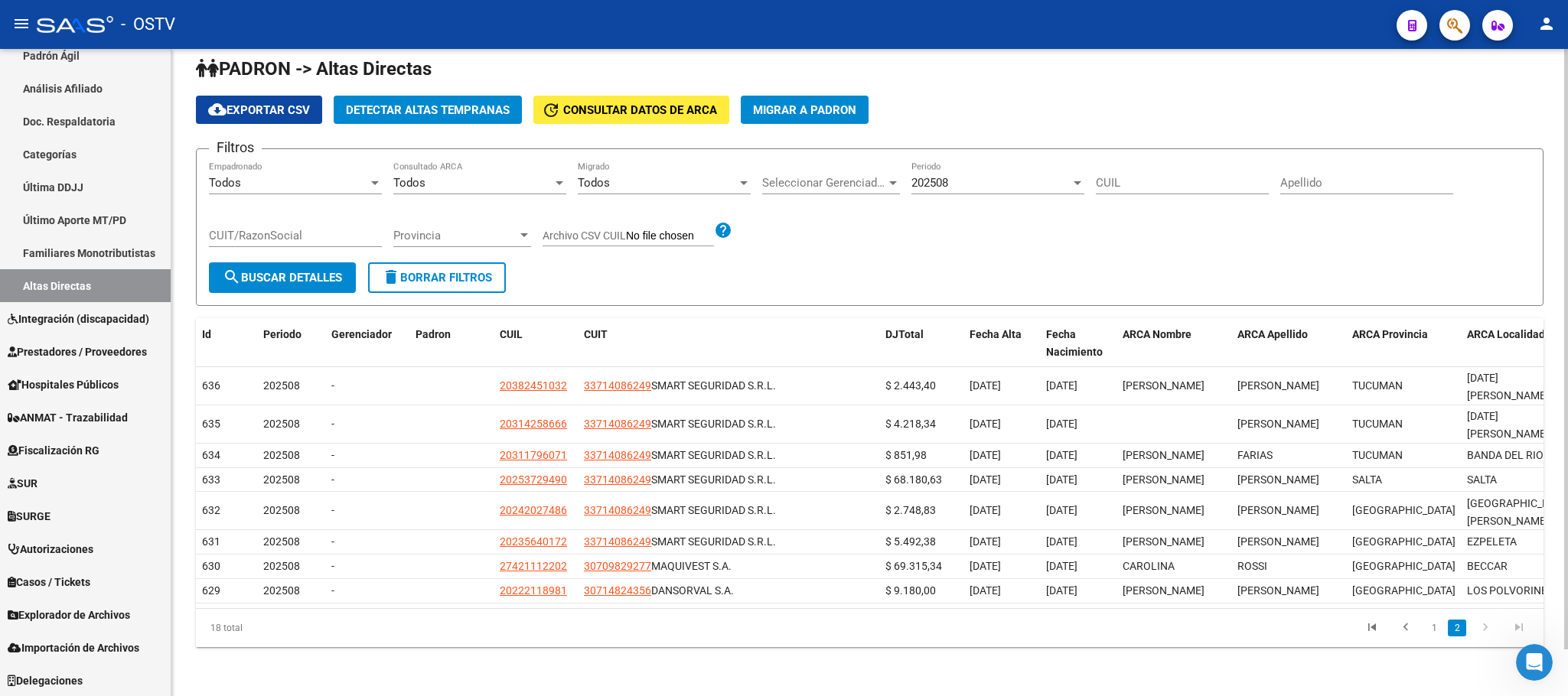
scroll to position [0, 0]
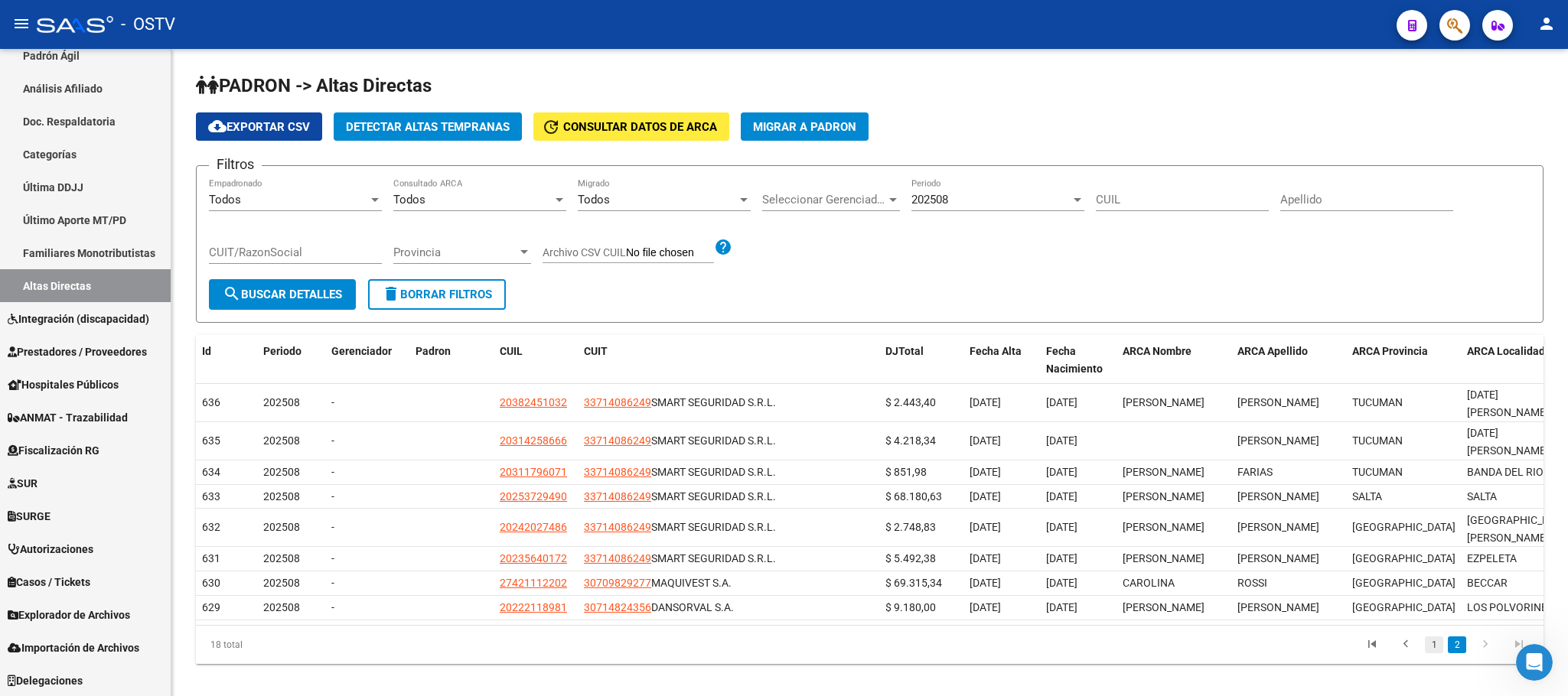
click at [1429, 653] on link "1" at bounding box center [1434, 645] width 18 height 17
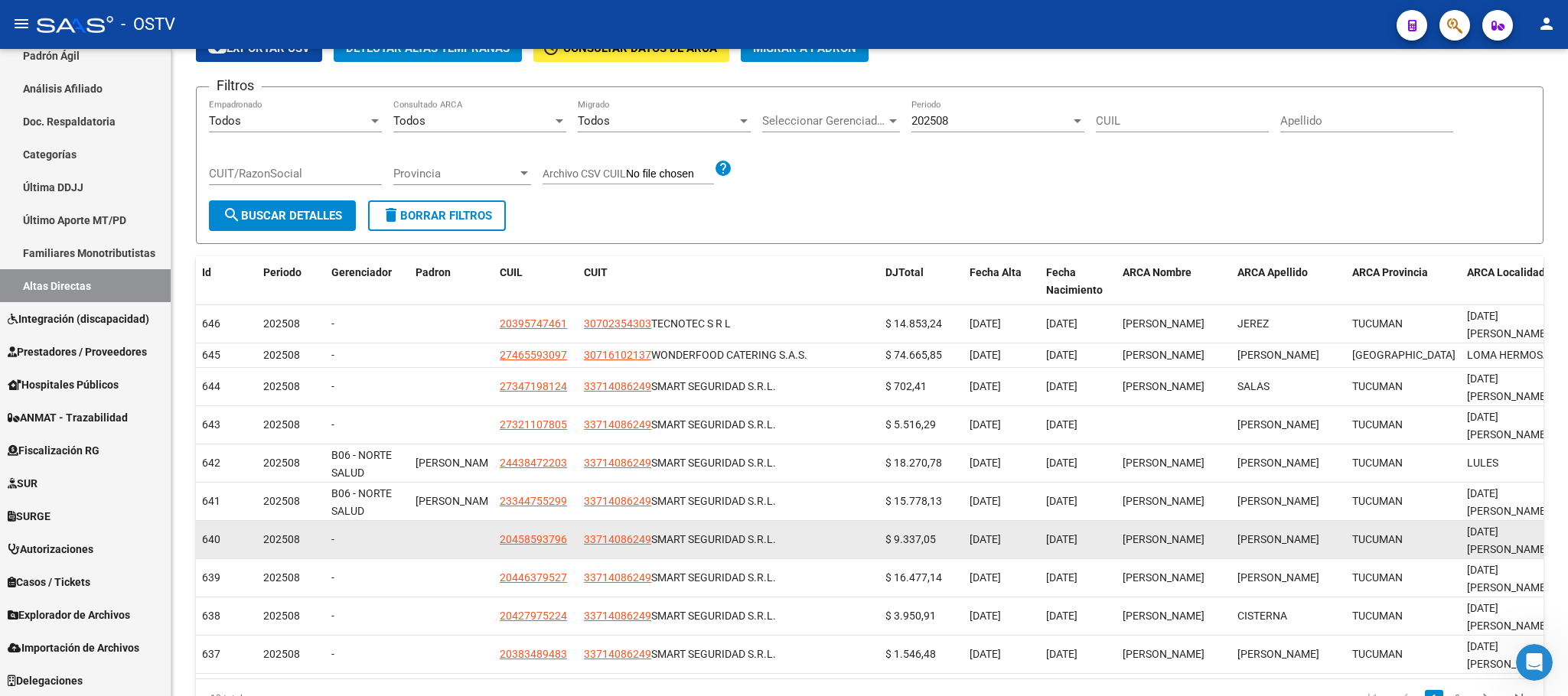
scroll to position [113, 0]
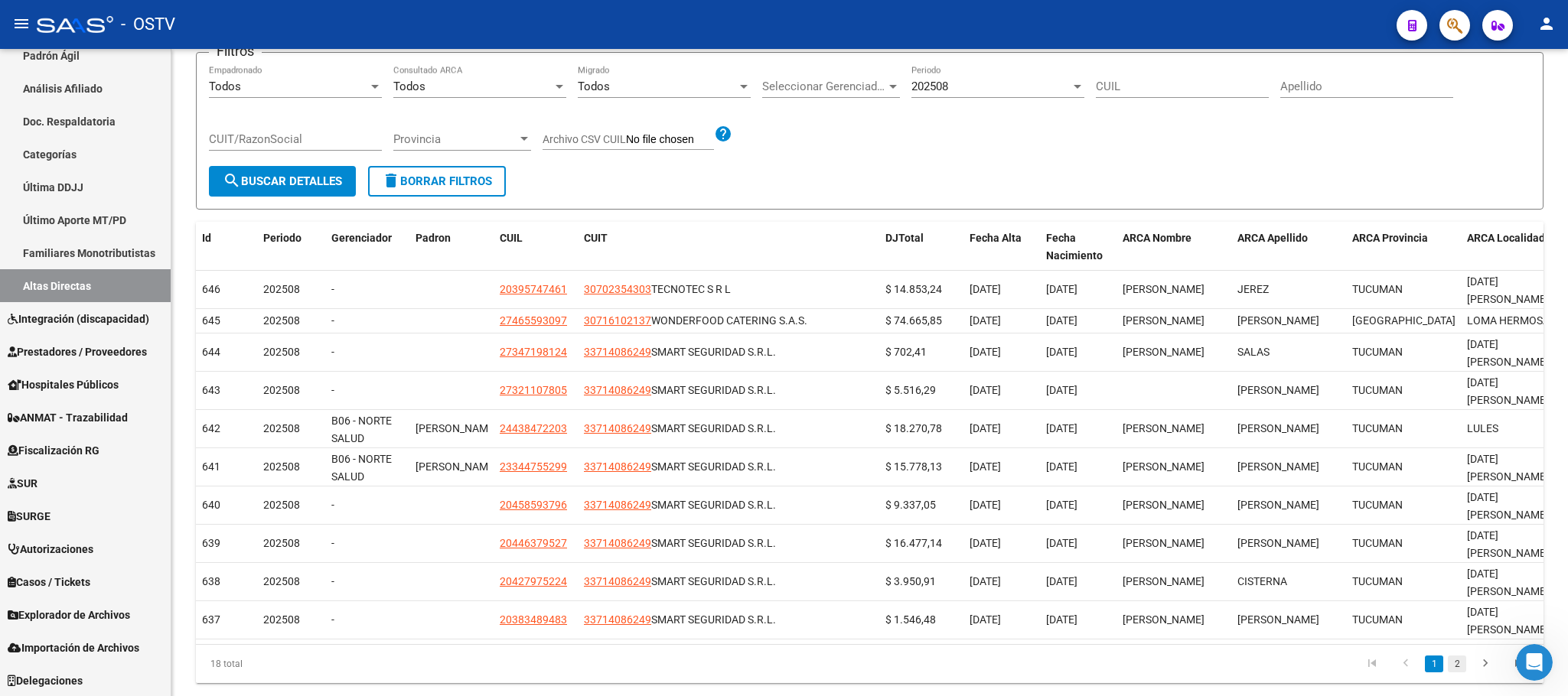
click at [1455, 656] on link "2" at bounding box center [1457, 664] width 18 height 17
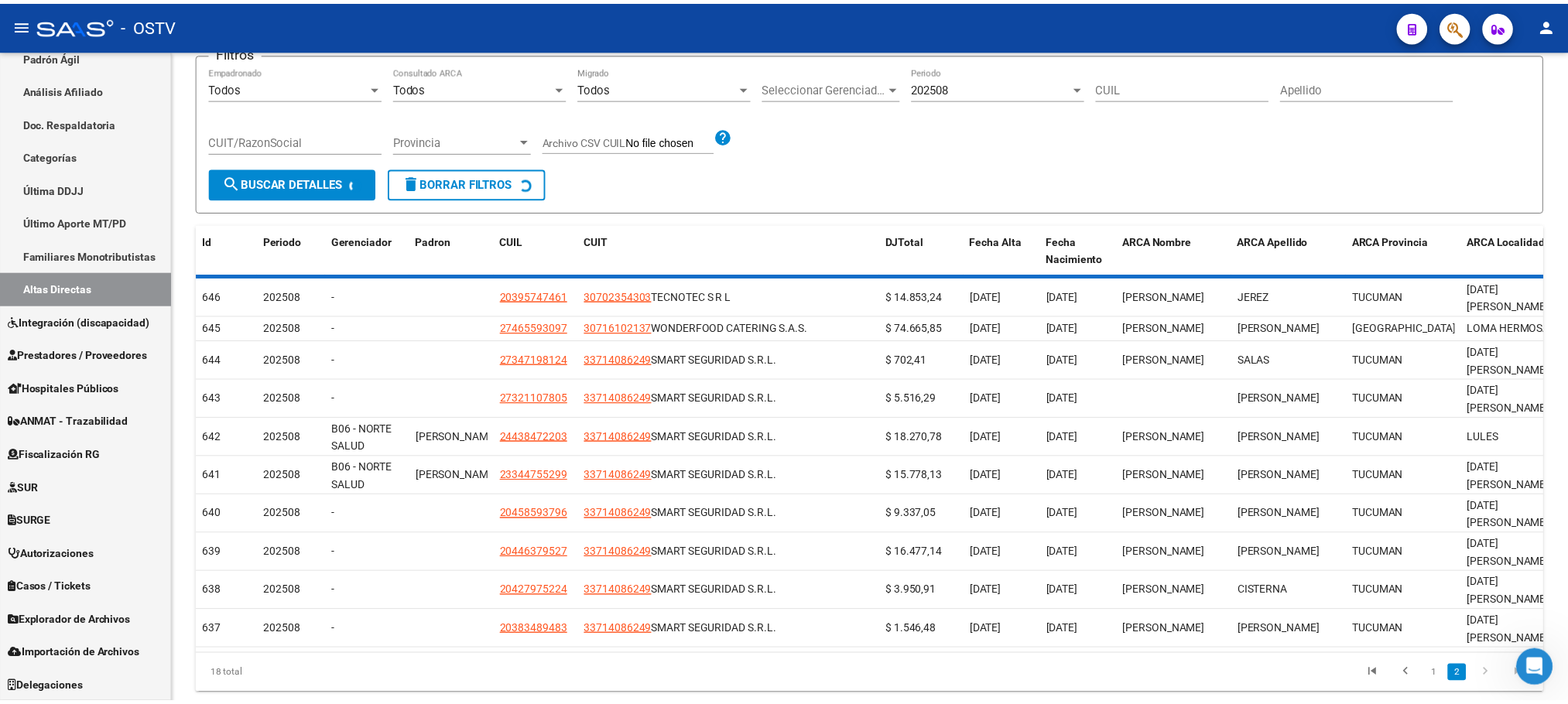
scroll to position [51, 0]
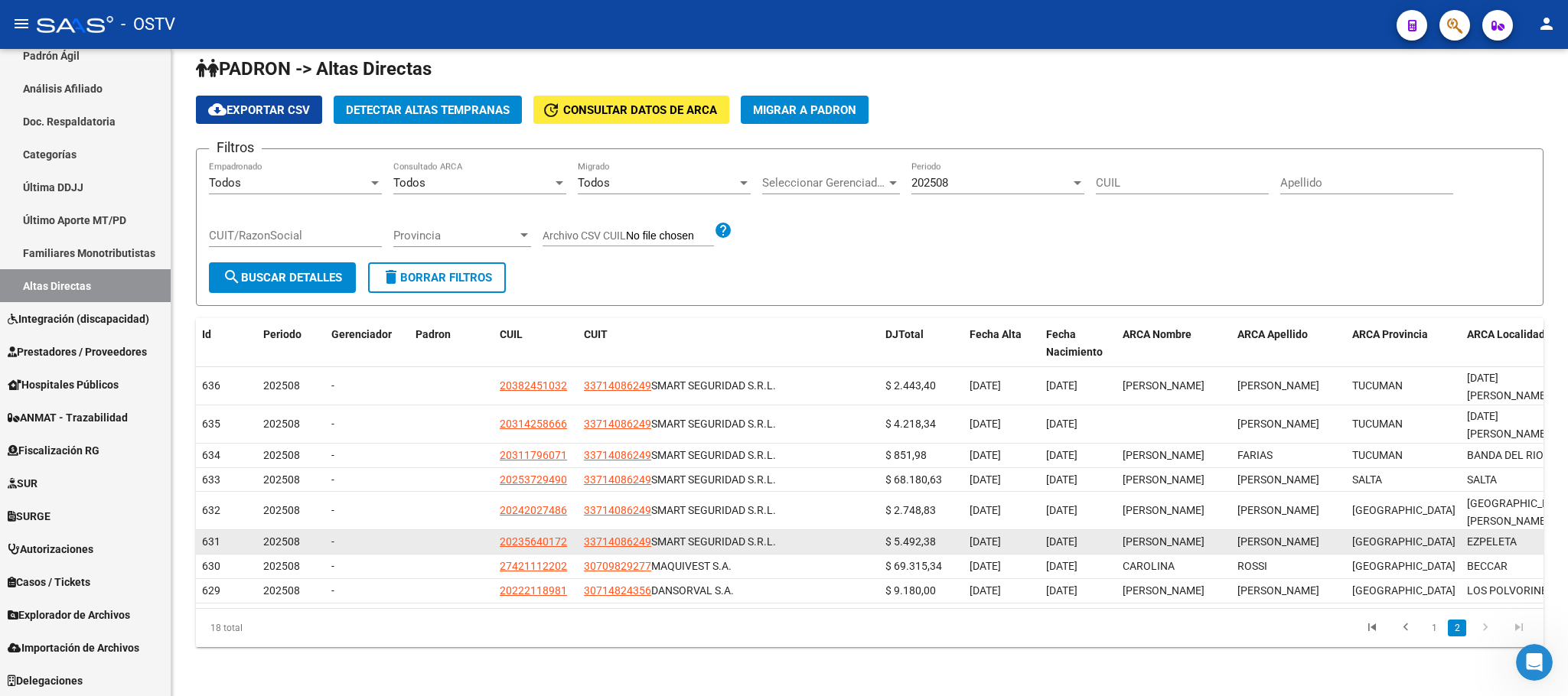
drag, startPoint x: 494, startPoint y: 477, endPoint x: 1296, endPoint y: 515, distance: 802.9
click at [1296, 515] on datatable-scroller "636 202508 - 20382451032 33714086249 SMART SEGURIDAD S.R.L. $ 2.443,40 01/08/20…" at bounding box center [869, 485] width 1347 height 236
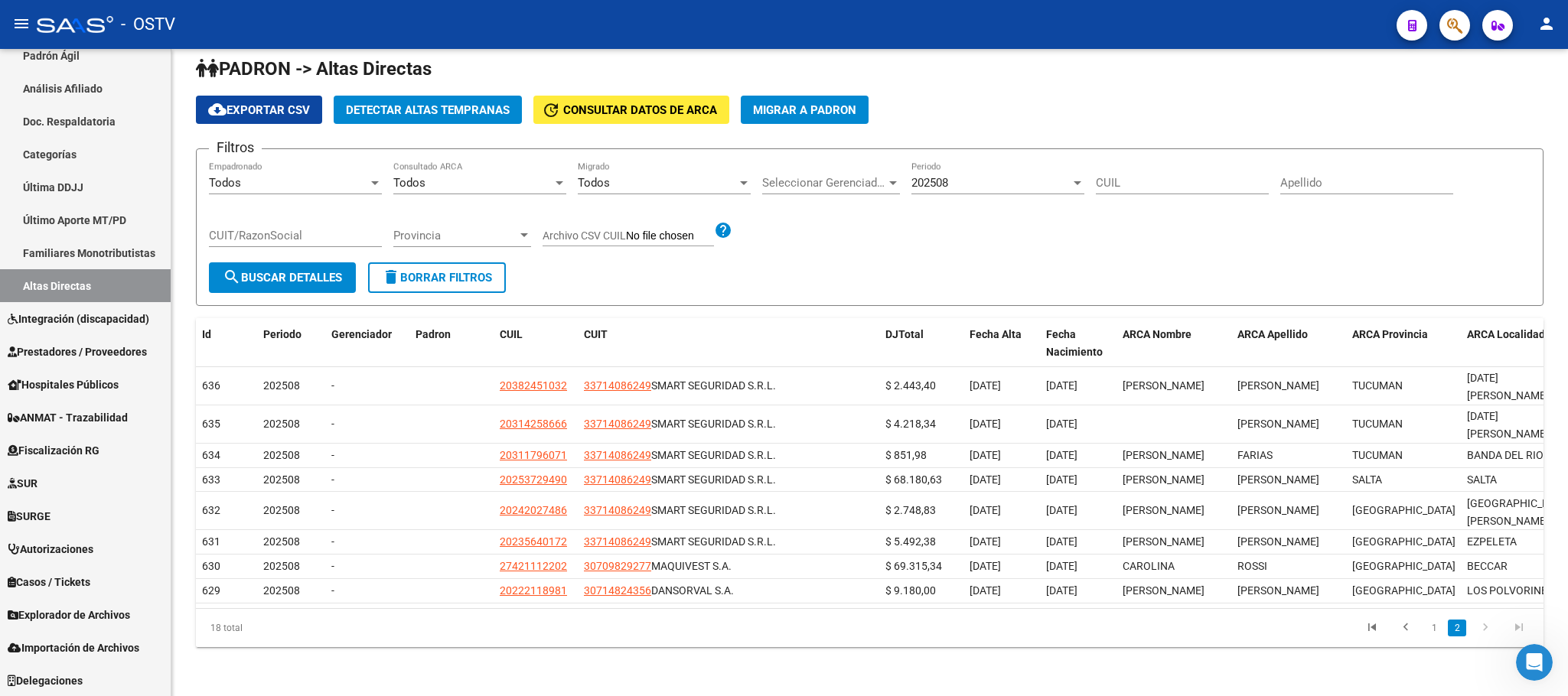
click at [1196, 647] on div "18 total 1 2" at bounding box center [869, 628] width 1347 height 39
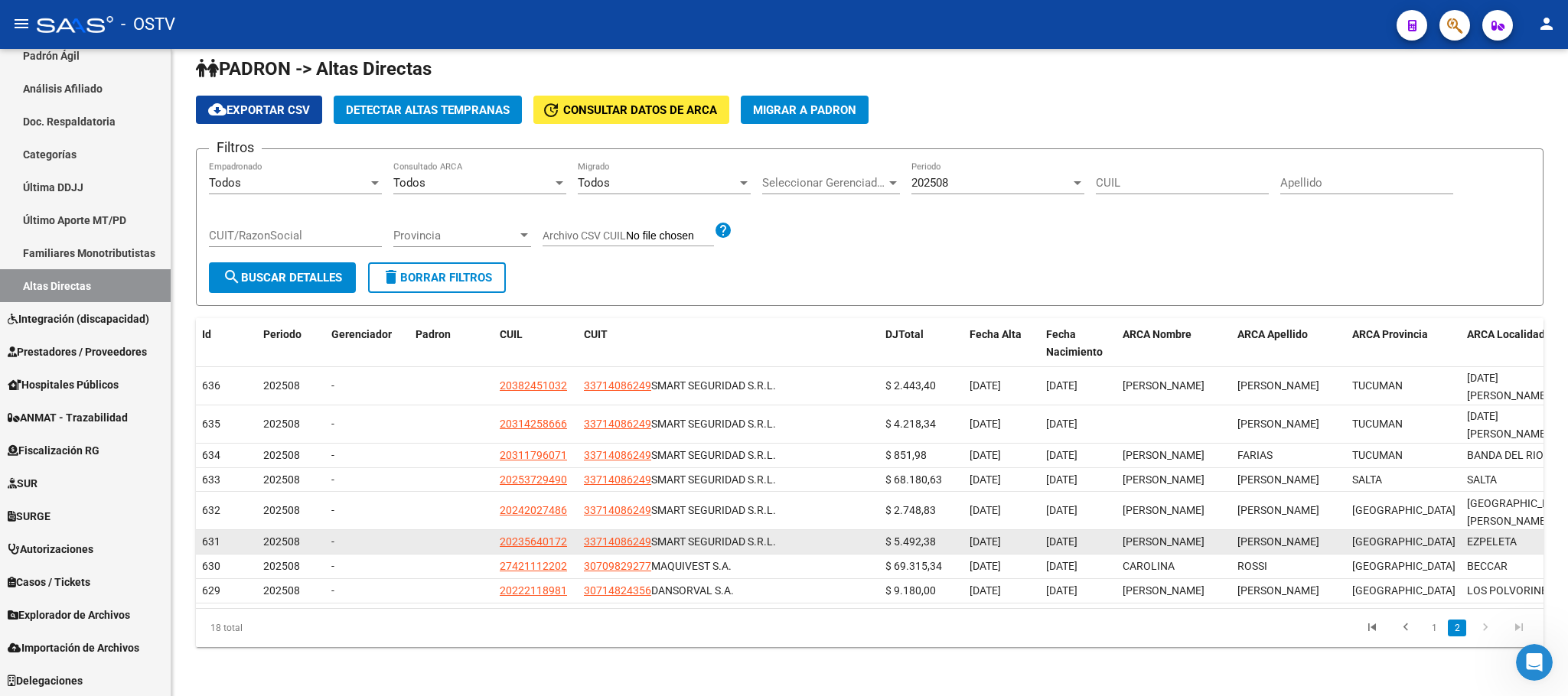
drag, startPoint x: 1117, startPoint y: 478, endPoint x: 1257, endPoint y: 516, distance: 145.1
click at [1257, 516] on datatable-scroller "636 202508 - 20382451032 33714086249 SMART SEGURIDAD S.R.L. $ 2.443,40 01/08/20…" at bounding box center [869, 485] width 1347 height 236
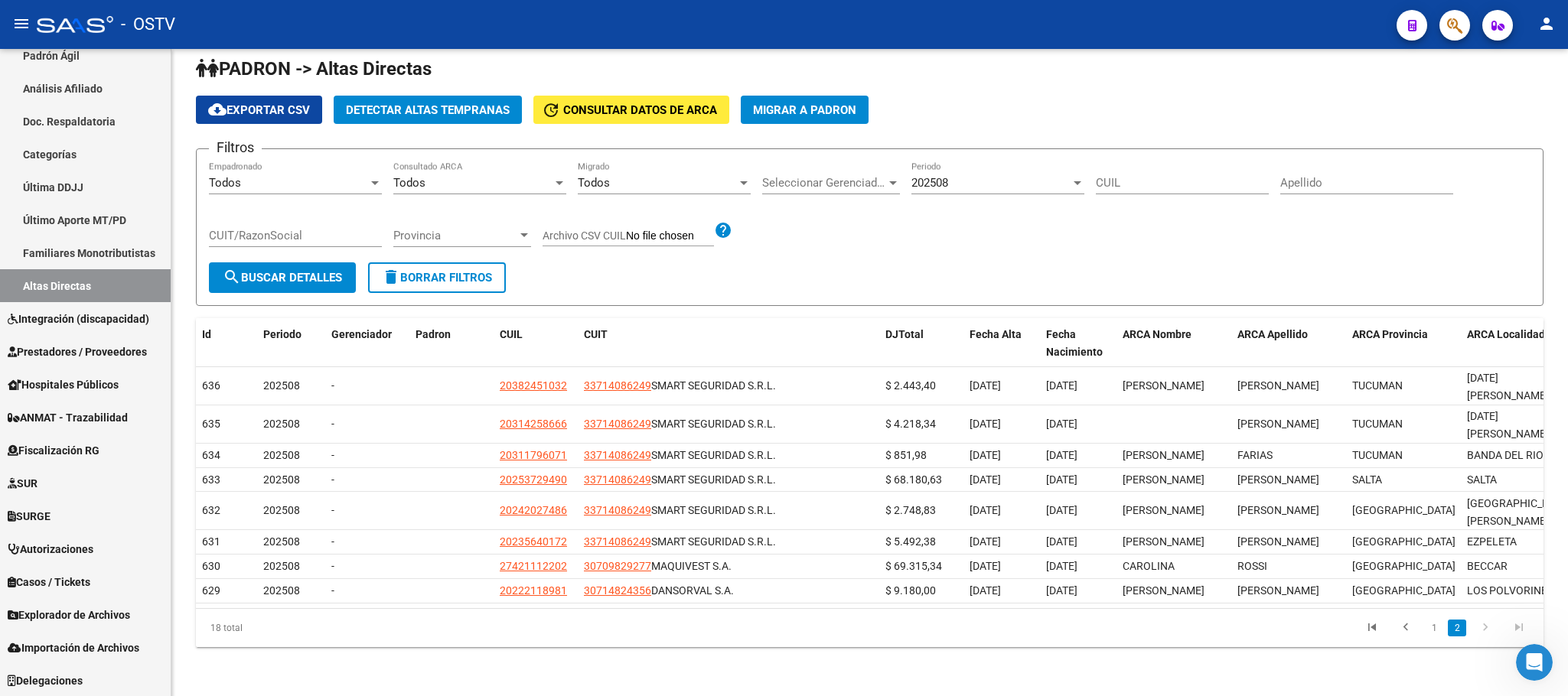
drag, startPoint x: 476, startPoint y: 635, endPoint x: 508, endPoint y: 616, distance: 37.2
click at [477, 635] on datatable-pager "1 2" at bounding box center [1003, 628] width 1066 height 26
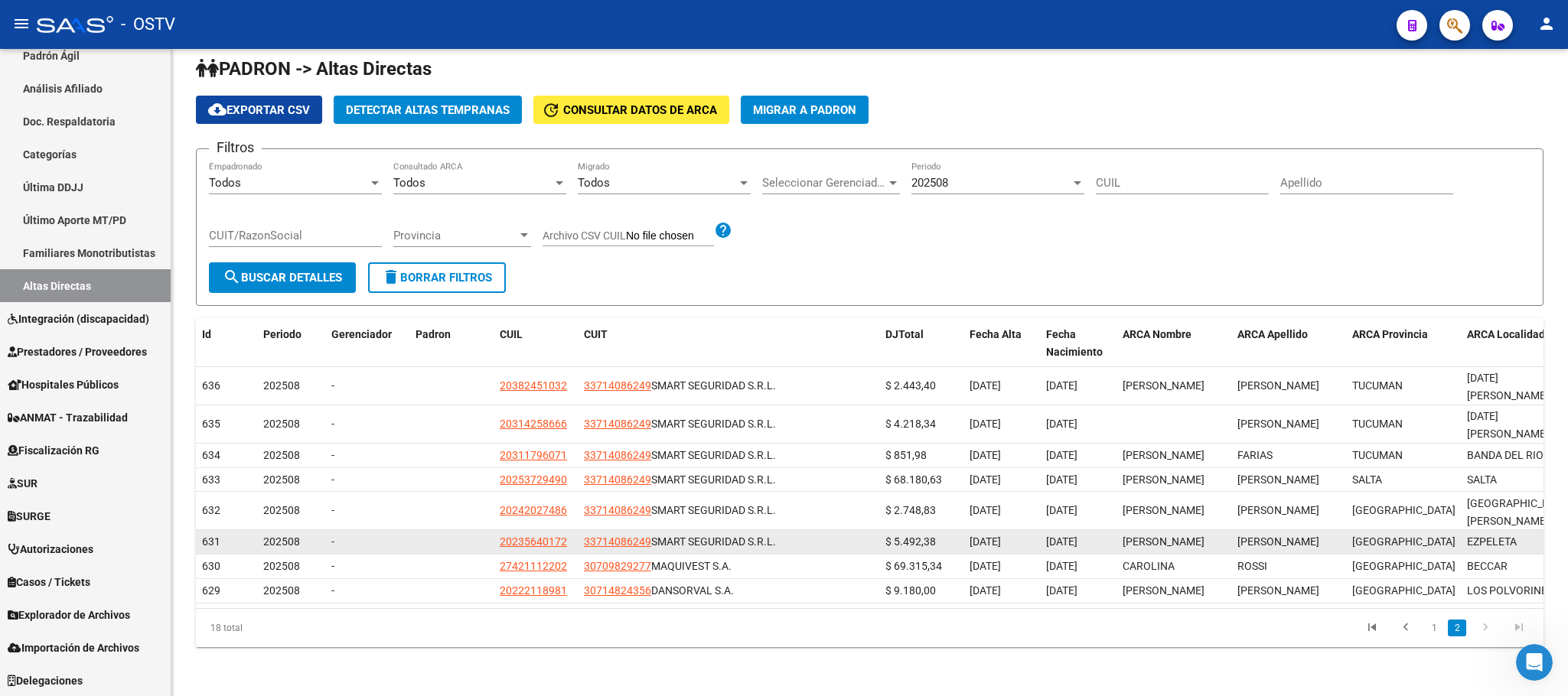
drag, startPoint x: 492, startPoint y: 474, endPoint x: 1516, endPoint y: 519, distance: 1025.0
click at [1516, 519] on datatable-scroller "636 202508 - 20382451032 33714086249 SMART SEGURIDAD S.R.L. $ 2.443,40 01/08/20…" at bounding box center [869, 485] width 1347 height 236
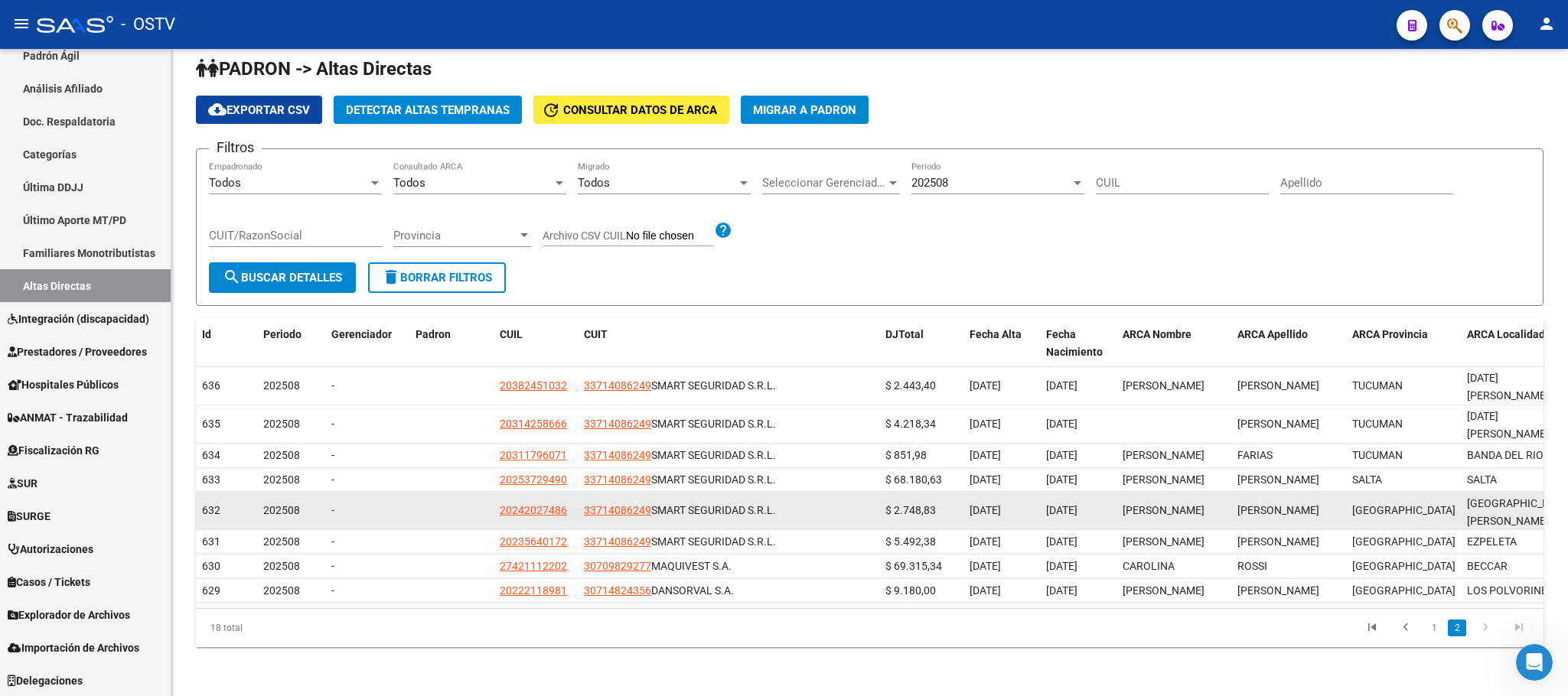
copy datatable-scroller "20242027486 33714086249 SMART SEGURIDAD S.R.L. $ 2.748,83 01/08/2025 28/11/1974…"
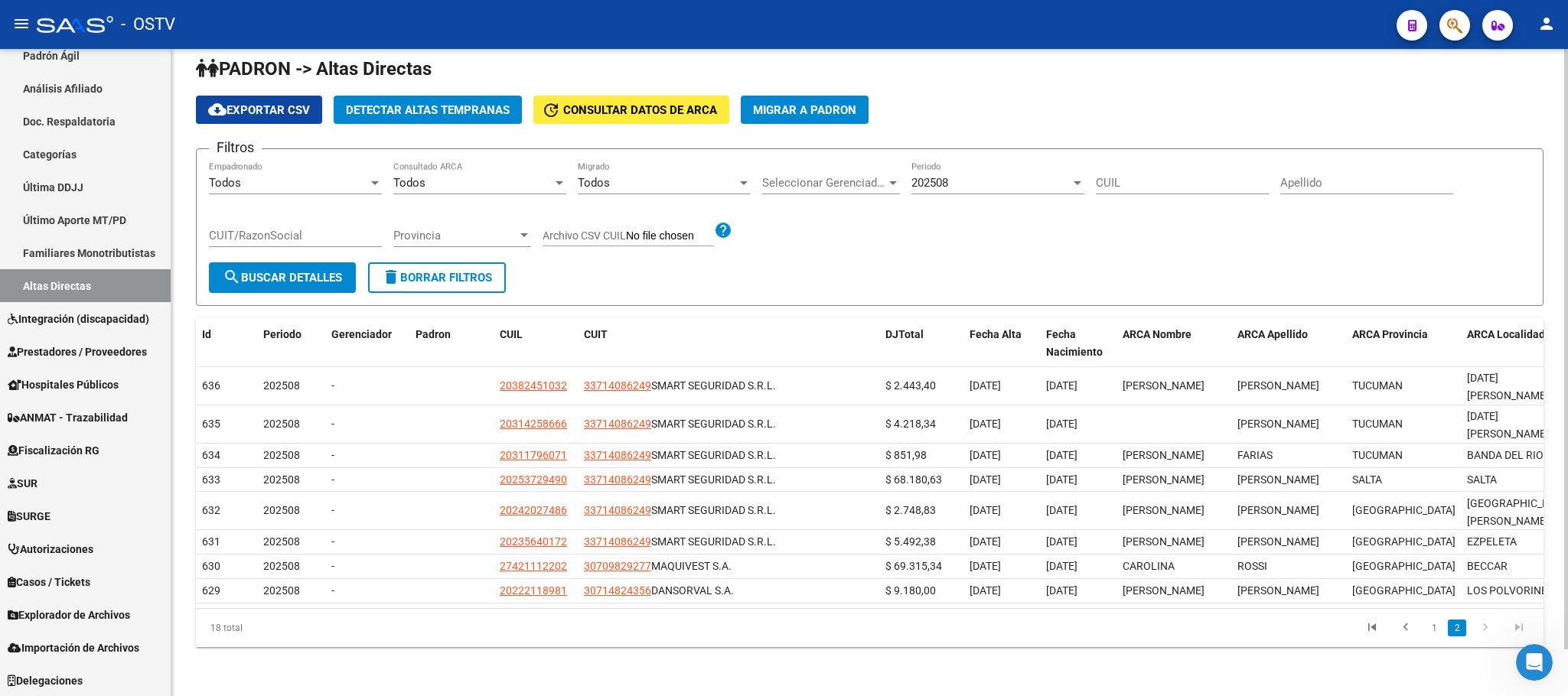
click at [990, 611] on div "18 total 1 2" at bounding box center [869, 628] width 1347 height 39
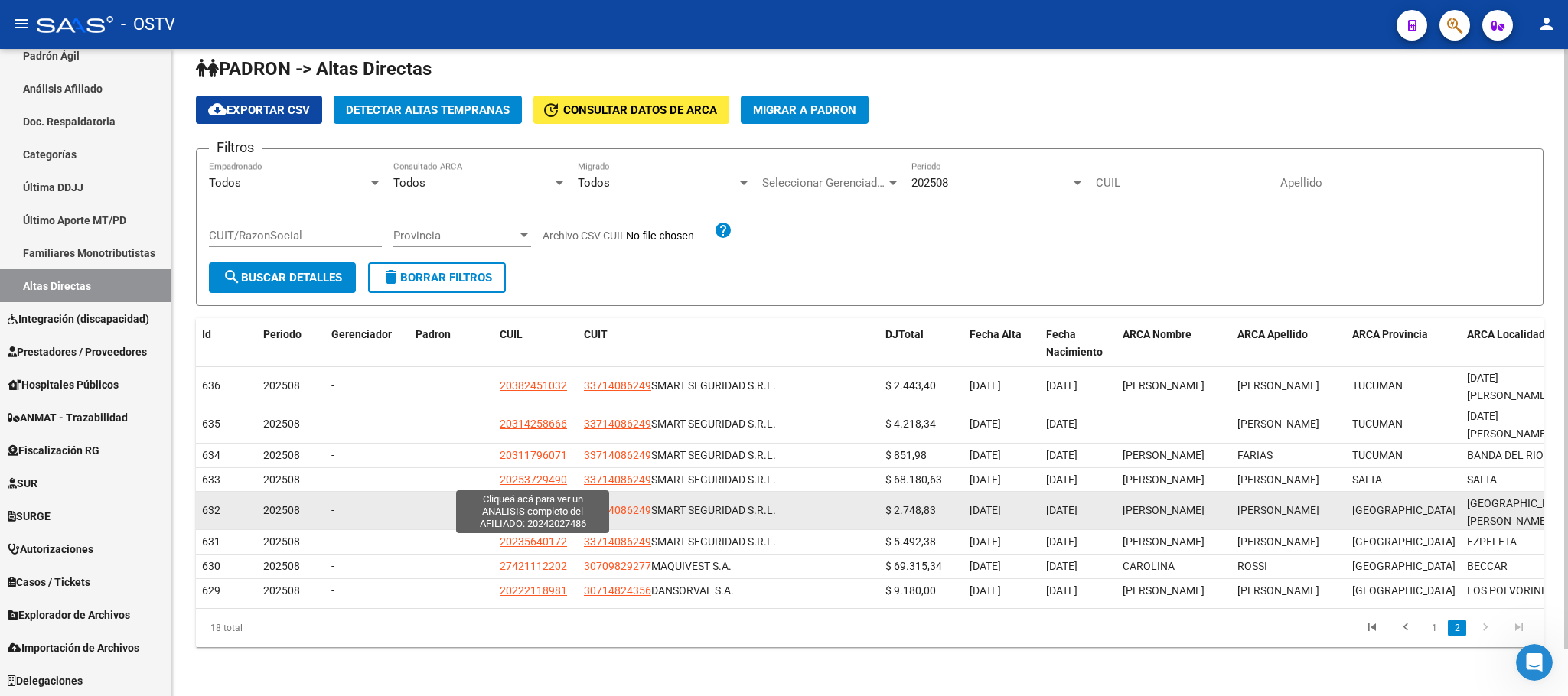
drag, startPoint x: 499, startPoint y: 482, endPoint x: 565, endPoint y: 484, distance: 66.0
click at [565, 504] on span "20242027486" at bounding box center [534, 510] width 68 height 13
copy span "20242027486"
type textarea "20242027486"
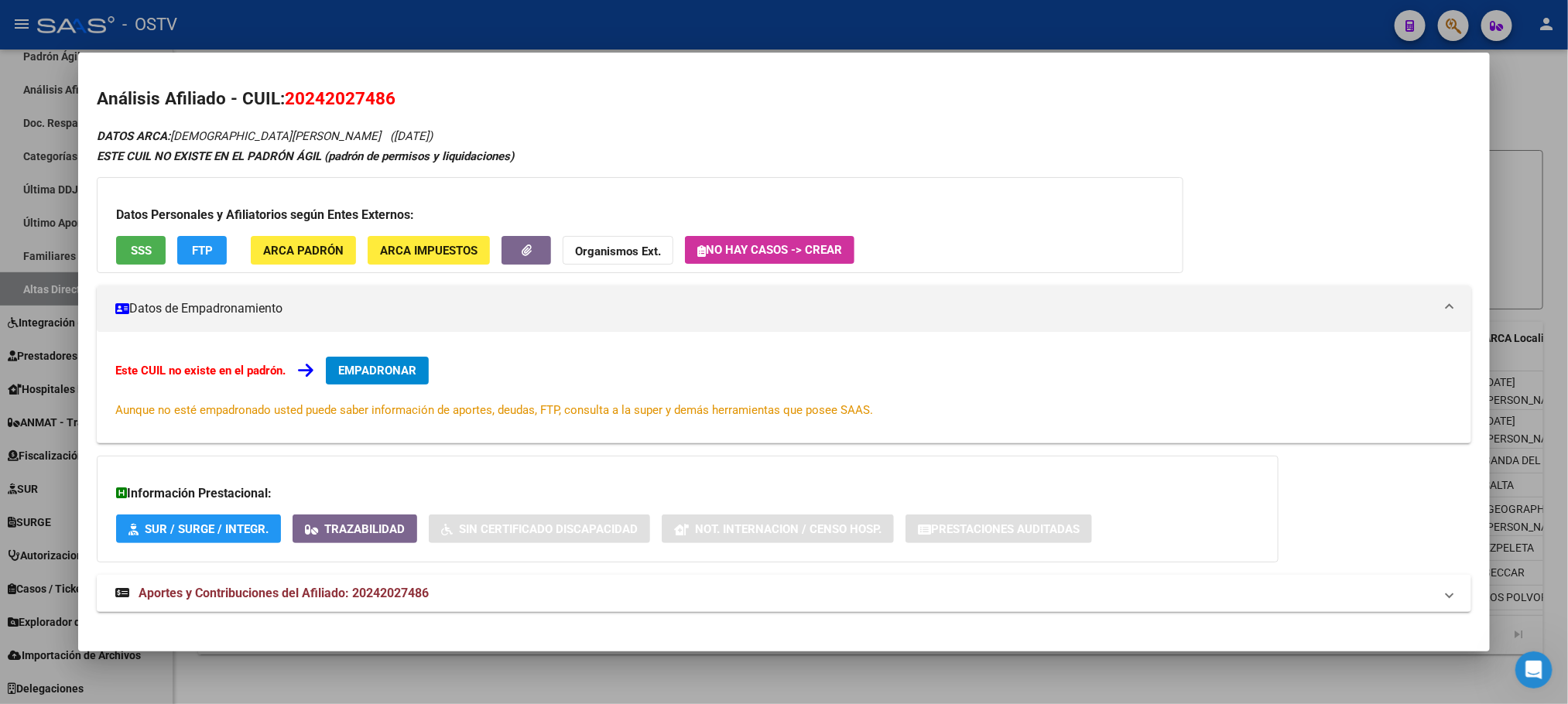
drag, startPoint x: 385, startPoint y: 102, endPoint x: 279, endPoint y: 100, distance: 106.0
click at [285, 100] on span "20242027486" at bounding box center [340, 98] width 111 height 20
copy span "20242027486"
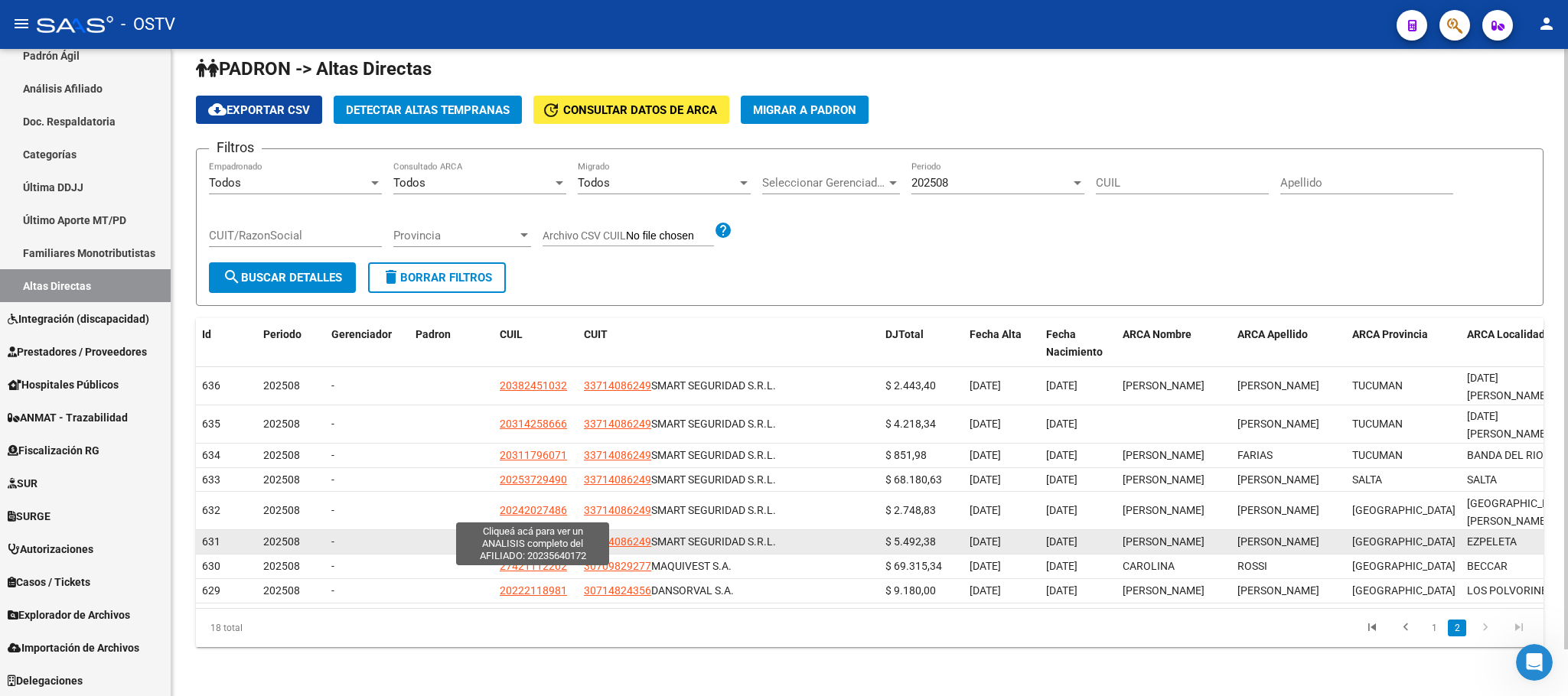
drag, startPoint x: 492, startPoint y: 513, endPoint x: 565, endPoint y: 513, distance: 73.0
click at [565, 530] on datatable-body-cell "20235640172" at bounding box center [536, 542] width 84 height 24
copy span "20235640172"
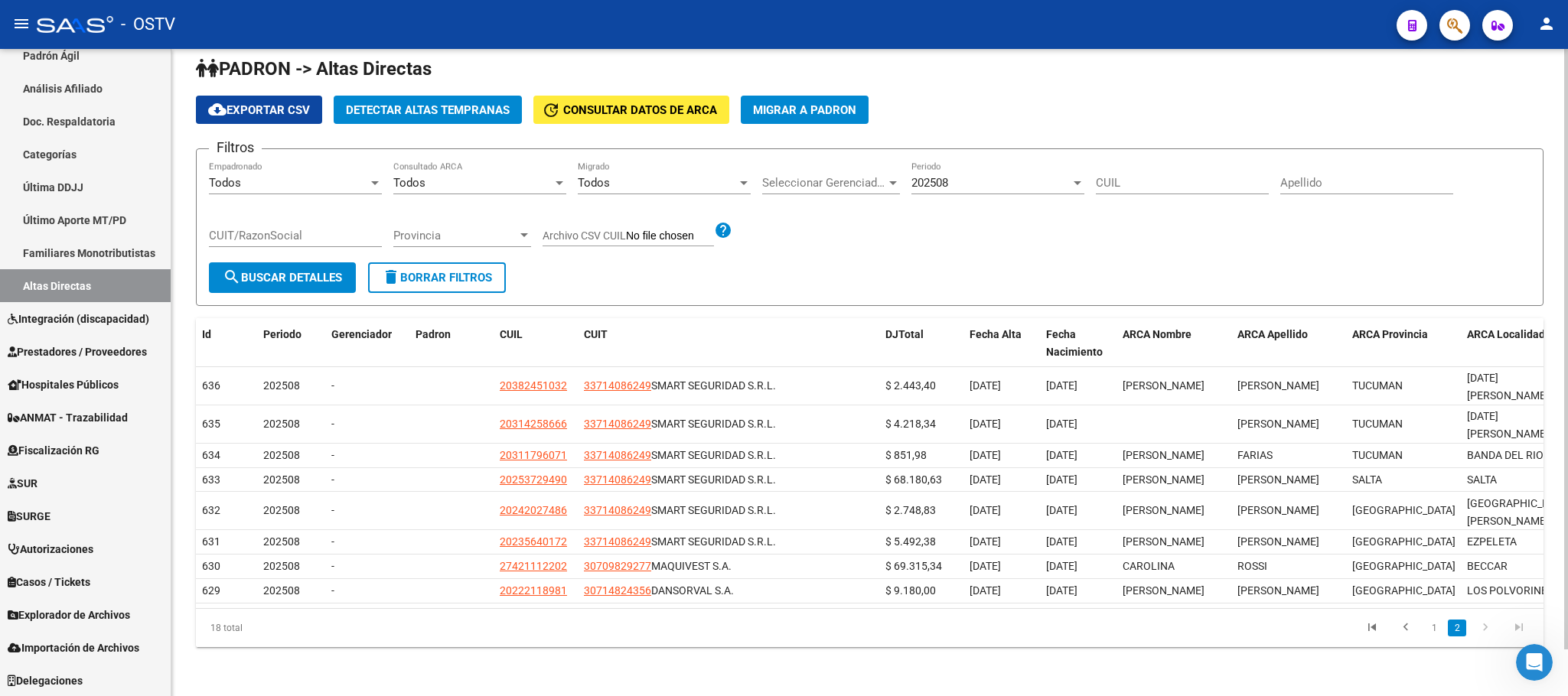
click at [458, 666] on div "PADRON -> Altas Directas cloud_download Exportar CSV Detectar Altas Tempranas u…" at bounding box center [870, 365] width 1397 height 665
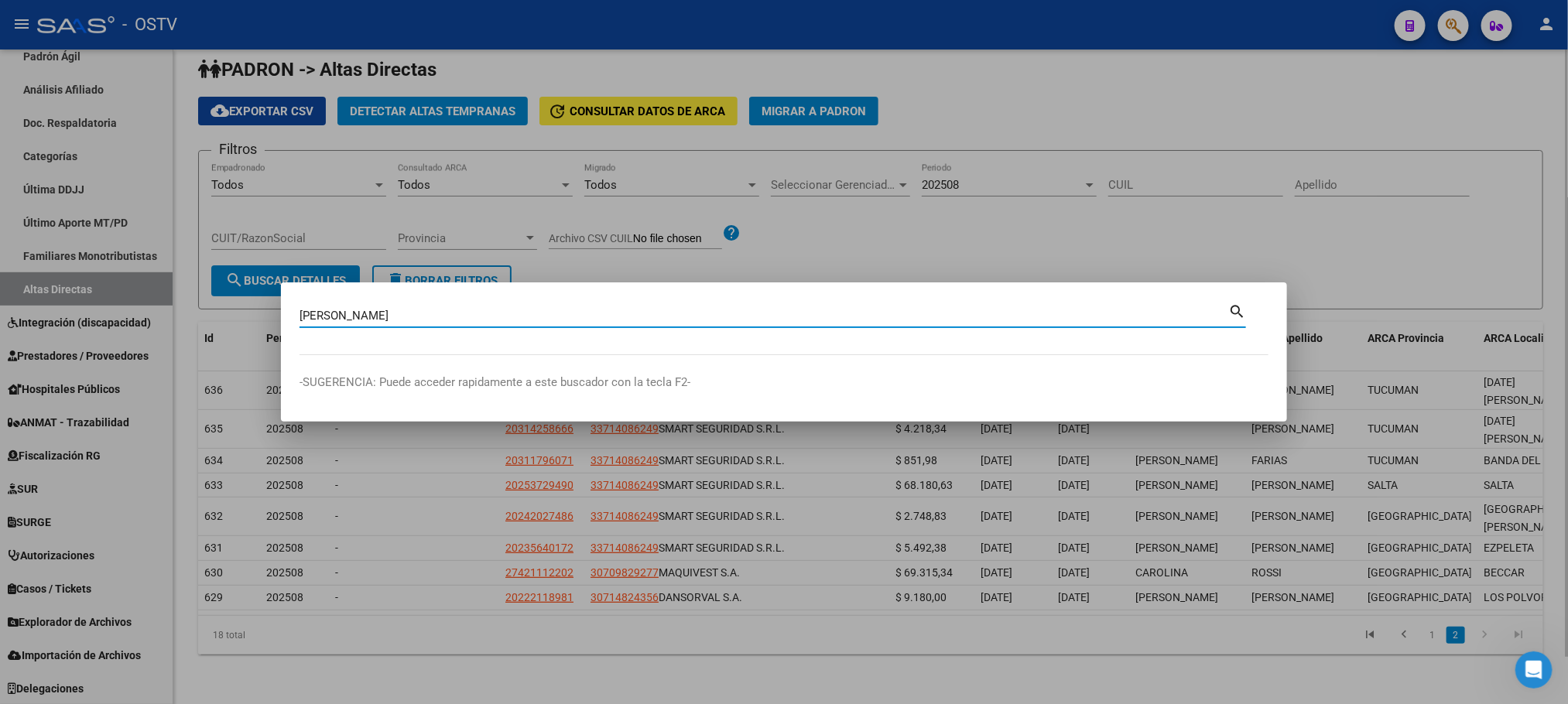
type input "vega brian"
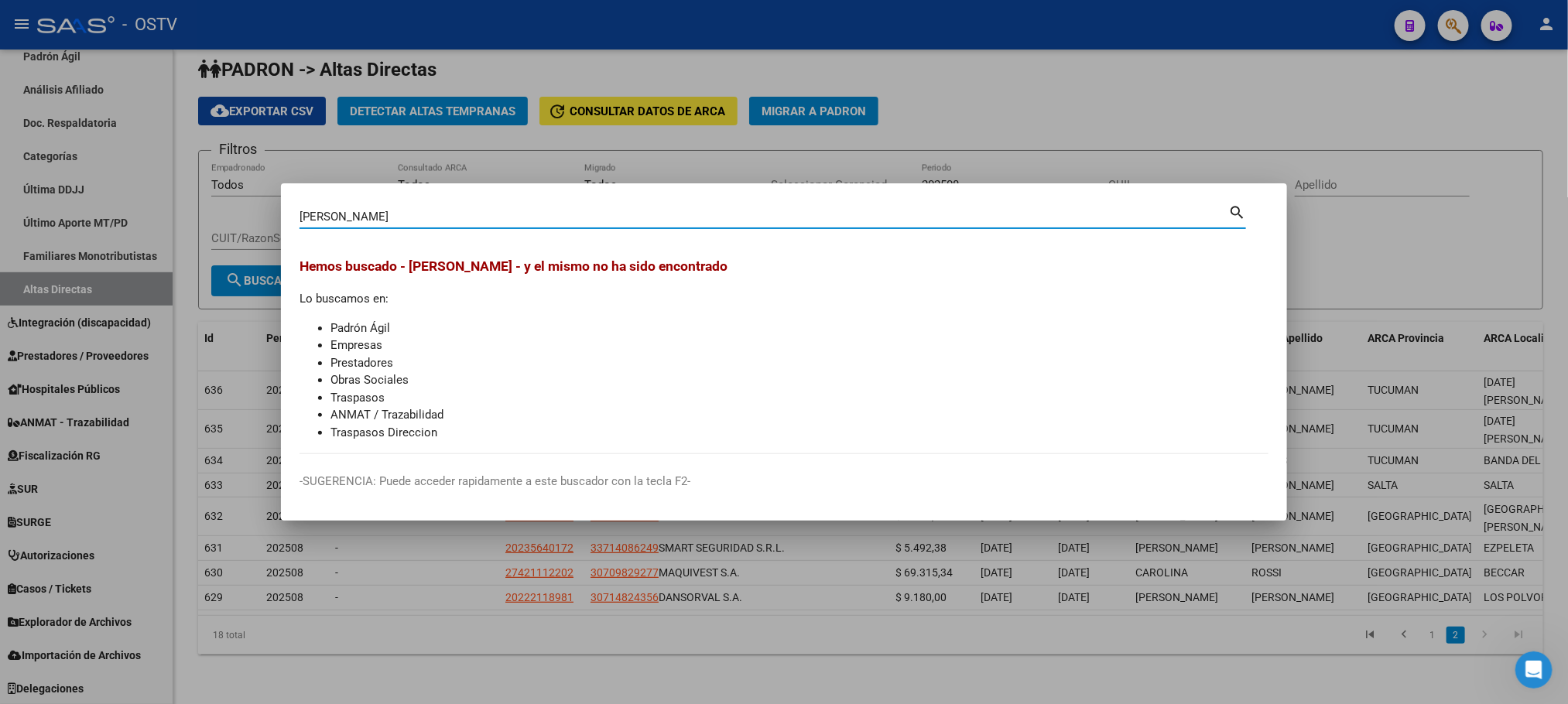
click at [439, 646] on div at bounding box center [784, 352] width 1568 height 704
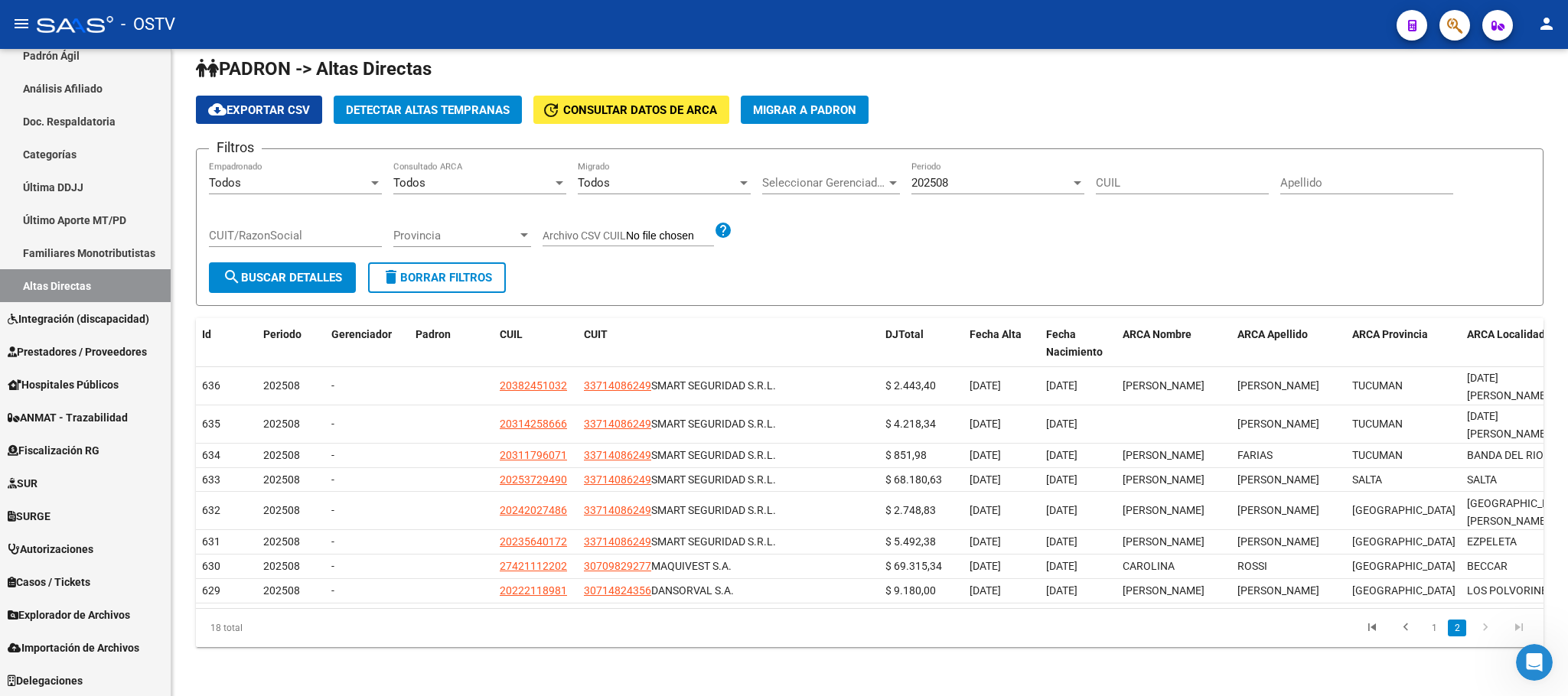
click at [1424, 627] on li "1" at bounding box center [1434, 628] width 23 height 26
click at [1430, 628] on link "1" at bounding box center [1434, 628] width 18 height 17
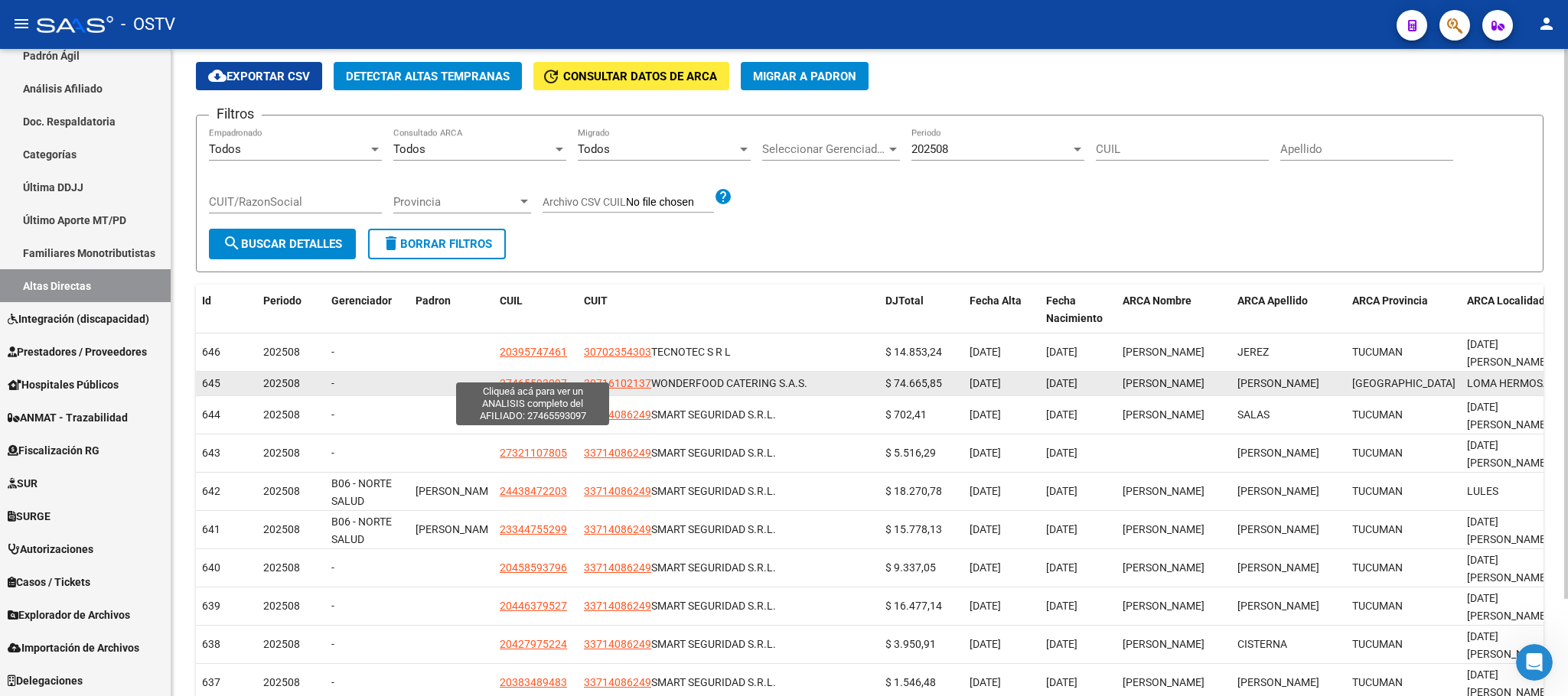
click at [514, 377] on span "27465593097" at bounding box center [534, 383] width 68 height 13
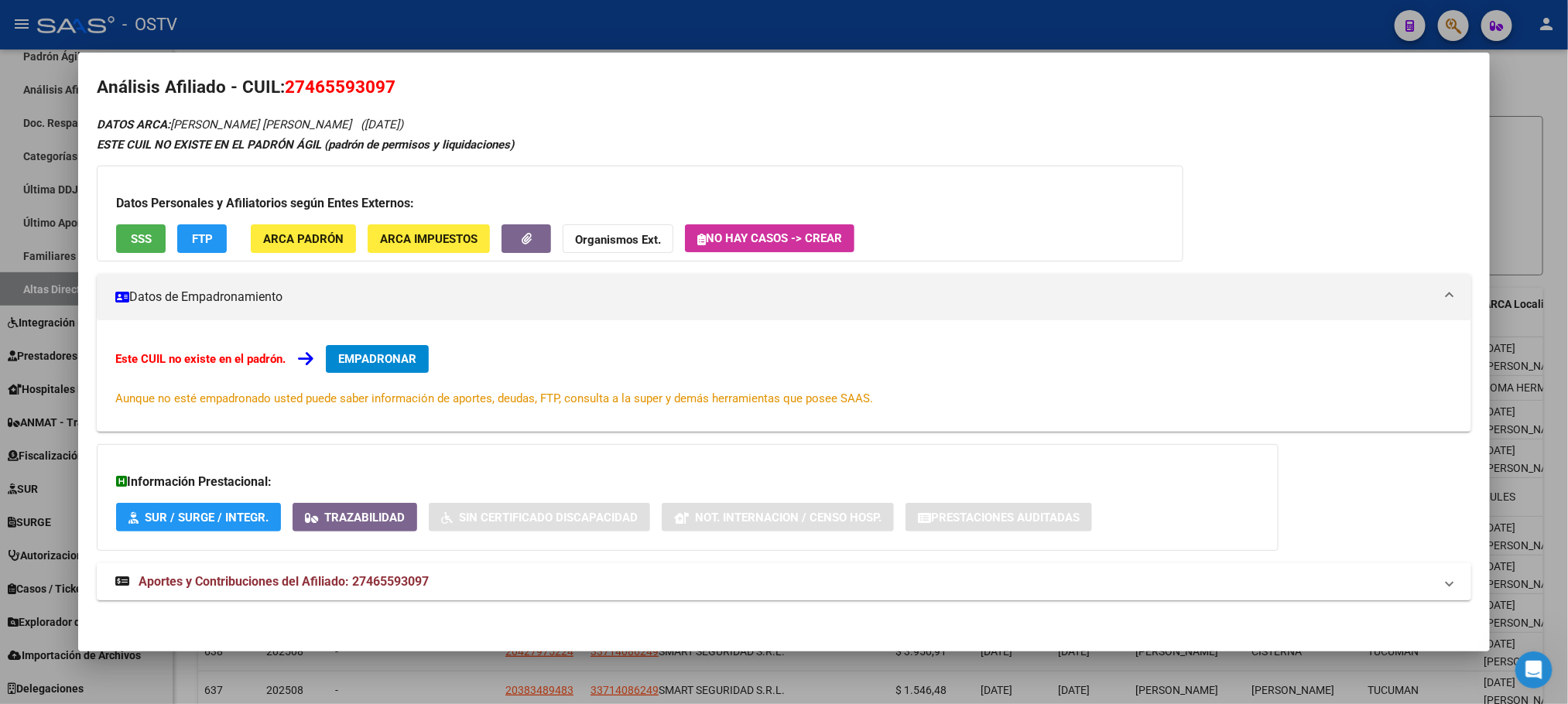
scroll to position [14, 0]
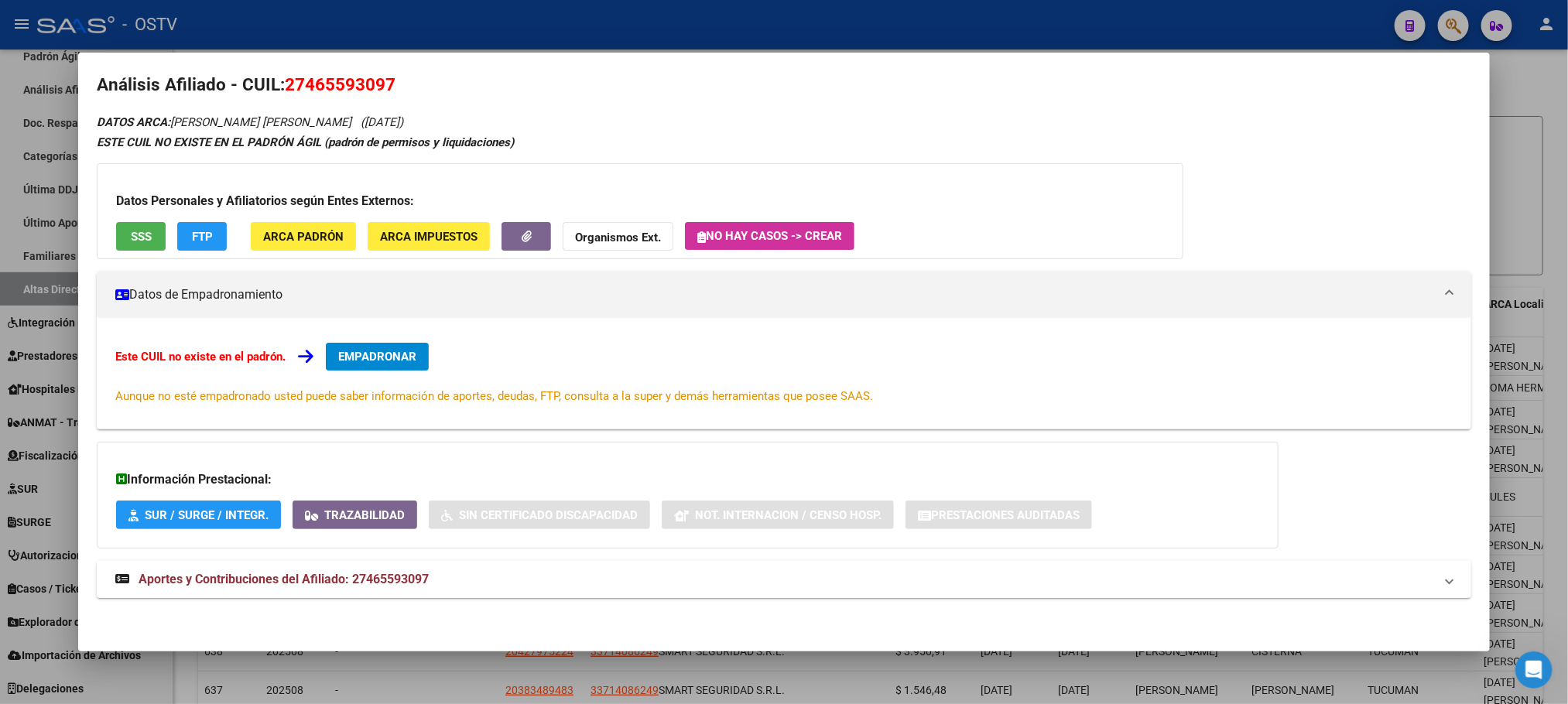
click at [421, 572] on span "Aportes y Contribuciones del Afiliado: 27465593097" at bounding box center [283, 579] width 290 height 14
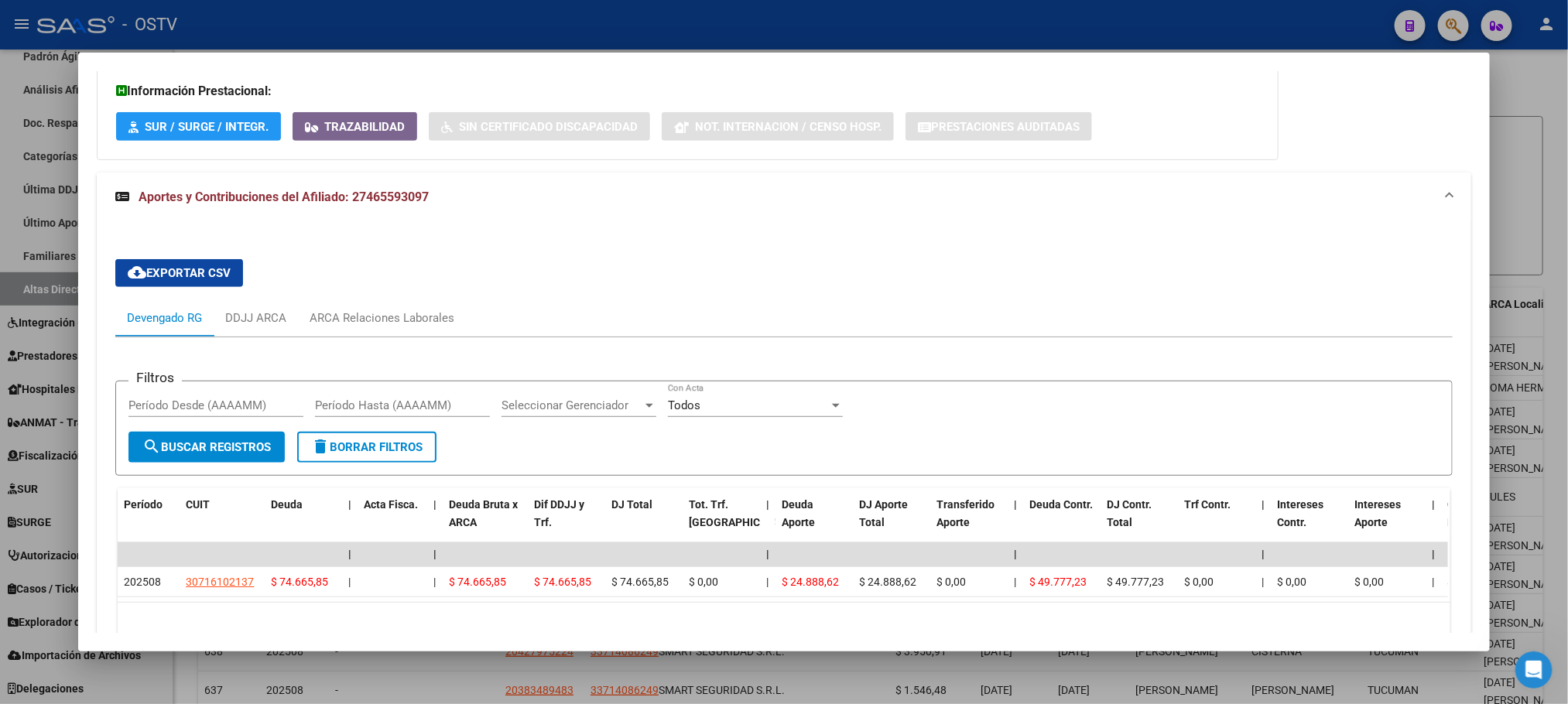
scroll to position [503, 0]
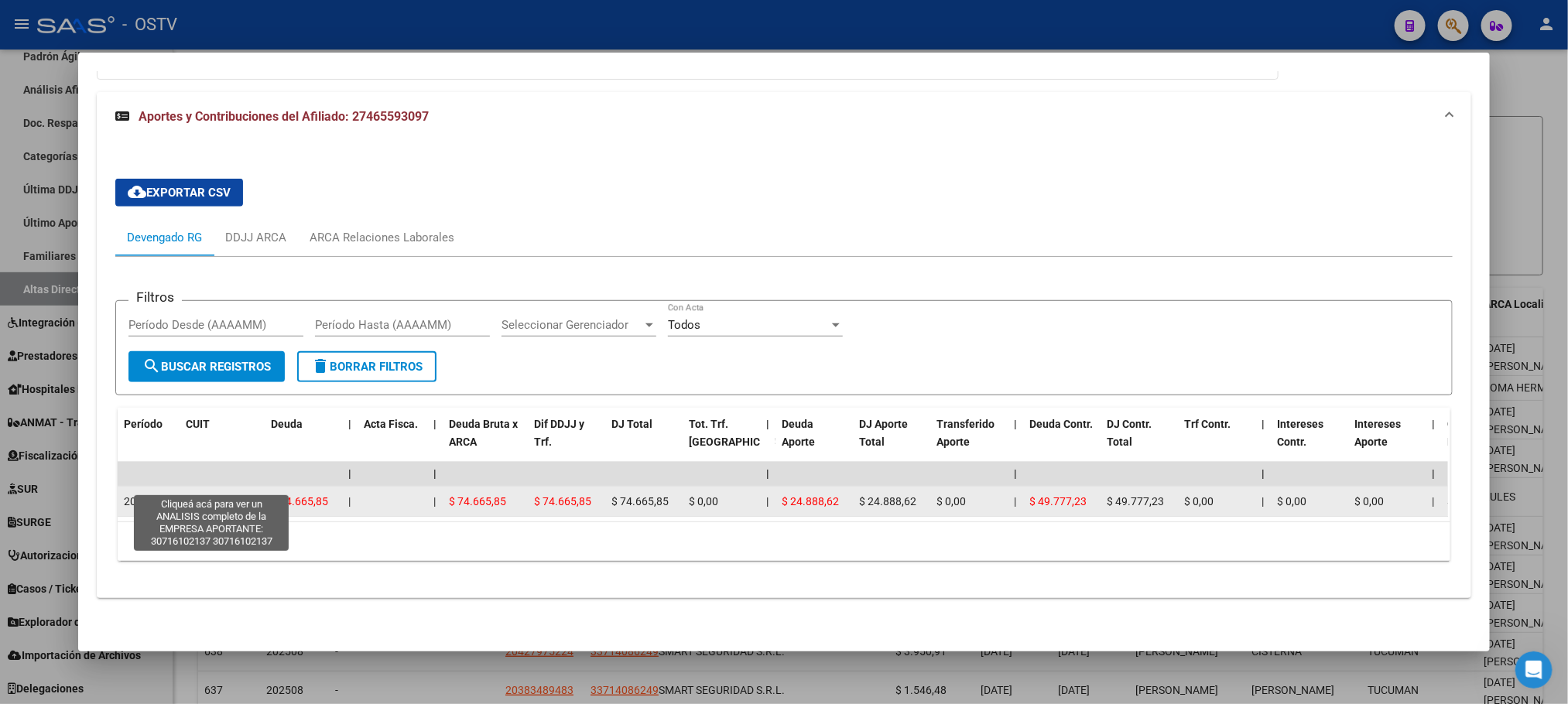
click at [216, 495] on span "30716102137" at bounding box center [220, 502] width 68 height 13
type textarea "30716102137"
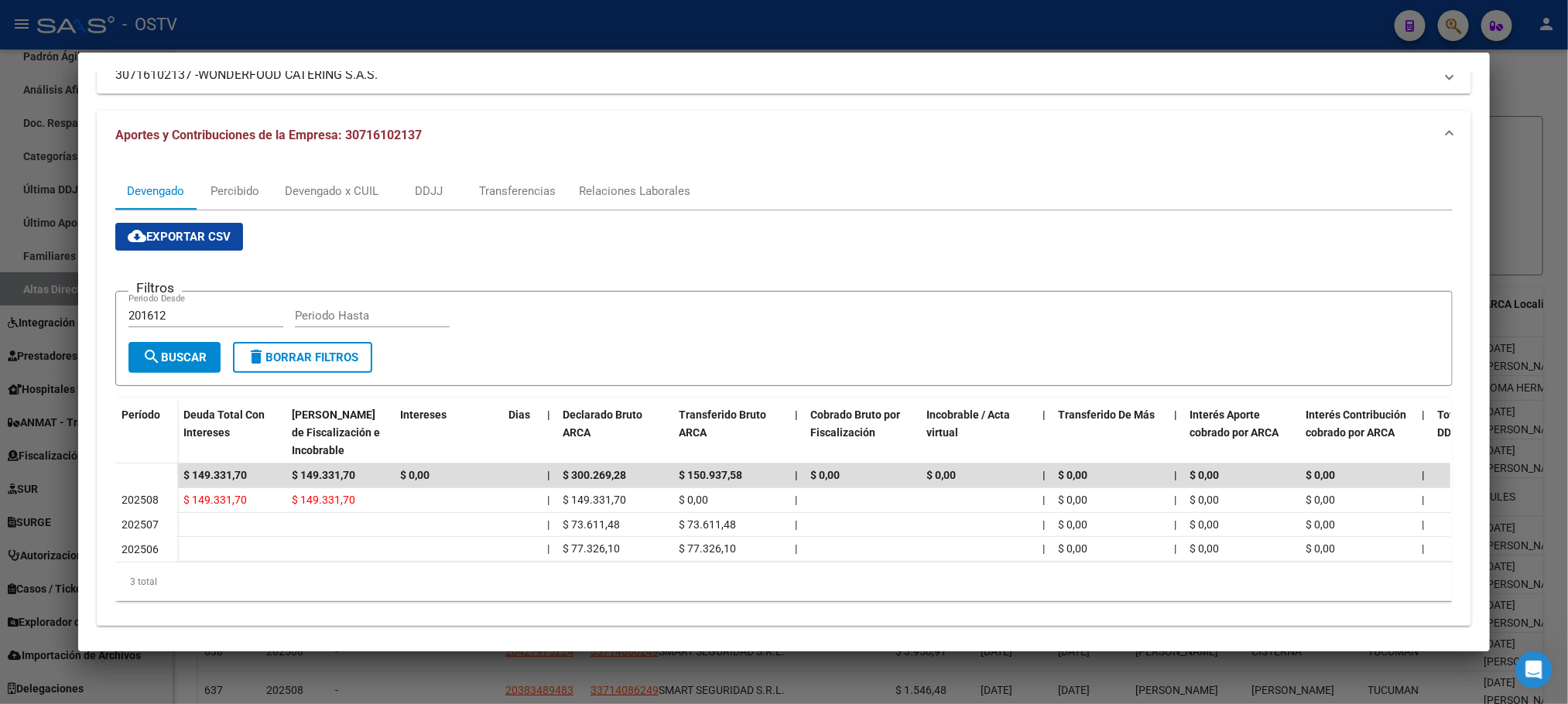
scroll to position [145, 0]
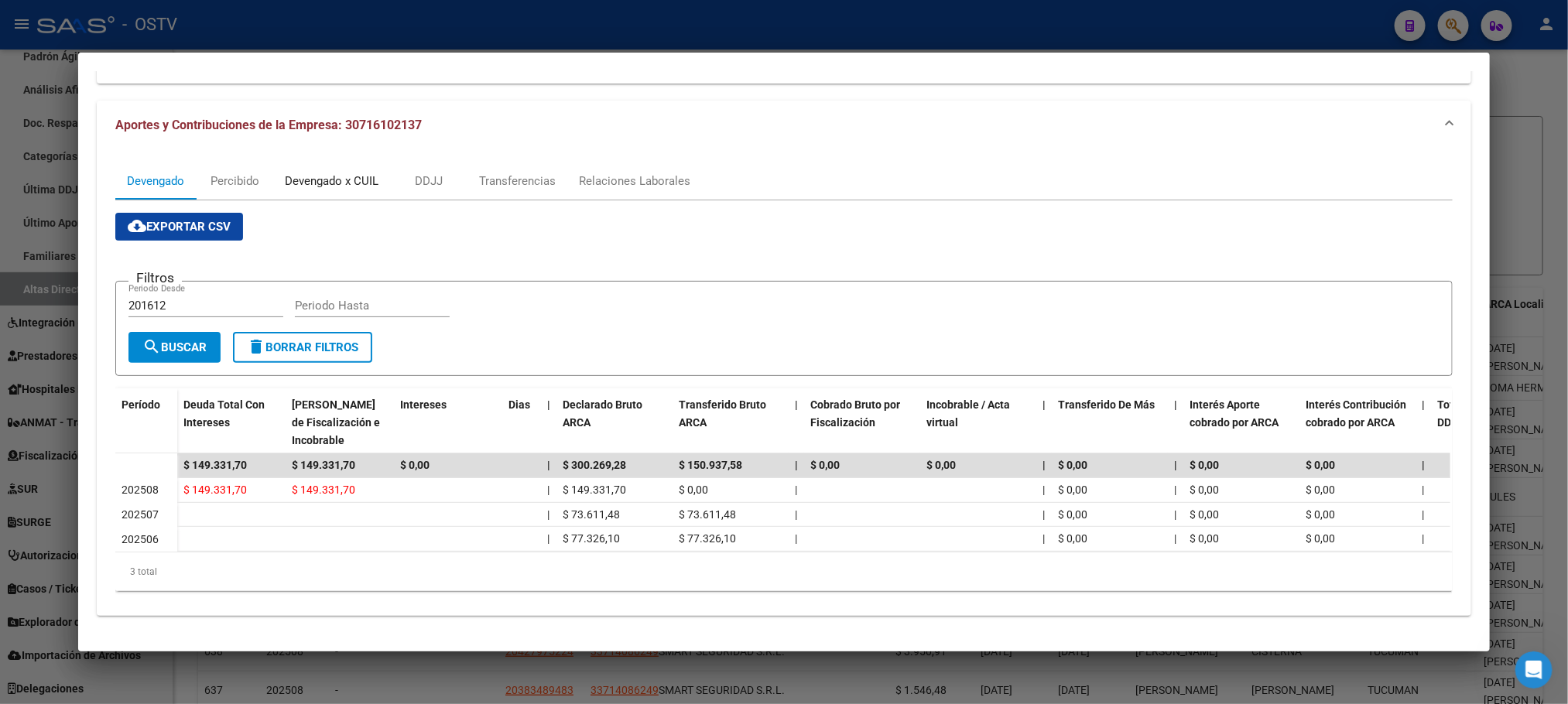
click at [328, 173] on div "Devengado x CUIL" at bounding box center [332, 181] width 94 height 17
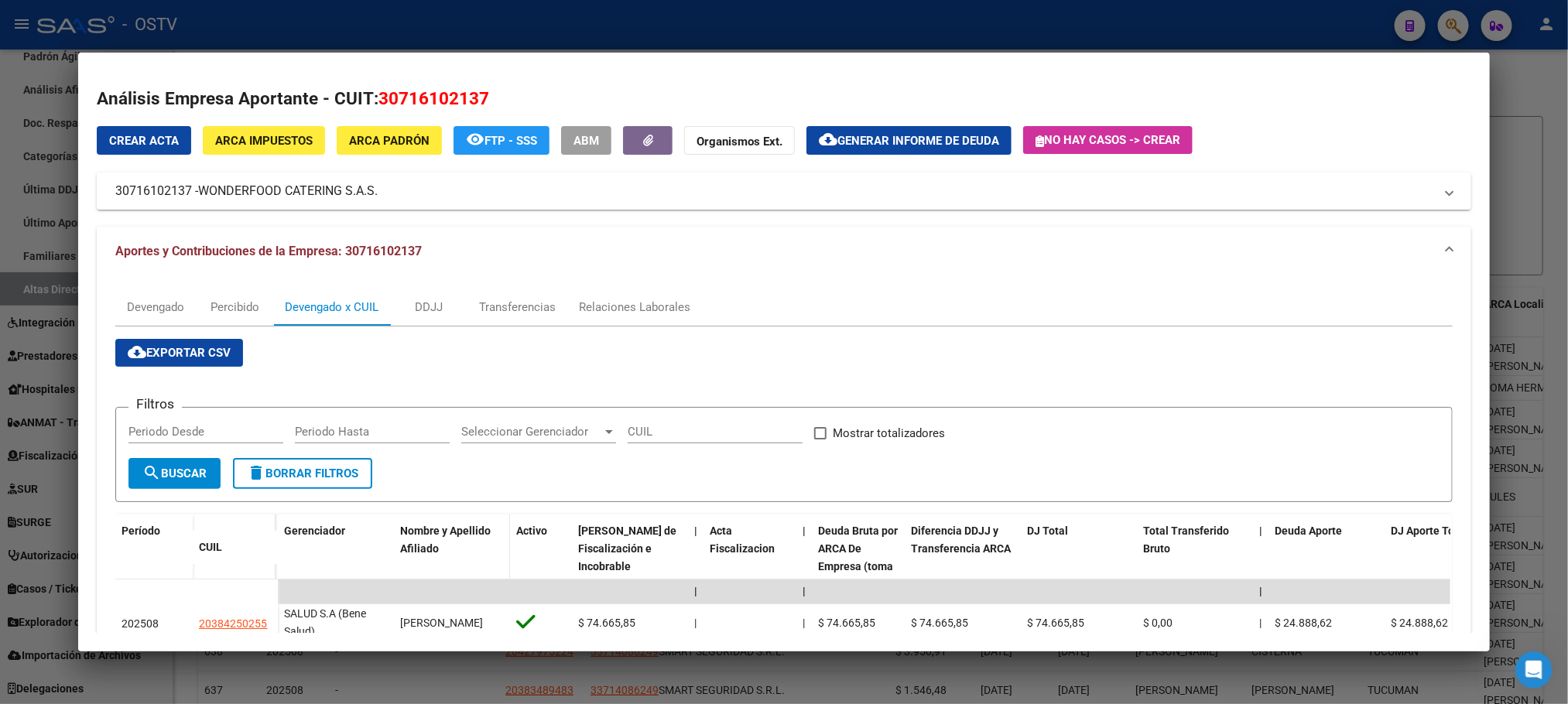
scroll to position [217, 0]
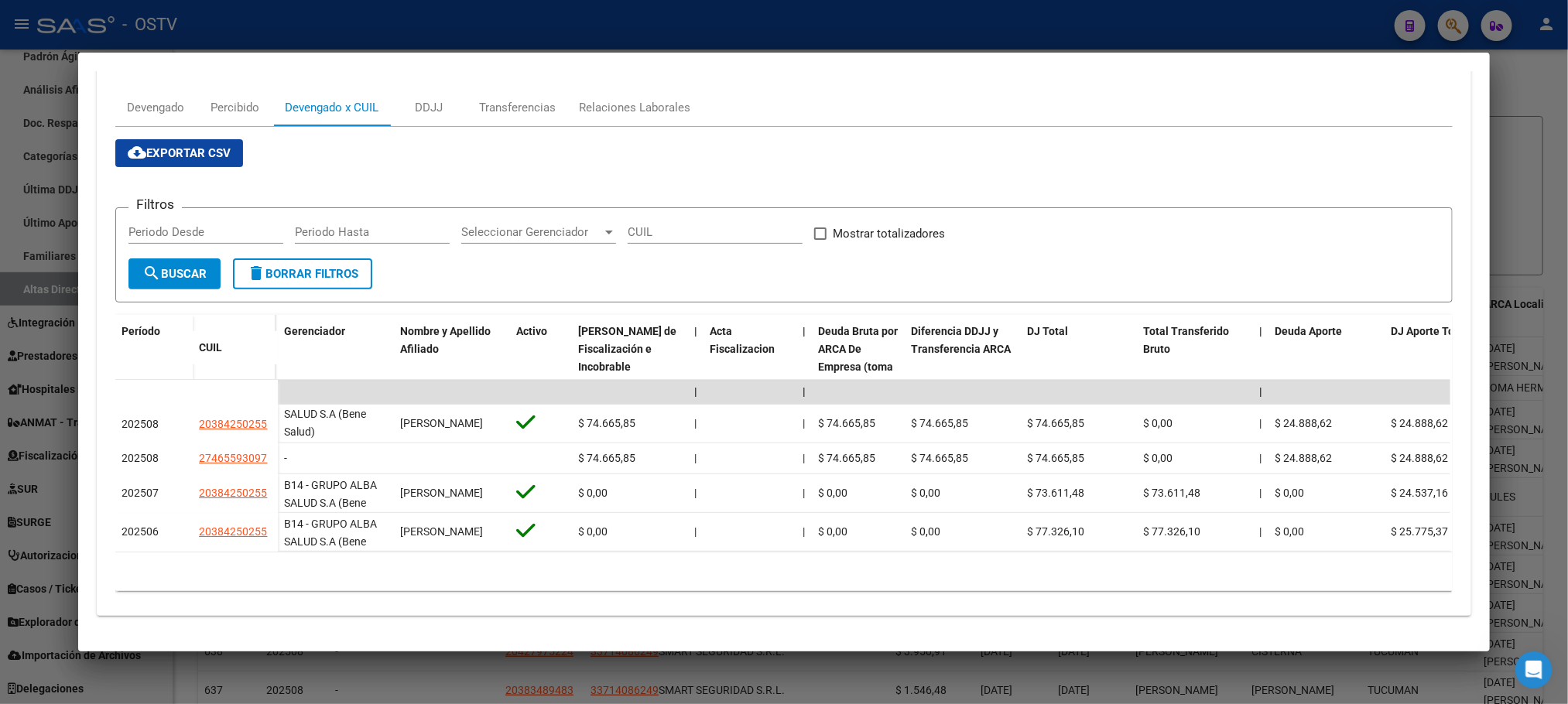
click at [182, 681] on div at bounding box center [784, 352] width 1568 height 704
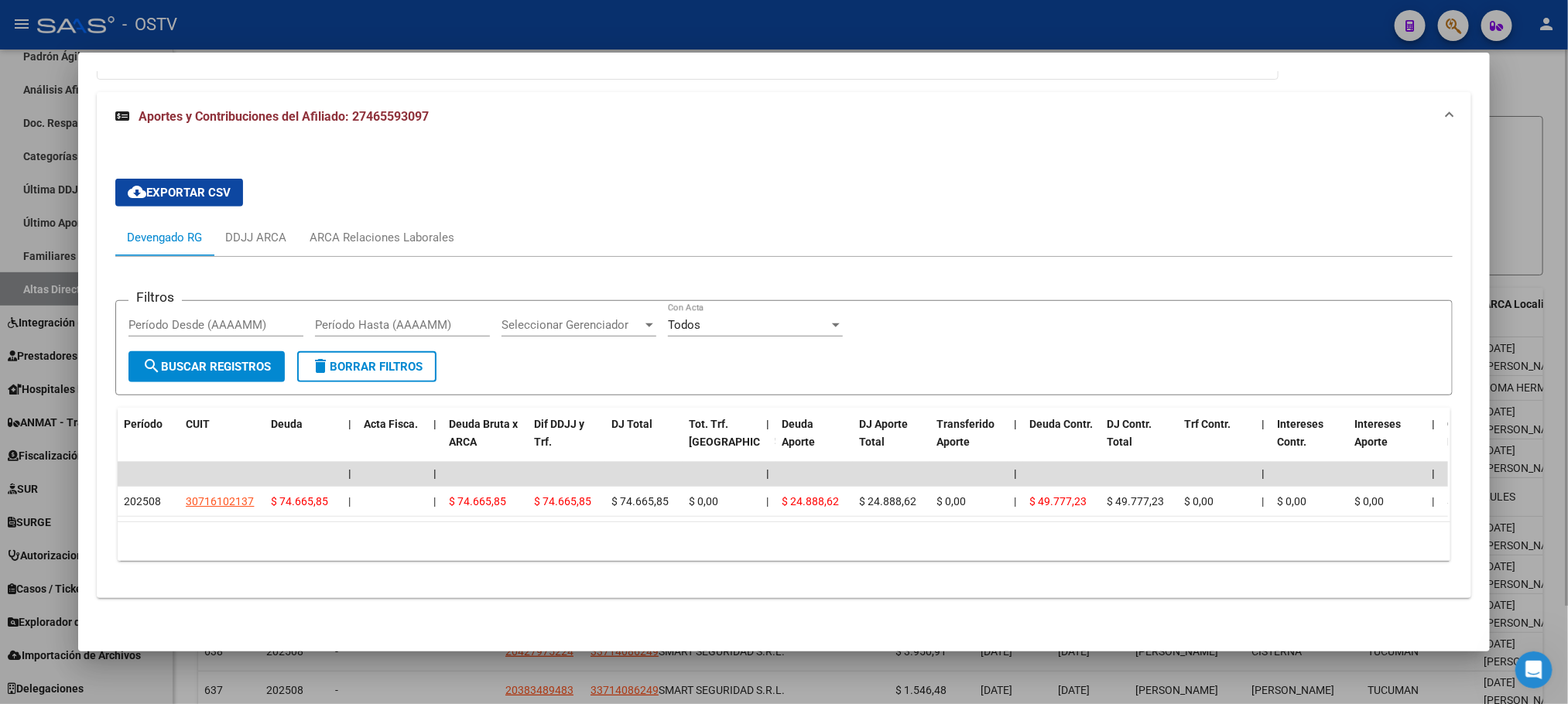
click at [182, 682] on div at bounding box center [784, 352] width 1568 height 704
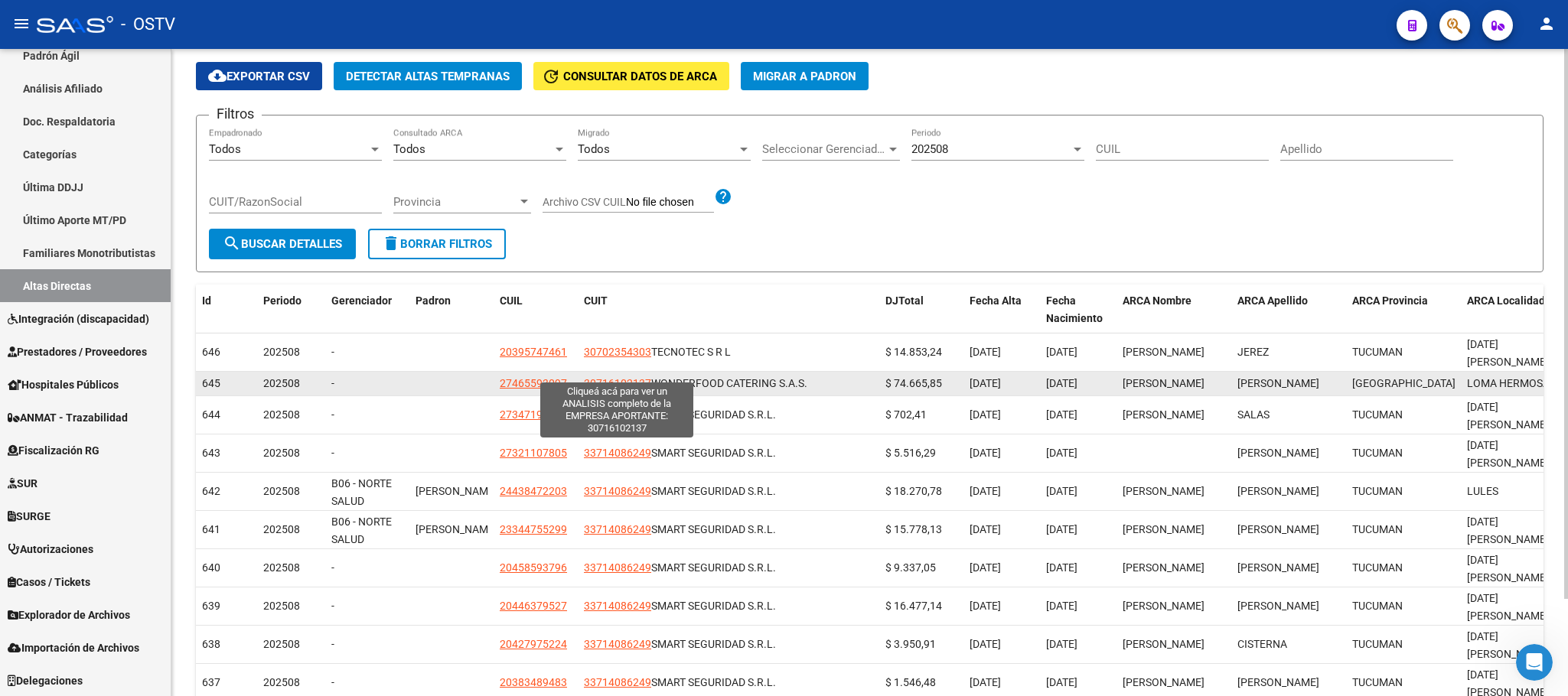
click at [607, 377] on span "30716102137" at bounding box center [617, 383] width 68 height 13
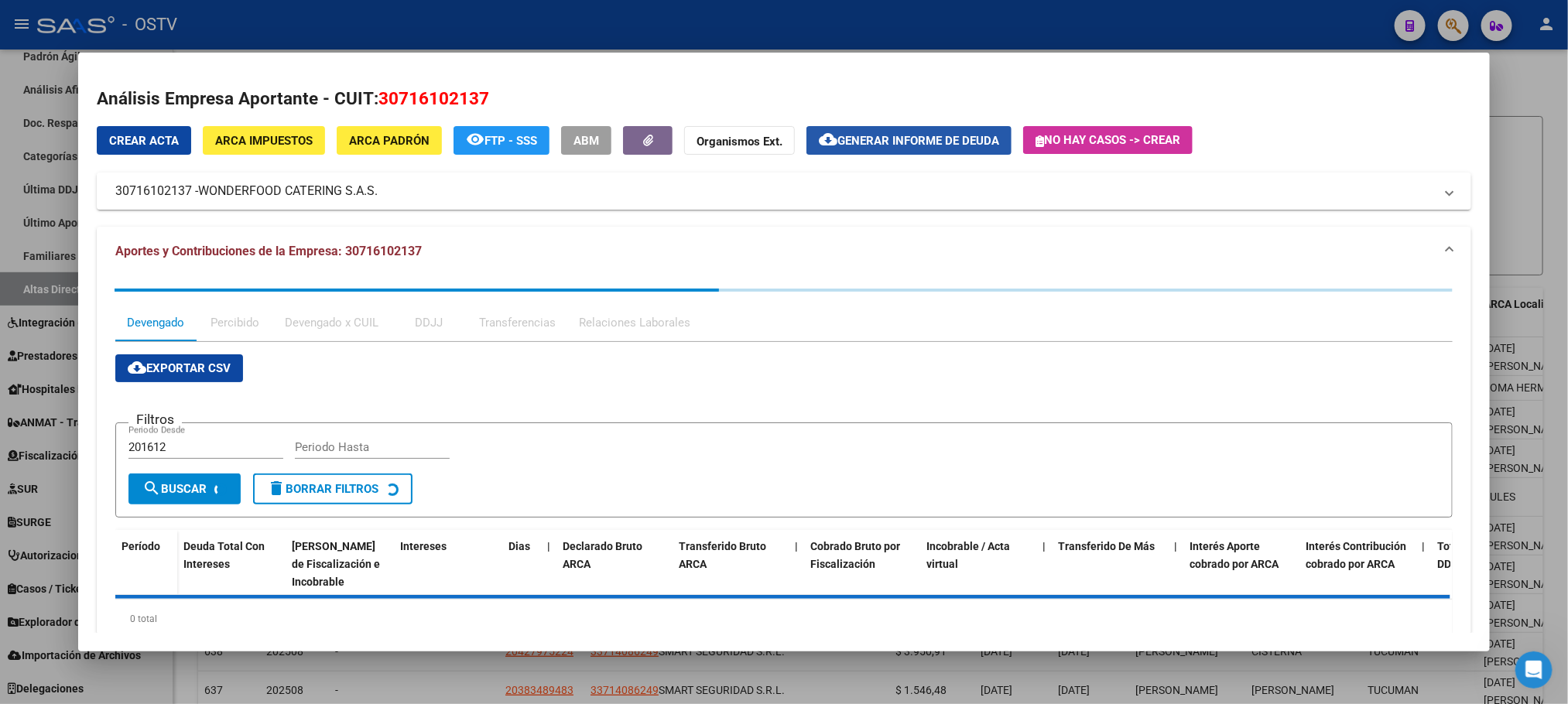
click at [894, 142] on span "Generar informe de deuda" at bounding box center [918, 140] width 162 height 14
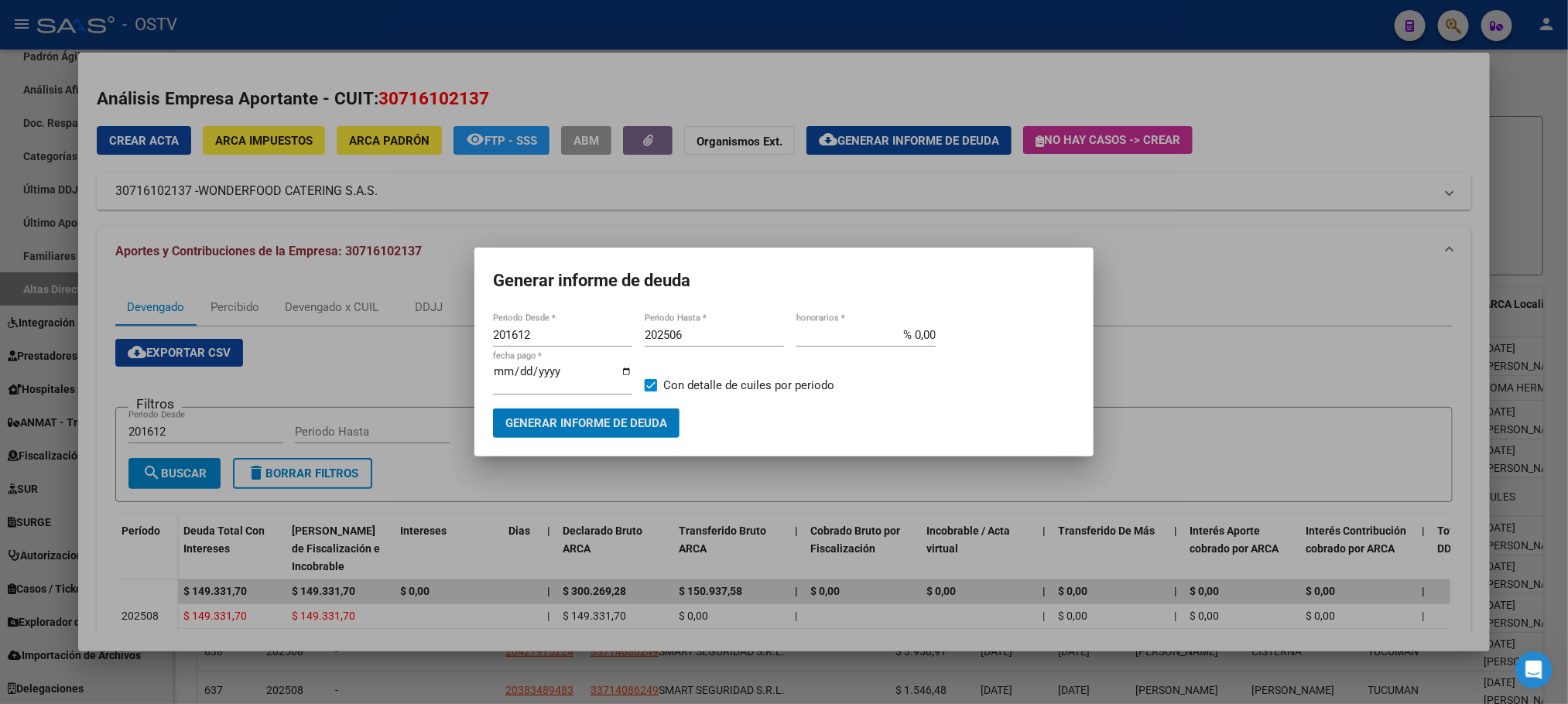
click at [544, 337] on input "201612" at bounding box center [562, 334] width 139 height 14
type input "202502"
type input "202508"
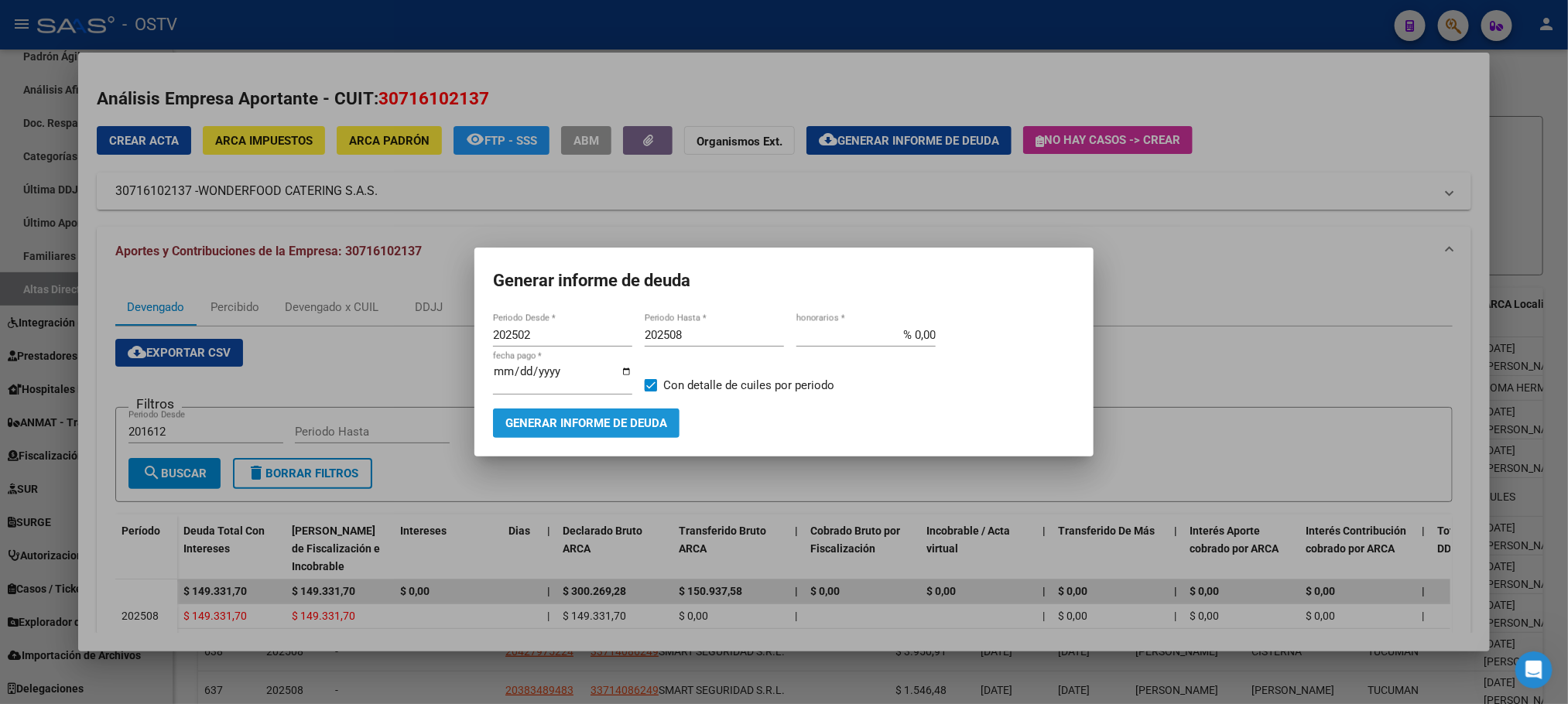
click at [532, 427] on span "Generar informe de deuda" at bounding box center [586, 424] width 162 height 14
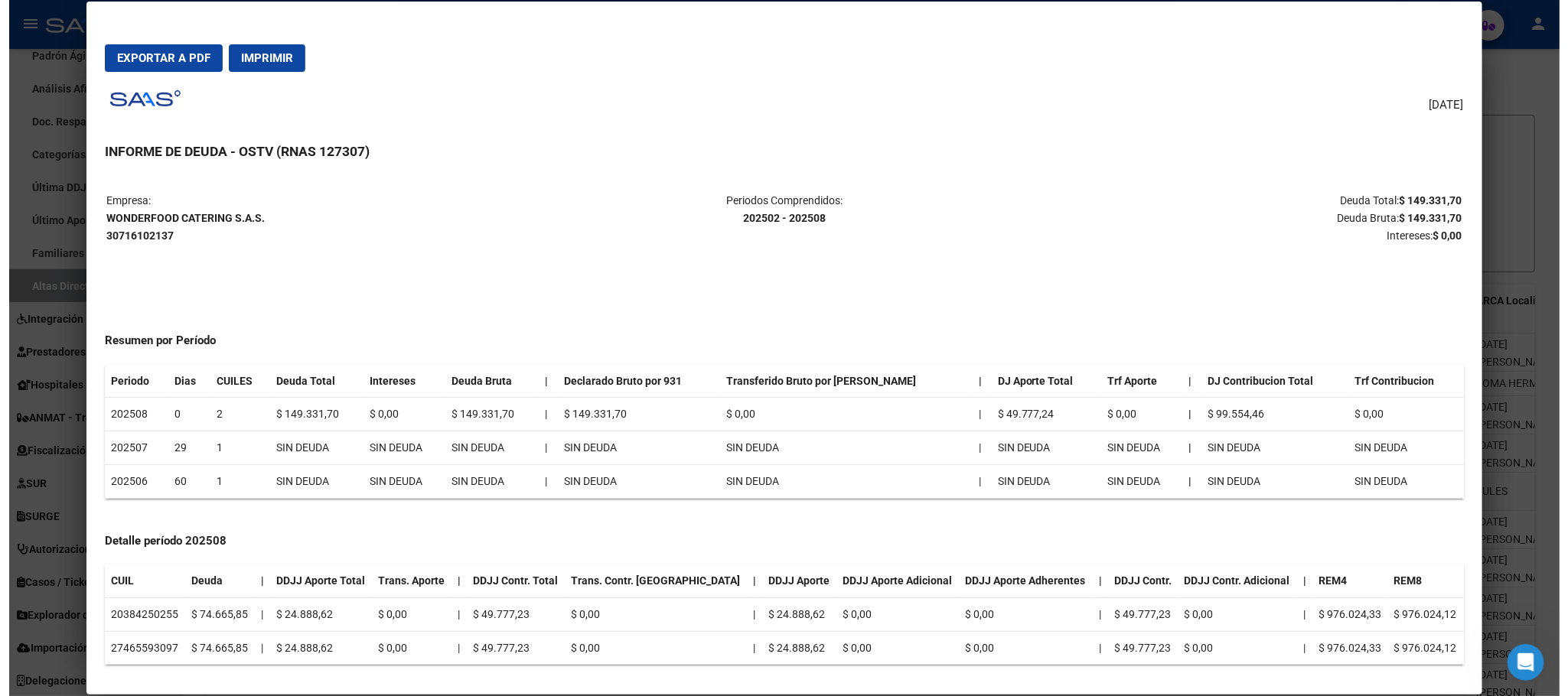
scroll to position [20, 0]
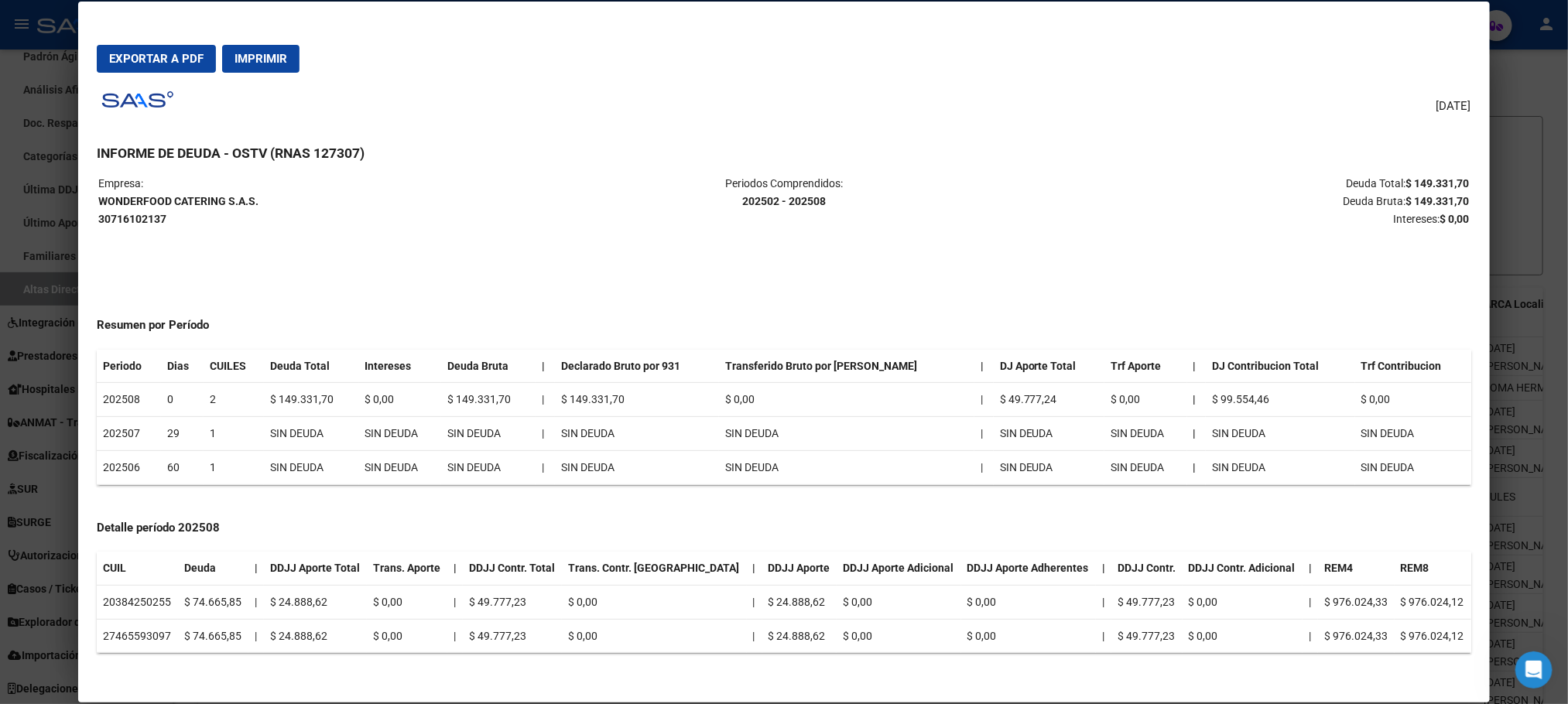
click at [1523, 288] on div at bounding box center [784, 352] width 1568 height 704
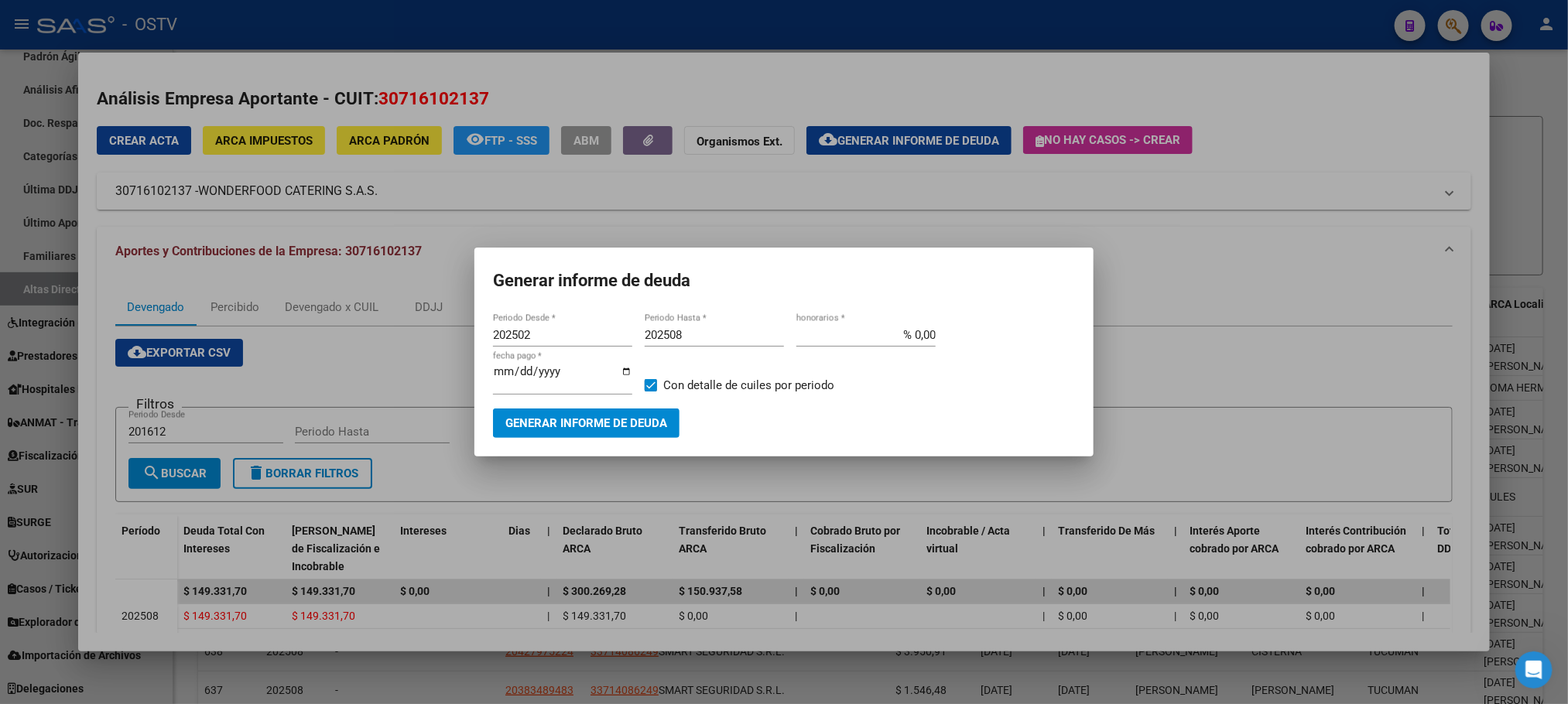
click at [189, 675] on div at bounding box center [784, 352] width 1568 height 704
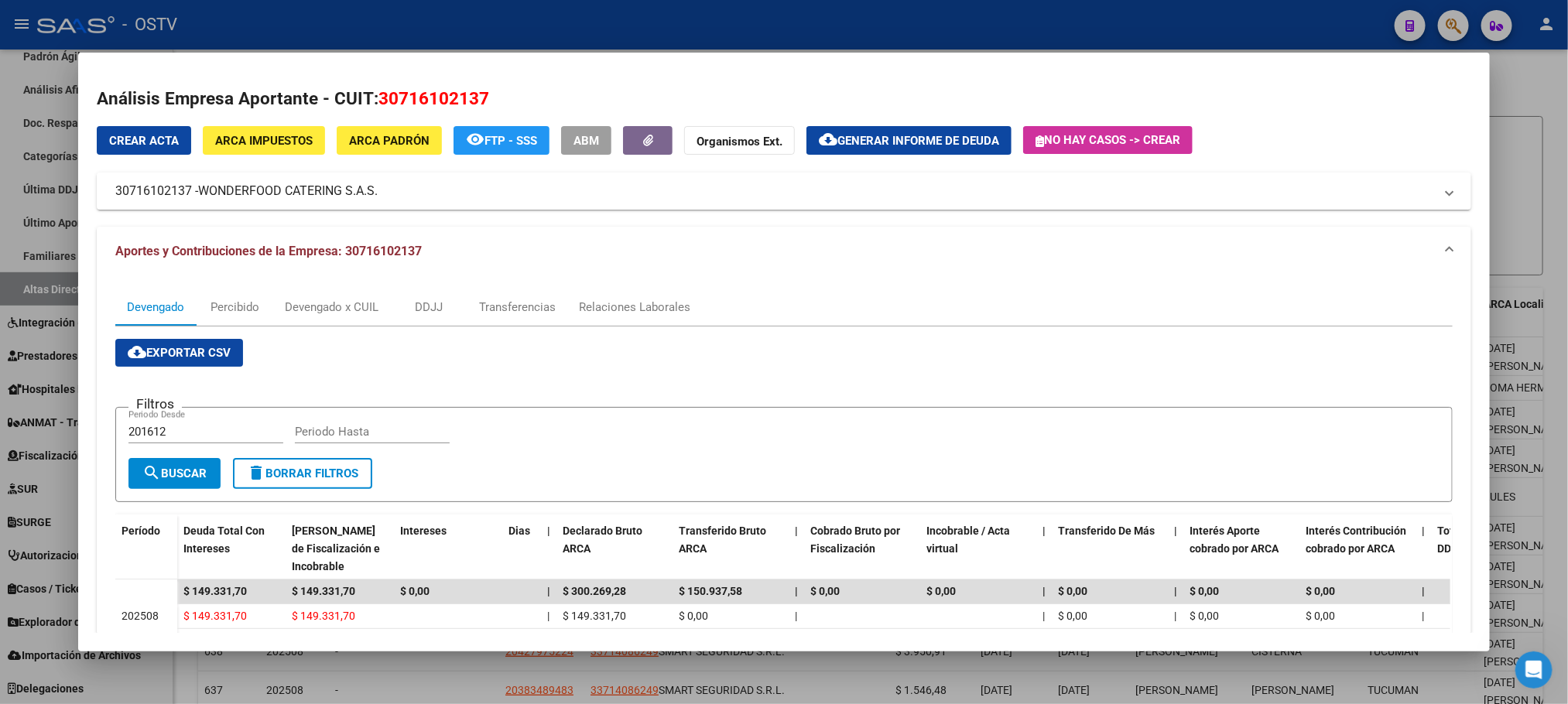
click at [184, 685] on div at bounding box center [784, 352] width 1568 height 704
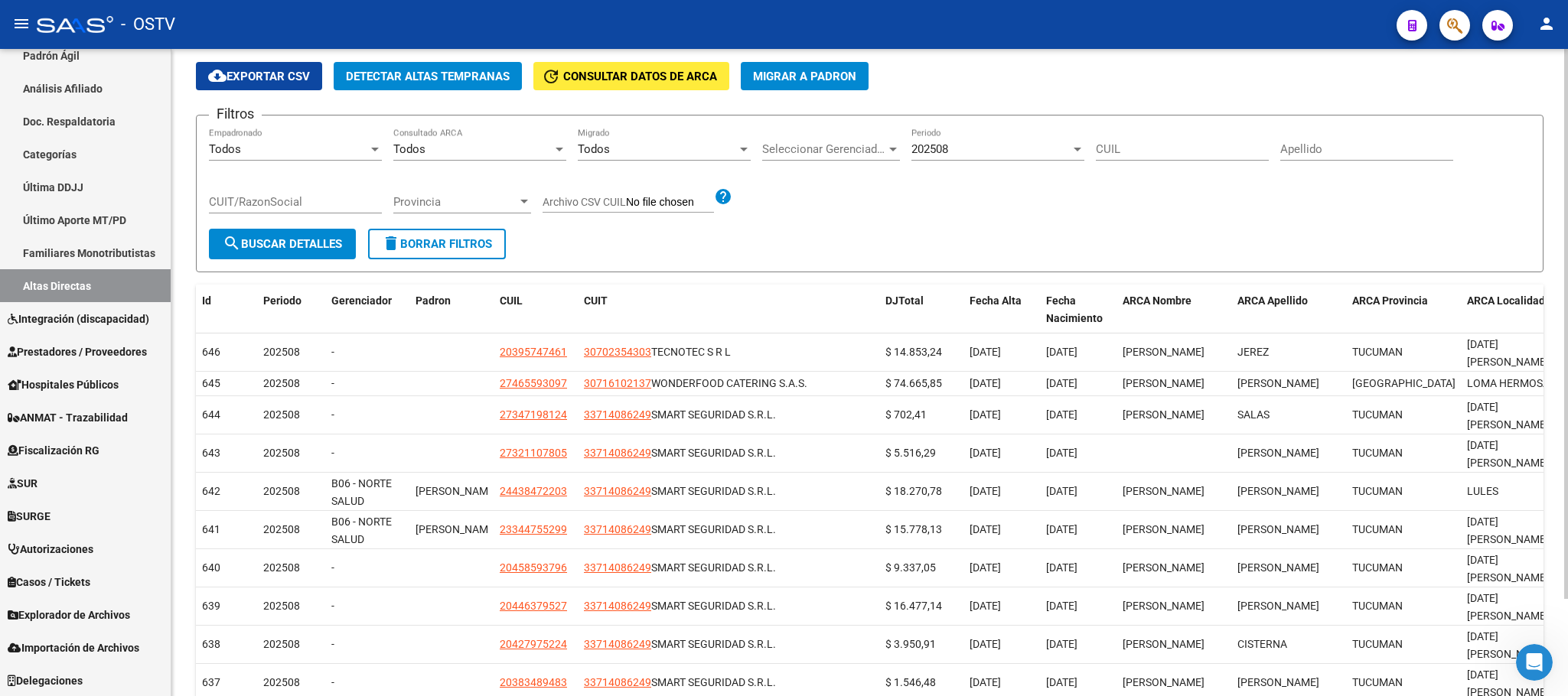
click at [182, 102] on div "PADRON -> Altas Directas cloud_download Exportar CSV Detectar Altas Tempranas u…" at bounding box center [870, 397] width 1397 height 797
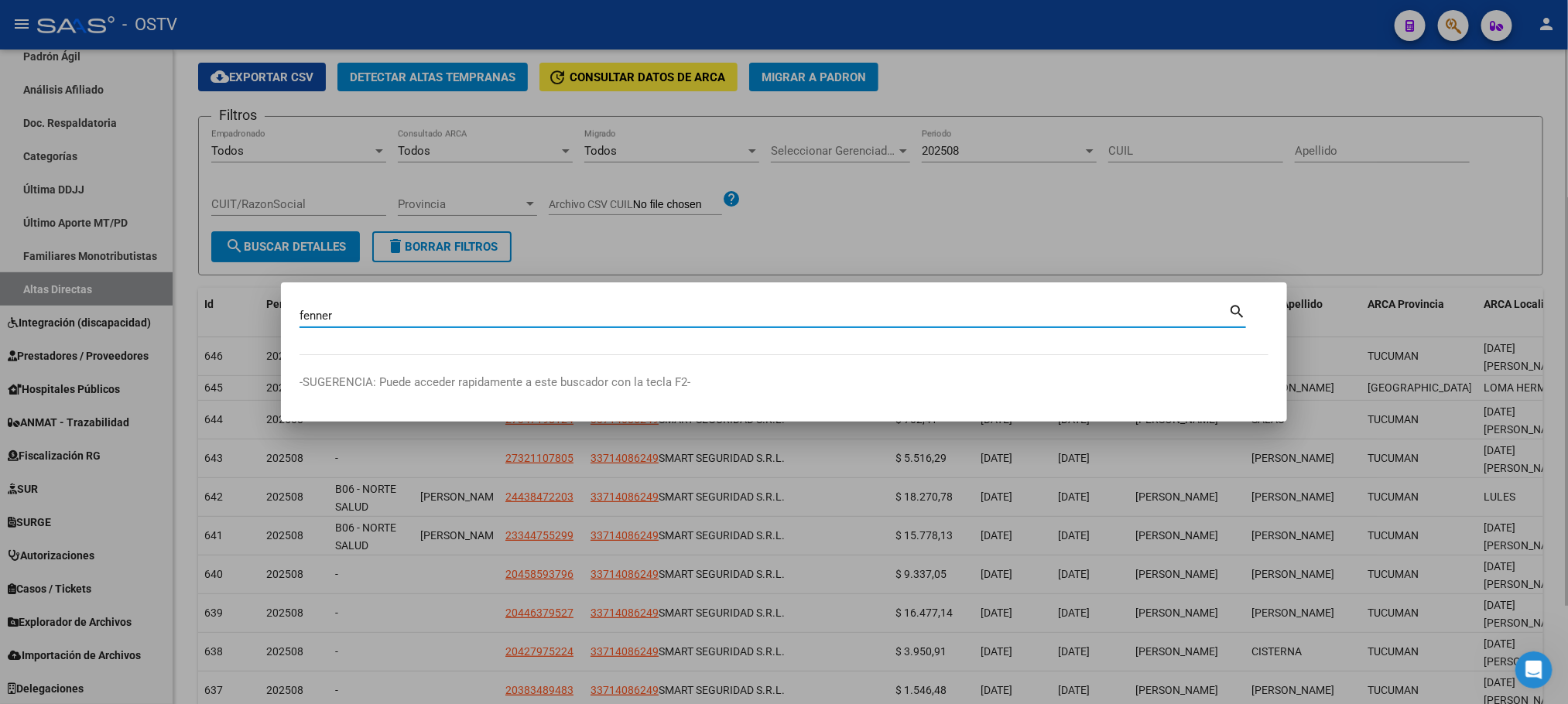
type input "fenner"
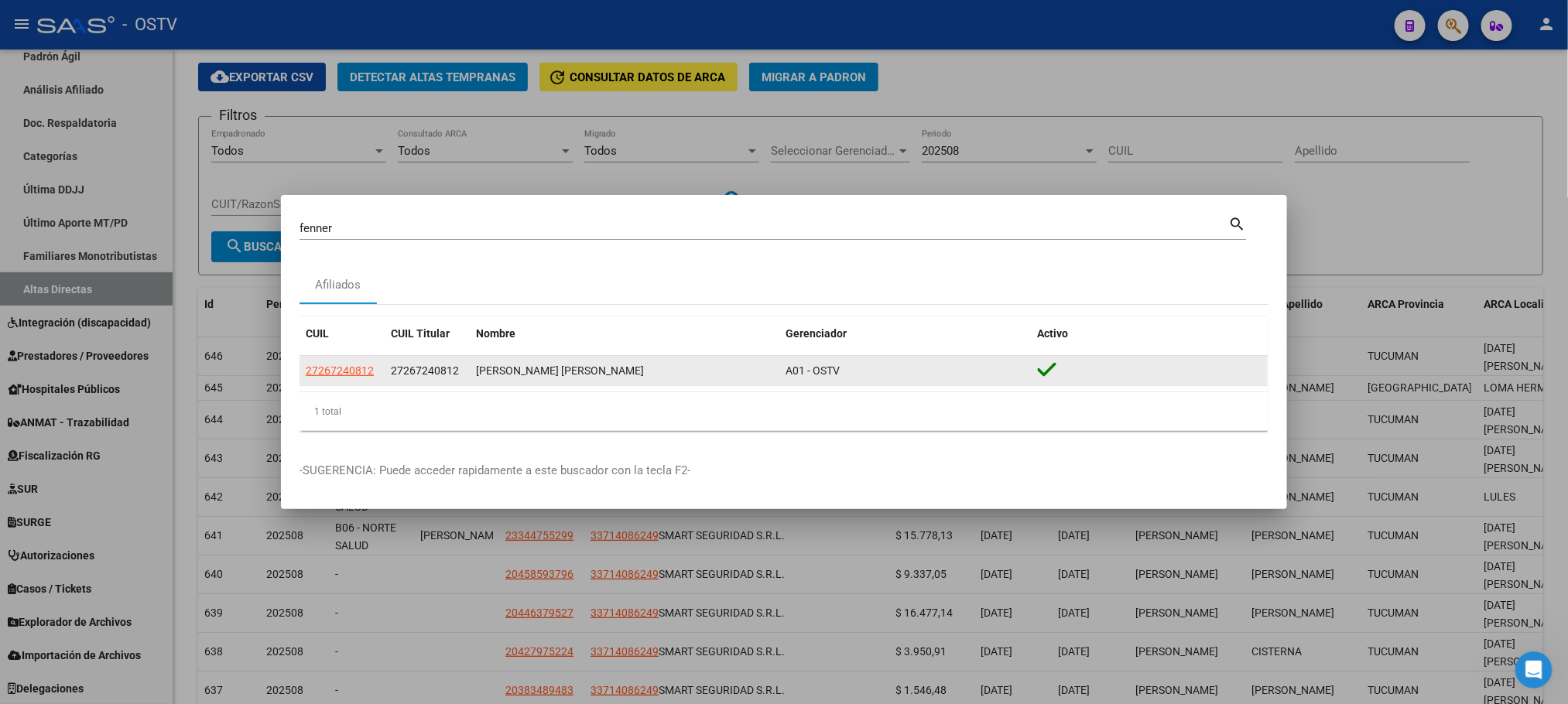
drag, startPoint x: 460, startPoint y: 374, endPoint x: 391, endPoint y: 377, distance: 69.1
click at [391, 377] on div "27267240812" at bounding box center [427, 371] width 72 height 18
copy span "27267240812"
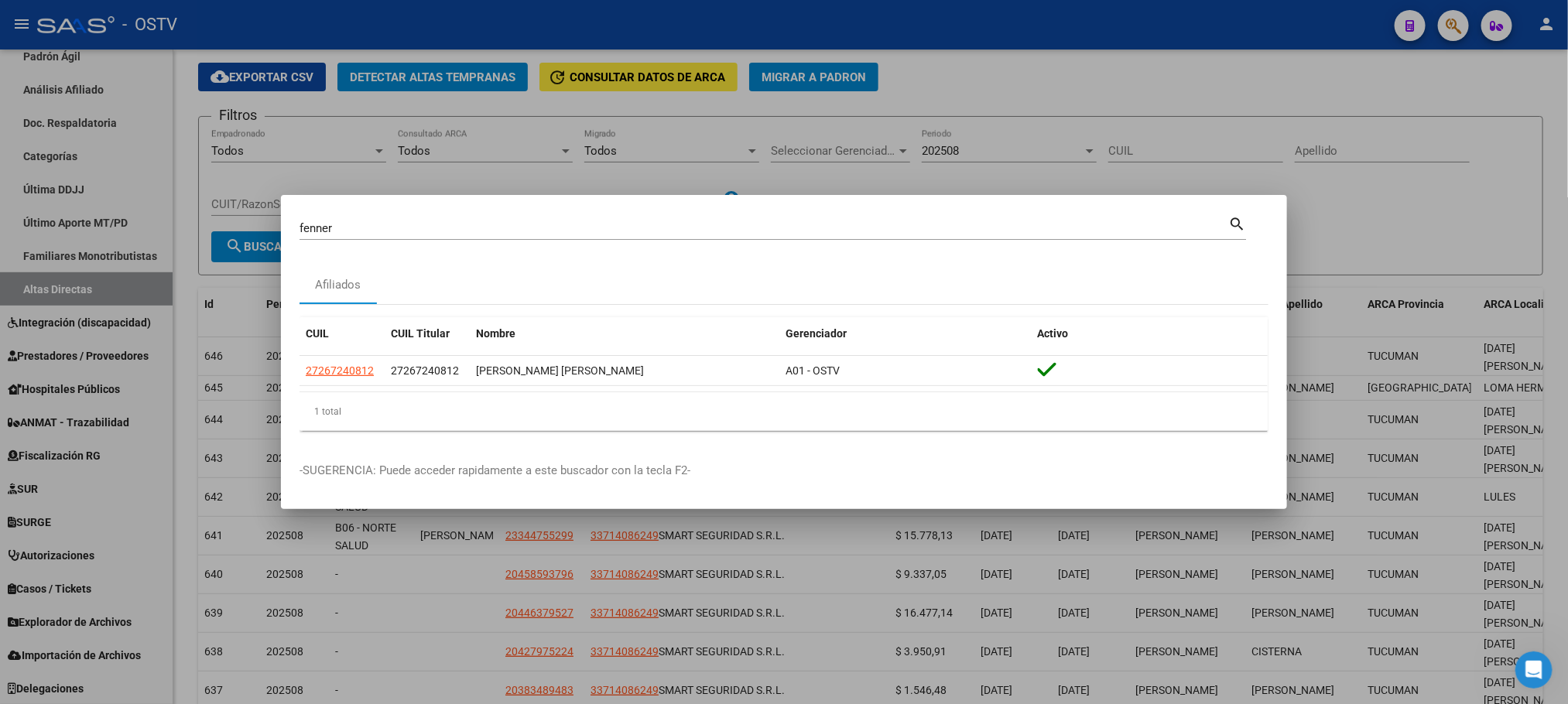
click at [188, 179] on div at bounding box center [784, 352] width 1568 height 704
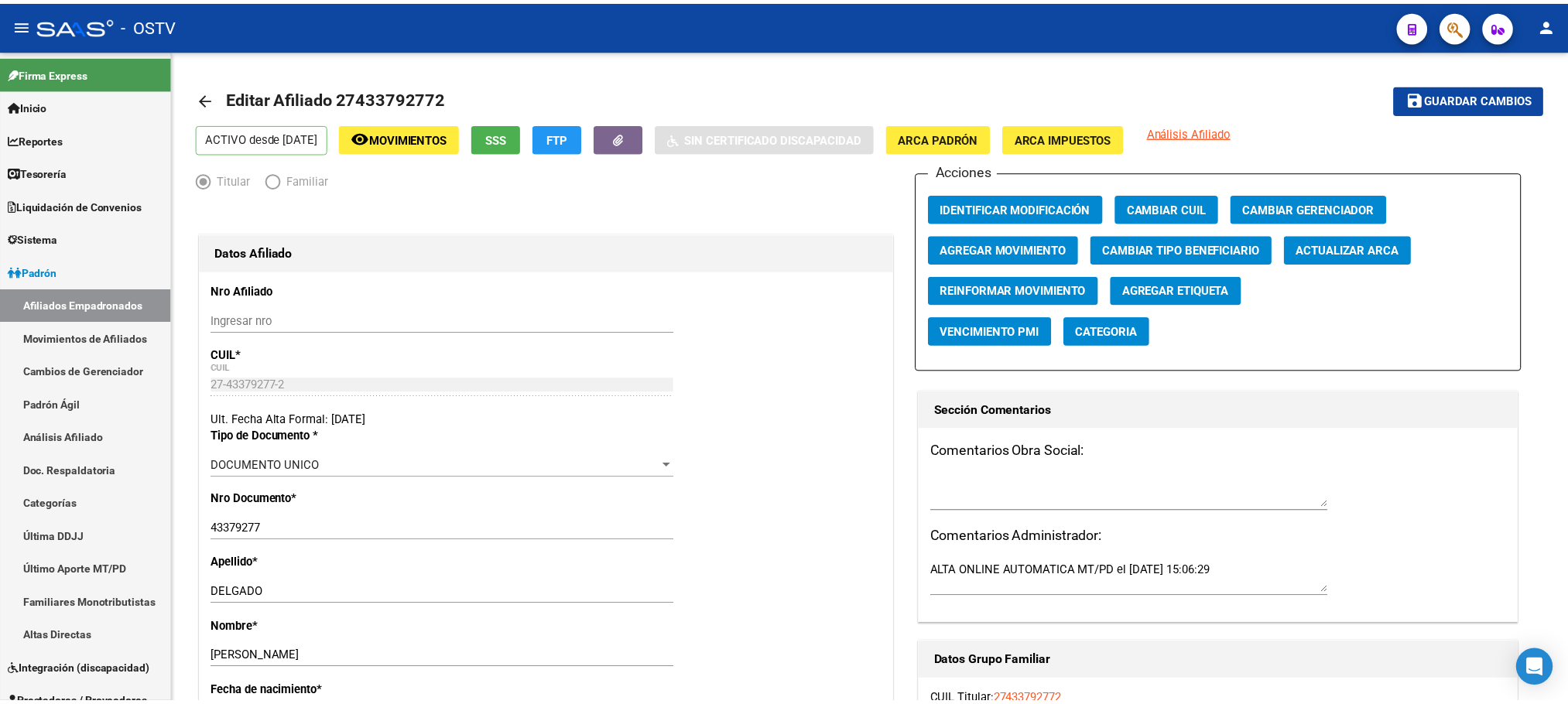
scroll to position [2007, 0]
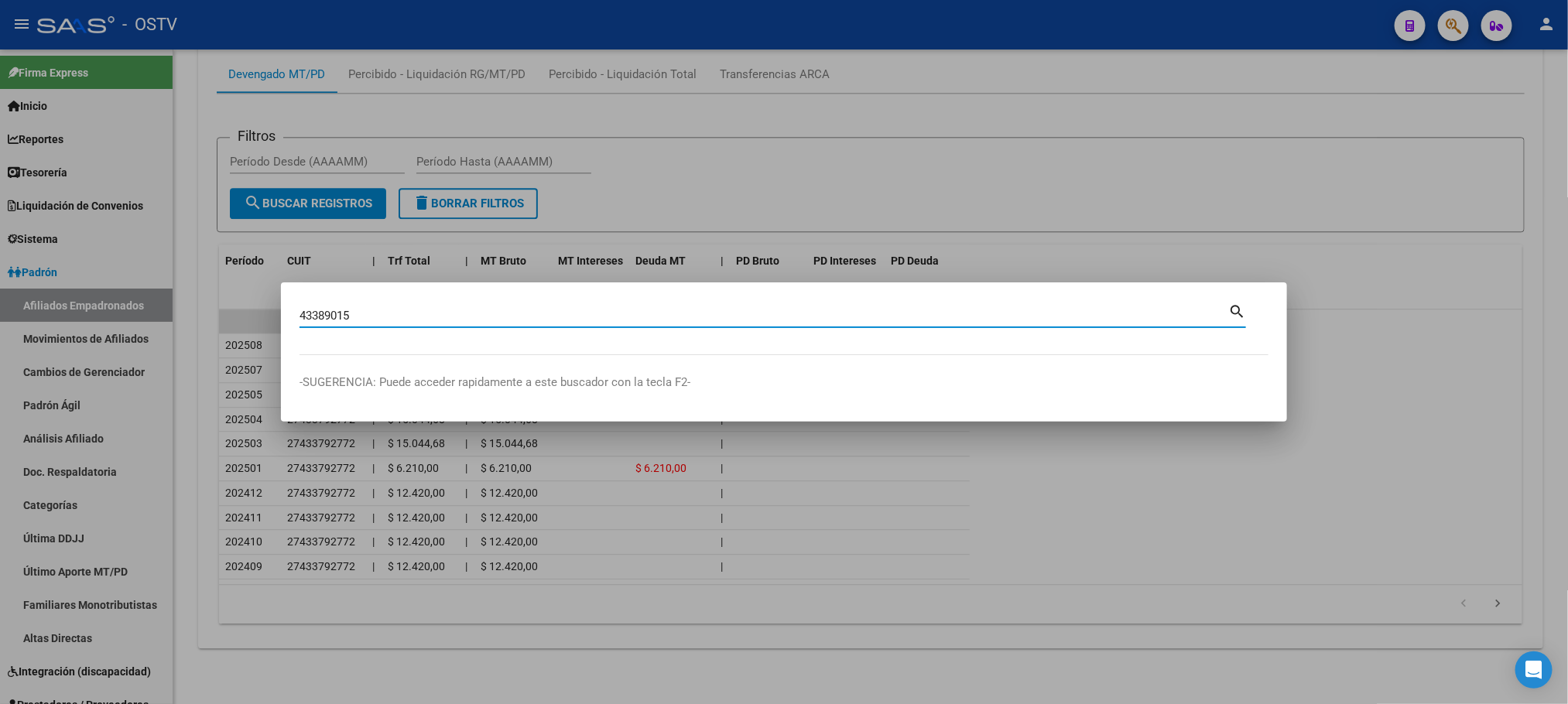
type input "43389015"
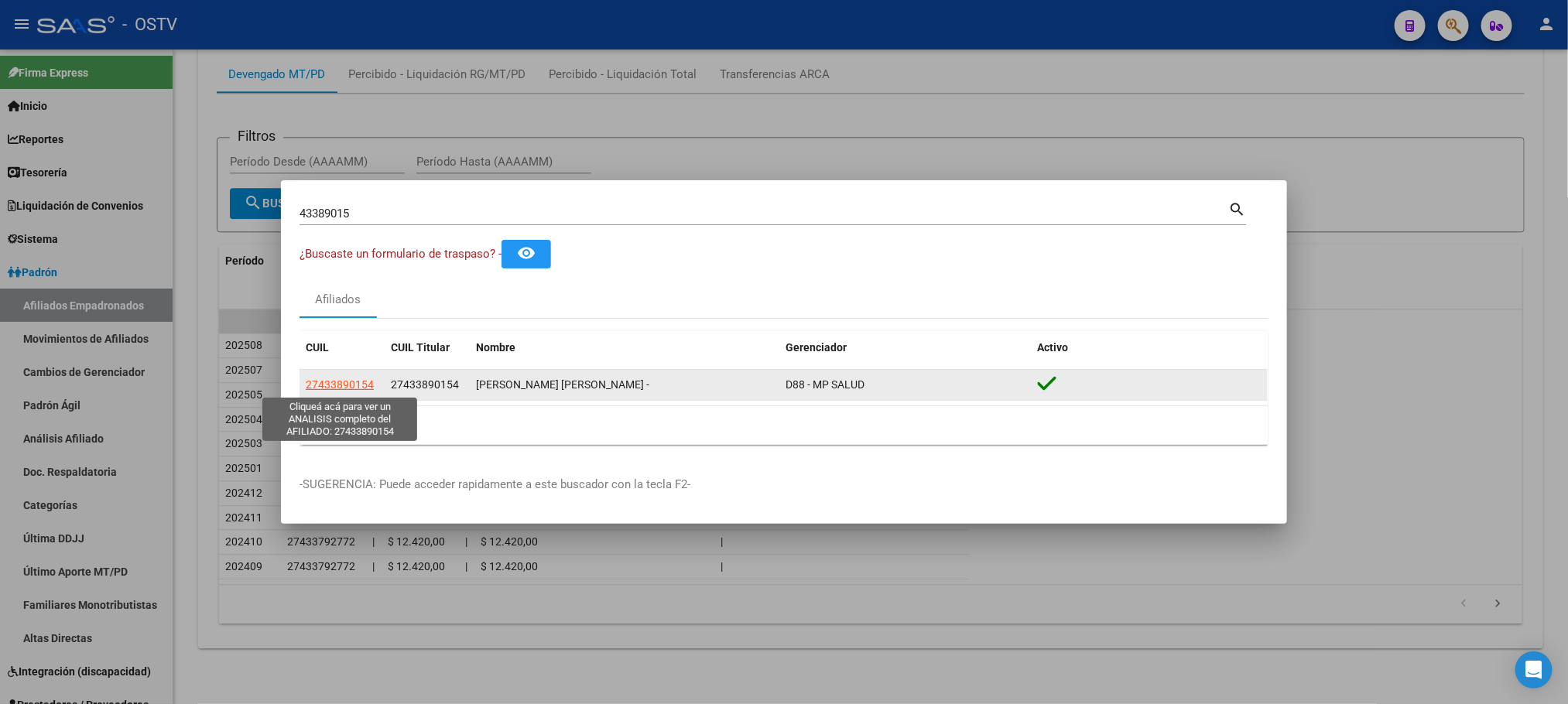
click at [353, 384] on span "27433890154" at bounding box center [340, 385] width 68 height 13
type textarea "27433890154"
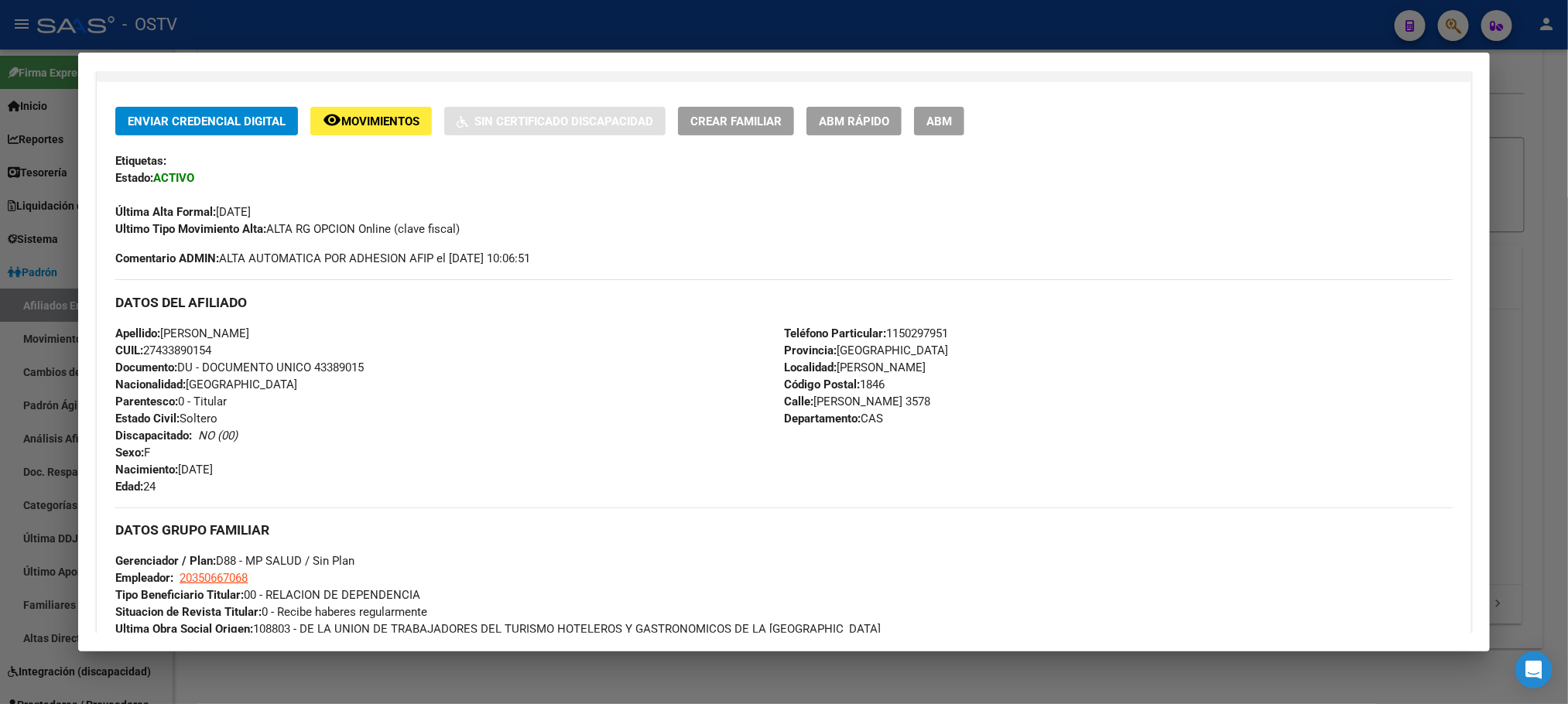
scroll to position [632, 0]
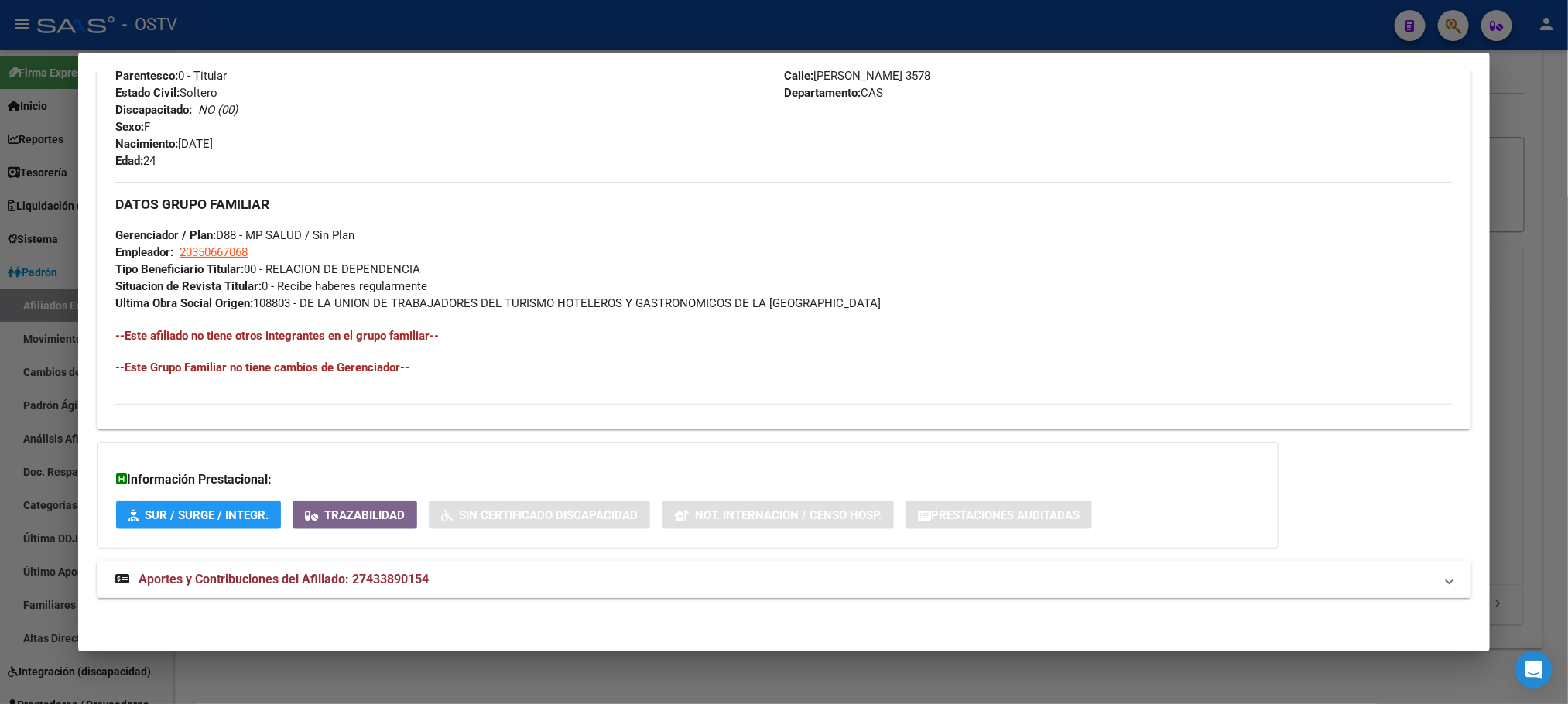
click at [377, 583] on span "Aportes y Contribuciones del Afiliado: 27433890154" at bounding box center [283, 579] width 290 height 14
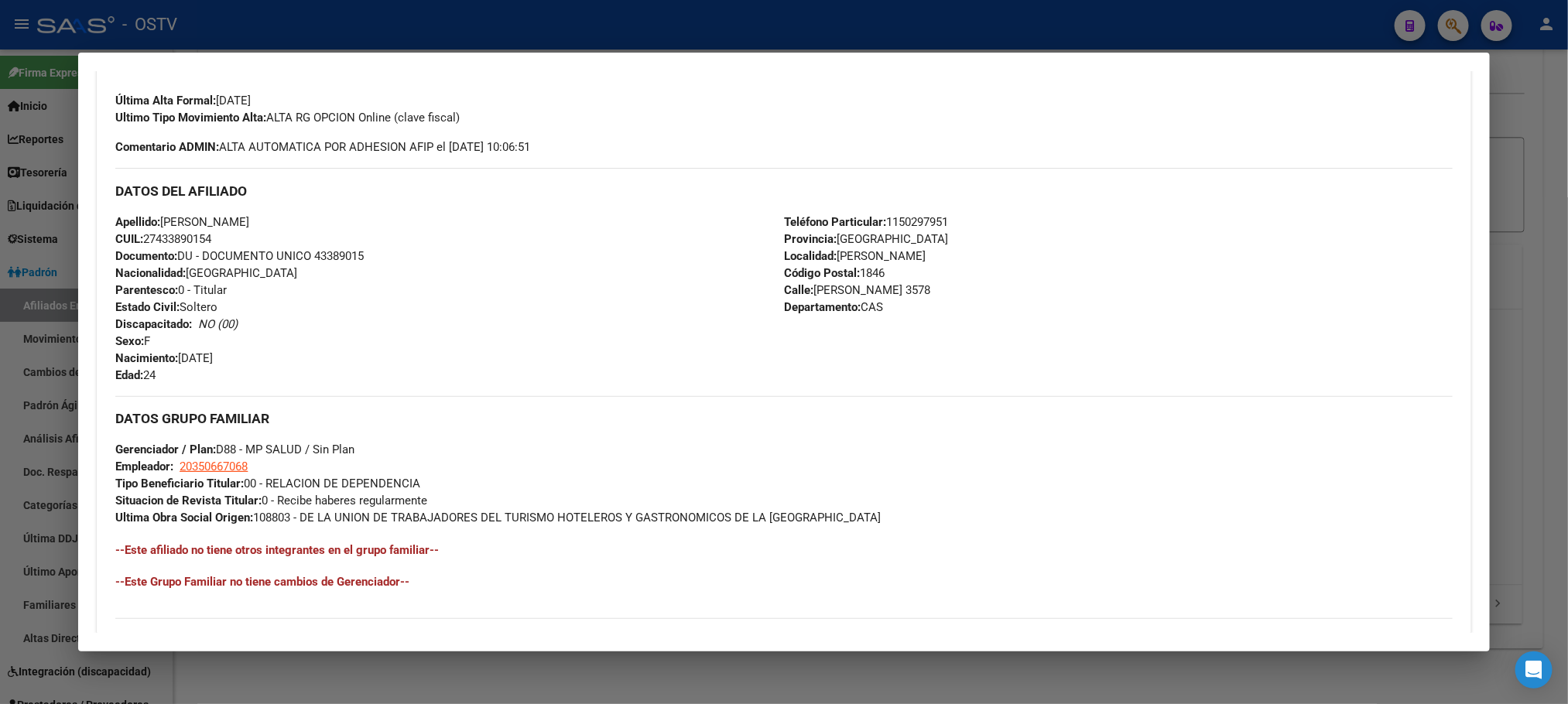
scroll to position [137, 0]
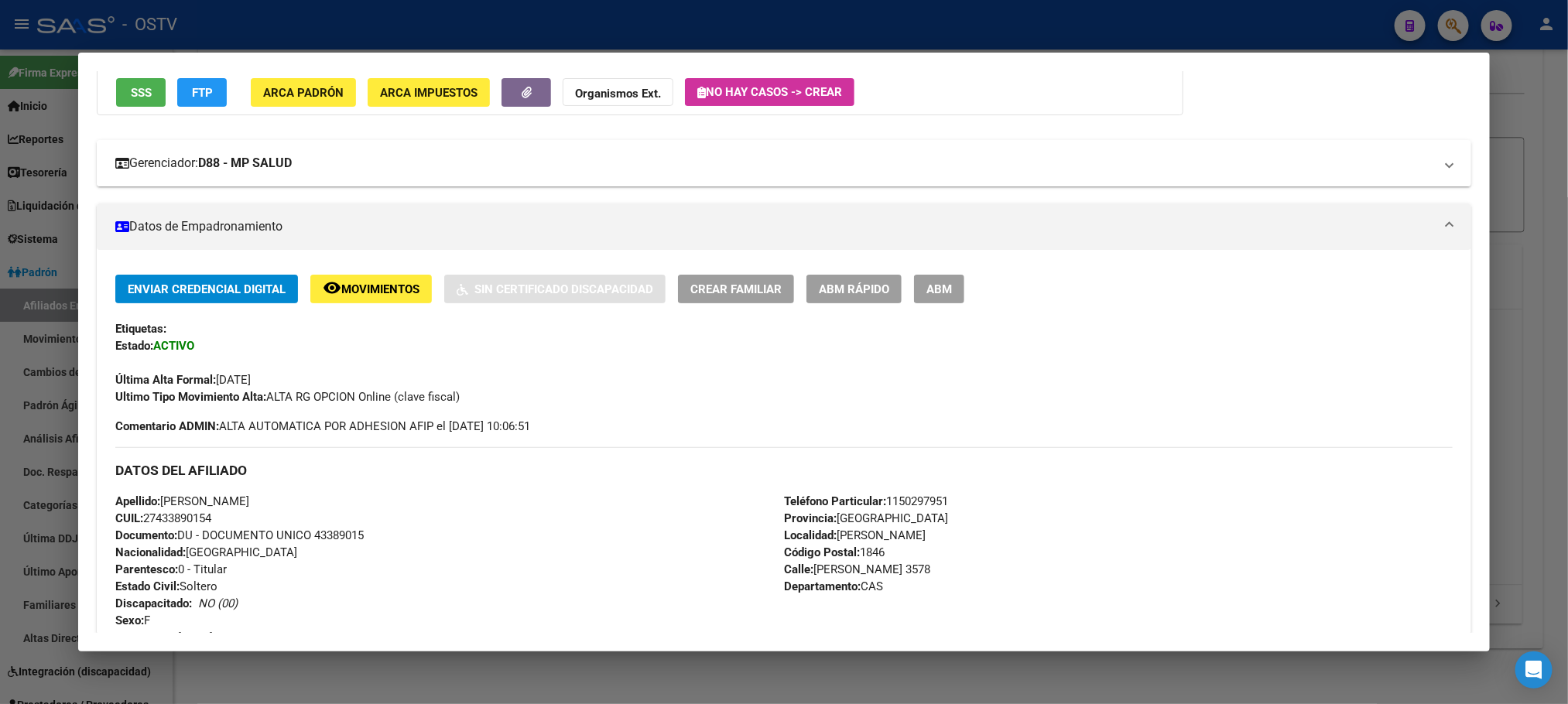
click at [280, 168] on strong "D88 - MP SALUD" at bounding box center [245, 162] width 94 height 18
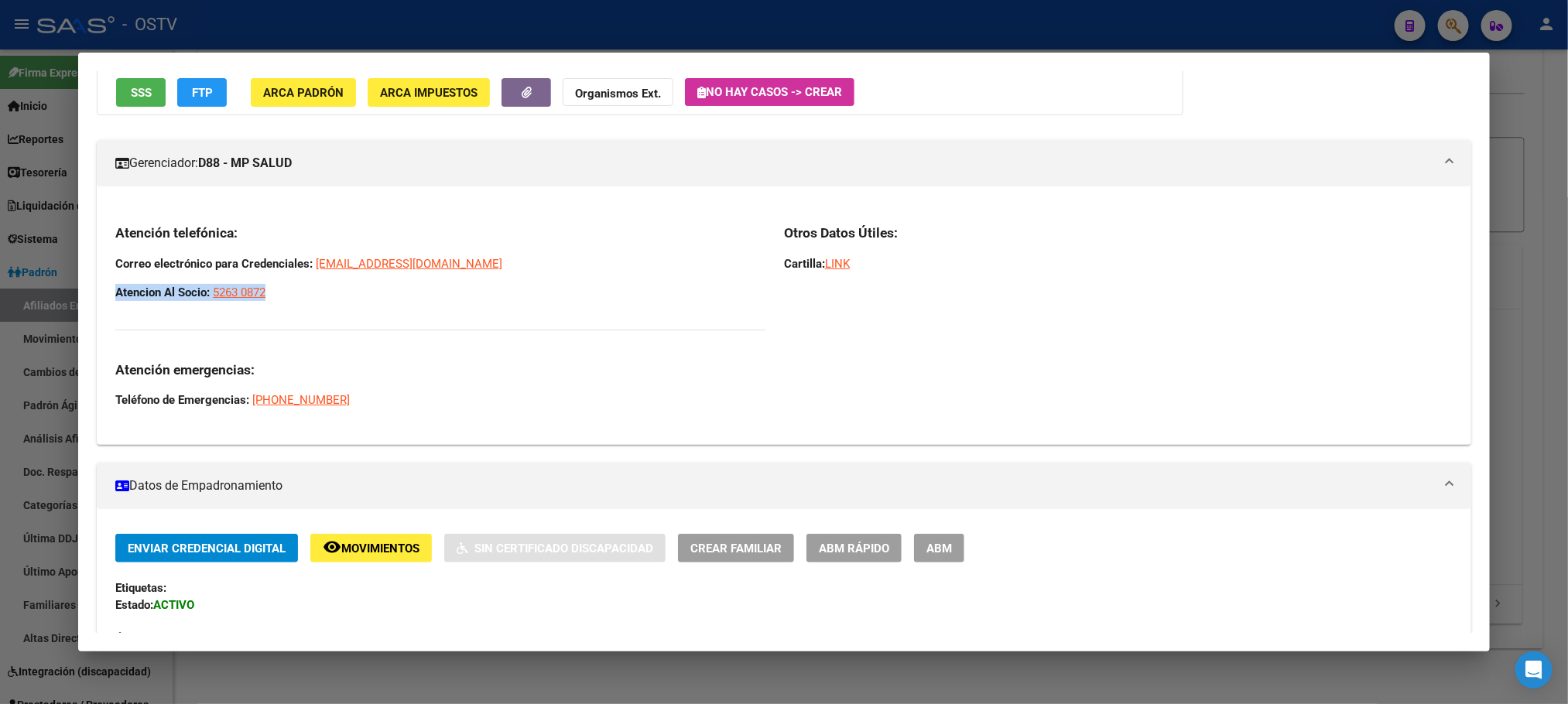
drag, startPoint x: 272, startPoint y: 299, endPoint x: 110, endPoint y: 293, distance: 162.1
click at [115, 293] on p "Atencion Al Socio: 5263 0872" at bounding box center [440, 292] width 650 height 17
click at [115, 293] on strong "Atencion Al Socio:" at bounding box center [162, 292] width 95 height 14
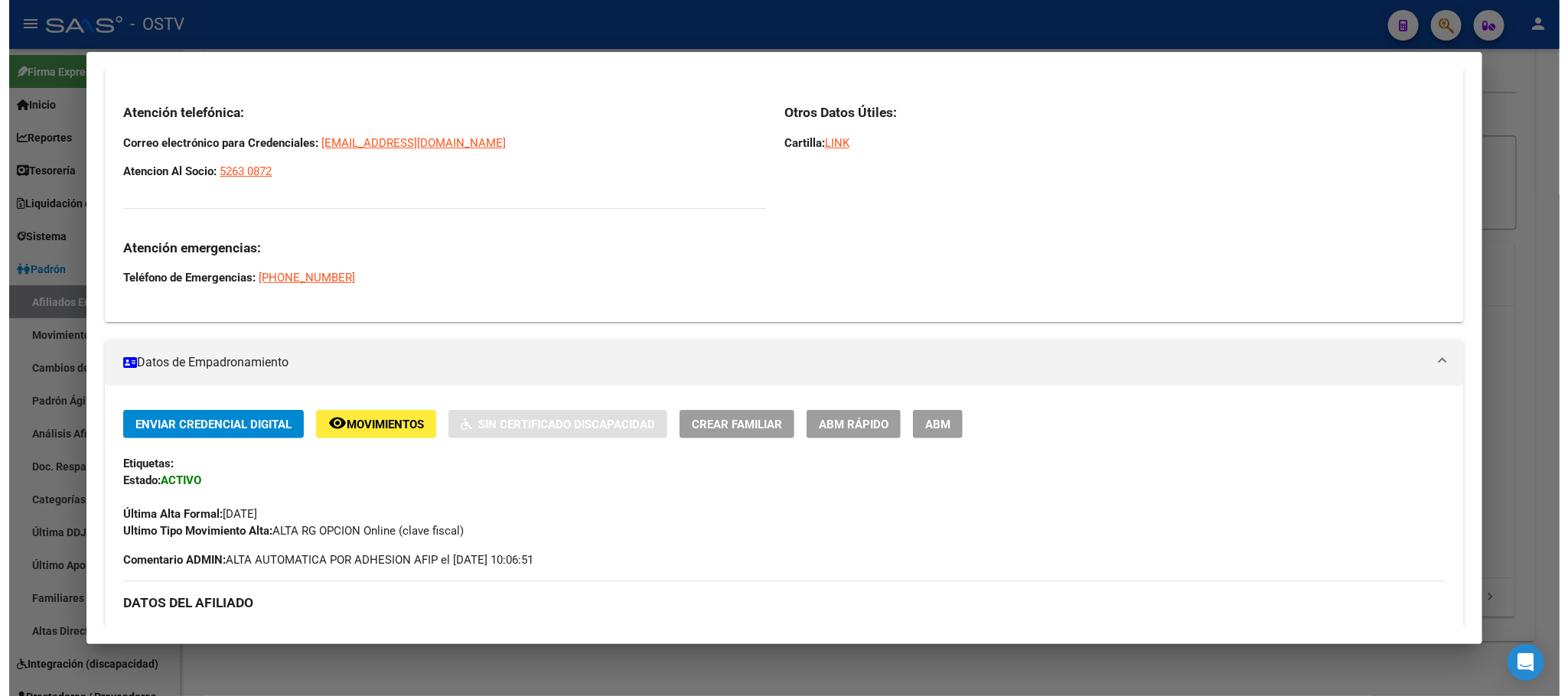
scroll to position [709, 0]
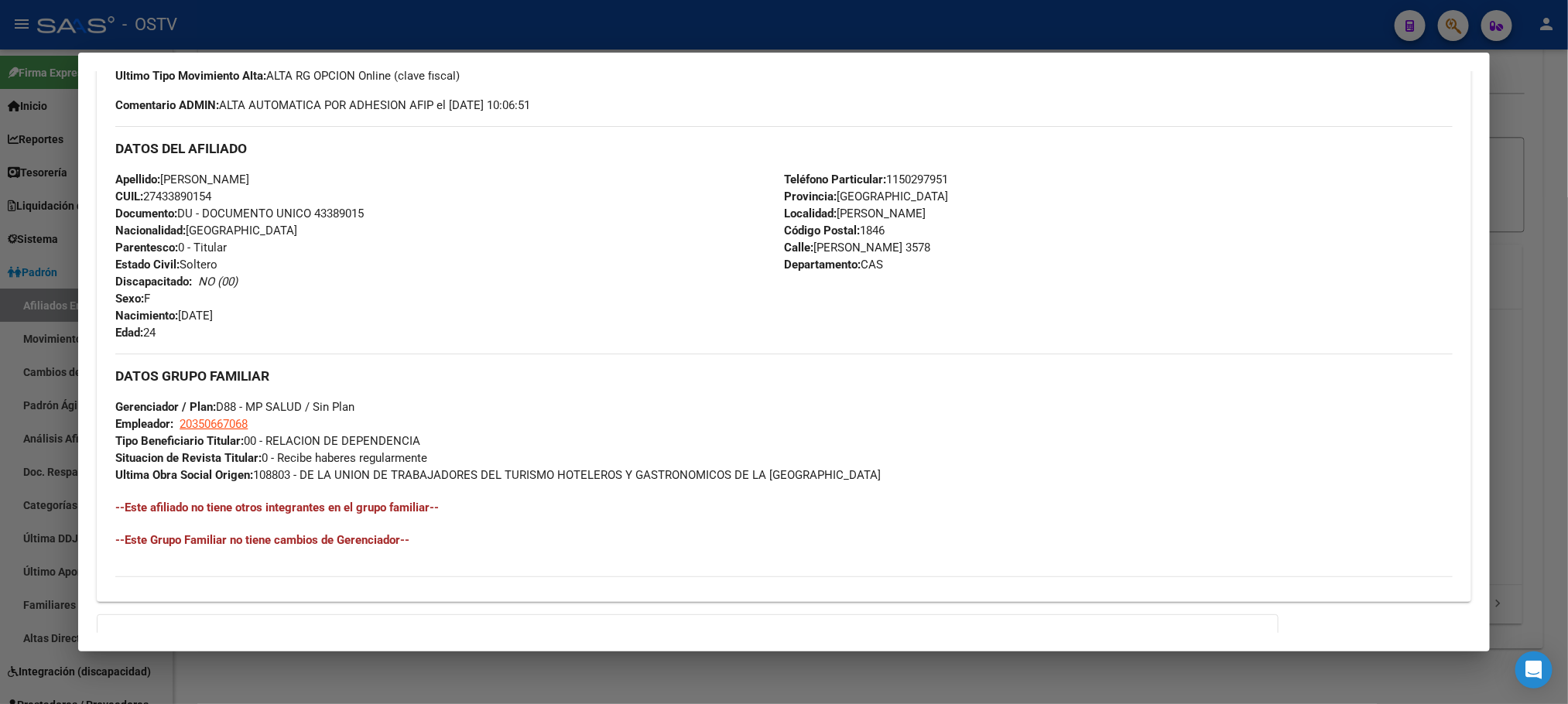
click at [248, 672] on div at bounding box center [784, 352] width 1568 height 704
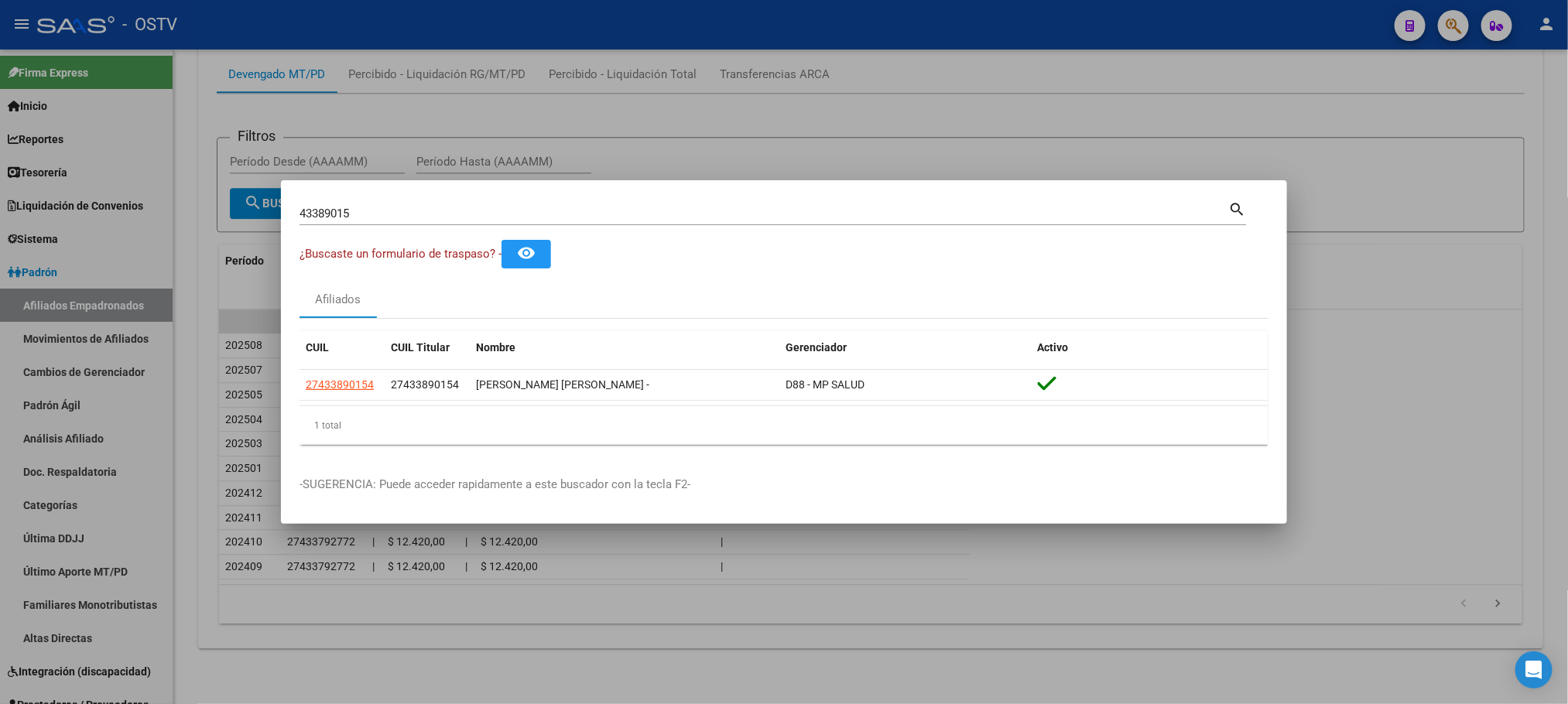
click at [68, 287] on div at bounding box center [784, 352] width 1568 height 704
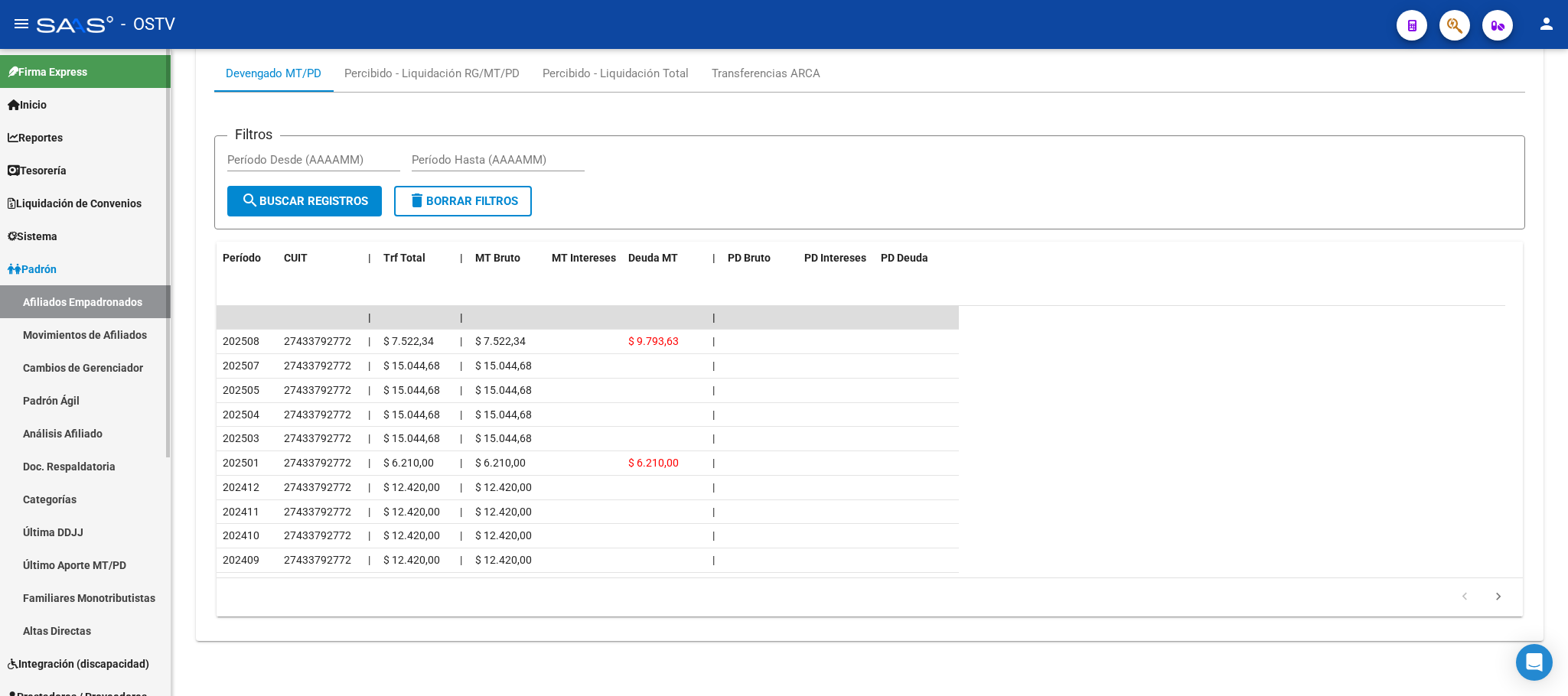
scroll to position [1586, 0]
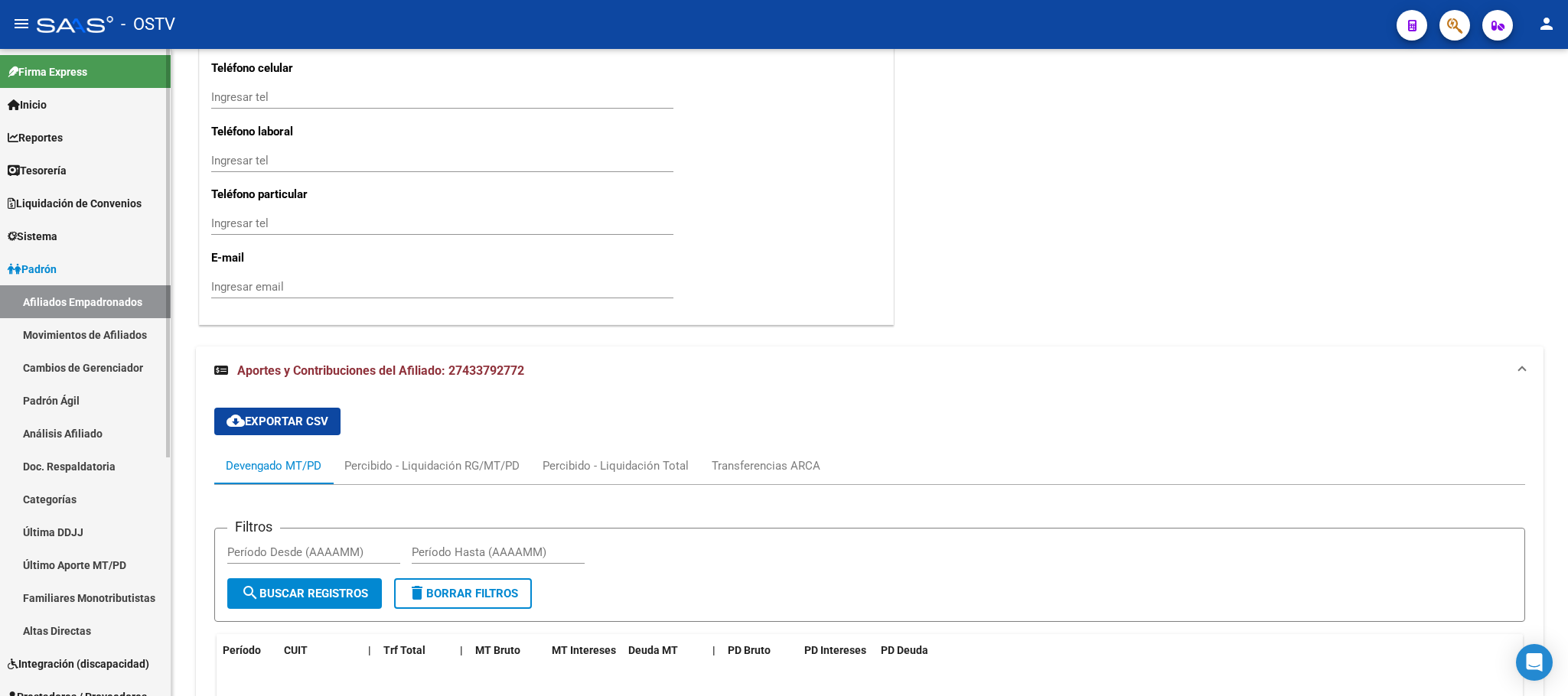
click at [65, 269] on link "Padrón" at bounding box center [85, 269] width 171 height 33
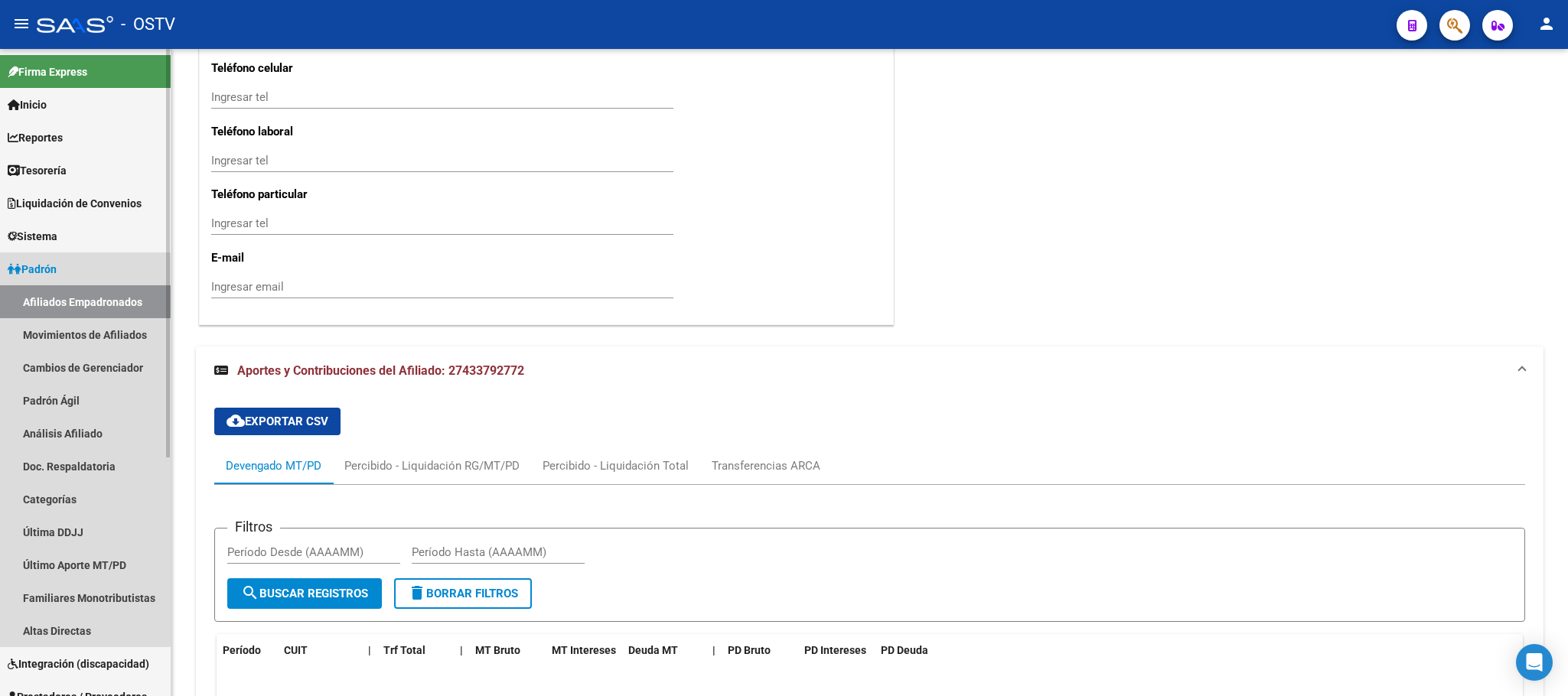
click at [57, 268] on span "Padrón" at bounding box center [32, 268] width 49 height 17
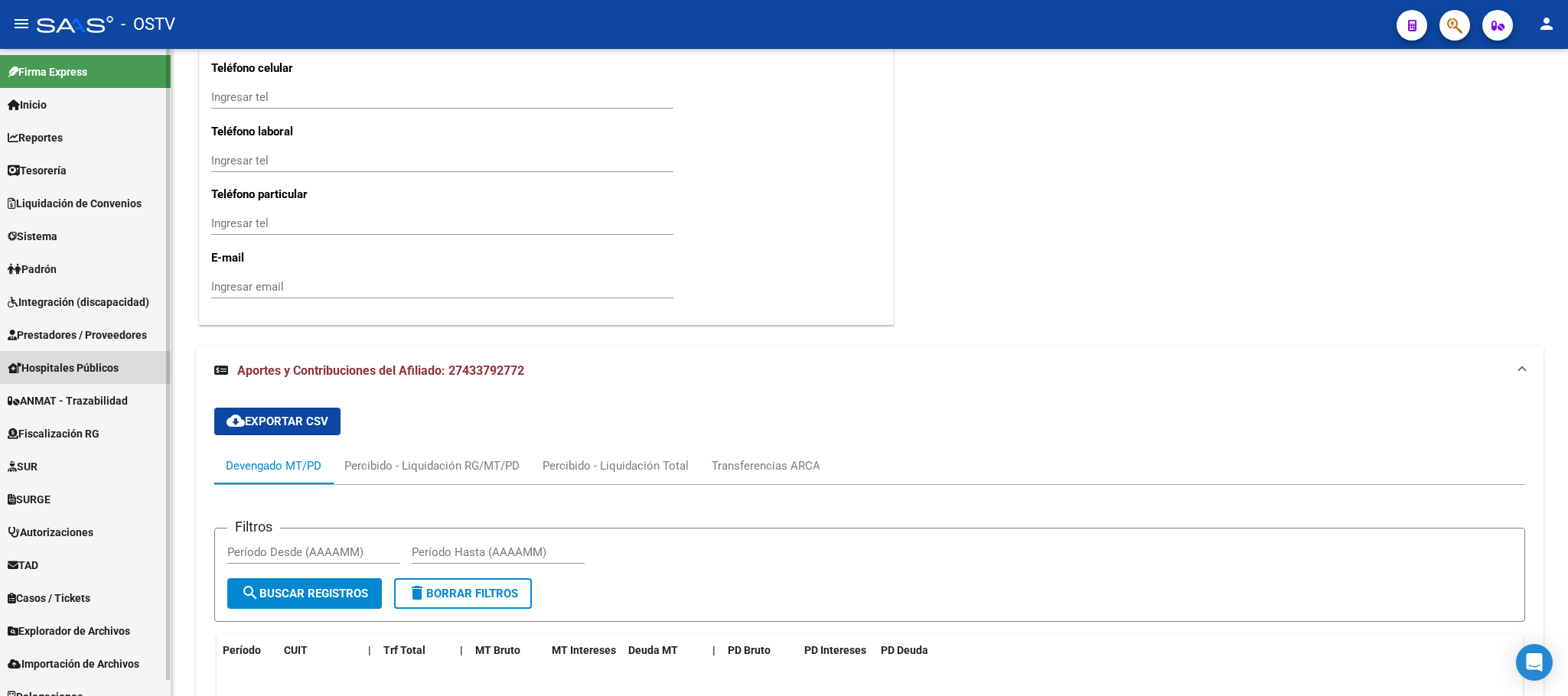
click at [55, 368] on span "Hospitales Públicos" at bounding box center [63, 368] width 111 height 17
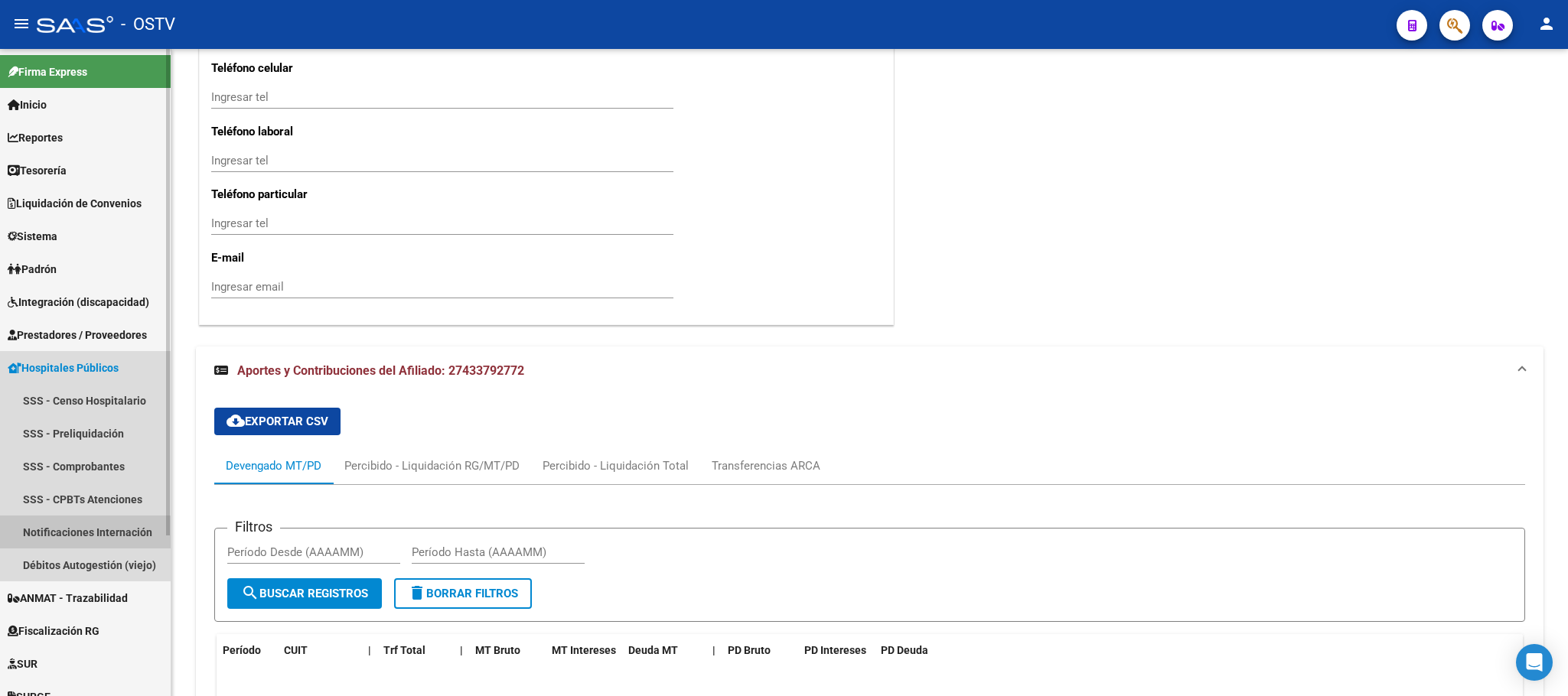
click at [65, 537] on link "Notificaciones Internación" at bounding box center [85, 532] width 171 height 33
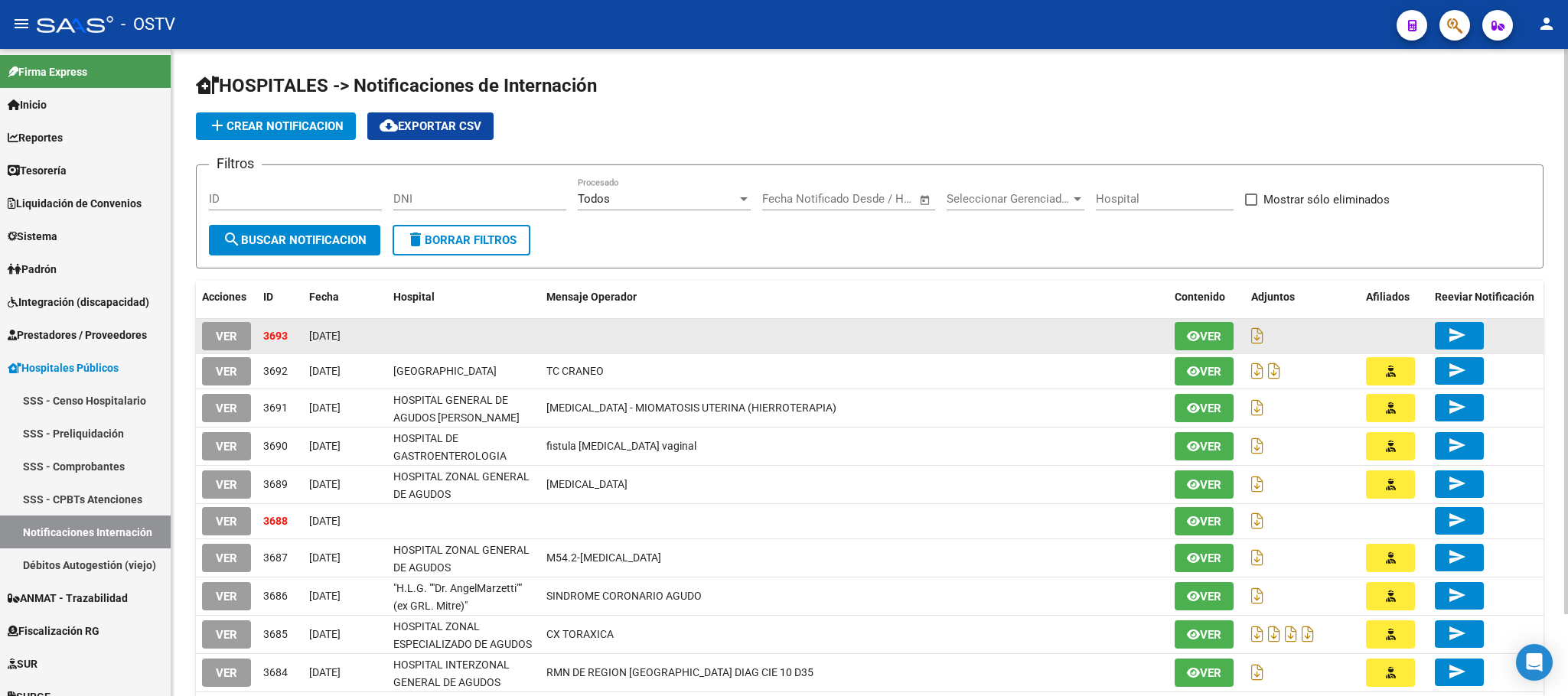
click at [232, 334] on span "VER" at bounding box center [226, 336] width 21 height 13
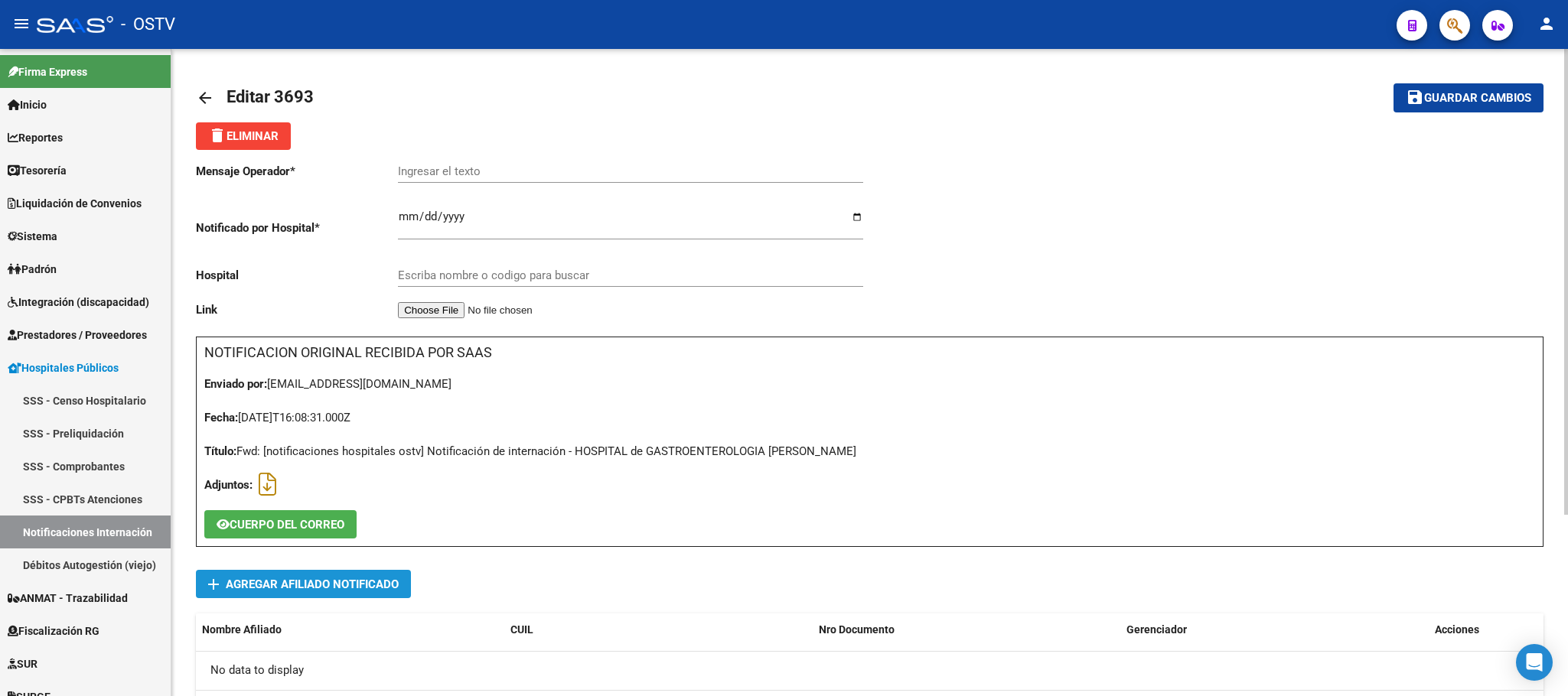
click at [301, 581] on span "Agregar Afiliado Notificado" at bounding box center [313, 584] width 173 height 13
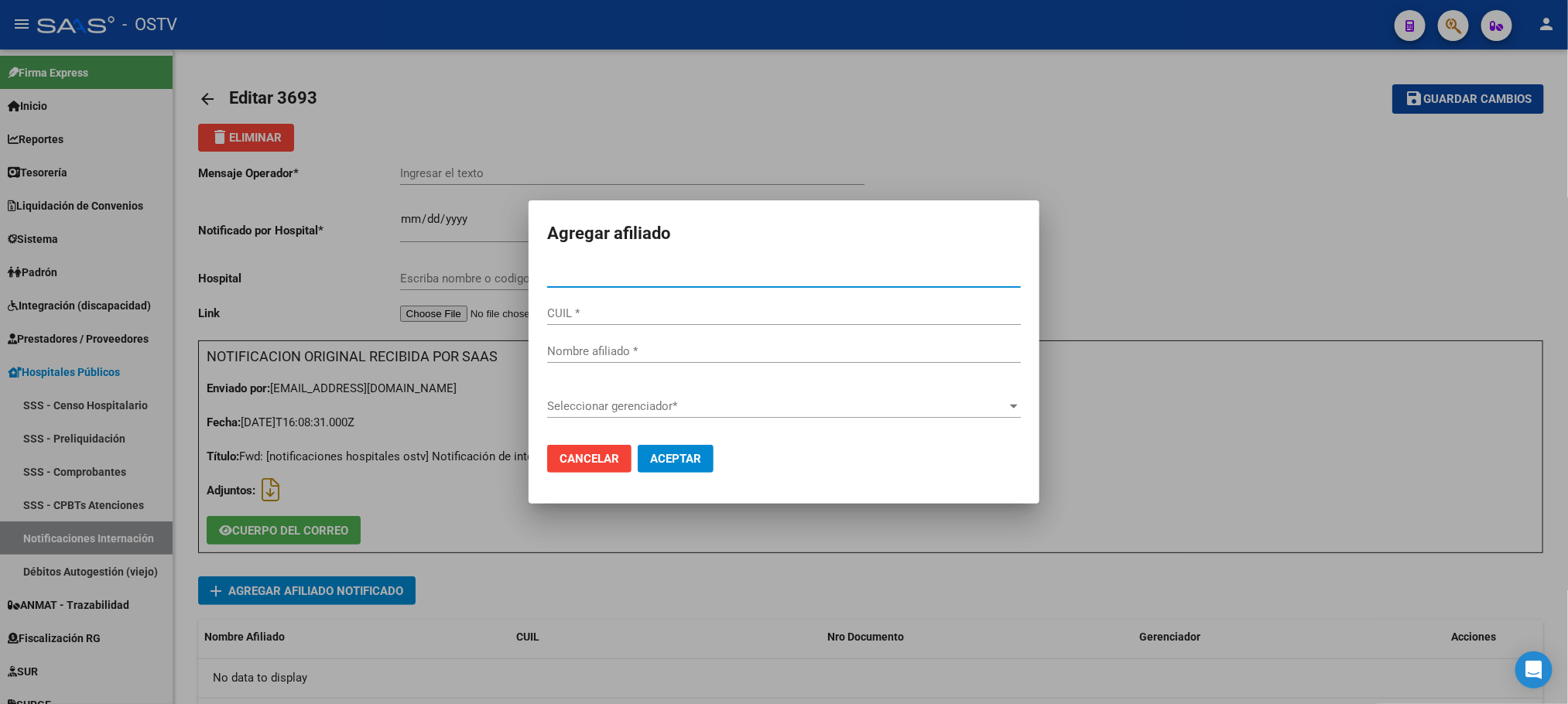
type input "95182346"
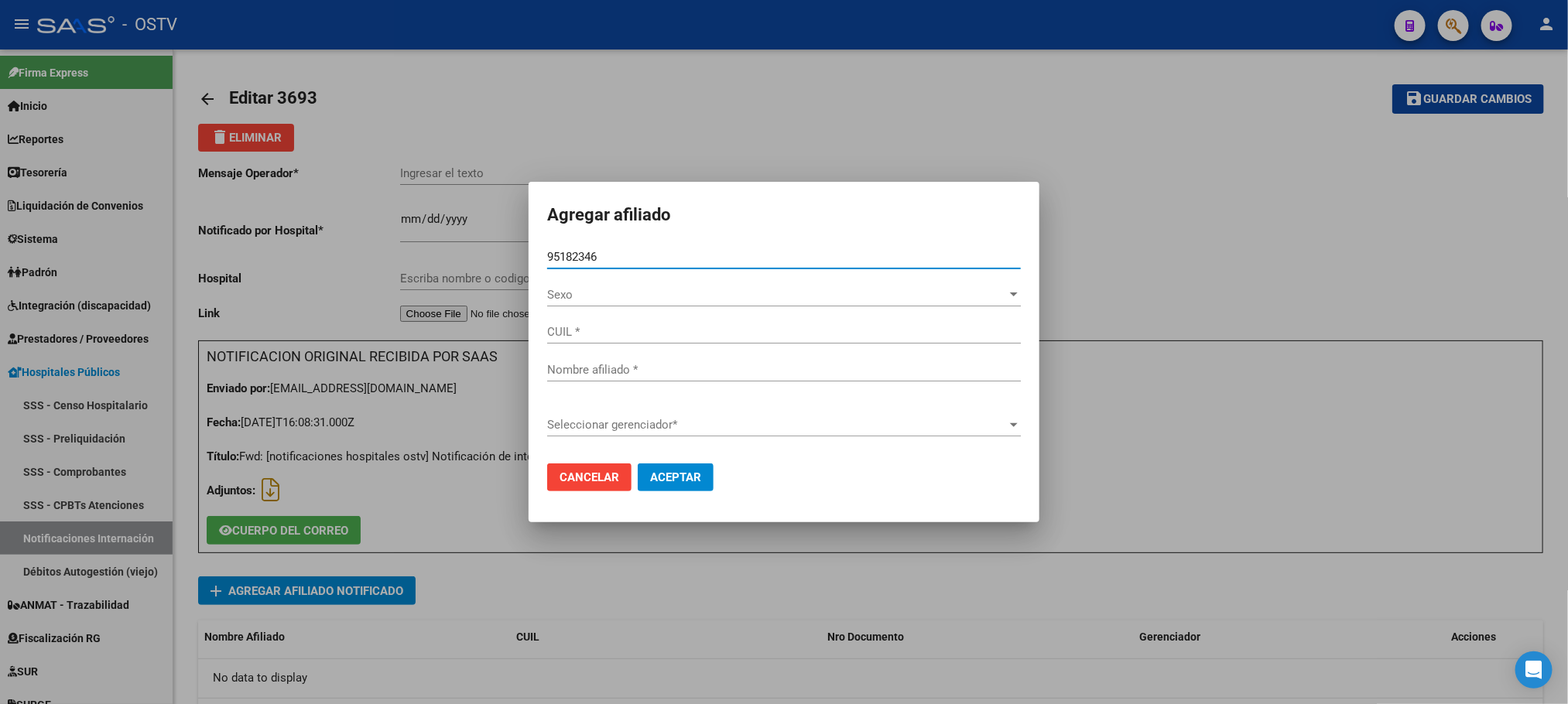
type input "27951823460"
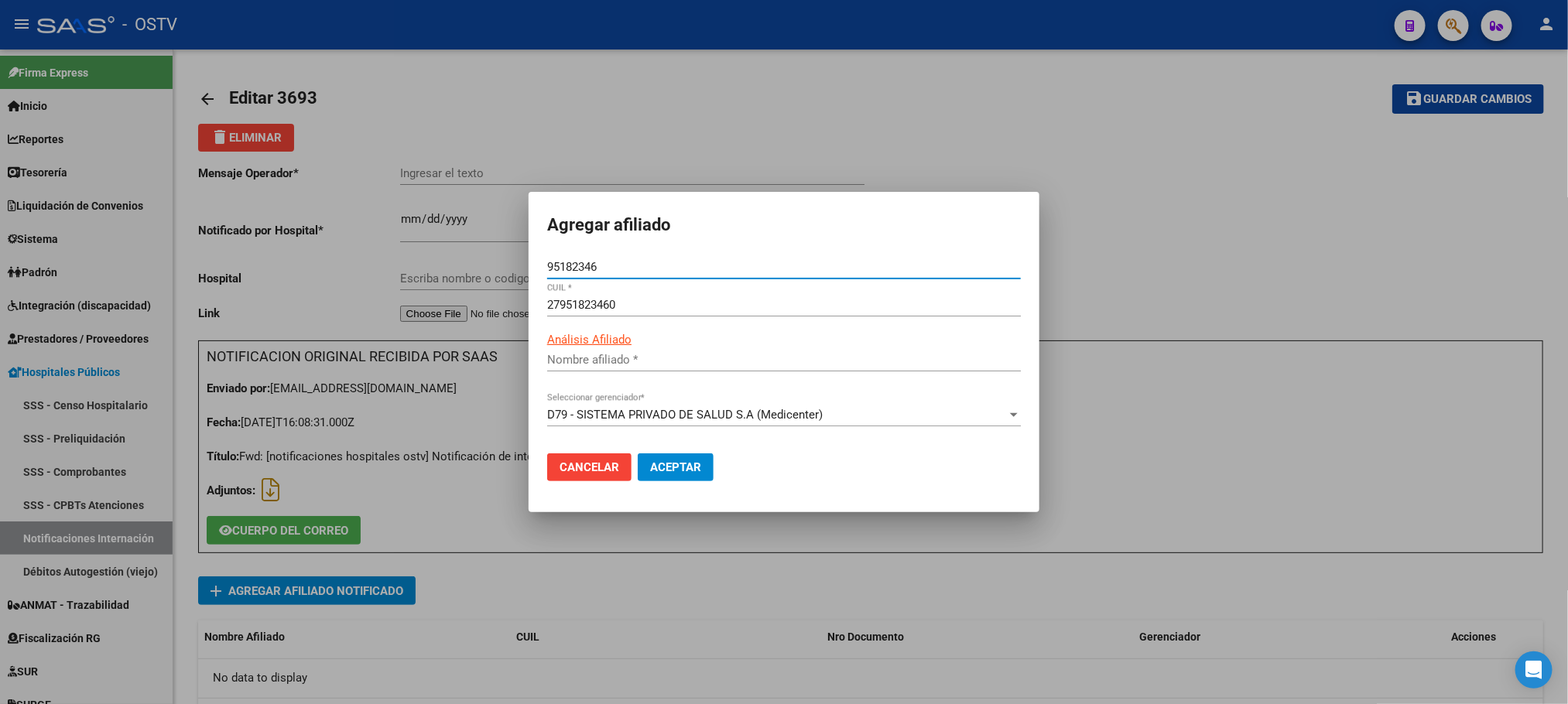
type input "[PERSON_NAME]"
type input "95182346"
click at [678, 477] on button "Aceptar" at bounding box center [675, 467] width 76 height 28
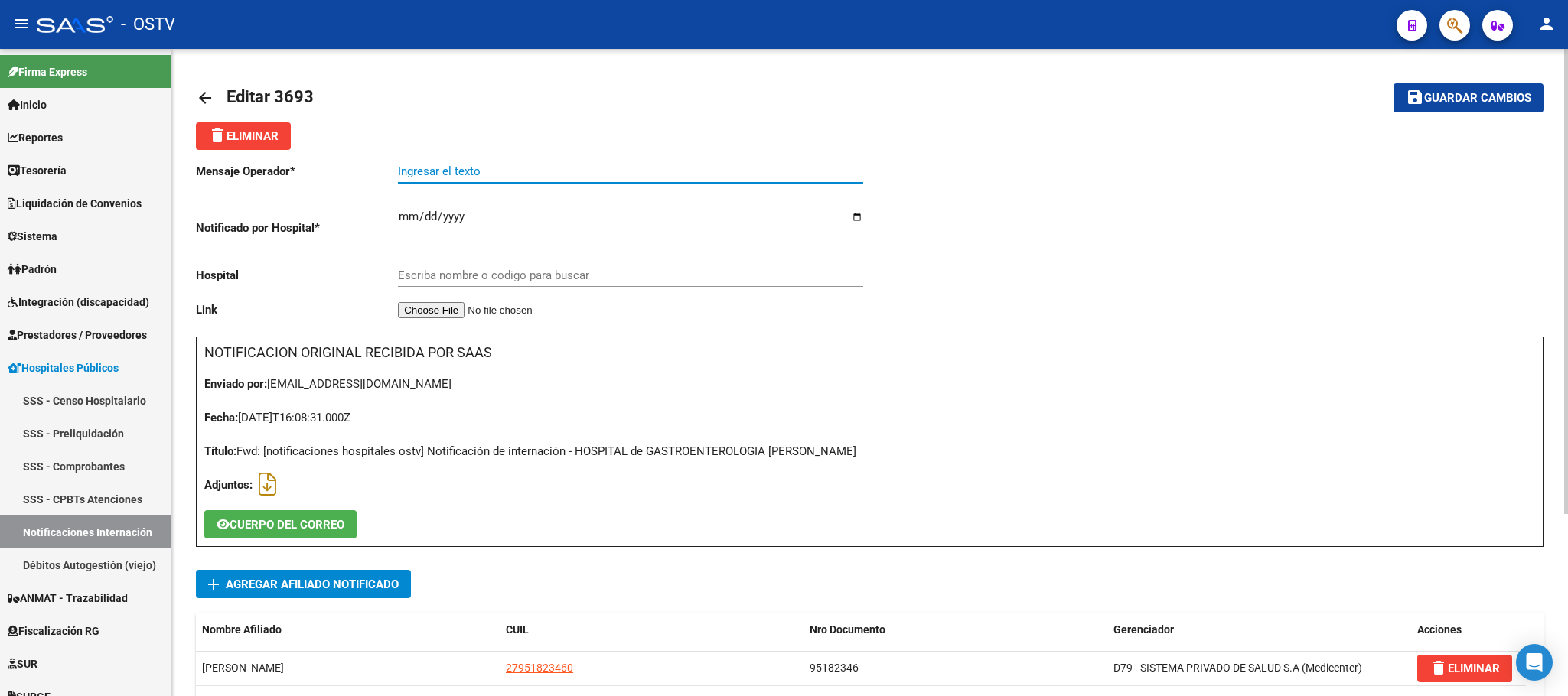
paste input "fistula [MEDICAL_DATA] vaginal"
type input "fistula [MEDICAL_DATA] vaginal"
click at [495, 278] on input "Escriba nombre o codigo para buscar" at bounding box center [630, 275] width 465 height 13
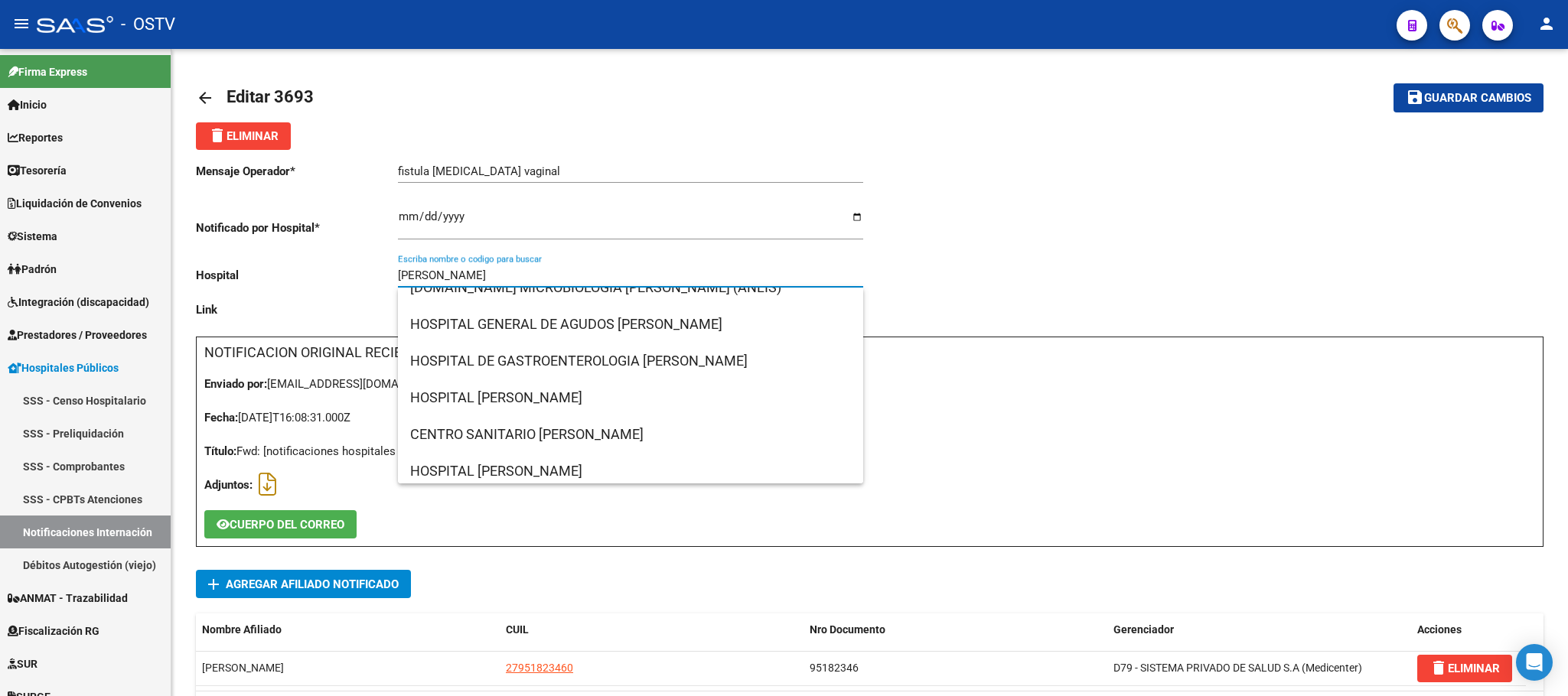
scroll to position [198, 0]
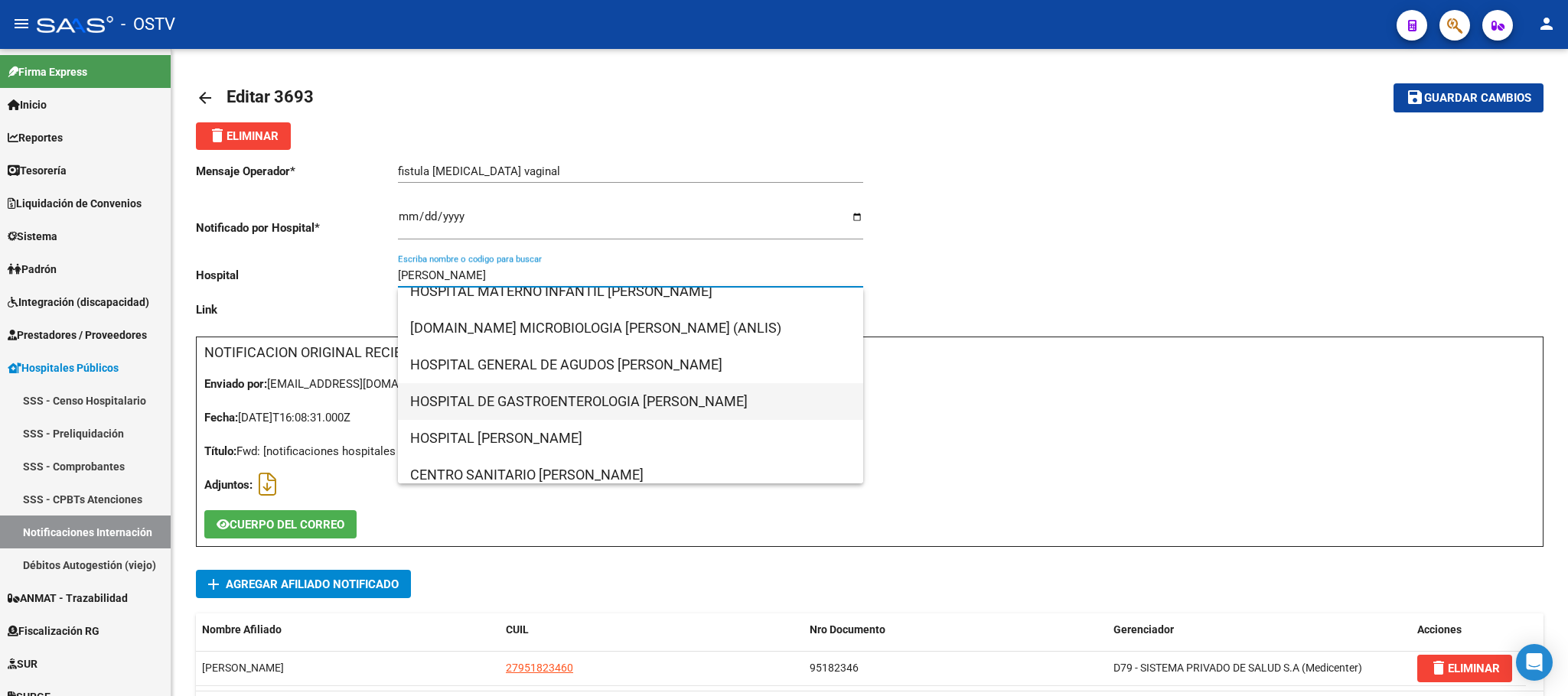
click at [625, 409] on span "HOSPITAL DE GASTROENTEROLOGIA [PERSON_NAME]" at bounding box center [631, 402] width 441 height 37
type input "HOSPITAL DE GASTROENTEROLOGIA [PERSON_NAME]"
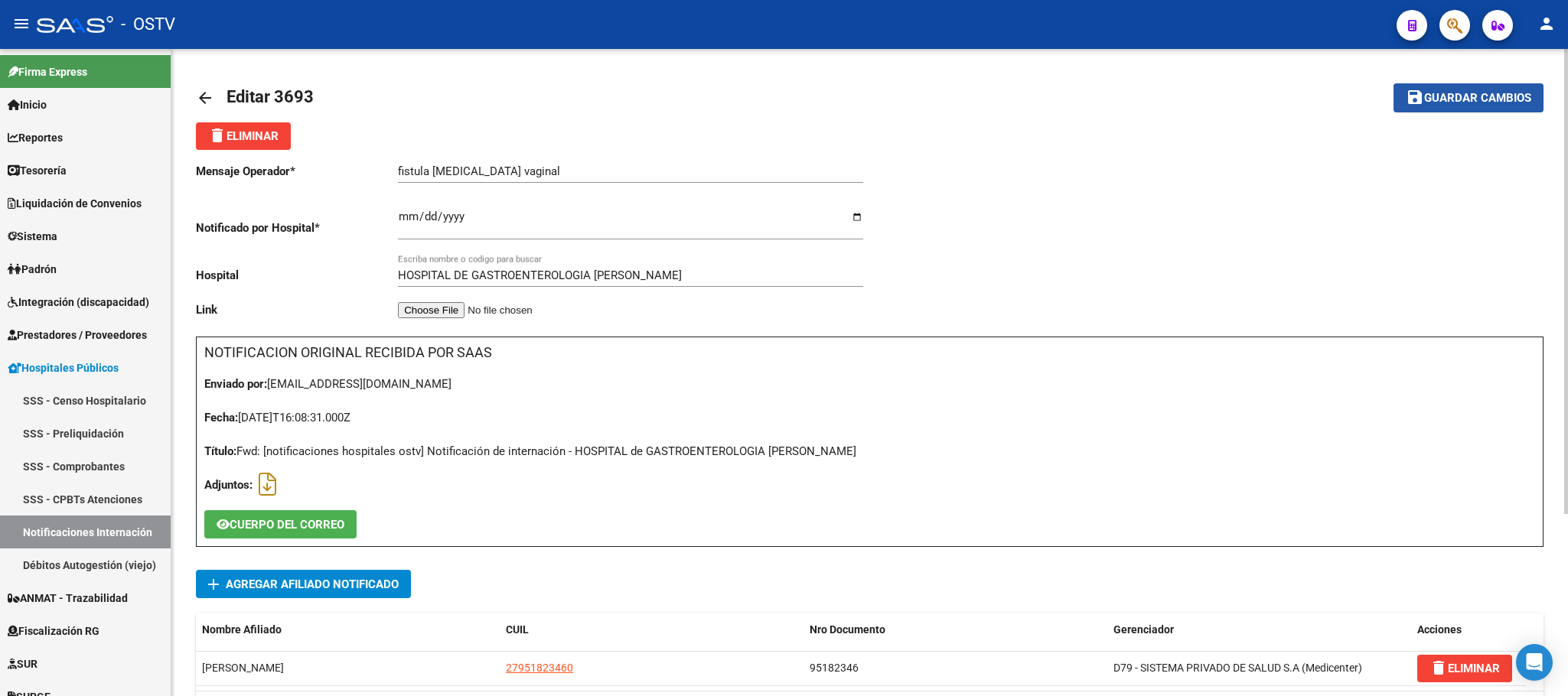
click at [1497, 101] on span "Guardar cambios" at bounding box center [1478, 98] width 107 height 13
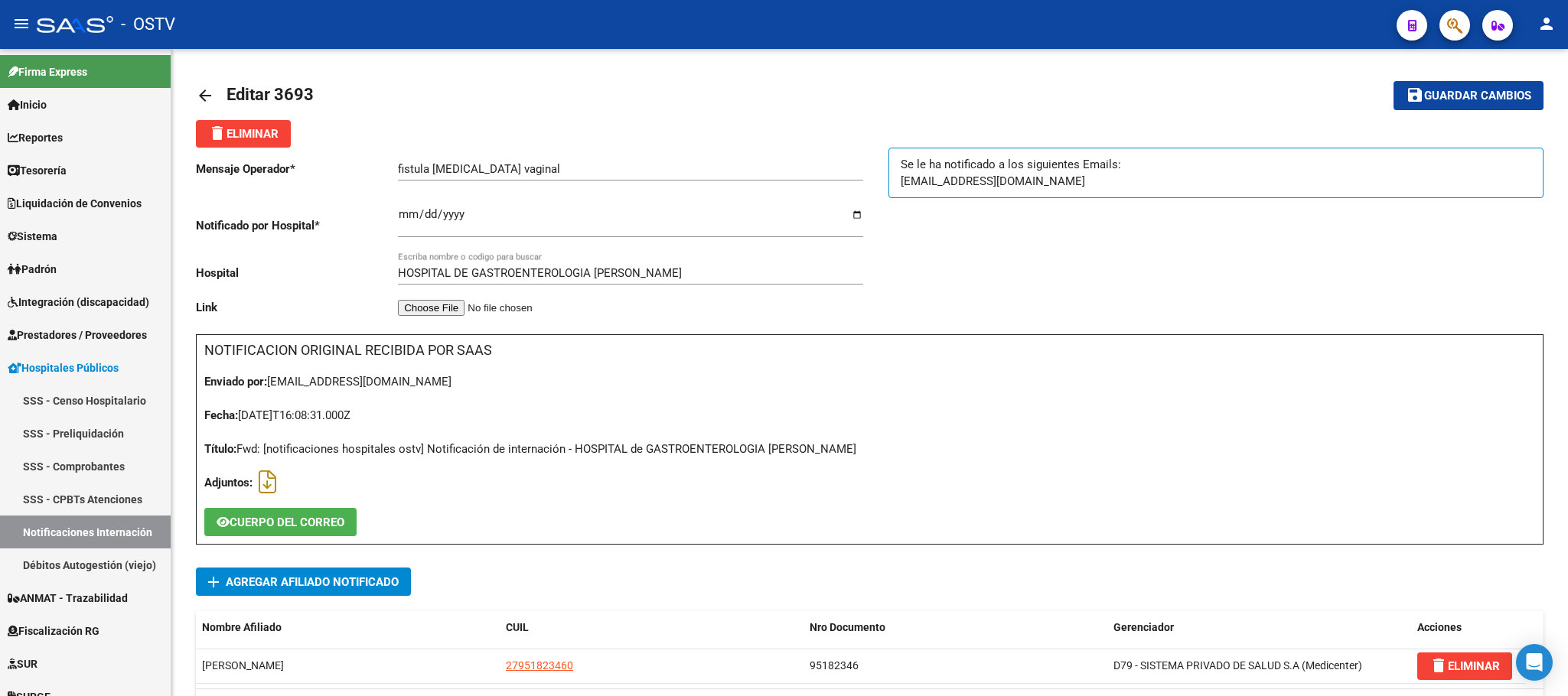
scroll to position [0, 0]
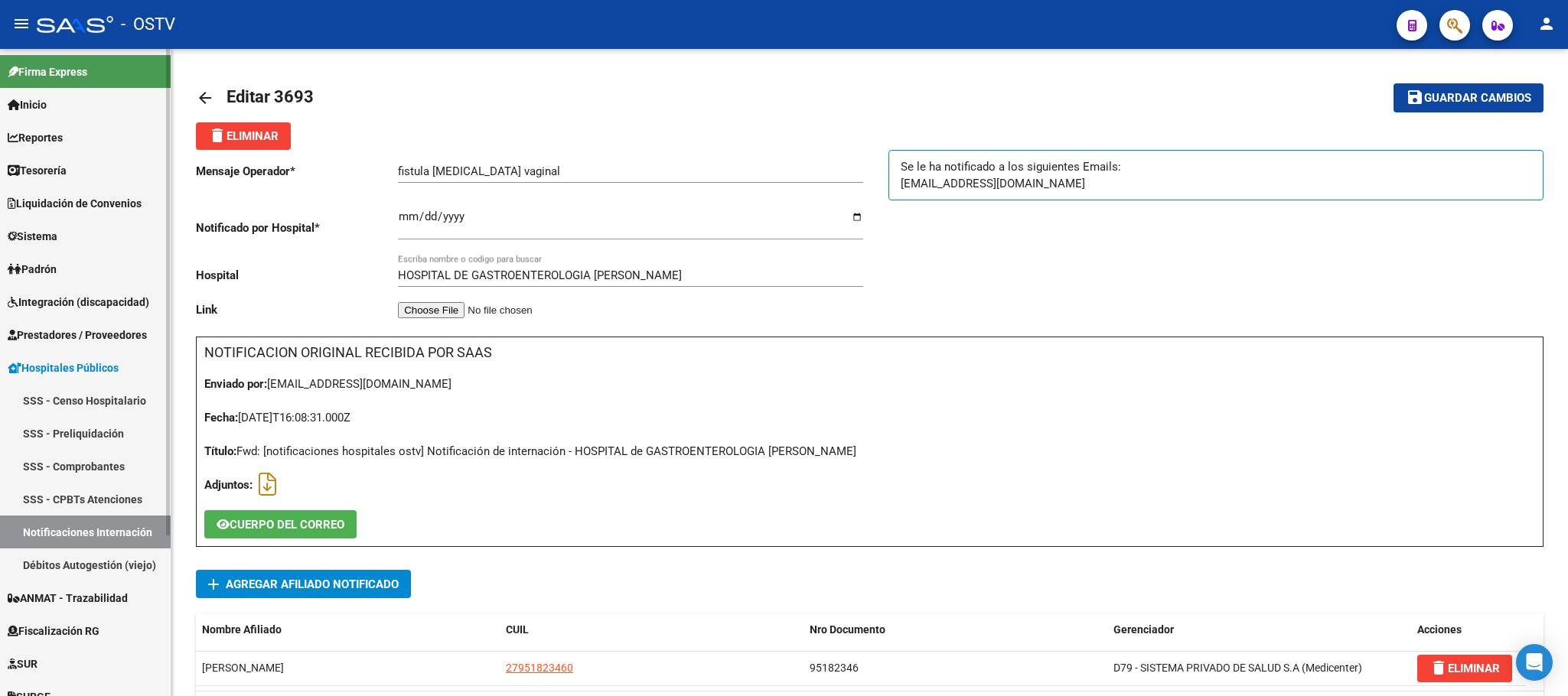
click at [44, 530] on link "Notificaciones Internación" at bounding box center [85, 532] width 171 height 33
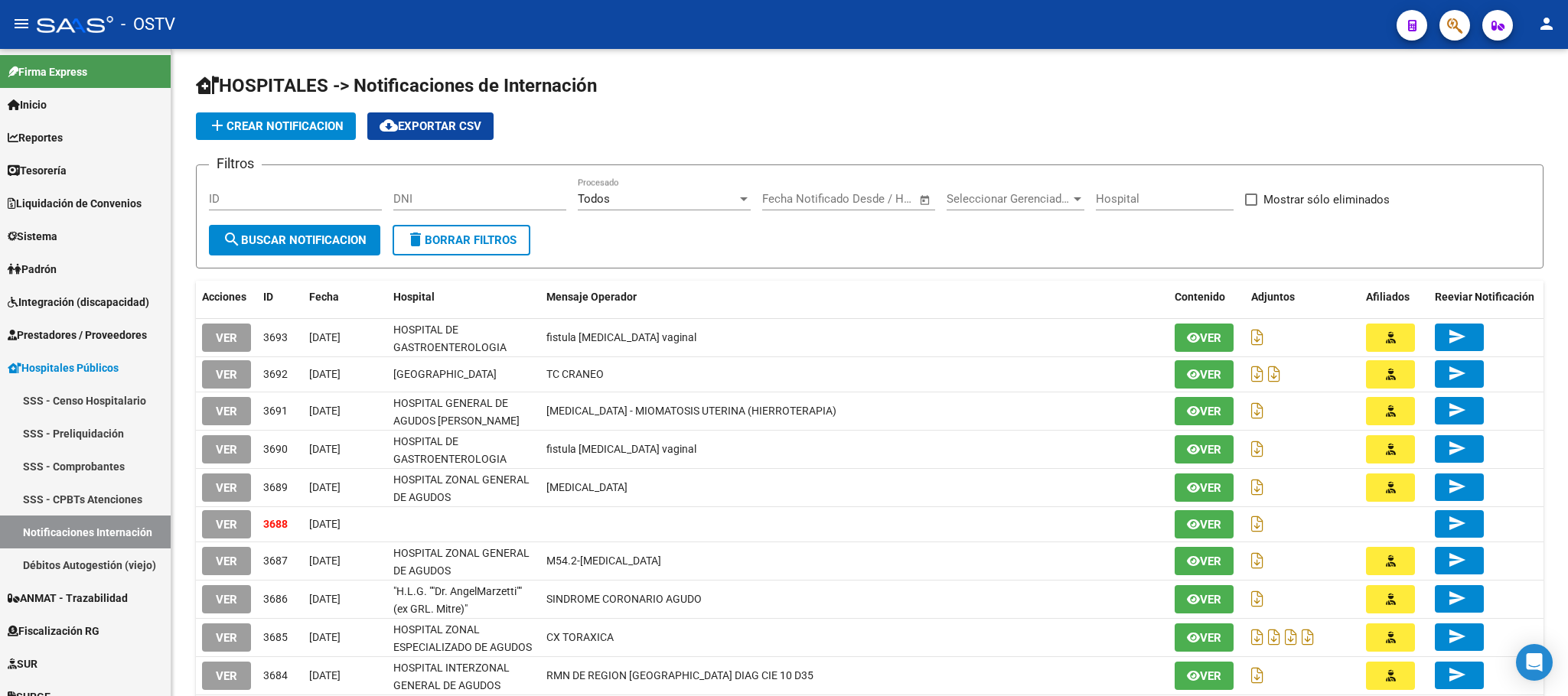
click at [225, 530] on span "VER" at bounding box center [226, 524] width 21 height 13
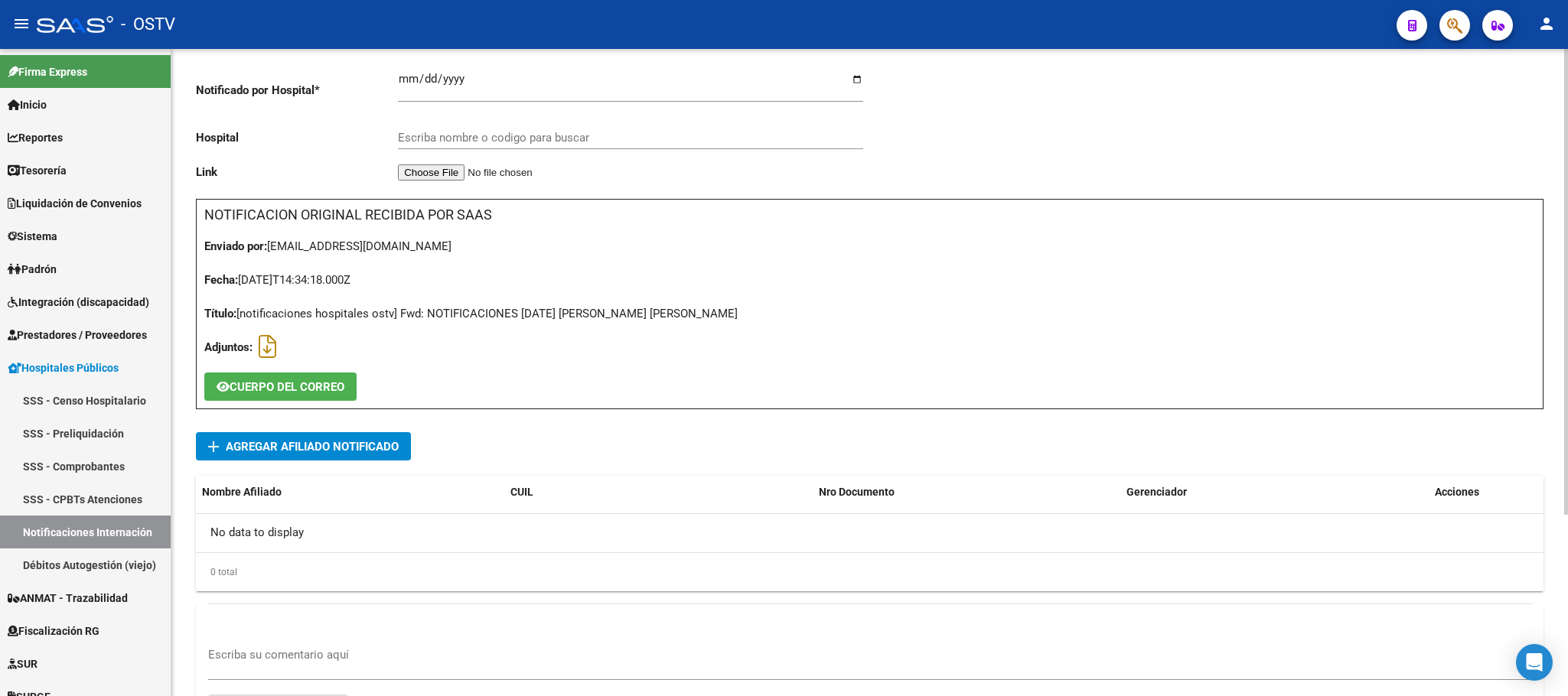
scroll to position [251, 0]
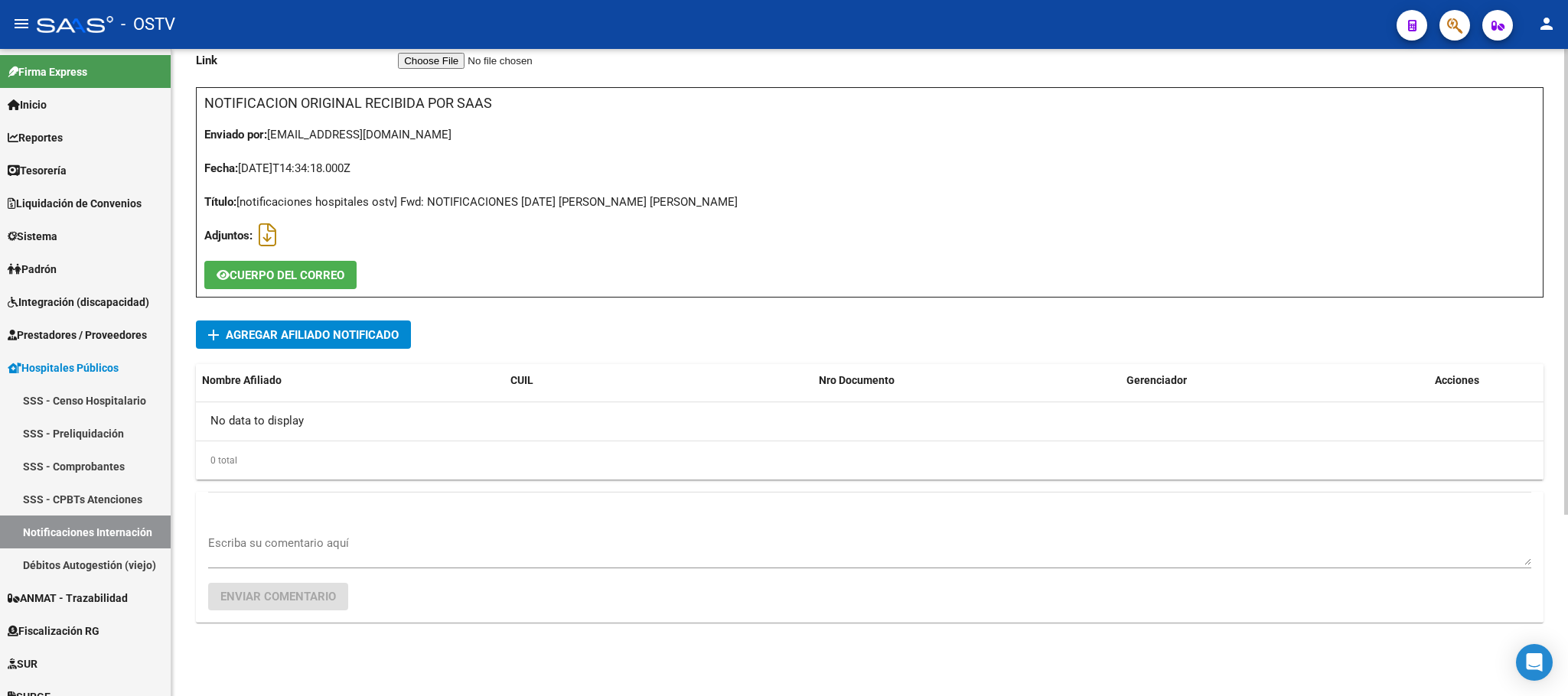
click at [405, 551] on textarea "Escriba su comentario aquí" at bounding box center [869, 550] width 1323 height 31
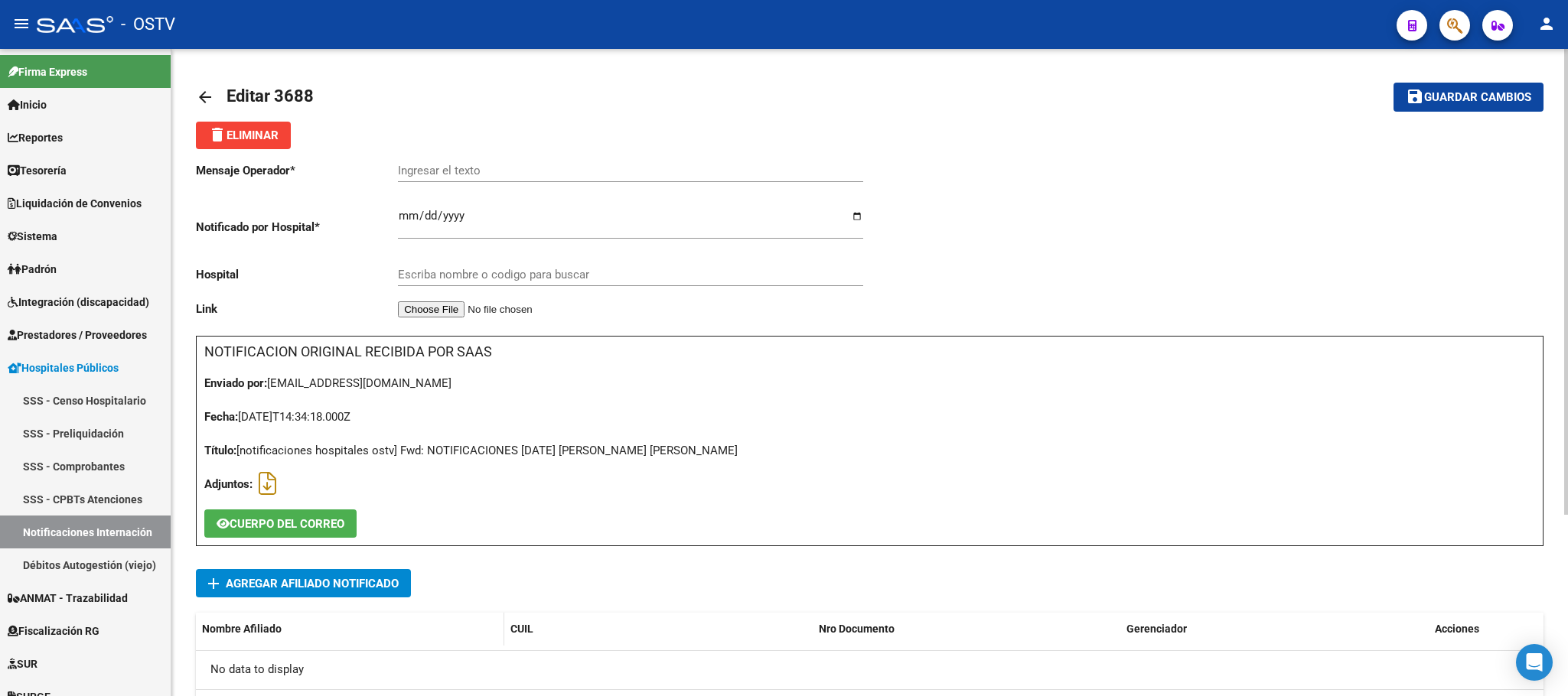
scroll to position [0, 0]
click at [46, 269] on span "Padrón" at bounding box center [32, 268] width 49 height 17
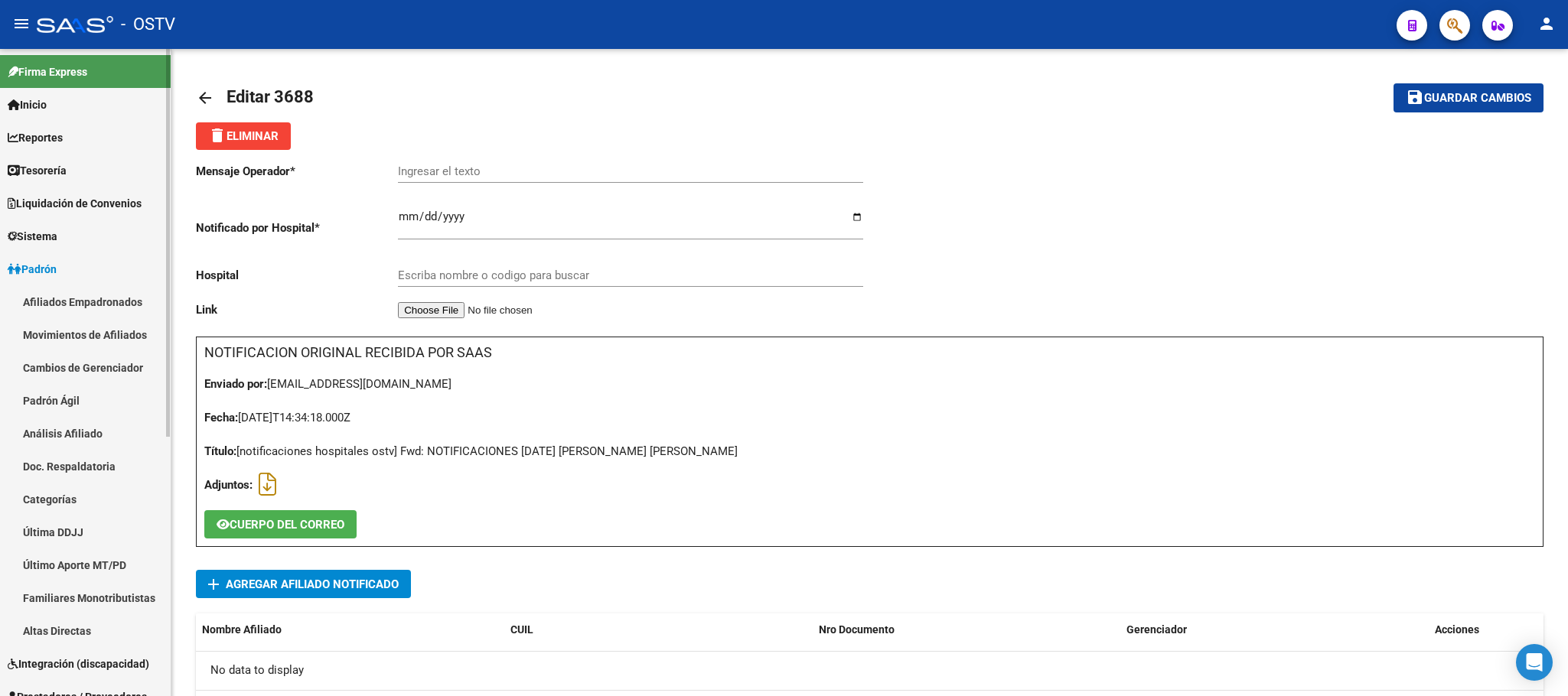
click at [56, 310] on link "Afiliados Empadronados" at bounding box center [85, 302] width 171 height 33
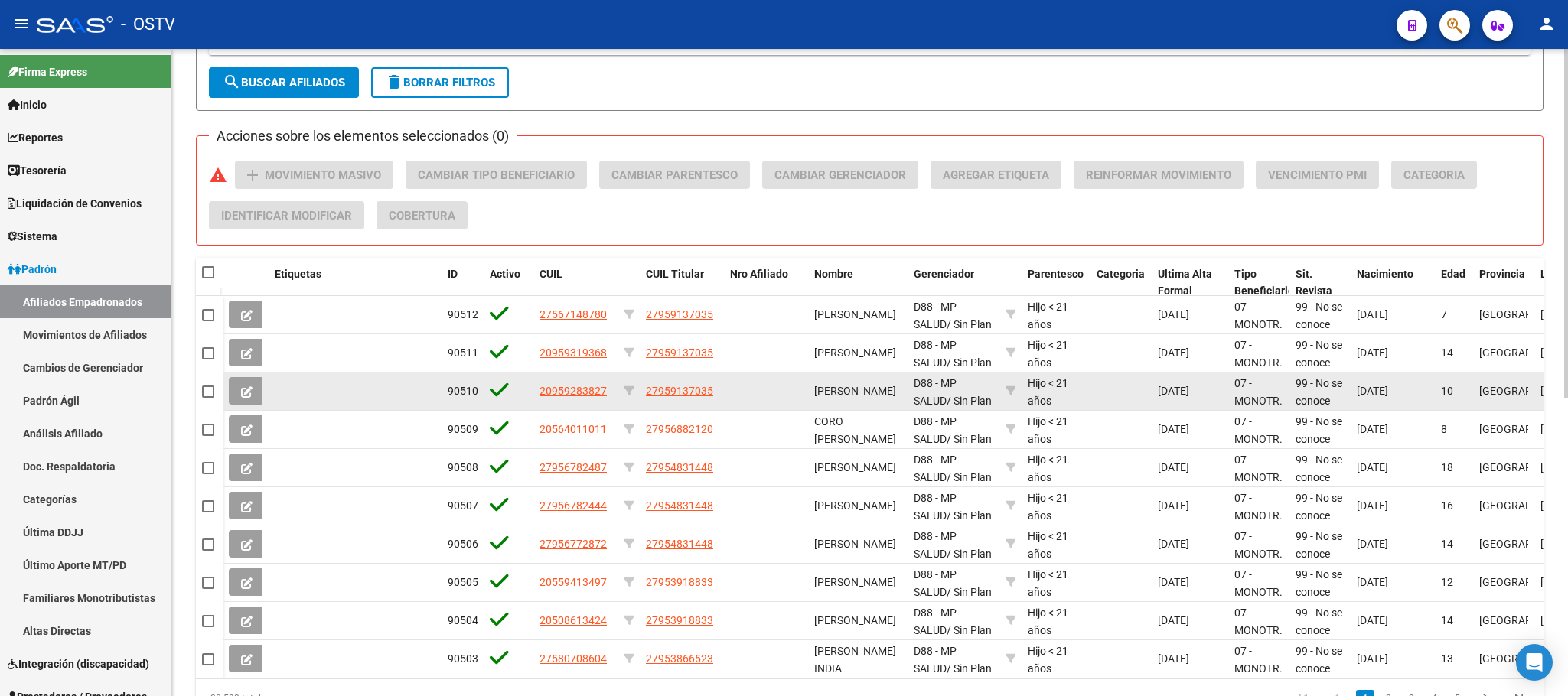
scroll to position [550, 0]
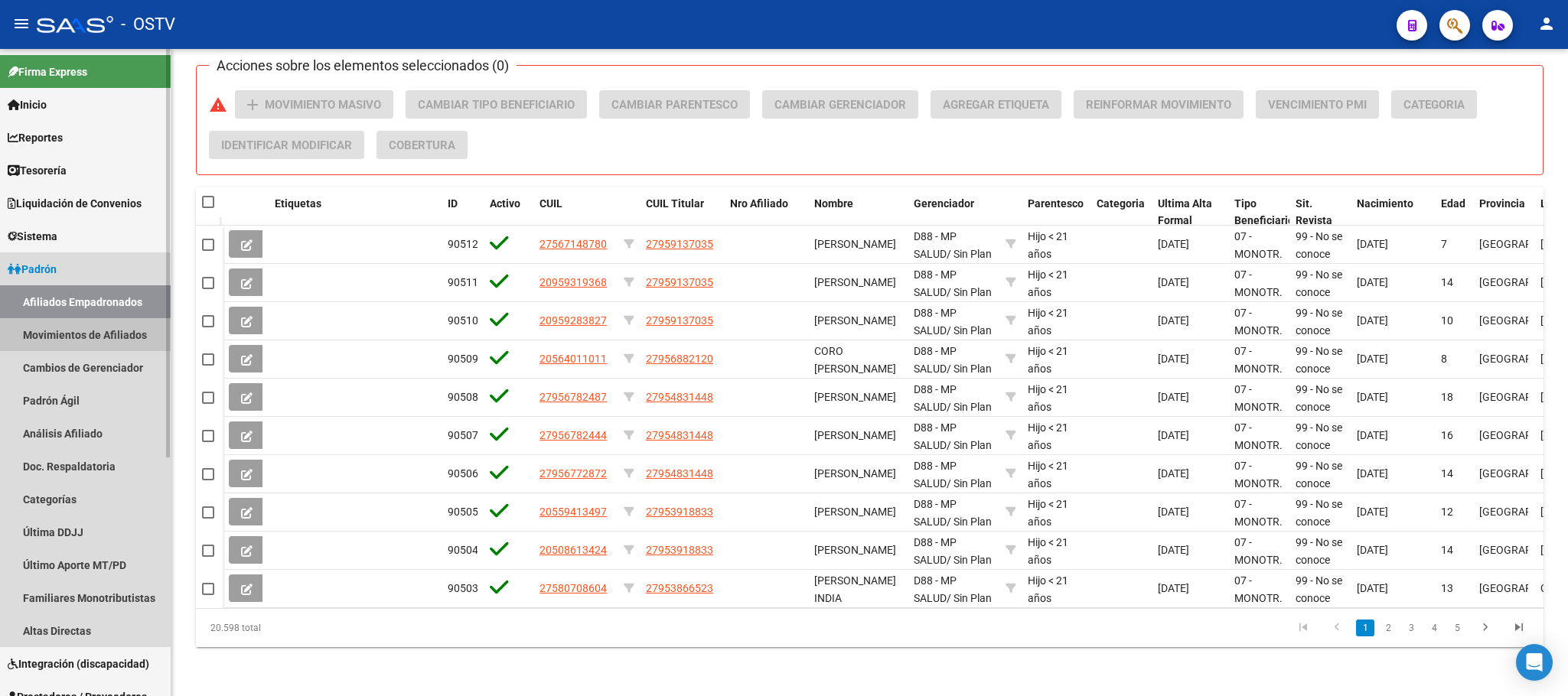
click at [99, 331] on link "Movimientos de Afiliados" at bounding box center [85, 335] width 171 height 33
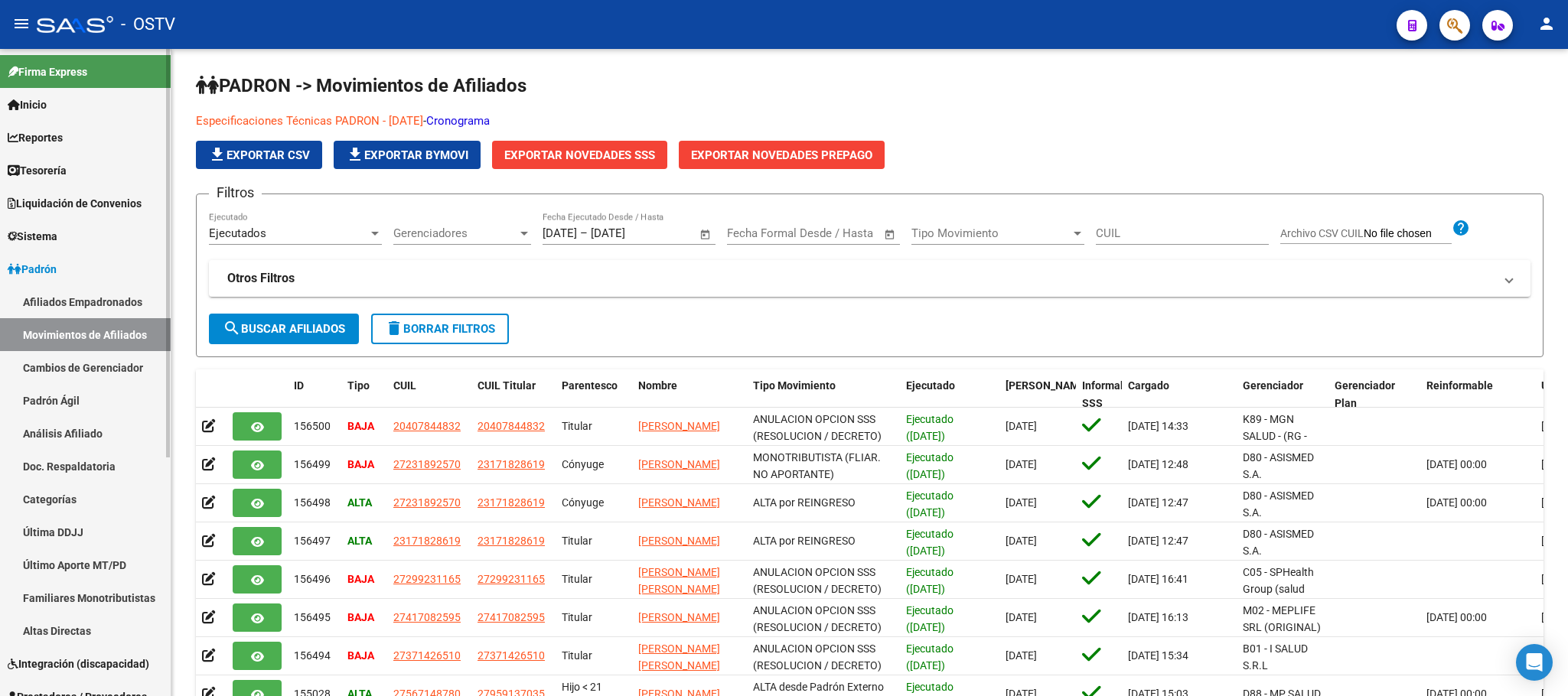
click at [41, 398] on link "Padrón Ágil" at bounding box center [85, 401] width 171 height 33
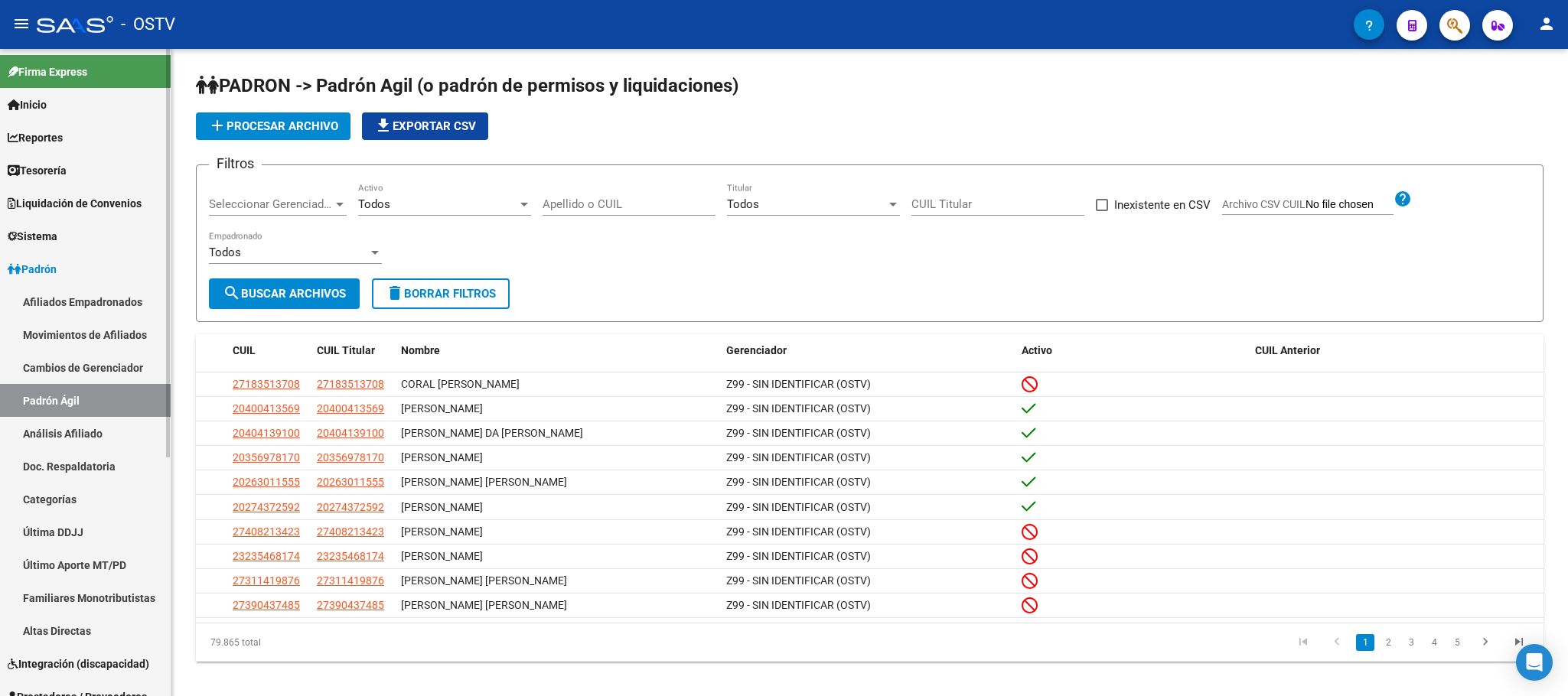
click at [65, 336] on link "Movimientos de Afiliados" at bounding box center [85, 335] width 171 height 33
